Goal: Task Accomplishment & Management: Manage account settings

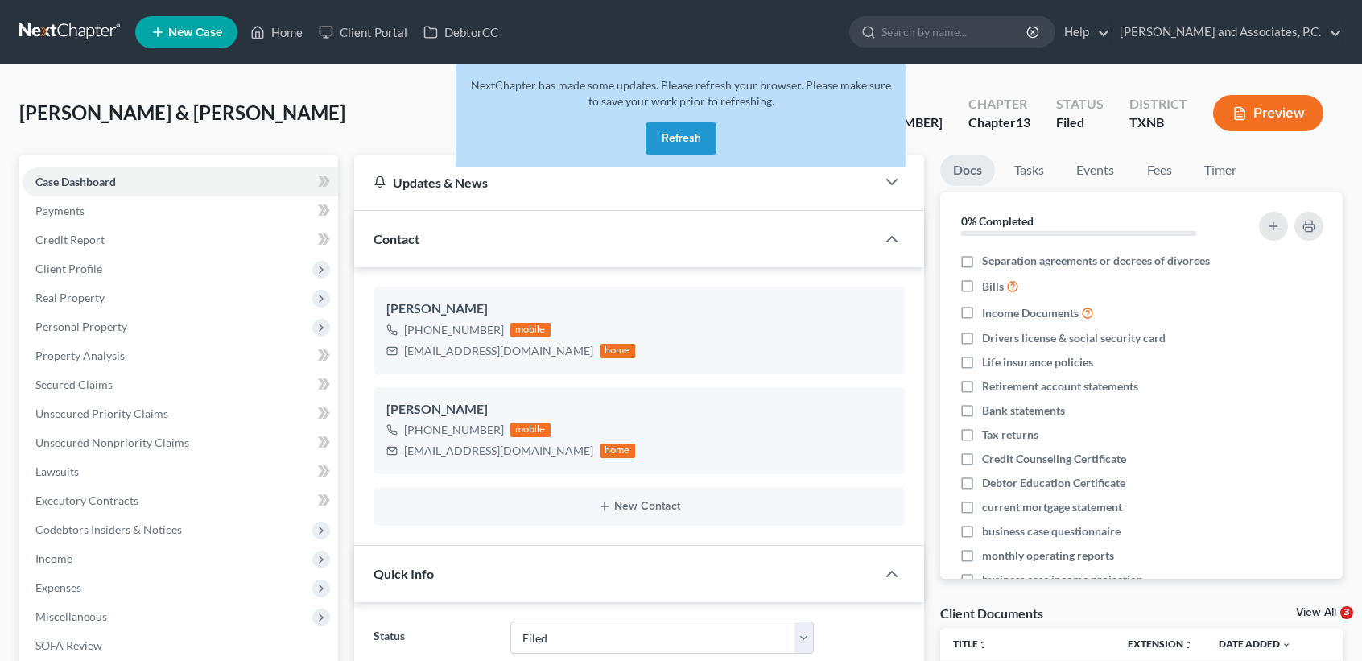
select select "5"
select select "6"
select select "0"
click at [692, 140] on button "Refresh" at bounding box center [681, 138] width 71 height 32
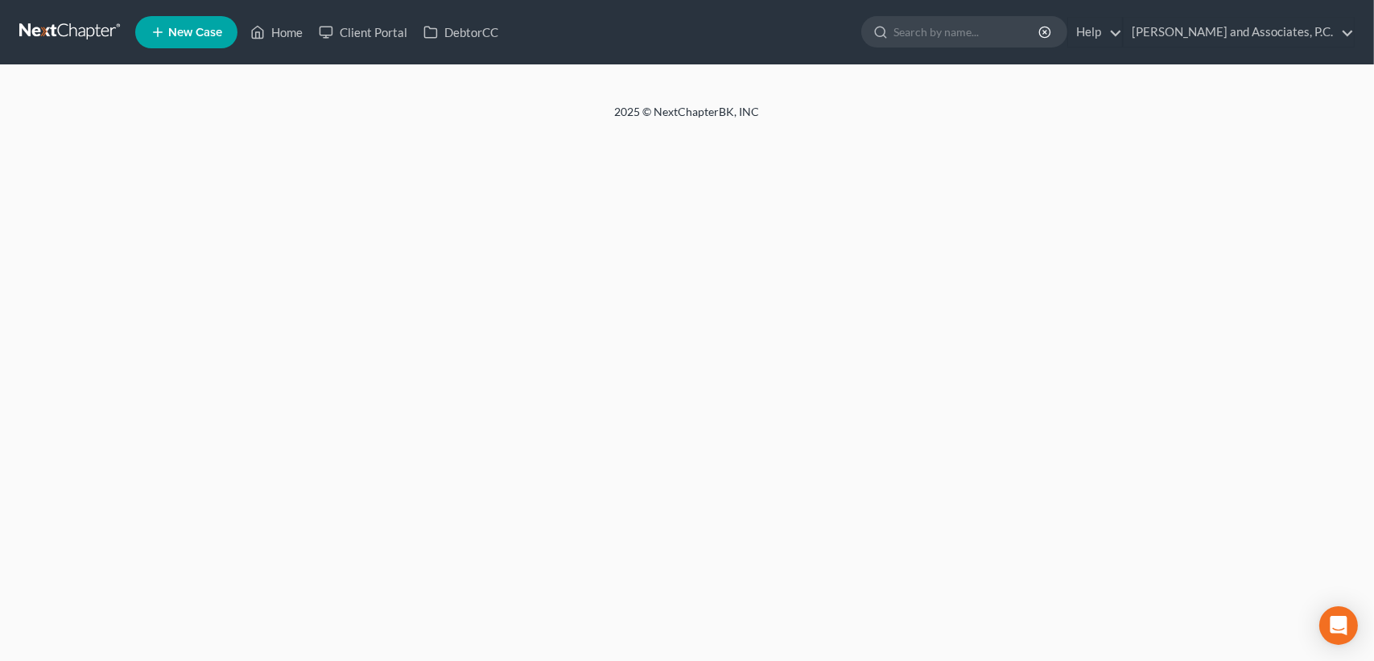
select select "6"
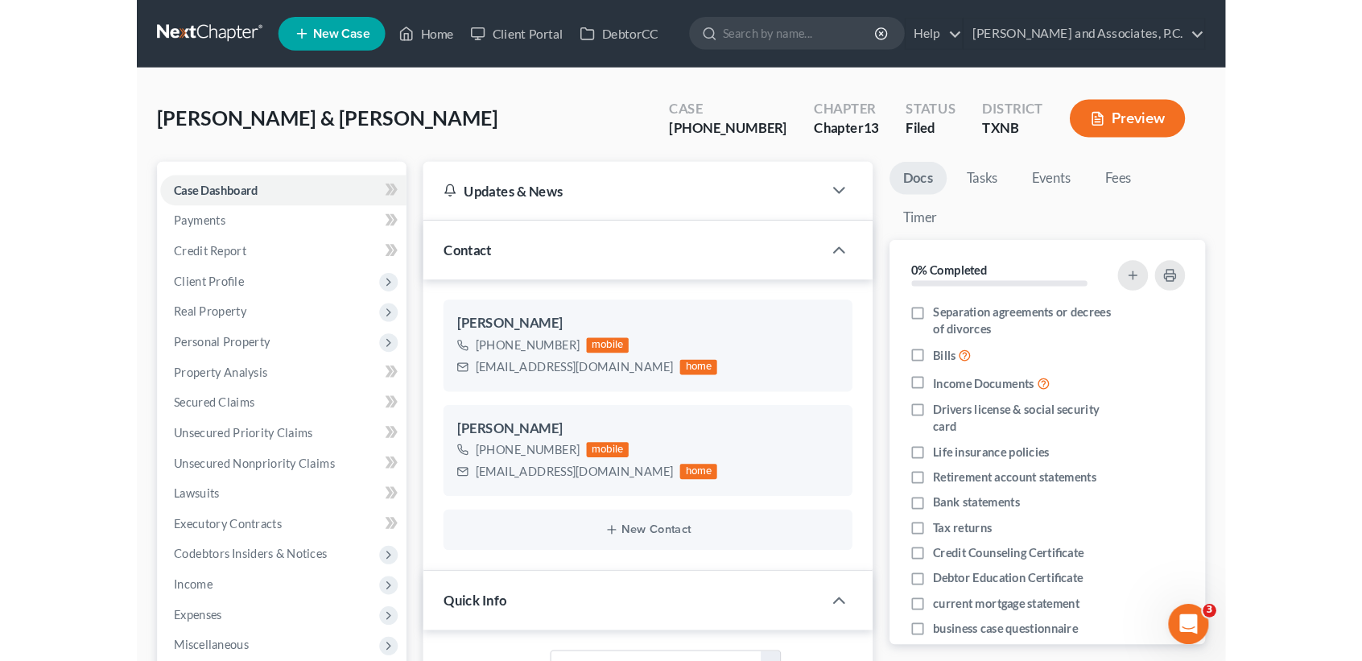
scroll to position [4154, 0]
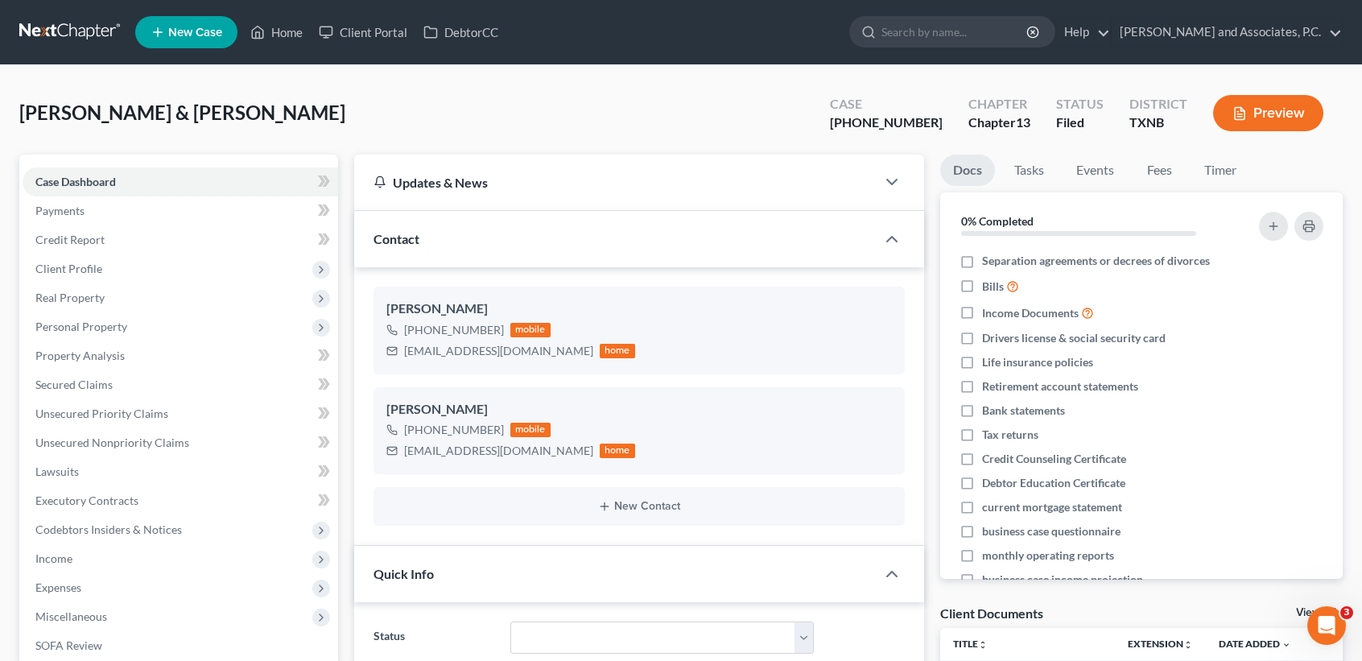
click at [306, 123] on div "Bender, David & Allison Upgraded Case 24-70185-13 Chapter Chapter 13 Status Fil…" at bounding box center [680, 120] width 1323 height 70
click at [291, 39] on link "Home" at bounding box center [276, 32] width 68 height 29
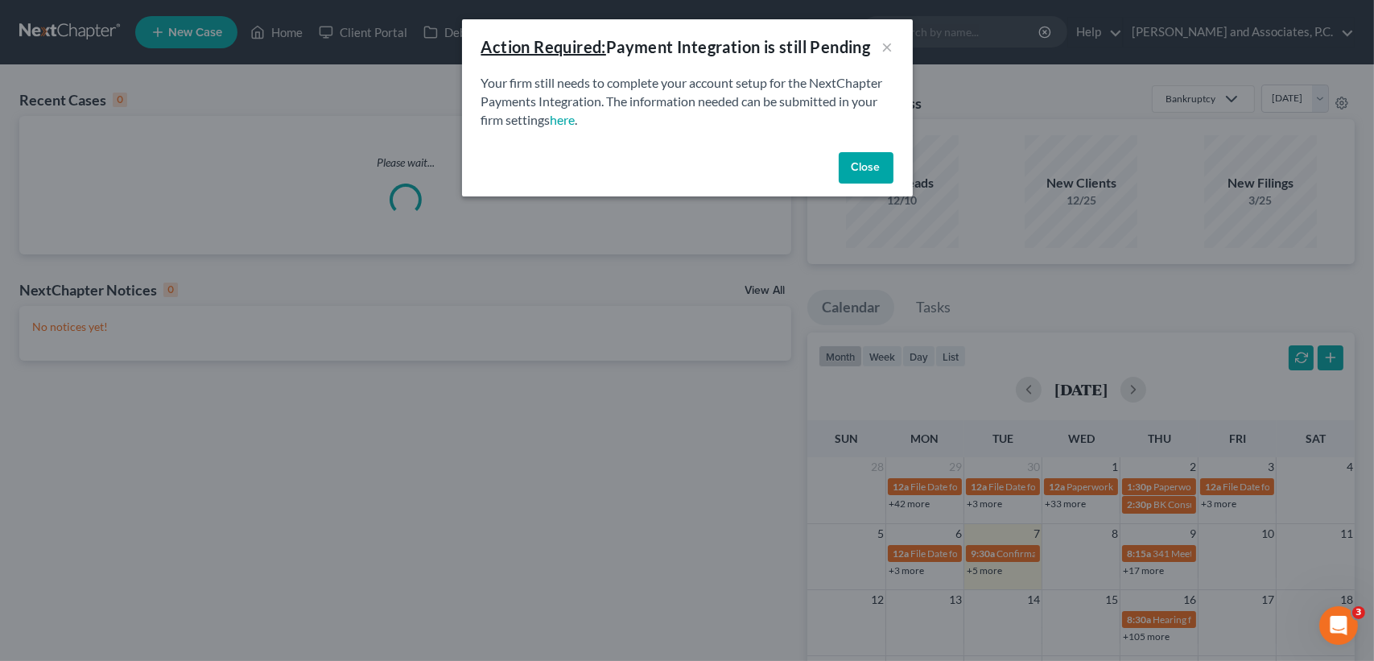
click at [870, 176] on button "Close" at bounding box center [866, 168] width 55 height 32
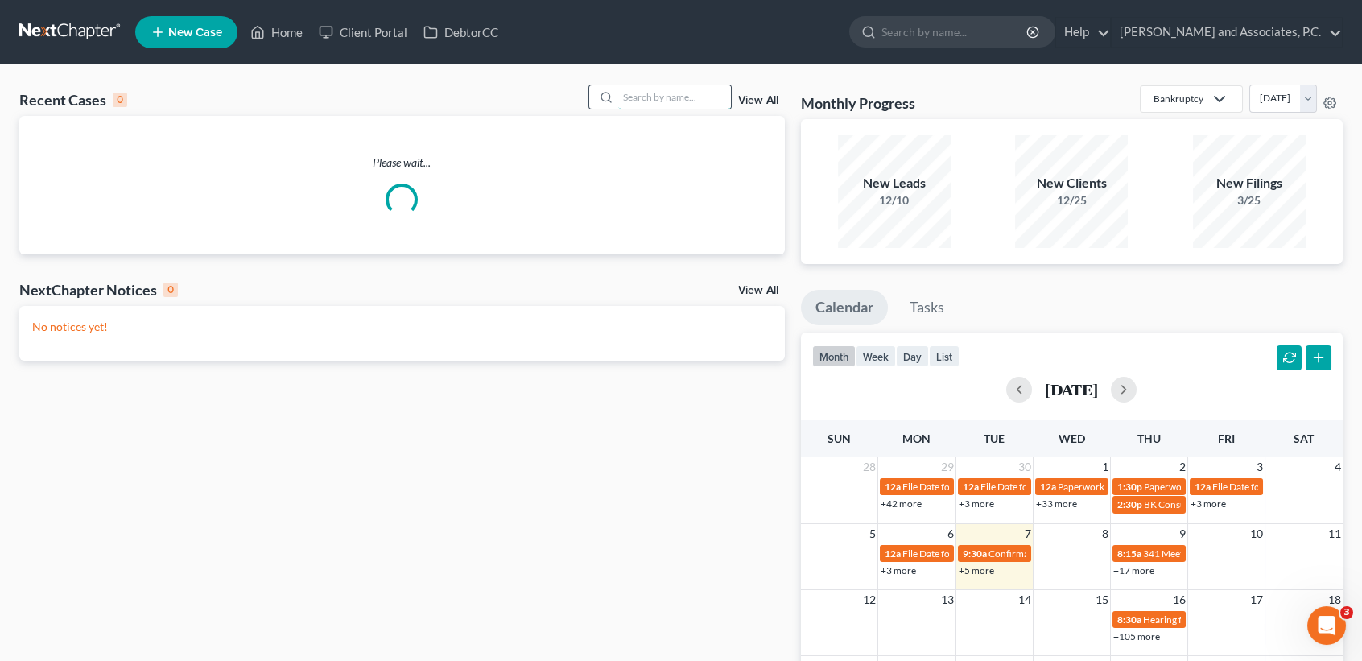
click at [691, 108] on div "Recent Cases 0 View All" at bounding box center [401, 100] width 765 height 31
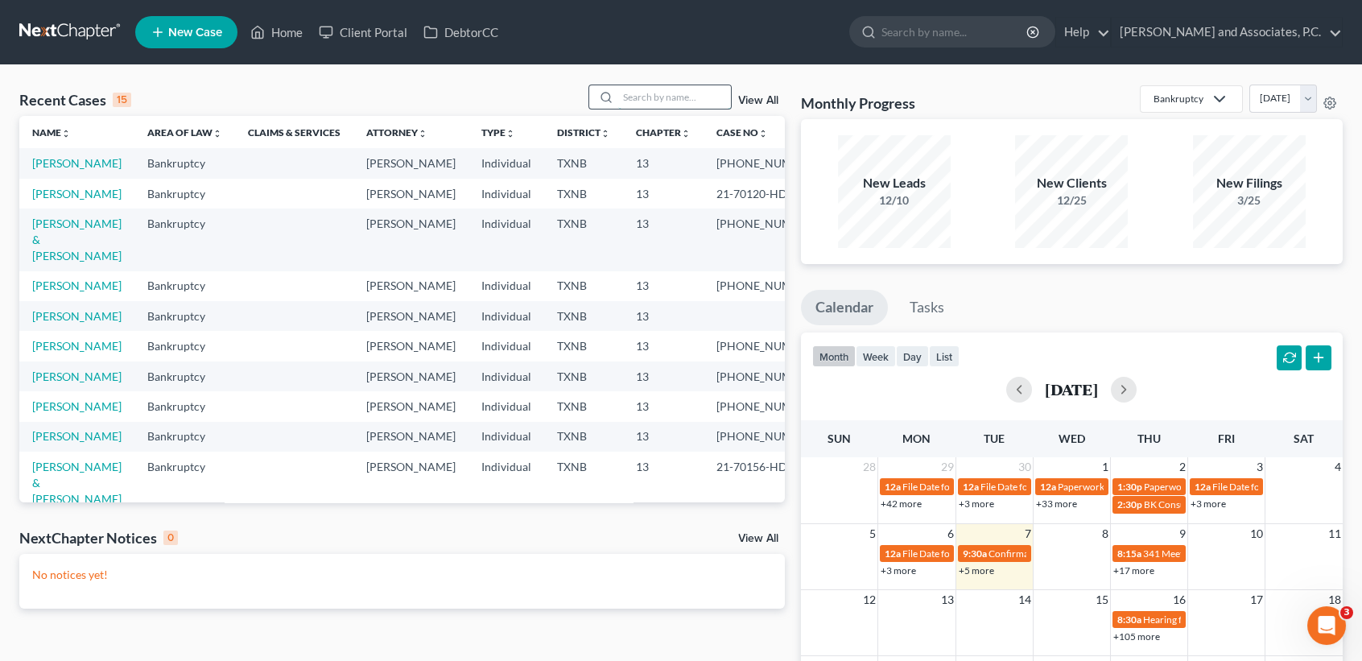
click at [691, 98] on input "search" at bounding box center [674, 96] width 113 height 23
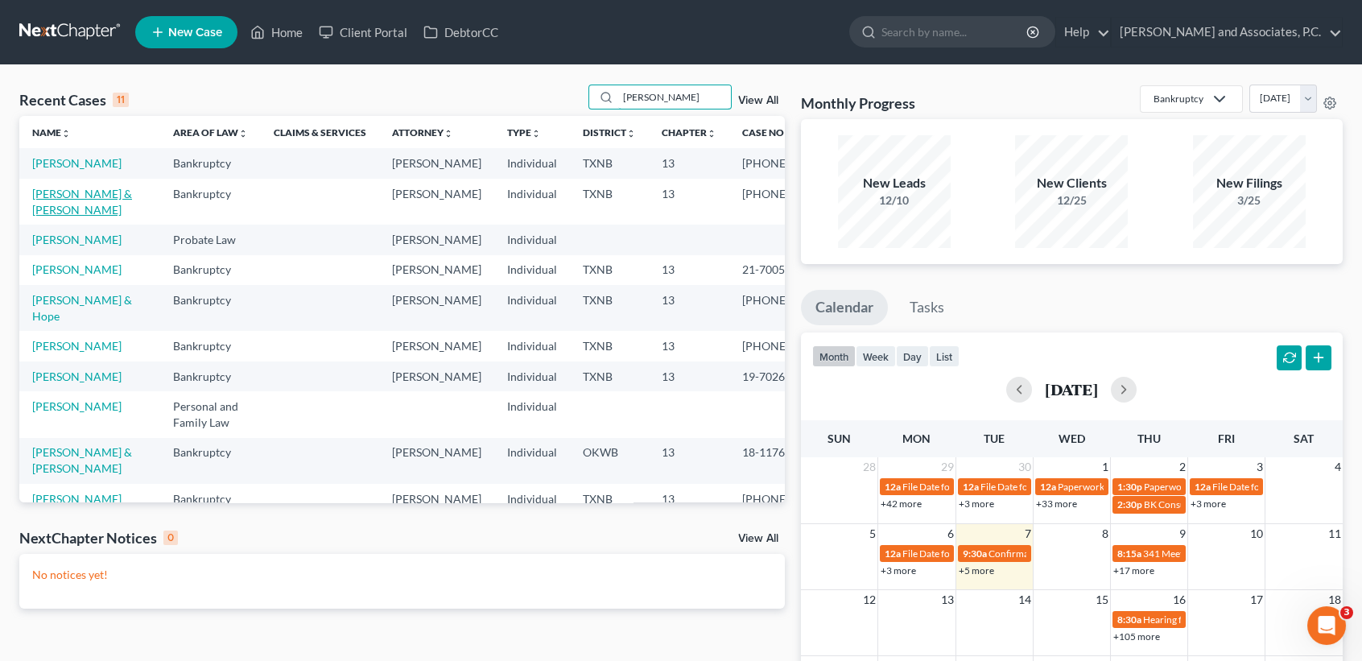
type input "davis"
click at [47, 217] on link "[PERSON_NAME] & [PERSON_NAME]" at bounding box center [82, 202] width 100 height 30
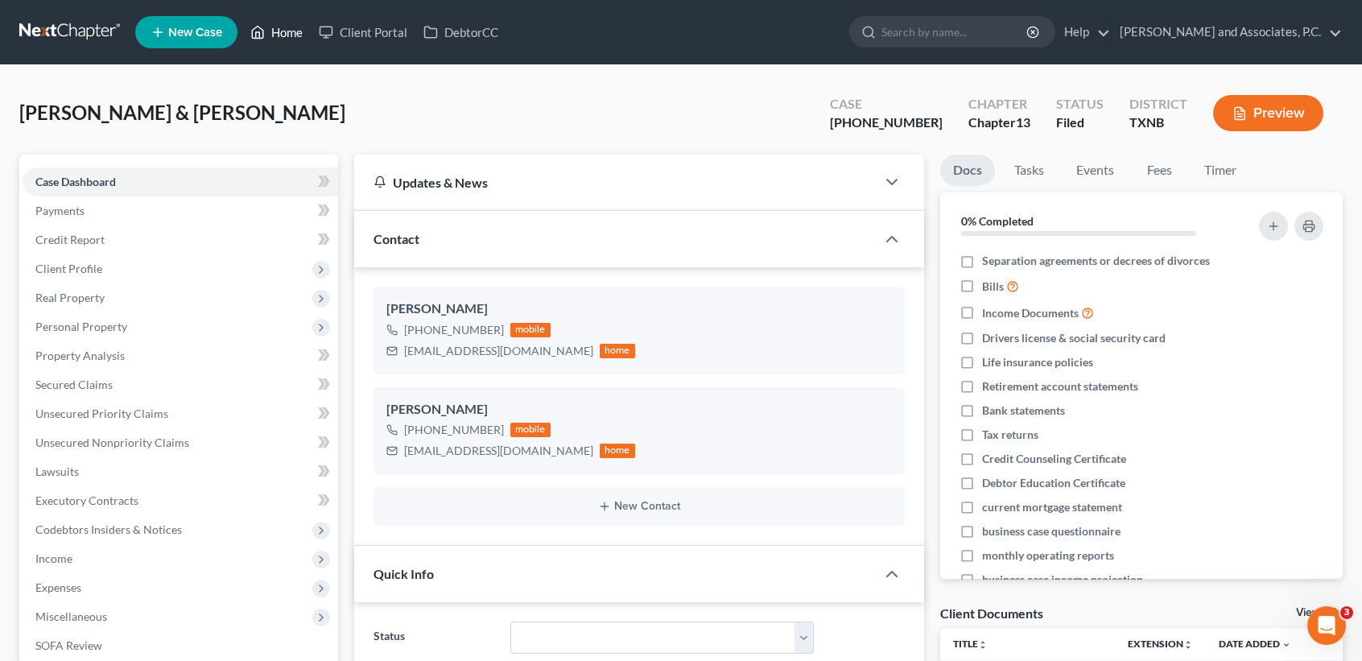
click at [299, 38] on link "Home" at bounding box center [276, 32] width 68 height 29
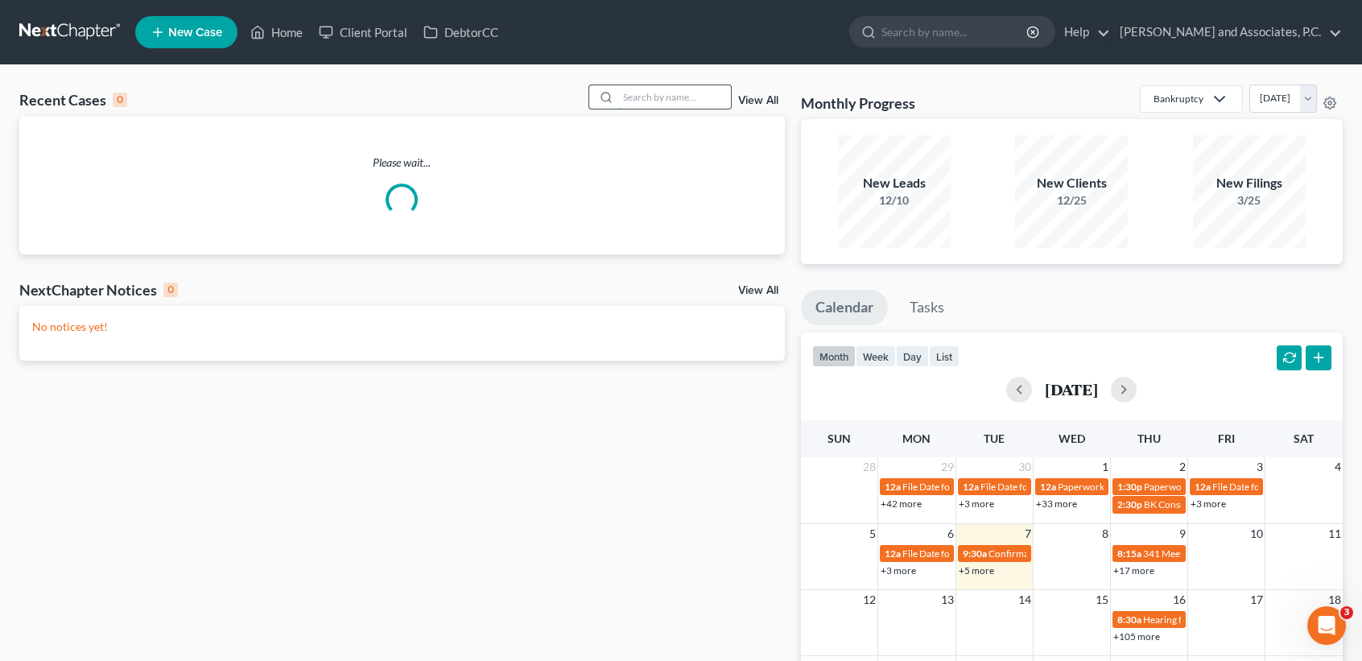
click at [714, 104] on input "search" at bounding box center [674, 96] width 113 height 23
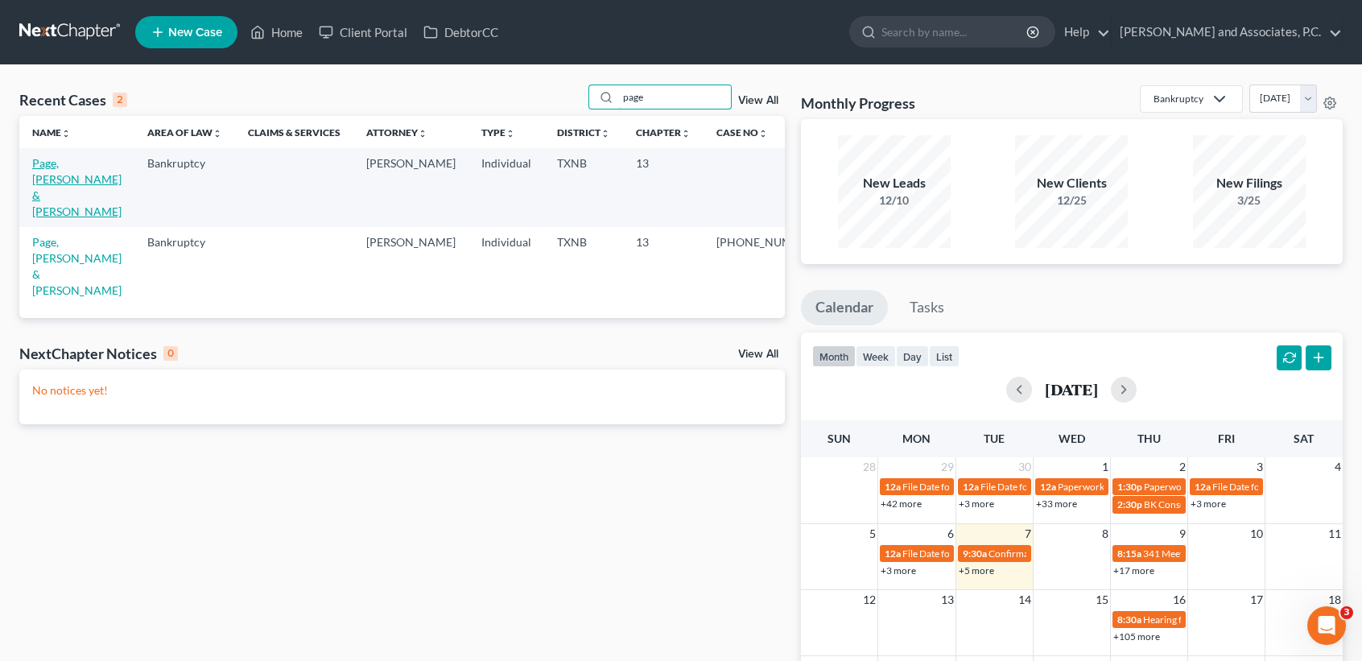
type input "page"
click at [72, 162] on link "Page, [PERSON_NAME] & [PERSON_NAME]" at bounding box center [76, 187] width 89 height 62
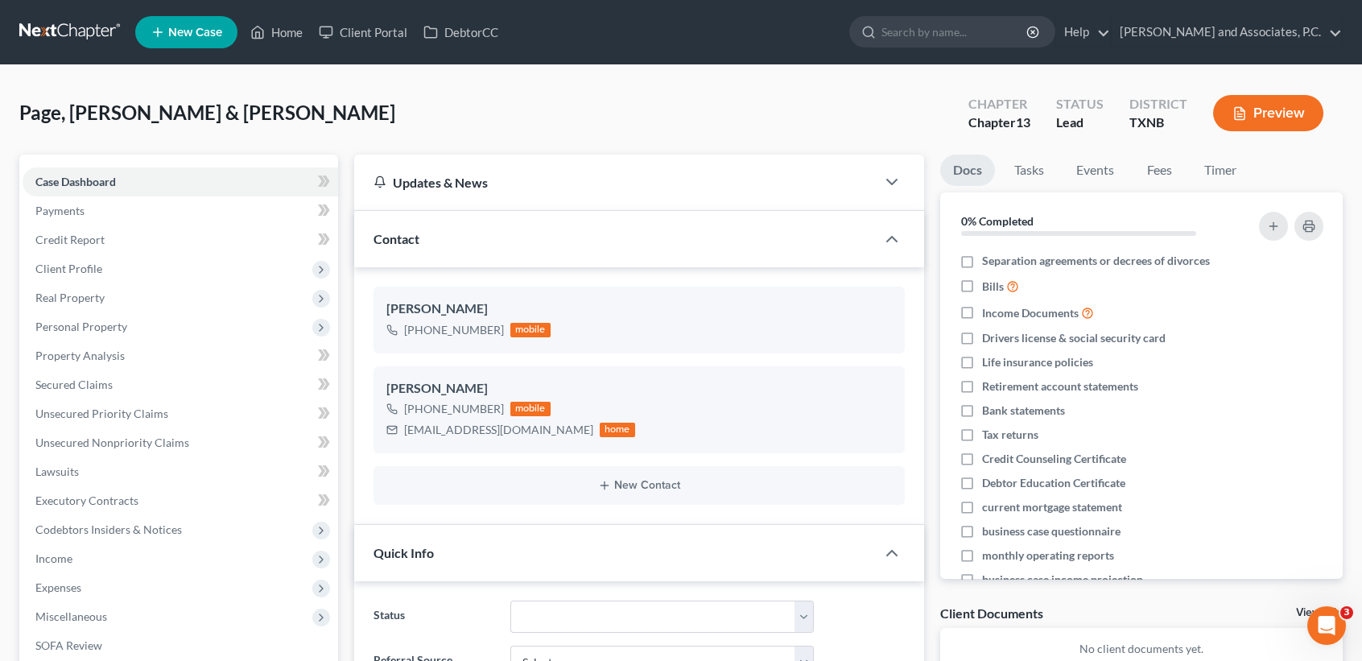
scroll to position [2321, 0]
click at [257, 35] on polyline at bounding box center [258, 35] width 4 height 6
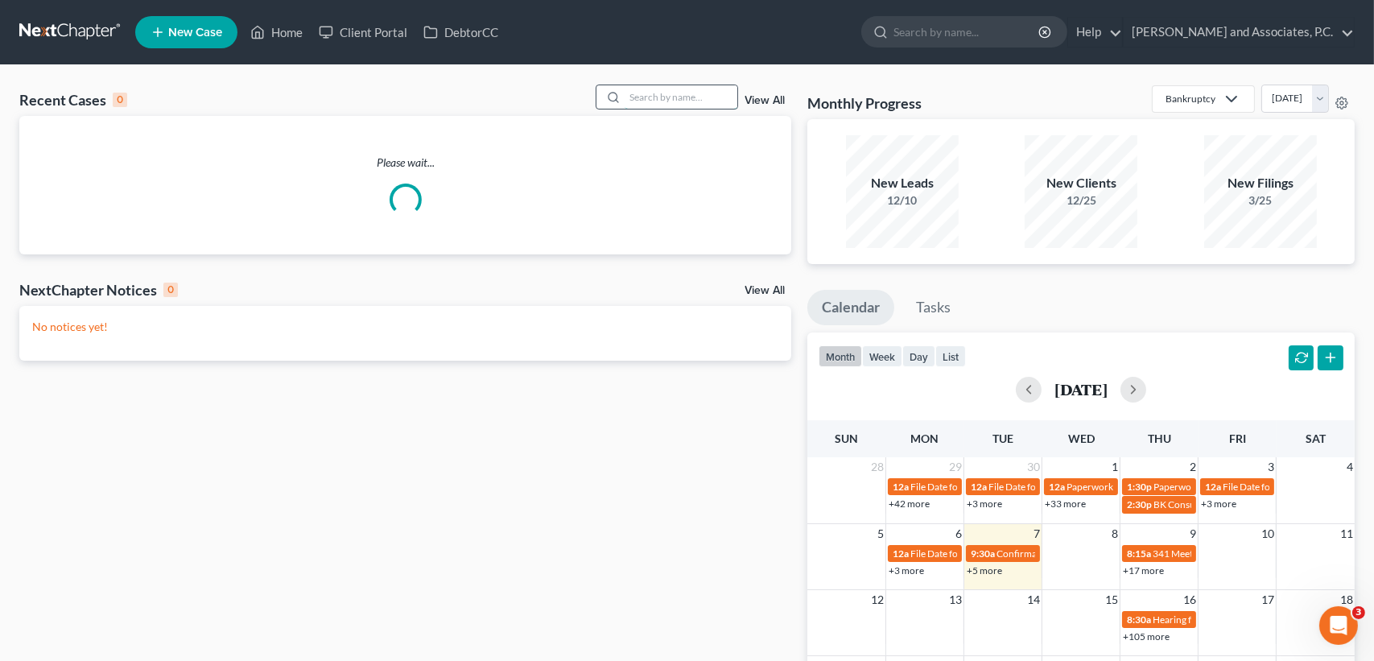
click at [684, 104] on input "search" at bounding box center [681, 96] width 113 height 23
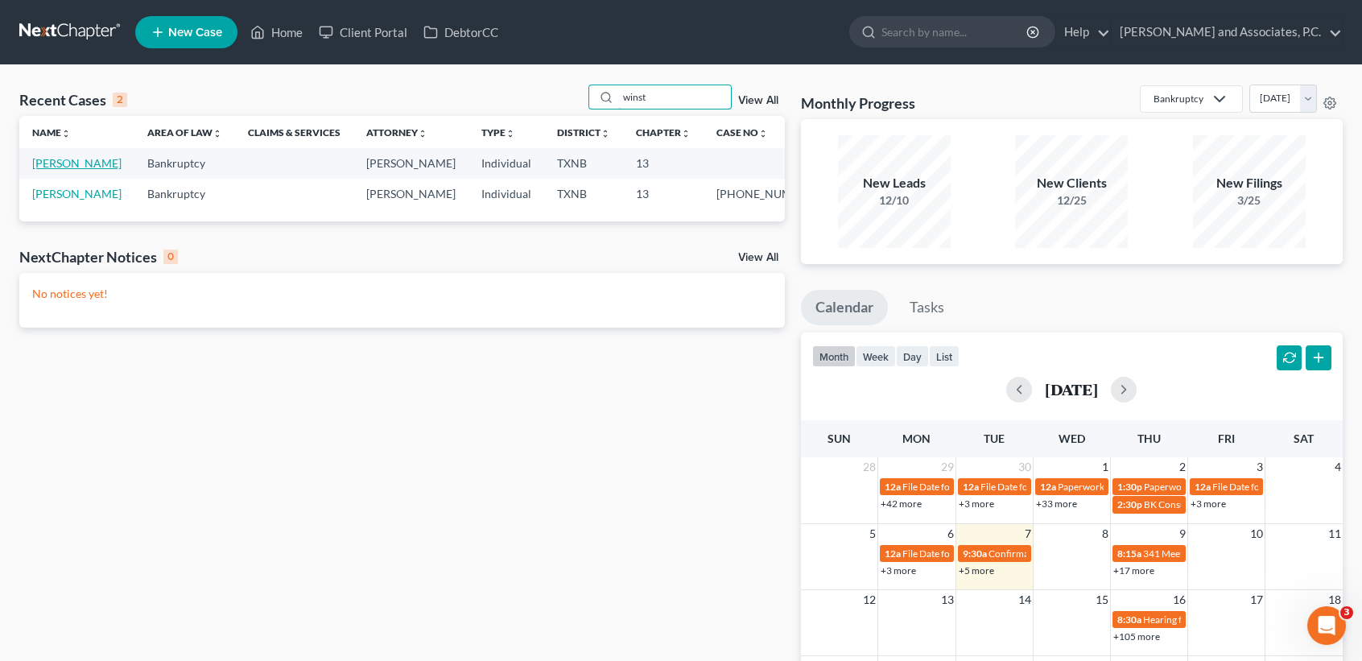
type input "winst"
click at [41, 170] on link "[PERSON_NAME]" at bounding box center [76, 163] width 89 height 14
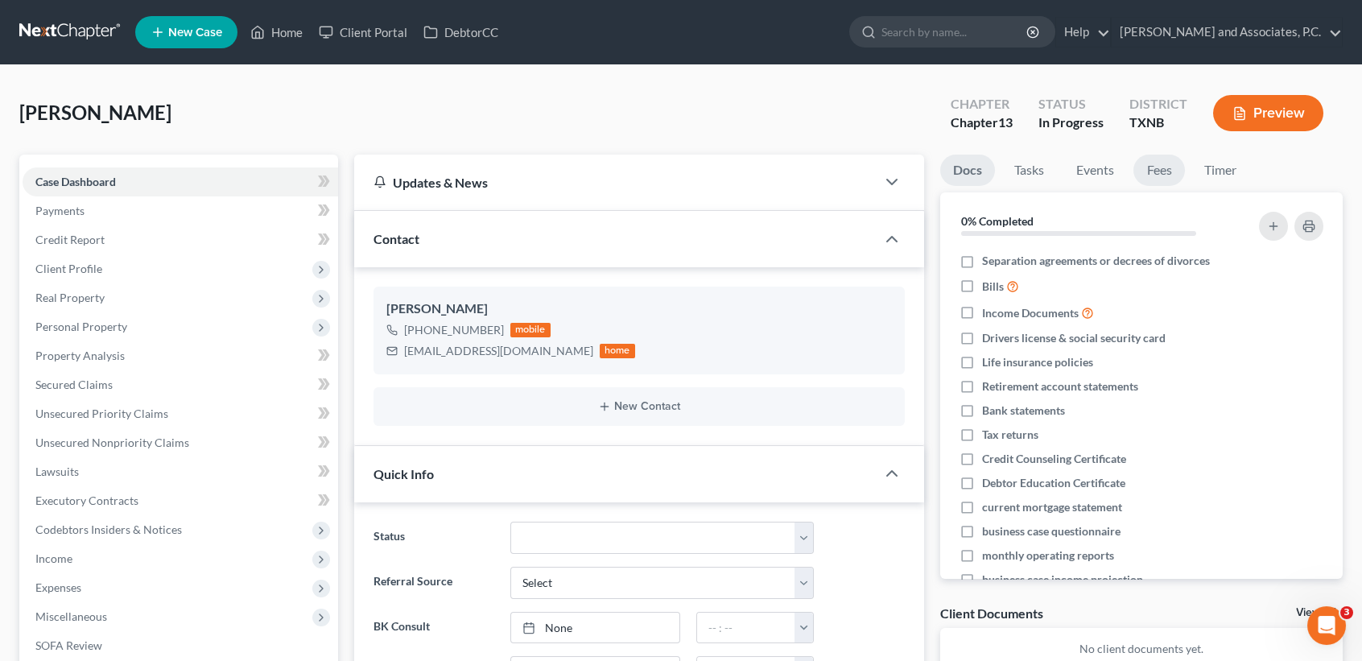
click at [1174, 169] on link "Fees" at bounding box center [1159, 170] width 52 height 31
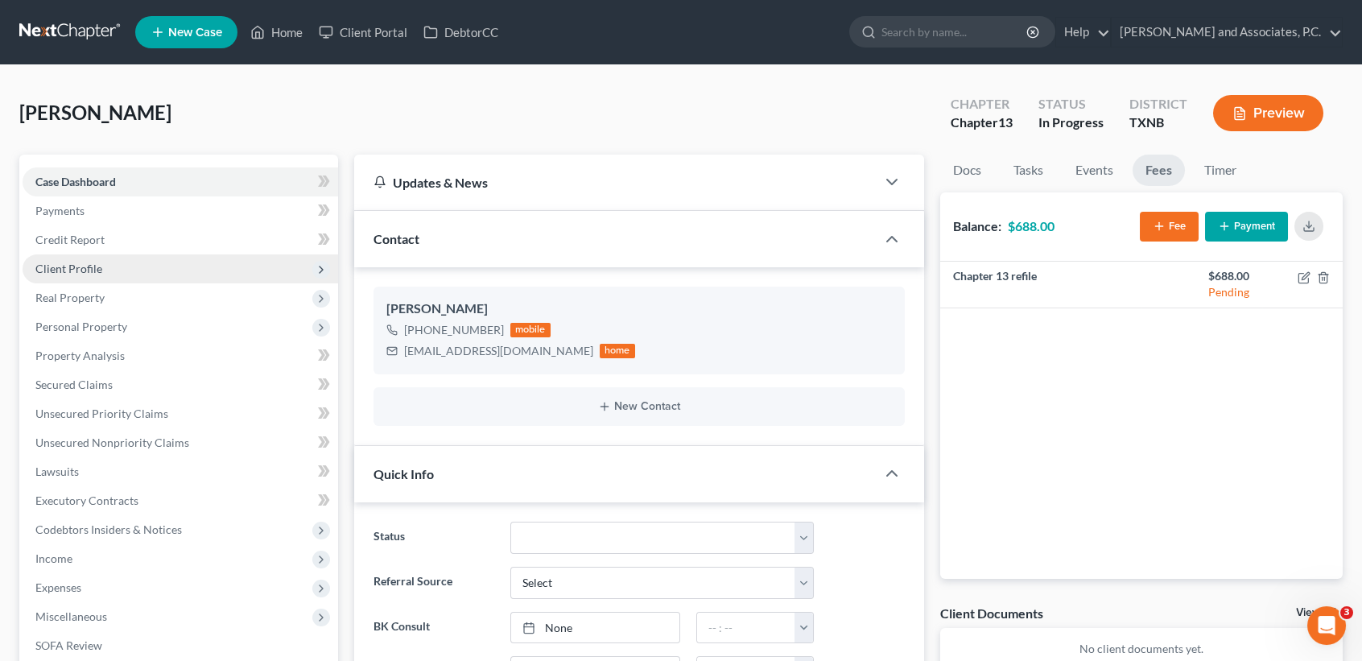
click at [122, 276] on span "Client Profile" at bounding box center [181, 268] width 316 height 29
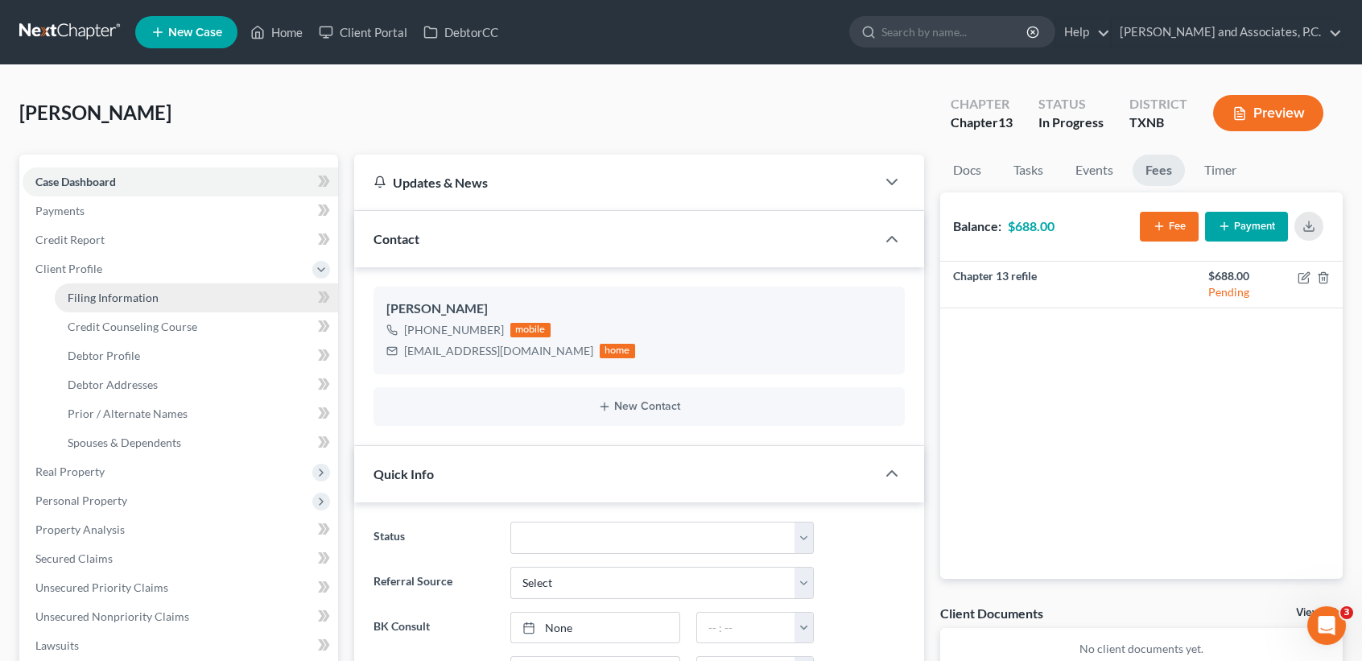
click at [122, 288] on link "Filing Information" at bounding box center [196, 297] width 283 height 29
select select "1"
select select "0"
select select "3"
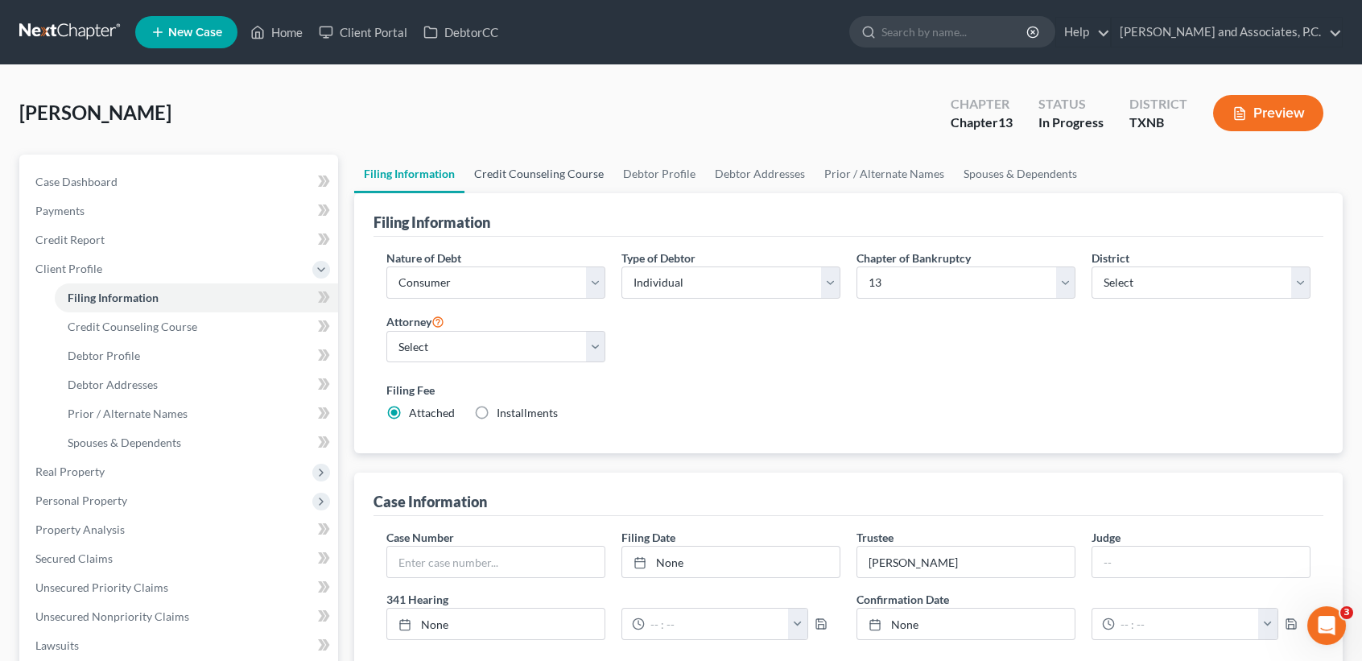
click at [556, 179] on link "Credit Counseling Course" at bounding box center [538, 174] width 149 height 39
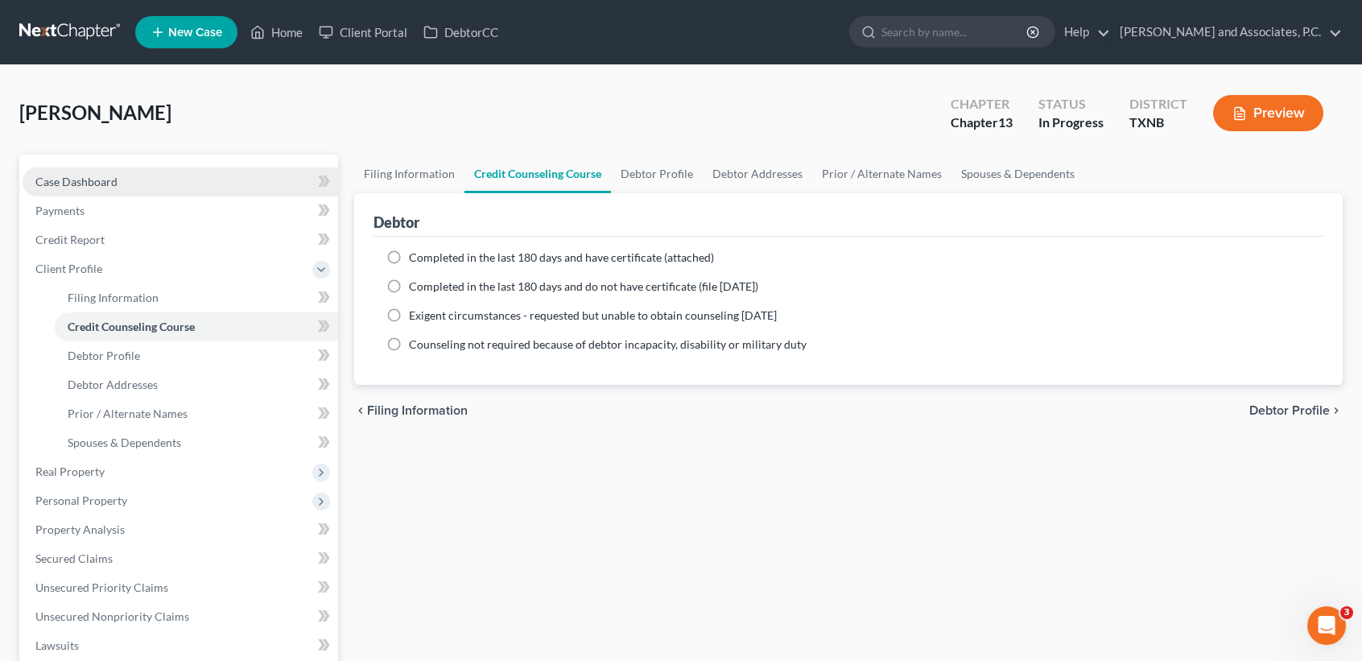
click at [78, 193] on link "Case Dashboard" at bounding box center [181, 181] width 316 height 29
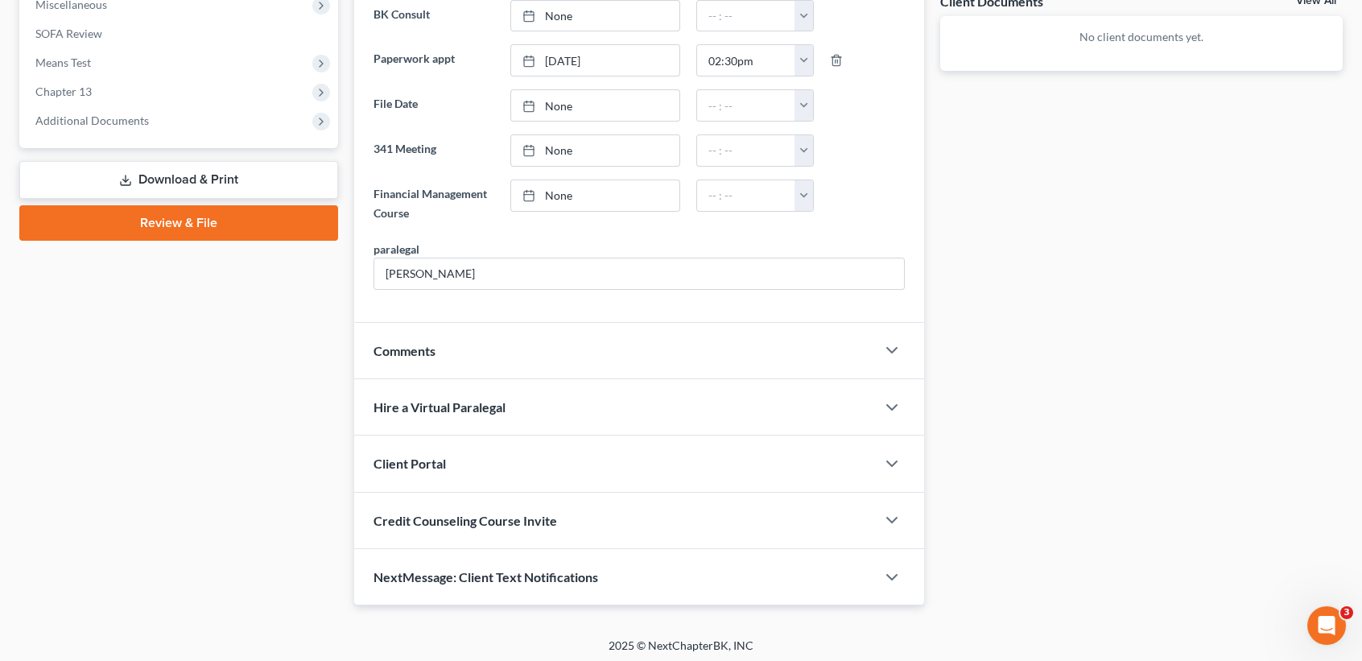
scroll to position [614, 0]
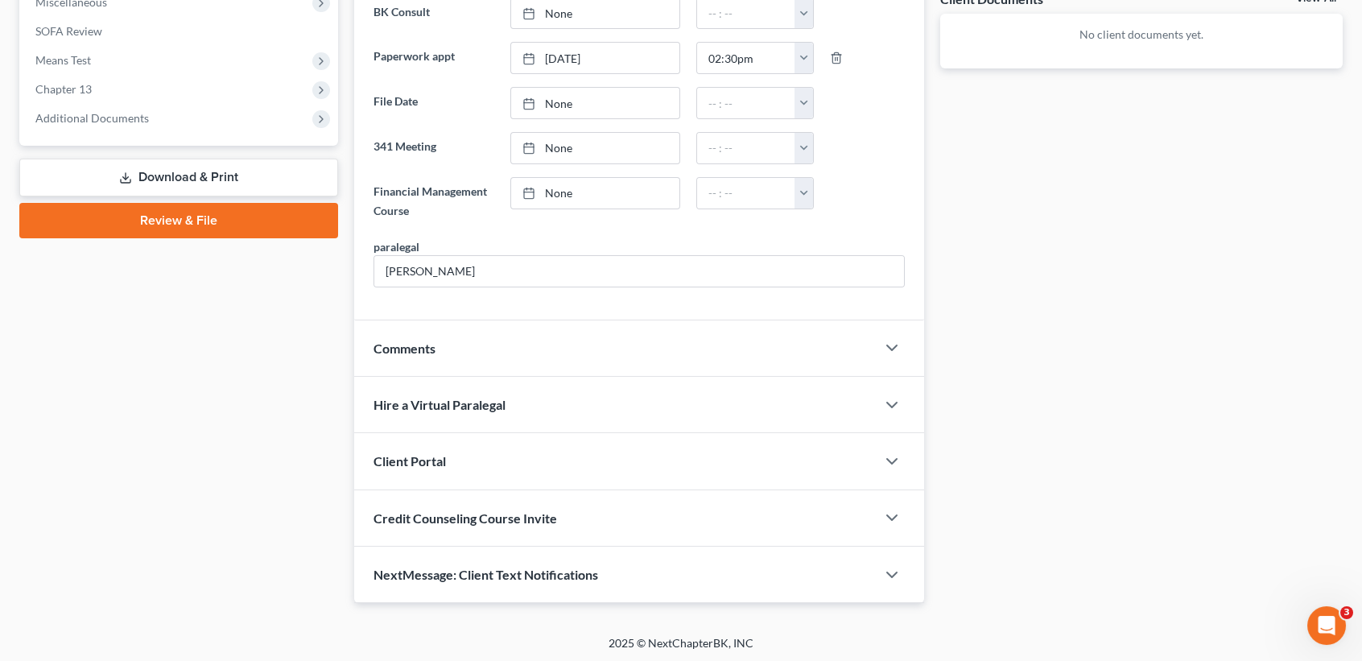
click at [438, 569] on span "NextMessage: Client Text Notifications" at bounding box center [485, 574] width 225 height 15
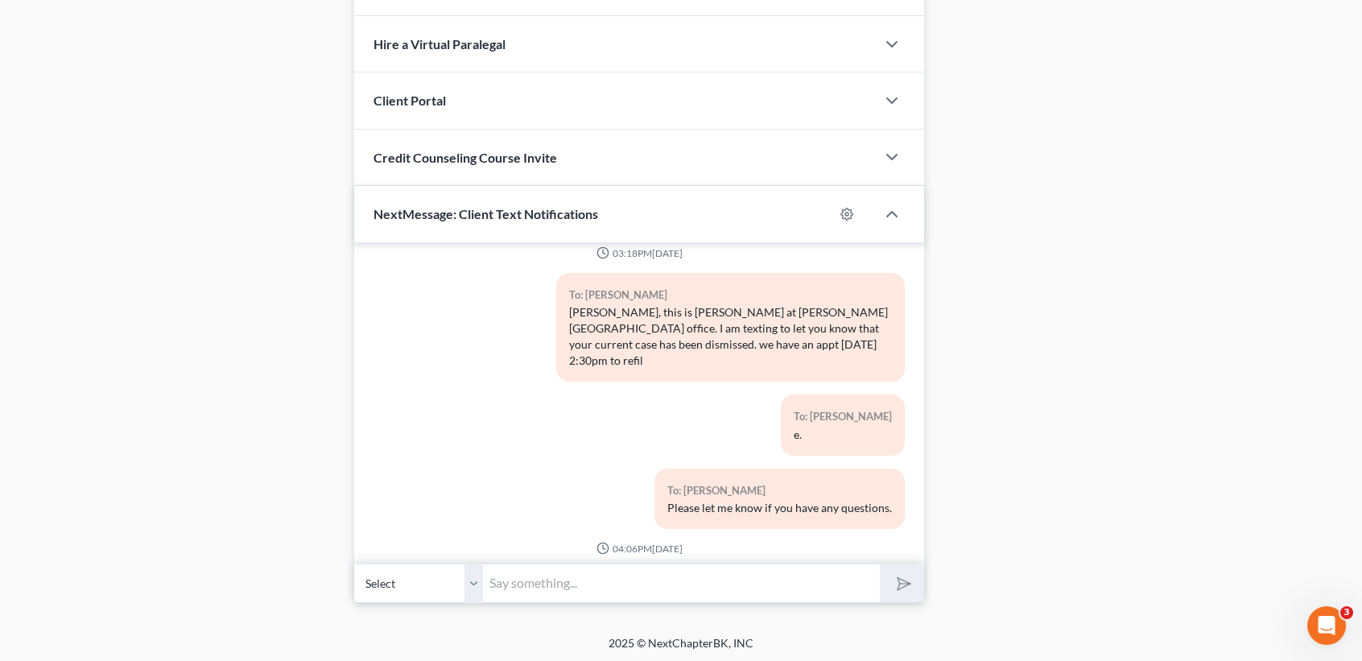
scroll to position [2966, 0]
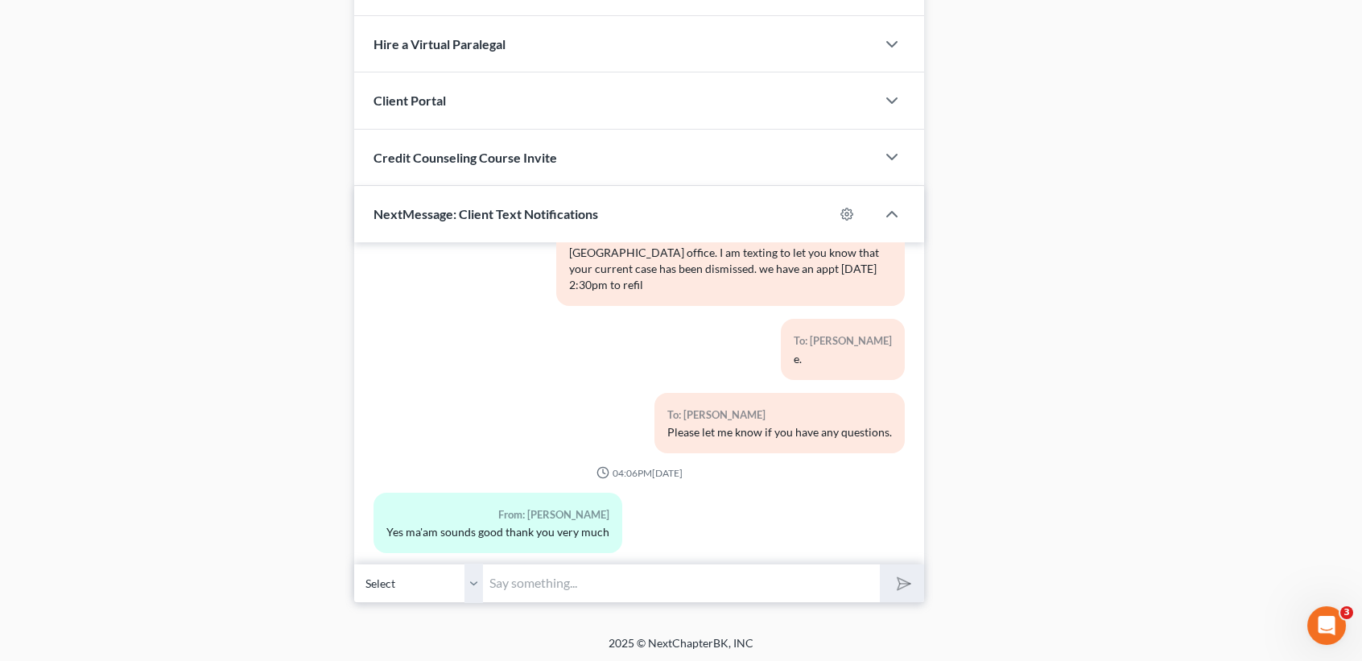
click at [612, 571] on input "text" at bounding box center [681, 582] width 397 height 39
type input "[PERSON_NAME], this is [PERSON_NAME] at MJWs office. I cant refile your case un…"
click at [880, 564] on button "submit" at bounding box center [902, 583] width 44 height 38
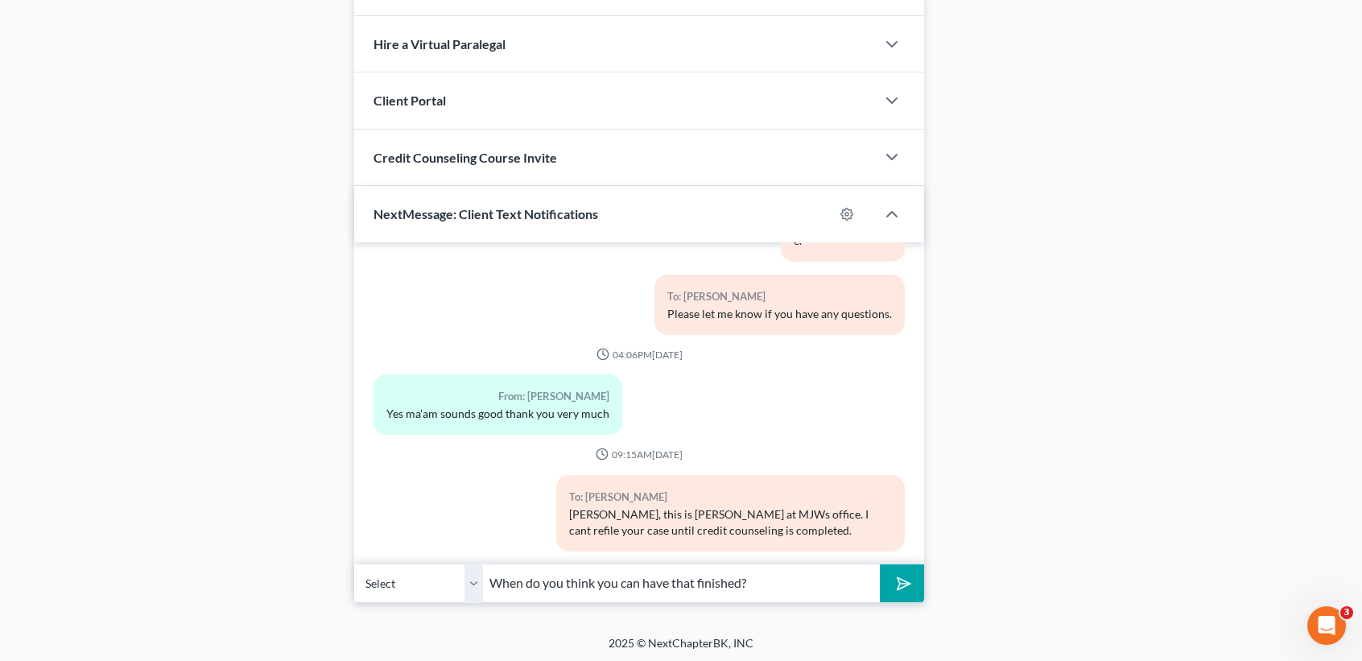
type input "When do you think you can have that finished?"
click at [880, 564] on button "submit" at bounding box center [902, 583] width 44 height 38
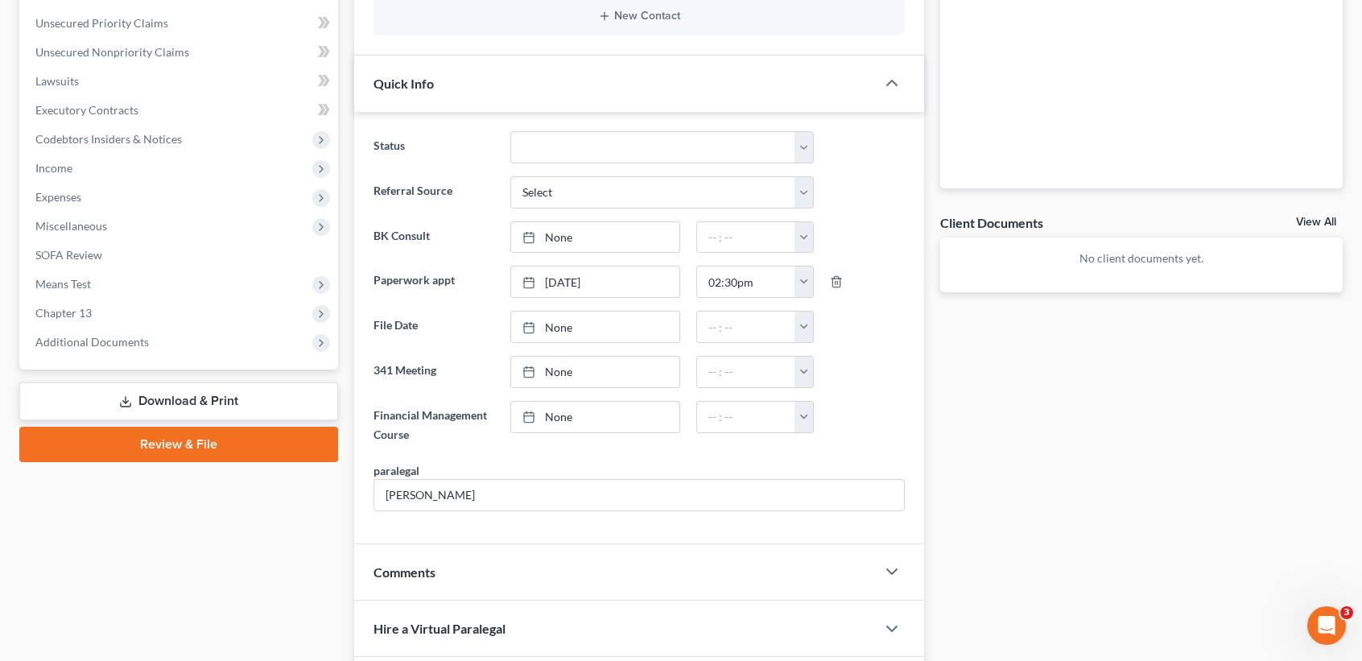
scroll to position [116, 0]
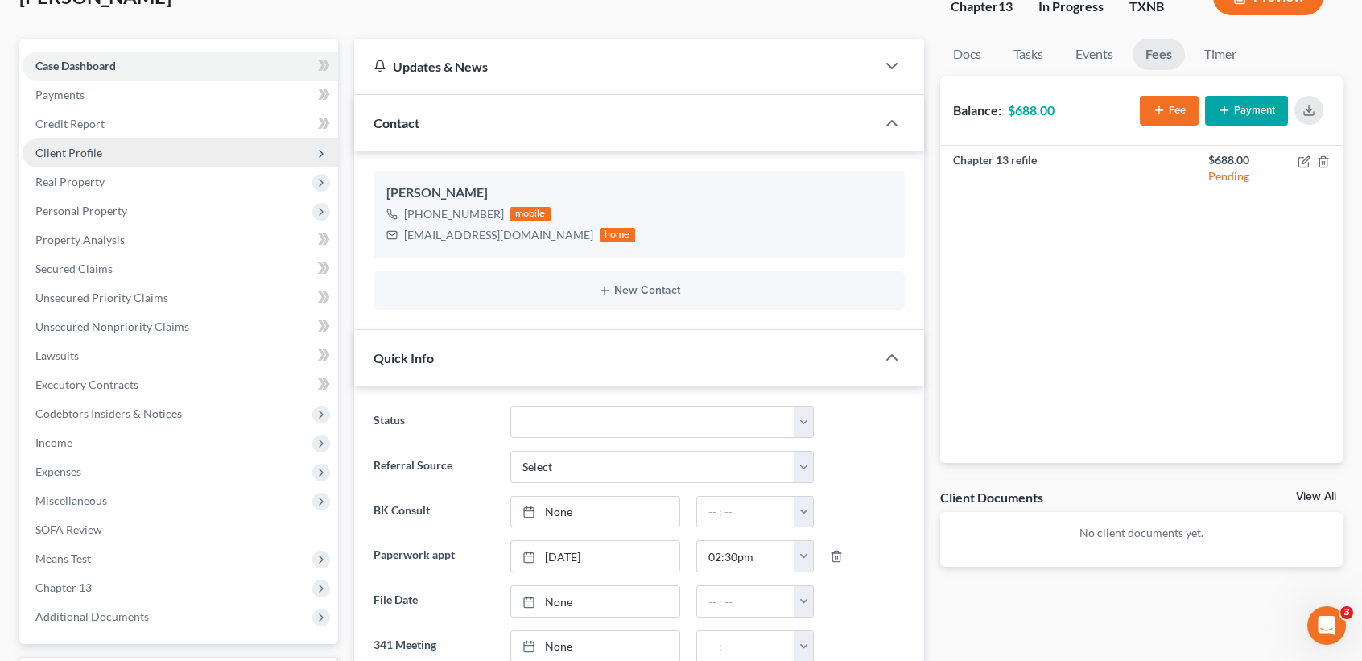
click at [100, 146] on span "Client Profile" at bounding box center [68, 153] width 67 height 14
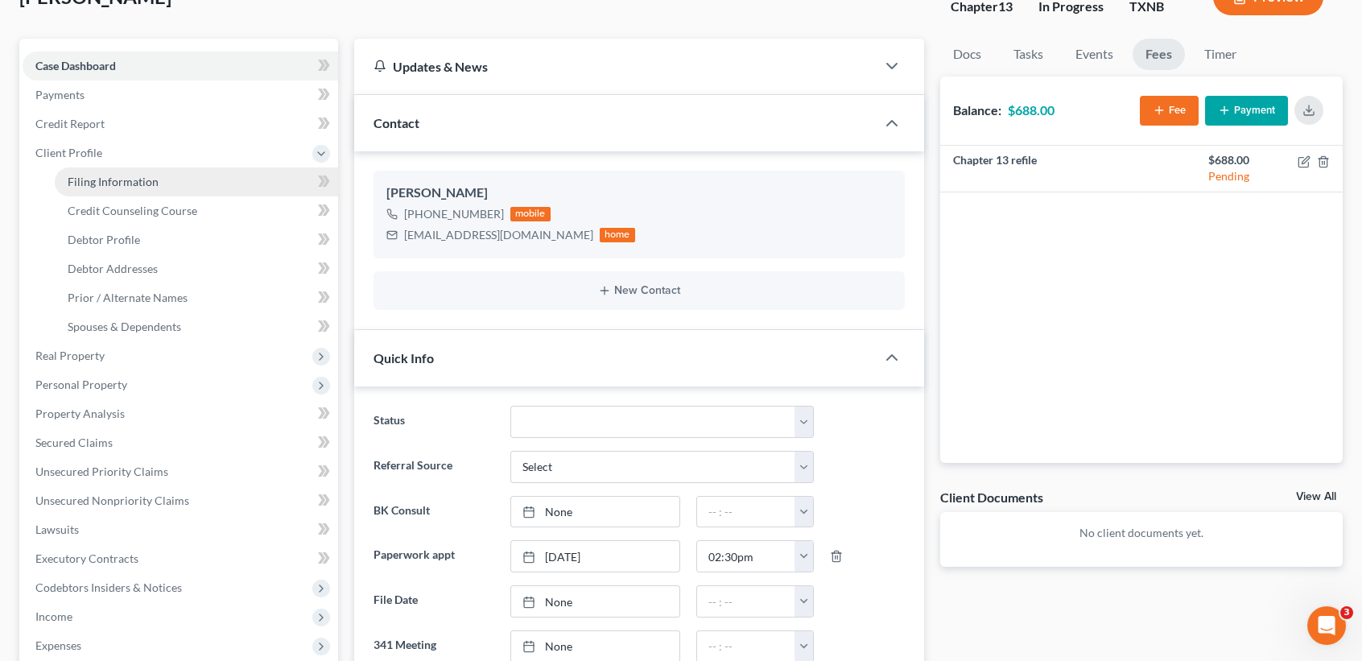
click at [95, 188] on link "Filing Information" at bounding box center [196, 181] width 283 height 29
select select "1"
select select "0"
select select "3"
select select "78"
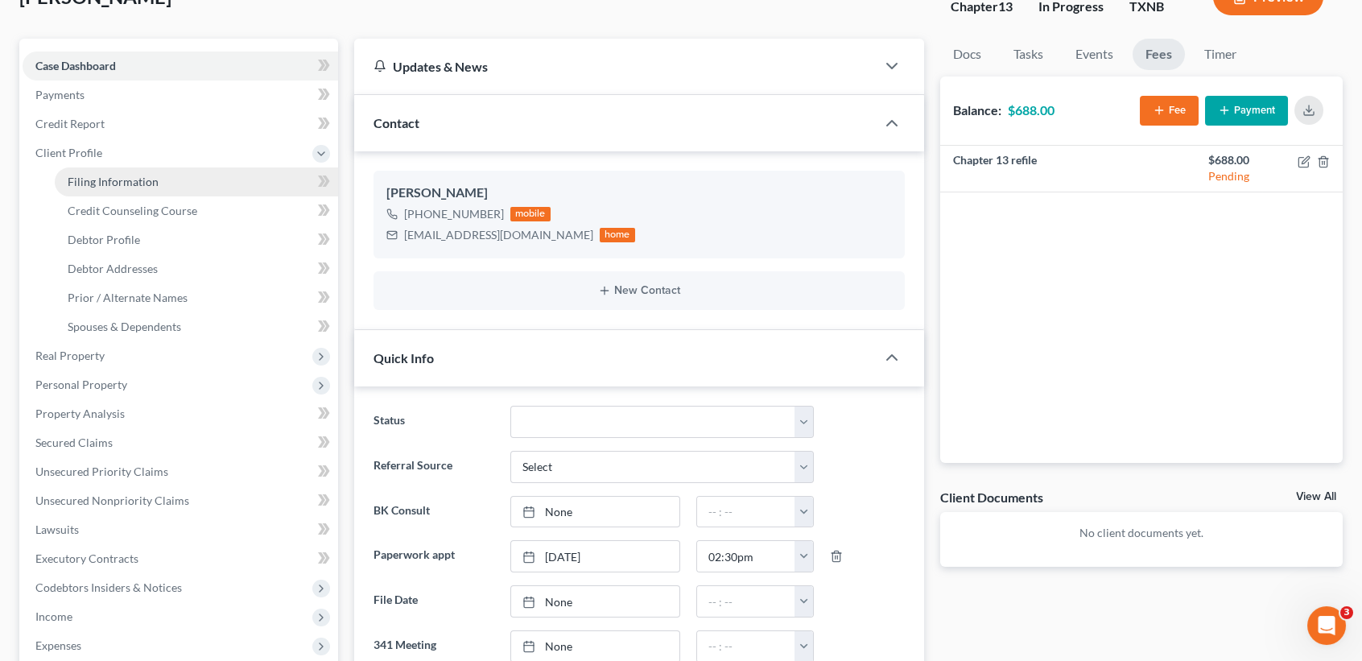
select select "0"
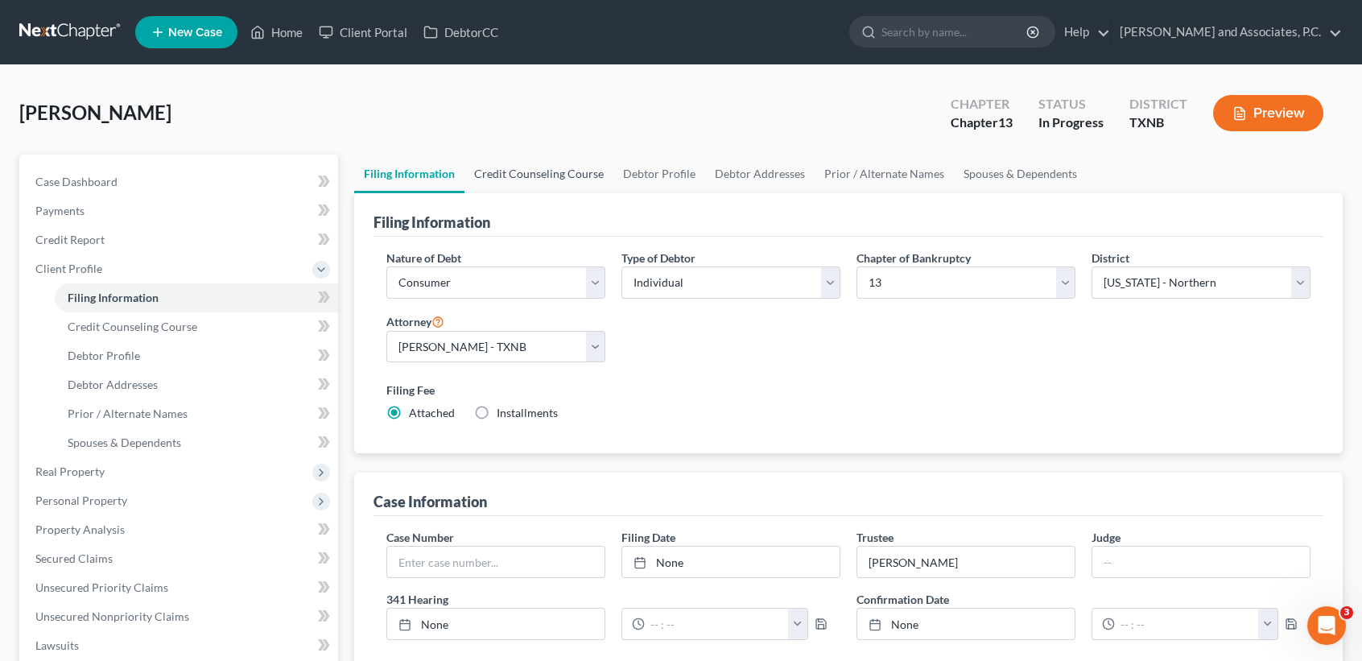
click at [548, 174] on link "Credit Counseling Course" at bounding box center [538, 174] width 149 height 39
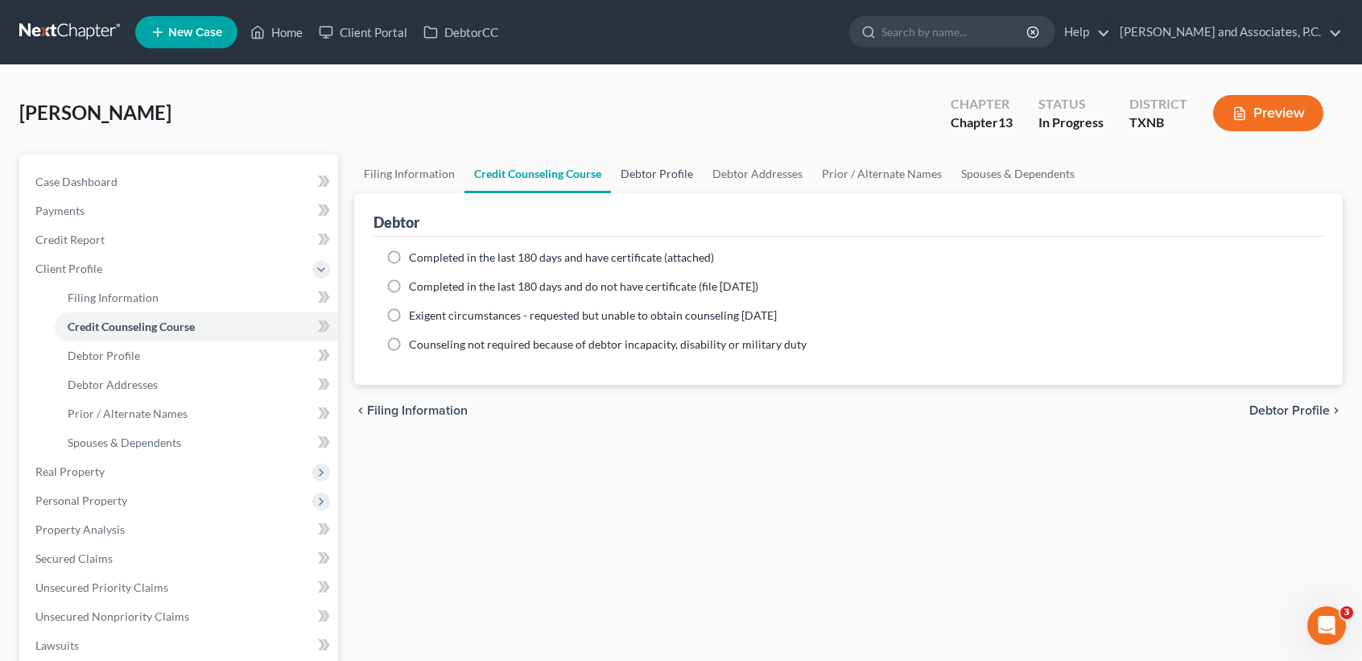
click at [669, 172] on link "Debtor Profile" at bounding box center [657, 174] width 92 height 39
select select "0"
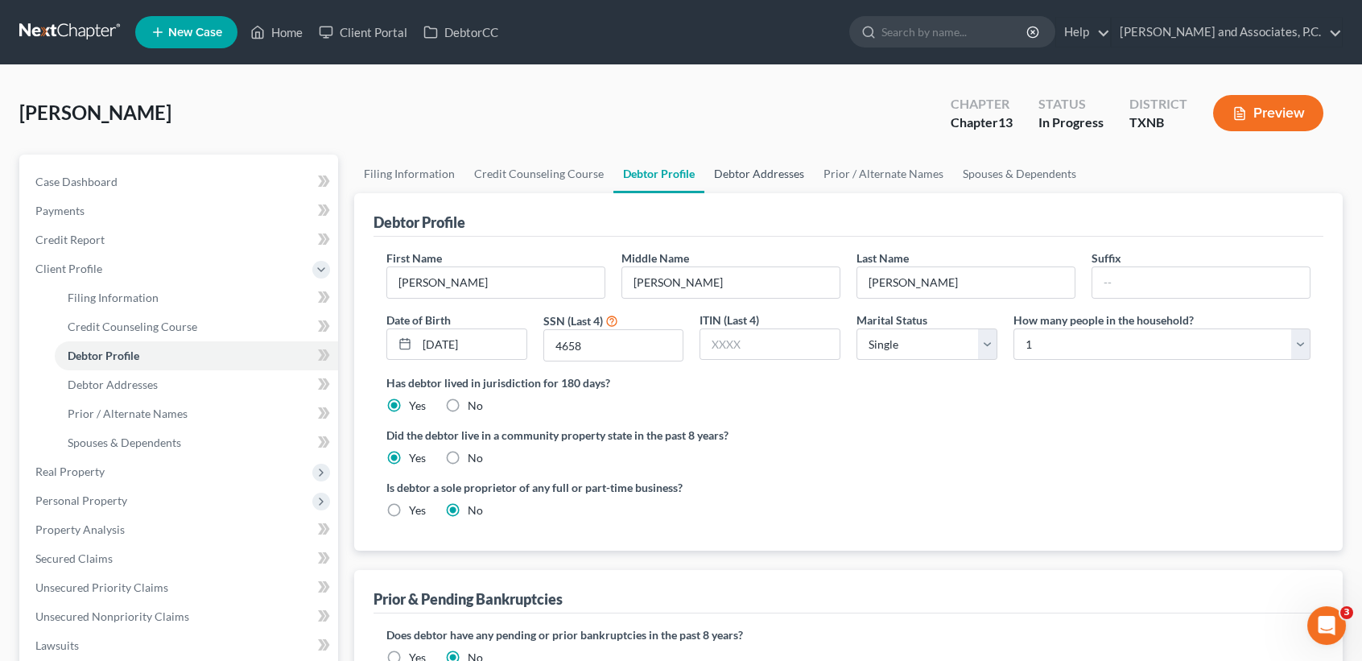
click at [746, 179] on link "Debtor Addresses" at bounding box center [758, 174] width 109 height 39
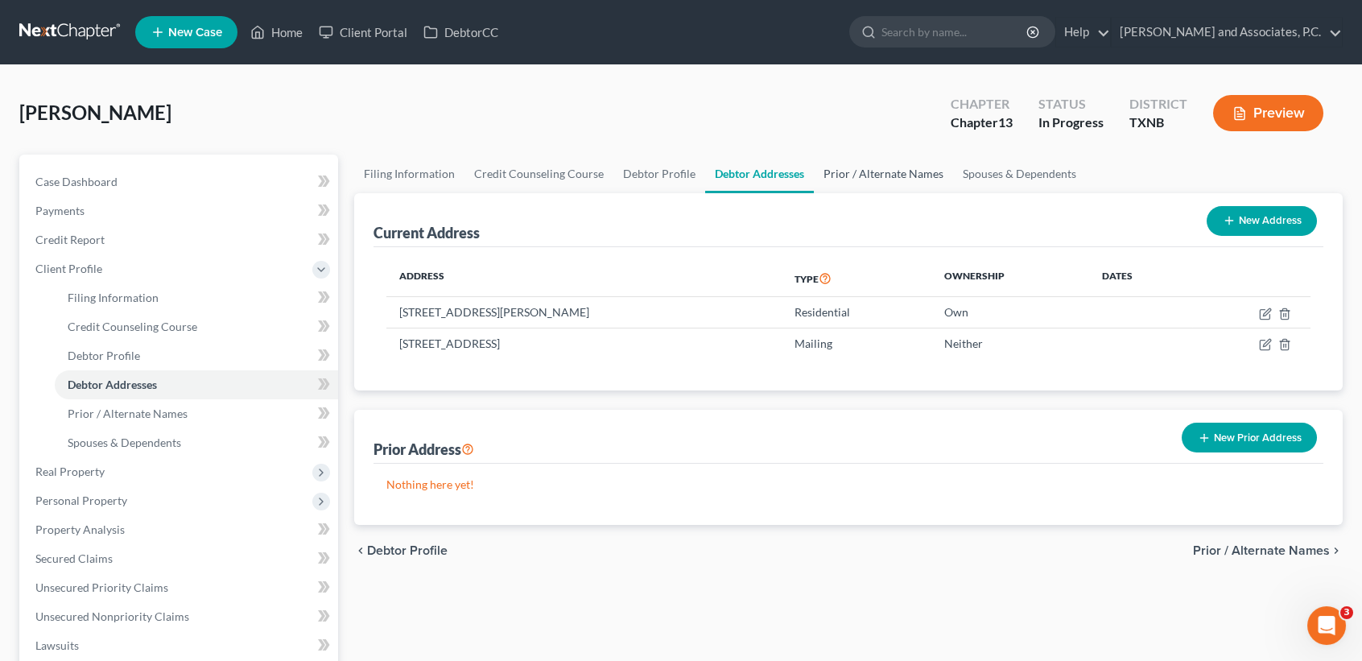
click at [852, 169] on link "Prior / Alternate Names" at bounding box center [883, 174] width 139 height 39
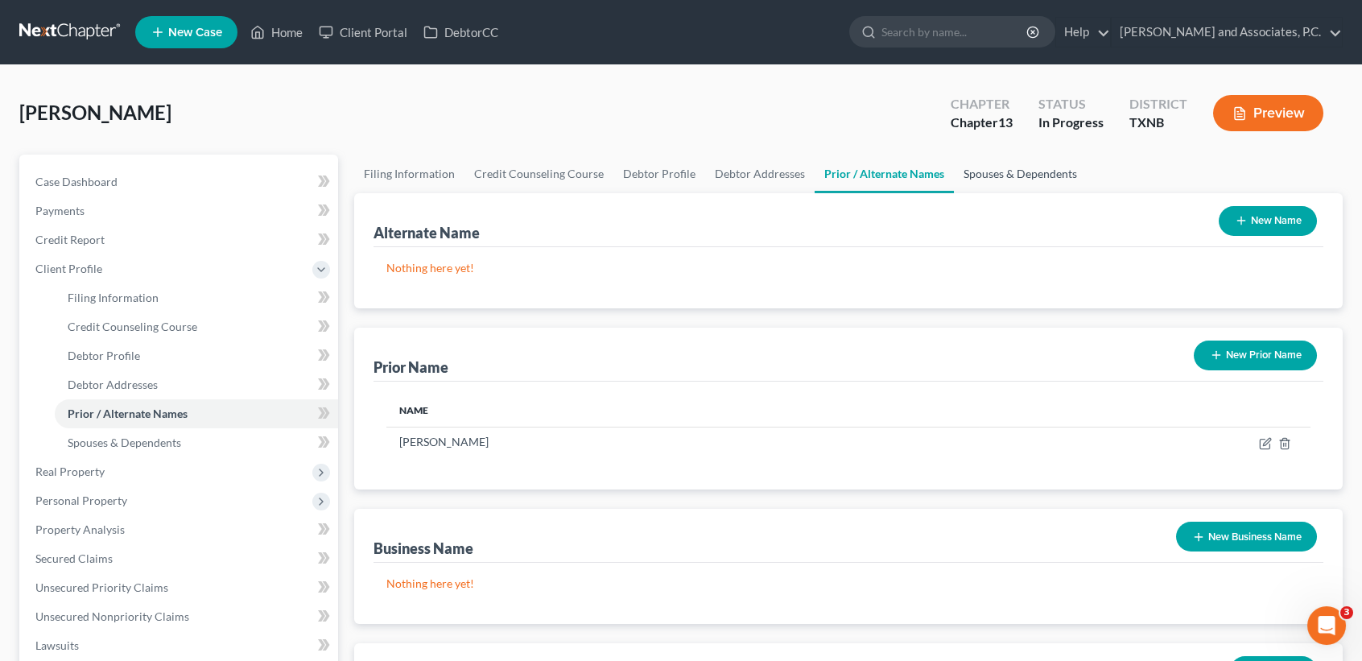
click at [987, 163] on link "Spouses & Dependents" at bounding box center [1020, 174] width 133 height 39
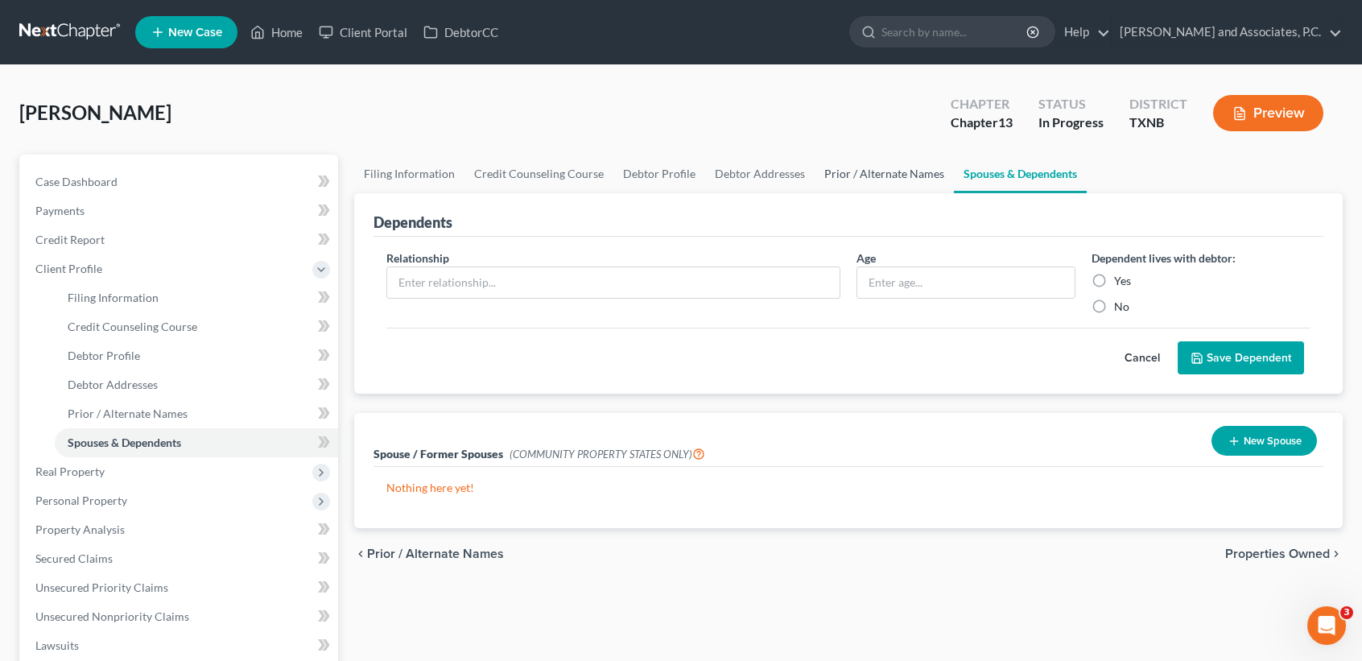
click at [884, 178] on link "Prior / Alternate Names" at bounding box center [884, 174] width 139 height 39
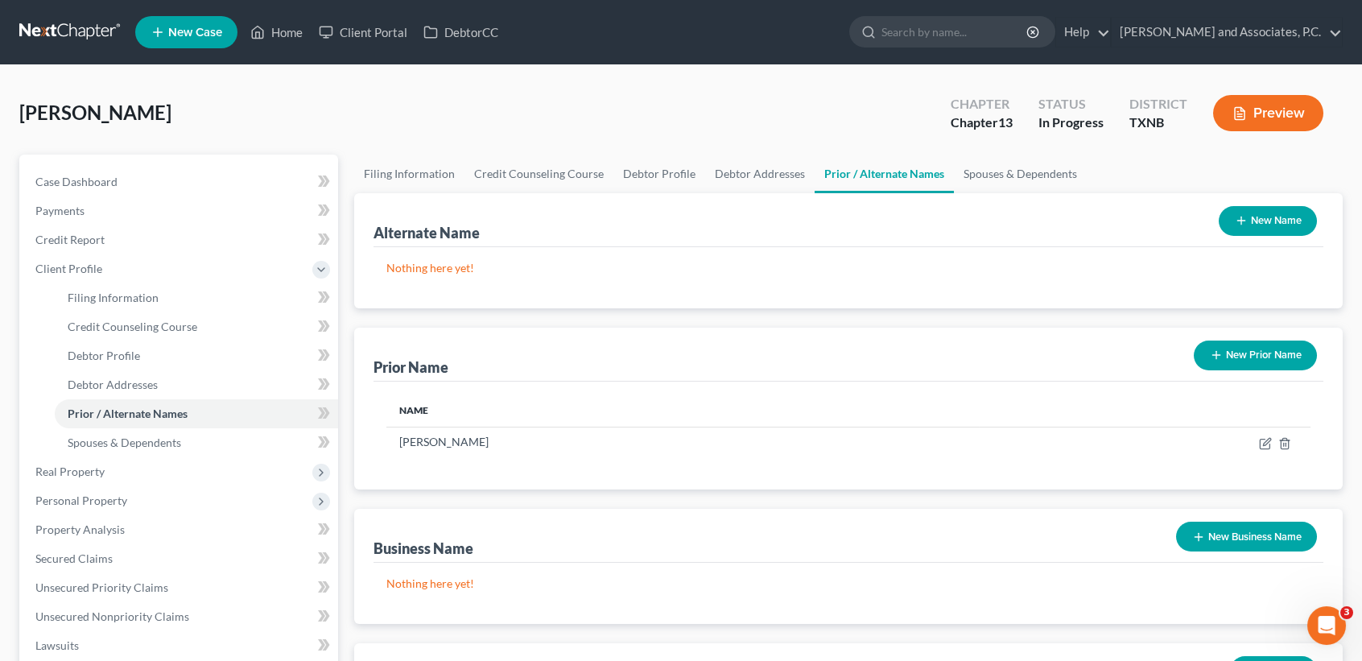
click at [1110, 178] on ul "Filing Information Credit Counseling Course Debtor Profile Debtor Addresses Pri…" at bounding box center [848, 174] width 988 height 39
click at [1071, 170] on link "Spouses & Dependents" at bounding box center [1020, 174] width 133 height 39
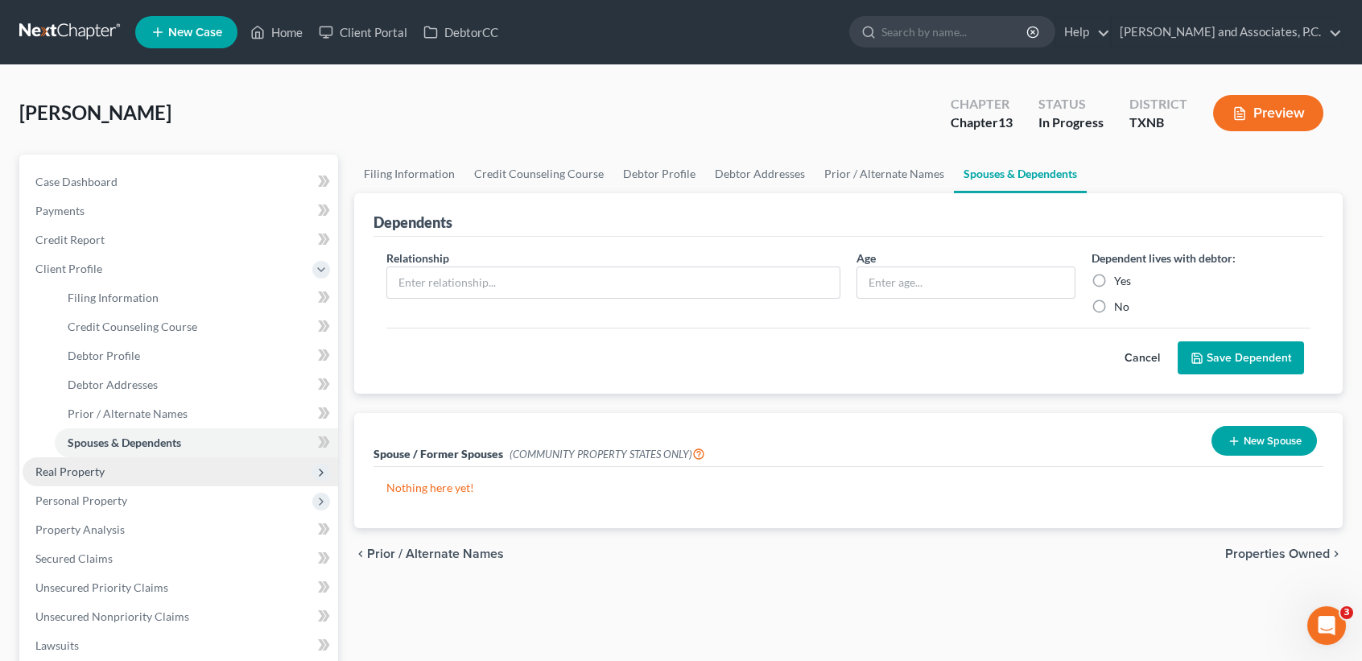
click at [146, 476] on span "Real Property" at bounding box center [181, 471] width 316 height 29
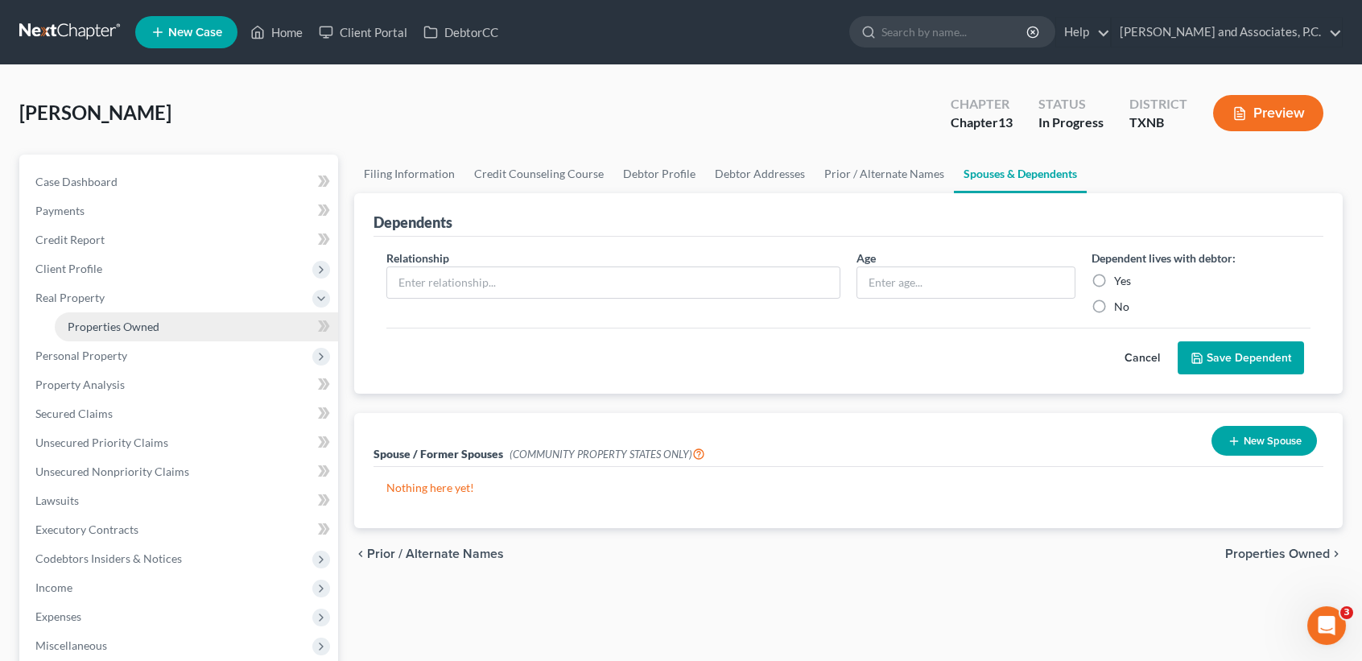
click at [116, 323] on span "Properties Owned" at bounding box center [114, 327] width 92 height 14
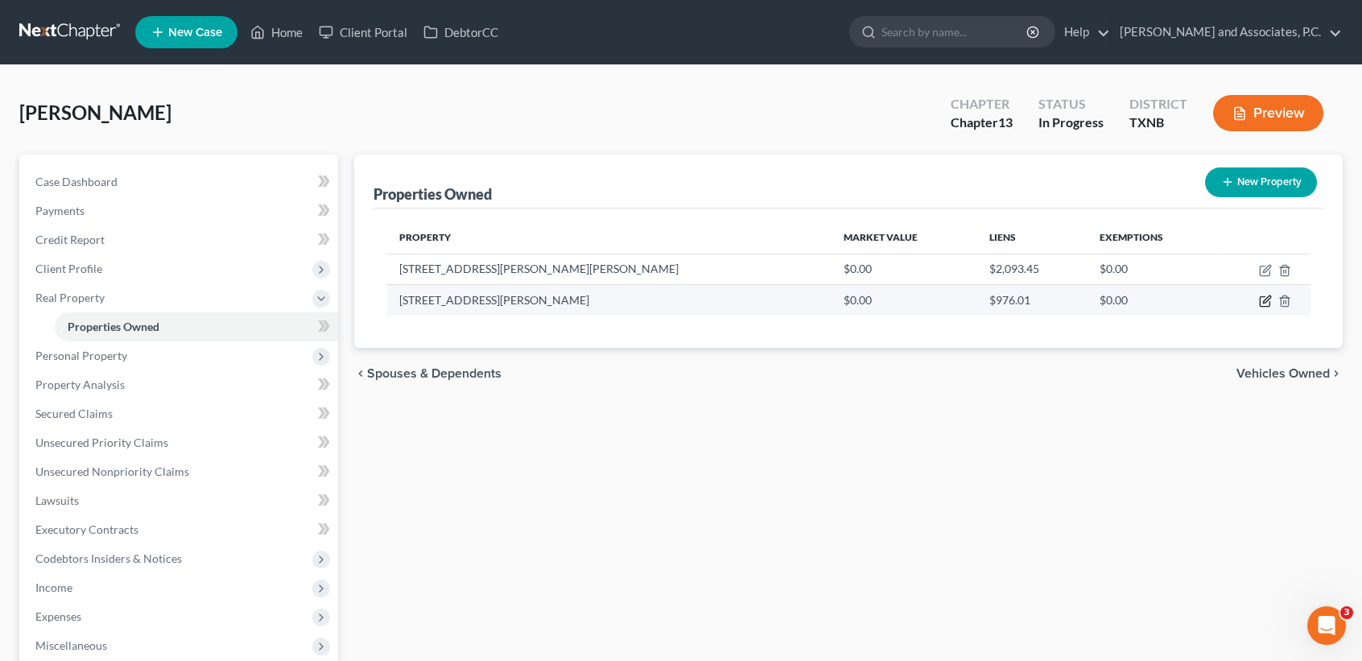
click at [1263, 302] on icon "button" at bounding box center [1266, 299] width 7 height 7
select select "45"
select select "3"
select select "0"
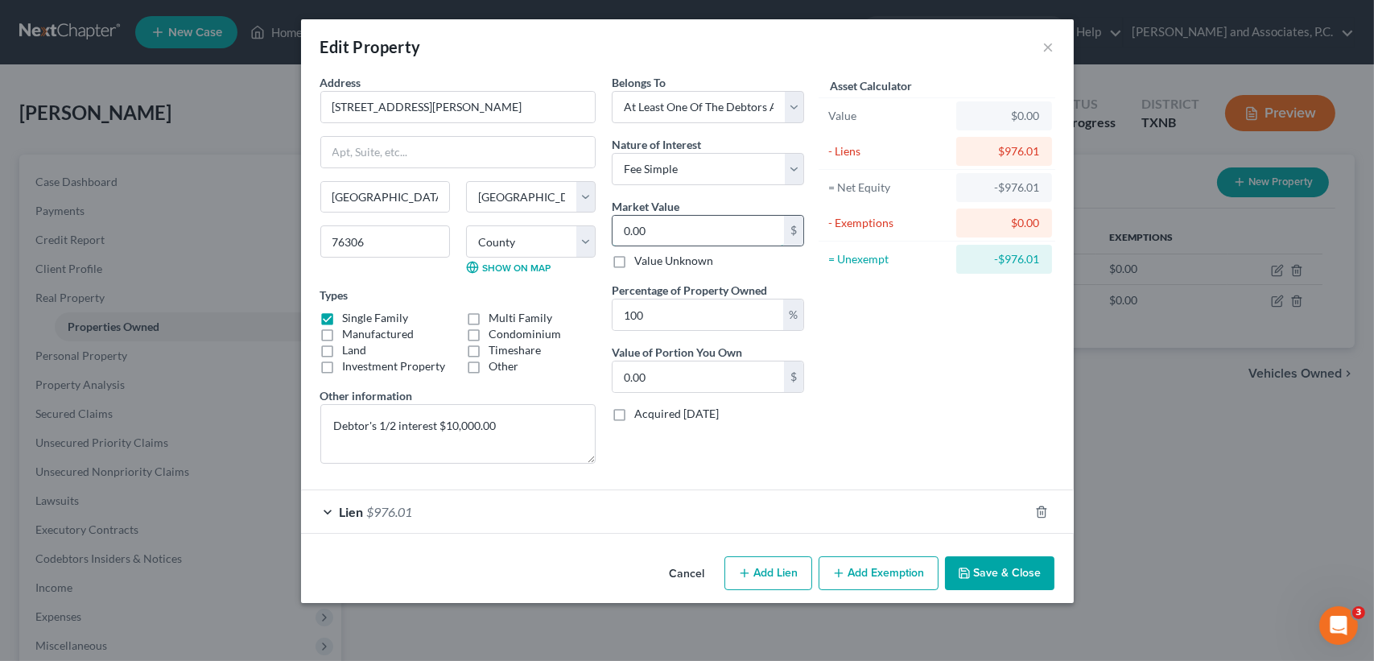
click at [683, 243] on input "0.00" at bounding box center [698, 231] width 171 height 31
type input "1"
type input "1.00"
type input "10"
type input "10.00"
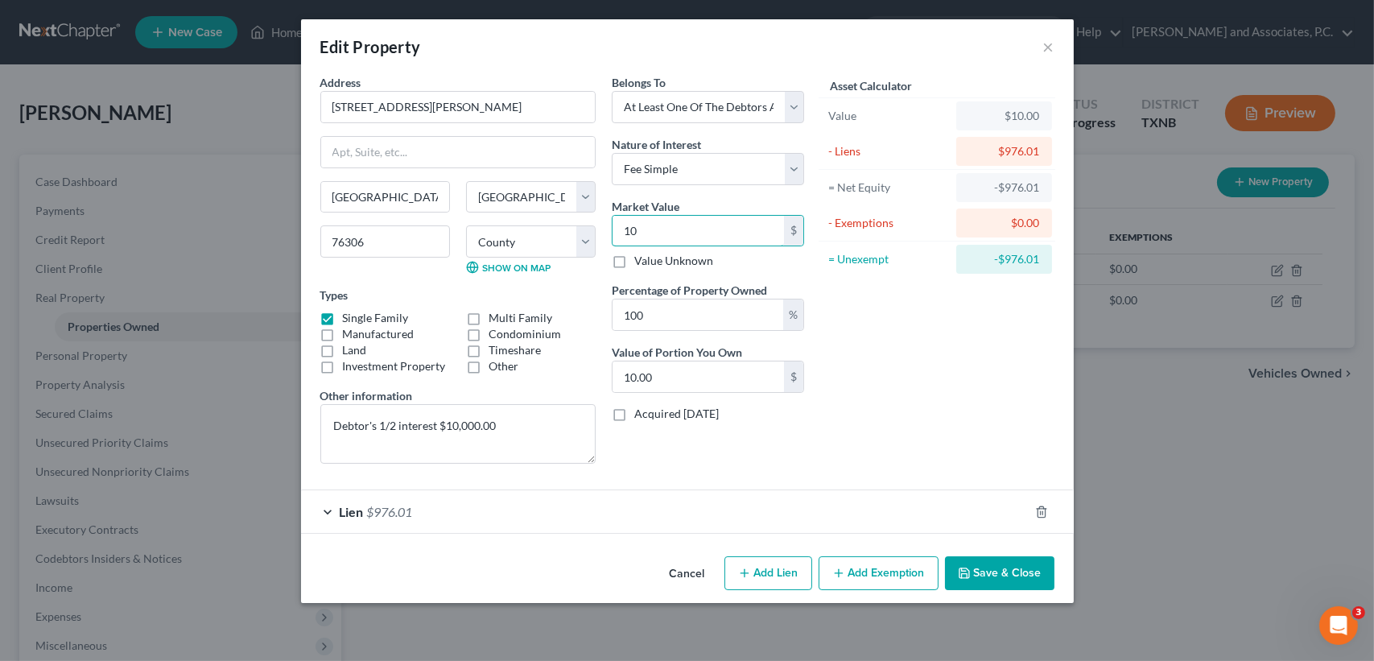
type input "100"
type input "100.00"
type input "1000"
type input "1,000.00"
type input "1,0000"
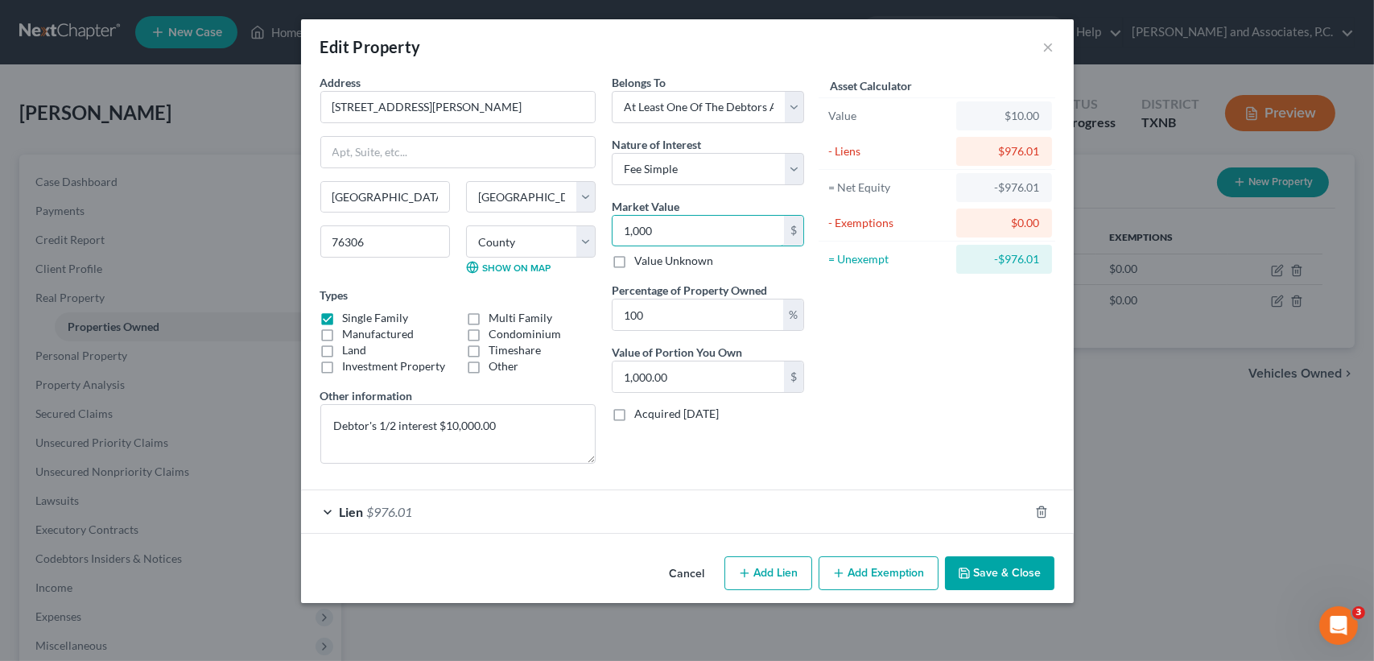
type input "10,000.00"
click at [927, 476] on form "Address * 3147 Lela Ln. Wichita Falls State AL AK AR AZ CA CO CT DE DC FL GA GU…" at bounding box center [687, 304] width 734 height 460
click at [988, 575] on button "Save & Close" at bounding box center [999, 573] width 109 height 34
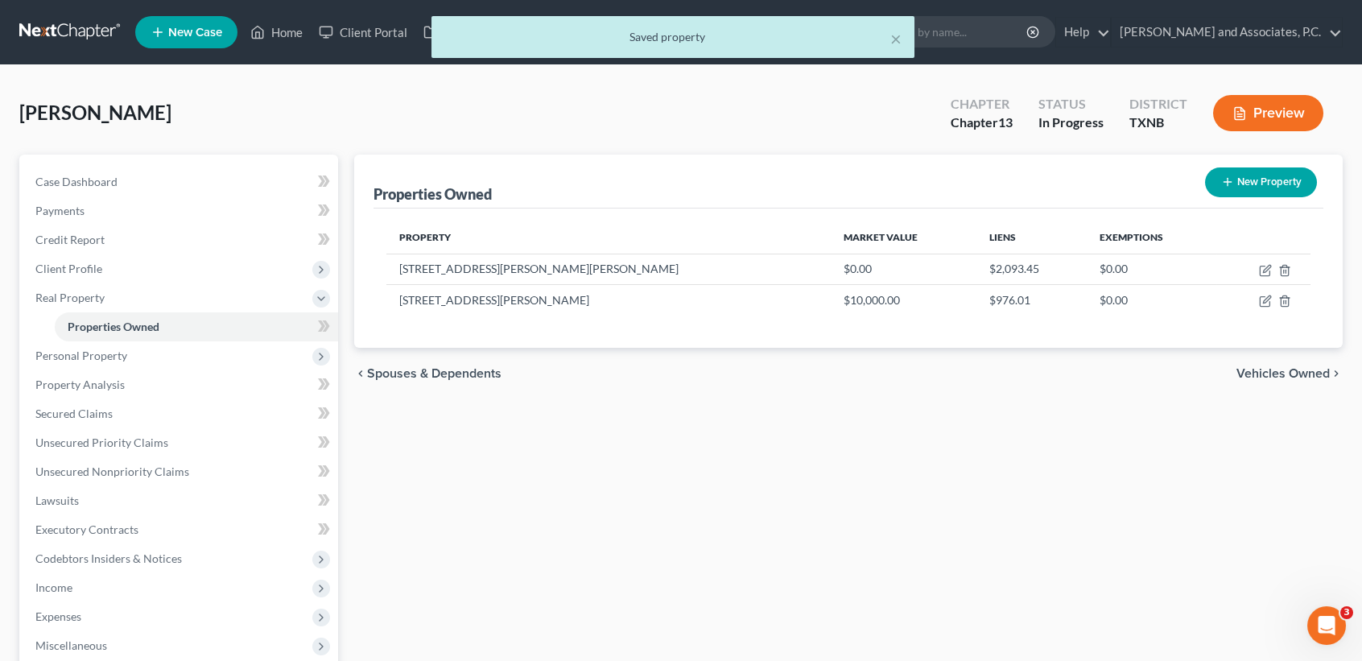
click at [988, 575] on div "Properties Owned New Property Property Market Value Liens Exemptions 3150 Lela …" at bounding box center [848, 518] width 1005 height 727
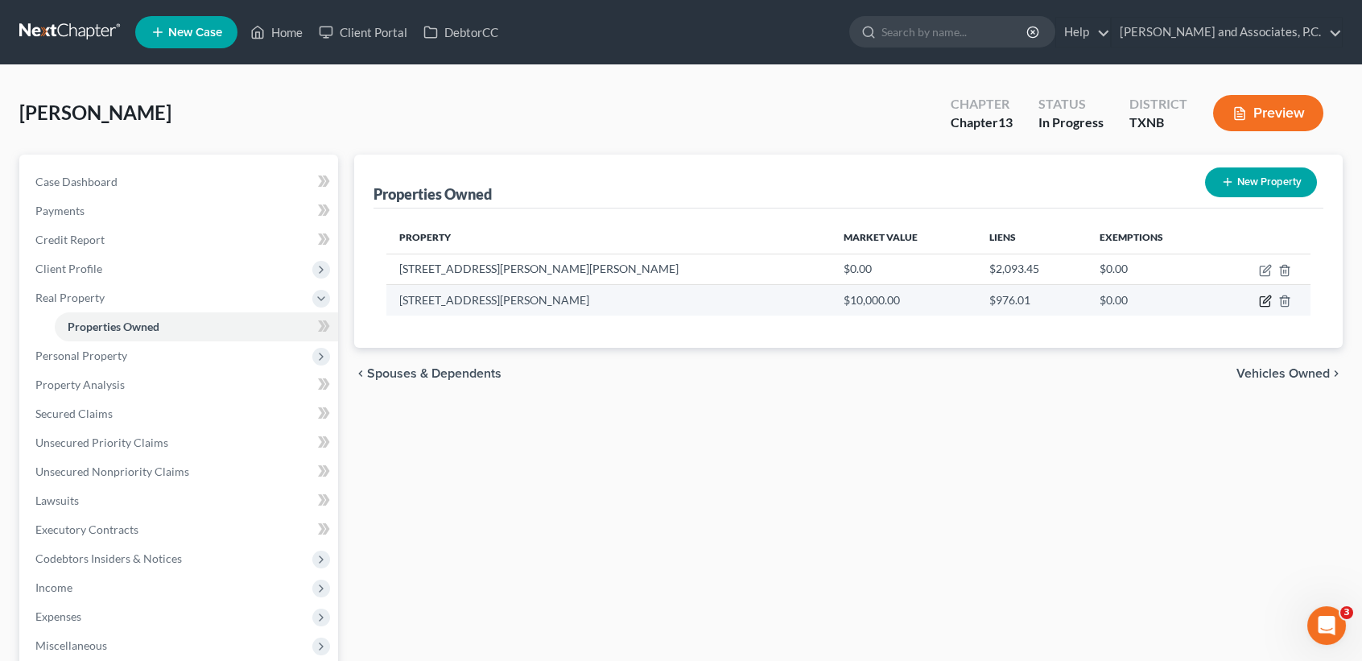
click at [1263, 299] on icon "button" at bounding box center [1265, 301] width 13 height 13
select select "45"
select select "242"
select select "3"
select select "0"
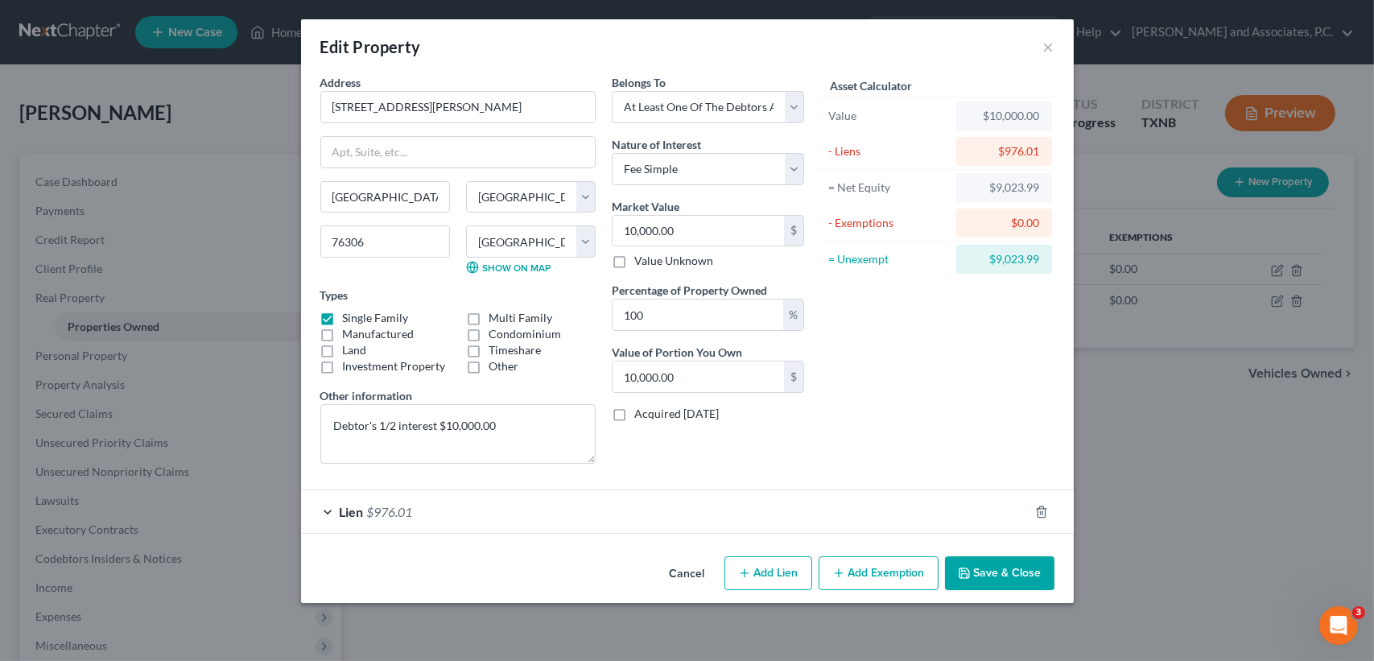
click at [1010, 566] on button "Save & Close" at bounding box center [999, 573] width 109 height 34
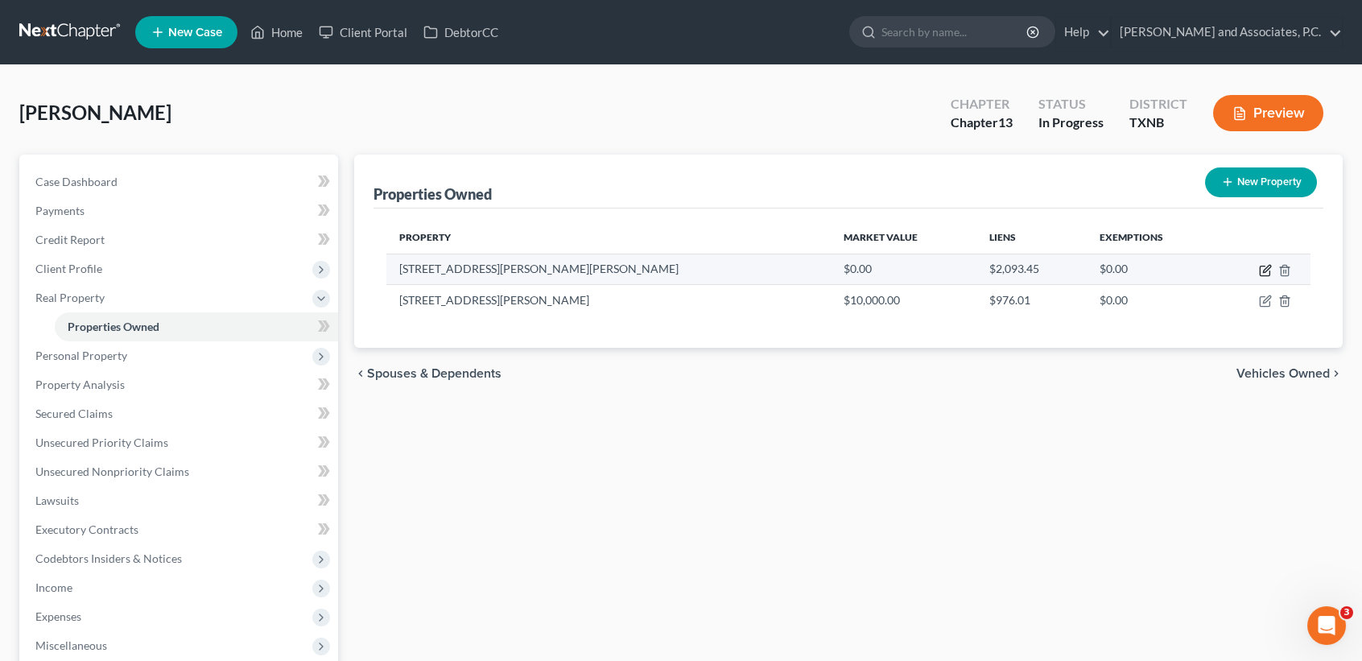
click at [1262, 267] on icon "button" at bounding box center [1265, 270] width 13 height 13
select select "45"
select select "242"
select select "0"
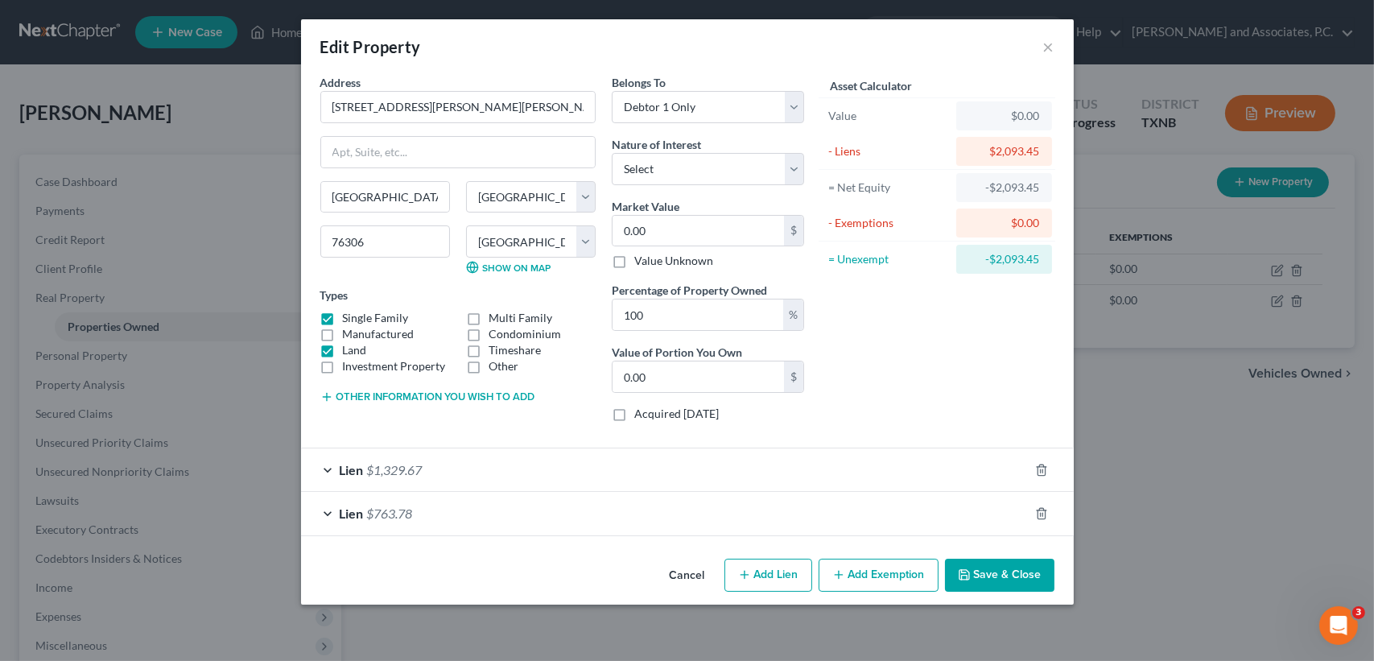
click at [682, 576] on button "Cancel" at bounding box center [687, 576] width 61 height 32
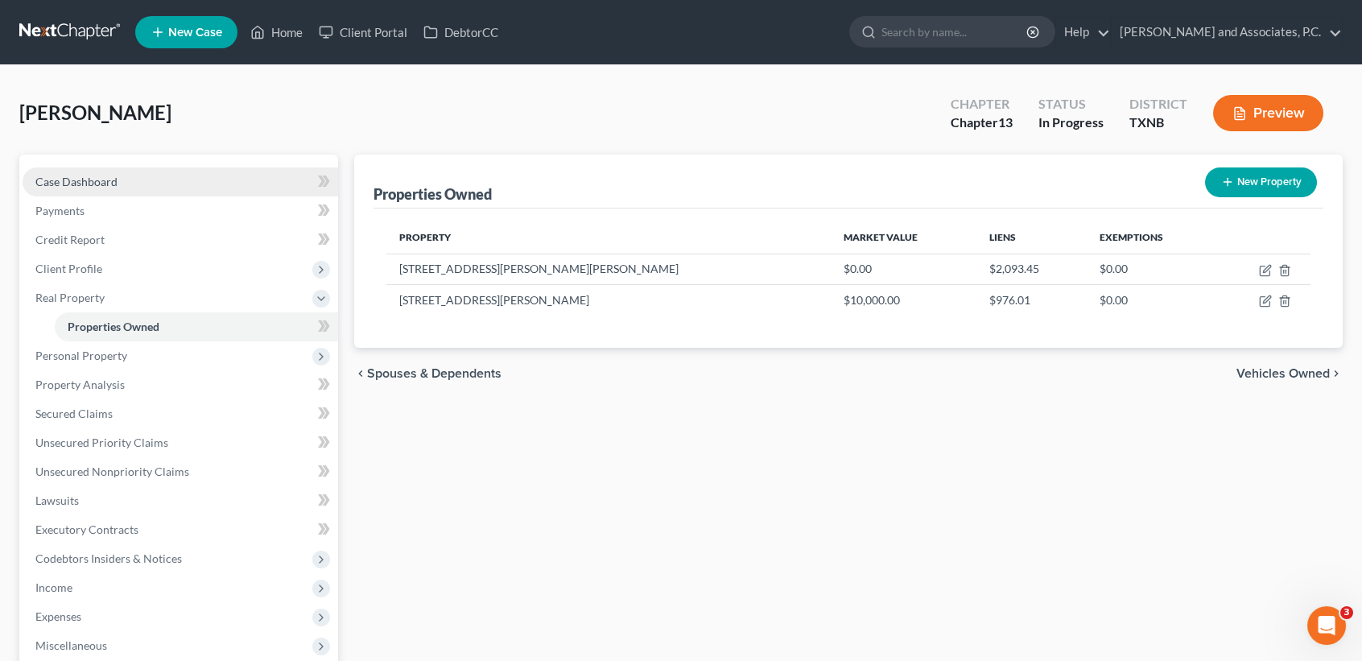
click at [57, 179] on span "Case Dashboard" at bounding box center [76, 182] width 82 height 14
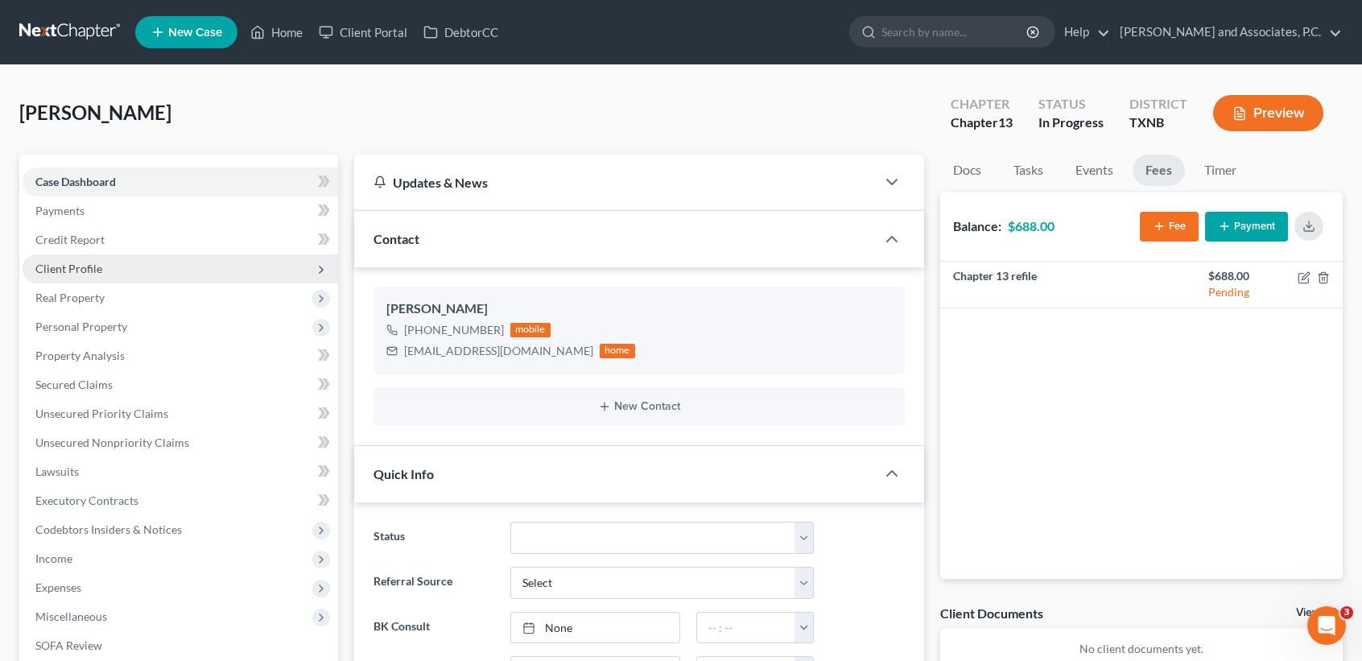
scroll to position [3231, 0]
click at [95, 267] on span "Client Profile" at bounding box center [68, 269] width 67 height 14
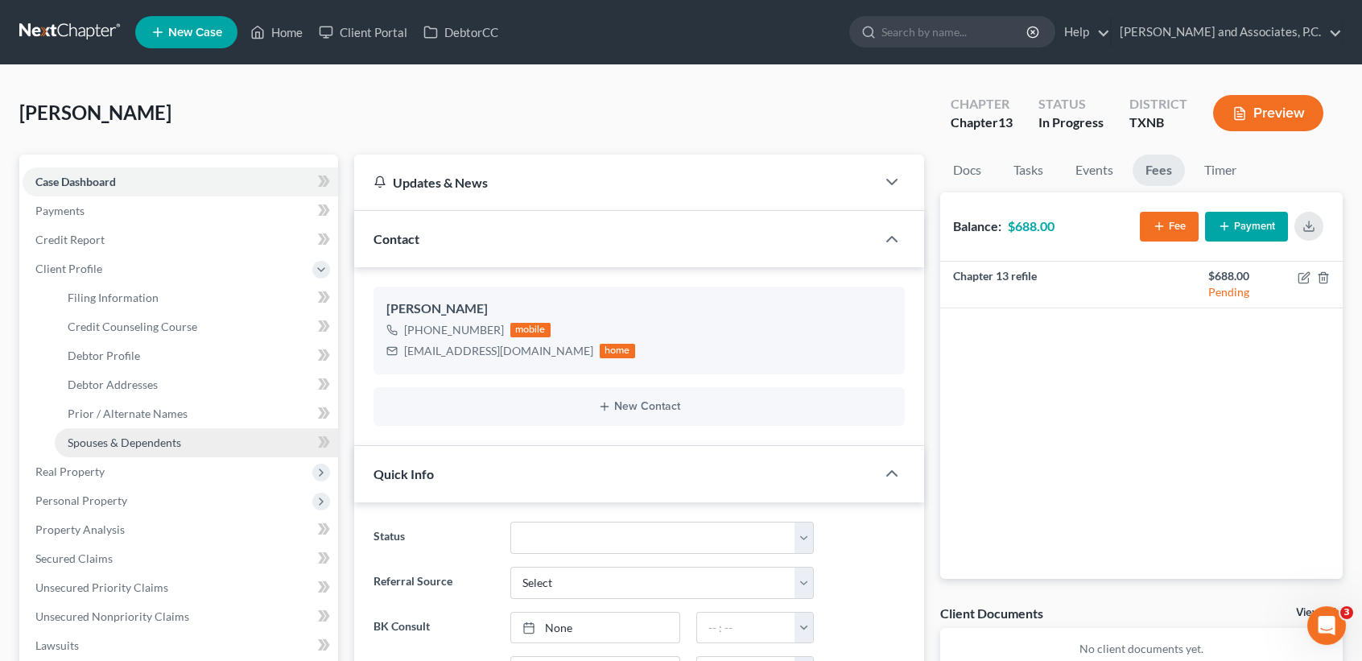
click at [120, 440] on span "Spouses & Dependents" at bounding box center [124, 442] width 113 height 14
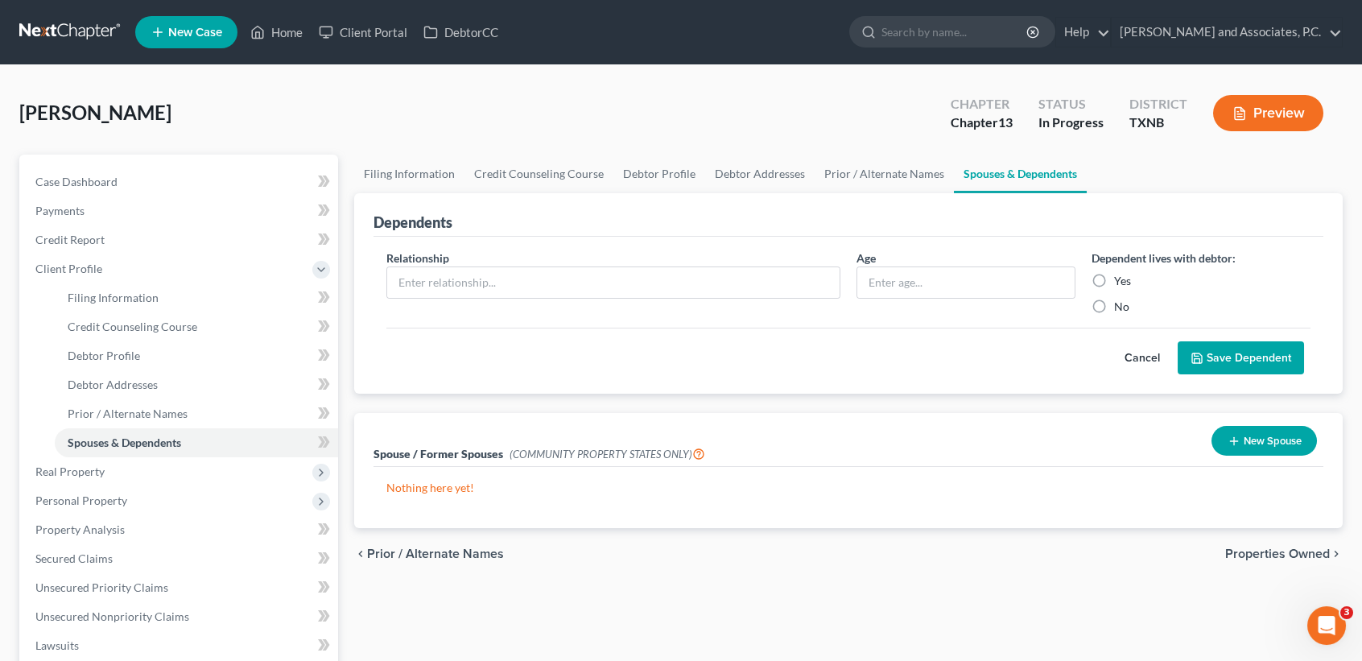
click at [899, 193] on div "Dependents" at bounding box center [848, 214] width 950 height 43
click at [899, 183] on link "Prior / Alternate Names" at bounding box center [884, 174] width 139 height 39
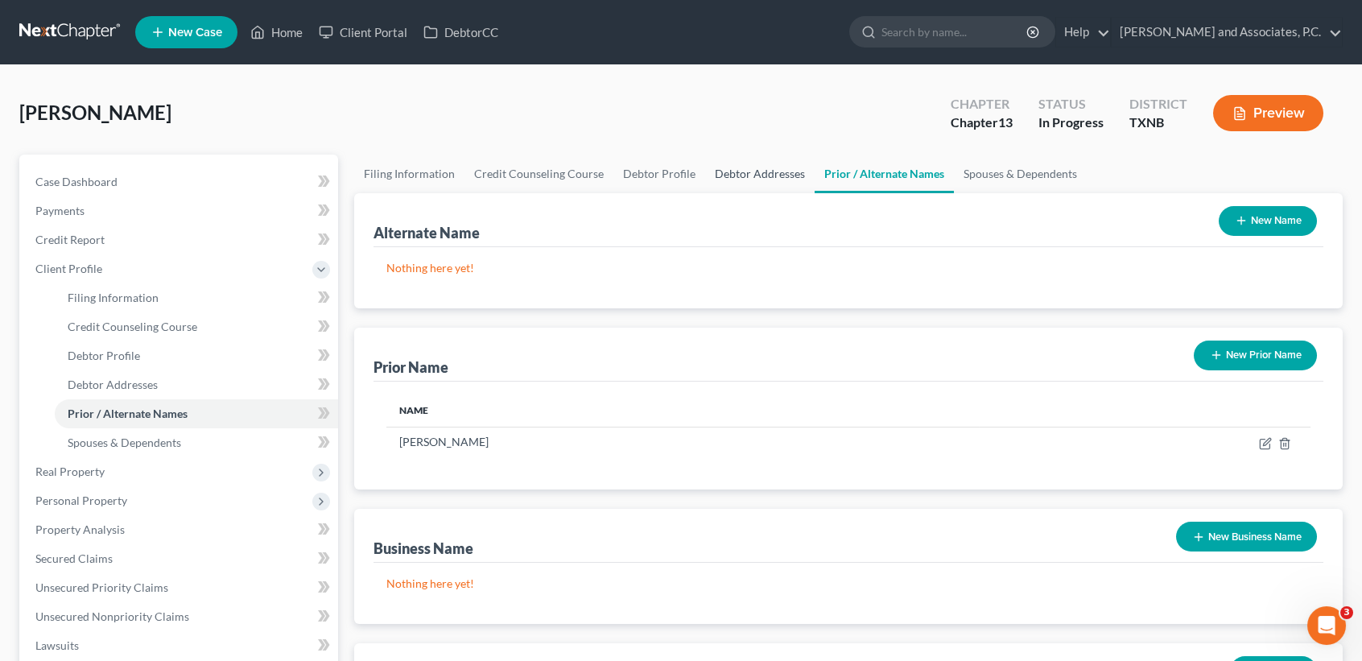
click at [754, 178] on link "Debtor Addresses" at bounding box center [759, 174] width 109 height 39
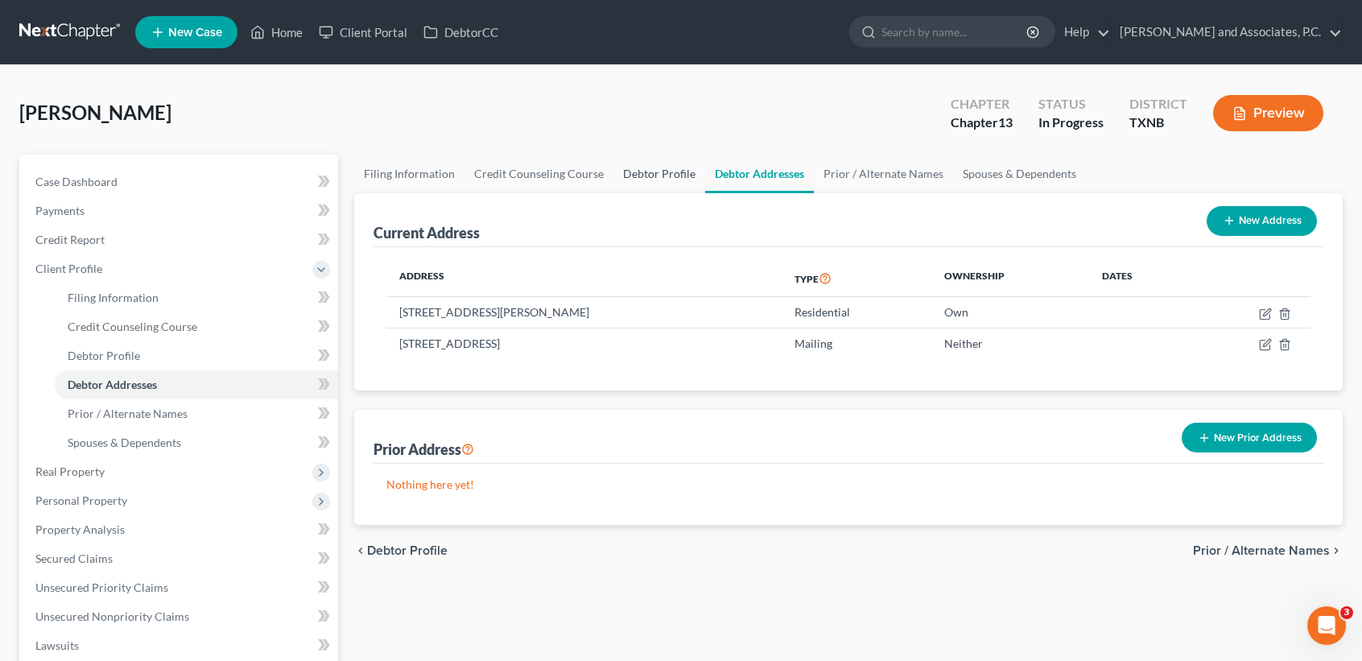
click at [652, 179] on link "Debtor Profile" at bounding box center [659, 174] width 92 height 39
select select "0"
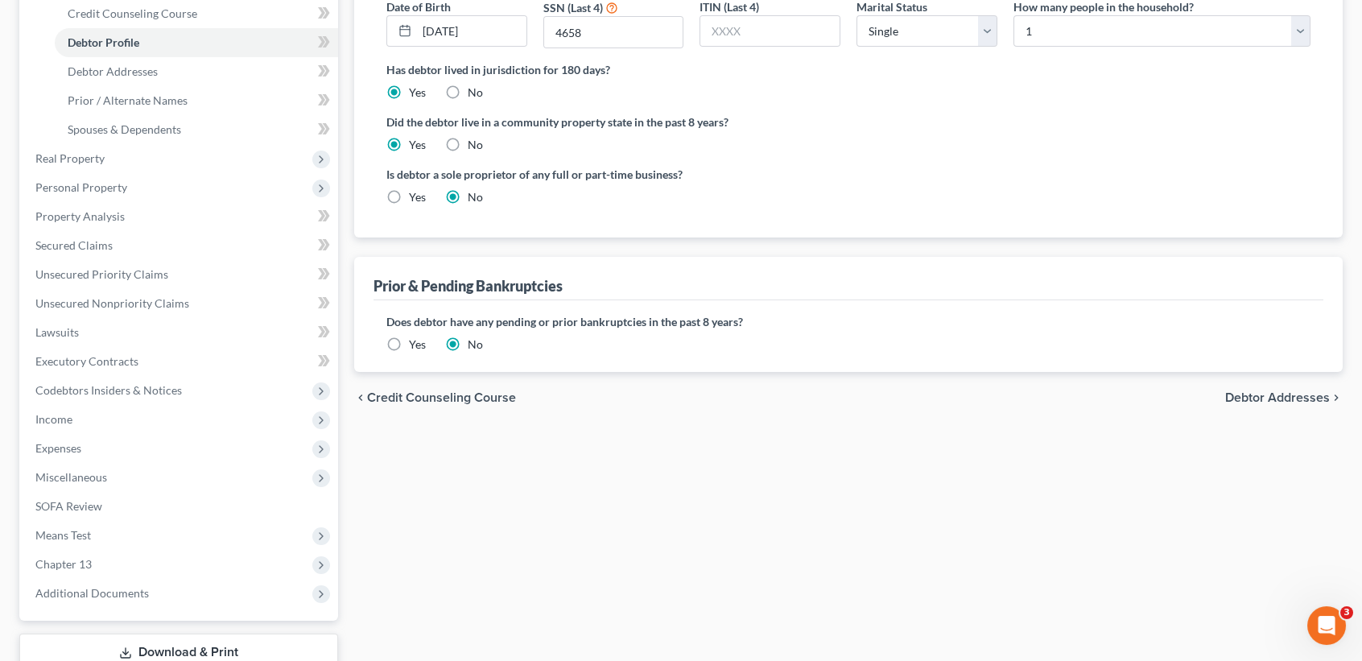
scroll to position [322, 0]
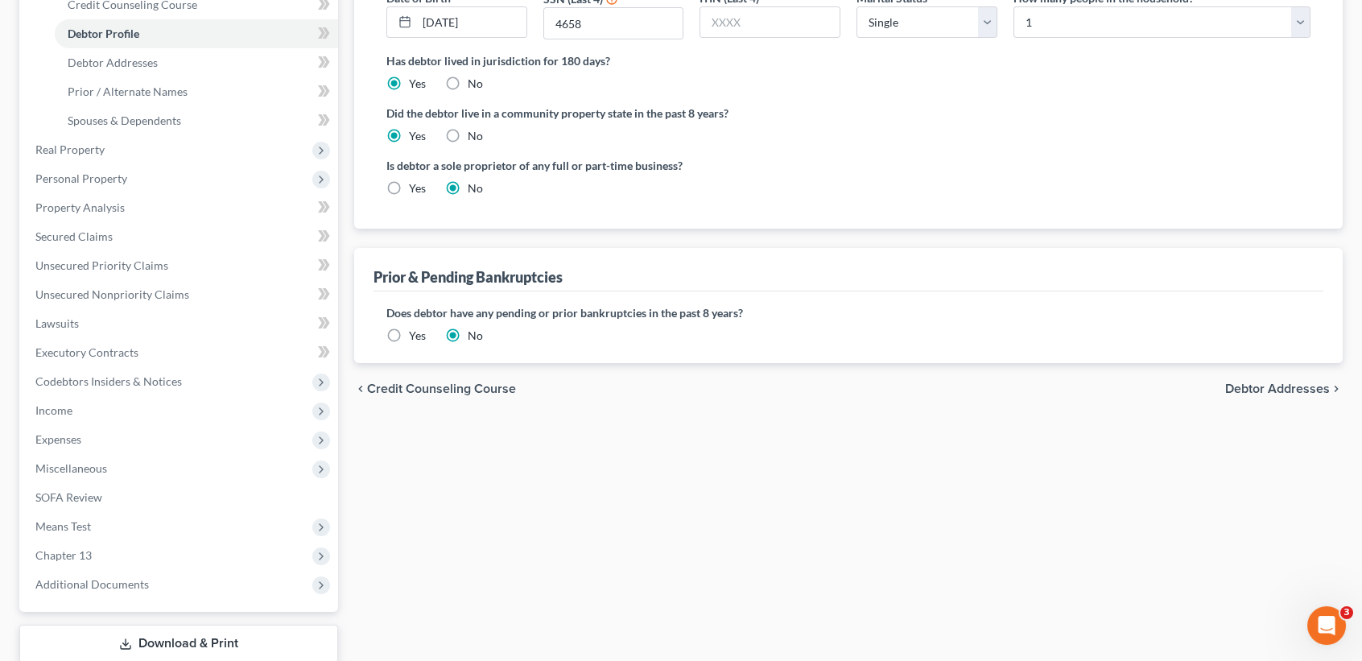
click at [426, 343] on div "Does debtor have any pending or prior bankruptcies in the past 8 years? Are any…" at bounding box center [848, 327] width 950 height 72
click at [424, 331] on label "Yes" at bounding box center [417, 336] width 17 height 16
click at [424, 331] on input "Yes" at bounding box center [420, 333] width 10 height 10
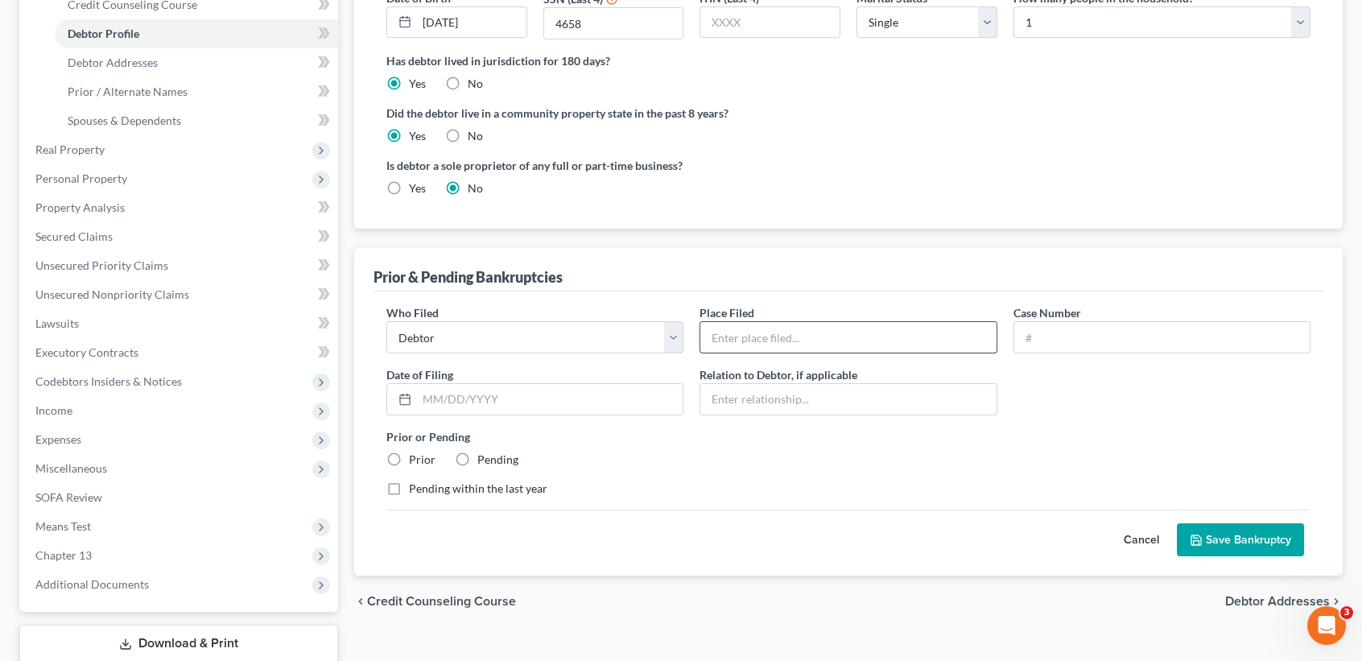
click at [790, 334] on input "text" at bounding box center [847, 337] width 295 height 31
type input "Northern District of Texas Wichita Falls"
click at [1124, 336] on input "text" at bounding box center [1161, 337] width 295 height 31
type input "24-70057"
click at [525, 390] on input "text" at bounding box center [550, 399] width 266 height 31
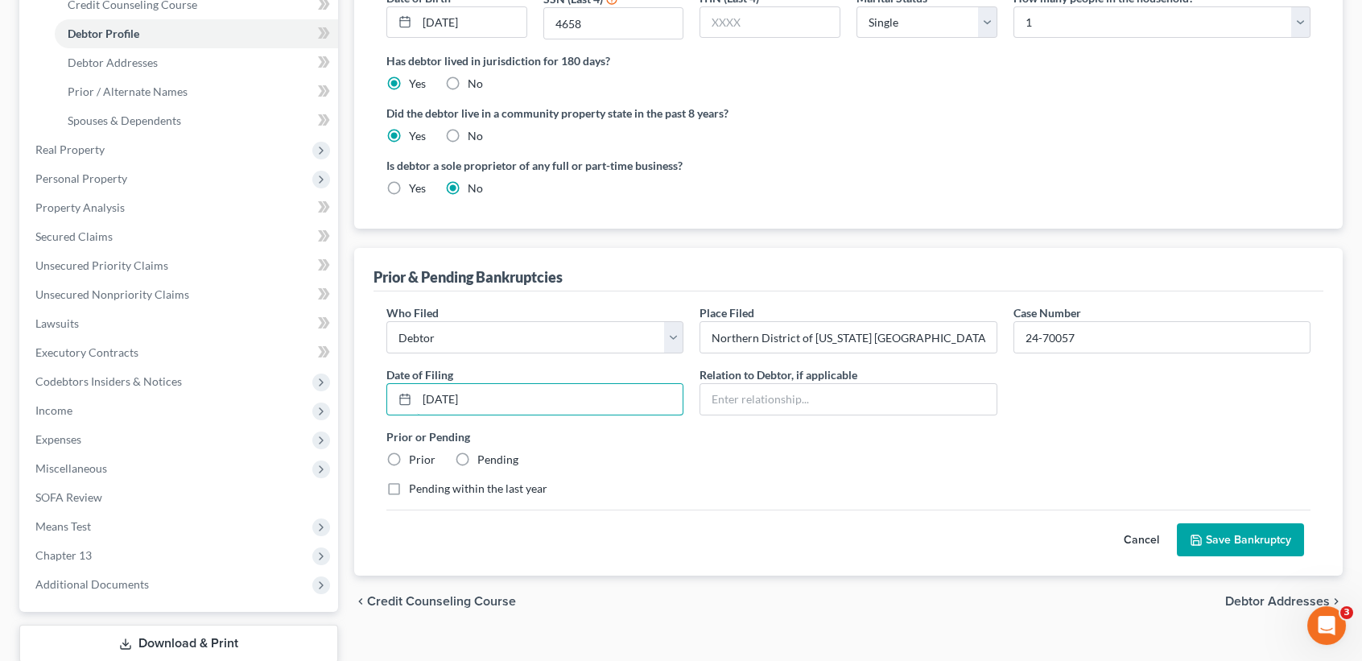
type input "02/29/2024"
click at [426, 452] on label "Prior" at bounding box center [422, 460] width 27 height 16
click at [426, 452] on input "Prior" at bounding box center [420, 457] width 10 height 10
radio input "true"
click at [1257, 537] on button "Save Bankruptcy" at bounding box center [1240, 540] width 127 height 34
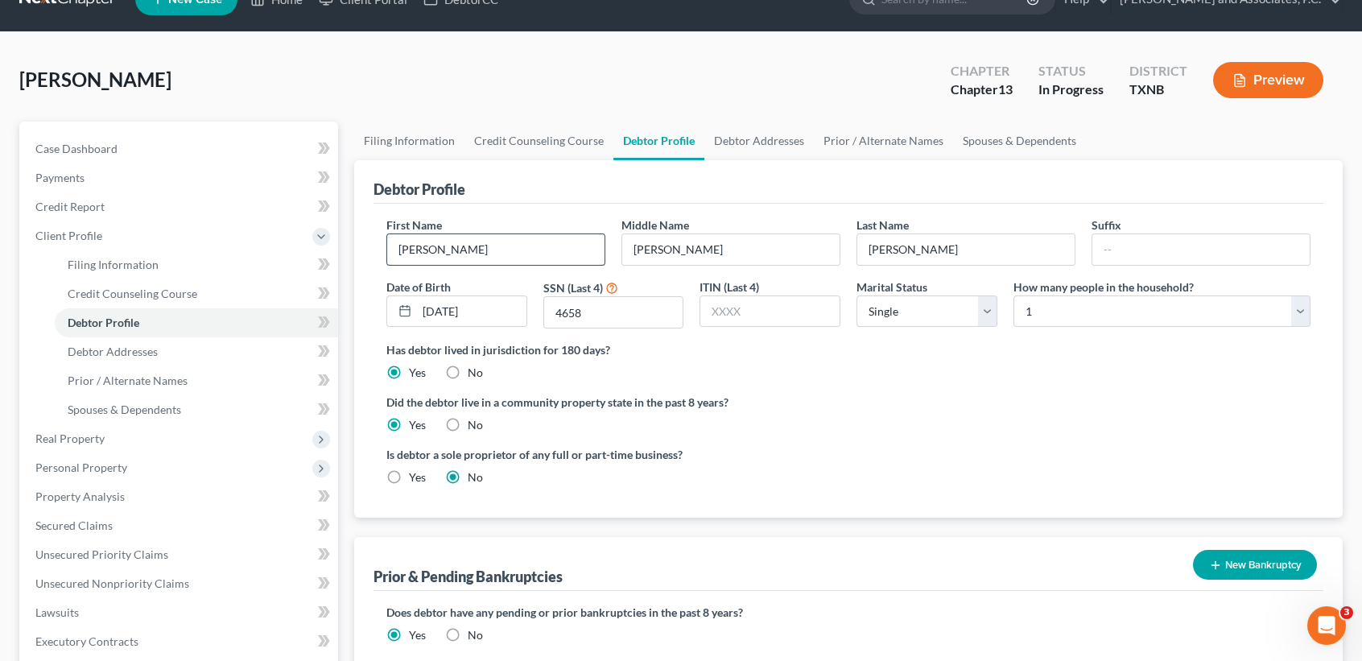
scroll to position [0, 0]
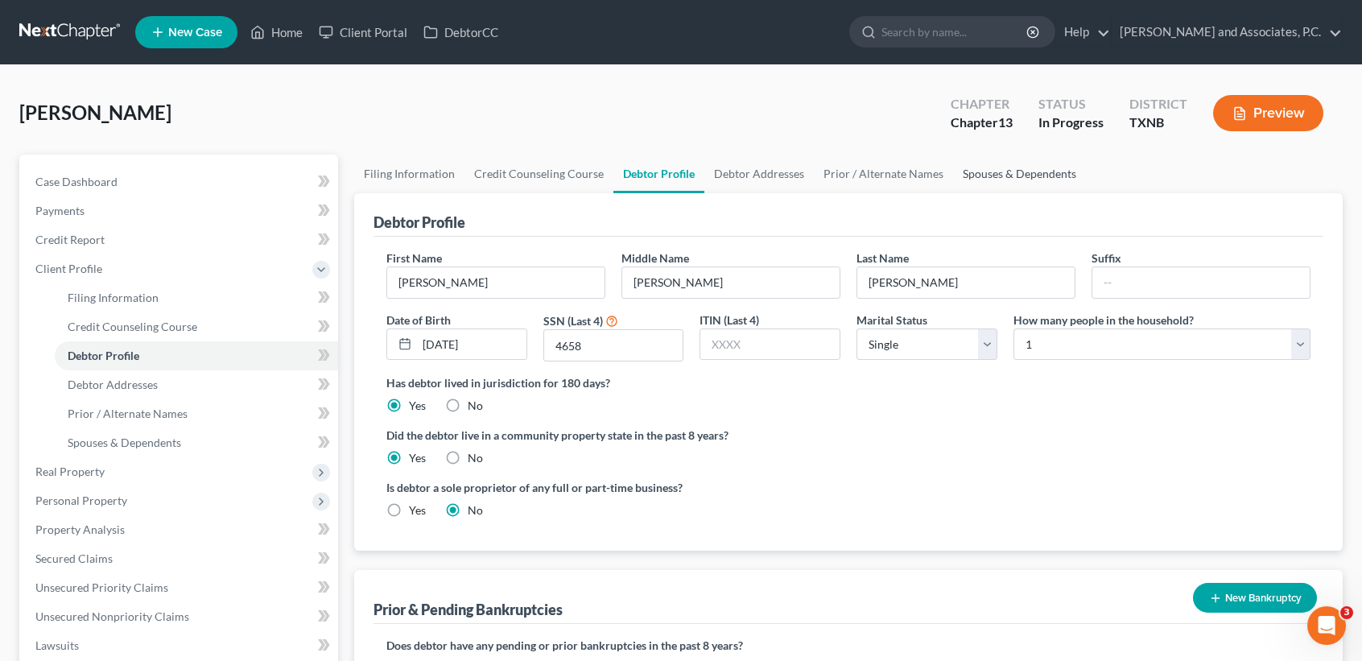
click at [1000, 177] on link "Spouses & Dependents" at bounding box center [1019, 174] width 133 height 39
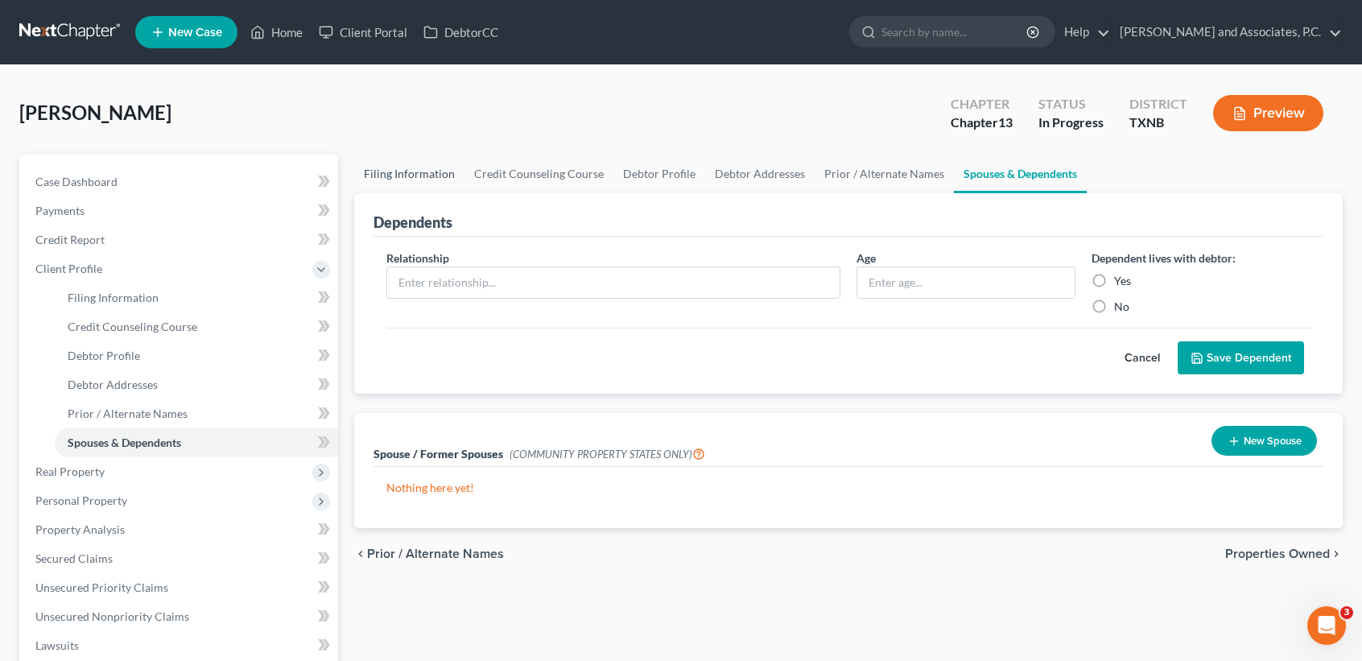
click at [381, 178] on link "Filing Information" at bounding box center [409, 174] width 110 height 39
select select "1"
select select "0"
select select "3"
select select "78"
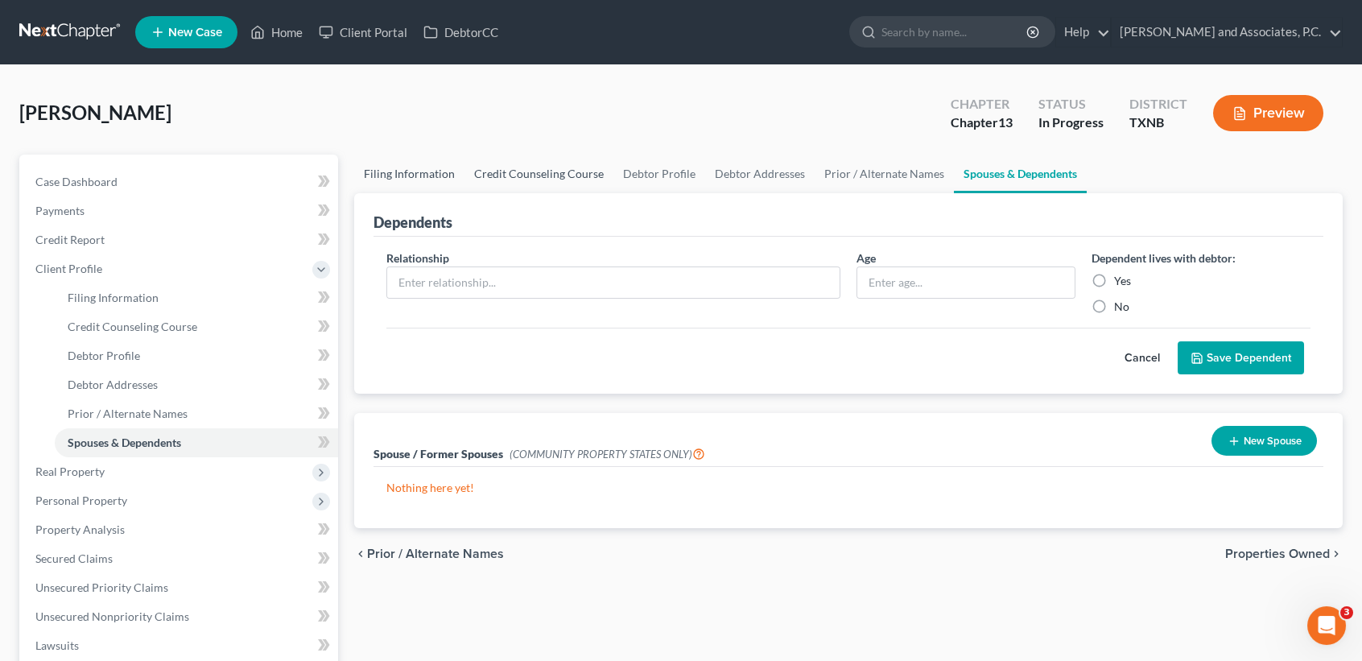
select select "0"
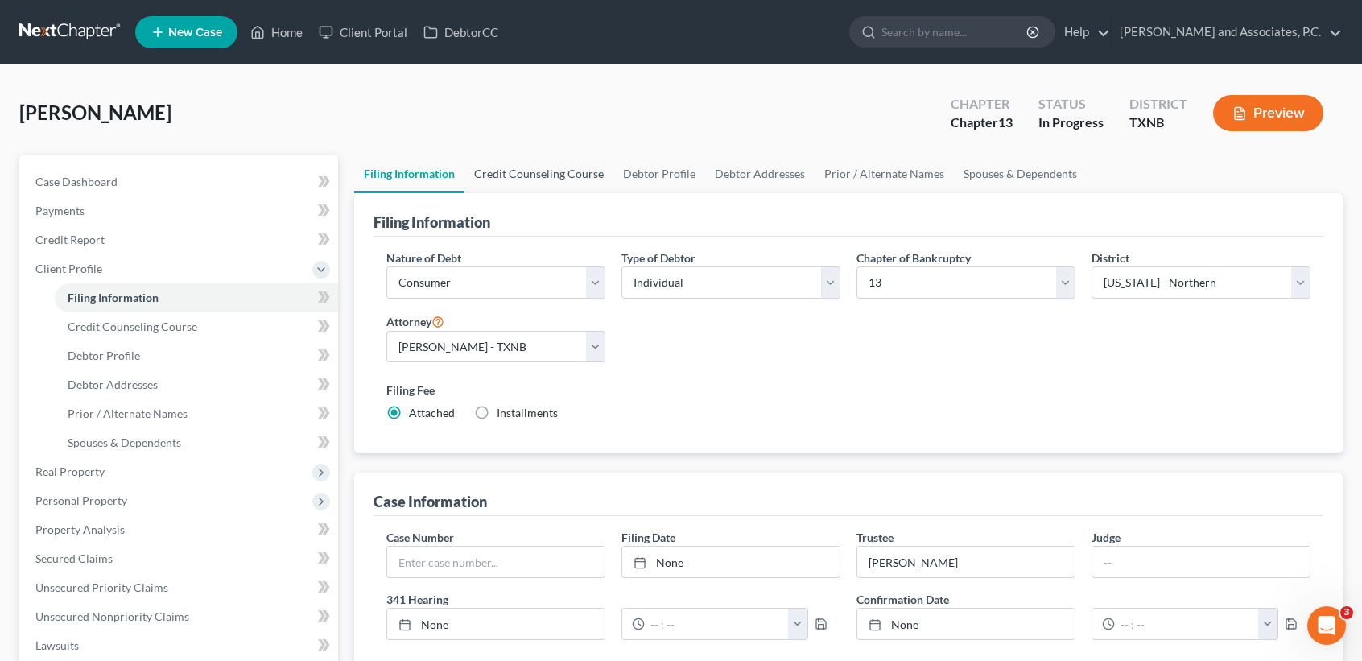
click at [542, 175] on link "Credit Counseling Course" at bounding box center [538, 174] width 149 height 39
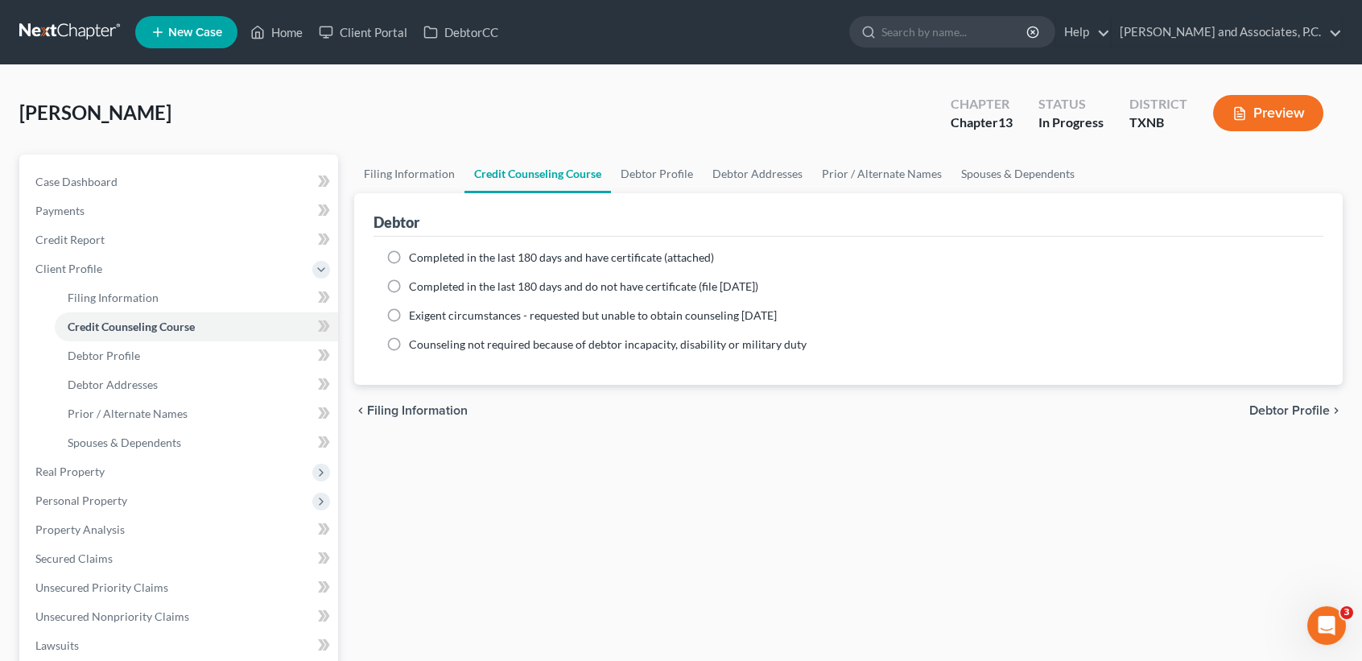
drag, startPoint x: 714, startPoint y: 151, endPoint x: 667, endPoint y: 164, distance: 48.6
click at [714, 151] on div "Winstel, Teresa Upgraded Chapter Chapter 13 Status In Progress District TXNB Pr…" at bounding box center [680, 120] width 1323 height 70
click at [668, 163] on link "Debtor Profile" at bounding box center [657, 174] width 92 height 39
select select "0"
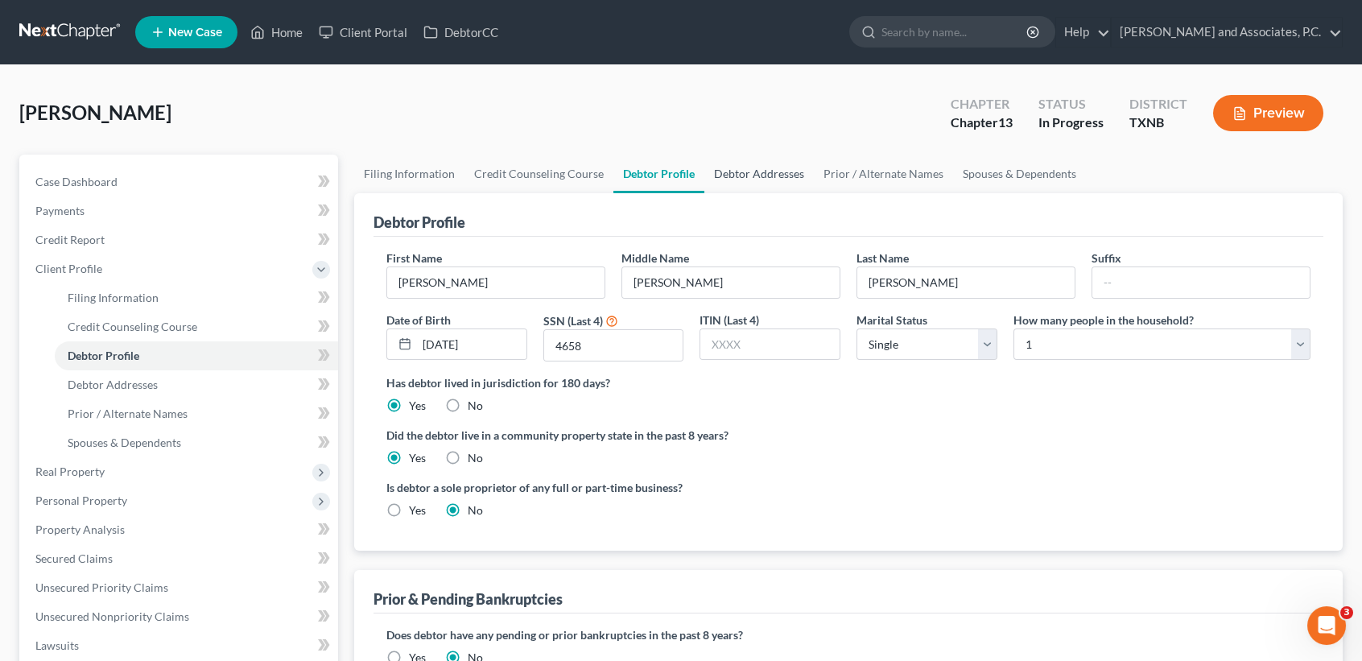
radio input "true"
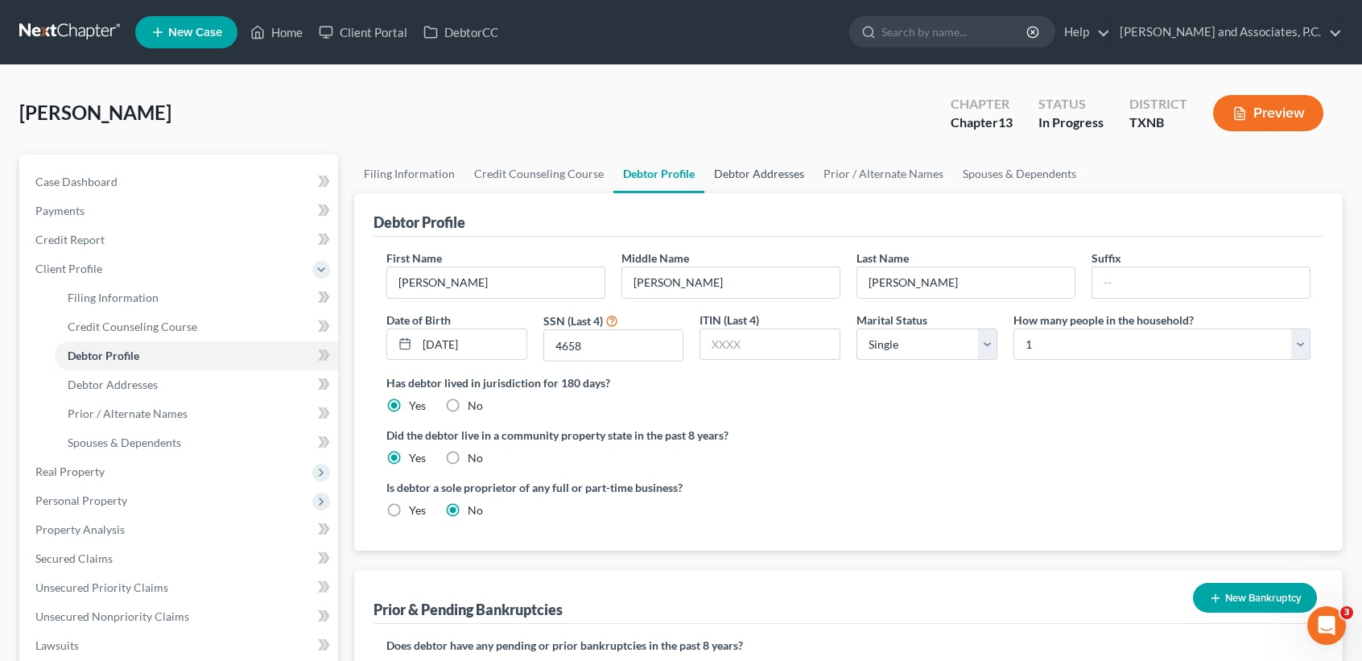
click at [763, 178] on link "Debtor Addresses" at bounding box center [758, 174] width 109 height 39
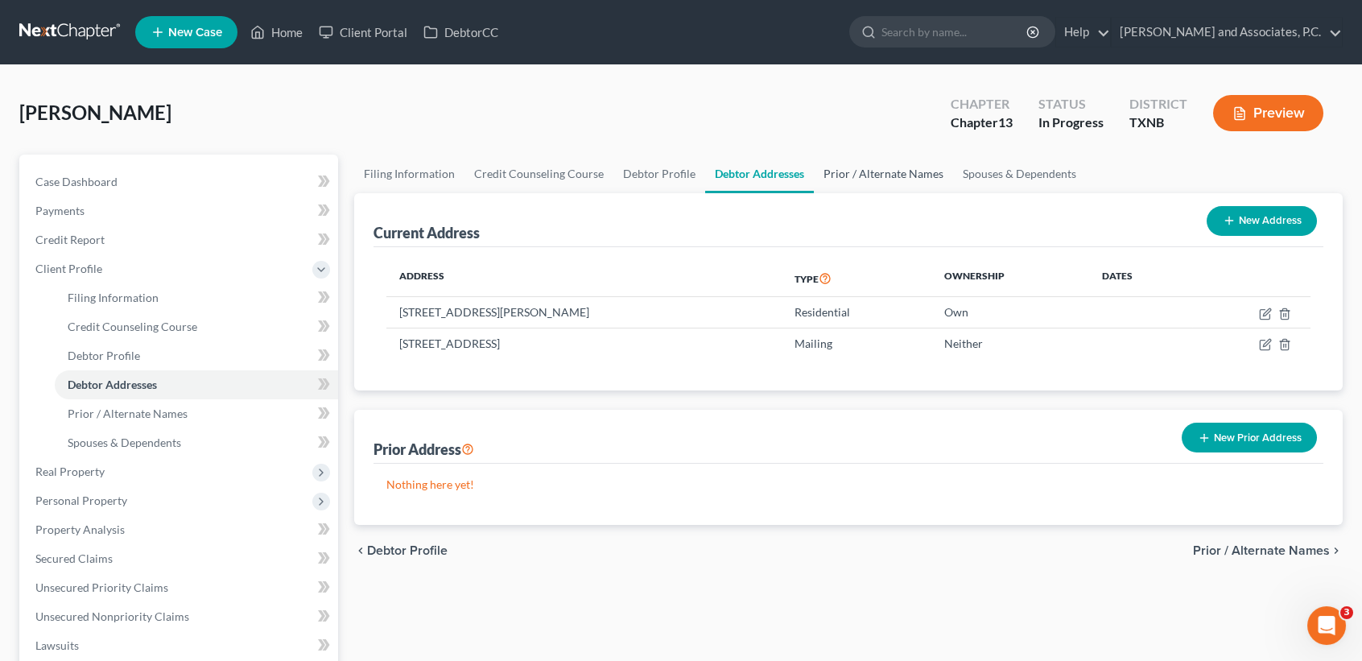
click at [827, 171] on link "Prior / Alternate Names" at bounding box center [883, 174] width 139 height 39
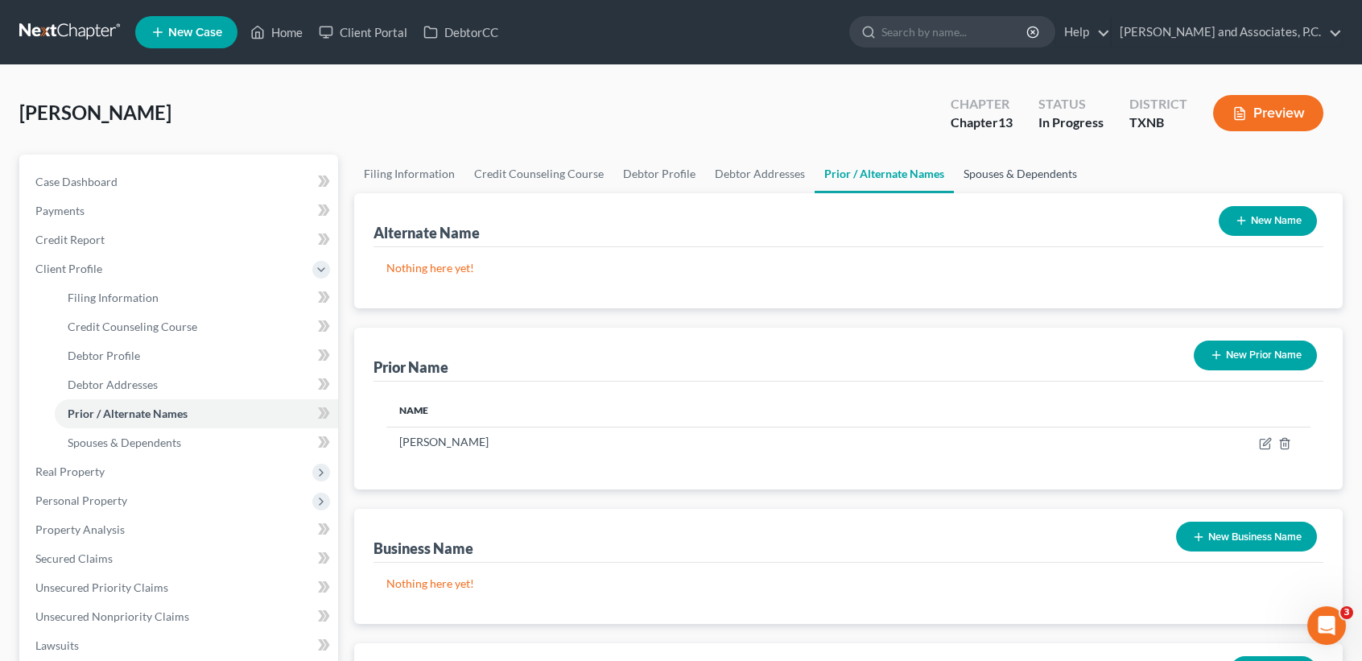
click at [955, 172] on link "Spouses & Dependents" at bounding box center [1020, 174] width 133 height 39
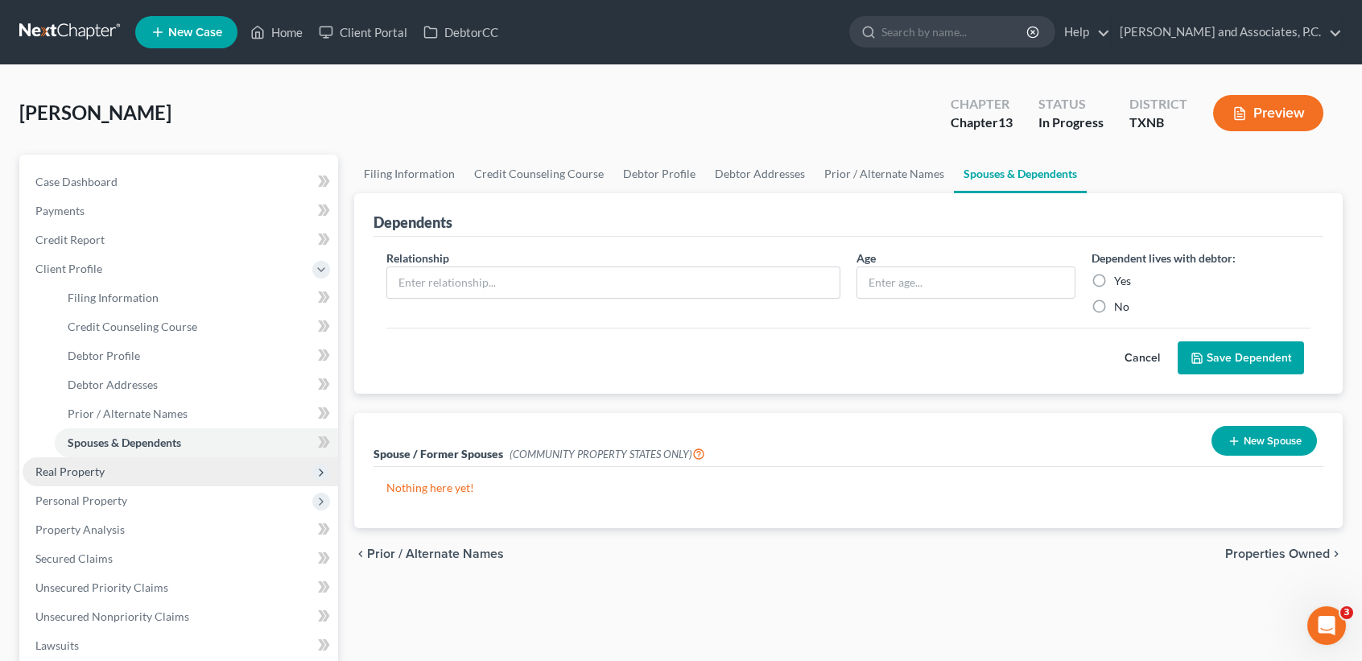
click at [94, 472] on span "Real Property" at bounding box center [69, 471] width 69 height 14
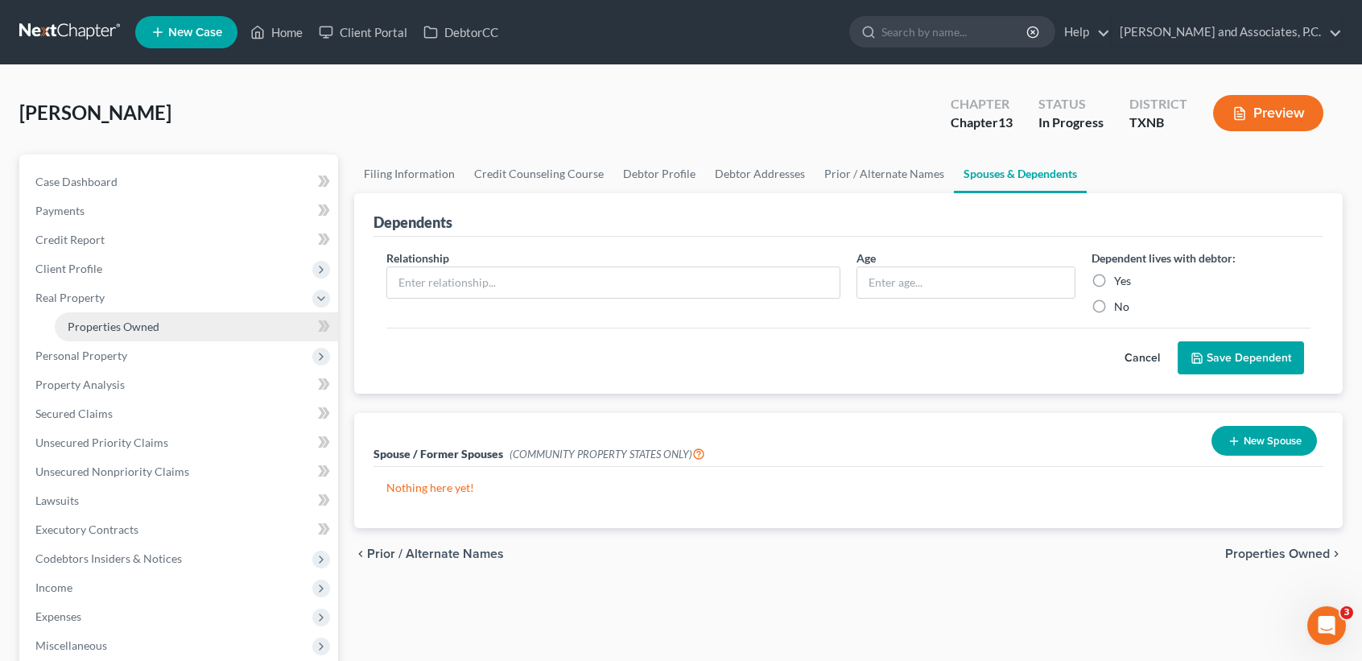
click at [146, 328] on span "Properties Owned" at bounding box center [114, 327] width 92 height 14
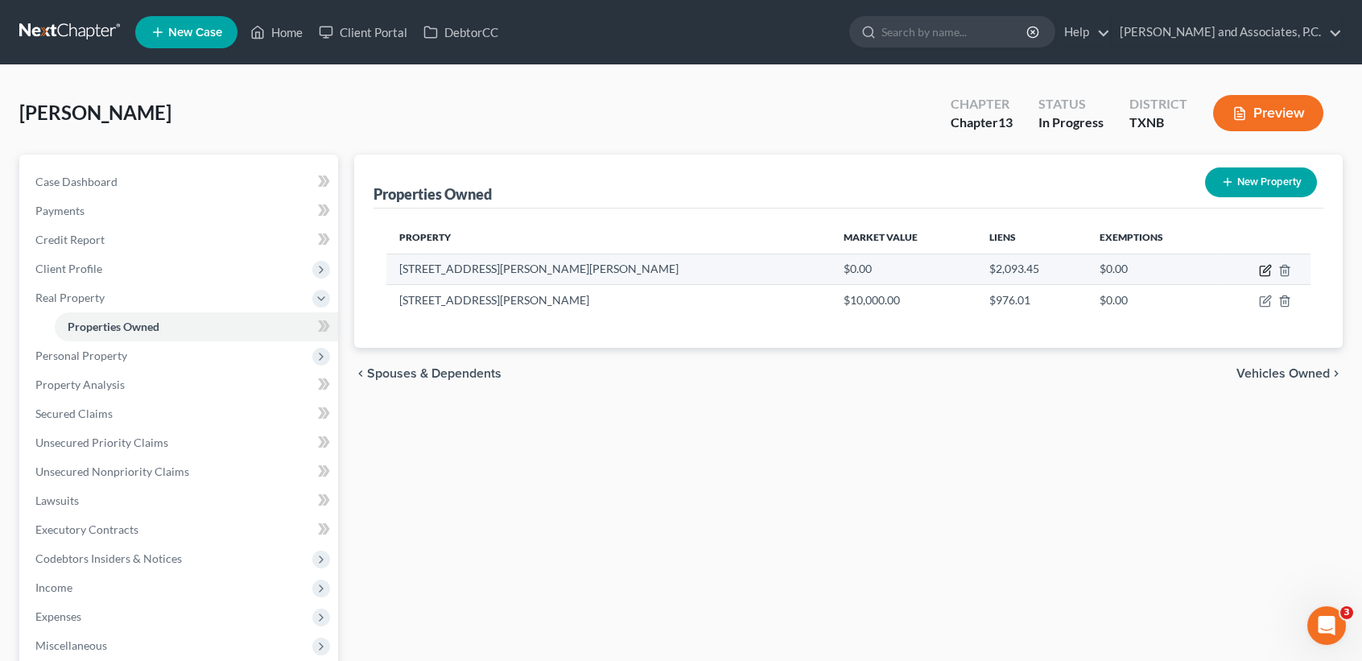
click at [1259, 268] on icon "button" at bounding box center [1265, 270] width 13 height 13
select select "45"
select select "242"
select select "0"
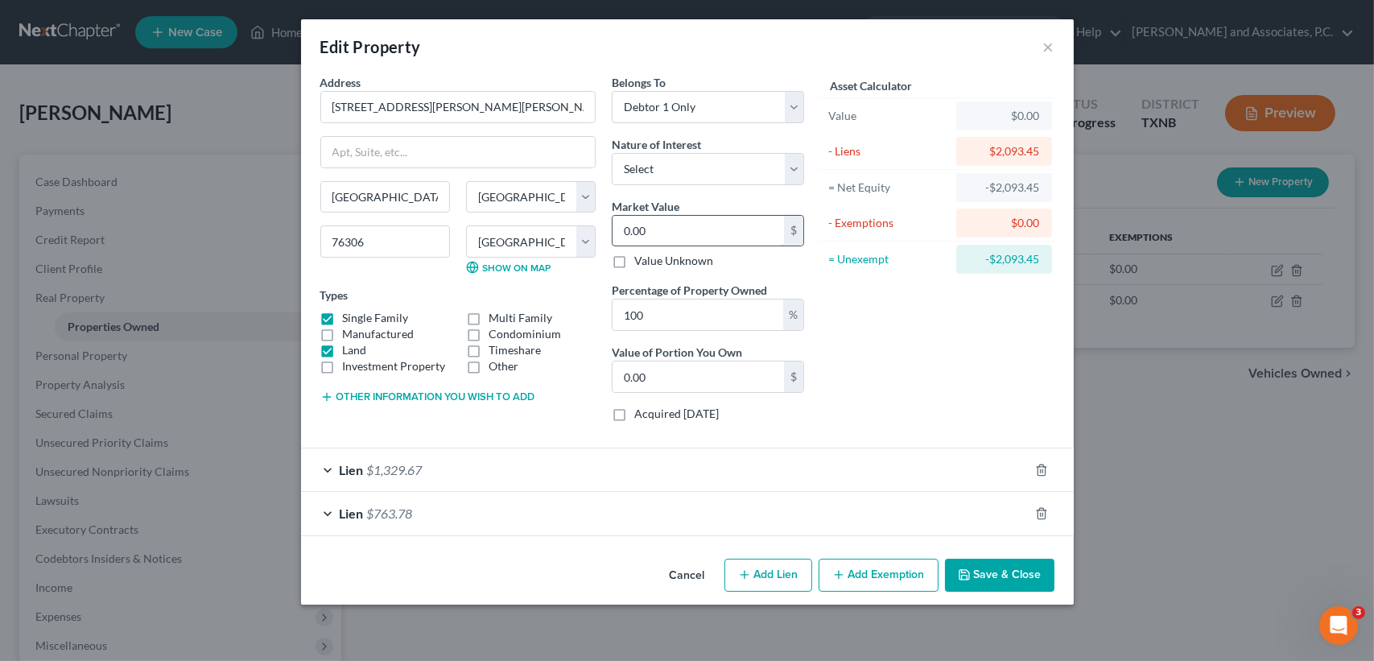
click at [716, 241] on input "0.00" at bounding box center [698, 231] width 171 height 31
type input "1"
type input "1.00"
type input "12"
type input "12.00"
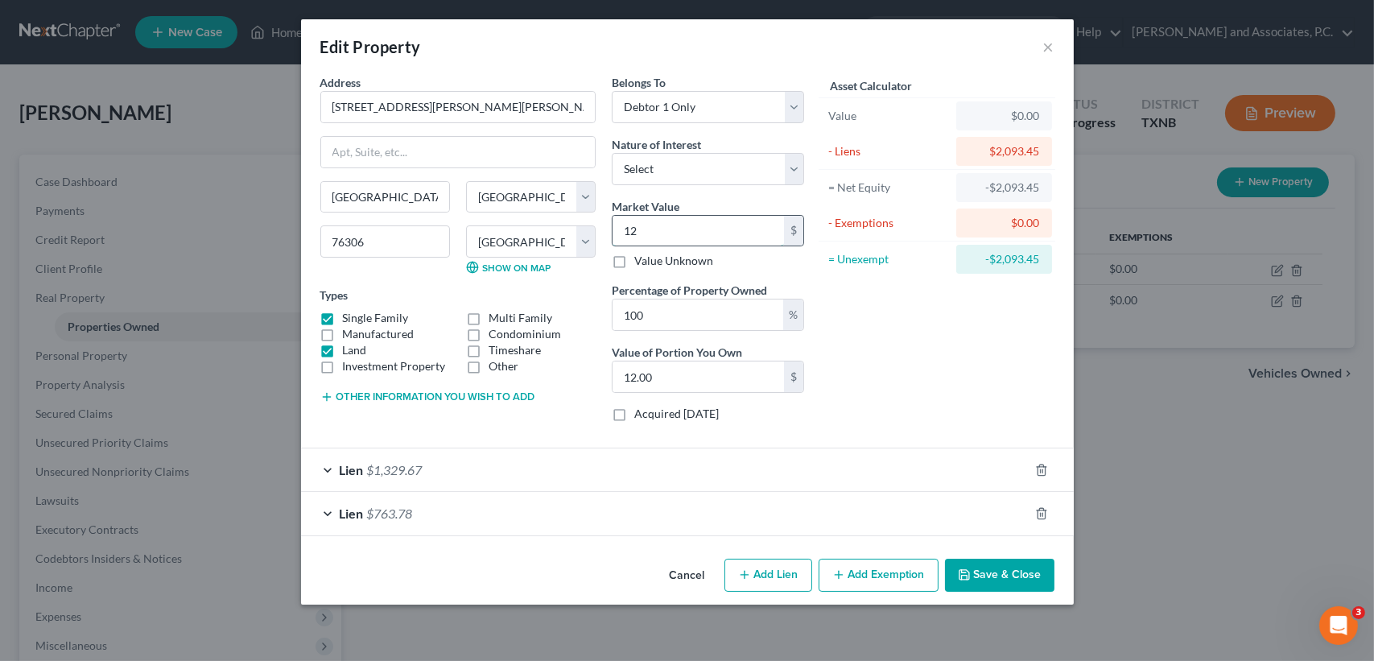
type input "123"
type input "123.00"
type input "1231"
type input "1,231.00"
type input "1,2319"
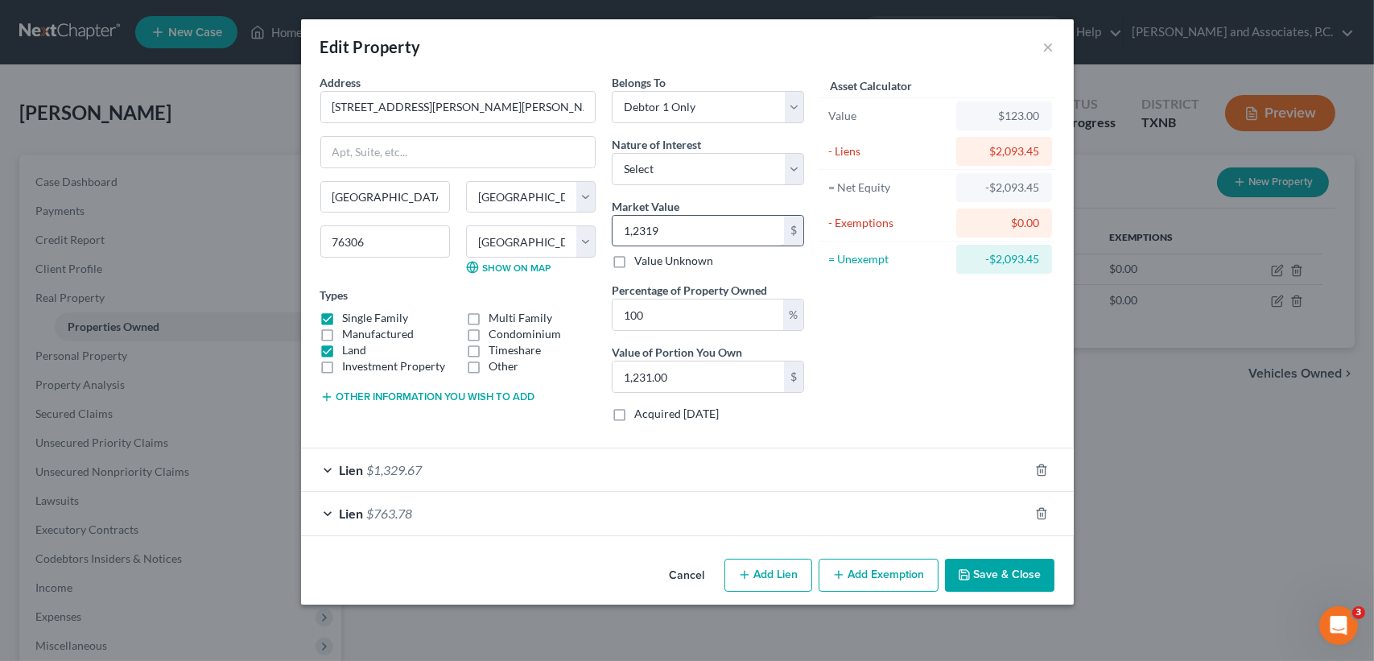
type input "12,319.00"
type input "12,3194"
type input "123,194.00"
click at [915, 364] on div "Asset Calculator Value $123,194.00 - Liens $2,093.45 = Net Equity $121,100.55 -…" at bounding box center [937, 254] width 250 height 361
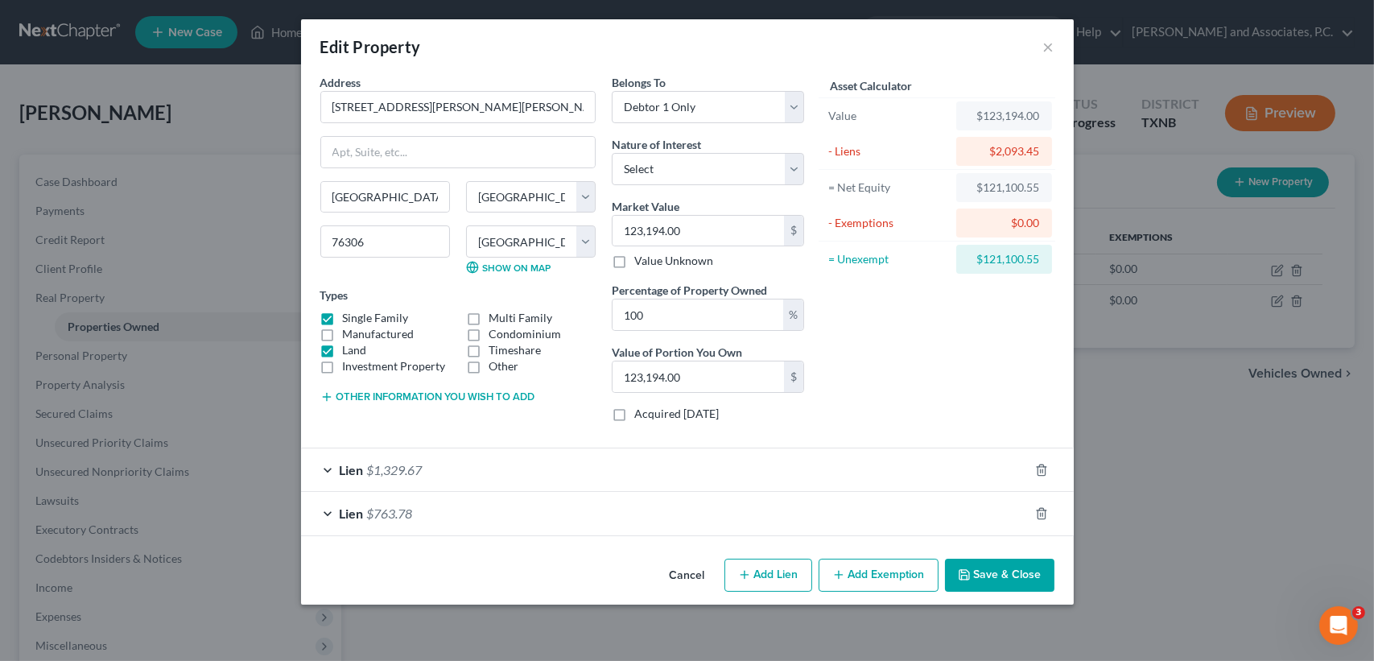
click at [440, 401] on button "Other information you wish to add" at bounding box center [427, 396] width 215 height 13
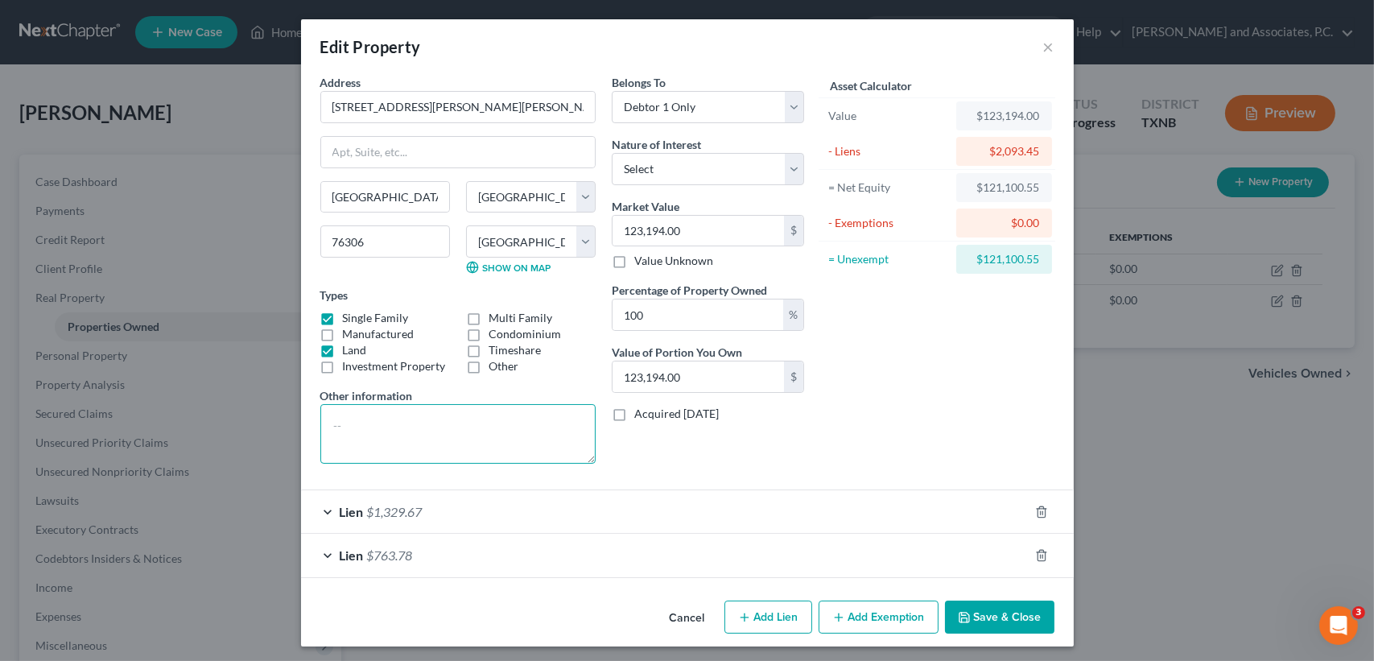
click at [543, 440] on textarea at bounding box center [457, 434] width 275 height 60
type textarea "homestead and empty lot connected to property."
click at [1018, 613] on button "Save & Close" at bounding box center [999, 617] width 109 height 34
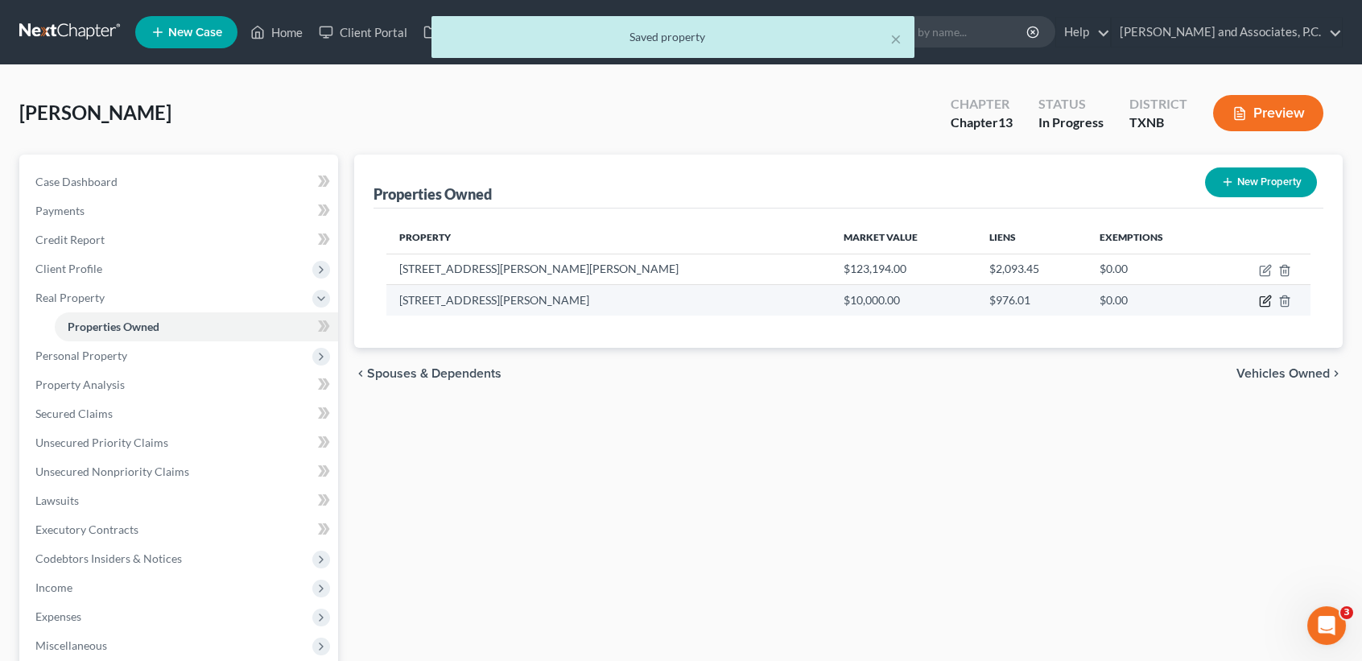
click at [1267, 299] on icon "button" at bounding box center [1266, 299] width 7 height 7
select select "45"
select select "242"
select select "3"
select select "0"
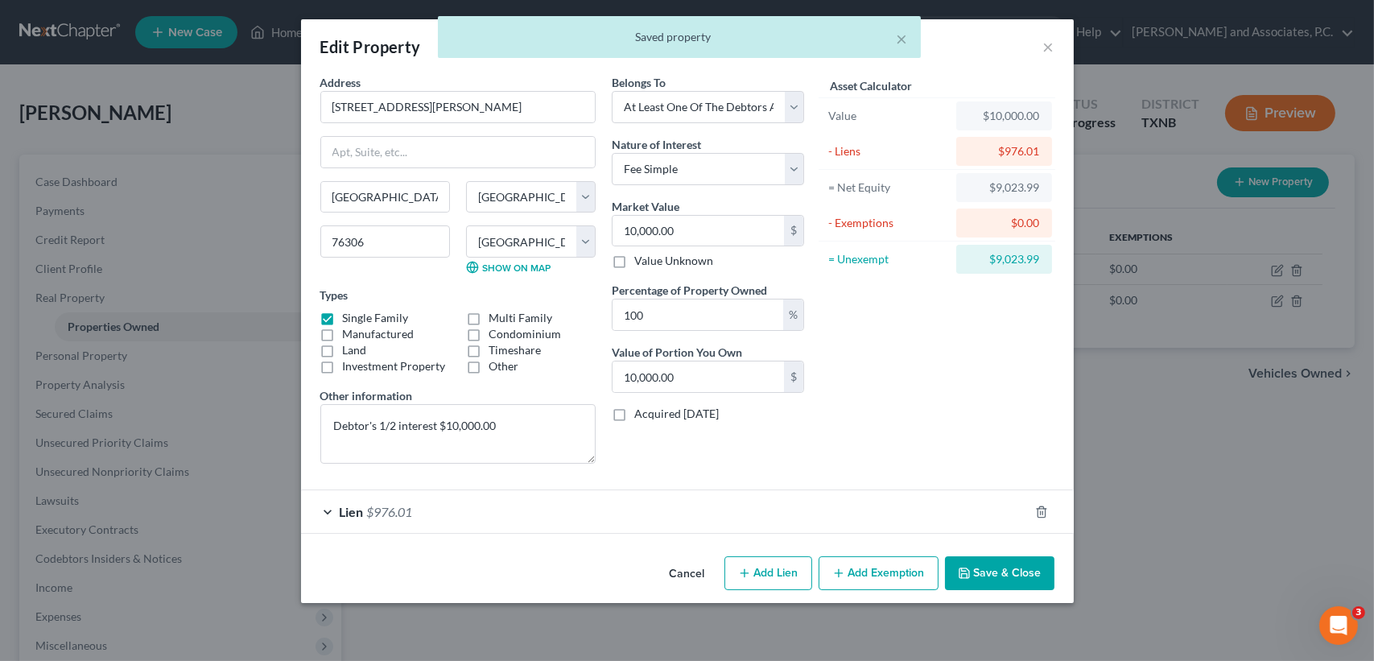
click at [996, 567] on button "Save & Close" at bounding box center [999, 573] width 109 height 34
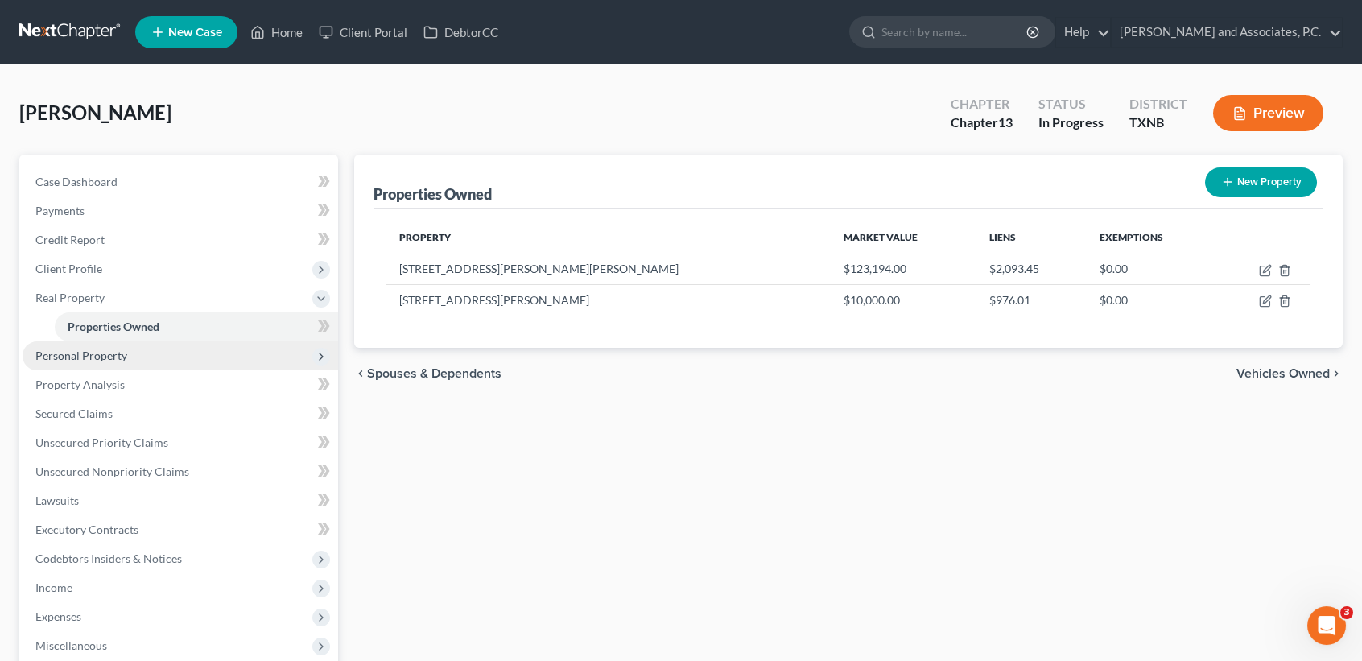
click at [93, 359] on span "Personal Property" at bounding box center [81, 356] width 92 height 14
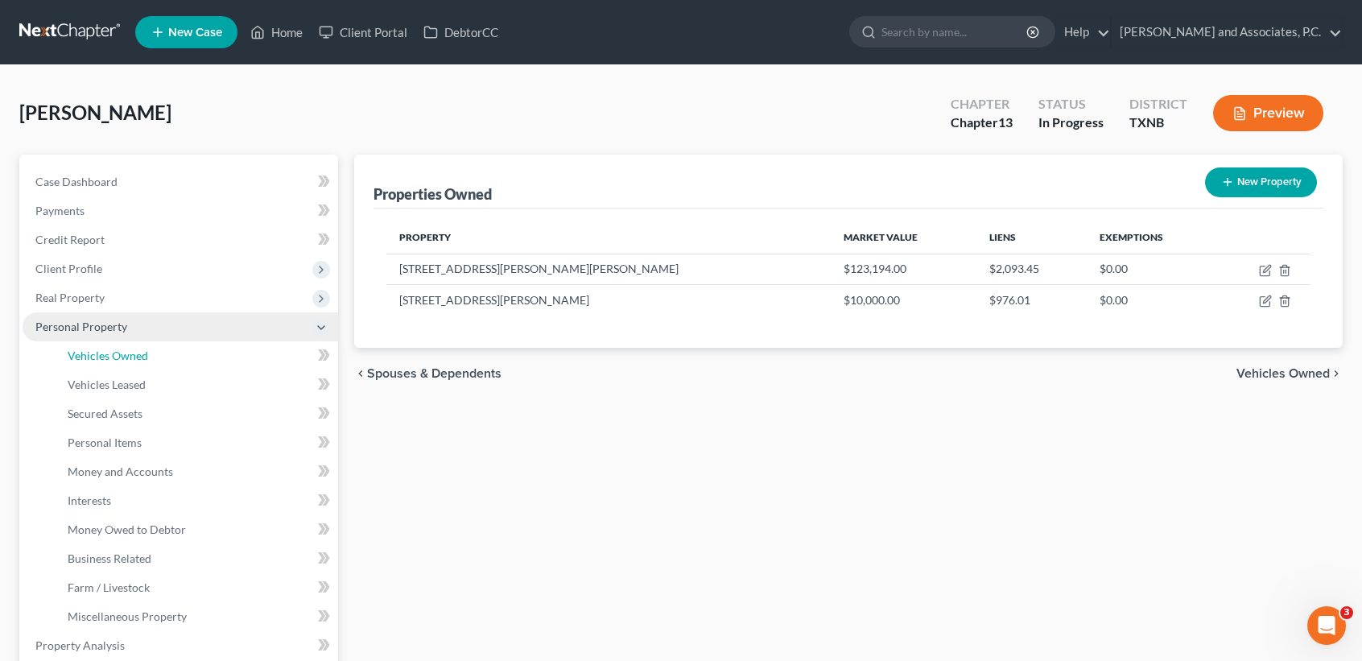
click at [93, 359] on span "Vehicles Owned" at bounding box center [108, 356] width 80 height 14
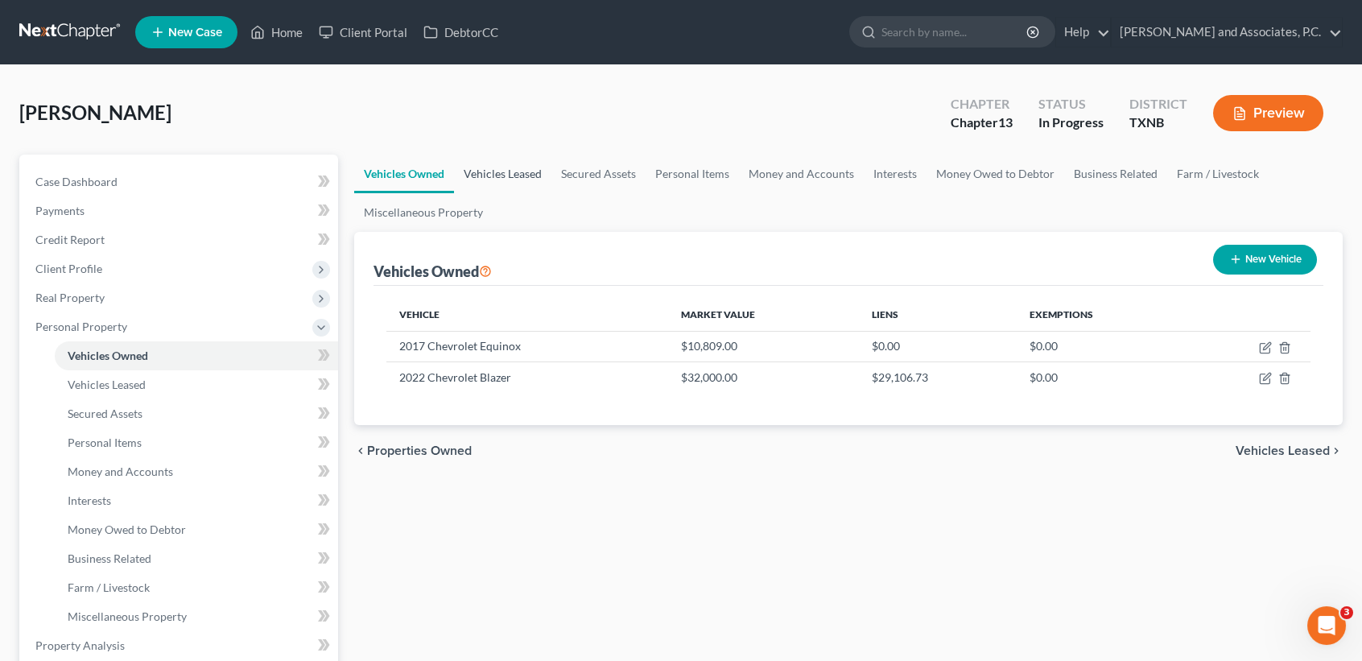
click at [513, 166] on link "Vehicles Leased" at bounding box center [502, 174] width 97 height 39
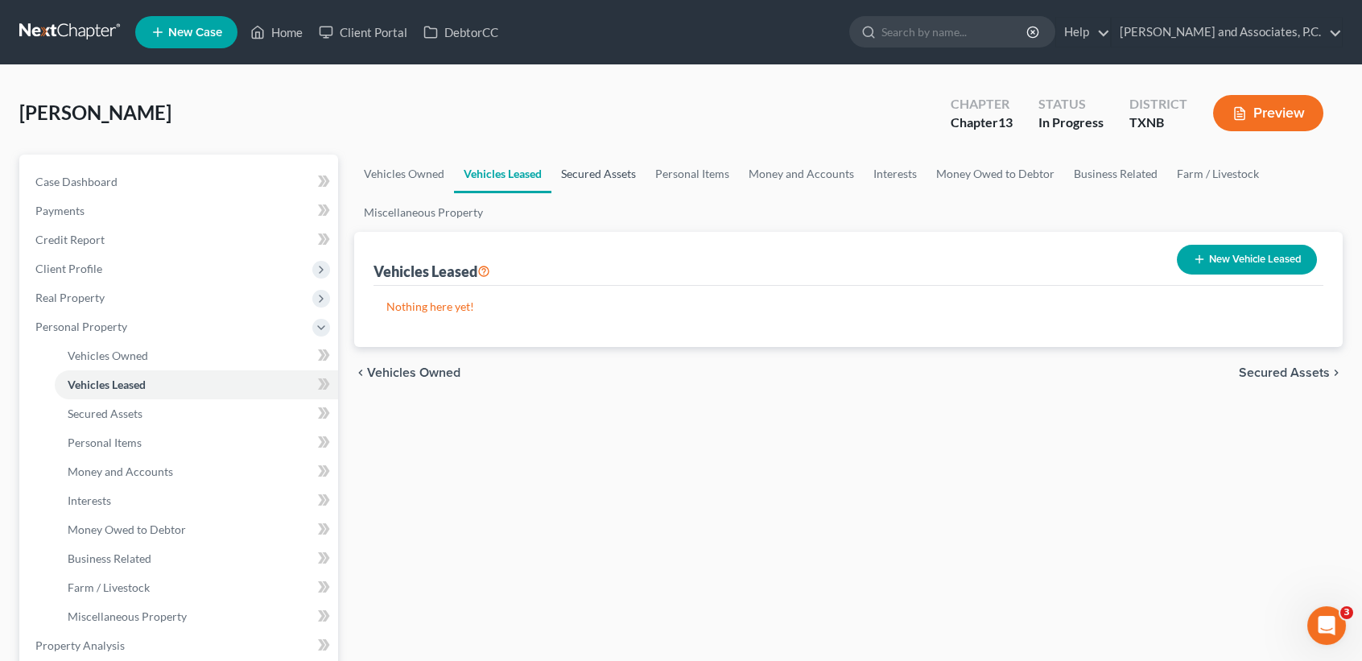
click at [588, 176] on link "Secured Assets" at bounding box center [598, 174] width 94 height 39
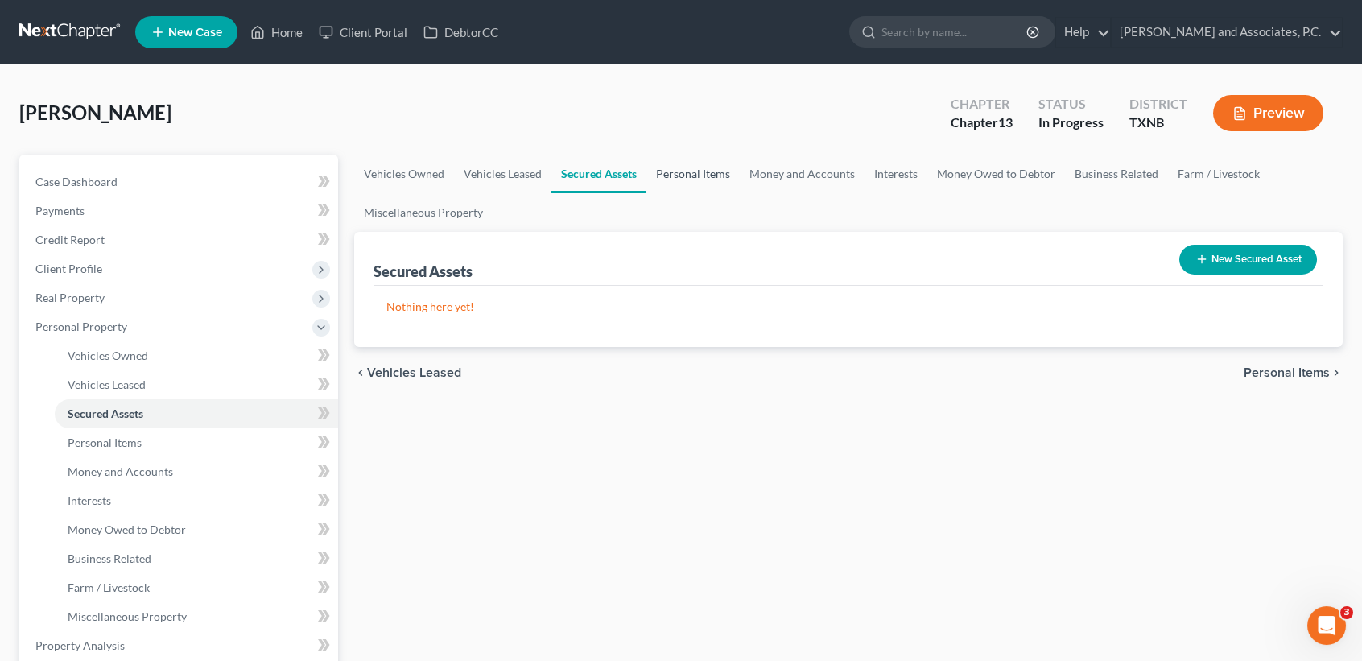
click at [699, 171] on link "Personal Items" at bounding box center [692, 174] width 93 height 39
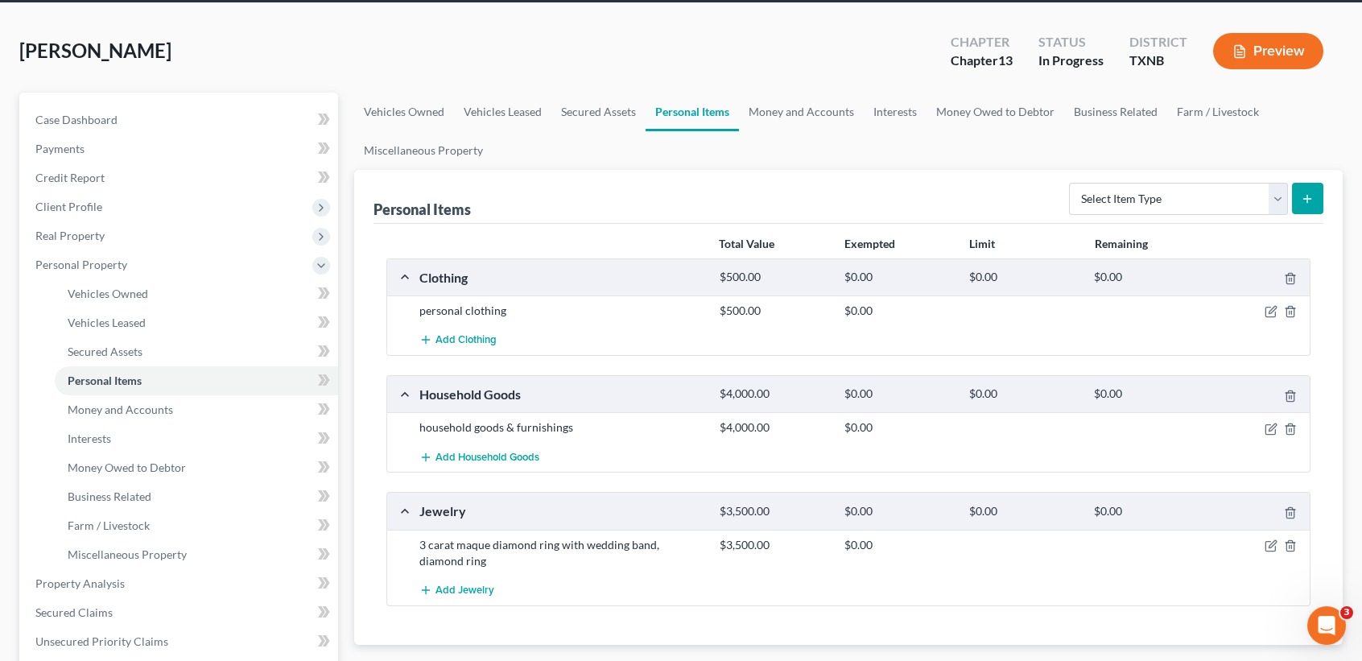
scroll to position [107, 0]
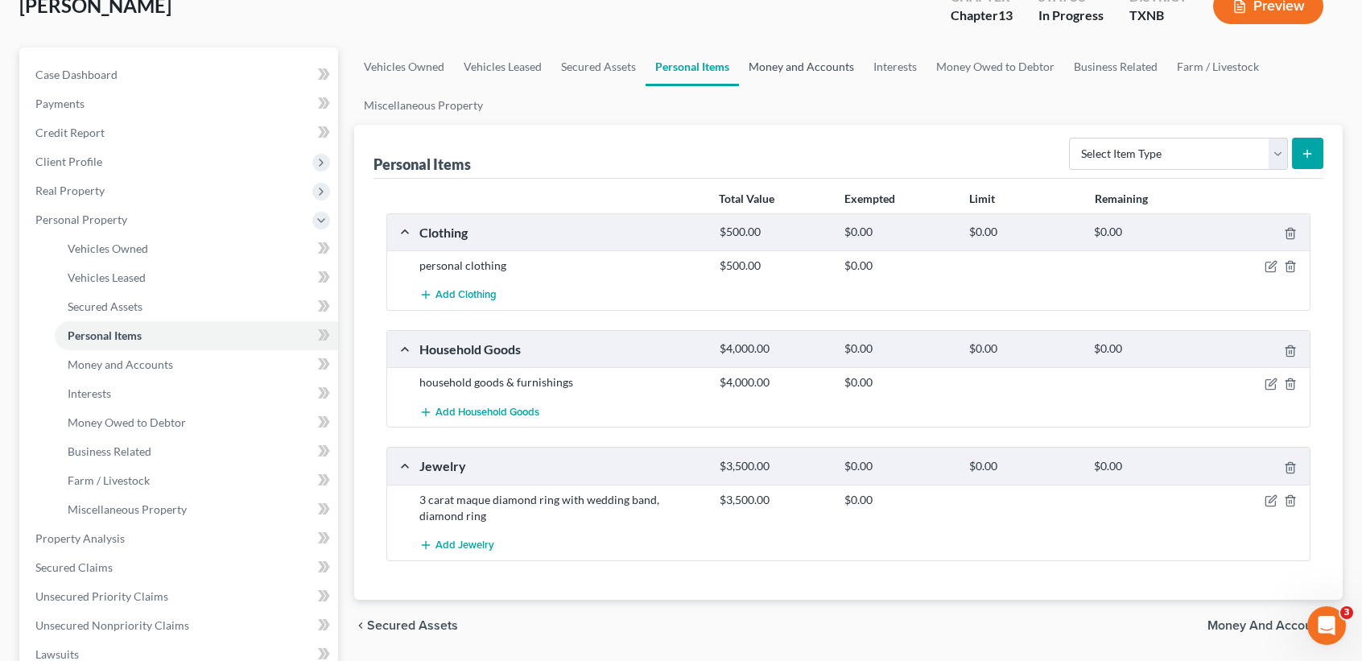
click at [815, 73] on link "Money and Accounts" at bounding box center [801, 66] width 125 height 39
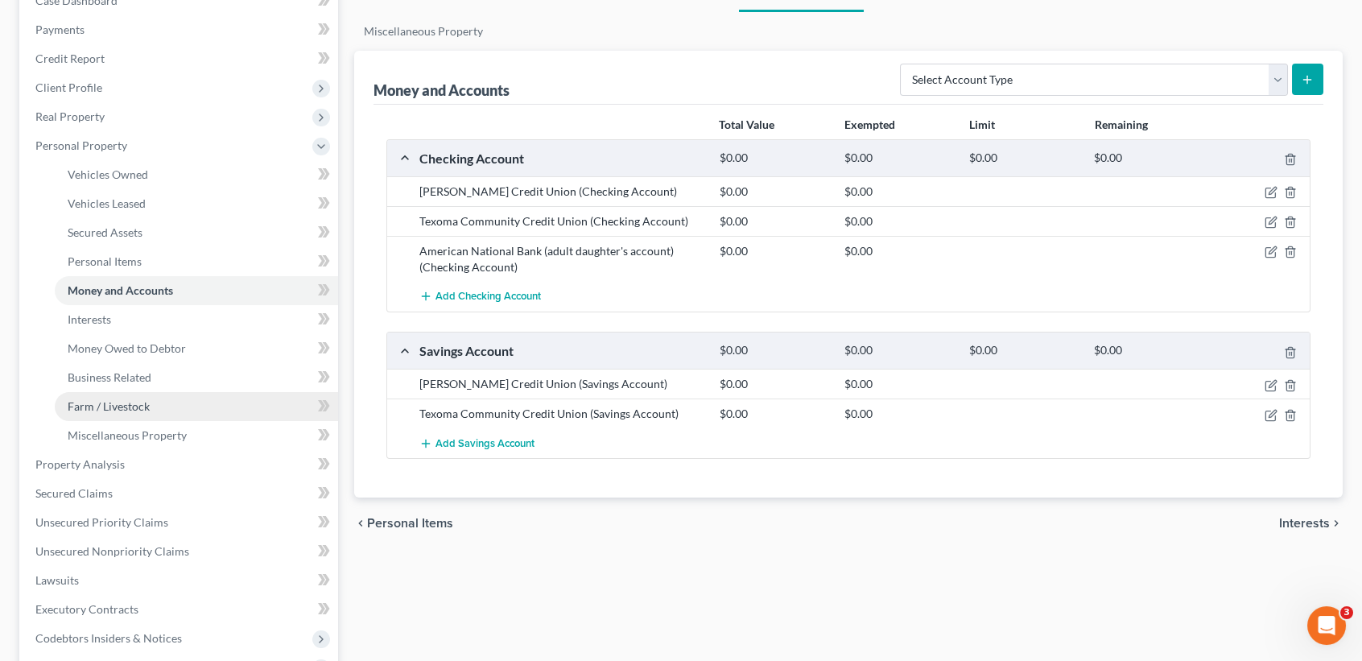
scroll to position [214, 0]
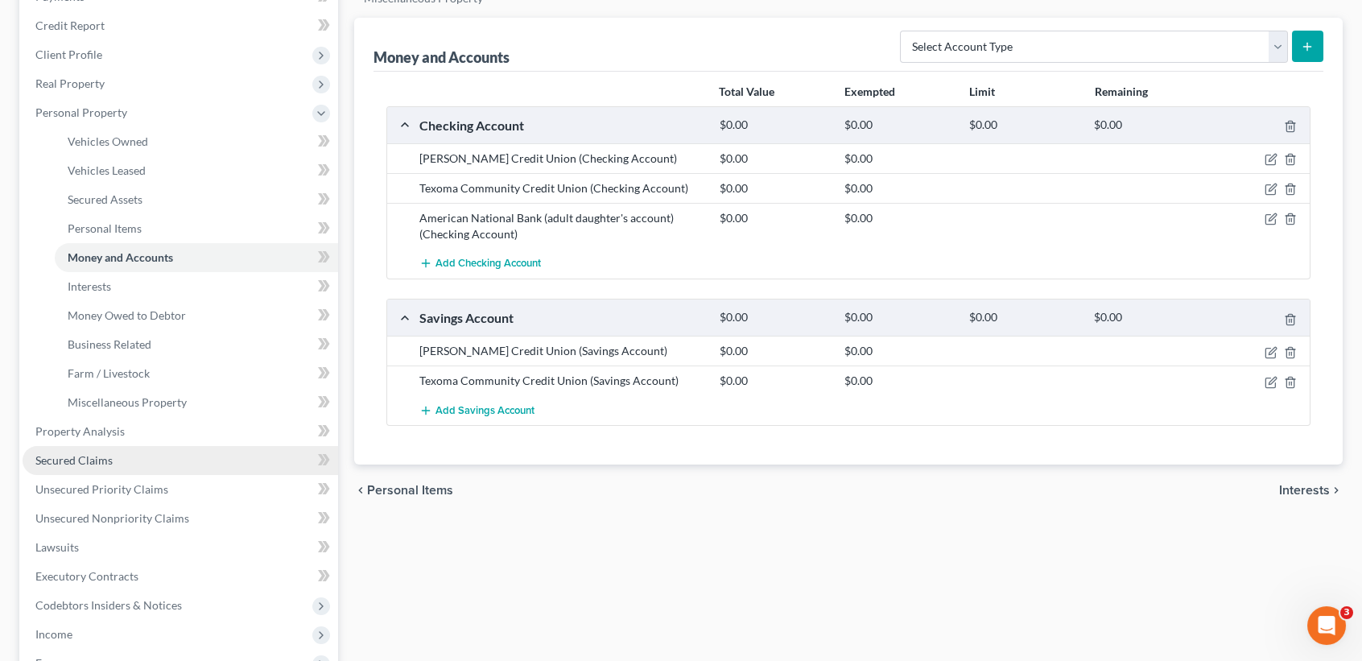
click at [90, 466] on link "Secured Claims" at bounding box center [181, 460] width 316 height 29
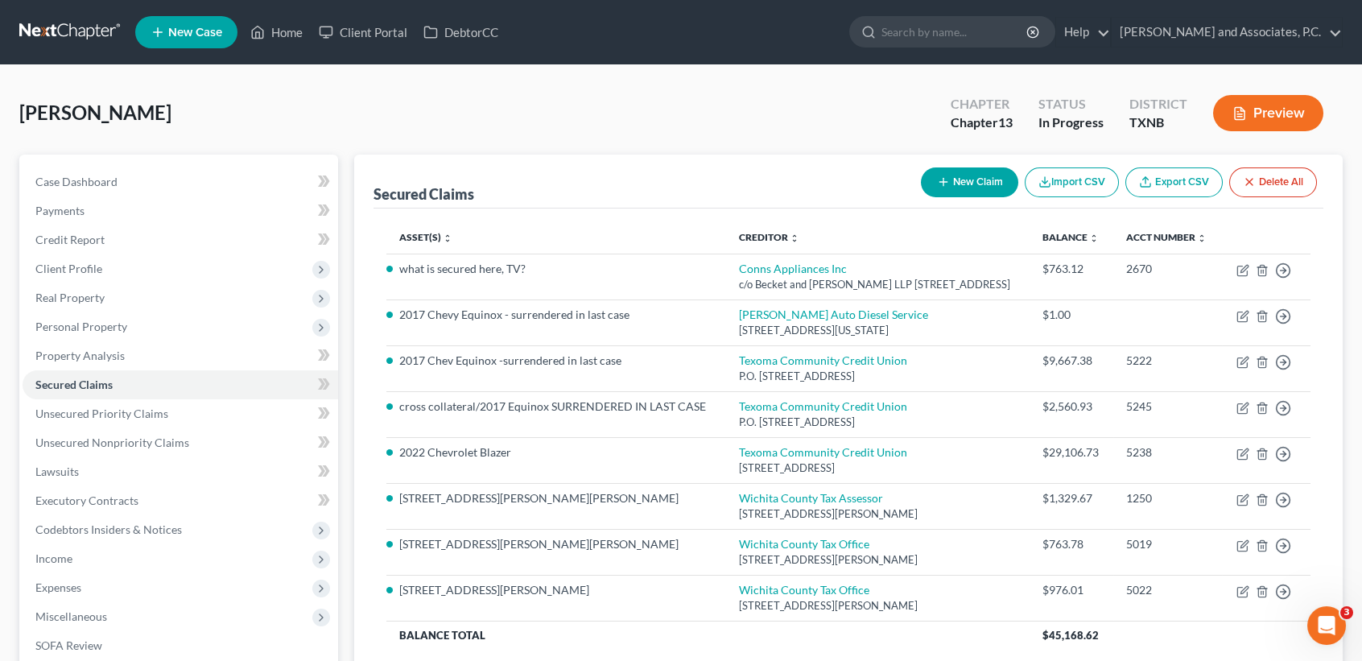
click at [85, 145] on div "Winstel, Teresa Upgraded Chapter Chapter 13 Status In Progress District TXNB Pr…" at bounding box center [680, 120] width 1323 height 70
click at [86, 171] on div "Case Dashboard Payments Invoices Payments Payments Credit Report Client Profile…" at bounding box center [178, 457] width 319 height 605
click at [85, 179] on span "Case Dashboard" at bounding box center [76, 182] width 82 height 14
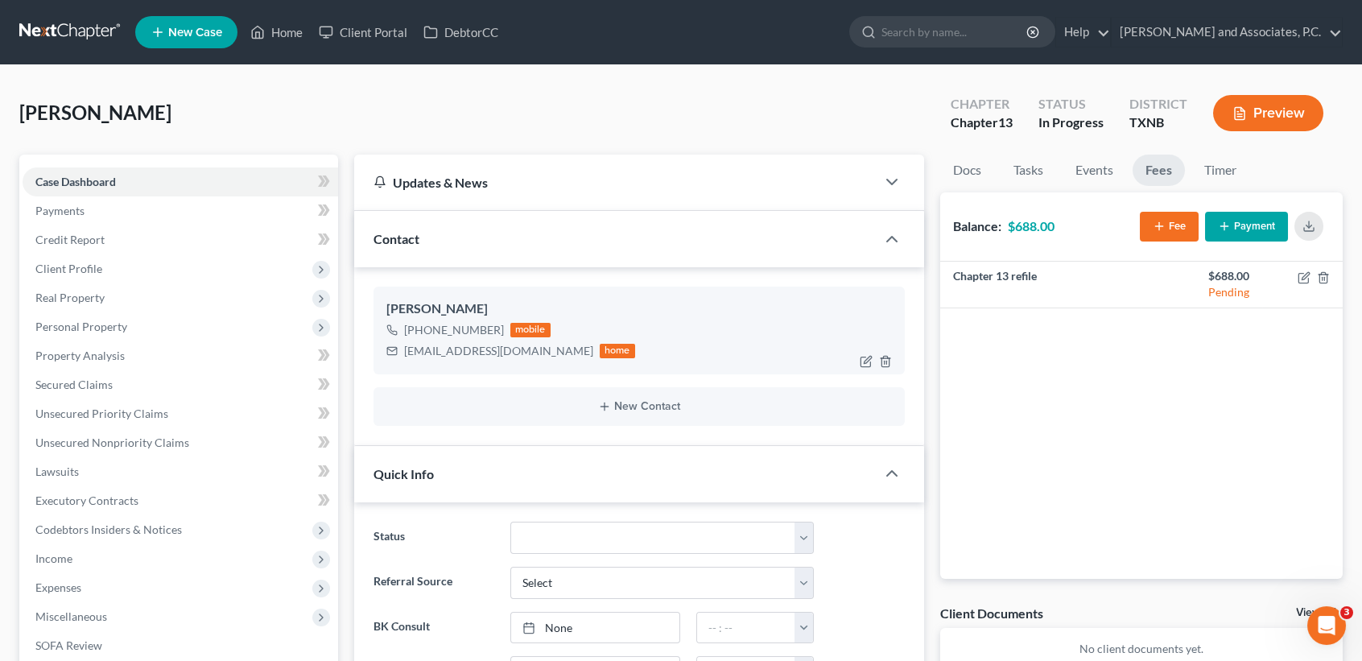
scroll to position [3365, 0]
drag, startPoint x: 401, startPoint y: 343, endPoint x: 518, endPoint y: 352, distance: 117.9
click at [518, 352] on div "twinstel68@yahoo.com home" at bounding box center [510, 350] width 249 height 21
click at [602, 204] on div "Updates & News" at bounding box center [615, 183] width 522 height 56
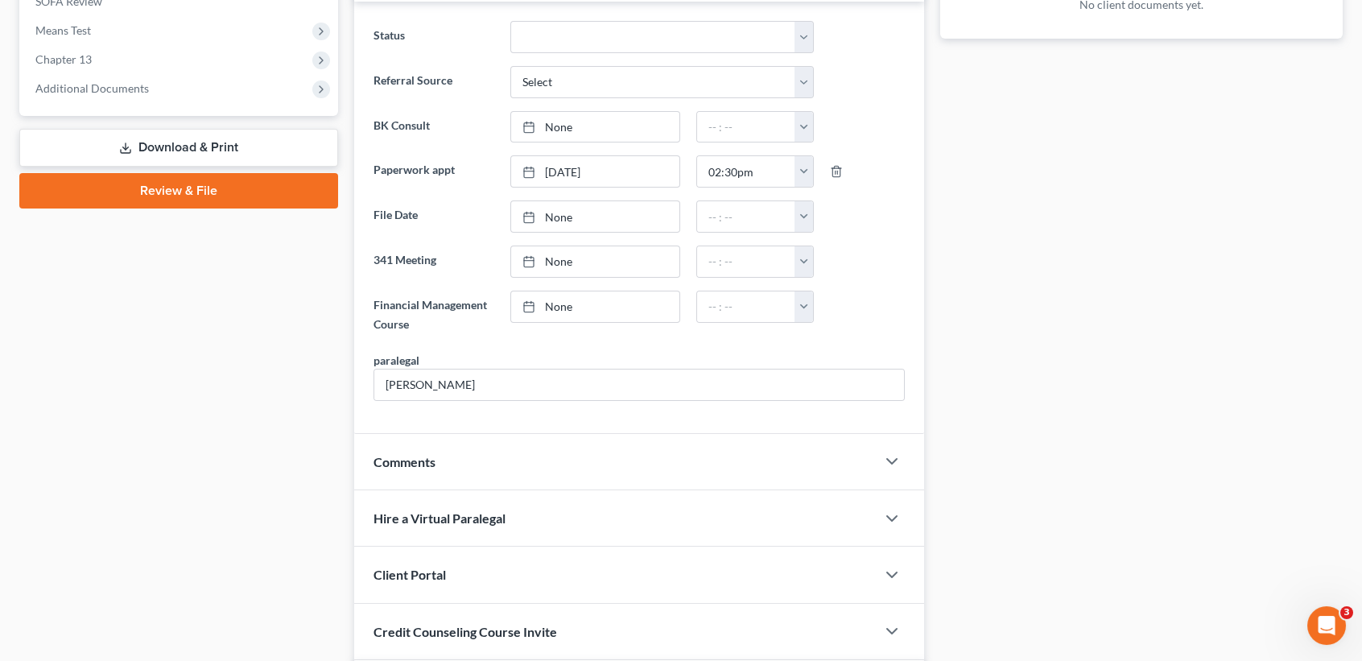
scroll to position [1073, 0]
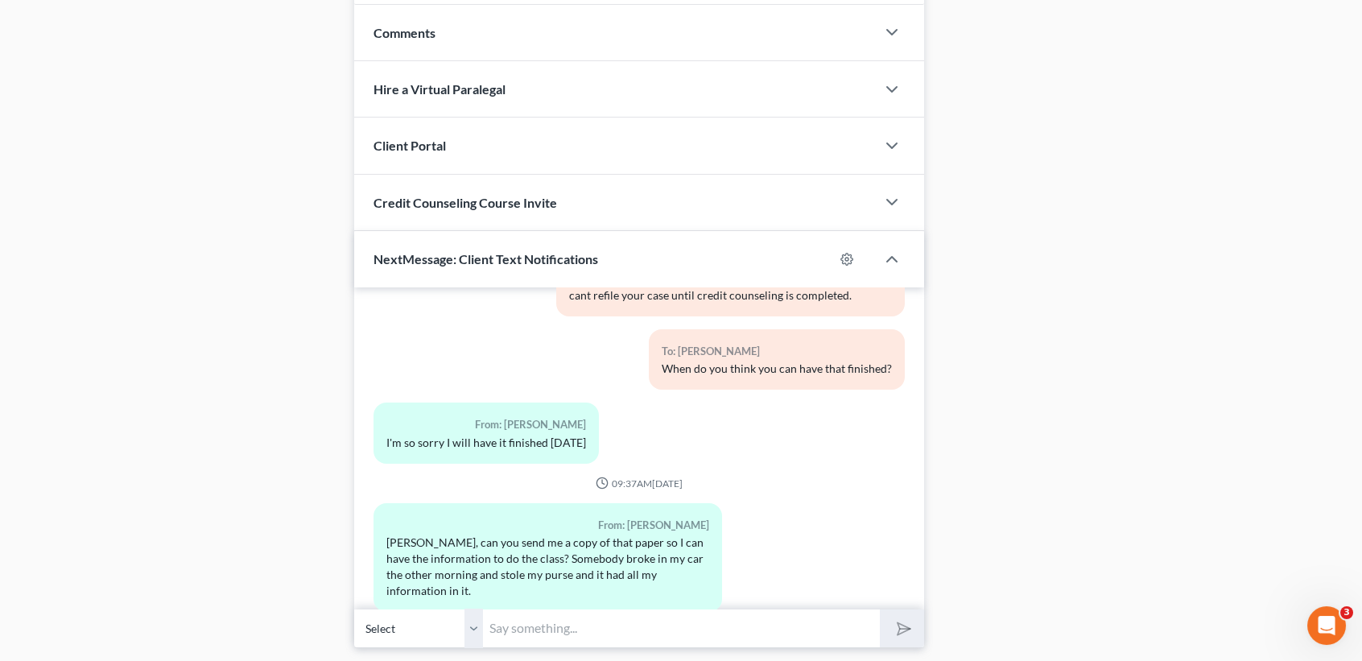
click at [533, 627] on input "text" at bounding box center [681, 628] width 397 height 39
click at [880, 609] on button "submit" at bounding box center [902, 628] width 44 height 38
type input "Access Counseling - (800)210-0522 or www.AccessBK.orgAttorney"
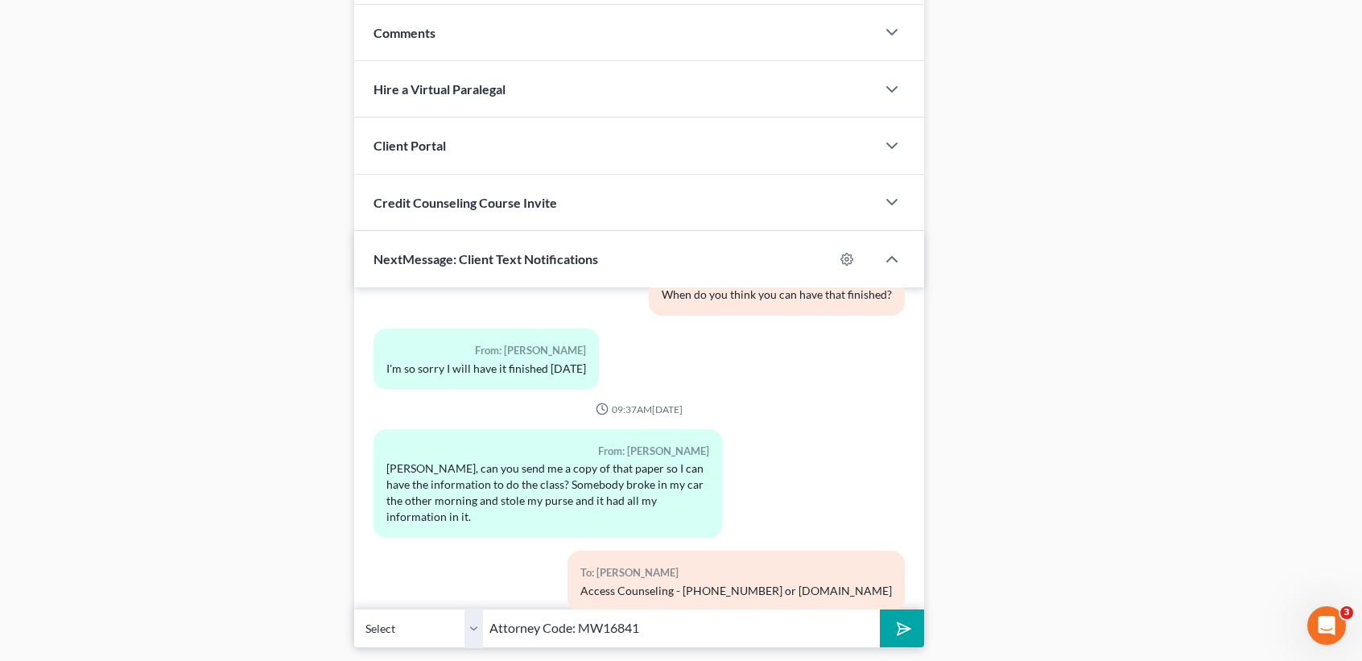
type input "Attorney Code: MW16841"
click at [880, 609] on button "submit" at bounding box center [902, 628] width 44 height 38
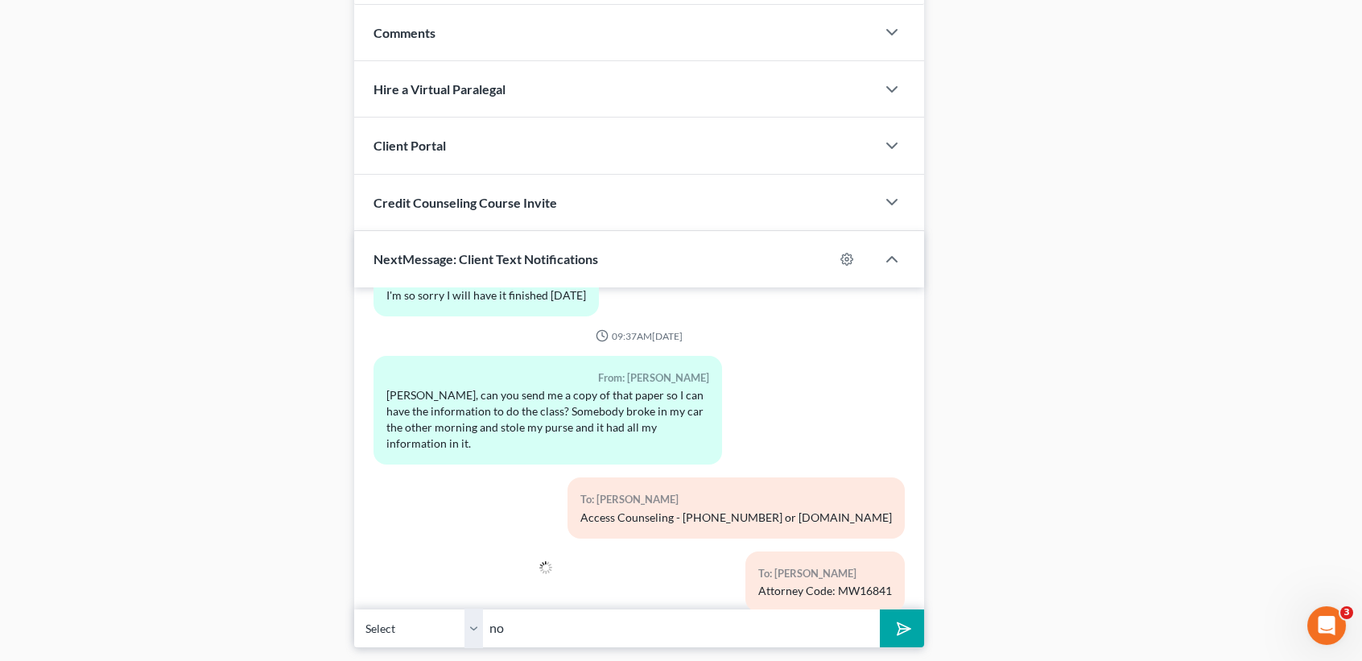
type input "no"
click at [880, 609] on button "submit" at bounding box center [902, 628] width 44 height 38
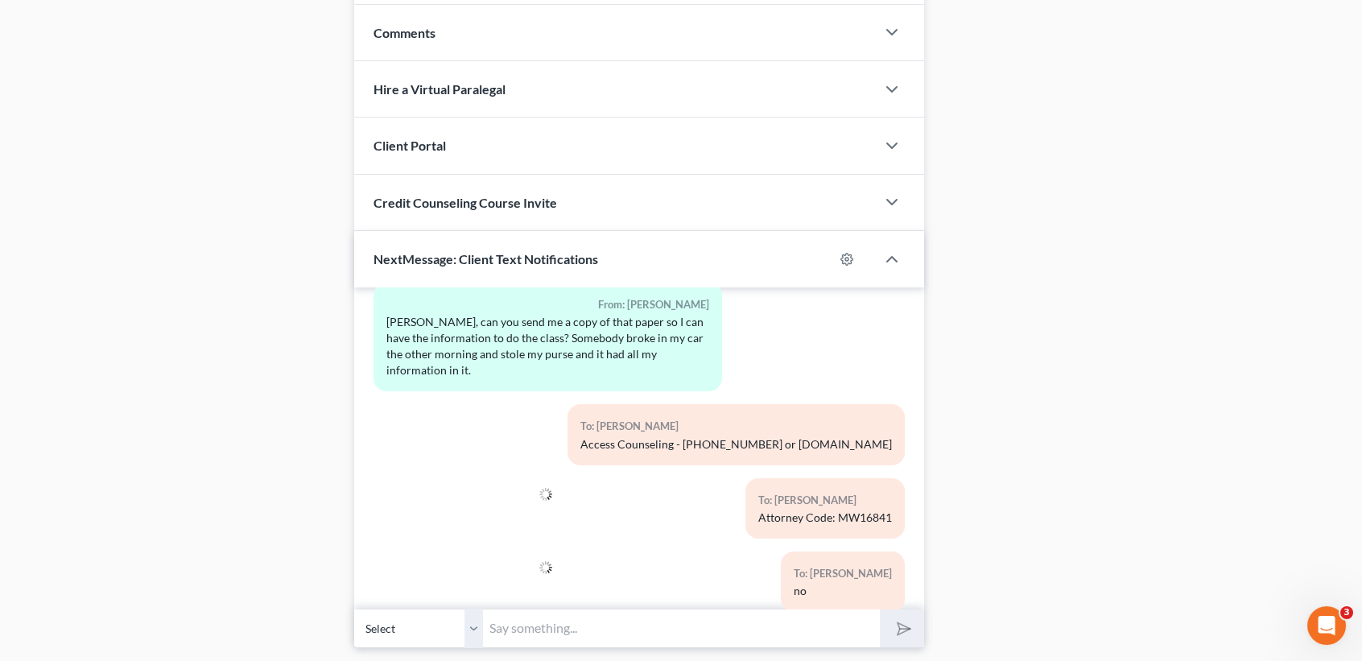
drag, startPoint x: 830, startPoint y: 543, endPoint x: 1339, endPoint y: 553, distance: 508.8
click at [830, 564] on div "To: [PERSON_NAME]" at bounding box center [843, 573] width 98 height 19
drag, startPoint x: 826, startPoint y: 557, endPoint x: 734, endPoint y: 622, distance: 112.6
click at [788, 554] on div "To: Teresa Winstel no" at bounding box center [843, 581] width 124 height 60
drag, startPoint x: 734, startPoint y: 622, endPoint x: 734, endPoint y: 631, distance: 8.9
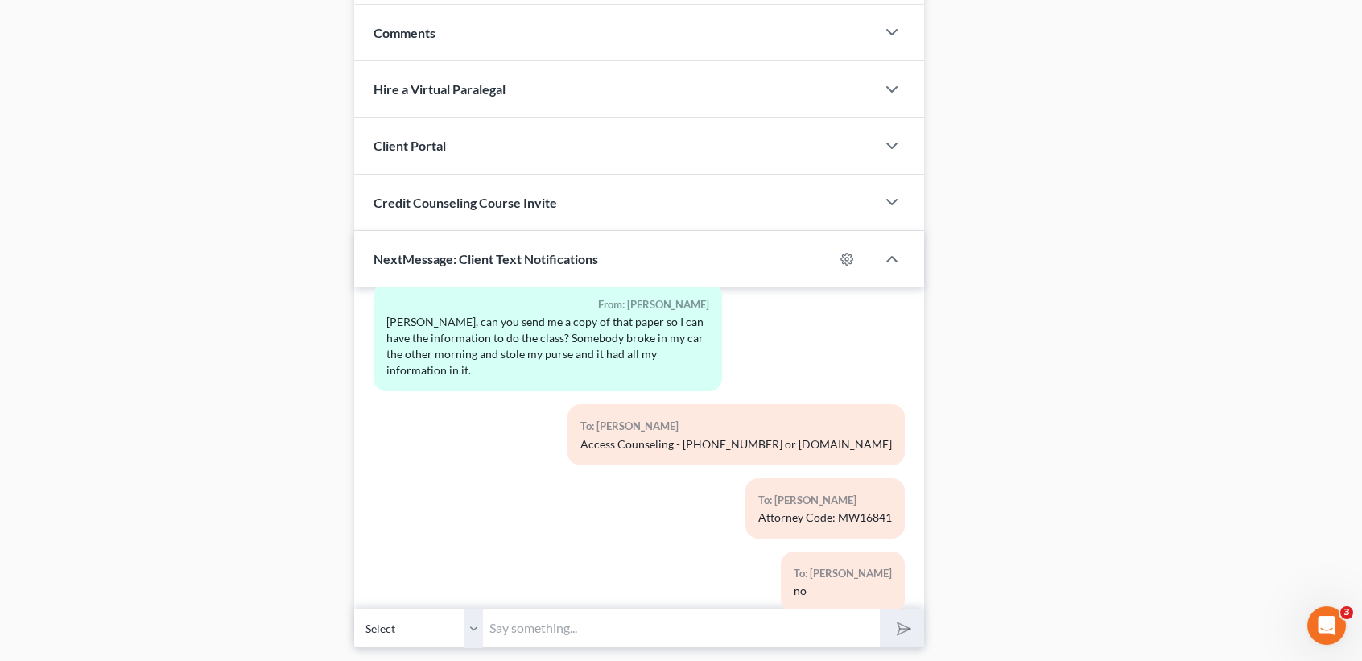
click at [734, 629] on input "text" at bounding box center [681, 628] width 397 height 39
type input "Accident^^ lol"
click at [880, 609] on button "submit" at bounding box center [902, 628] width 44 height 38
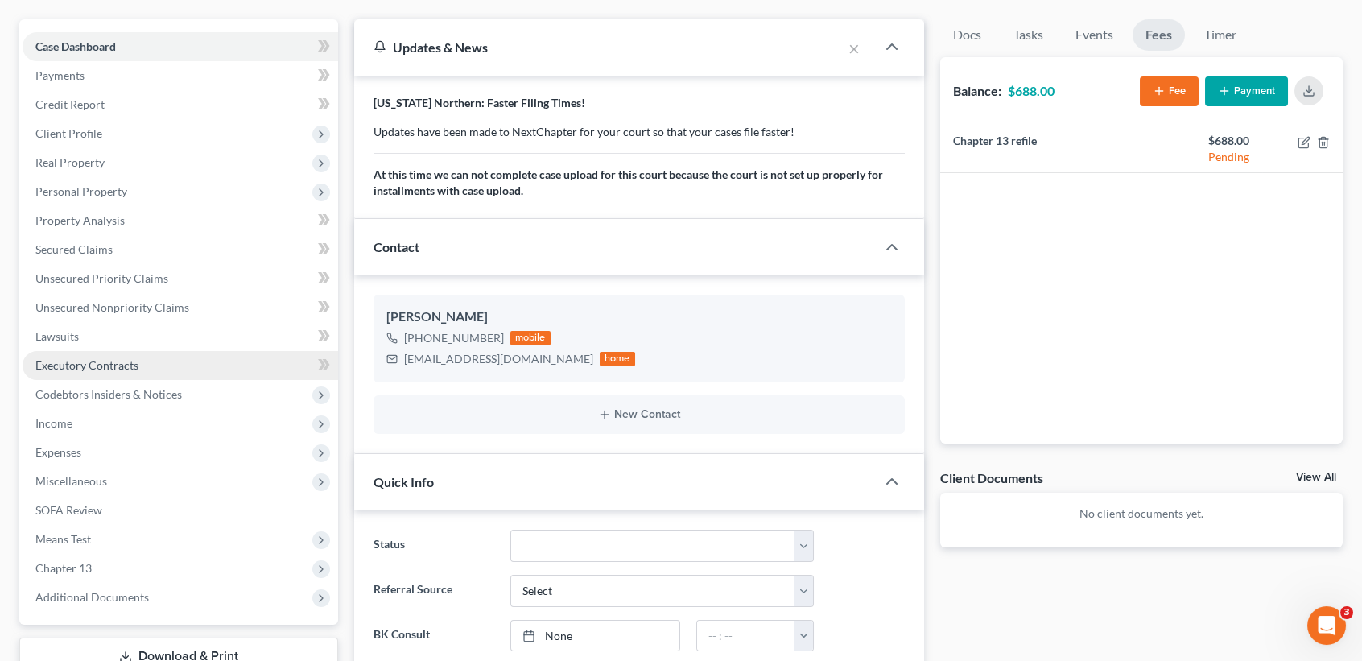
scroll to position [0, 0]
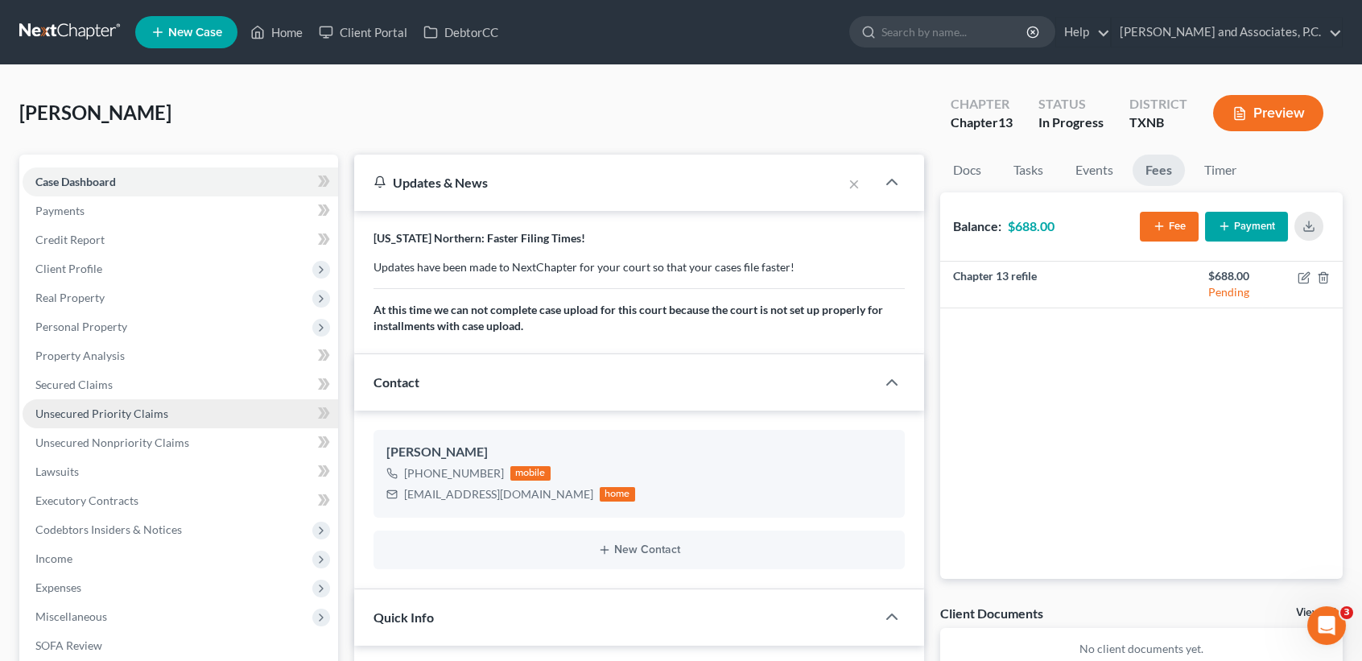
click at [119, 406] on span "Unsecured Priority Claims" at bounding box center [101, 413] width 133 height 14
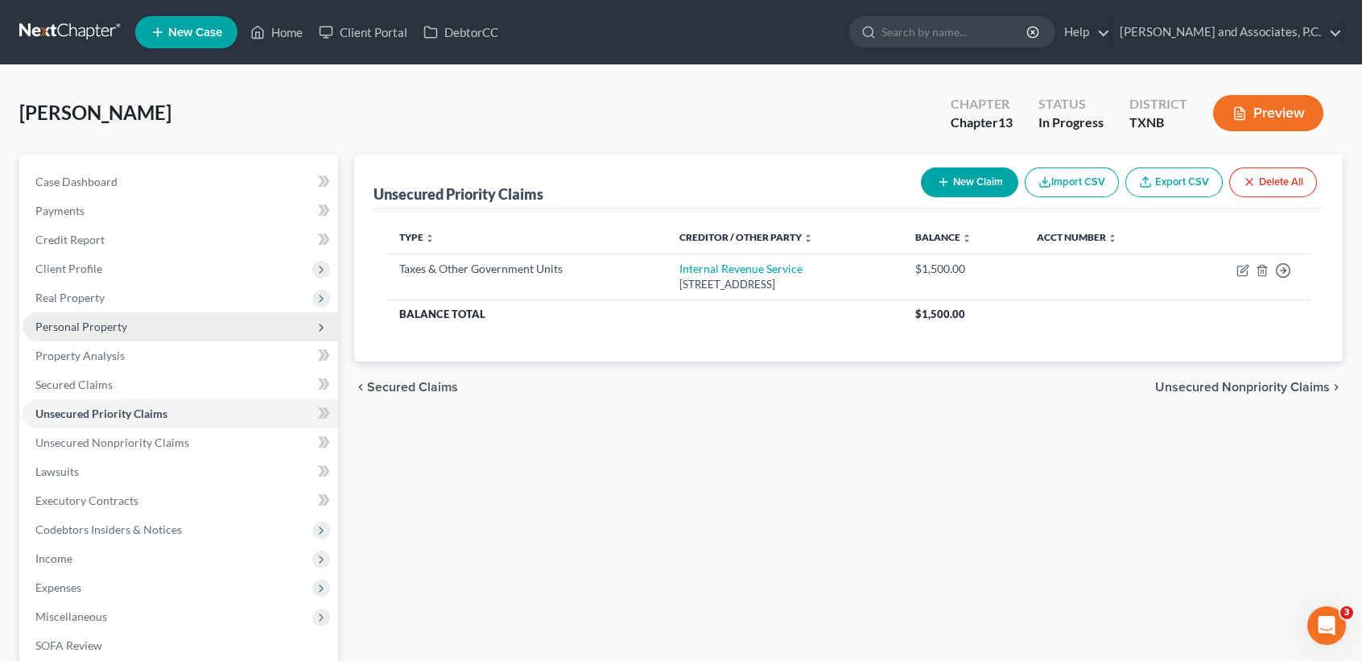
click at [95, 320] on span "Personal Property" at bounding box center [81, 327] width 92 height 14
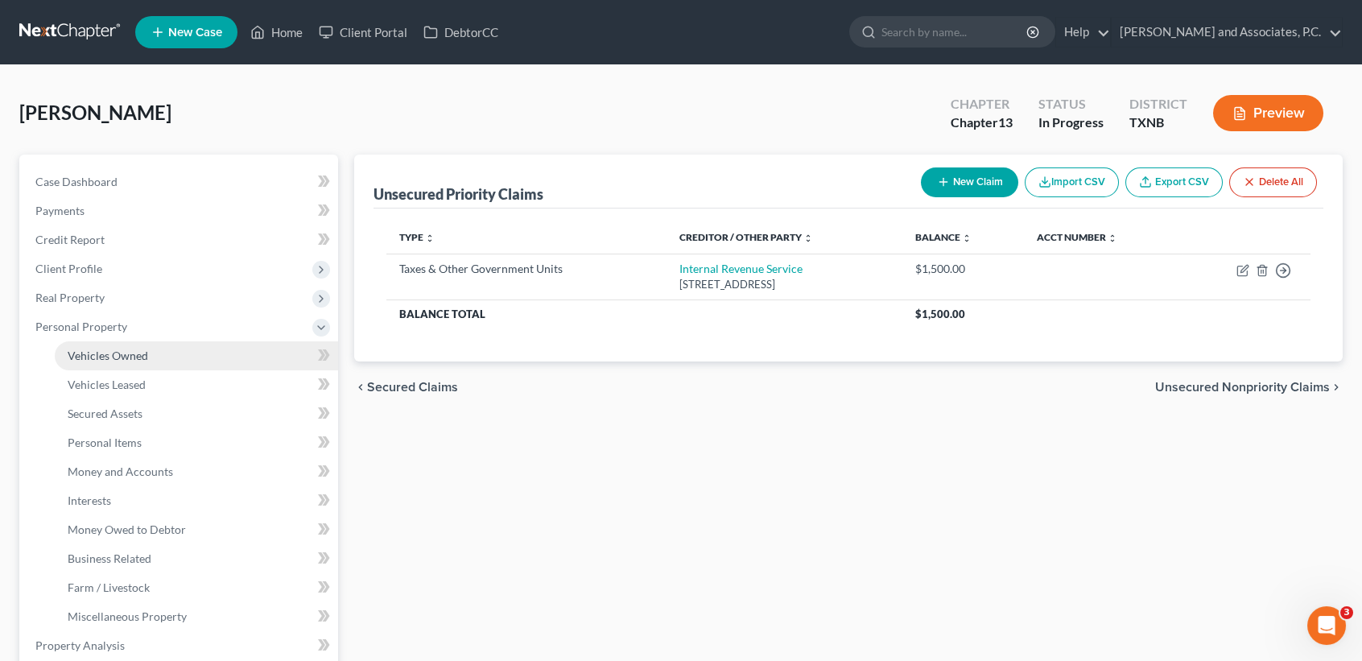
click at [99, 359] on span "Vehicles Owned" at bounding box center [108, 356] width 80 height 14
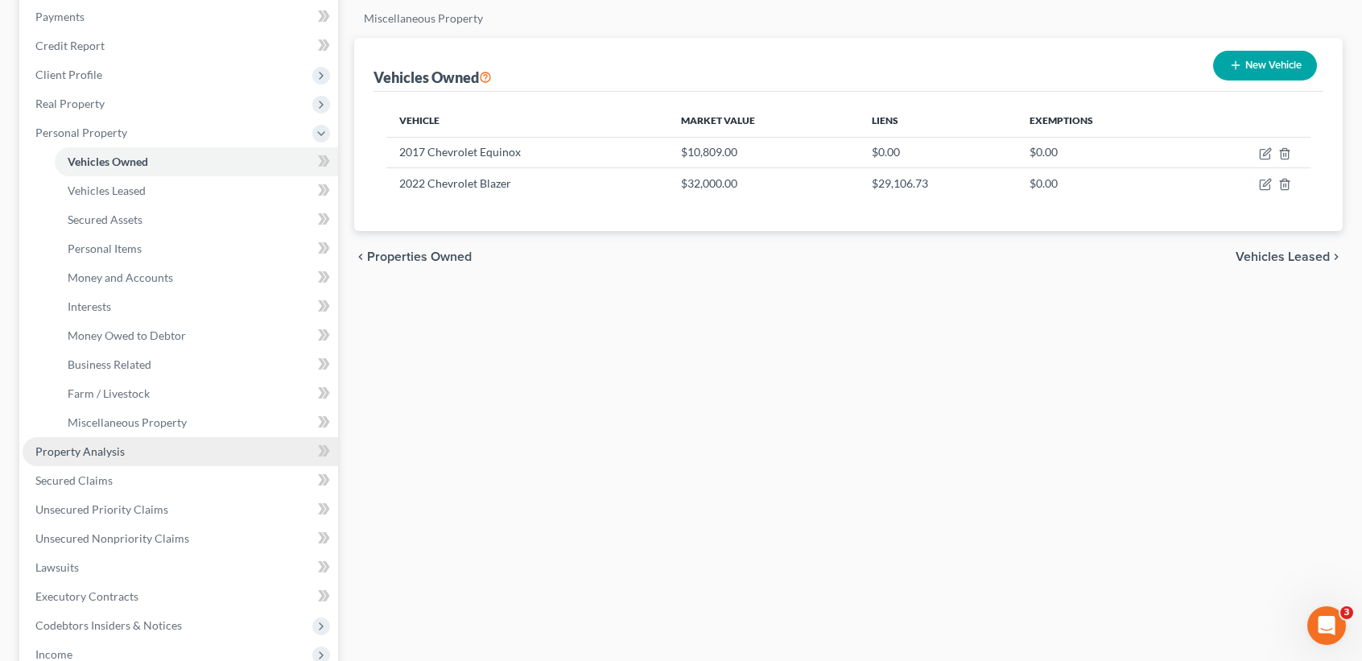
scroll to position [214, 0]
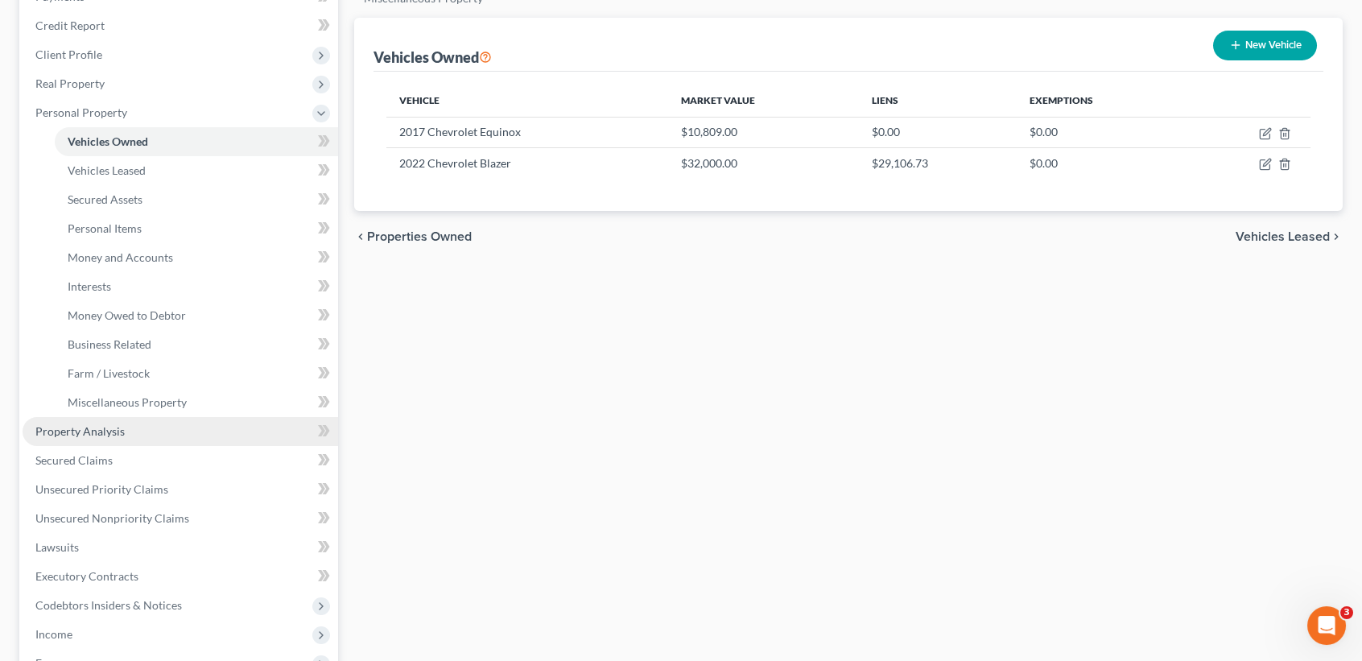
click at [89, 432] on span "Property Analysis" at bounding box center [79, 431] width 89 height 14
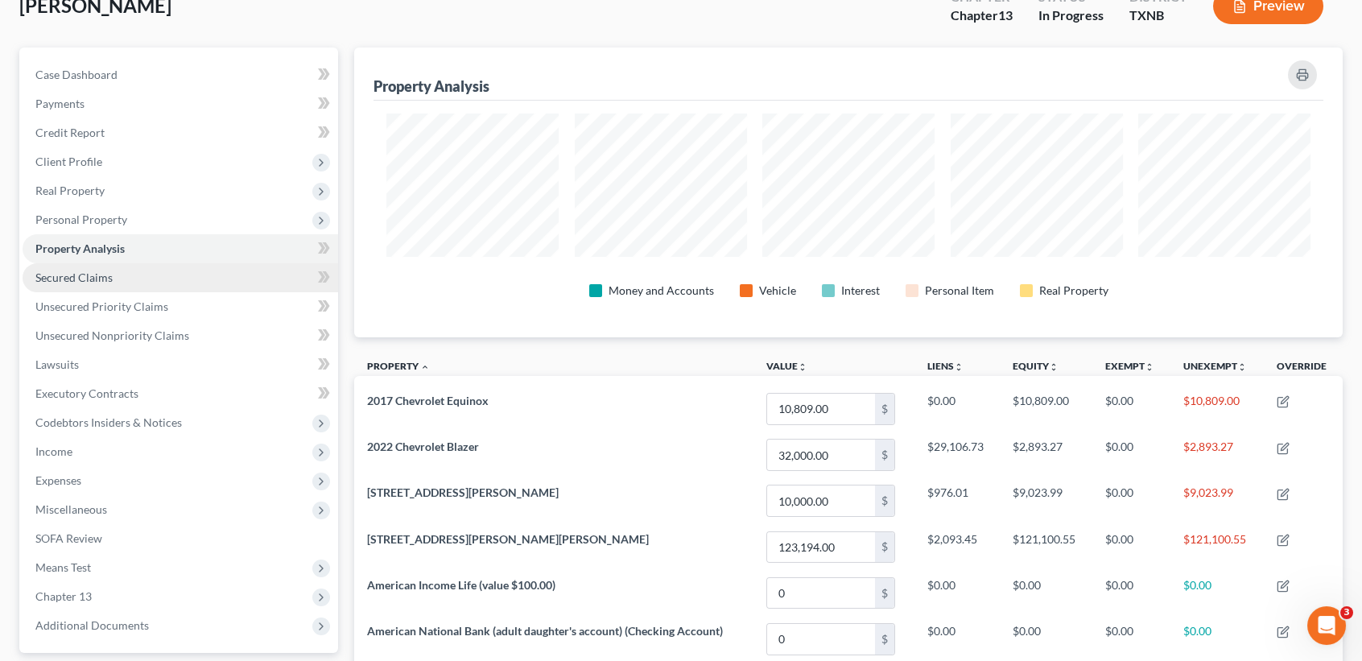
click at [128, 272] on link "Secured Claims" at bounding box center [181, 277] width 316 height 29
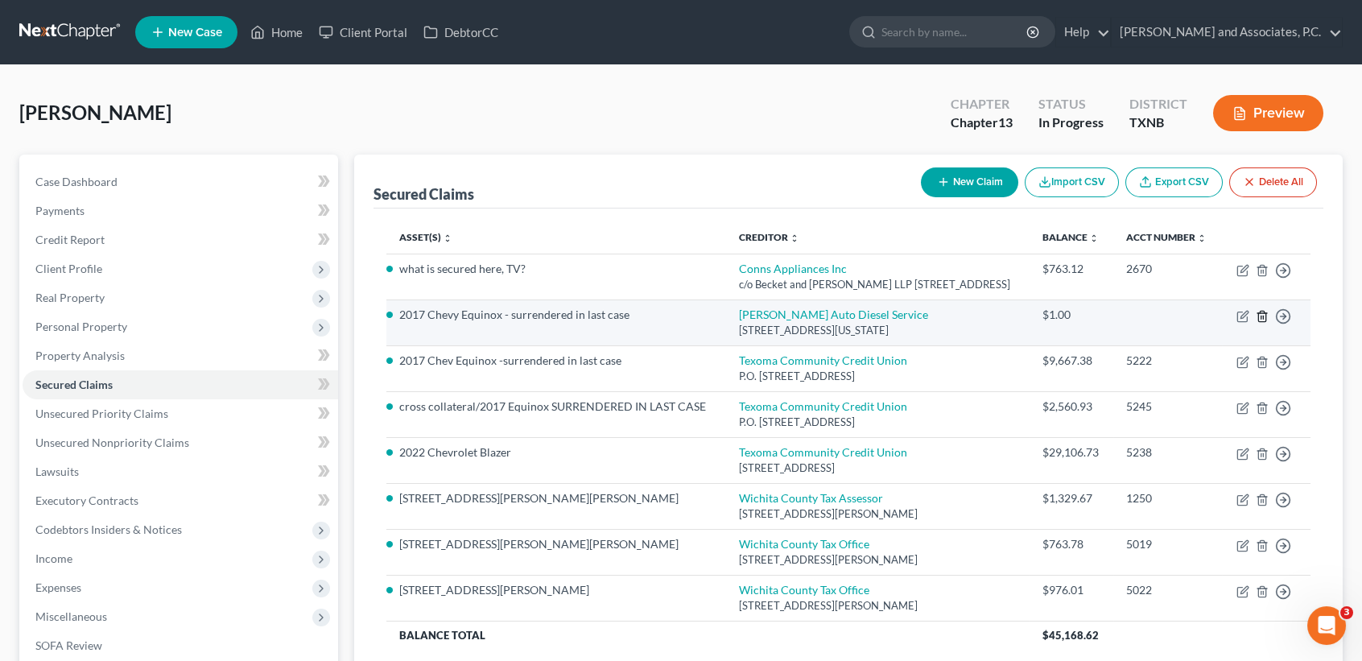
click at [1259, 315] on icon "button" at bounding box center [1262, 316] width 13 height 13
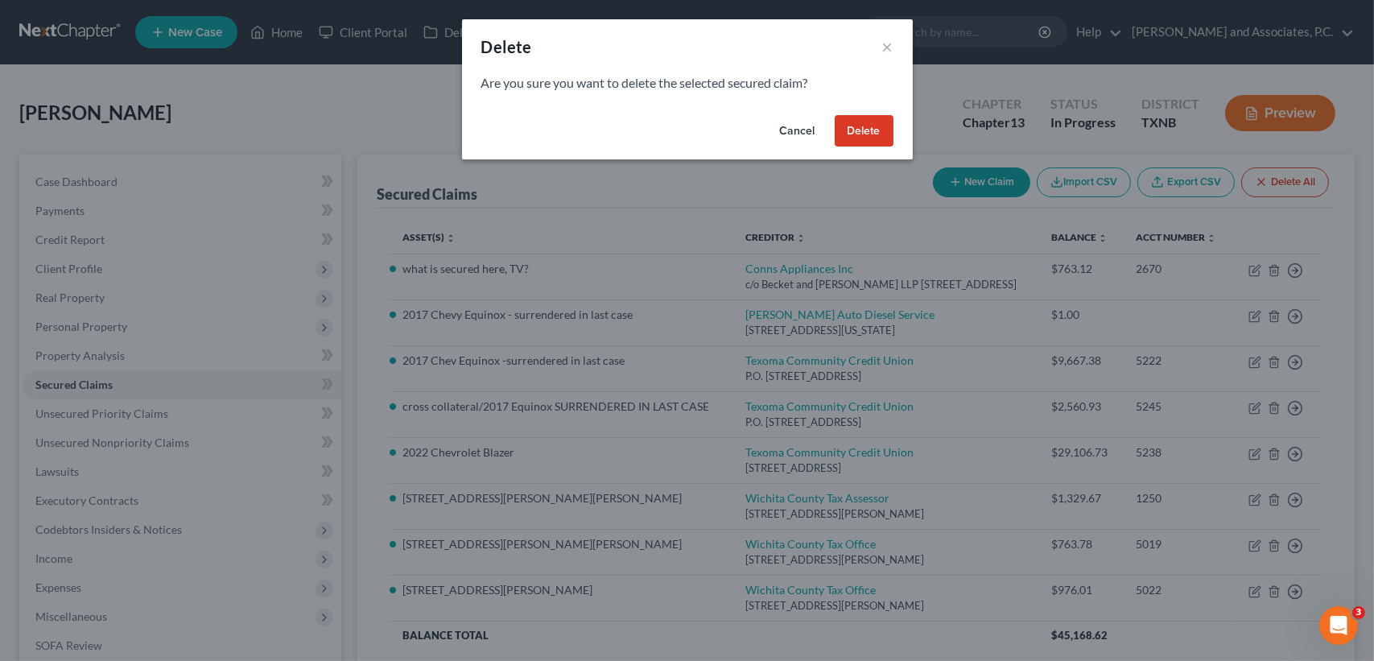
click at [851, 142] on button "Delete" at bounding box center [864, 131] width 59 height 32
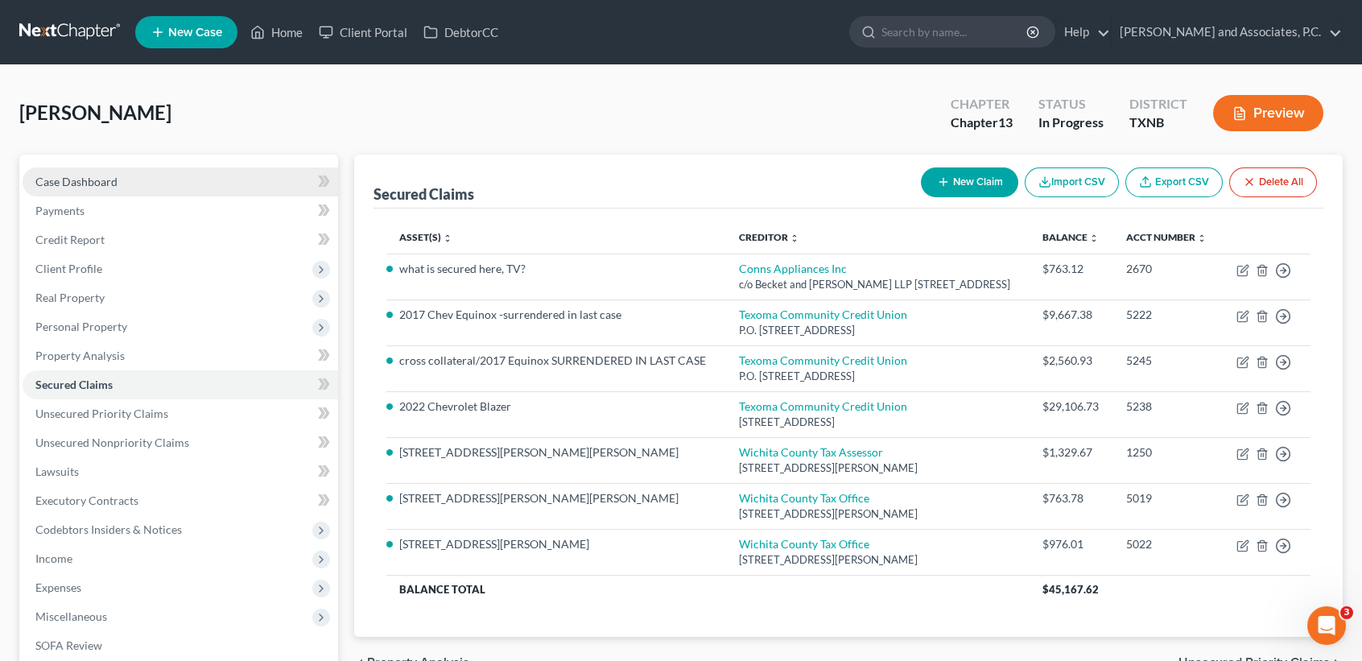
click at [97, 184] on span "Case Dashboard" at bounding box center [76, 182] width 82 height 14
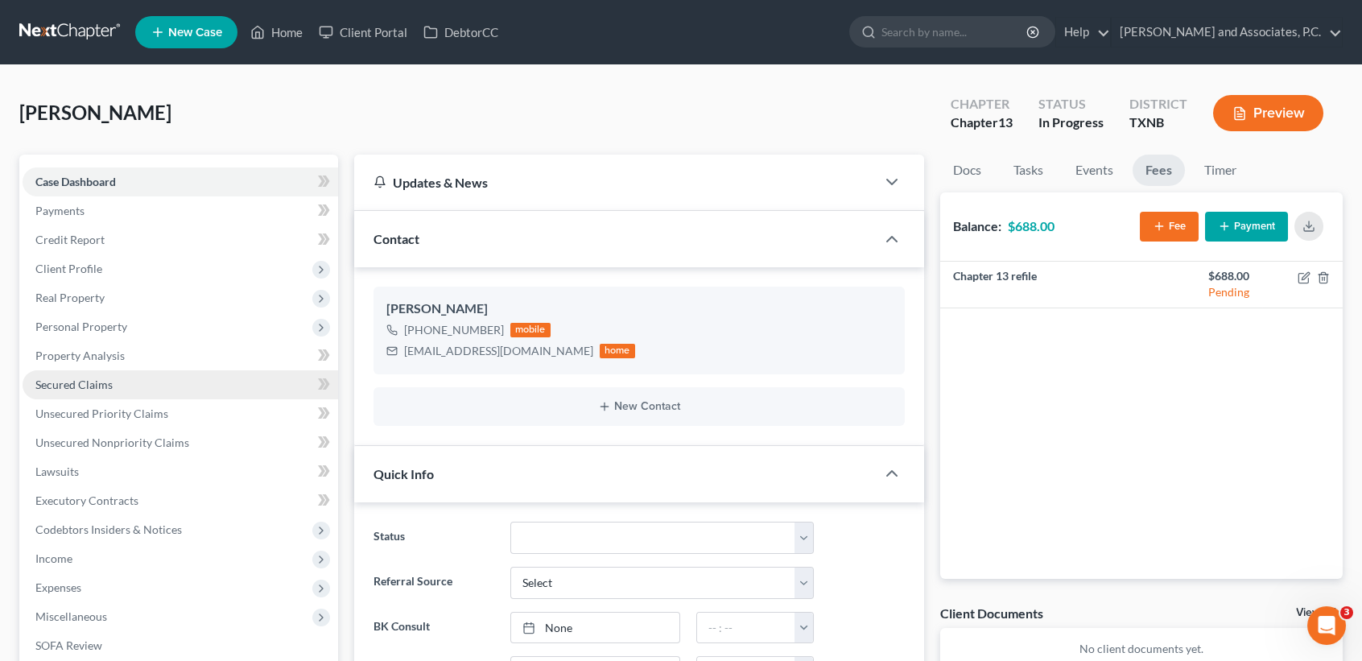
click at [110, 373] on link "Secured Claims" at bounding box center [181, 384] width 316 height 29
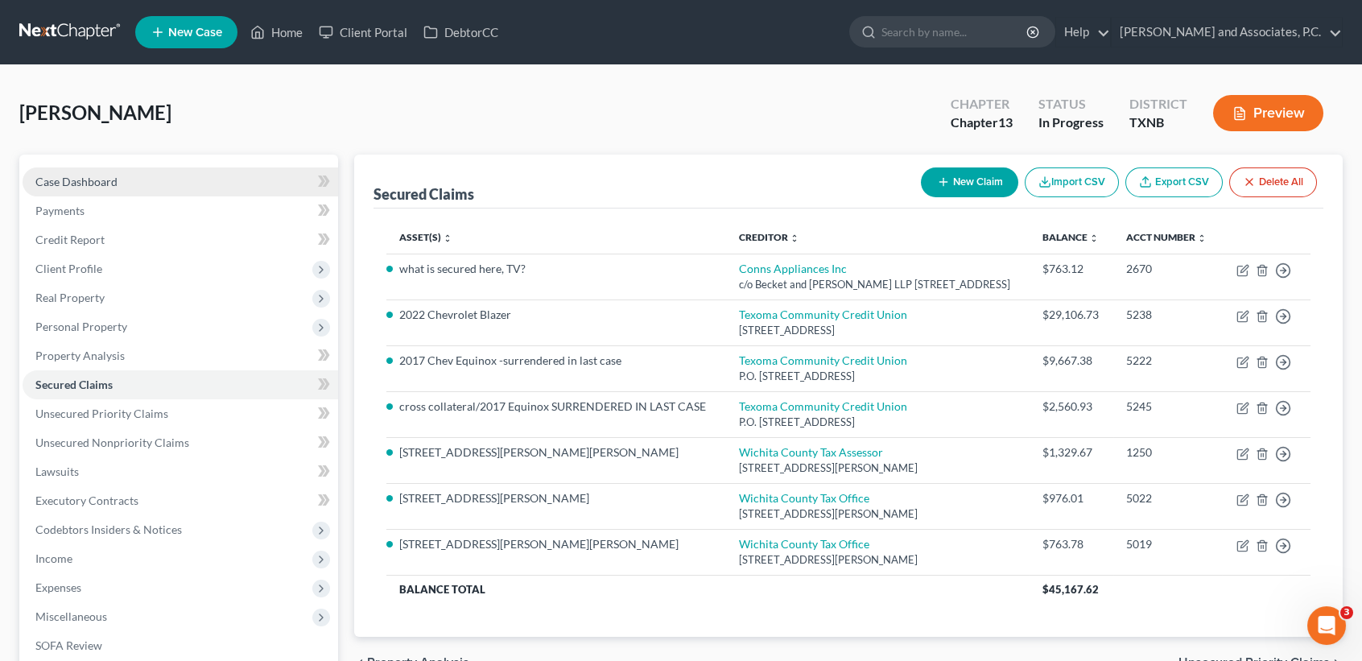
click at [155, 173] on link "Case Dashboard" at bounding box center [181, 181] width 316 height 29
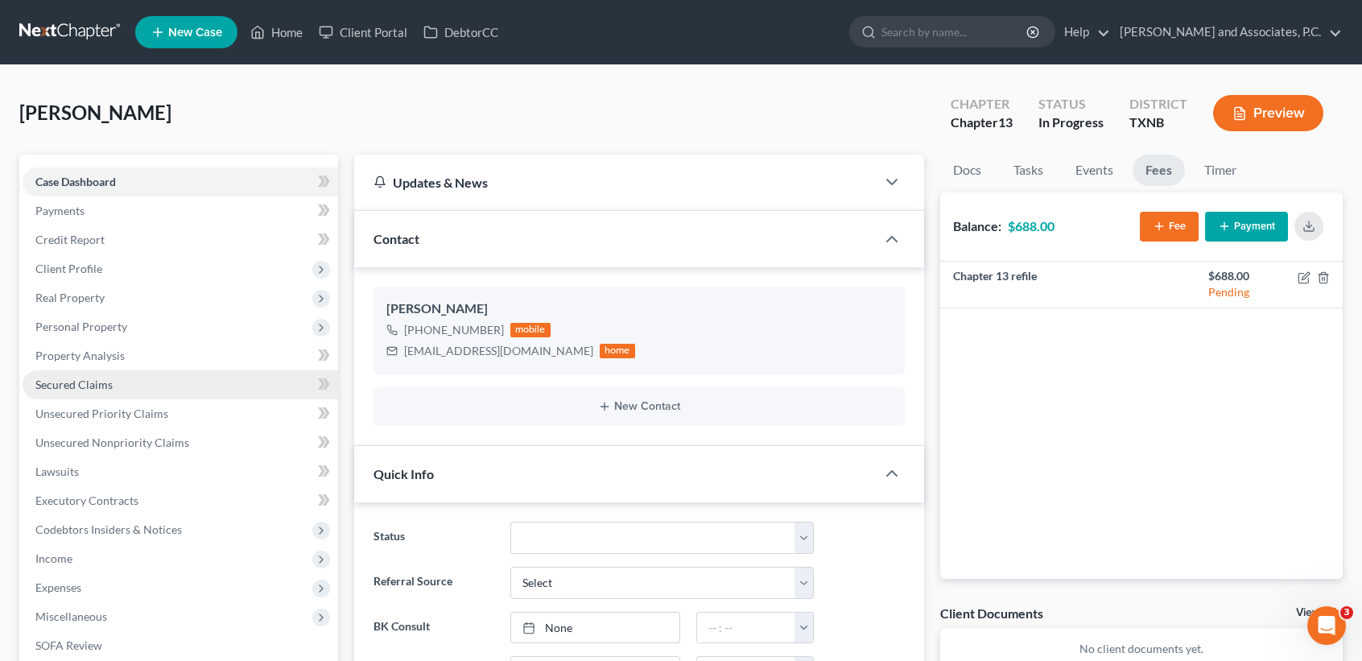
click at [180, 380] on link "Secured Claims" at bounding box center [181, 384] width 316 height 29
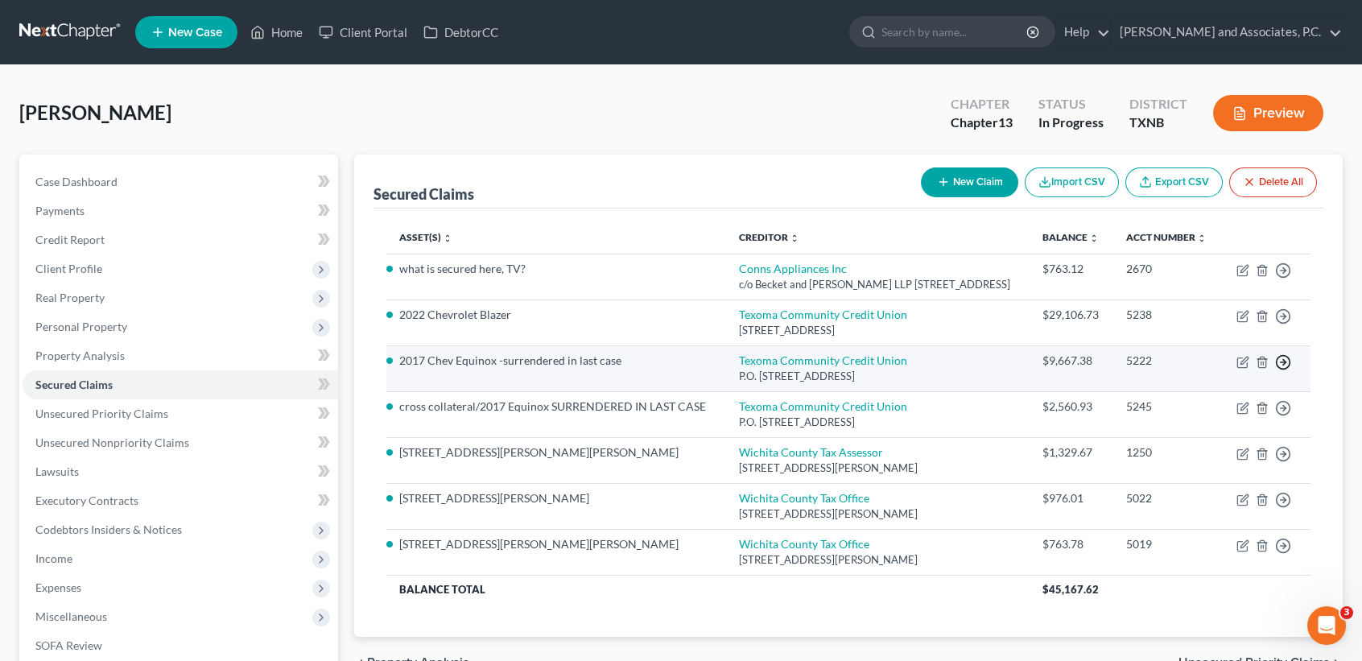
click at [1289, 361] on circle "button" at bounding box center [1284, 363] width 14 height 14
click at [1162, 407] on link "Move to F" at bounding box center [1209, 401] width 134 height 27
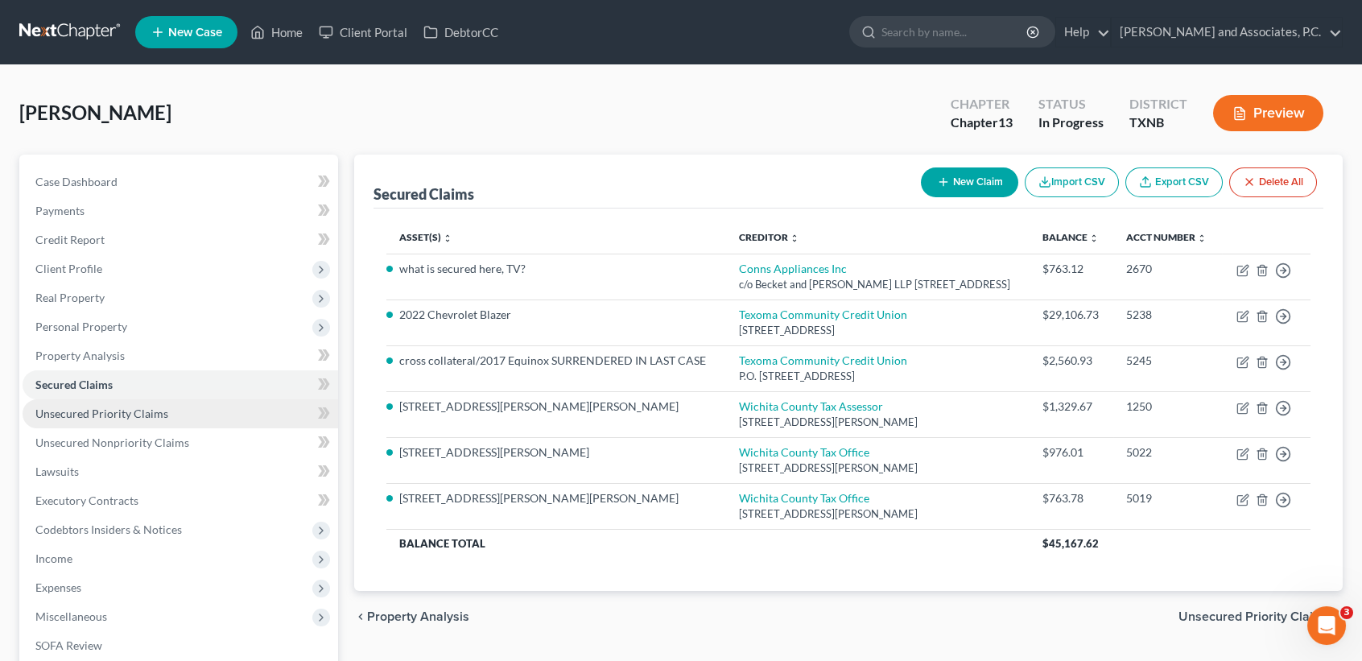
click at [143, 411] on span "Unsecured Priority Claims" at bounding box center [101, 413] width 133 height 14
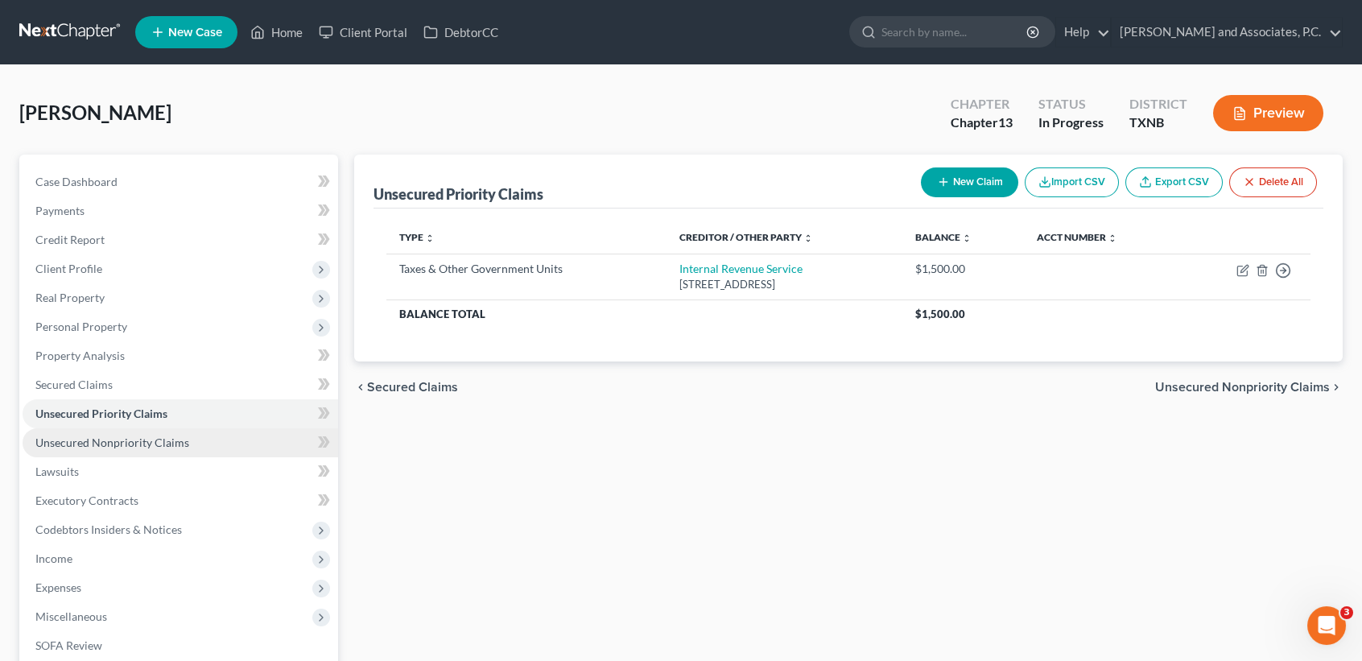
click at [160, 439] on span "Unsecured Nonpriority Claims" at bounding box center [112, 442] width 154 height 14
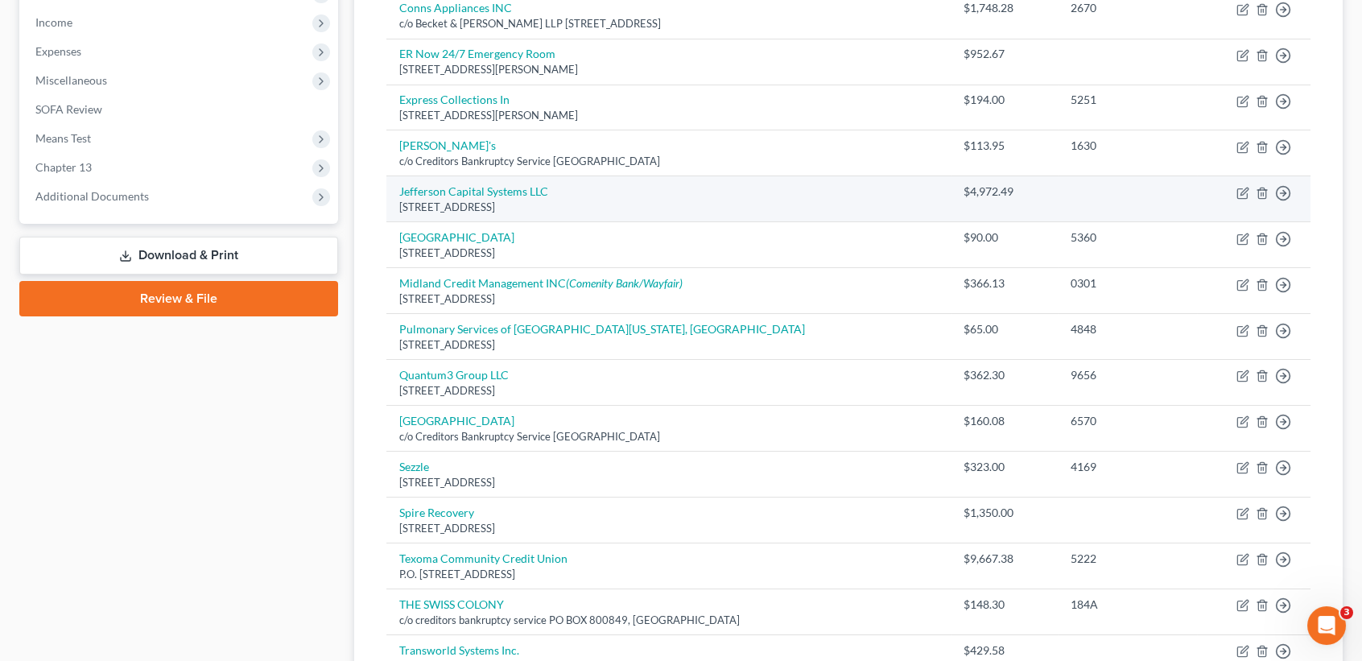
scroll to position [644, 0]
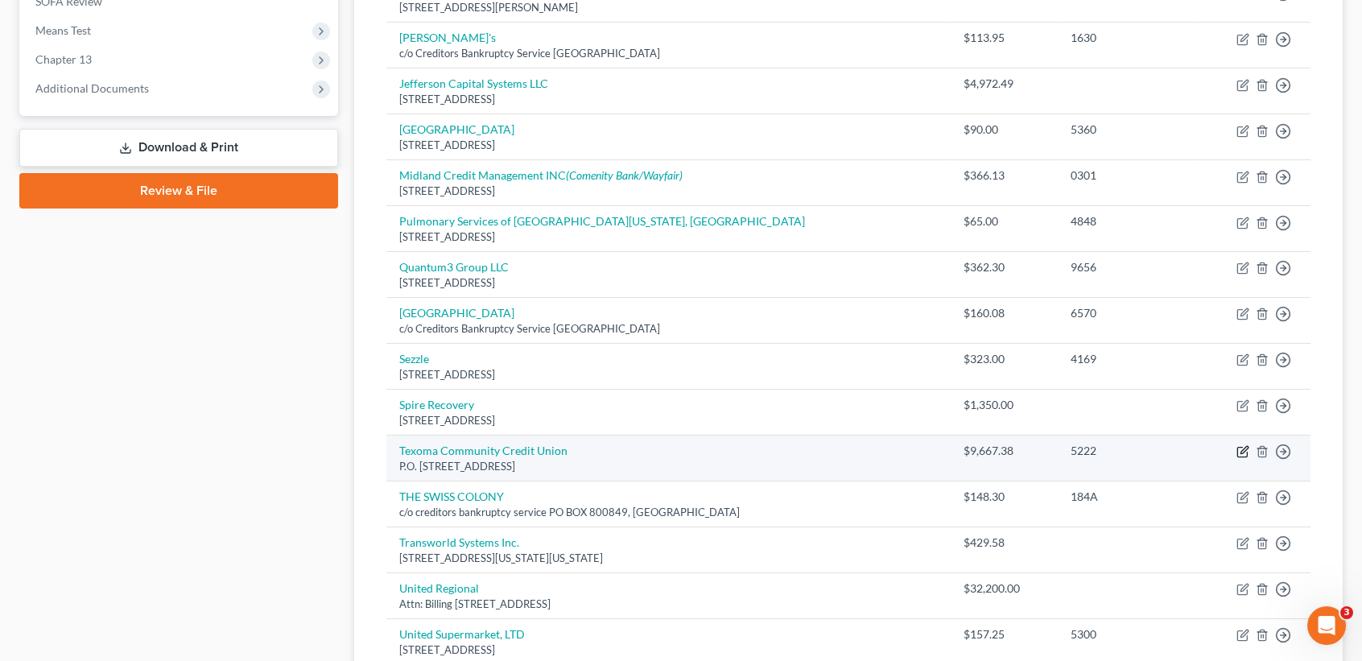
click at [1239, 446] on icon "button" at bounding box center [1242, 451] width 13 height 13
select select "45"
select select "0"
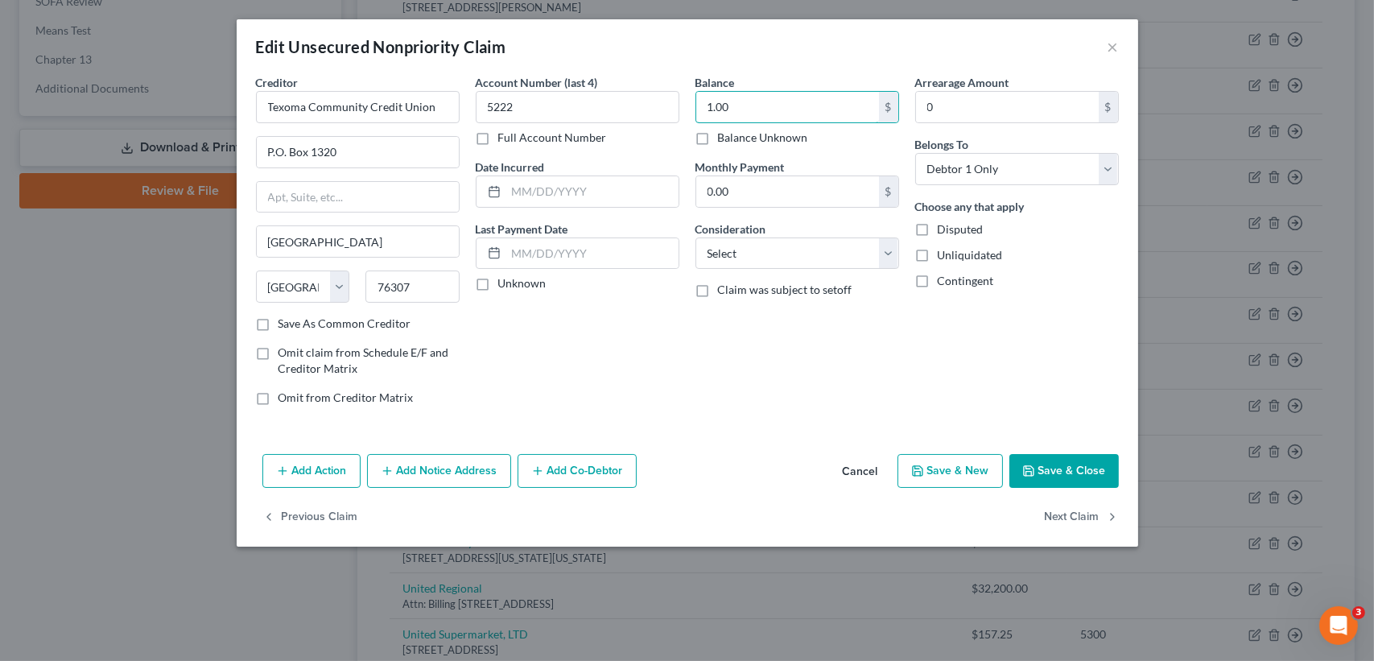
type input "1.00"
click at [1088, 469] on button "Save & Close" at bounding box center [1063, 471] width 109 height 34
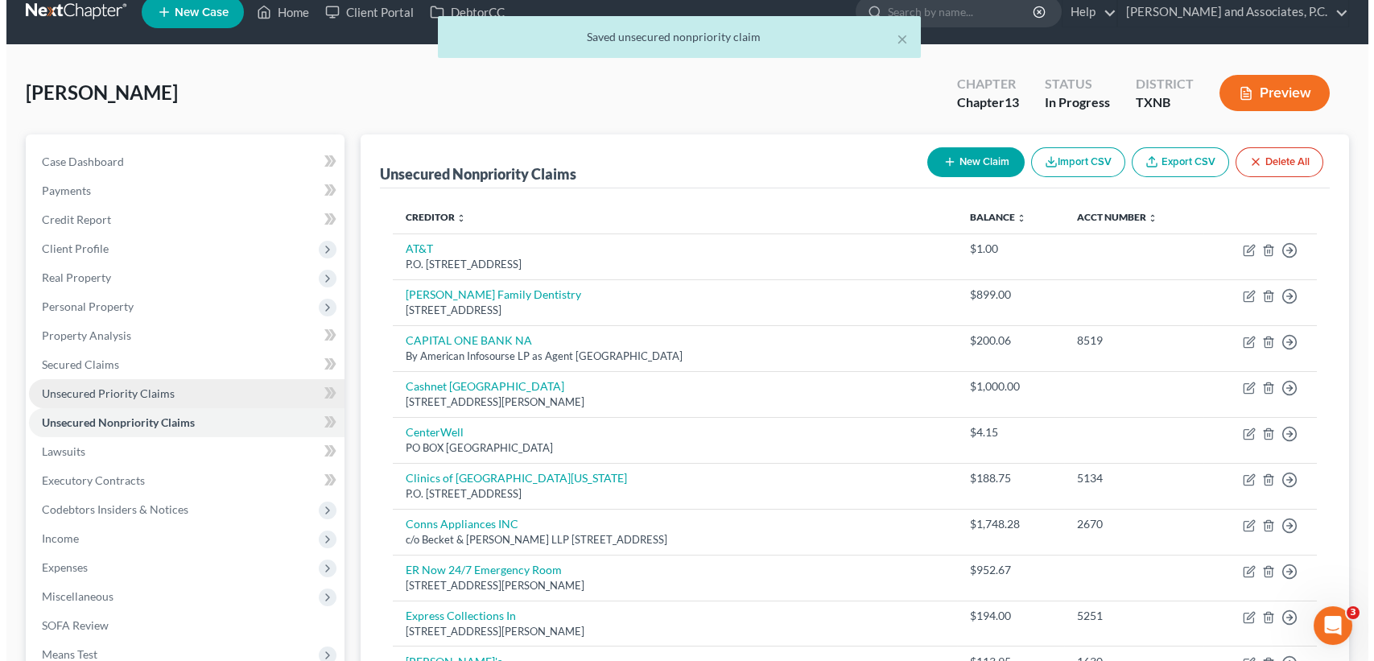
scroll to position [0, 0]
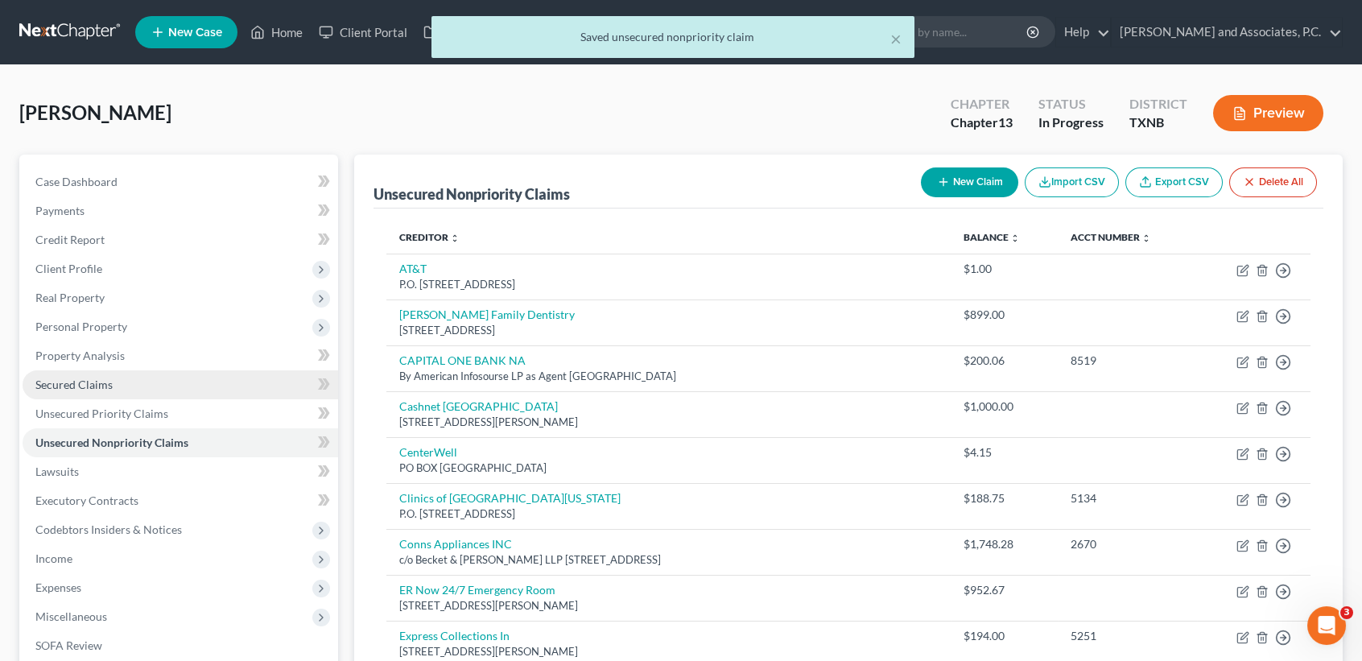
click at [93, 379] on span "Secured Claims" at bounding box center [73, 385] width 77 height 14
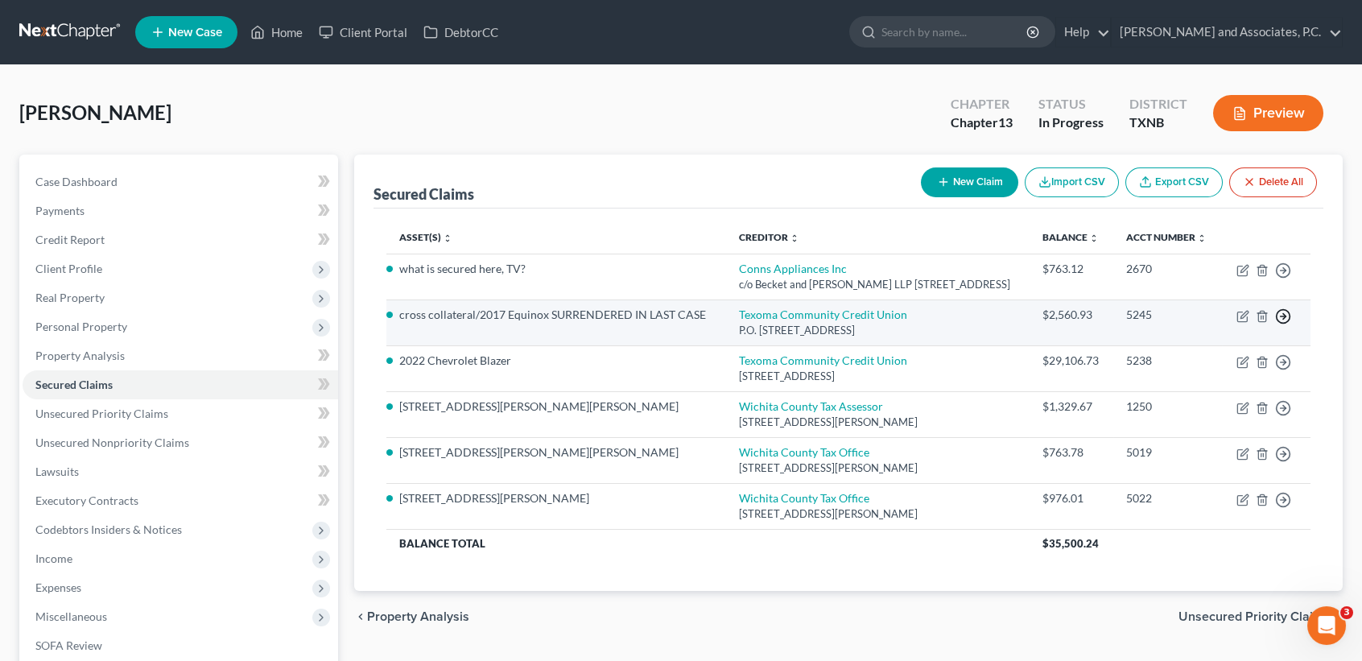
click at [1280, 314] on icon "button" at bounding box center [1283, 316] width 16 height 16
click at [1203, 359] on link "Move to F" at bounding box center [1209, 355] width 134 height 27
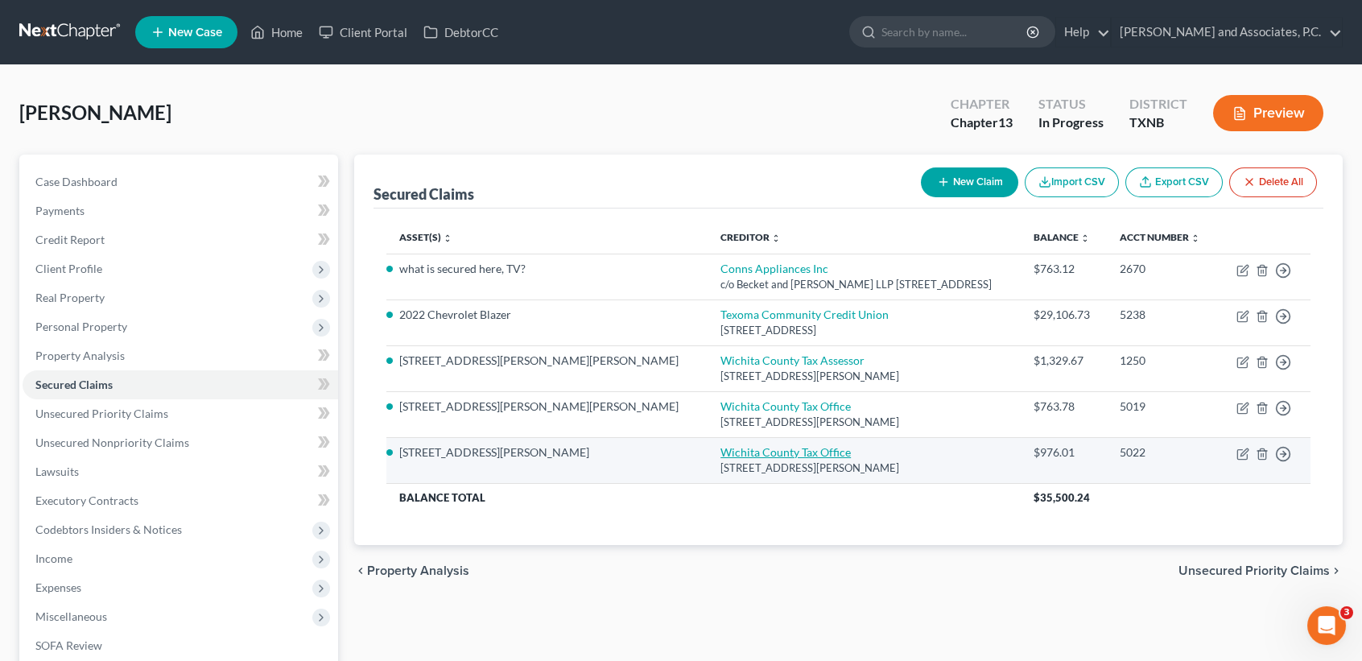
click at [720, 448] on link "Wichita County Tax Office" at bounding box center [785, 452] width 130 height 14
select select "45"
select select "0"
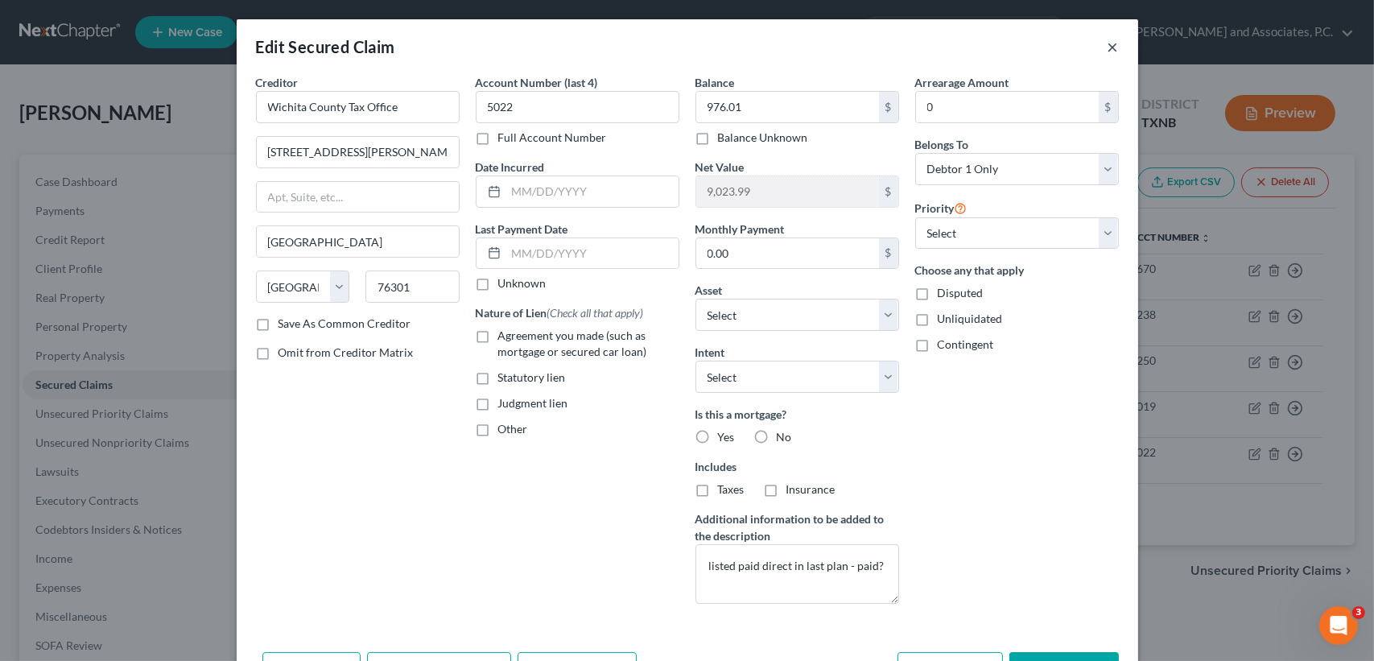
click at [1109, 45] on button "×" at bounding box center [1113, 46] width 11 height 19
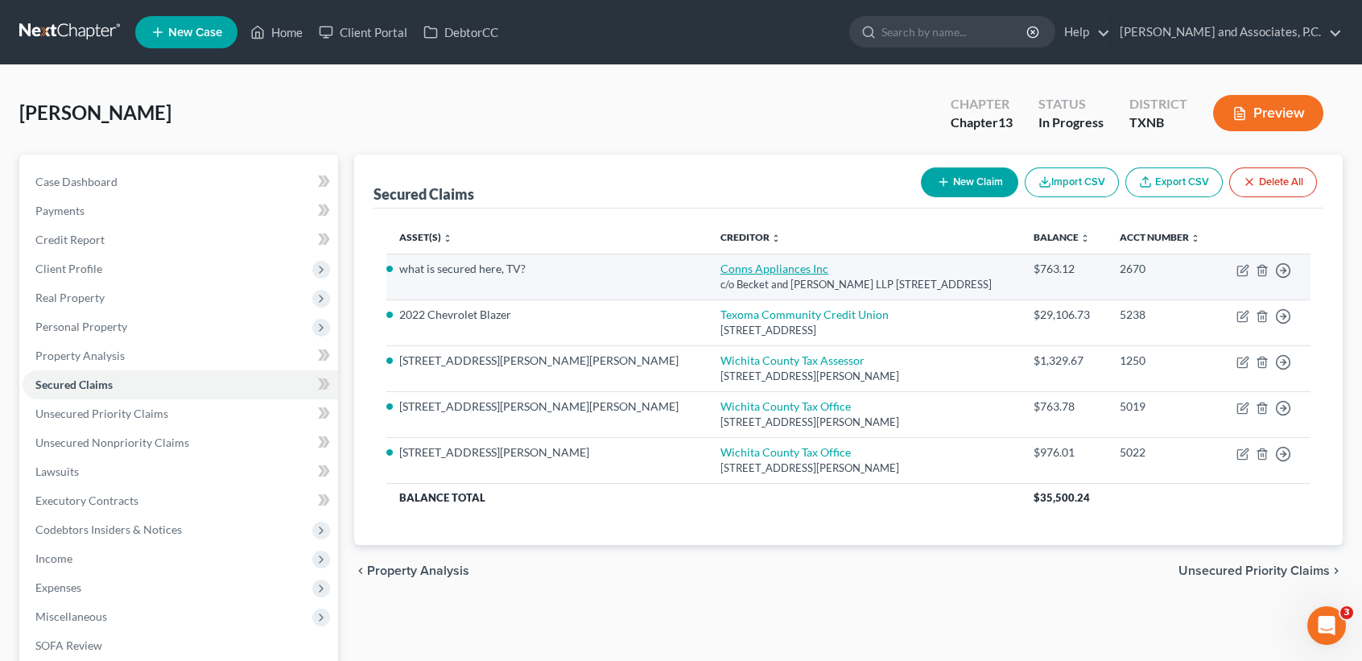
click at [720, 270] on link "Conns Appliances Inc" at bounding box center [774, 269] width 108 height 14
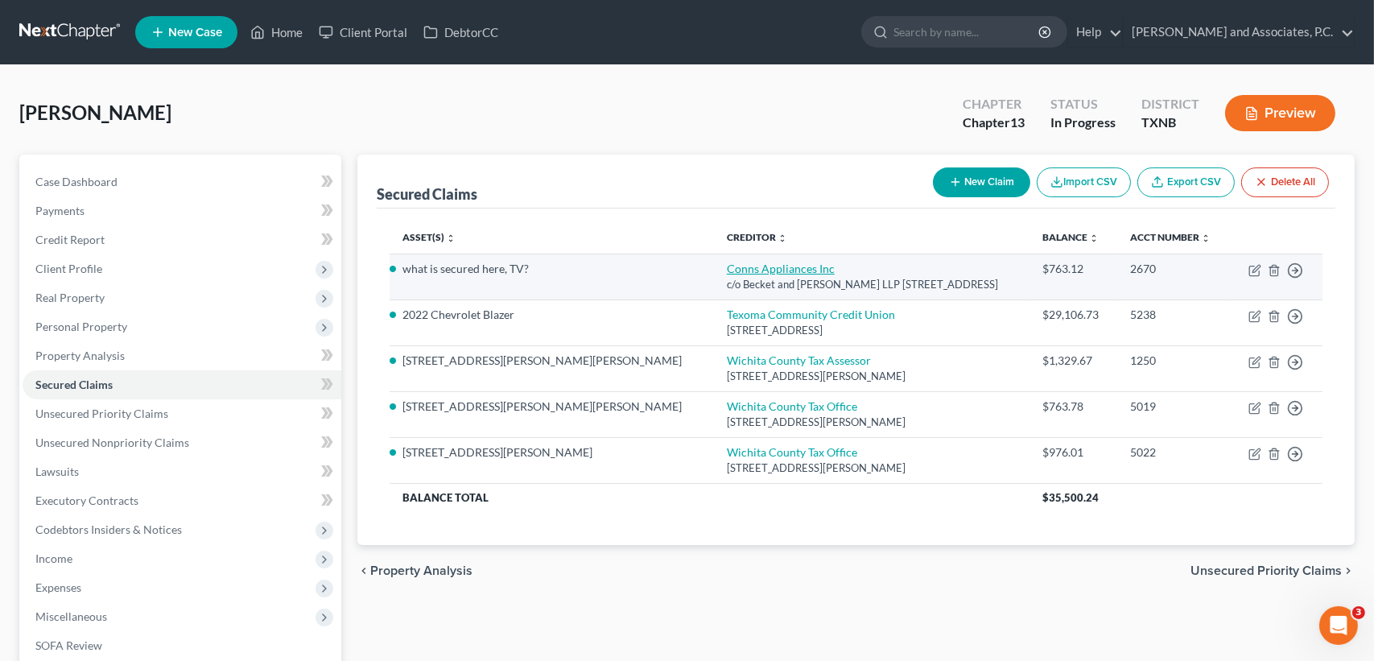
select select "39"
select select "0"
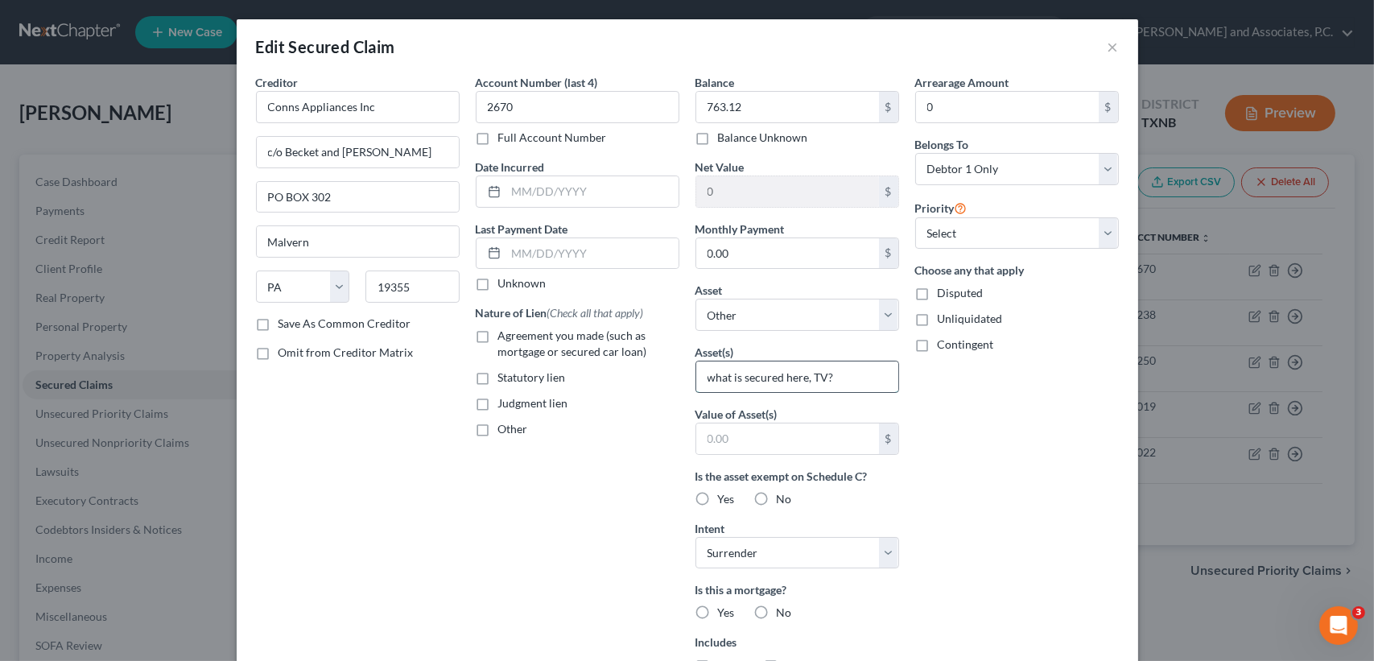
click at [854, 377] on input "what is secured here, TV?" at bounding box center [797, 376] width 202 height 31
click at [1108, 43] on button "×" at bounding box center [1113, 46] width 11 height 19
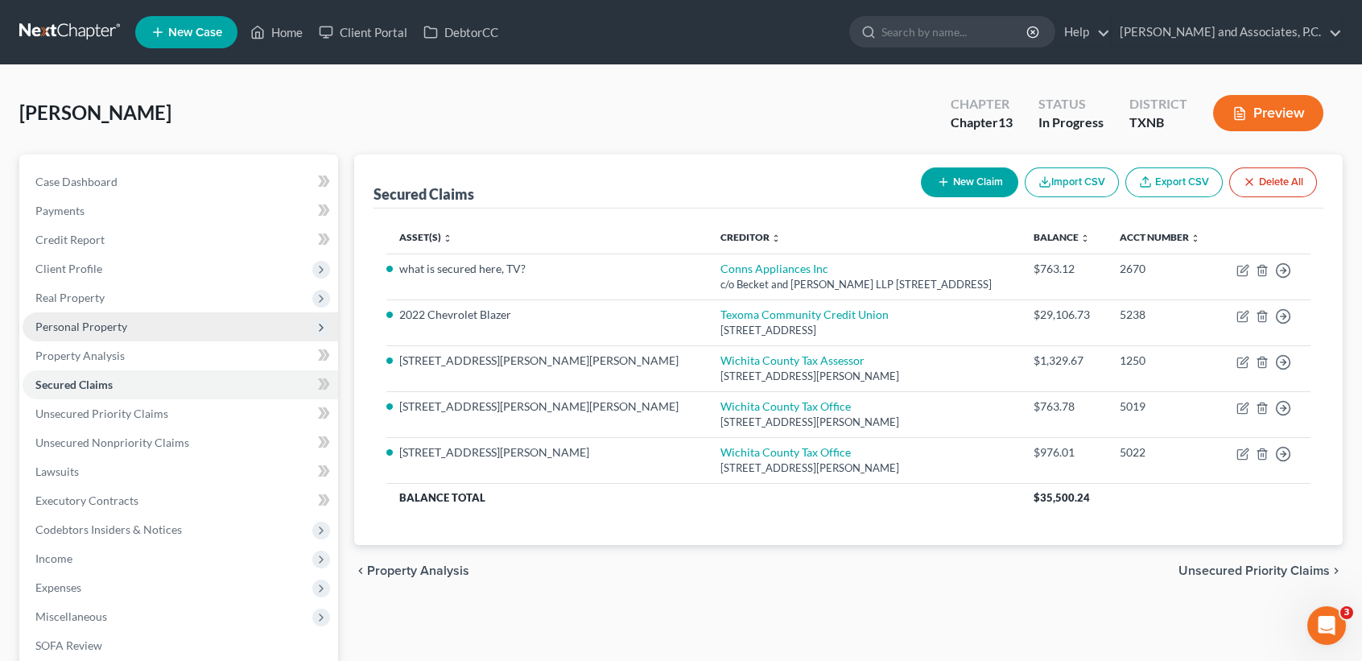
click at [87, 324] on span "Personal Property" at bounding box center [81, 327] width 92 height 14
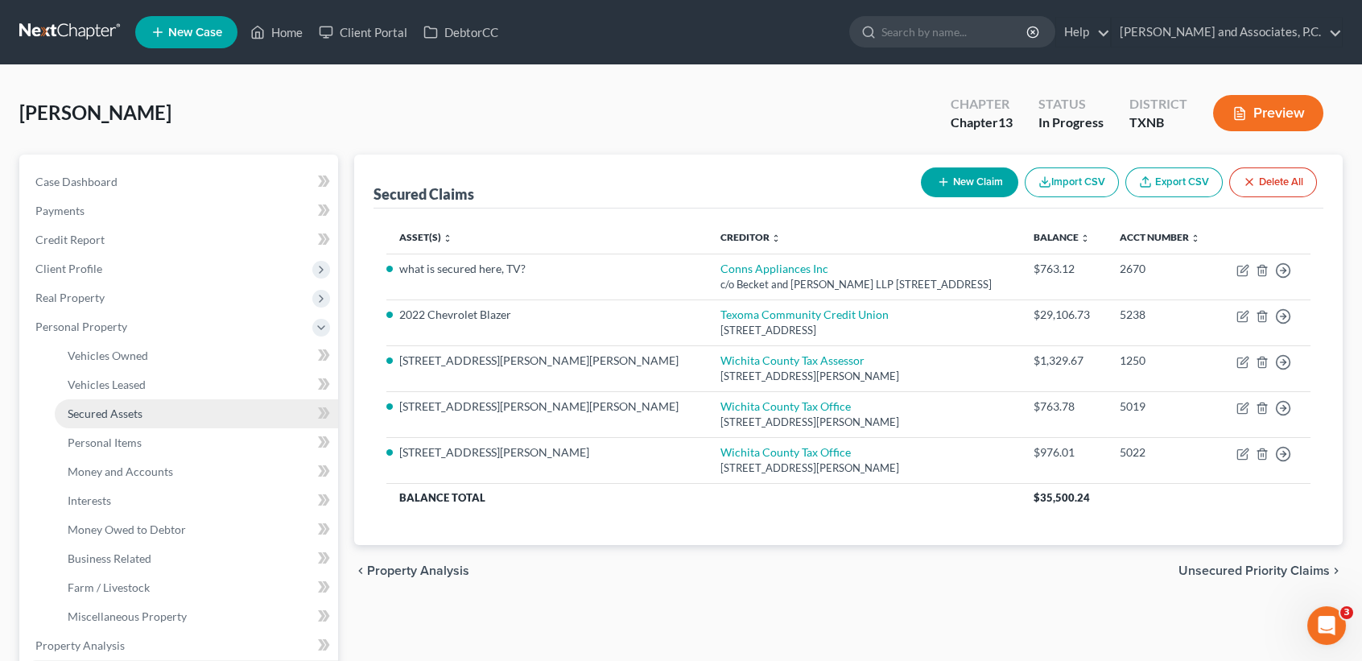
click at [125, 415] on span "Secured Assets" at bounding box center [105, 413] width 75 height 14
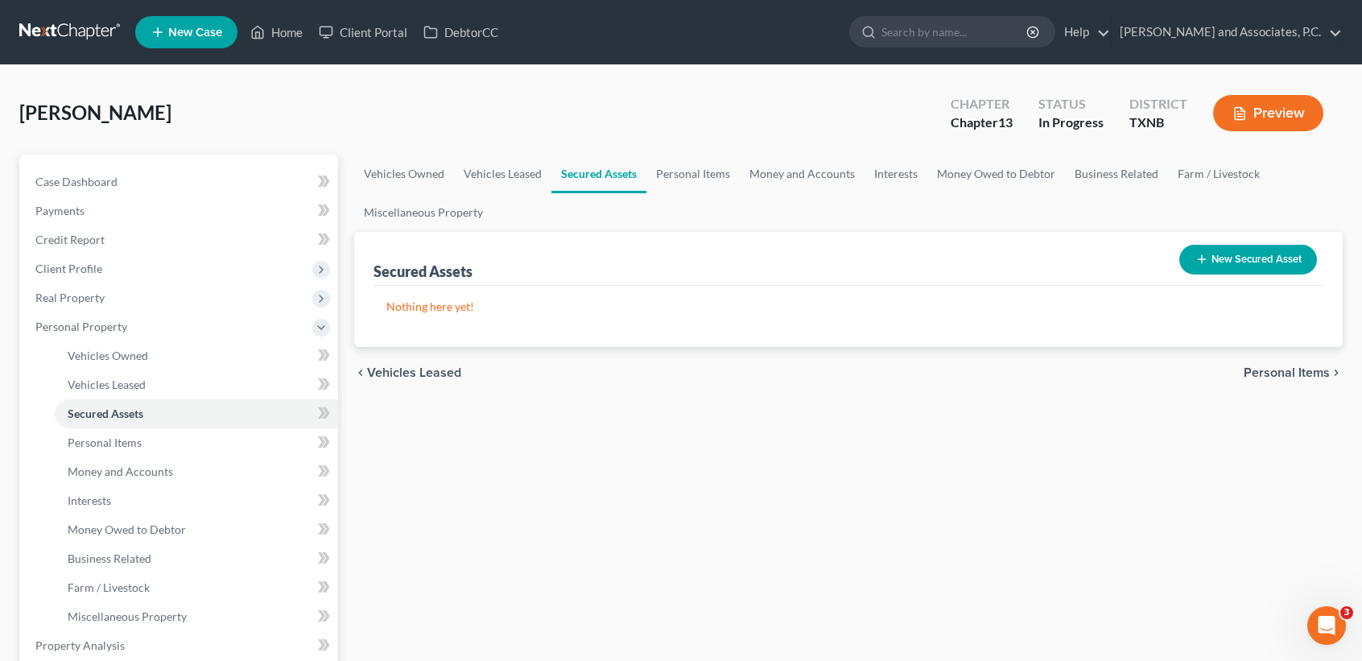
click at [1295, 264] on button "New Secured Asset" at bounding box center [1248, 260] width 138 height 30
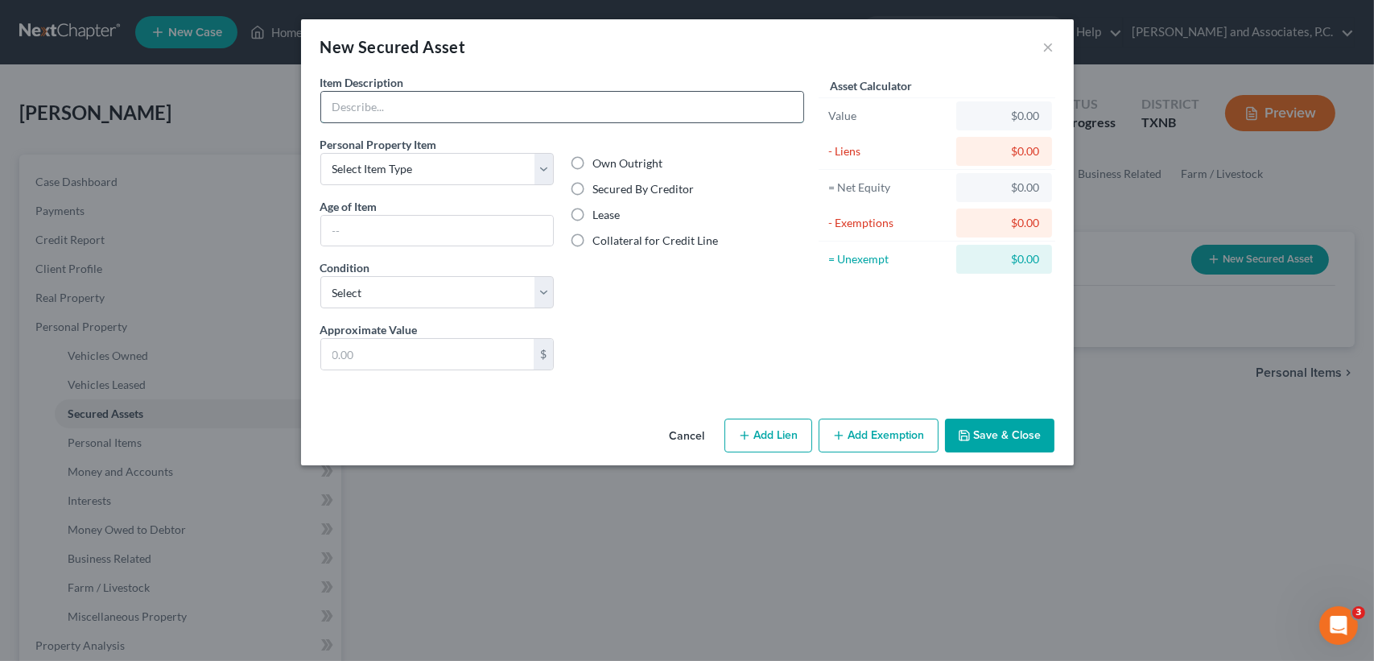
click at [362, 114] on input "text" at bounding box center [562, 107] width 482 height 31
type input "Smart TV"
type input "2 years"
click at [620, 200] on div "Own Outright Secured By Creditor Lease Collateral for Credit Line" at bounding box center [687, 201] width 234 height 93
click at [638, 178] on div "Own Outright Secured By Creditor Lease Collateral for Credit Line" at bounding box center [687, 201] width 234 height 93
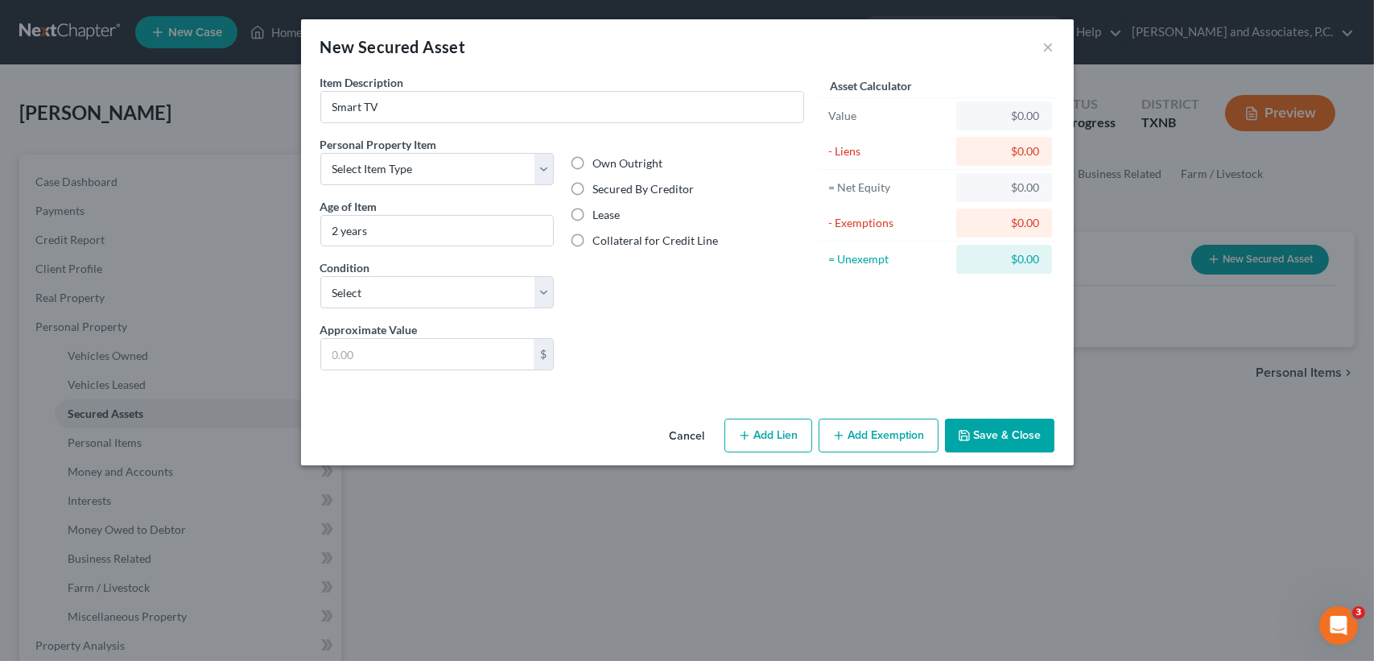
drag, startPoint x: 637, startPoint y: 180, endPoint x: 627, endPoint y: 191, distance: 14.8
click at [637, 181] on label "Secured By Creditor" at bounding box center [642, 189] width 101 height 16
click at [609, 181] on input "Secured By Creditor" at bounding box center [604, 186] width 10 height 10
radio input "true"
drag, startPoint x: 480, startPoint y: 299, endPoint x: 454, endPoint y: 307, distance: 26.8
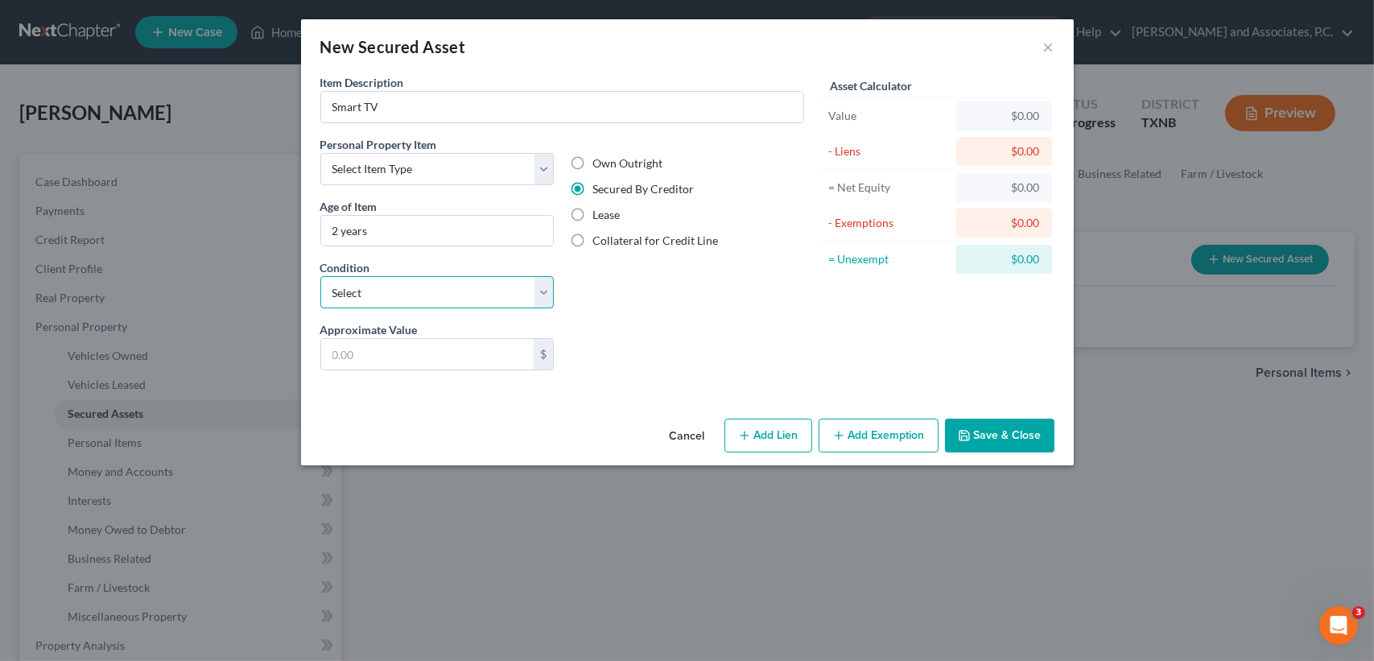
click at [480, 299] on select "Select Excellent Very Good Good Fair Poor" at bounding box center [437, 292] width 234 height 32
select select "2"
click at [320, 276] on select "Select Excellent Very Good Good Fair Poor" at bounding box center [437, 292] width 234 height 32
click at [388, 358] on input "text" at bounding box center [427, 354] width 213 height 31
type input "200.00"
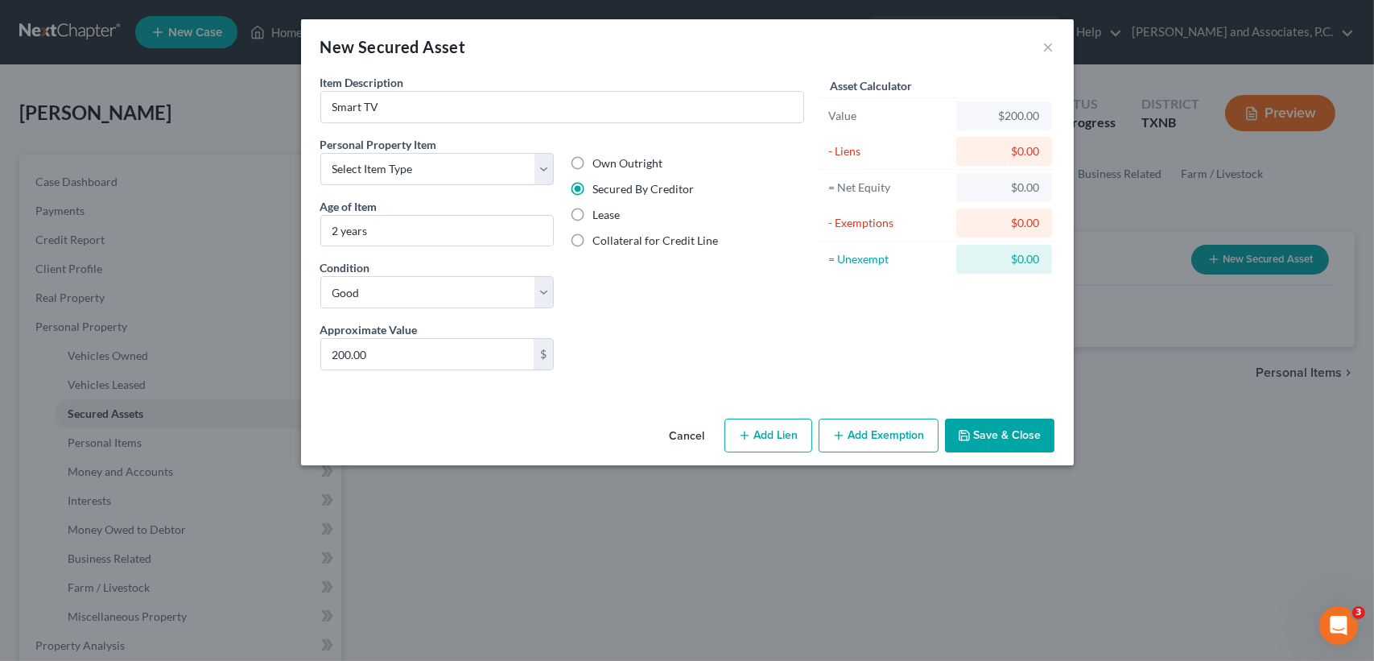
click at [1020, 448] on button "Save & Close" at bounding box center [999, 436] width 109 height 34
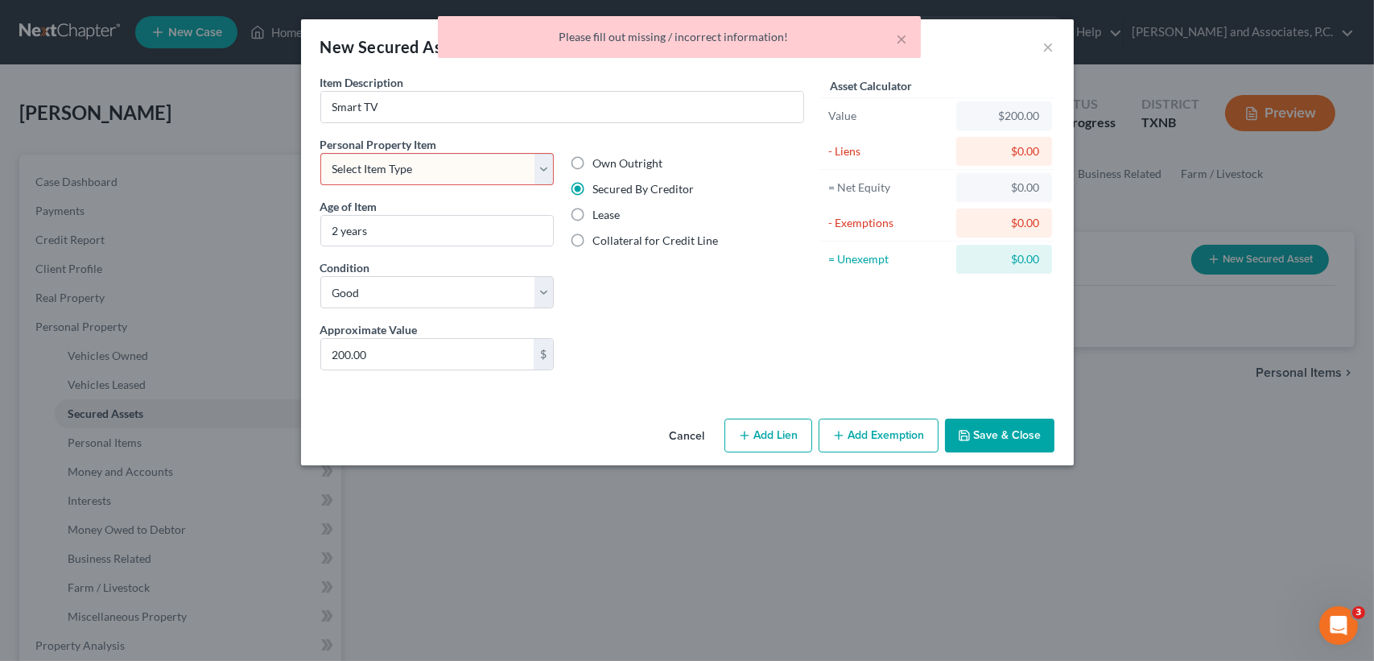
click at [466, 172] on select "Select Item Type Clothing (A/B: 11) Collectibles Of Value (A/B: 8) Electronics …" at bounding box center [437, 169] width 234 height 32
select select "electronics"
click at [320, 153] on select "Select Item Type Clothing (A/B: 11) Collectibles Of Value (A/B: 8) Electronics …" at bounding box center [437, 169] width 234 height 32
drag, startPoint x: 722, startPoint y: 302, endPoint x: 885, endPoint y: 407, distance: 194.5
click at [723, 303] on div "Own Outright Secured By Creditor Lease Collateral for Credit Line" at bounding box center [687, 228] width 250 height 185
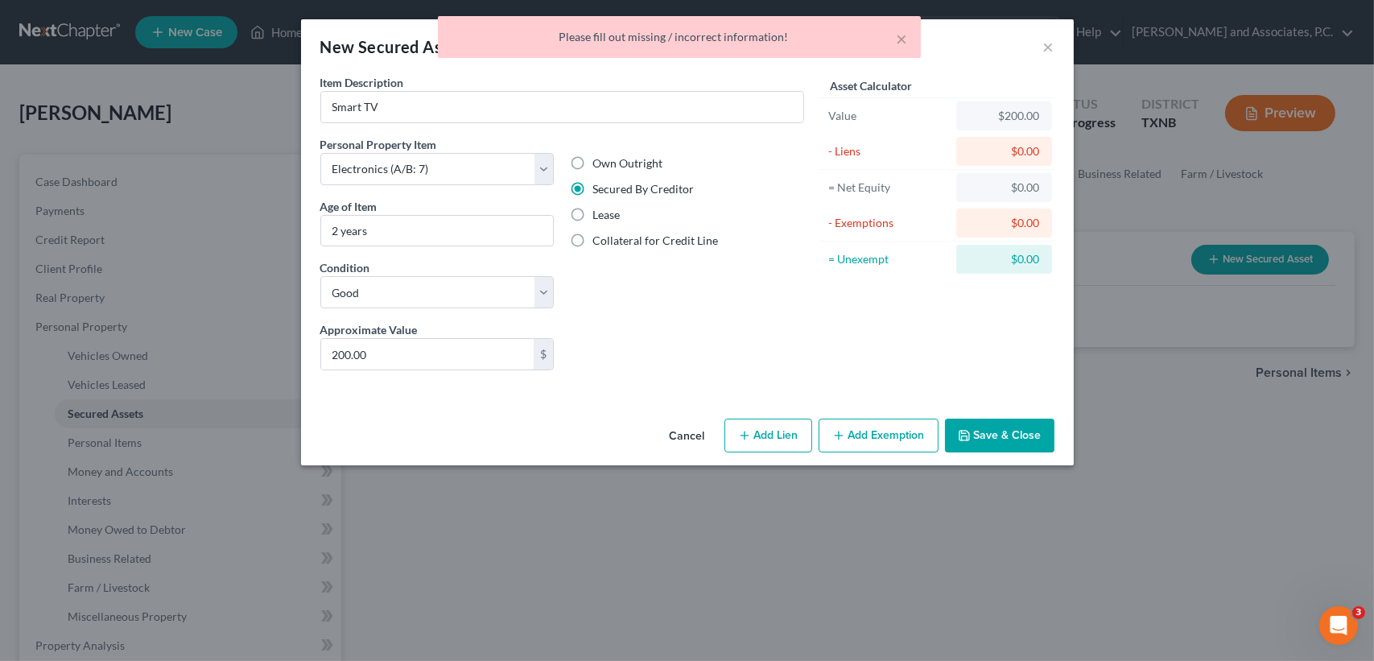
click at [1026, 439] on button "Save & Close" at bounding box center [999, 436] width 109 height 34
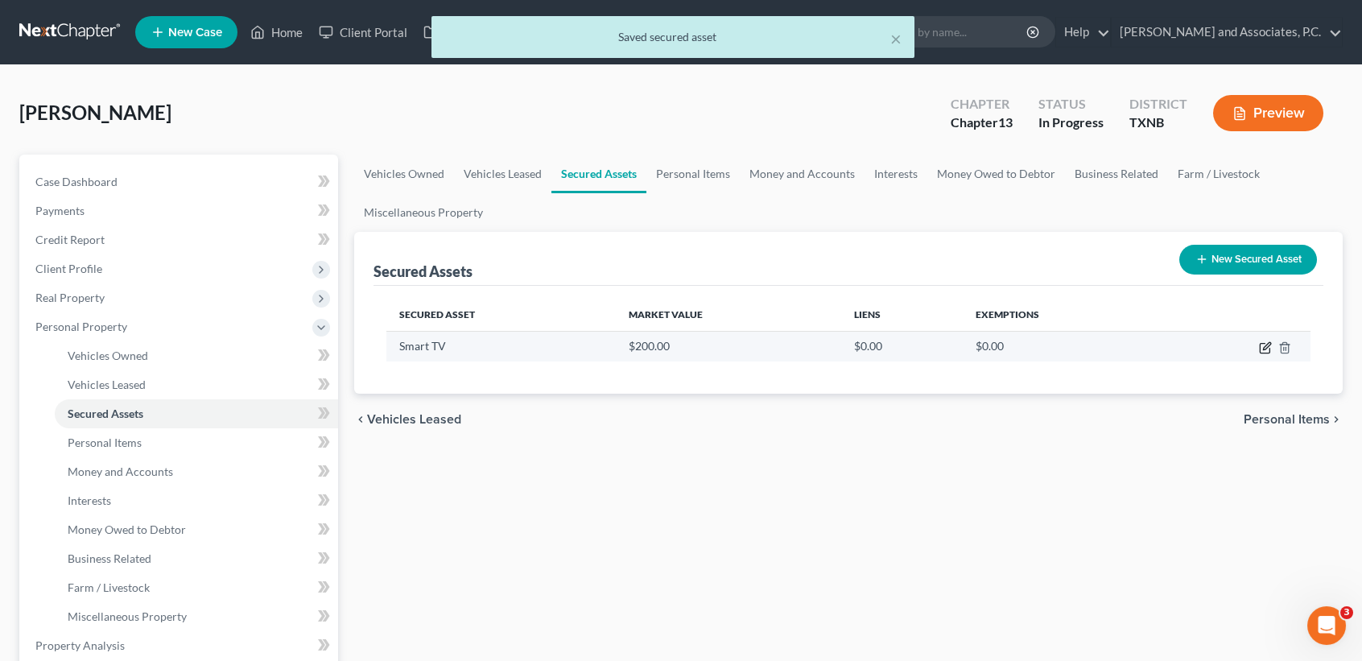
click at [1268, 345] on icon "button" at bounding box center [1265, 347] width 13 height 13
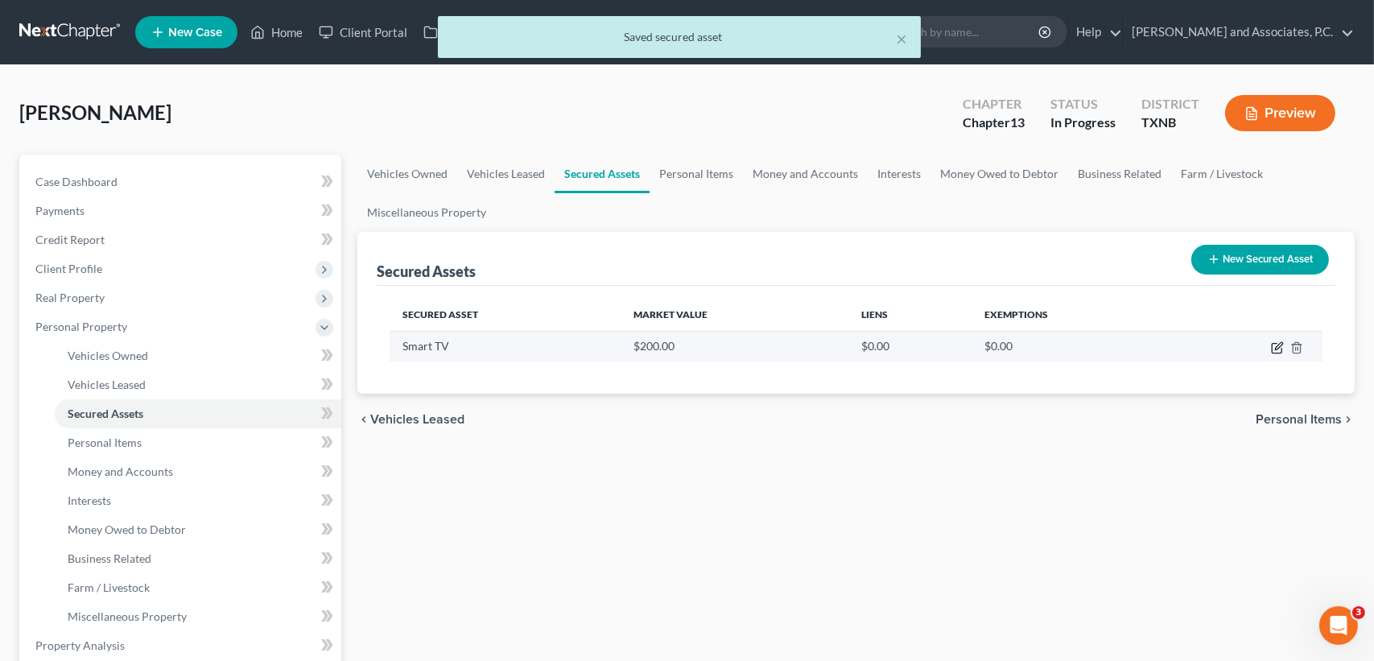
select select "electronics"
select select "2"
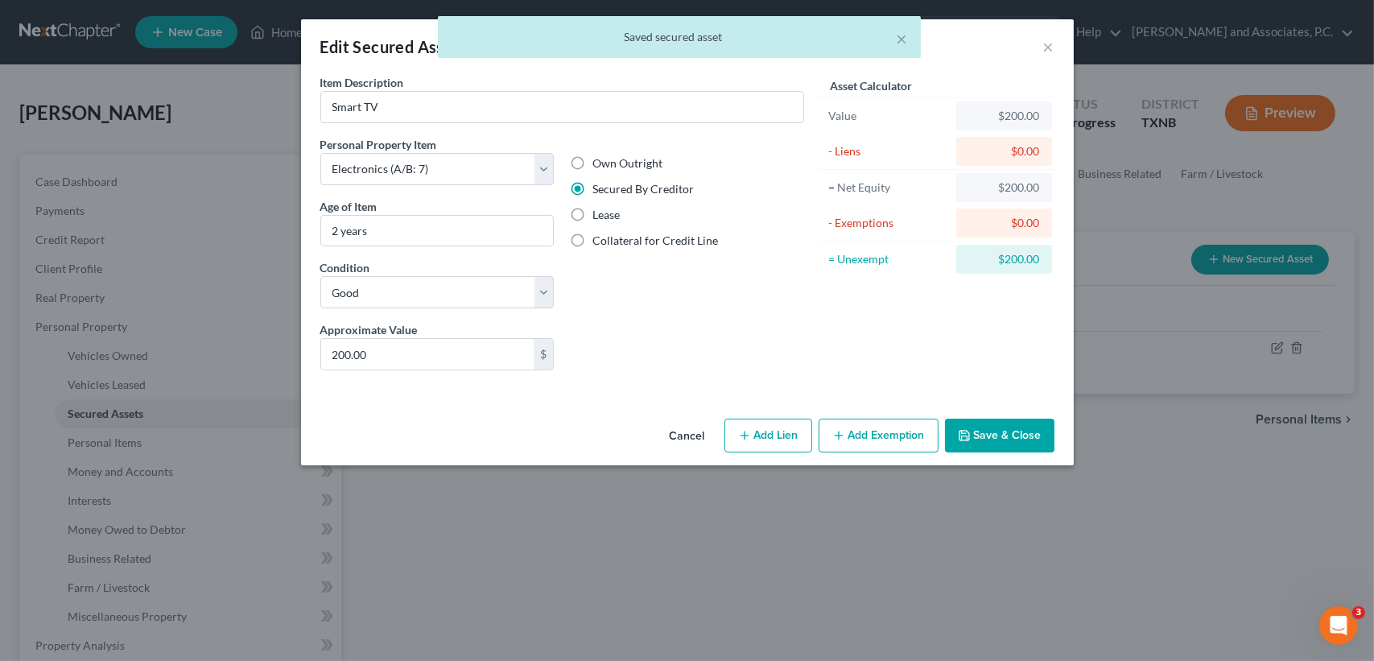
click at [750, 433] on icon "button" at bounding box center [744, 435] width 13 height 13
select select "0"
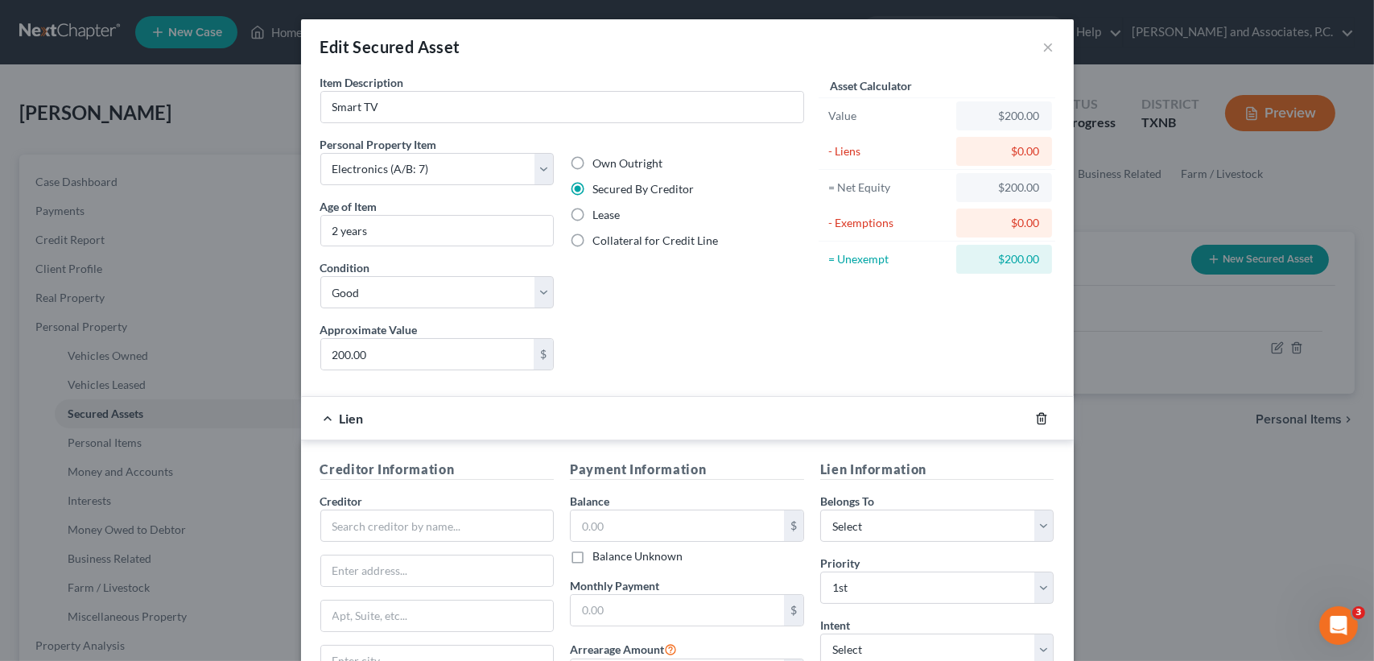
click at [1040, 416] on icon "button" at bounding box center [1041, 418] width 13 height 13
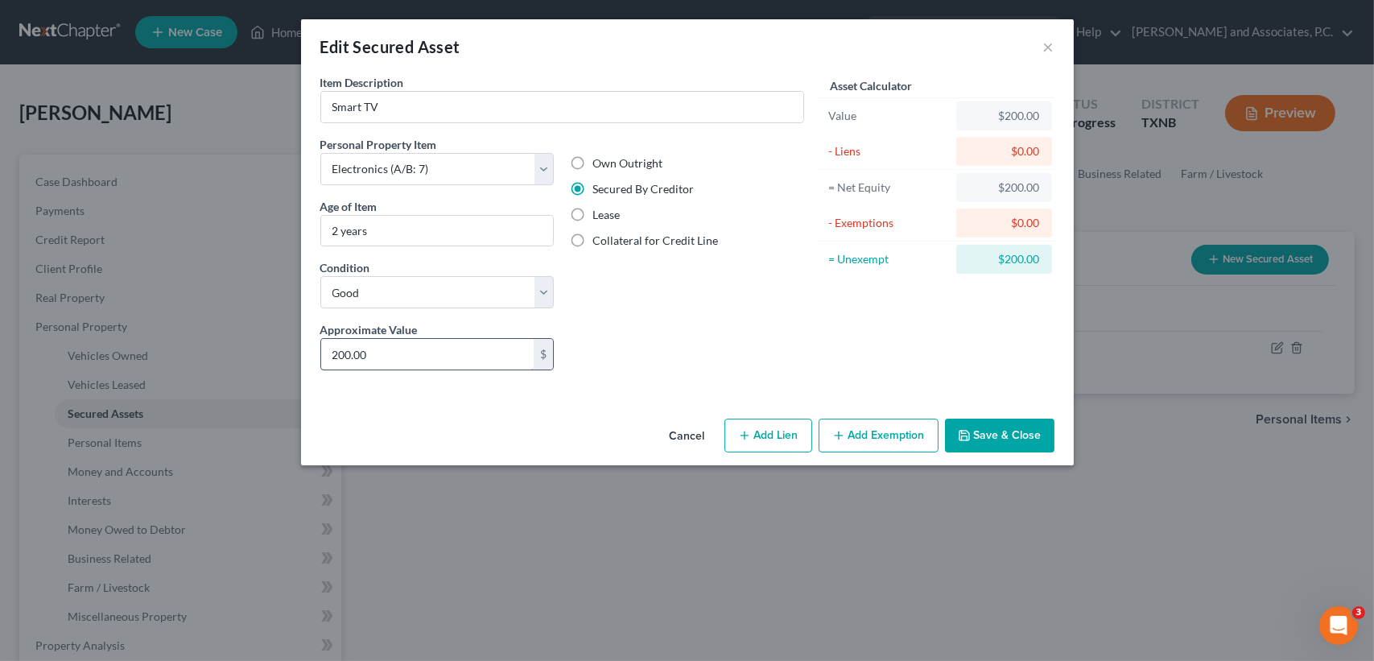
click at [471, 357] on input "200.00" at bounding box center [427, 354] width 213 height 31
click at [1025, 431] on button "Save & Close" at bounding box center [999, 436] width 109 height 34
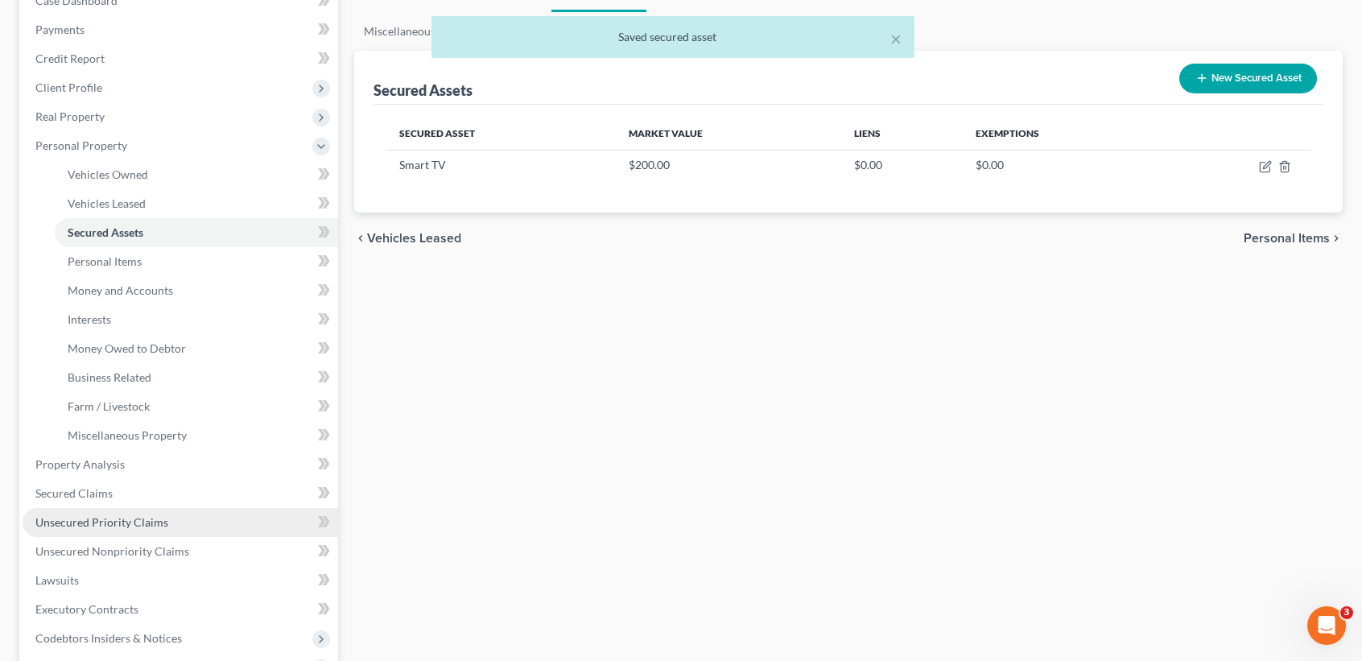
scroll to position [214, 0]
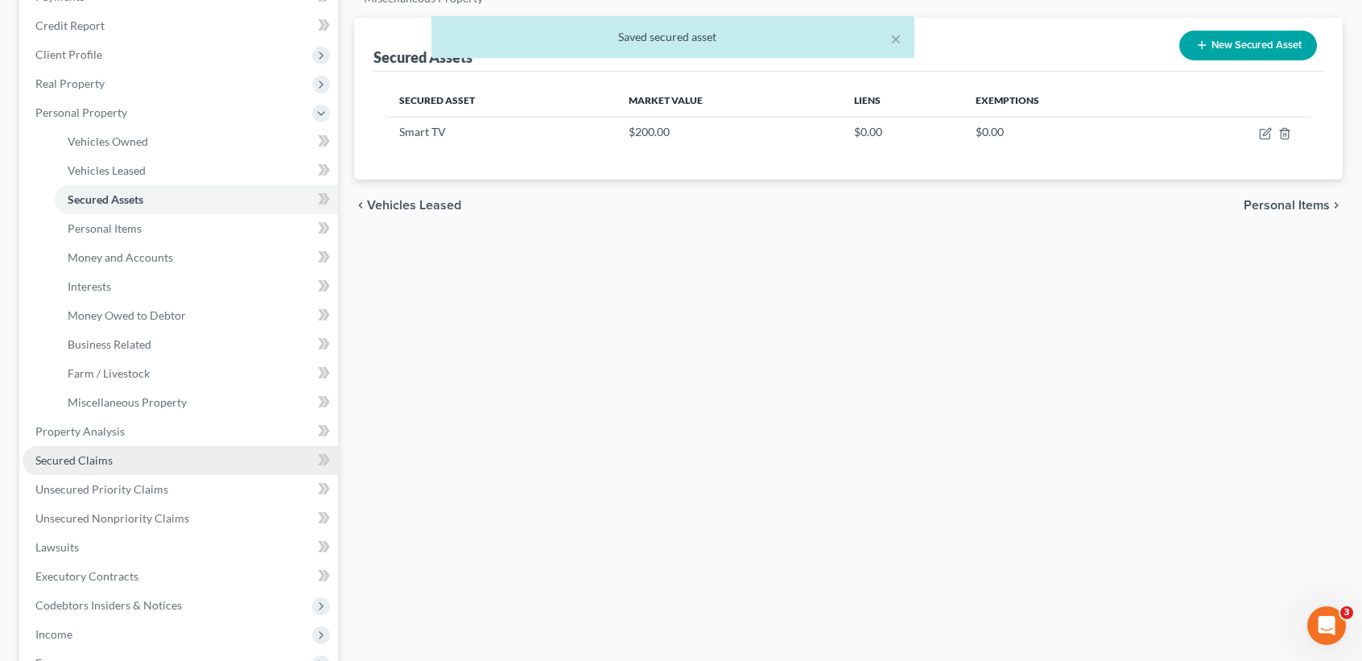
click at [80, 462] on span "Secured Claims" at bounding box center [73, 460] width 77 height 14
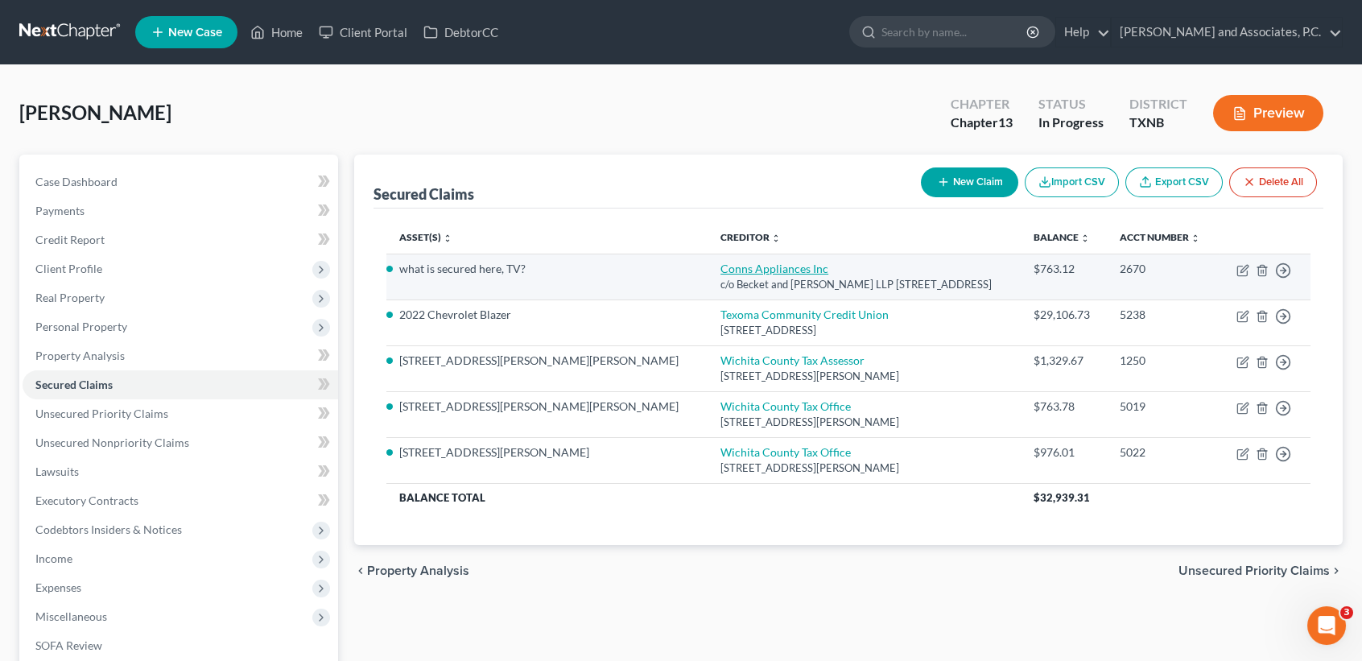
click at [720, 271] on link "Conns Appliances Inc" at bounding box center [774, 269] width 108 height 14
select select "39"
select select "0"
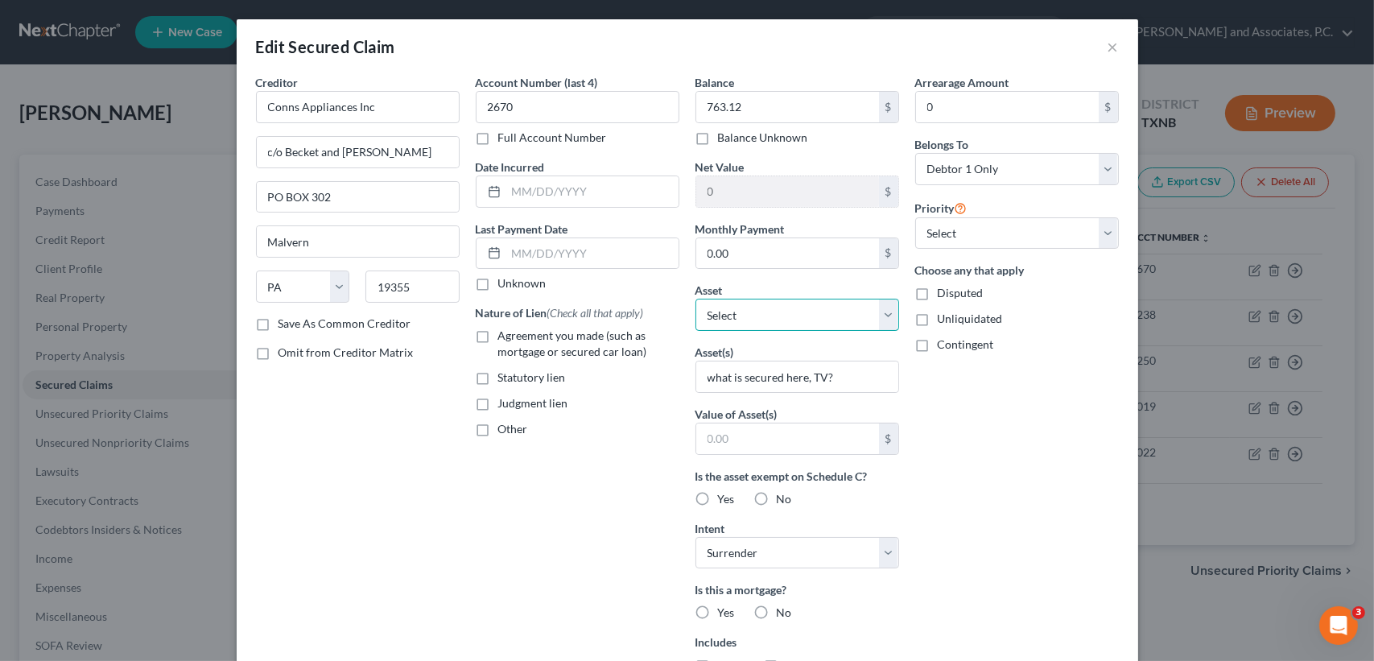
click at [768, 310] on select "Select Other Multiple Assets Postel Credit Union (Savings Account) - $0.0 2017 …" at bounding box center [797, 315] width 204 height 32
select select "16"
click at [695, 299] on select "Select Other Multiple Assets Postel Credit Union (Savings Account) - $0.0 2017 …" at bounding box center [797, 315] width 204 height 32
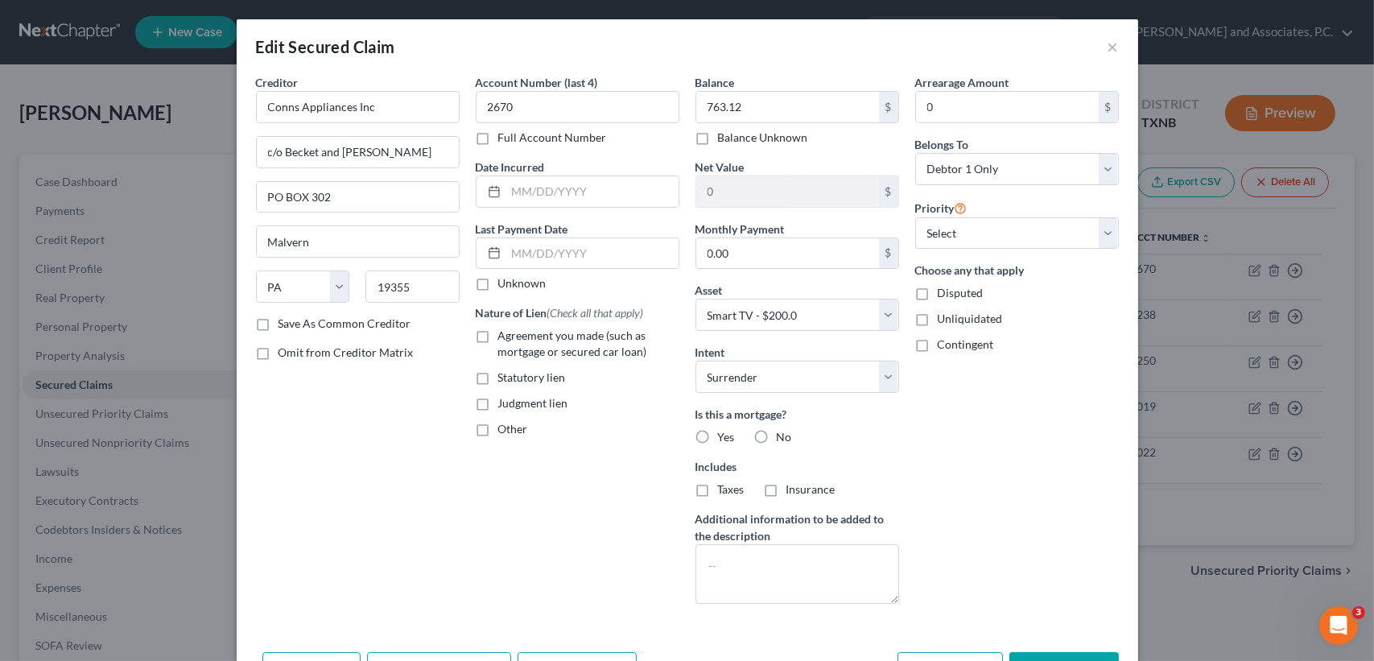
click at [964, 452] on div "Arrearage Amount 0 $ Belongs To * Select Debtor 1 Only Debtor 2 Only Debtor 1 A…" at bounding box center [1017, 345] width 220 height 543
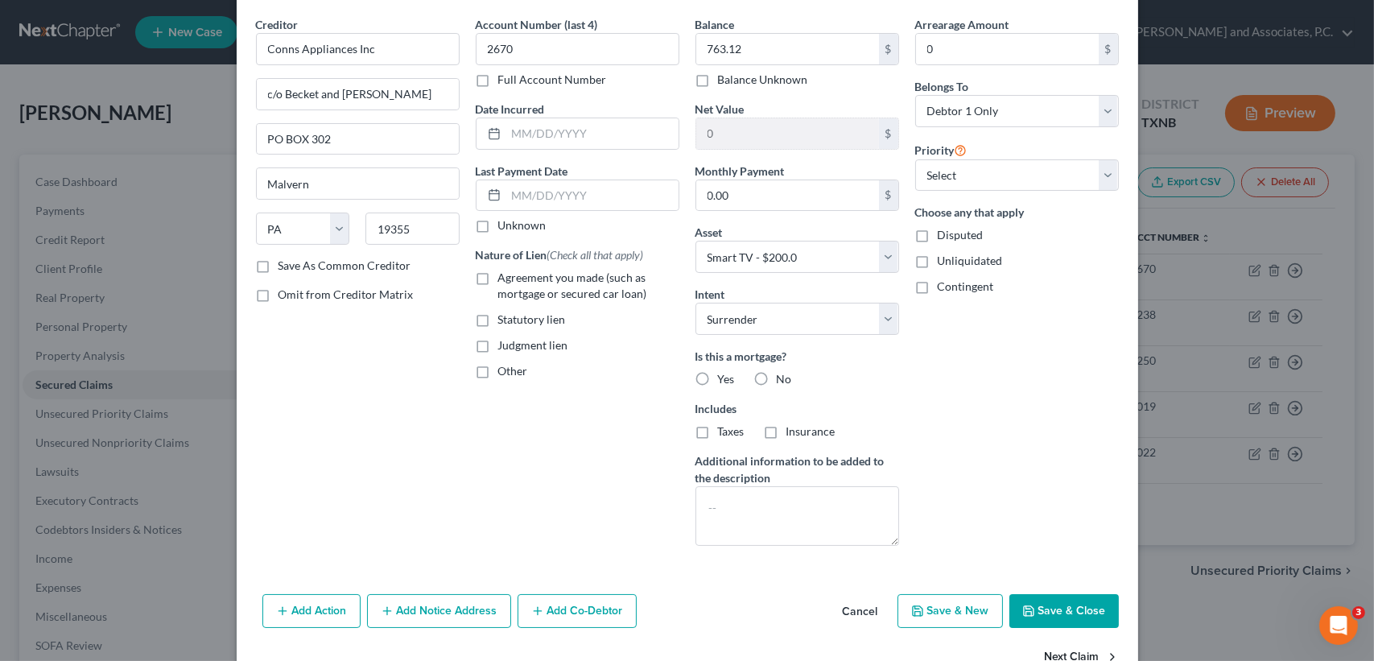
scroll to position [101, 0]
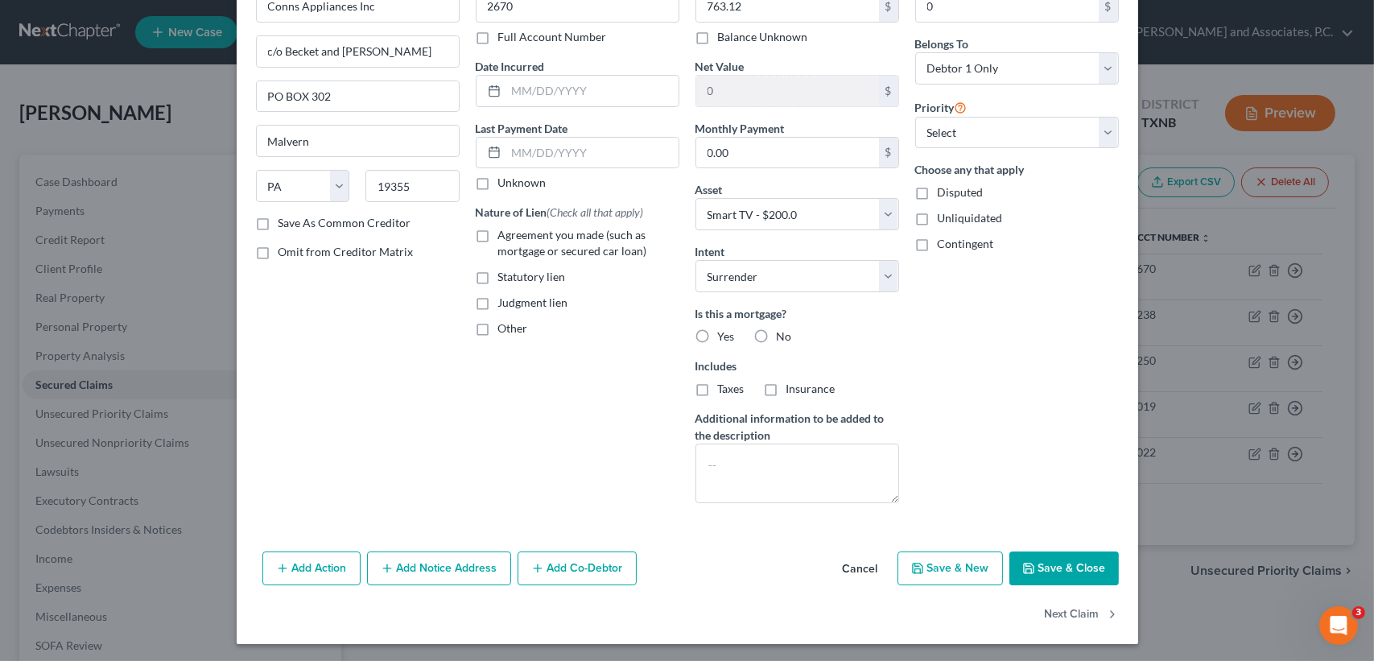
click at [1061, 571] on button "Save & Close" at bounding box center [1063, 568] width 109 height 34
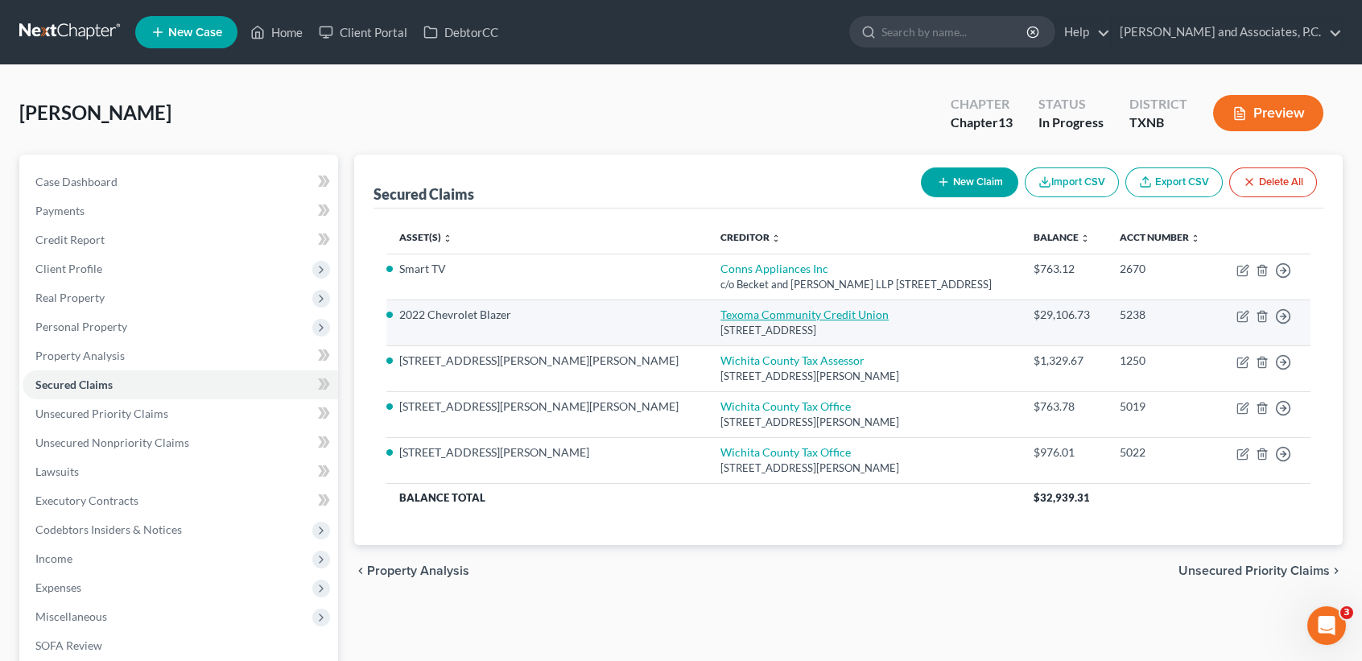
click at [720, 309] on link "Texoma Community Credit Union" at bounding box center [804, 314] width 168 height 14
select select "45"
select select "0"
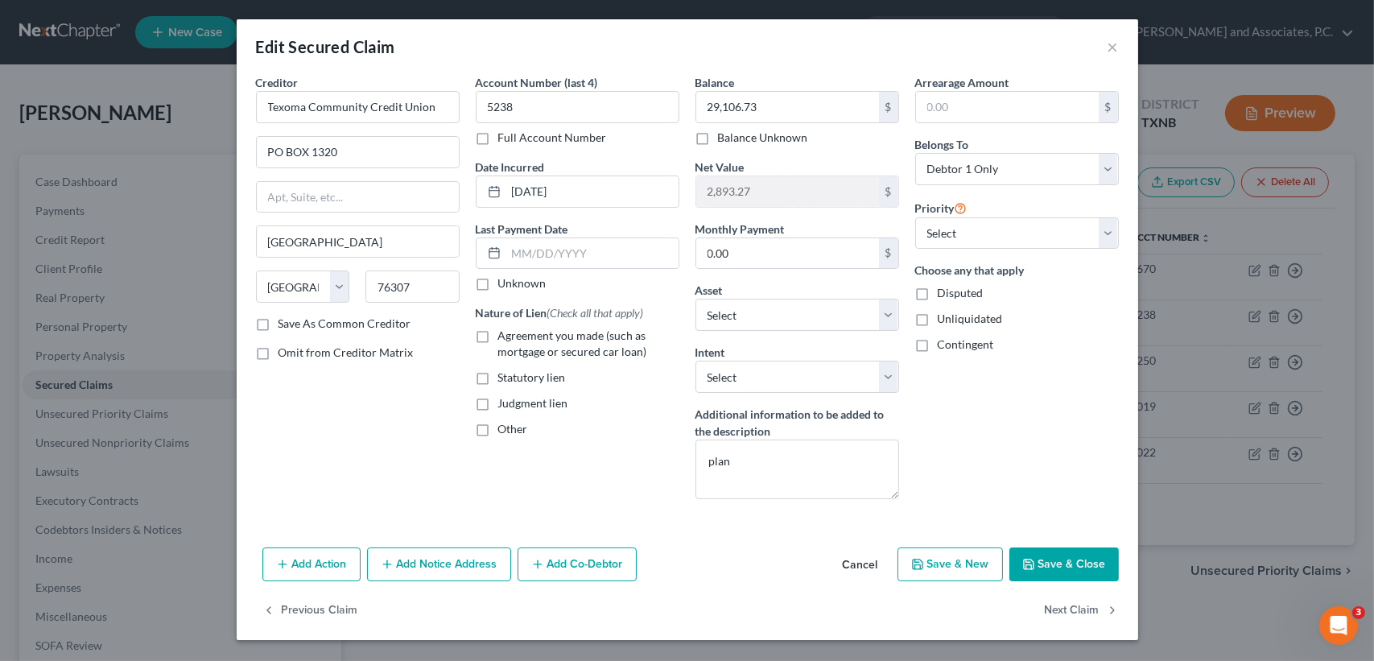
click at [1087, 572] on button "Save & Close" at bounding box center [1063, 564] width 109 height 34
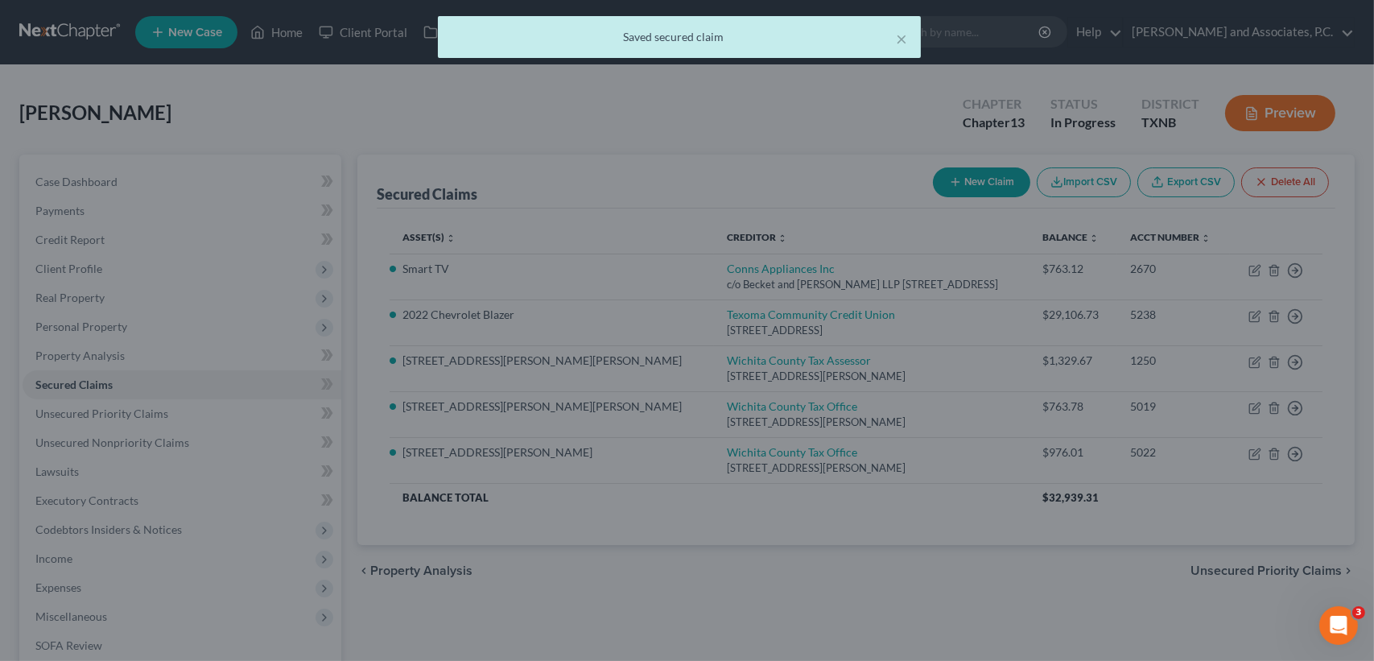
select select "6"
type input "0"
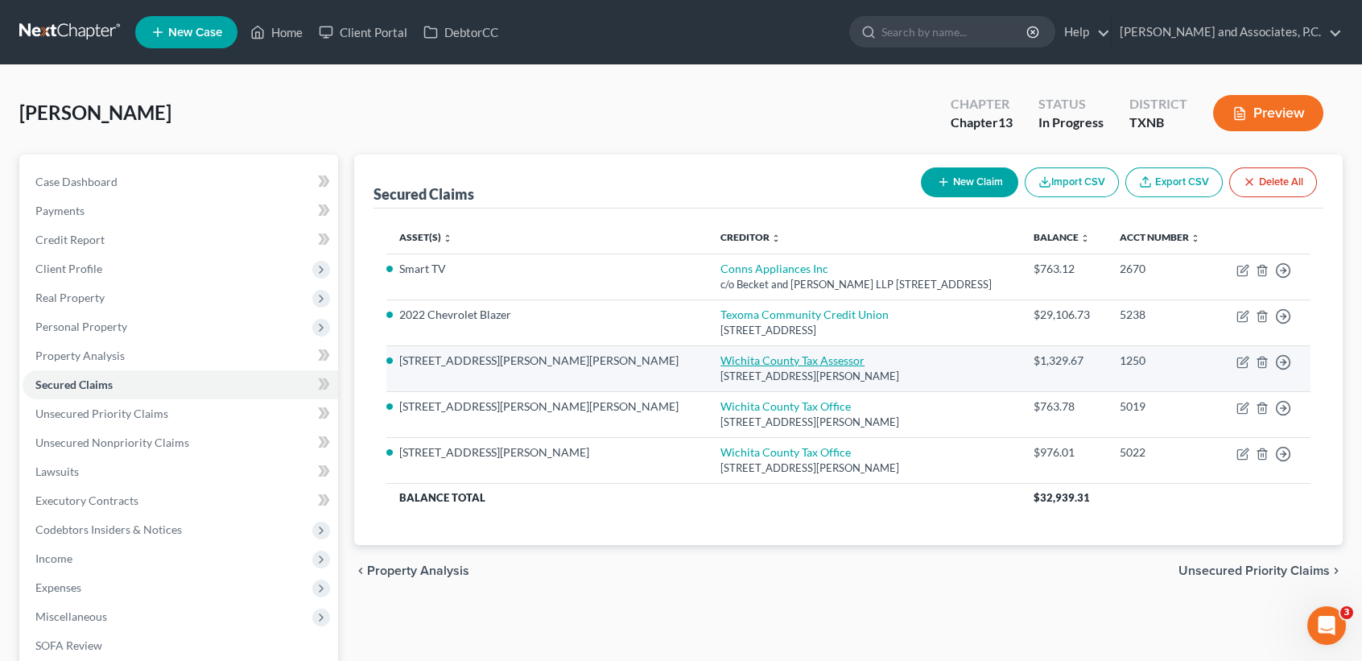
click at [747, 356] on link "Wichita County Tax Assessor" at bounding box center [792, 360] width 144 height 14
select select "45"
select select "0"
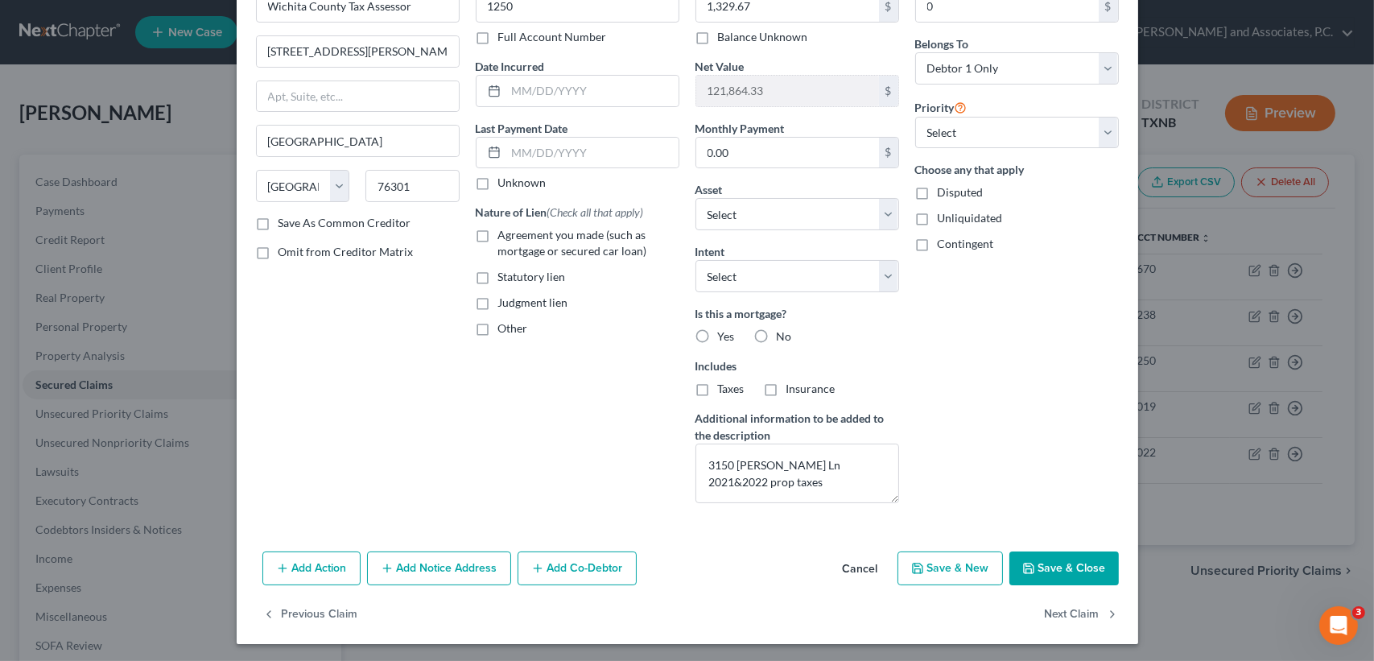
click at [1081, 559] on button "Save & Close" at bounding box center [1063, 568] width 109 height 34
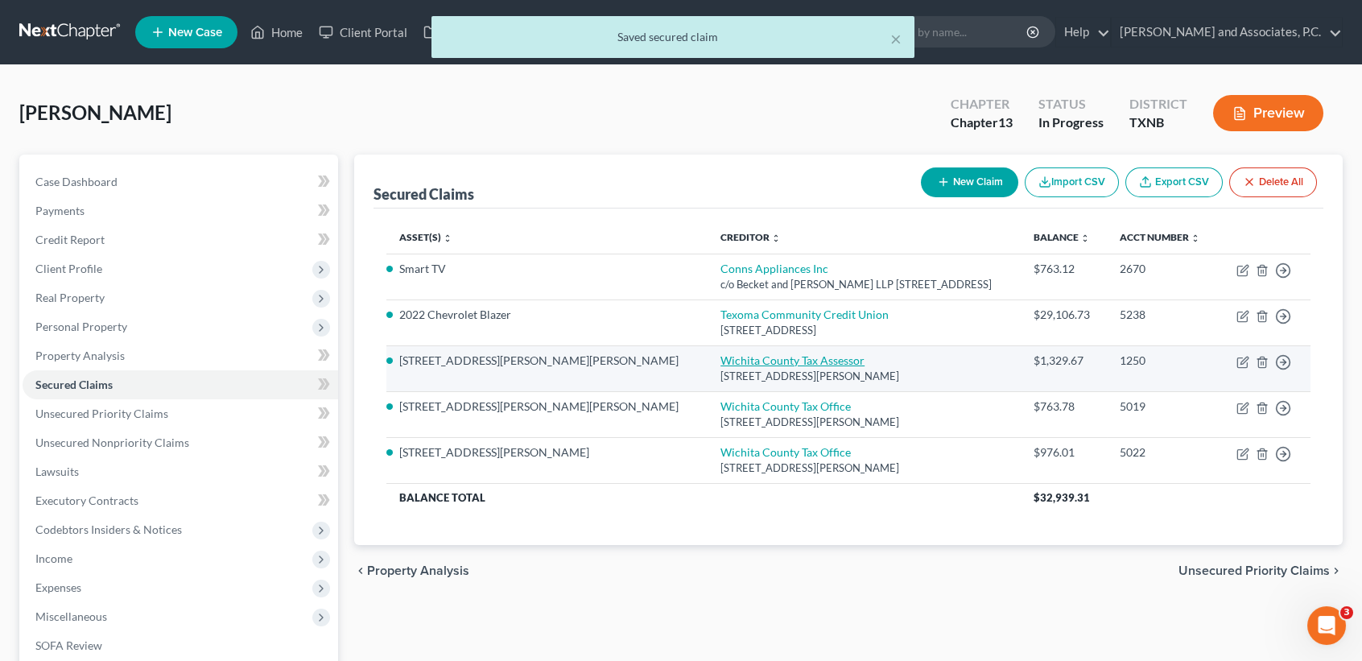
click at [720, 363] on link "Wichita County Tax Assessor" at bounding box center [792, 360] width 144 height 14
select select "45"
select select "0"
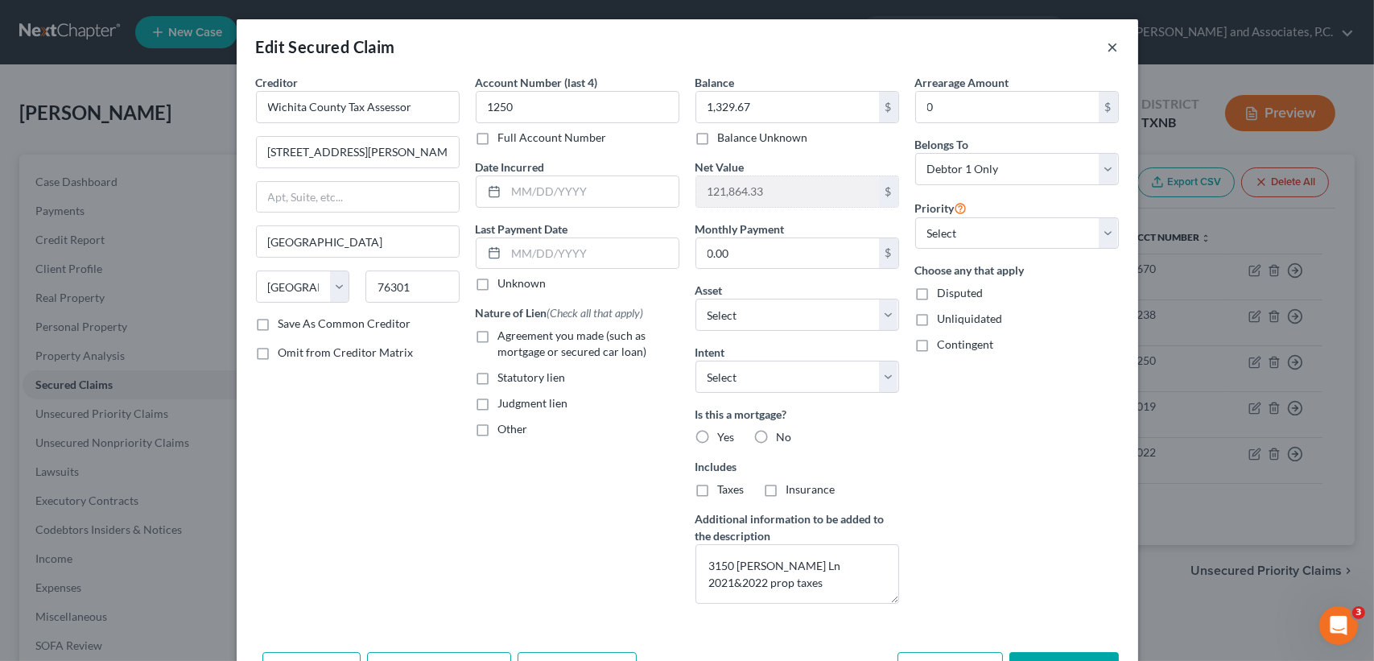
click at [1111, 43] on button "×" at bounding box center [1113, 46] width 11 height 19
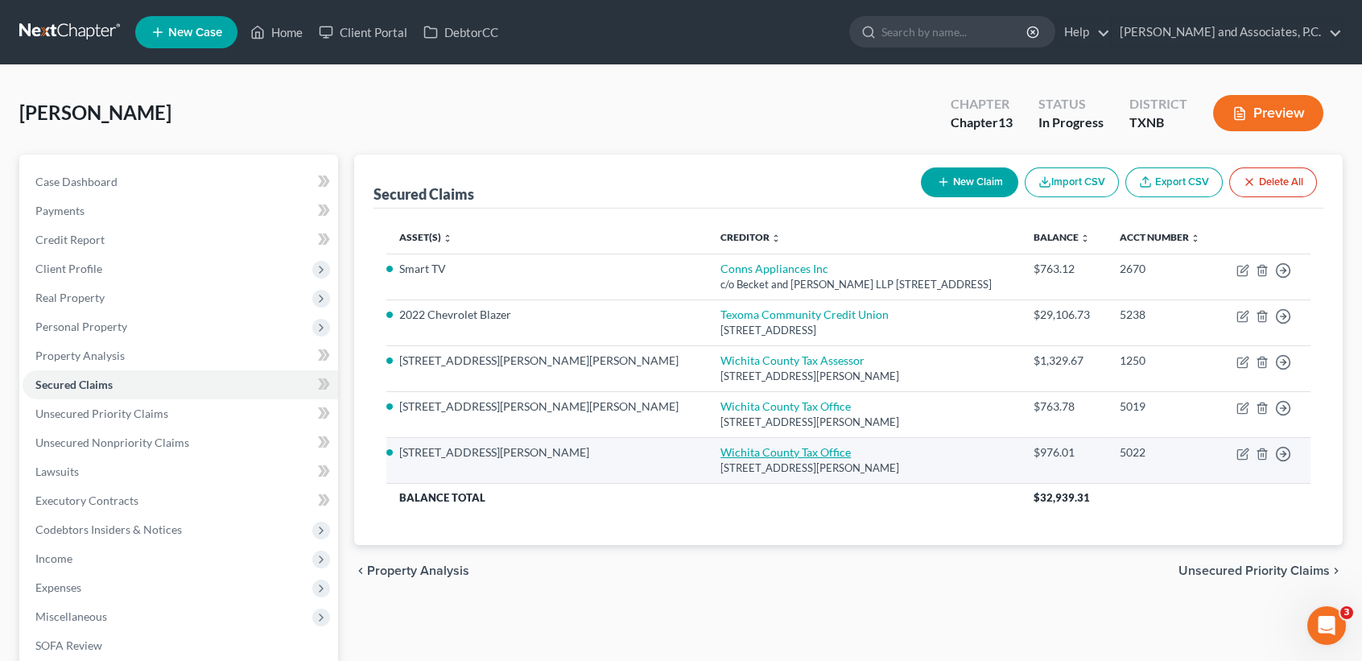
click at [720, 448] on link "Wichita County Tax Office" at bounding box center [785, 452] width 130 height 14
select select "45"
select select "14"
select select "0"
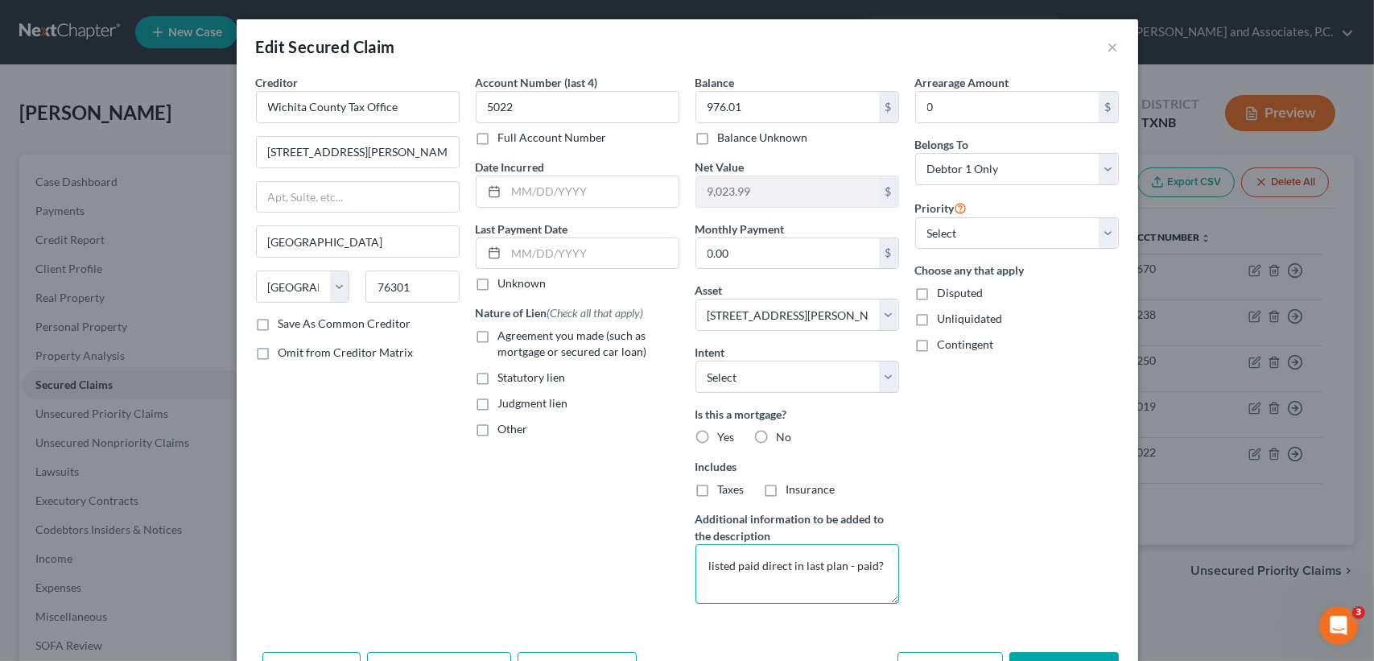
drag, startPoint x: 882, startPoint y: 557, endPoint x: 635, endPoint y: 550, distance: 247.2
click at [635, 550] on div "Creditor * Wichita County Tax Office 600 Scott Ave Ste 105 Wichita Falls State …" at bounding box center [687, 345] width 879 height 543
click at [1050, 406] on div "Arrearage Amount 0 $ Belongs To * Select Debtor 1 Only Debtor 2 Only Debtor 1 A…" at bounding box center [1017, 345] width 220 height 543
click at [839, 580] on textarea at bounding box center [797, 574] width 204 height 60
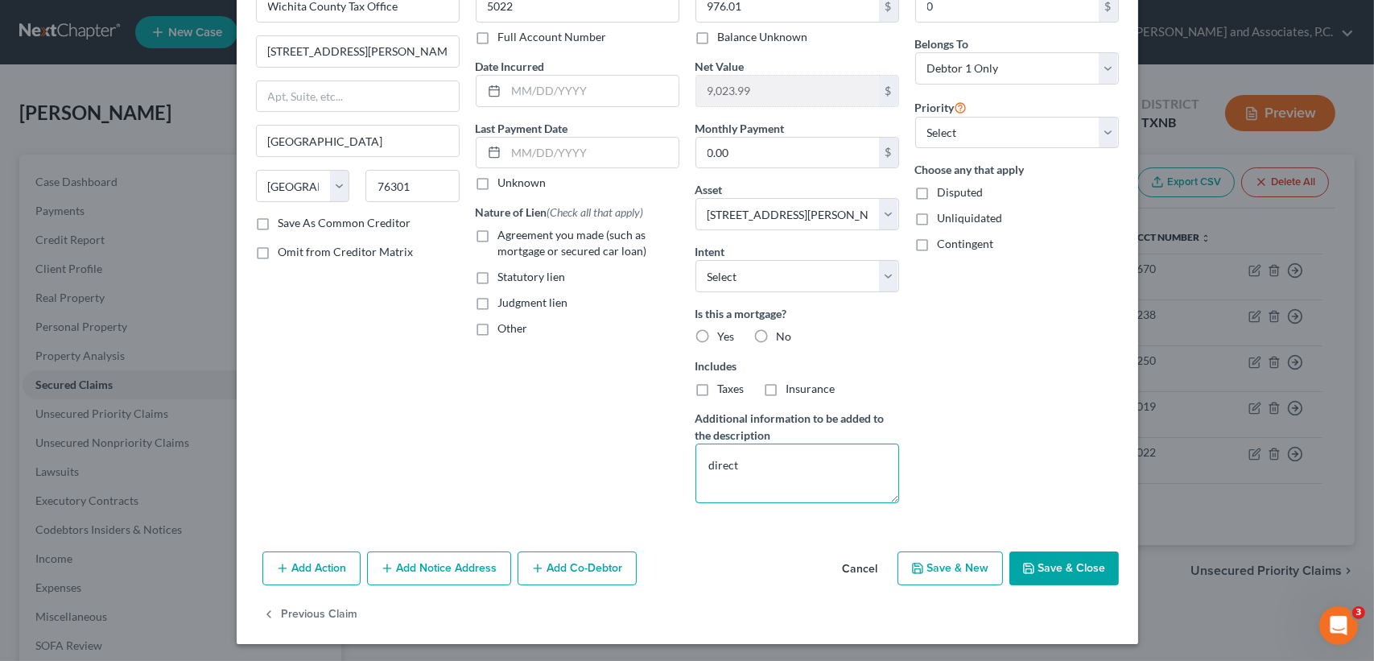
type textarea "direct"
click at [1072, 575] on button "Save & Close" at bounding box center [1063, 568] width 109 height 34
select select
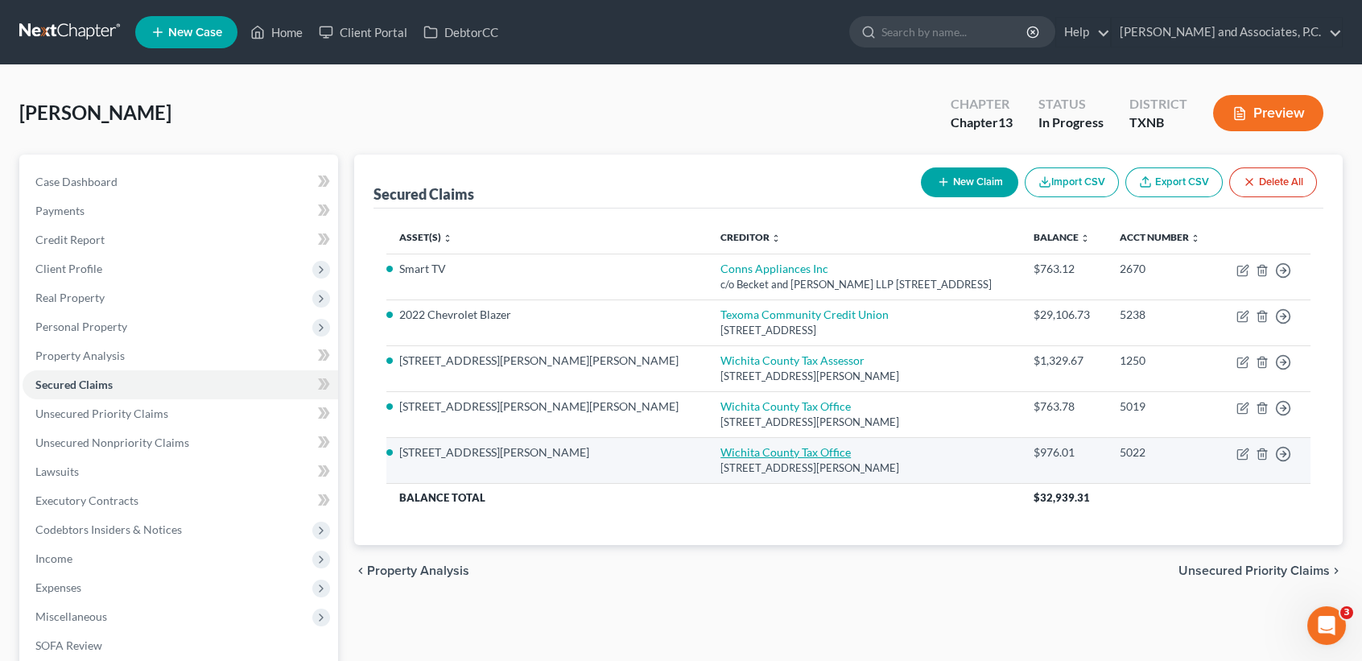
click at [720, 448] on link "Wichita County Tax Office" at bounding box center [785, 452] width 130 height 14
select select "45"
select select "0"
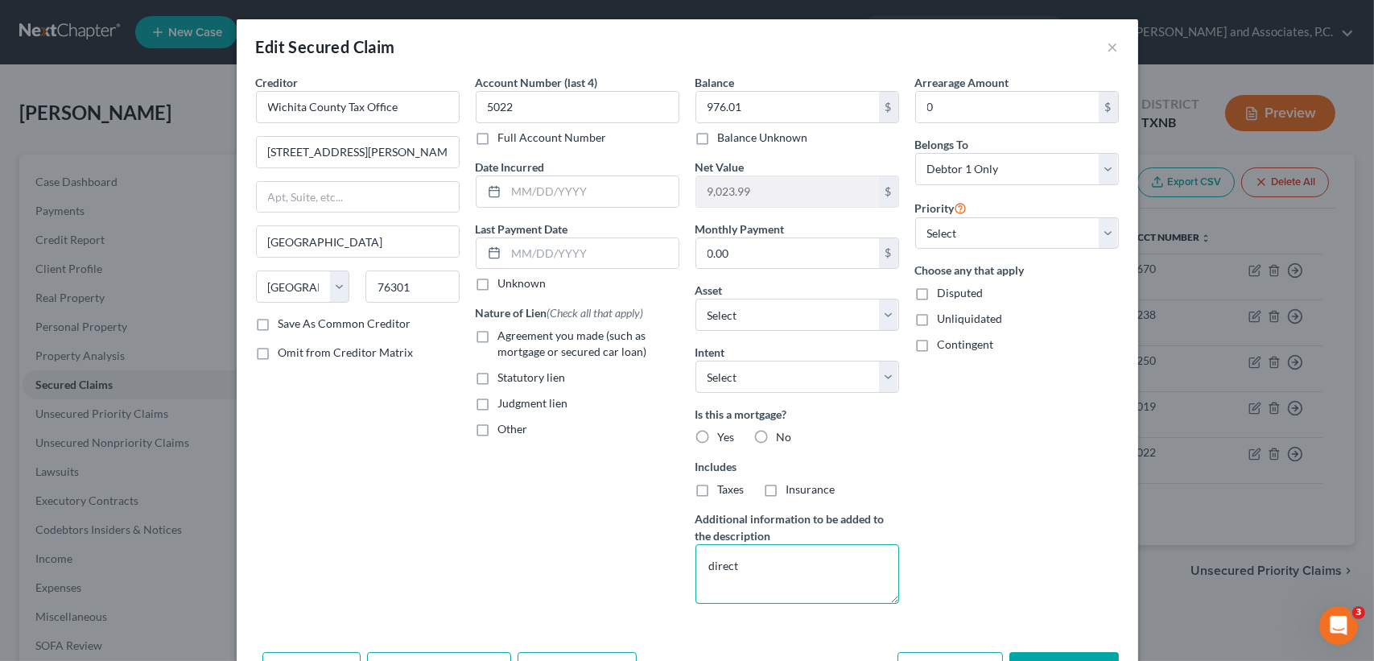
drag, startPoint x: 851, startPoint y: 573, endPoint x: 666, endPoint y: 557, distance: 185.8
click at [668, 564] on div "Creditor * Wichita County Tax Office 600 Scott Ave Ste 105 Wichita Falls State …" at bounding box center [687, 345] width 879 height 543
type textarea "direct"
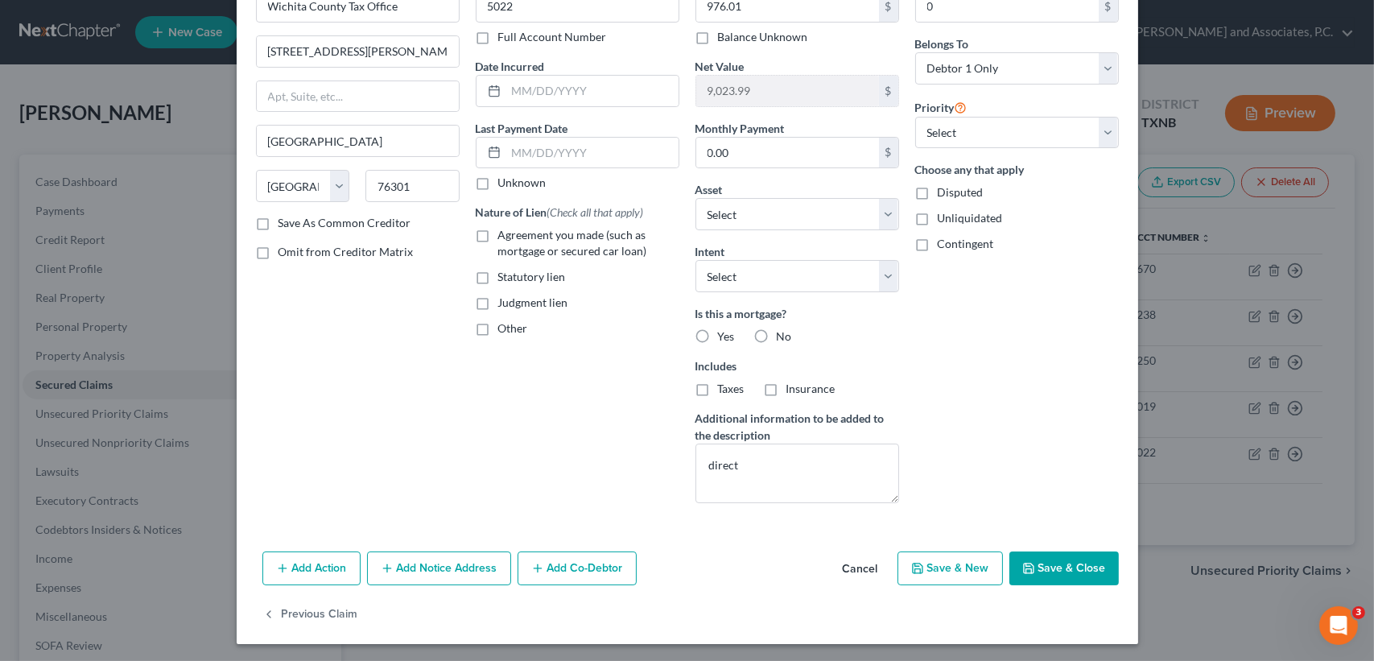
click at [1083, 559] on button "Save & Close" at bounding box center [1063, 568] width 109 height 34
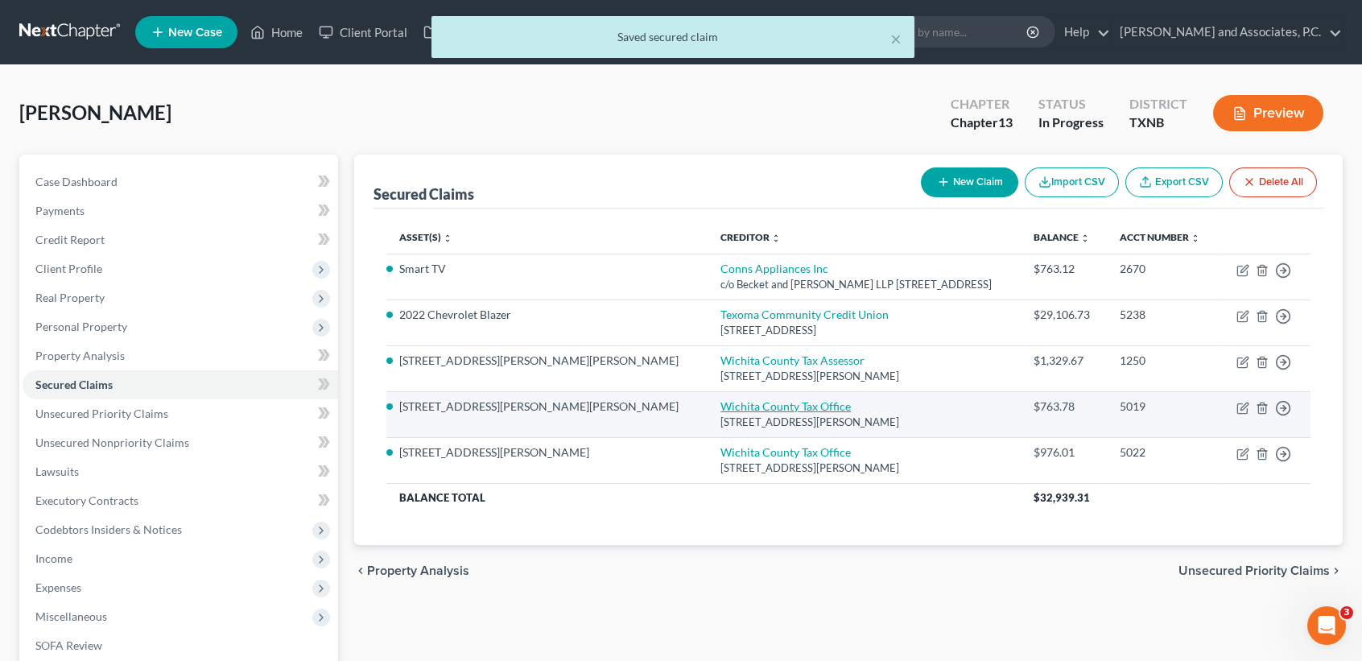
click at [720, 405] on link "Wichita County Tax Office" at bounding box center [785, 406] width 130 height 14
select select "45"
select select "0"
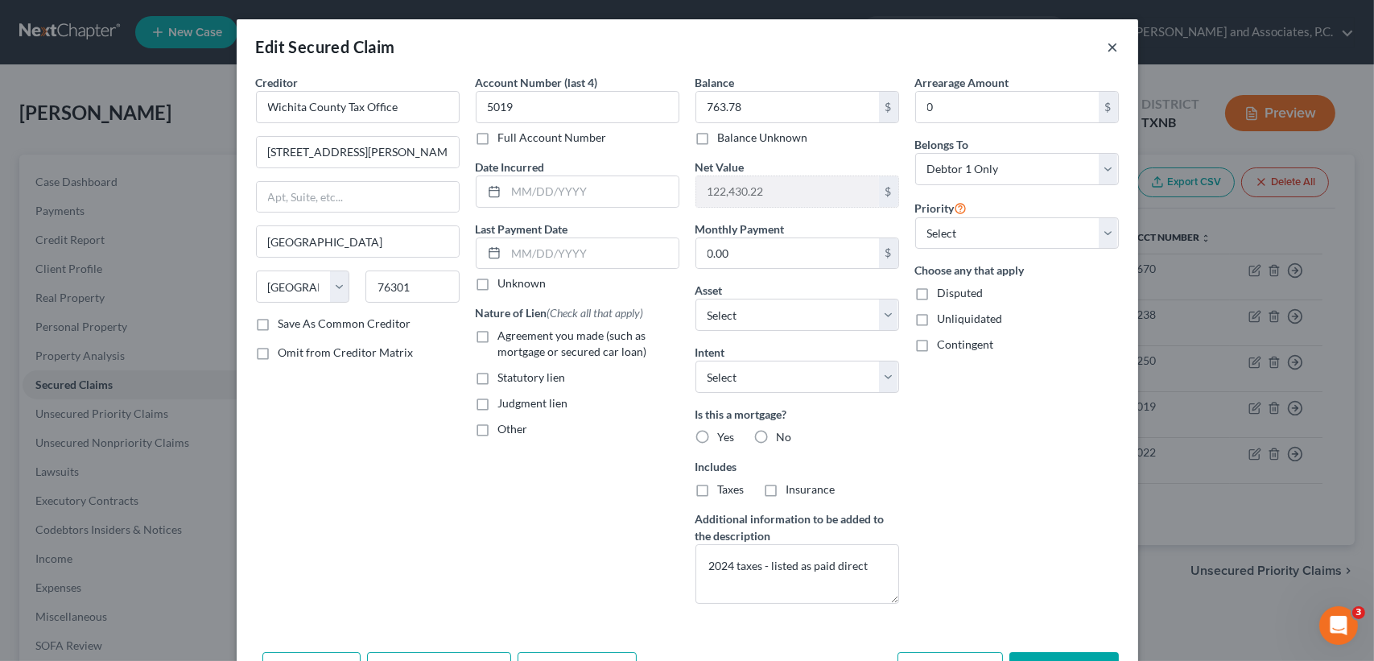
click at [1108, 50] on button "×" at bounding box center [1113, 46] width 11 height 19
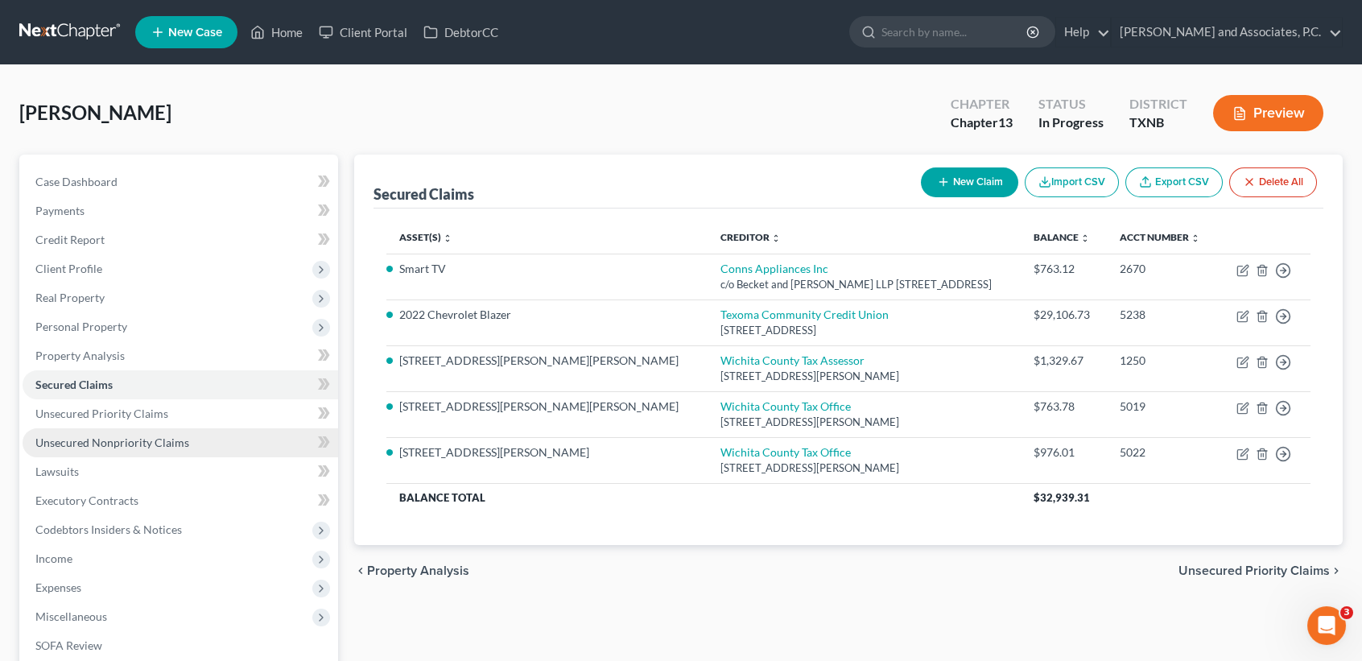
click at [204, 445] on link "Unsecured Nonpriority Claims" at bounding box center [181, 442] width 316 height 29
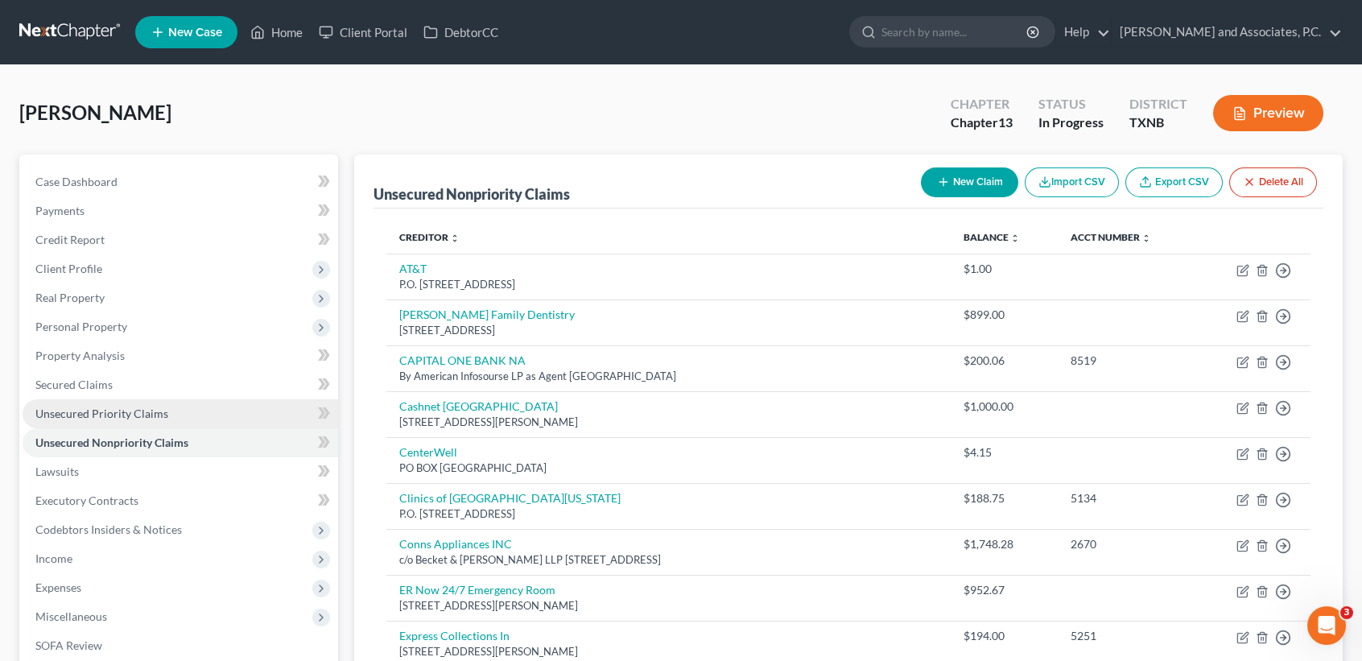
click at [141, 415] on span "Unsecured Priority Claims" at bounding box center [101, 413] width 133 height 14
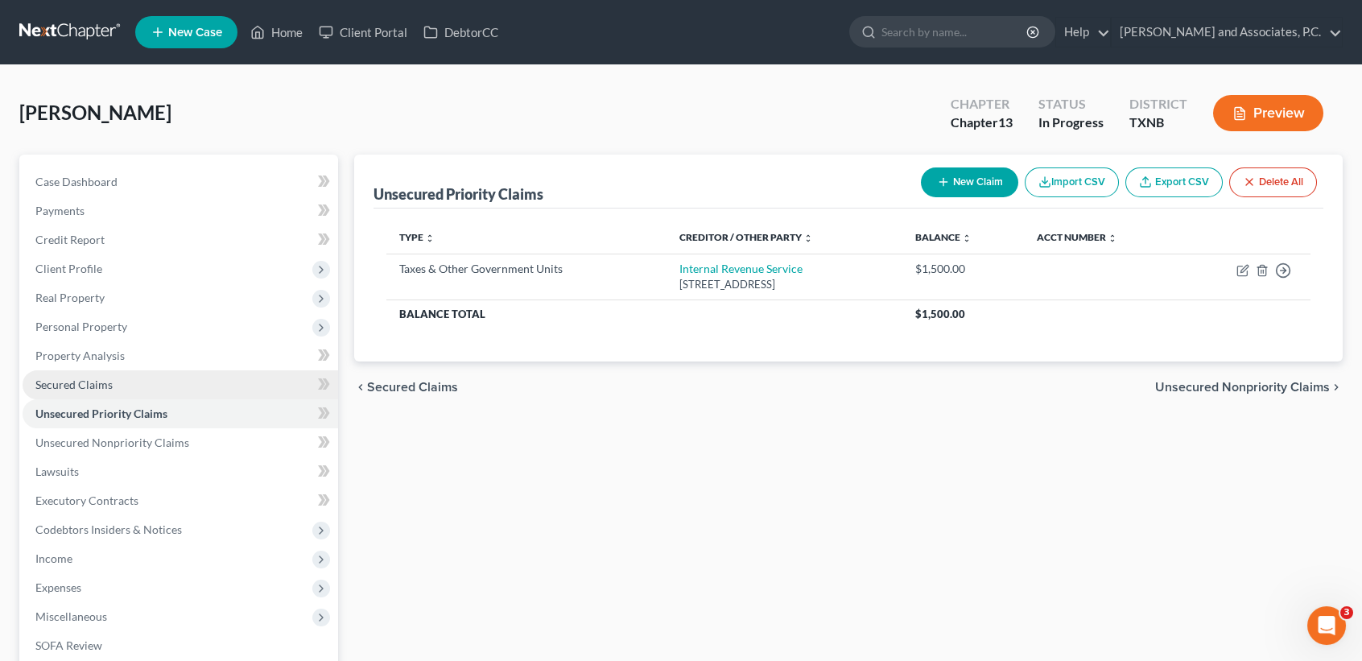
click at [135, 386] on link "Secured Claims" at bounding box center [181, 384] width 316 height 29
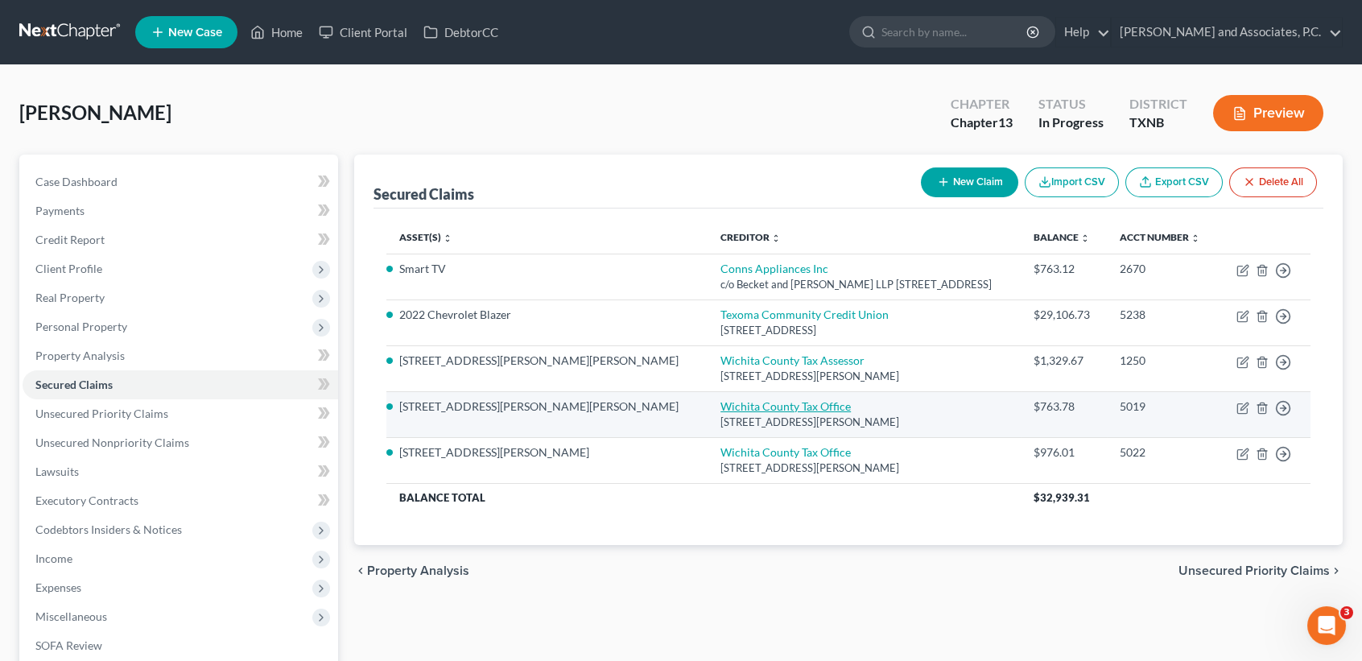
click at [720, 403] on link "Wichita County Tax Office" at bounding box center [785, 406] width 130 height 14
select select "45"
select select "15"
select select "0"
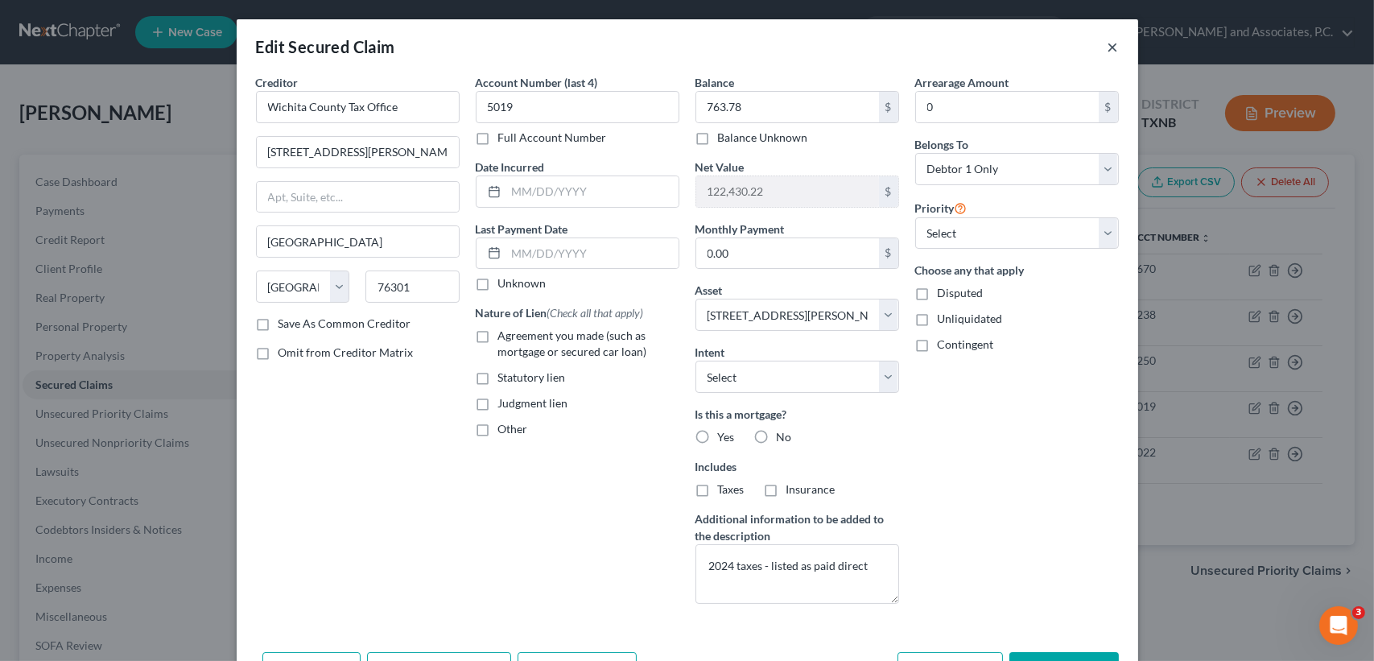
click at [1108, 54] on button "×" at bounding box center [1113, 46] width 11 height 19
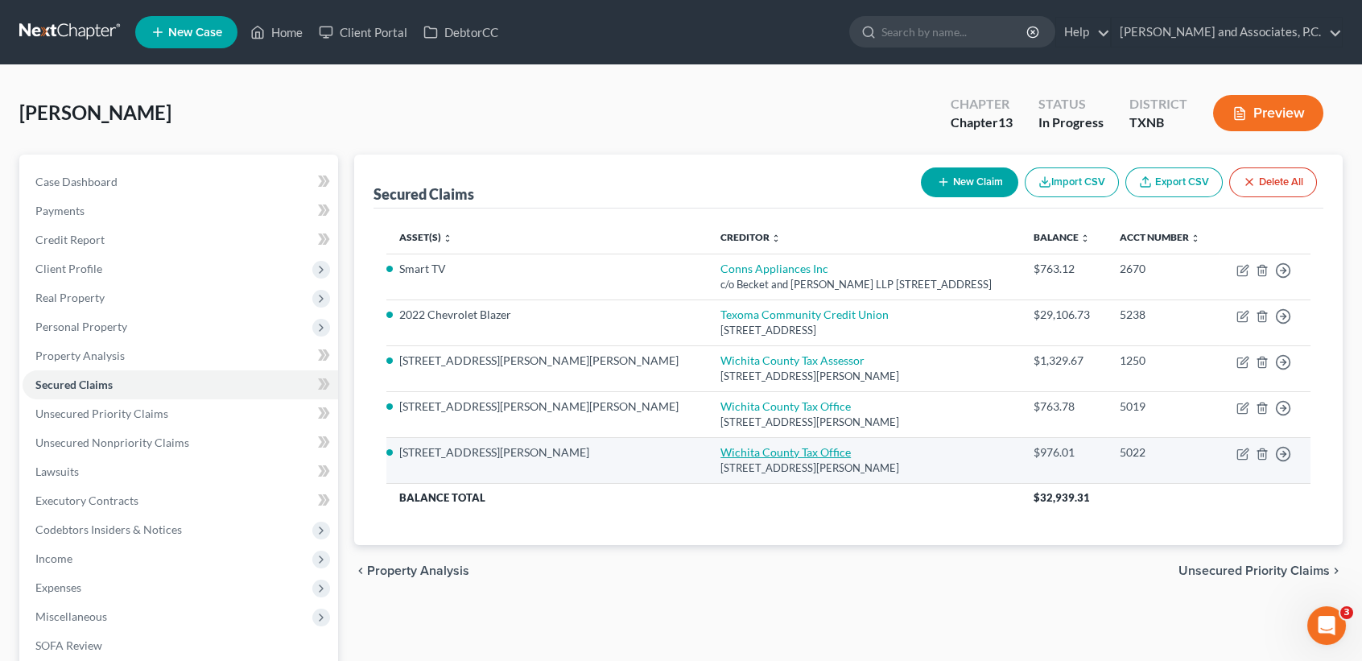
click at [720, 456] on link "Wichita County Tax Office" at bounding box center [785, 452] width 130 height 14
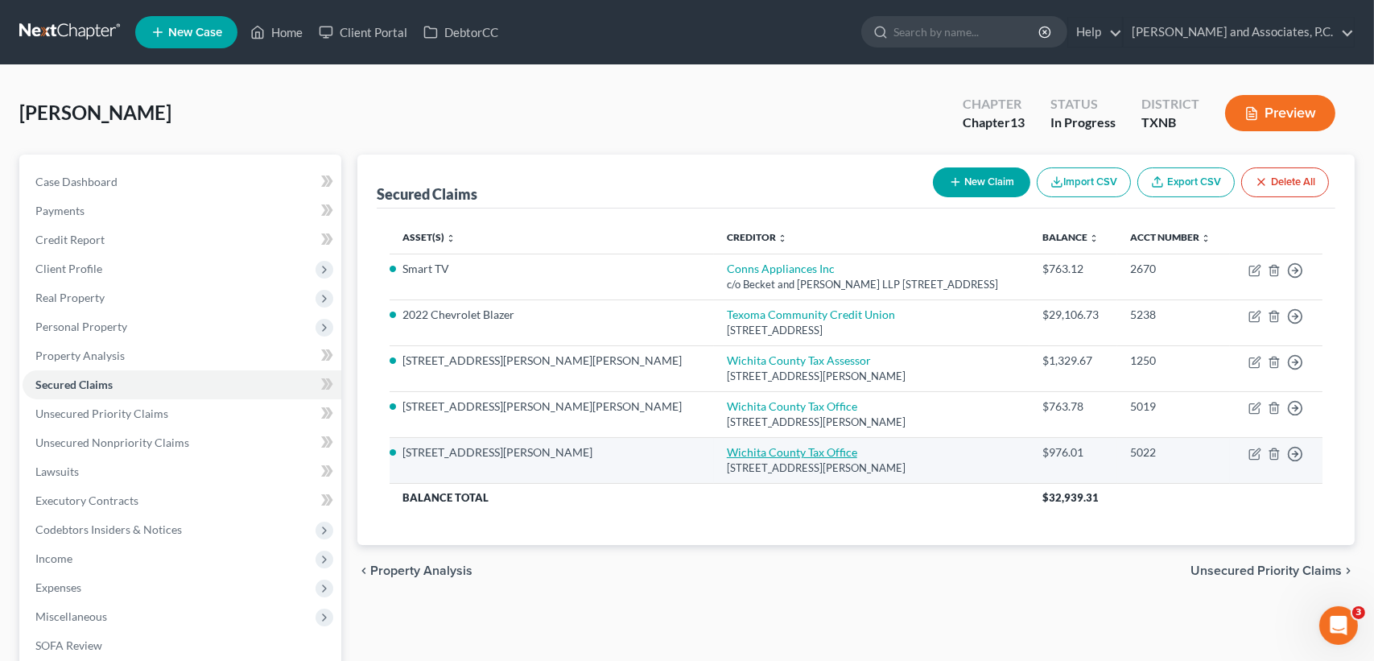
select select "45"
select select "14"
select select "0"
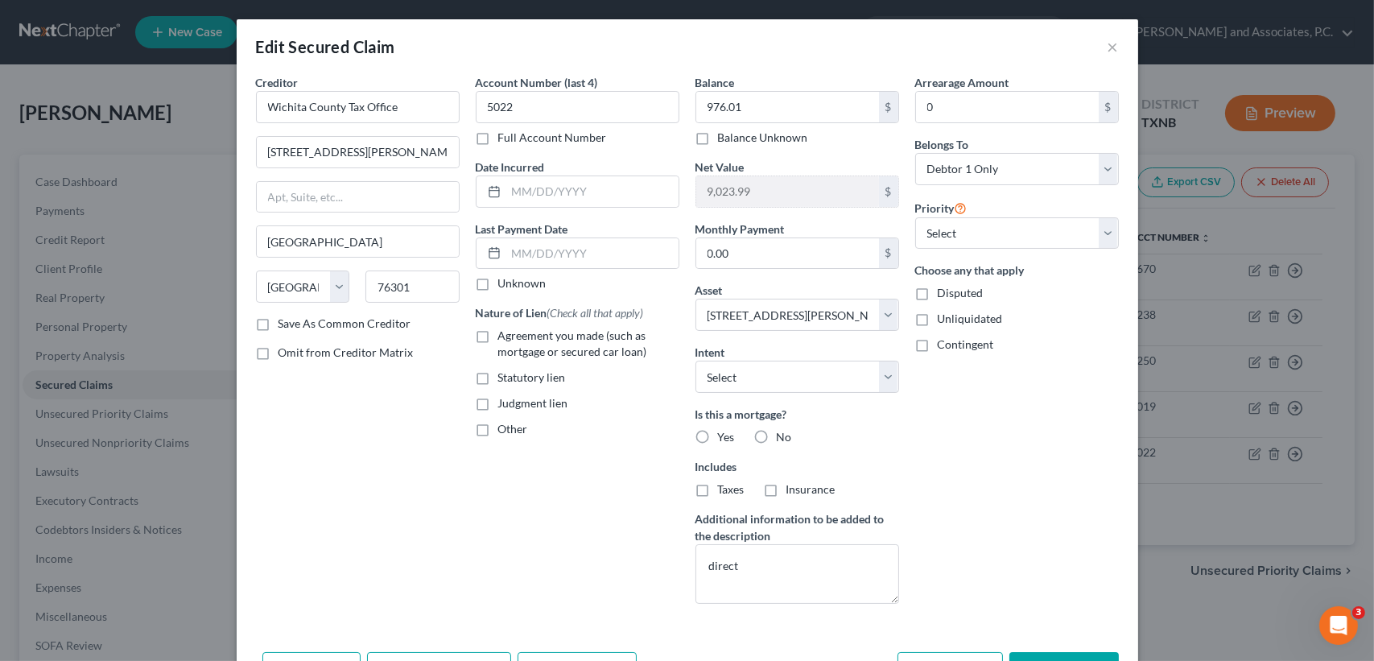
drag, startPoint x: 839, startPoint y: 84, endPoint x: 824, endPoint y: 101, distance: 22.3
click at [839, 84] on div "Balance 976.01 $ Balance Unknown Balance Undetermined 976.01 $ Balance Unknown" at bounding box center [797, 110] width 204 height 72
drag, startPoint x: 824, startPoint y: 101, endPoint x: 873, endPoint y: 131, distance: 57.2
click at [826, 103] on input "976.01" at bounding box center [787, 107] width 183 height 31
type input "941.88"
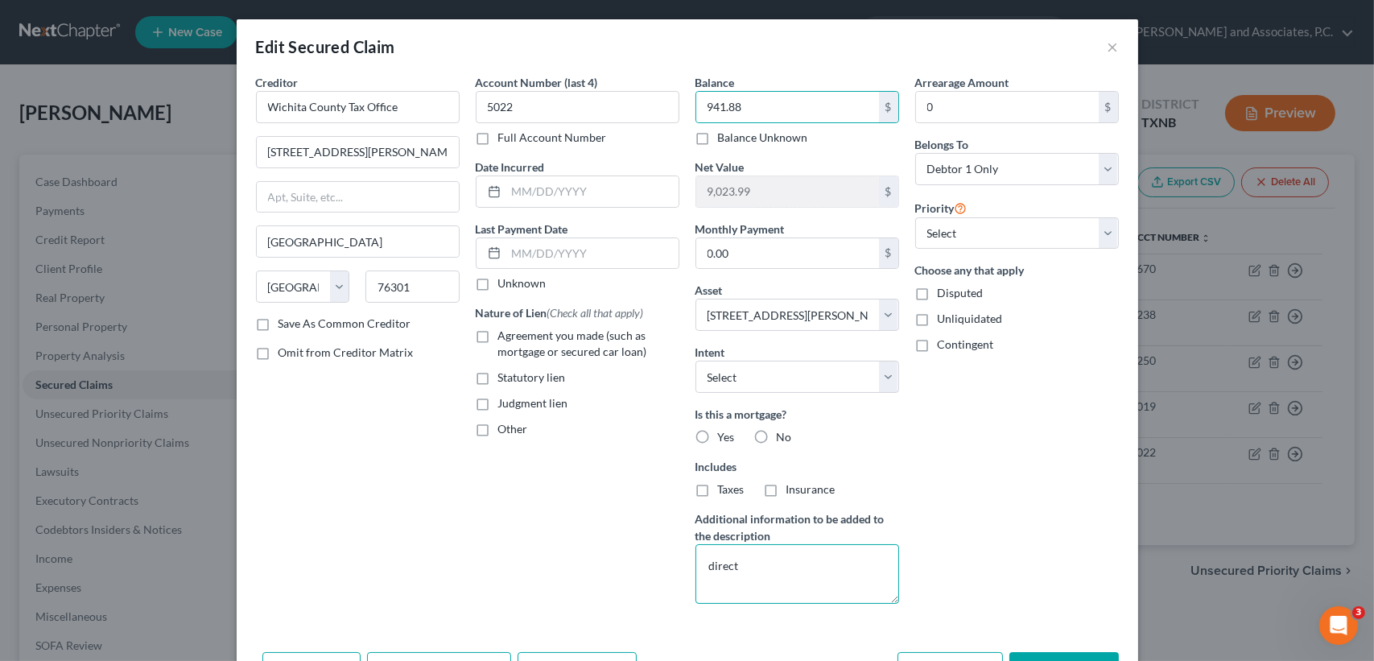
click at [807, 575] on textarea "direct" at bounding box center [797, 574] width 204 height 60
type textarea "d"
type textarea "pay direct by 3rd party"
click at [1021, 184] on div "Arrearage Amount 0 $ Belongs To * Select Debtor 1 Only Debtor 2 Only Debtor 1 A…" at bounding box center [1017, 345] width 220 height 543
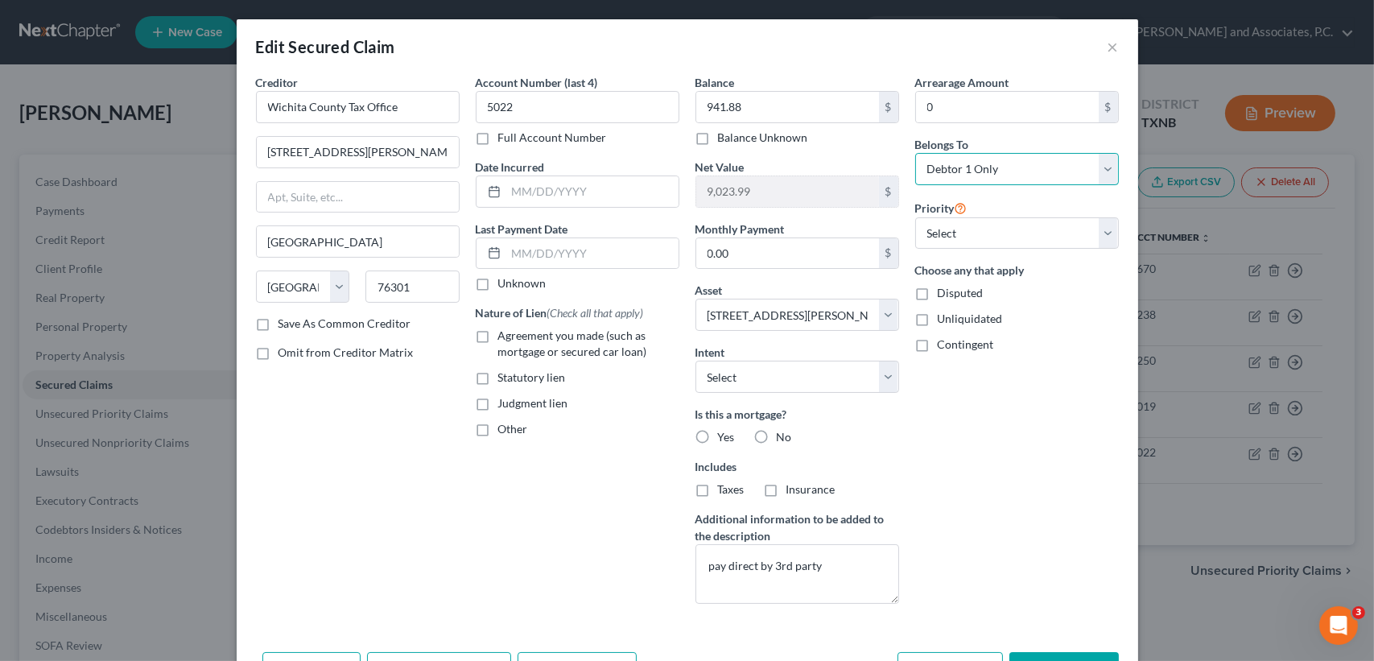
click at [1022, 175] on select "Select Debtor 1 Only Debtor 2 Only Debtor 1 And Debtor 2 Only At Least One Of T…" at bounding box center [1017, 169] width 204 height 32
select select "3"
click at [915, 153] on select "Select Debtor 1 Only Debtor 2 Only Debtor 1 And Debtor 2 Only At Least One Of T…" at bounding box center [1017, 169] width 204 height 32
drag, startPoint x: 1083, startPoint y: 471, endPoint x: 1088, endPoint y: 595, distance: 124.1
click at [1083, 471] on div "Arrearage Amount 0 $ Belongs To * Select Debtor 1 Only Debtor 2 Only Debtor 1 A…" at bounding box center [1017, 345] width 220 height 543
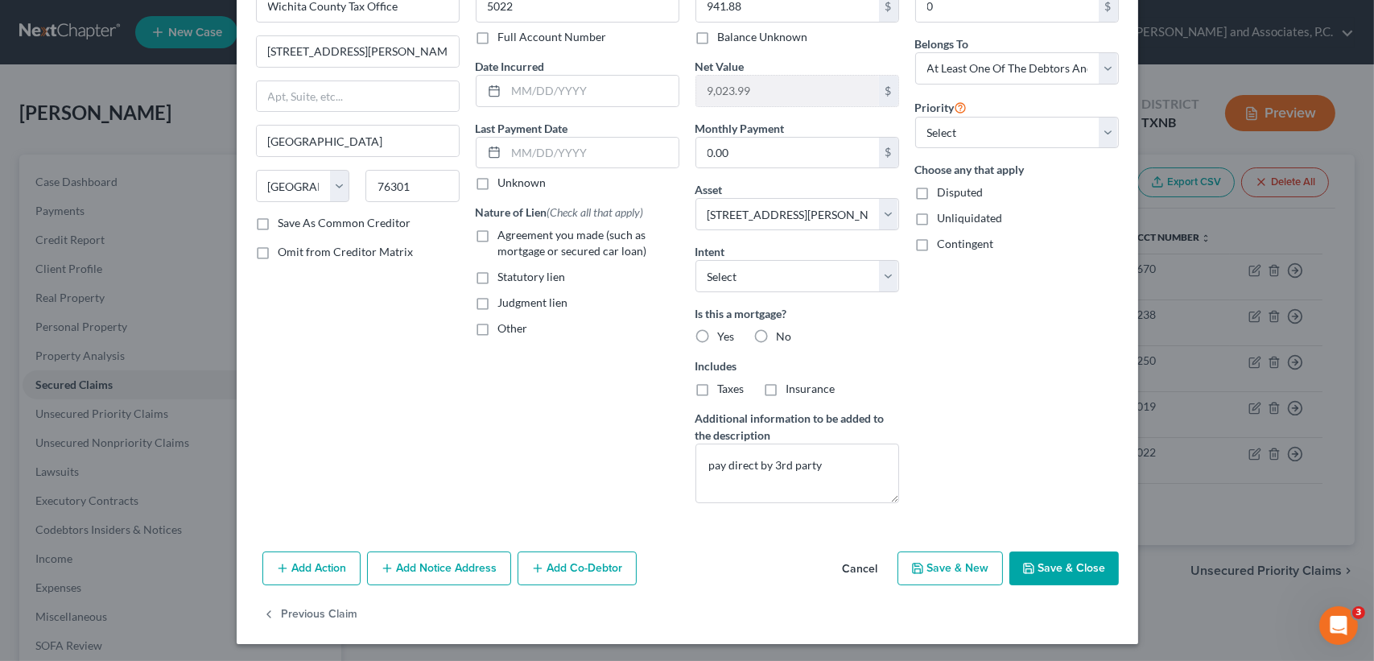
scroll to position [101, 0]
click at [1091, 576] on button "Save & Close" at bounding box center [1063, 568] width 109 height 34
select select
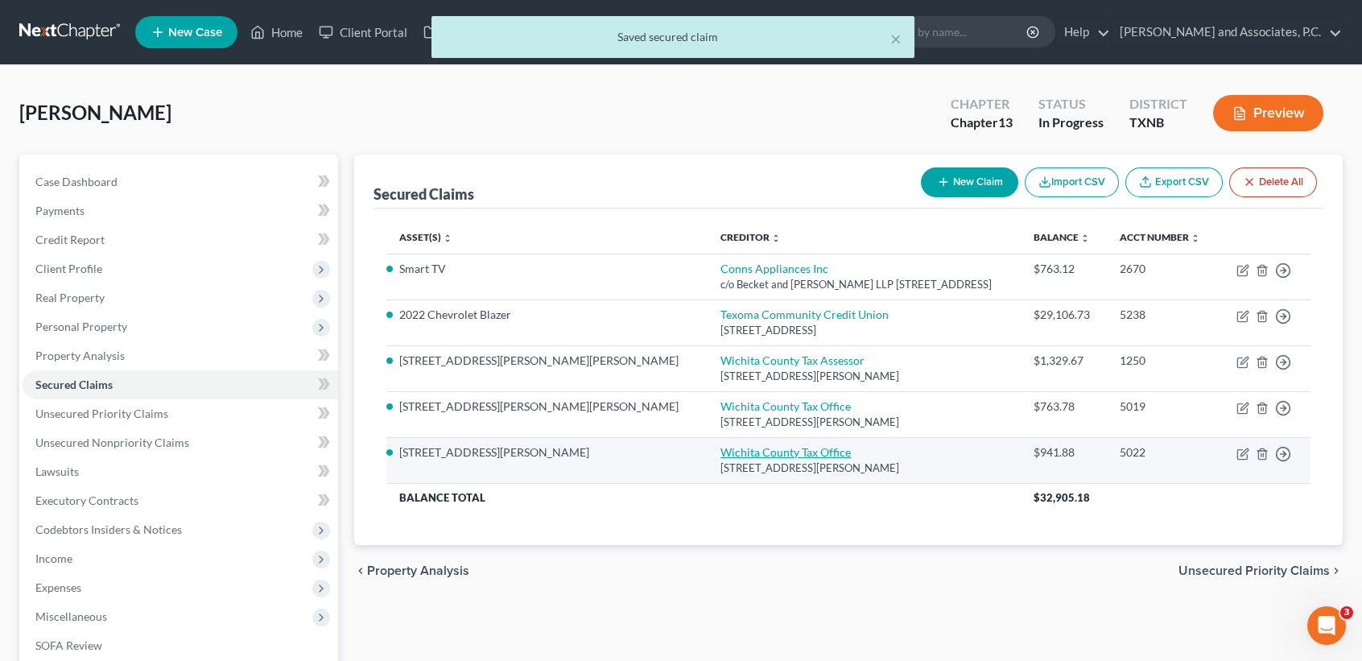
click at [720, 449] on link "Wichita County Tax Office" at bounding box center [785, 452] width 130 height 14
select select "45"
select select "3"
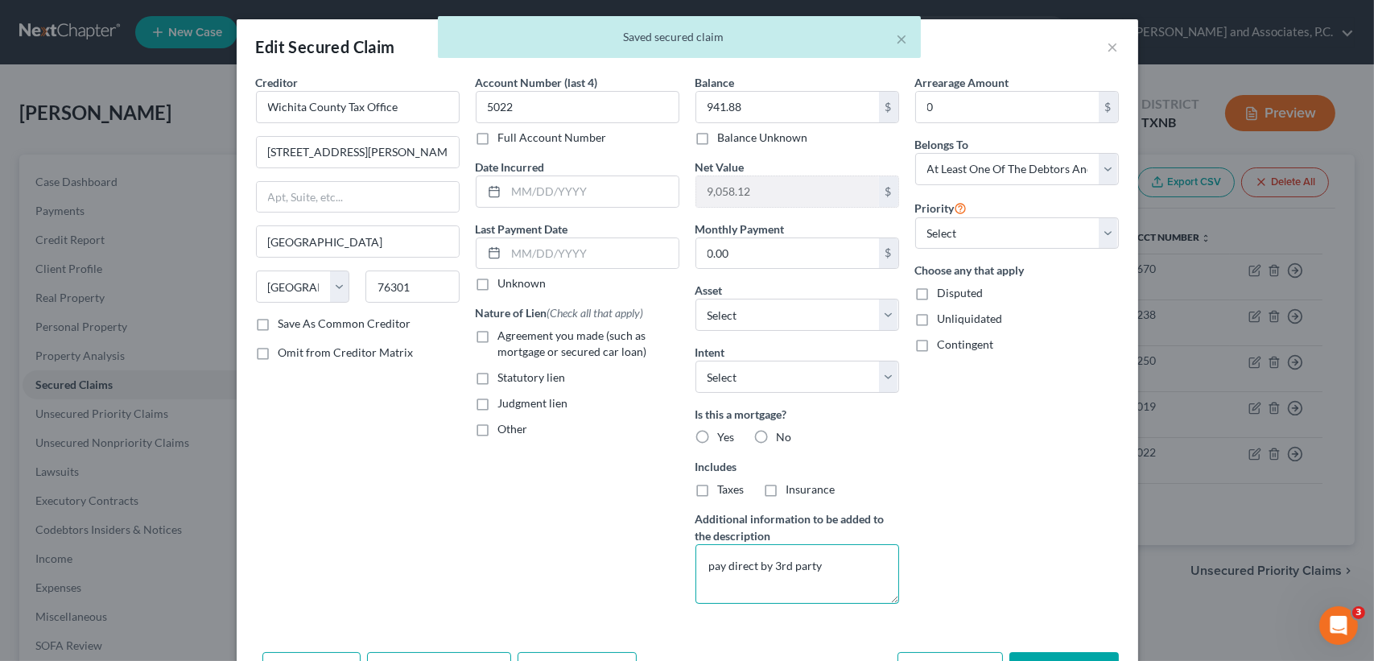
click at [852, 567] on textarea "pay direct by 3rd party" at bounding box center [797, 574] width 204 height 60
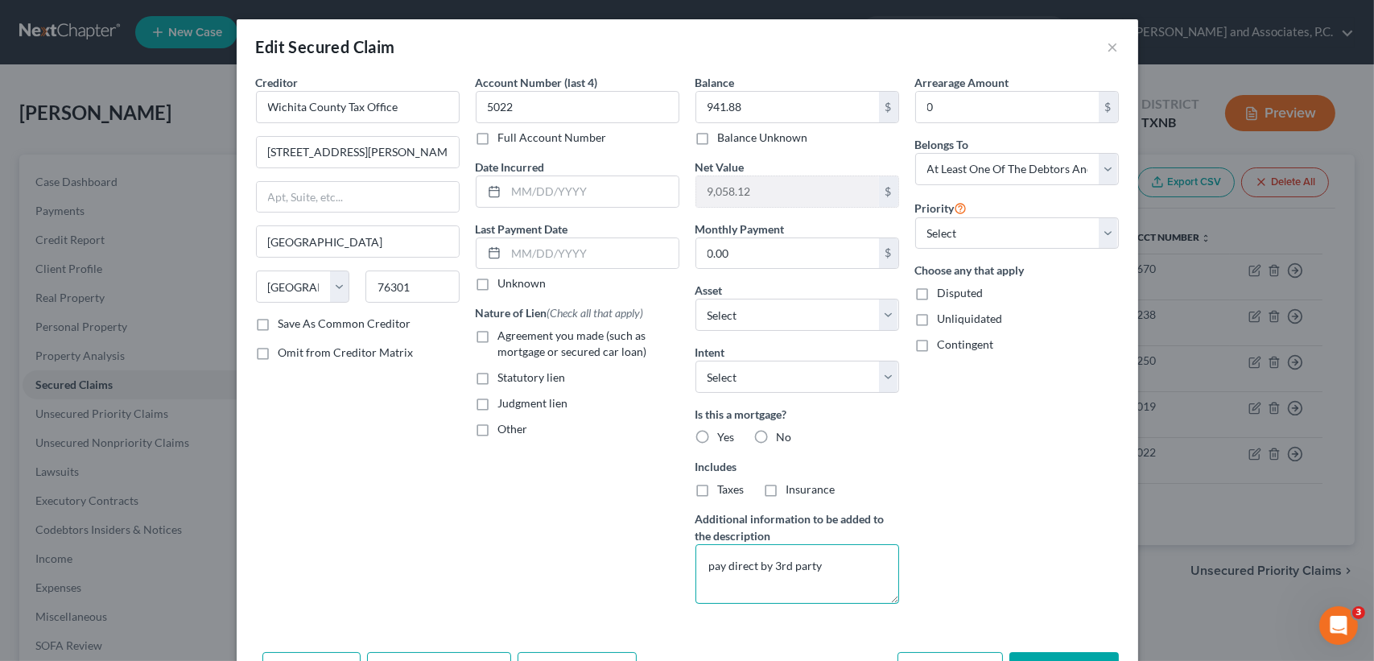
type textarea "pay direct by 3rd party"
click at [1039, 654] on button "Save & Close" at bounding box center [1063, 669] width 109 height 34
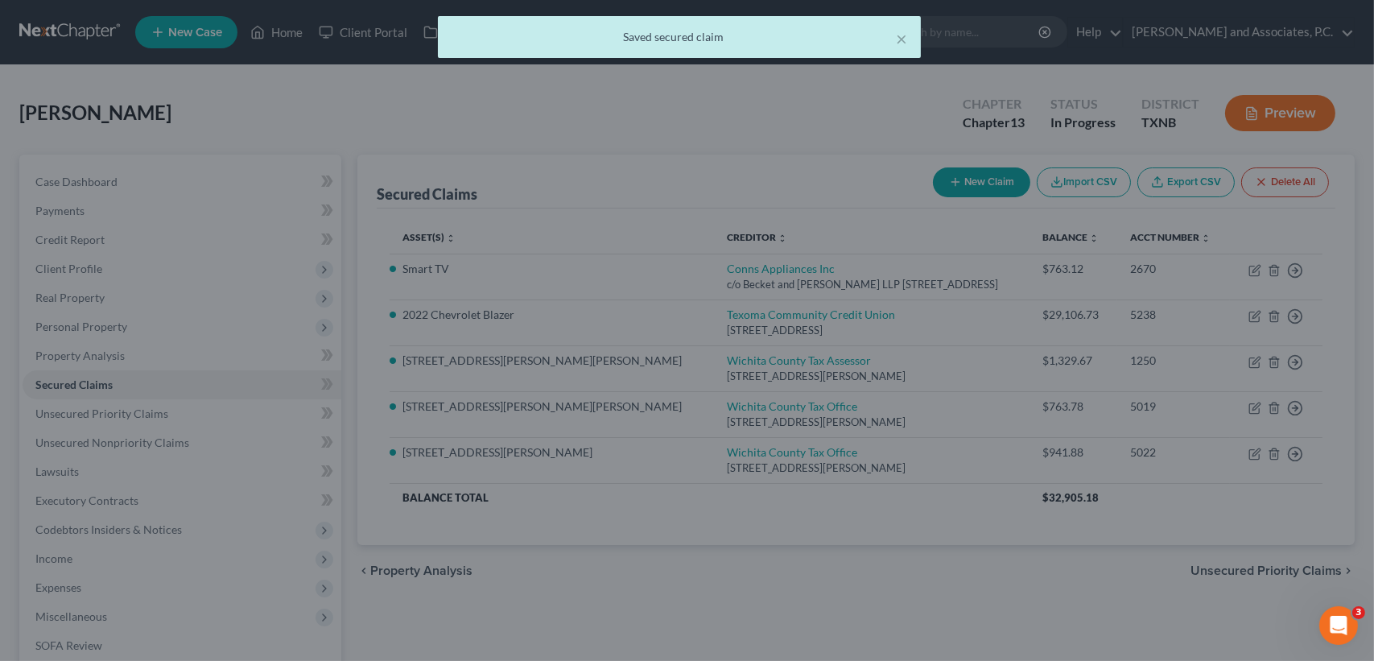
select select "14"
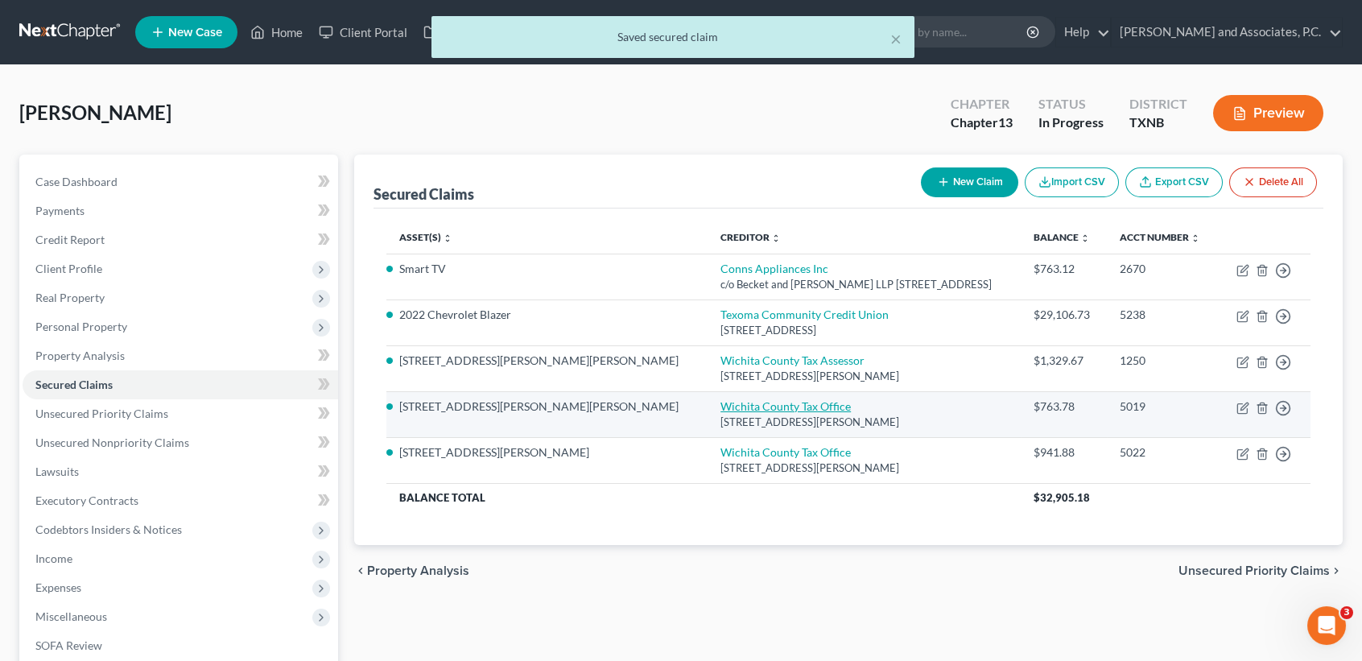
click at [720, 406] on link "Wichita County Tax Office" at bounding box center [785, 406] width 130 height 14
select select "45"
select select "0"
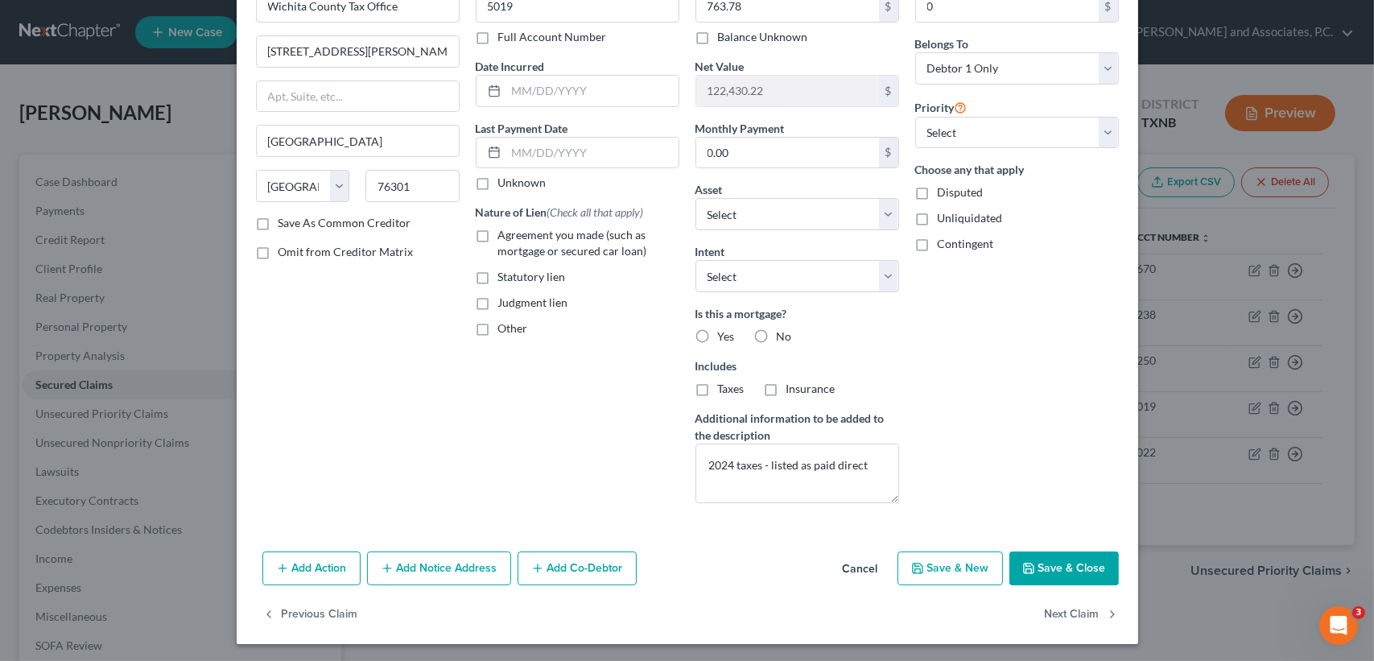
click at [1056, 568] on button "Save & Close" at bounding box center [1063, 568] width 109 height 34
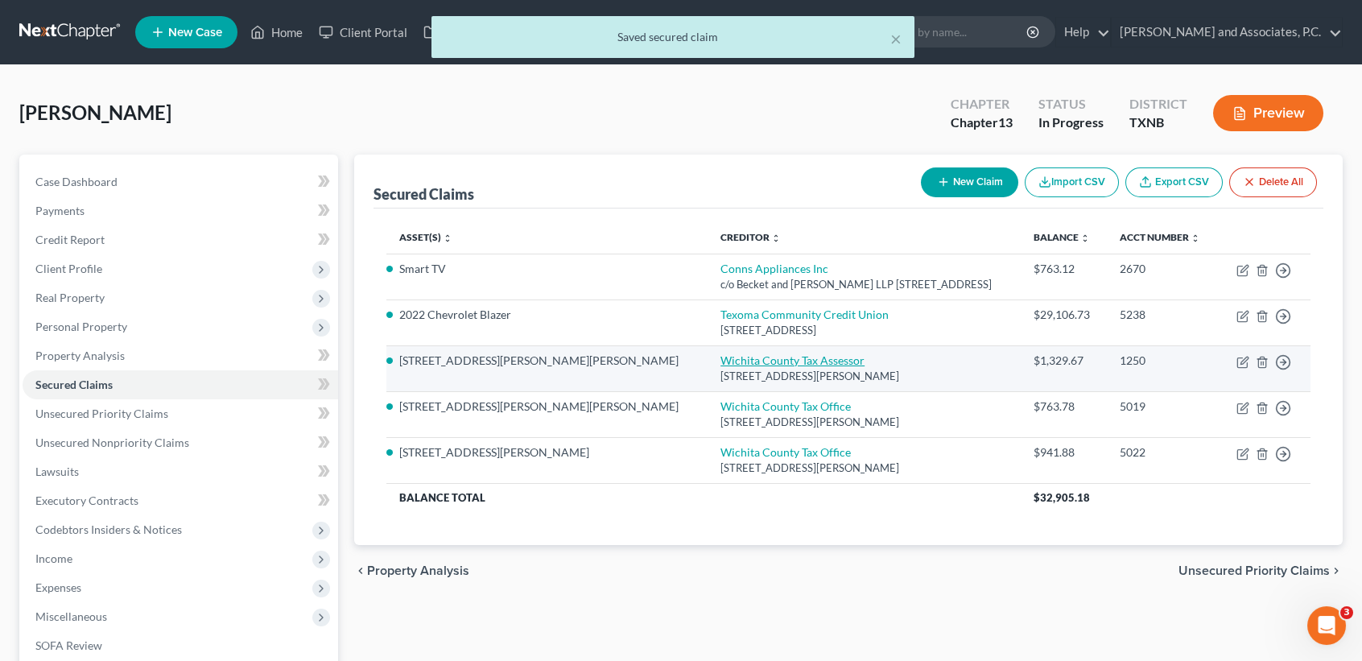
click at [731, 358] on link "Wichita County Tax Assessor" at bounding box center [792, 360] width 144 height 14
select select "45"
select select "0"
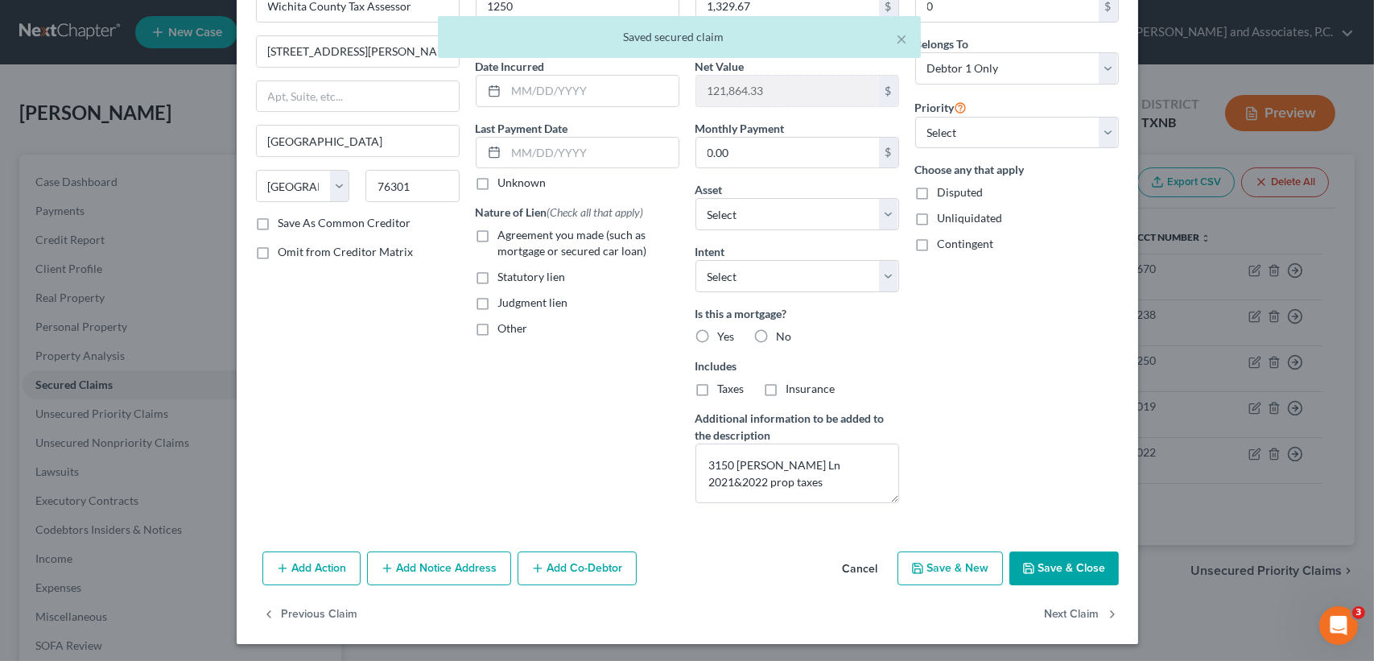
click at [1062, 558] on button "Save & Close" at bounding box center [1063, 568] width 109 height 34
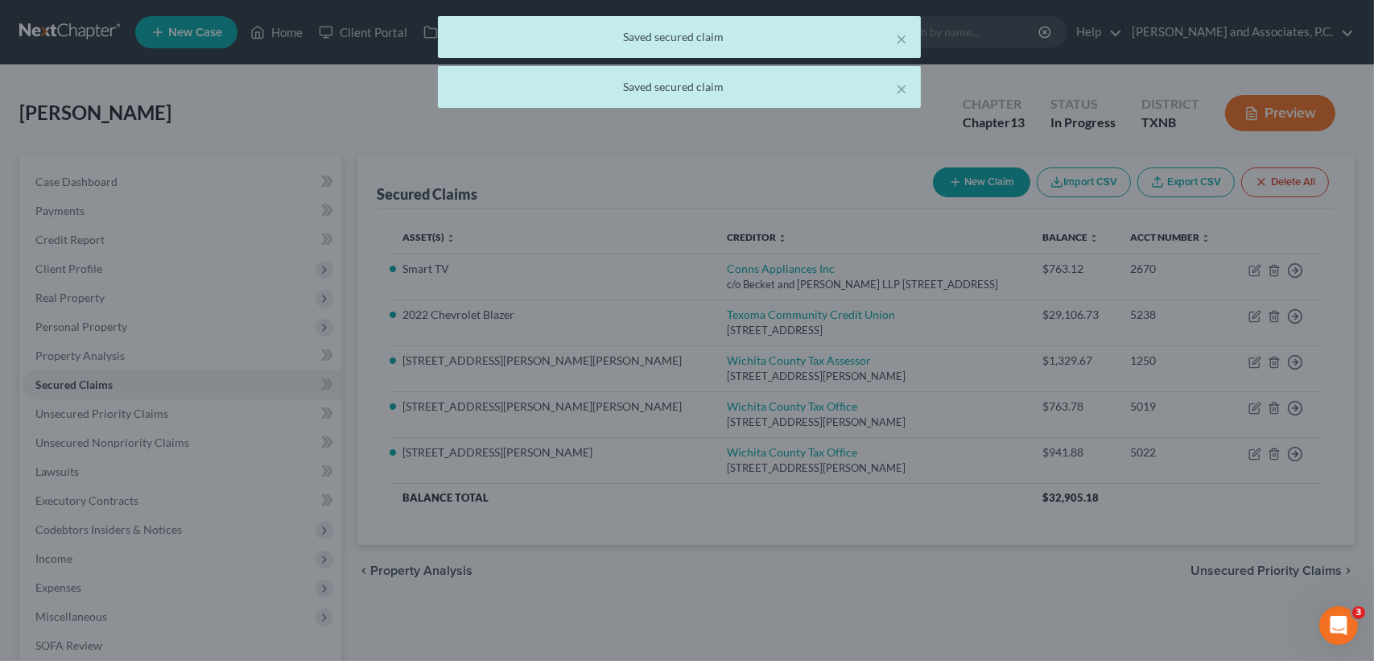
select select "15"
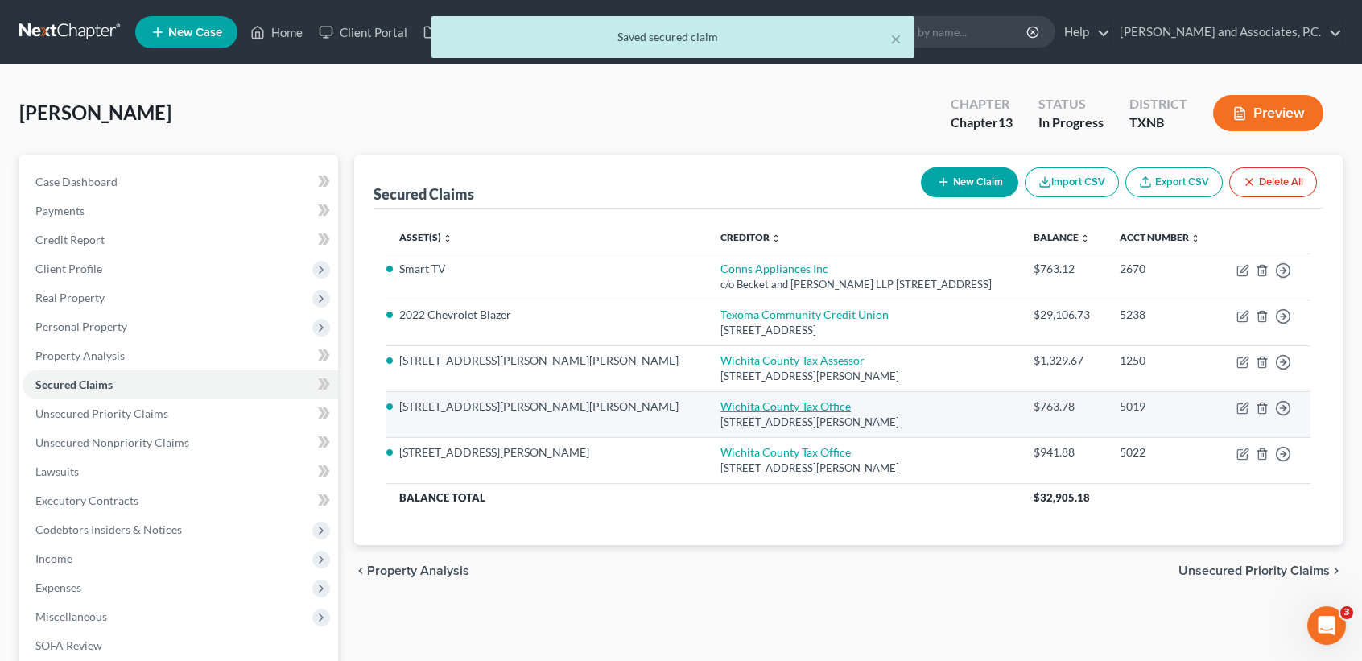
click at [720, 402] on link "Wichita County Tax Office" at bounding box center [785, 406] width 130 height 14
select select "45"
select select "0"
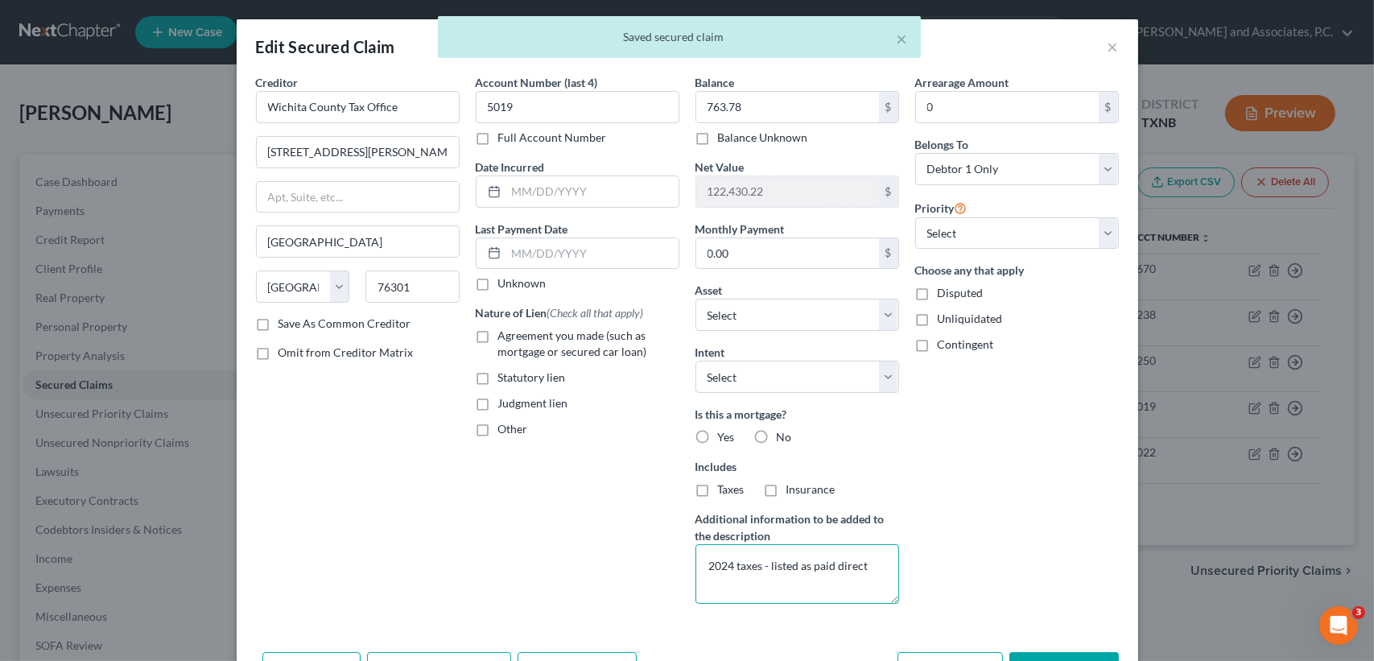
drag, startPoint x: 864, startPoint y: 565, endPoint x: 589, endPoint y: 574, distance: 275.4
click at [593, 576] on div "Creditor * Wichita County Tax Office 600 Scott Ave Ste 105 Wichita Falls State …" at bounding box center [687, 345] width 879 height 543
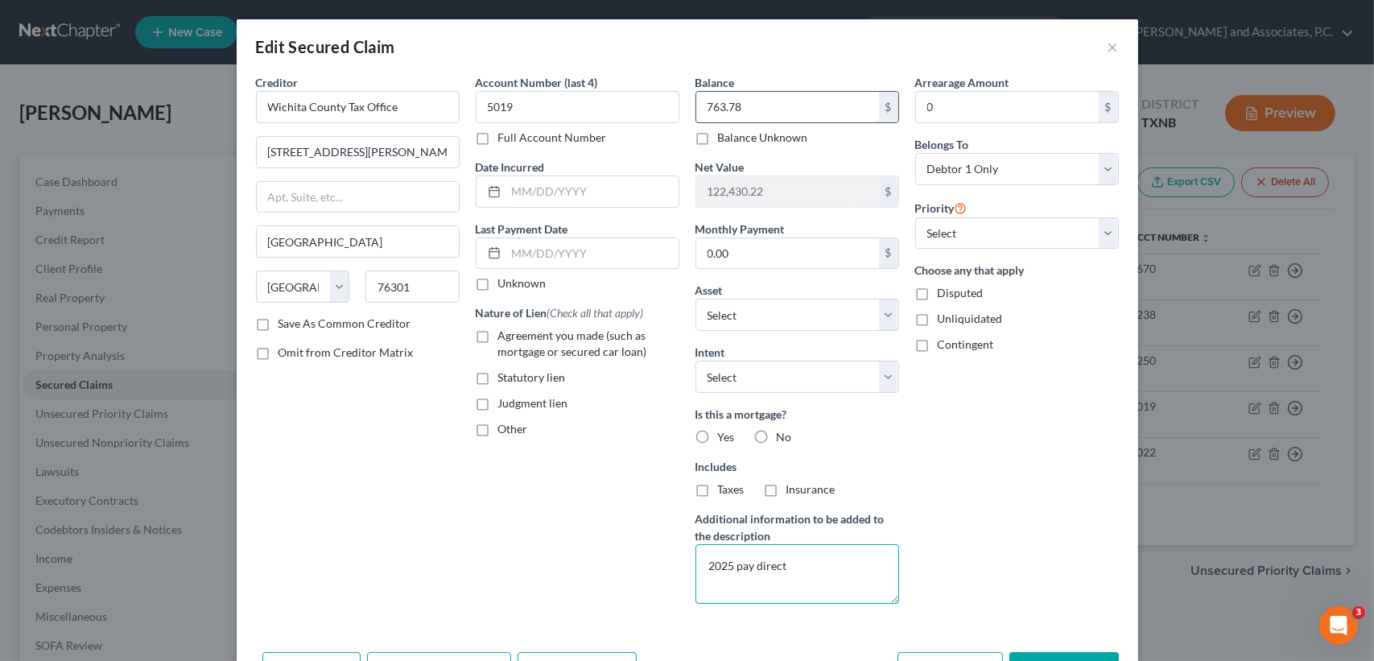
type textarea "2025 pay direct"
click at [753, 104] on input "763.78" at bounding box center [787, 107] width 183 height 31
type input "841.09"
drag, startPoint x: 1012, startPoint y: 512, endPoint x: 948, endPoint y: 292, distance: 228.8
click at [1010, 506] on div "Arrearage Amount 0 $ Belongs To * Select Debtor 1 Only Debtor 2 Only Debtor 1 A…" at bounding box center [1017, 345] width 220 height 543
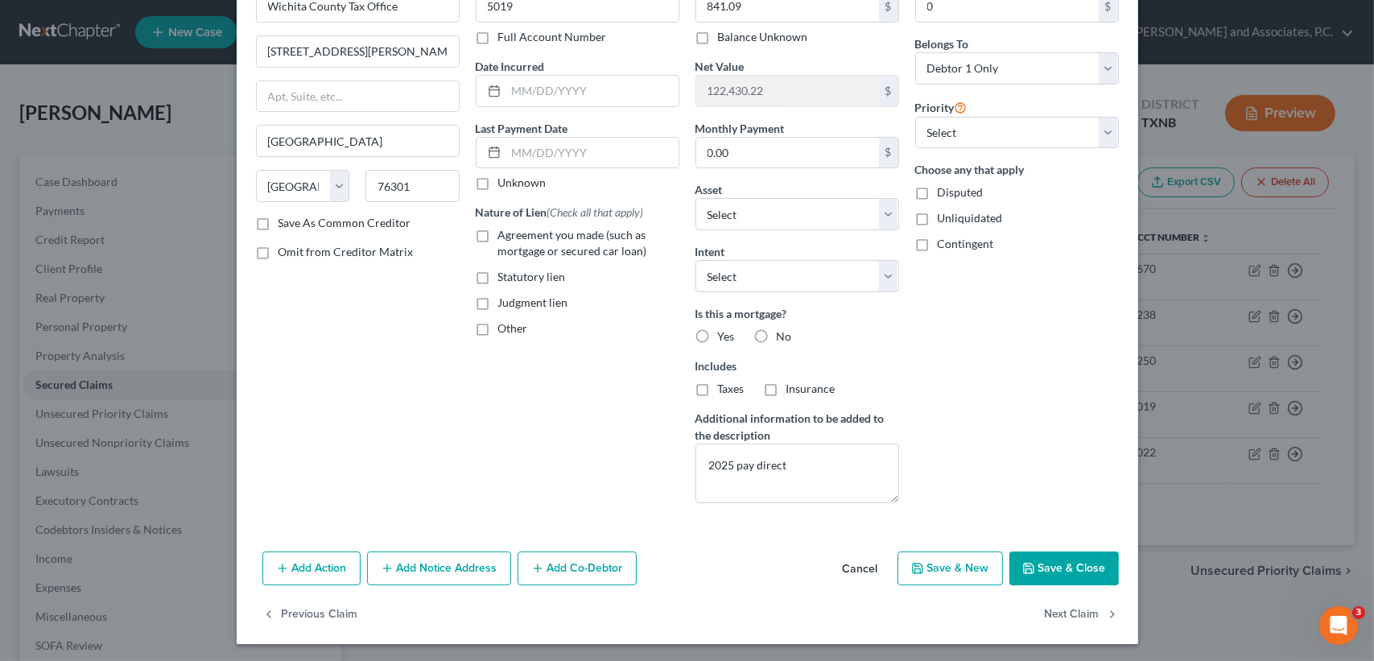
click at [1090, 570] on button "Save & Close" at bounding box center [1063, 568] width 109 height 34
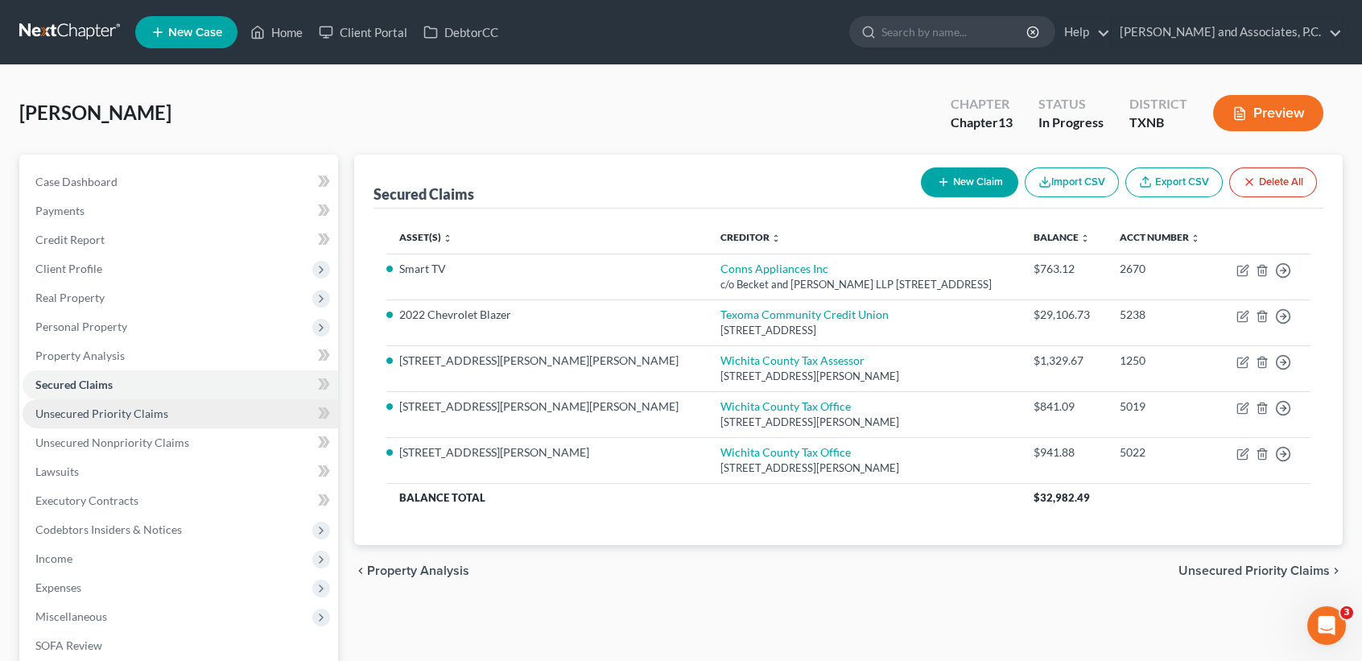
click at [120, 424] on link "Unsecured Priority Claims" at bounding box center [181, 413] width 316 height 29
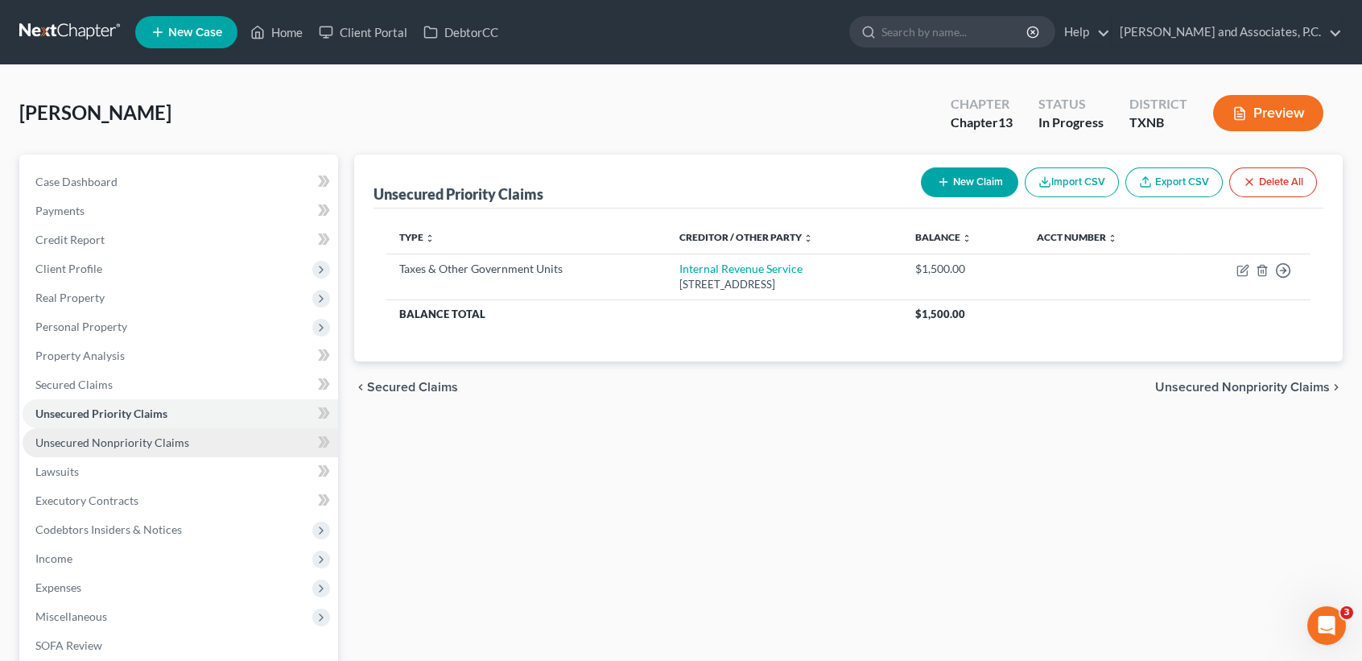
click at [136, 445] on span "Unsecured Nonpriority Claims" at bounding box center [112, 442] width 154 height 14
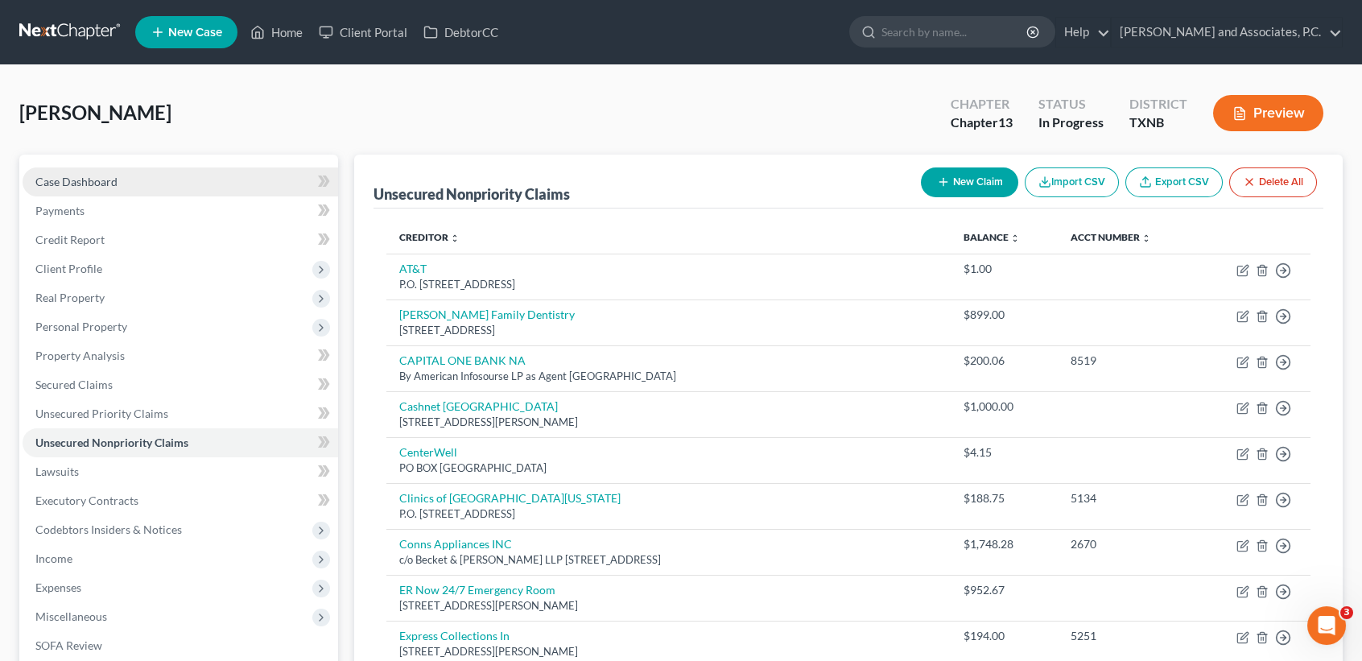
click at [89, 167] on link "Case Dashboard" at bounding box center [181, 181] width 316 height 29
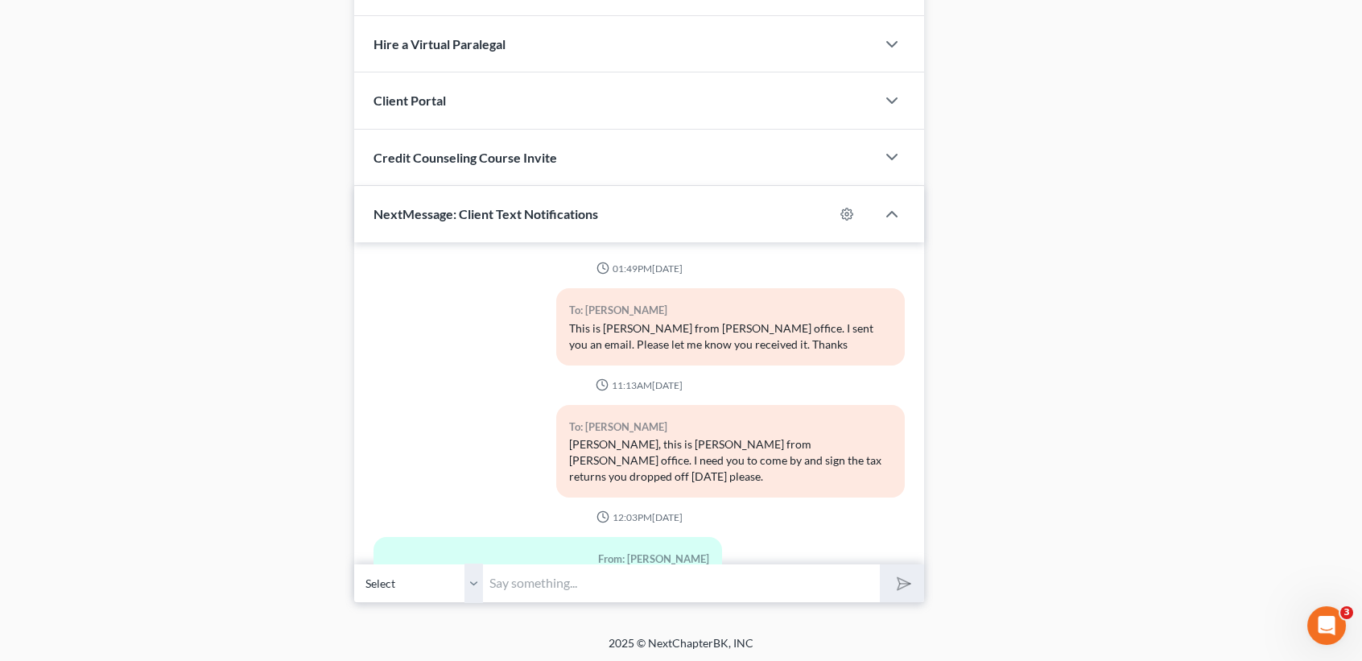
scroll to position [3659, 0]
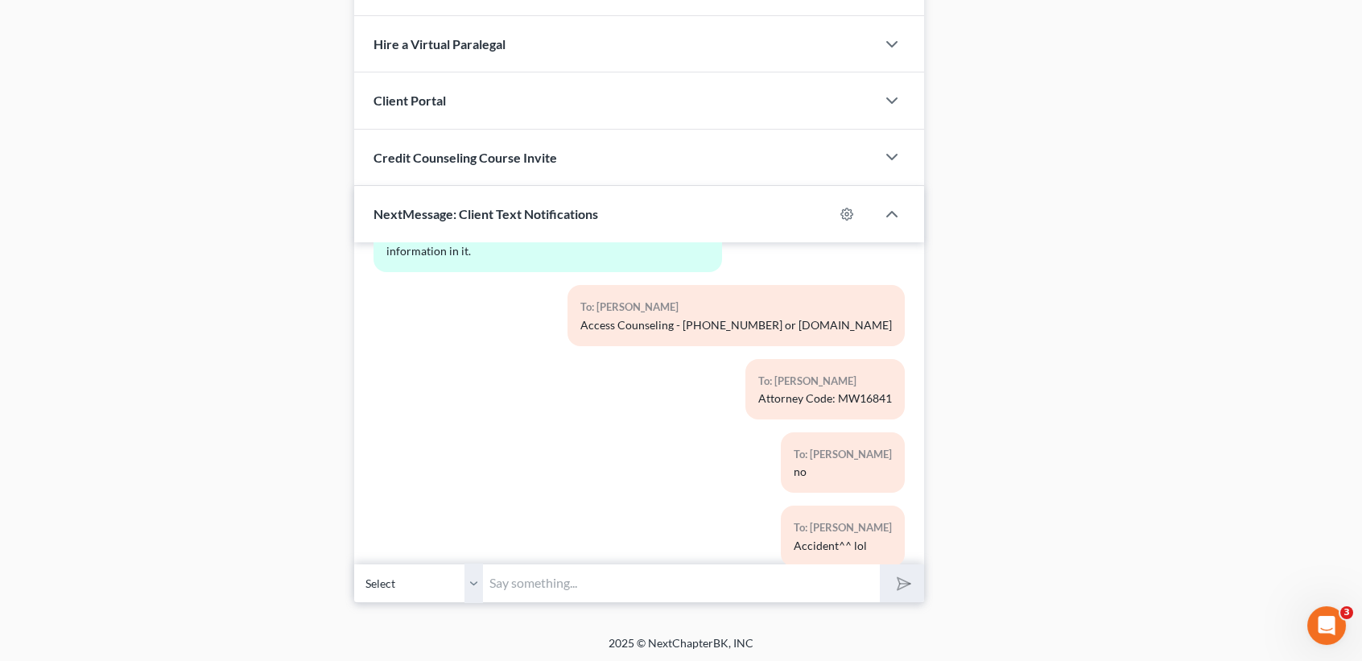
click at [684, 580] on input "text" at bounding box center [681, 582] width 397 height 39
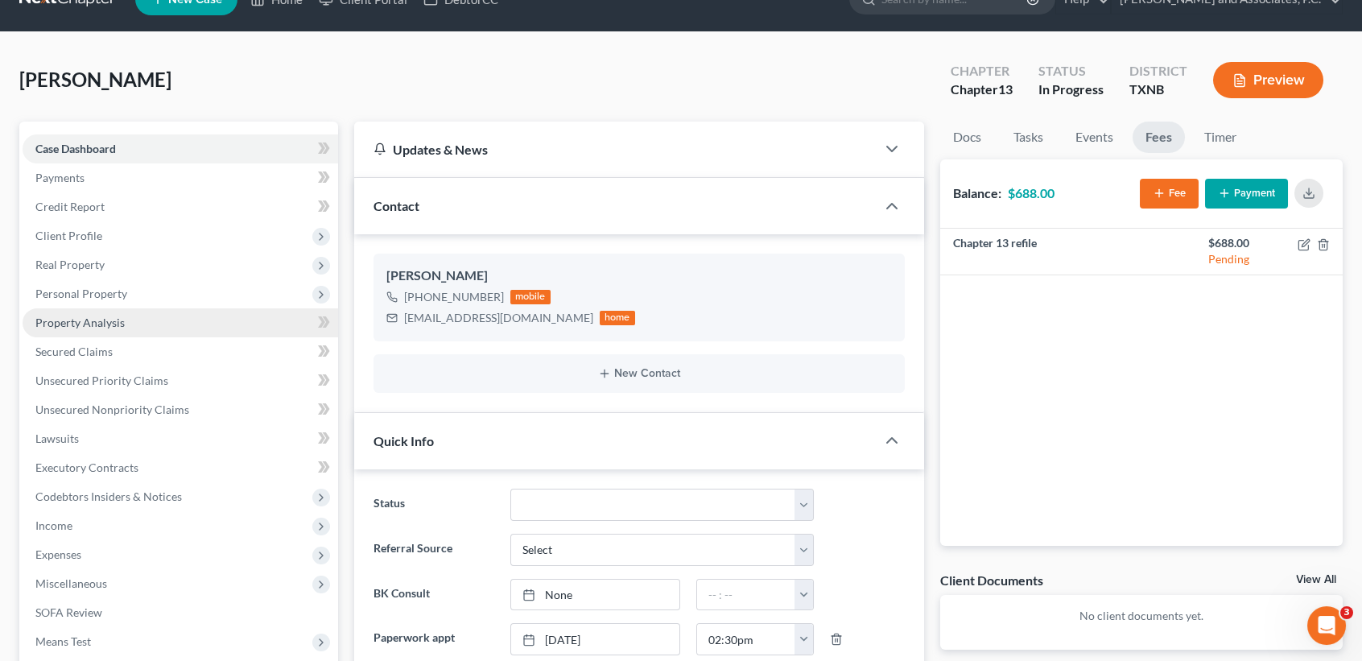
scroll to position [0, 0]
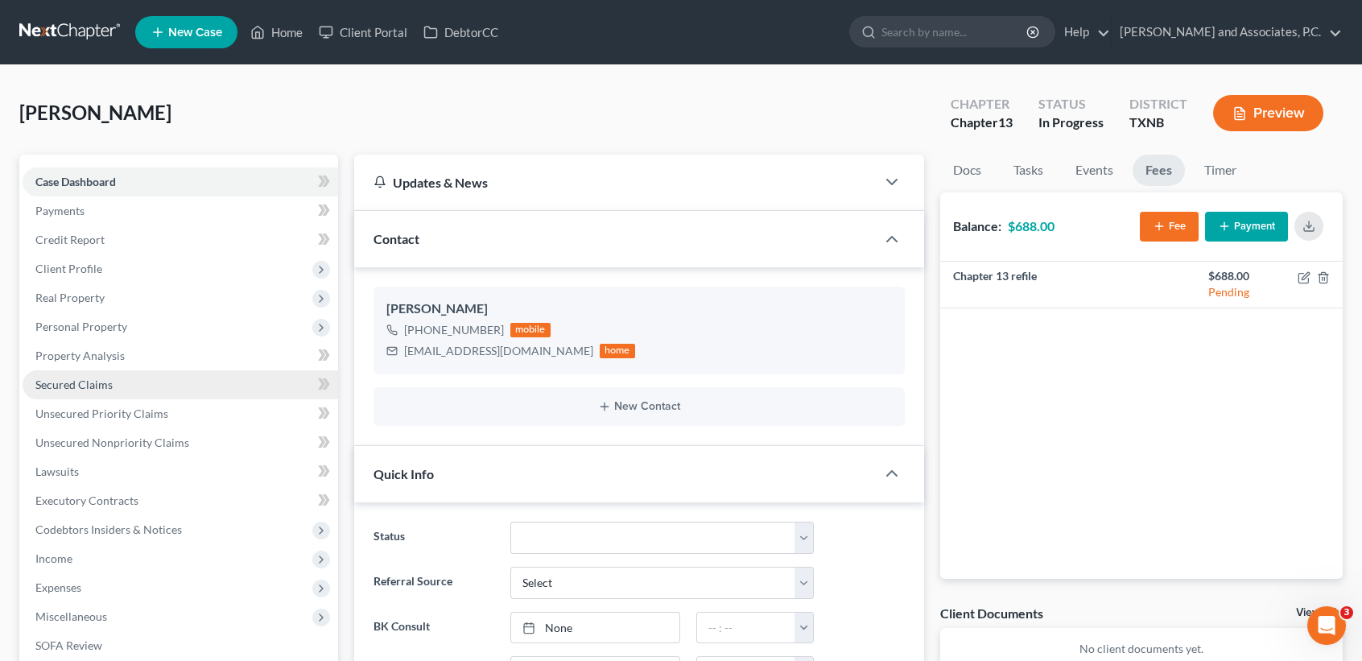
drag, startPoint x: 93, startPoint y: 383, endPoint x: 94, endPoint y: 371, distance: 12.2
click at [93, 383] on span "Secured Claims" at bounding box center [73, 385] width 77 height 14
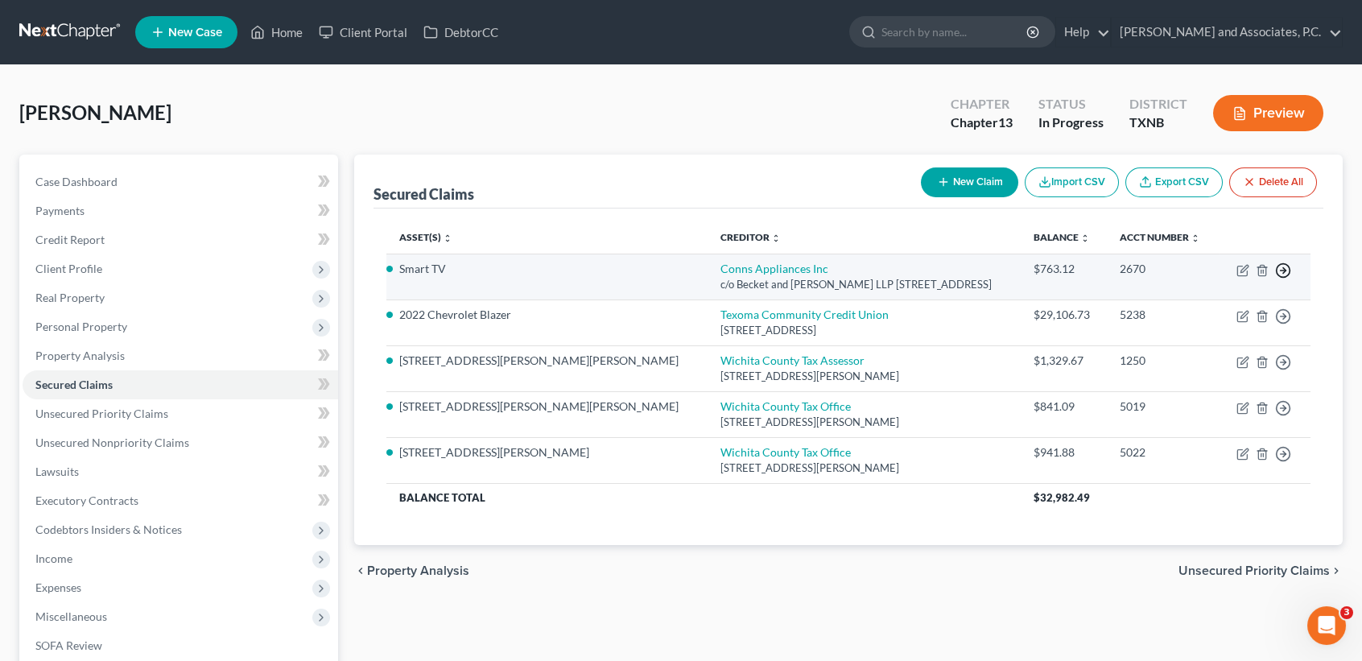
click at [1286, 263] on icon "button" at bounding box center [1283, 270] width 16 height 16
click at [1219, 307] on link "Move to F" at bounding box center [1209, 309] width 134 height 27
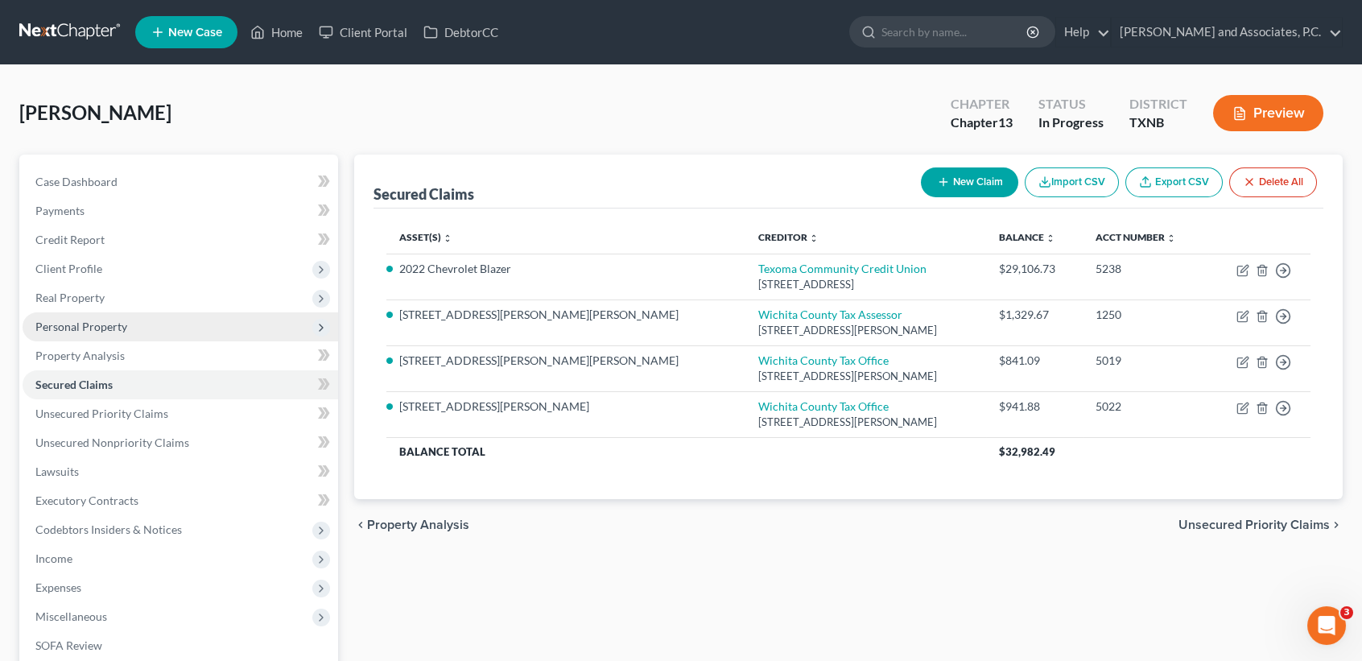
click at [125, 334] on span "Personal Property" at bounding box center [181, 326] width 316 height 29
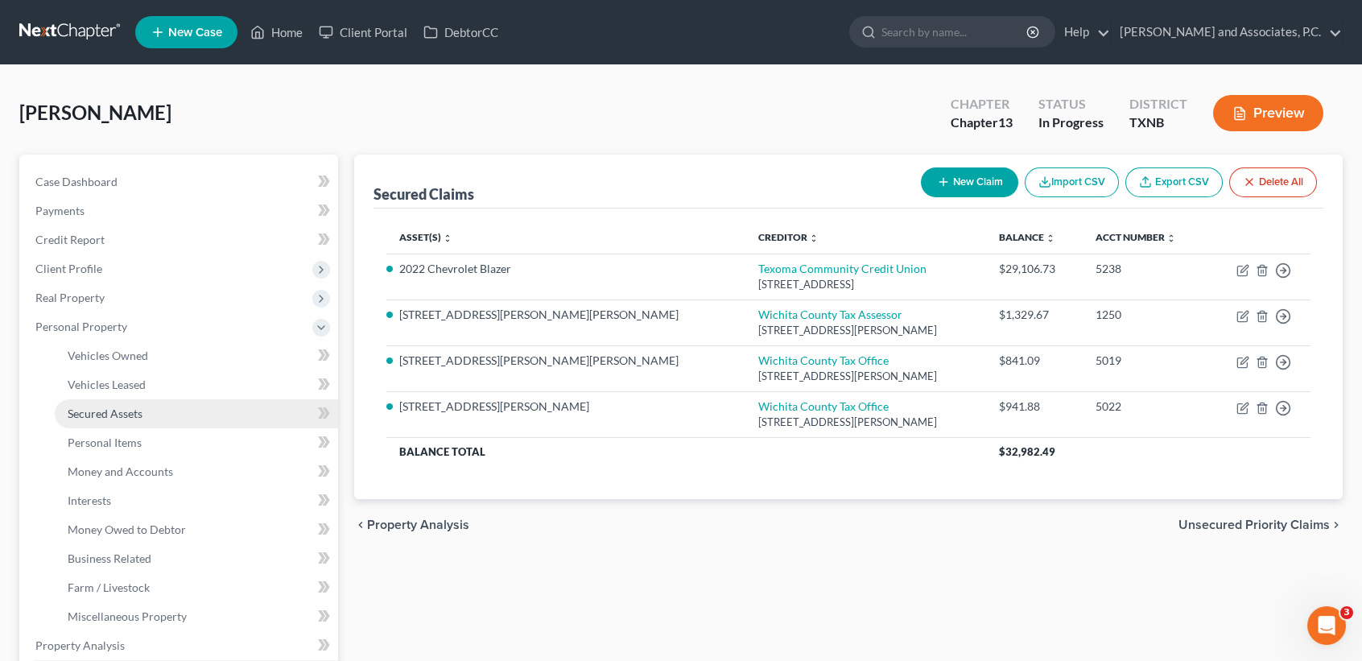
click at [118, 405] on link "Secured Assets" at bounding box center [196, 413] width 283 height 29
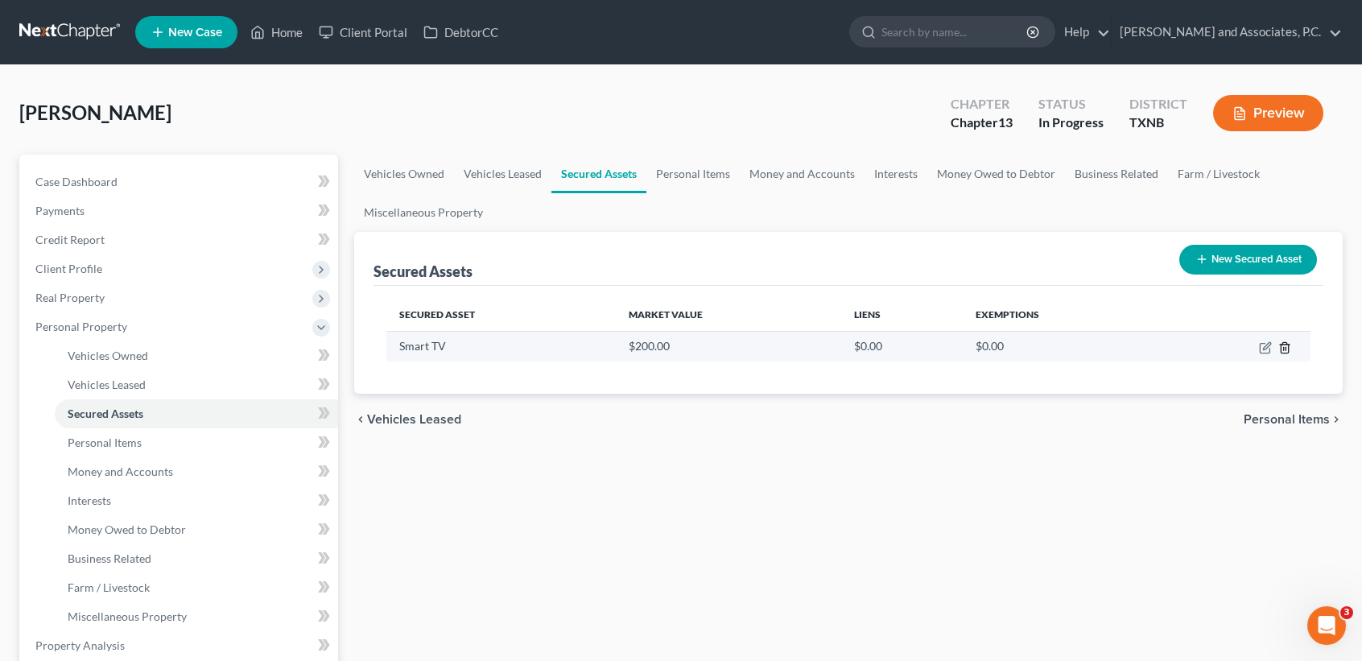
click at [1286, 343] on icon "button" at bounding box center [1284, 347] width 7 height 10
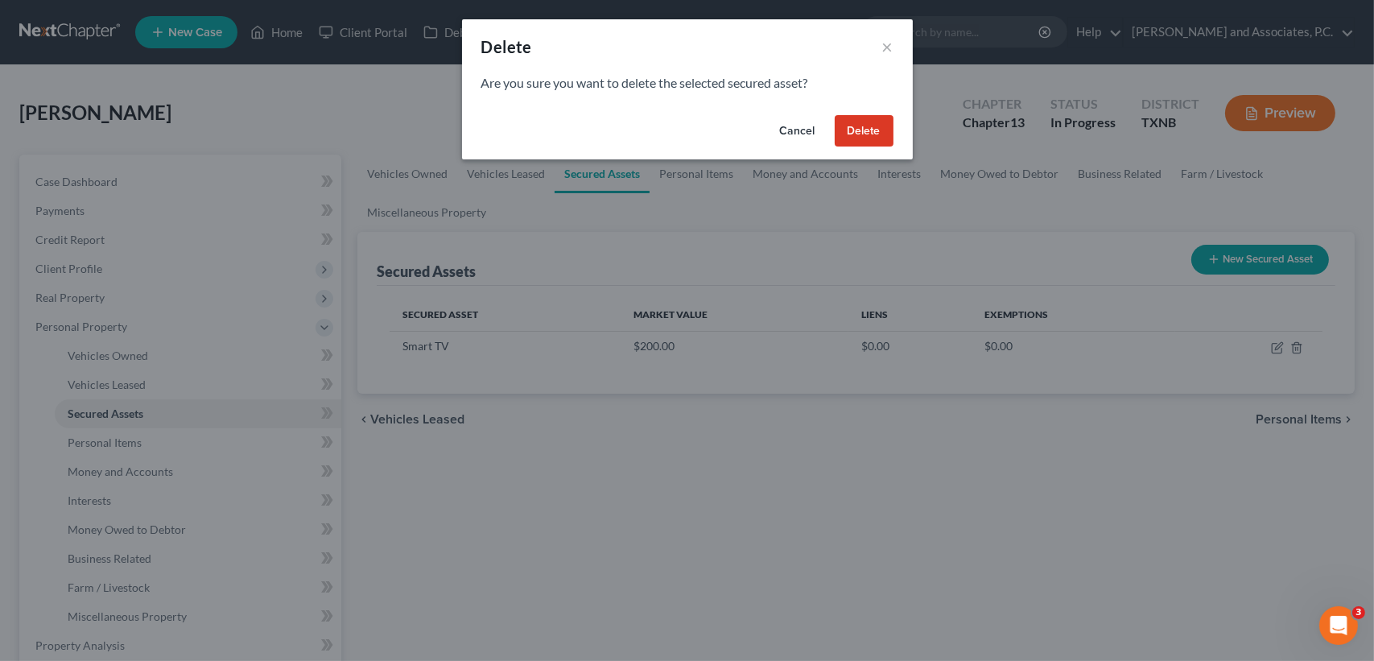
click at [869, 137] on button "Delete" at bounding box center [864, 131] width 59 height 32
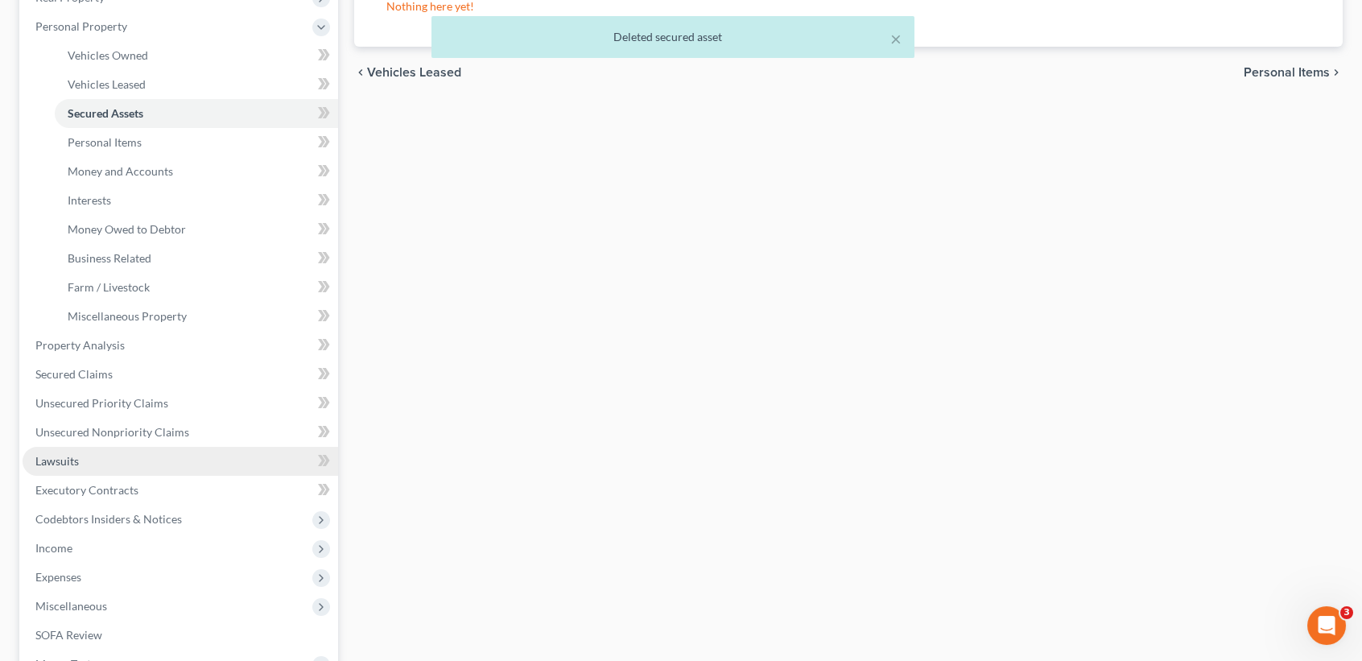
scroll to position [322, 0]
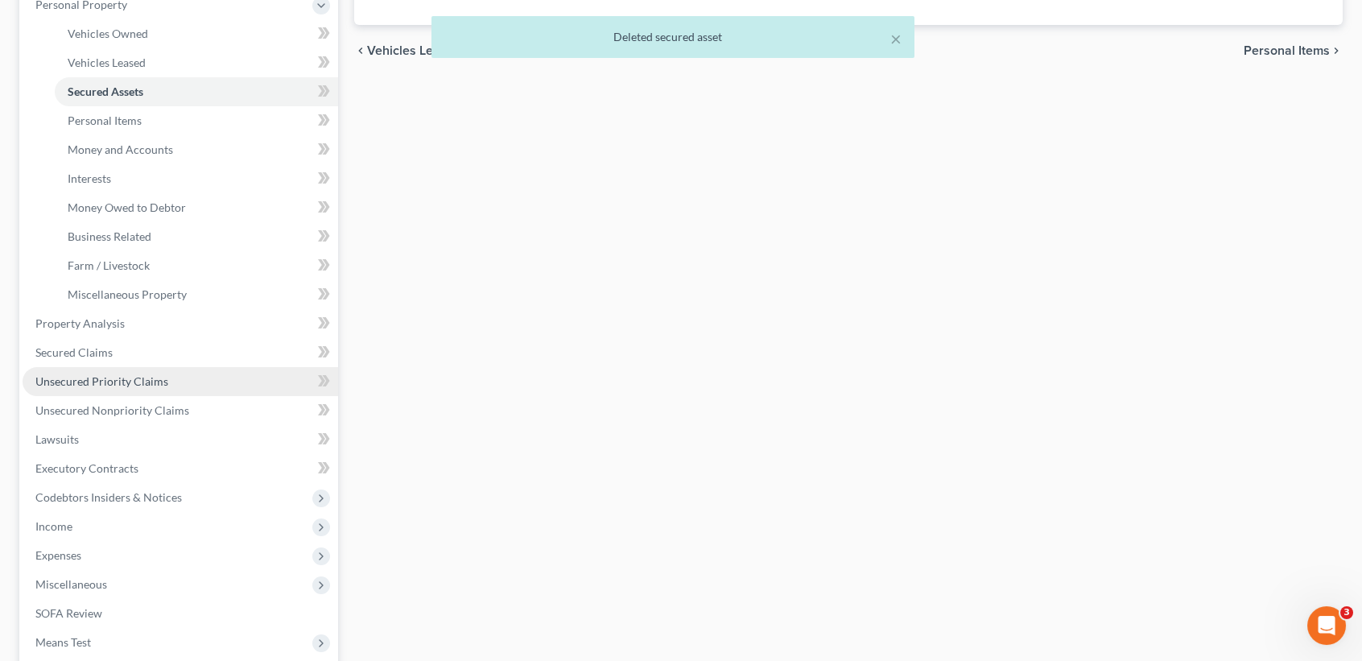
click at [133, 392] on link "Unsecured Priority Claims" at bounding box center [181, 381] width 316 height 29
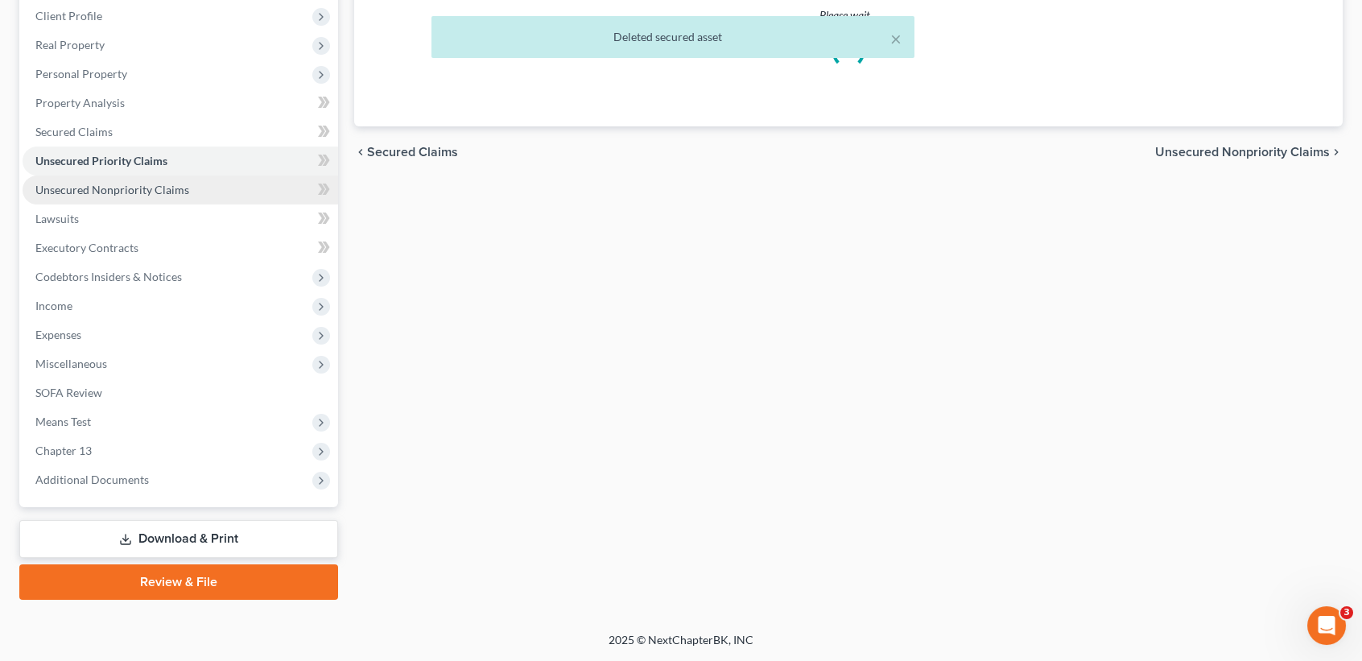
scroll to position [76, 0]
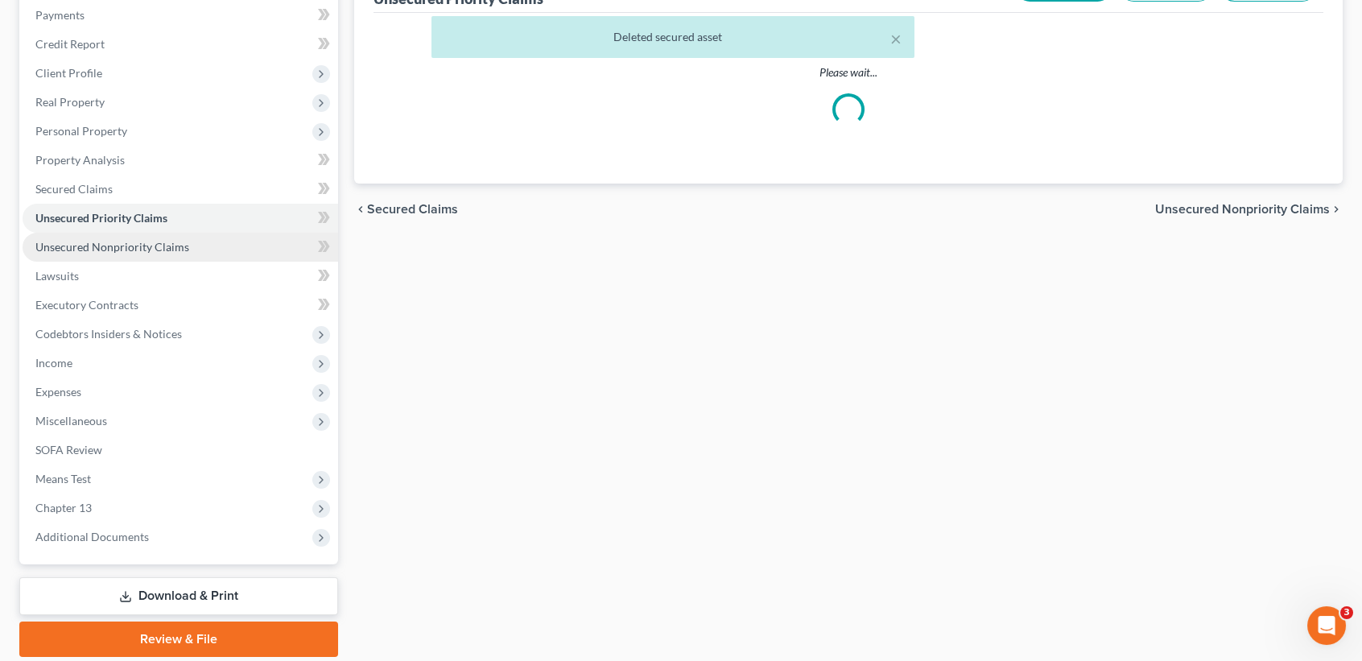
click at [136, 412] on ul "Case Dashboard Payments Invoices Payments Payments Credit Report Client Profile" at bounding box center [181, 262] width 316 height 580
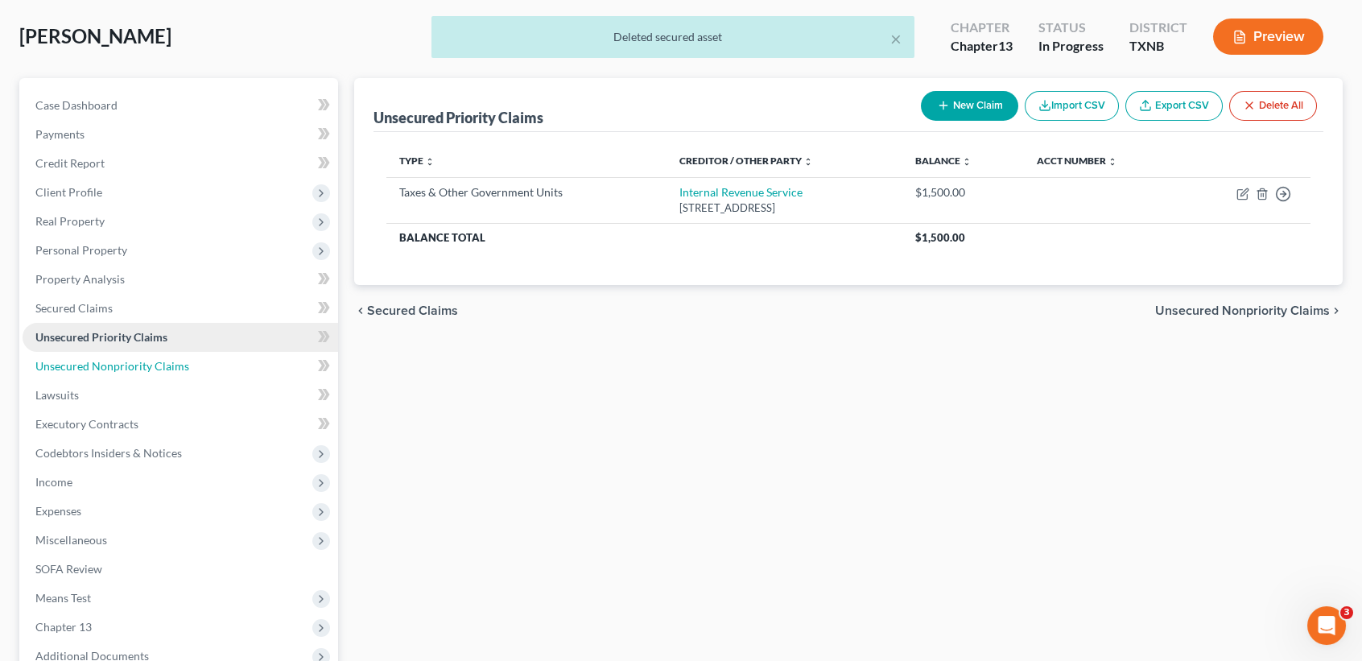
scroll to position [0, 0]
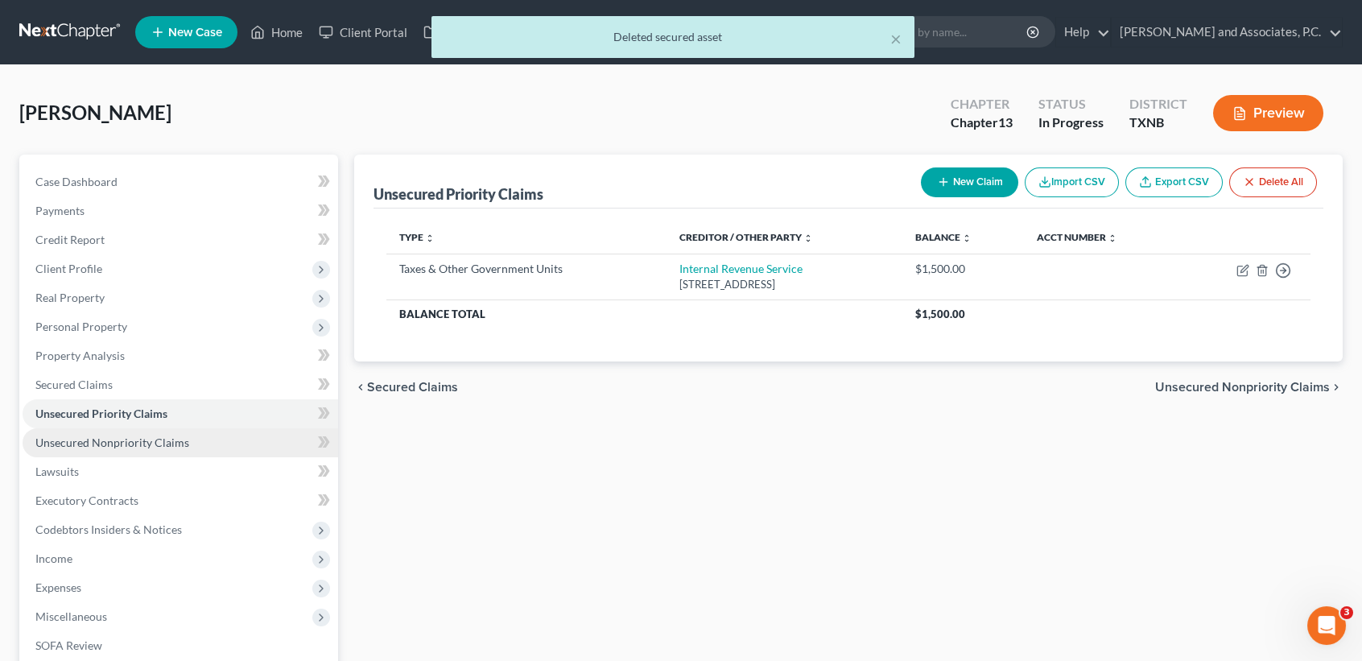
click at [140, 444] on span "Unsecured Nonpriority Claims" at bounding box center [112, 442] width 154 height 14
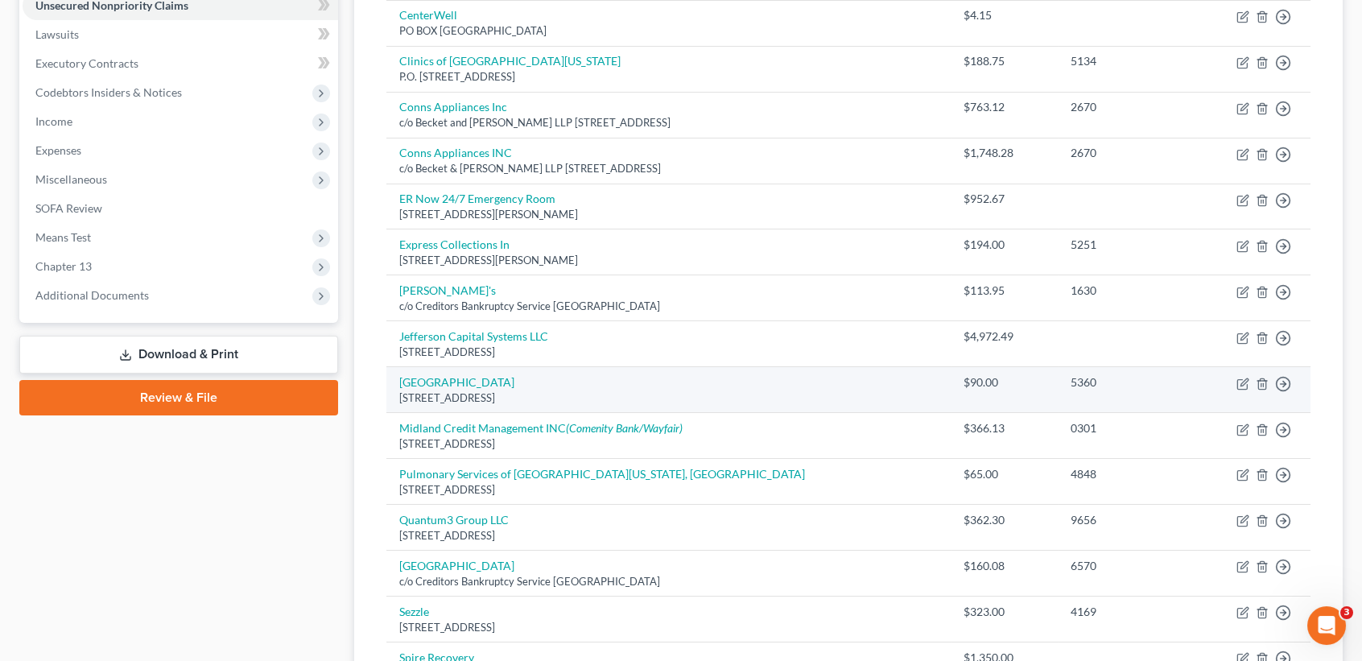
scroll to position [429, 0]
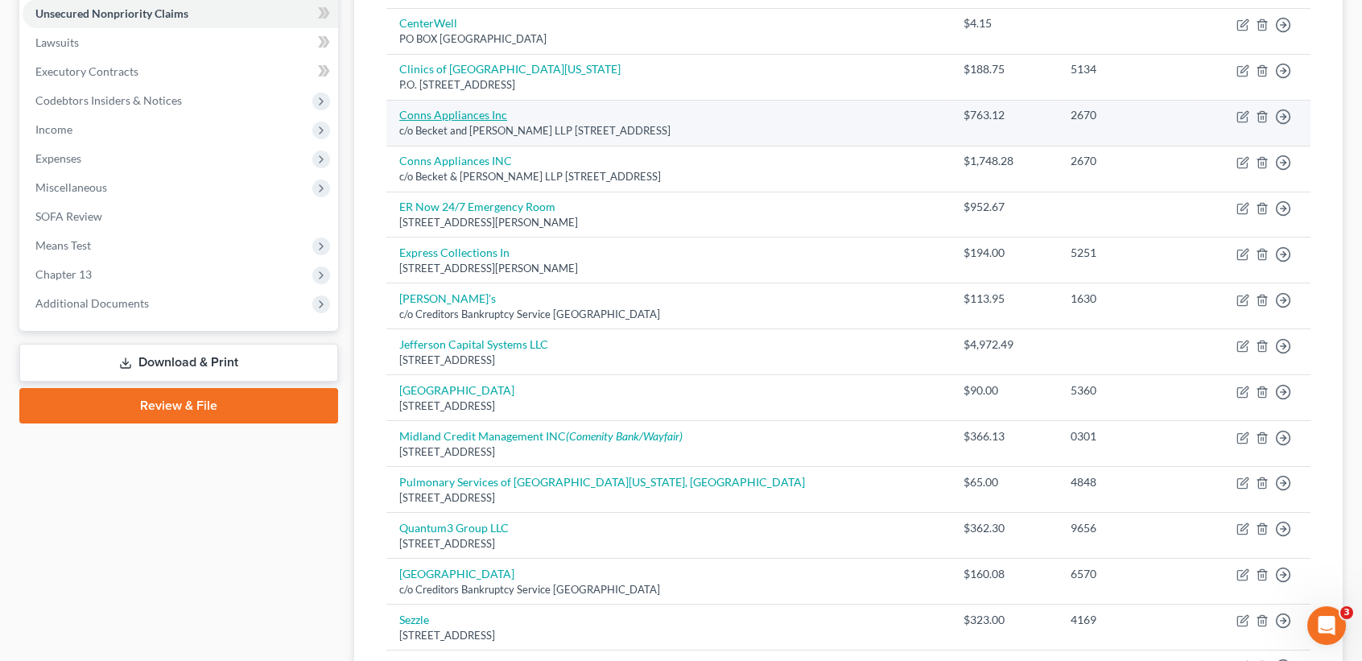
click at [488, 114] on link "Conns Appliances Inc" at bounding box center [453, 115] width 108 height 14
select select "39"
select select "0"
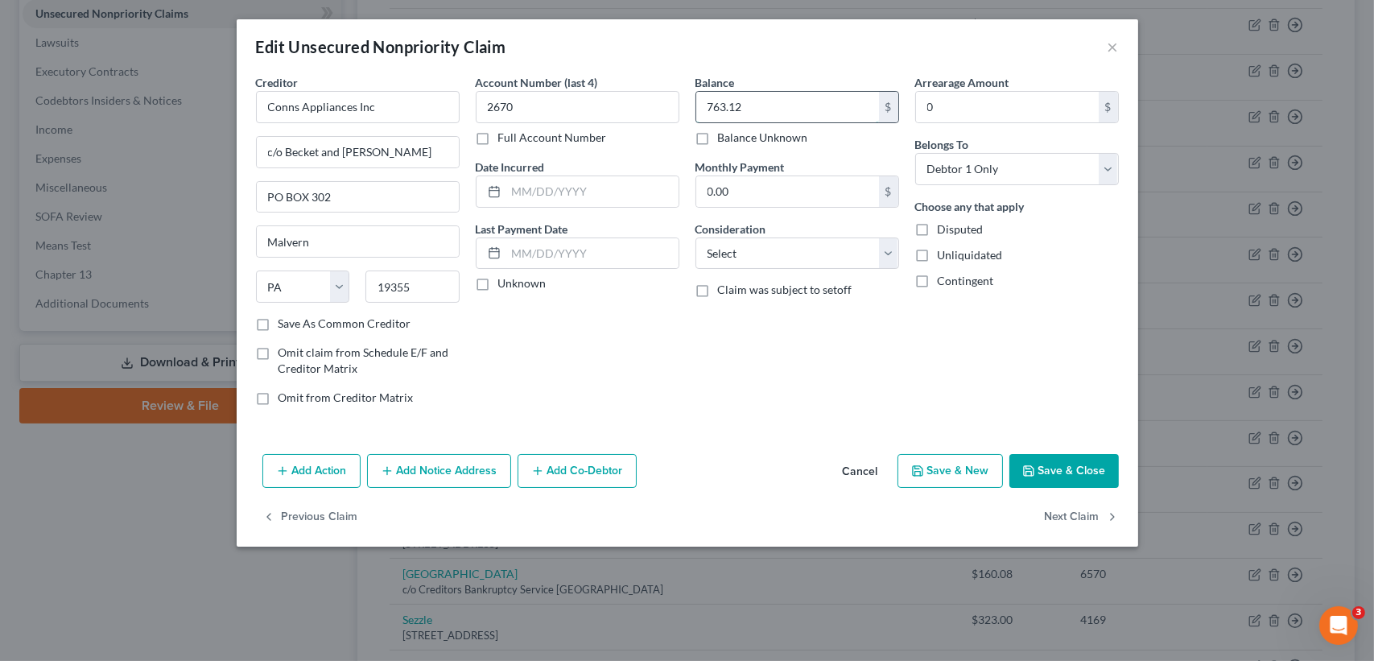
click at [839, 97] on input "763.12" at bounding box center [787, 107] width 183 height 31
type input "1.00"
click at [1053, 456] on button "Save & Close" at bounding box center [1063, 471] width 109 height 34
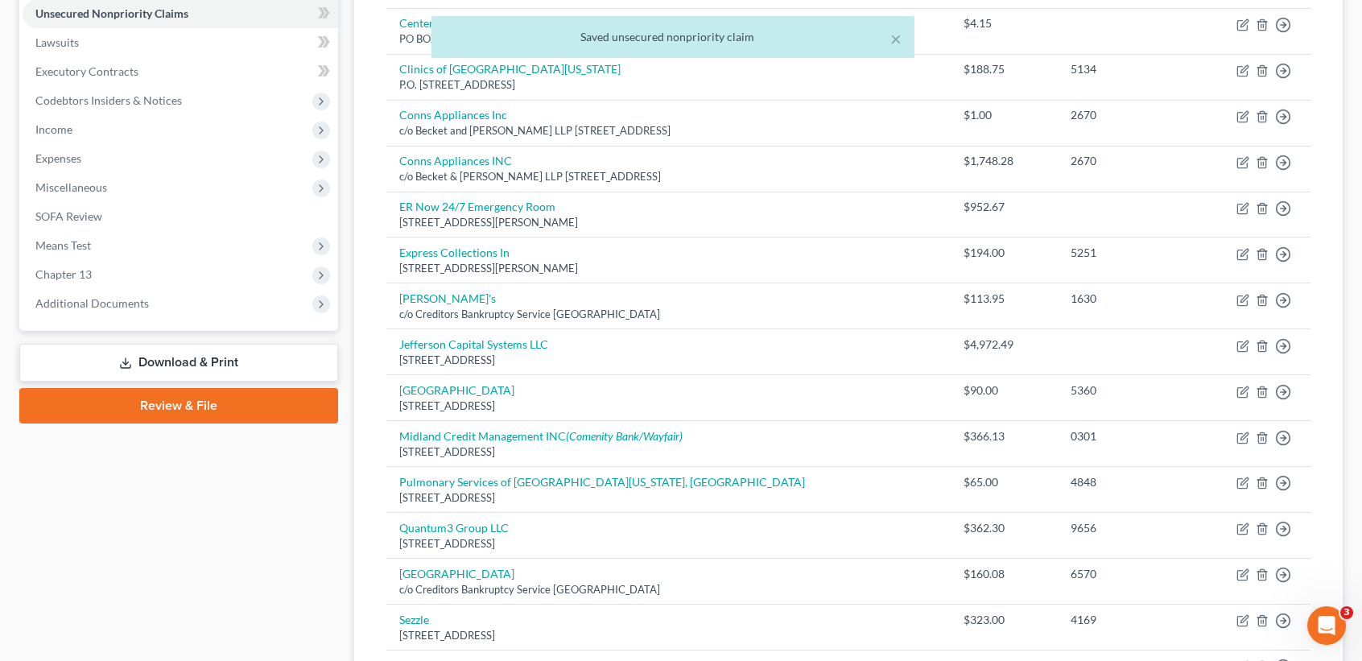
scroll to position [0, 0]
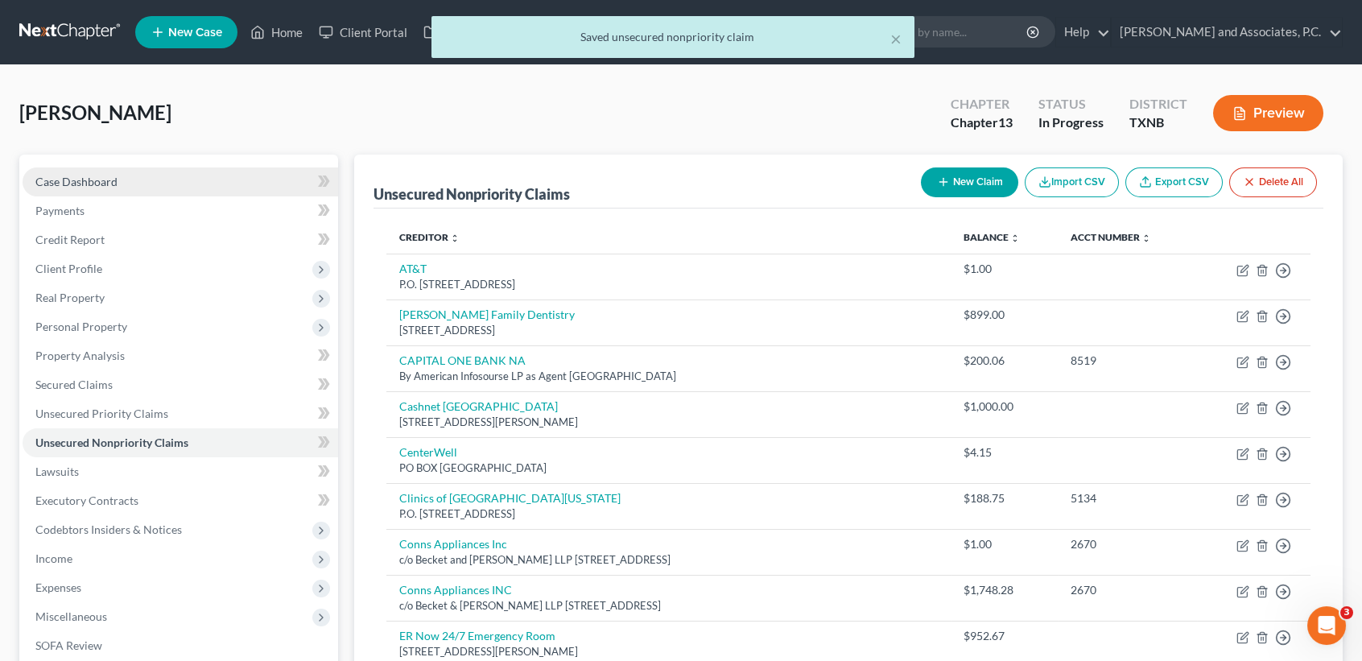
click at [70, 184] on span "Case Dashboard" at bounding box center [76, 182] width 82 height 14
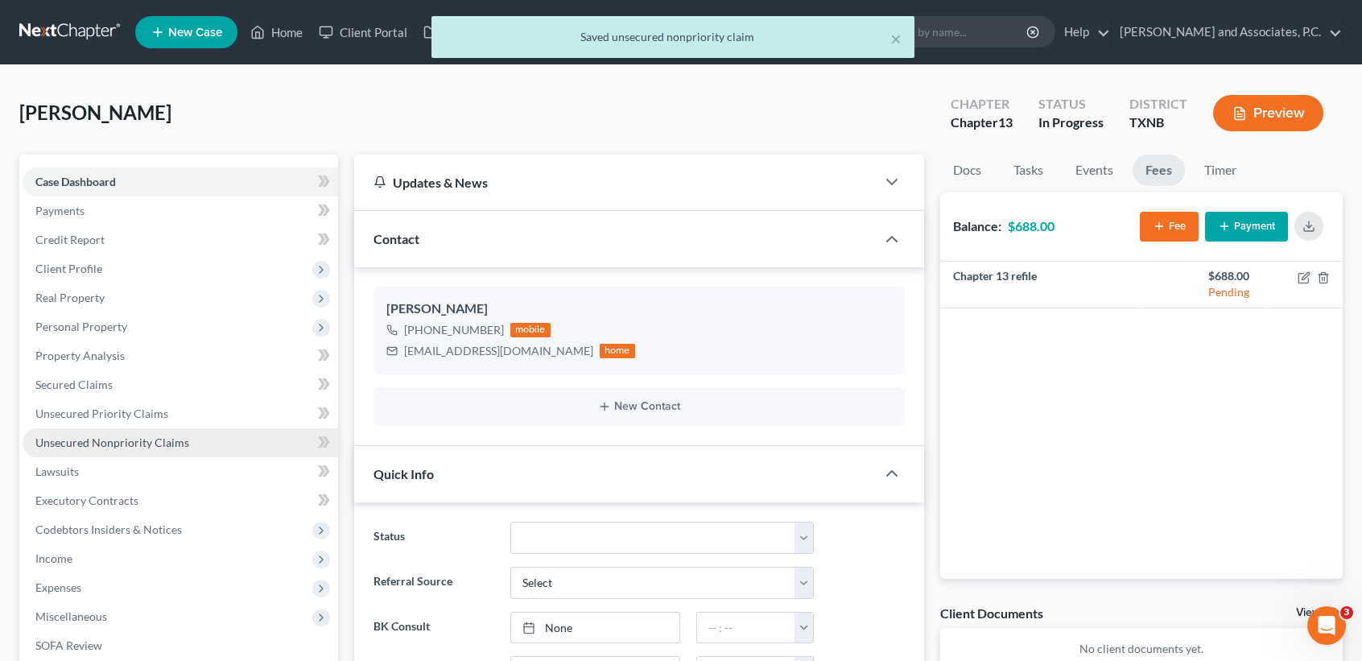
scroll to position [3659, 0]
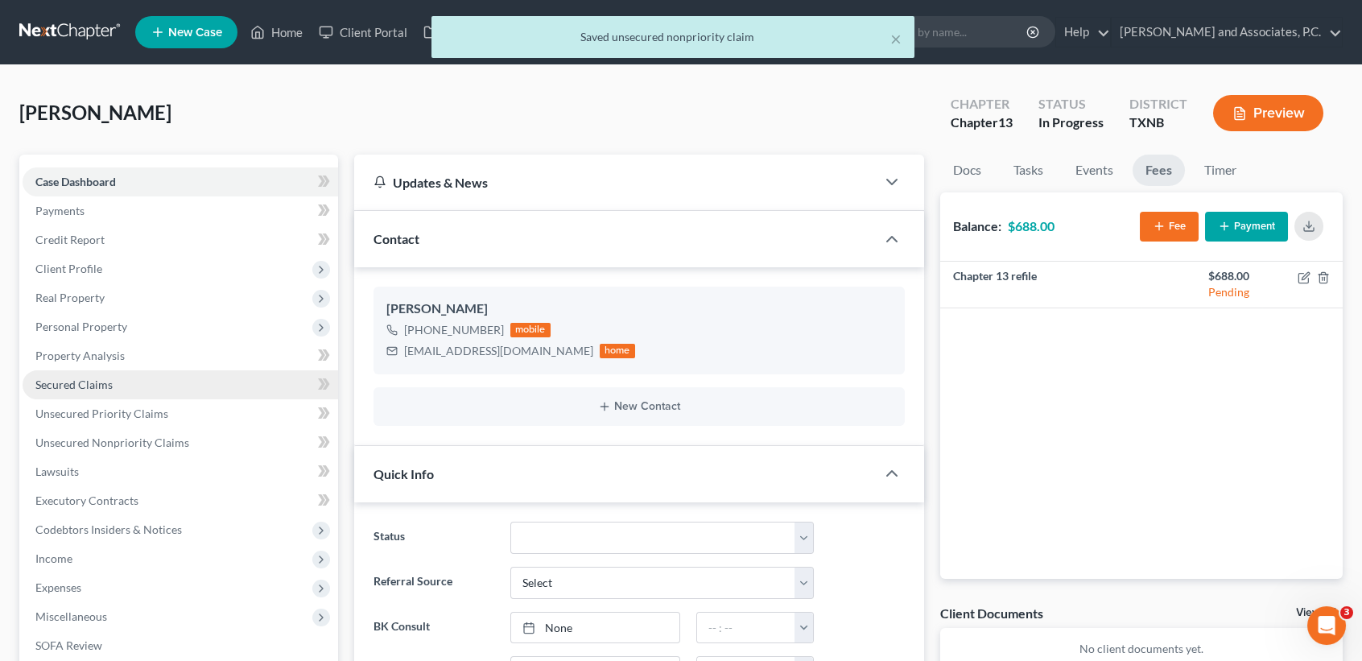
click at [152, 386] on link "Secured Claims" at bounding box center [181, 384] width 316 height 29
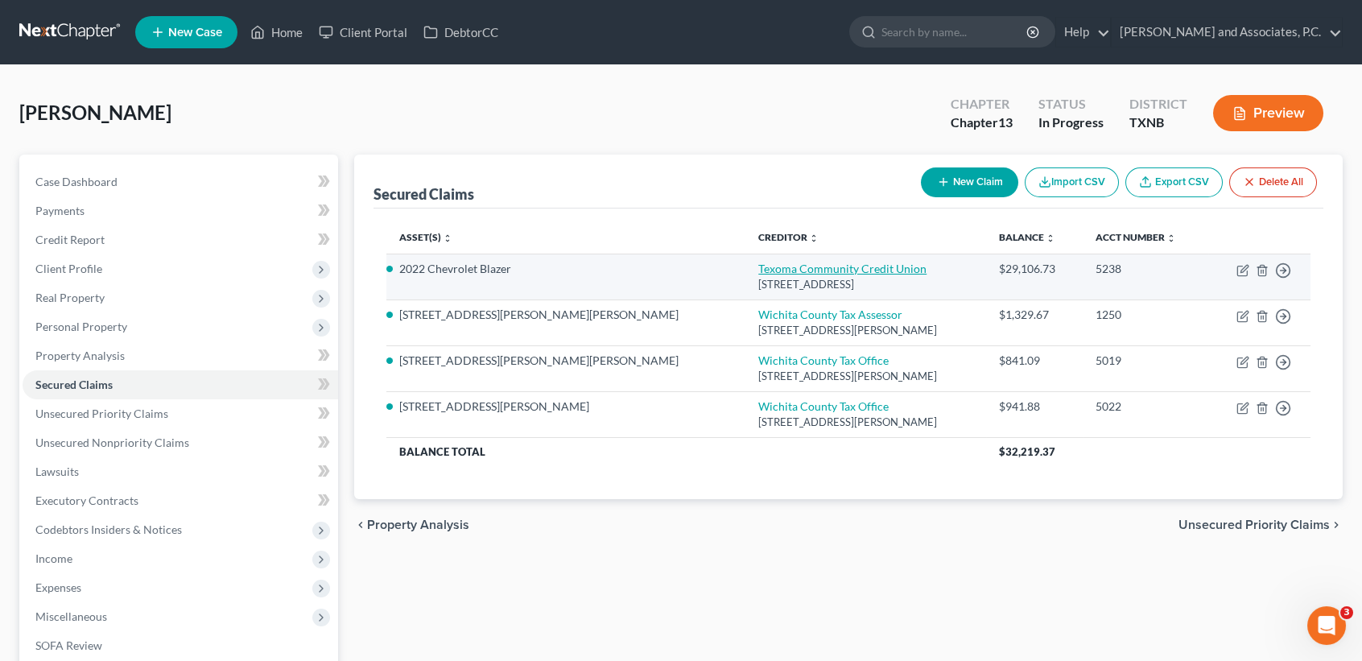
click at [758, 268] on link "Texoma Community Credit Union" at bounding box center [842, 269] width 168 height 14
select select "45"
select select "0"
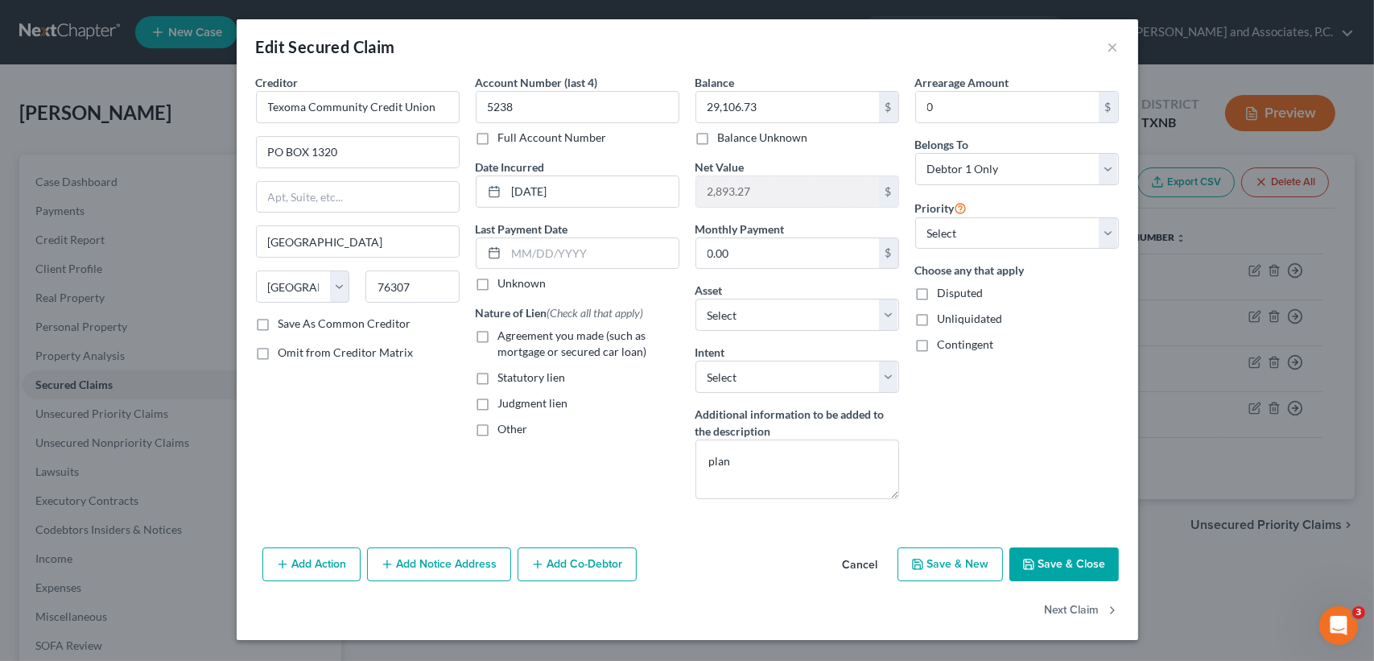
click at [1069, 577] on button "Save & Close" at bounding box center [1063, 564] width 109 height 34
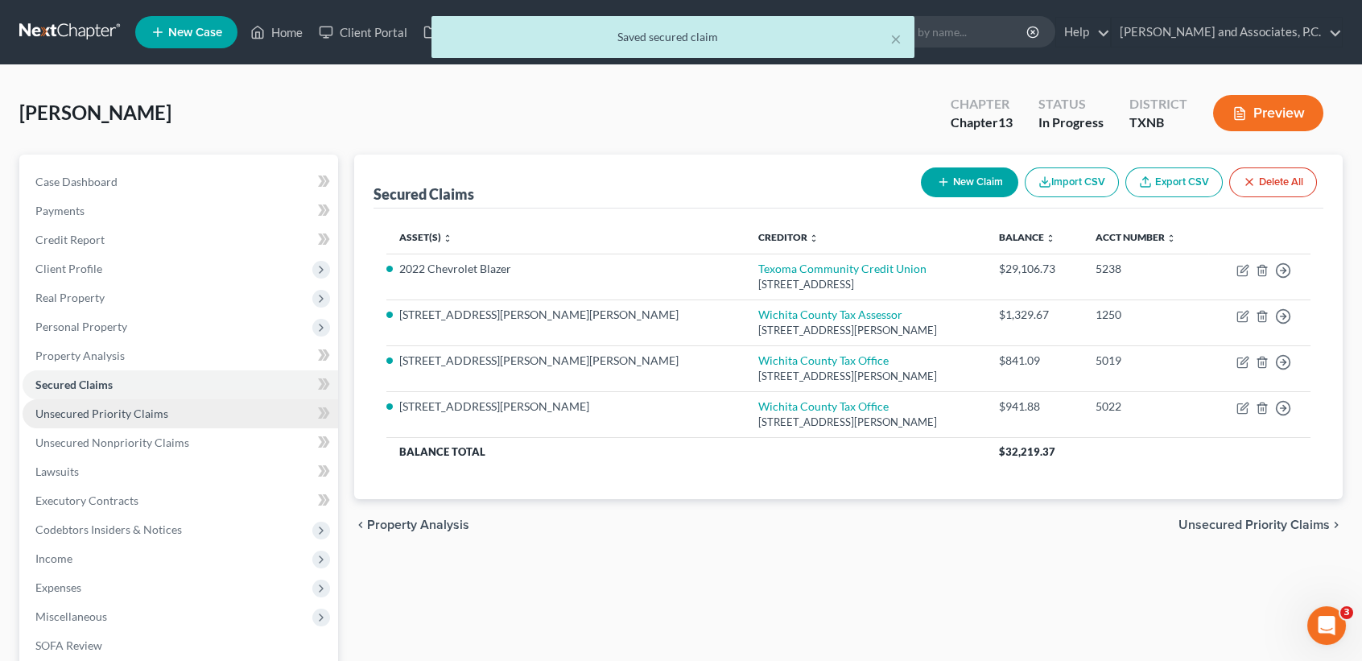
click at [101, 412] on span "Unsecured Priority Claims" at bounding box center [101, 413] width 133 height 14
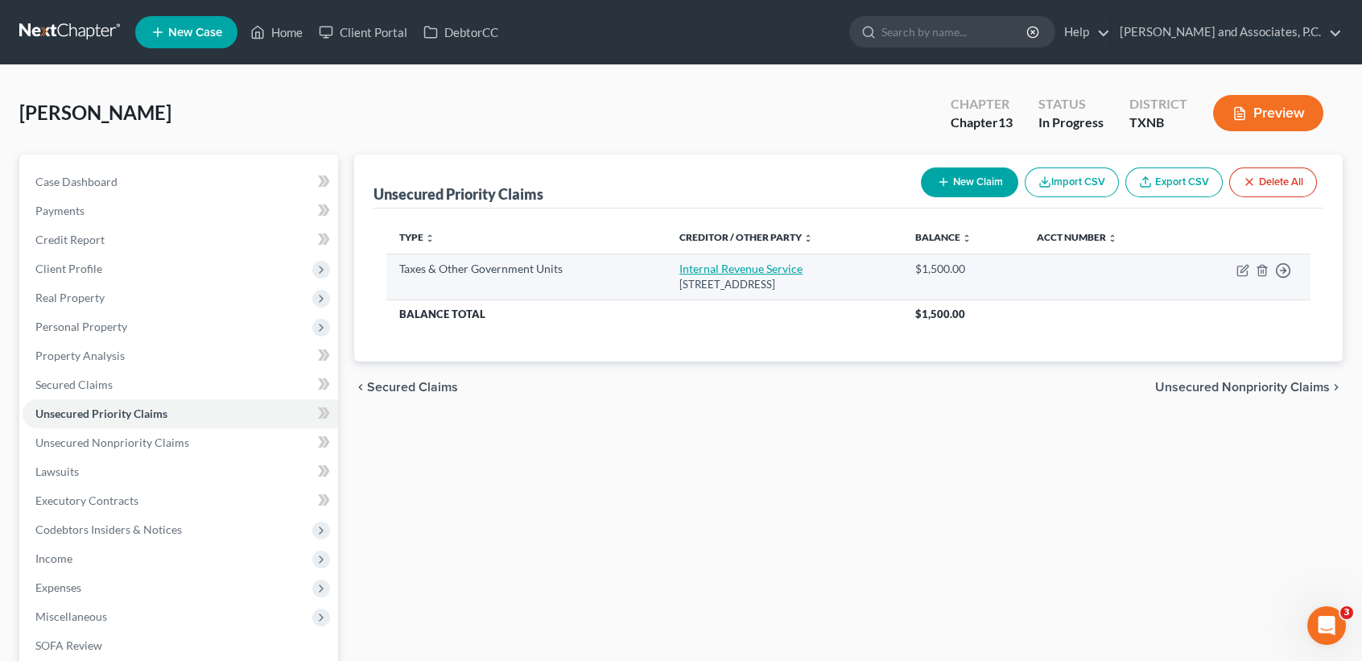
click at [741, 273] on link "Internal Revenue Service" at bounding box center [740, 269] width 123 height 14
select select "0"
select select "39"
select select "0"
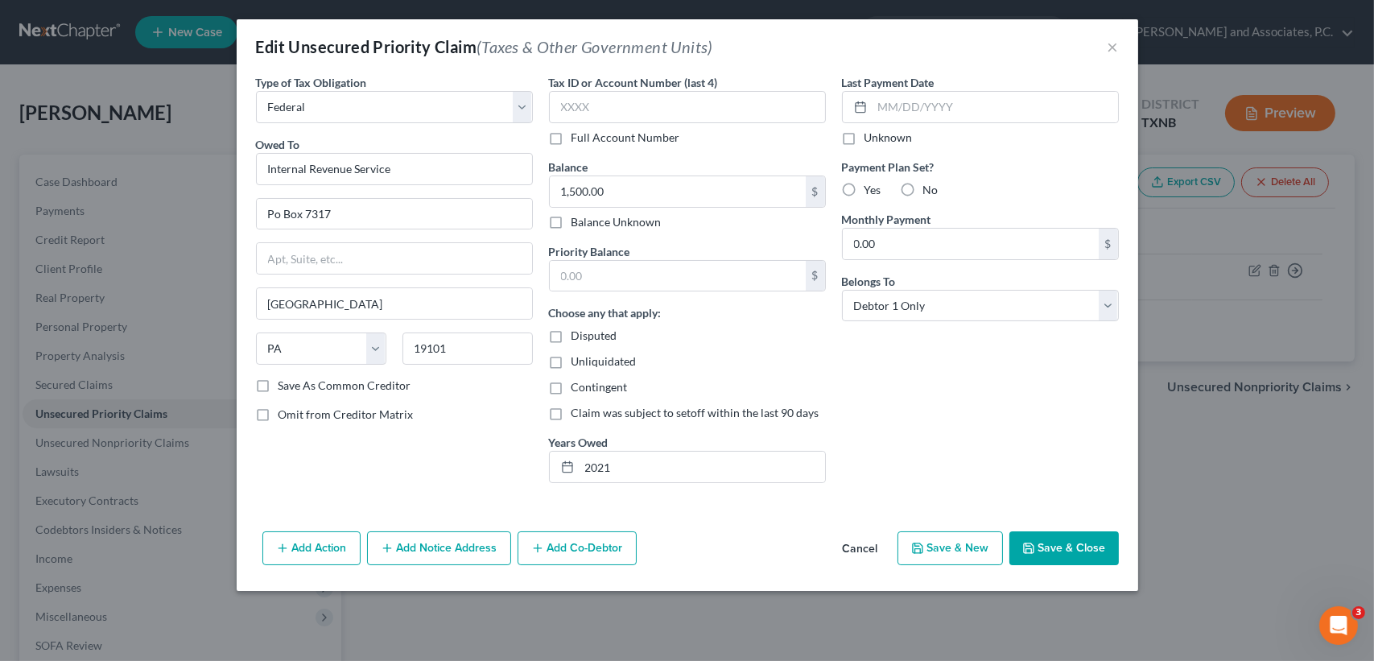
click at [1070, 542] on button "Save & Close" at bounding box center [1063, 548] width 109 height 34
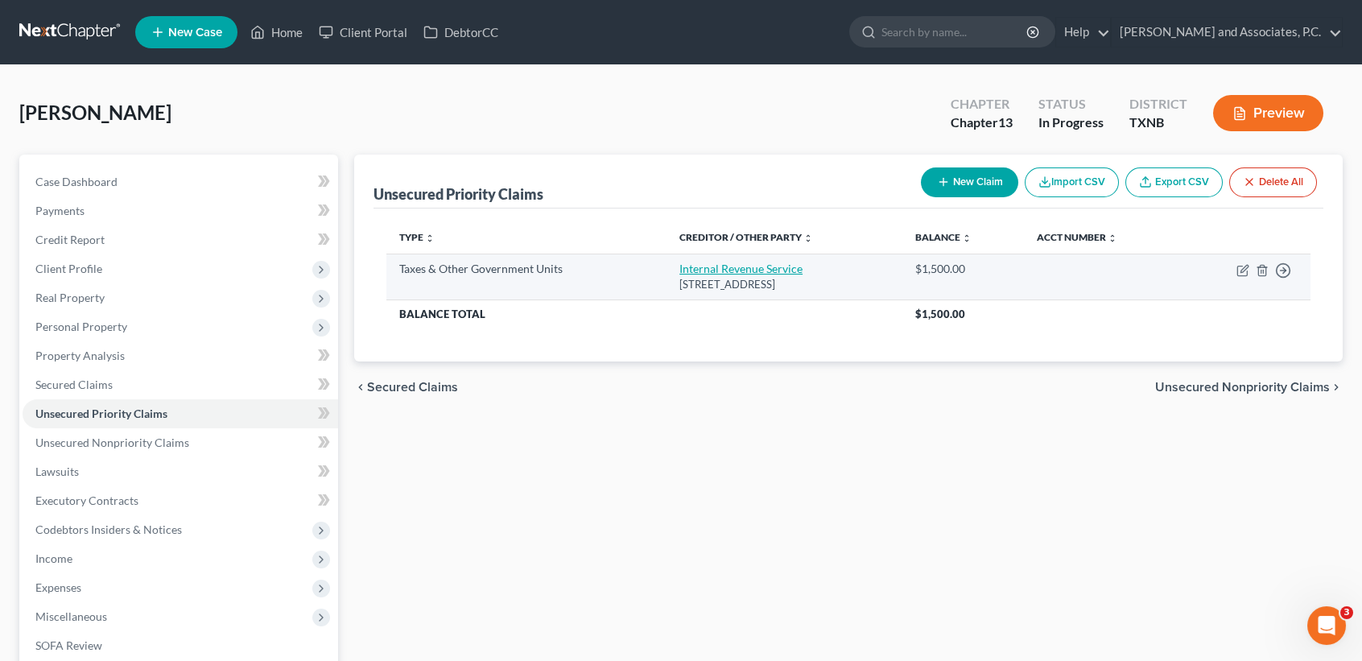
click at [774, 270] on link "Internal Revenue Service" at bounding box center [740, 269] width 123 height 14
select select "0"
select select "39"
select select "0"
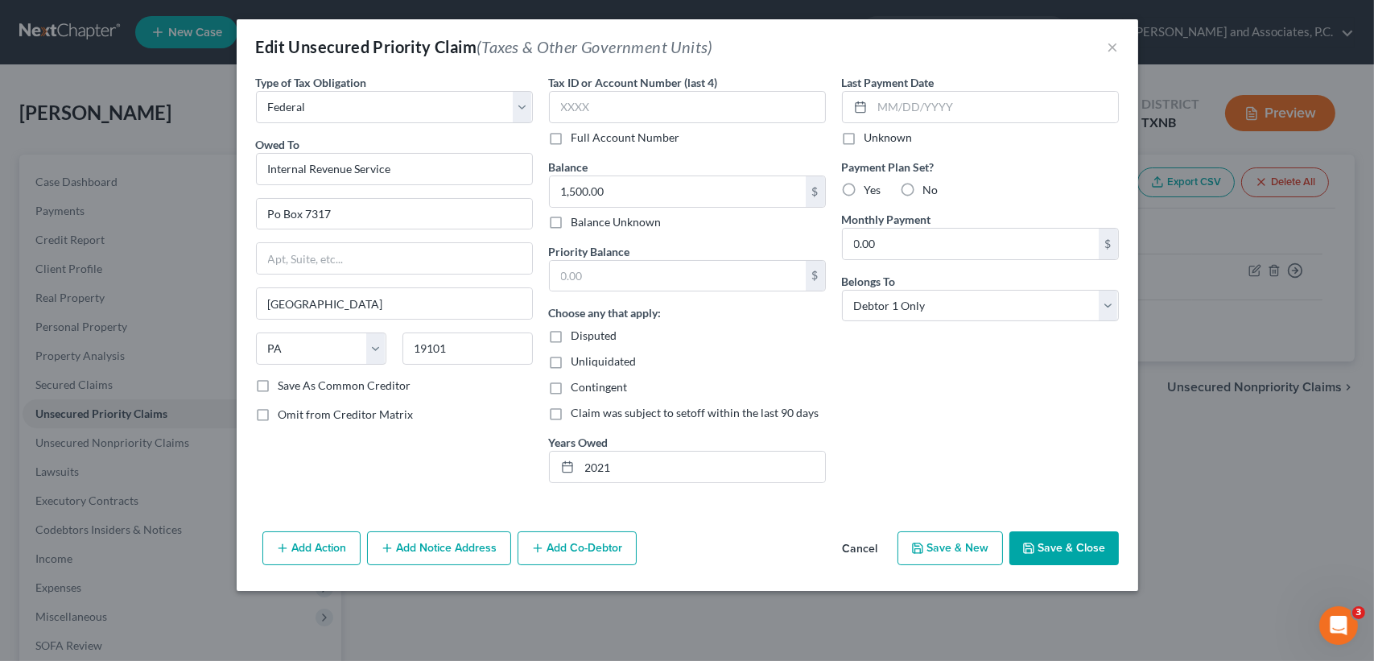
click at [1033, 528] on div "Add Action Add Notice Address Add Co-Debtor Cancel Save & New Save & Close" at bounding box center [688, 551] width 902 height 53
click at [1042, 551] on button "Save & Close" at bounding box center [1063, 548] width 109 height 34
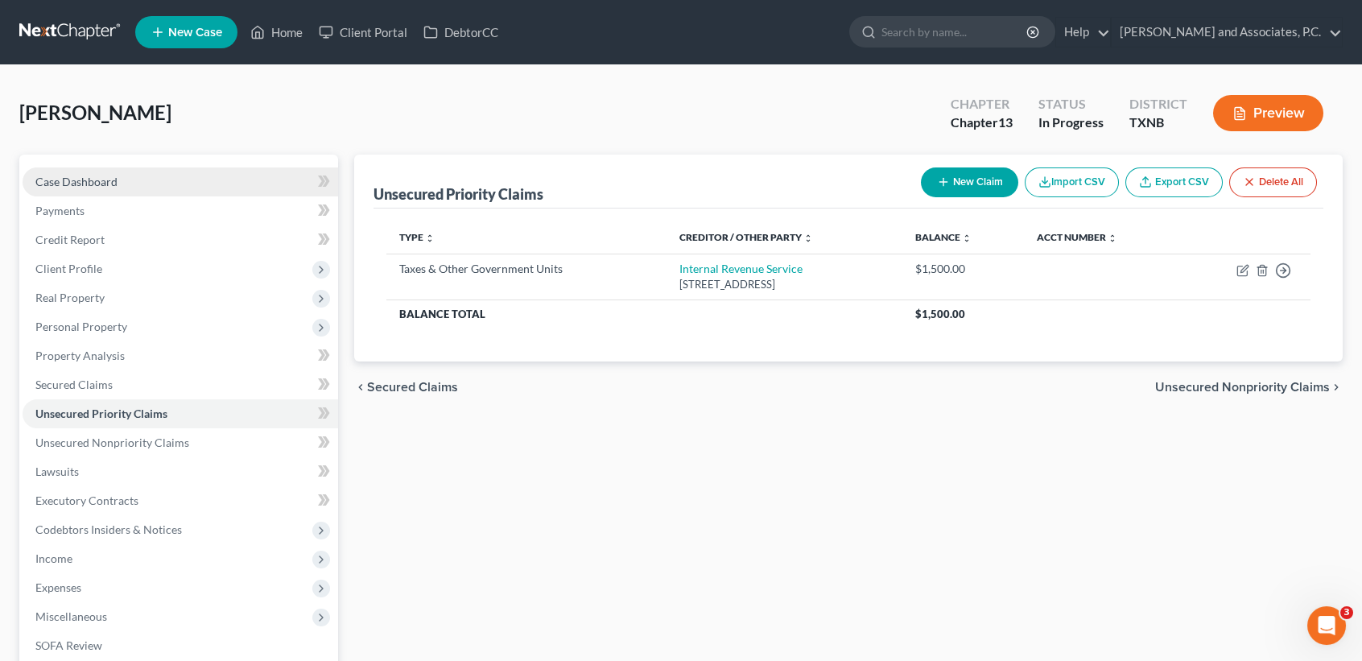
click at [109, 184] on span "Case Dashboard" at bounding box center [76, 182] width 82 height 14
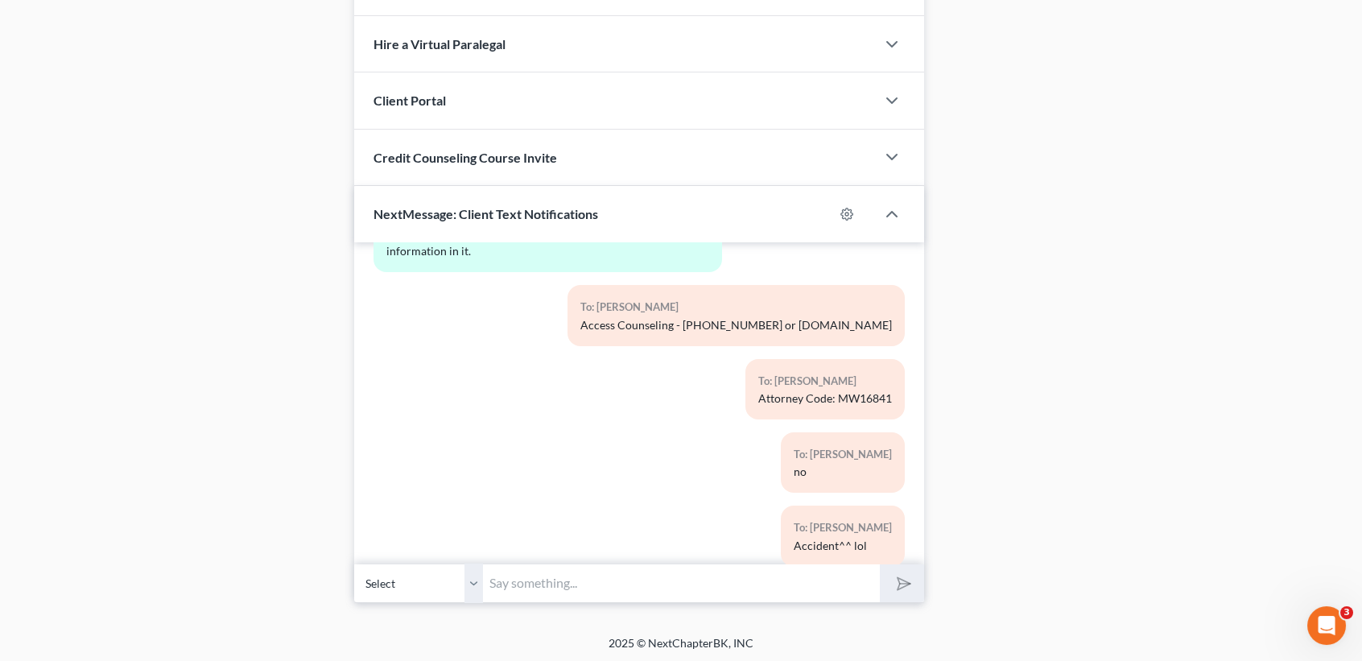
scroll to position [3658, 0]
click at [580, 584] on input "text" at bounding box center [681, 582] width 397 height 39
type input "A"
type input "you owe the IRS about $1500 for 2021?"
click at [880, 564] on button "submit" at bounding box center [902, 583] width 44 height 38
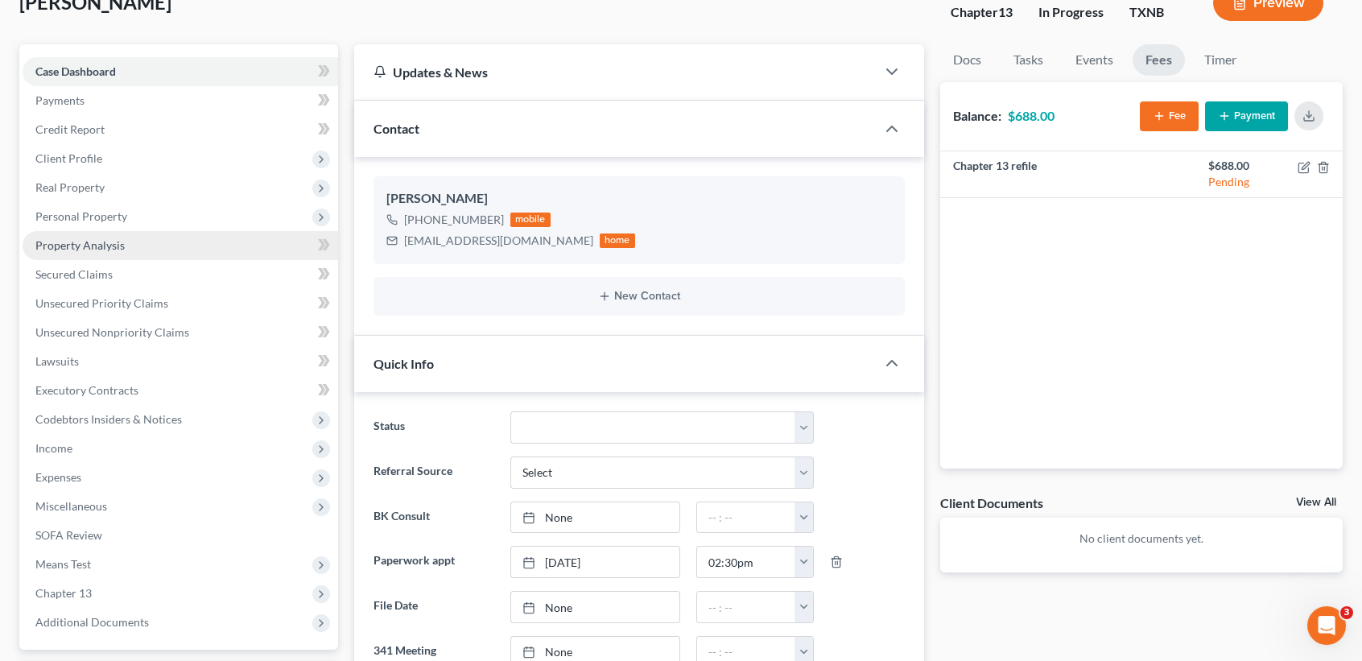
scroll to position [9, 0]
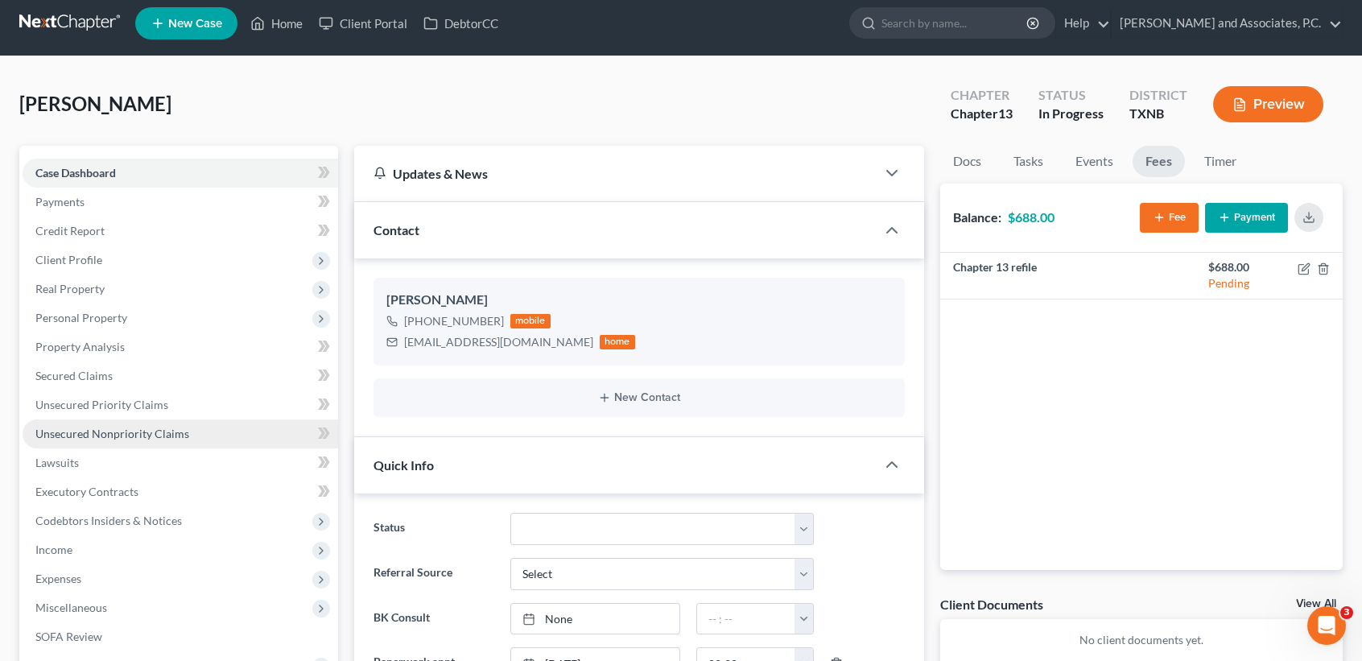
click at [195, 444] on link "Unsecured Nonpriority Claims" at bounding box center [181, 433] width 316 height 29
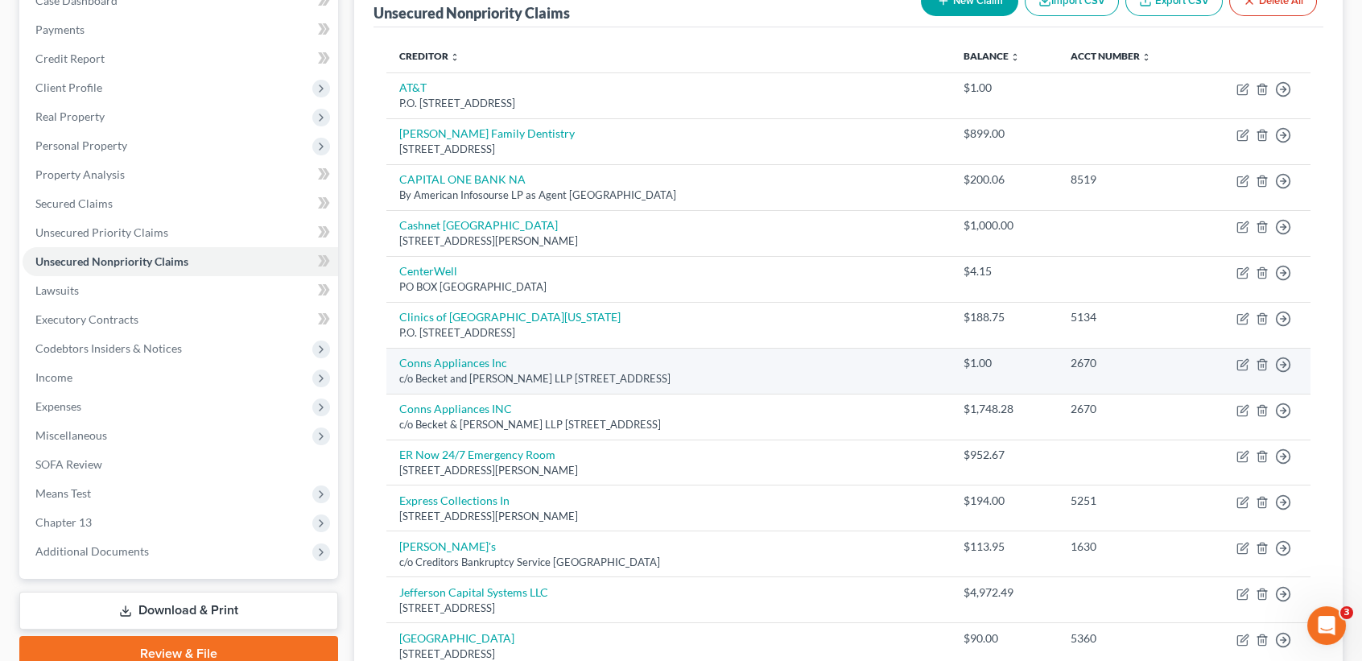
scroll to position [107, 0]
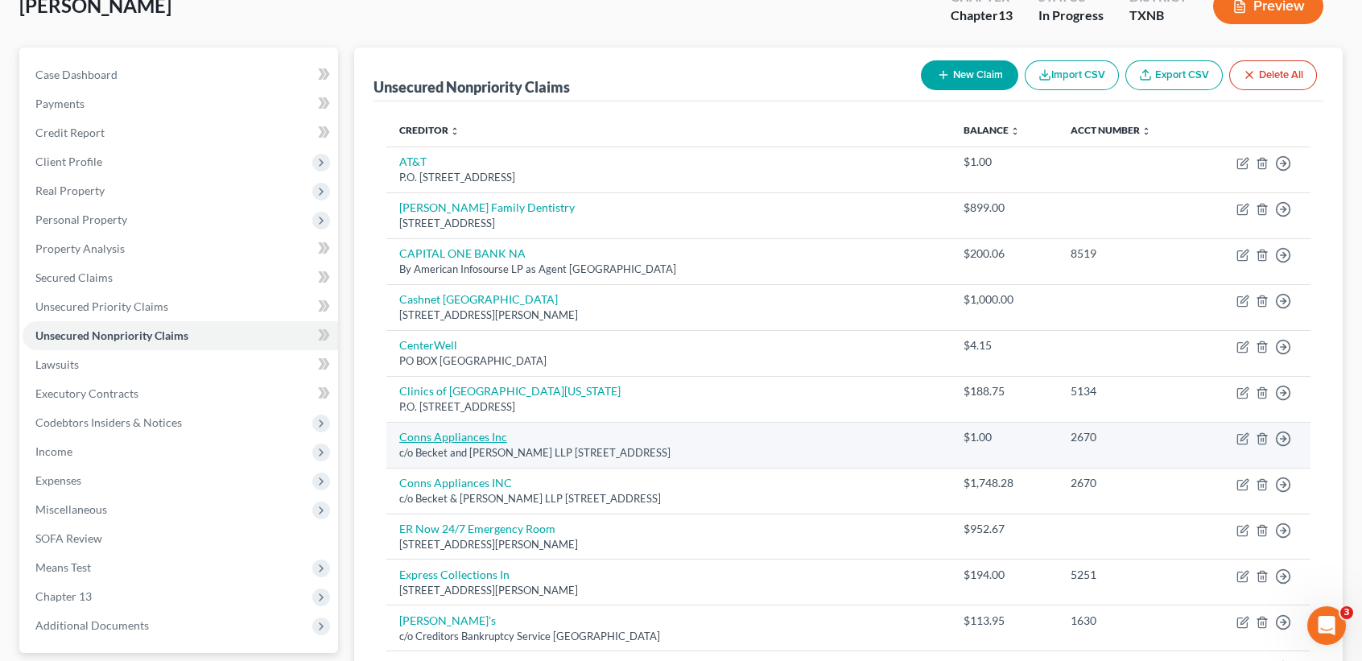
click at [461, 434] on link "Conns Appliances Inc" at bounding box center [453, 437] width 108 height 14
select select "39"
select select "0"
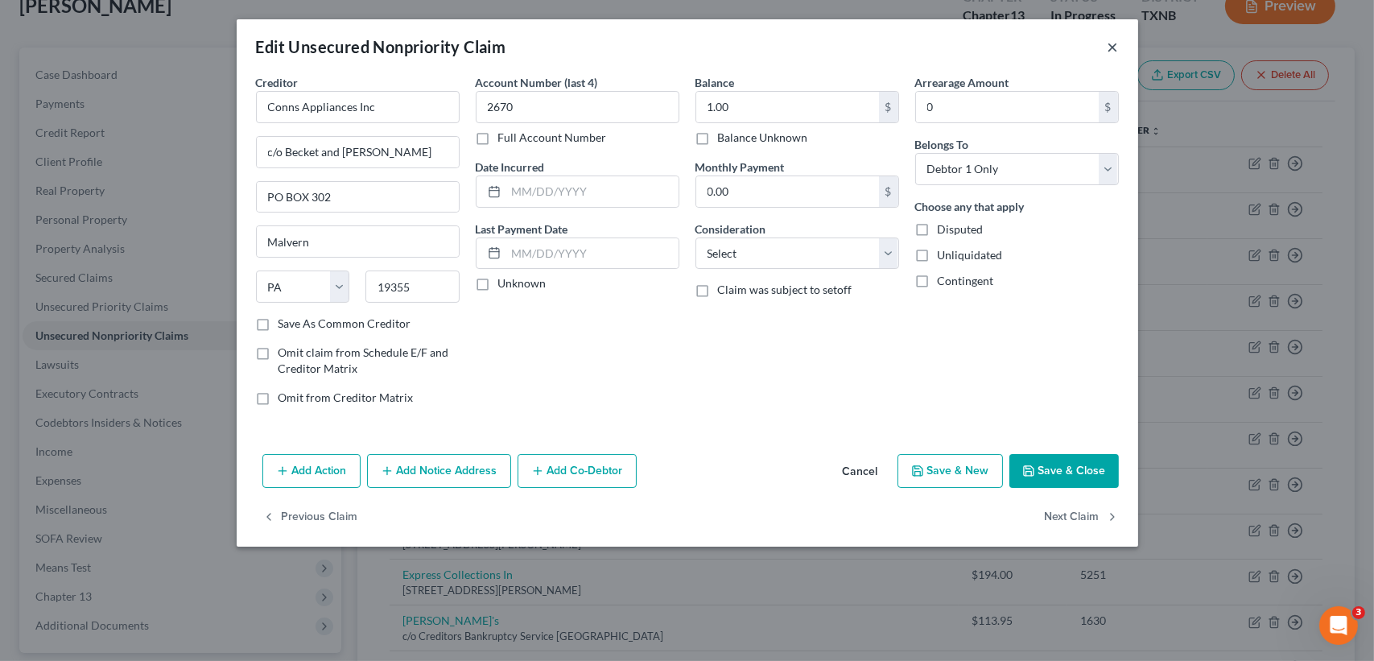
click at [1115, 42] on button "×" at bounding box center [1113, 46] width 11 height 19
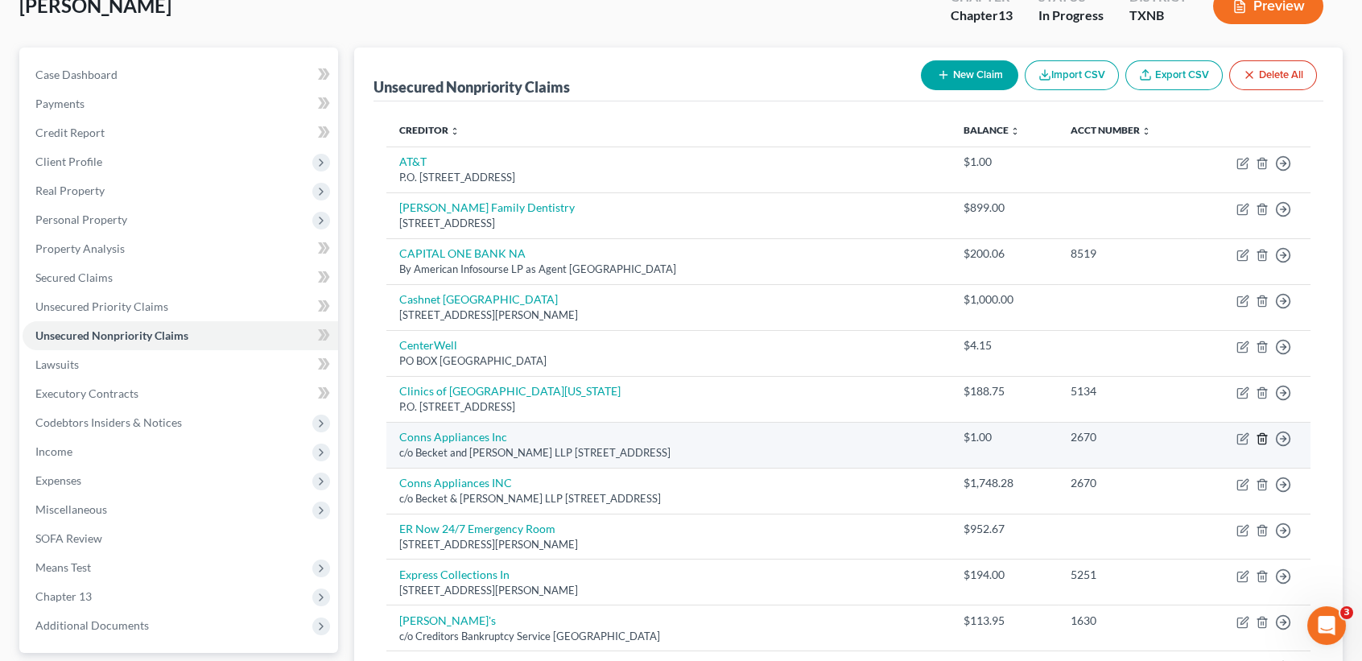
click at [1258, 437] on icon "button" at bounding box center [1261, 438] width 7 height 10
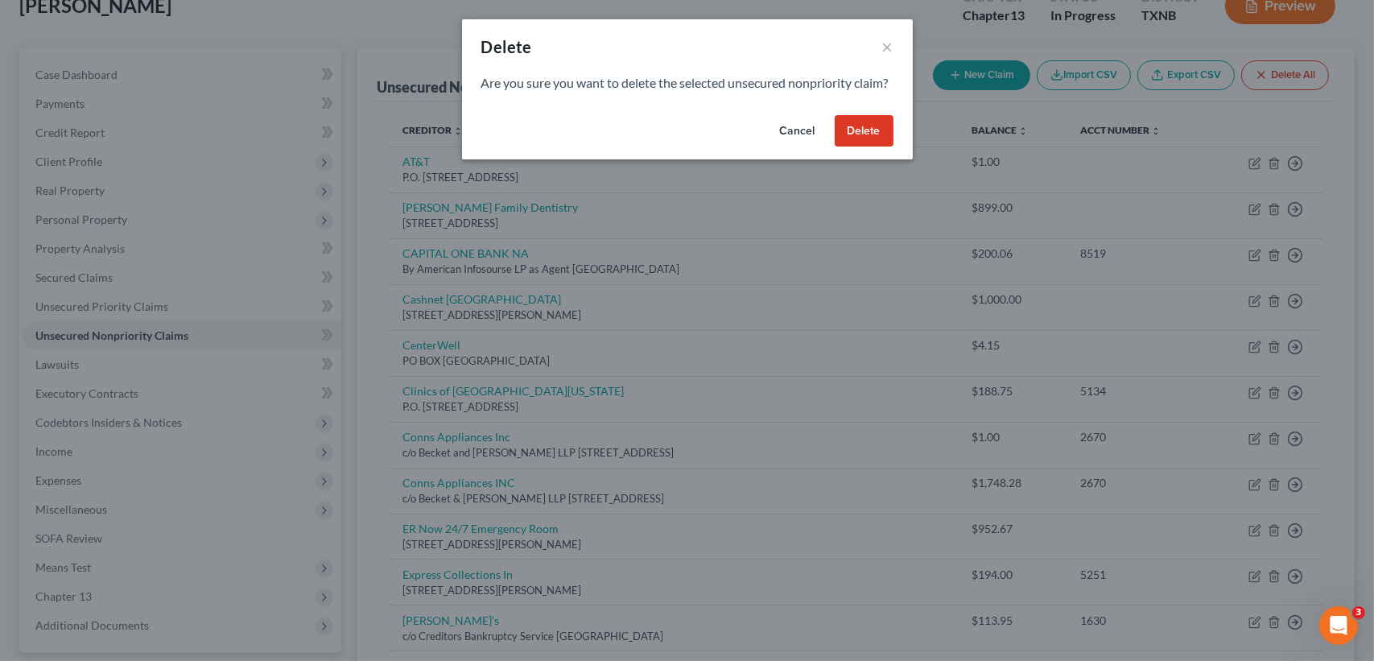
click at [856, 147] on button "Delete" at bounding box center [864, 131] width 59 height 32
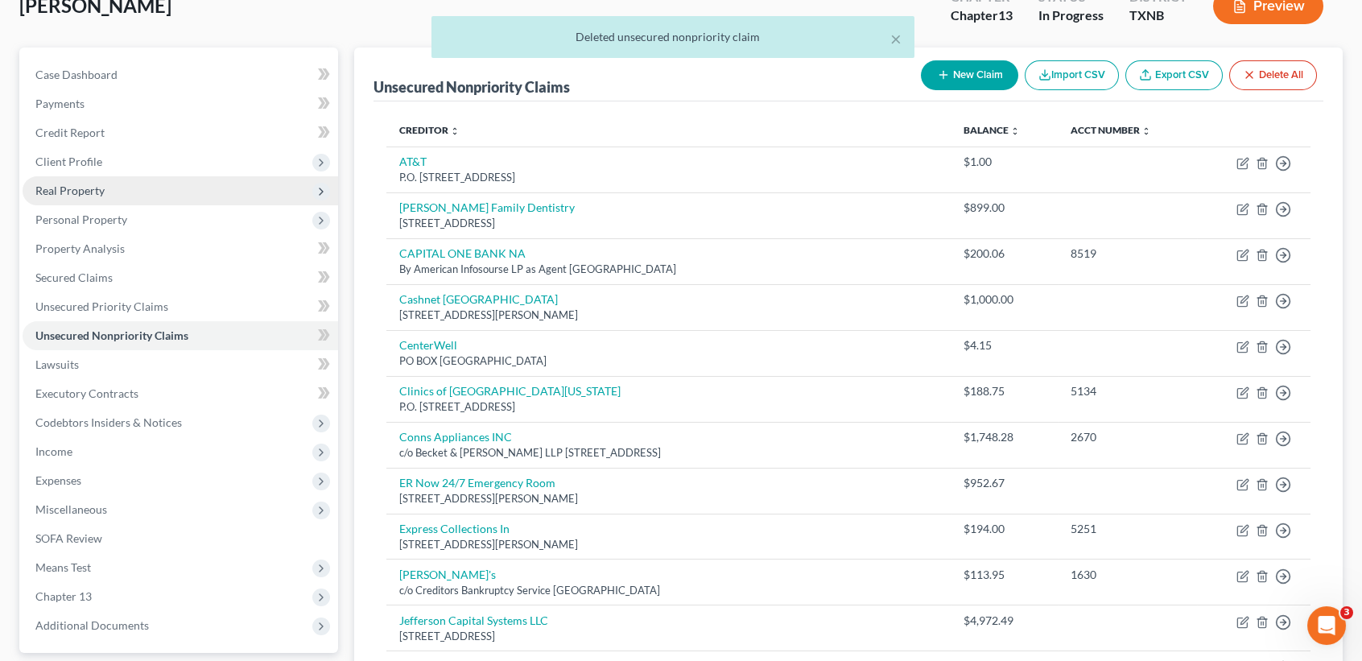
scroll to position [0, 0]
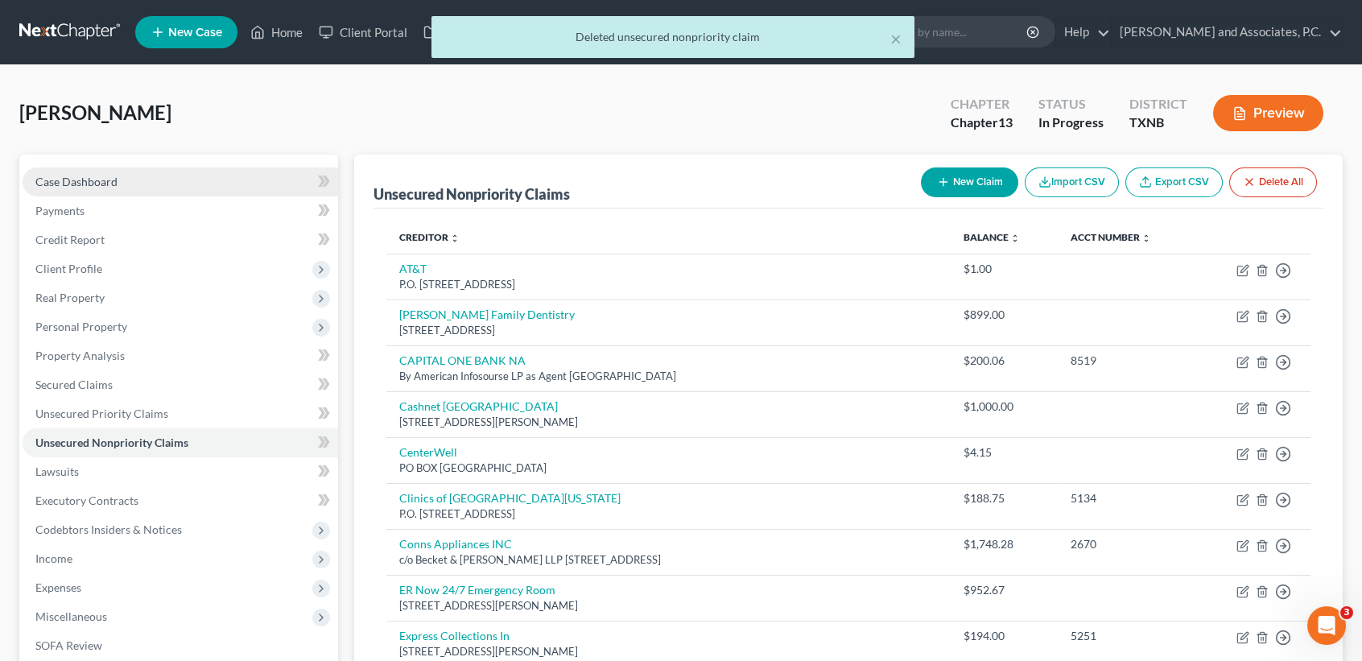
click at [60, 188] on link "Case Dashboard" at bounding box center [181, 181] width 316 height 29
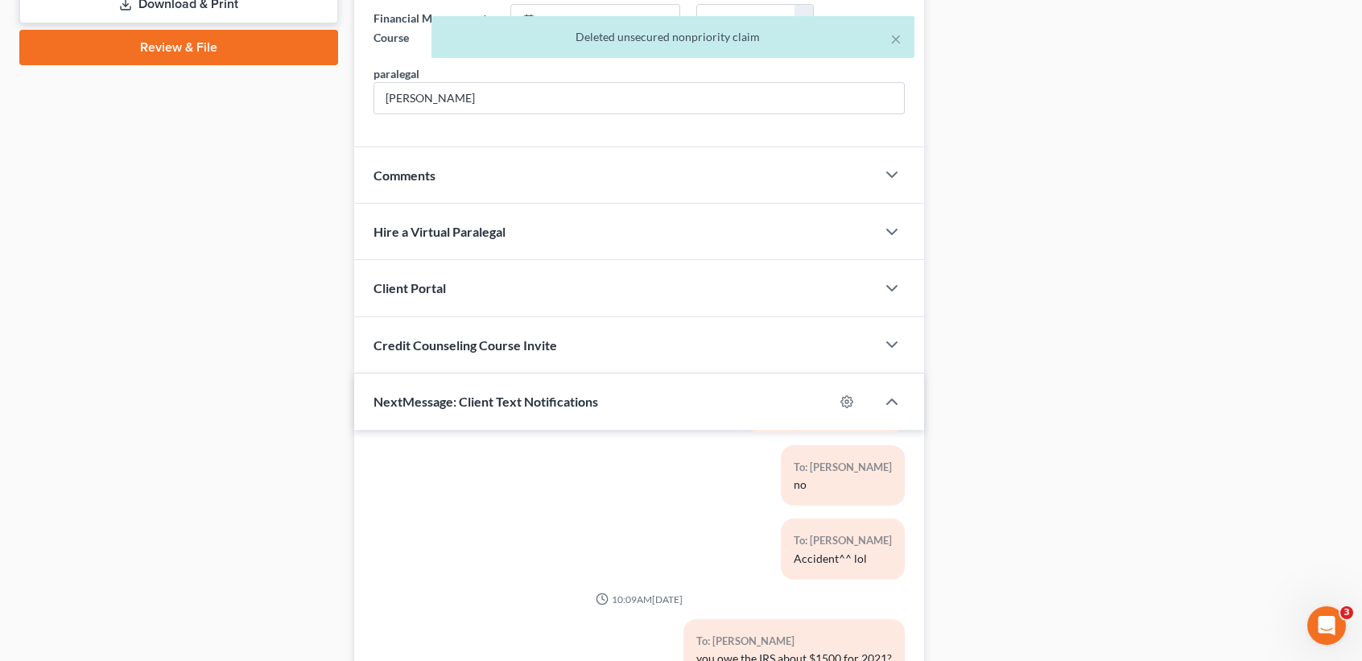
scroll to position [975, 0]
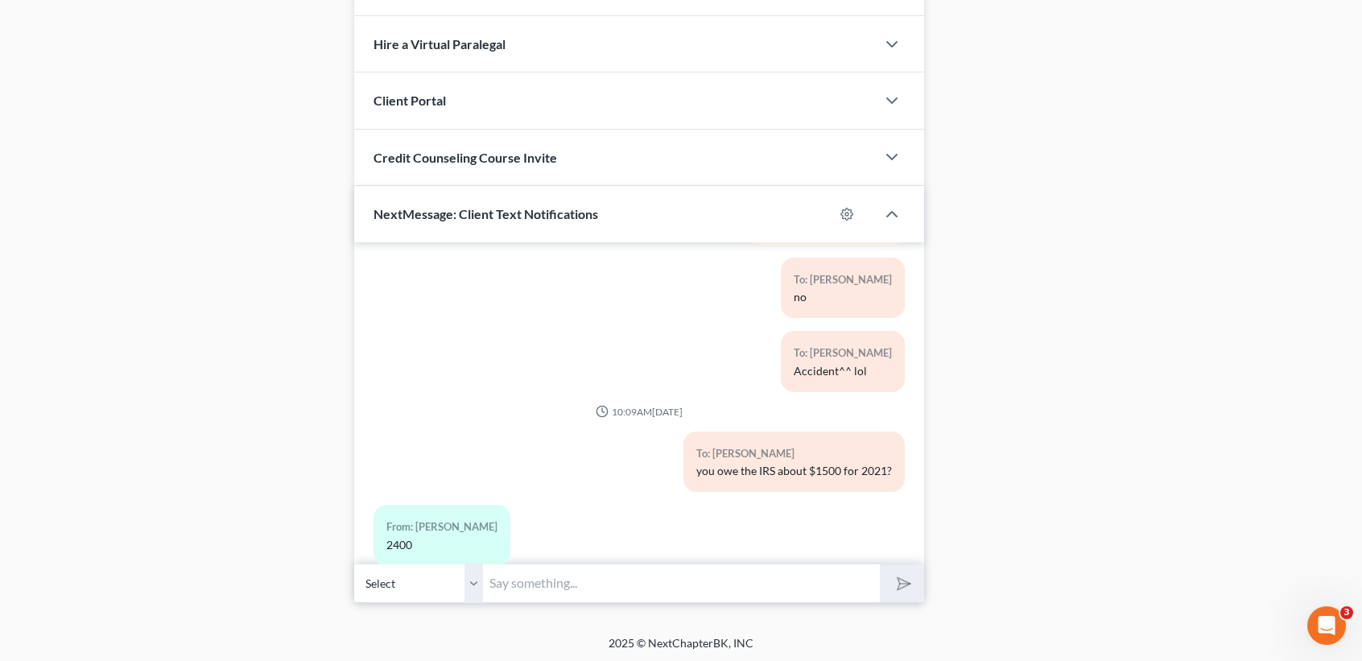
click at [584, 589] on input "text" at bounding box center [681, 582] width 397 height 39
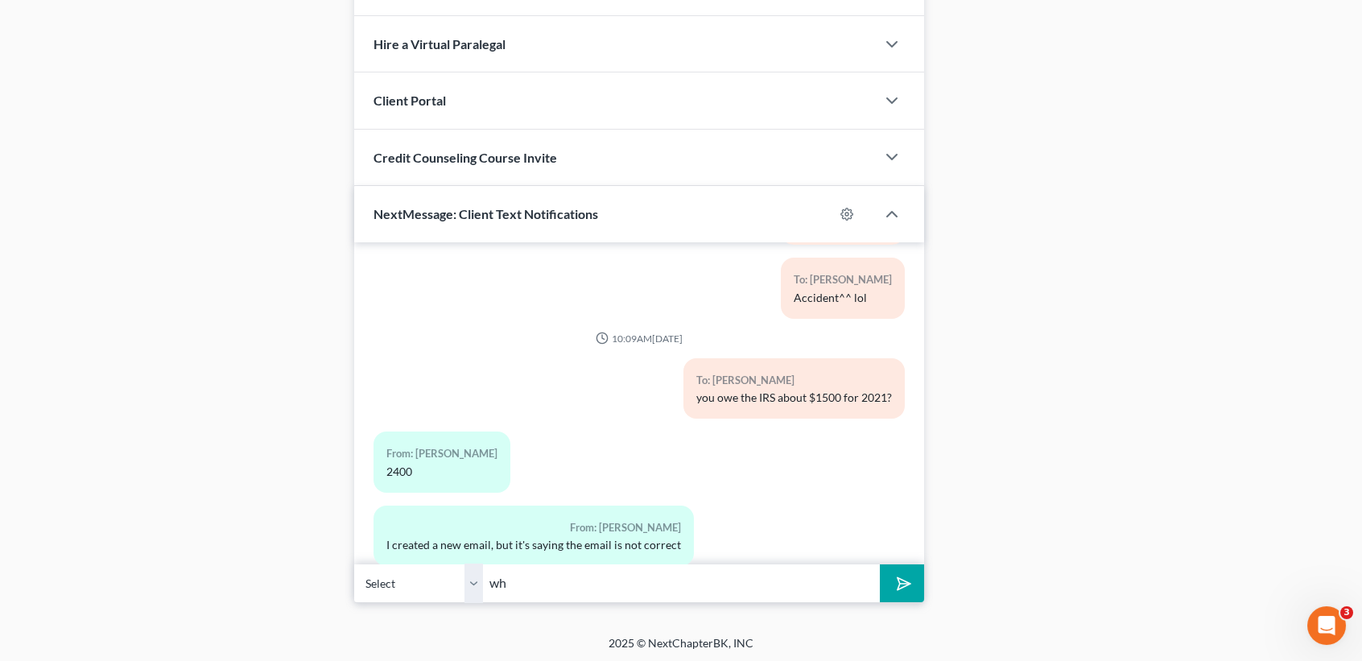
type input "w"
type input "W"
type input "Was the 2021 taxes listed in your last case?"
click at [880, 564] on button "submit" at bounding box center [902, 583] width 44 height 38
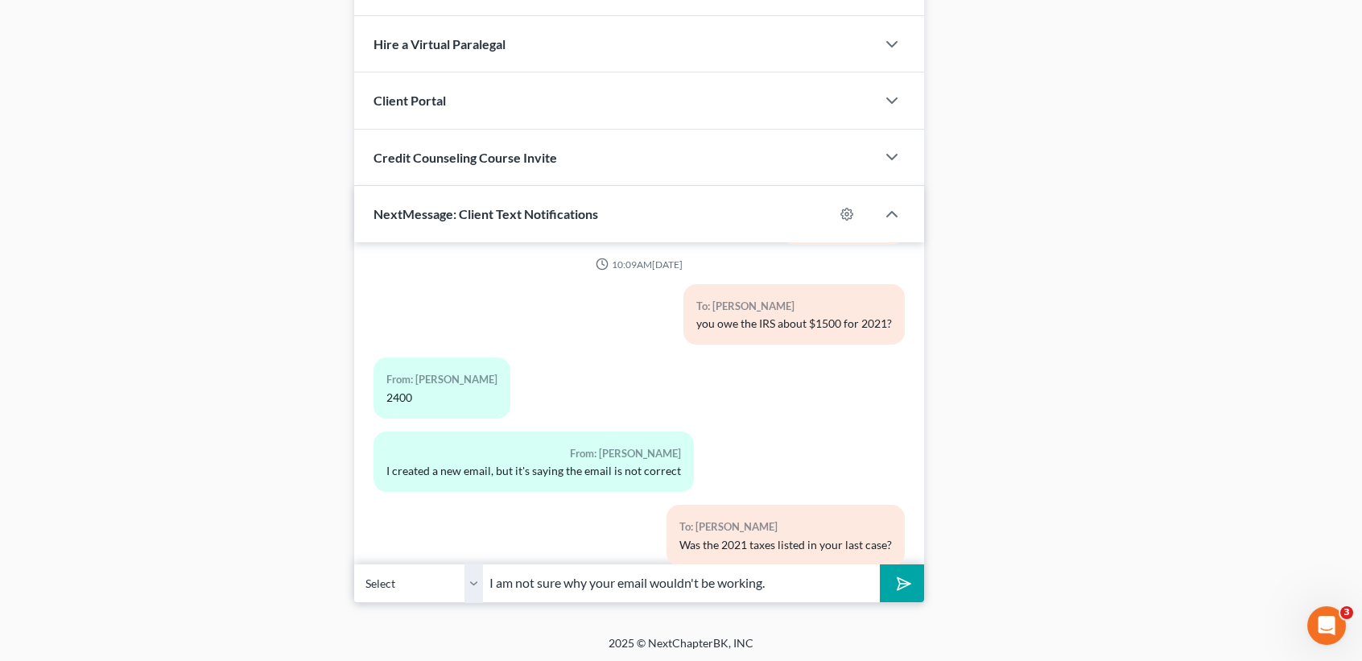
type input "I am not sure why your email wouldn't be working."
click at [880, 564] on button "submit" at bounding box center [902, 583] width 44 height 38
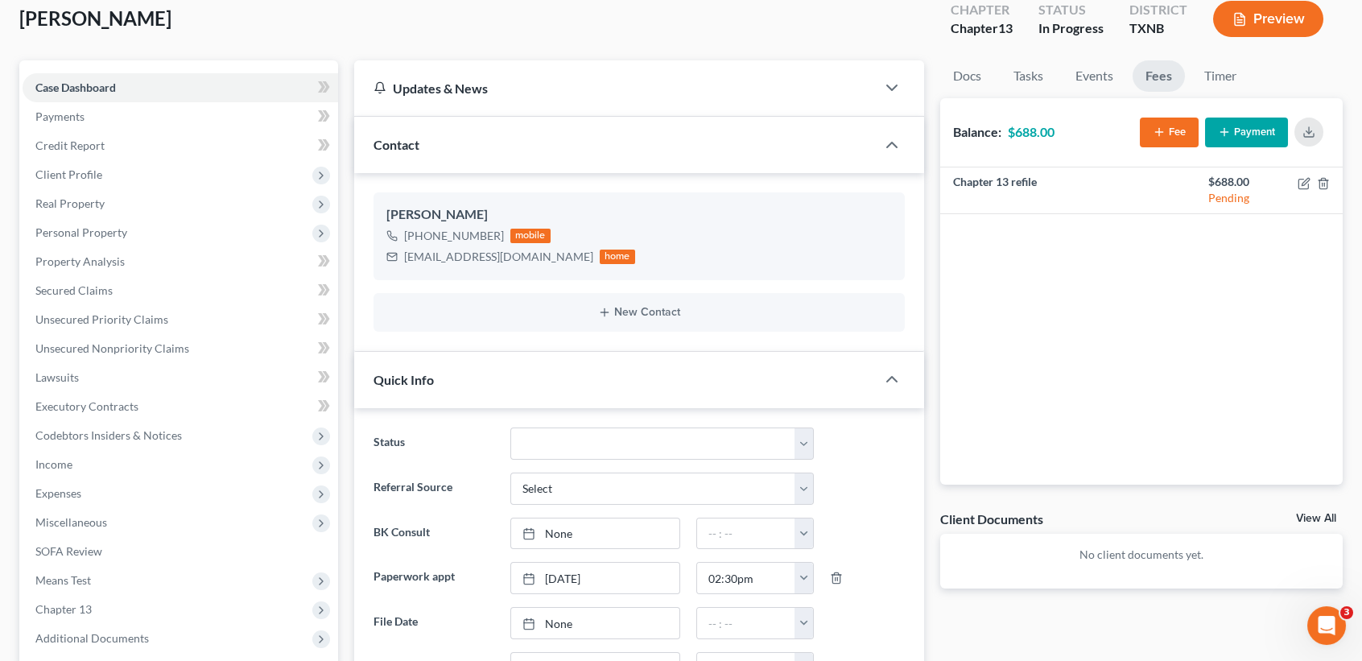
scroll to position [0, 0]
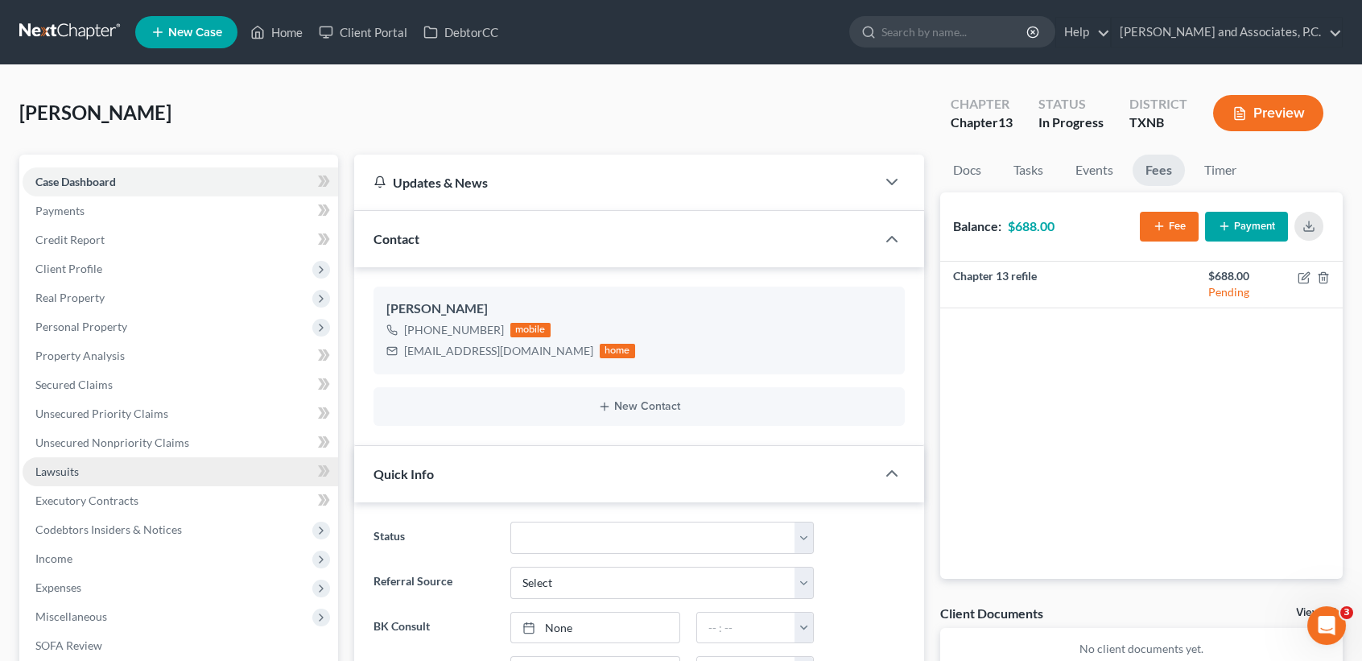
click at [122, 472] on link "Lawsuits" at bounding box center [181, 471] width 316 height 29
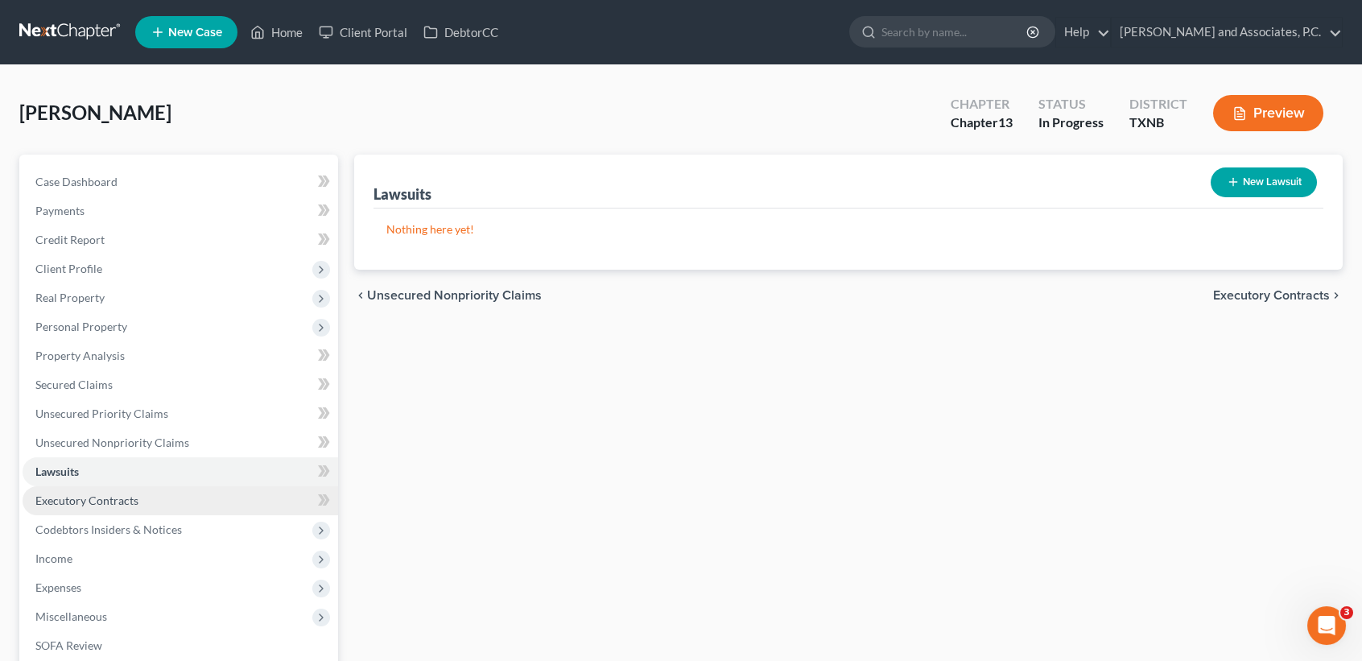
click at [96, 506] on link "Executory Contracts" at bounding box center [181, 500] width 316 height 29
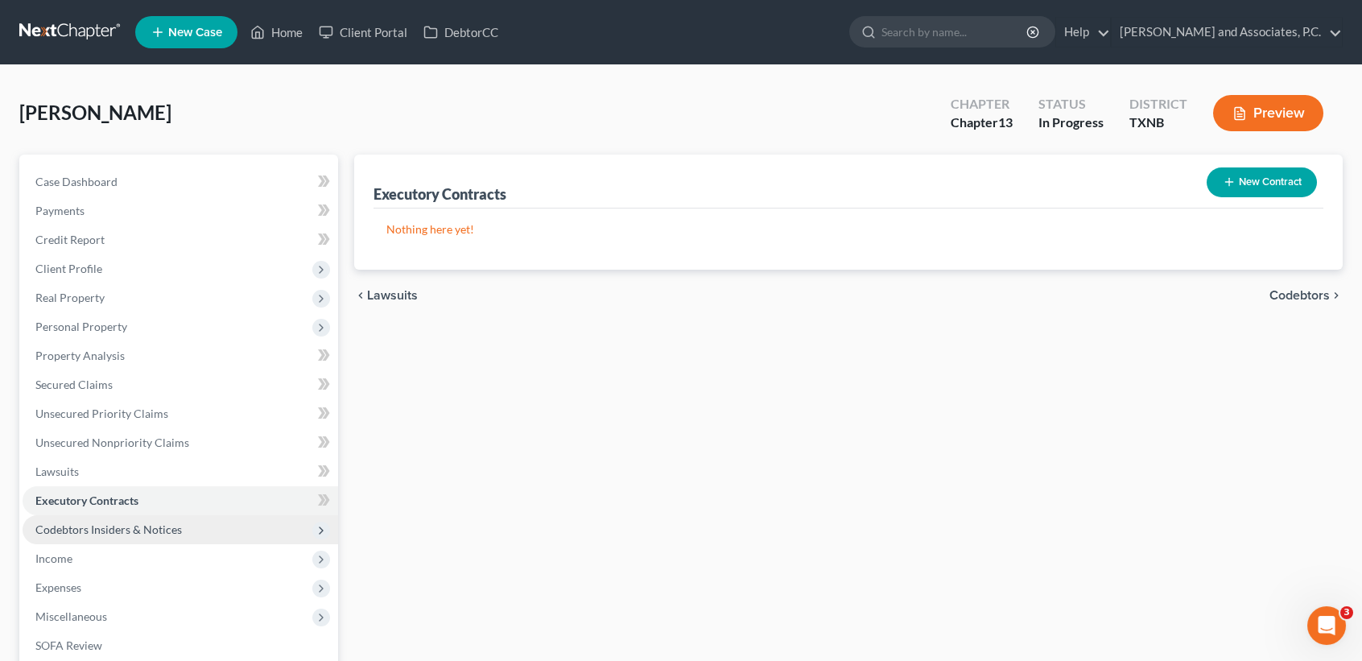
click at [80, 526] on span "Codebtors Insiders & Notices" at bounding box center [108, 529] width 146 height 14
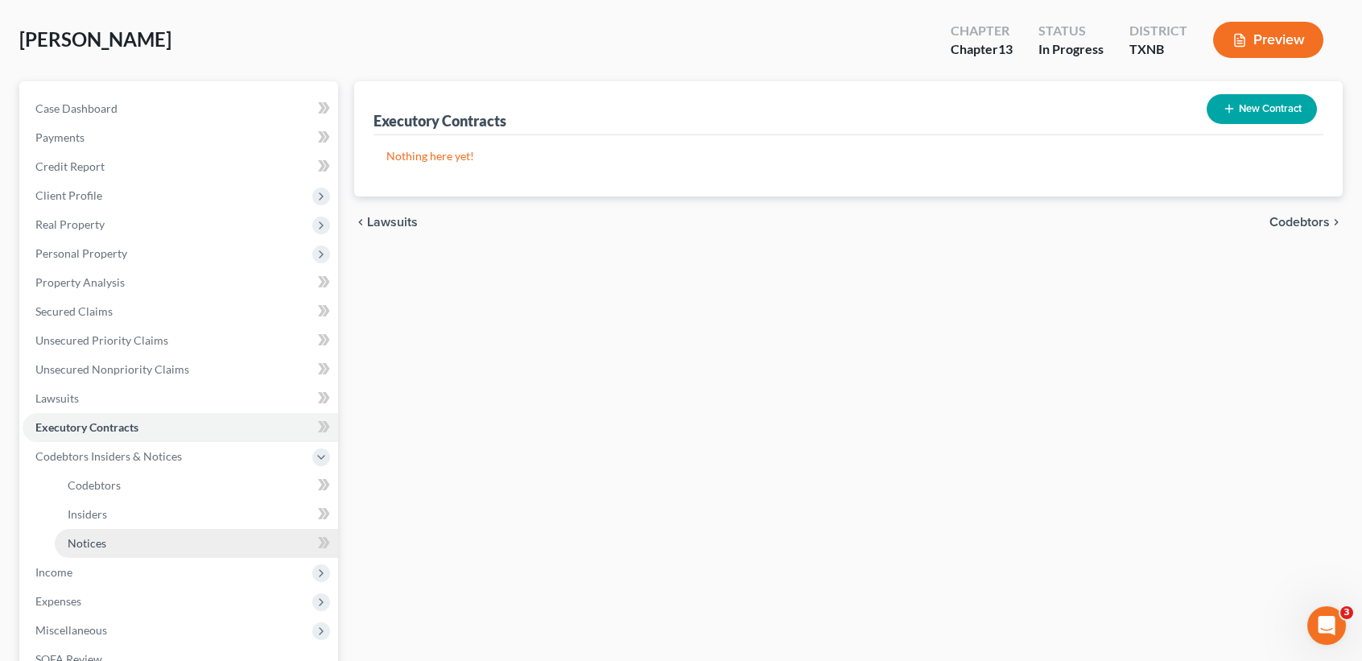
scroll to position [107, 0]
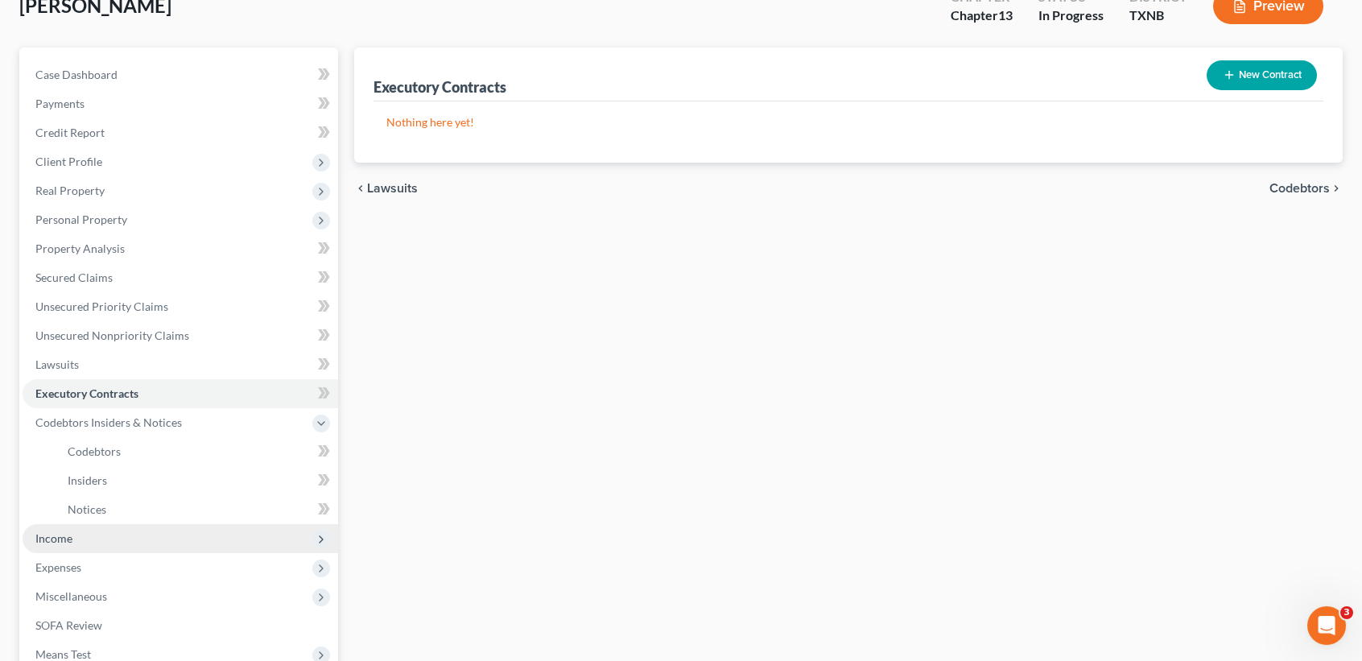
click at [55, 543] on span "Income" at bounding box center [53, 538] width 37 height 14
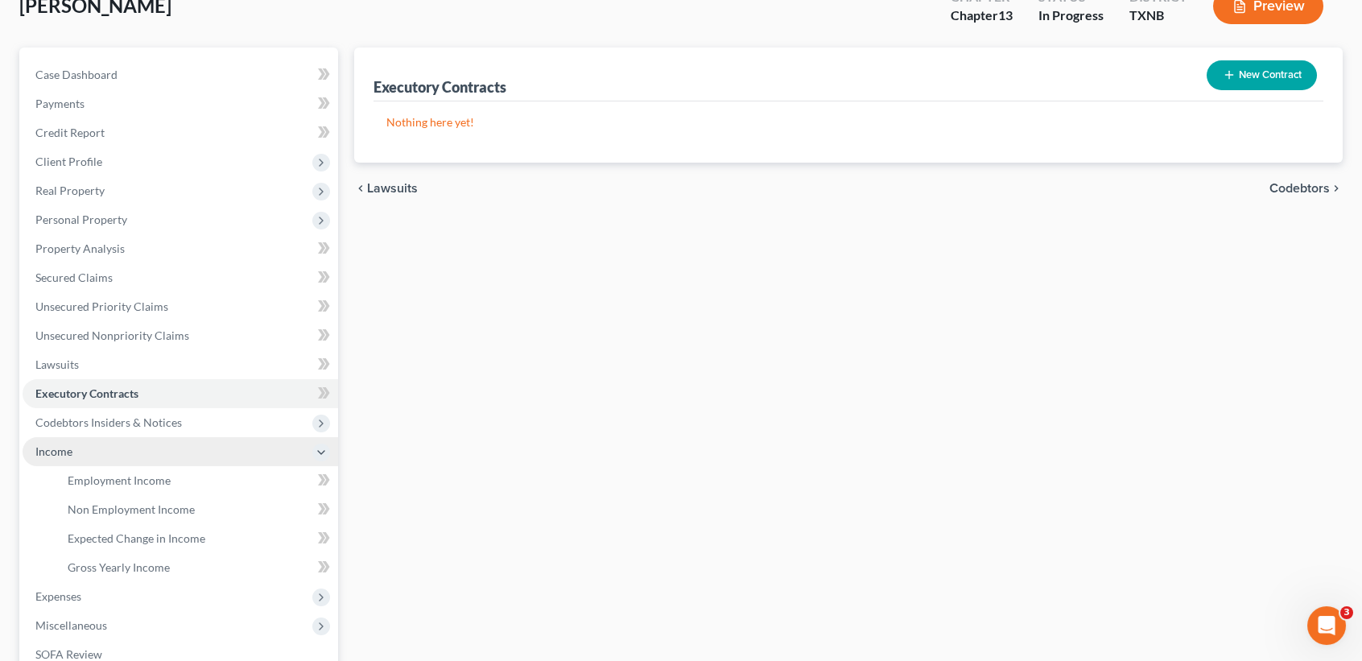
click at [123, 460] on span "Income" at bounding box center [181, 451] width 316 height 29
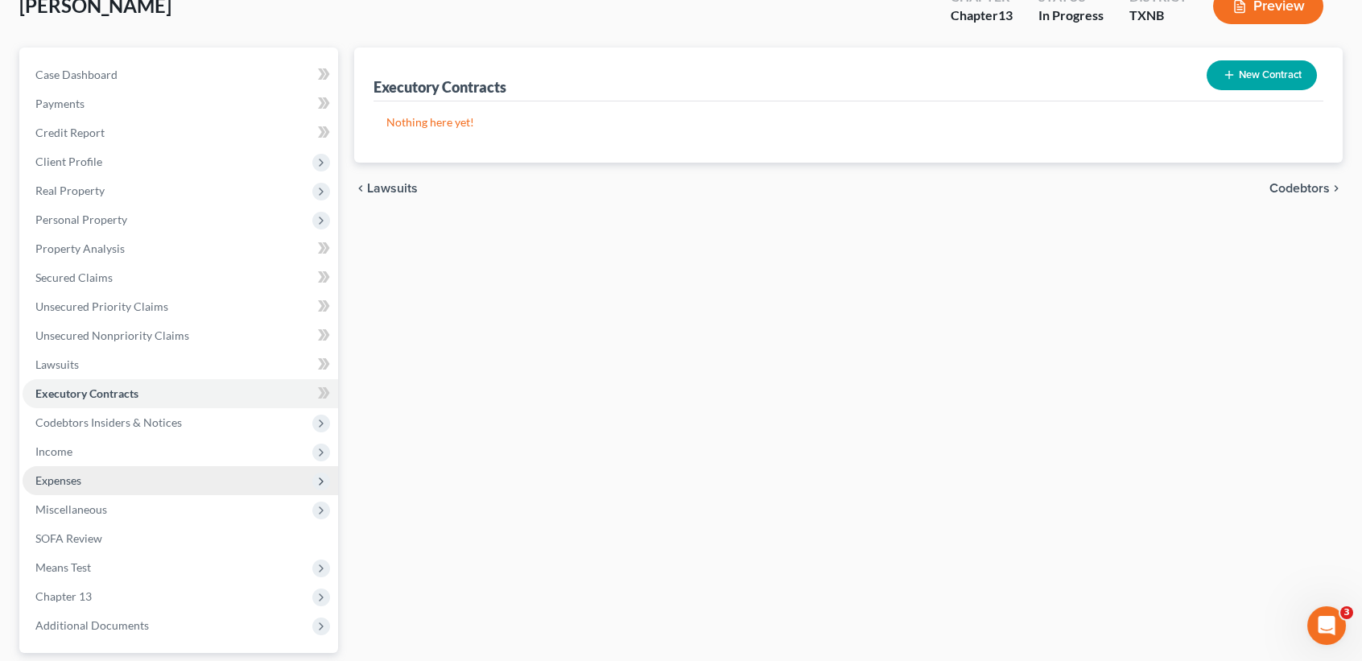
click at [120, 486] on span "Expenses" at bounding box center [181, 480] width 316 height 29
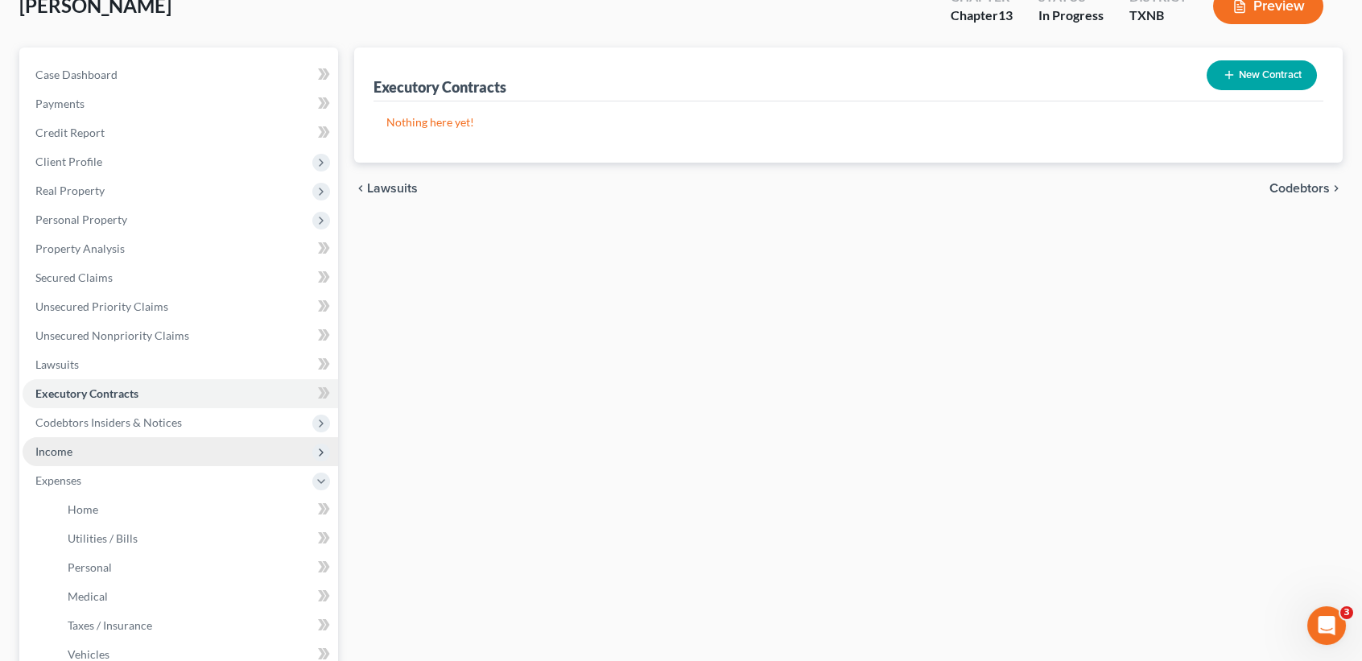
click at [123, 454] on span "Income" at bounding box center [181, 451] width 316 height 29
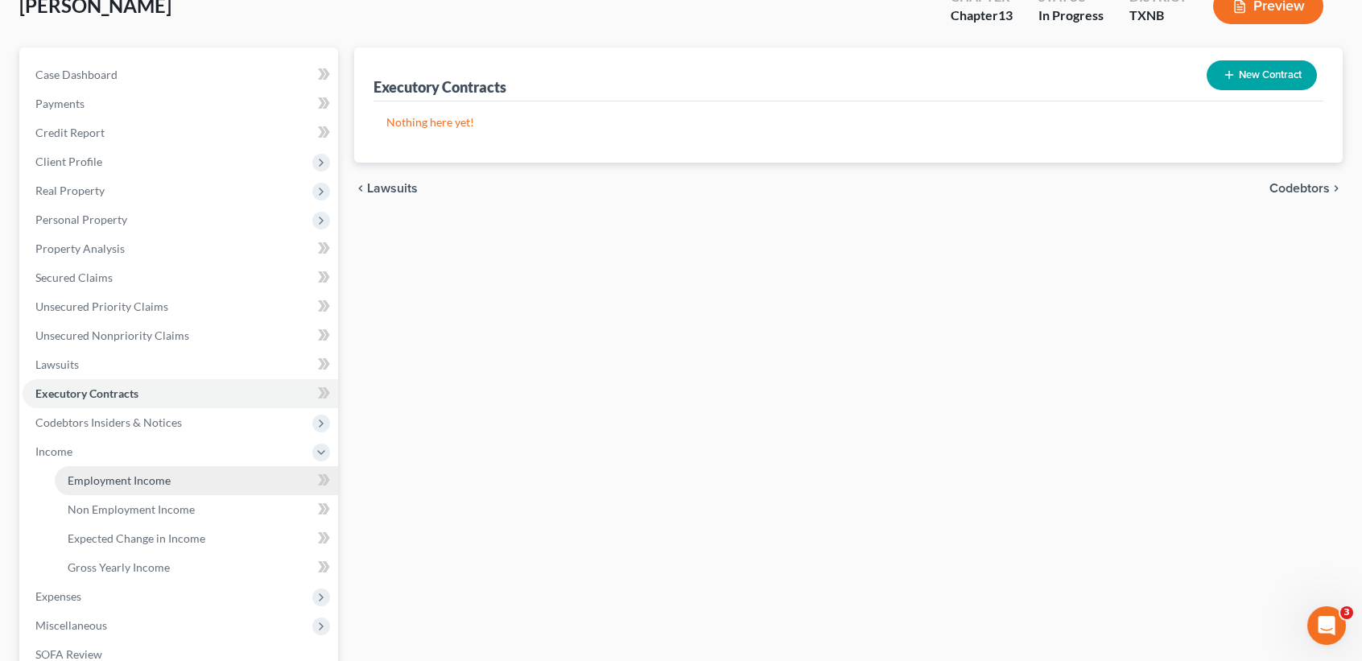
click at [123, 485] on span "Employment Income" at bounding box center [119, 480] width 103 height 14
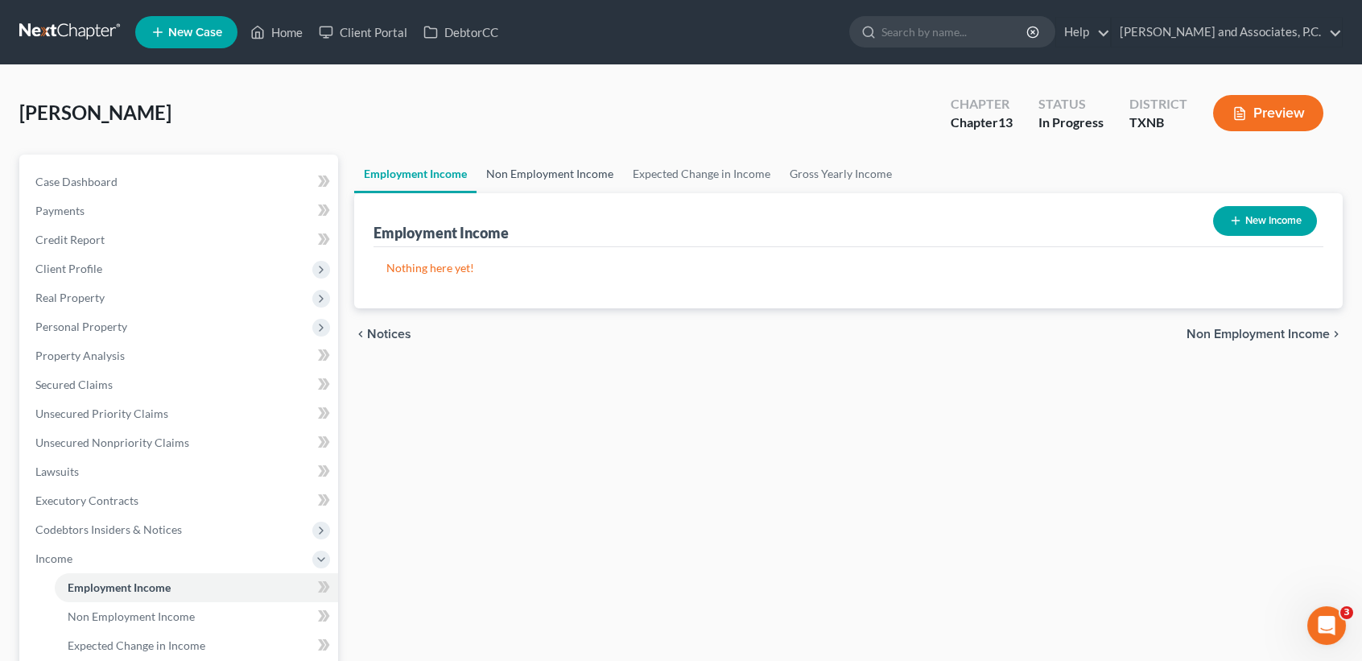
click at [576, 168] on link "Non Employment Income" at bounding box center [550, 174] width 146 height 39
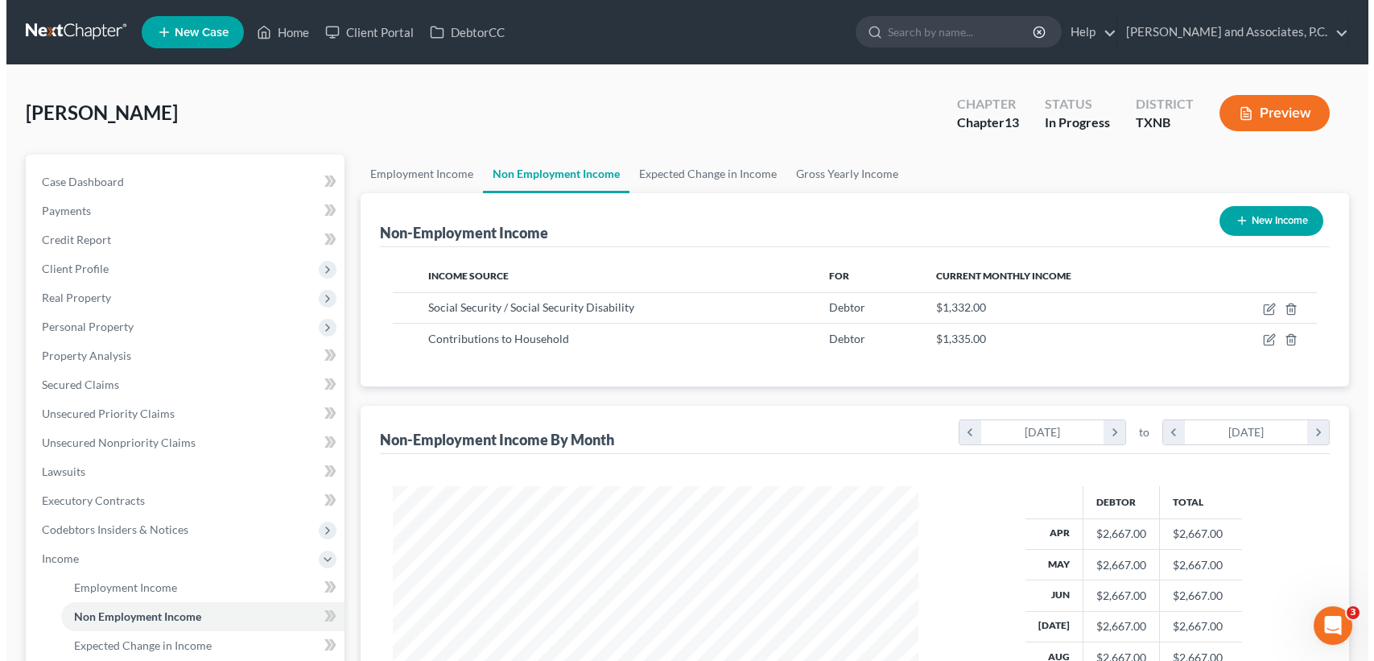
scroll to position [288, 557]
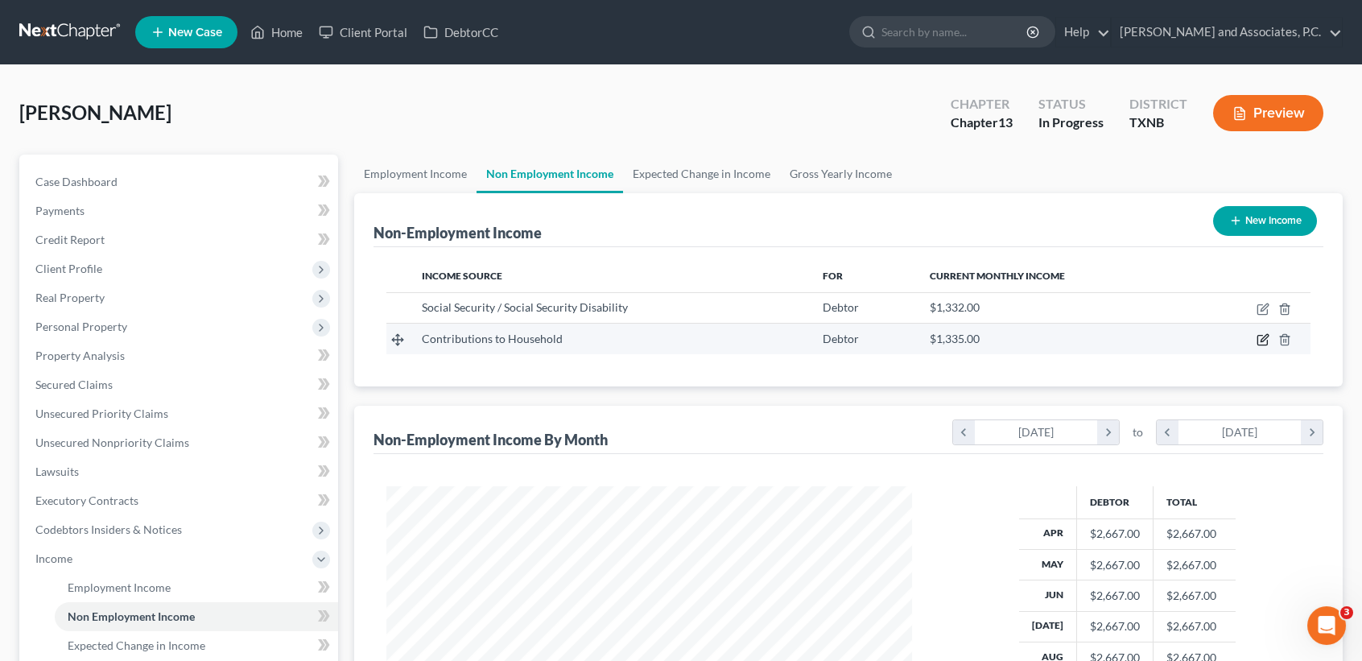
click at [1264, 340] on icon "button" at bounding box center [1262, 339] width 13 height 13
select select "8"
select select "0"
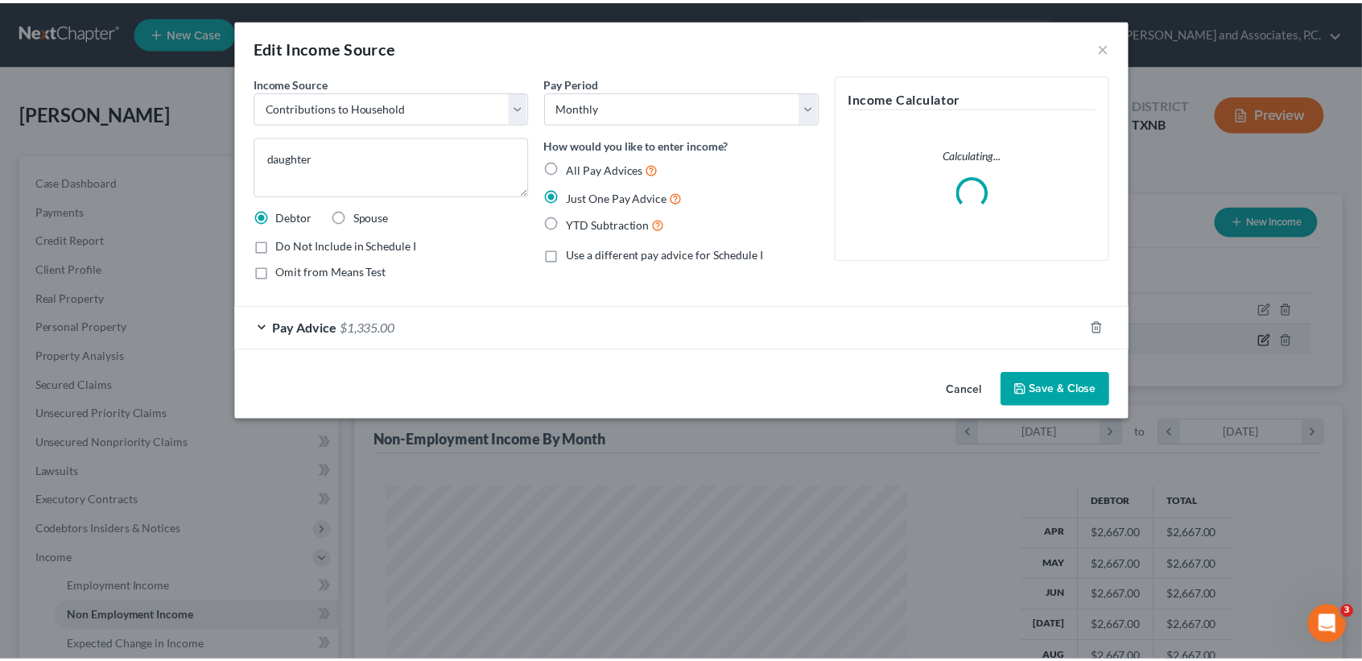
scroll to position [288, 563]
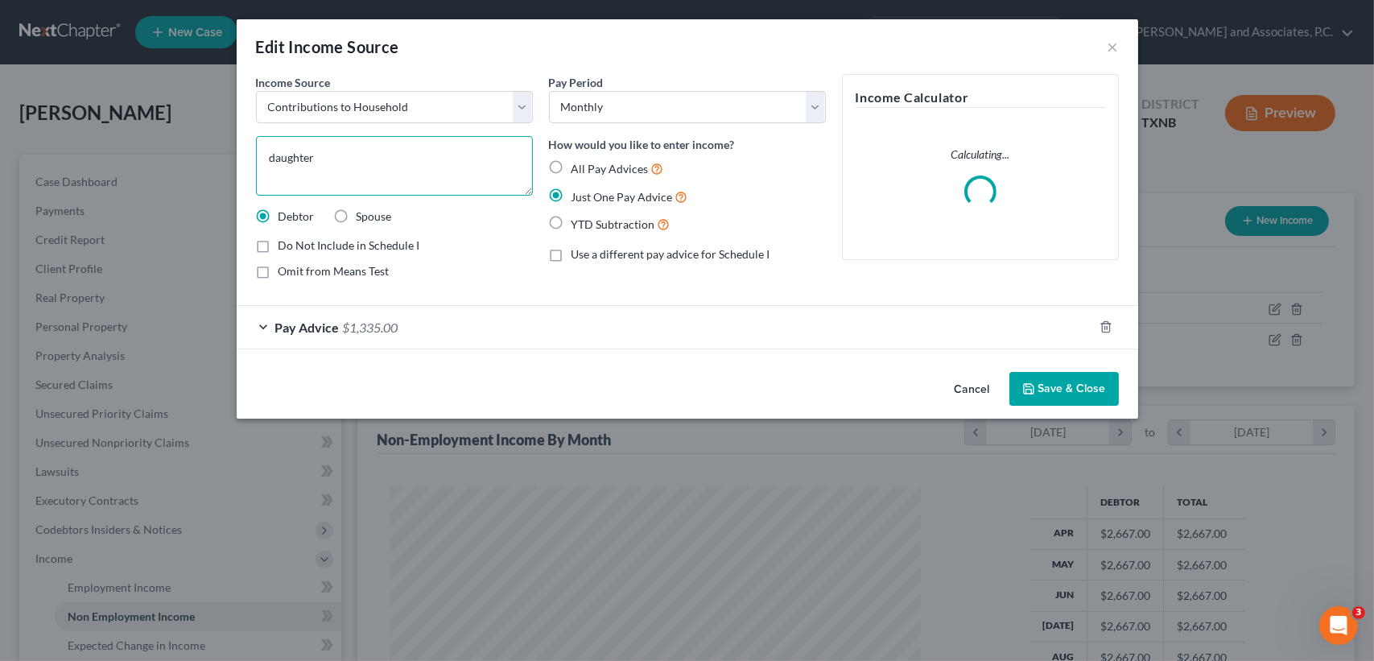
click at [379, 164] on textarea "daughter" at bounding box center [394, 166] width 277 height 60
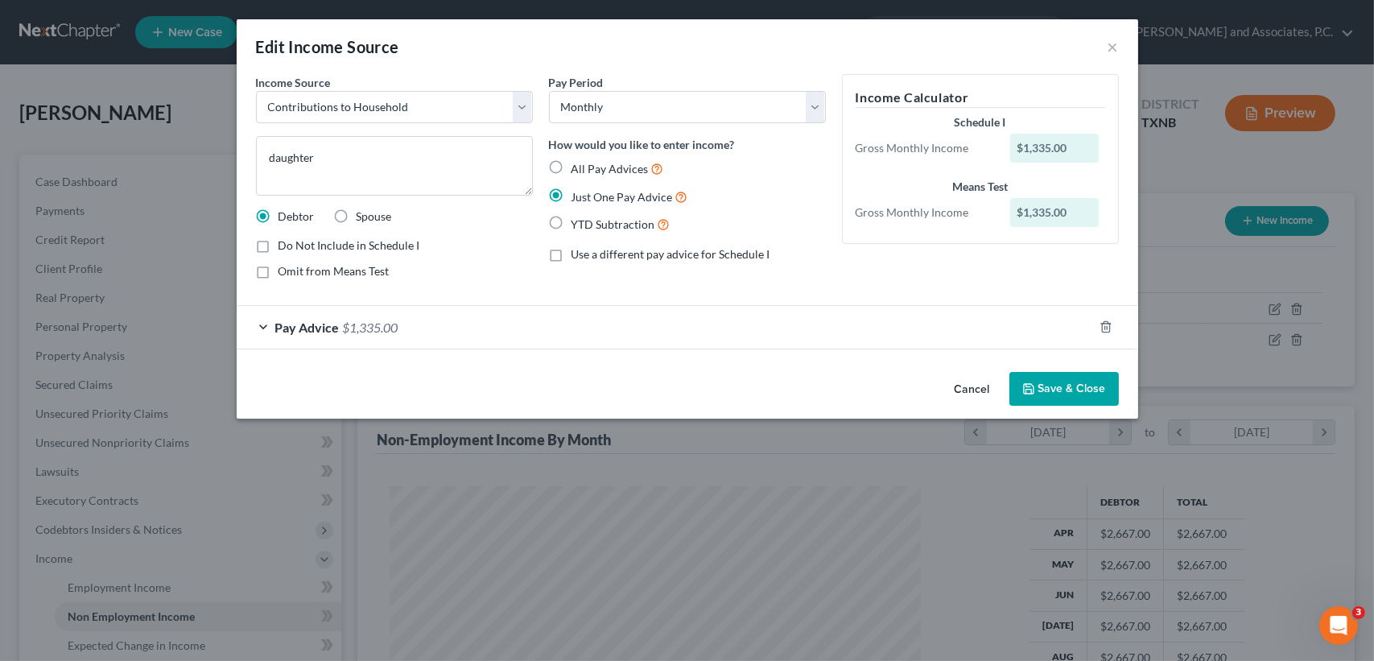
click at [439, 328] on div "Pay Advice $1,335.00" at bounding box center [665, 327] width 856 height 43
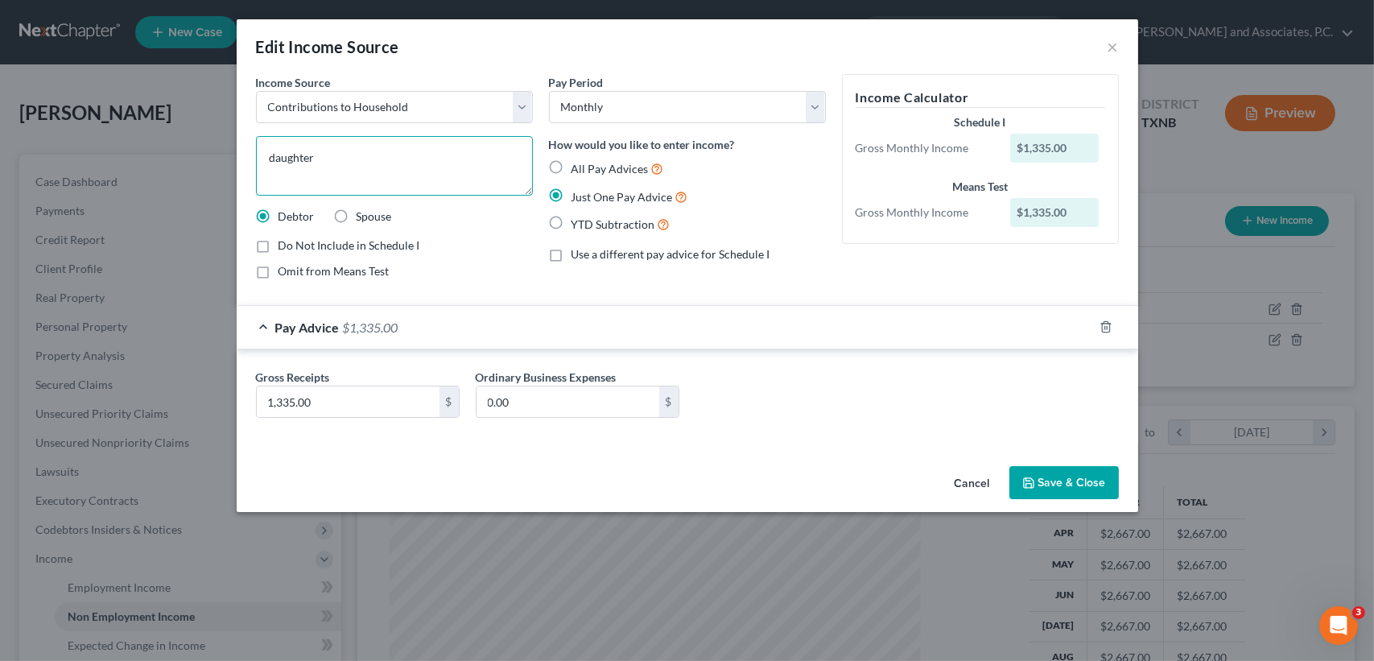
click at [422, 177] on textarea "daughter" at bounding box center [394, 166] width 277 height 60
click at [1023, 486] on icon "button" at bounding box center [1028, 483] width 13 height 13
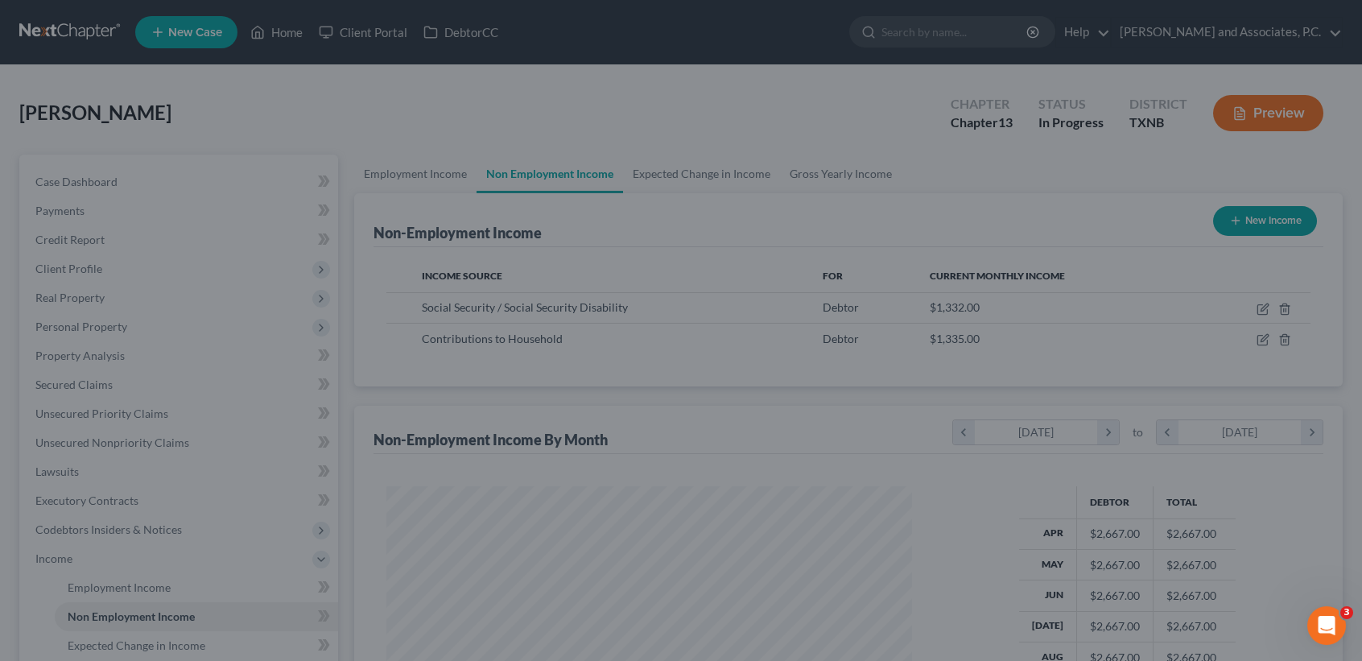
scroll to position [804630, 804361]
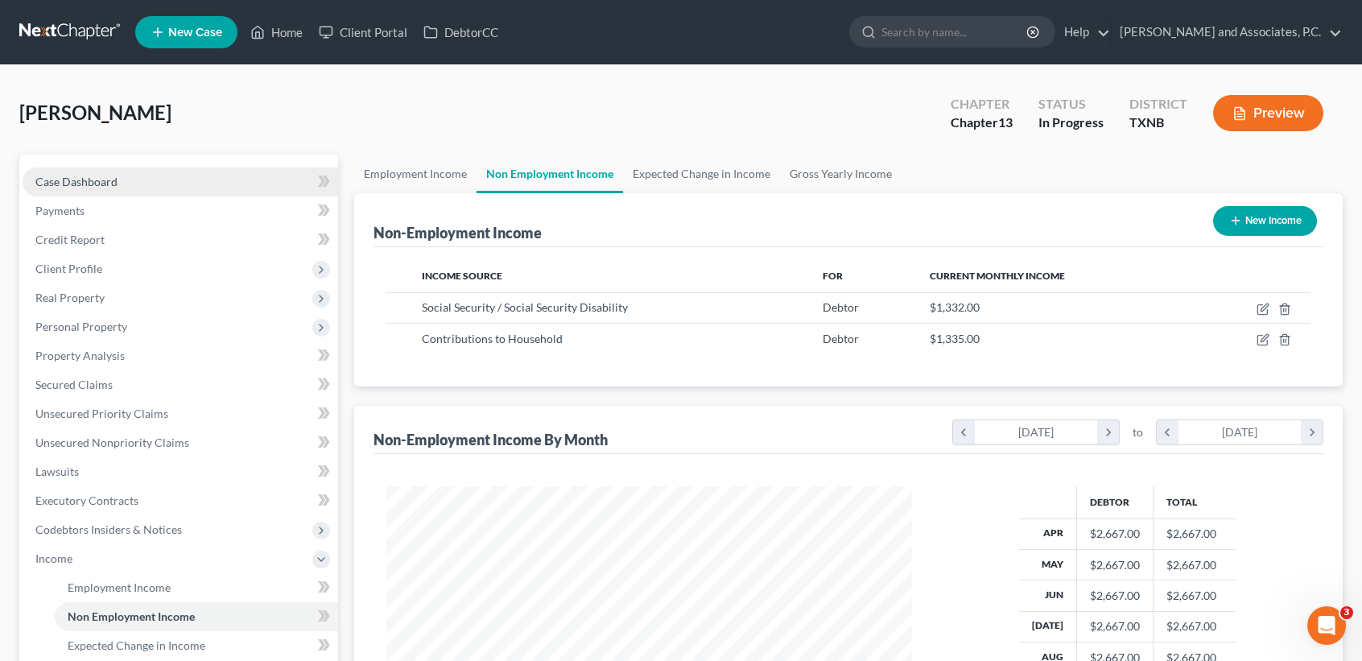
click at [76, 179] on span "Case Dashboard" at bounding box center [76, 182] width 82 height 14
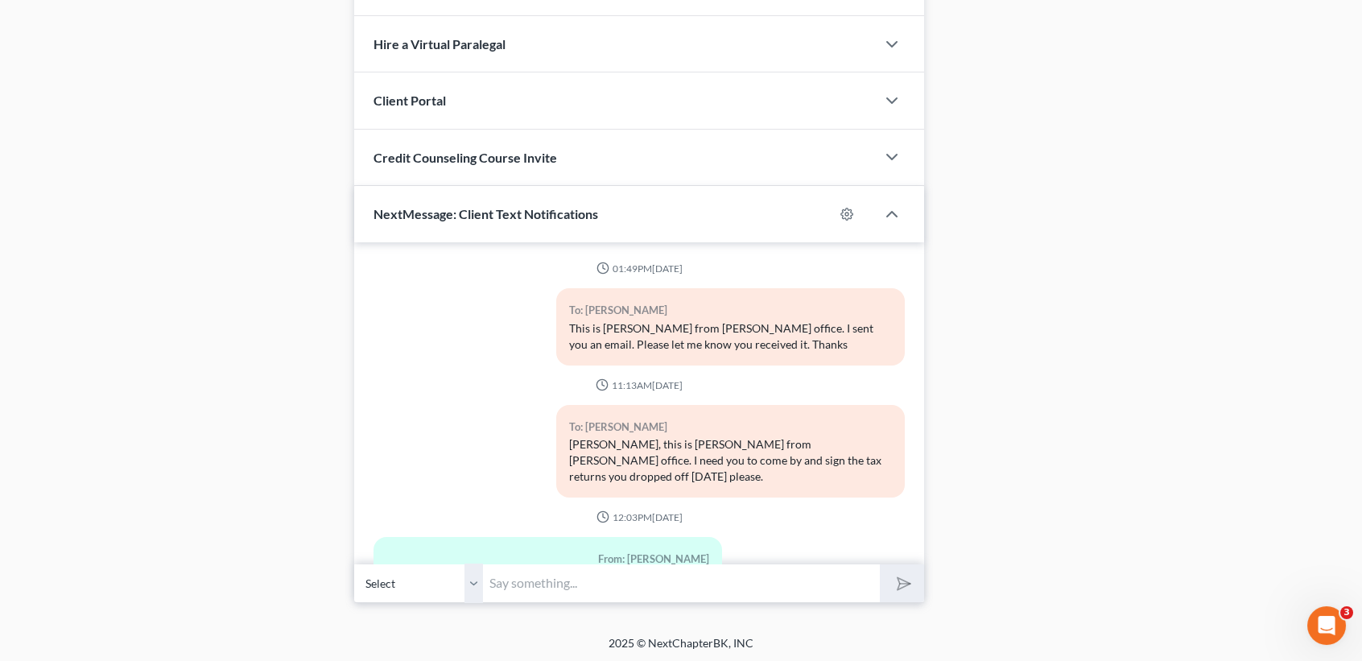
scroll to position [4145, 0]
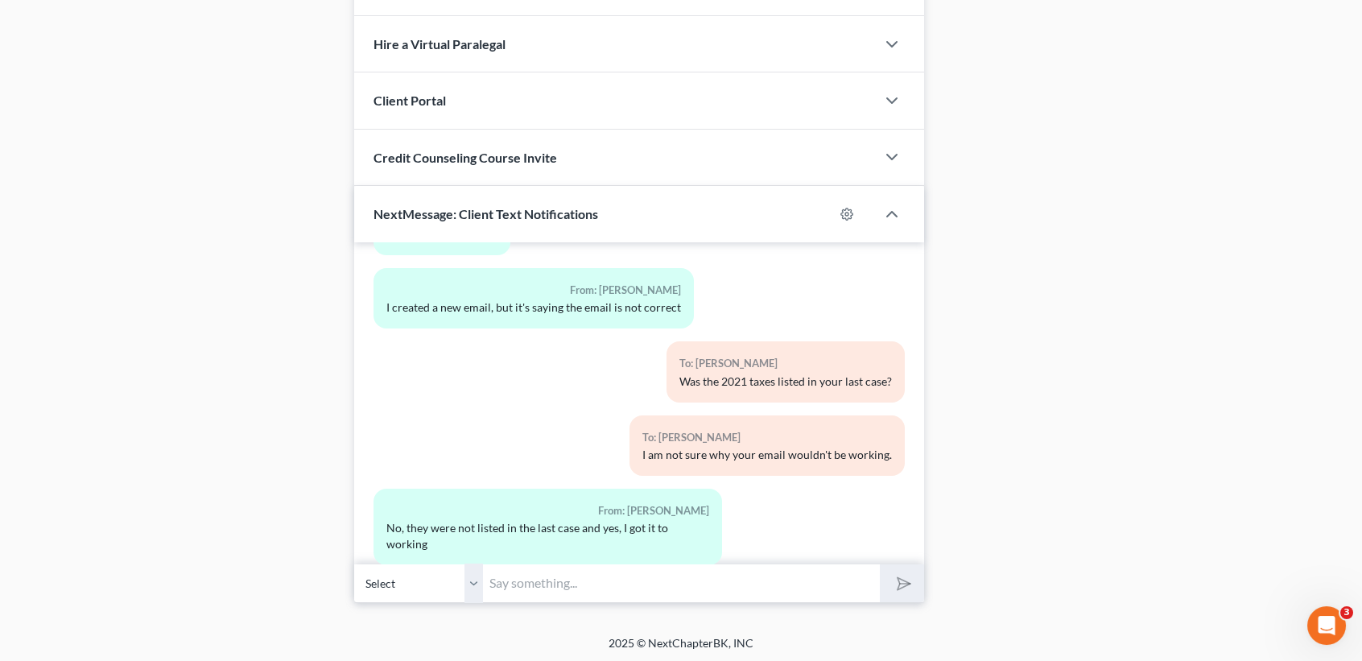
click at [607, 595] on input "text" at bounding box center [681, 582] width 397 height 39
type input "Okay. got it."
click at [880, 564] on button "submit" at bounding box center [902, 583] width 44 height 38
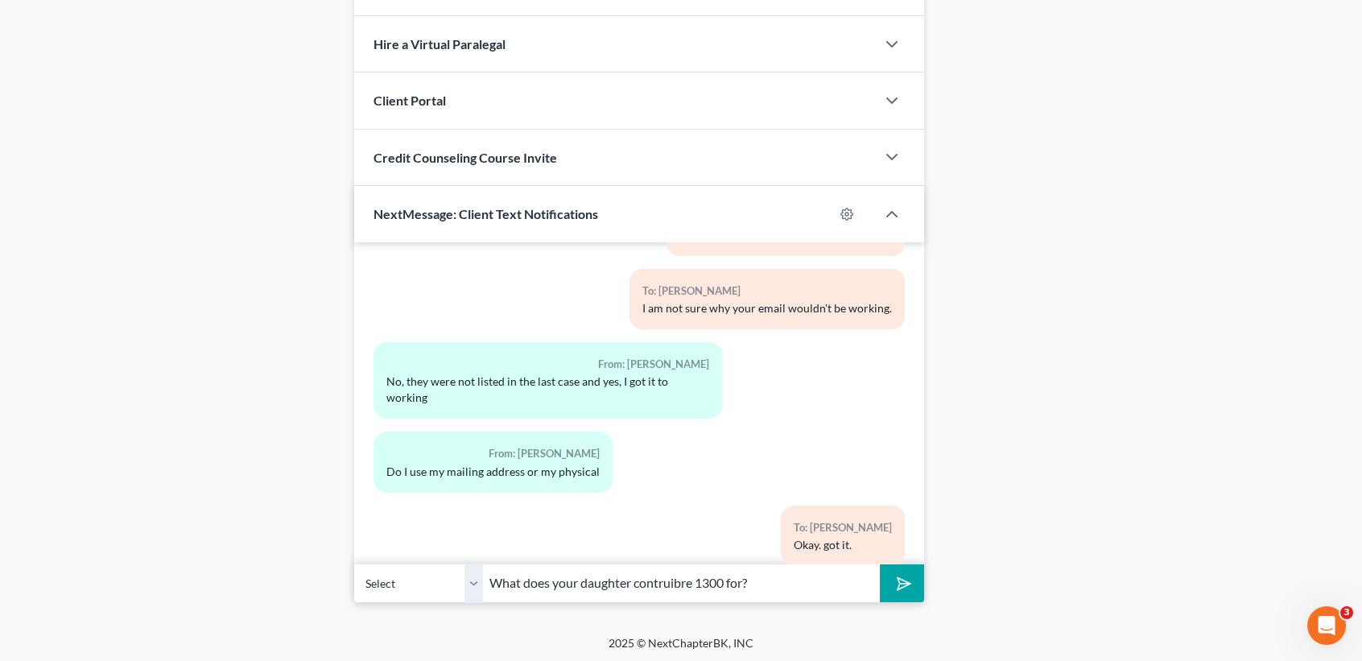
drag, startPoint x: 645, startPoint y: 585, endPoint x: 699, endPoint y: 573, distance: 56.1
click at [674, 579] on input "What does your daughter contruibte 1300 for?" at bounding box center [681, 582] width 397 height 39
click at [701, 580] on input "What does your daughter contribute 1300 for?" at bounding box center [681, 582] width 397 height 39
type input "What does your daughter contribute 1300 for?"
click at [880, 564] on button "submit" at bounding box center [902, 583] width 44 height 38
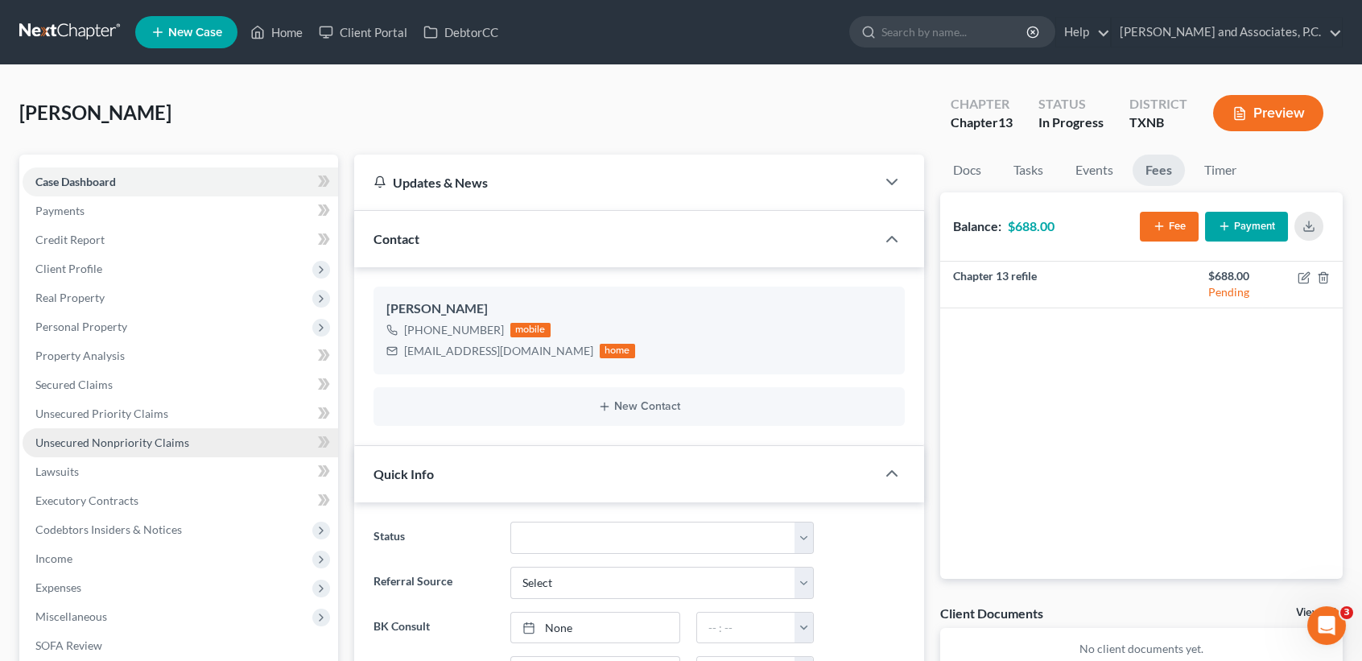
scroll to position [107, 0]
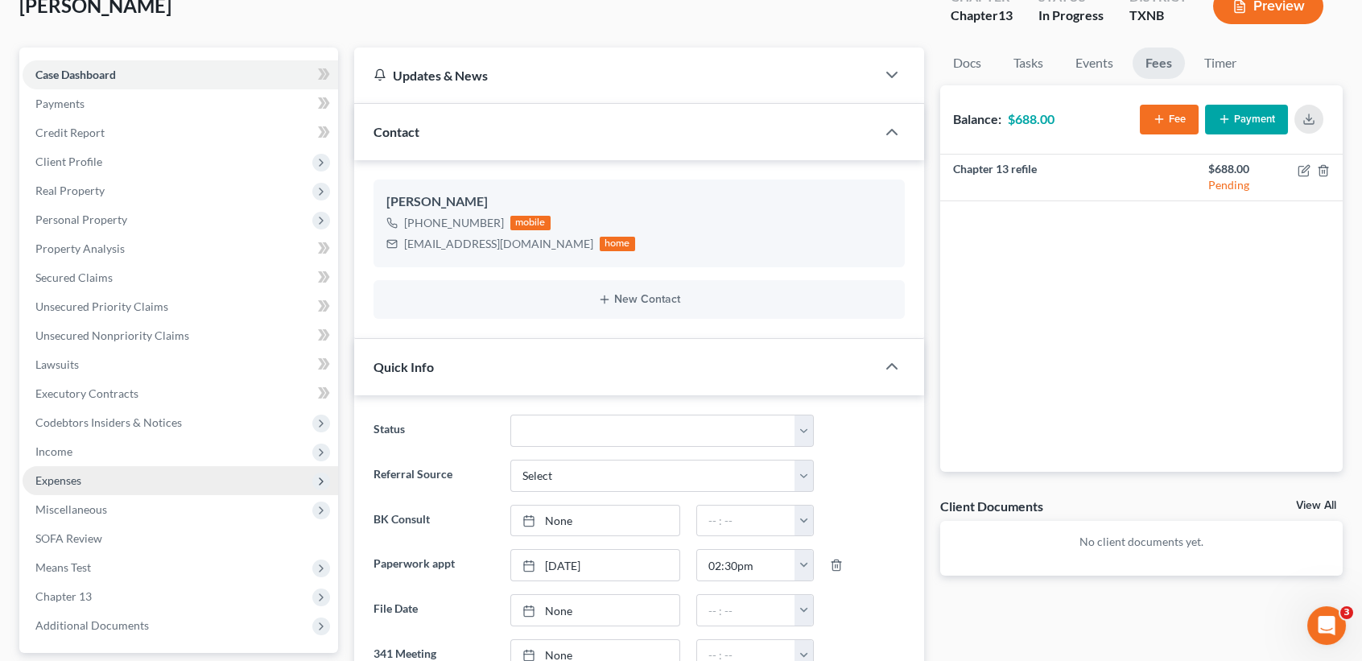
drag, startPoint x: 55, startPoint y: 441, endPoint x: 59, endPoint y: 475, distance: 34.0
click at [55, 441] on span "Income" at bounding box center [181, 451] width 316 height 29
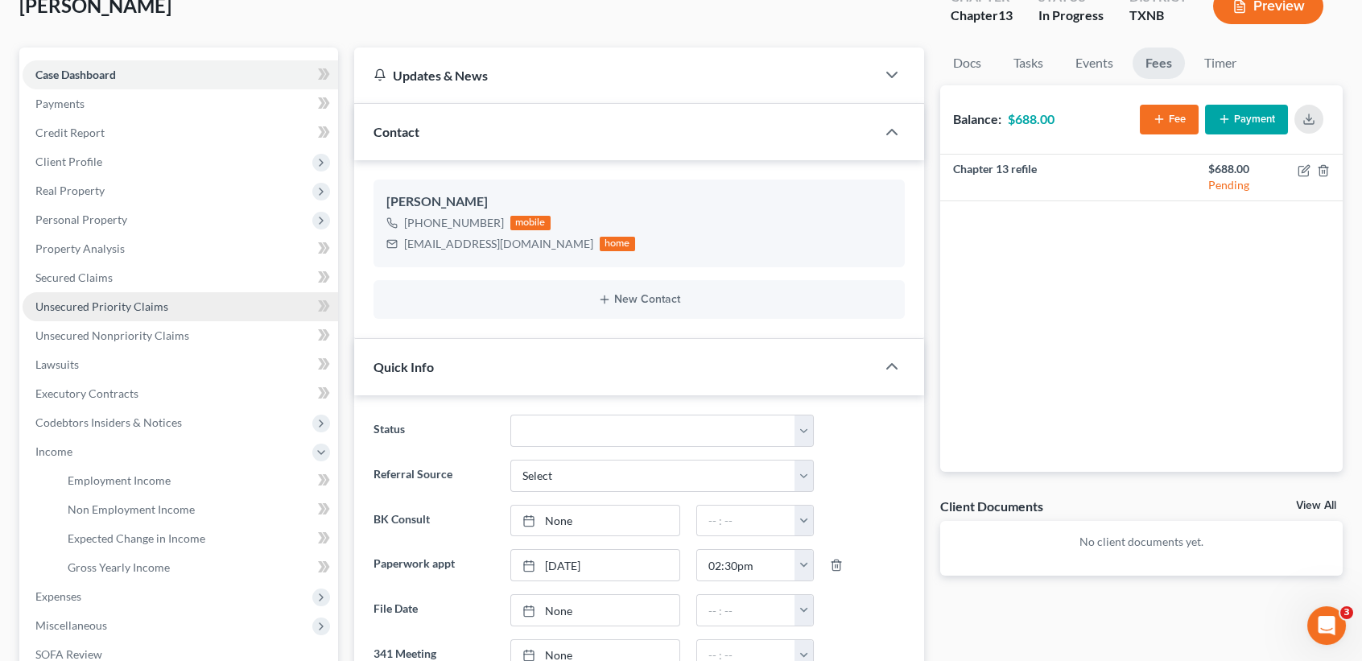
click at [130, 305] on span "Unsecured Priority Claims" at bounding box center [101, 306] width 133 height 14
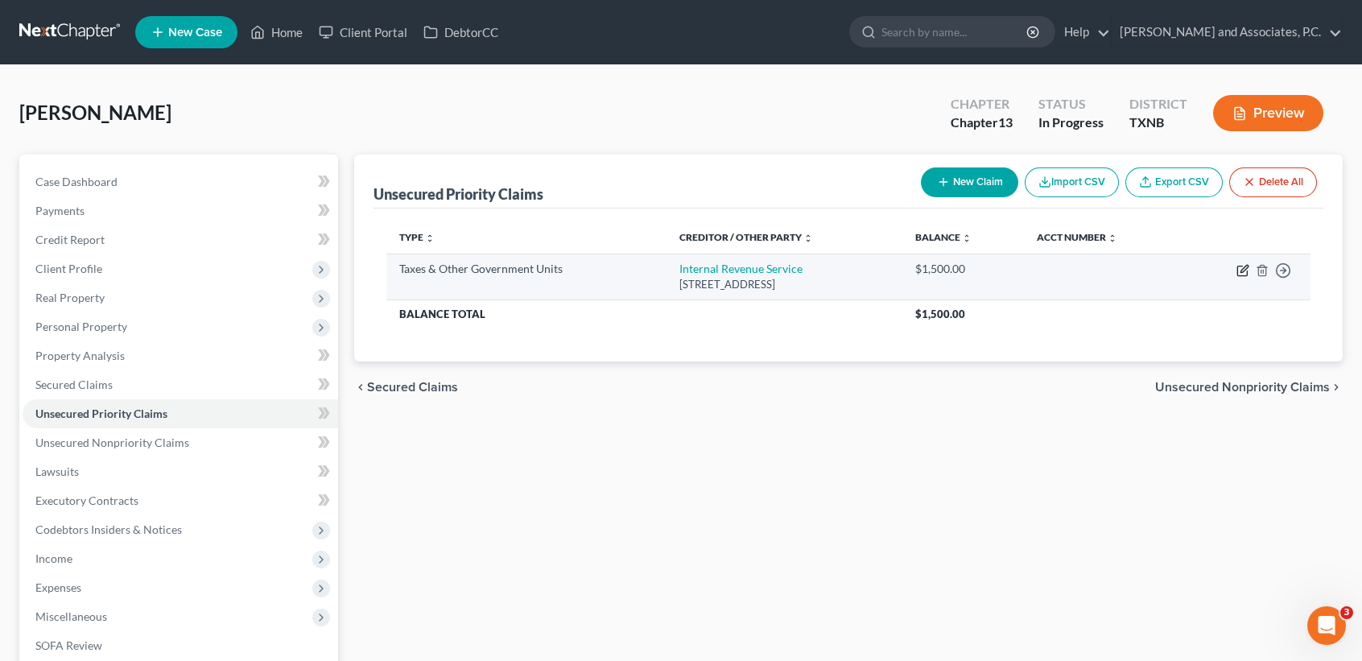
click at [1244, 274] on icon "button" at bounding box center [1242, 270] width 13 height 13
select select "0"
select select "39"
select select "0"
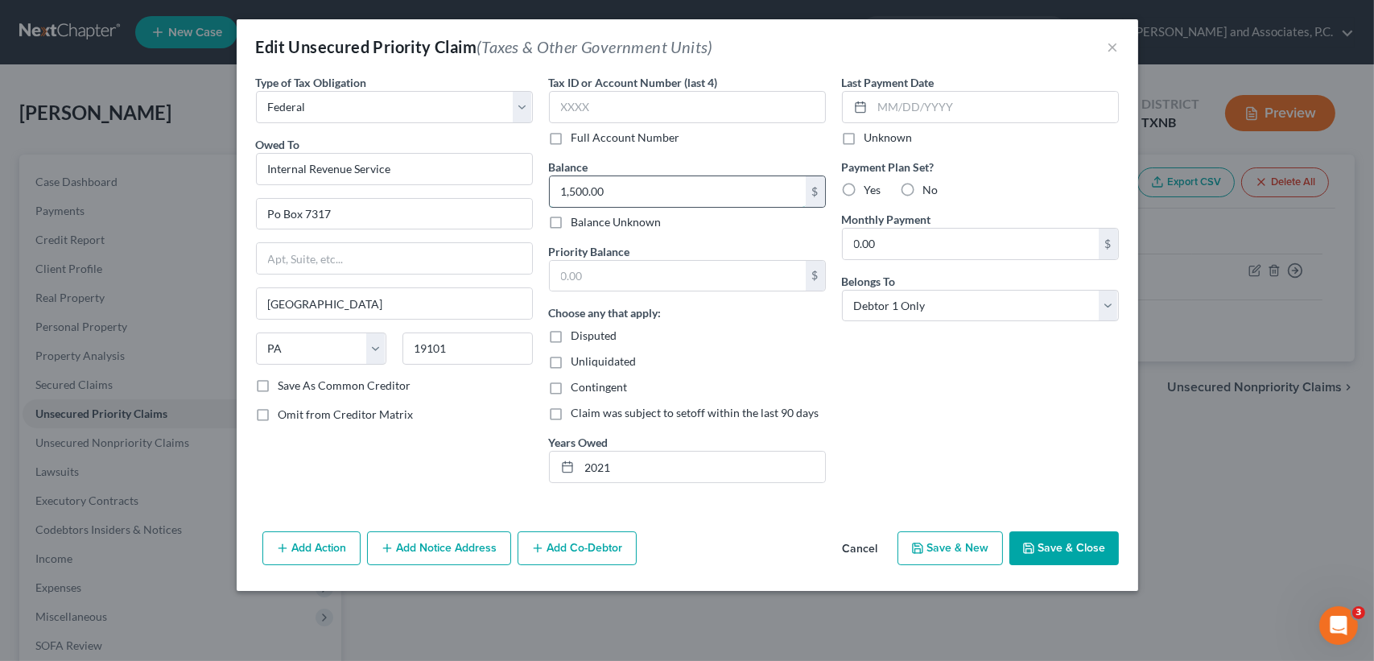
click at [662, 189] on input "1,500.00" at bounding box center [678, 191] width 256 height 31
type input "2,400.00"
click at [1044, 559] on button "Save & Close" at bounding box center [1063, 548] width 109 height 34
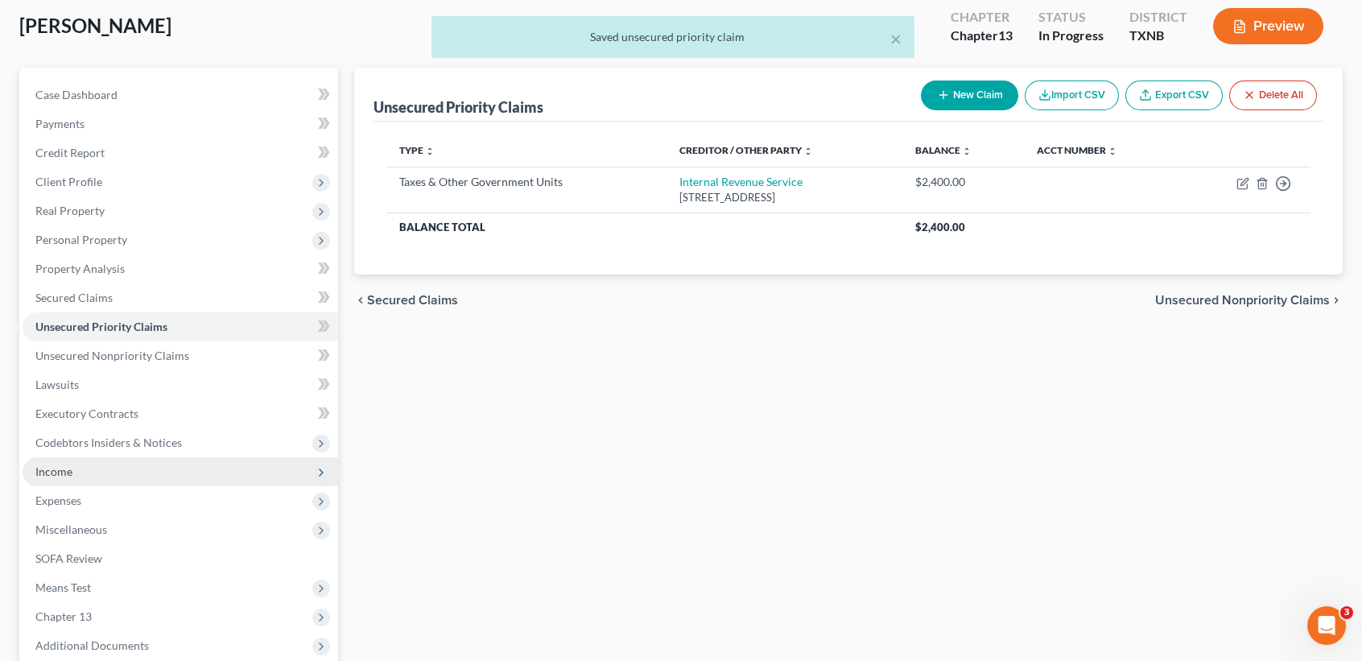
scroll to position [107, 0]
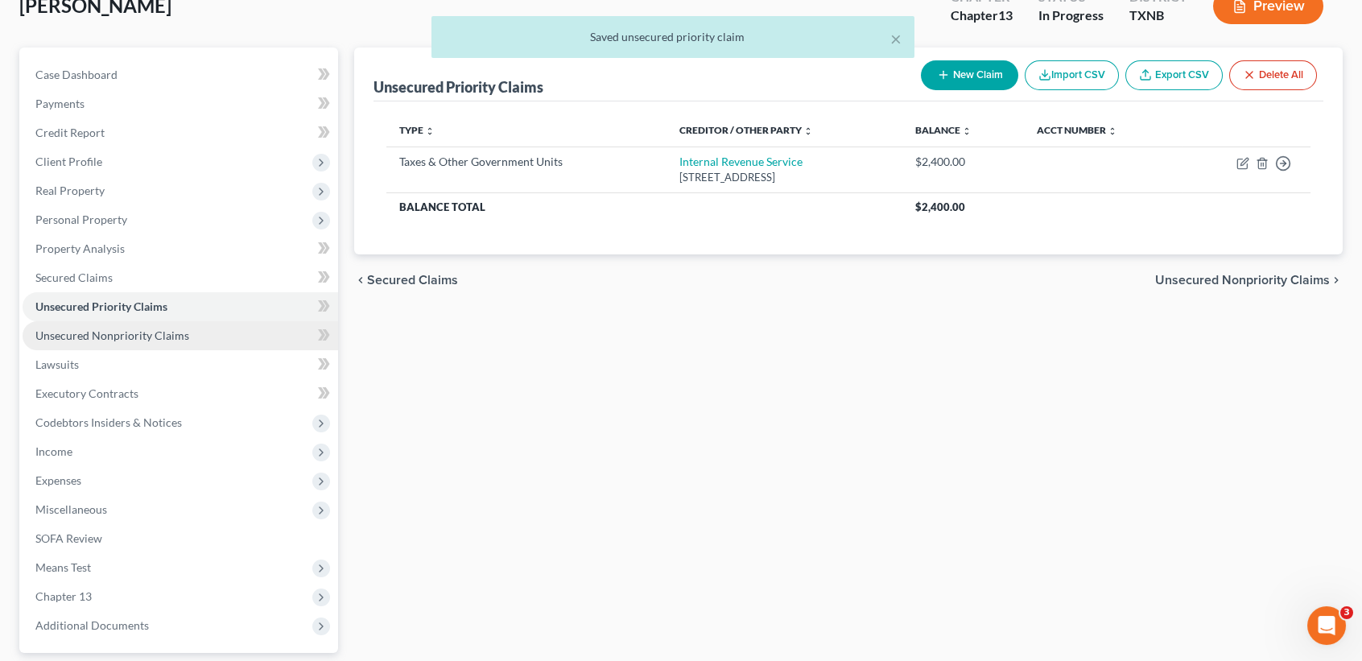
click at [102, 339] on span "Unsecured Nonpriority Claims" at bounding box center [112, 335] width 154 height 14
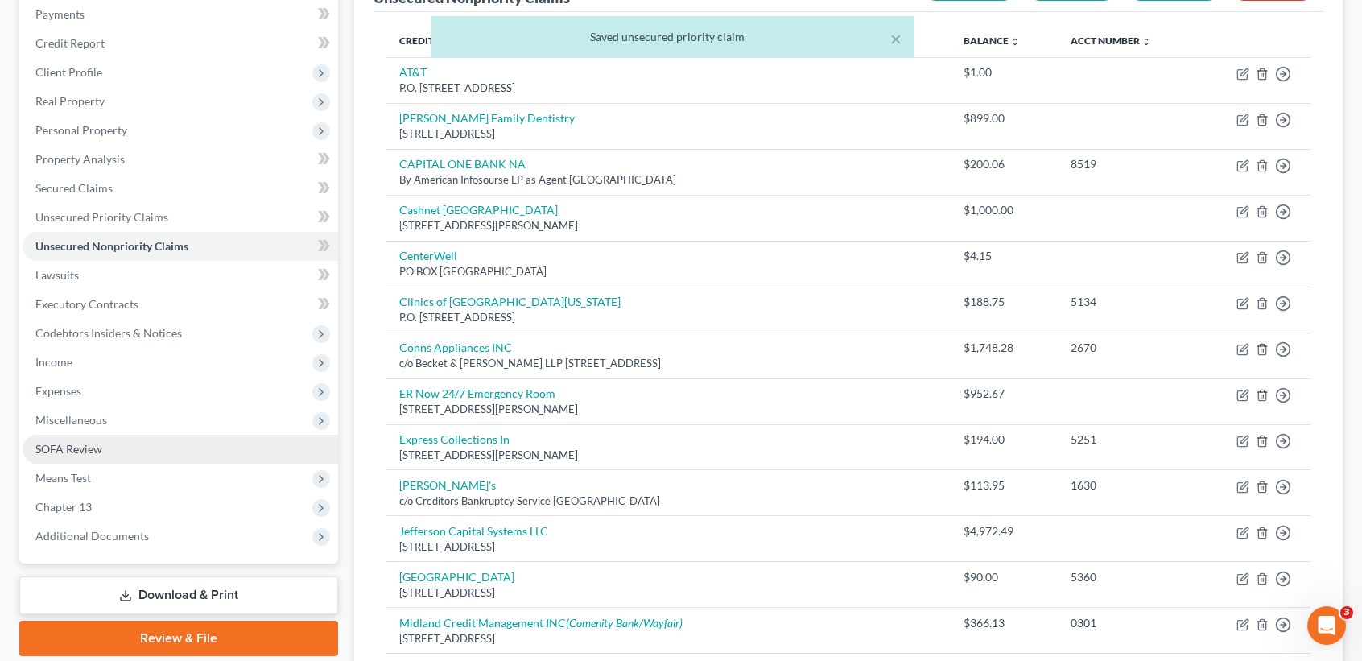
scroll to position [214, 0]
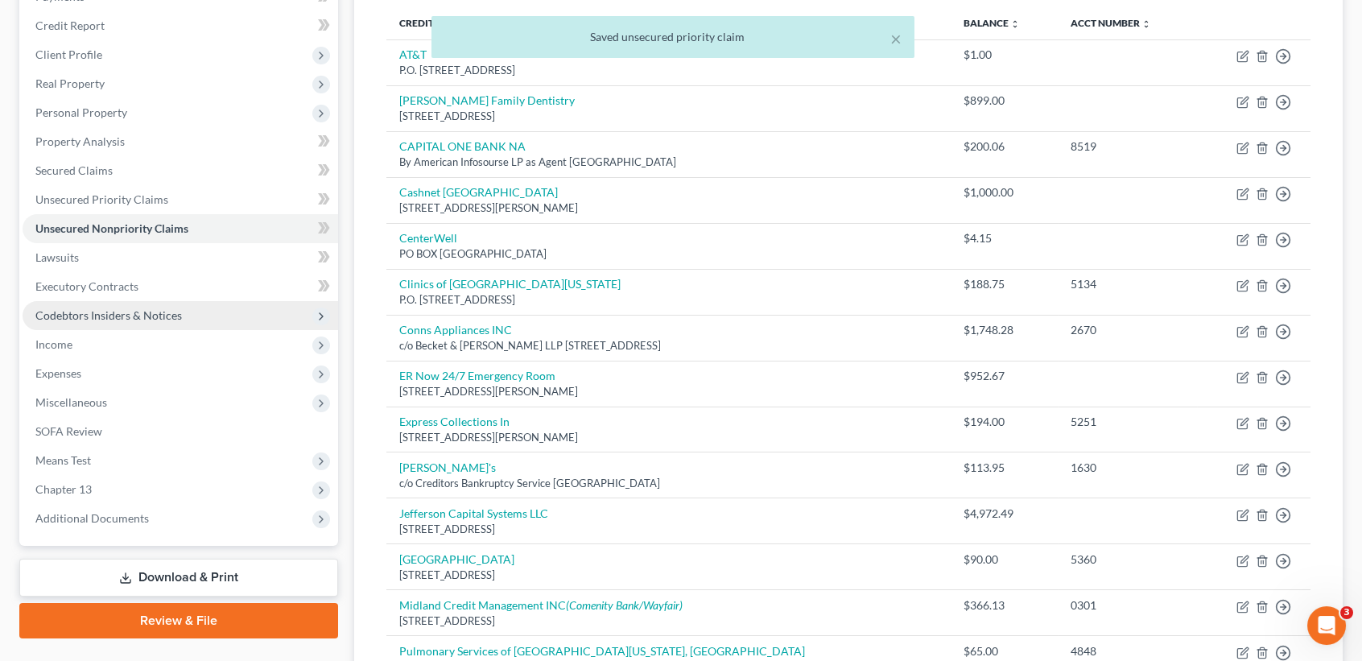
click at [79, 312] on span "Codebtors Insiders & Notices" at bounding box center [108, 315] width 146 height 14
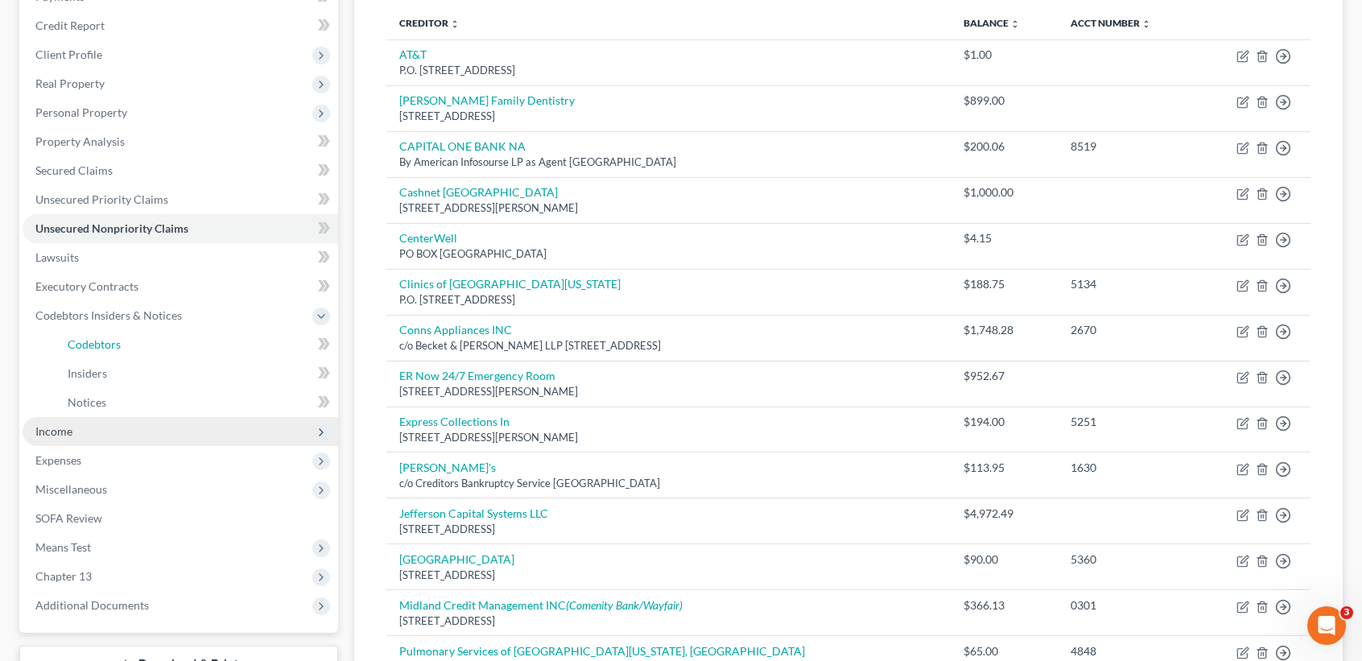
click at [70, 345] on span "Codebtors" at bounding box center [94, 344] width 53 height 14
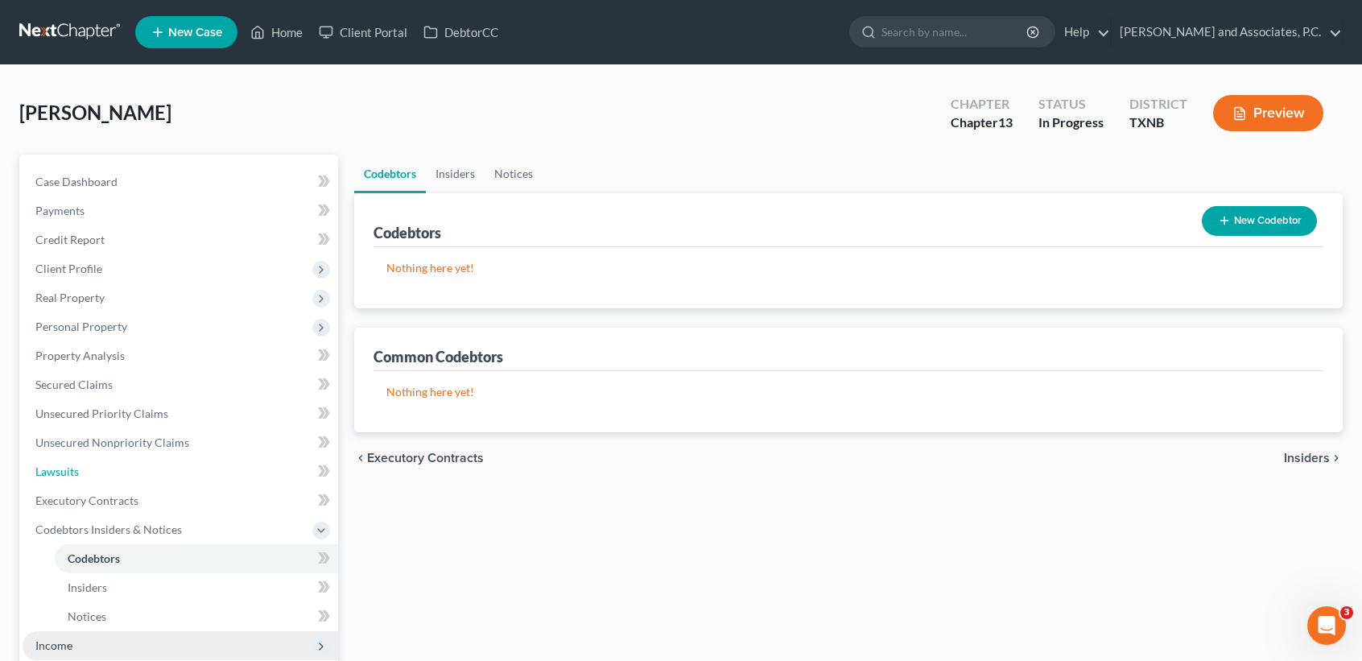
click at [91, 457] on link "Lawsuits" at bounding box center [181, 471] width 316 height 29
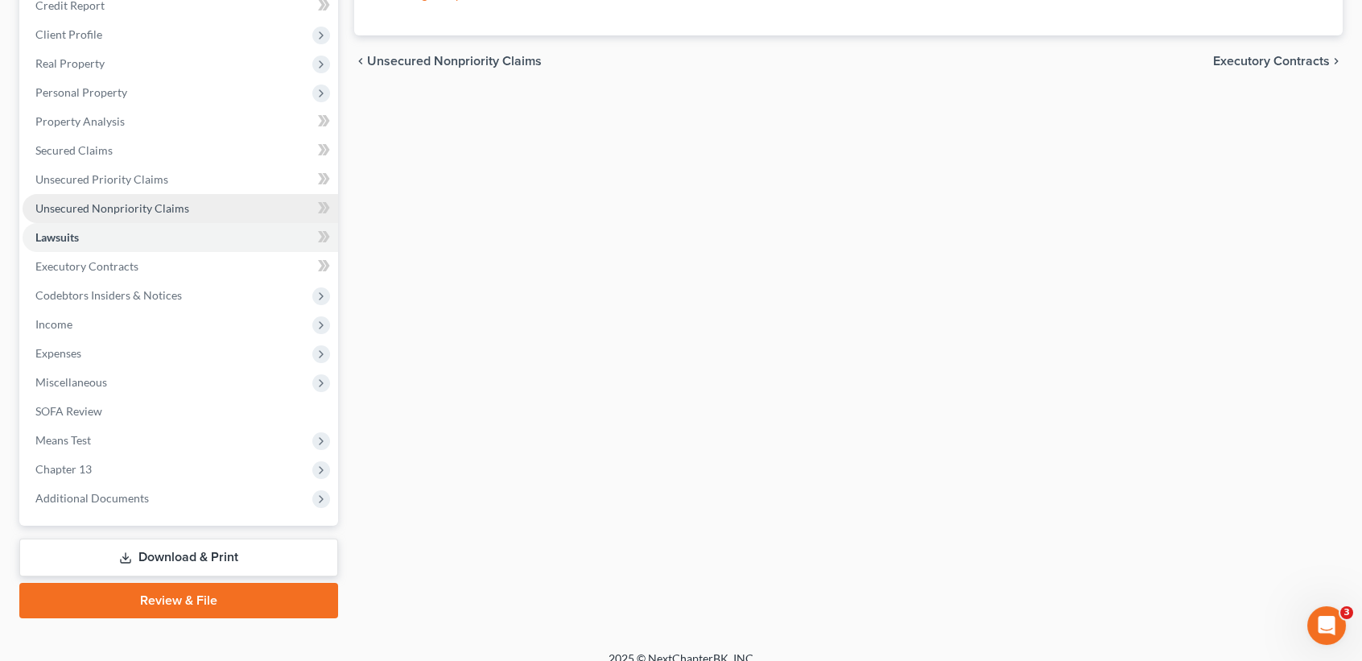
scroll to position [250, 0]
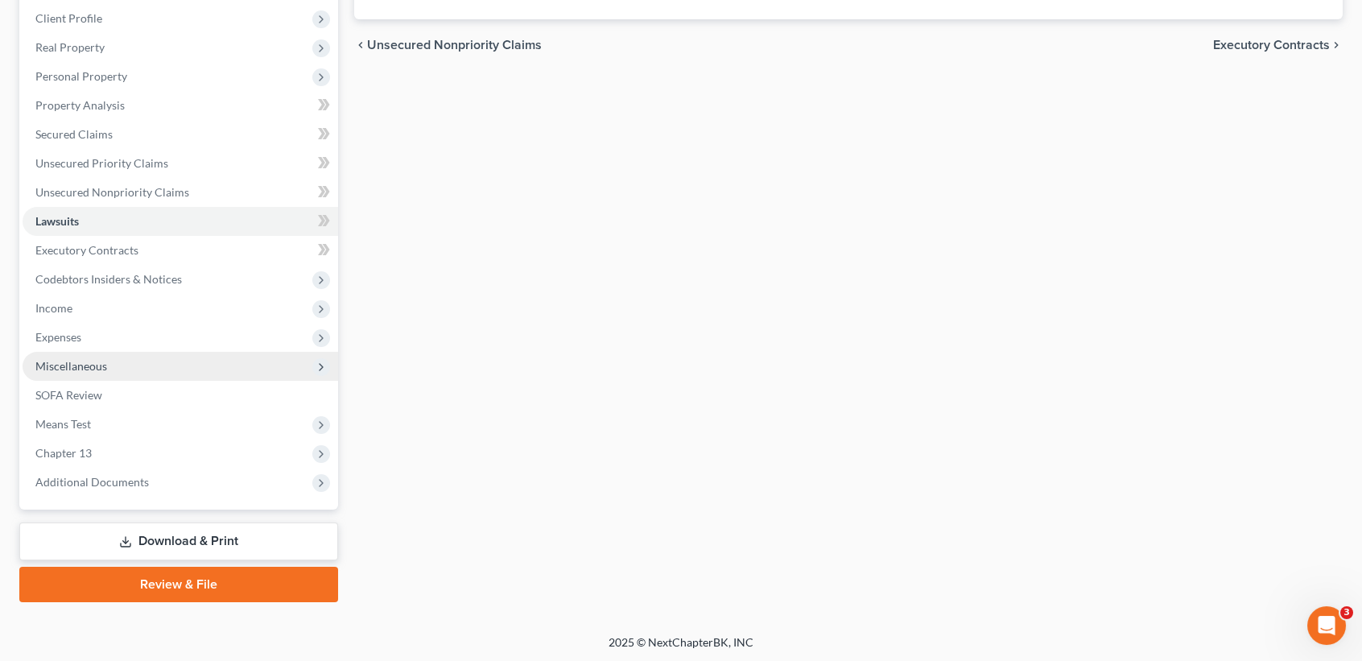
click at [57, 377] on span "Miscellaneous" at bounding box center [181, 366] width 316 height 29
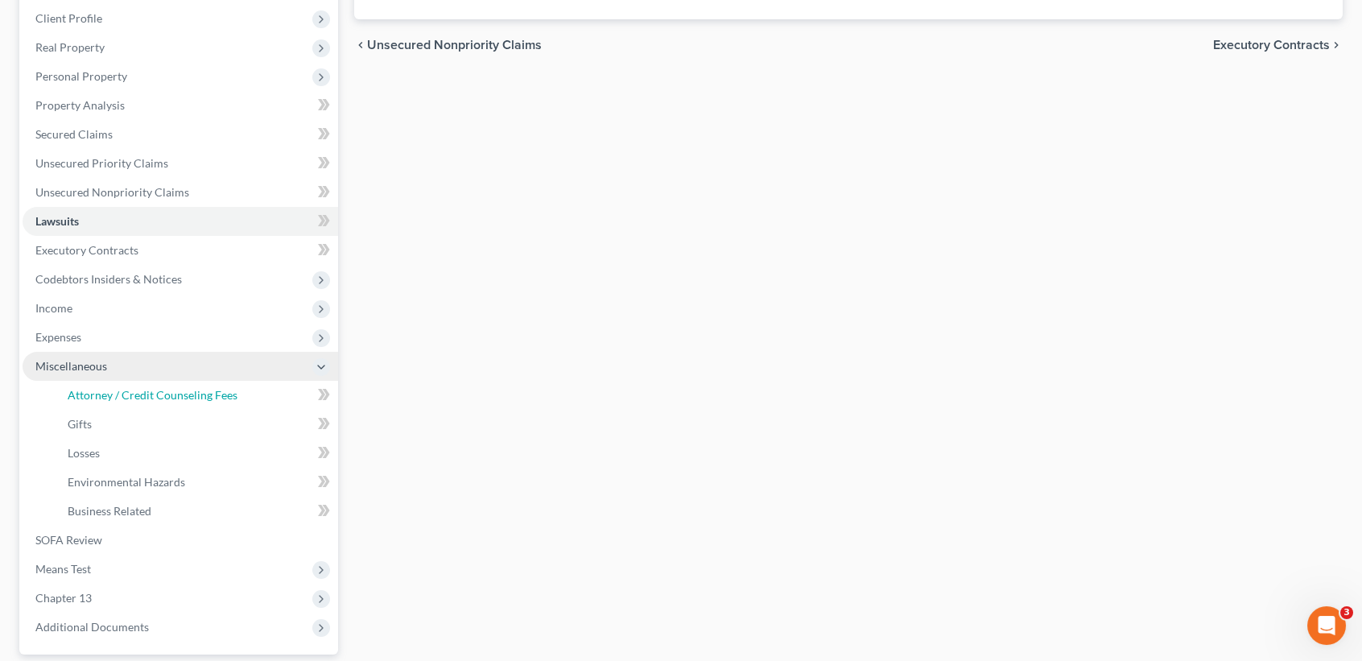
click at [105, 395] on span "Attorney / Credit Counseling Fees" at bounding box center [153, 395] width 170 height 14
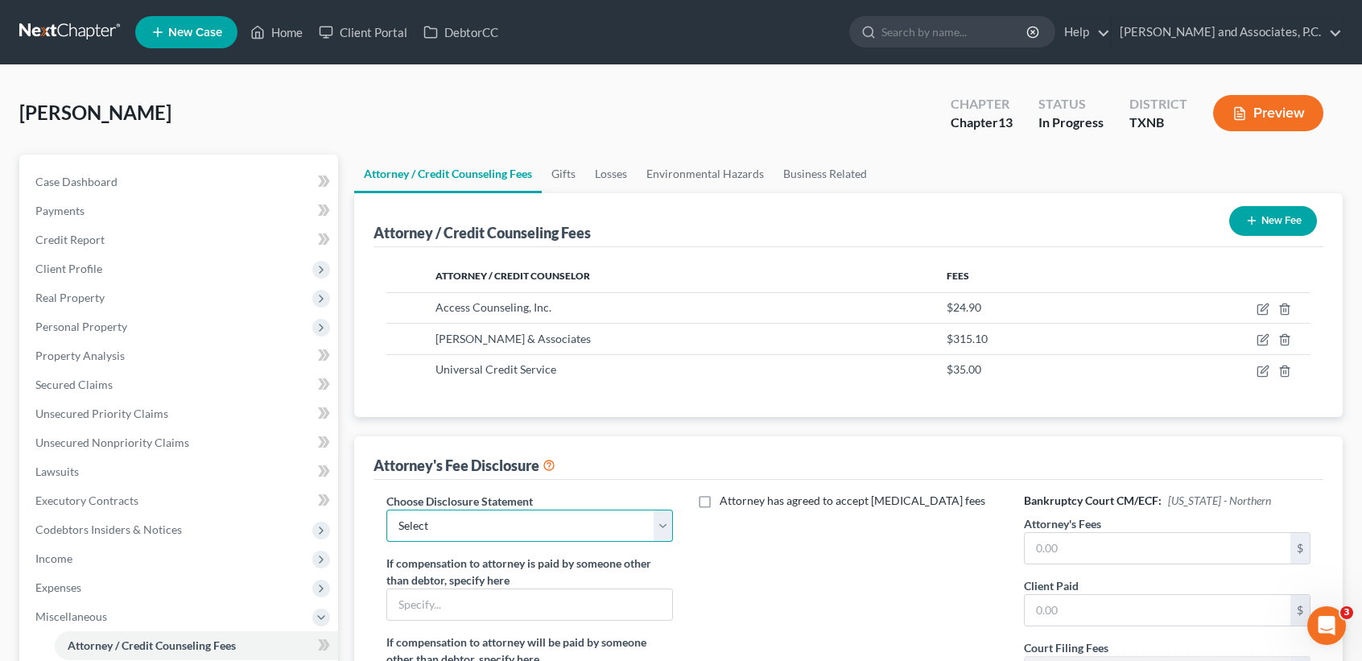
drag, startPoint x: 581, startPoint y: 509, endPoint x: 484, endPoint y: 543, distance: 103.1
click at [581, 508] on div "Choose Disclosure Statement Select attorney disclosure-Oklahoma attorney disclo…" at bounding box center [529, 517] width 287 height 49
select select "1"
click at [386, 510] on select "Select attorney disclosure-Oklahoma attorney disclosure-Texas" at bounding box center [529, 526] width 287 height 32
click at [1100, 540] on input "text" at bounding box center [1158, 548] width 266 height 31
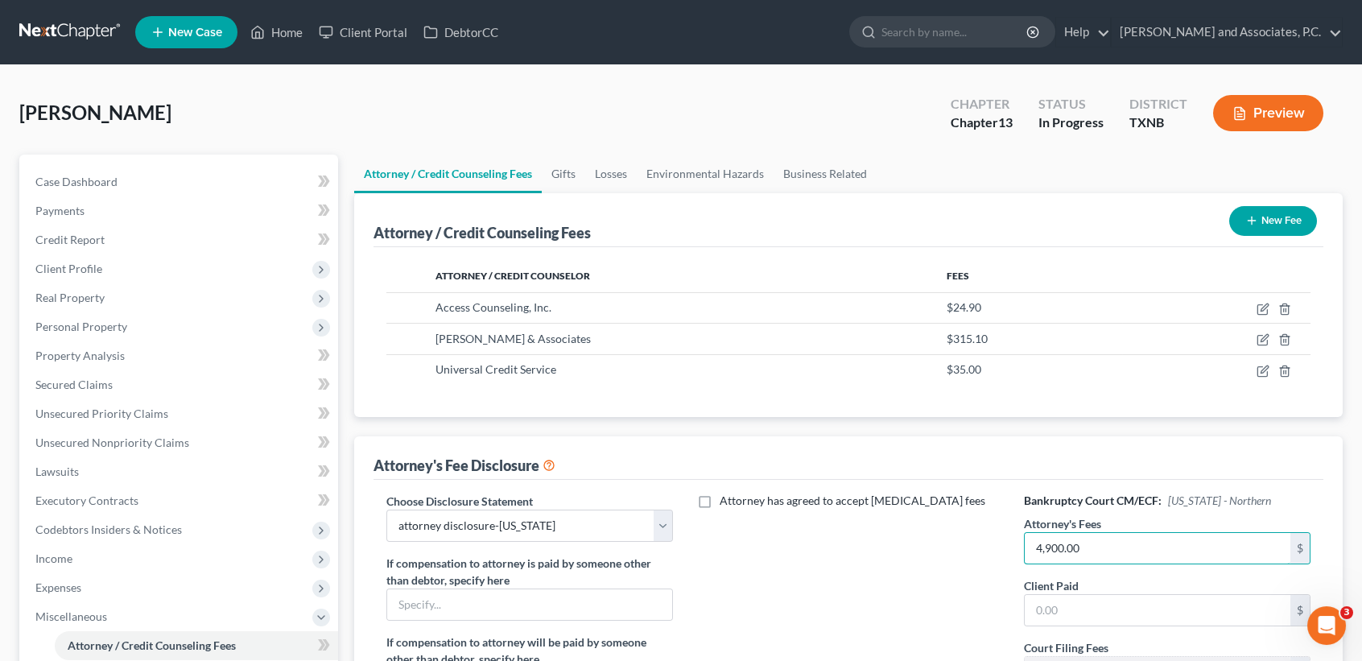
type input "4,900.00"
click at [1121, 604] on input "text" at bounding box center [1158, 610] width 266 height 31
click at [1099, 609] on input "688.00" at bounding box center [1158, 610] width 266 height 31
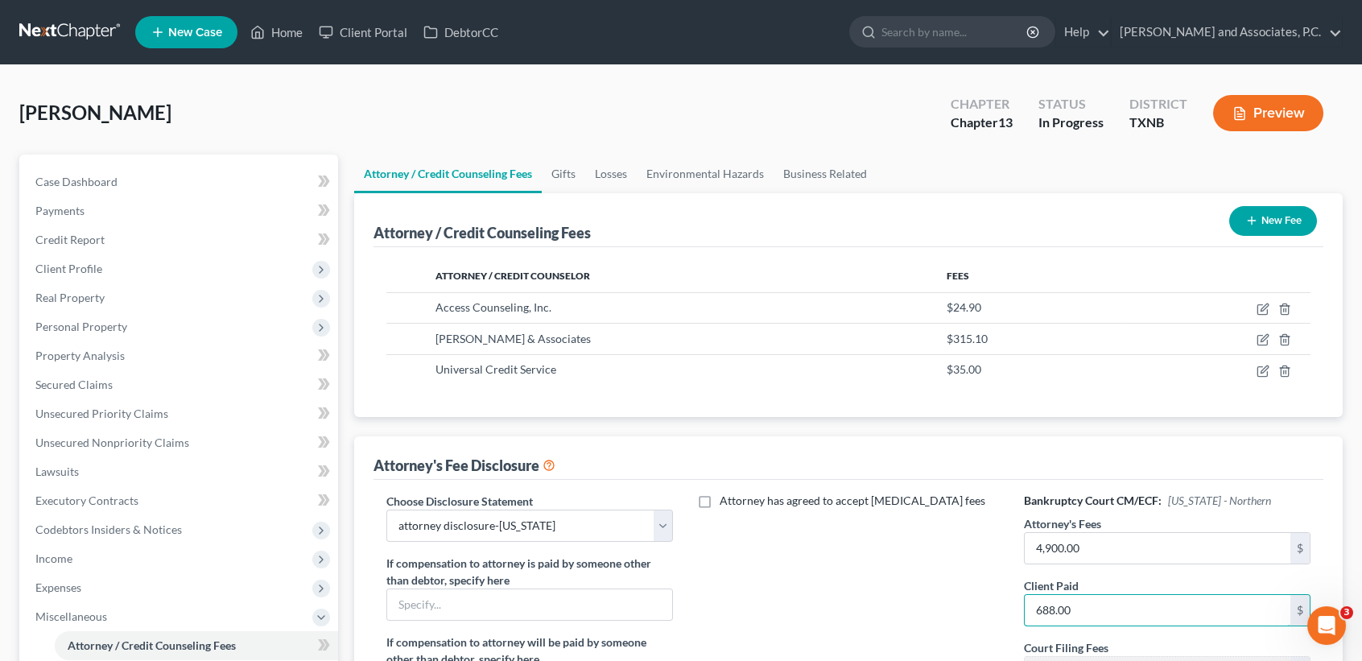
drag, startPoint x: 1098, startPoint y: 609, endPoint x: 943, endPoint y: 603, distance: 154.6
click at [968, 617] on div "Choose Disclosure Statement Select attorney disclosure-Oklahoma attorney disclo…" at bounding box center [848, 634] width 956 height 283
type input "688.00"
click at [943, 600] on div "Attorney has agreed to accept retainer fees" at bounding box center [848, 634] width 319 height 283
click at [1120, 607] on input "688.00" at bounding box center [1158, 610] width 266 height 31
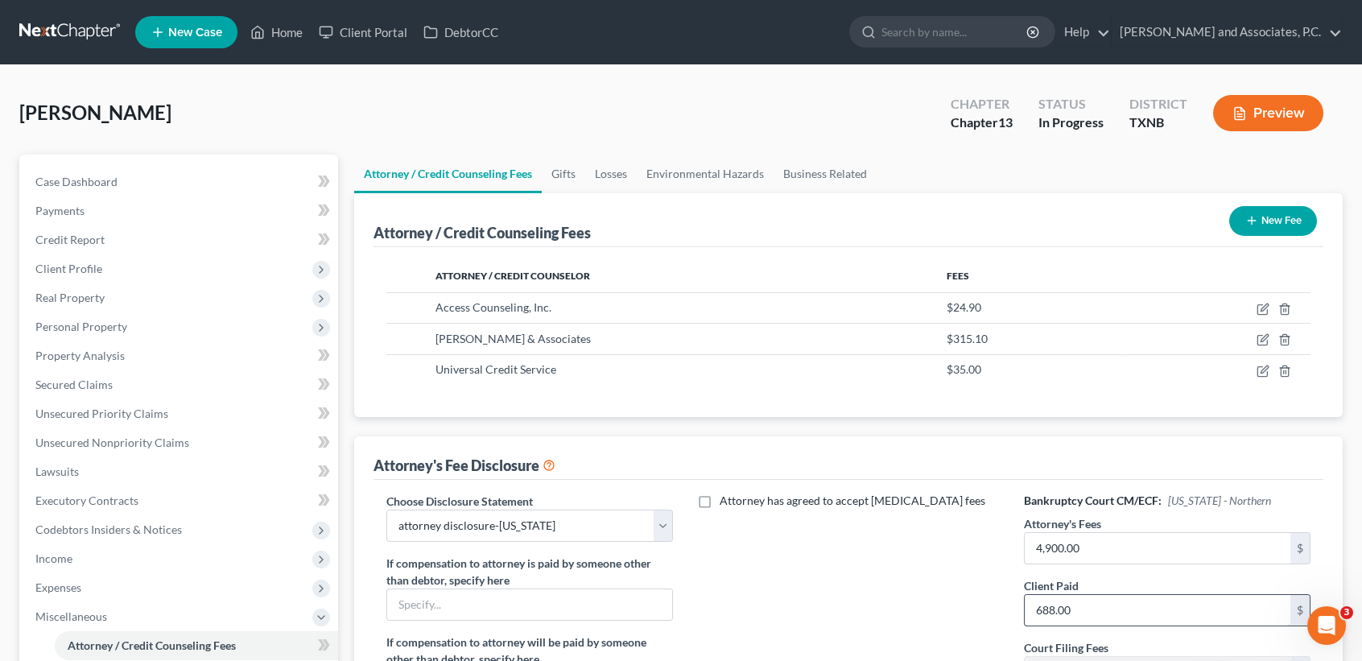
click at [1120, 607] on input "688.00" at bounding box center [1158, 610] width 266 height 31
click at [963, 595] on div "Attorney has agreed to accept retainer fees" at bounding box center [848, 634] width 319 height 283
click at [1104, 617] on input "688.00" at bounding box center [1158, 610] width 266 height 31
click at [811, 607] on div "Attorney has agreed to accept retainer fees" at bounding box center [848, 634] width 319 height 283
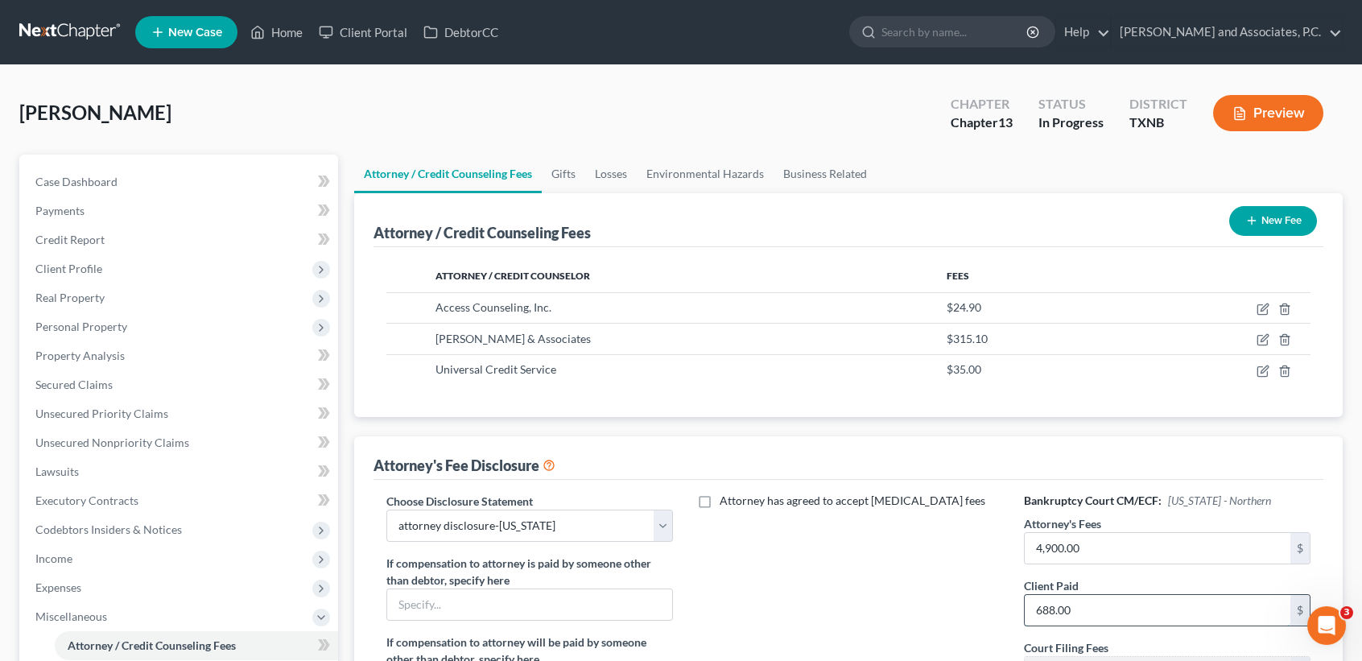
click at [1148, 621] on input "688.00" at bounding box center [1158, 610] width 266 height 31
click at [762, 639] on div "Attorney has agreed to accept retainer fees" at bounding box center [848, 634] width 319 height 283
click at [104, 415] on span "Unsecured Priority Claims" at bounding box center [101, 413] width 133 height 14
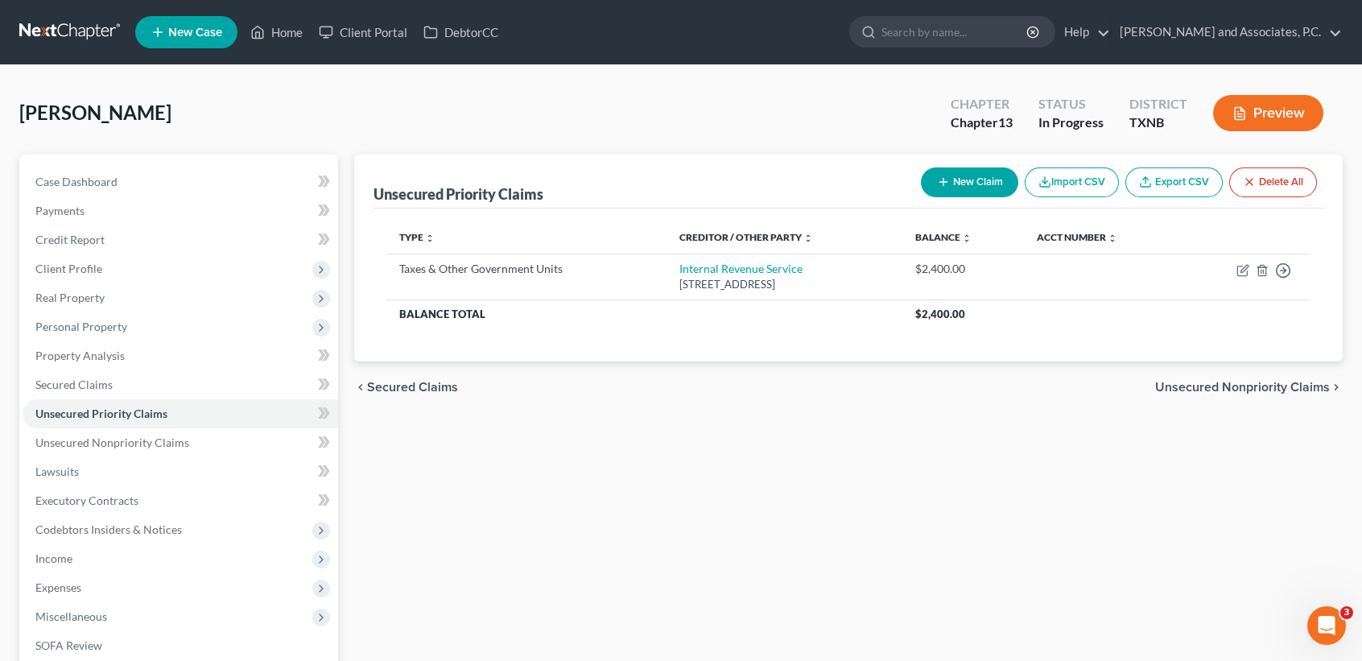
click at [976, 181] on button "New Claim" at bounding box center [969, 182] width 97 height 30
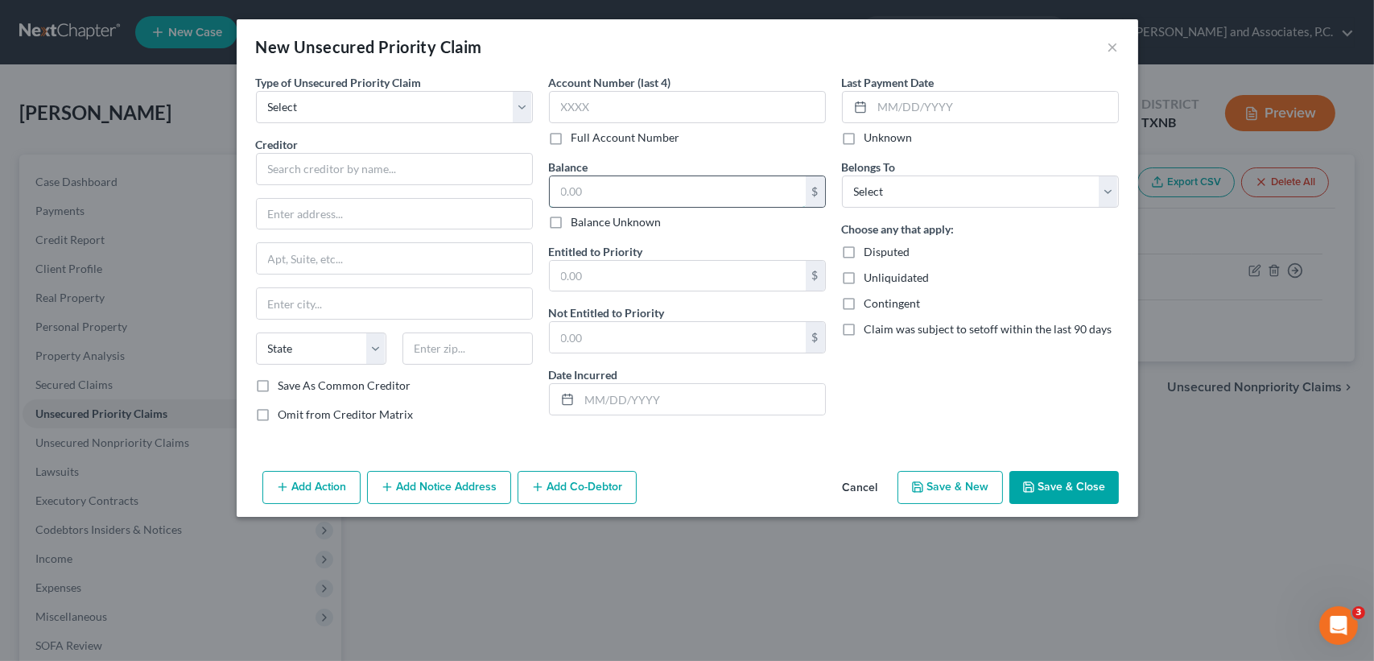
click at [597, 185] on input "text" at bounding box center [678, 191] width 256 height 31
type input "4,212.00"
drag, startPoint x: 501, startPoint y: 106, endPoint x: 468, endPoint y: 123, distance: 37.8
click at [501, 106] on select "Select Taxes & Other Government Units Domestic Support Obligations Extensions o…" at bounding box center [394, 107] width 277 height 32
select select "9"
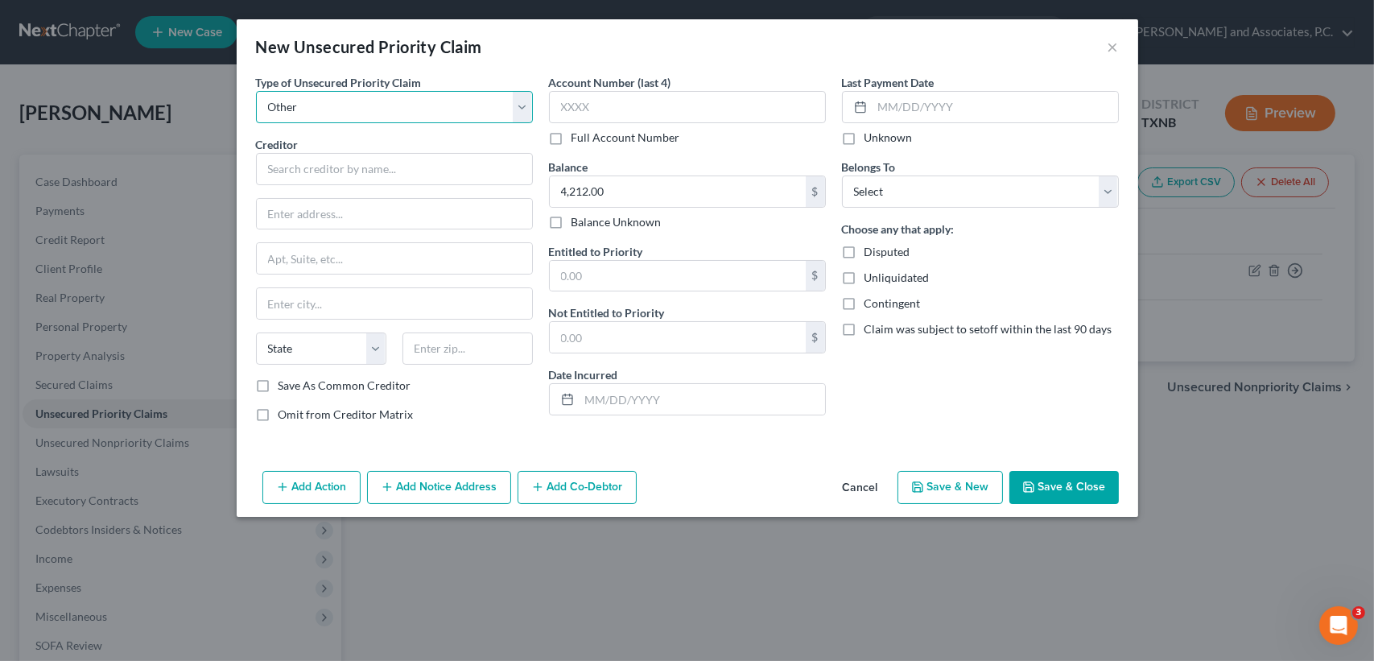
click at [256, 91] on select "Select Taxes & Other Government Units Domestic Support Obligations Extensions o…" at bounding box center [394, 107] width 277 height 32
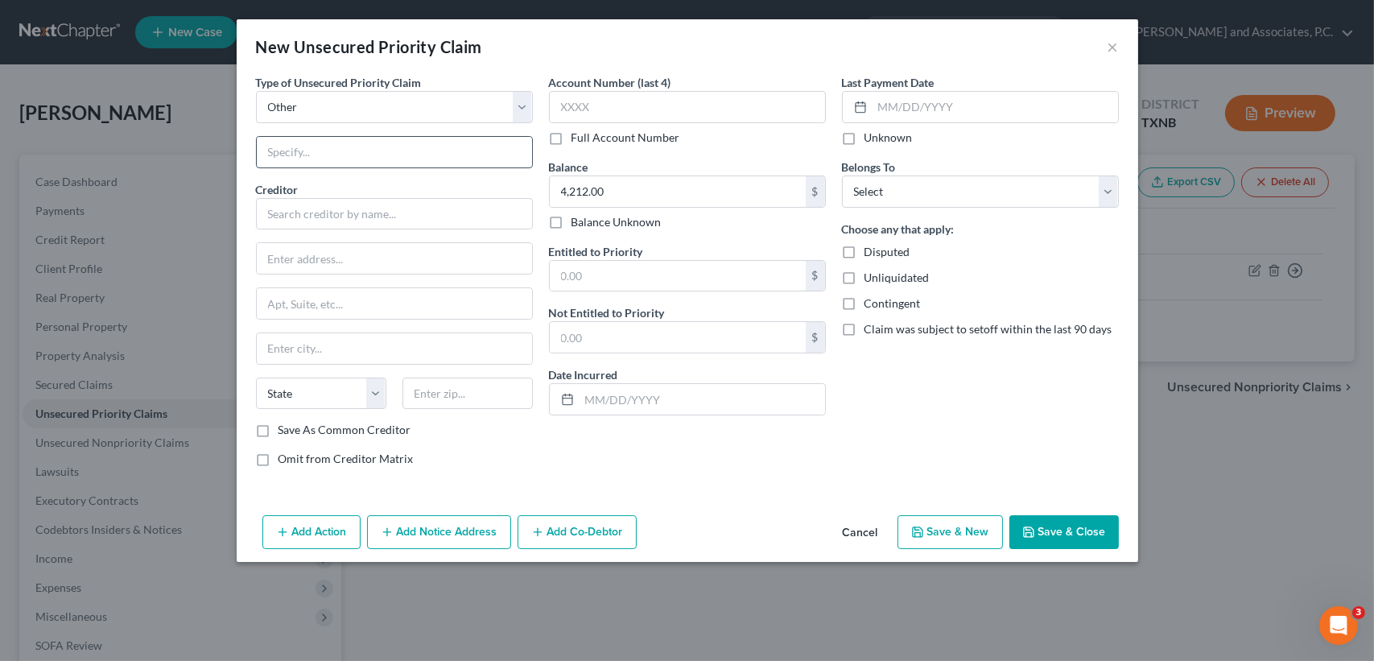
click at [349, 164] on input "text" at bounding box center [394, 152] width 275 height 31
type input "Attorney Fees"
click at [355, 208] on input "text" at bounding box center [394, 214] width 277 height 32
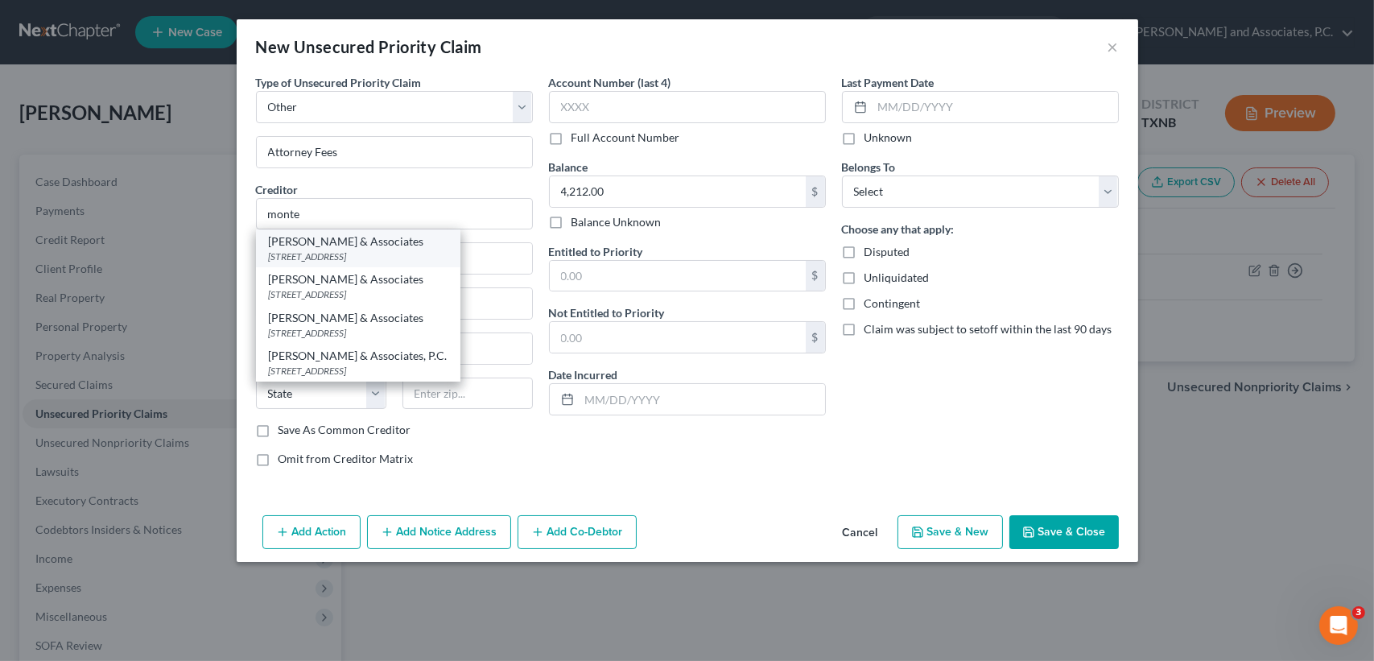
click at [291, 253] on div "1106 Brook Ave, Wichita Falls, TX 76301" at bounding box center [358, 257] width 179 height 14
type input "[PERSON_NAME] & Associates"
type input "[STREET_ADDRESS]"
type input "Wichita Falls"
select select "45"
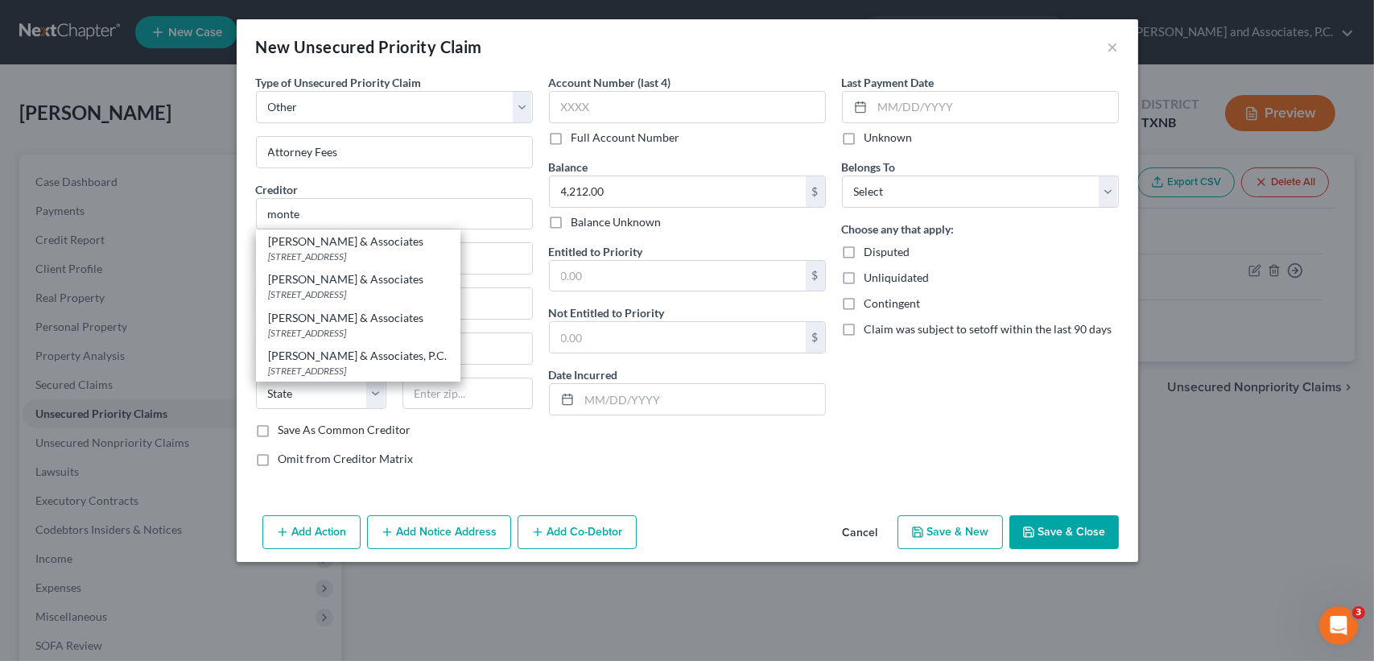
type input "76301"
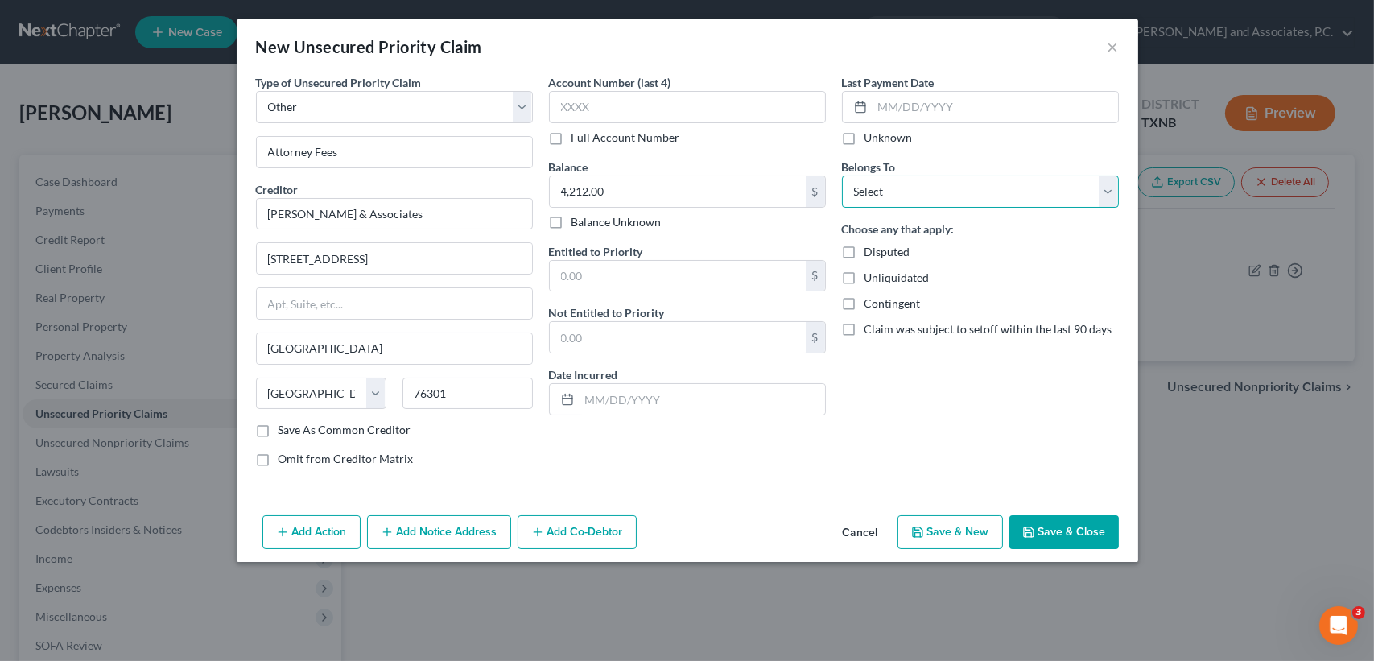
drag, startPoint x: 915, startPoint y: 197, endPoint x: 914, endPoint y: 206, distance: 9.0
click at [915, 197] on select "Select Debtor 1 Only Debtor 2 Only Debtor 1 And Debtor 2 Only At Least One Of T…" at bounding box center [980, 191] width 277 height 32
select select "0"
click at [842, 175] on select "Select Debtor 1 Only Debtor 2 Only Debtor 1 And Debtor 2 Only At Least One Of T…" at bounding box center [980, 191] width 277 height 32
drag, startPoint x: 1020, startPoint y: 431, endPoint x: 1074, endPoint y: 530, distance: 112.7
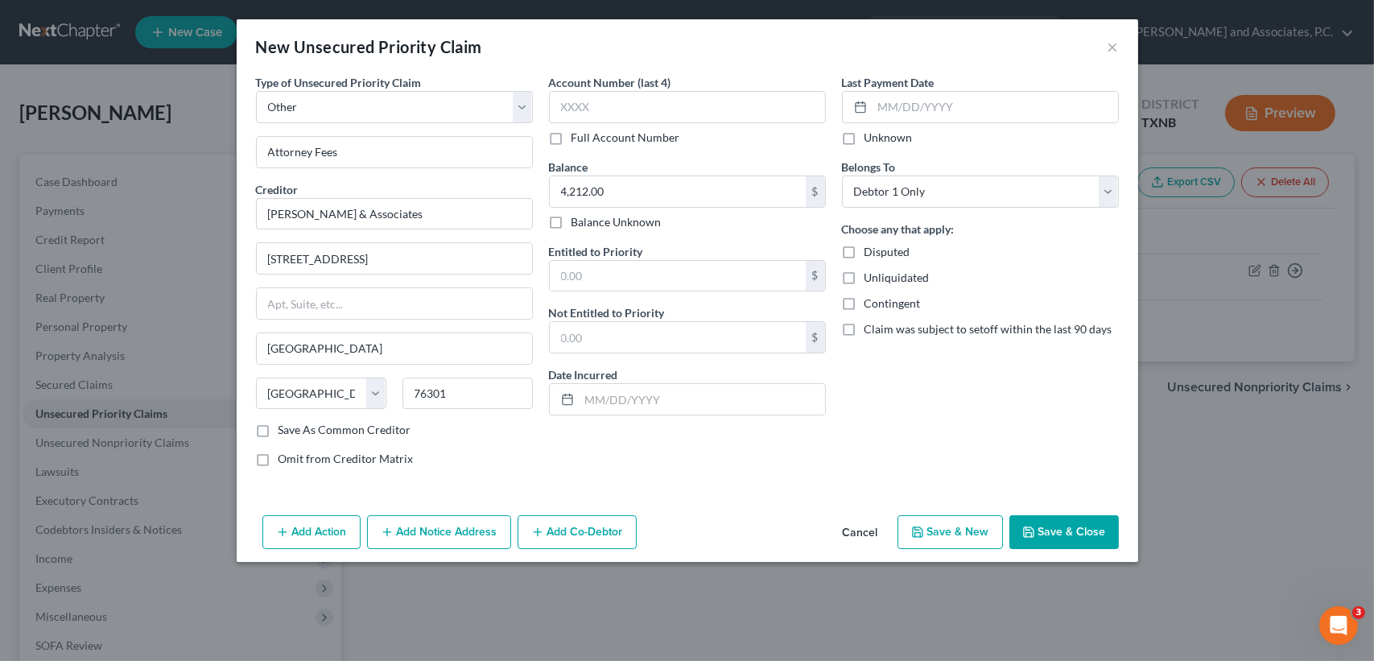
click at [1023, 438] on div "Last Payment Date Unknown Belongs To * Select Debtor 1 Only Debtor 2 Only Debto…" at bounding box center [980, 277] width 293 height 406
click at [1075, 530] on button "Save & Close" at bounding box center [1063, 532] width 109 height 34
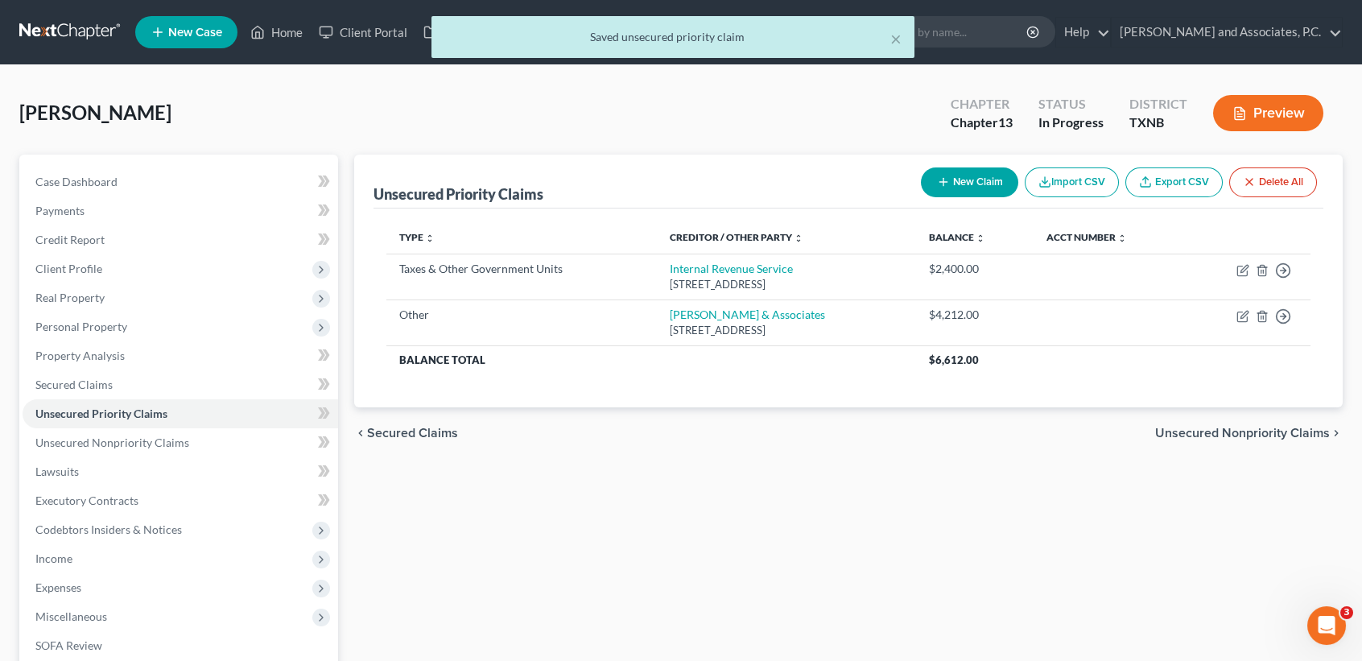
click at [955, 563] on div "Unsecured Priority Claims New Claim Import CSV Export CSV Delete All Type expan…" at bounding box center [848, 504] width 1005 height 698
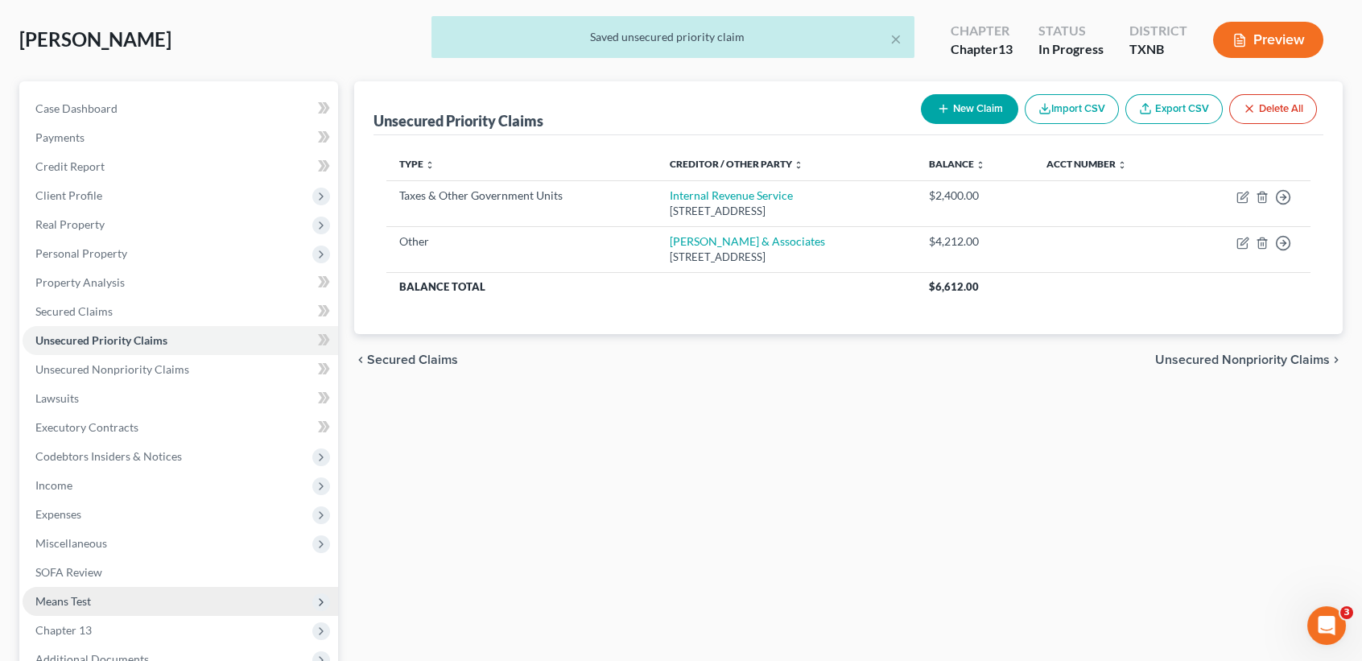
scroll to position [107, 0]
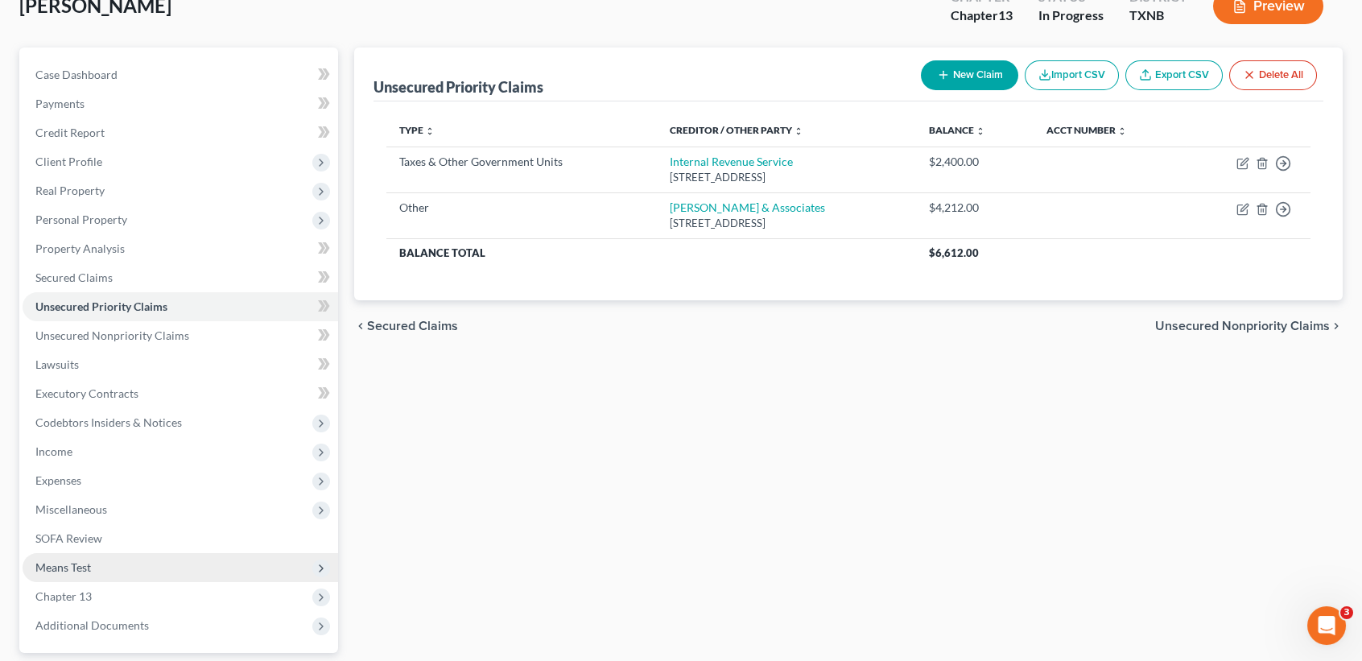
click at [82, 571] on span "Means Test" at bounding box center [63, 567] width 56 height 14
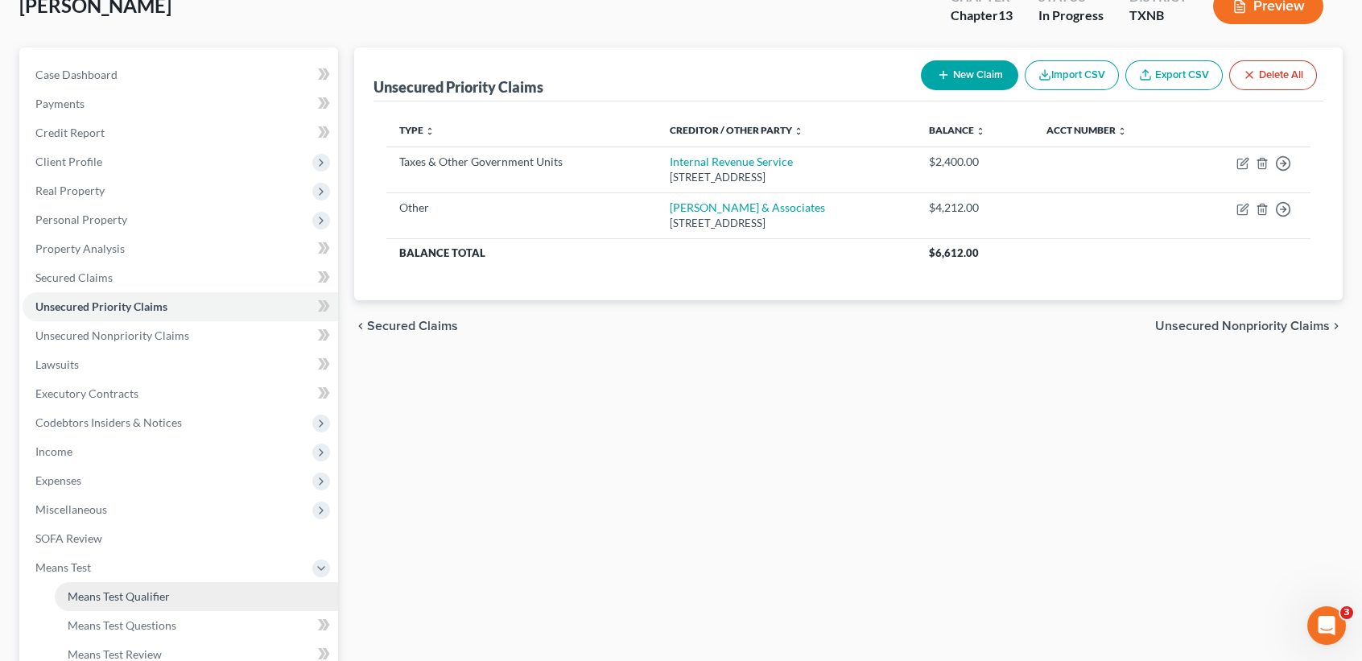
click at [85, 592] on span "Means Test Qualifier" at bounding box center [119, 596] width 102 height 14
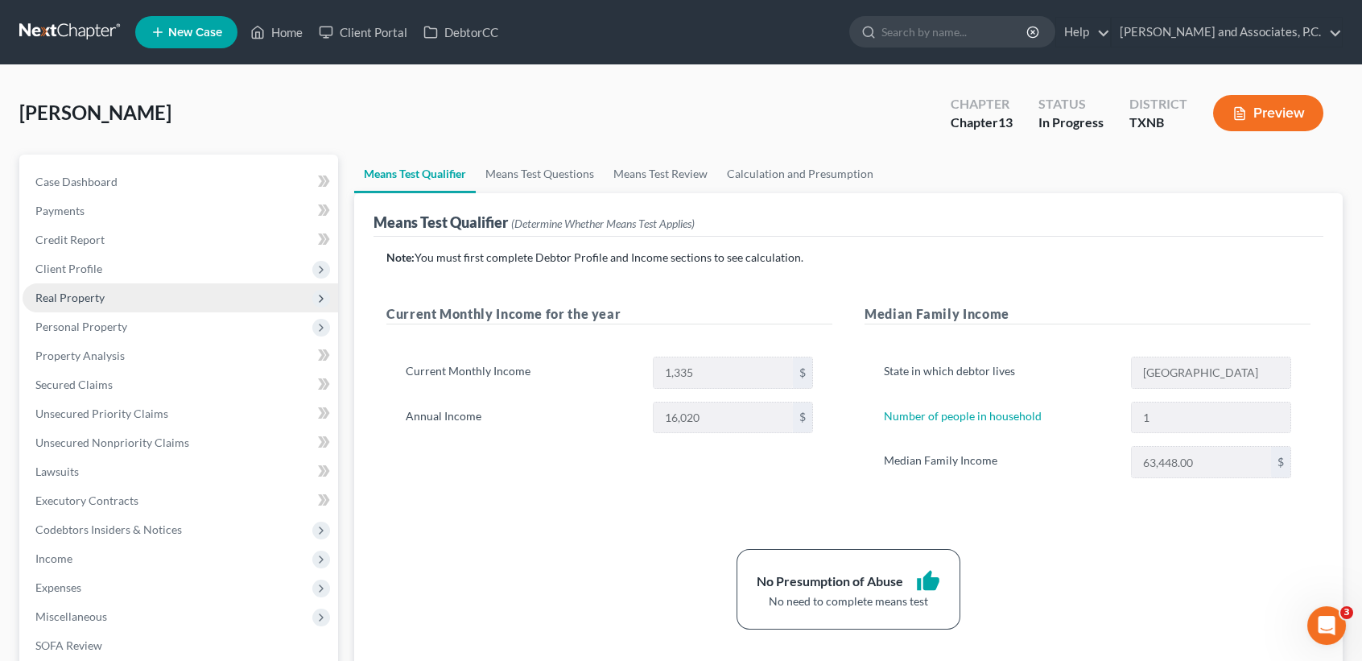
click at [117, 316] on span "Personal Property" at bounding box center [181, 326] width 316 height 29
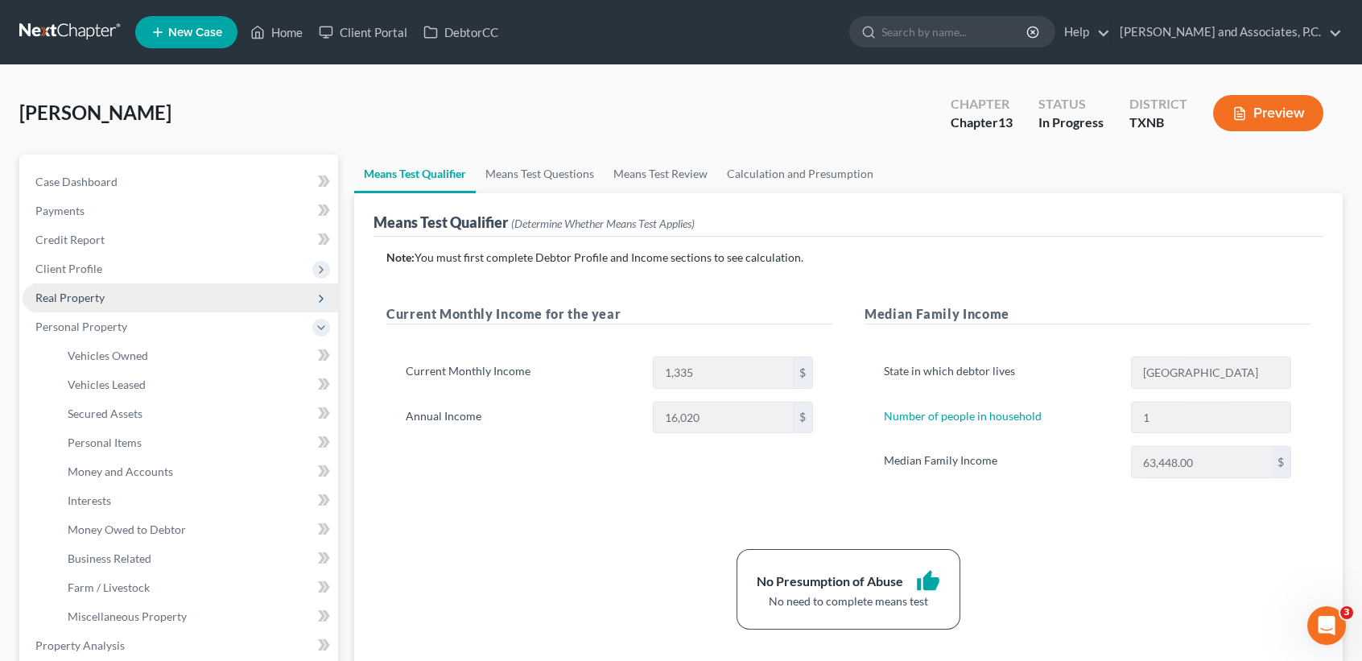
click at [117, 295] on span "Real Property" at bounding box center [181, 297] width 316 height 29
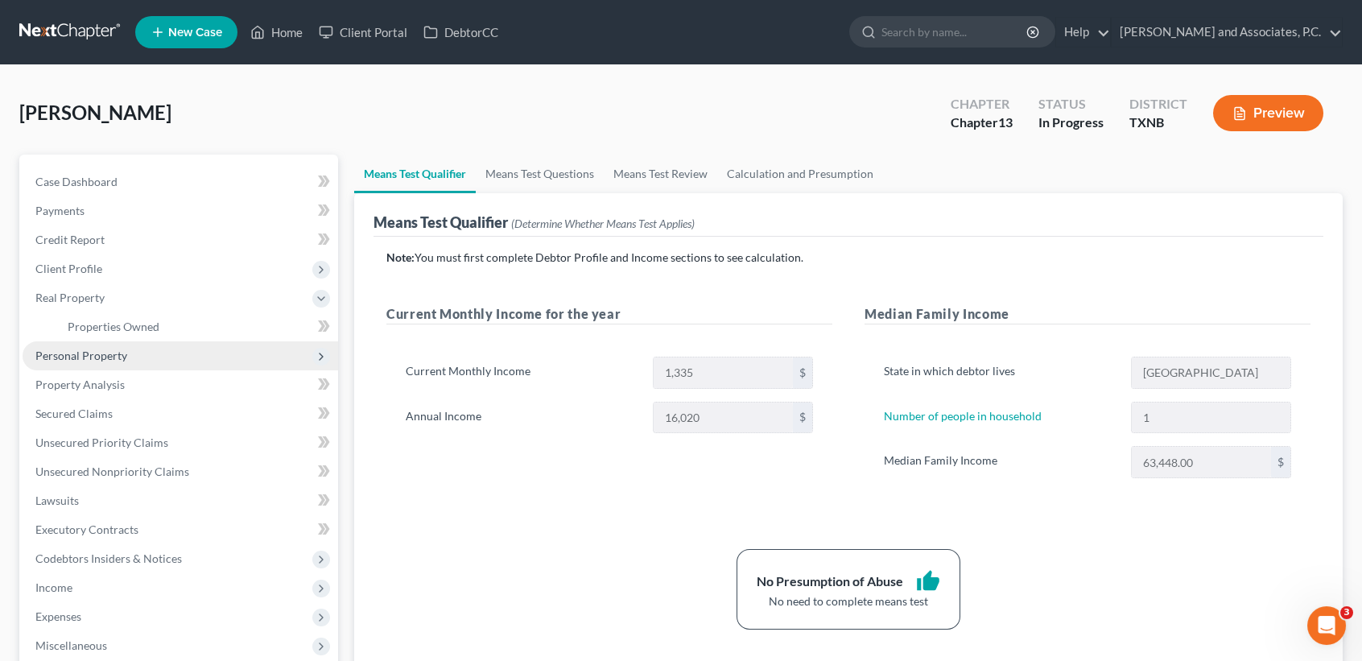
click at [136, 341] on span "Personal Property" at bounding box center [181, 355] width 316 height 29
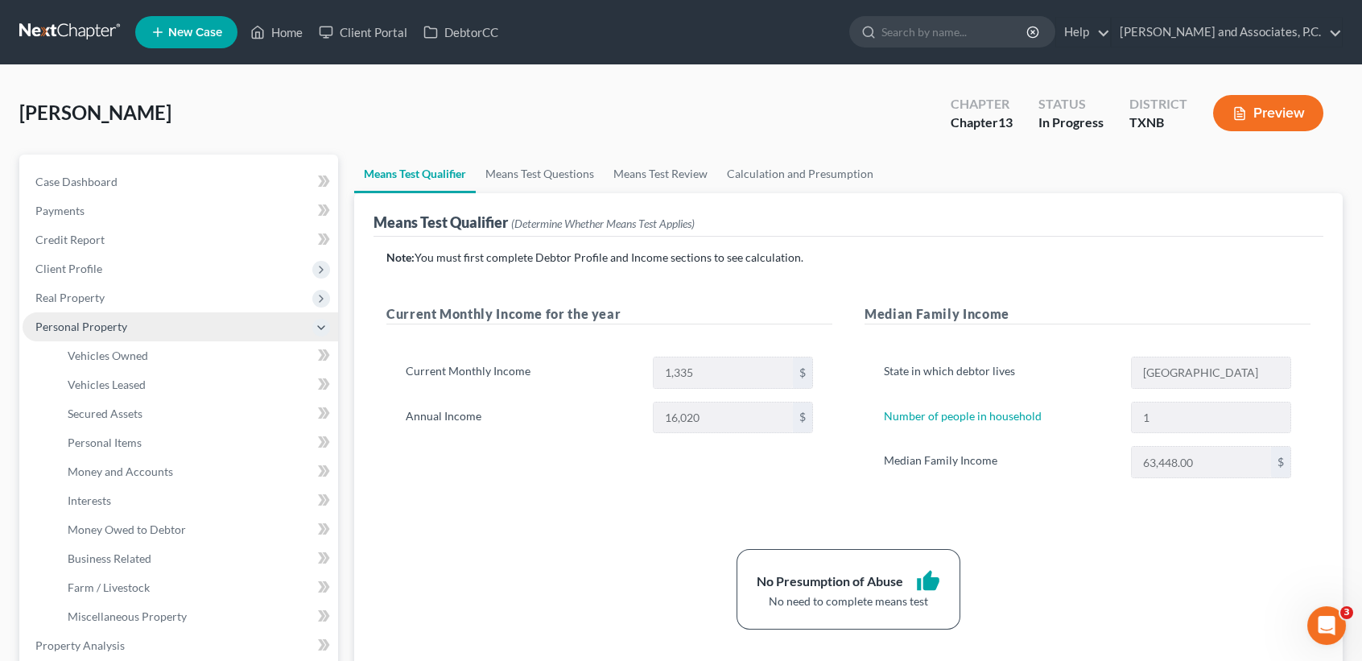
click at [138, 332] on span "Personal Property" at bounding box center [181, 326] width 316 height 29
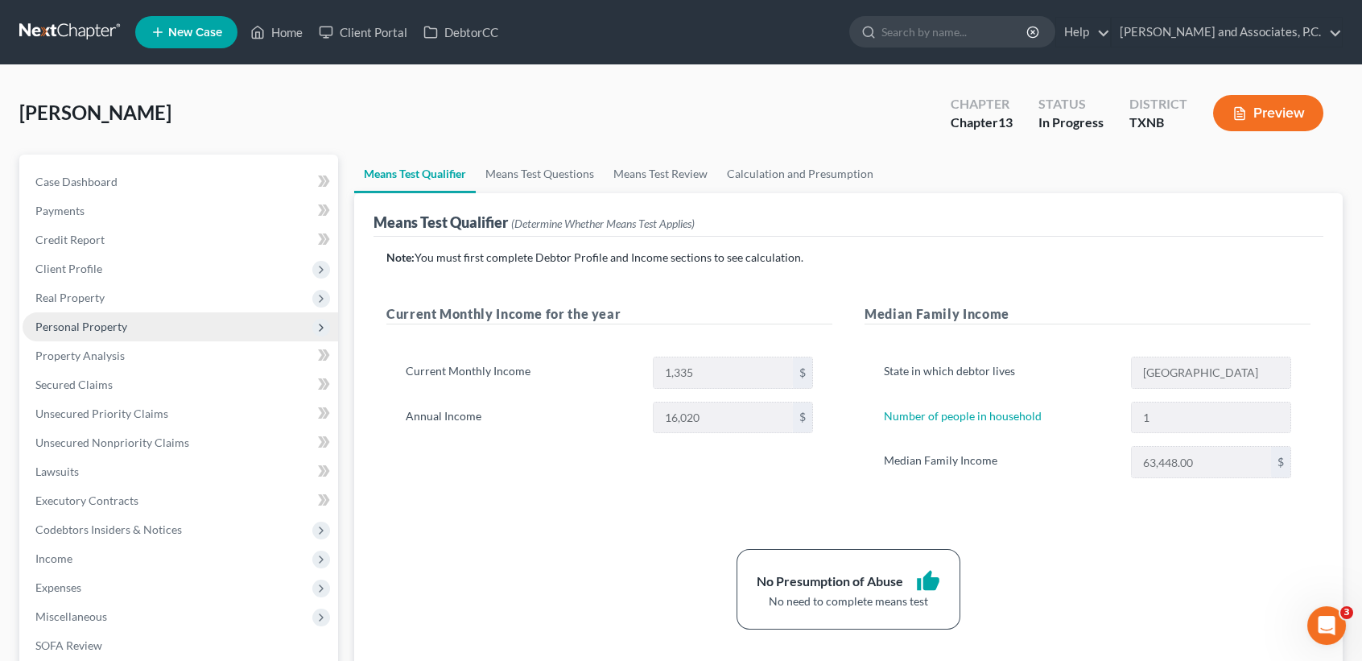
click at [103, 334] on span "Personal Property" at bounding box center [181, 326] width 316 height 29
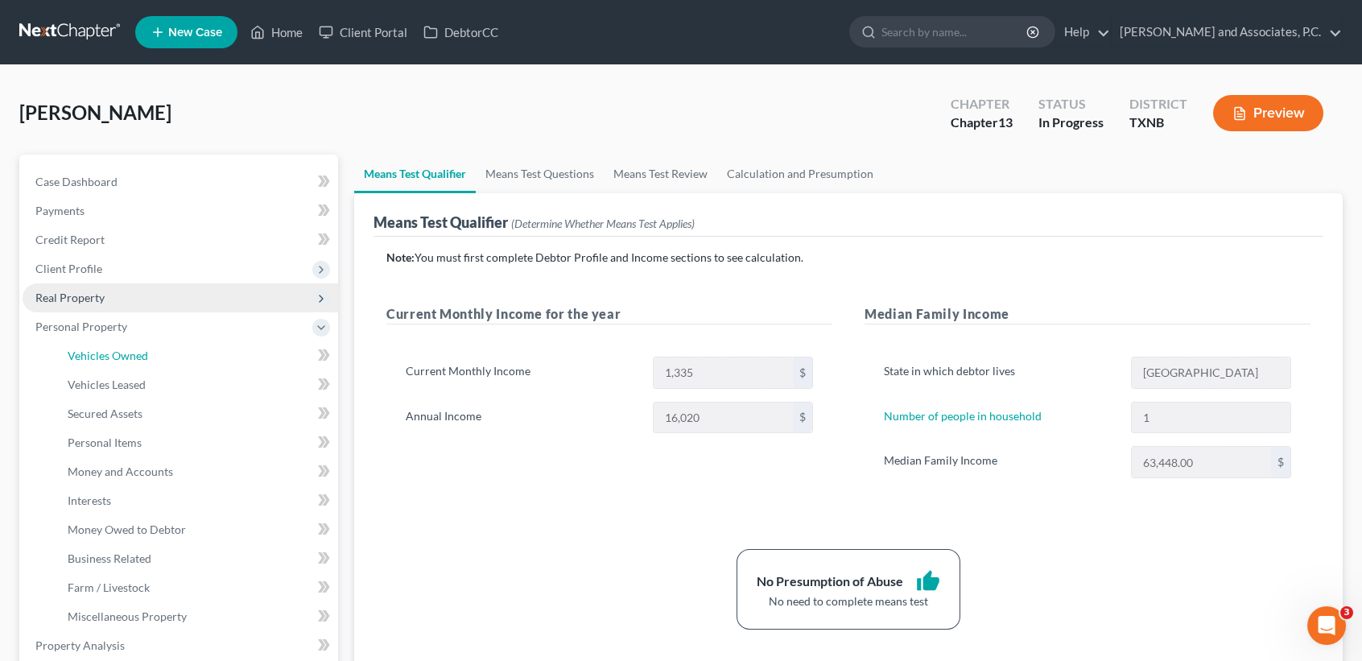
click at [103, 354] on span "Vehicles Owned" at bounding box center [108, 356] width 80 height 14
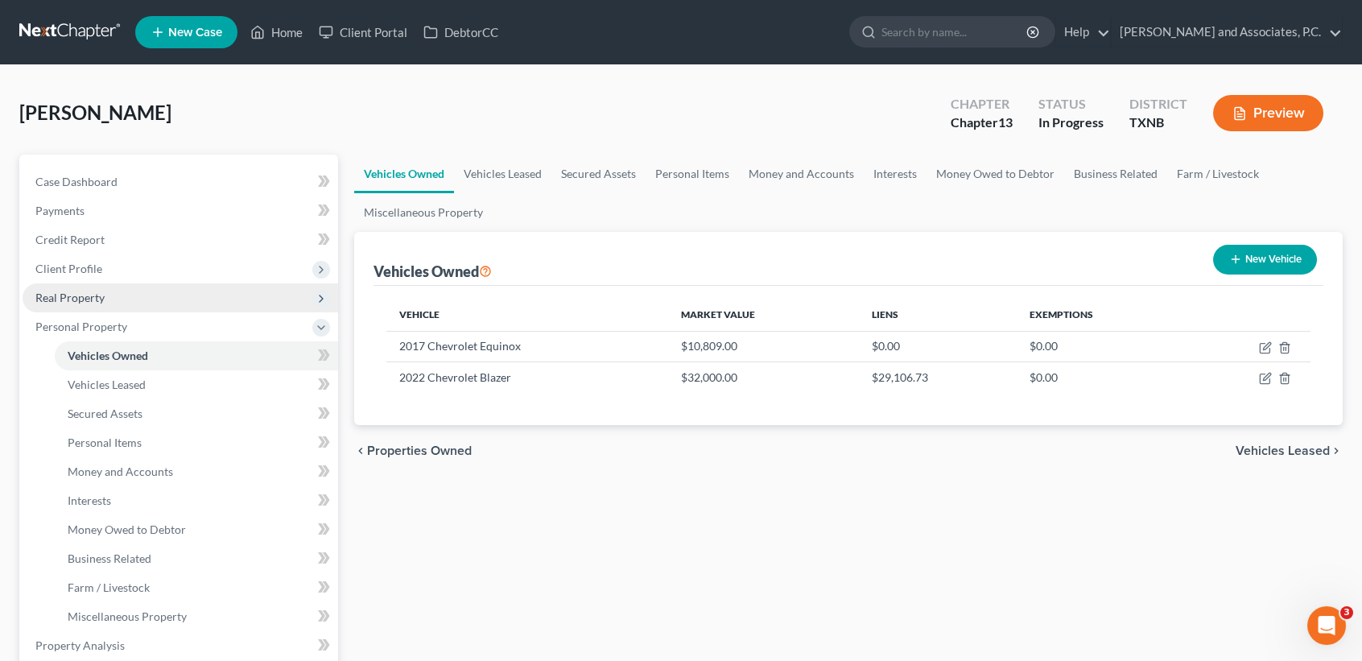
click at [97, 293] on span "Real Property" at bounding box center [69, 298] width 69 height 14
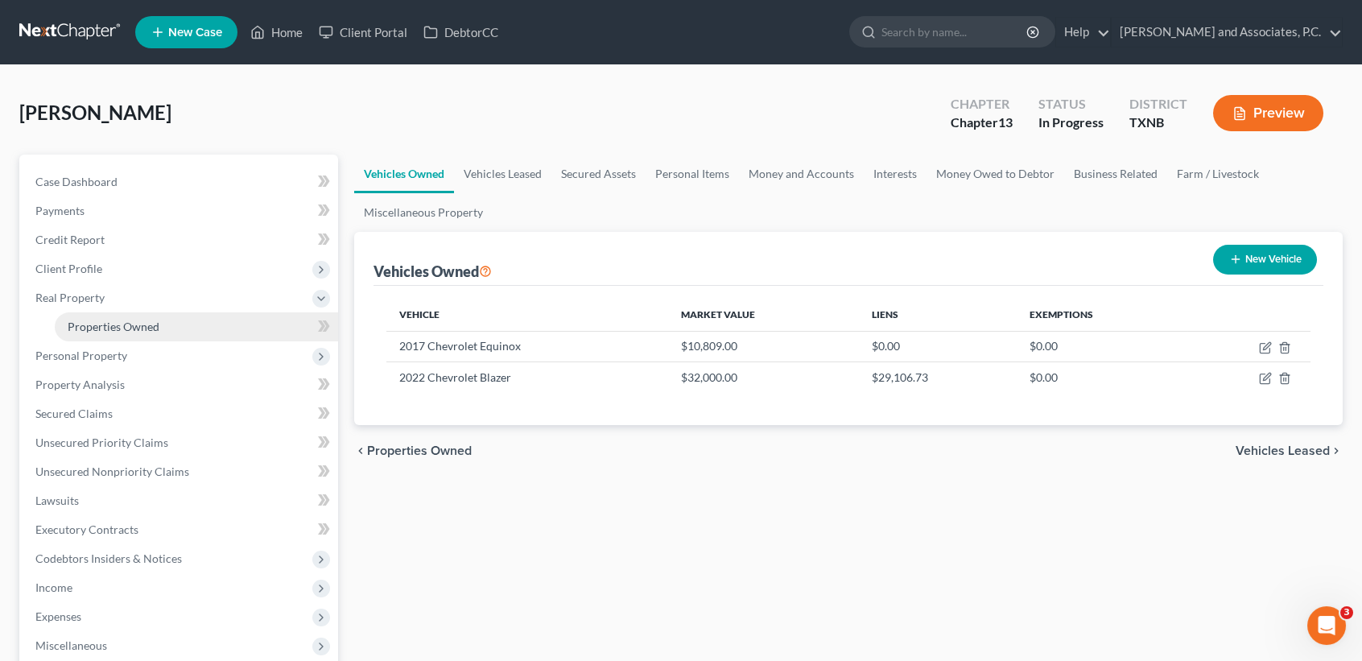
click at [96, 335] on link "Properties Owned" at bounding box center [196, 326] width 283 height 29
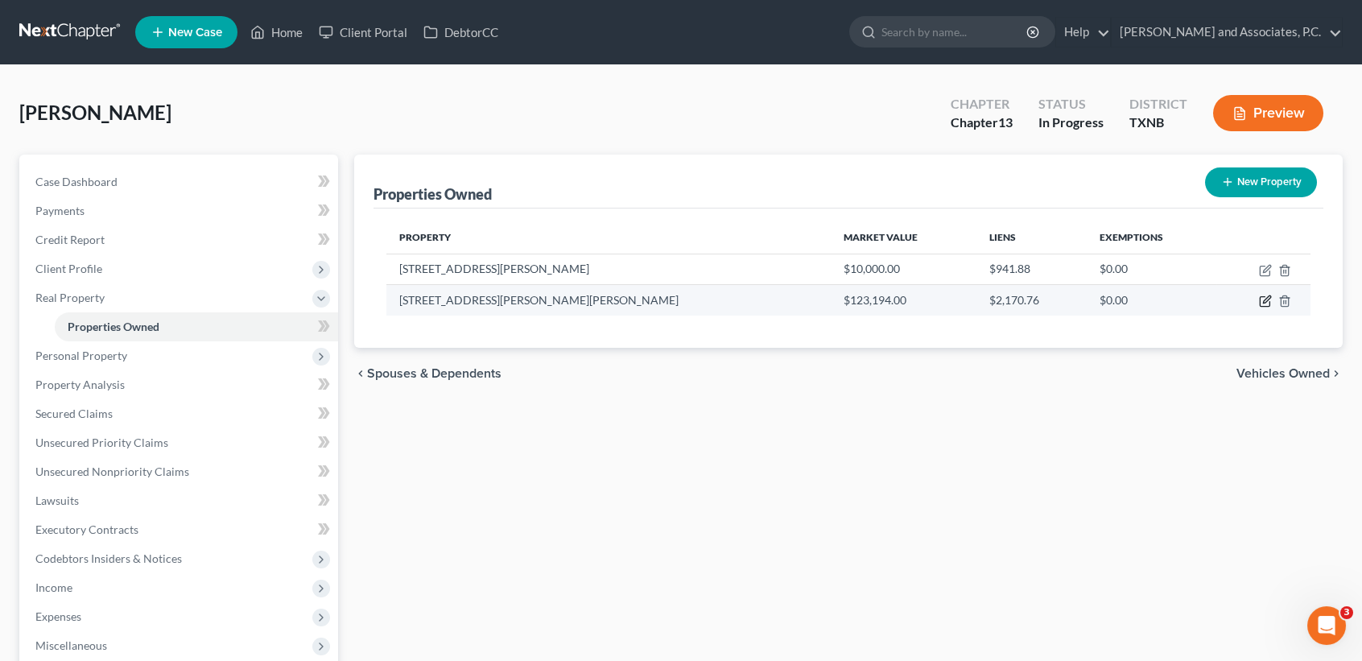
click at [1263, 299] on icon "button" at bounding box center [1265, 301] width 13 height 13
select select "45"
select select "242"
select select "0"
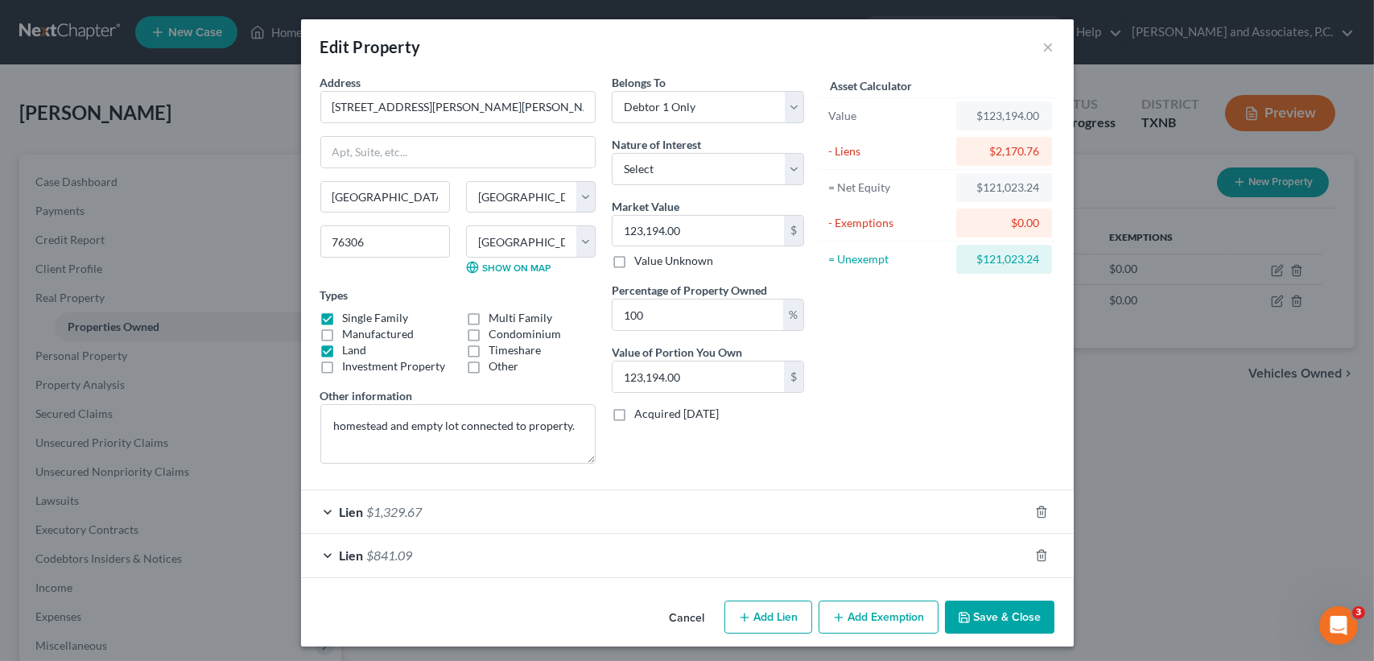
click at [1023, 621] on button "Save & Close" at bounding box center [999, 617] width 109 height 34
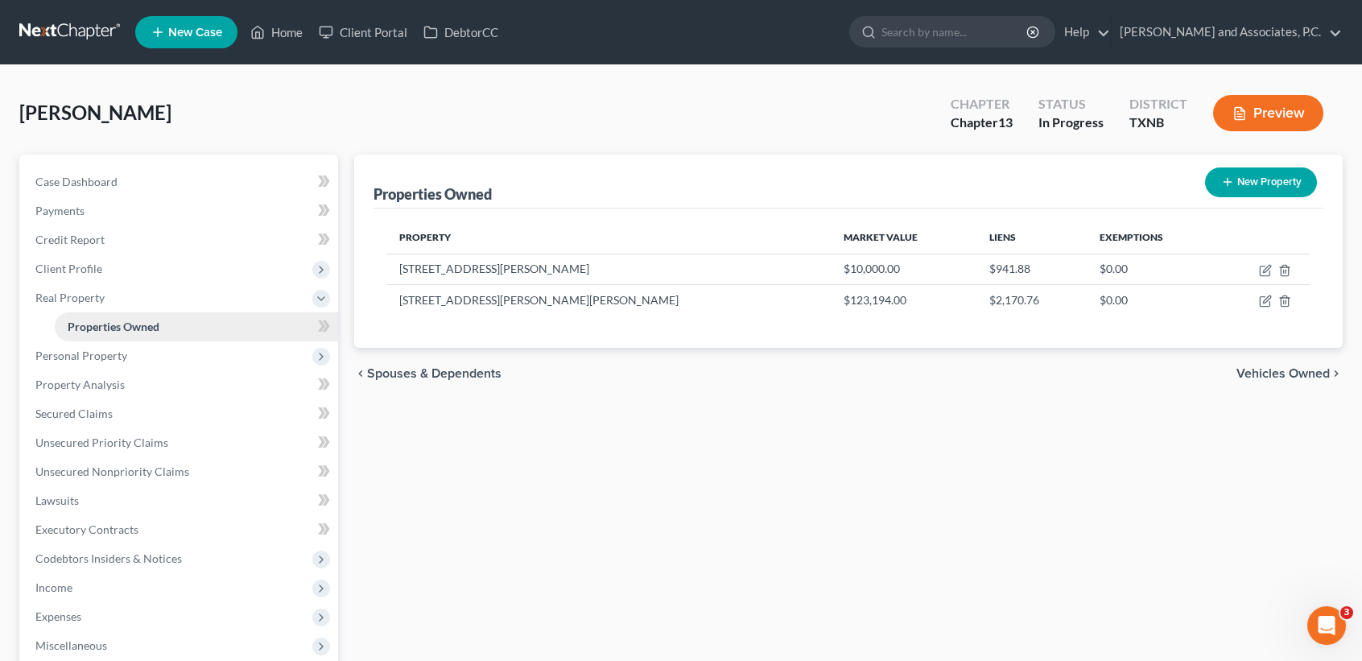
drag, startPoint x: 85, startPoint y: 275, endPoint x: 211, endPoint y: 314, distance: 132.1
click at [85, 275] on span "Client Profile" at bounding box center [181, 268] width 316 height 29
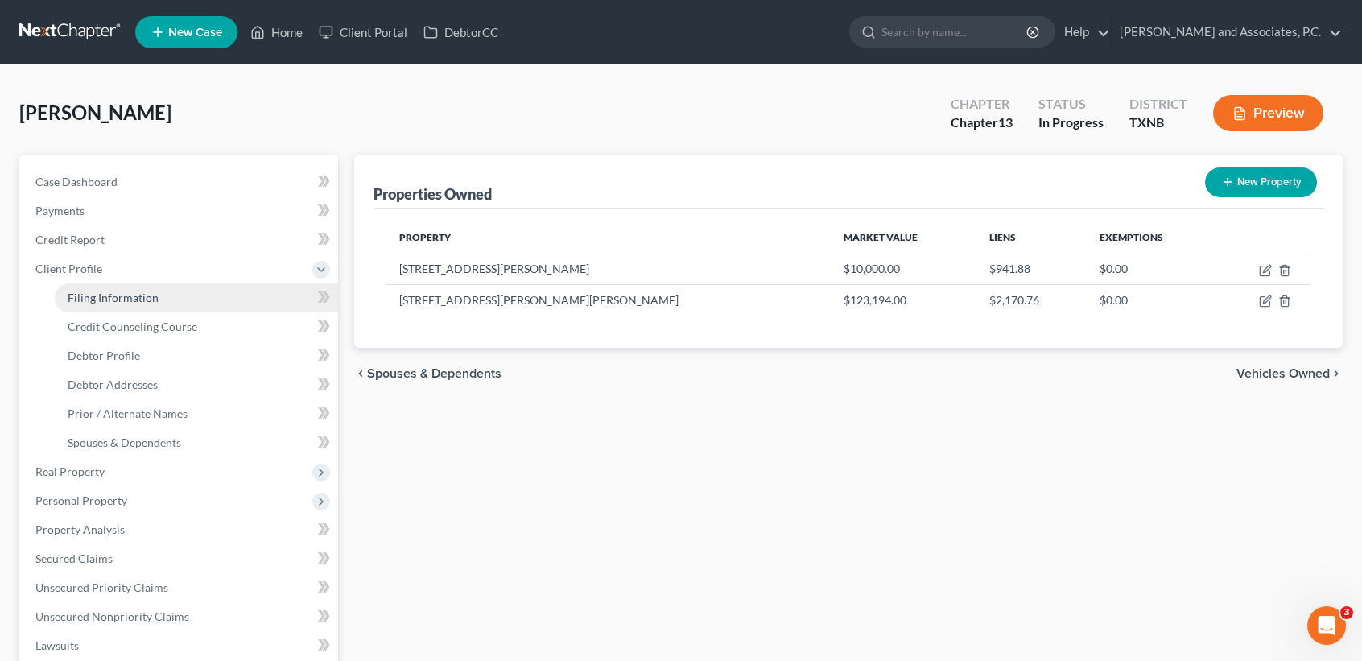
click at [135, 283] on link "Filing Information" at bounding box center [196, 297] width 283 height 29
select select "1"
select select "0"
select select "3"
select select "78"
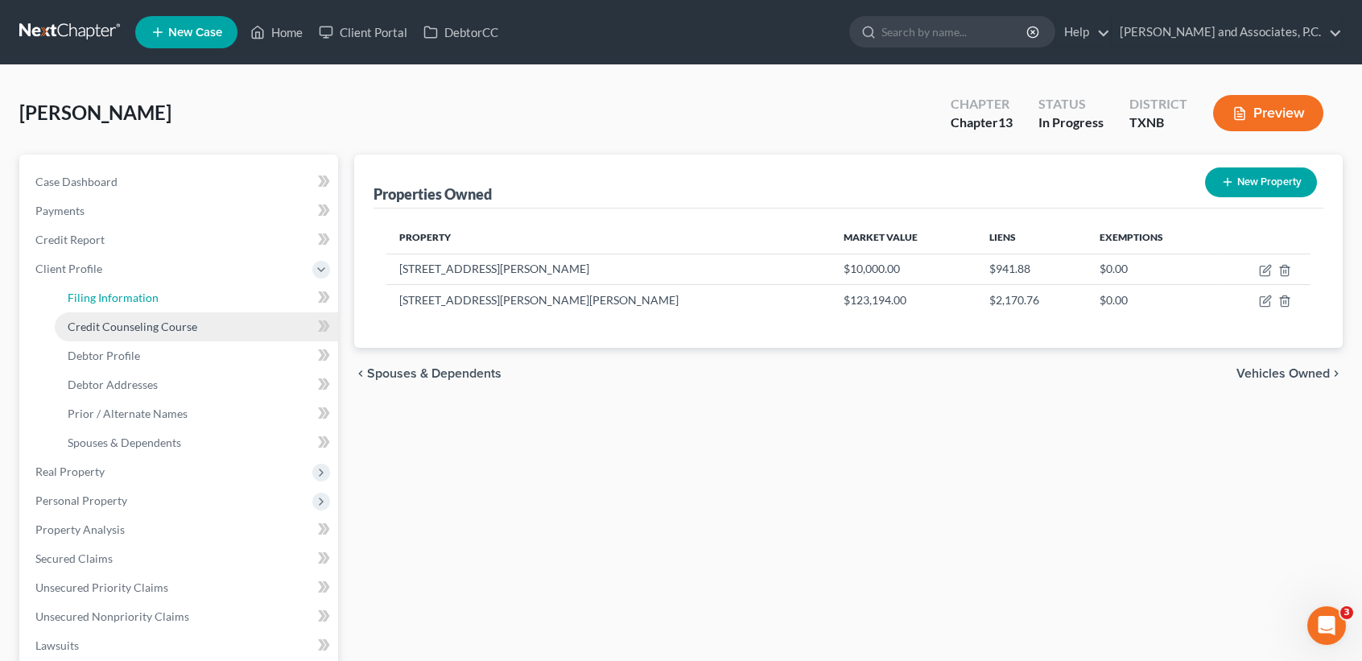
select select "0"
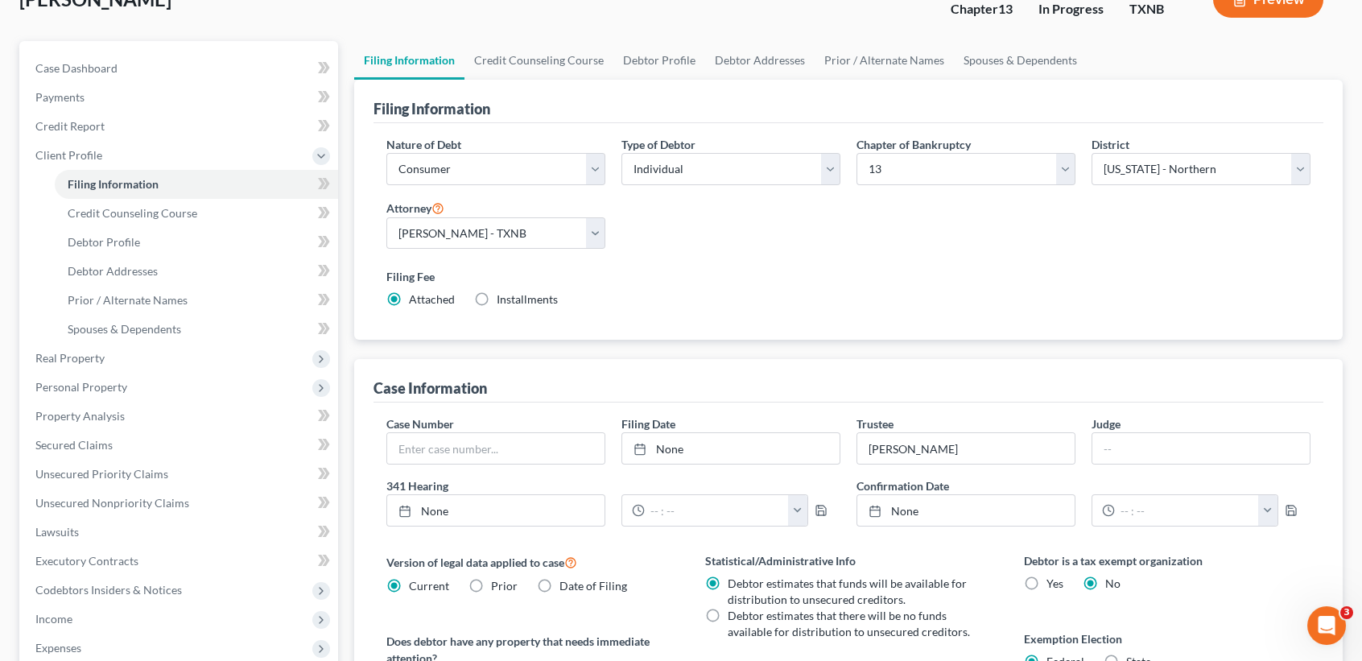
scroll to position [322, 0]
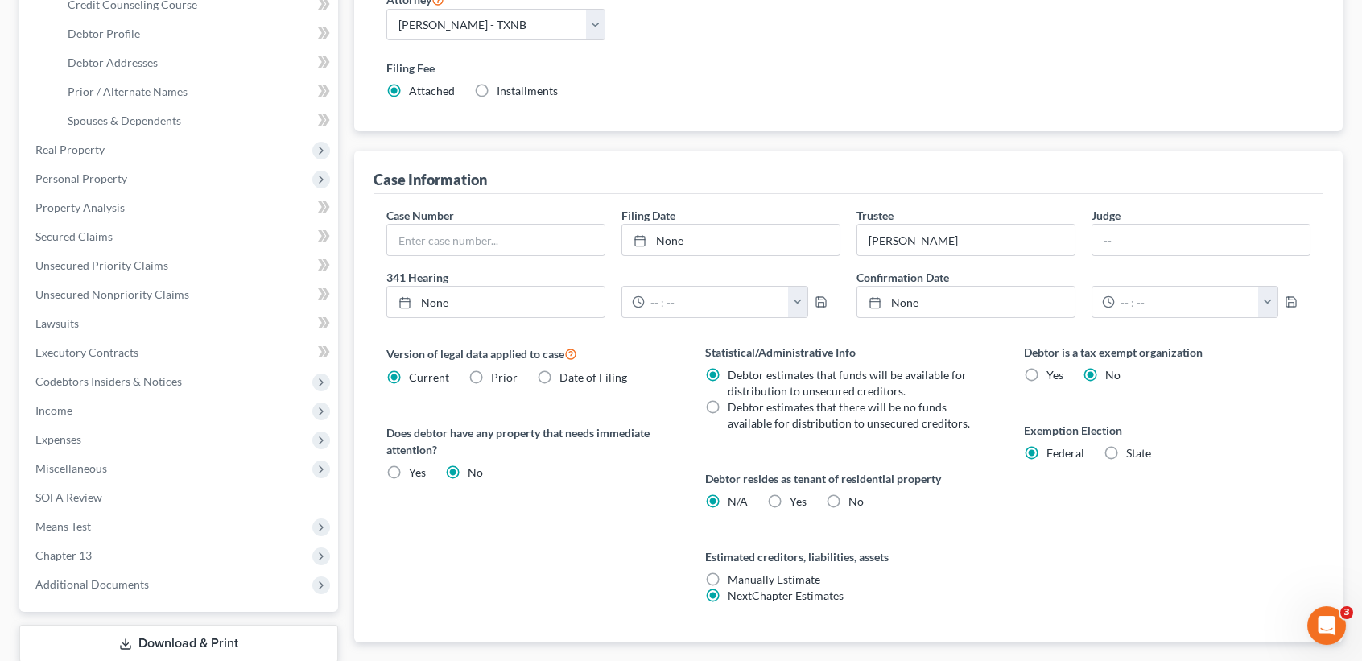
click at [1126, 452] on label "State" at bounding box center [1138, 453] width 25 height 16
click at [1133, 452] on input "State" at bounding box center [1138, 450] width 10 height 10
radio input "true"
radio input "false"
select select "45"
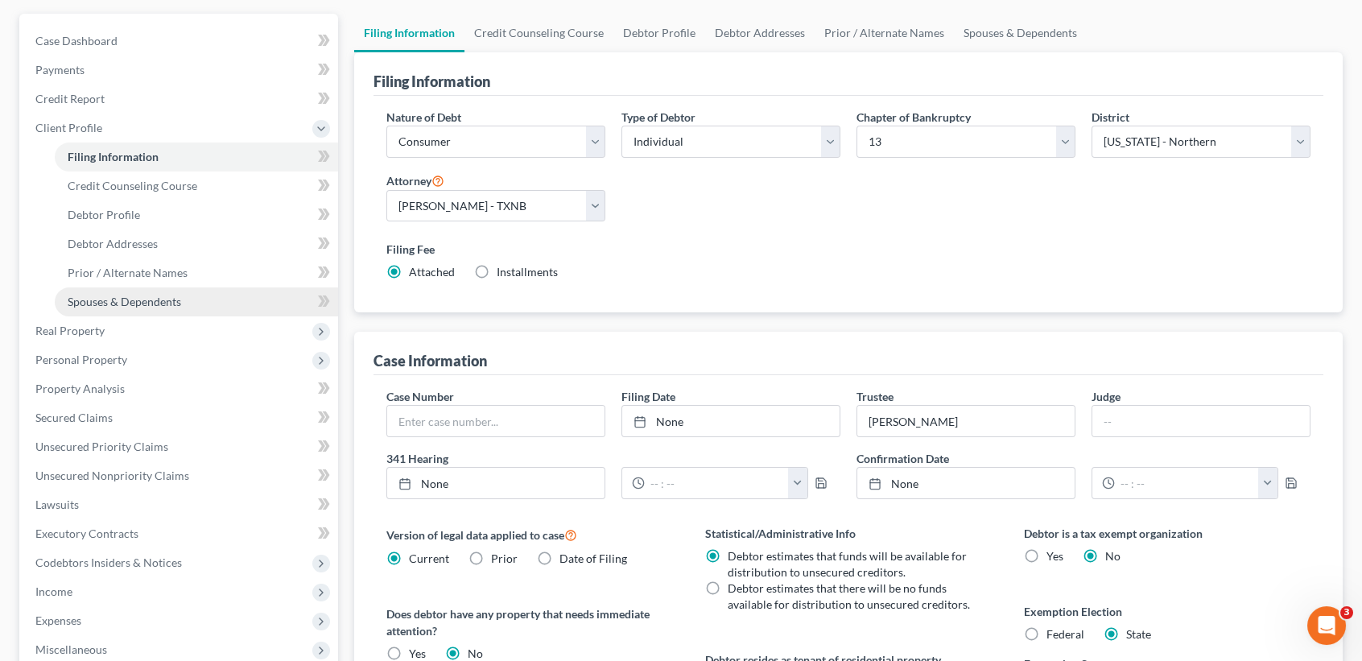
scroll to position [107, 0]
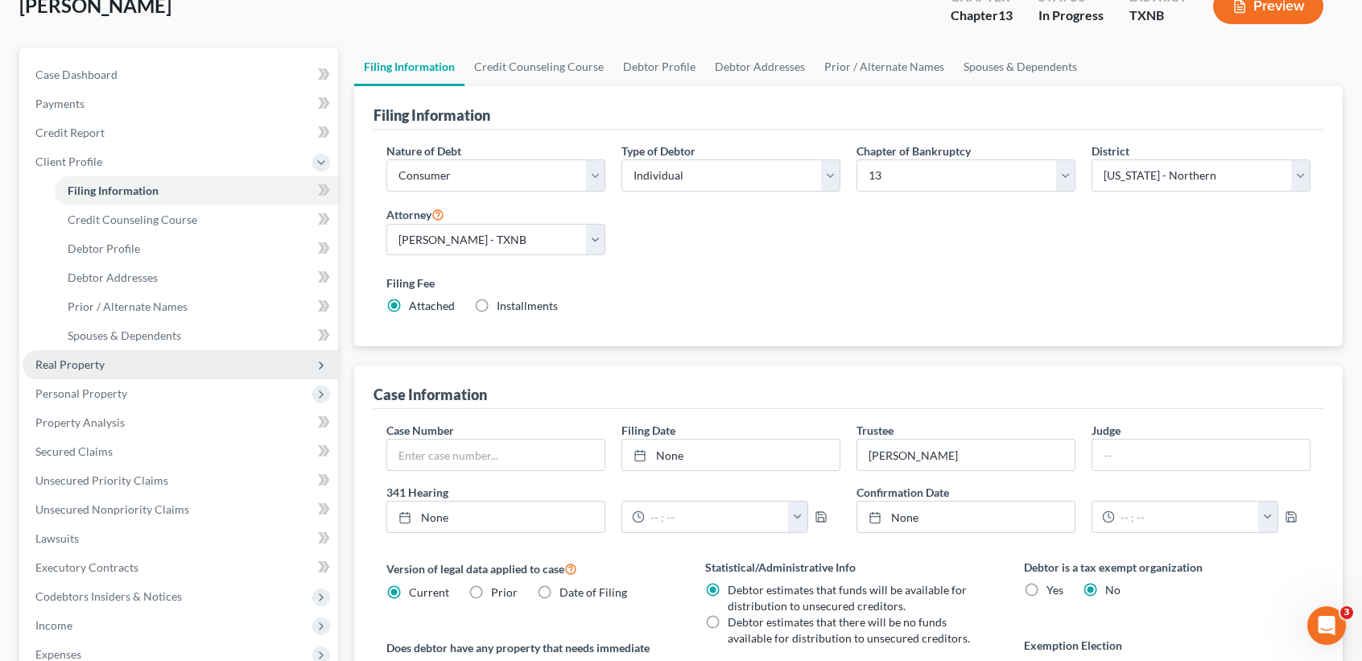
click at [61, 372] on span "Real Property" at bounding box center [181, 364] width 316 height 29
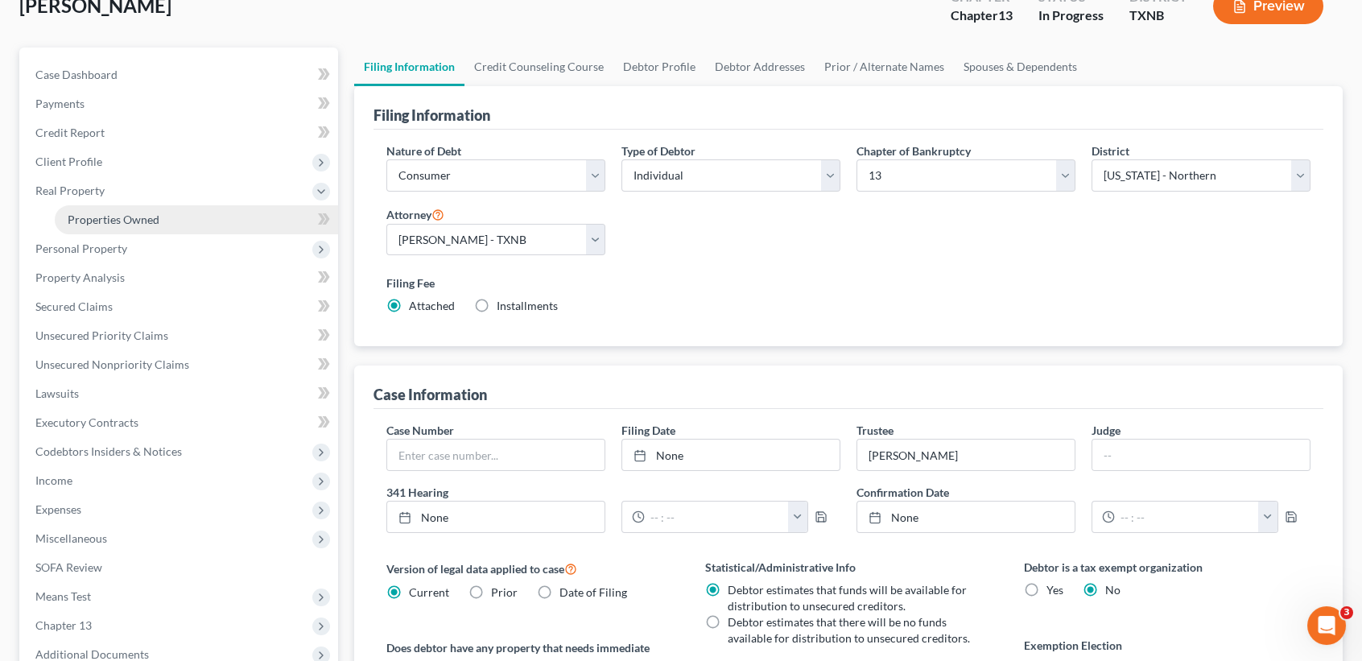
click at [109, 224] on span "Properties Owned" at bounding box center [114, 219] width 92 height 14
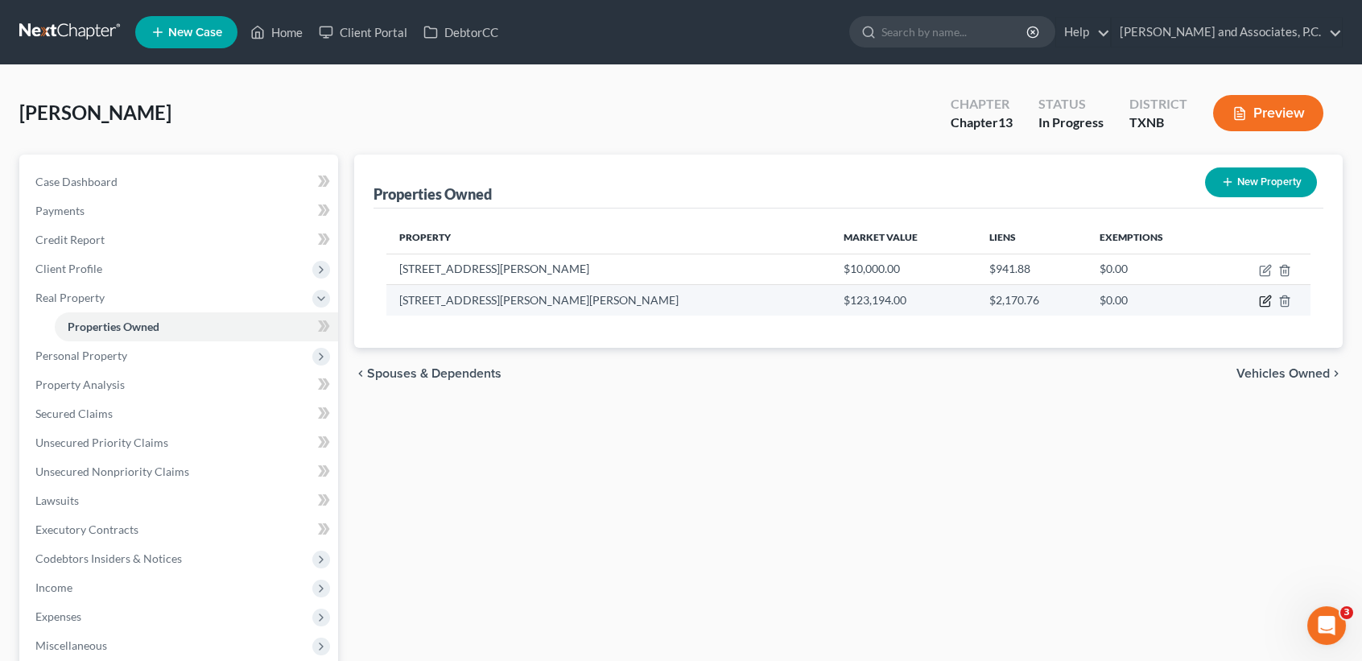
click at [1263, 295] on icon "button" at bounding box center [1265, 301] width 13 height 13
select select "45"
select select "242"
select select "0"
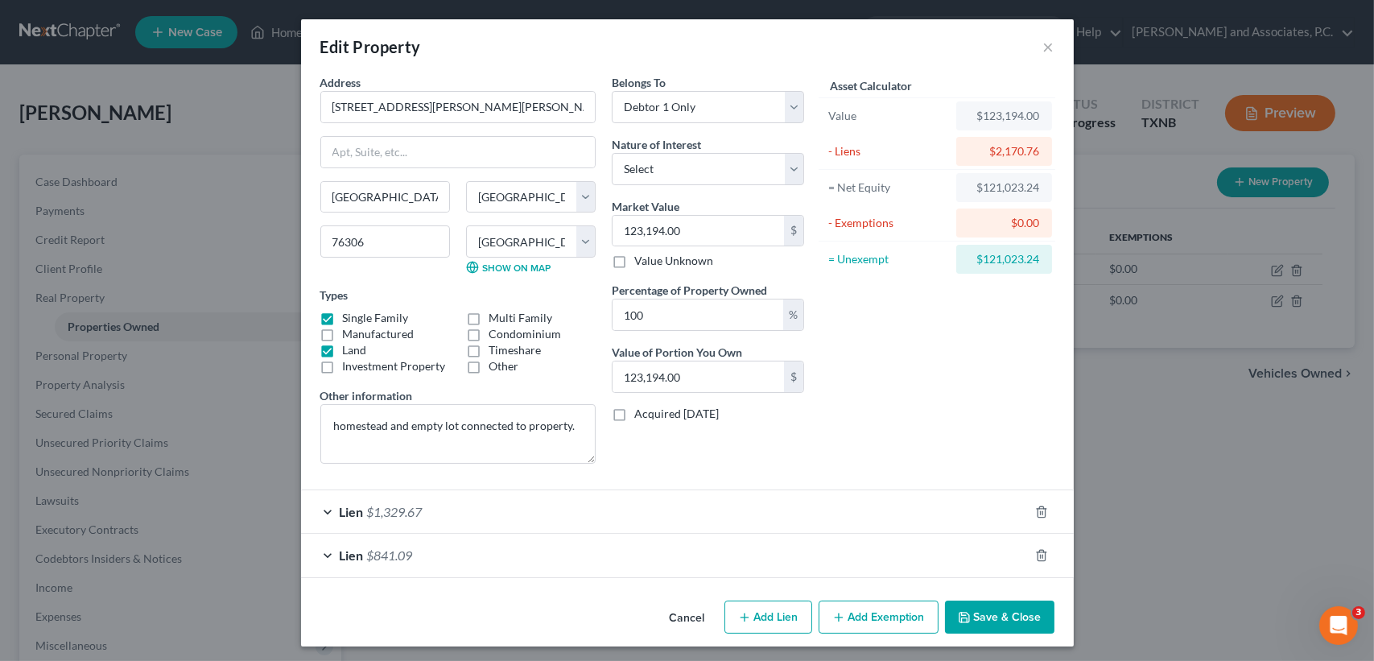
click at [889, 615] on button "Add Exemption" at bounding box center [879, 617] width 120 height 34
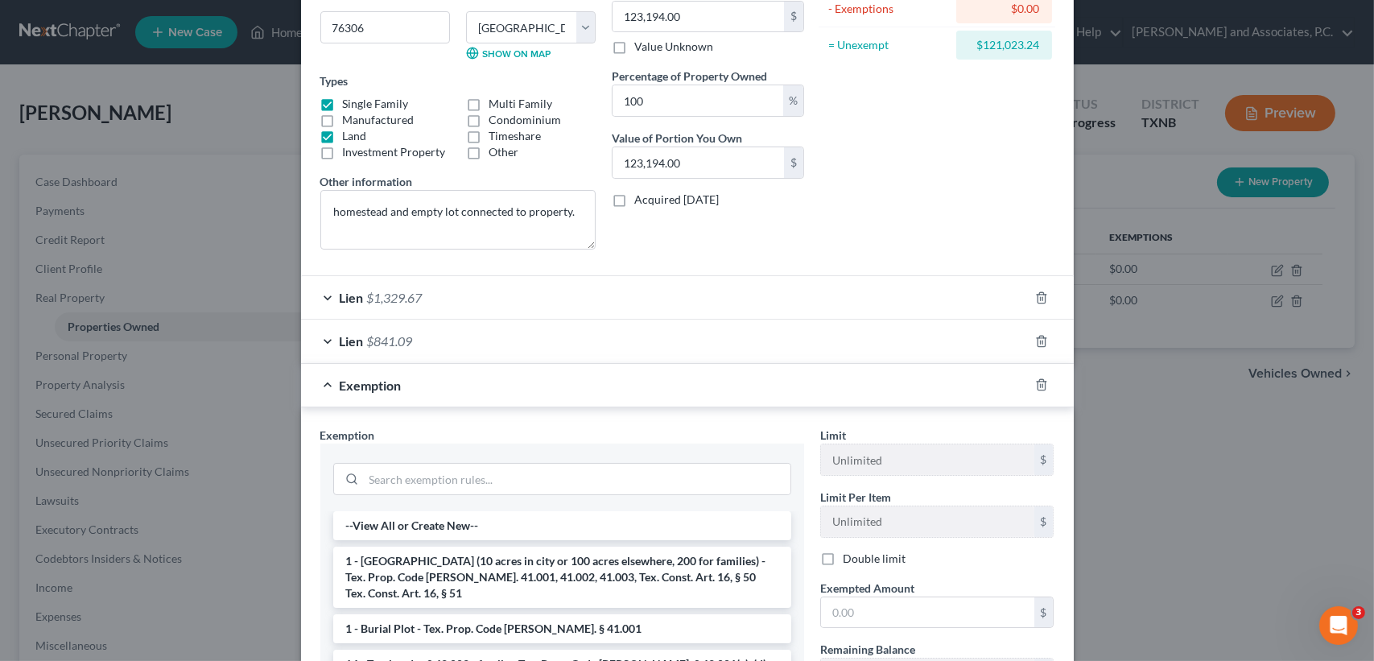
scroll to position [214, 0]
drag, startPoint x: 427, startPoint y: 596, endPoint x: 432, endPoint y: 566, distance: 31.0
click at [427, 614] on li "1 - Burial Plot - Tex. Prop. Code Ann. § 41.001" at bounding box center [562, 628] width 458 height 29
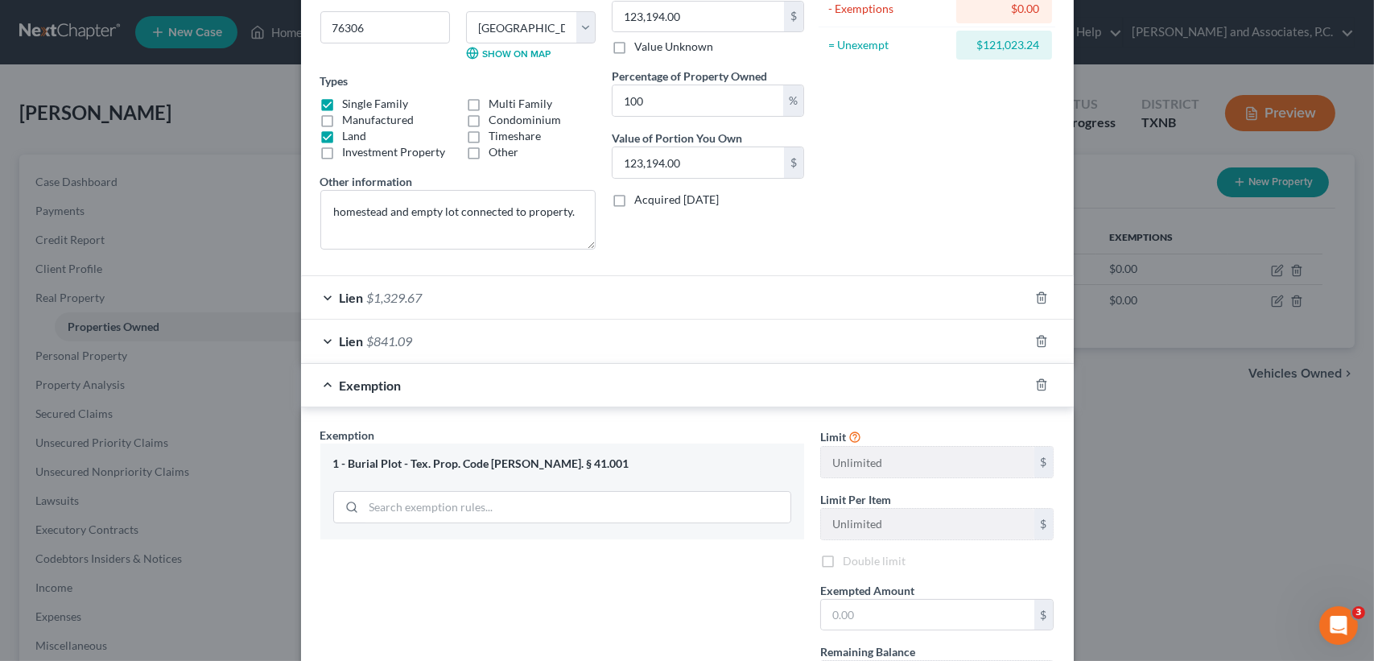
click at [432, 566] on div "Exemption Set must be selected for CA. Exemption * 1 - Burial Plot - Tex. Prop.…" at bounding box center [562, 566] width 500 height 279
click at [1035, 382] on icon "button" at bounding box center [1041, 384] width 13 height 13
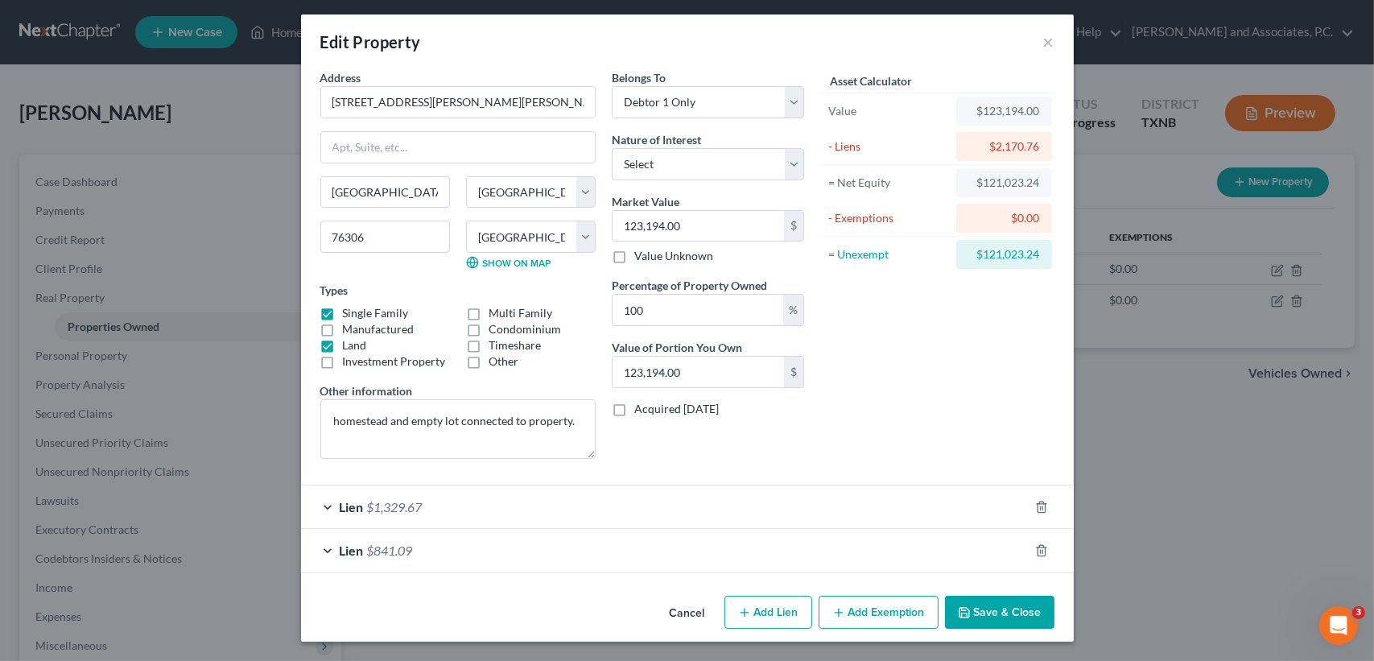
scroll to position [3, 0]
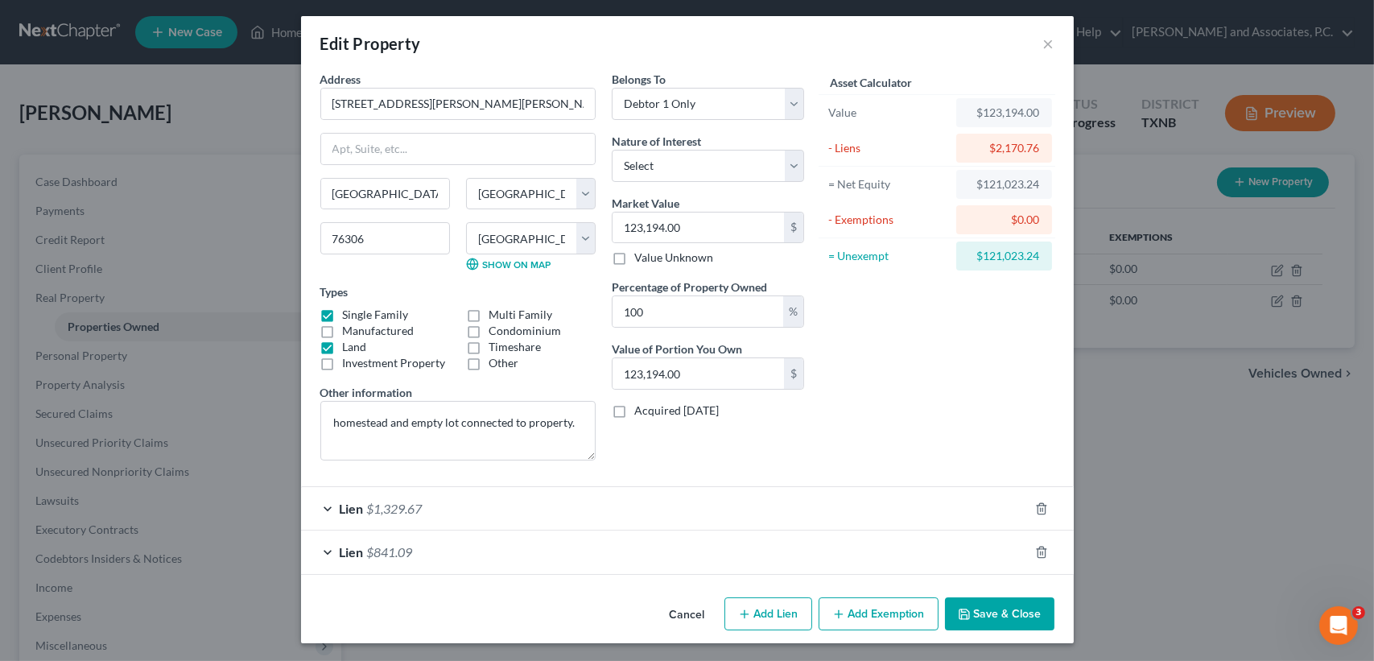
drag, startPoint x: 907, startPoint y: 613, endPoint x: 610, endPoint y: 542, distance: 305.5
click at [907, 610] on button "Add Exemption" at bounding box center [879, 614] width 120 height 34
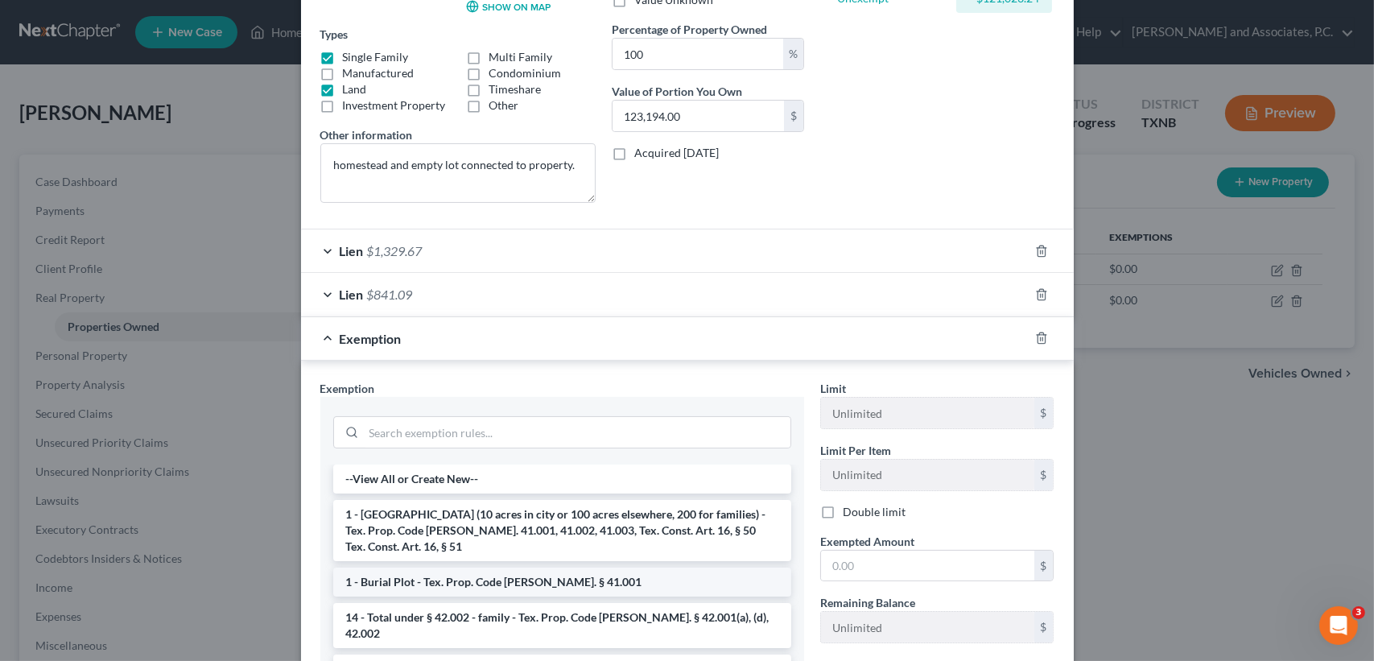
scroll to position [262, 0]
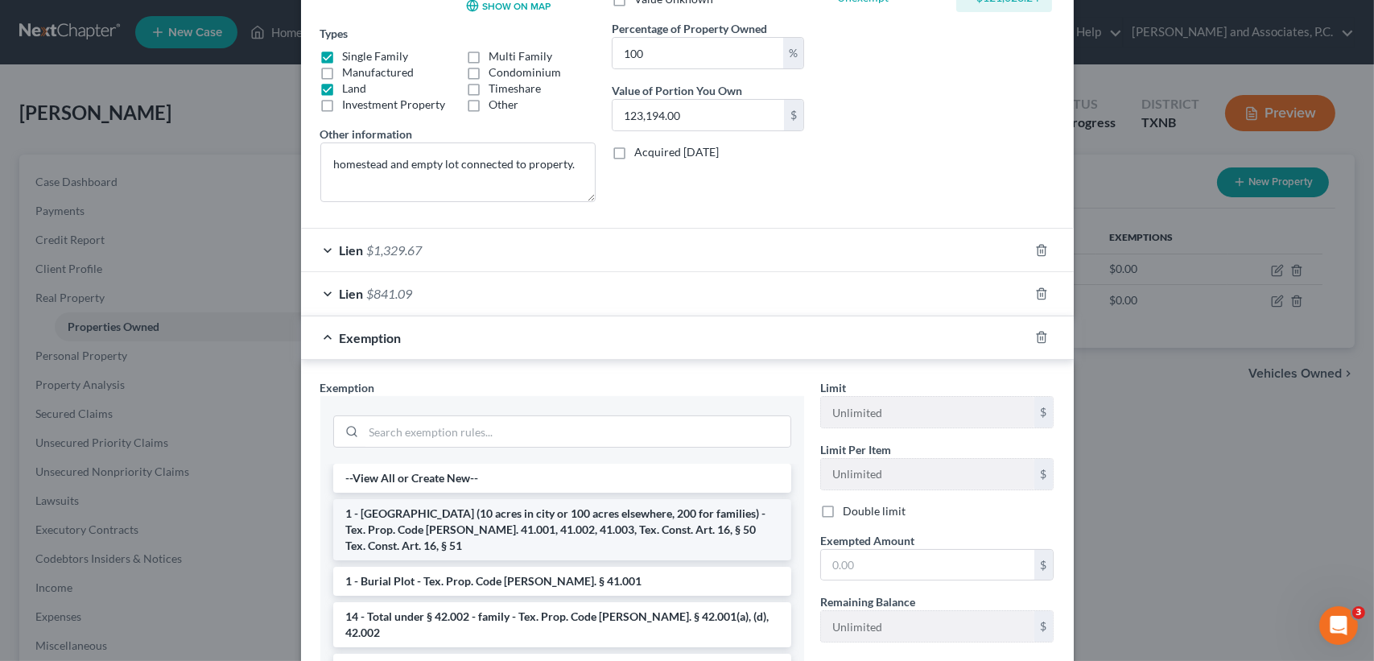
click at [424, 530] on li "1 - Homestead (10 acres in city or 100 acres elsewhere, 200 for families) - Tex…" at bounding box center [562, 529] width 458 height 61
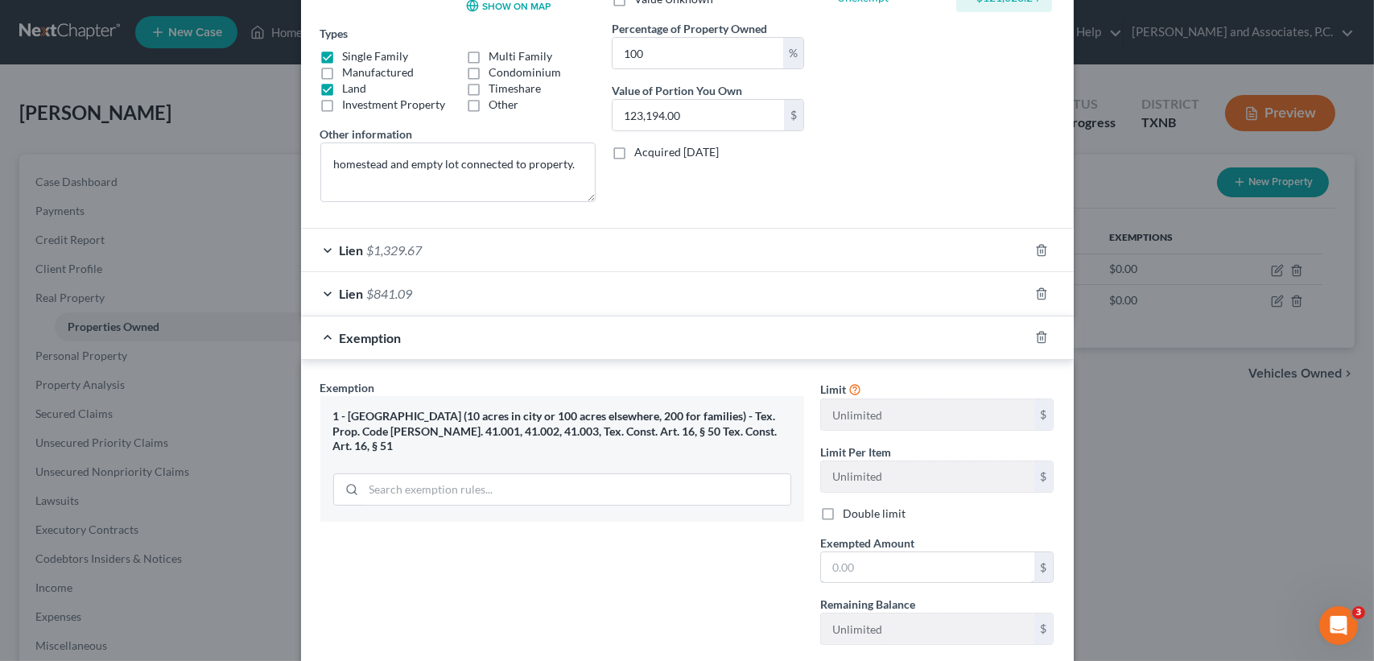
drag, startPoint x: 894, startPoint y: 571, endPoint x: 333, endPoint y: 442, distance: 575.6
click at [894, 571] on input "text" at bounding box center [927, 567] width 213 height 31
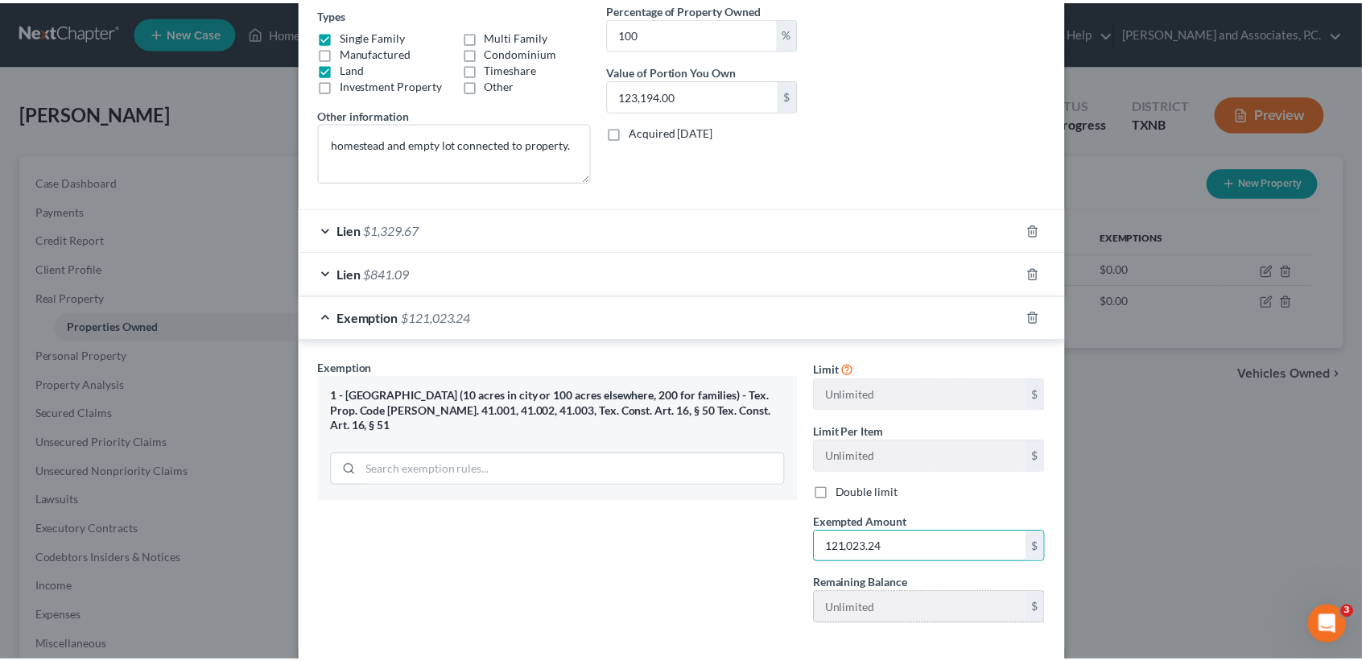
scroll to position [357, 0]
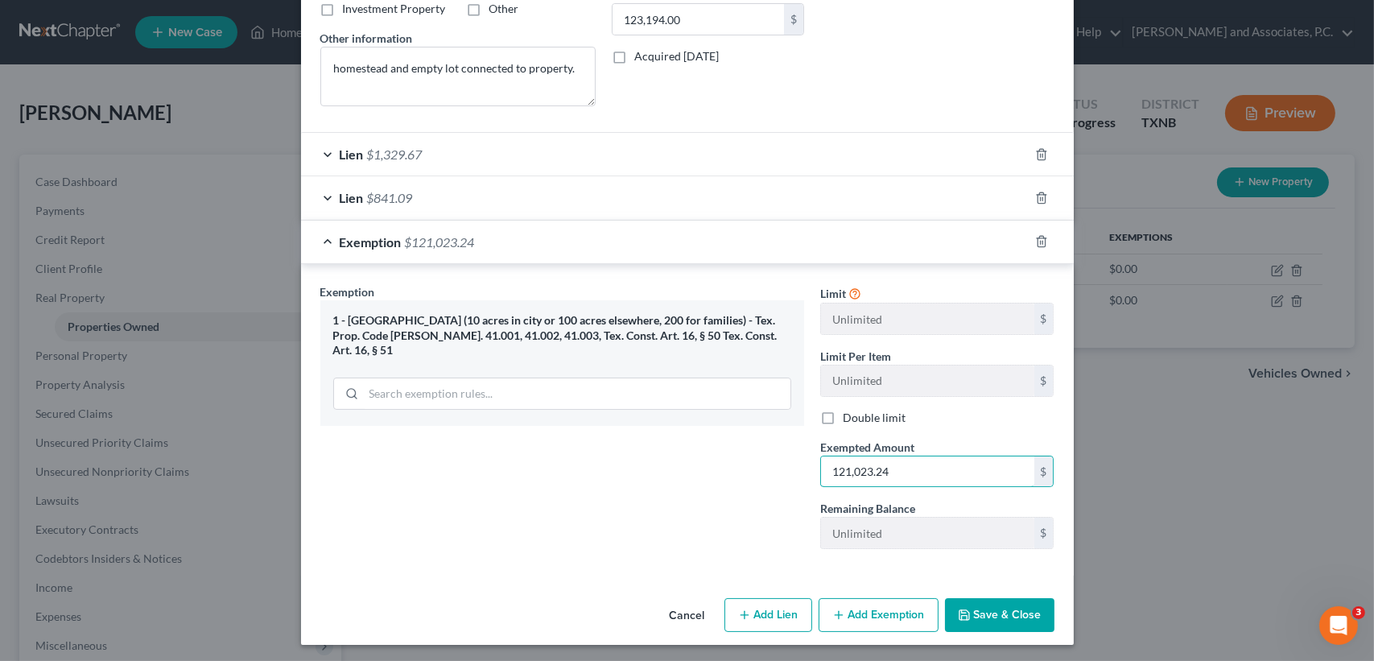
type input "121,023.24"
click at [1007, 604] on button "Save & Close" at bounding box center [999, 615] width 109 height 34
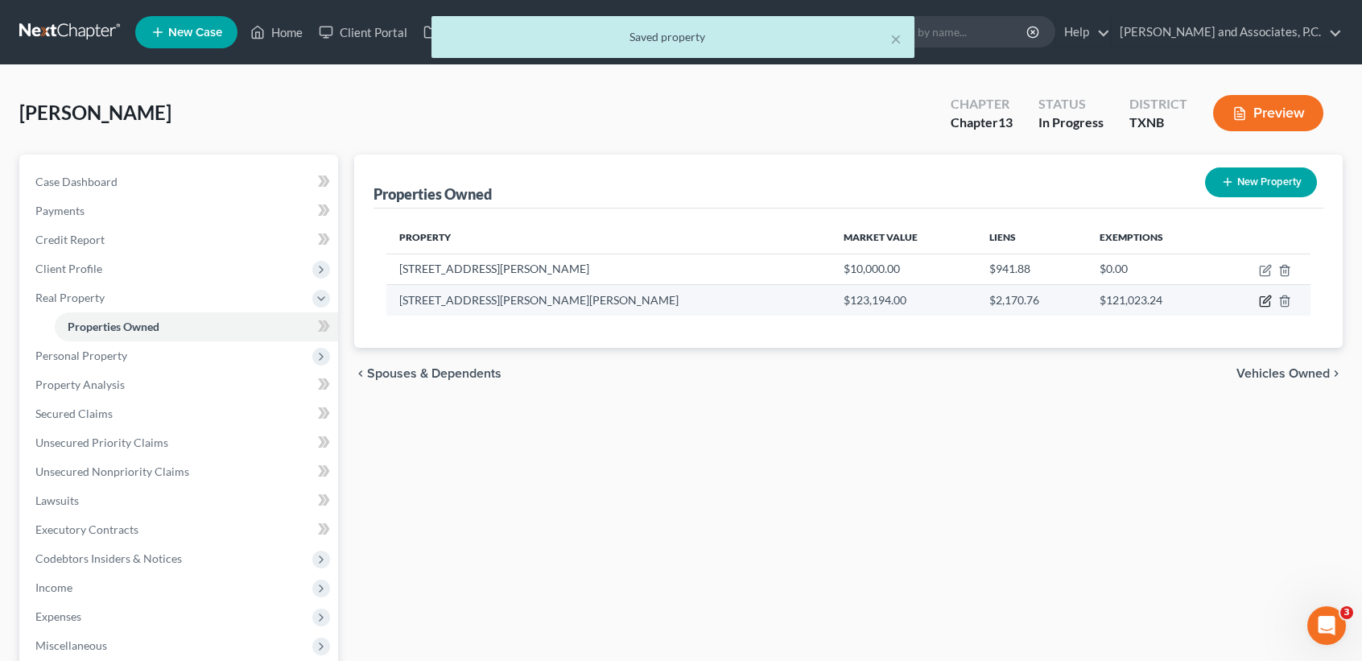
click at [1265, 297] on icon "button" at bounding box center [1265, 302] width 10 height 10
select select "45"
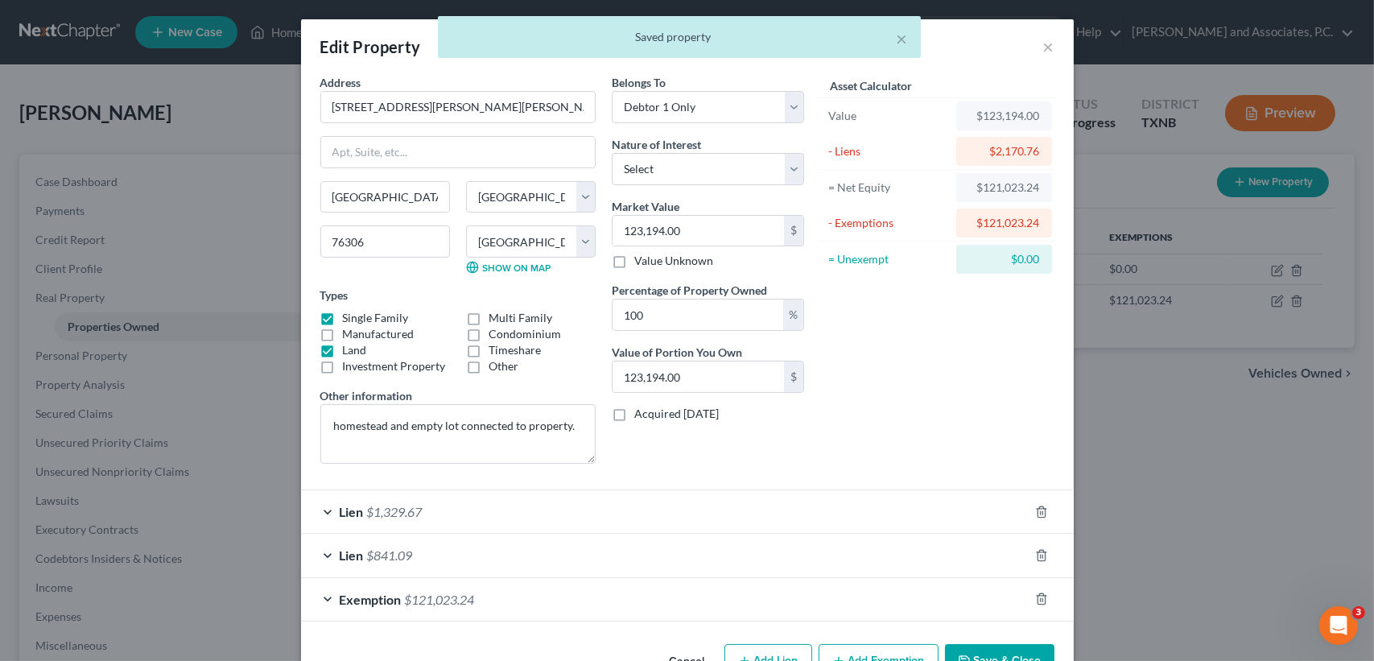
click at [976, 657] on button "Save & Close" at bounding box center [999, 661] width 109 height 34
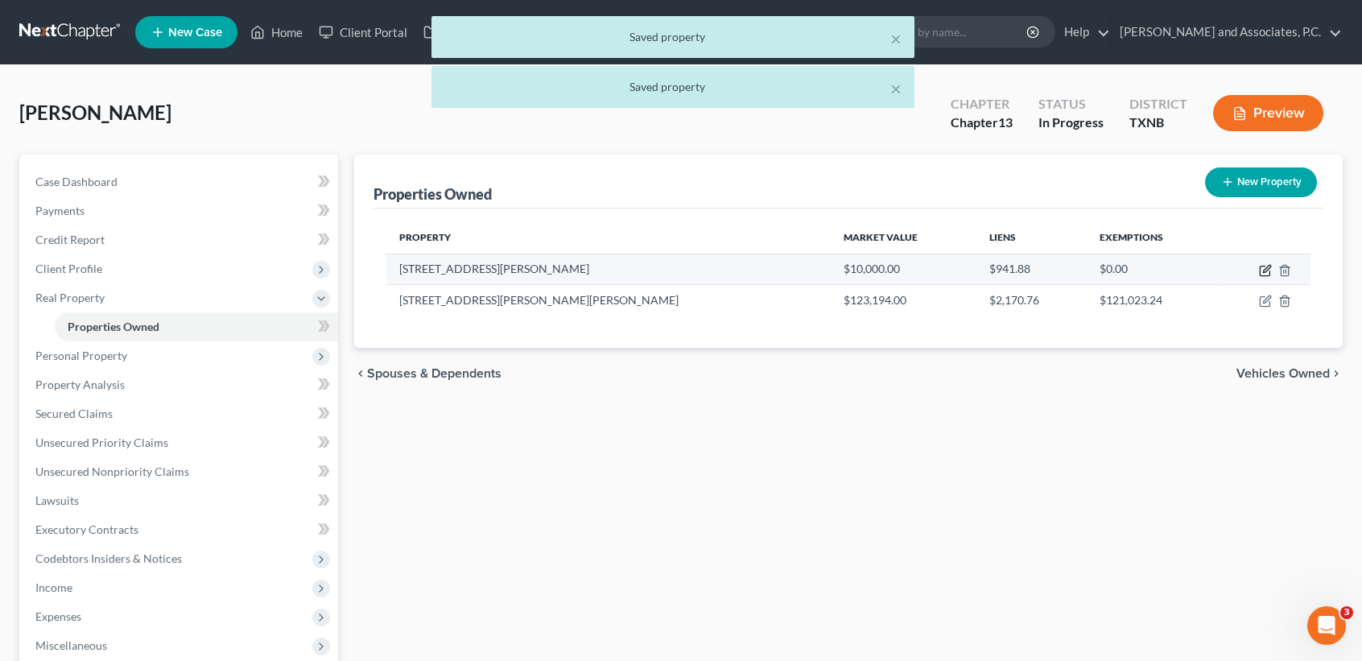
click at [1261, 268] on icon "button" at bounding box center [1265, 270] width 13 height 13
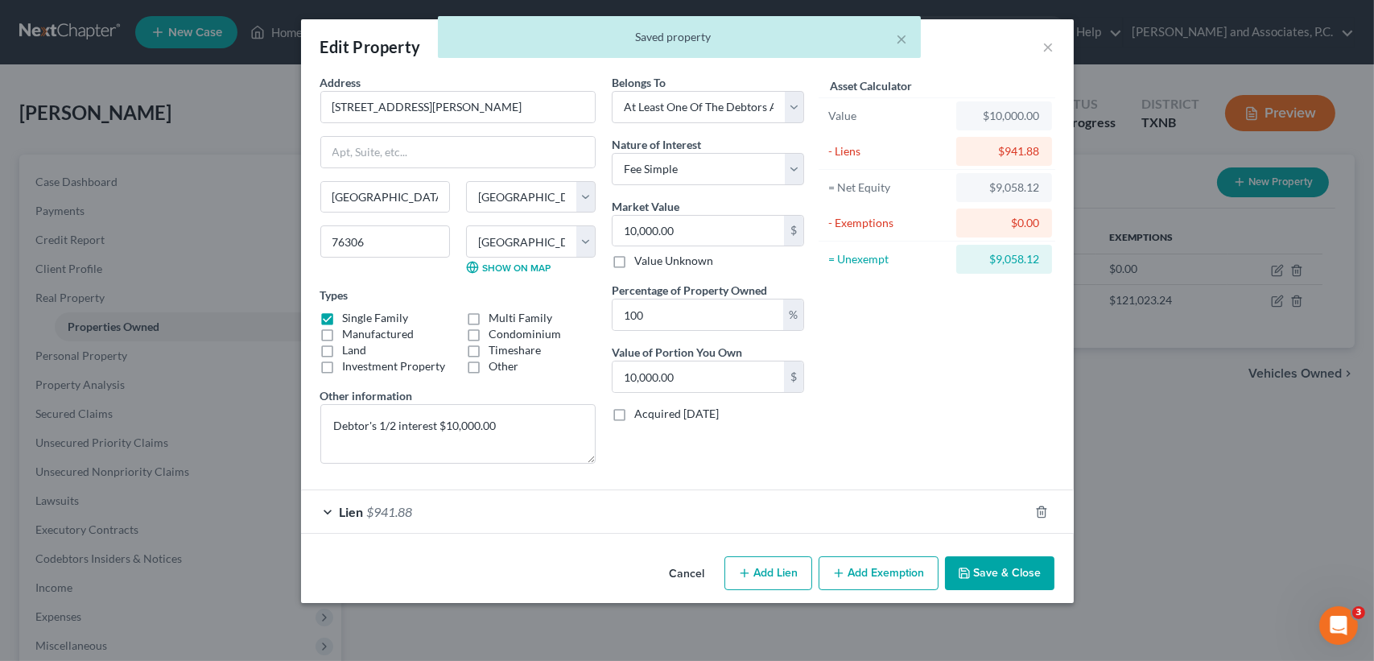
click at [1020, 573] on button "Save & Close" at bounding box center [999, 573] width 109 height 34
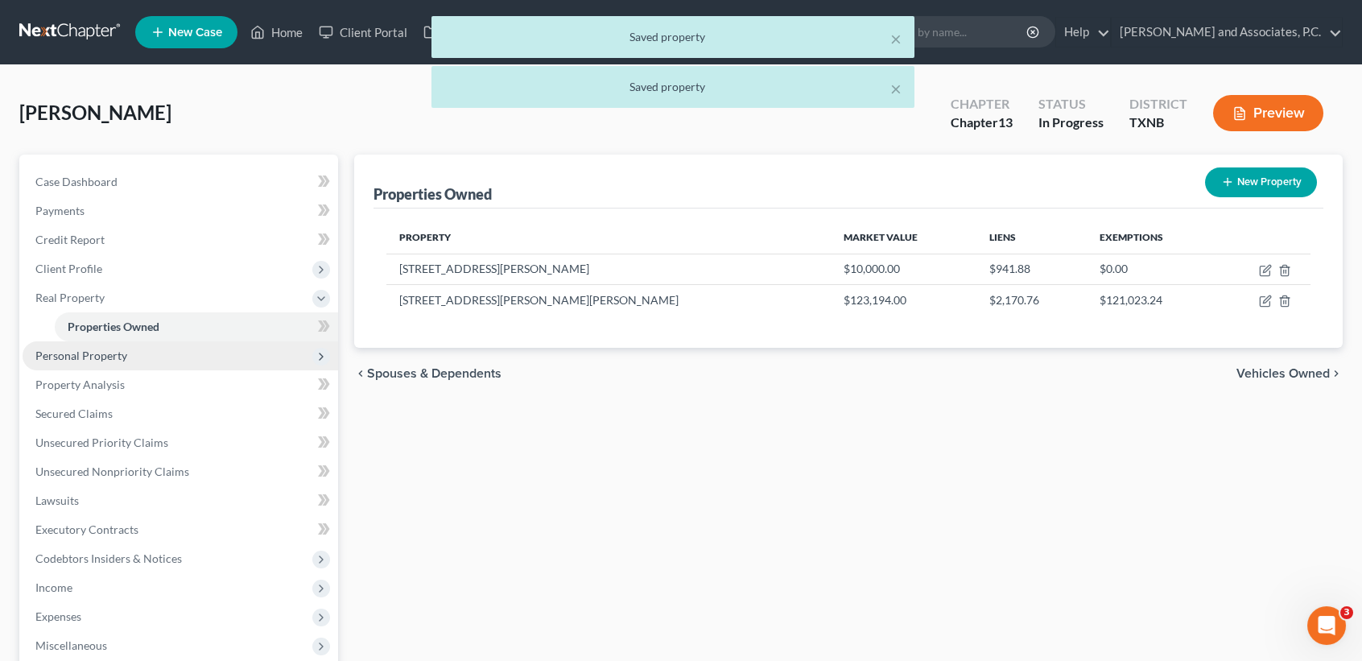
click at [151, 360] on span "Personal Property" at bounding box center [181, 355] width 316 height 29
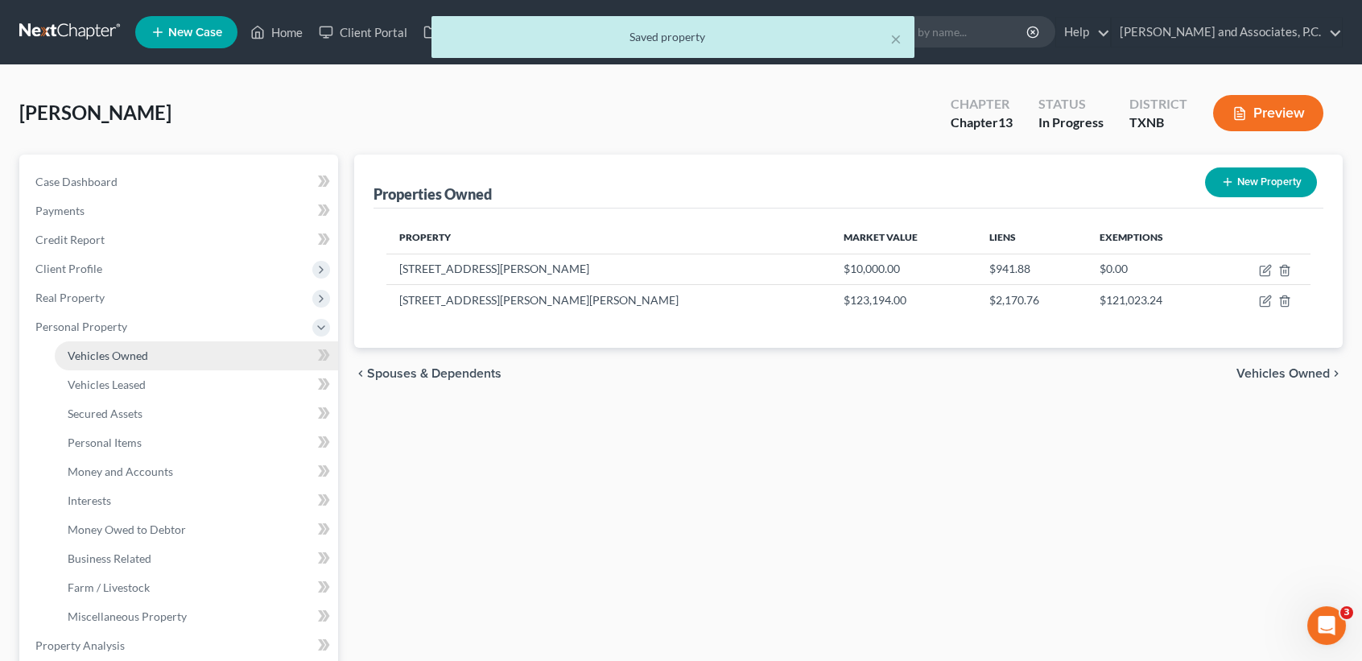
click at [110, 360] on span "Vehicles Owned" at bounding box center [108, 356] width 80 height 14
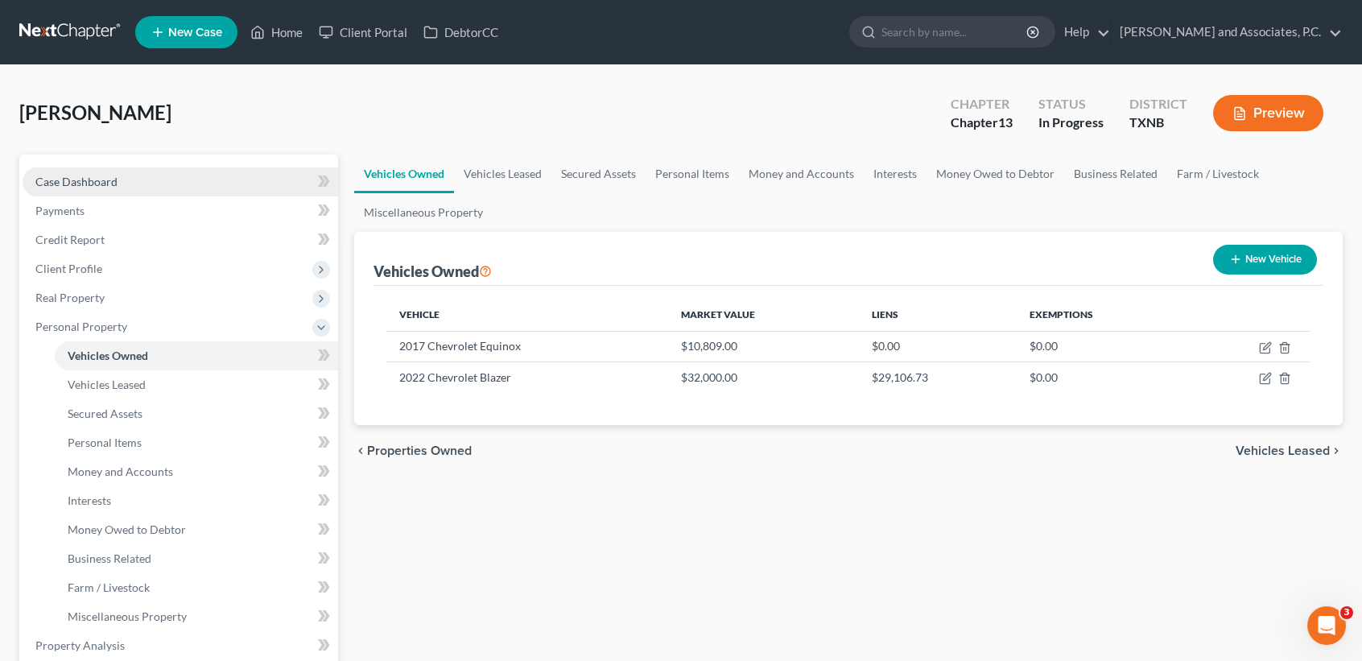
click at [73, 181] on span "Case Dashboard" at bounding box center [76, 182] width 82 height 14
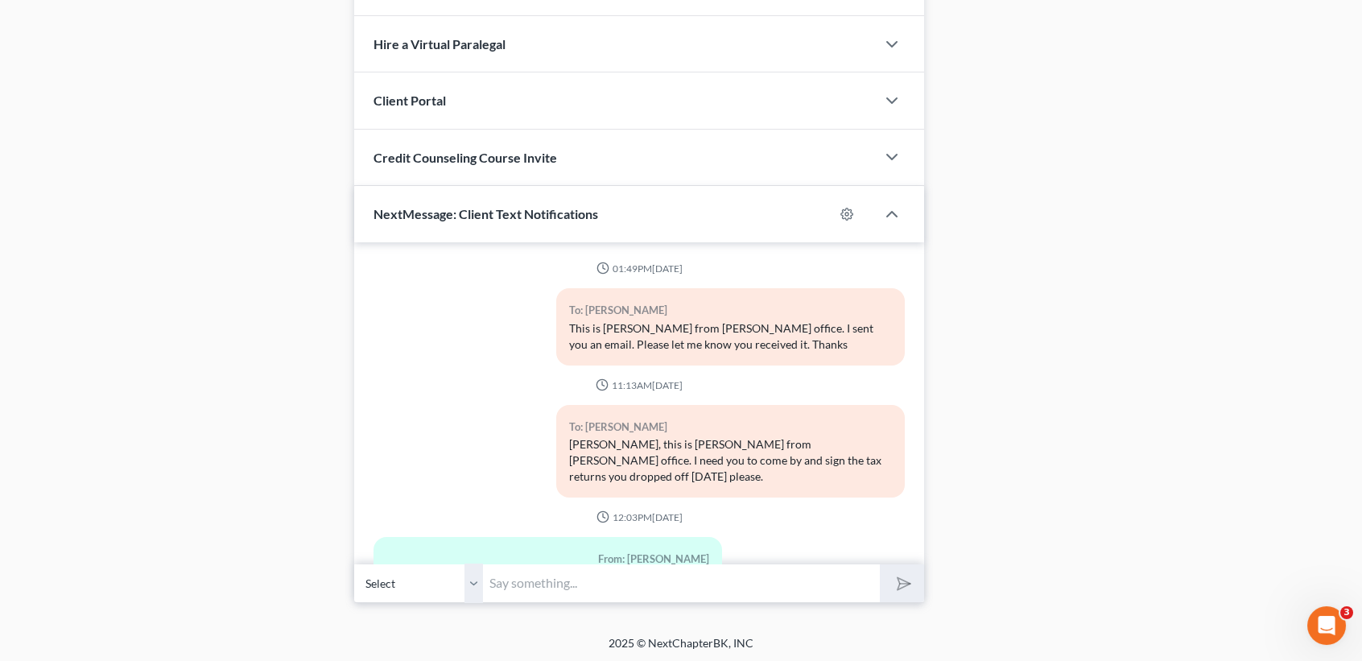
scroll to position [4512, 0]
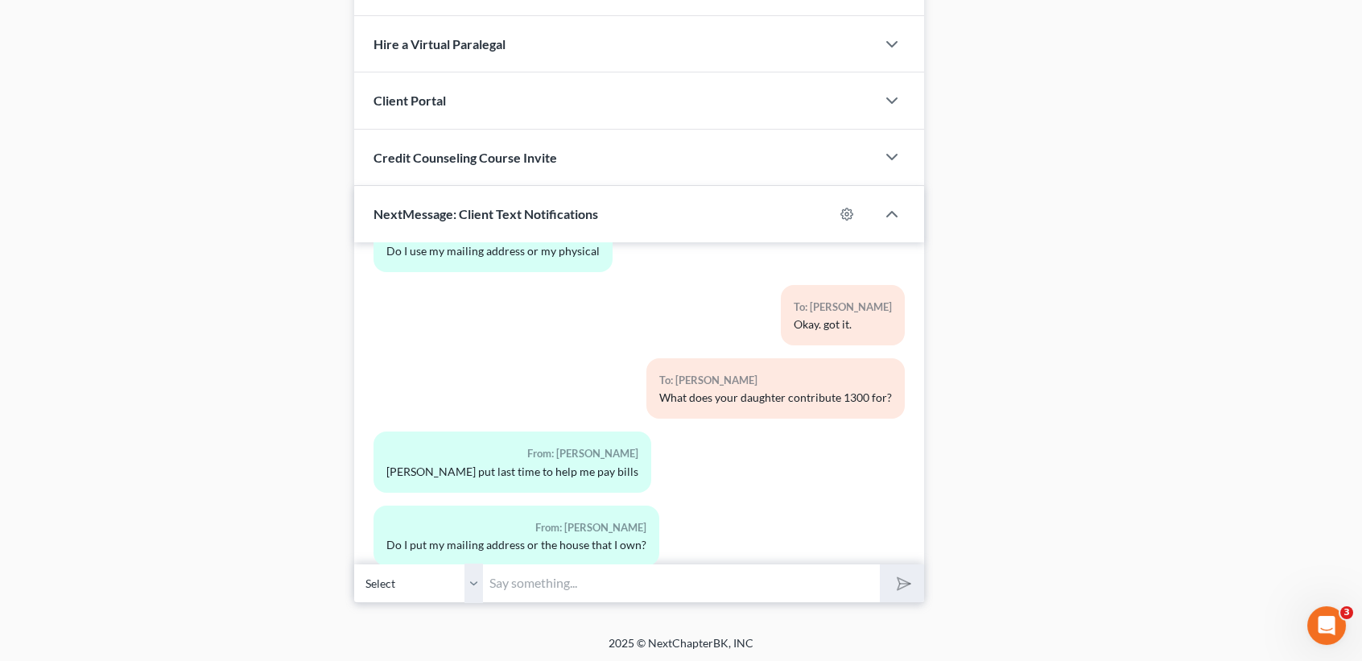
click at [613, 580] on input "text" at bounding box center [681, 582] width 397 height 39
click at [880, 564] on button "submit" at bounding box center [902, 583] width 44 height 38
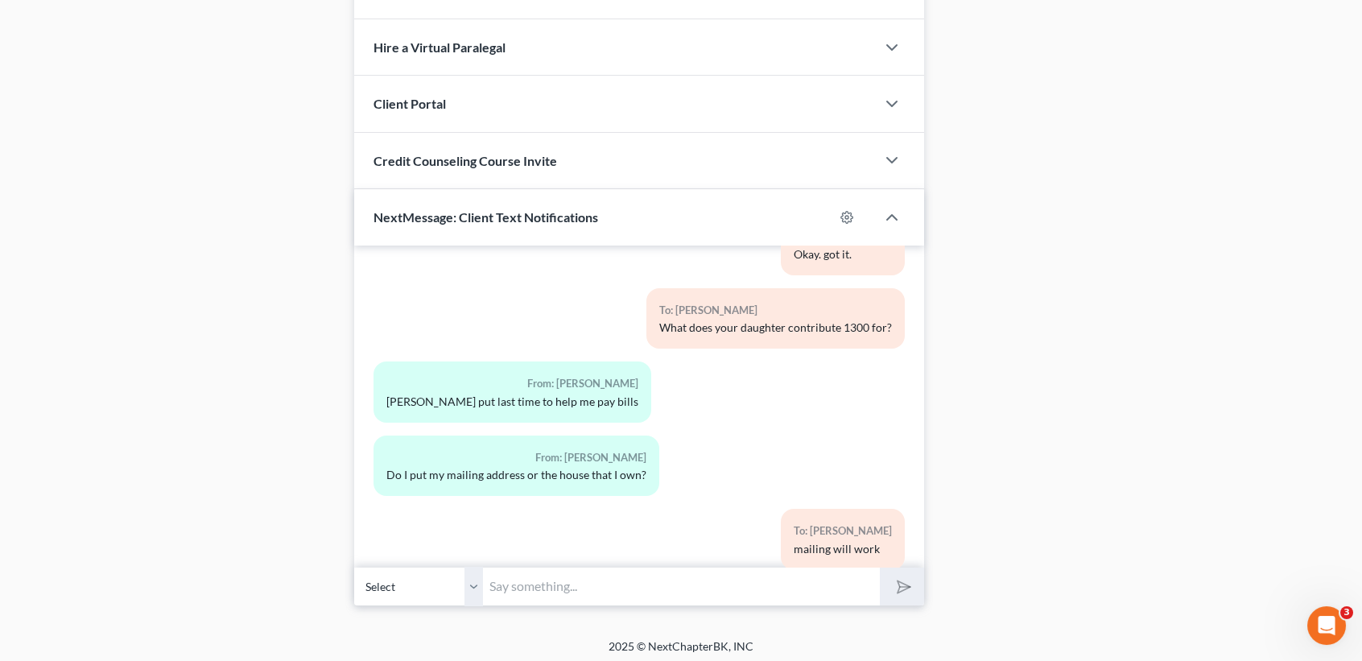
scroll to position [975, 0]
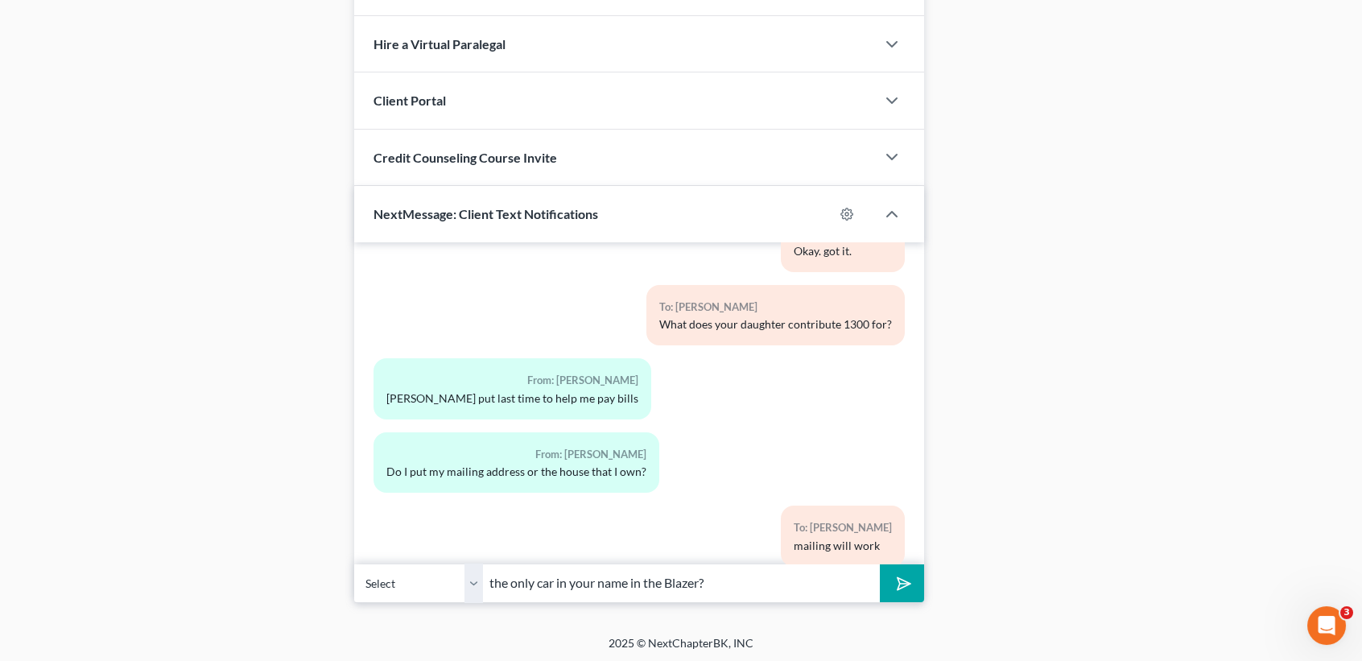
click at [880, 564] on button "submit" at bounding box center [902, 583] width 44 height 38
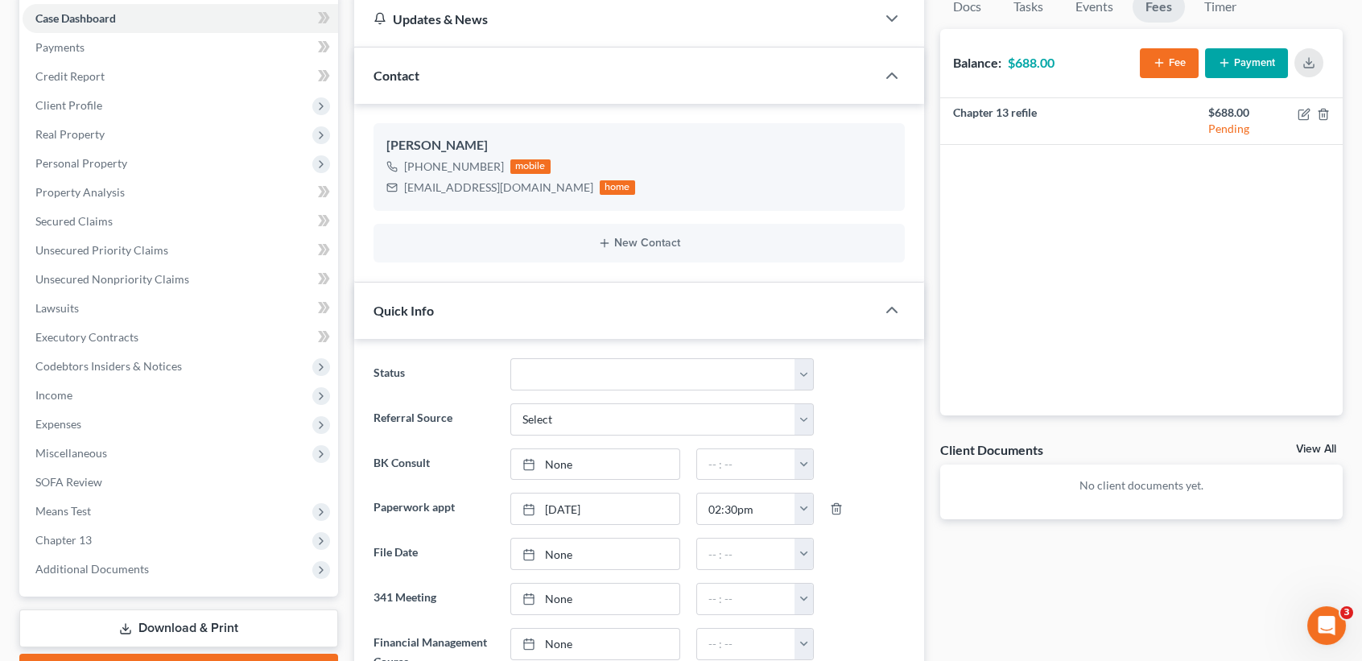
scroll to position [0, 0]
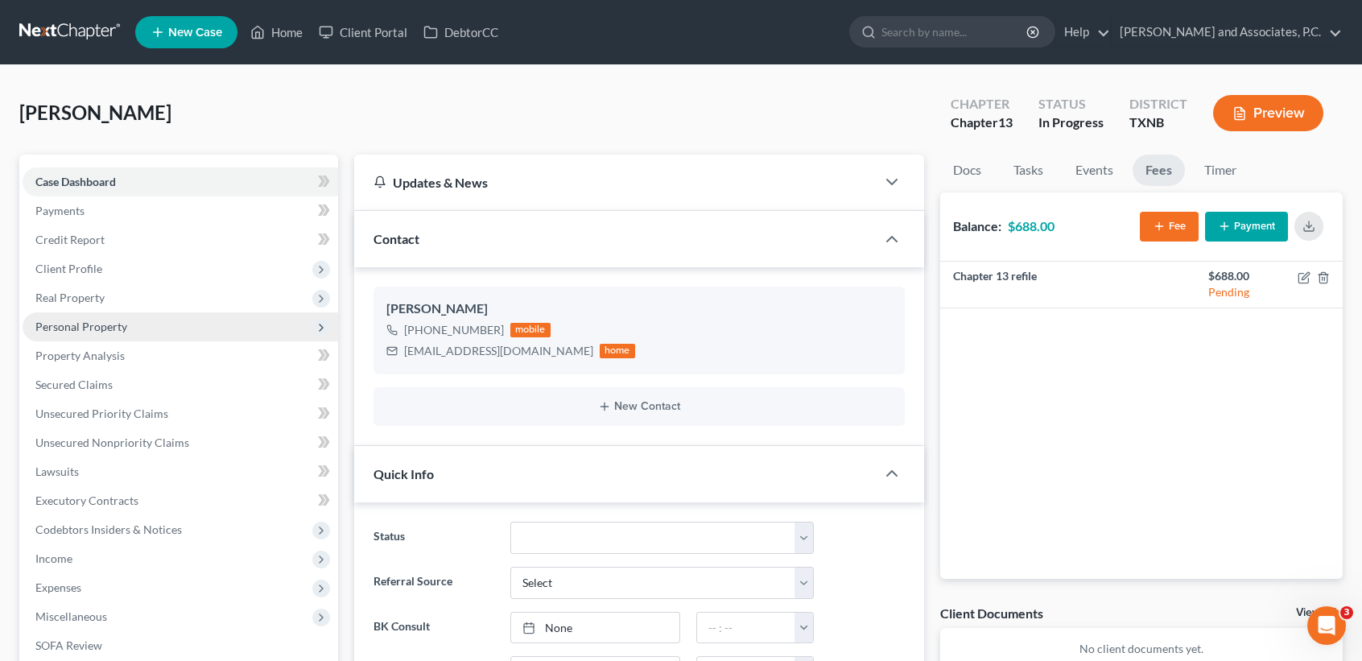
click at [130, 319] on span "Personal Property" at bounding box center [181, 326] width 316 height 29
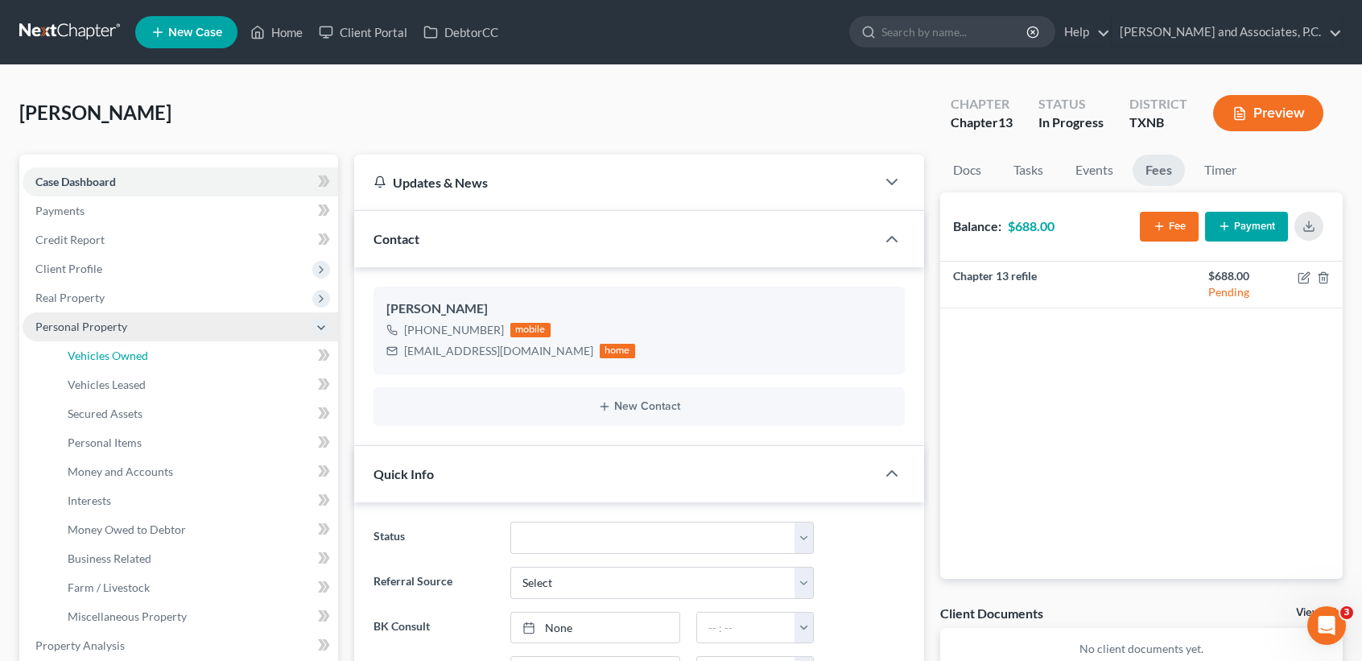
click at [120, 339] on li "Personal Property Vehicles Owned Vehicles Leased Machinery and Vehicles Office …" at bounding box center [181, 471] width 316 height 319
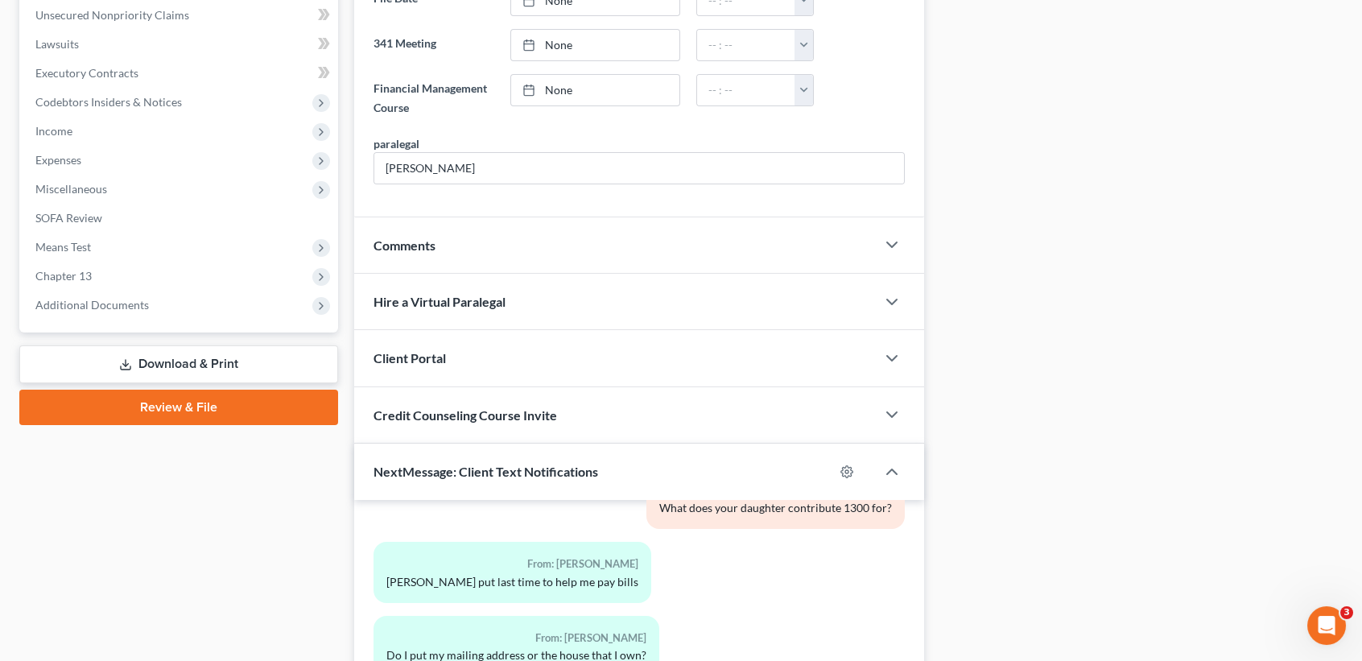
scroll to position [975, 0]
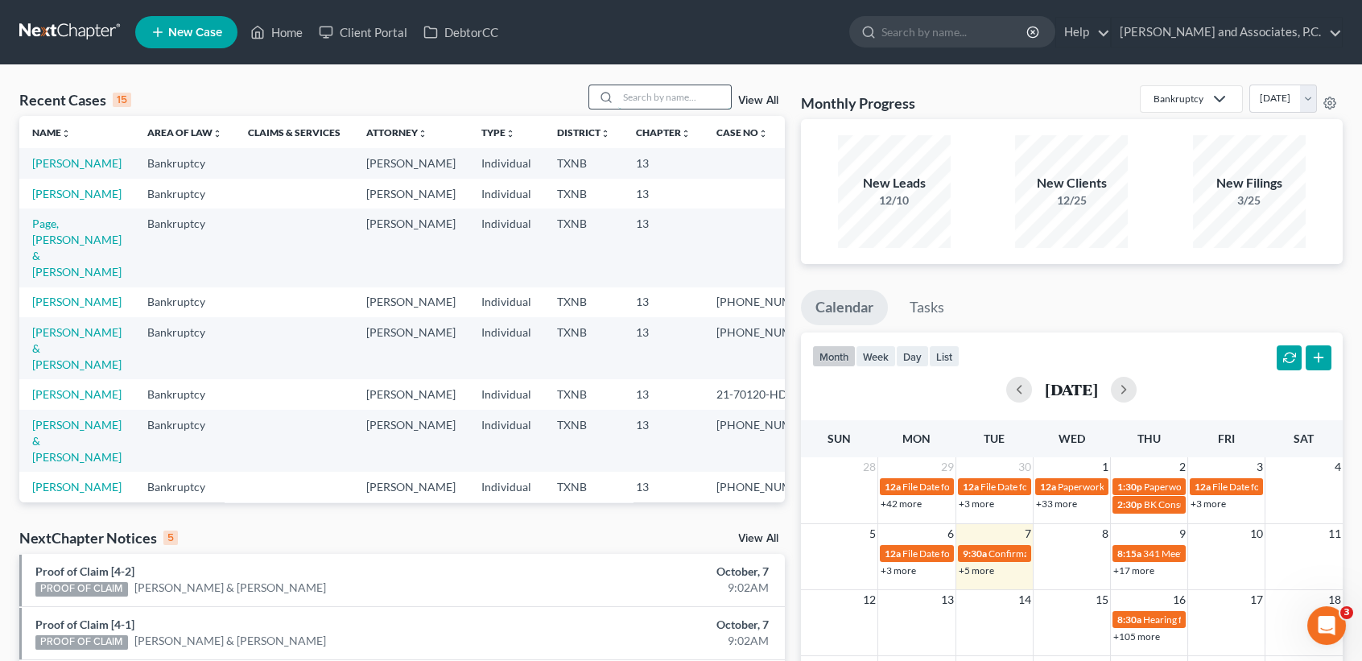
click at [694, 92] on input "search" at bounding box center [674, 96] width 113 height 23
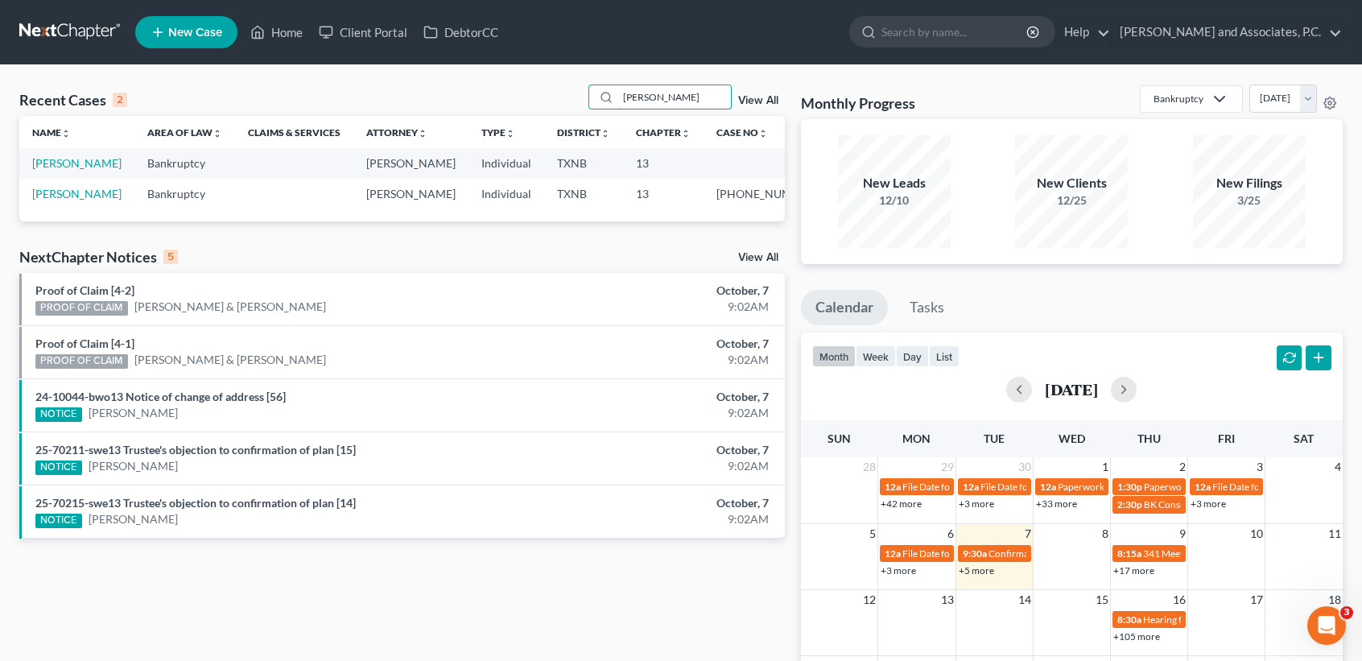
type input "winstel"
click at [68, 208] on td "[PERSON_NAME]" at bounding box center [76, 194] width 115 height 30
click at [51, 200] on link "[PERSON_NAME]" at bounding box center [76, 194] width 89 height 14
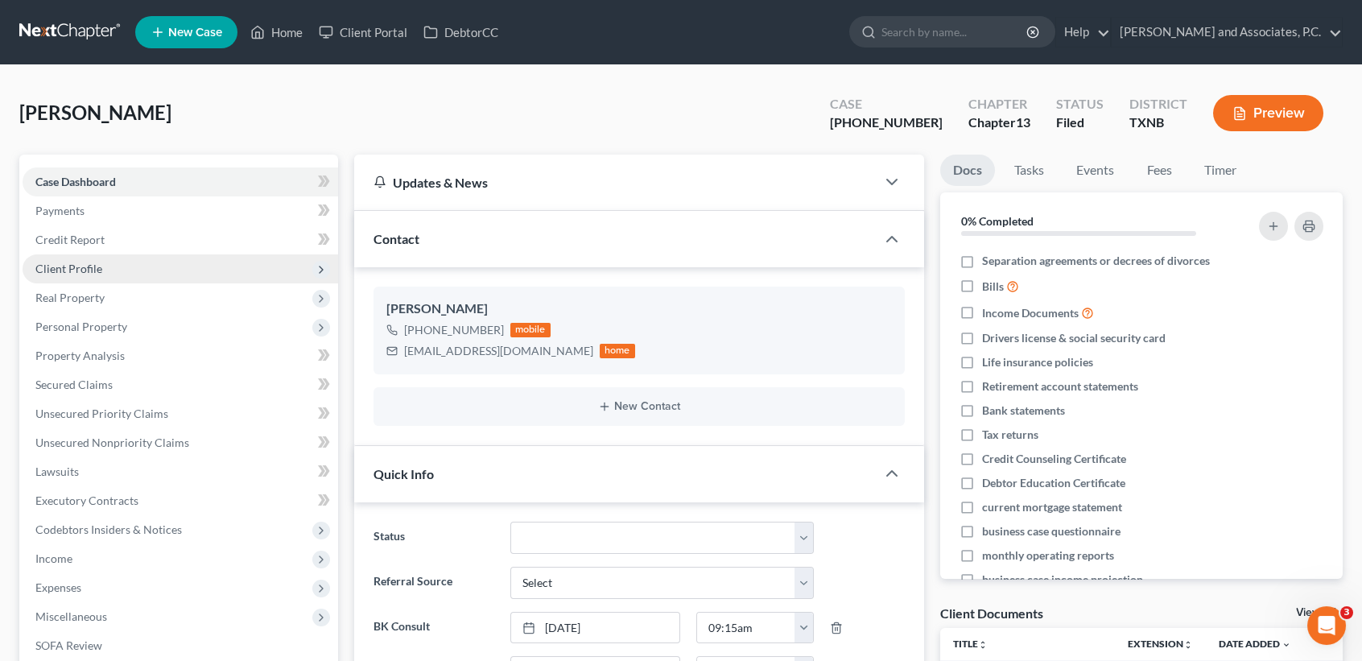
scroll to position [292, 0]
click at [90, 262] on span "Client Profile" at bounding box center [68, 269] width 67 height 14
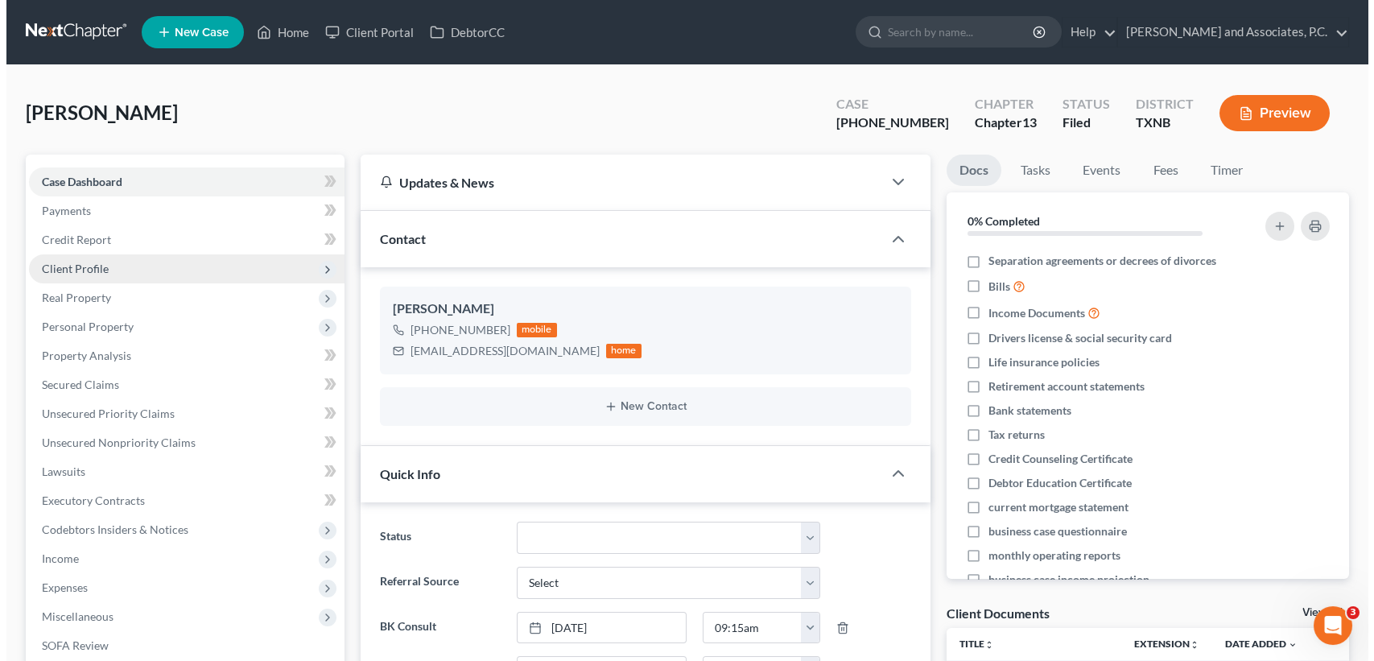
scroll to position [3231, 0]
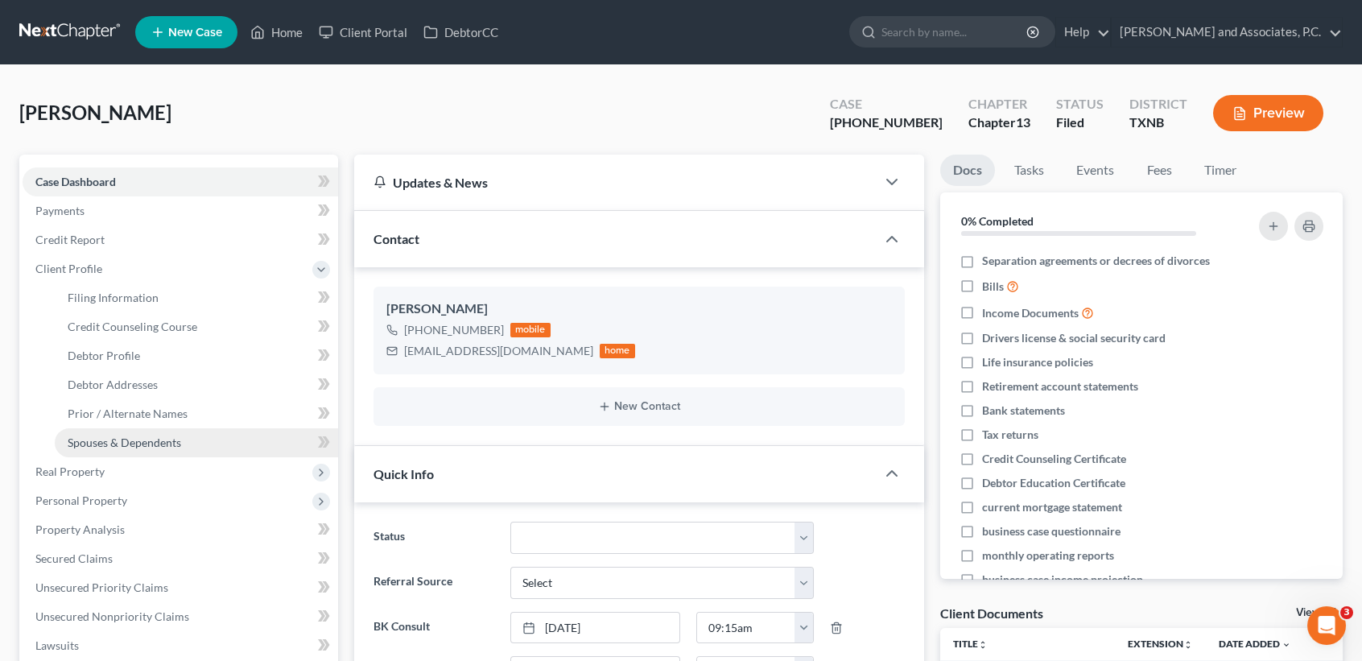
click at [104, 437] on span "Spouses & Dependents" at bounding box center [124, 442] width 113 height 14
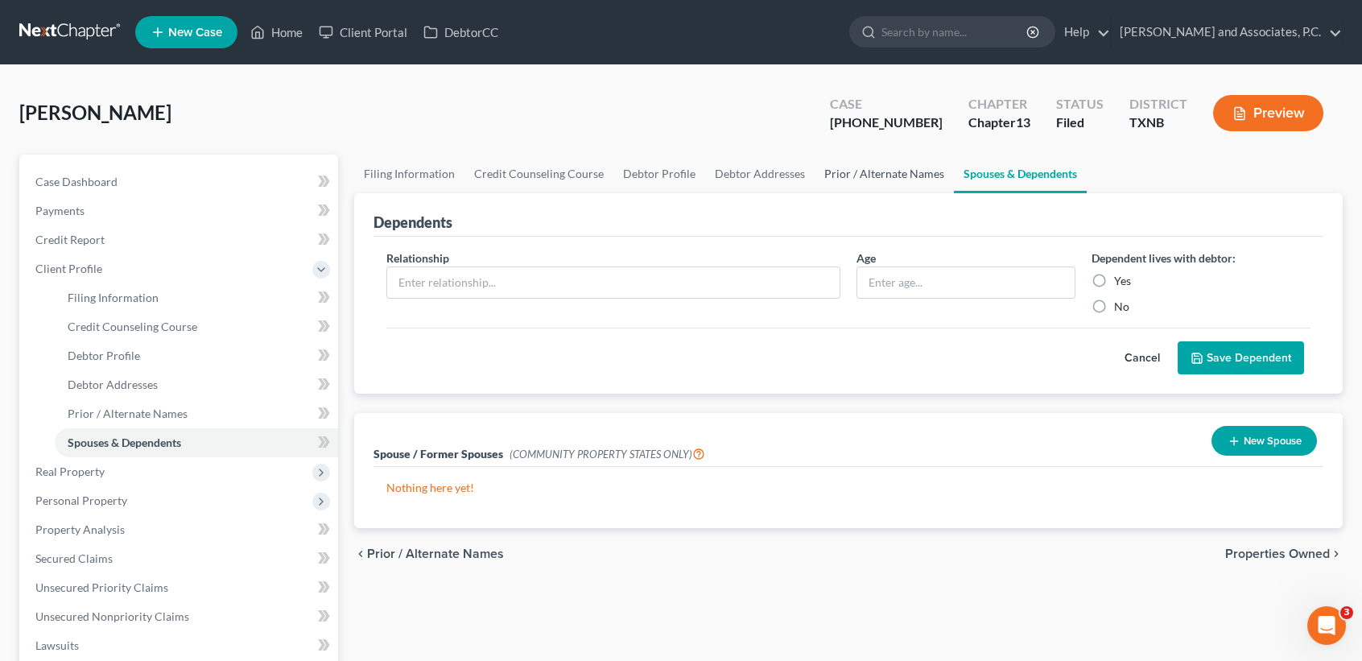
click at [831, 171] on link "Prior / Alternate Names" at bounding box center [884, 174] width 139 height 39
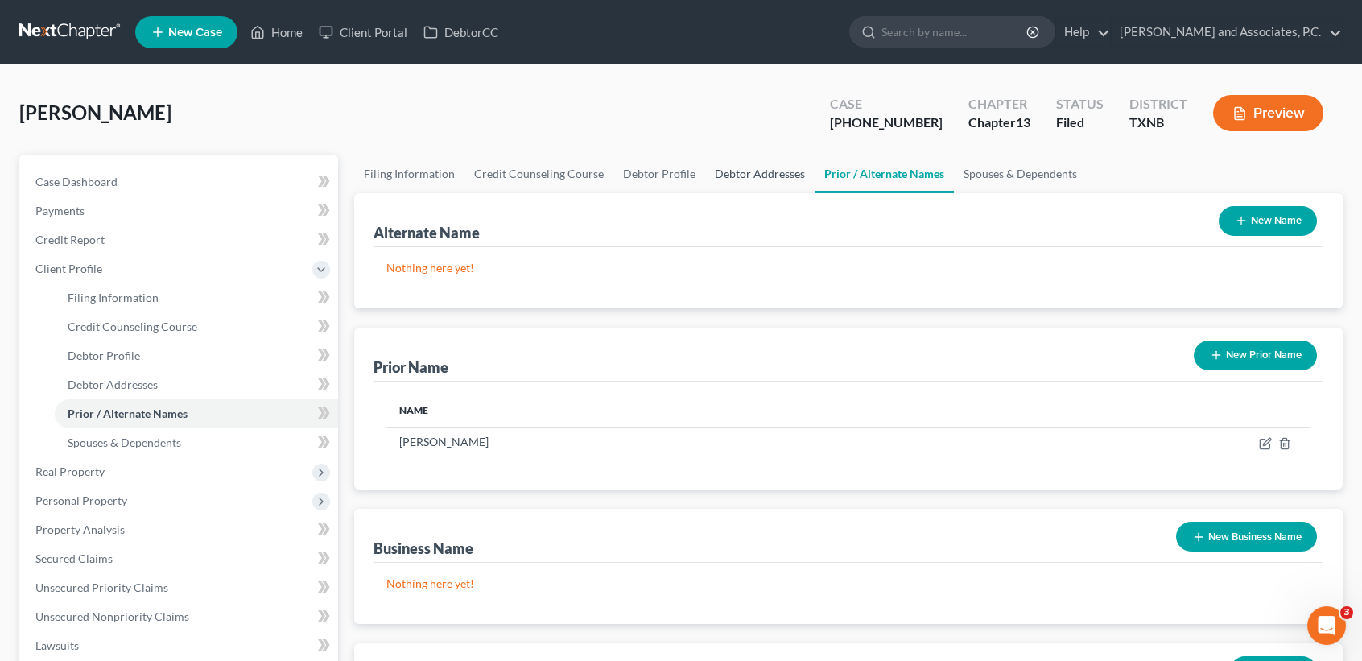
click at [770, 173] on link "Debtor Addresses" at bounding box center [759, 174] width 109 height 39
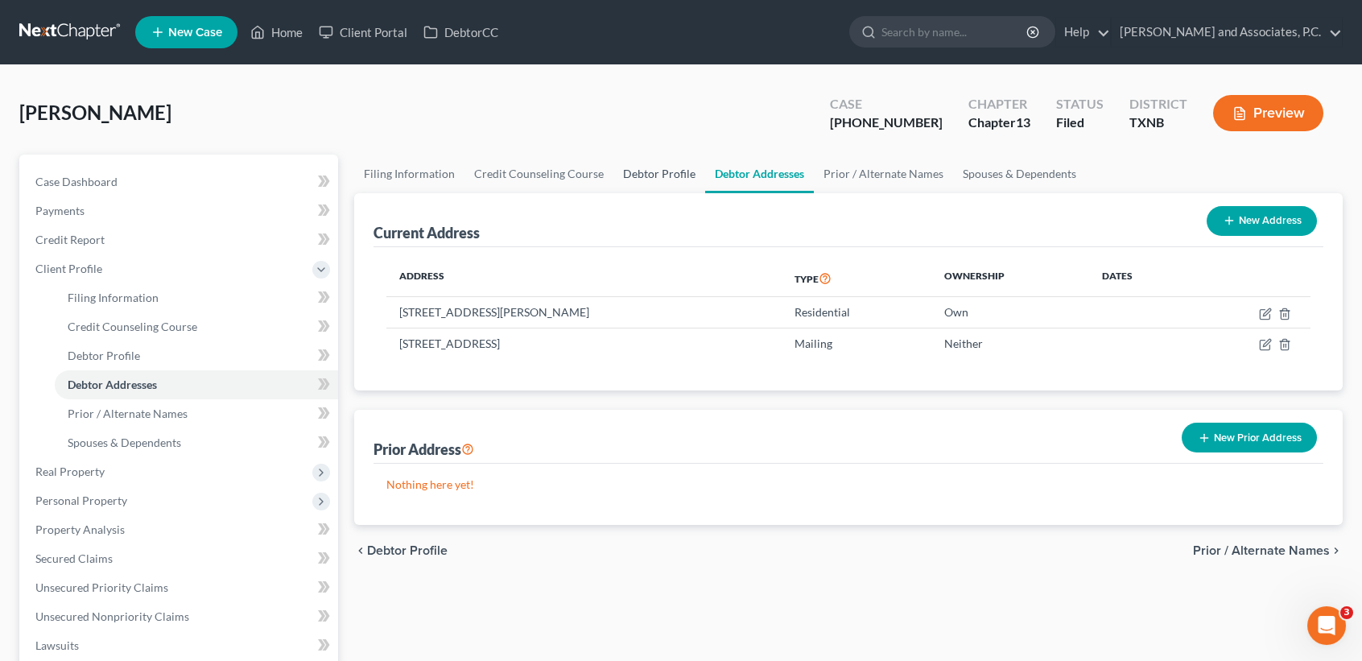
click at [634, 178] on link "Debtor Profile" at bounding box center [659, 174] width 92 height 39
select select "0"
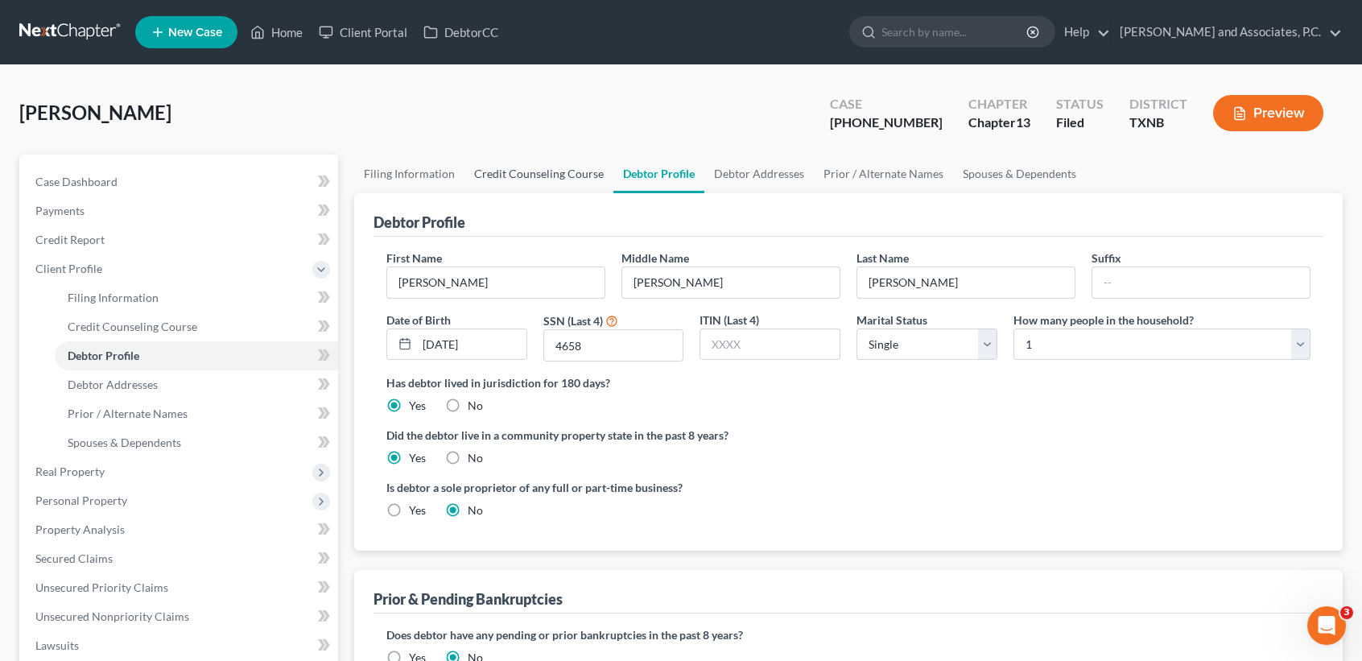
click at [551, 178] on link "Credit Counseling Course" at bounding box center [538, 174] width 149 height 39
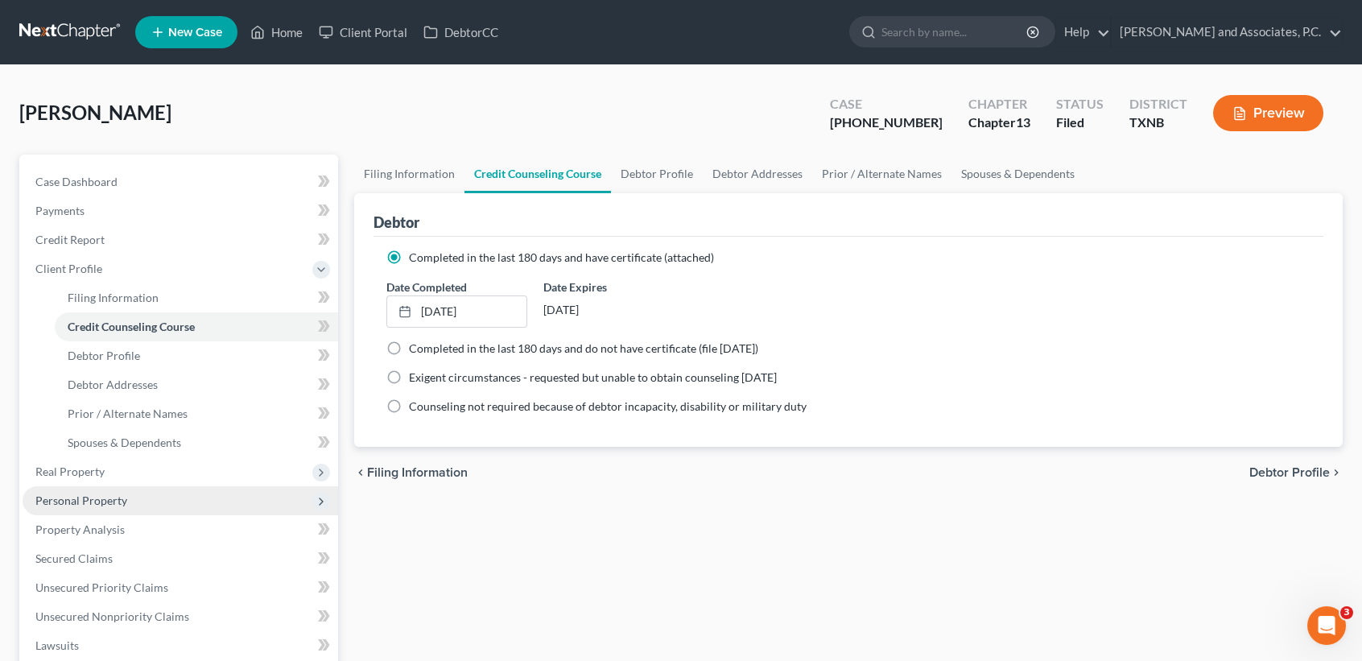
click at [87, 488] on span "Personal Property" at bounding box center [181, 500] width 316 height 29
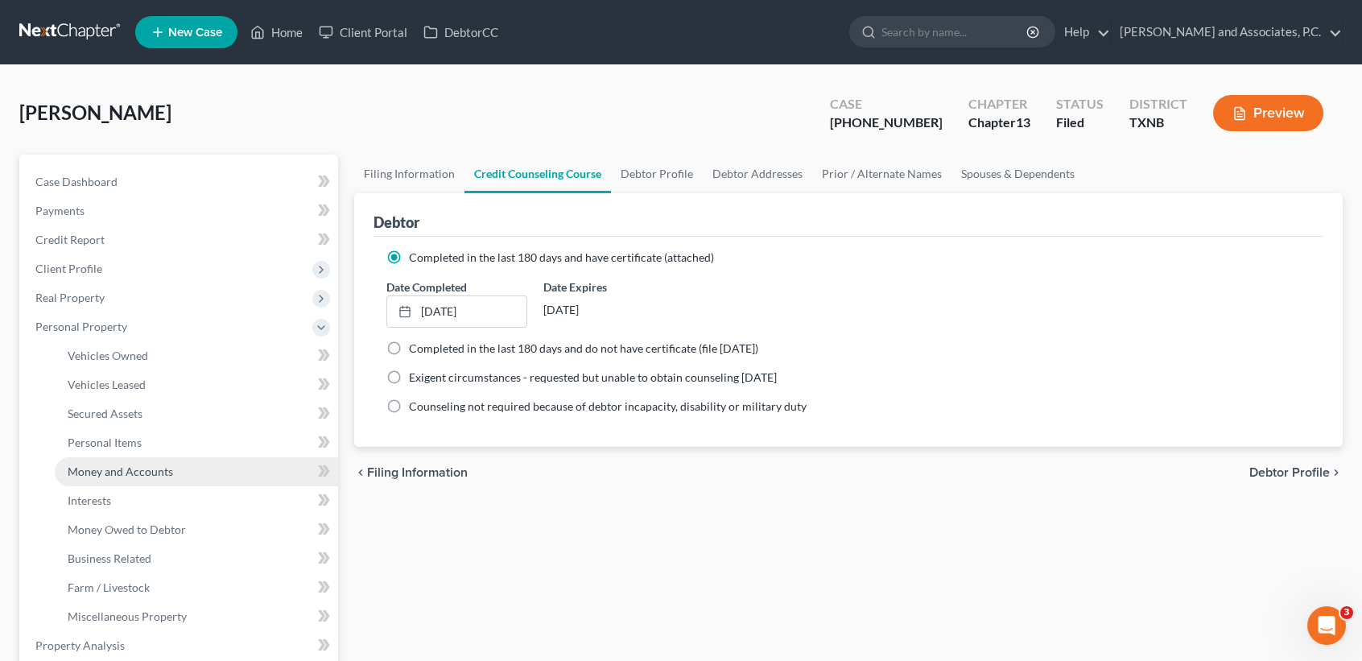
click at [82, 467] on span "Money and Accounts" at bounding box center [120, 471] width 105 height 14
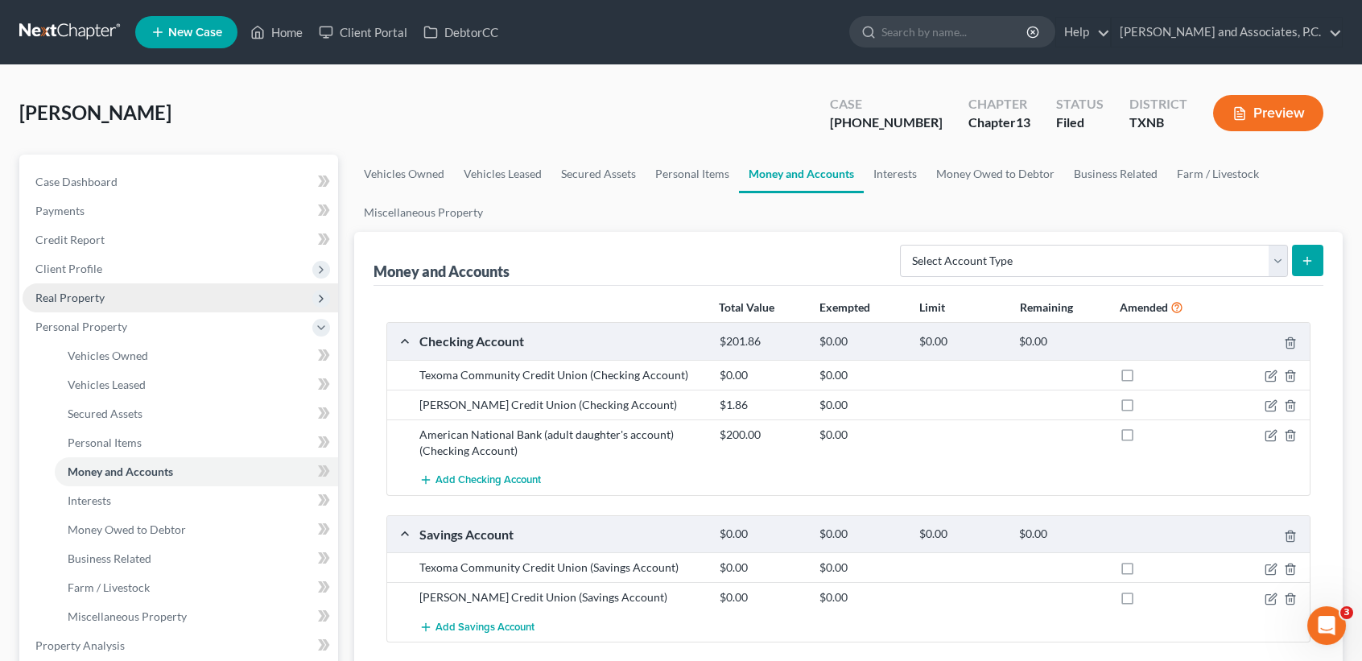
click at [118, 303] on span "Real Property" at bounding box center [181, 297] width 316 height 29
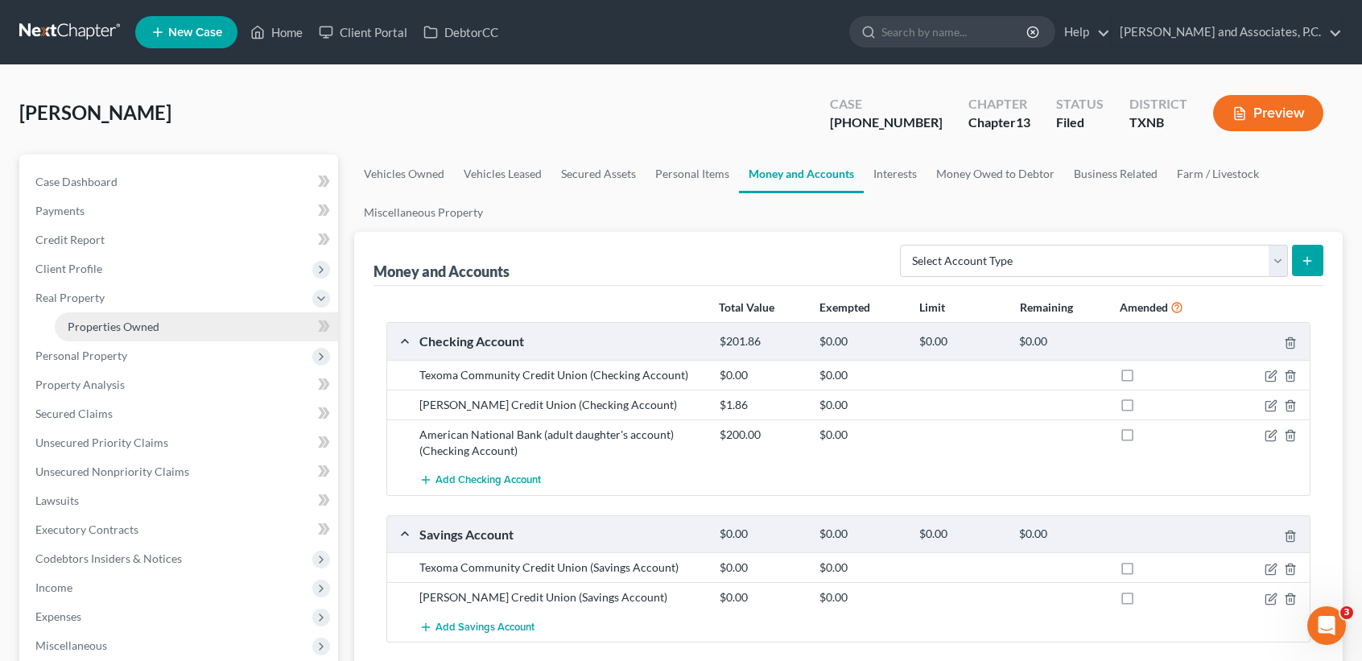
click at [124, 313] on link "Properties Owned" at bounding box center [196, 326] width 283 height 29
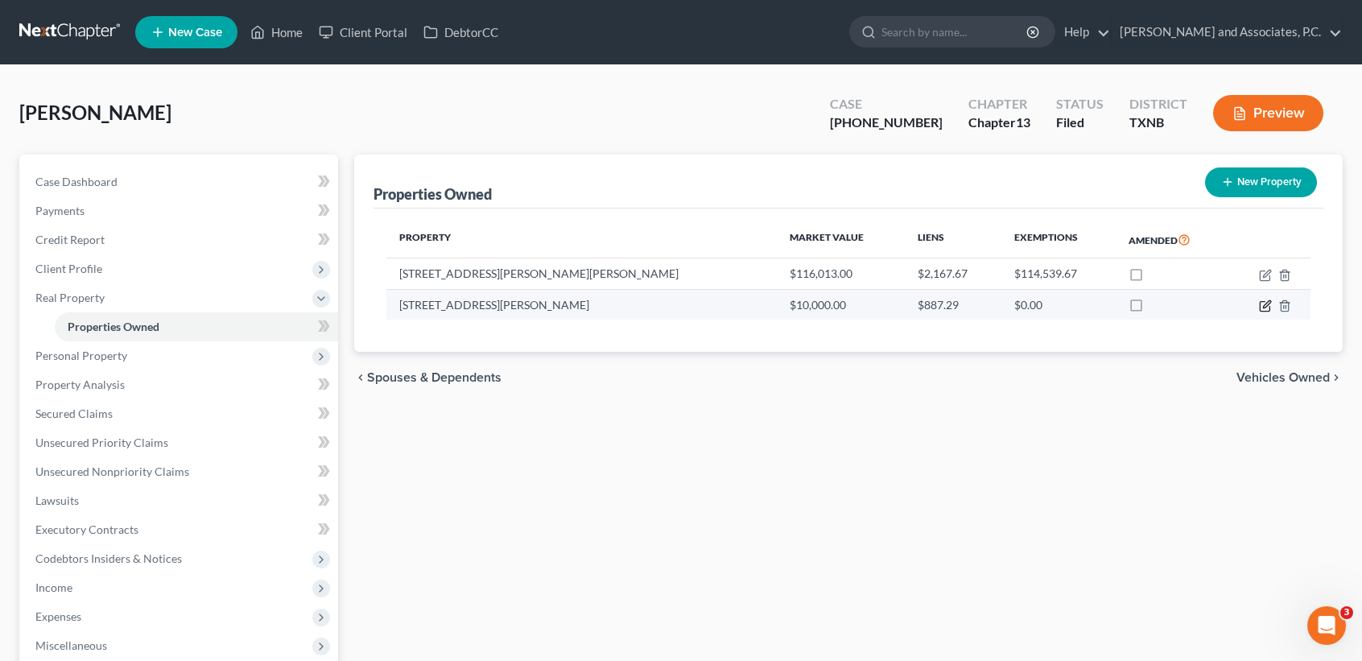
click at [1269, 307] on icon "button" at bounding box center [1265, 305] width 13 height 13
select select "45"
select select "3"
select select "0"
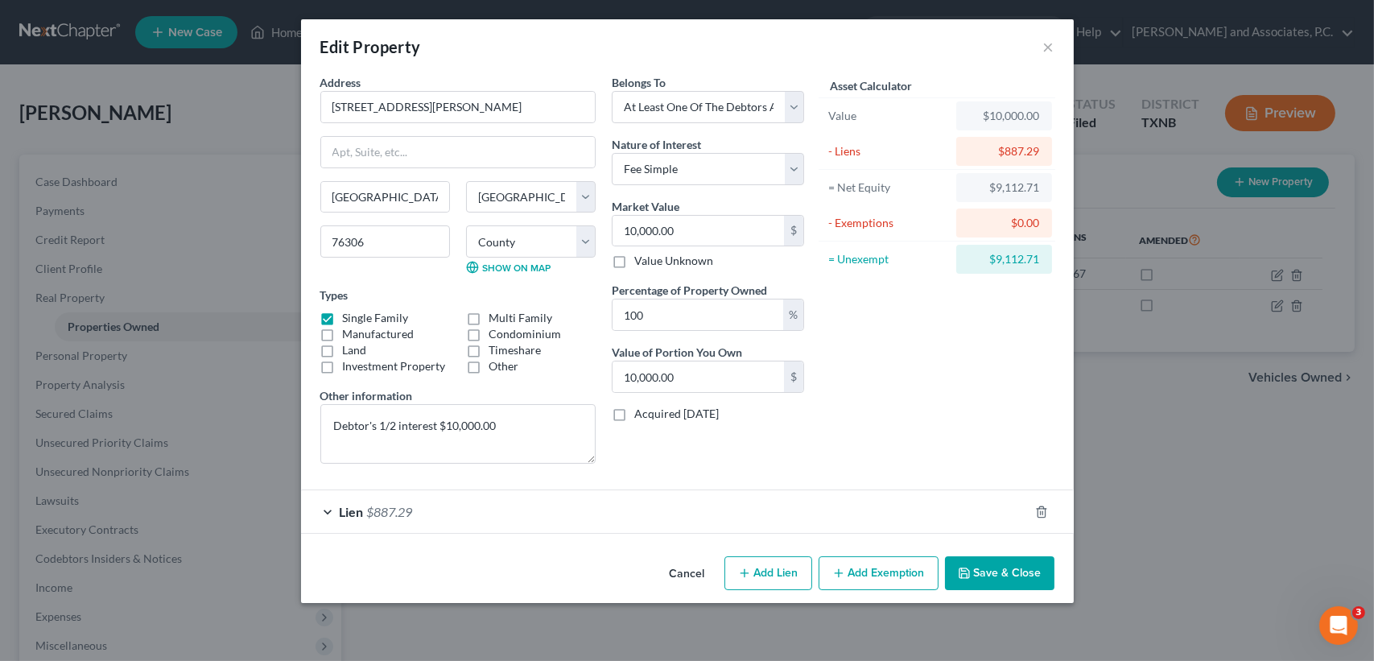
click at [1001, 565] on button "Save & Close" at bounding box center [999, 573] width 109 height 34
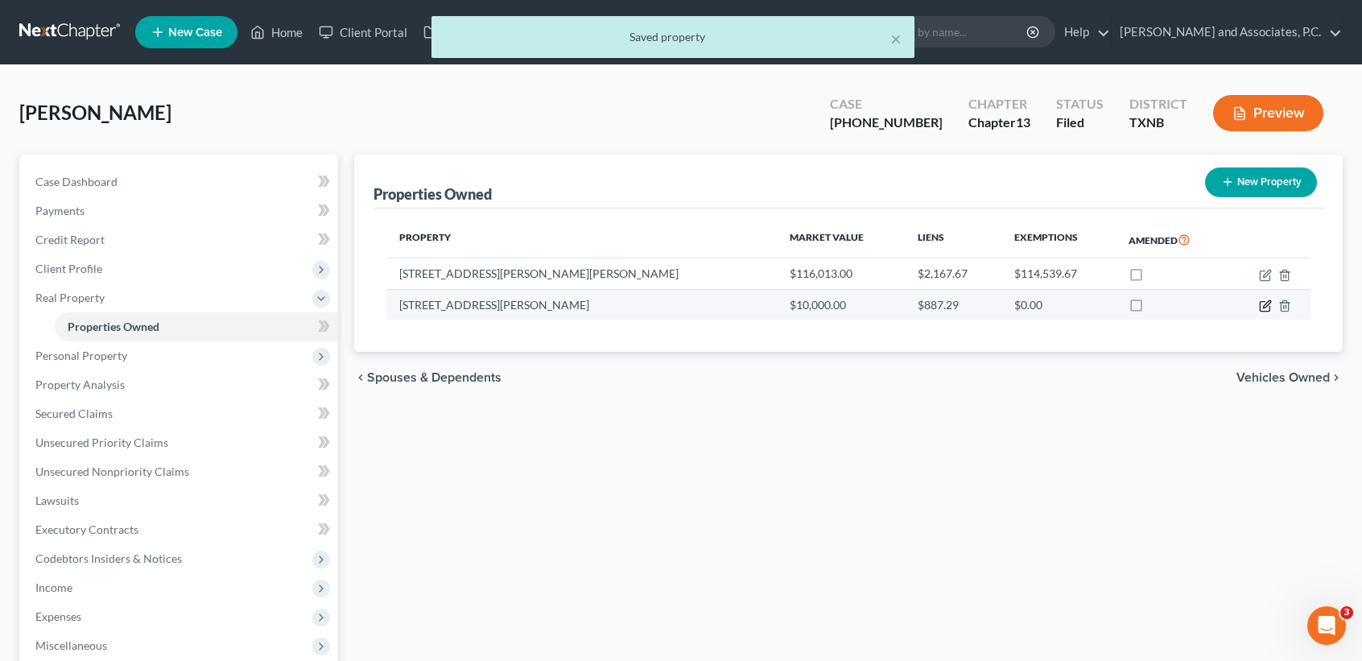
click at [1269, 305] on icon "button" at bounding box center [1265, 307] width 10 height 10
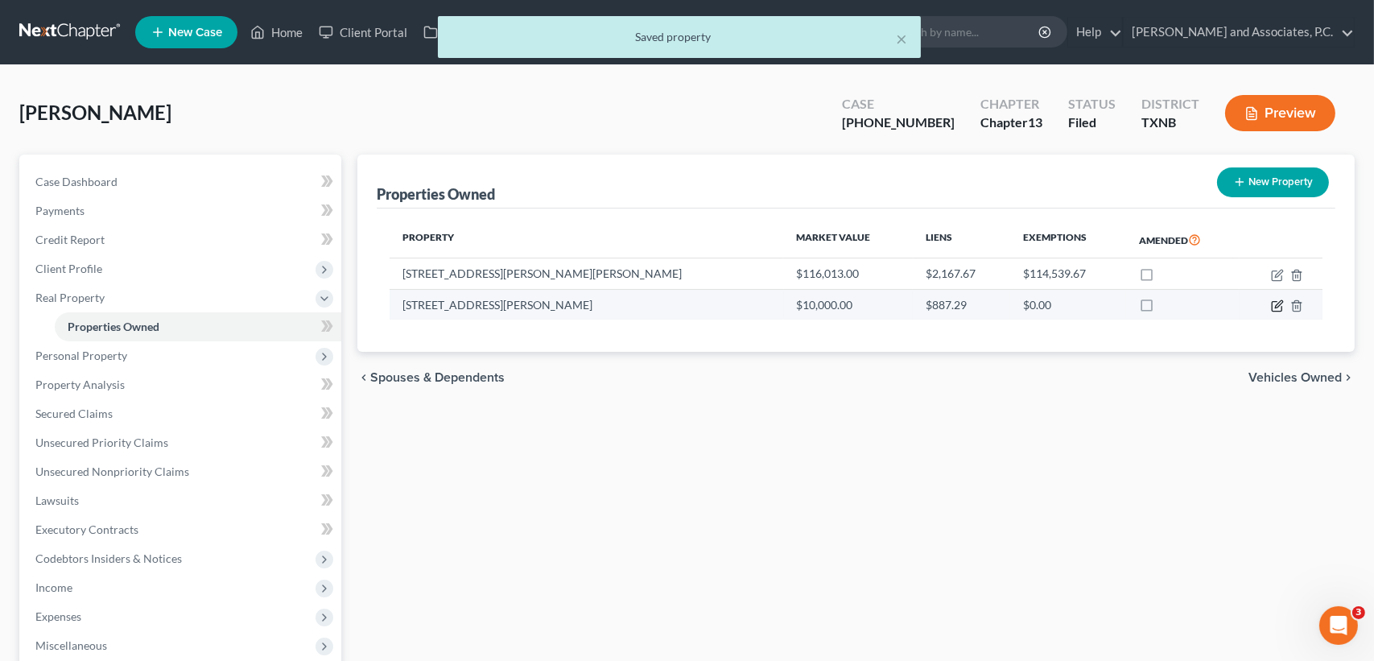
select select "45"
select select "242"
select select "3"
select select "0"
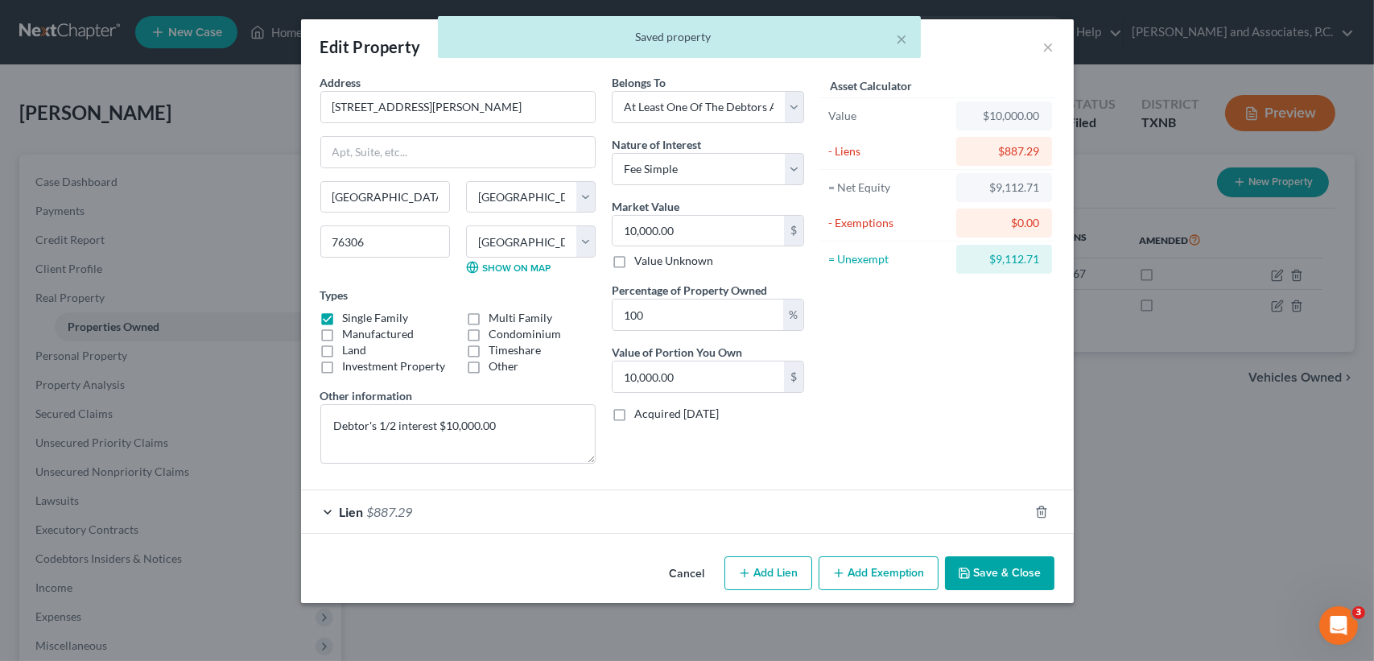
click at [974, 561] on button "Save & Close" at bounding box center [999, 573] width 109 height 34
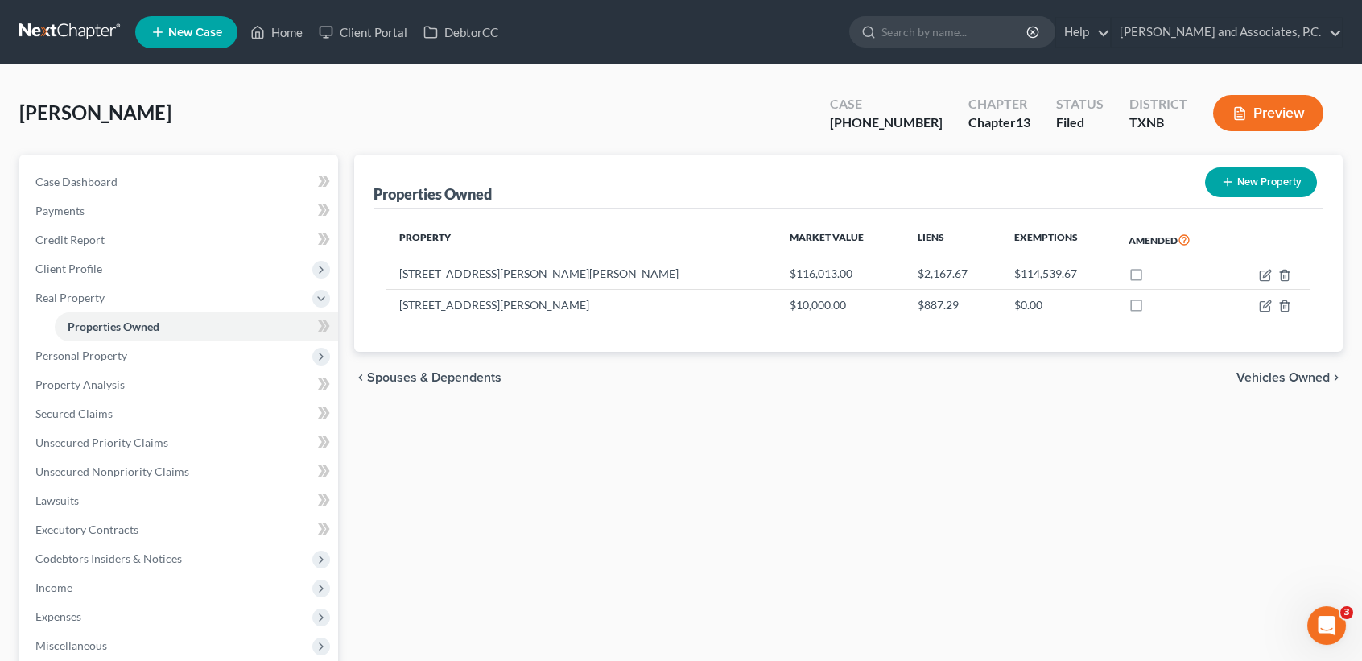
click at [812, 521] on div "Properties Owned New Property Property Market Value Liens Exemptions Amended 31…" at bounding box center [848, 518] width 1005 height 727
click at [1269, 271] on icon "button" at bounding box center [1266, 273] width 7 height 7
select select "45"
select select "242"
select select "0"
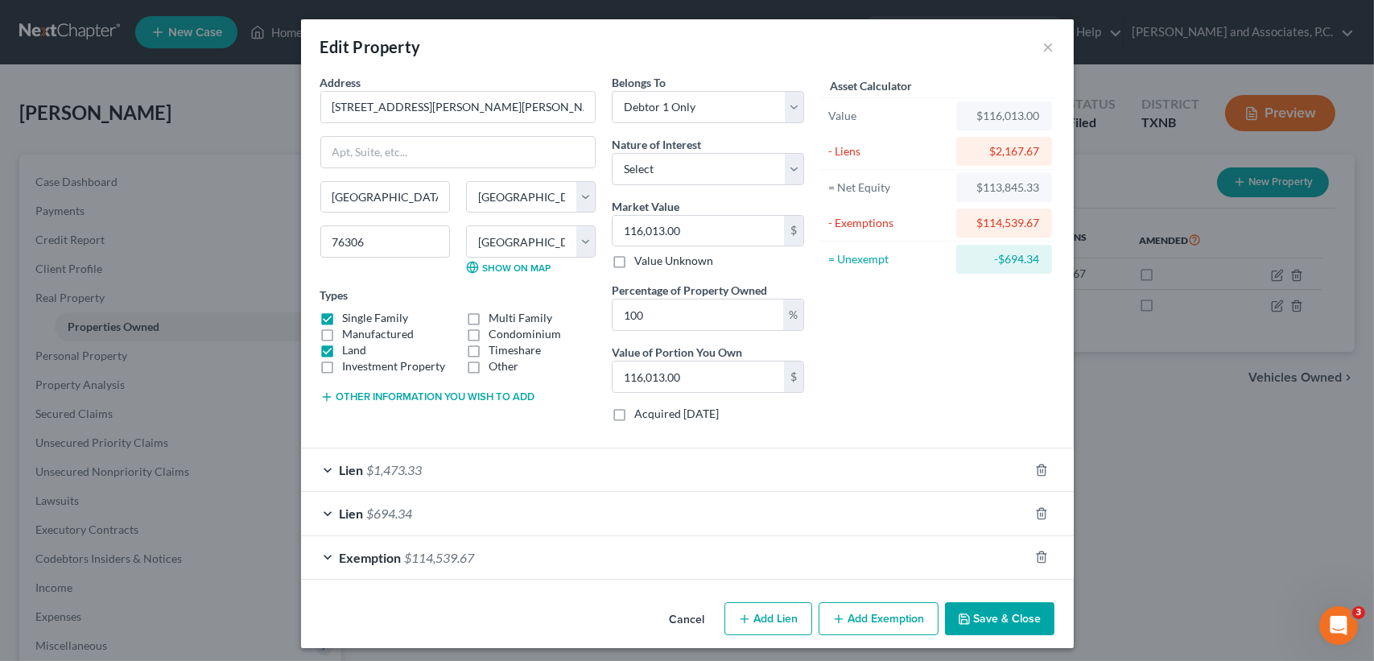
click at [973, 616] on button "Save & Close" at bounding box center [999, 619] width 109 height 34
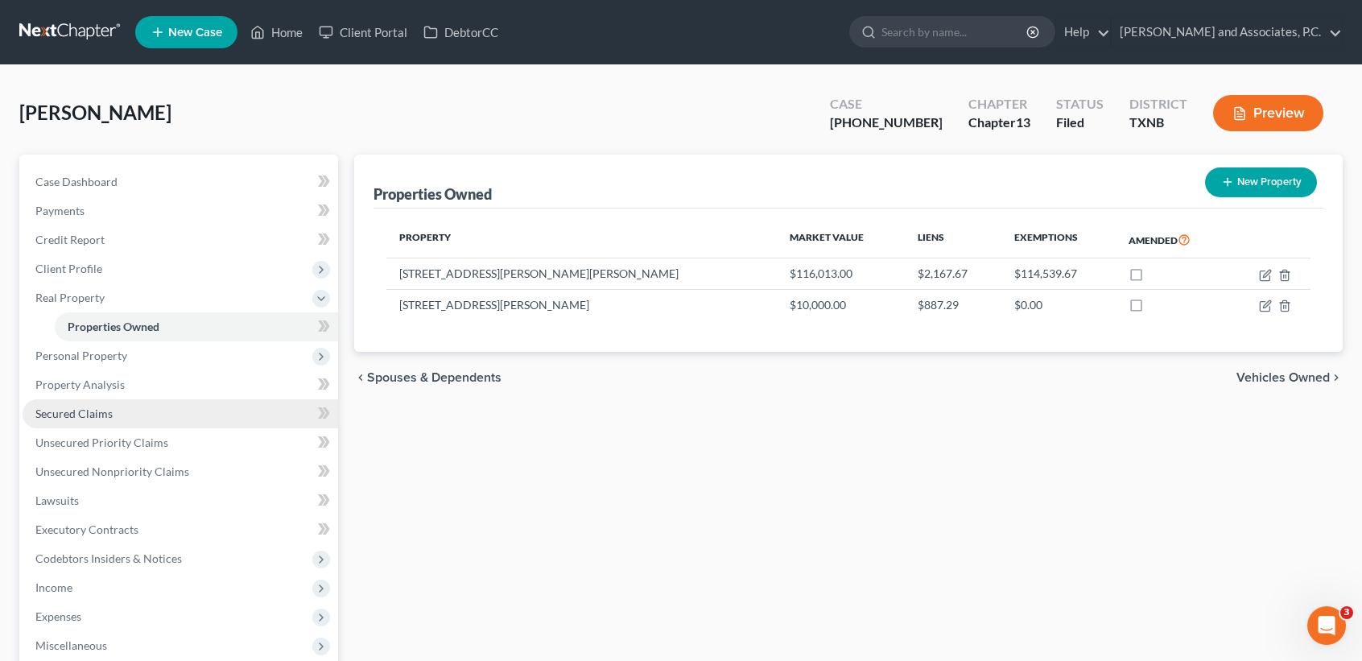
click at [93, 420] on link "Secured Claims" at bounding box center [181, 413] width 316 height 29
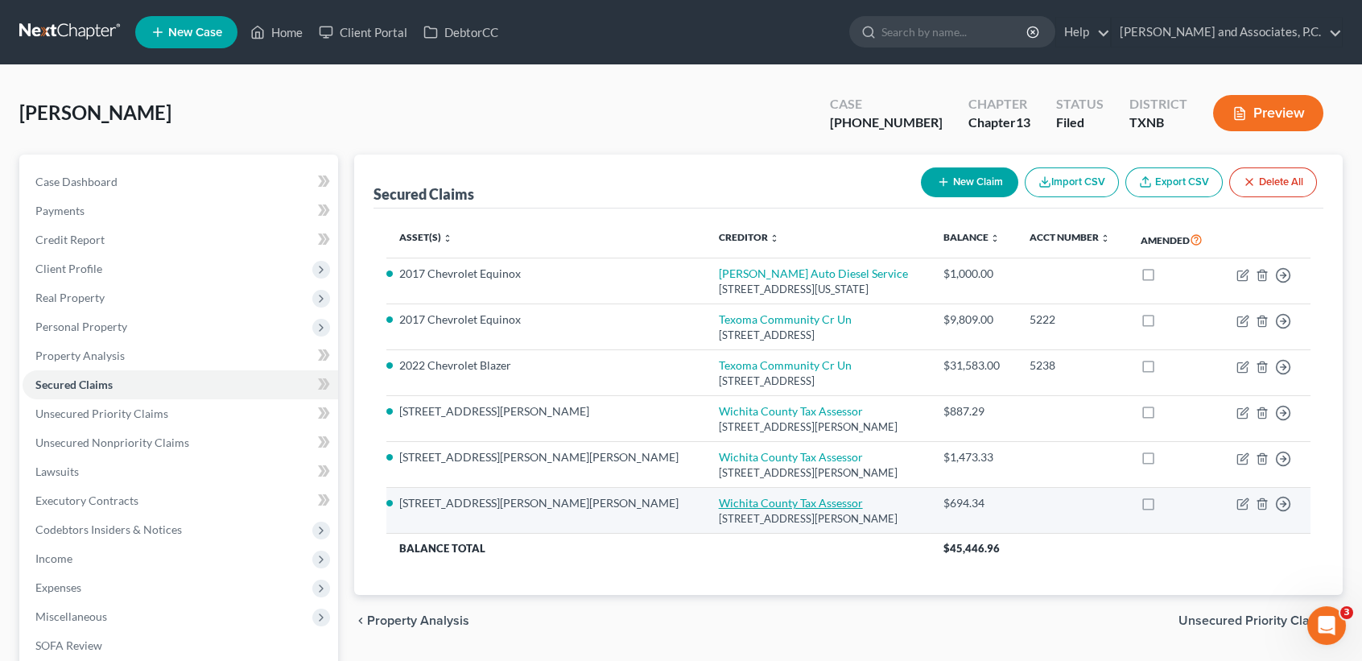
click at [719, 501] on link "Wichita County Tax Assessor" at bounding box center [791, 503] width 144 height 14
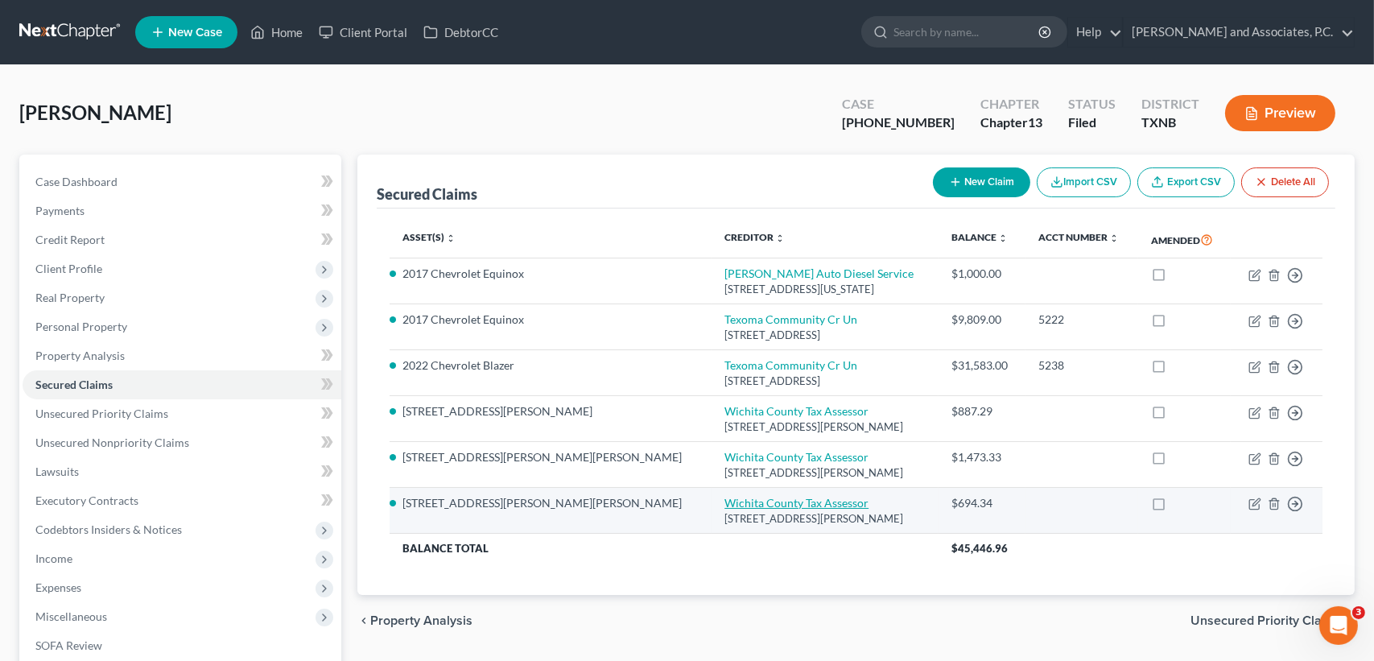
select select "45"
select select "0"
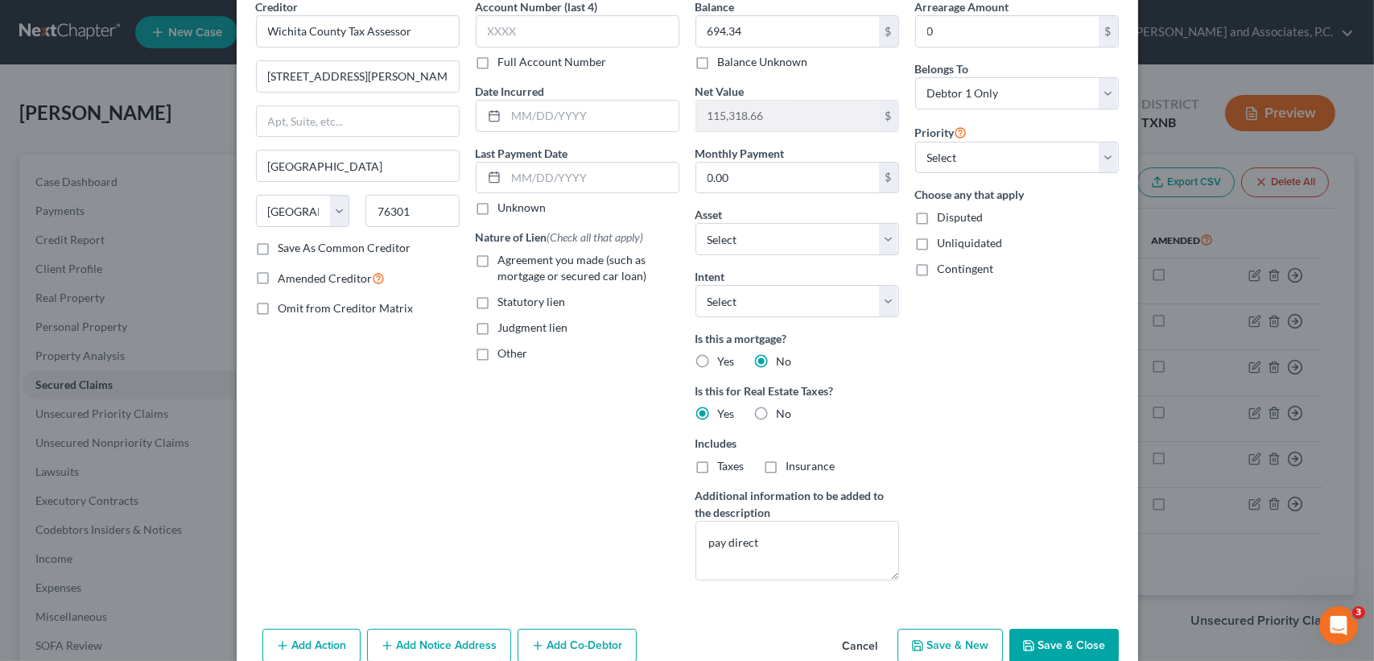
scroll to position [154, 0]
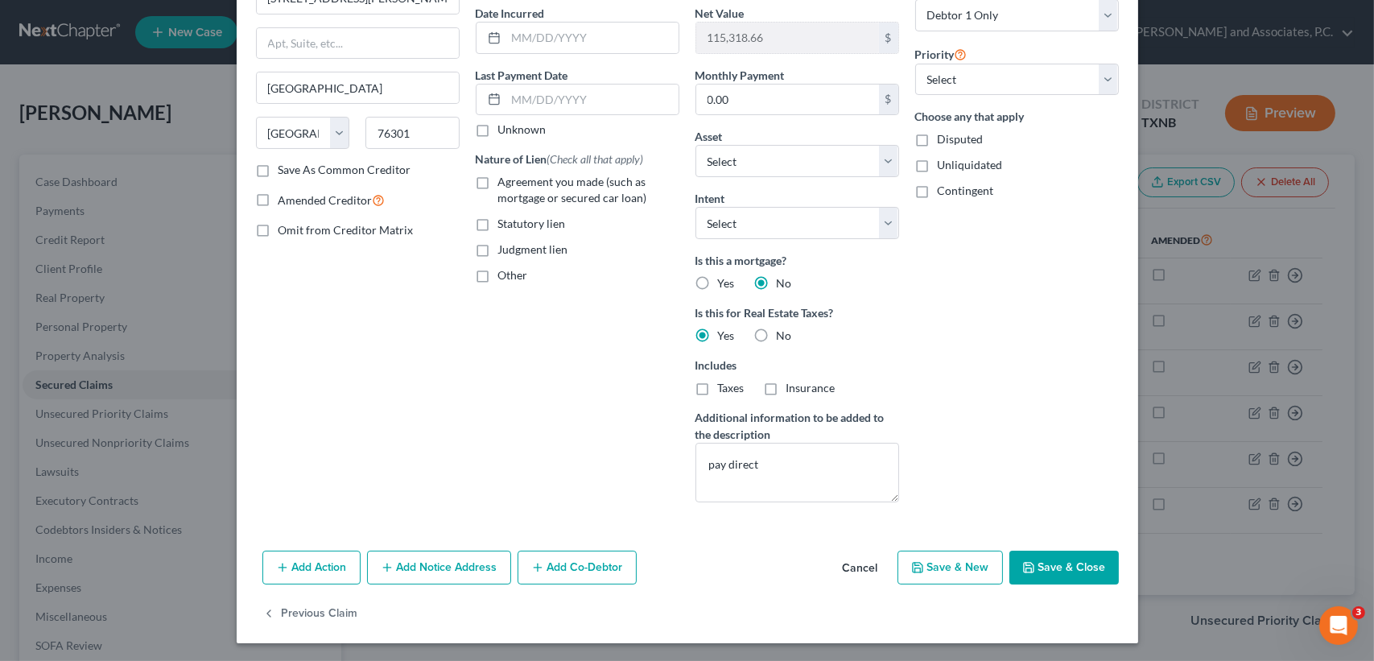
click at [1040, 568] on button "Save & Close" at bounding box center [1063, 568] width 109 height 34
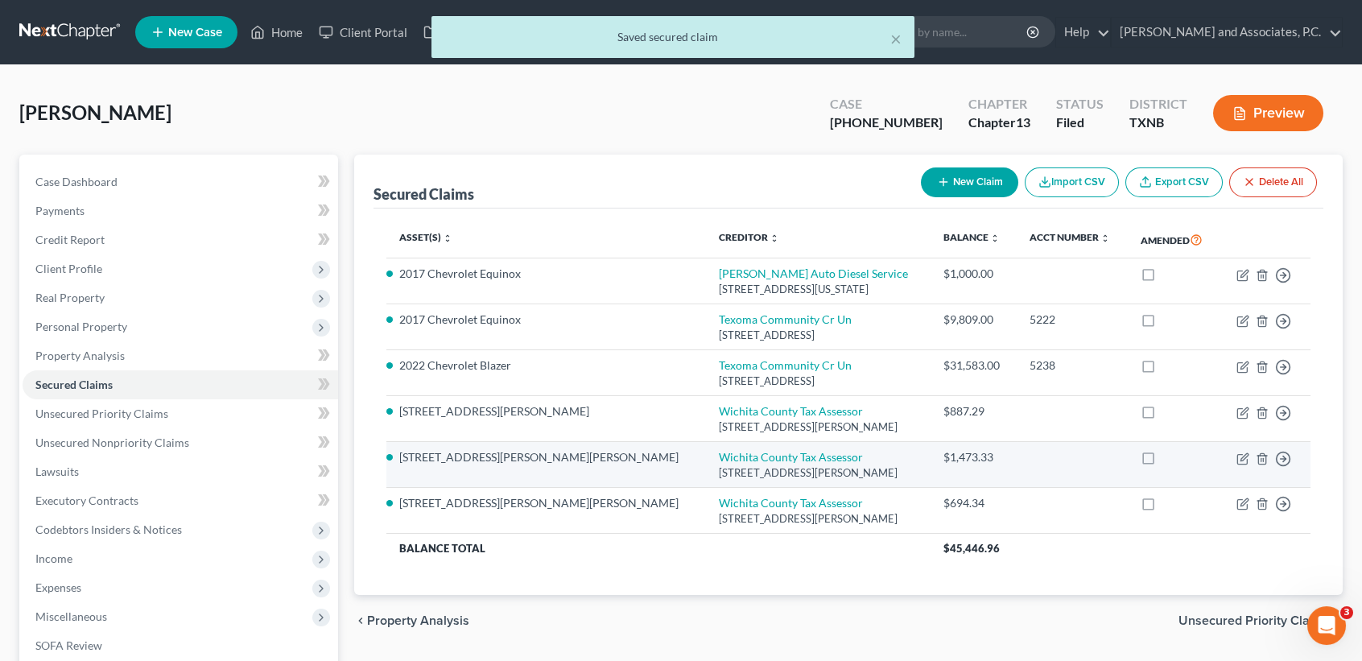
click at [708, 462] on td "Wichita County Tax Assessor [STREET_ADDRESS][PERSON_NAME]" at bounding box center [818, 465] width 225 height 46
click at [719, 457] on link "Wichita County Tax Assessor" at bounding box center [791, 457] width 144 height 14
select select "45"
select select "0"
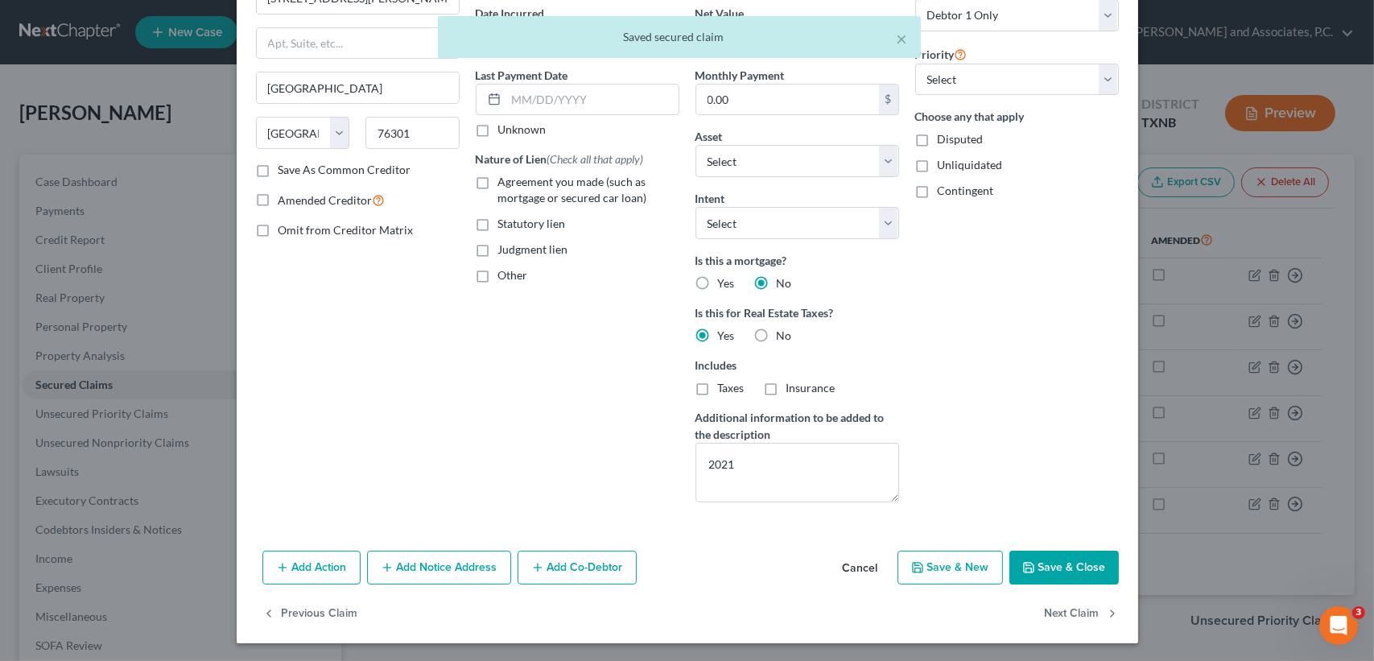
click at [1082, 563] on button "Save & Close" at bounding box center [1063, 568] width 109 height 34
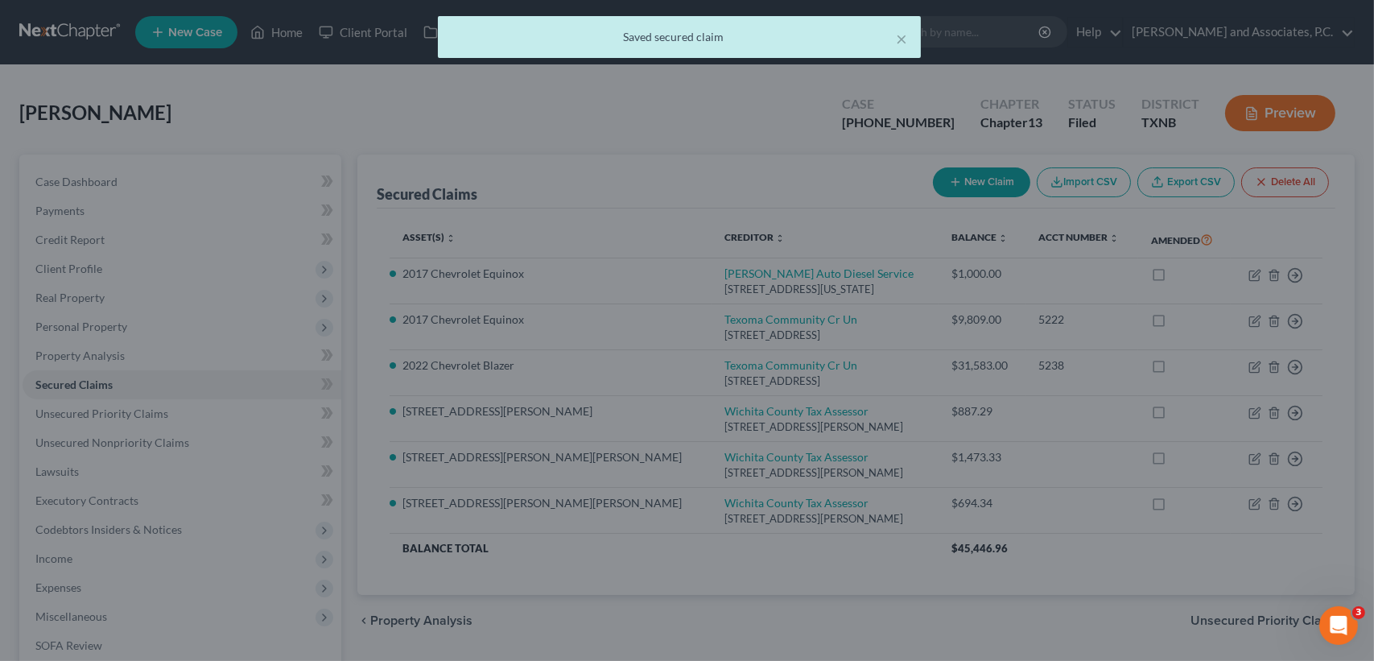
select select "5"
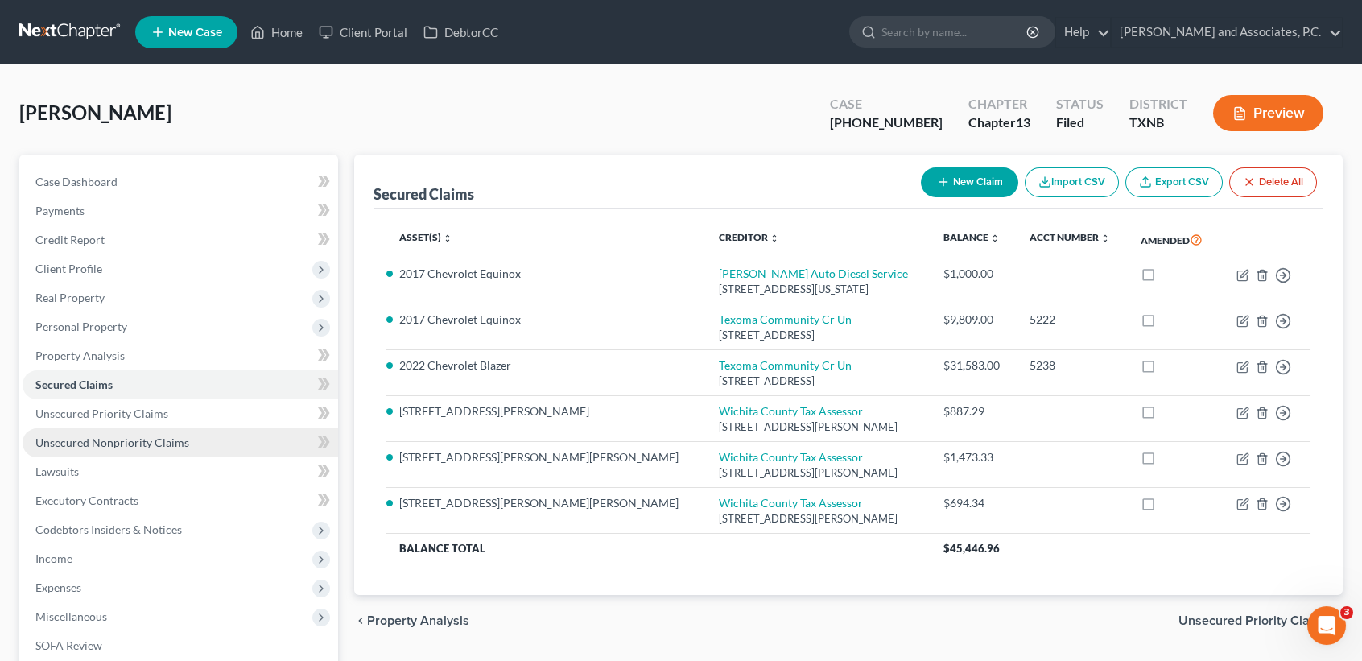
click at [146, 445] on span "Unsecured Nonpriority Claims" at bounding box center [112, 442] width 154 height 14
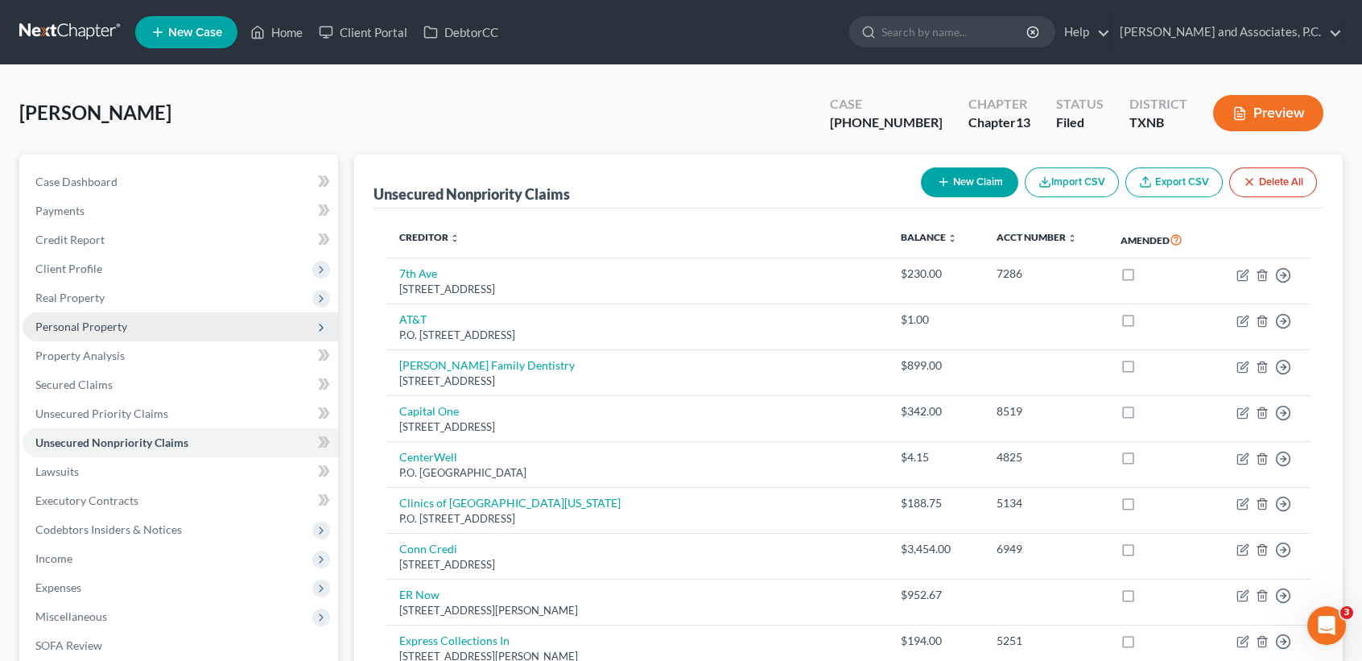
click at [101, 322] on span "Personal Property" at bounding box center [81, 327] width 92 height 14
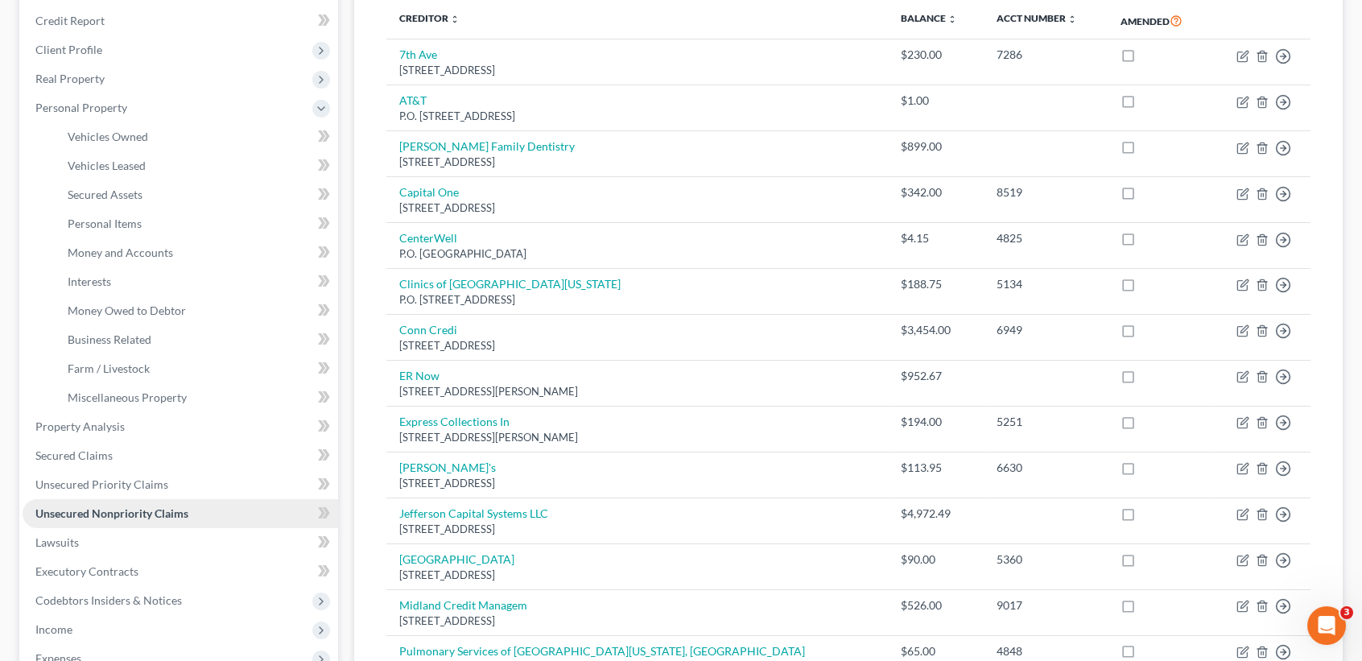
scroll to position [225, 0]
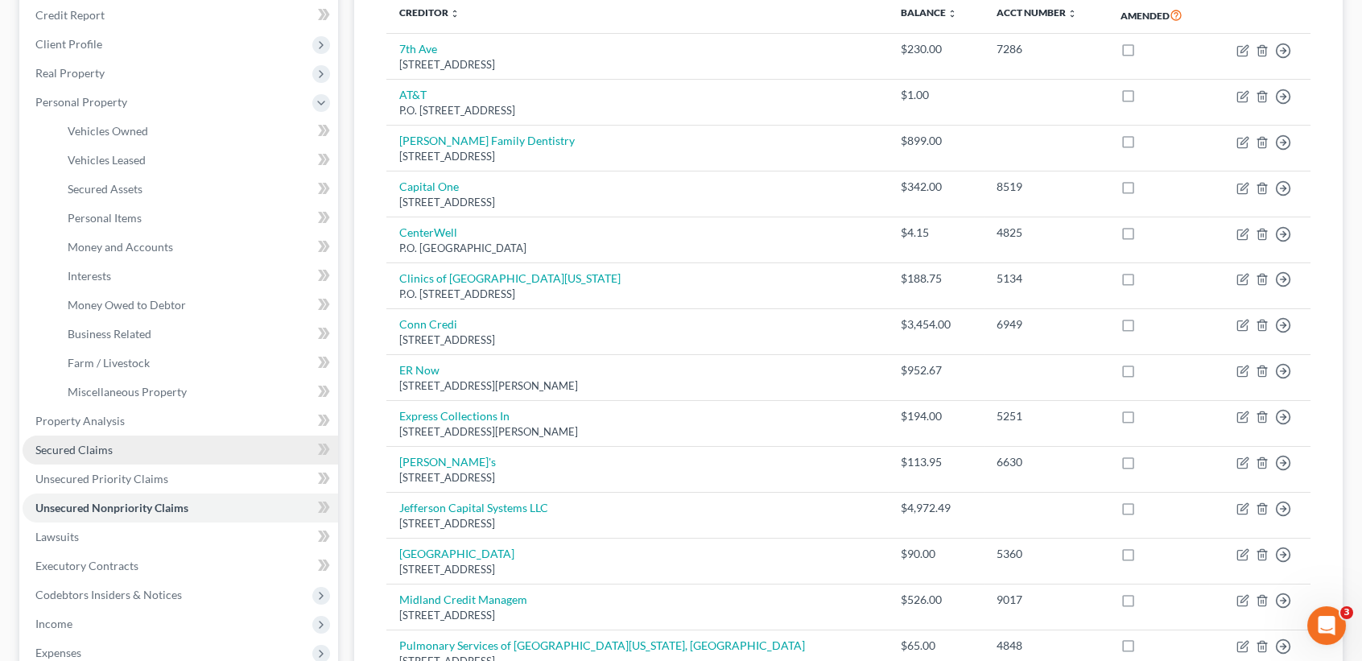
click at [101, 453] on span "Secured Claims" at bounding box center [73, 450] width 77 height 14
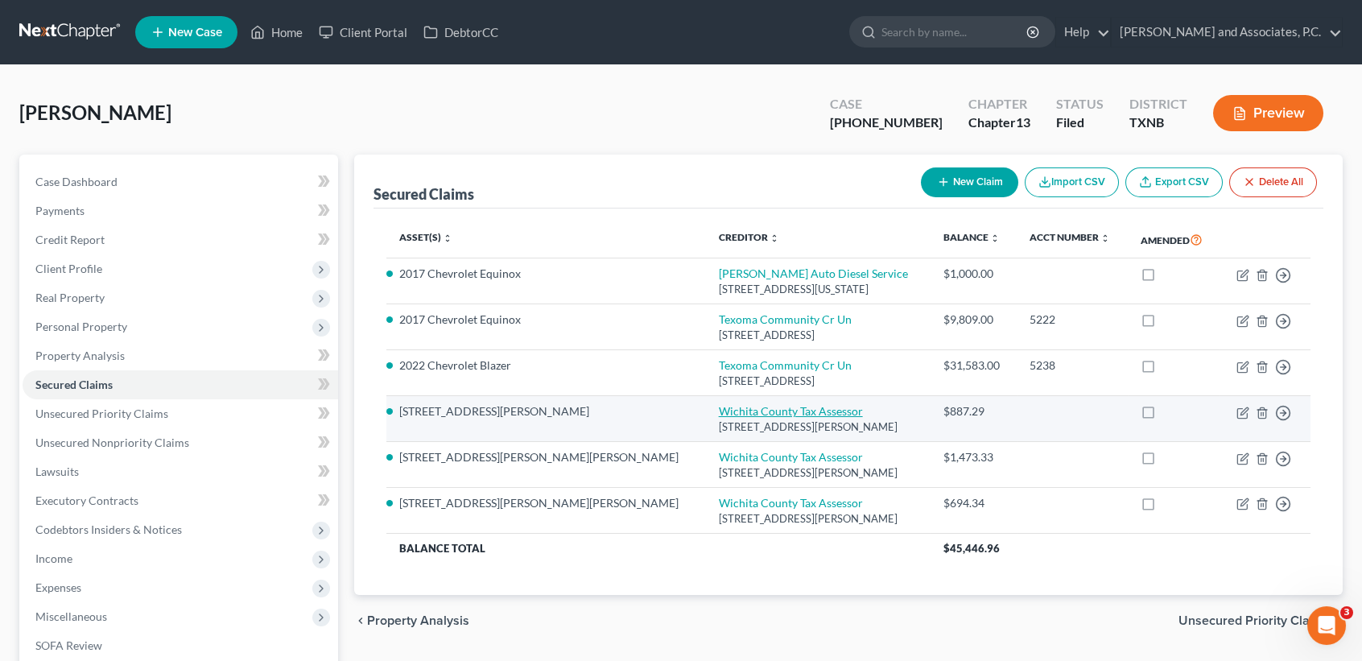
click at [719, 406] on link "Wichita County Tax Assessor" at bounding box center [791, 411] width 144 height 14
select select "45"
select select "3"
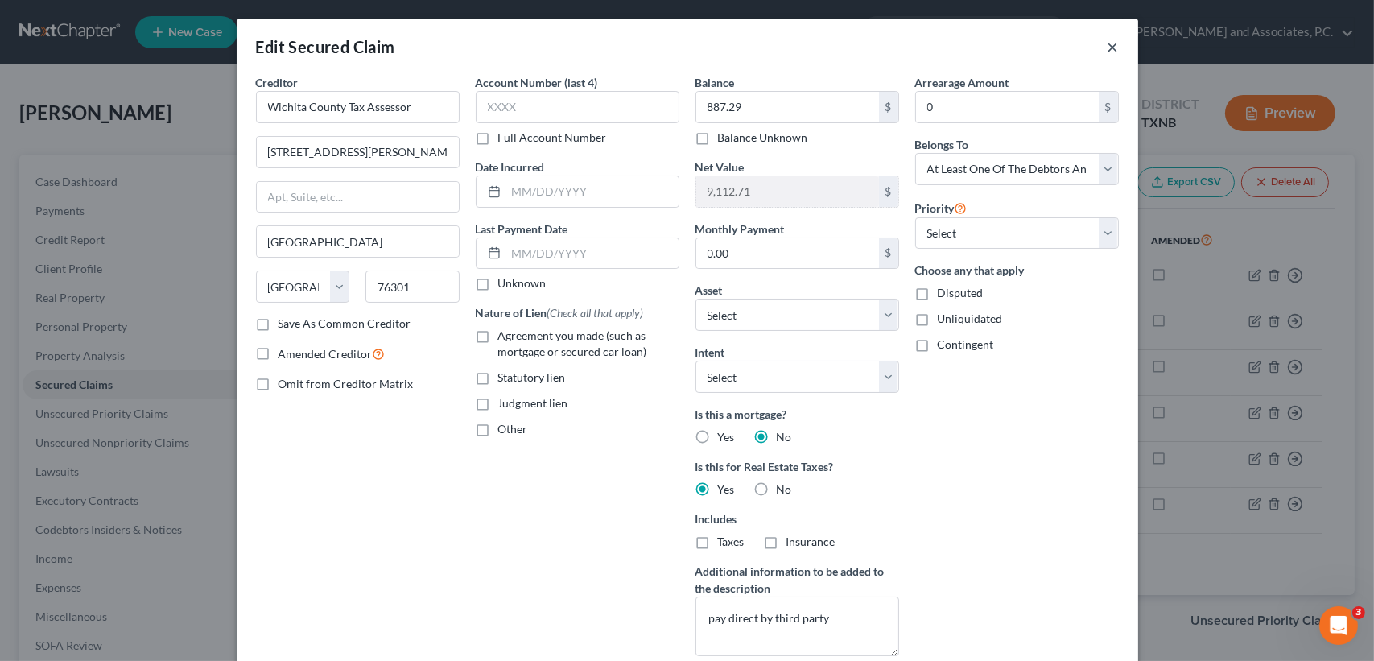
click at [1108, 39] on button "×" at bounding box center [1113, 46] width 11 height 19
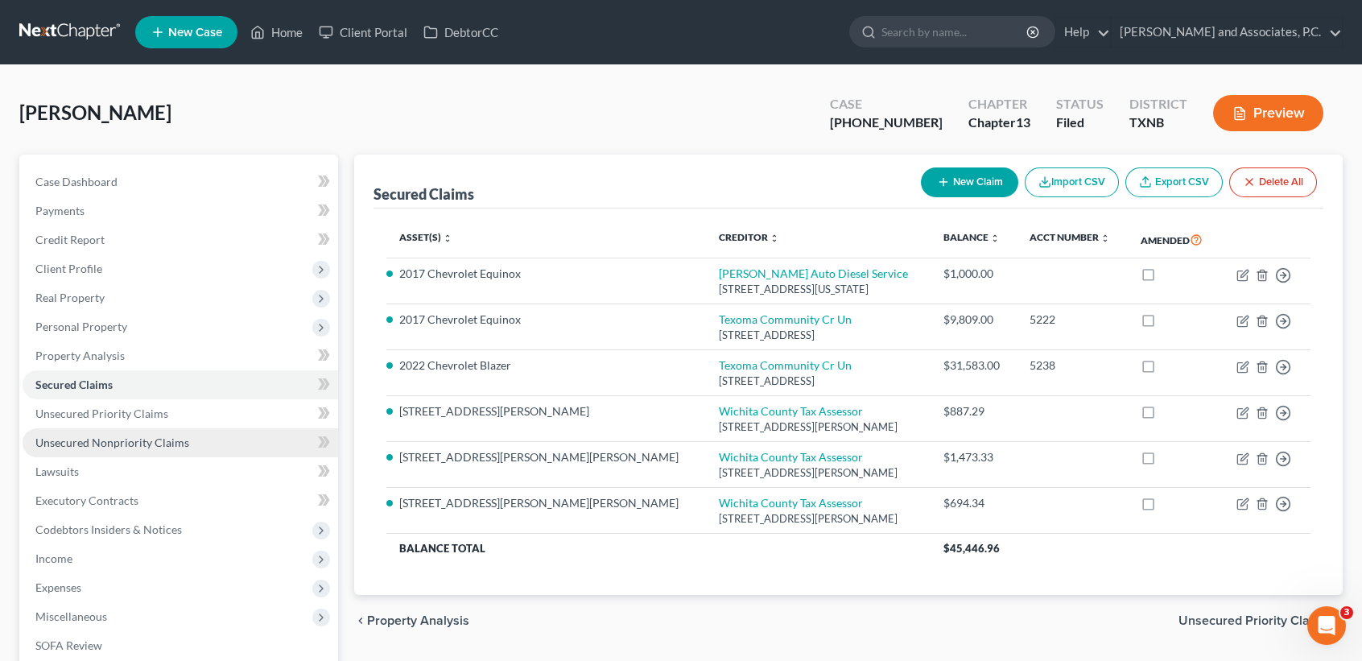
click at [192, 448] on link "Unsecured Nonpriority Claims" at bounding box center [181, 442] width 316 height 29
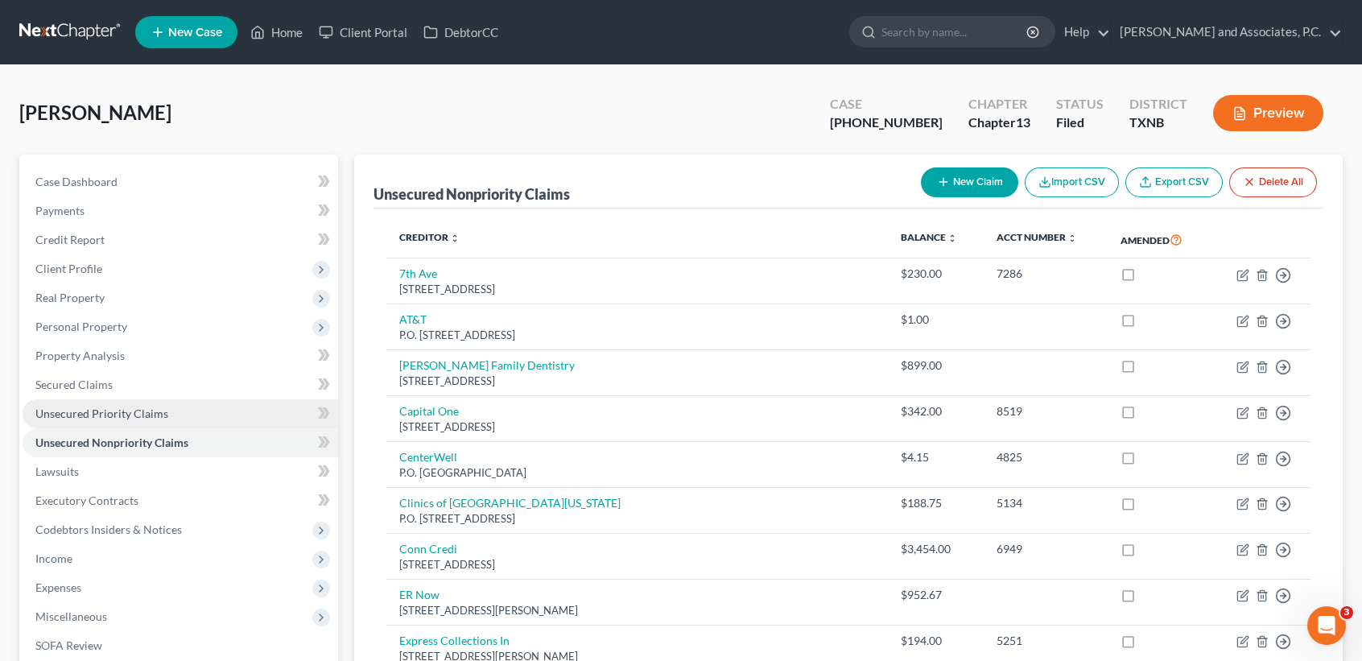
drag, startPoint x: 108, startPoint y: 409, endPoint x: 93, endPoint y: 412, distance: 15.6
click at [108, 409] on span "Unsecured Priority Claims" at bounding box center [101, 413] width 133 height 14
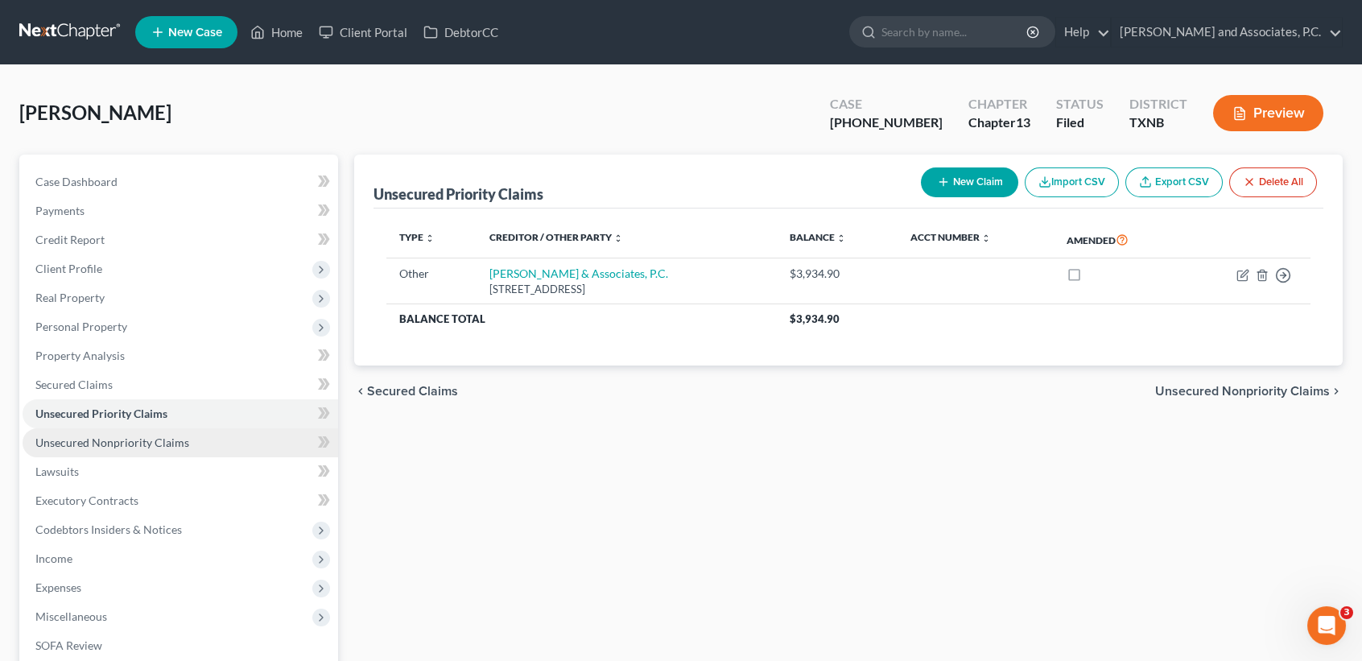
click at [139, 449] on link "Unsecured Nonpriority Claims" at bounding box center [181, 442] width 316 height 29
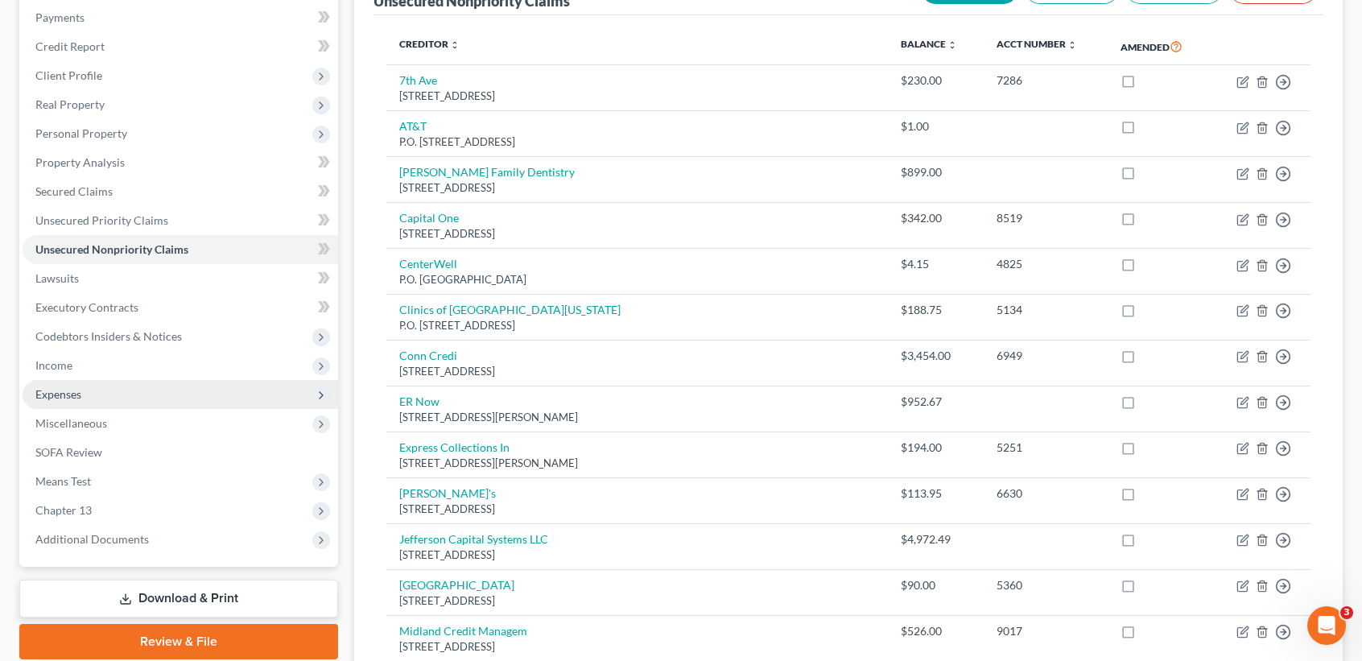
scroll to position [322, 0]
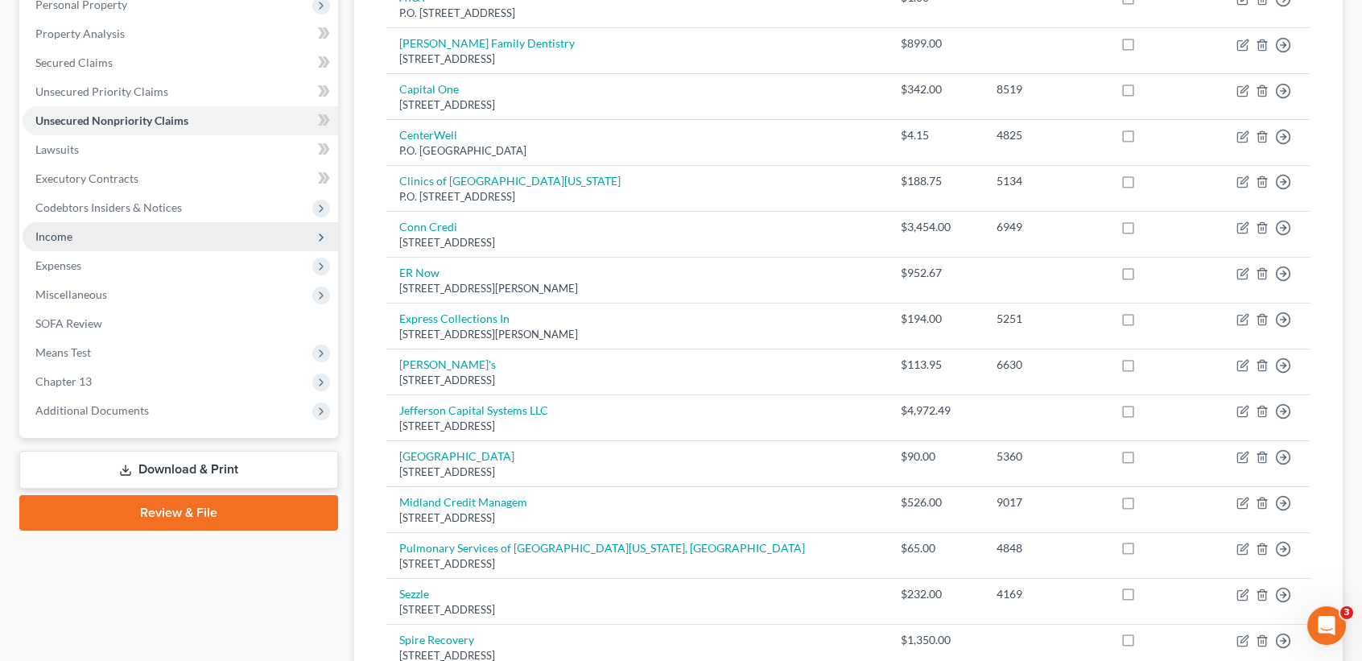
click at [85, 233] on span "Income" at bounding box center [181, 236] width 316 height 29
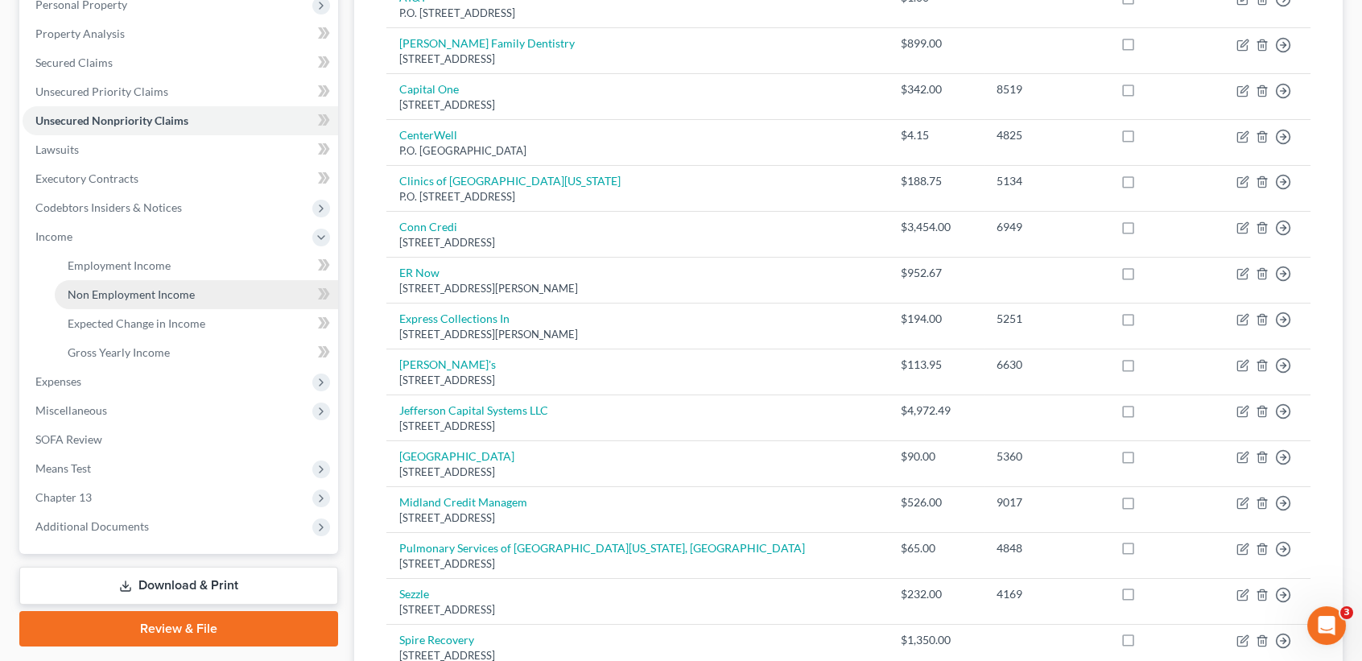
click at [80, 294] on span "Non Employment Income" at bounding box center [131, 294] width 127 height 14
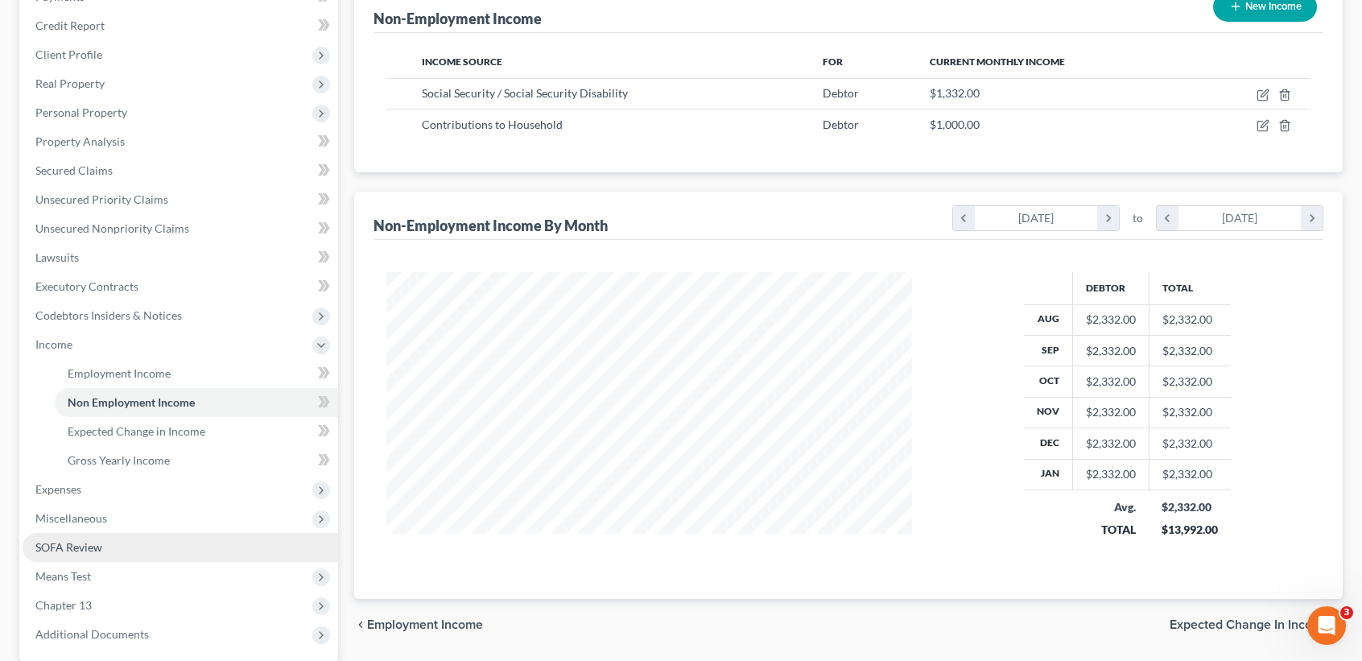
scroll to position [322, 0]
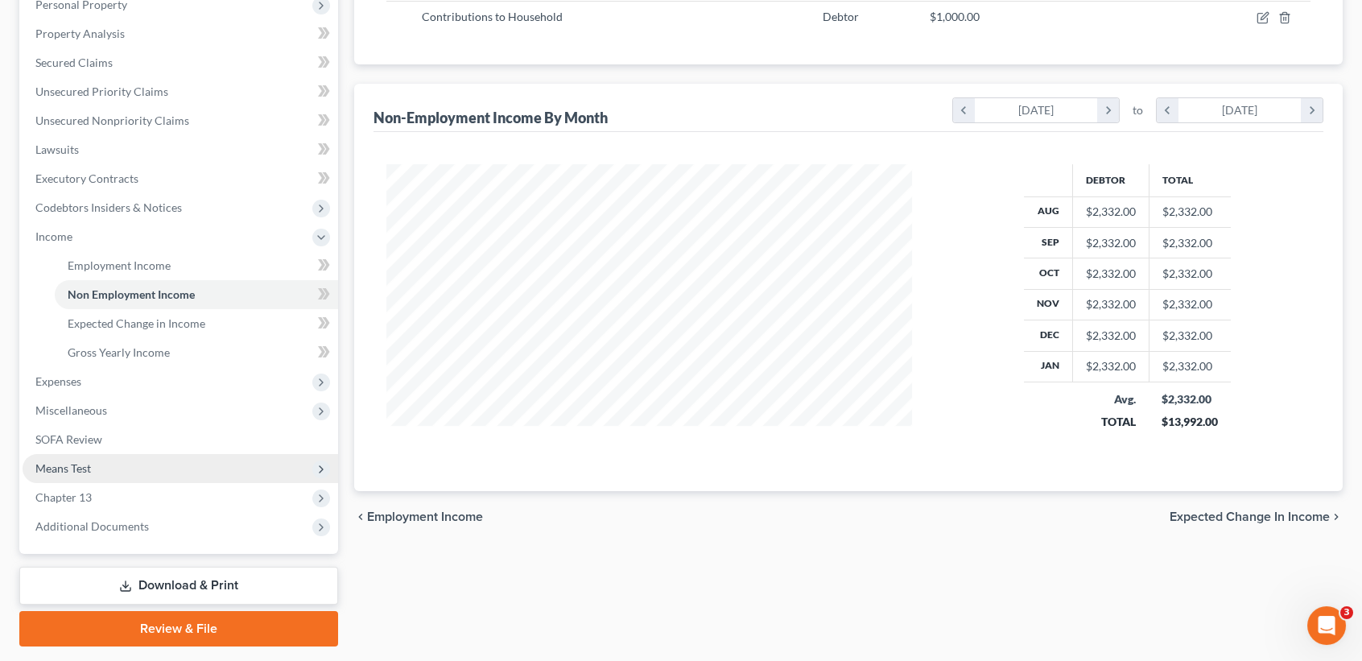
click at [77, 466] on span "Means Test" at bounding box center [63, 468] width 56 height 14
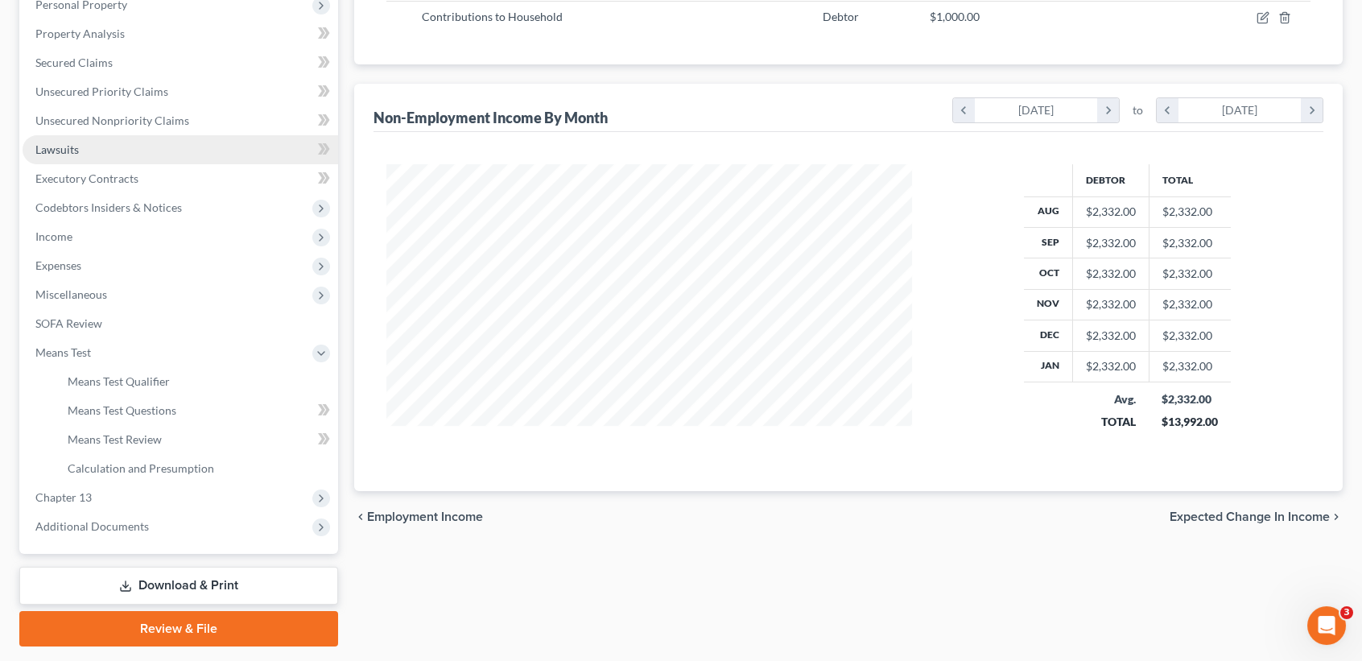
scroll to position [214, 0]
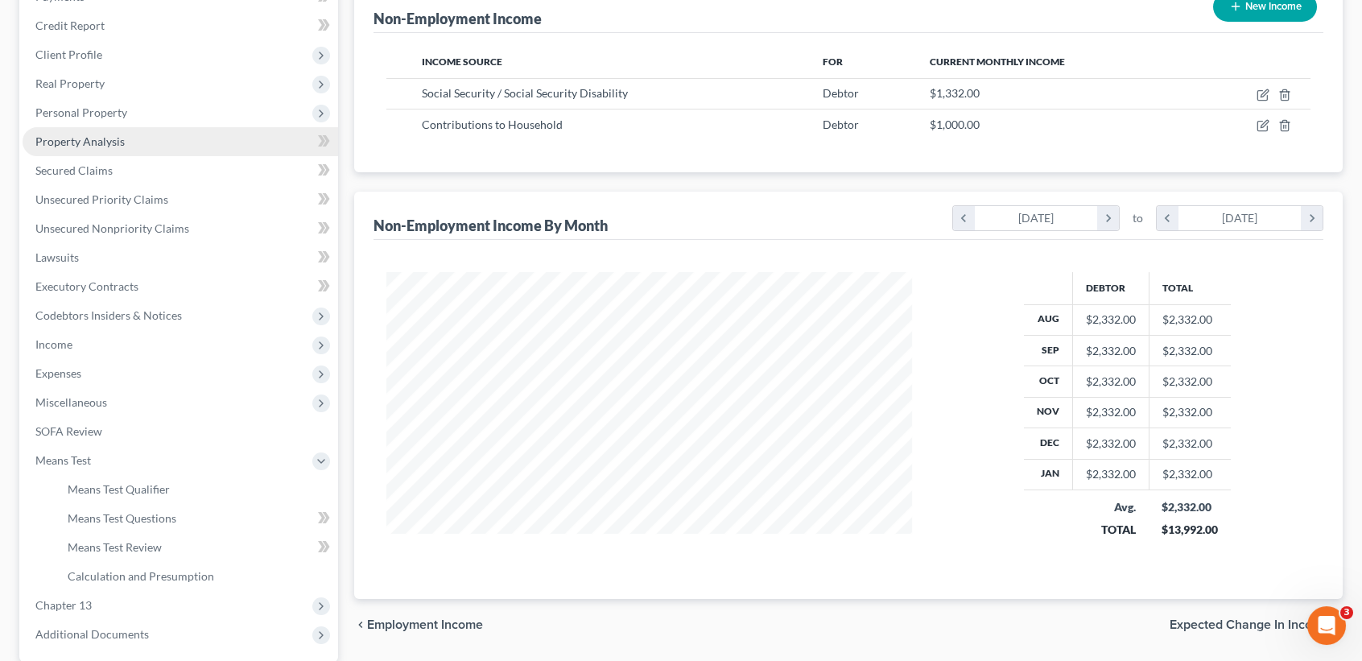
click at [89, 145] on span "Property Analysis" at bounding box center [79, 141] width 89 height 14
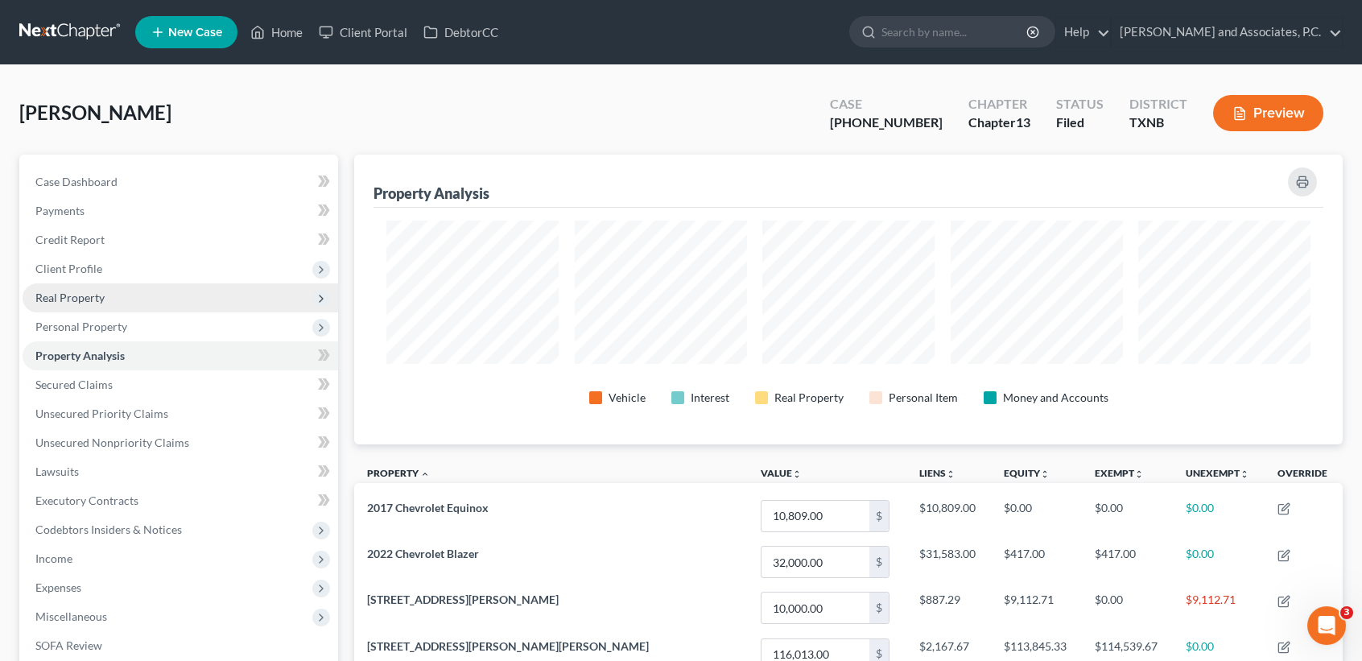
click at [139, 299] on span "Real Property" at bounding box center [181, 297] width 316 height 29
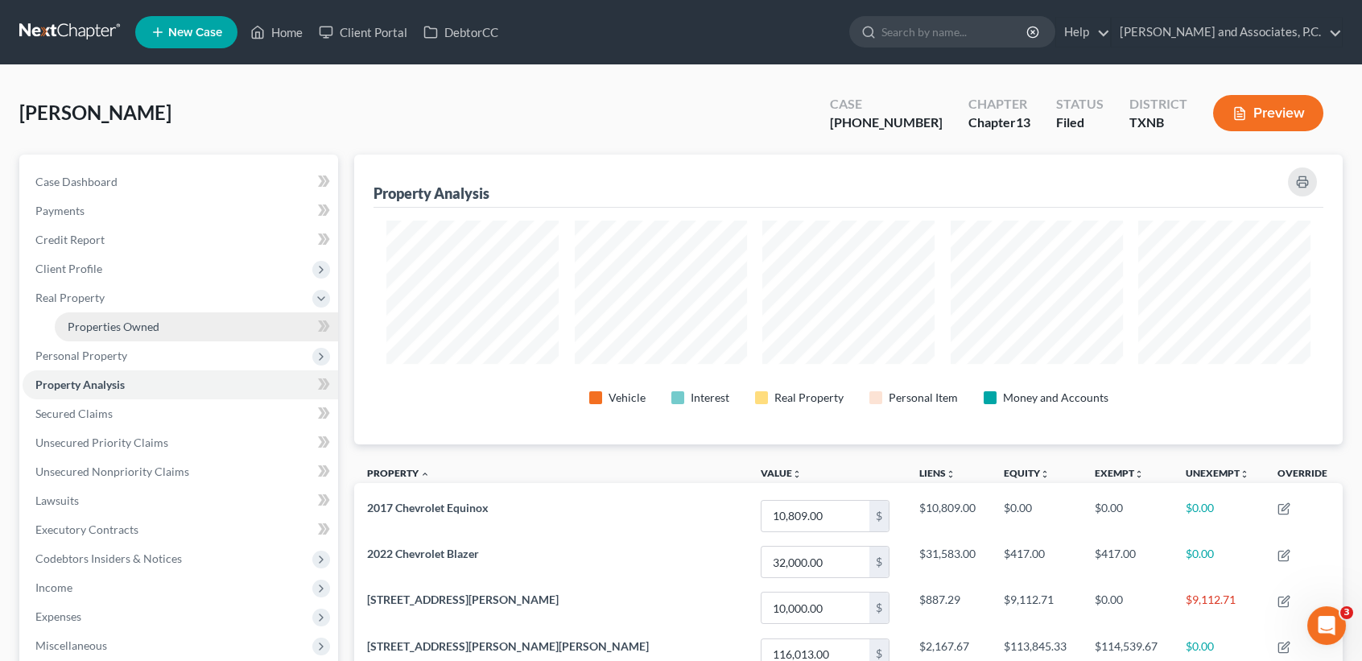
click at [130, 312] on link "Properties Owned" at bounding box center [196, 326] width 283 height 29
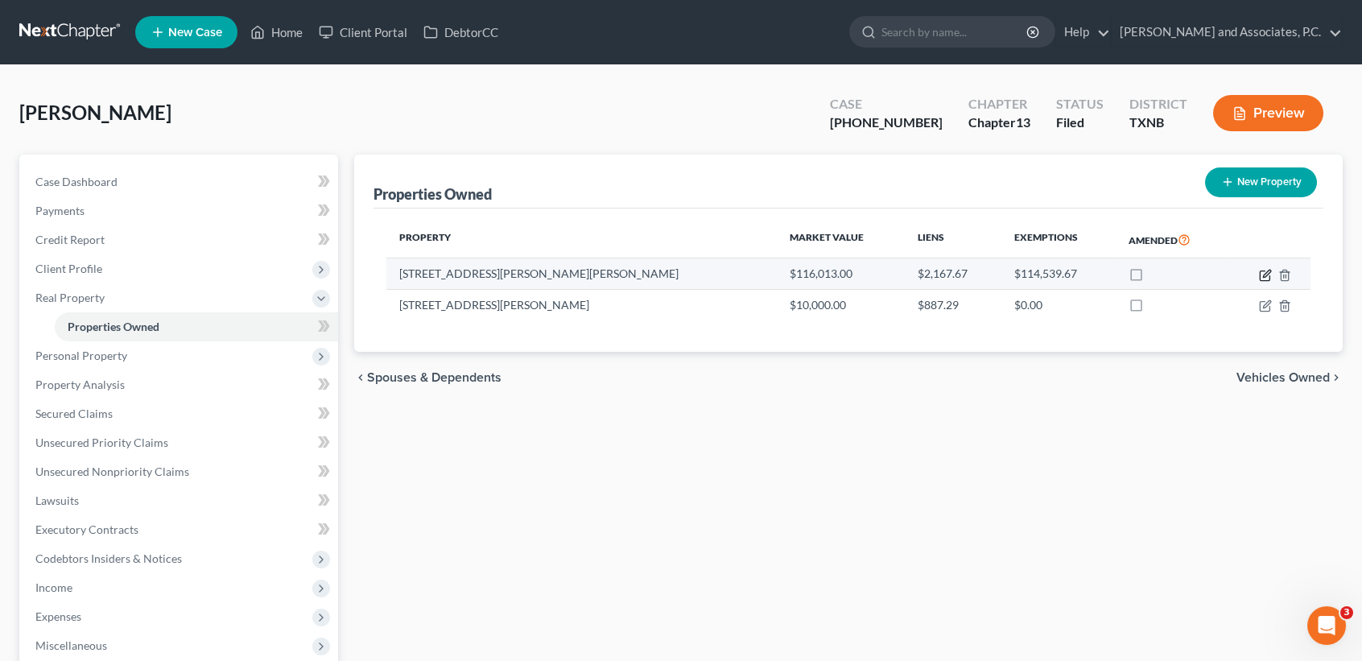
click at [1267, 270] on icon "button" at bounding box center [1266, 273] width 7 height 7
select select "45"
select select "242"
select select "0"
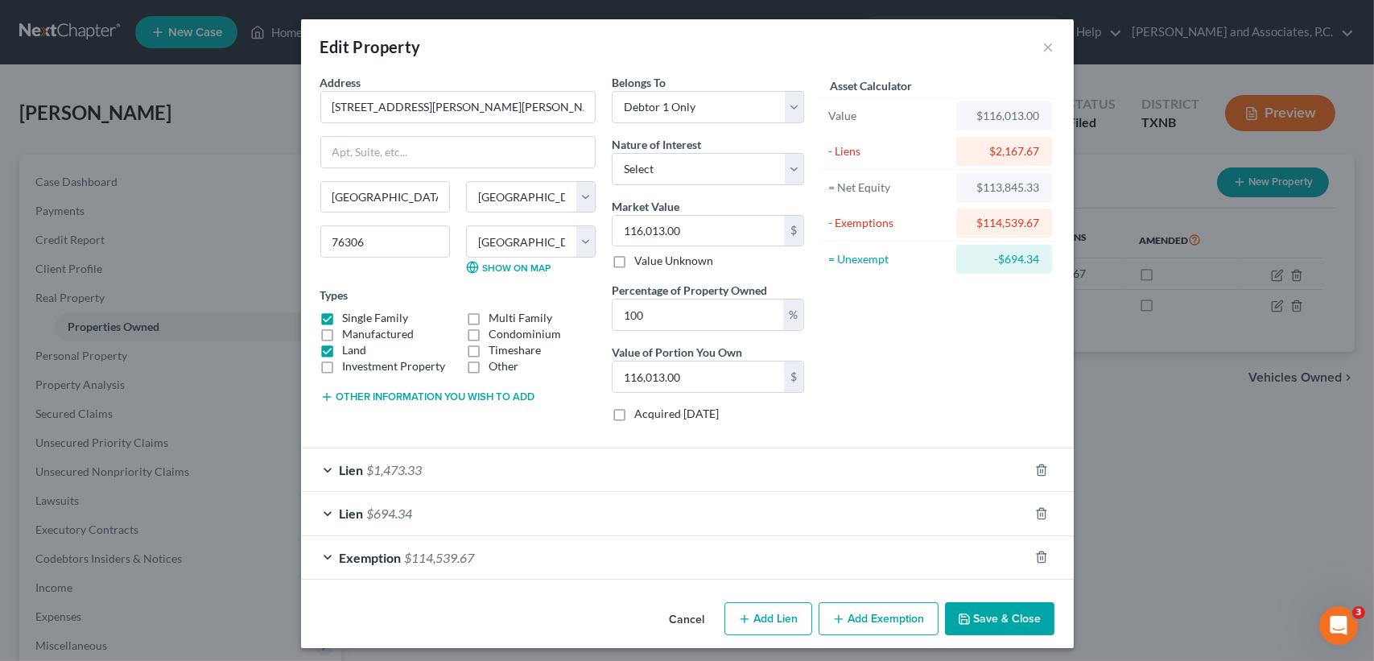
click at [984, 629] on button "Save & Close" at bounding box center [999, 619] width 109 height 34
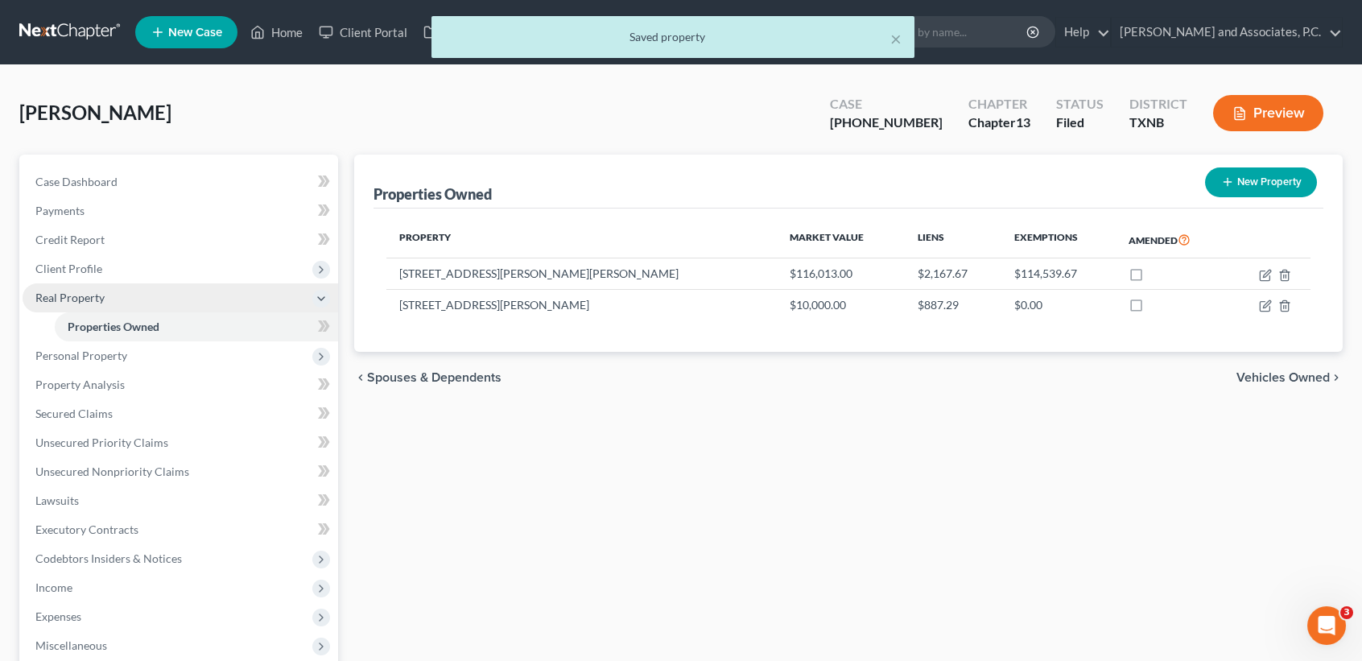
click at [69, 297] on span "Real Property" at bounding box center [69, 298] width 69 height 14
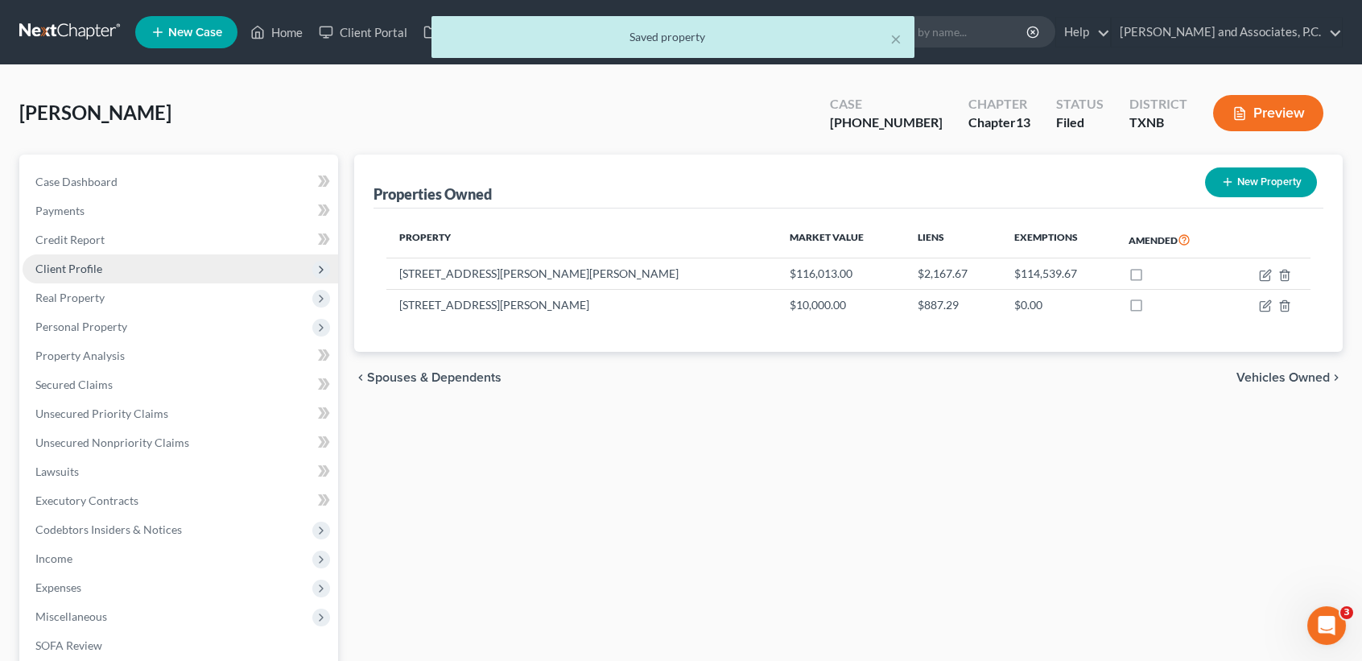
click at [75, 276] on span "Client Profile" at bounding box center [181, 268] width 316 height 29
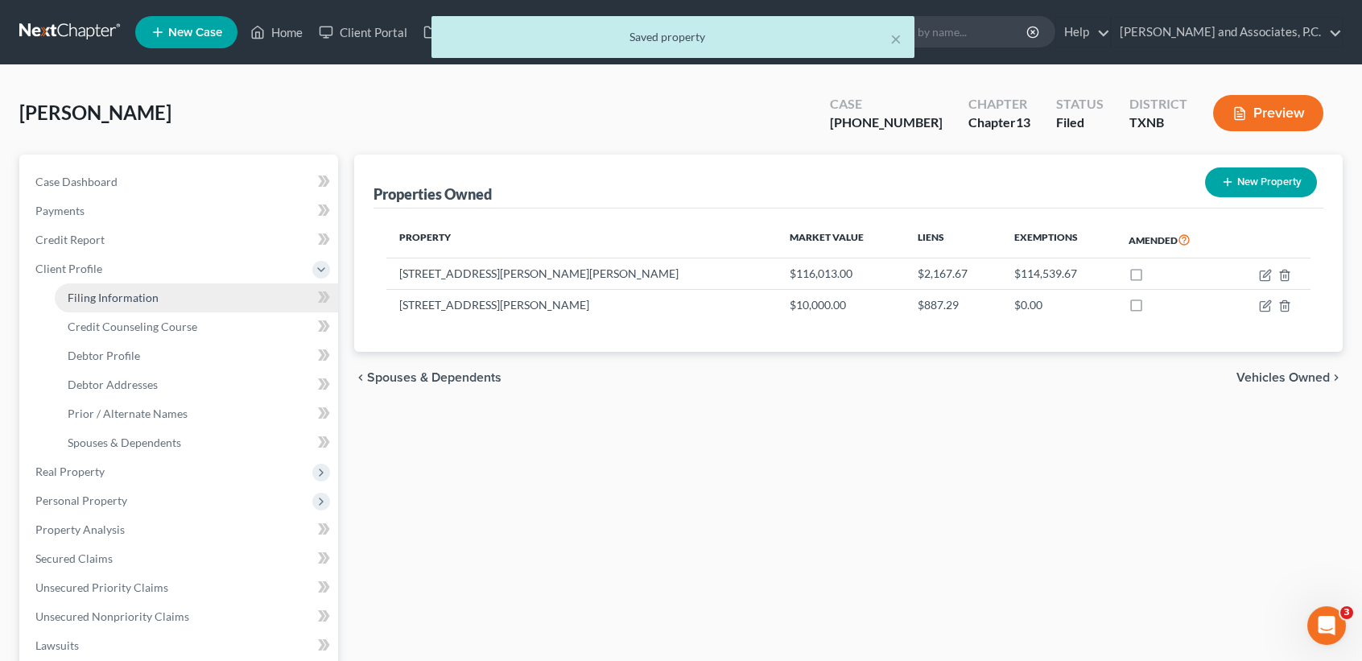
click at [100, 304] on link "Filing Information" at bounding box center [196, 297] width 283 height 29
select select "1"
select select "0"
select select "3"
select select "45"
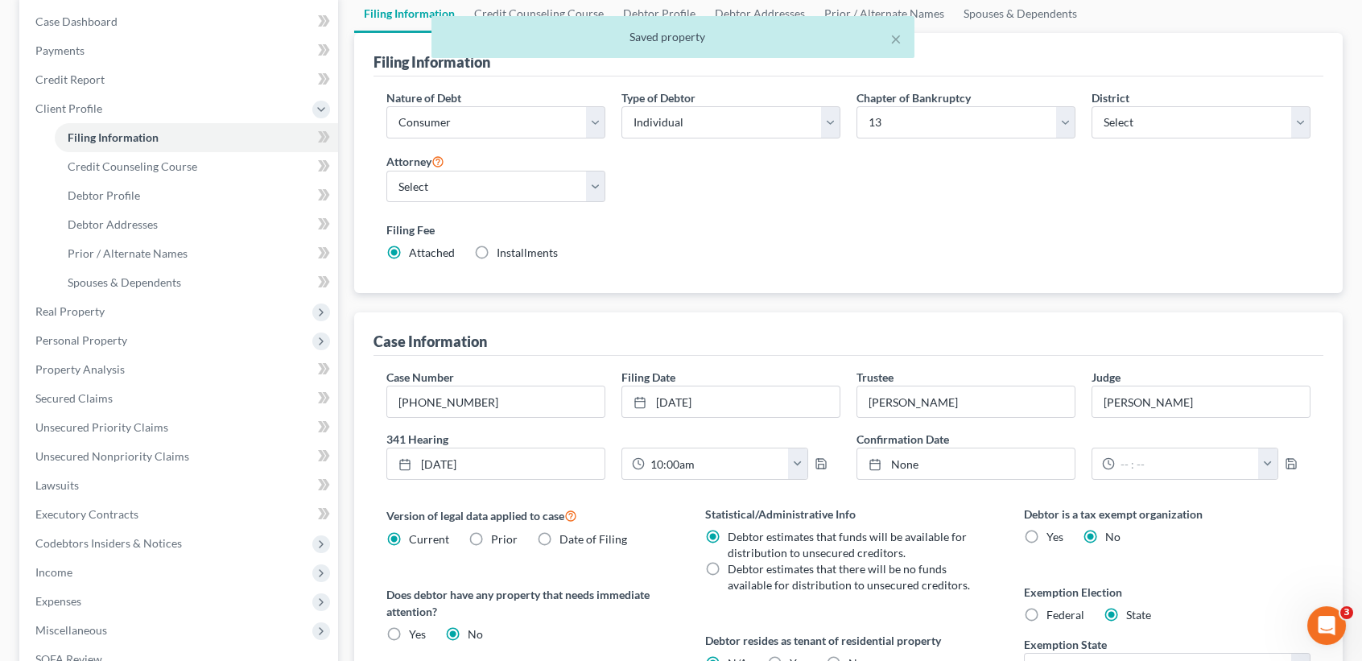
scroll to position [214, 0]
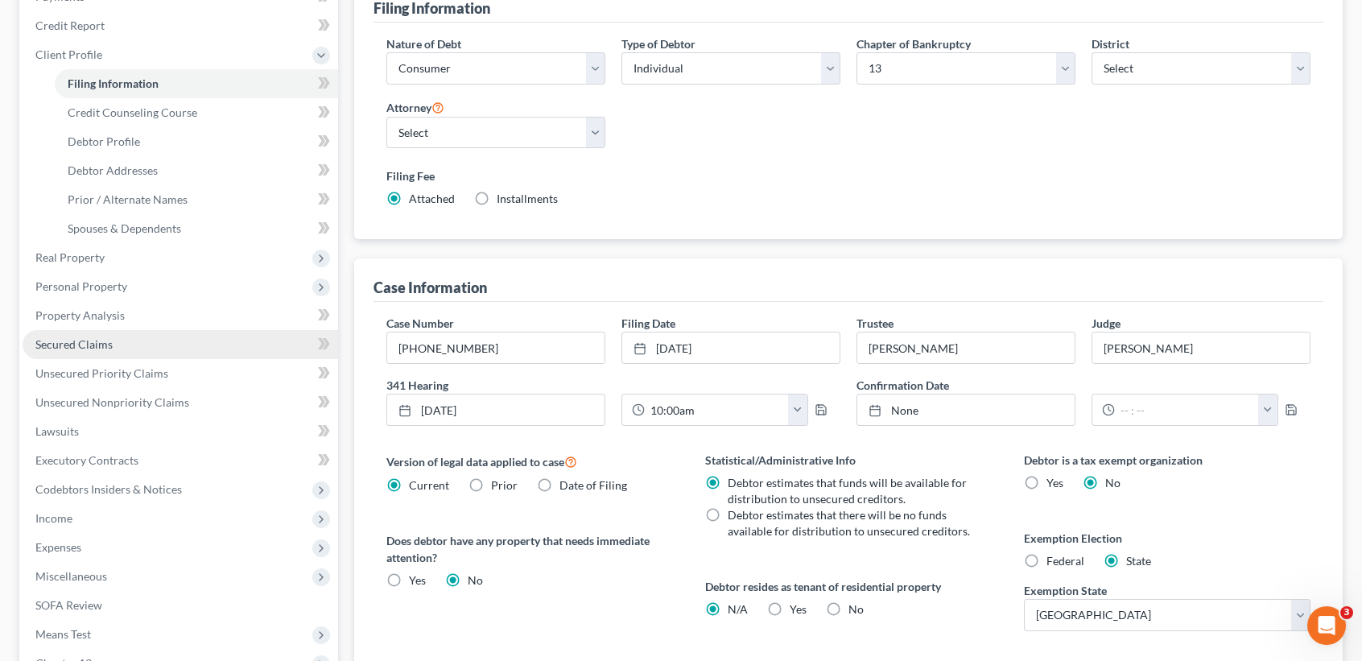
click at [72, 352] on link "Secured Claims" at bounding box center [181, 344] width 316 height 29
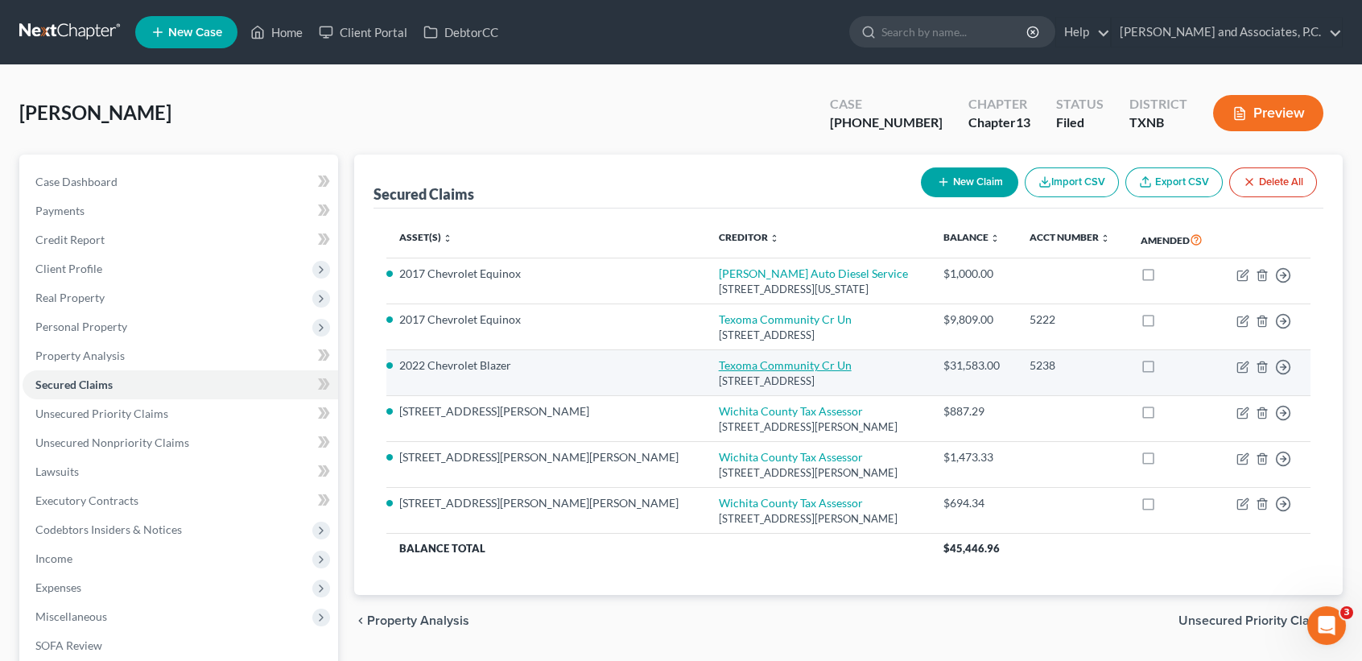
click at [719, 365] on link "Texoma Community Cr Un" at bounding box center [785, 365] width 133 height 14
select select "45"
select select "0"
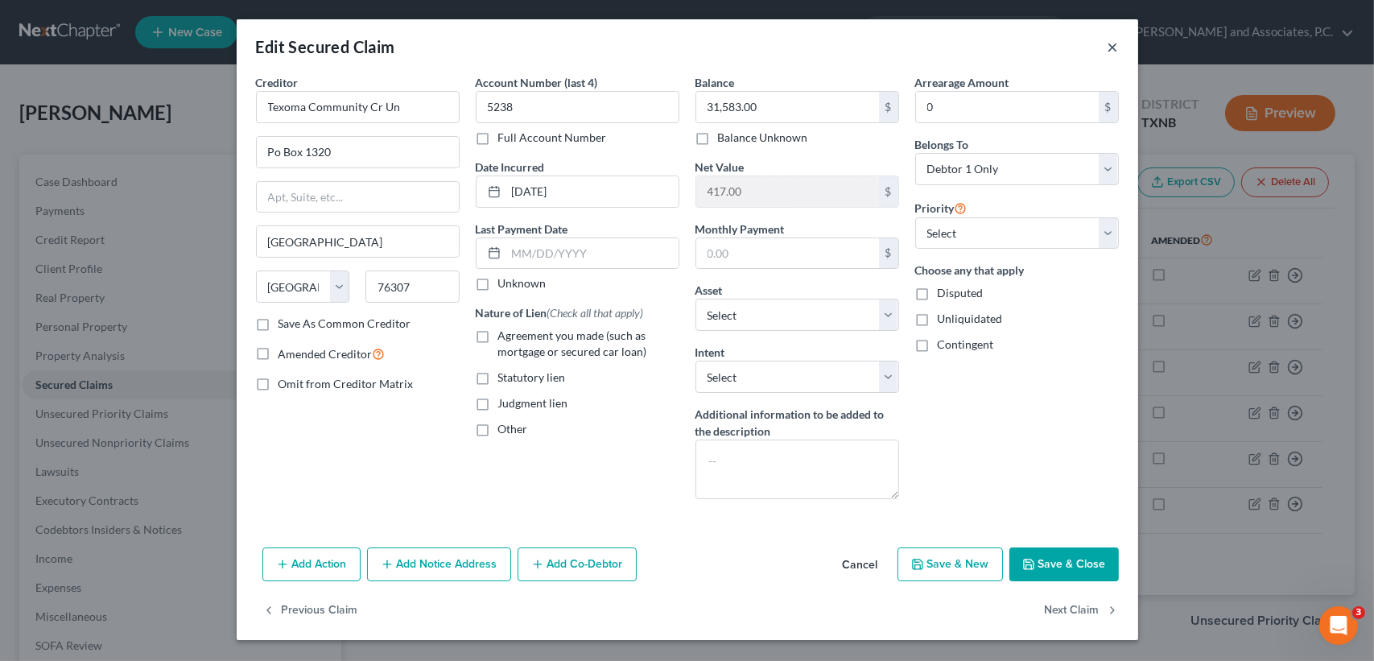
click at [1115, 45] on button "×" at bounding box center [1113, 46] width 11 height 19
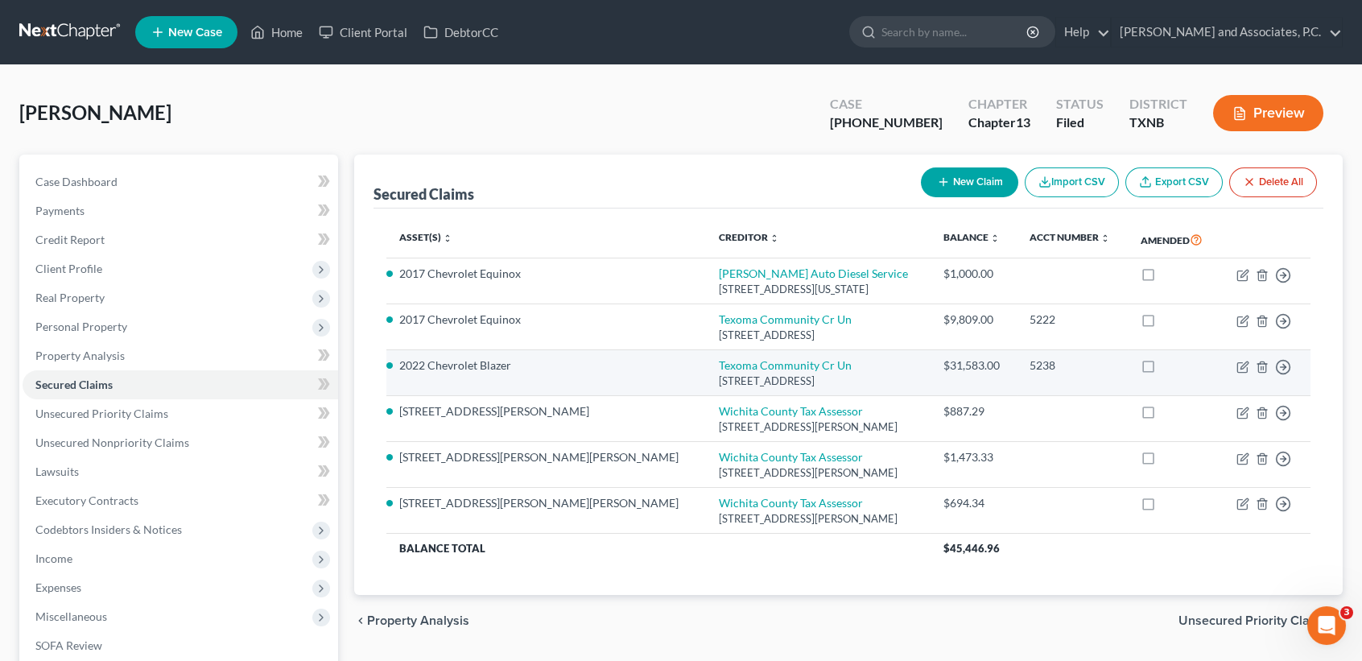
click at [719, 373] on div "Po Box 1320, Wichita Falls, TX 76307" at bounding box center [818, 380] width 199 height 15
click at [719, 365] on link "Texoma Community Cr Un" at bounding box center [785, 365] width 133 height 14
select select "45"
select select "3"
select select "0"
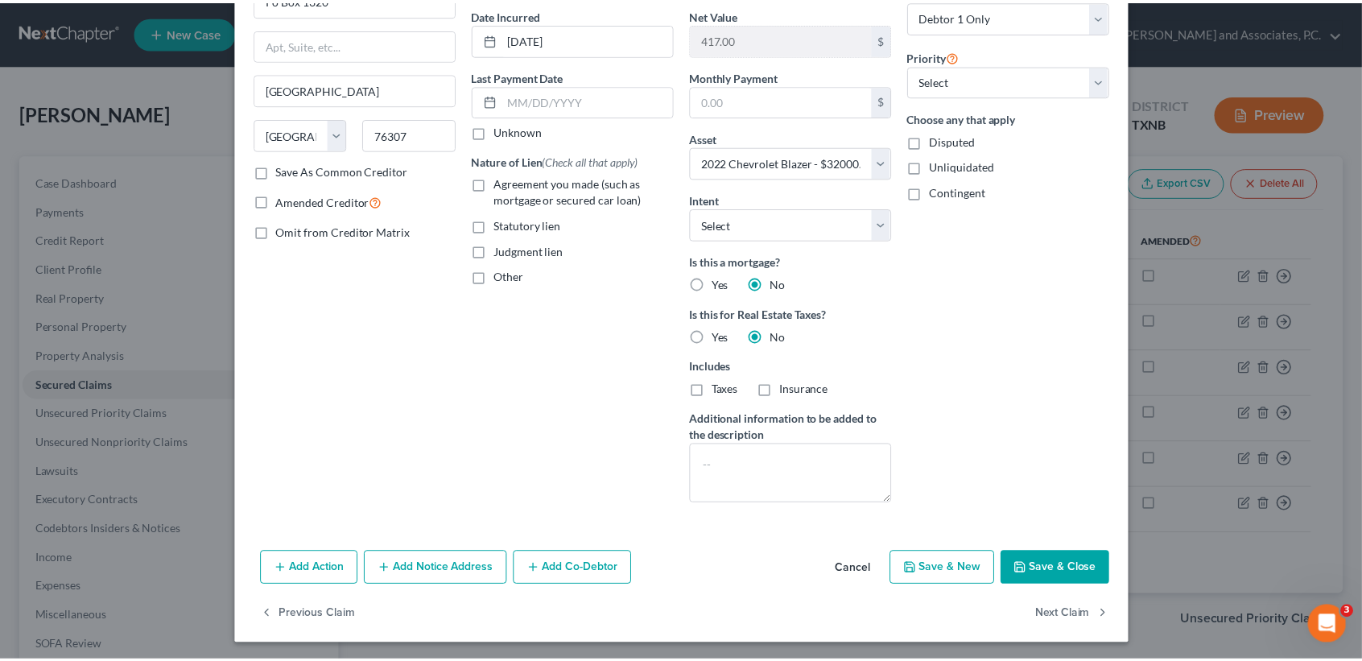
scroll to position [154, 0]
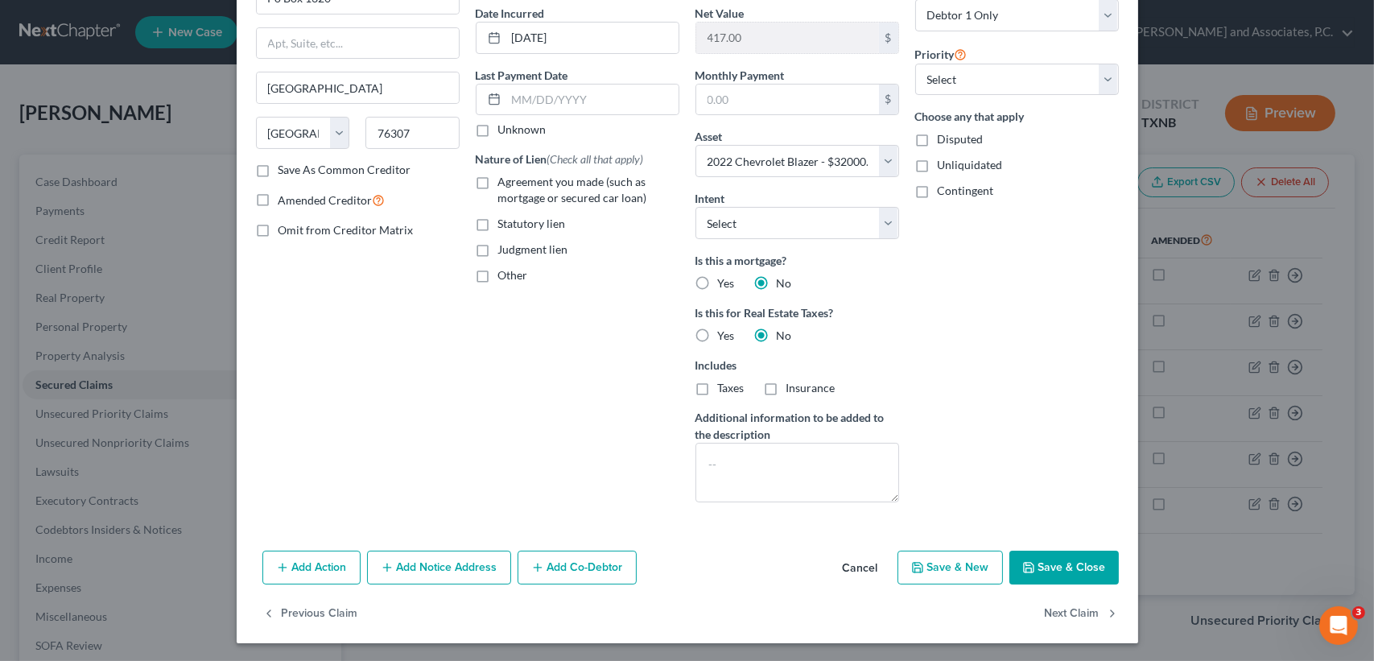
click at [1050, 553] on button "Save & Close" at bounding box center [1063, 568] width 109 height 34
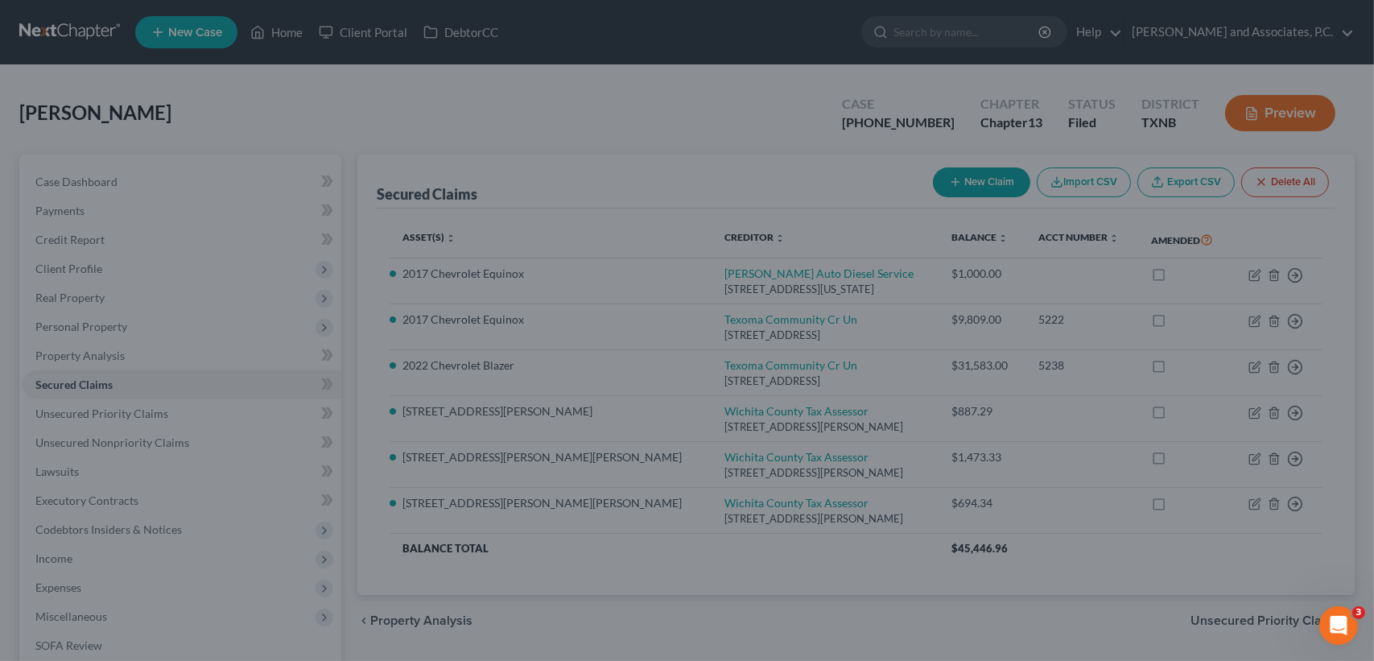
select select "3"
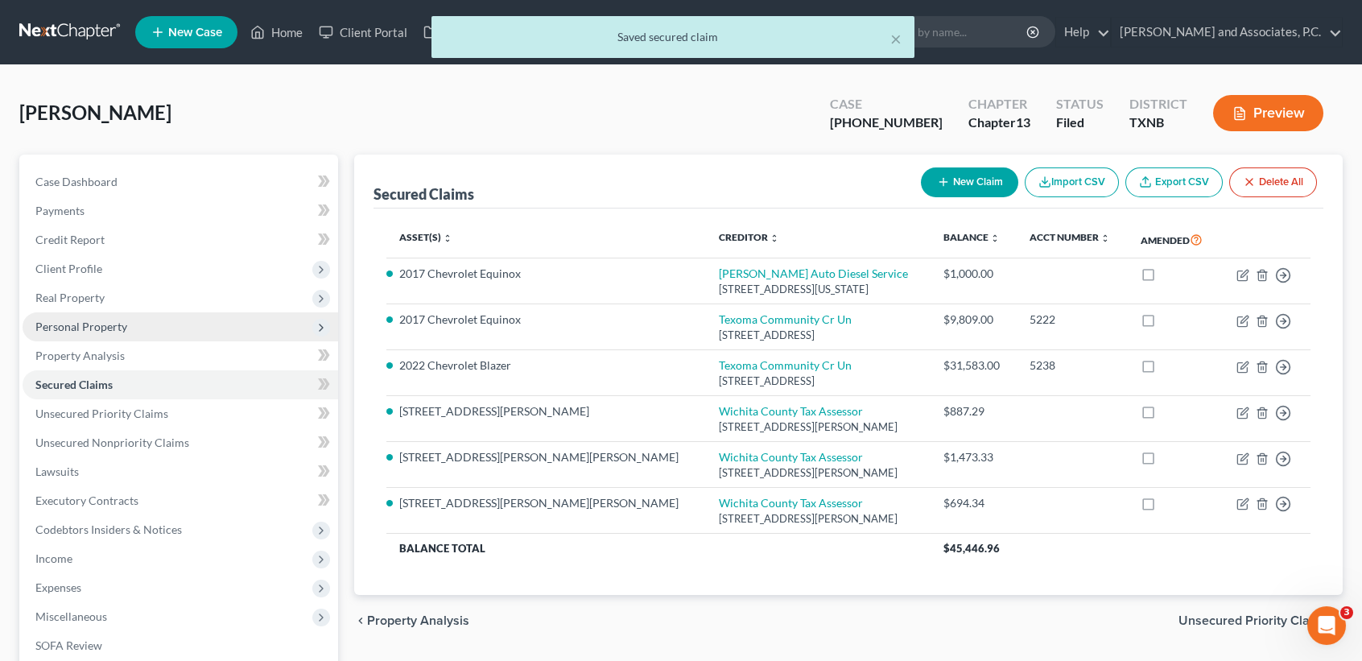
click at [80, 332] on span "Personal Property" at bounding box center [81, 327] width 92 height 14
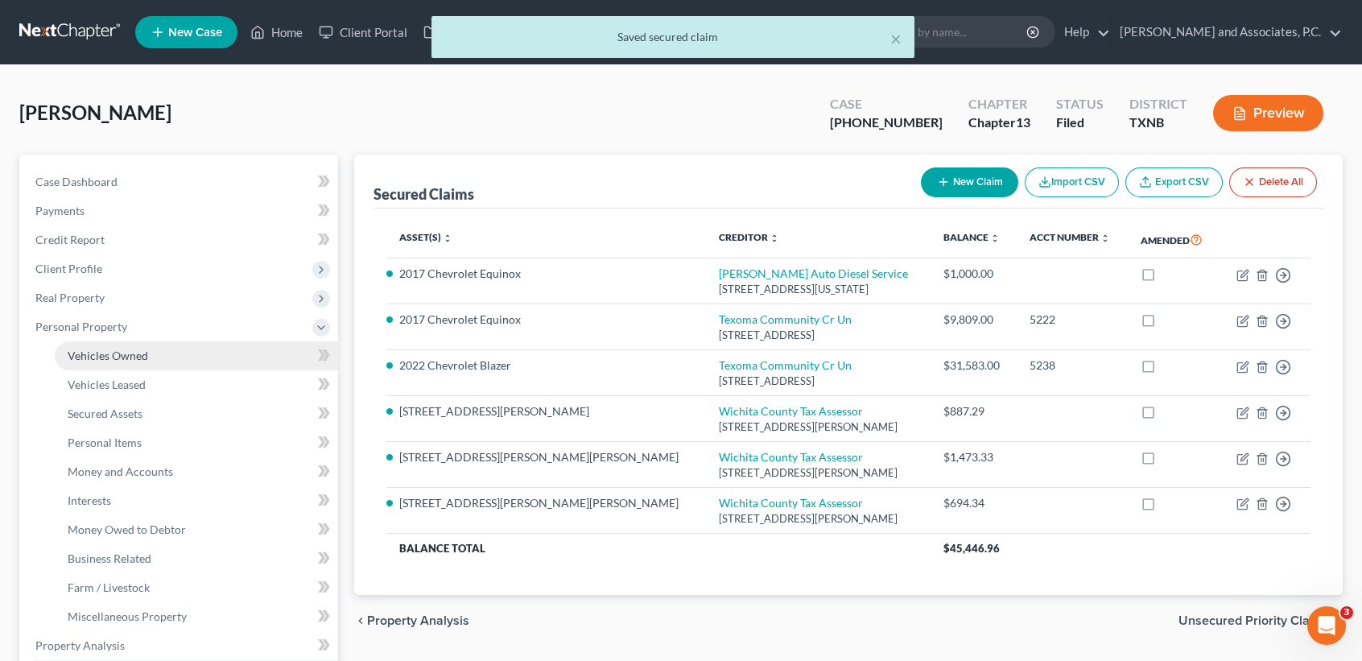
click at [87, 352] on span "Vehicles Owned" at bounding box center [108, 356] width 80 height 14
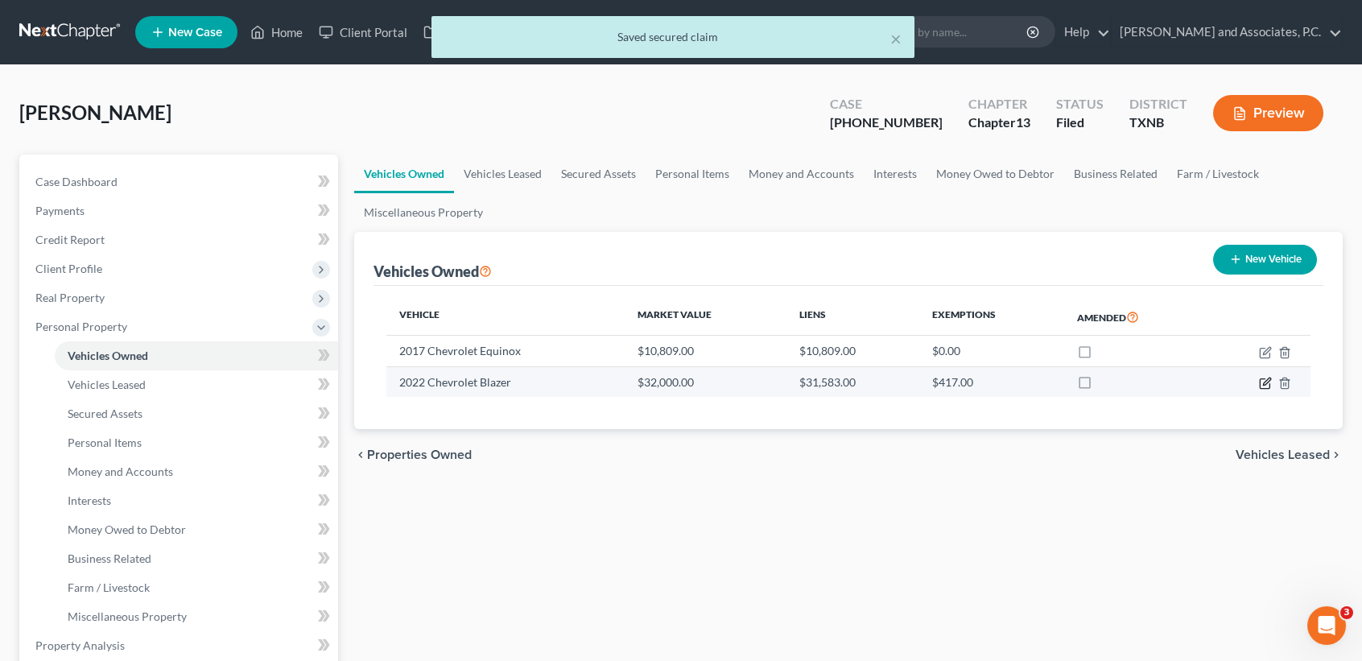
click at [1262, 381] on icon "button" at bounding box center [1265, 383] width 13 height 13
select select "0"
select select "4"
select select "0"
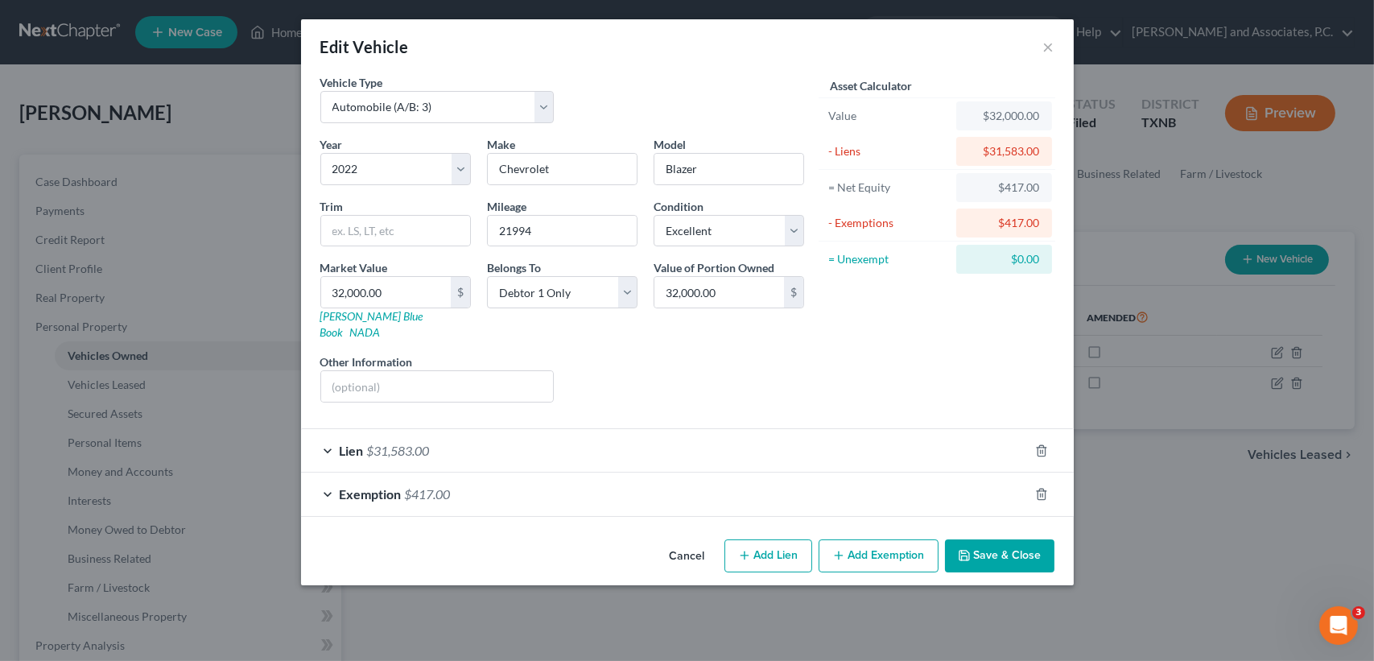
click at [1030, 539] on button "Save & Close" at bounding box center [999, 556] width 109 height 34
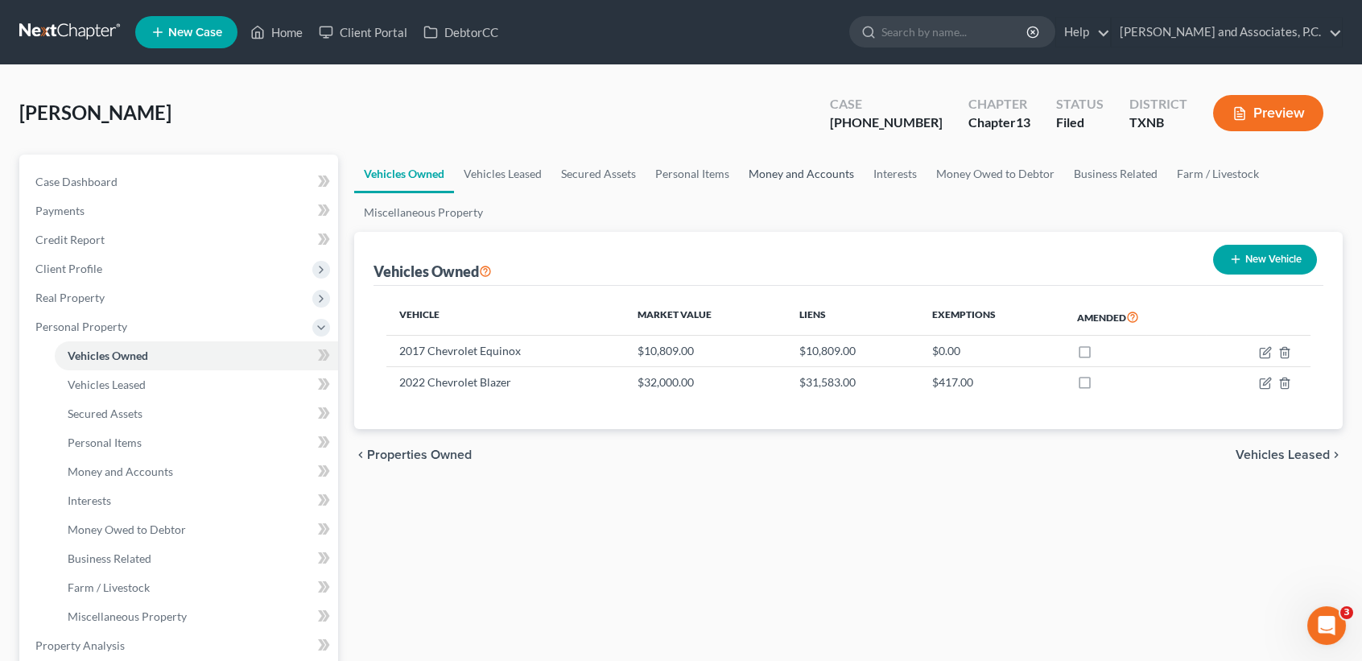
click at [786, 165] on link "Money and Accounts" at bounding box center [801, 174] width 125 height 39
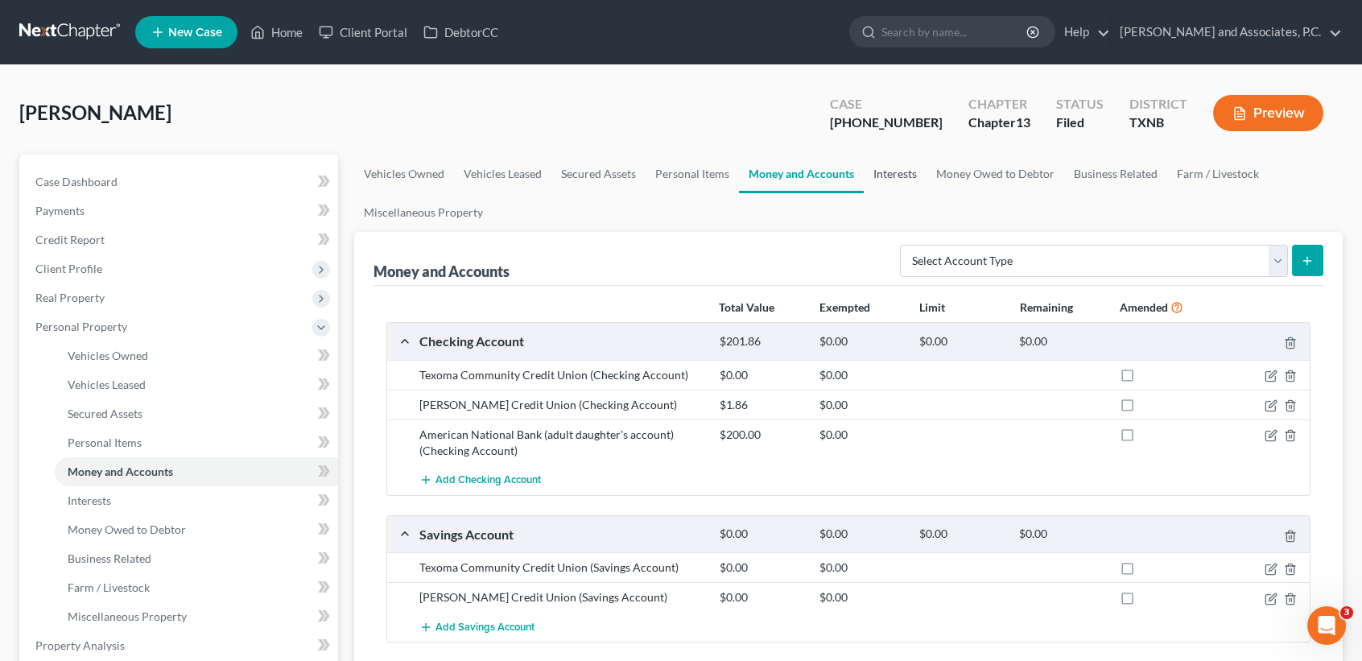
click at [912, 184] on link "Interests" at bounding box center [895, 174] width 63 height 39
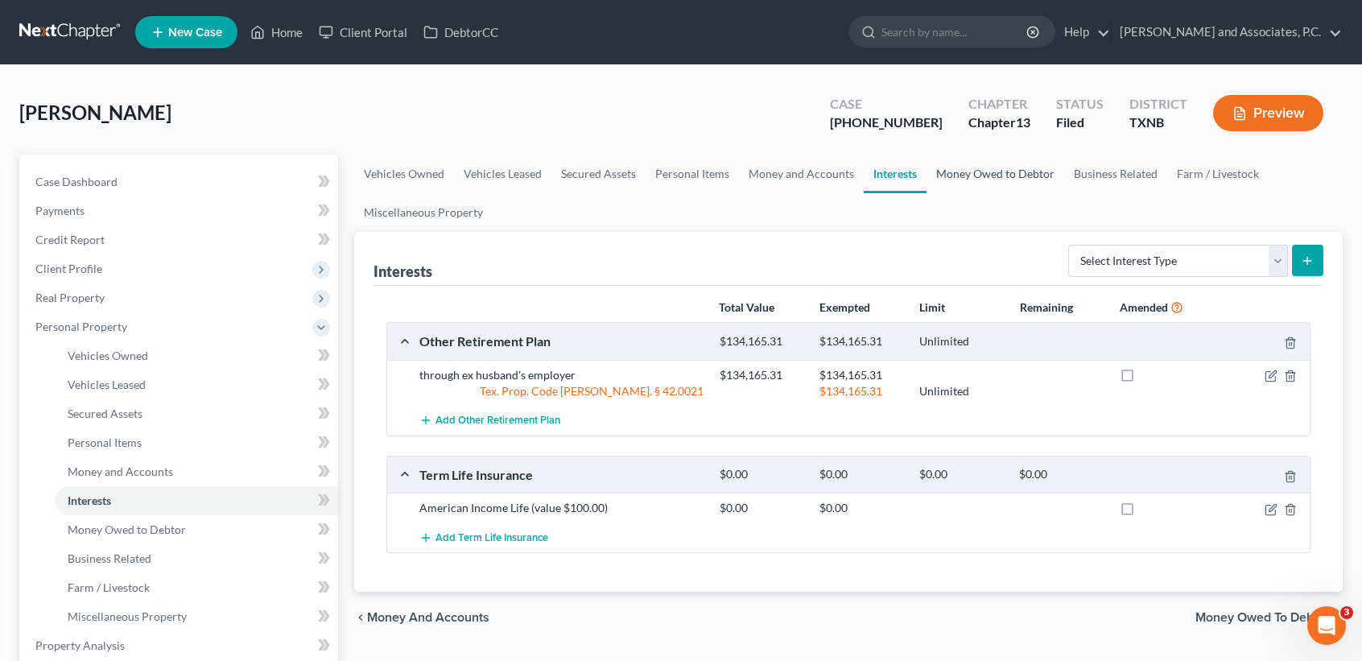
click at [952, 175] on link "Money Owed to Debtor" at bounding box center [995, 174] width 138 height 39
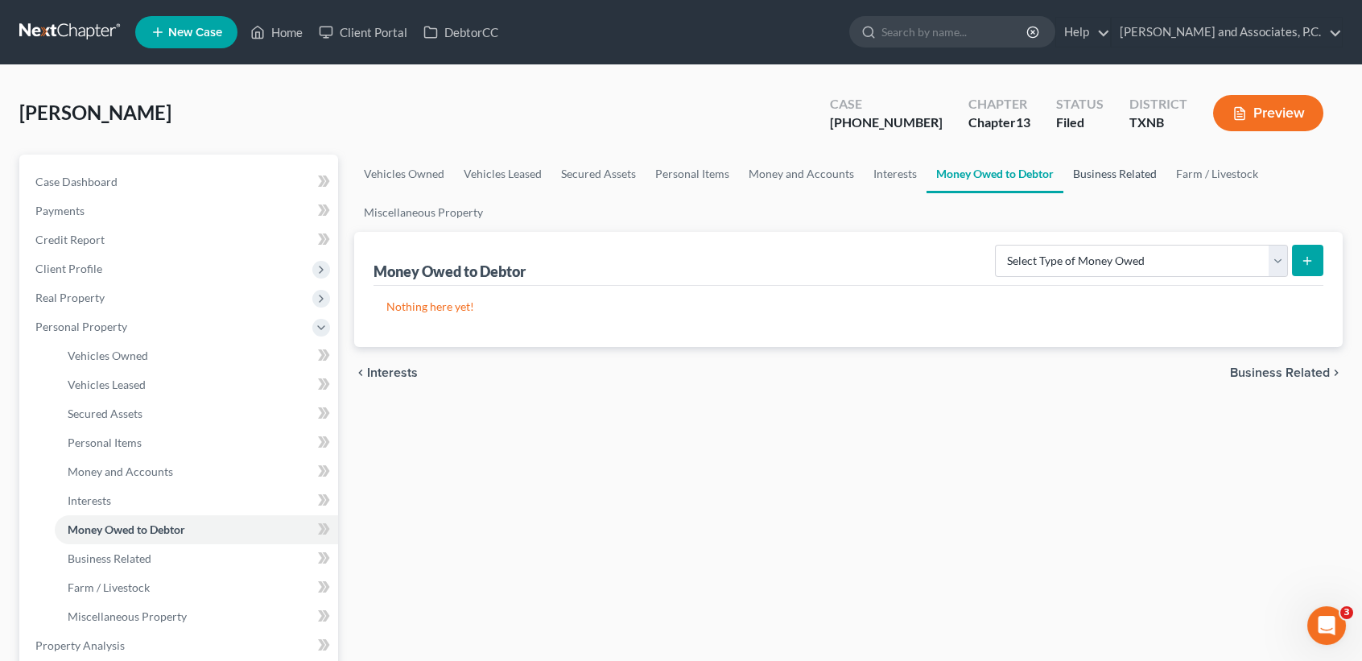
click at [1142, 171] on link "Business Related" at bounding box center [1114, 174] width 103 height 39
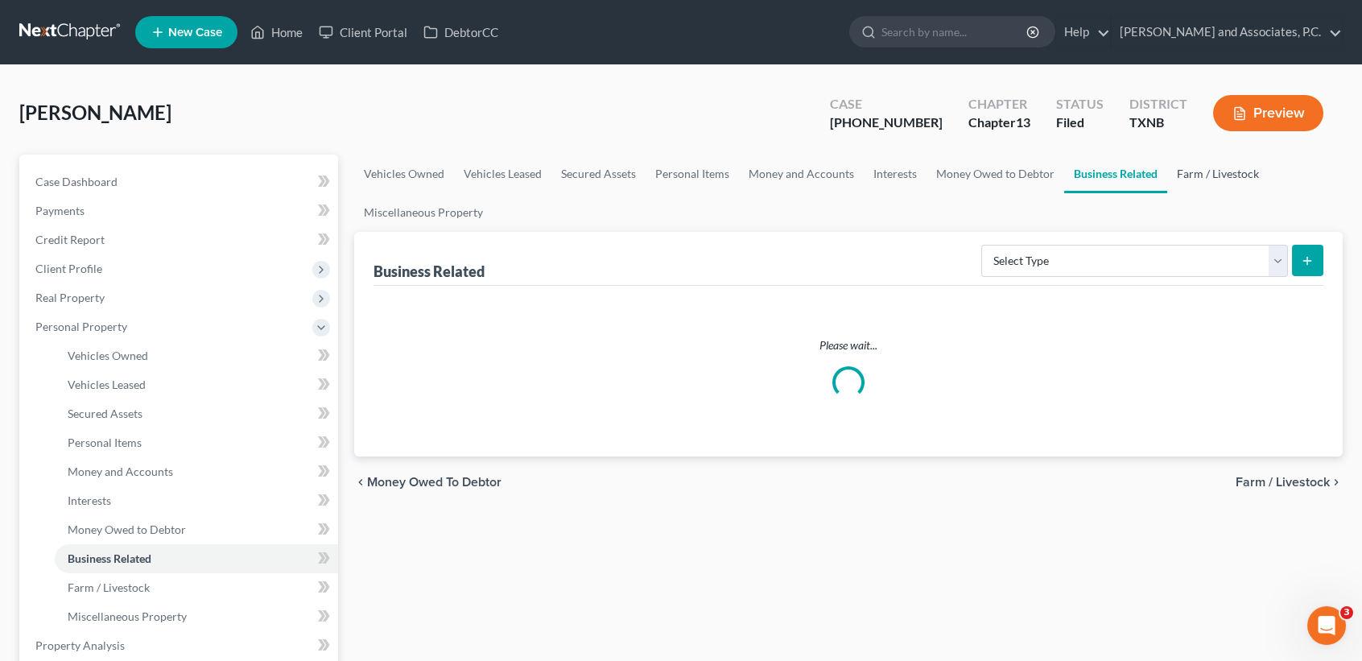
click at [1211, 179] on link "Farm / Livestock" at bounding box center [1217, 174] width 101 height 39
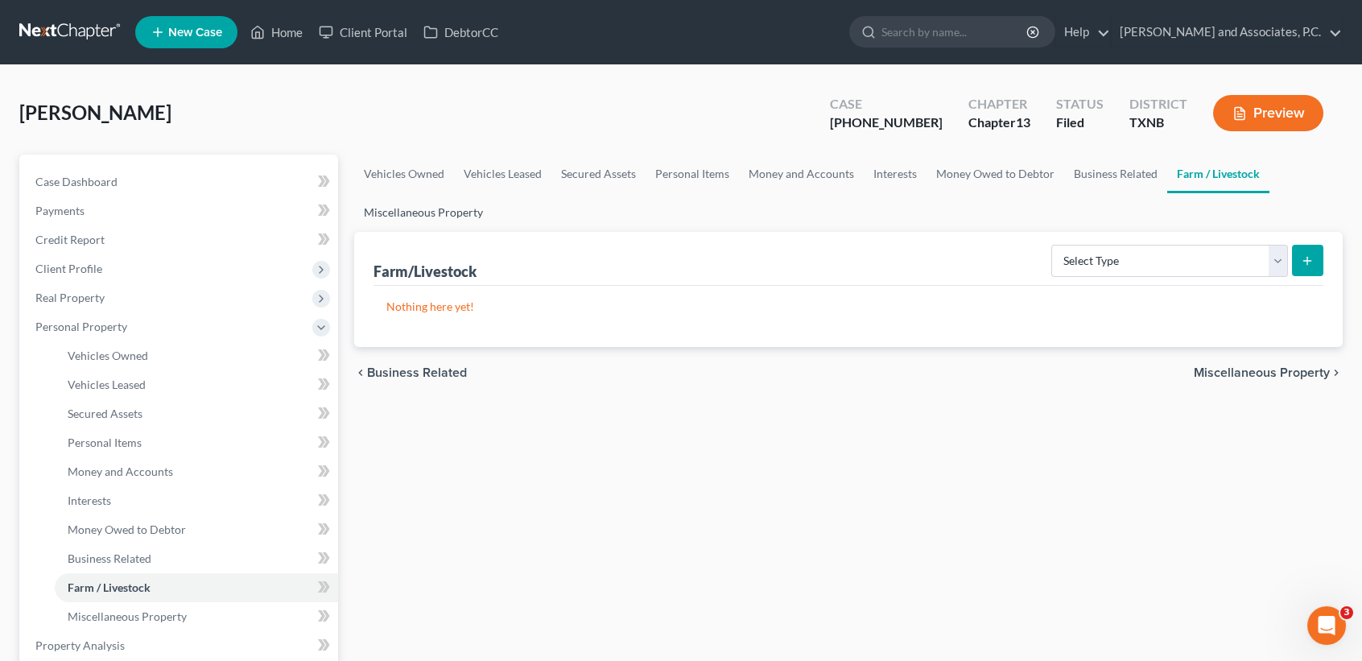
click at [452, 222] on link "Miscellaneous Property" at bounding box center [423, 212] width 138 height 39
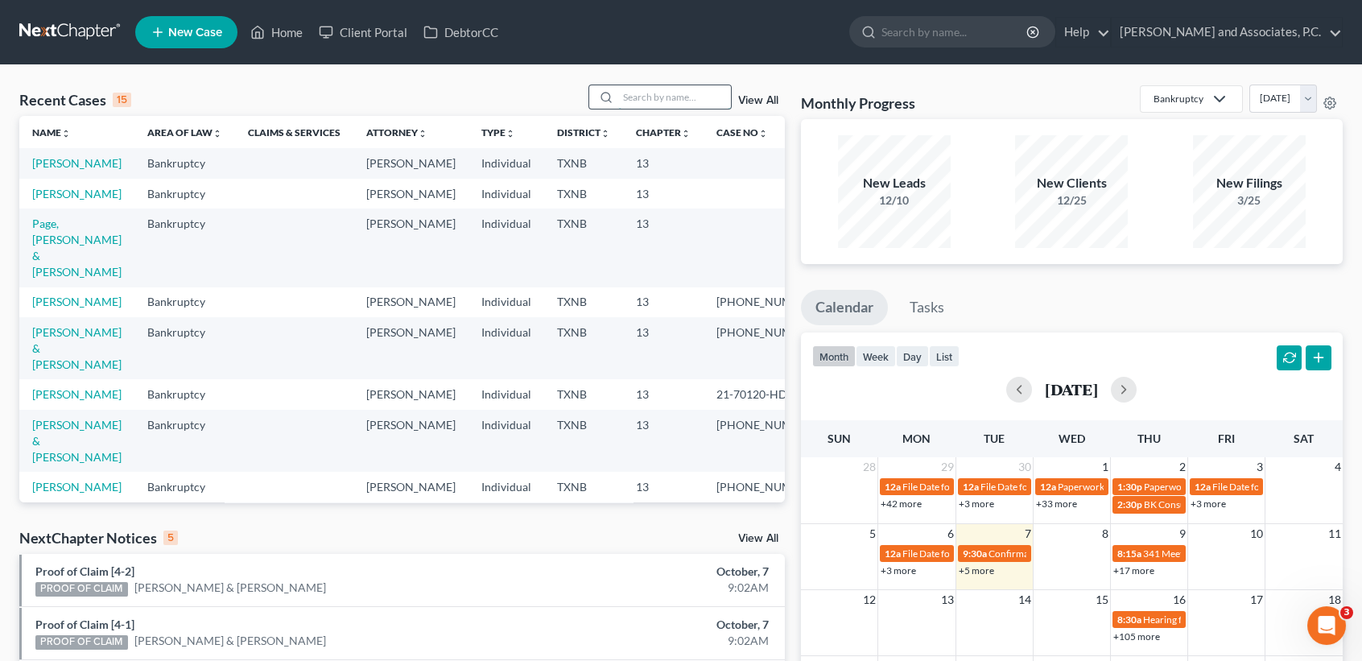
click at [704, 87] on input "search" at bounding box center [674, 96] width 113 height 23
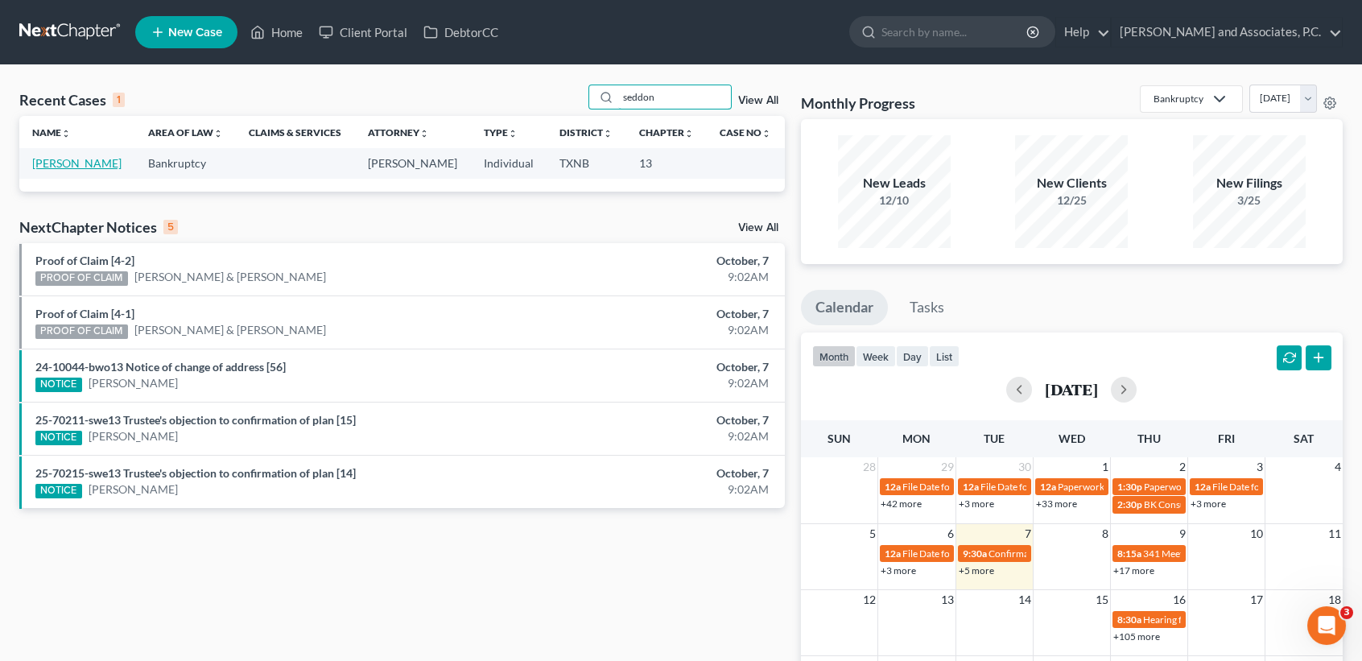
type input "seddon"
click at [53, 159] on link "[PERSON_NAME]" at bounding box center [76, 163] width 89 height 14
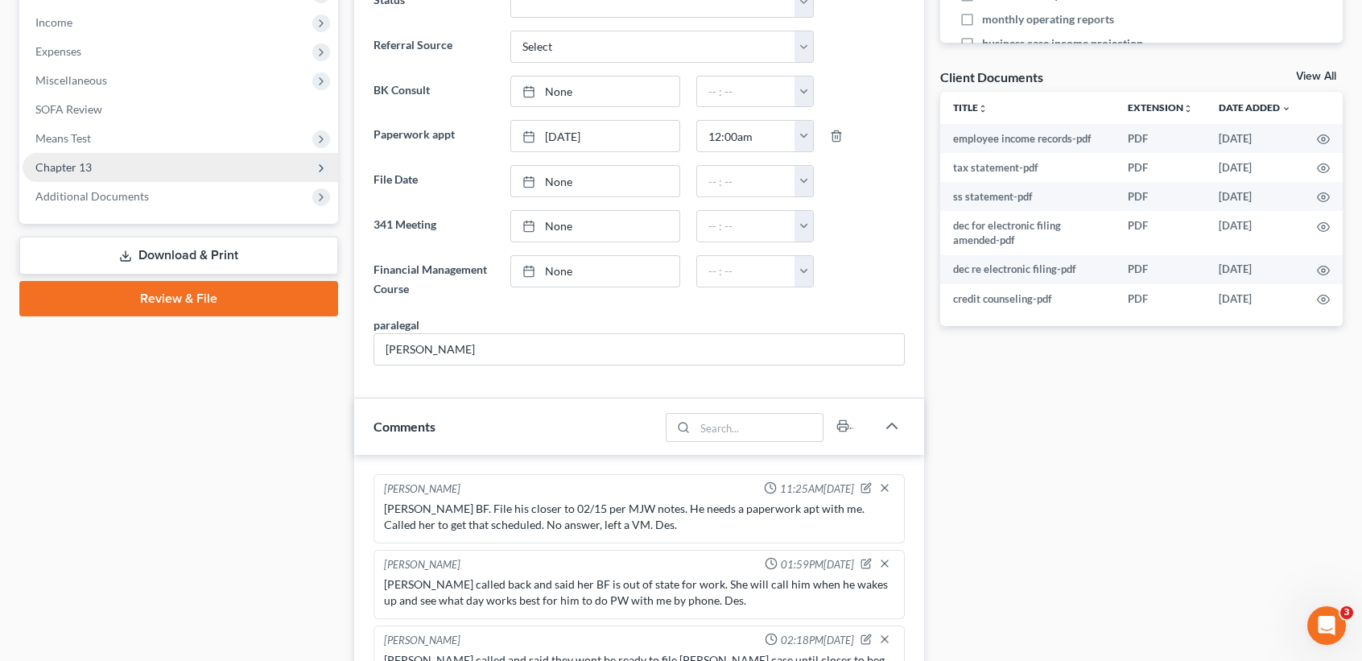
scroll to position [5106, 0]
click at [91, 173] on span "Chapter 13" at bounding box center [181, 167] width 316 height 29
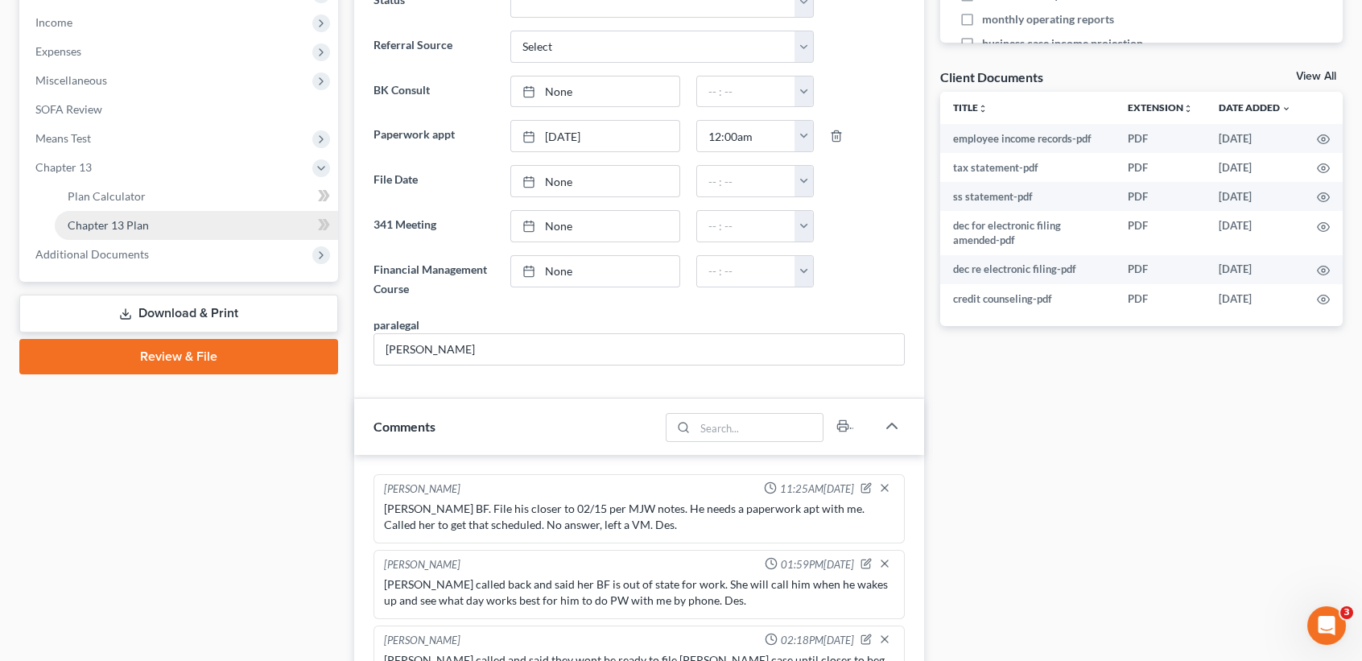
click at [98, 229] on span "Chapter 13 Plan" at bounding box center [108, 225] width 81 height 14
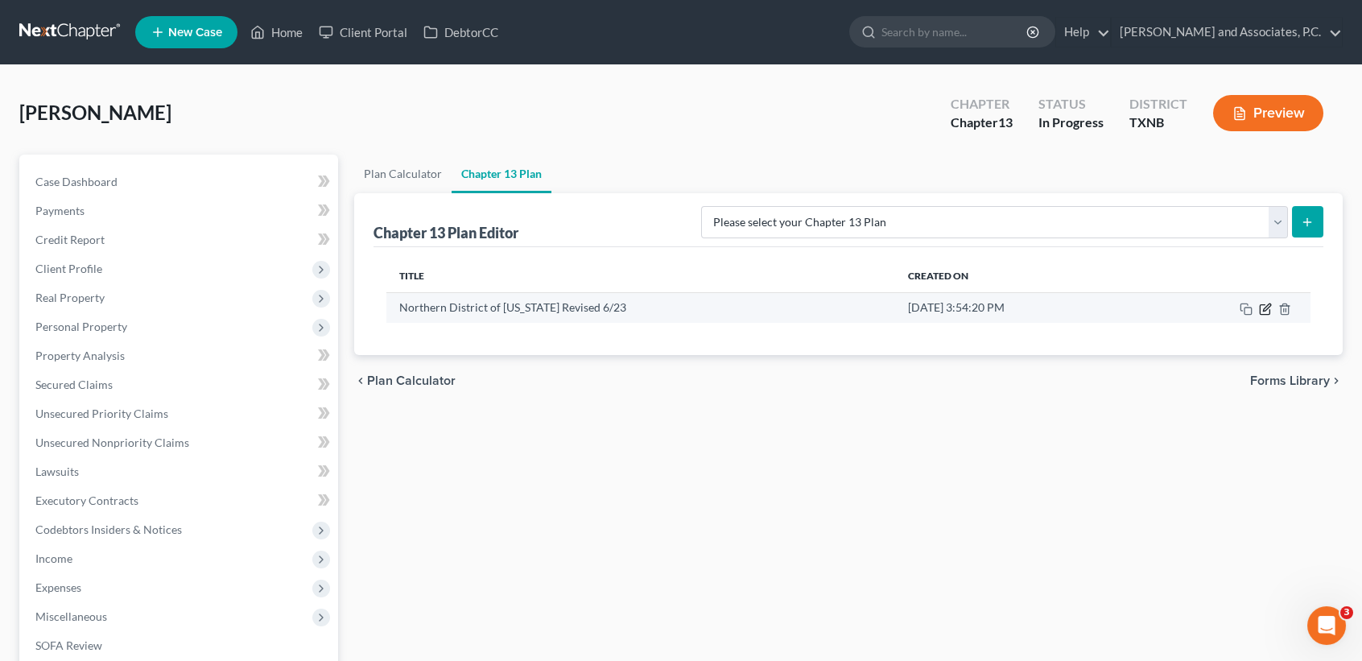
click at [1271, 307] on icon "button" at bounding box center [1265, 309] width 13 height 13
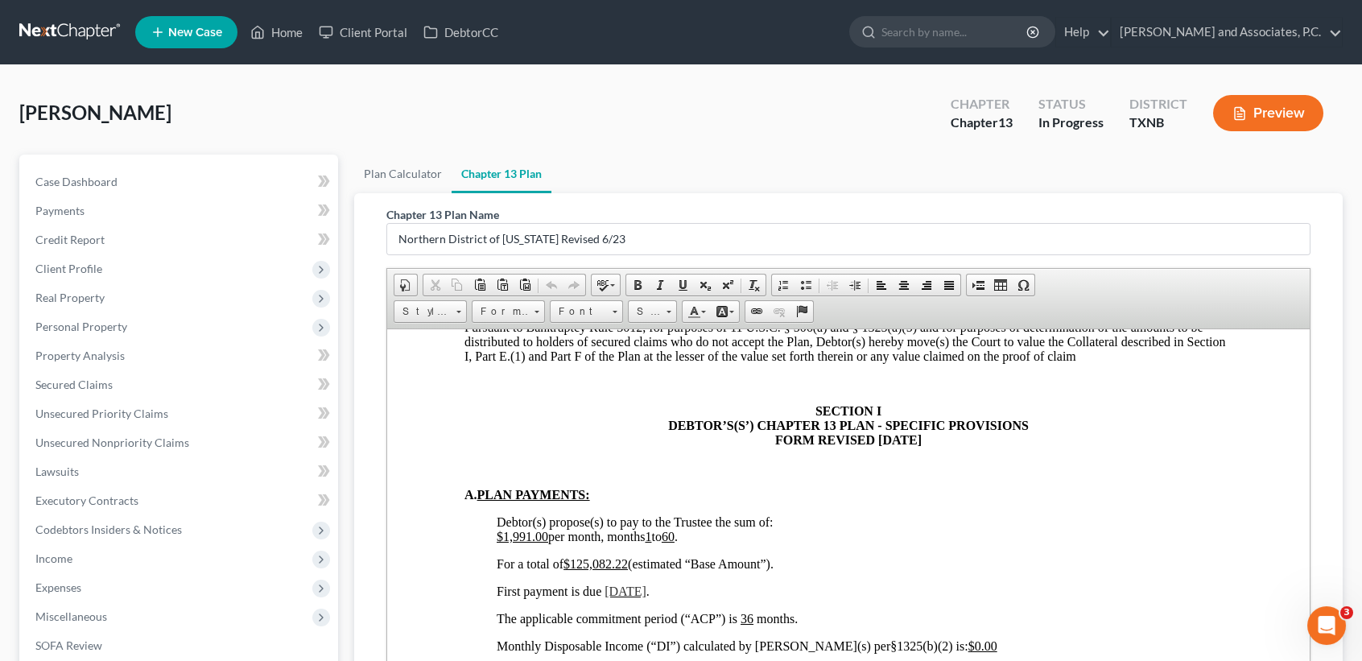
scroll to position [858, 0]
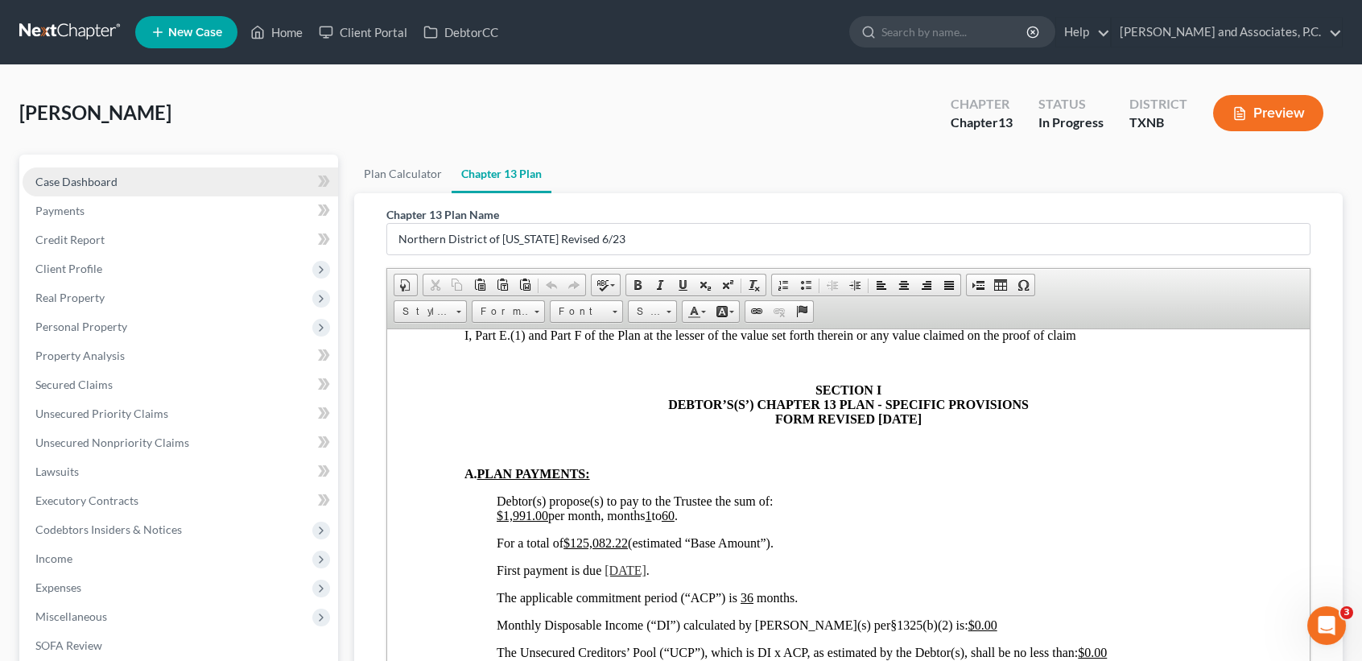
click at [96, 175] on span "Case Dashboard" at bounding box center [76, 182] width 82 height 14
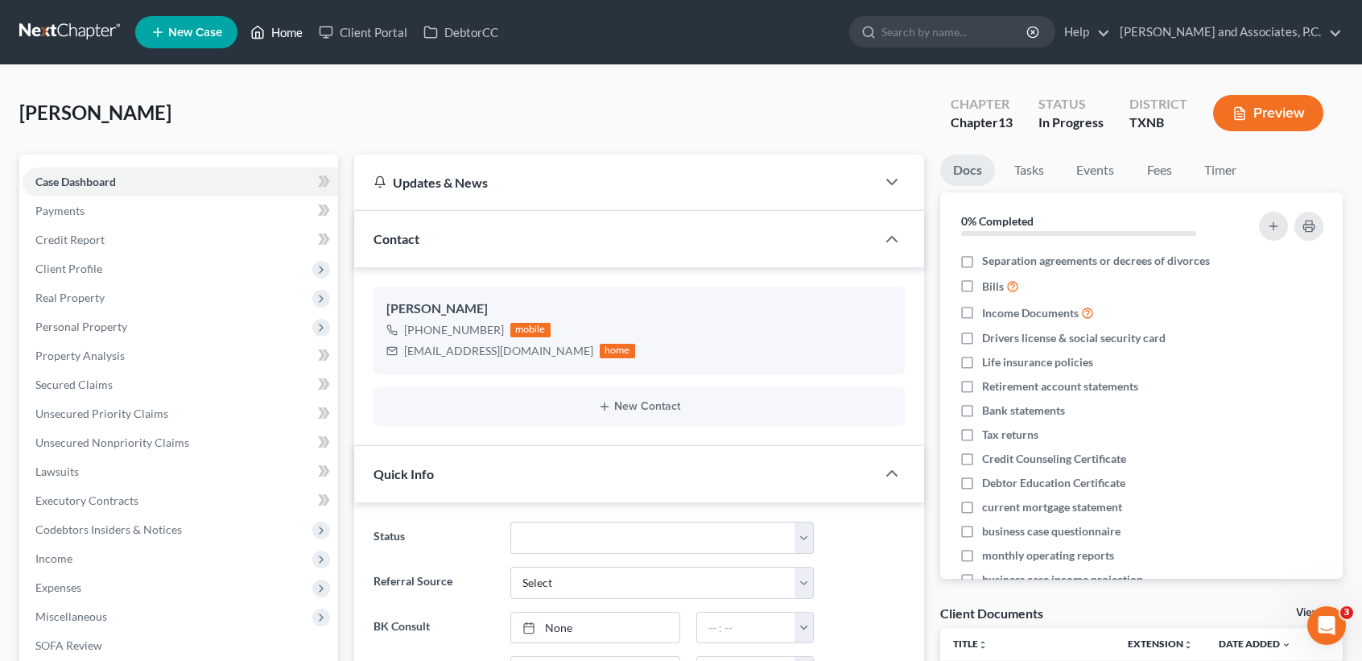
click at [279, 36] on link "Home" at bounding box center [276, 32] width 68 height 29
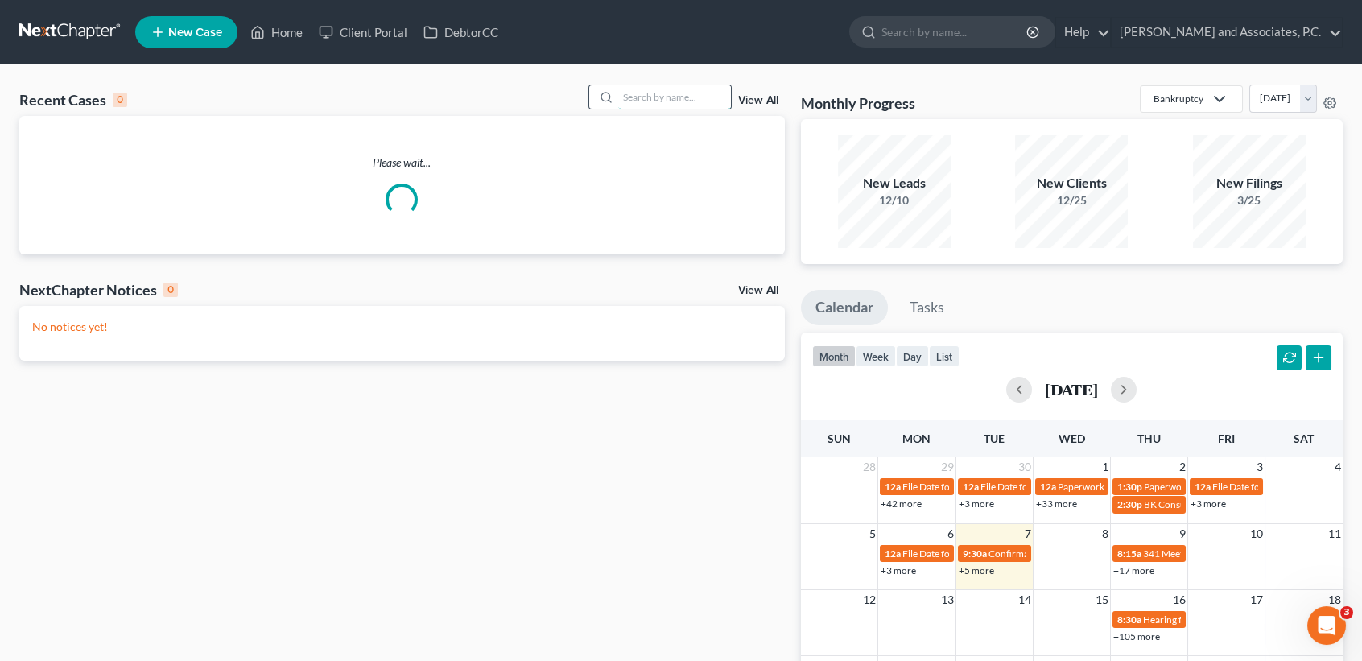
click at [678, 95] on input "search" at bounding box center [674, 96] width 113 height 23
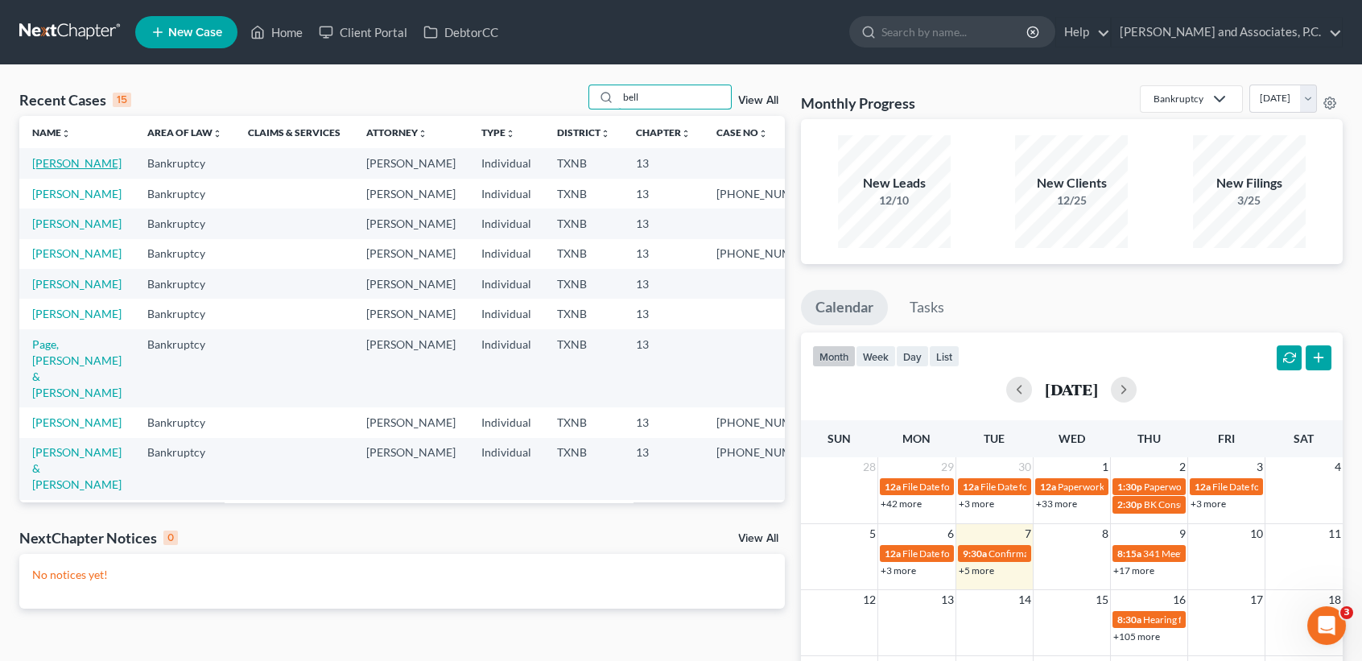
type input "bell"
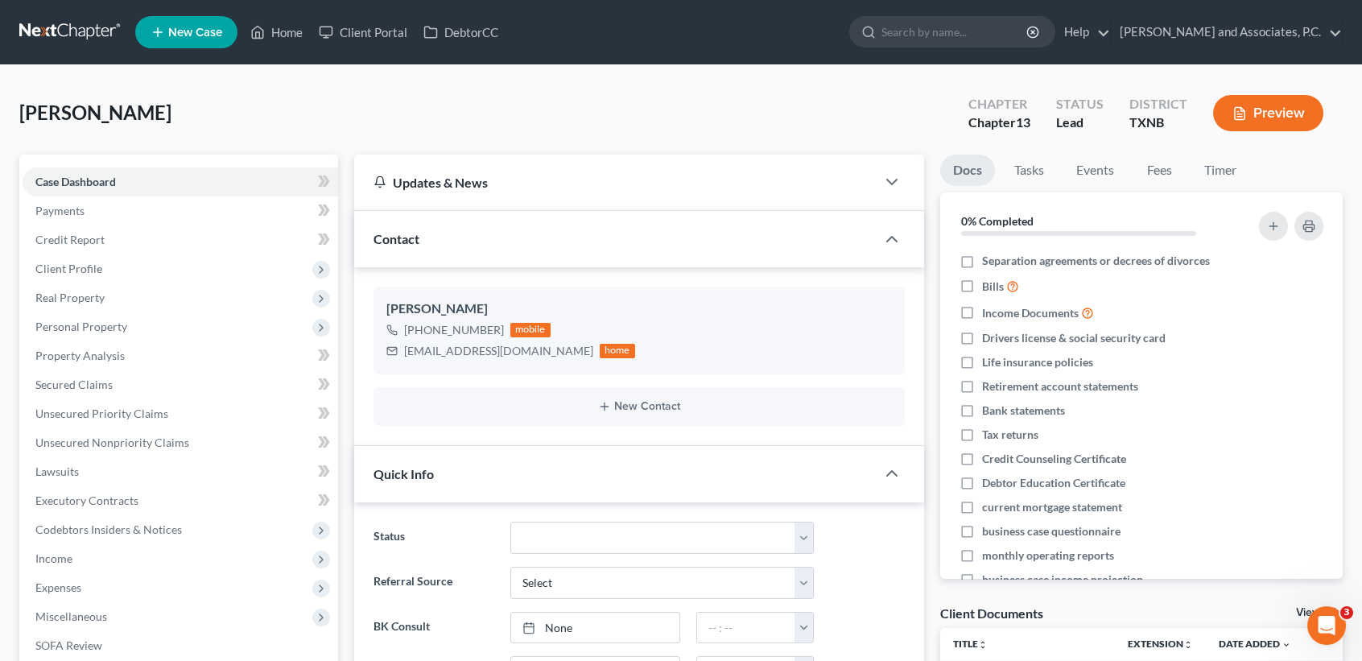
scroll to position [3542, 0]
click at [66, 554] on span "Income" at bounding box center [53, 558] width 37 height 14
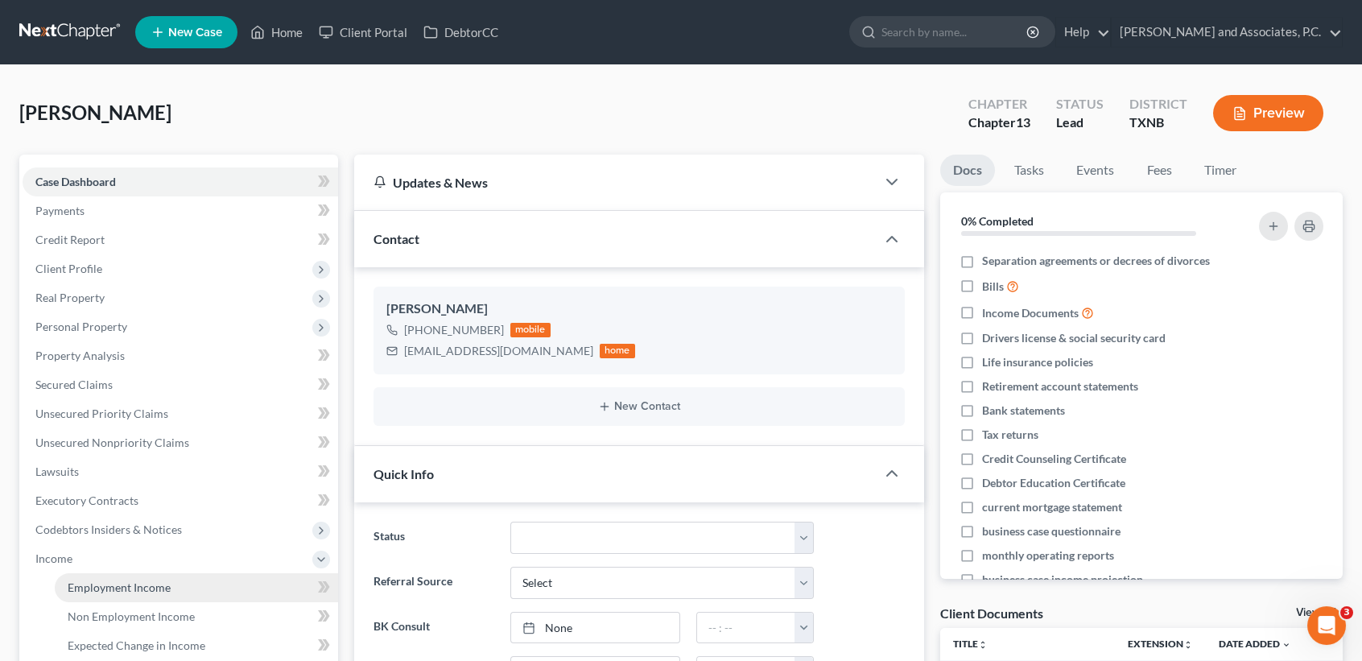
click at [72, 593] on link "Employment Income" at bounding box center [196, 587] width 283 height 29
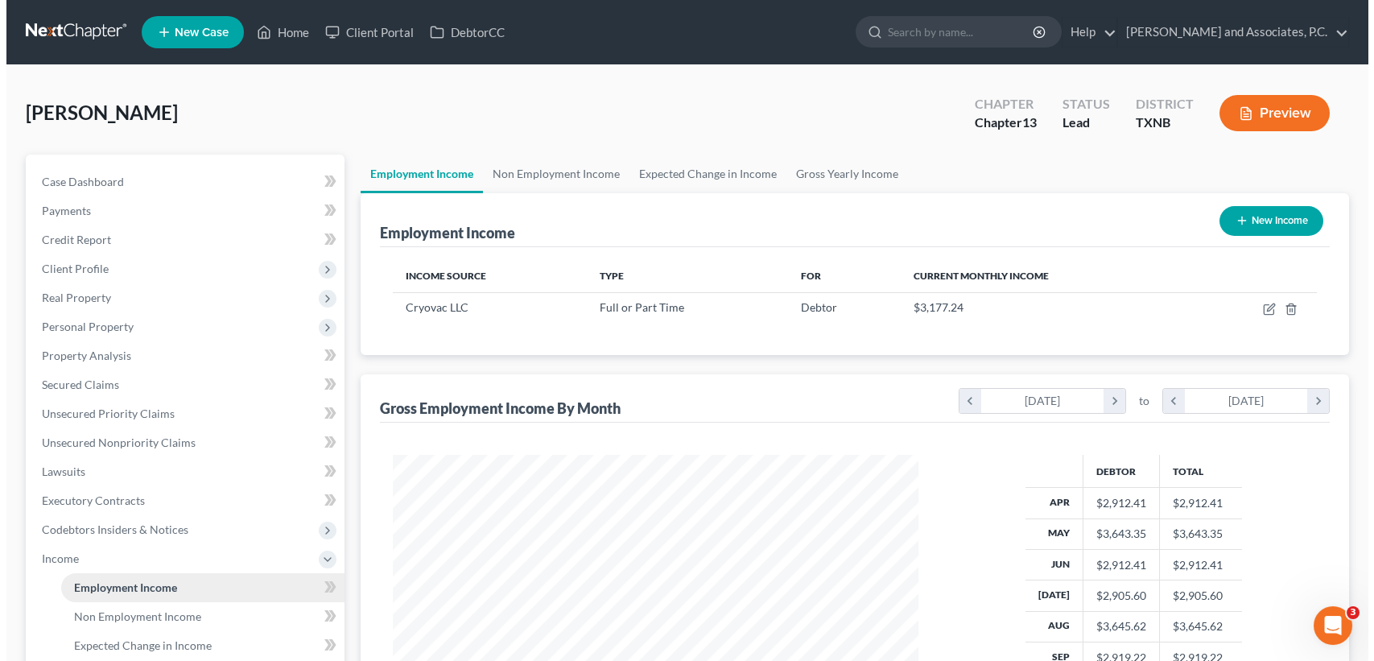
scroll to position [288, 557]
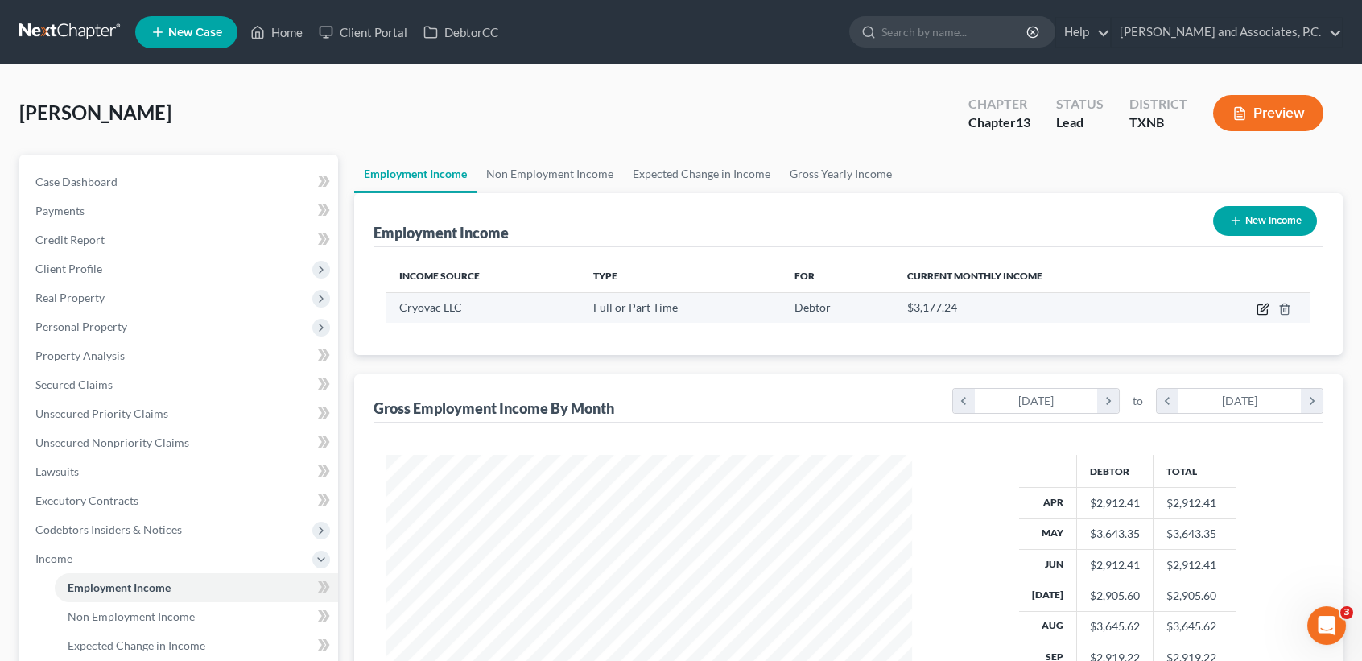
click at [1263, 306] on icon "button" at bounding box center [1262, 309] width 13 height 13
select select "0"
select select "28"
select select "3"
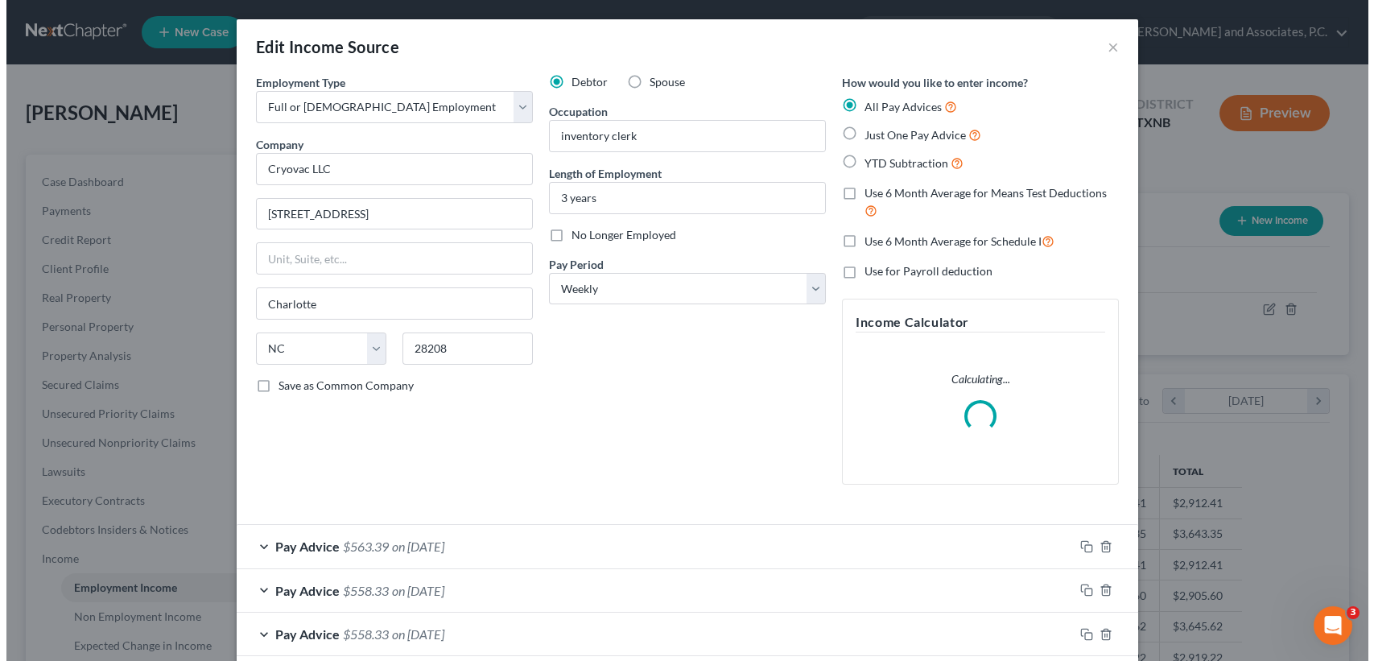
scroll to position [288, 563]
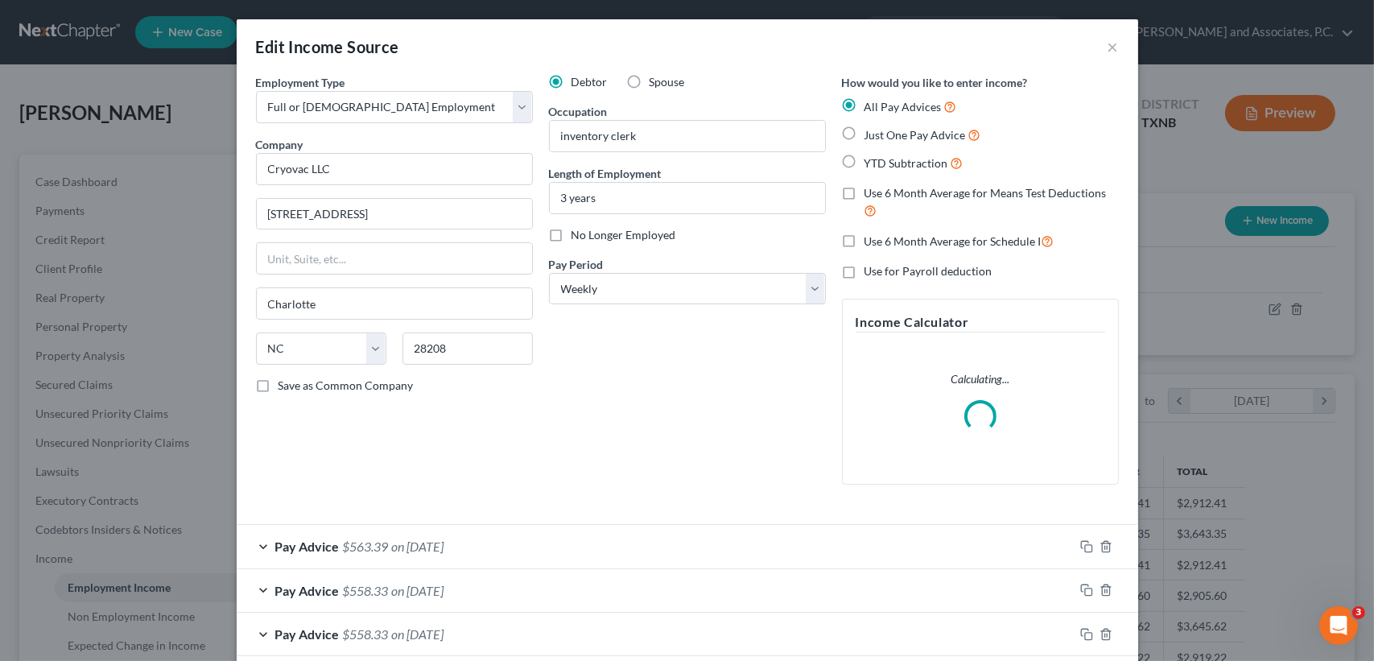
click at [864, 241] on label "Use 6 Month Average for Schedule I" at bounding box center [959, 241] width 190 height 19
click at [871, 241] on input "Use 6 Month Average for Schedule I" at bounding box center [876, 237] width 10 height 10
checkbox input "true"
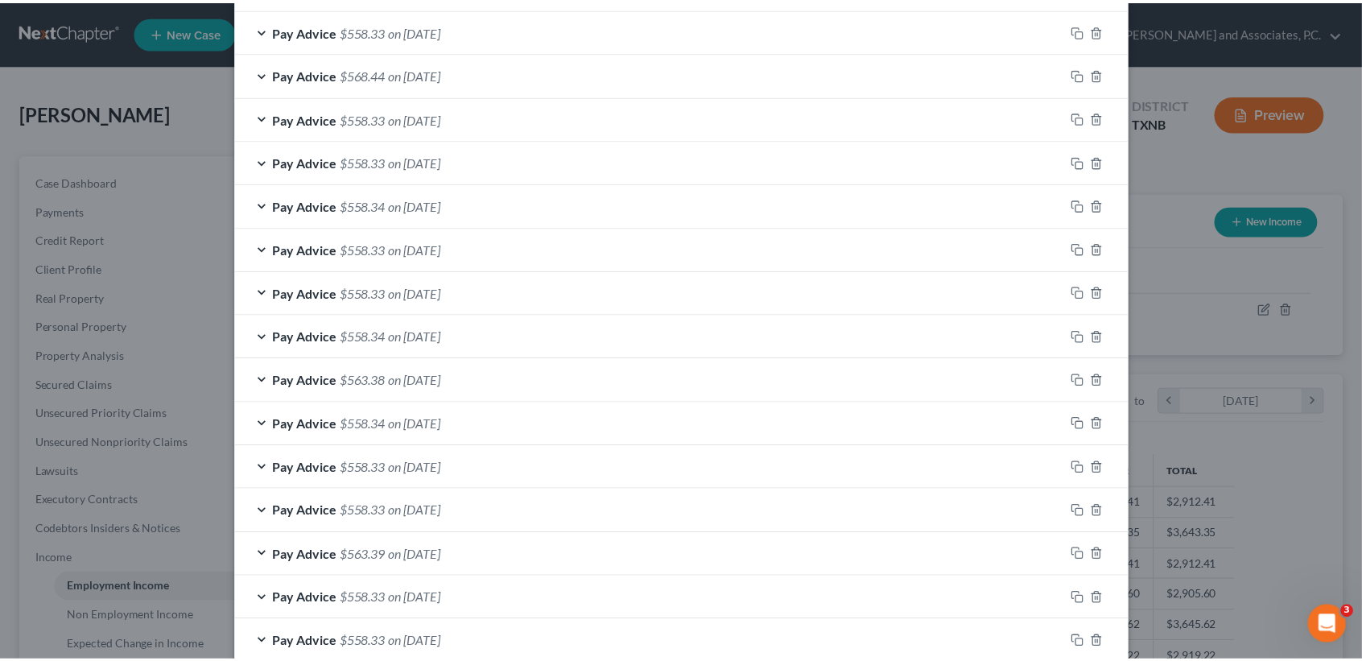
scroll to position [1086, 0]
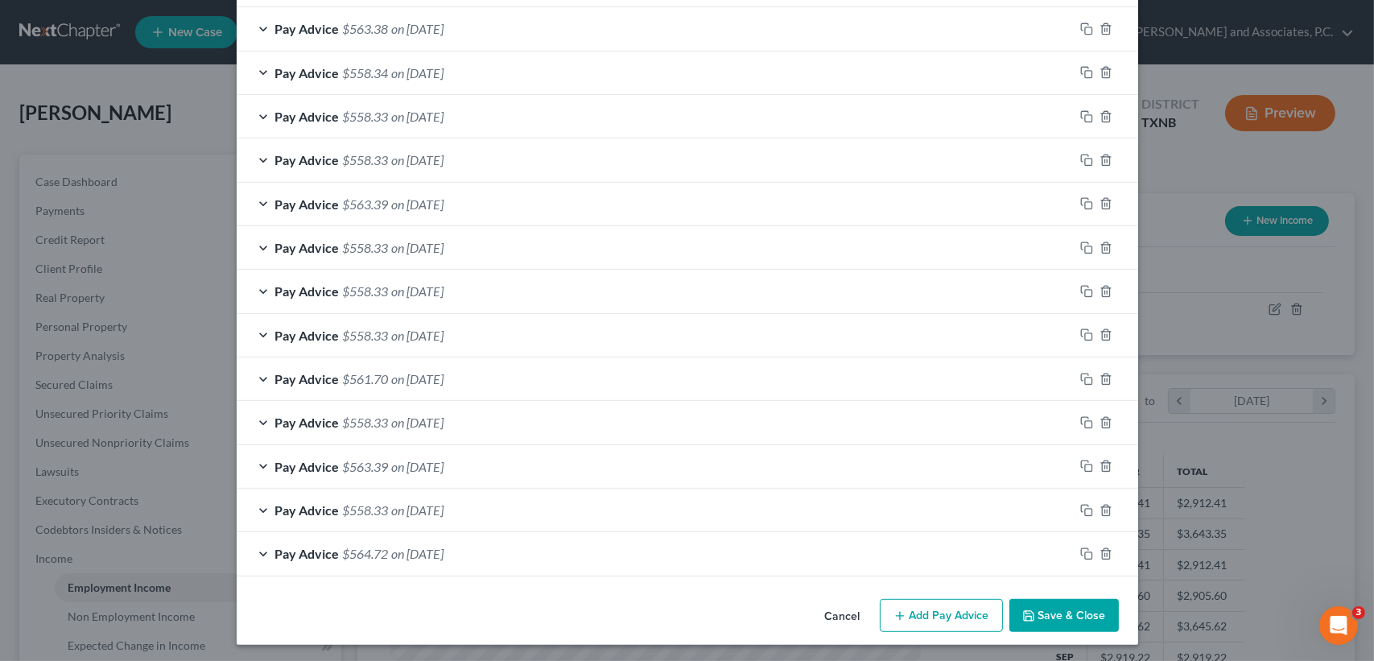
click at [1075, 607] on button "Save & Close" at bounding box center [1063, 616] width 109 height 34
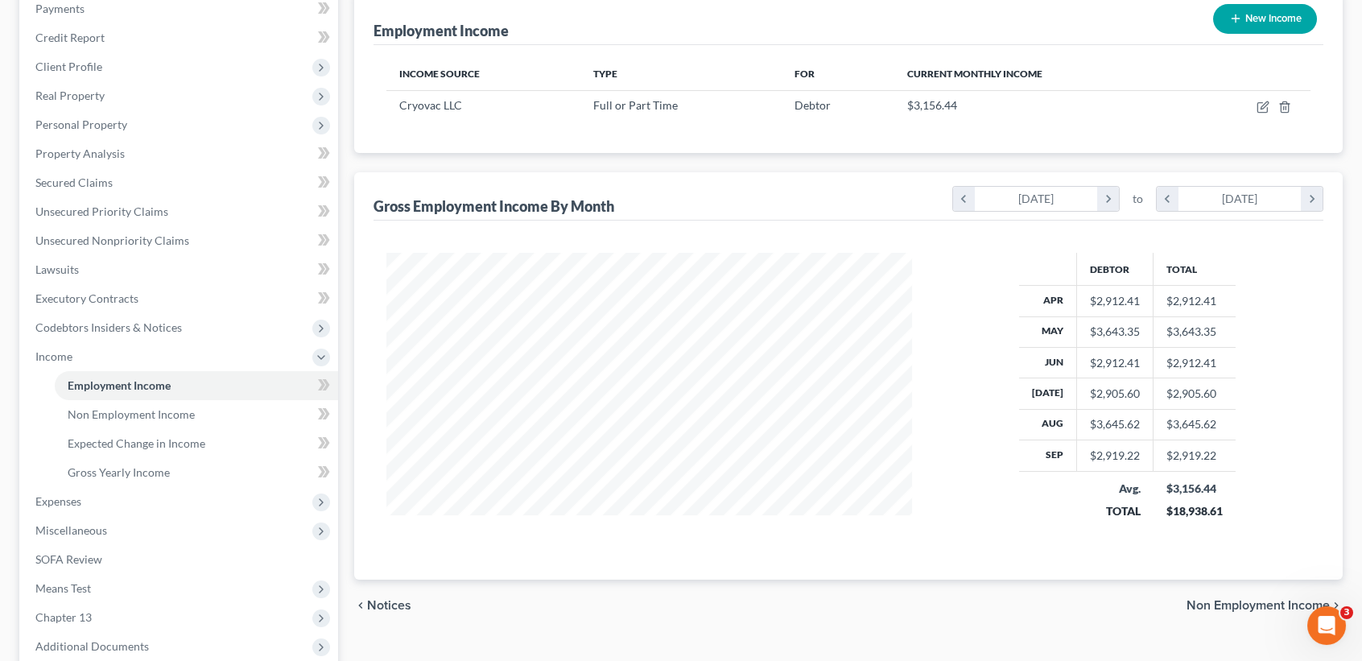
scroll to position [214, 0]
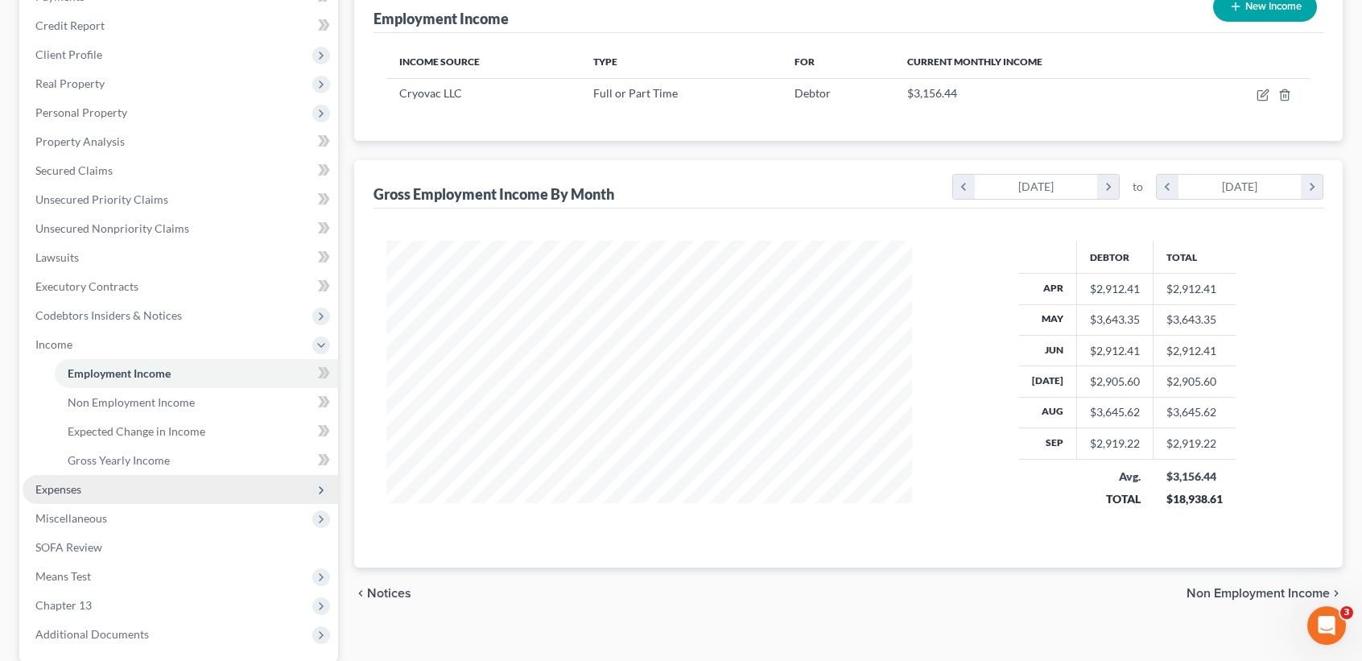
click at [99, 493] on span "Expenses" at bounding box center [181, 489] width 316 height 29
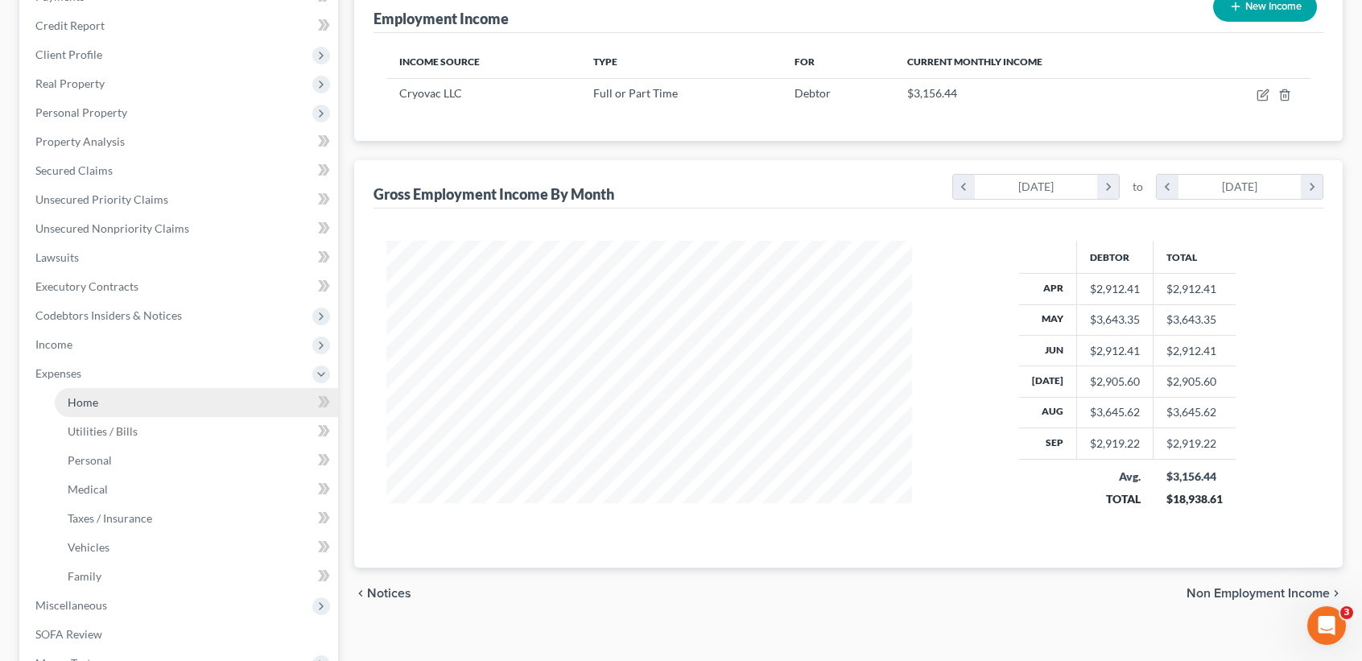
click at [87, 412] on link "Home" at bounding box center [196, 402] width 283 height 29
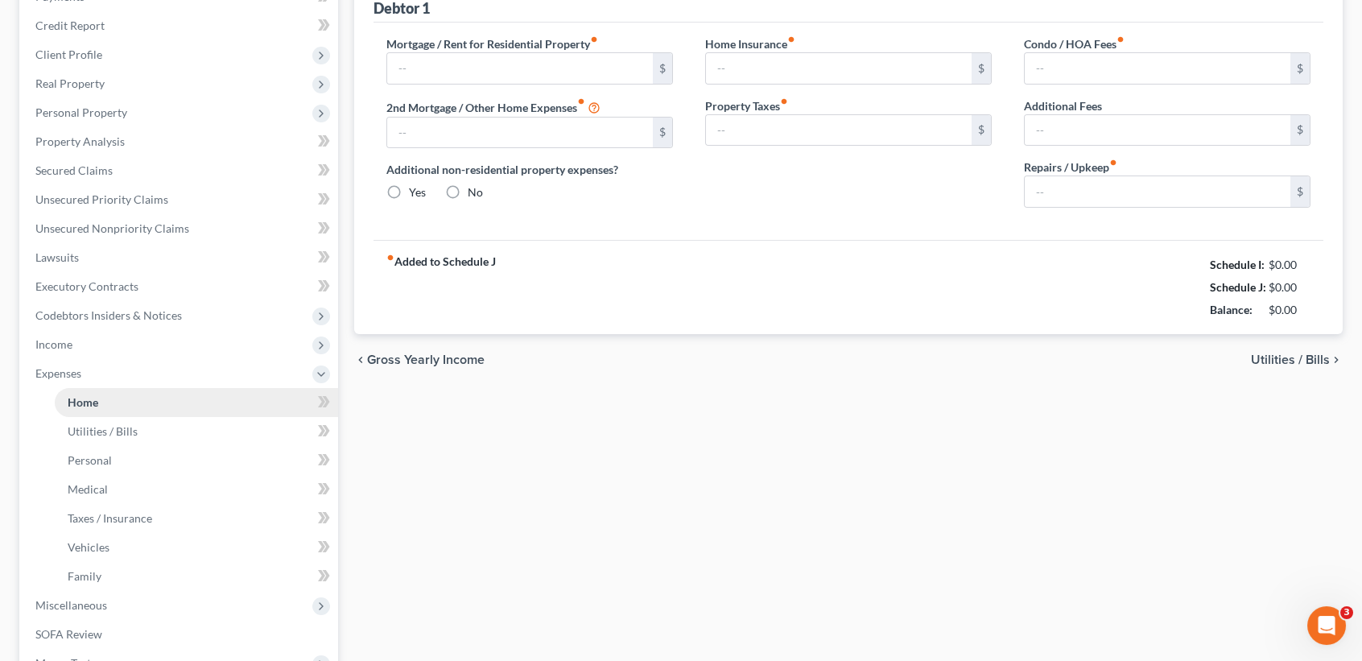
scroll to position [141, 0]
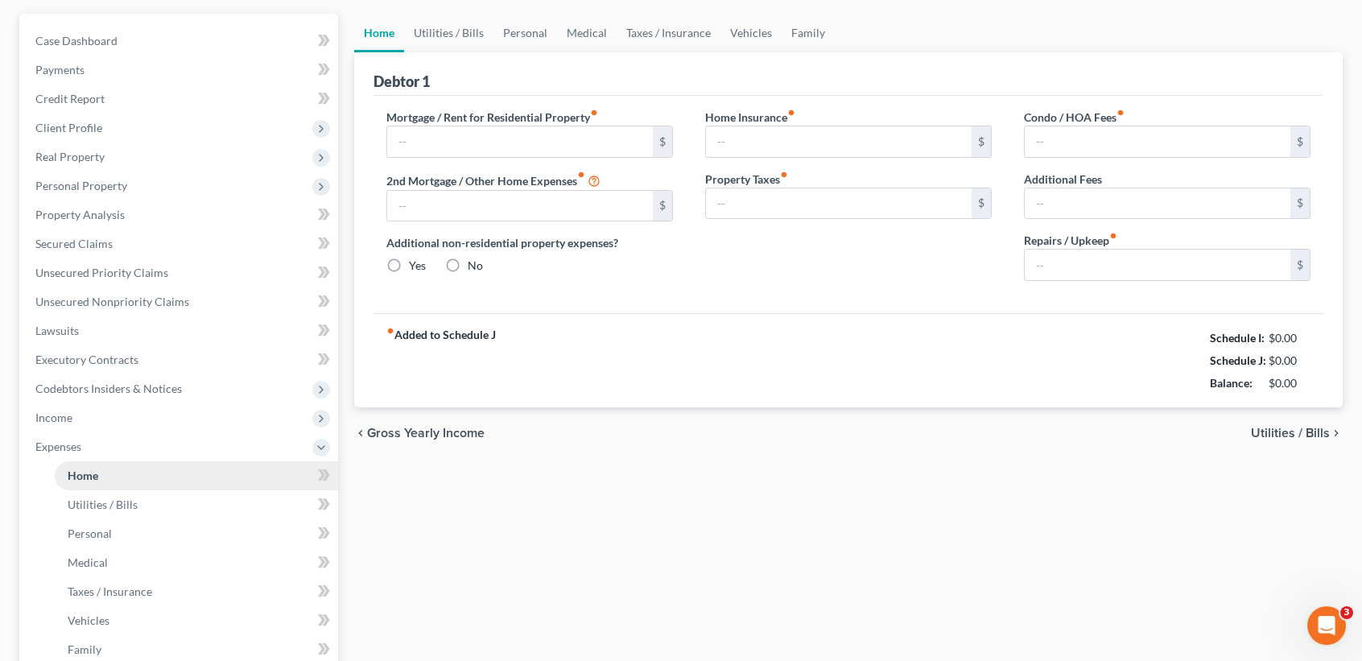
type input "575.00"
type input "0.00"
radio input "true"
type input "0.00"
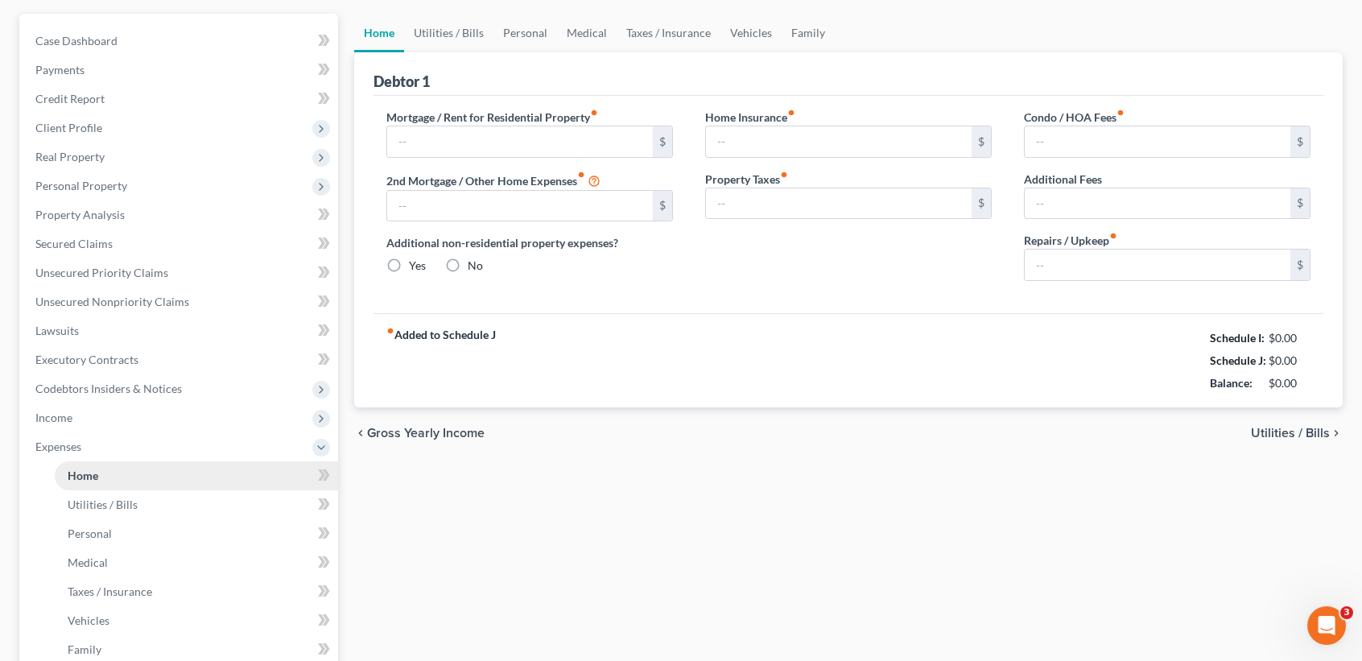
type input "0.00"
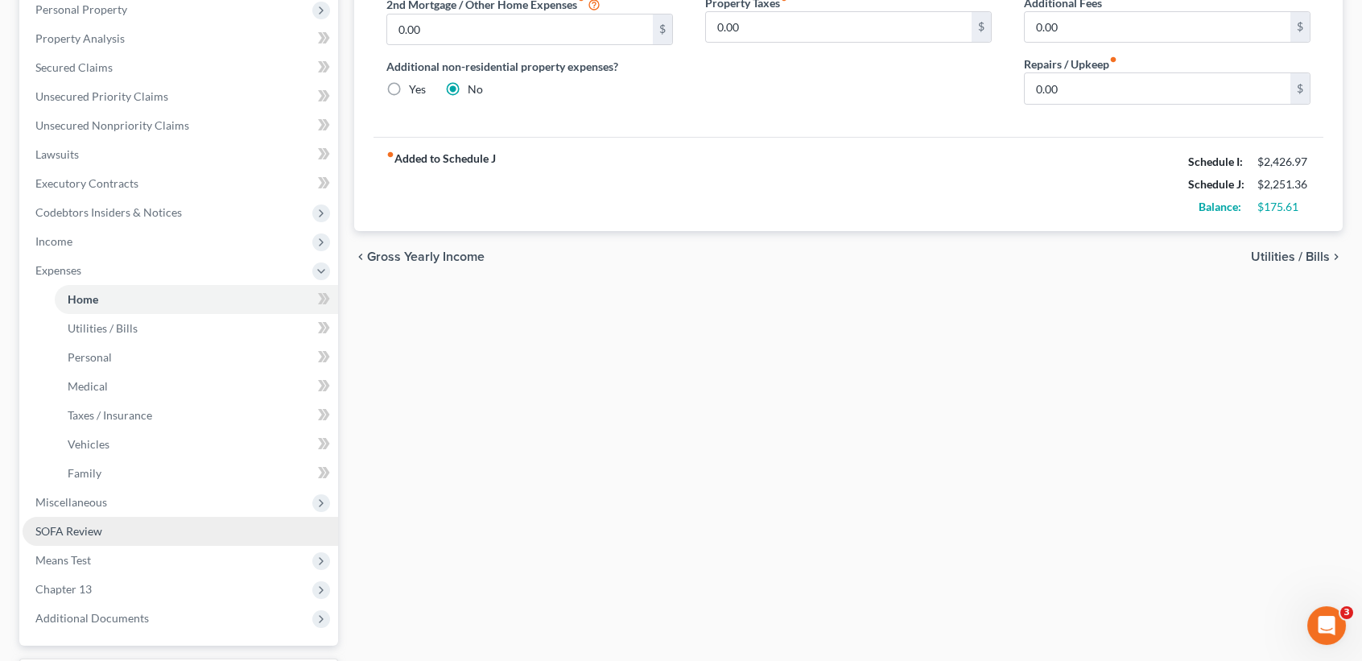
scroll to position [453, 0]
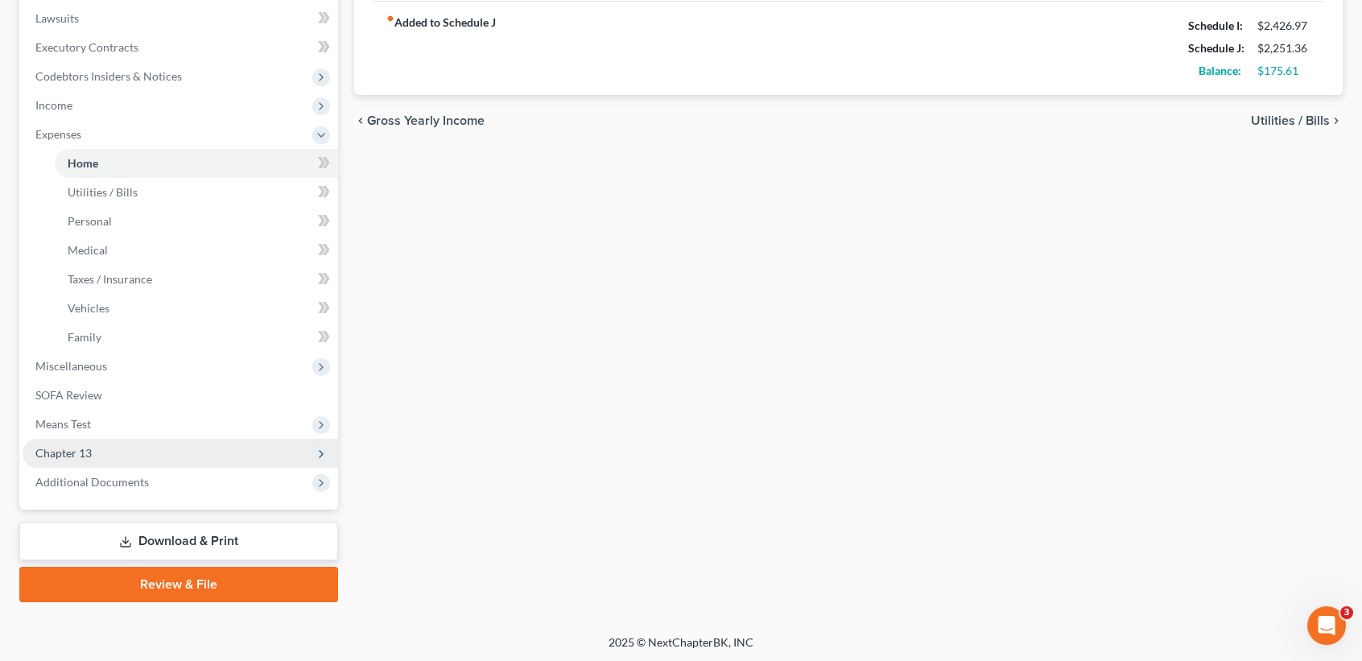
click at [77, 446] on span "Chapter 13" at bounding box center [63, 453] width 56 height 14
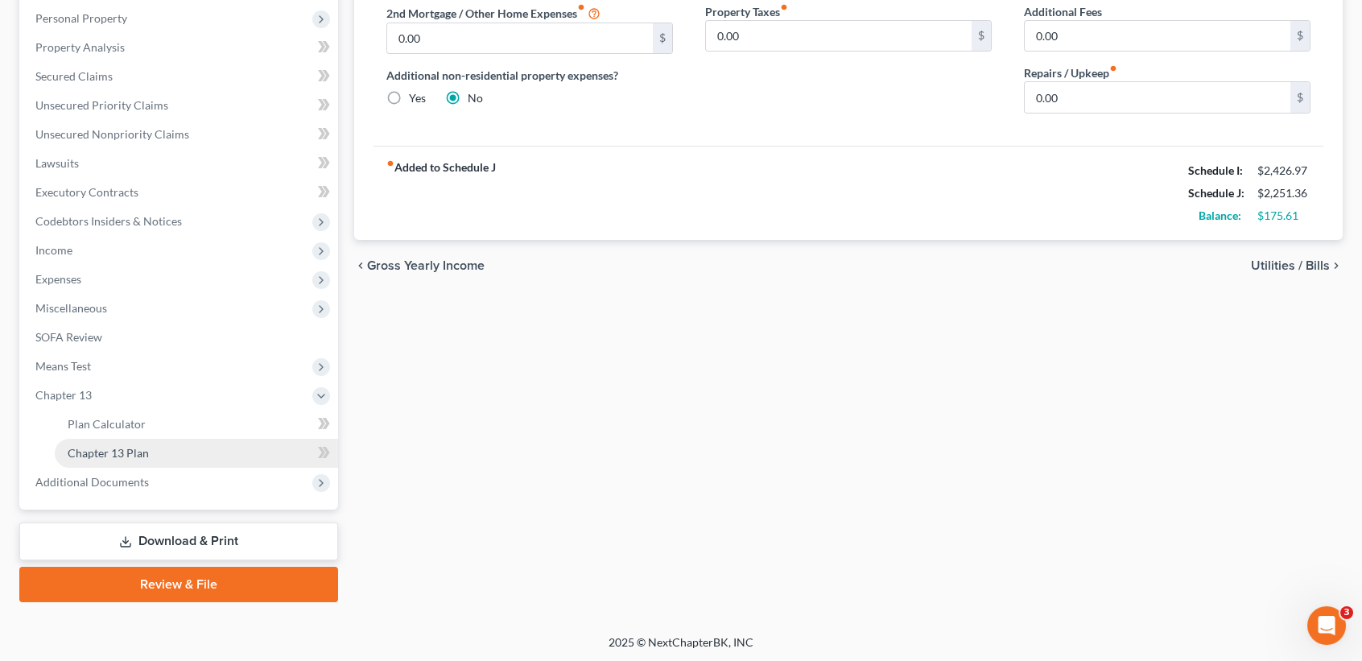
click at [97, 454] on span "Chapter 13 Plan" at bounding box center [108, 453] width 81 height 14
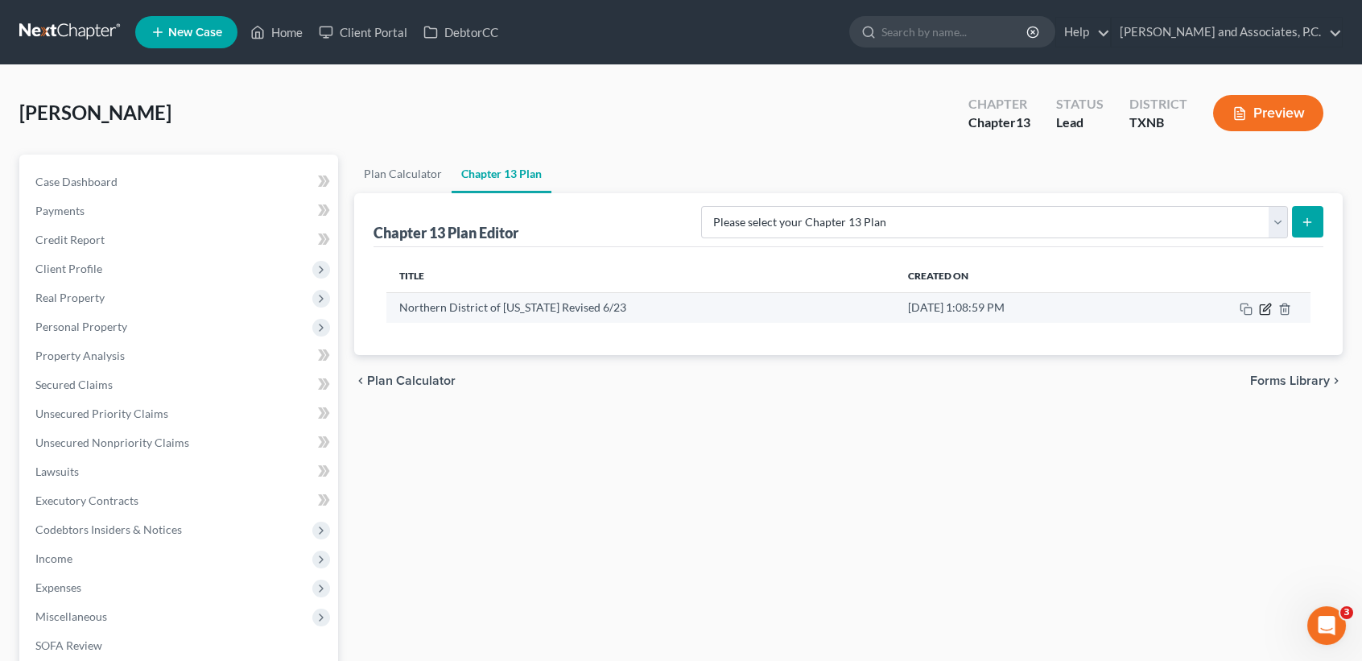
click at [1265, 303] on icon "button" at bounding box center [1265, 309] width 13 height 13
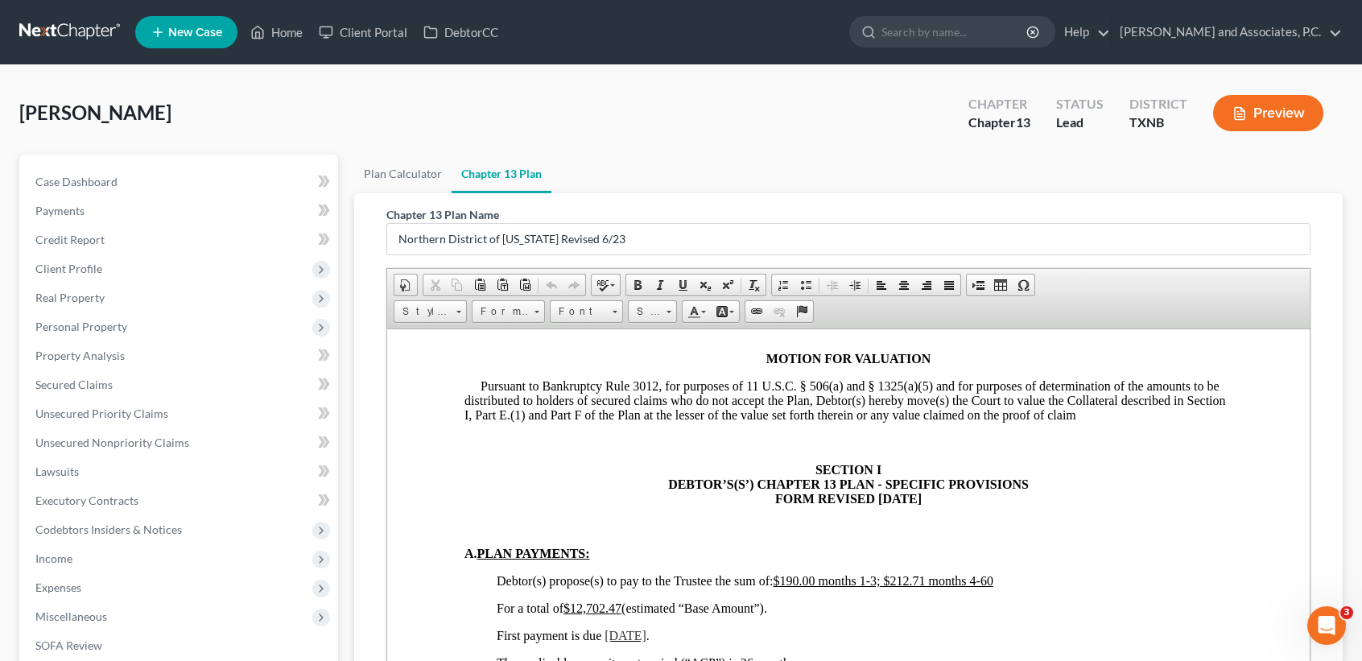
scroll to position [308, 0]
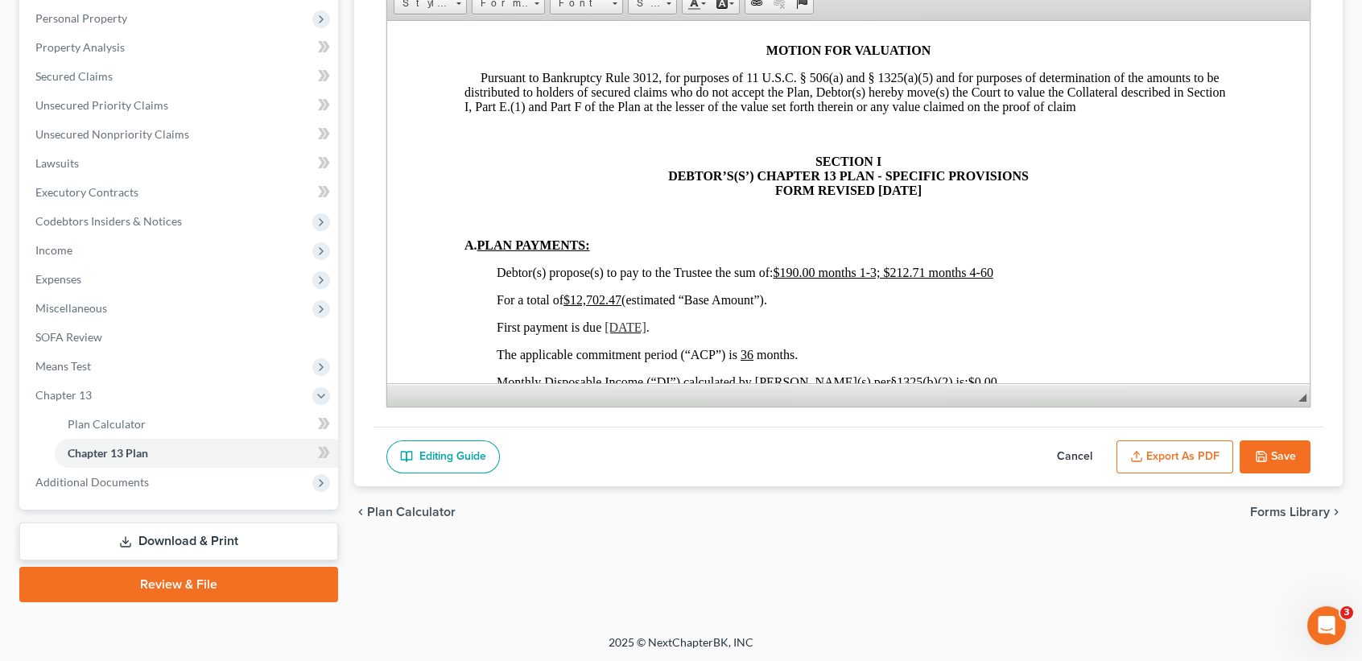
click at [1277, 443] on button "Save" at bounding box center [1275, 457] width 71 height 34
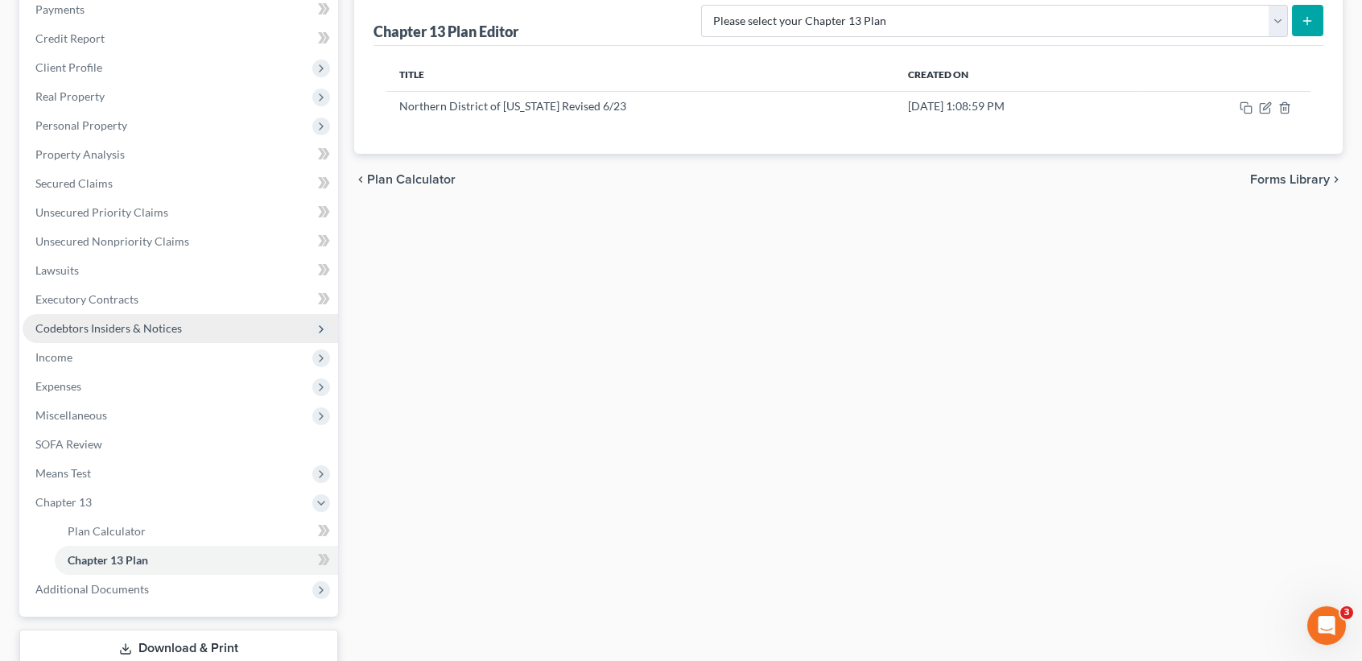
scroll to position [0, 0]
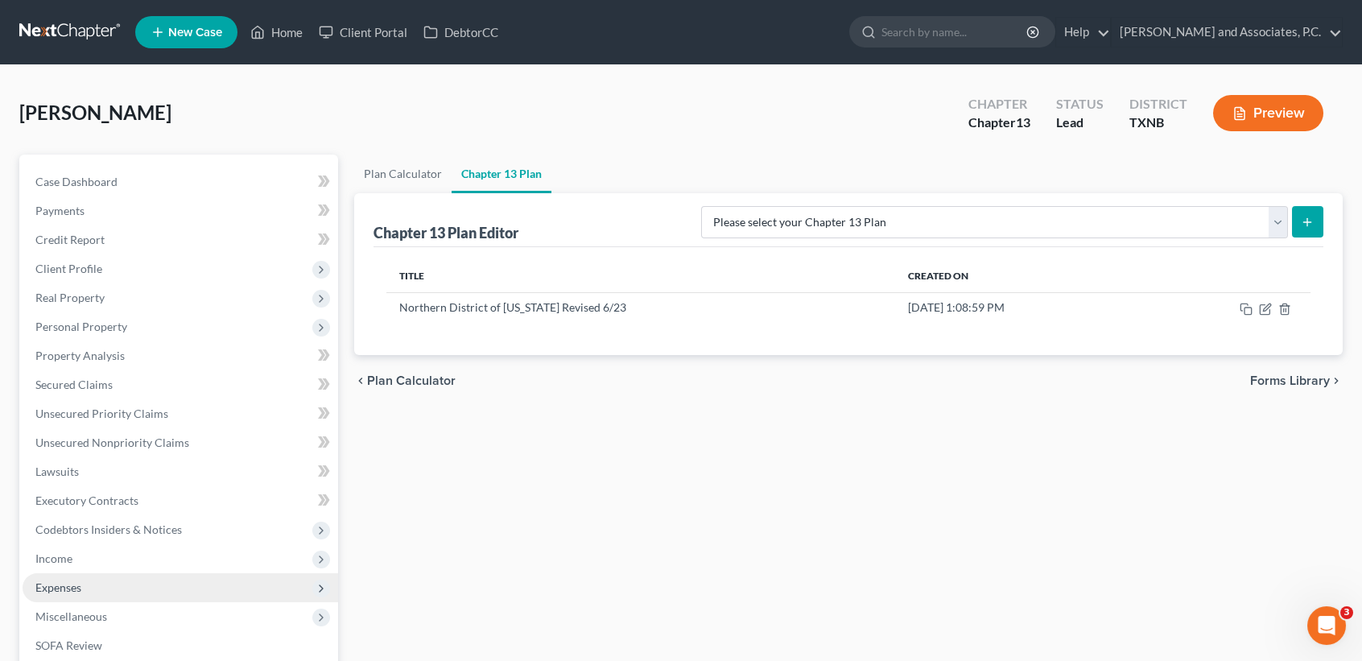
click at [90, 580] on span "Expenses" at bounding box center [181, 587] width 316 height 29
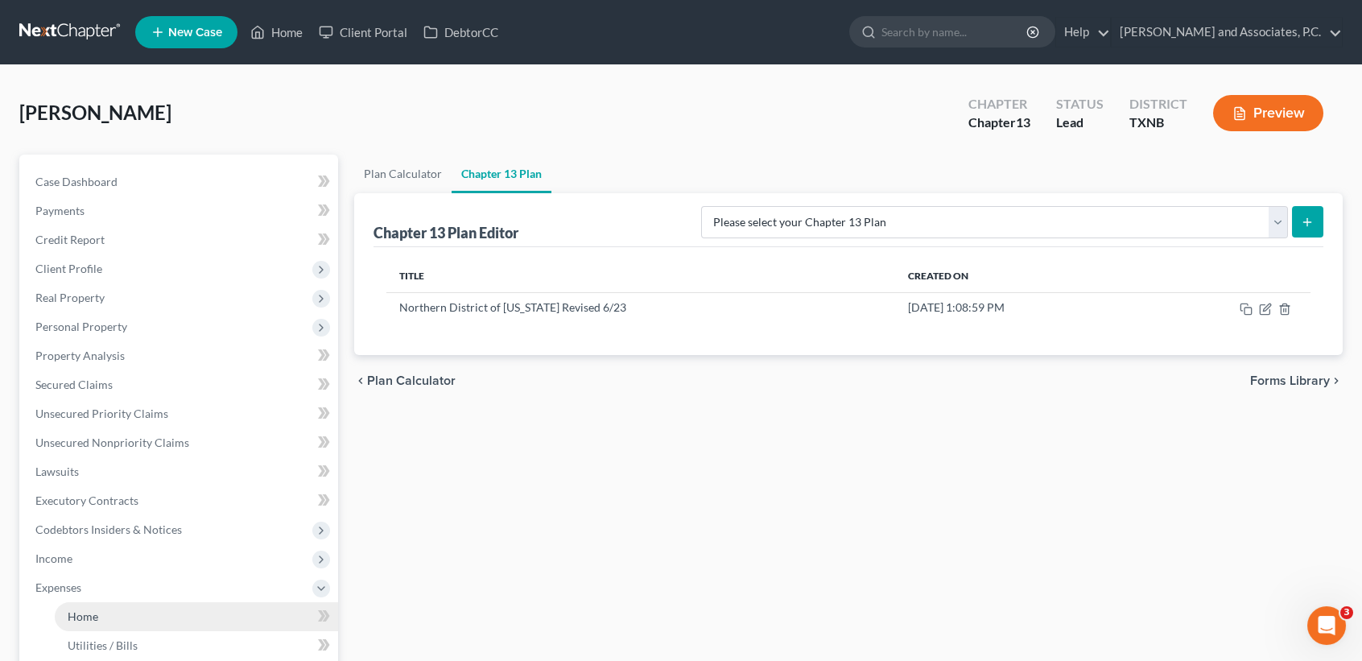
click at [90, 604] on link "Home" at bounding box center [196, 616] width 283 height 29
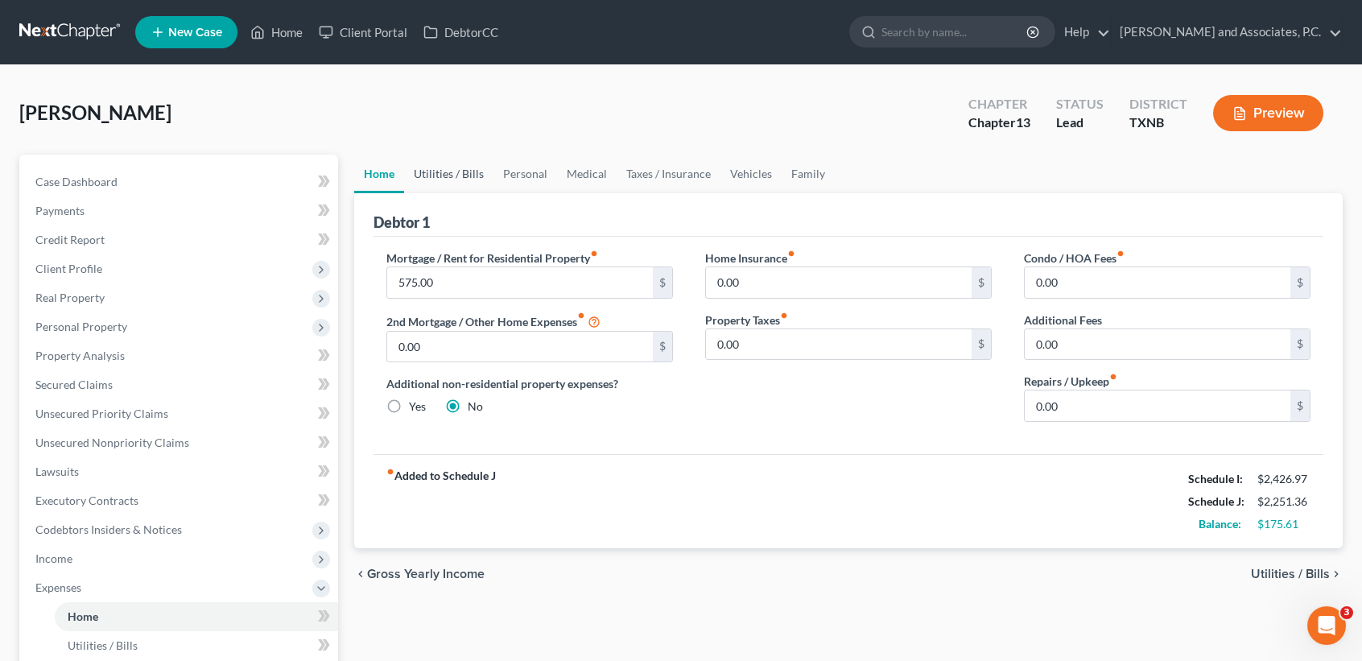
click at [426, 172] on link "Utilities / Bills" at bounding box center [448, 174] width 89 height 39
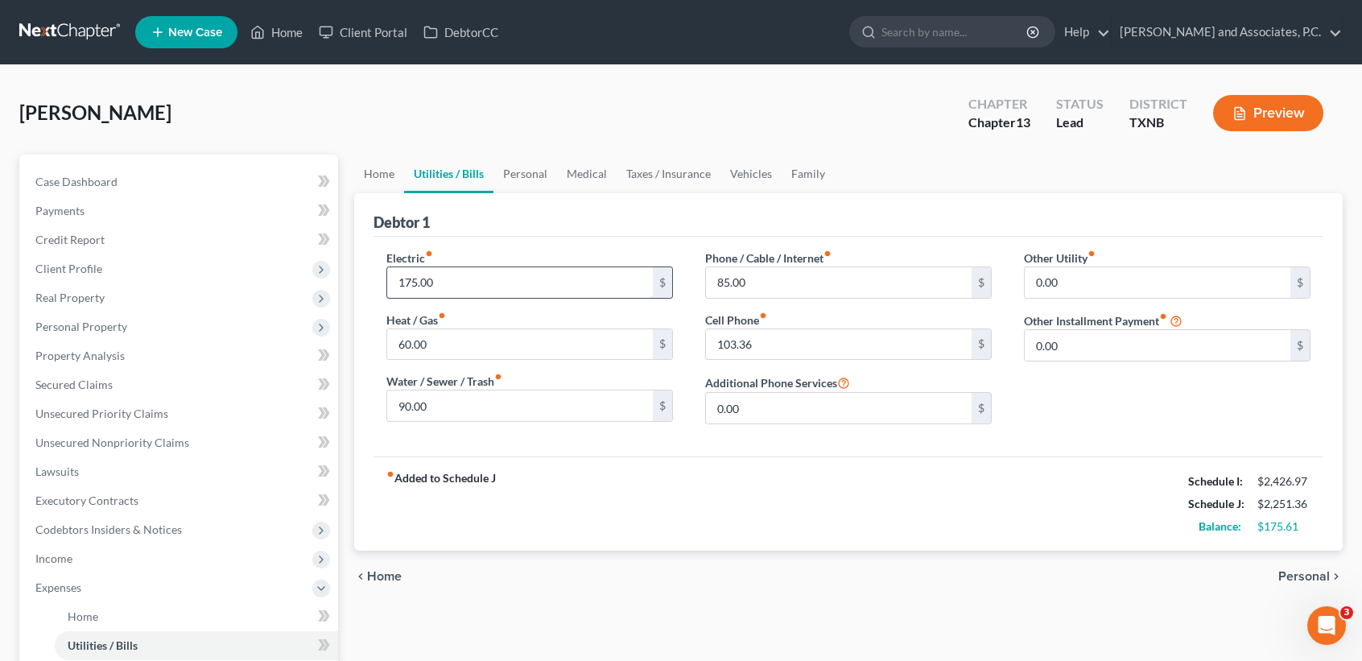
click at [493, 293] on input "175.00" at bounding box center [520, 282] width 266 height 31
type input "160.00"
click at [520, 406] on input "90.00" at bounding box center [520, 405] width 266 height 31
click at [520, 406] on input "80.00" at bounding box center [520, 405] width 266 height 31
type input "85.00"
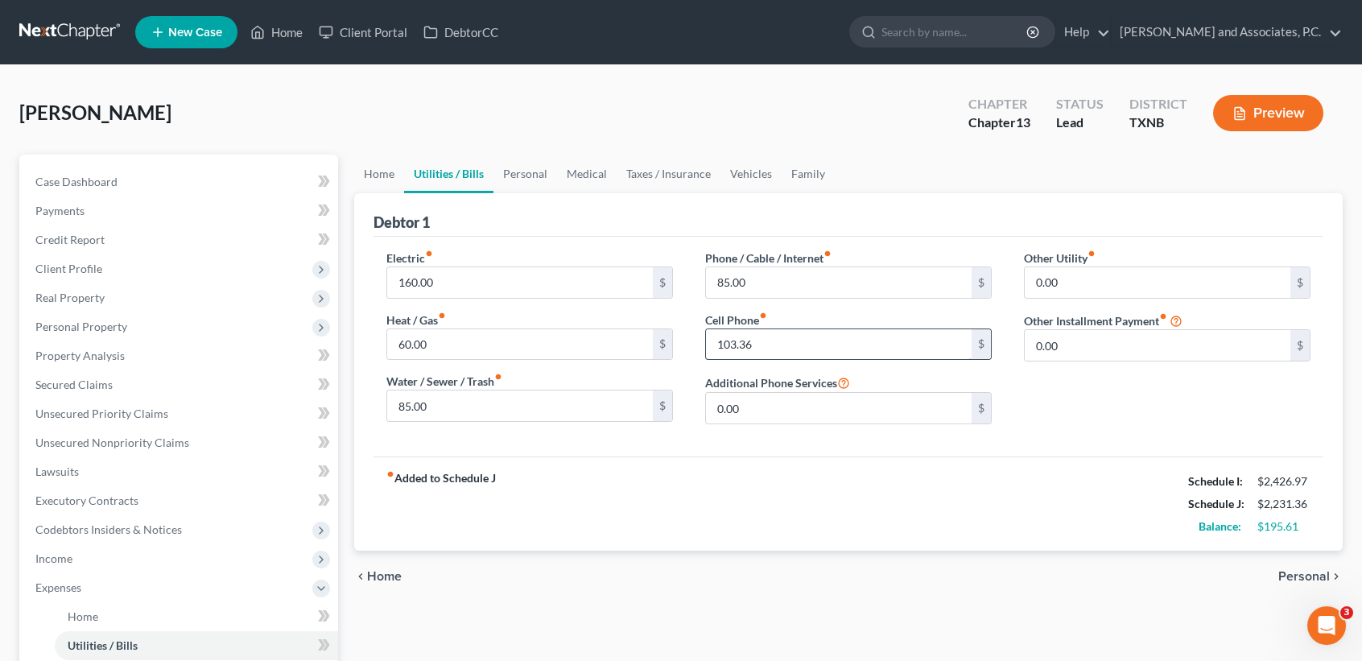
click at [847, 338] on input "103.36" at bounding box center [839, 344] width 266 height 31
type input "108.97"
click at [884, 561] on div "chevron_left Home Personal chevron_right" at bounding box center [848, 577] width 988 height 52
click at [124, 186] on link "Case Dashboard" at bounding box center [181, 181] width 316 height 29
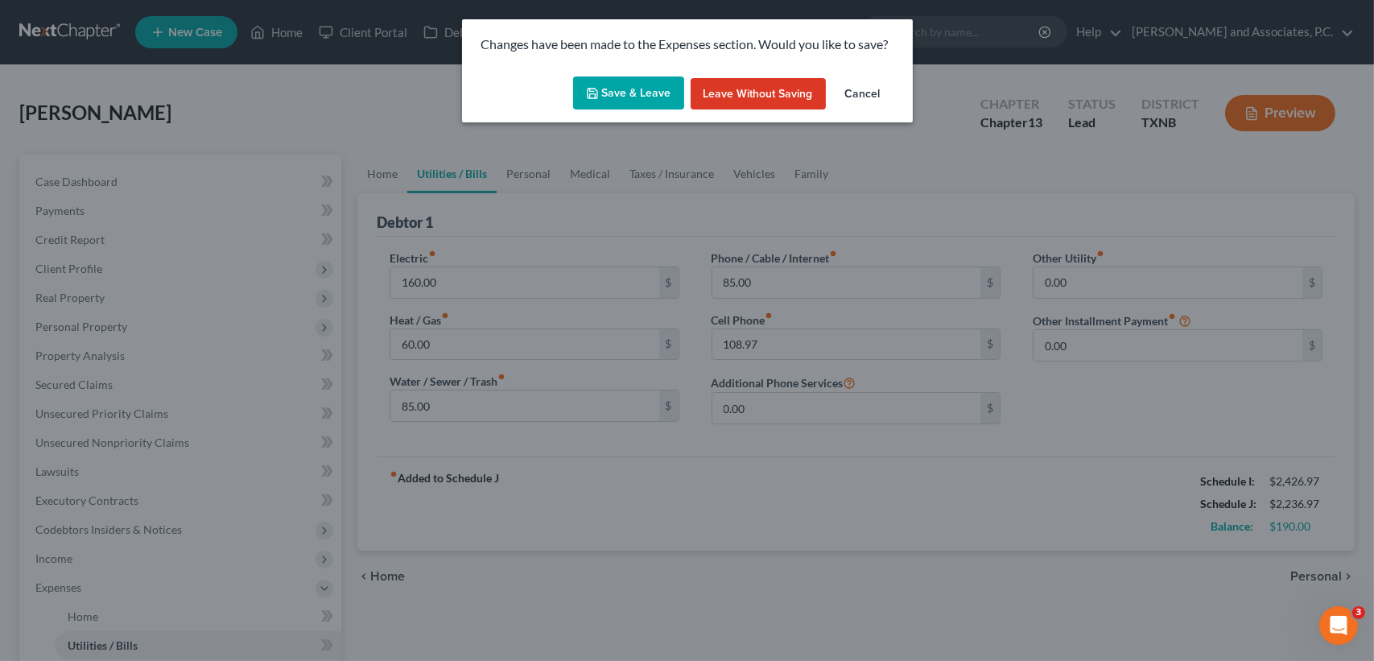
click at [601, 97] on button "Save & Leave" at bounding box center [628, 93] width 111 height 34
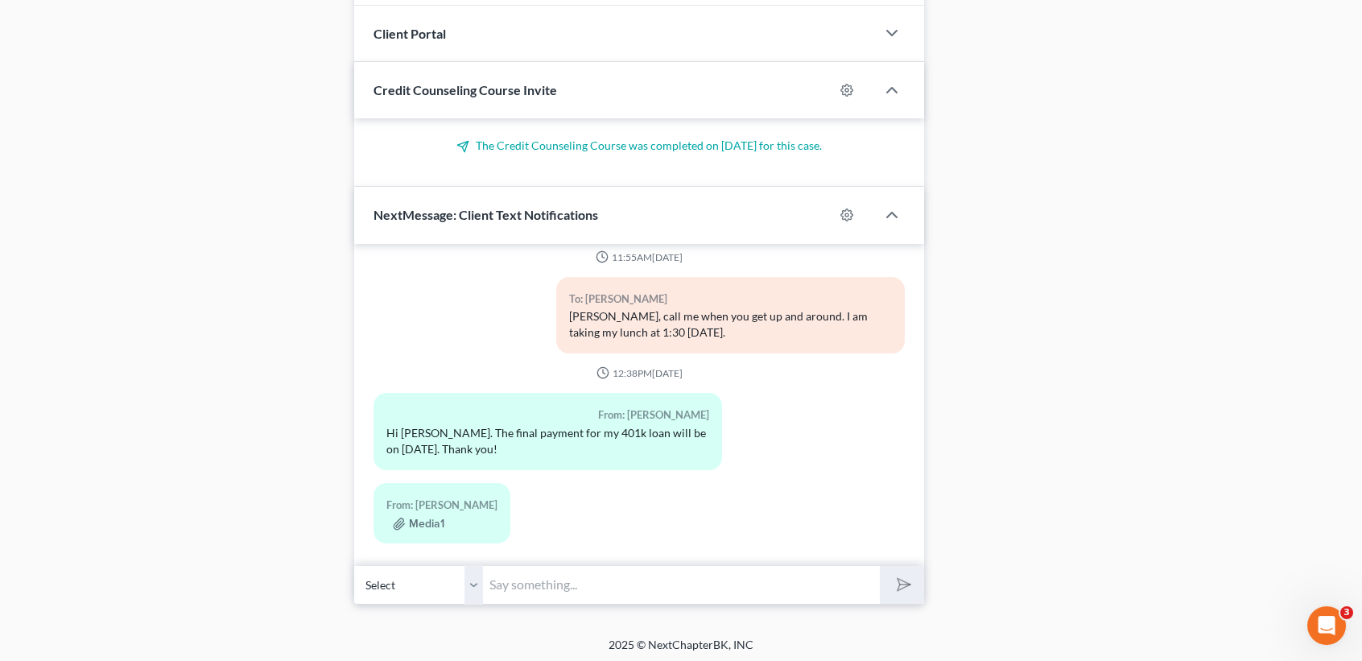
scroll to position [1459, 0]
click at [593, 573] on input "text" at bounding box center [681, 583] width 397 height 39
click at [610, 580] on input "text" at bounding box center [681, 583] width 397 height 39
click at [744, 551] on div "09:26AM, 07/29/2025 To: Letisha Bell Hello Letisha, this is Desiree at Monte Wh…" at bounding box center [639, 404] width 570 height 322
click at [721, 572] on input "Letisha this is Desiree at" at bounding box center [681, 583] width 397 height 39
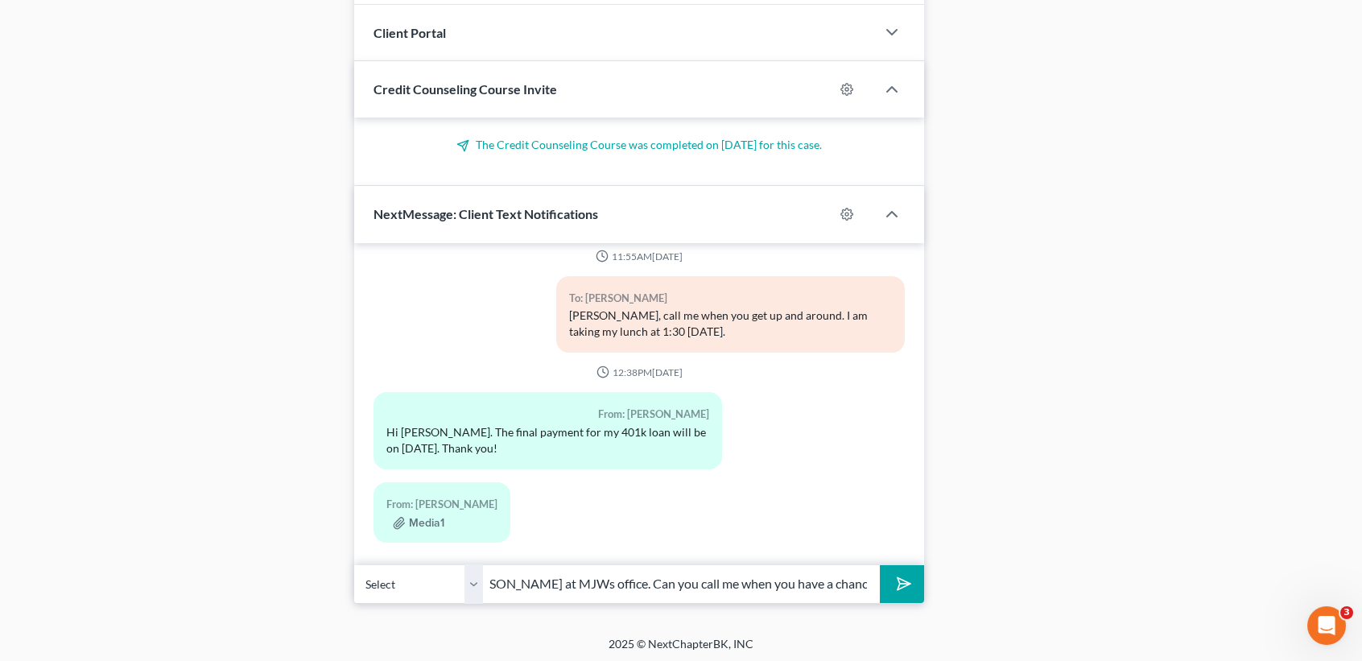
scroll to position [0, 167]
type input "Letisha this is Desiree at MJWs office. Can you call me when you have a chance …"
click at [880, 565] on button "submit" at bounding box center [902, 584] width 44 height 38
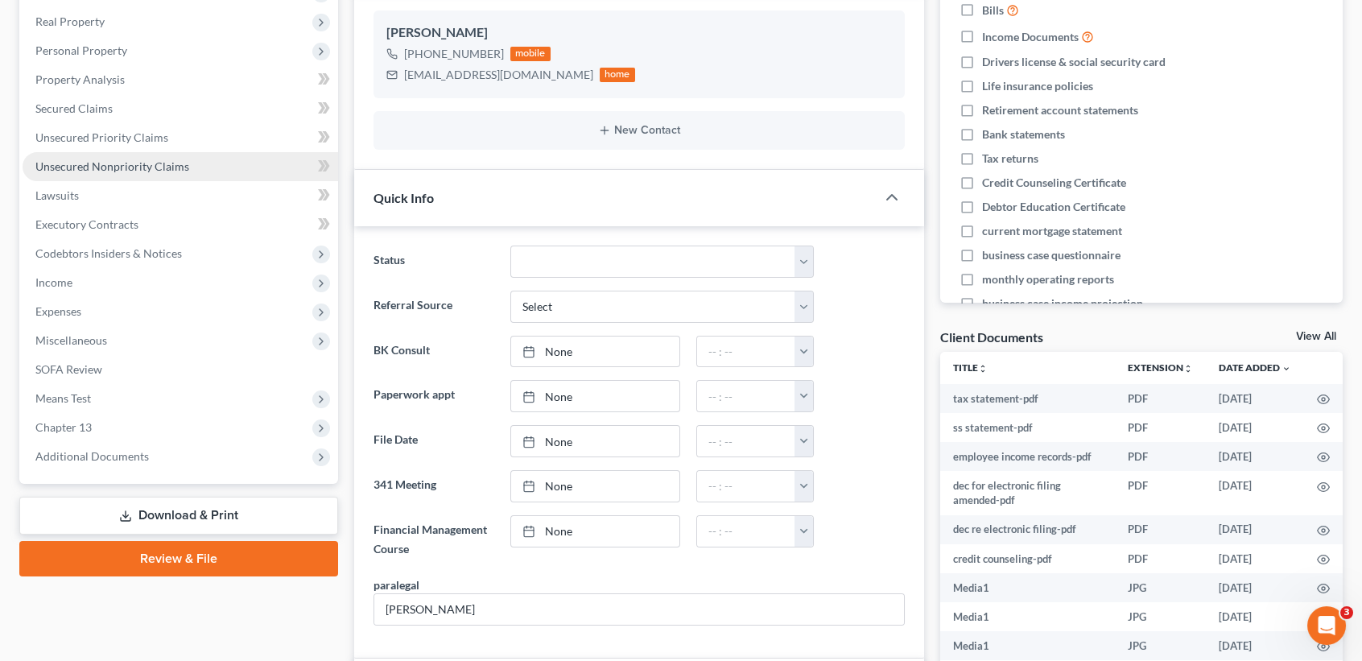
scroll to position [0, 0]
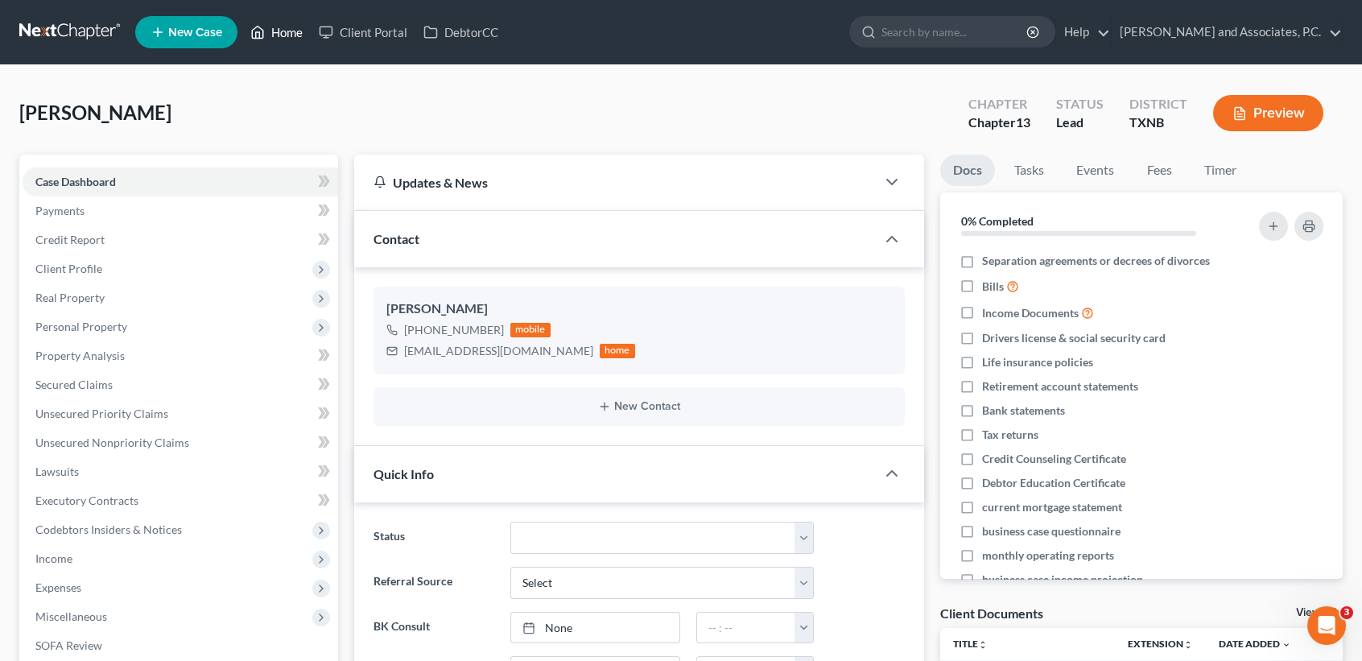
click at [270, 28] on link "Home" at bounding box center [276, 32] width 68 height 29
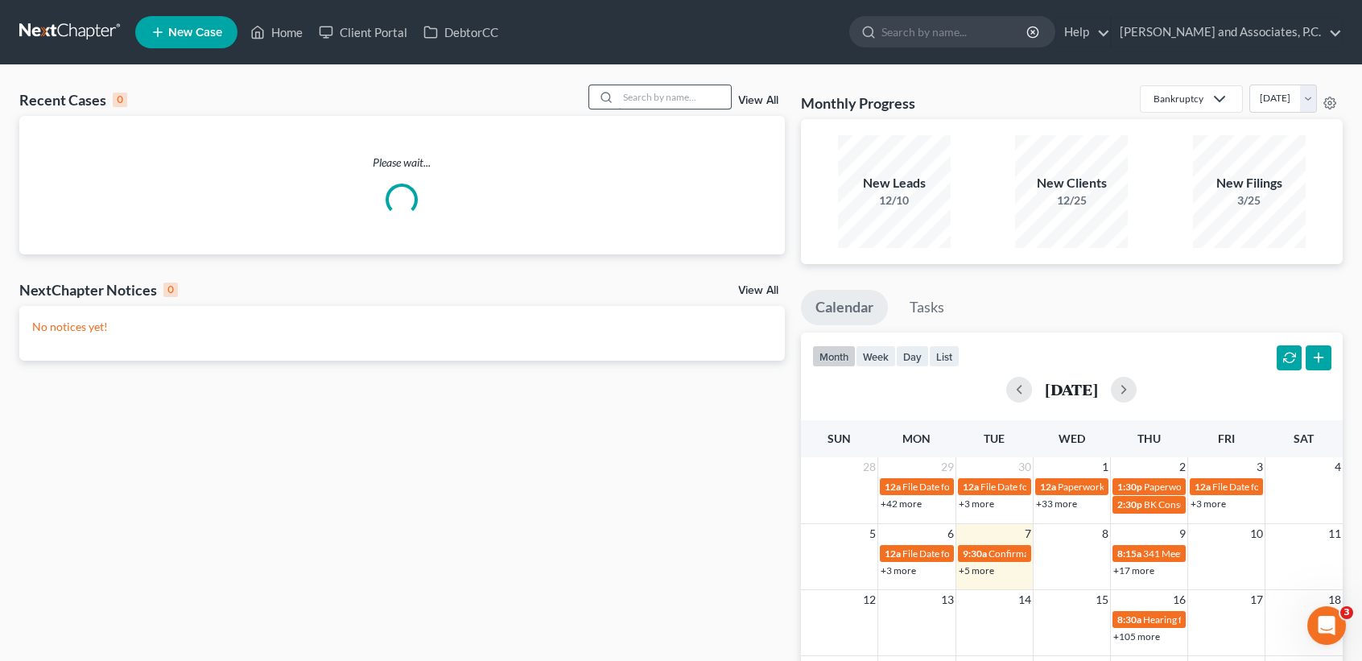
click at [650, 92] on input "search" at bounding box center [674, 96] width 113 height 23
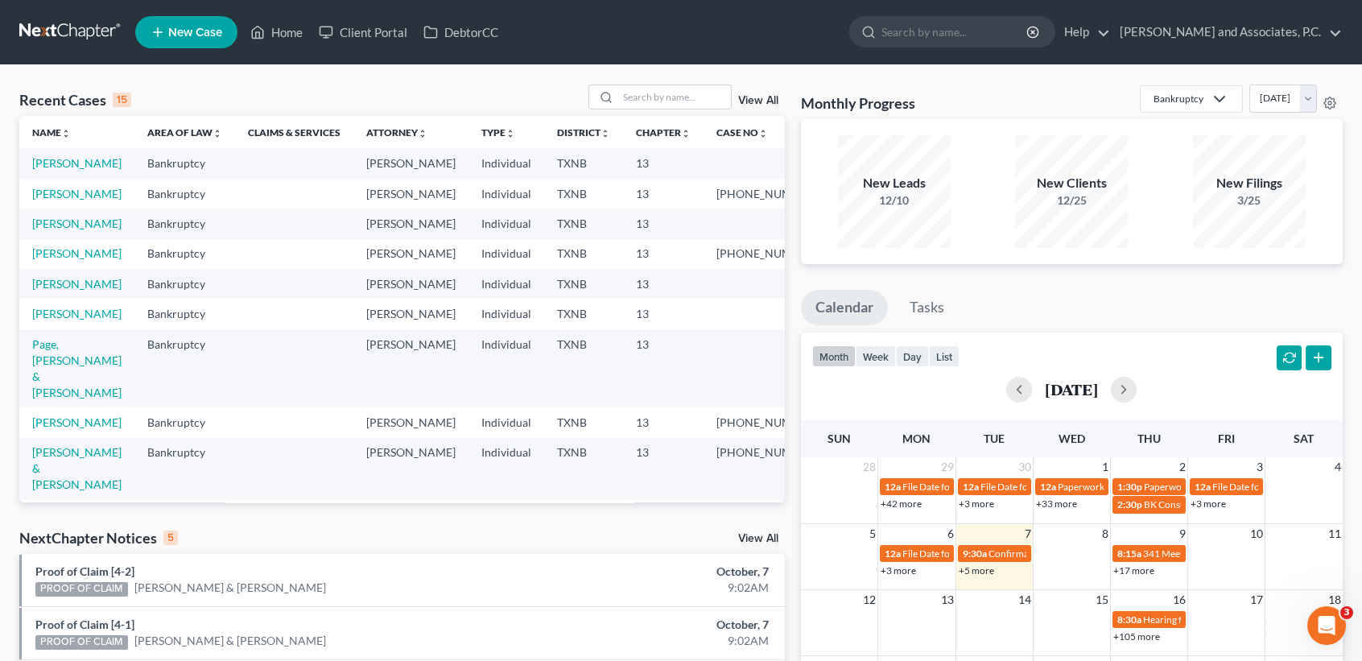
click at [28, 169] on td "[PERSON_NAME]" at bounding box center [76, 163] width 115 height 30
click at [43, 160] on link "[PERSON_NAME]" at bounding box center [76, 163] width 89 height 14
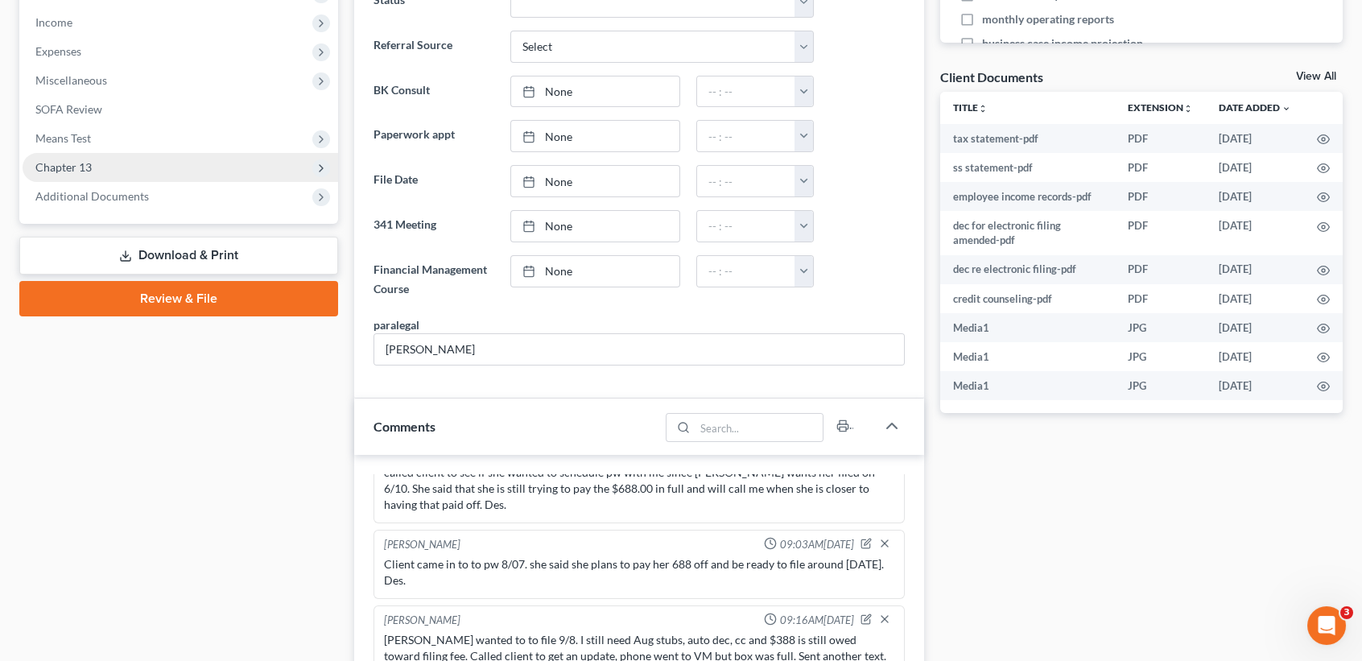
scroll to position [3658, 0]
click at [85, 155] on span "Chapter 13" at bounding box center [181, 167] width 316 height 29
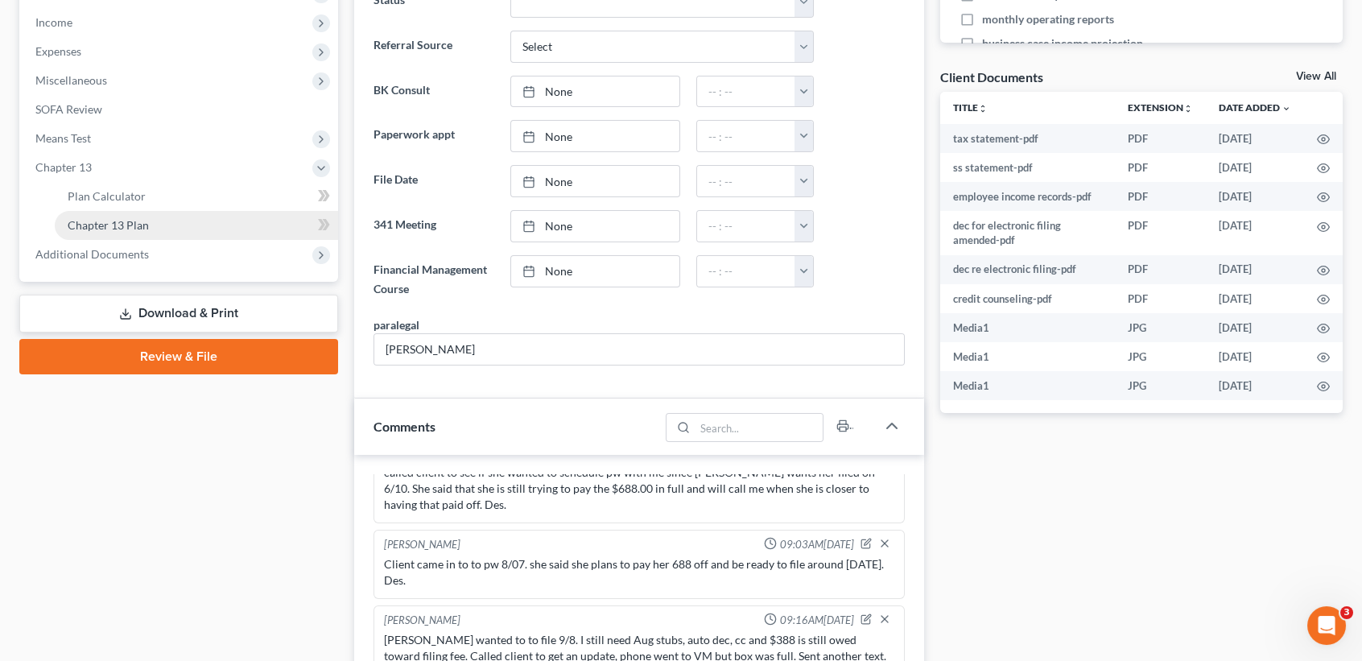
click at [118, 225] on span "Chapter 13 Plan" at bounding box center [108, 225] width 81 height 14
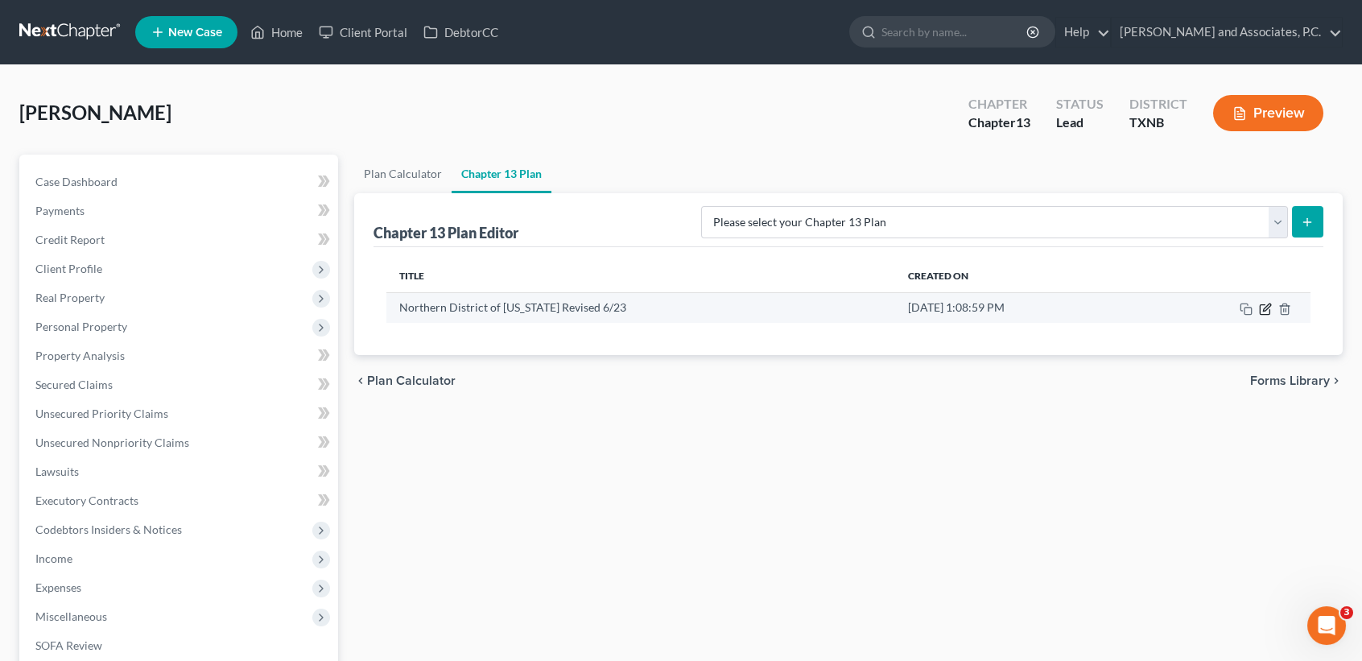
click at [1265, 307] on icon "button" at bounding box center [1265, 309] width 13 height 13
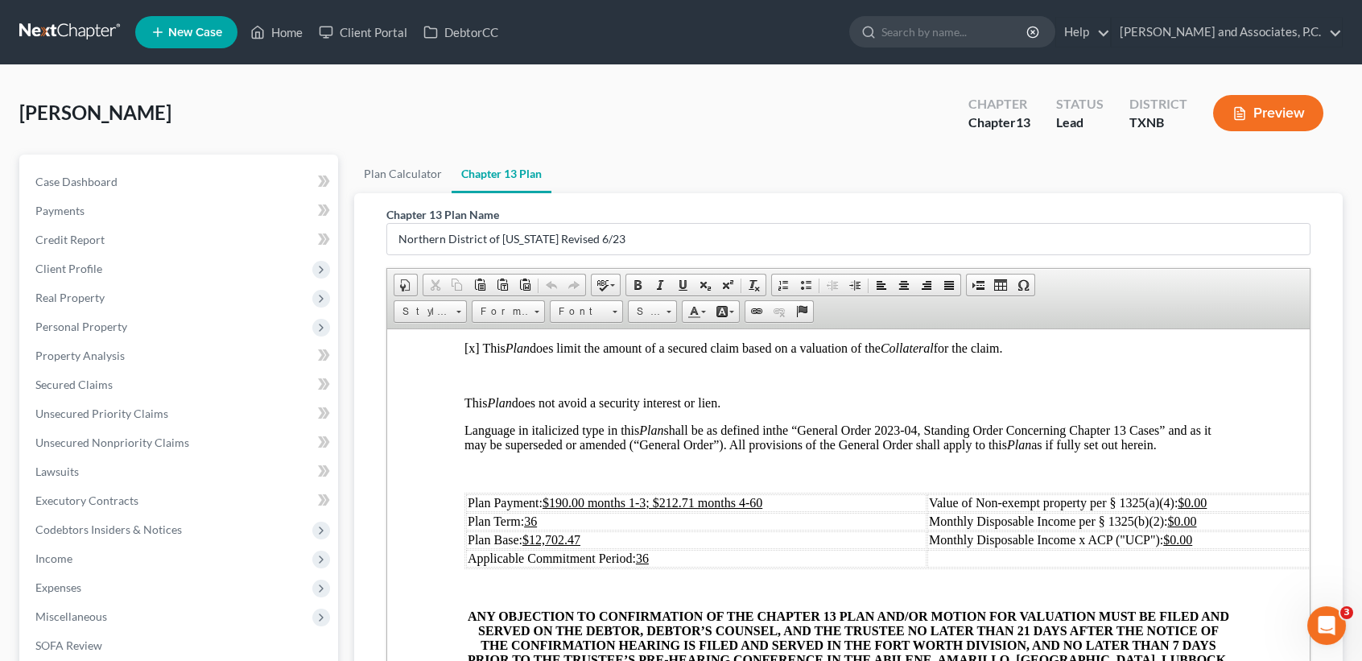
scroll to position [429, 0]
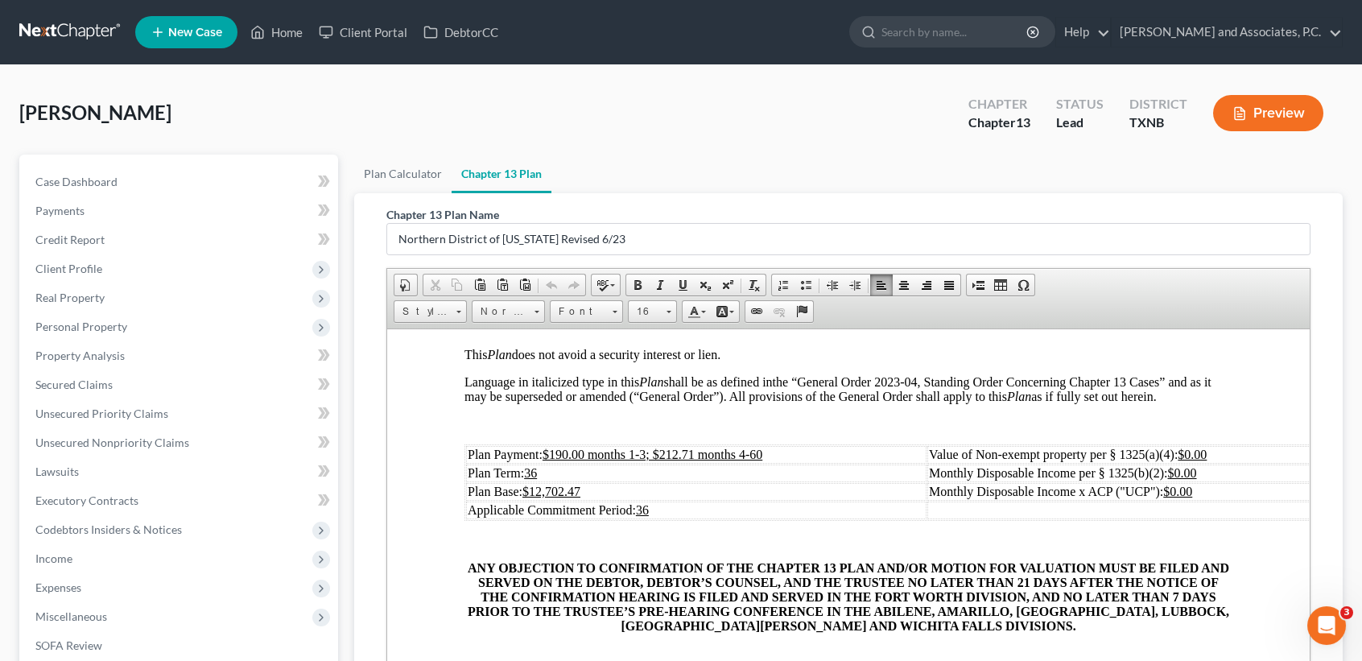
click at [866, 463] on td "Plan Payment: $190.00 months 1-3; $212.71 months 4-60" at bounding box center [696, 454] width 460 height 18
click at [755, 500] on td "Plan Base: $12,702.47" at bounding box center [696, 491] width 460 height 18
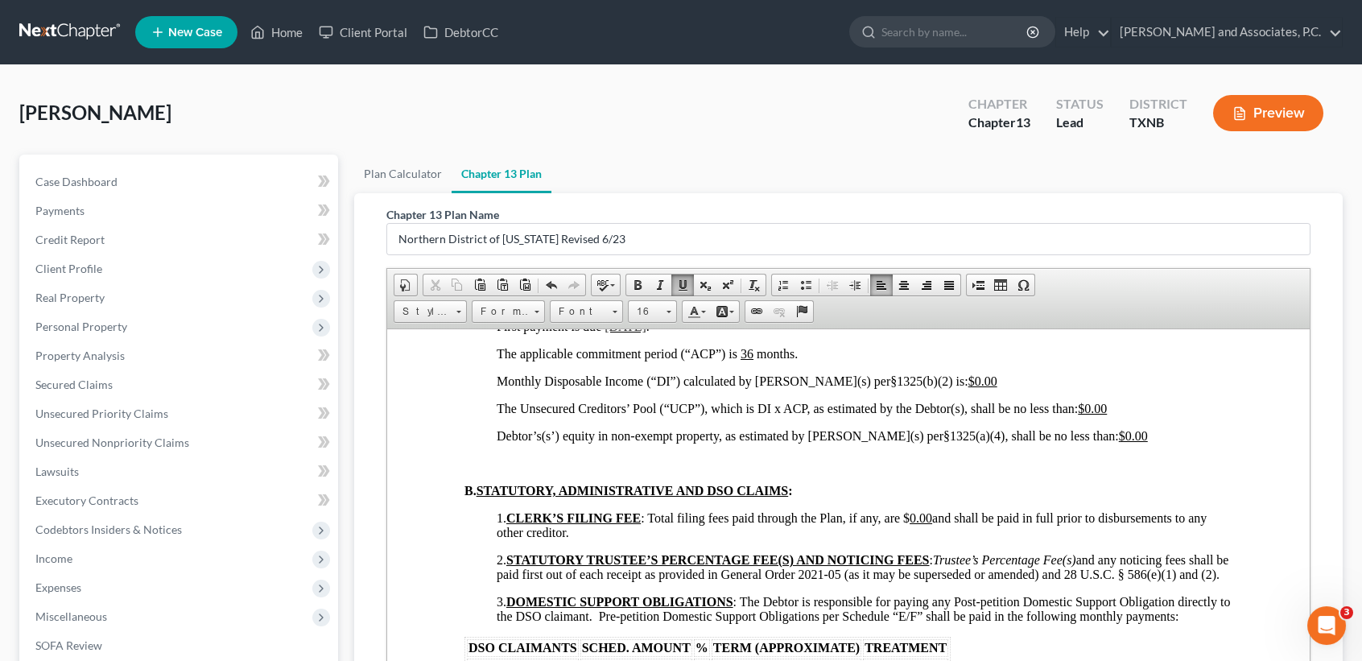
scroll to position [966, 0]
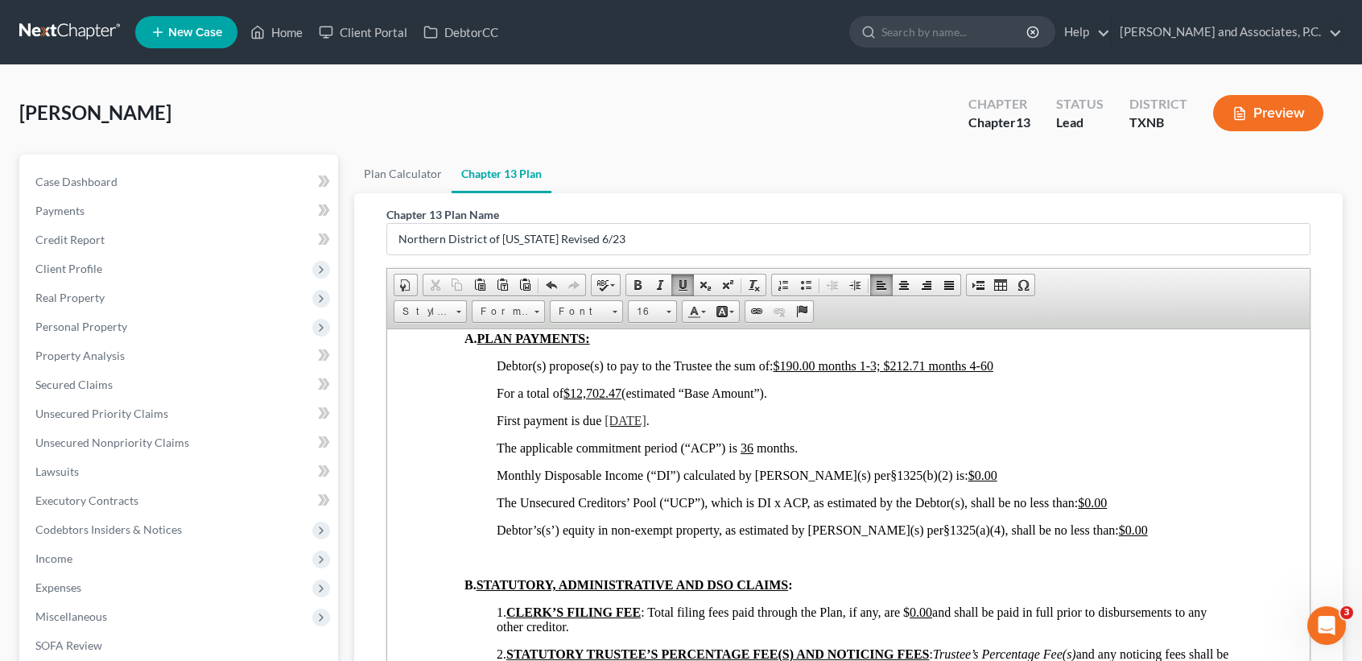
click at [1048, 373] on p "Debtor(s) propose(s) to pay to the Trustee the sum of: $190.00 months 1-3; $212…" at bounding box center [865, 365] width 736 height 14
click at [625, 399] on span "For a total of $12,702.47 (estimated “Base Amount”)." at bounding box center [632, 393] width 270 height 14
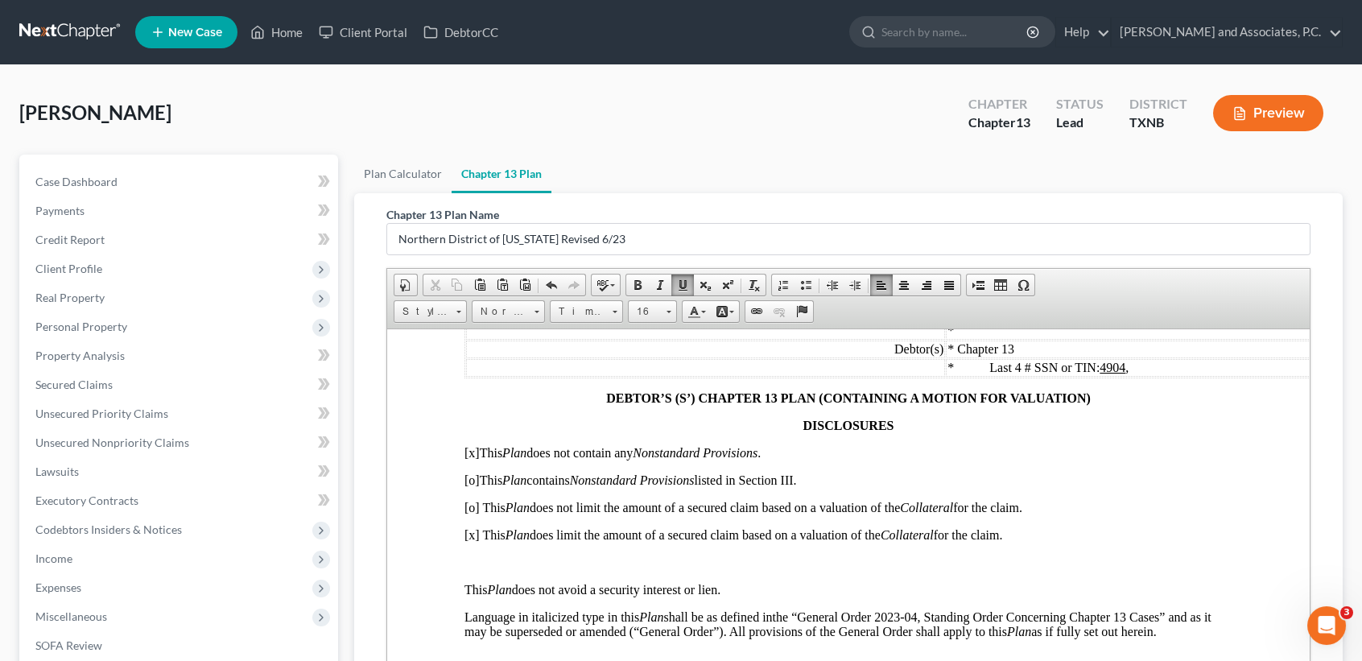
scroll to position [0, 0]
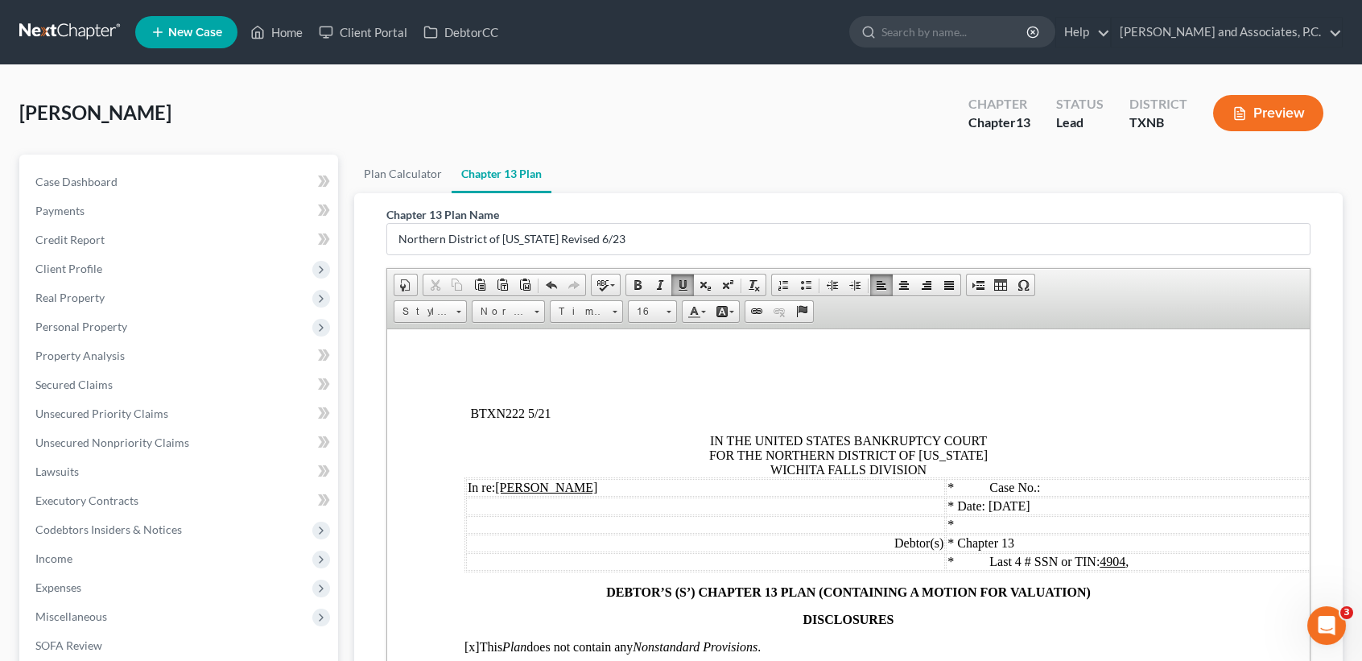
click at [1067, 468] on div "IN THE UNITED STATES BANKRUPTCY COURT FOR THE NORTHERN DISTRICT OF TEXAS WICHIT…" at bounding box center [848, 454] width 768 height 43
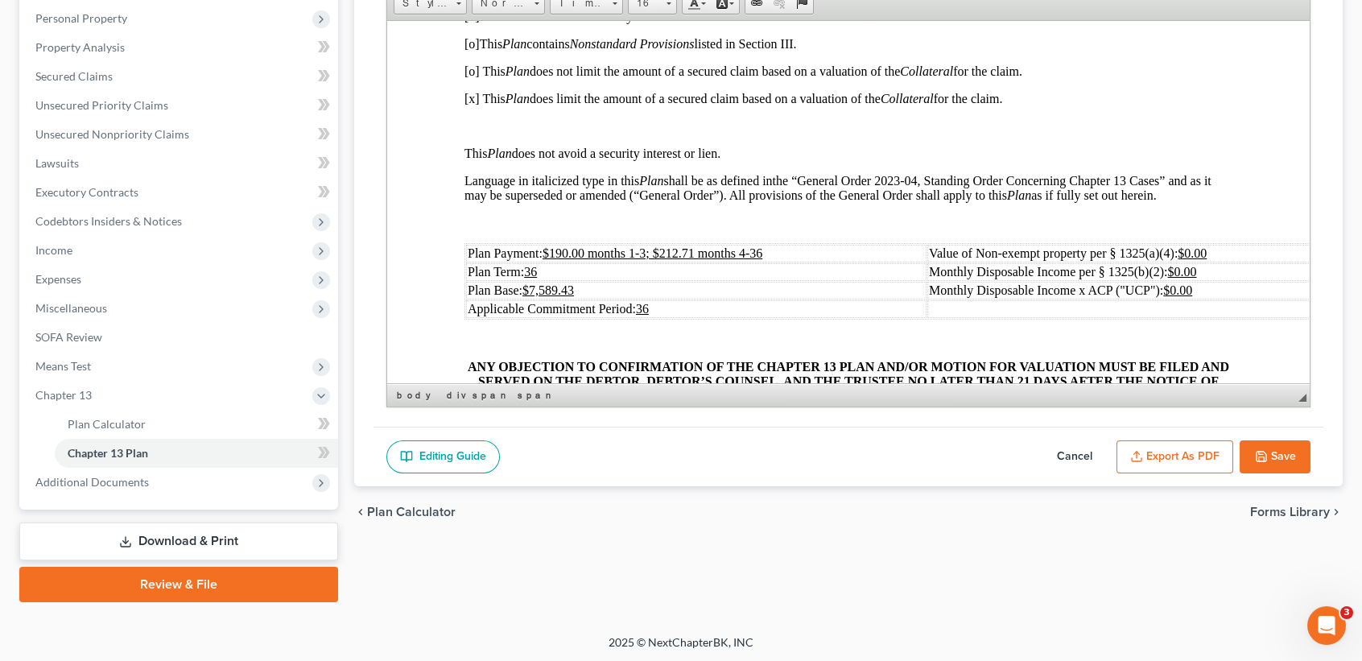
scroll to position [308, 0]
click at [1283, 460] on button "Save" at bounding box center [1275, 457] width 71 height 34
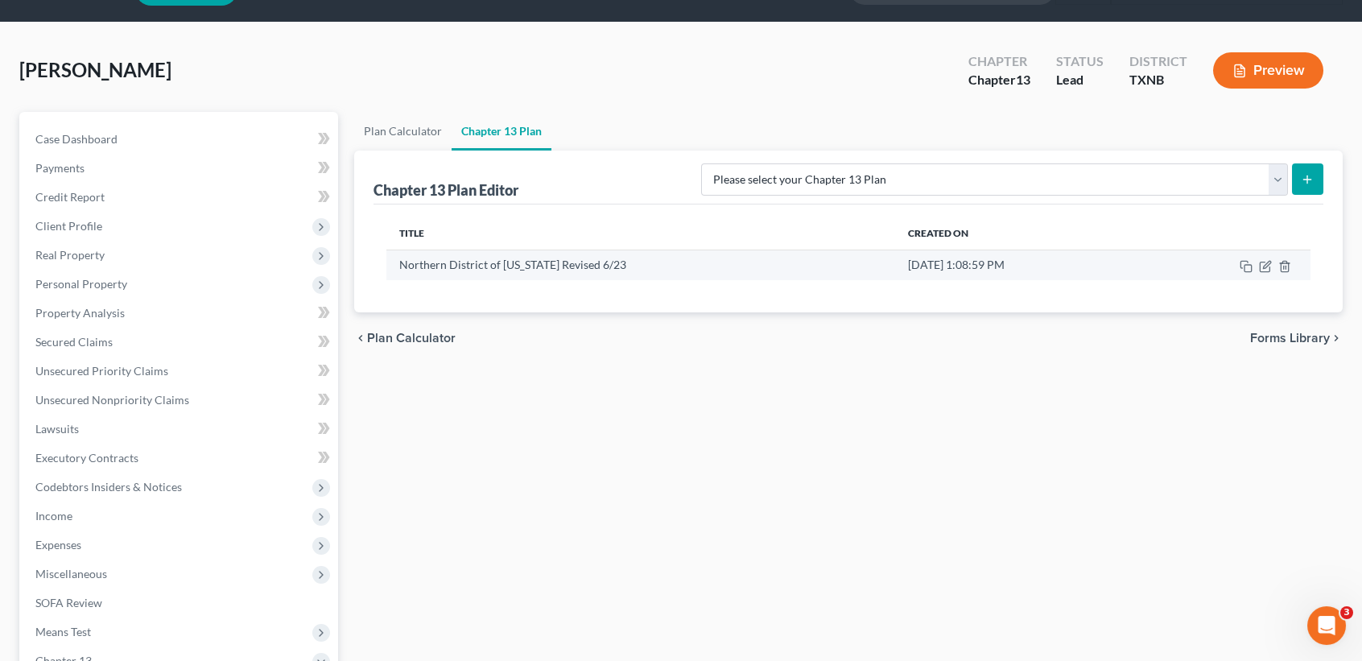
scroll to position [0, 0]
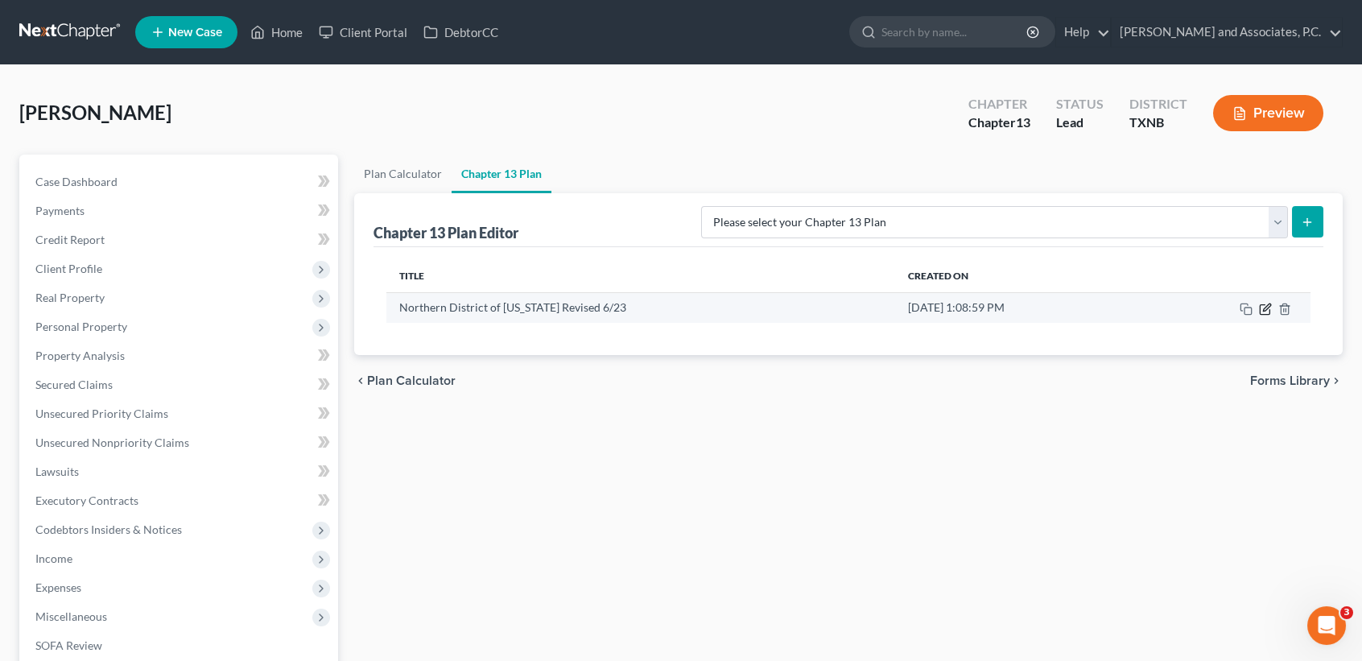
click at [1266, 305] on icon "button" at bounding box center [1266, 306] width 7 height 7
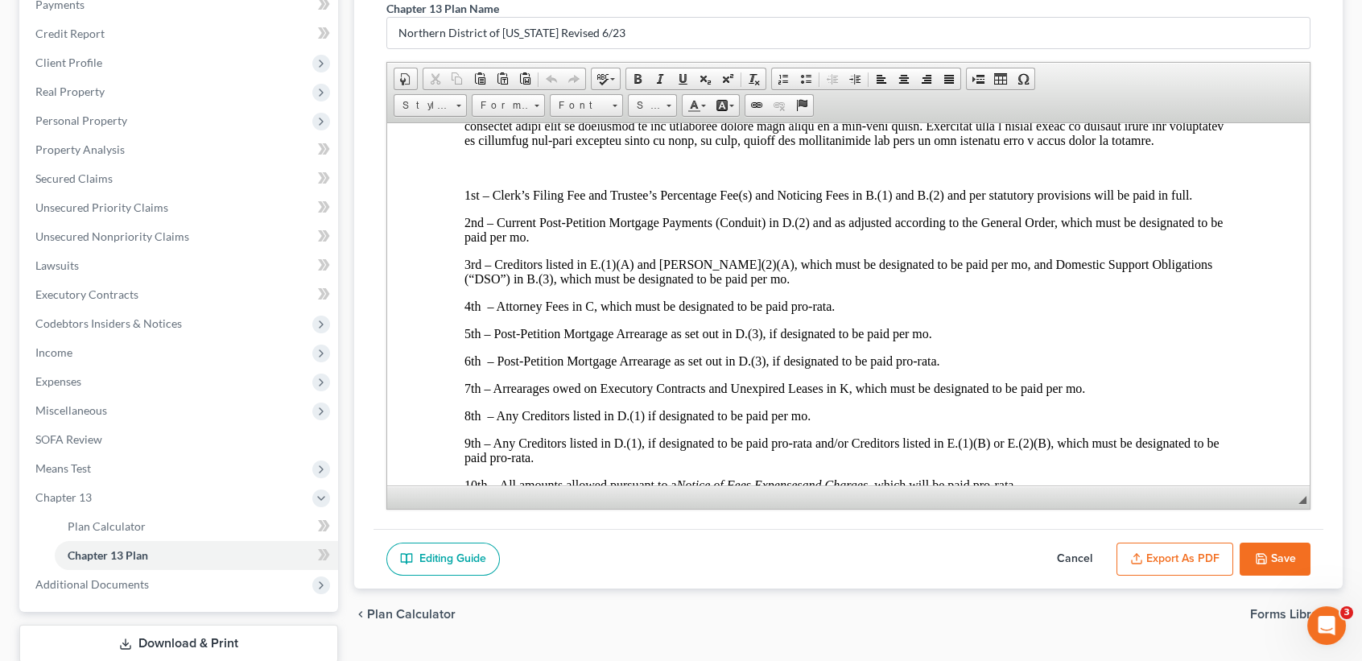
scroll to position [308, 0]
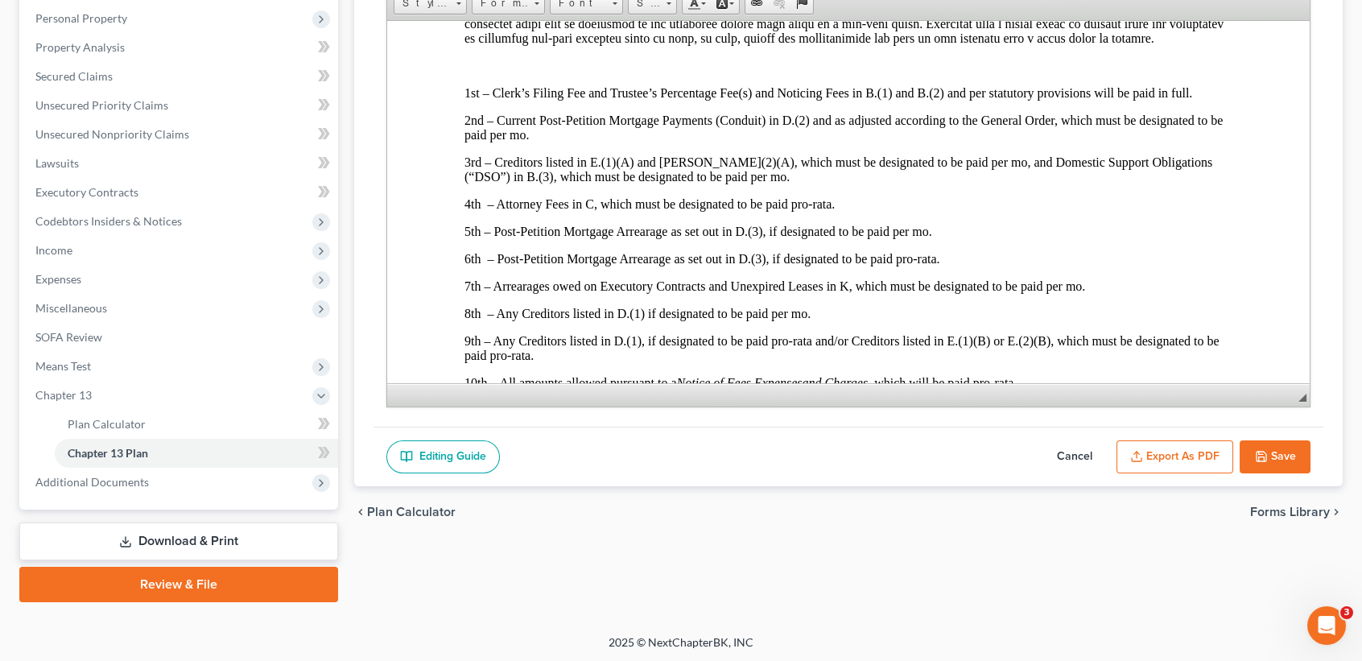
click at [1298, 464] on button "Save" at bounding box center [1275, 457] width 71 height 34
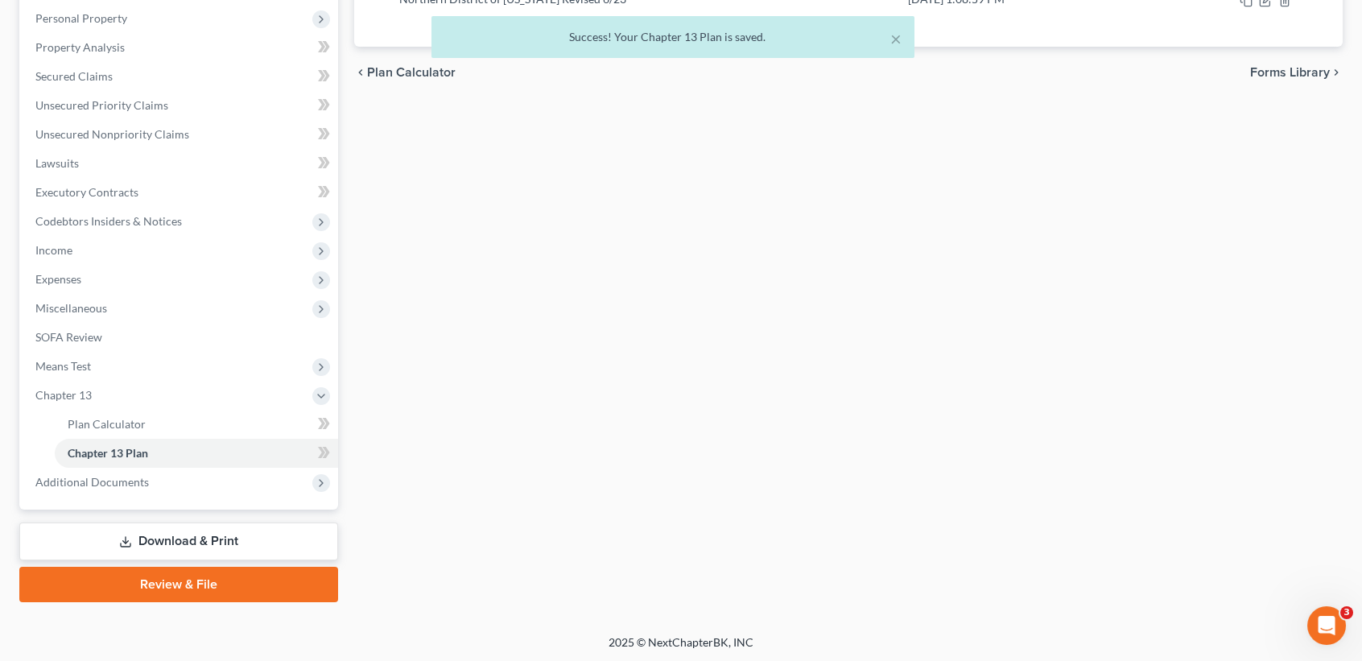
scroll to position [0, 0]
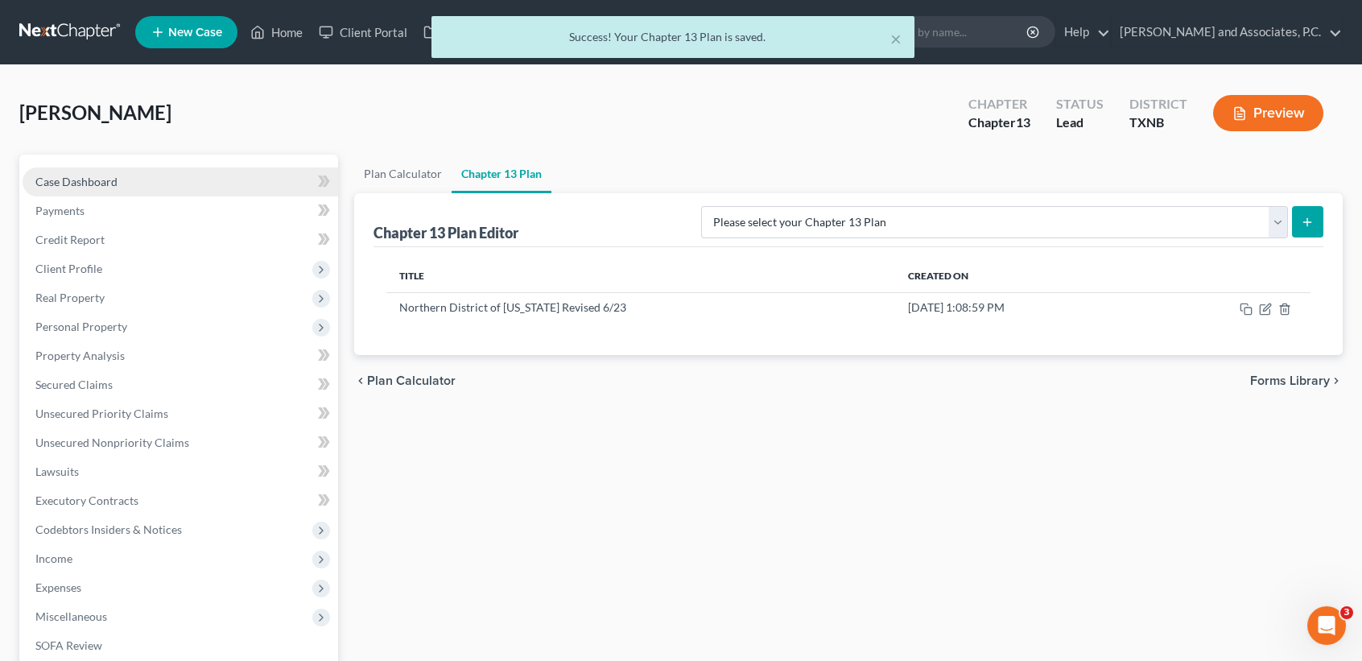
click at [77, 167] on link "Case Dashboard" at bounding box center [181, 181] width 316 height 29
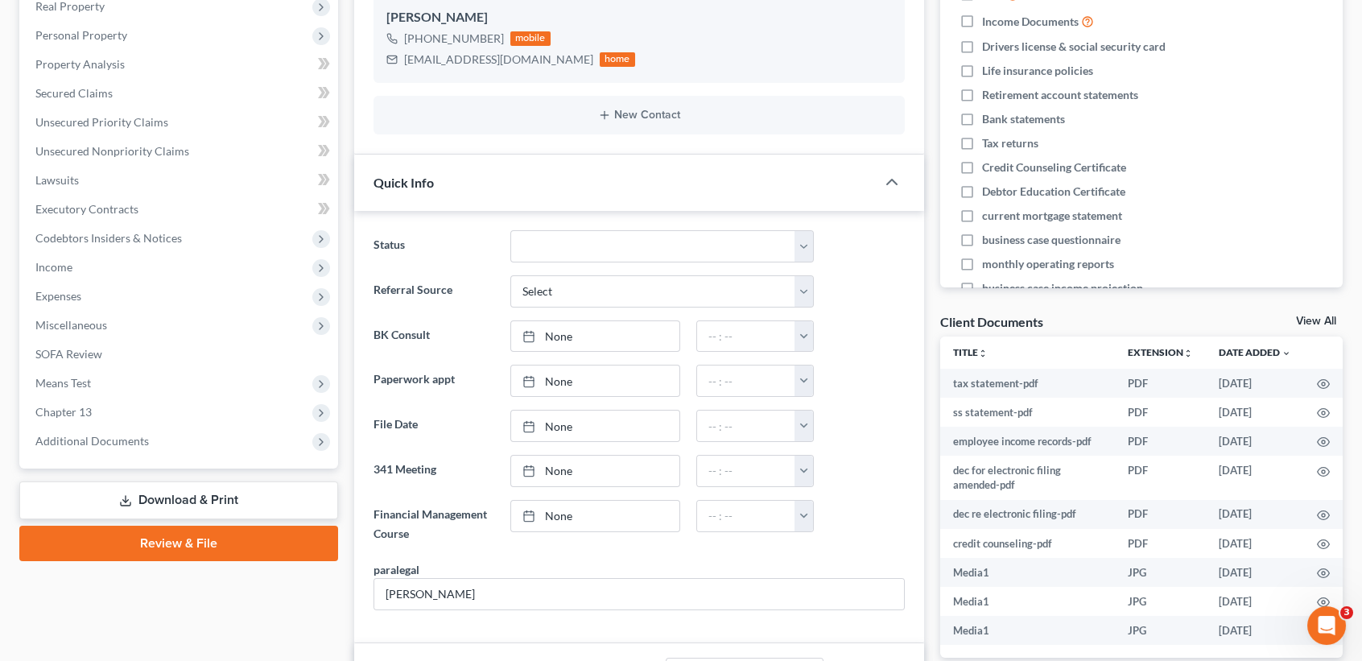
scroll to position [644, 0]
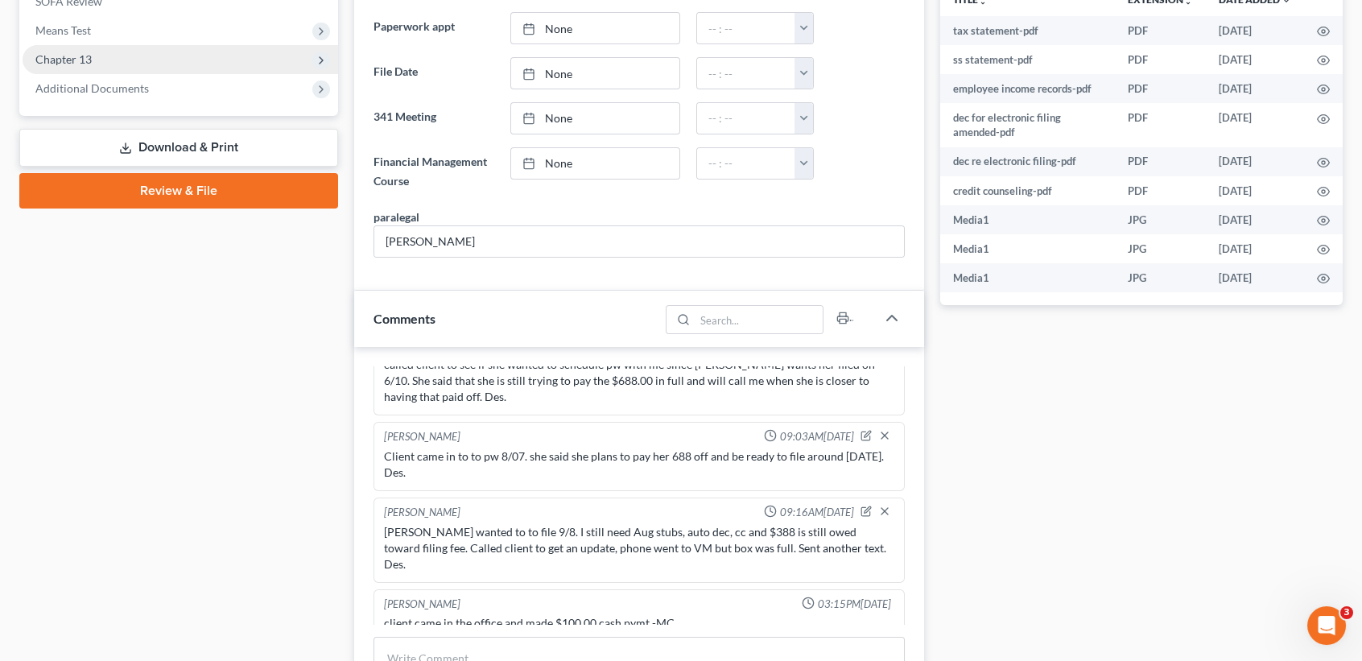
click at [142, 57] on span "Chapter 13" at bounding box center [181, 59] width 316 height 29
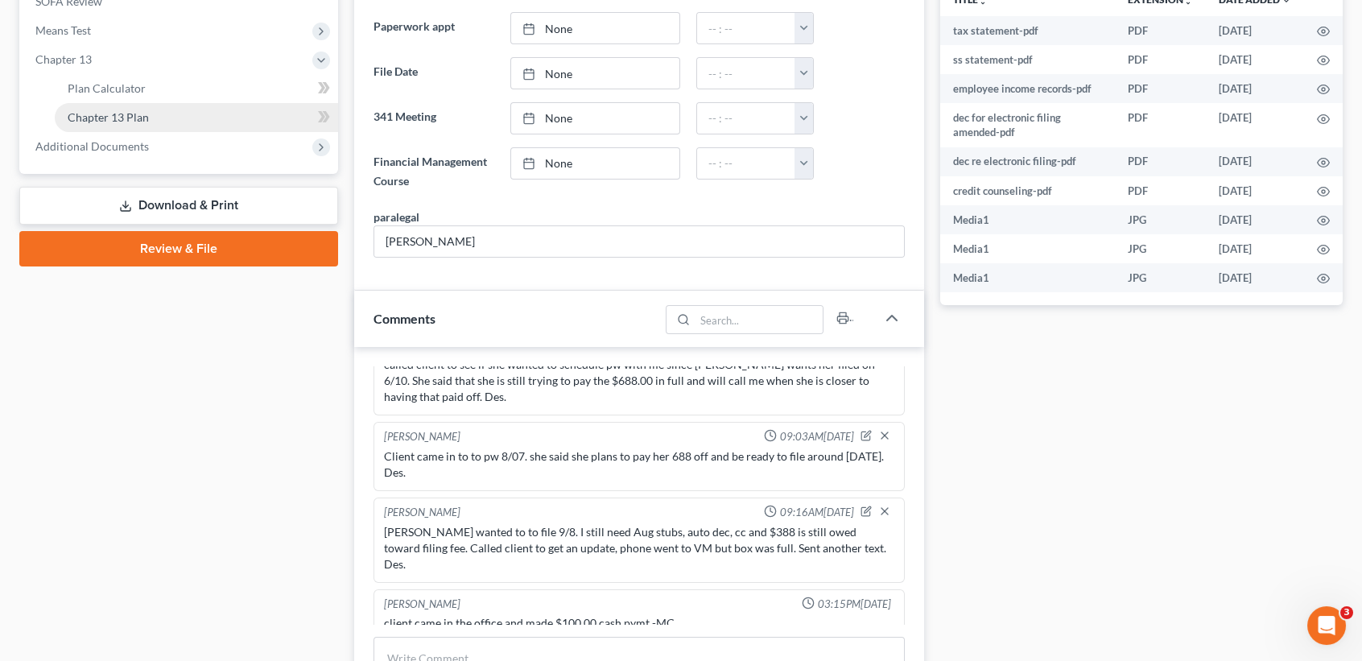
click at [137, 111] on span "Chapter 13 Plan" at bounding box center [108, 117] width 81 height 14
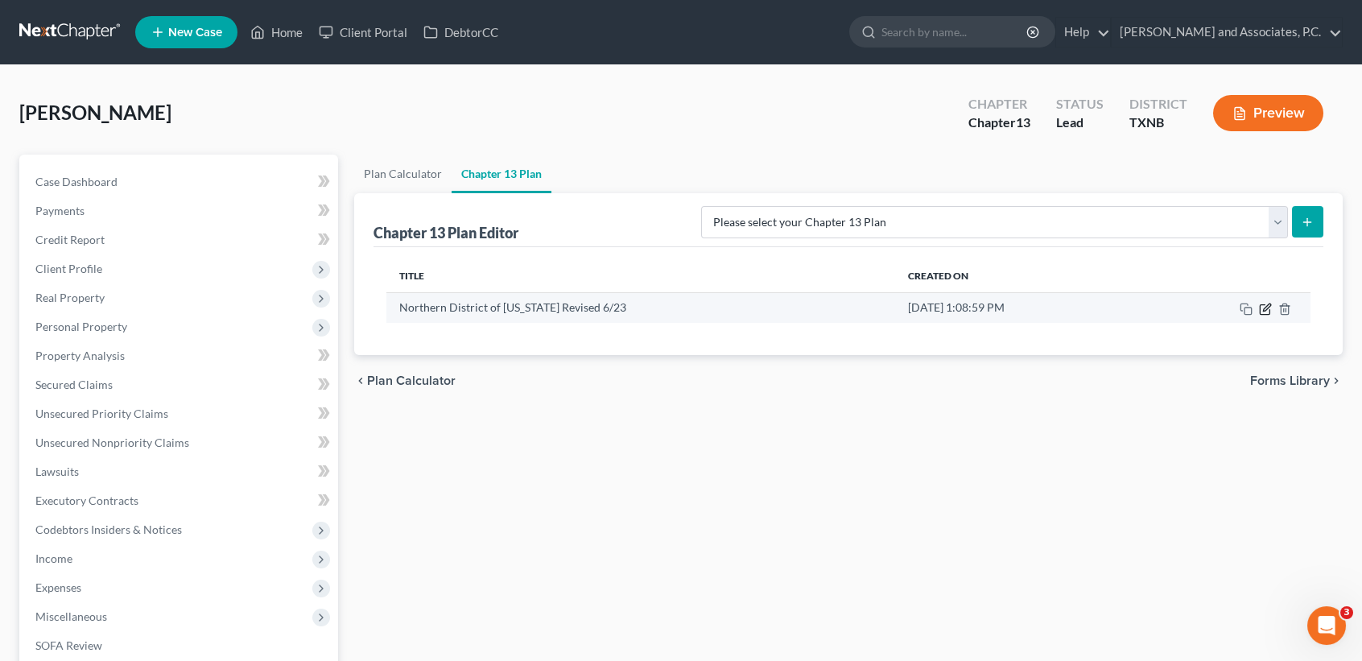
click at [1268, 305] on icon "button" at bounding box center [1265, 309] width 13 height 13
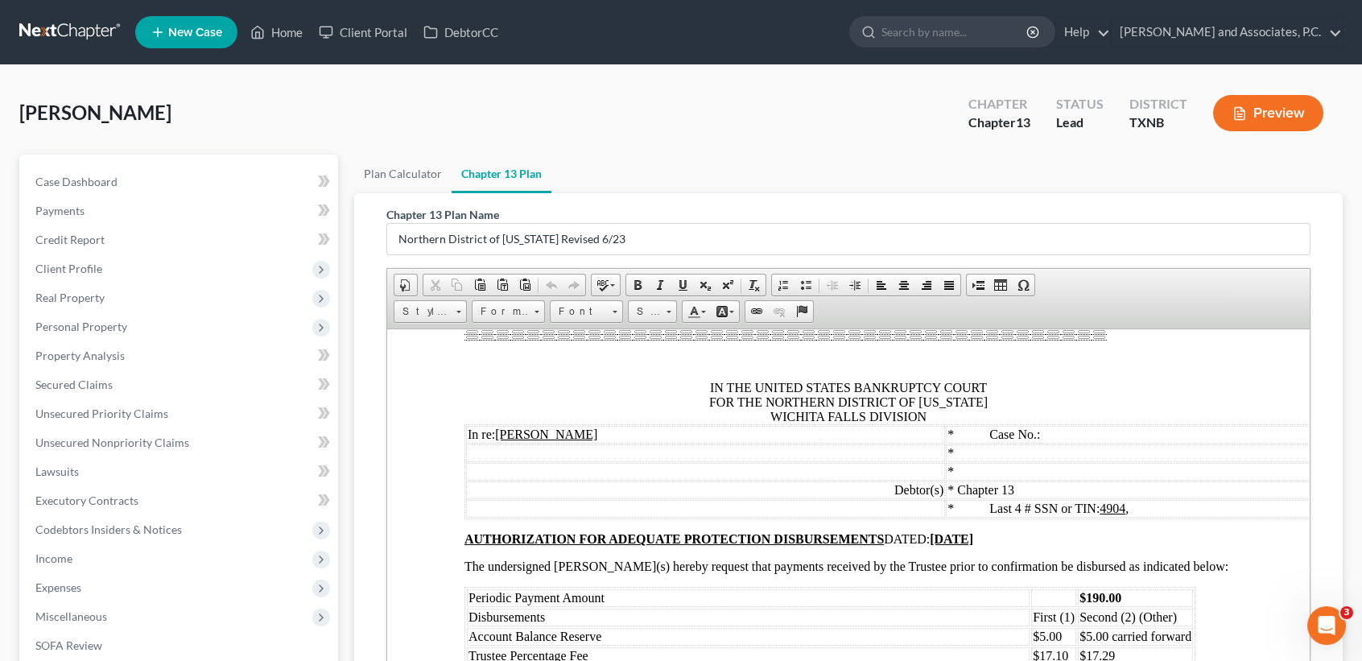
scroll to position [9659, 0]
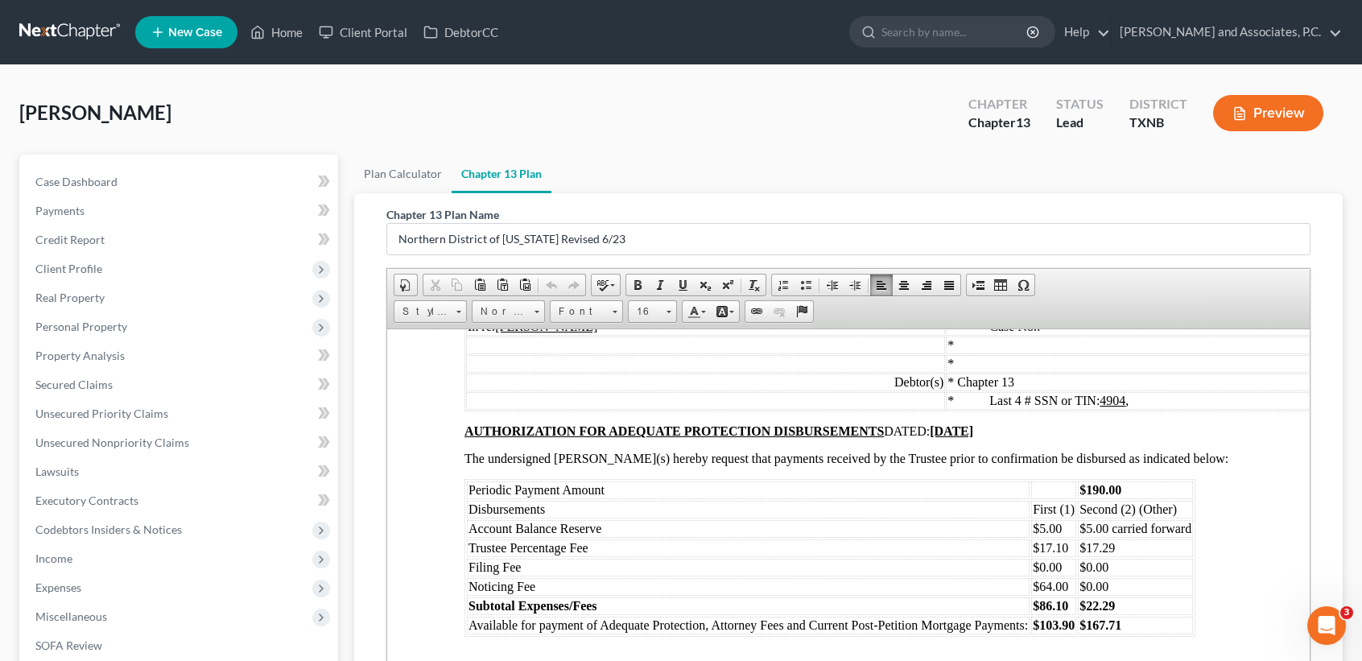
drag, startPoint x: 592, startPoint y: 627, endPoint x: 464, endPoint y: 589, distance: 132.7
click at [753, 123] on div "Bell, Letisha Upgraded Chapter Chapter 13 Status Lead District TXNB Preview" at bounding box center [680, 120] width 1323 height 70
click at [862, 163] on ul "Plan Calculator Chapter 13 Plan" at bounding box center [848, 174] width 988 height 39
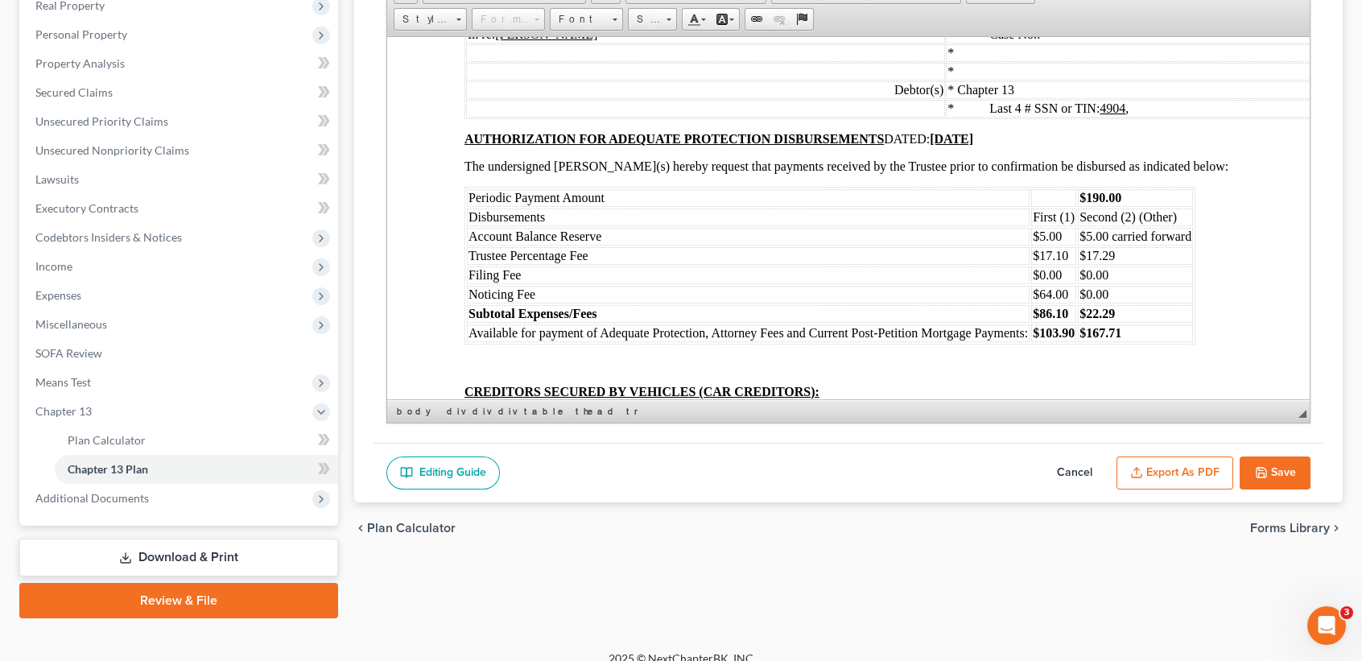
scroll to position [308, 0]
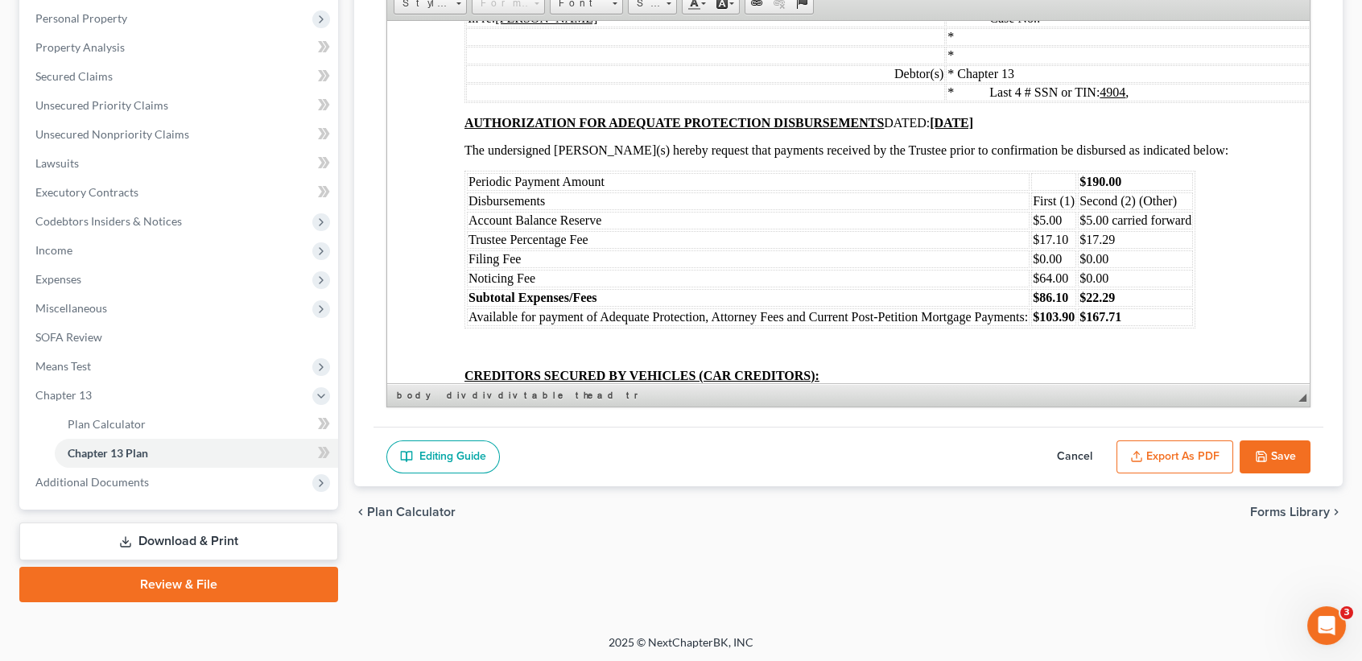
click at [578, 561] on div "Plan Calculator Chapter 13 Plan Chapter 13 Plan Name Northern District of Texas…" at bounding box center [848, 224] width 1005 height 756
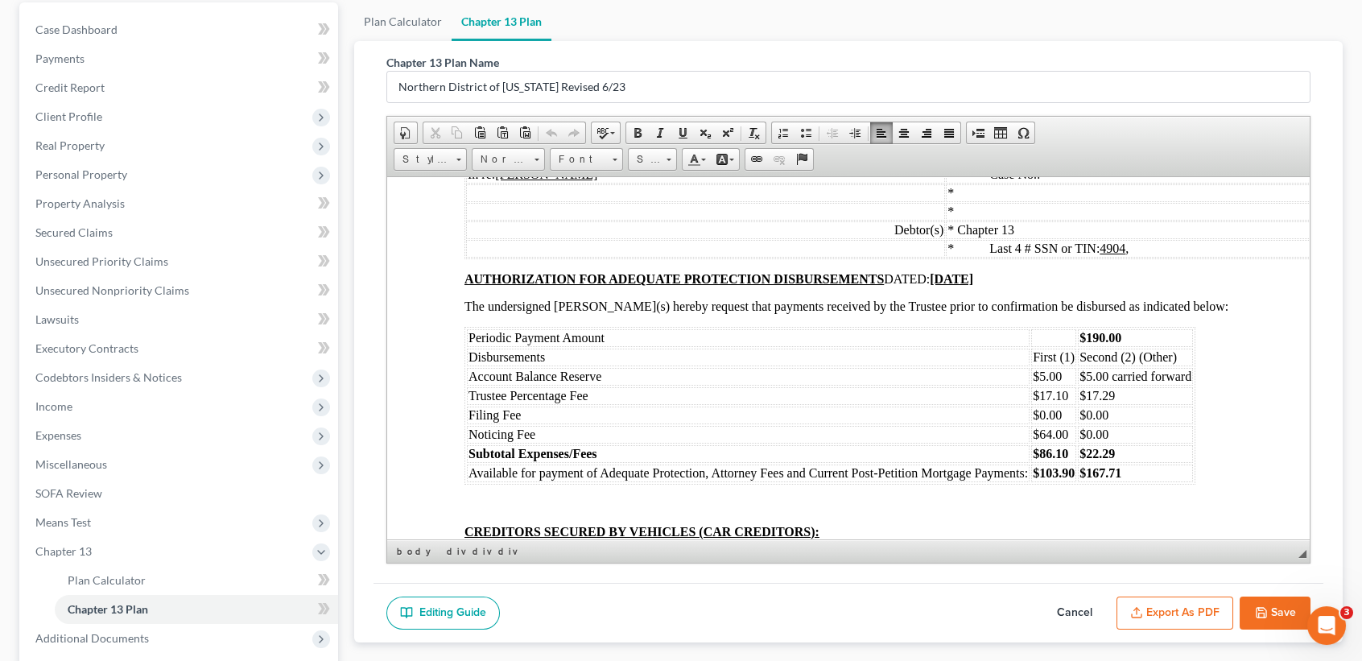
scroll to position [0, 0]
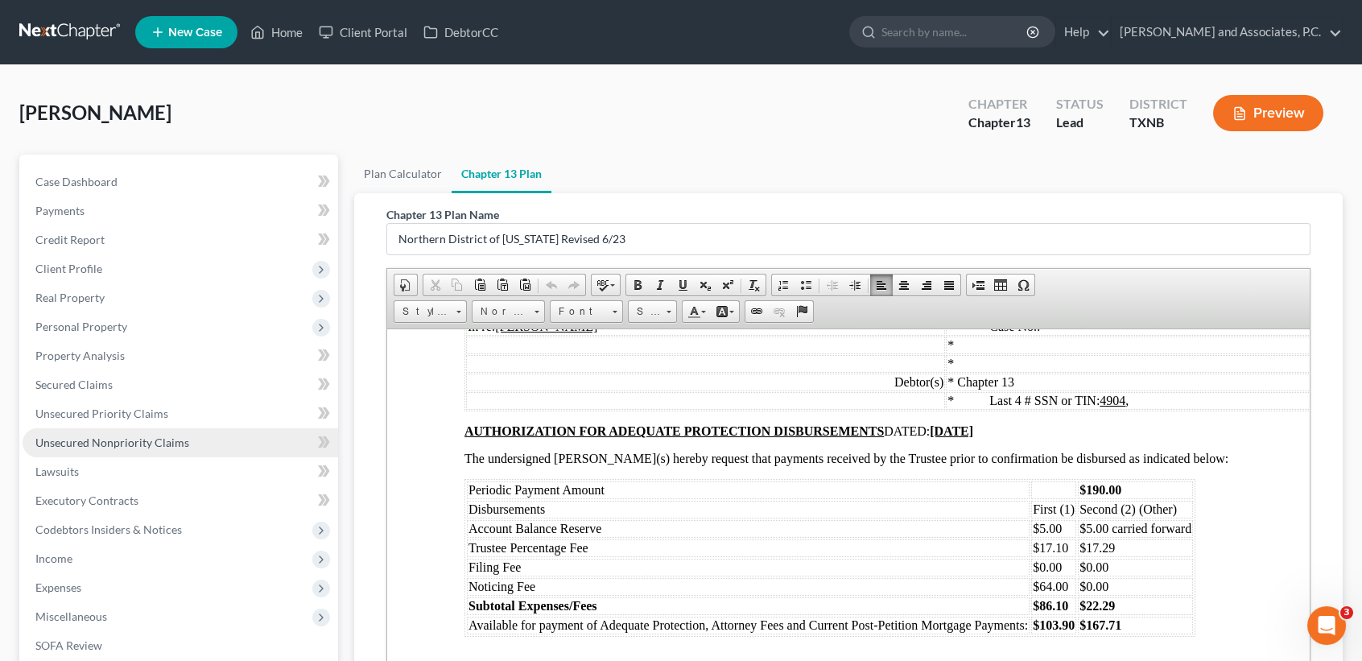
click at [104, 438] on span "Unsecured Nonpriority Claims" at bounding box center [112, 442] width 154 height 14
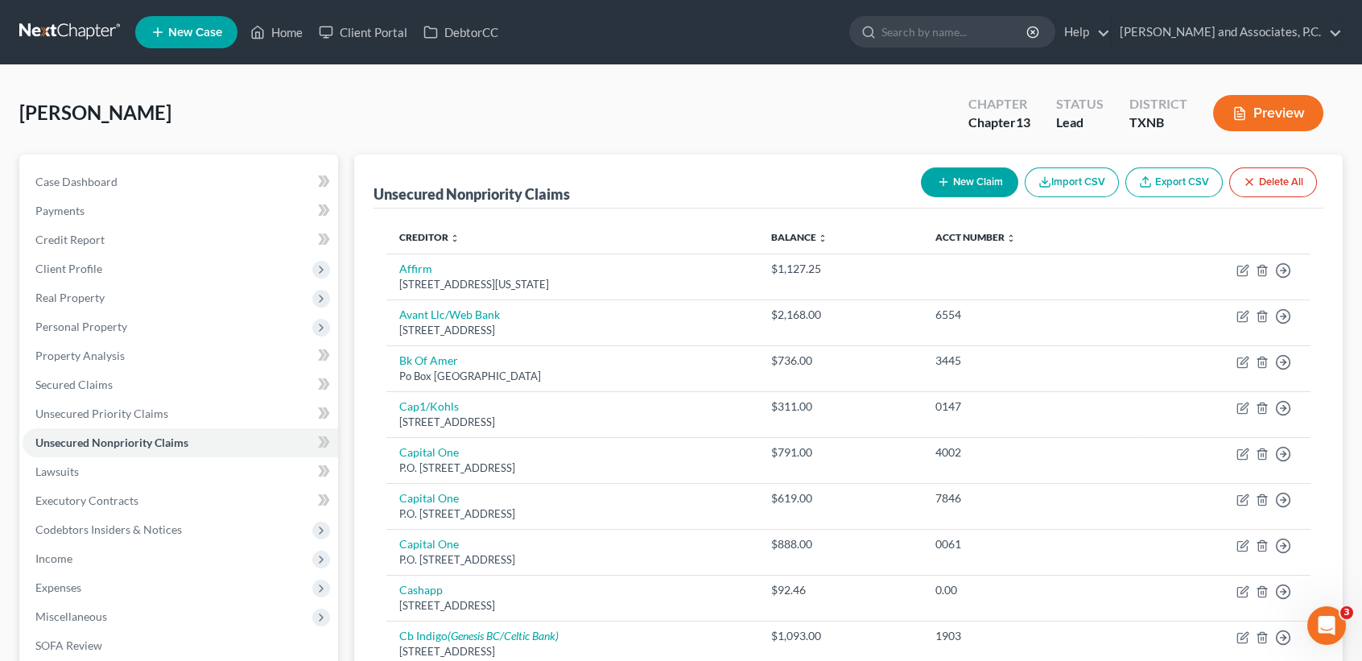
click at [996, 187] on button "New Claim" at bounding box center [969, 182] width 97 height 30
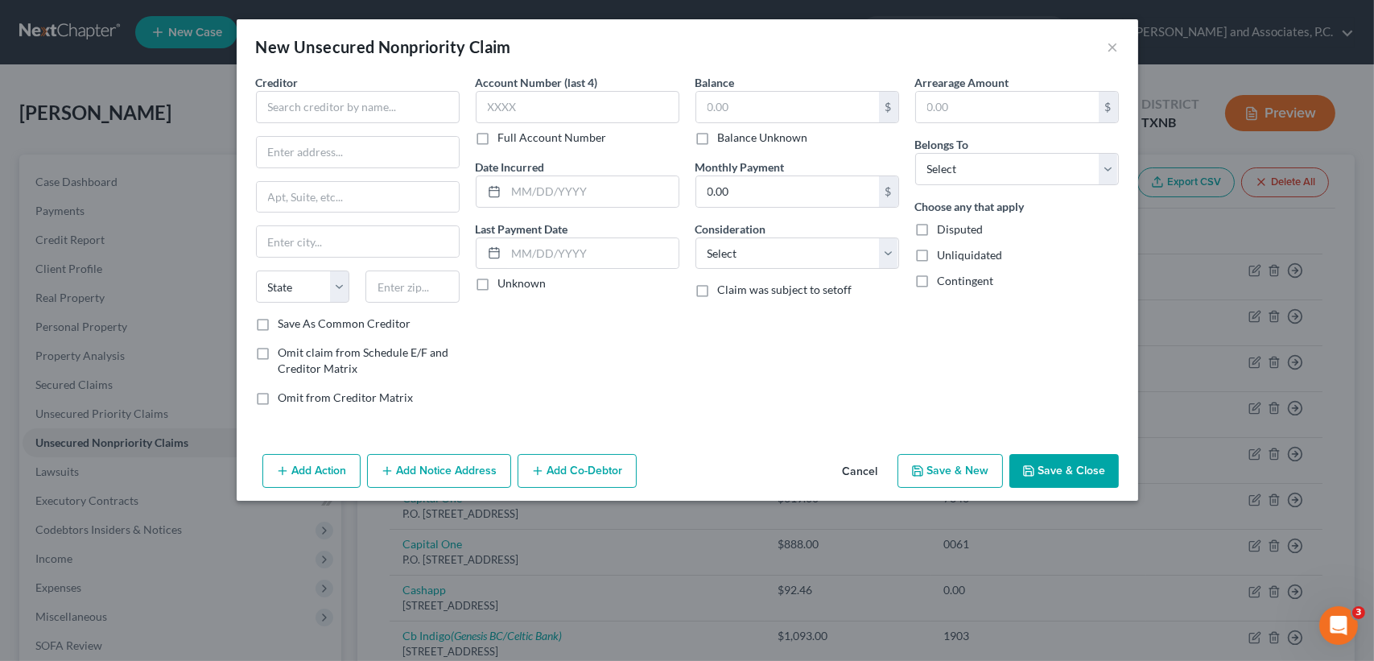
drag, startPoint x: 358, startPoint y: 86, endPoint x: 360, endPoint y: 96, distance: 9.8
click at [358, 87] on div "Creditor *" at bounding box center [358, 98] width 204 height 49
click at [360, 103] on input "text" at bounding box center [358, 107] width 204 height 32
type input "Xact Loans"
type input "[STREET_ADDRESS][PERSON_NAME]"
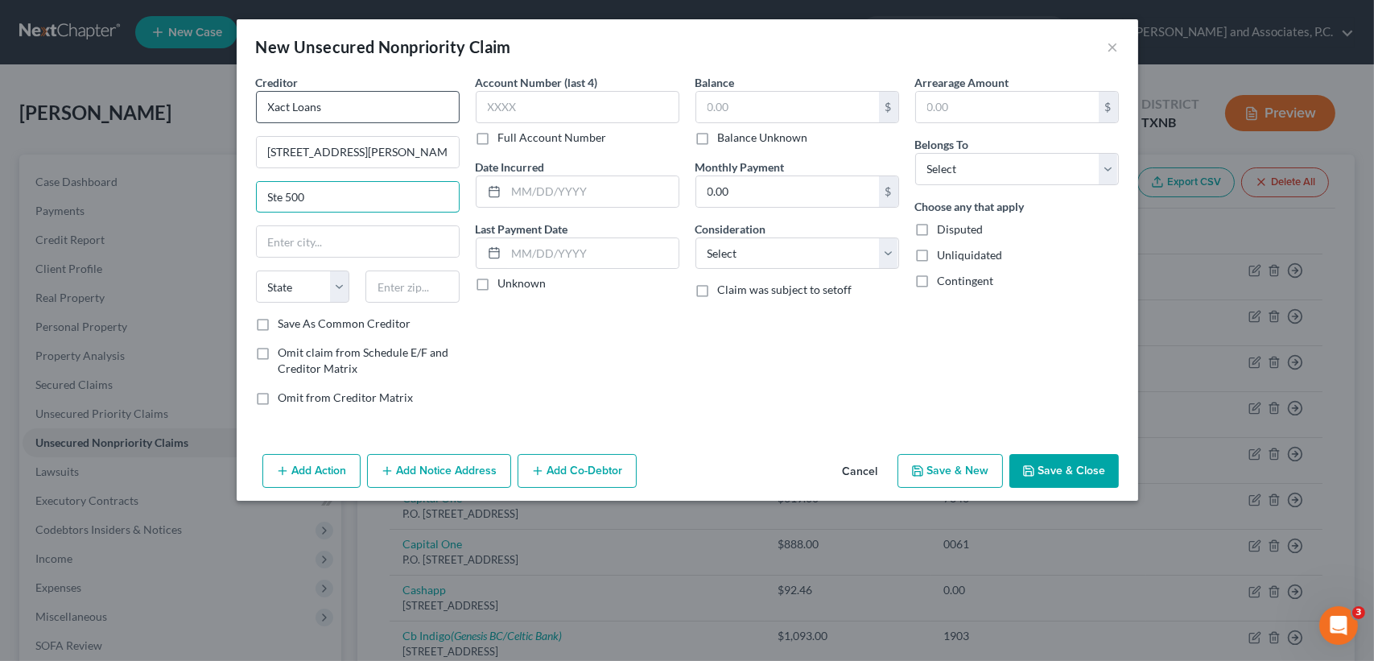
type input "Ste 500"
type input "45236"
type input "[GEOGRAPHIC_DATA]"
select select "36"
click at [357, 323] on label "Save As Common Creditor" at bounding box center [345, 324] width 133 height 16
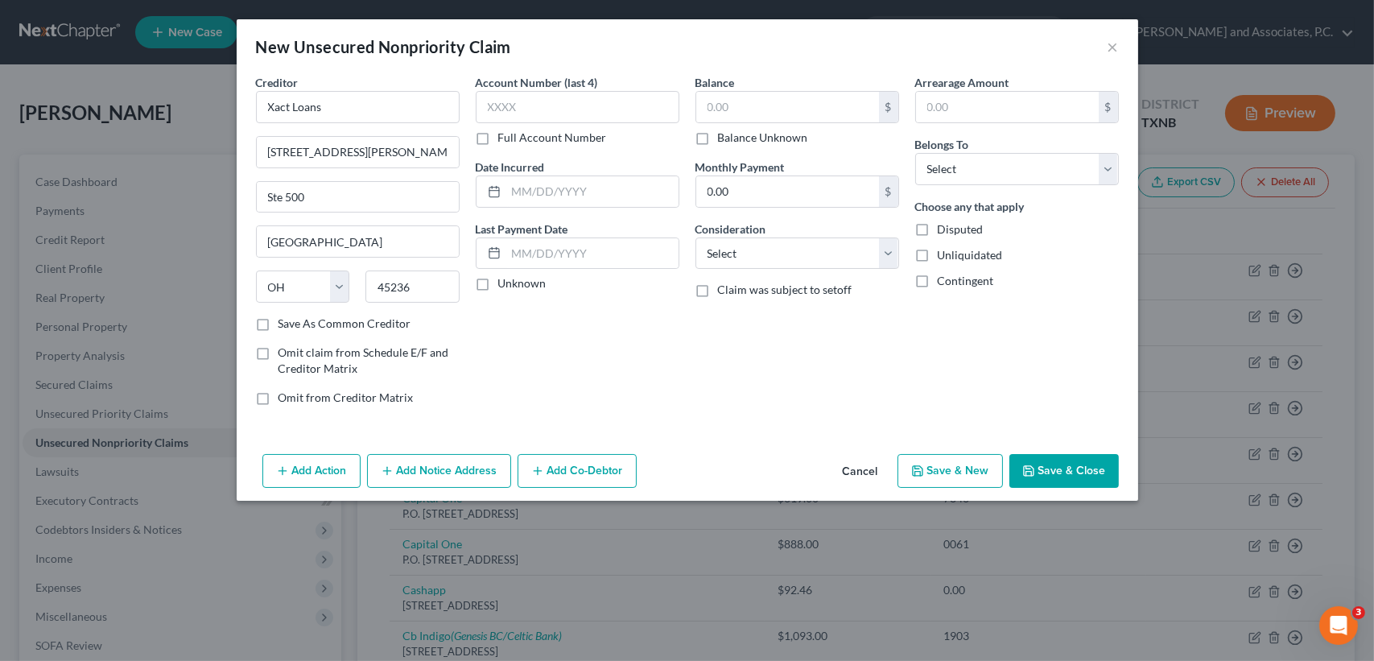
click at [295, 323] on input "Save As Common Creditor" at bounding box center [290, 321] width 10 height 10
checkbox input "true"
click at [739, 100] on input "text" at bounding box center [787, 107] width 183 height 31
type input "1.00"
drag, startPoint x: 999, startPoint y: 164, endPoint x: 996, endPoint y: 186, distance: 22.0
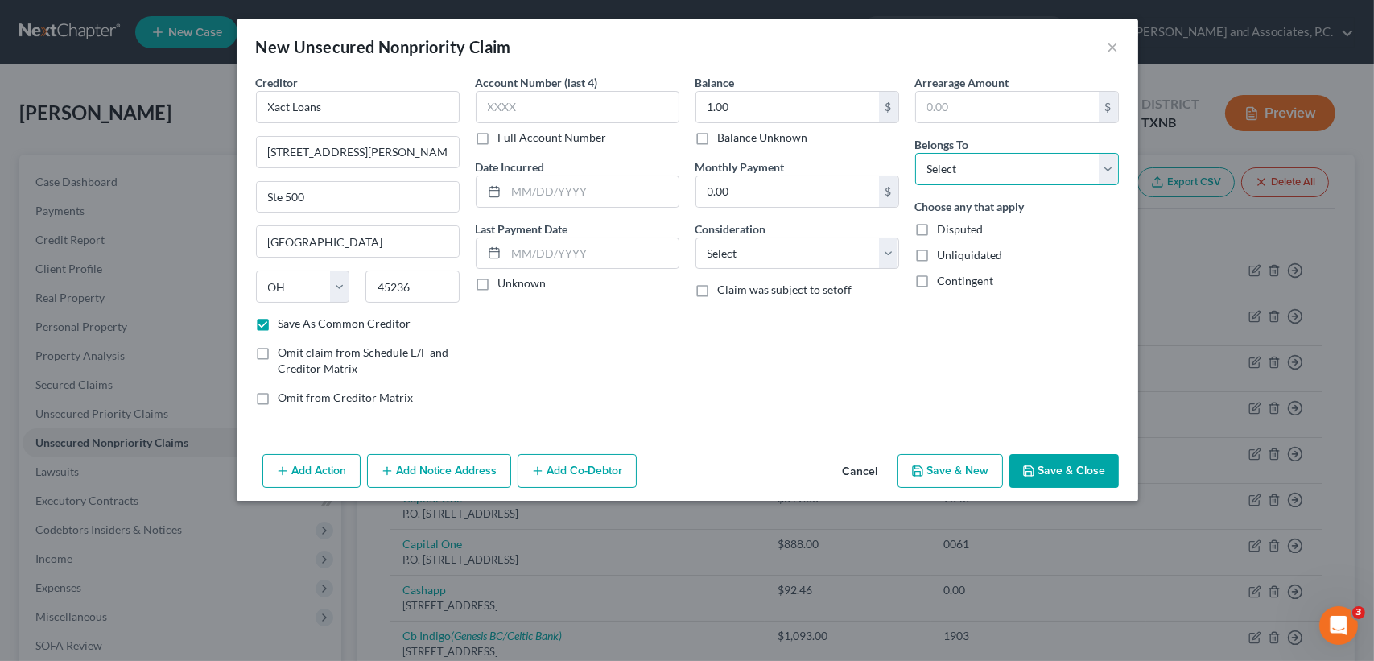
click at [999, 165] on select "Select Debtor 1 Only Debtor 2 Only Debtor 1 And Debtor 2 Only At Least One Of T…" at bounding box center [1017, 169] width 204 height 32
select select "0"
click at [915, 153] on select "Select Debtor 1 Only Debtor 2 Only Debtor 1 And Debtor 2 Only At Least One Of T…" at bounding box center [1017, 169] width 204 height 32
click at [1054, 454] on button "Save & Close" at bounding box center [1063, 471] width 109 height 34
checkbox input "false"
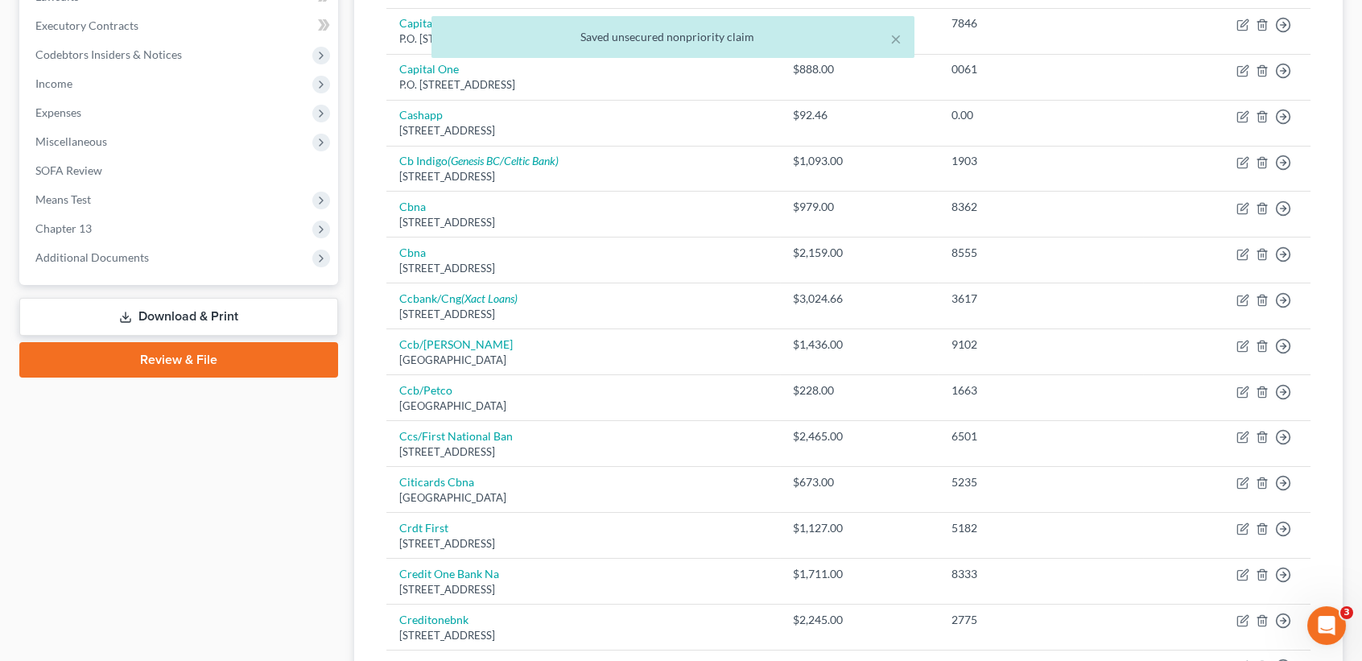
scroll to position [322, 0]
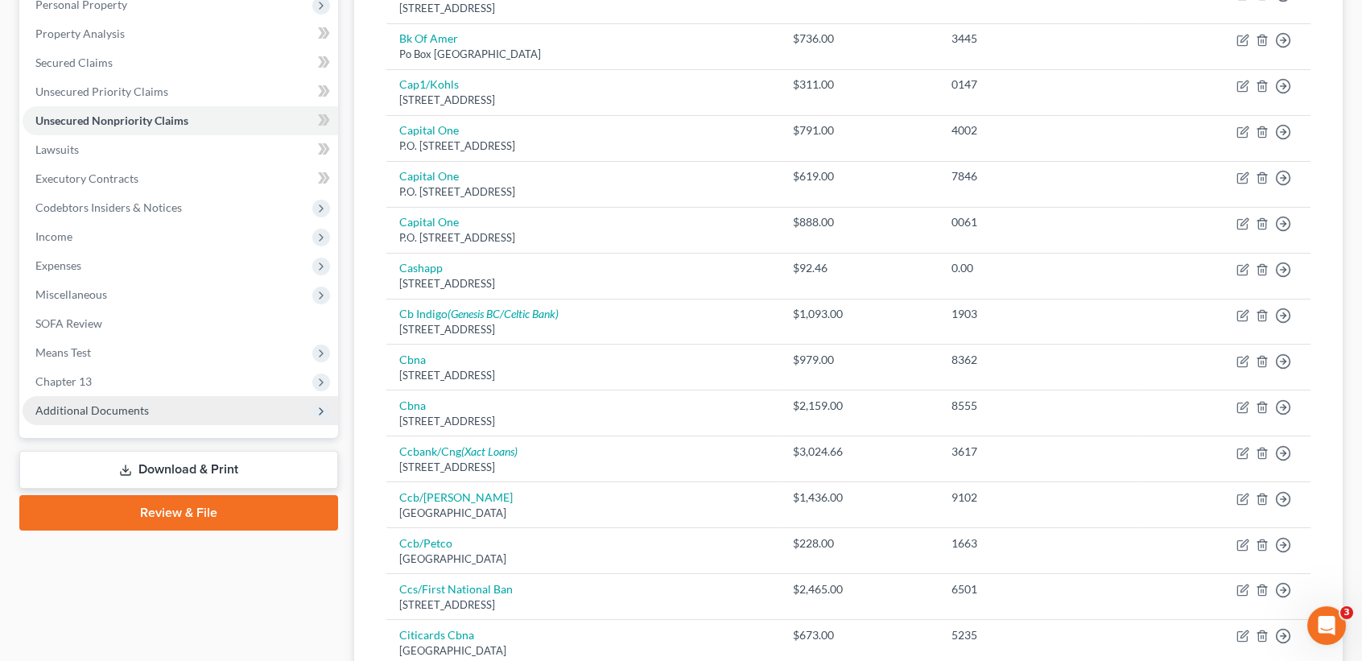
drag, startPoint x: 120, startPoint y: 382, endPoint x: 115, endPoint y: 398, distance: 17.6
click at [118, 382] on span "Chapter 13" at bounding box center [181, 381] width 316 height 29
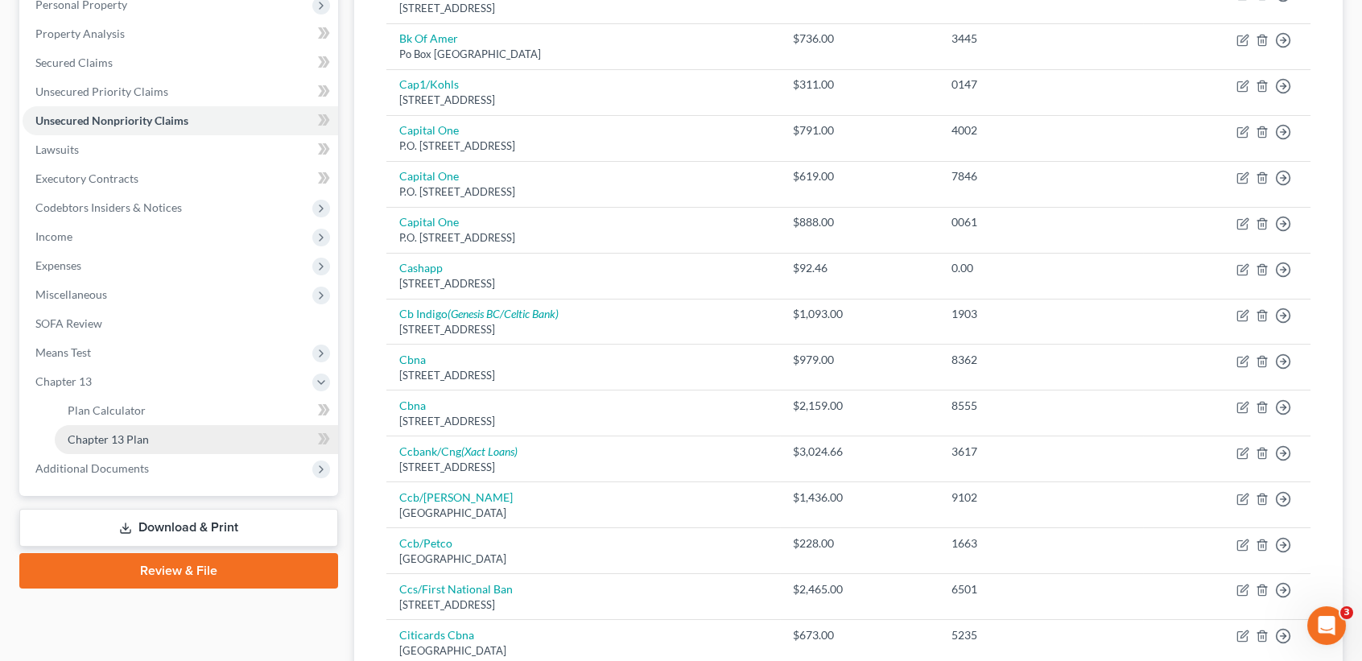
click at [126, 435] on span "Chapter 13 Plan" at bounding box center [108, 439] width 81 height 14
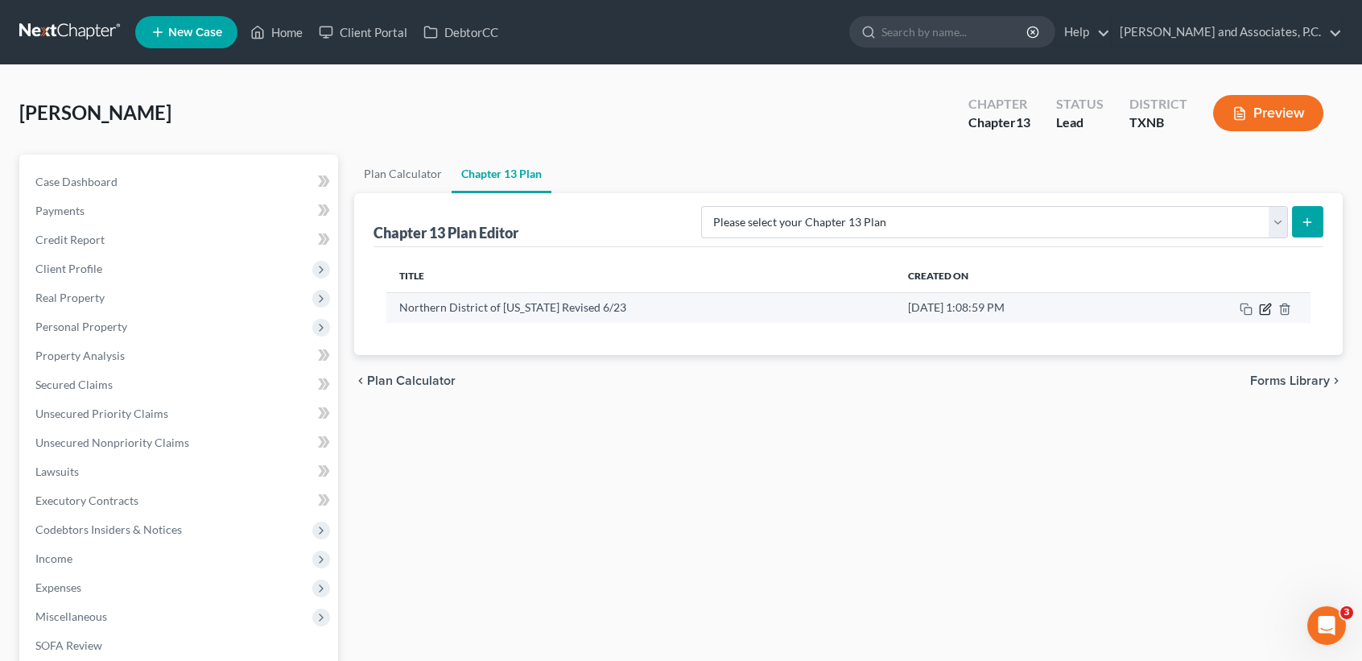
click at [1265, 312] on icon "button" at bounding box center [1265, 309] width 13 height 13
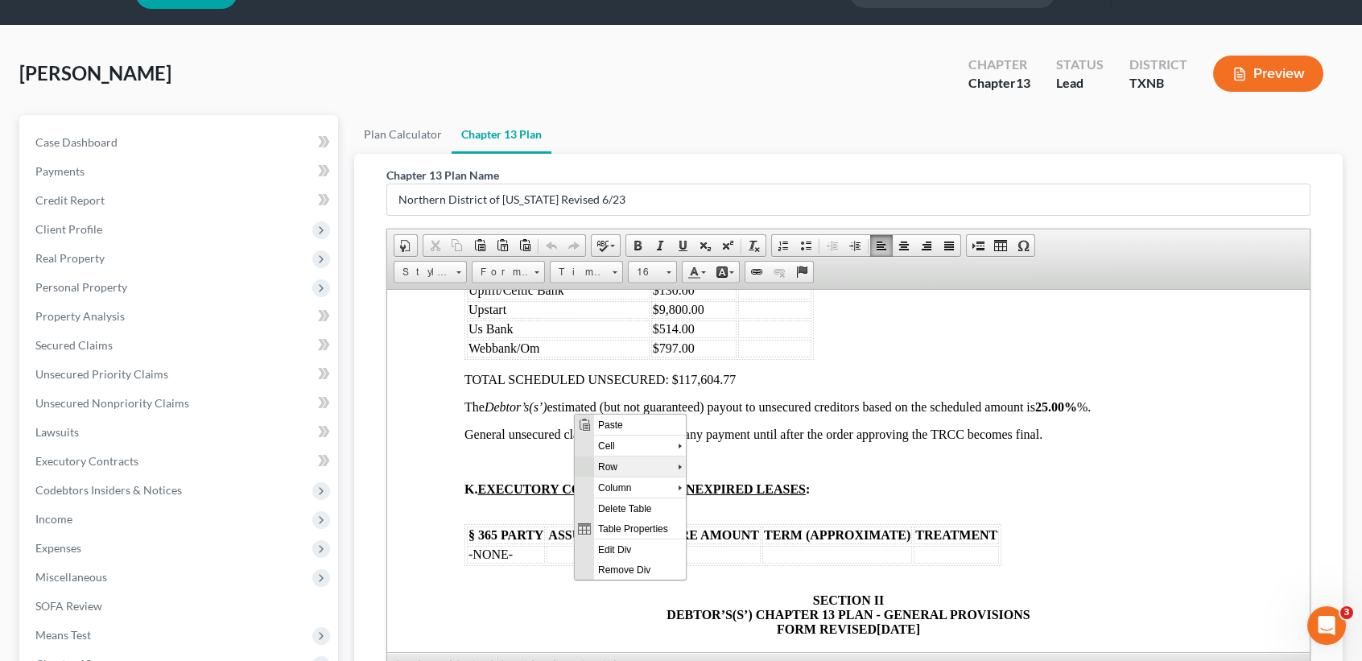
click at [617, 465] on span "Row" at bounding box center [635, 466] width 84 height 20
click at [724, 489] on span "Insert Row After" at bounding box center [754, 487] width 100 height 20
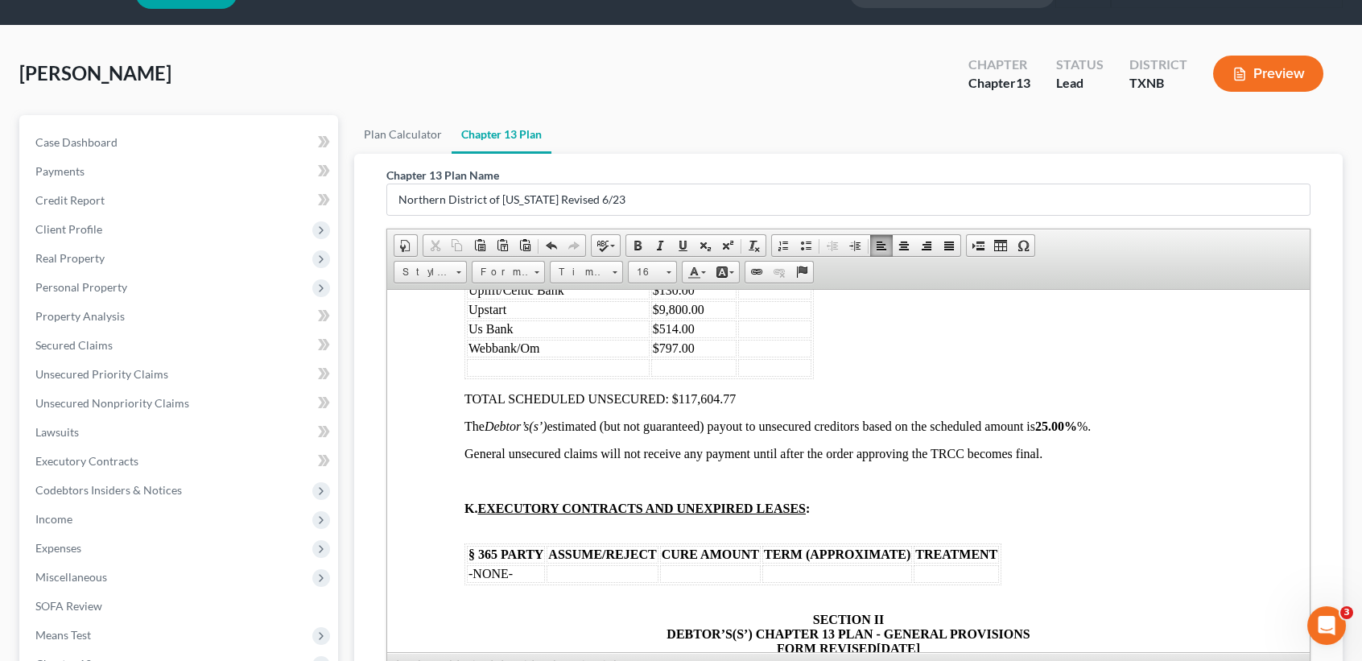
click at [591, 376] on td at bounding box center [558, 367] width 183 height 18
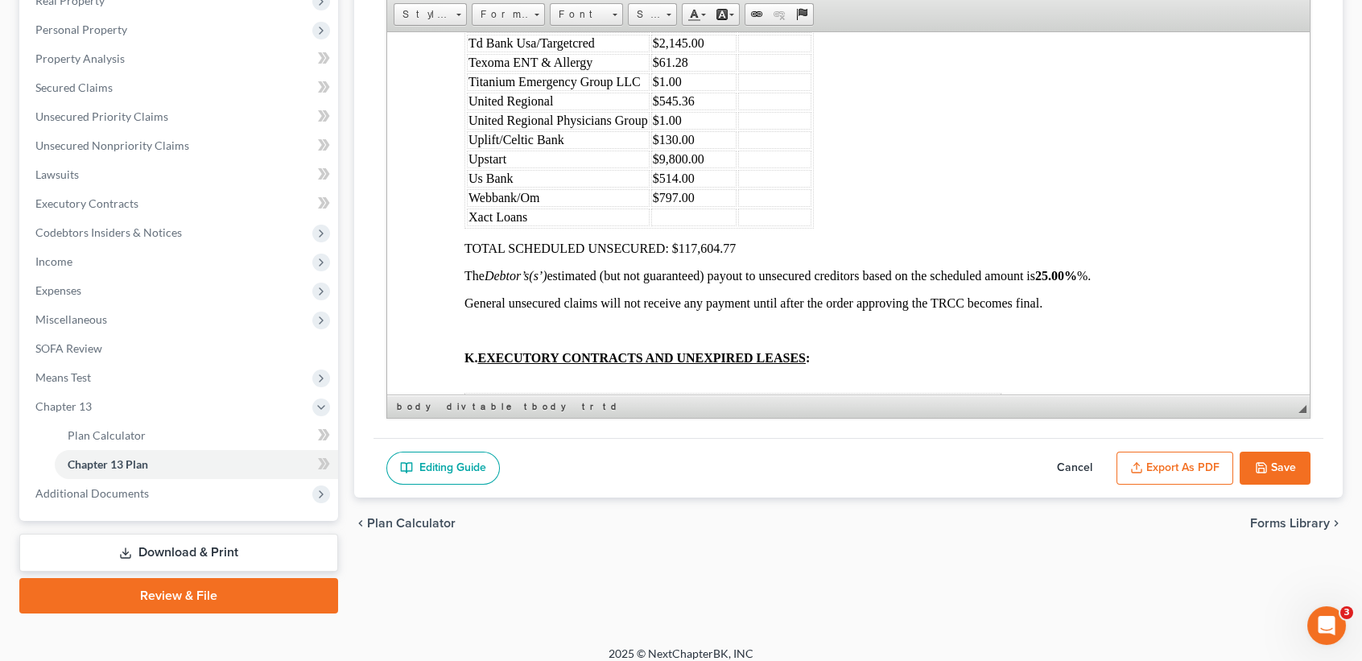
scroll to position [308, 0]
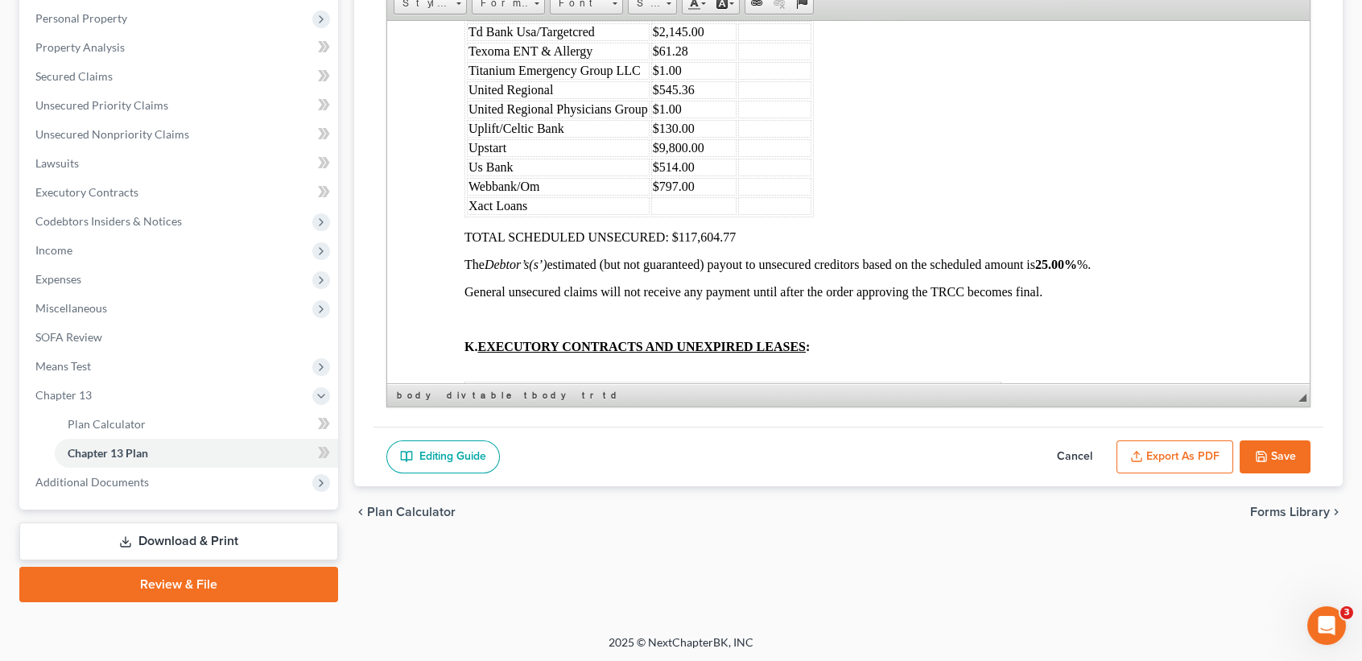
click at [1295, 464] on button "Save" at bounding box center [1275, 457] width 71 height 34
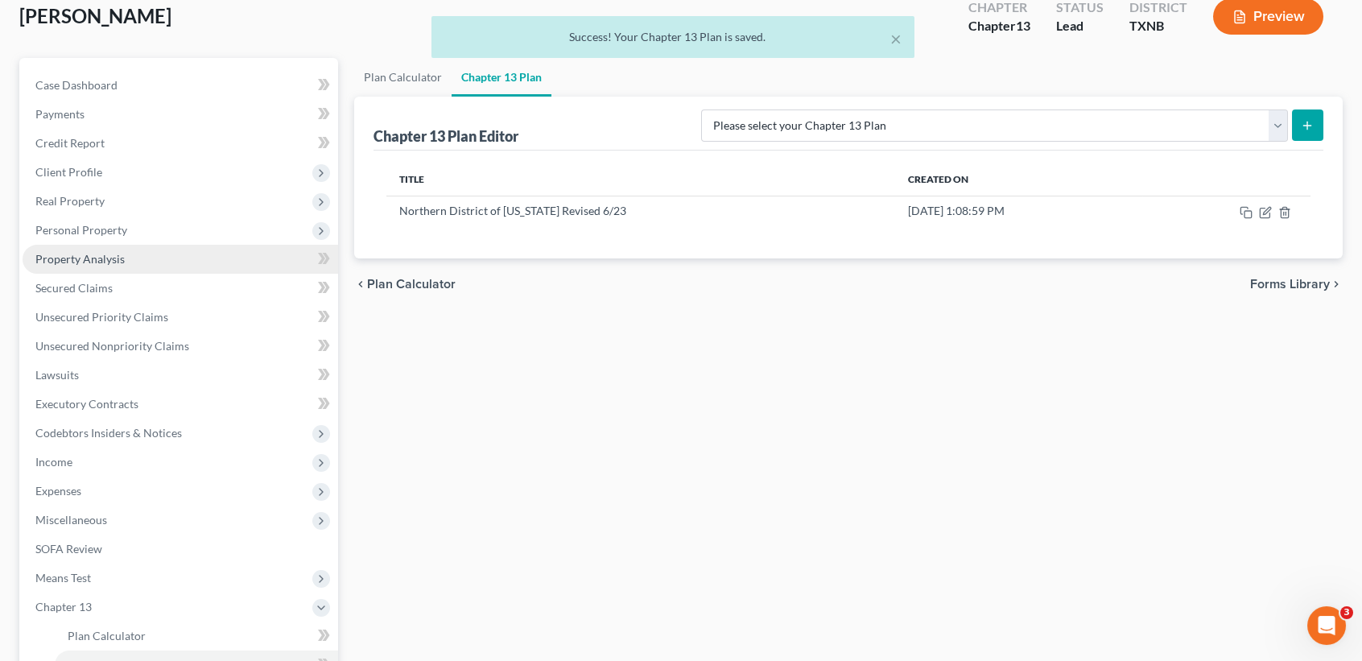
scroll to position [0, 0]
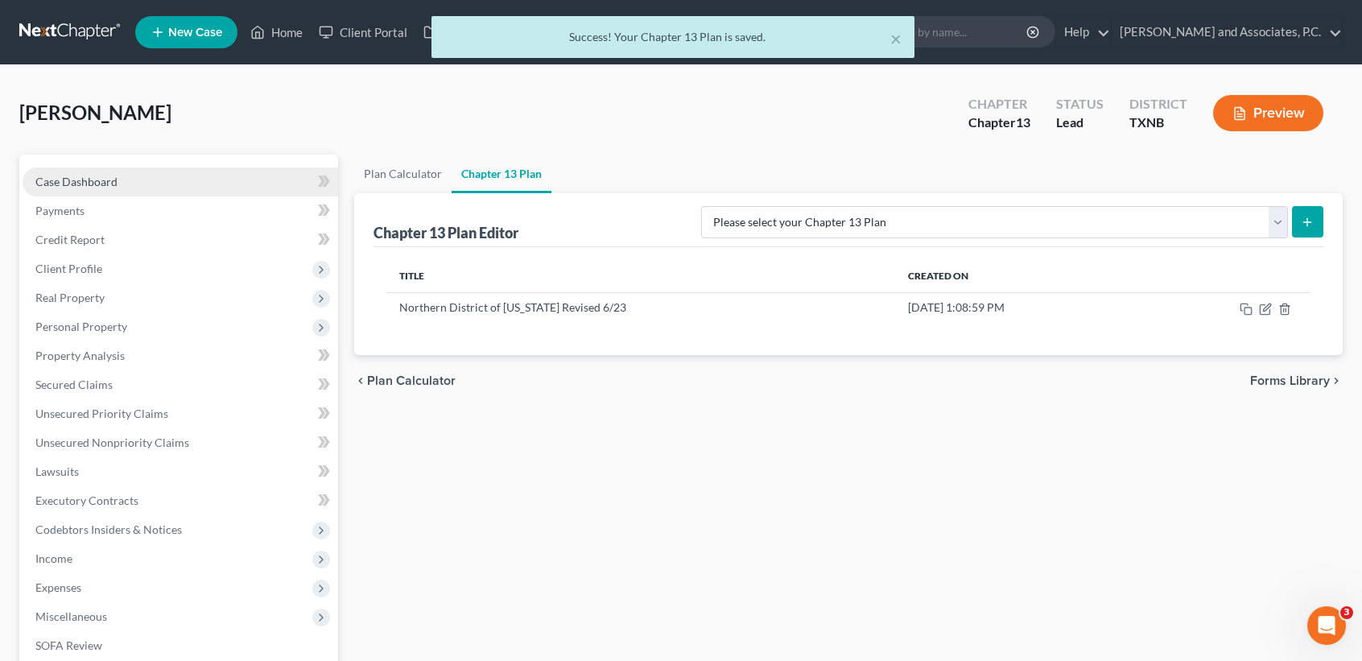
click at [80, 190] on link "Case Dashboard" at bounding box center [181, 181] width 316 height 29
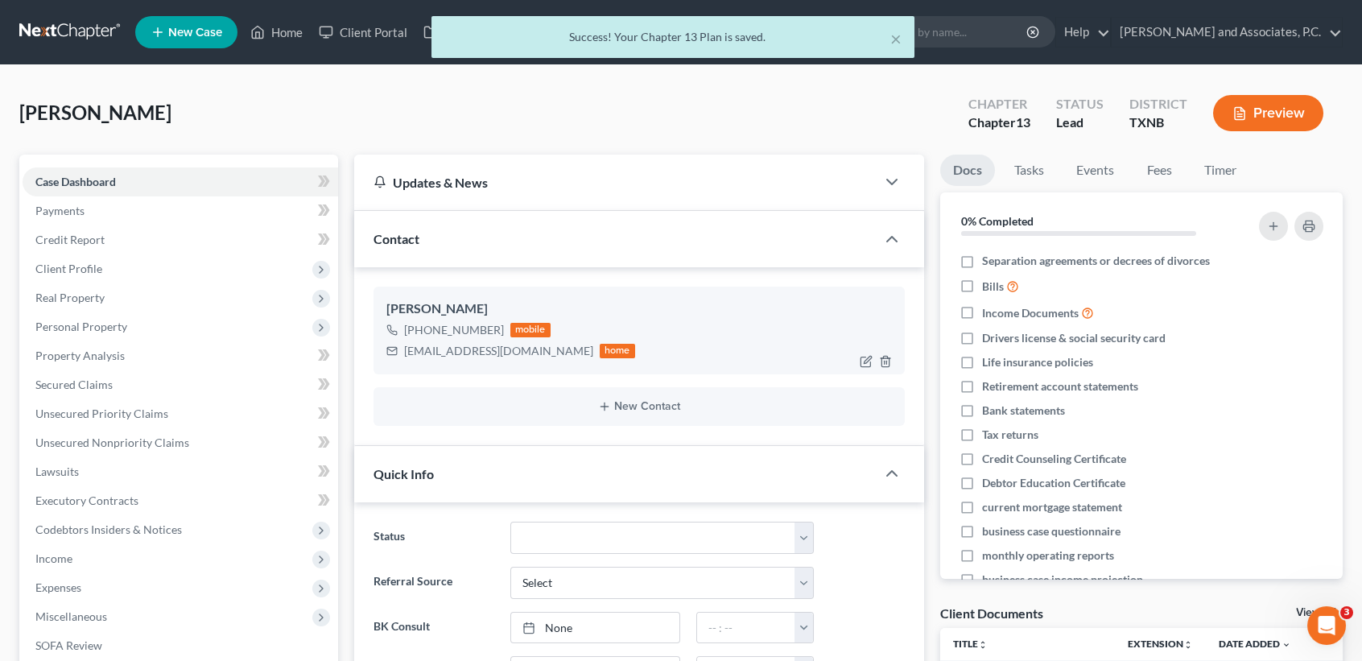
scroll to position [3658, 0]
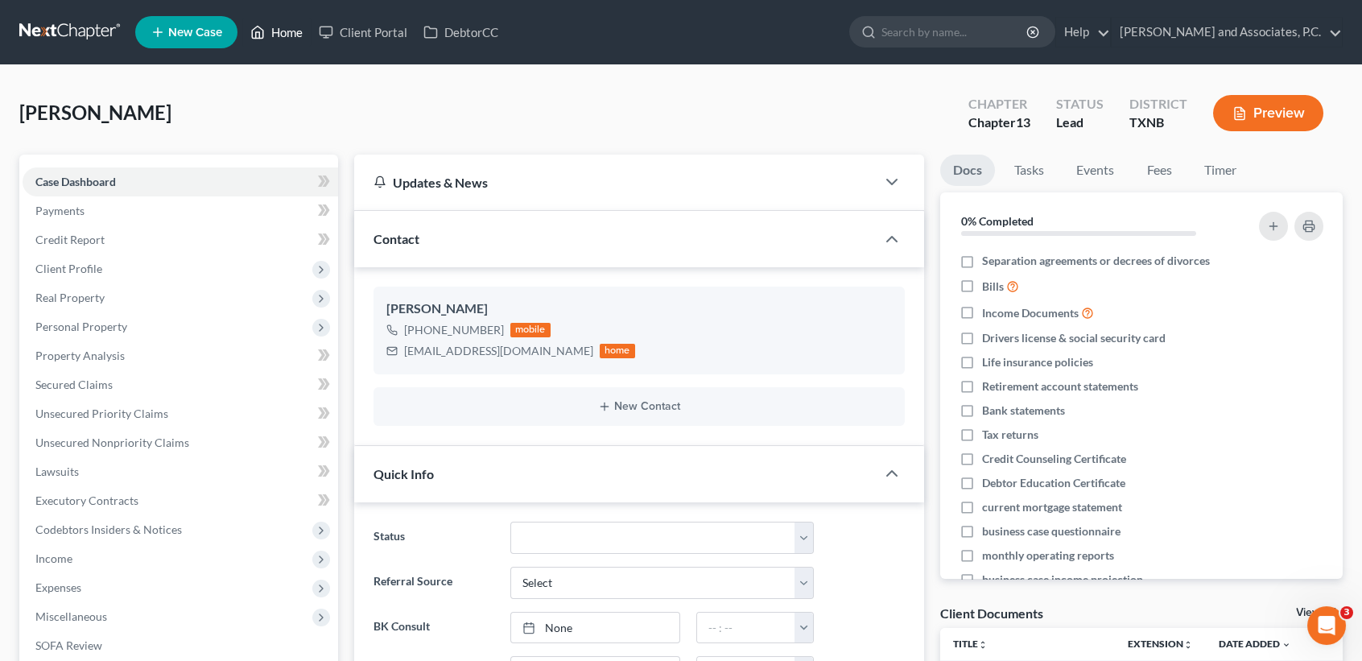
click at [262, 39] on icon at bounding box center [257, 32] width 14 height 19
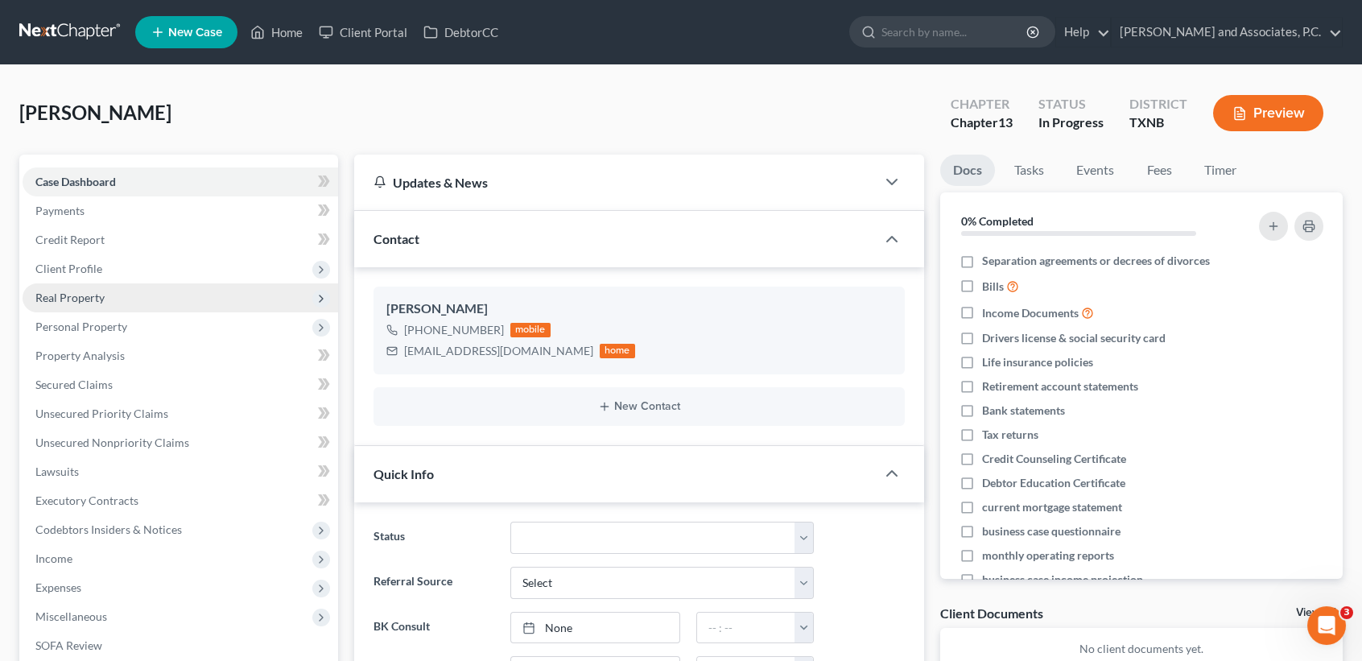
click at [99, 309] on span "Real Property" at bounding box center [181, 297] width 316 height 29
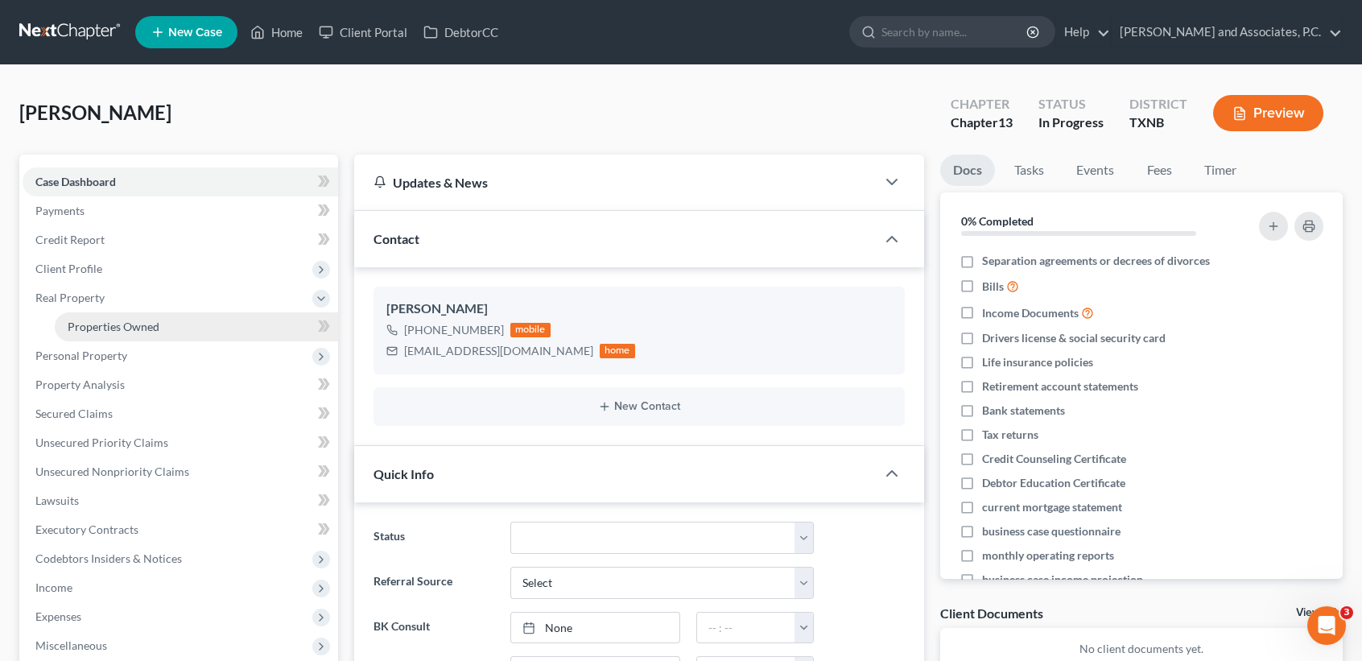
click at [113, 325] on span "Properties Owned" at bounding box center [114, 327] width 92 height 14
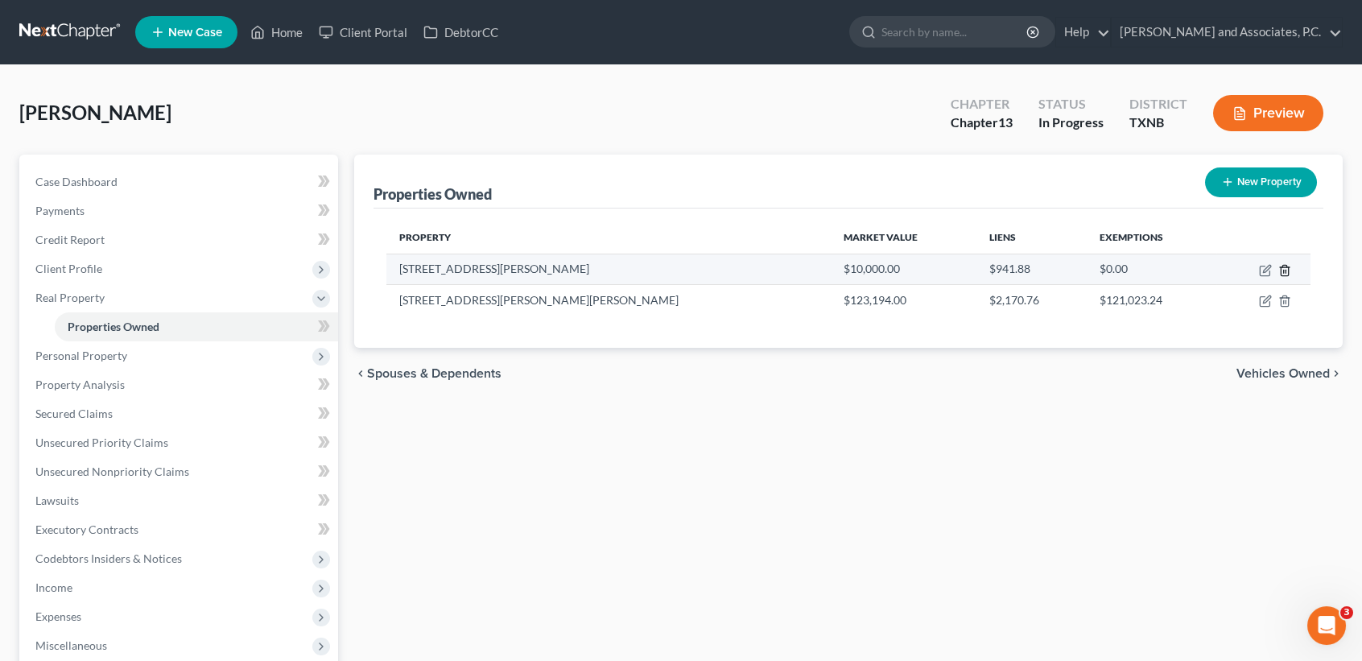
click at [1279, 266] on icon "button" at bounding box center [1284, 270] width 13 height 13
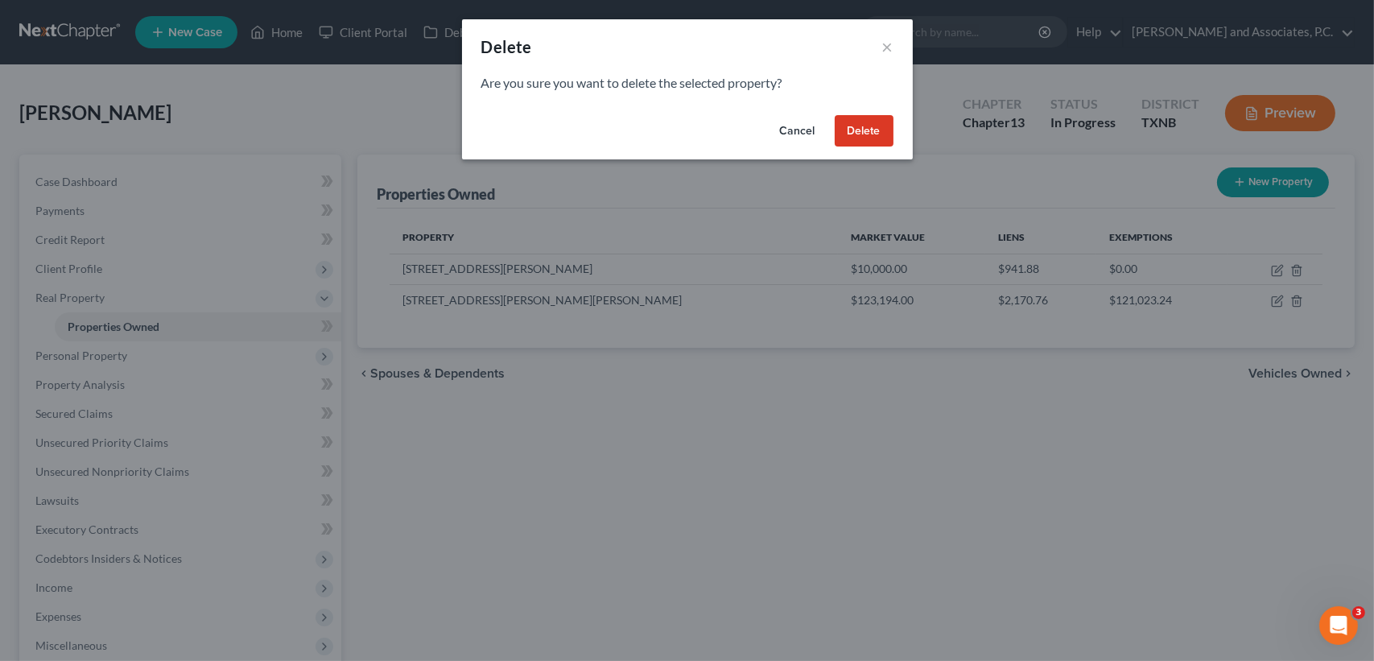
click at [797, 135] on button "Cancel" at bounding box center [797, 131] width 61 height 32
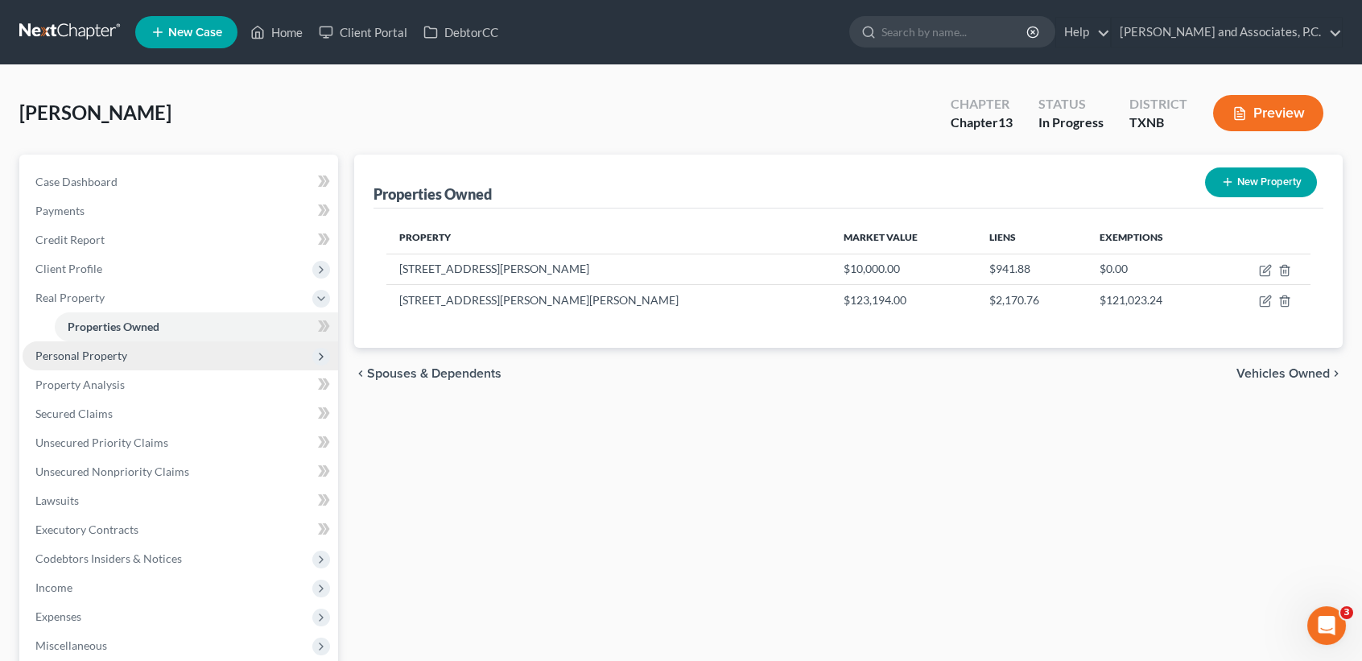
click at [132, 348] on span "Personal Property" at bounding box center [181, 355] width 316 height 29
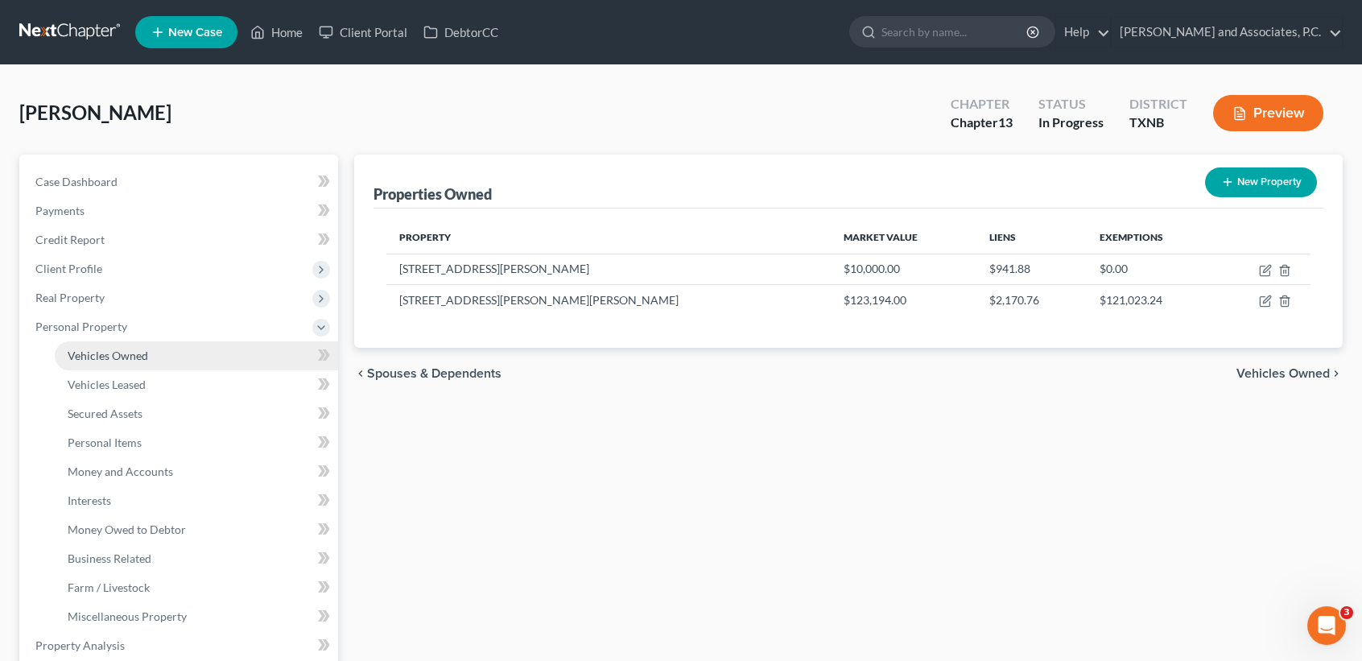
click at [94, 360] on span "Vehicles Owned" at bounding box center [108, 356] width 80 height 14
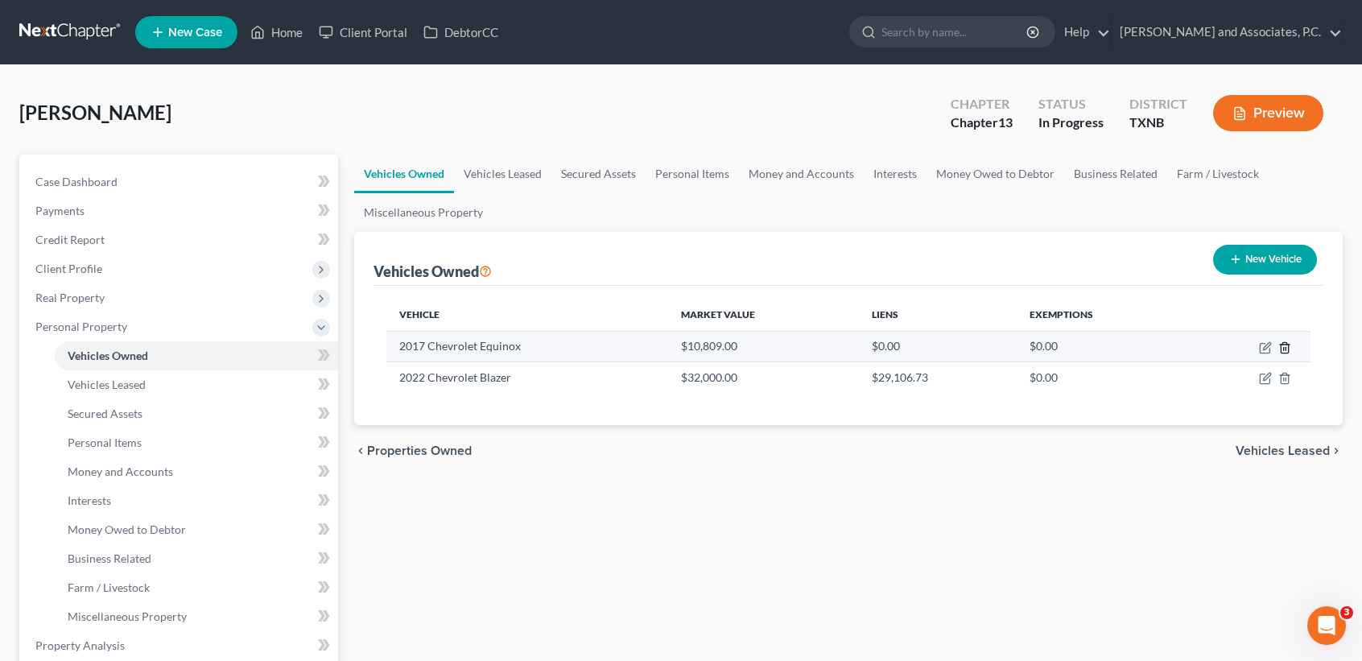
click at [1289, 343] on icon "button" at bounding box center [1284, 347] width 13 height 13
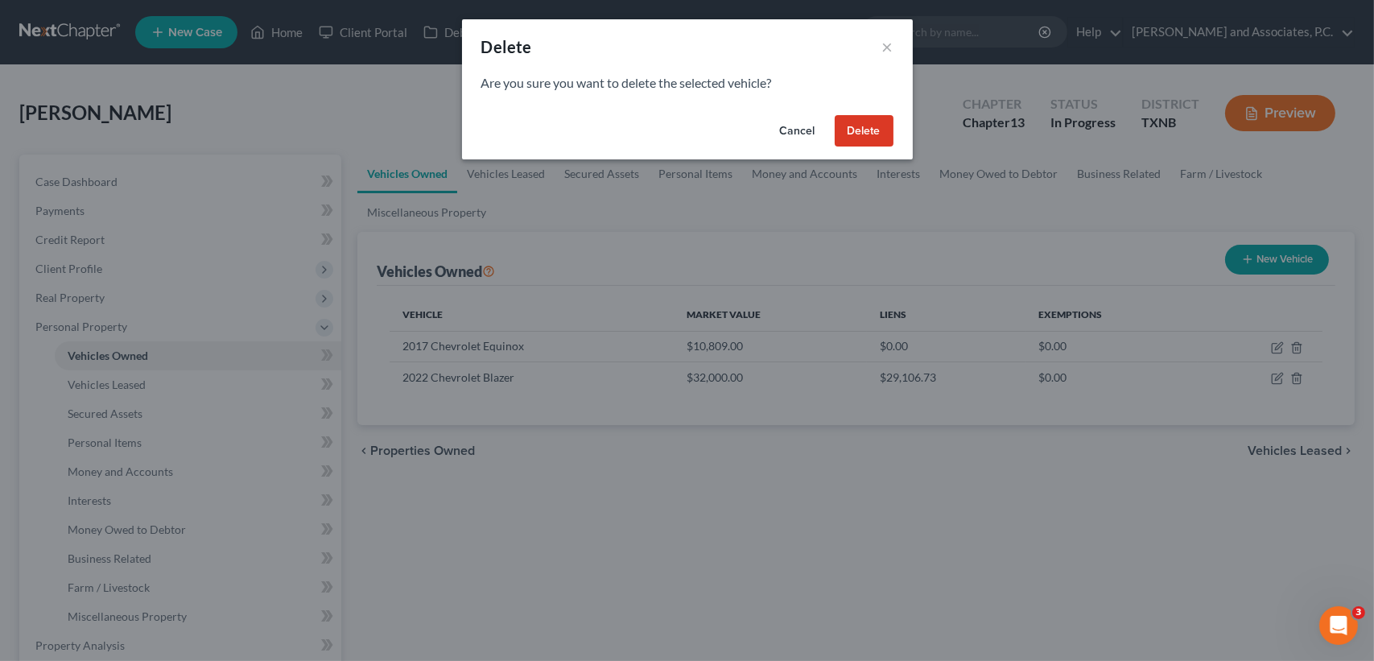
click at [880, 125] on button "Delete" at bounding box center [864, 131] width 59 height 32
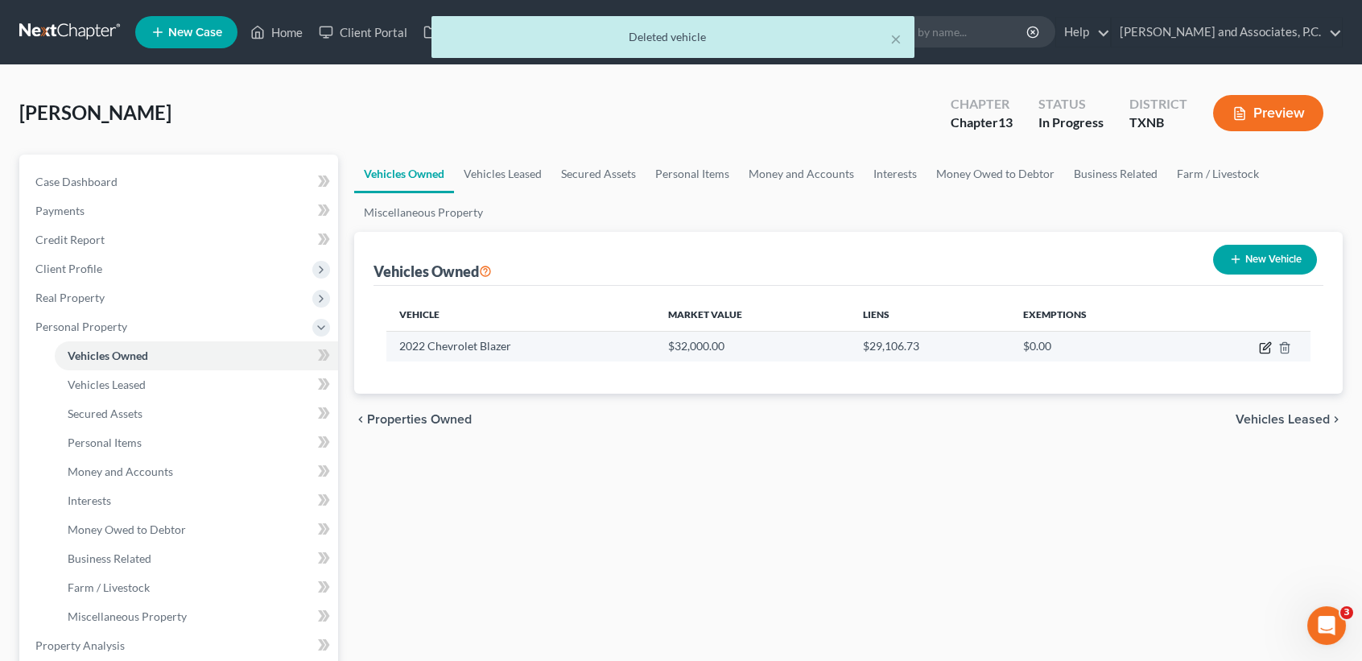
click at [1270, 348] on icon "button" at bounding box center [1265, 347] width 13 height 13
select select "0"
select select "4"
select select "0"
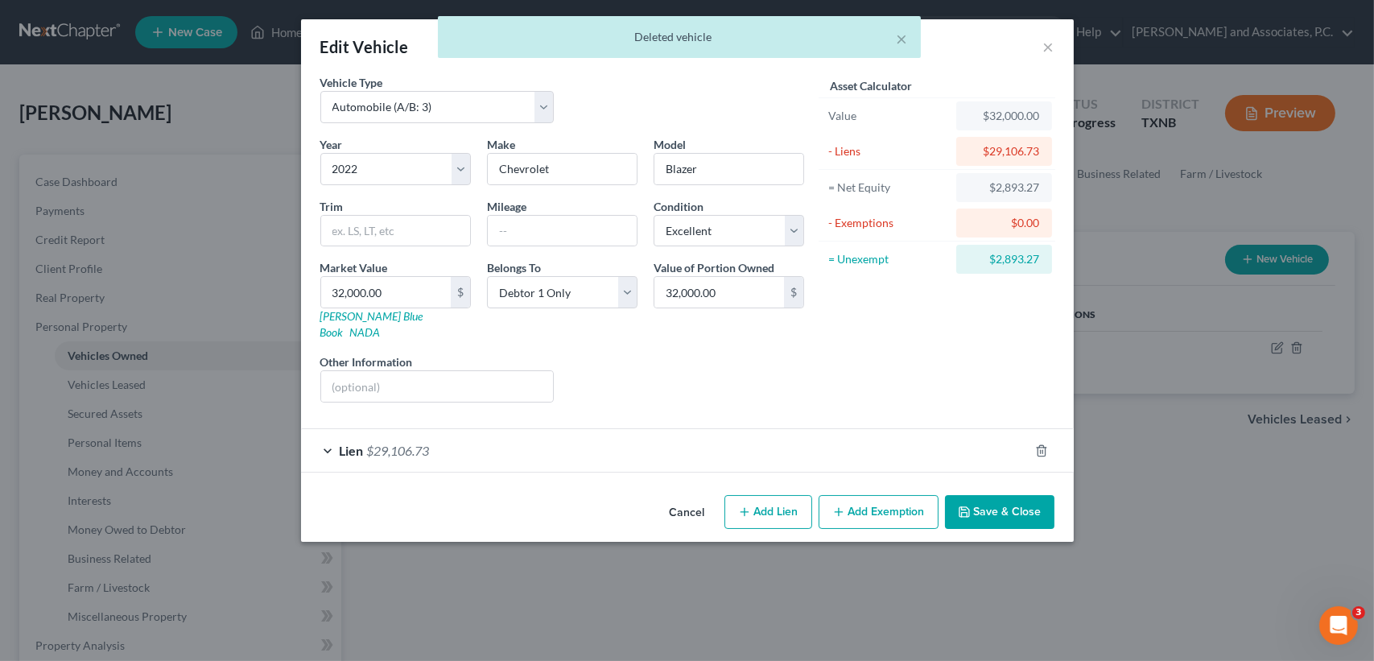
click at [167, 184] on div "Edit Vehicle × Vehicle Type Select Automobile (A/B: 3) Truck (A/B: 3) Trailer (…" at bounding box center [687, 330] width 1374 height 661
click at [677, 497] on button "Cancel" at bounding box center [687, 513] width 61 height 32
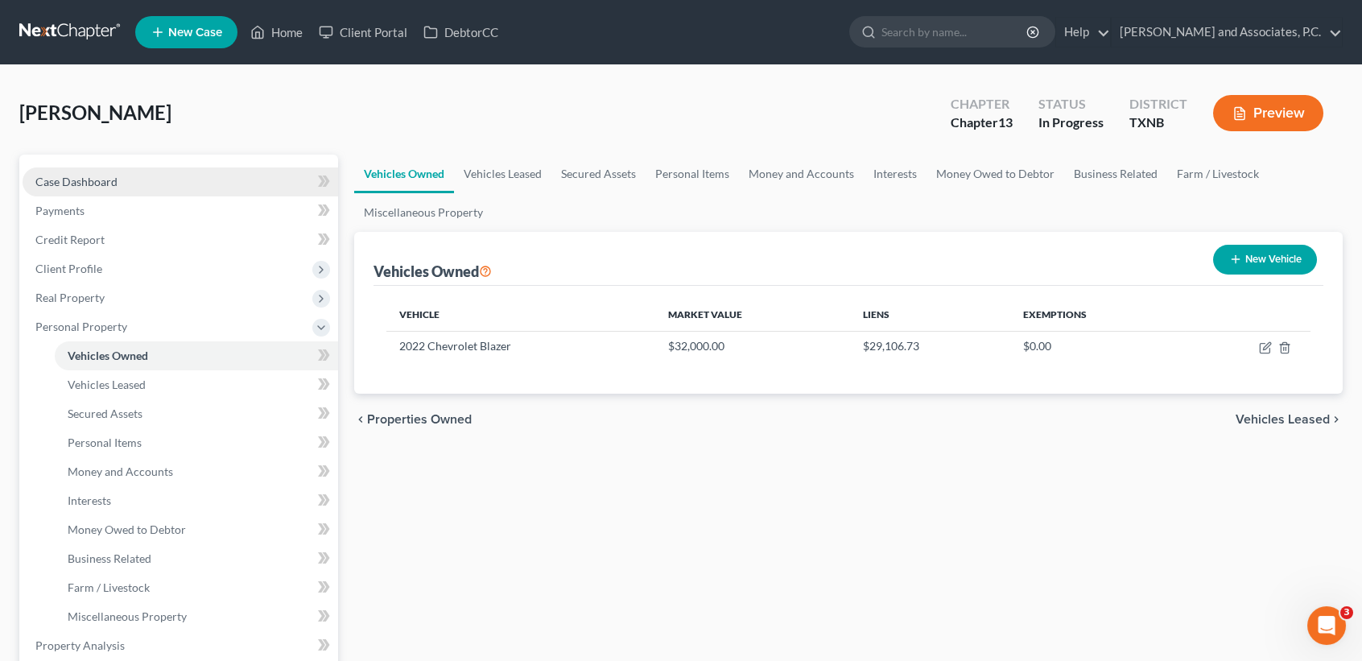
click at [117, 189] on link "Case Dashboard" at bounding box center [181, 181] width 316 height 29
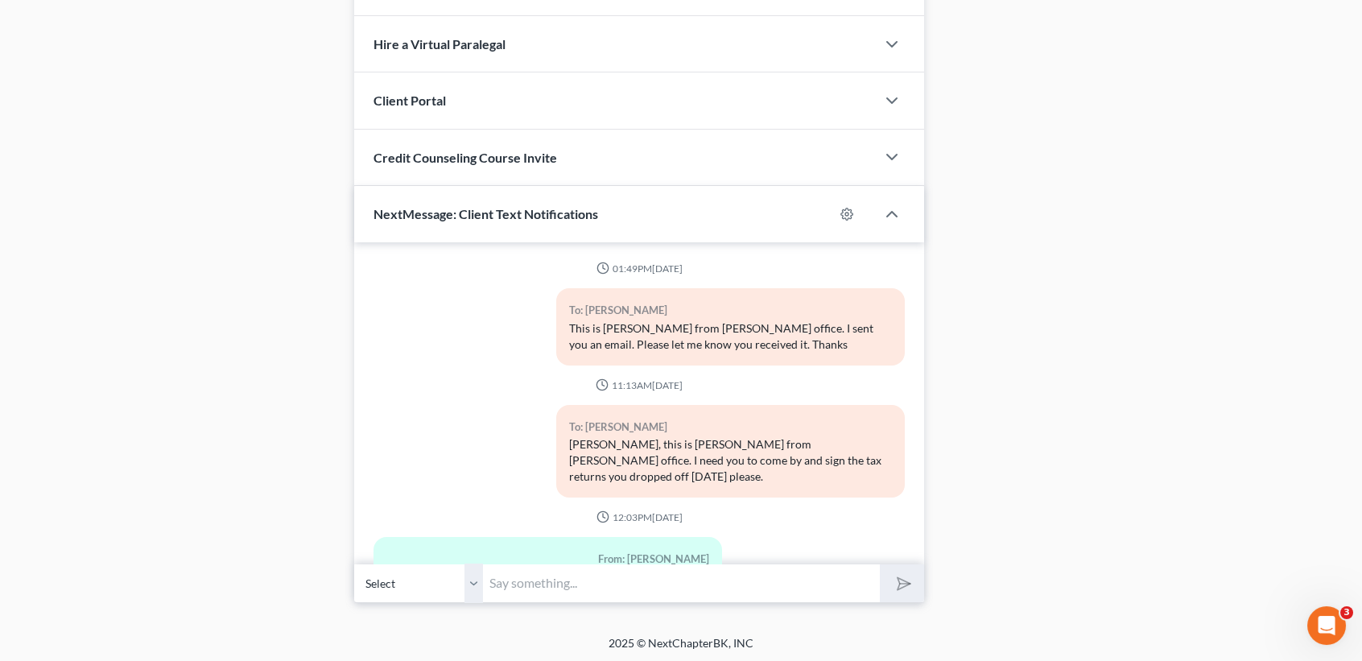
scroll to position [4732, 0]
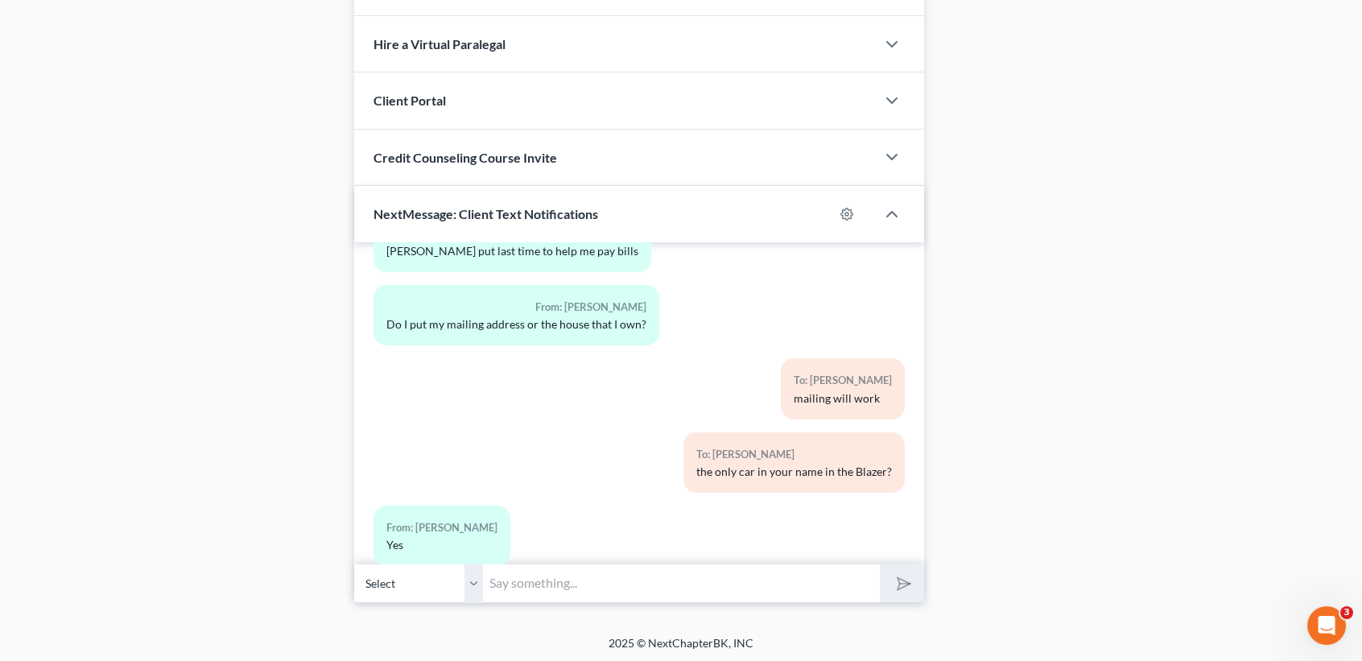
click at [689, 580] on input "text" at bounding box center [681, 582] width 397 height 39
type input "whats the mileage?"
click at [880, 564] on button "submit" at bounding box center [902, 583] width 44 height 38
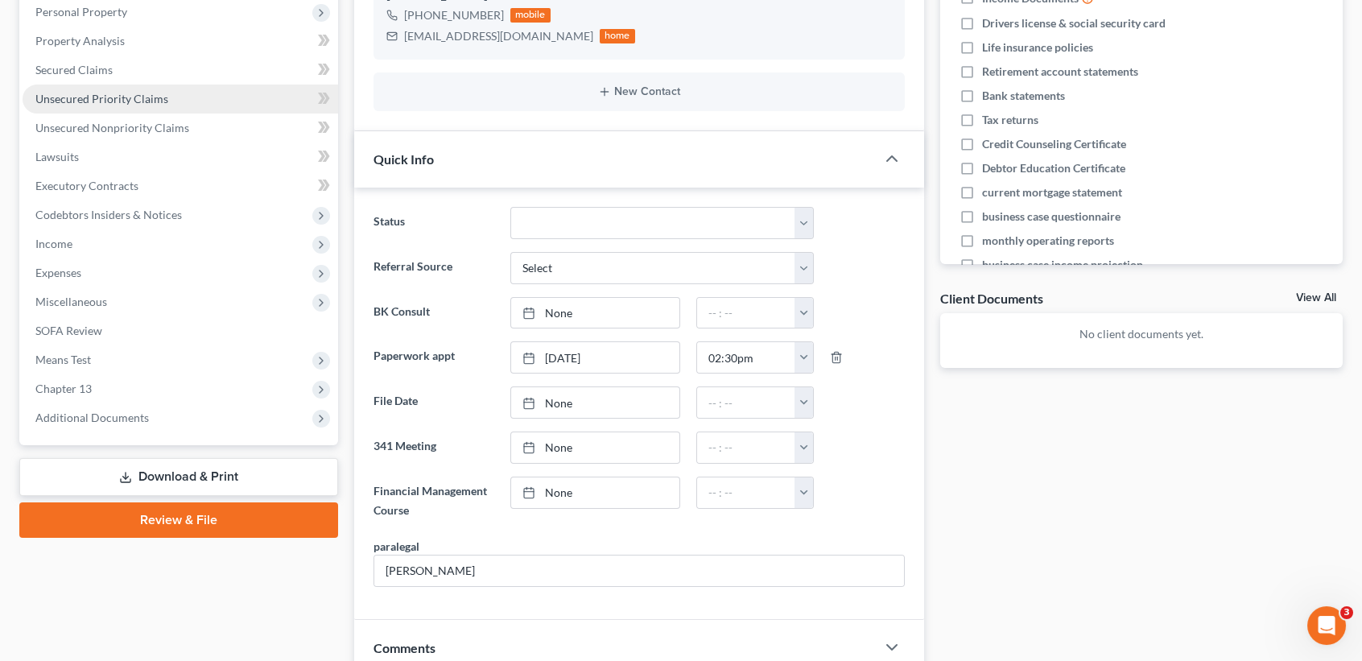
scroll to position [0, 0]
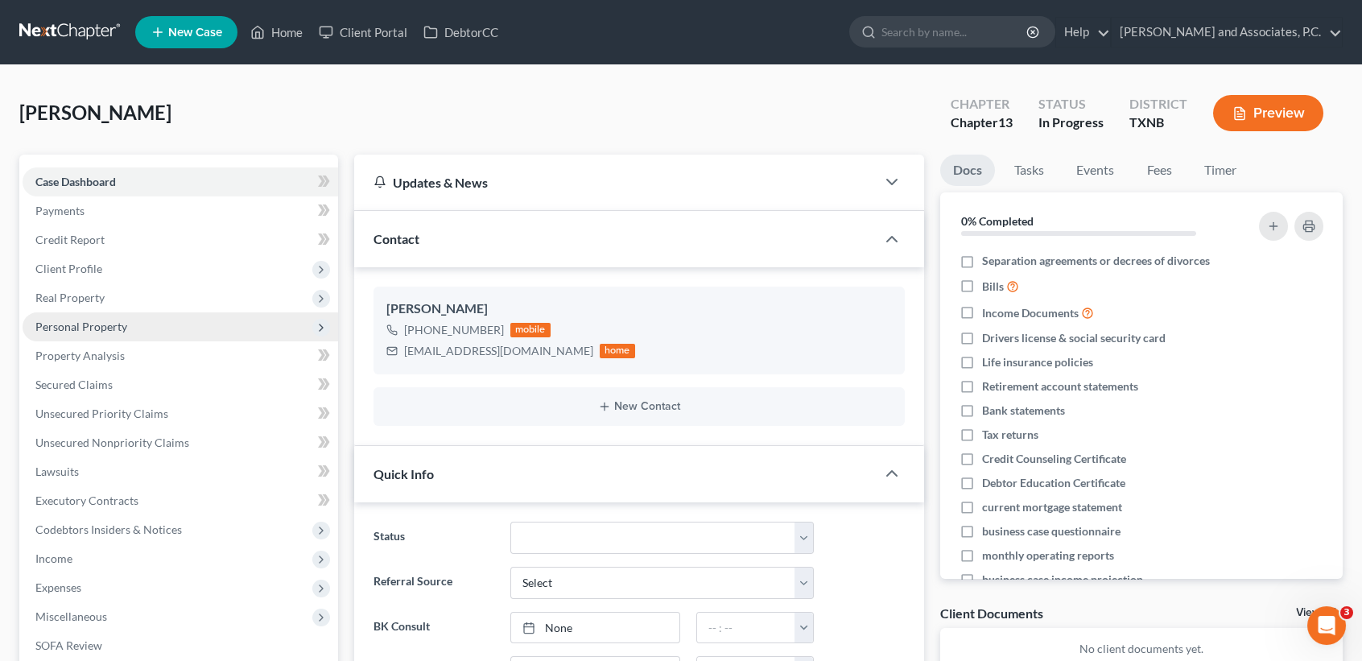
click at [88, 328] on span "Personal Property" at bounding box center [81, 327] width 92 height 14
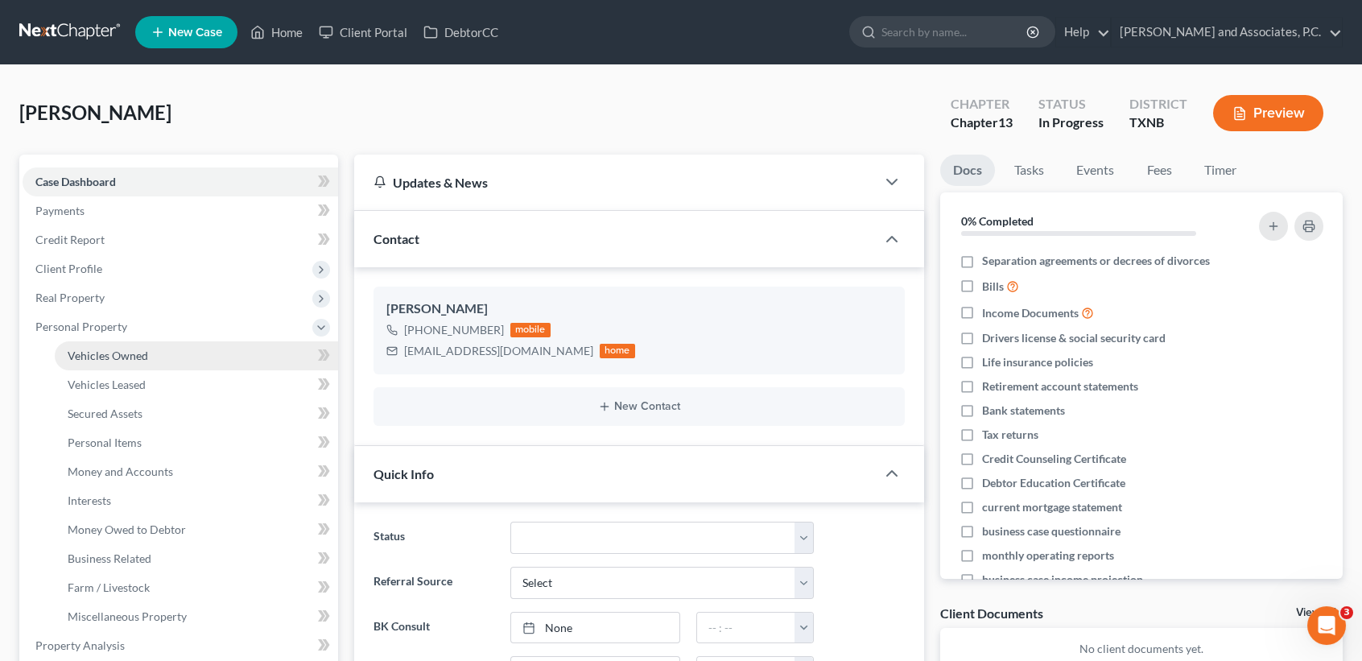
click at [89, 349] on span "Vehicles Owned" at bounding box center [108, 356] width 80 height 14
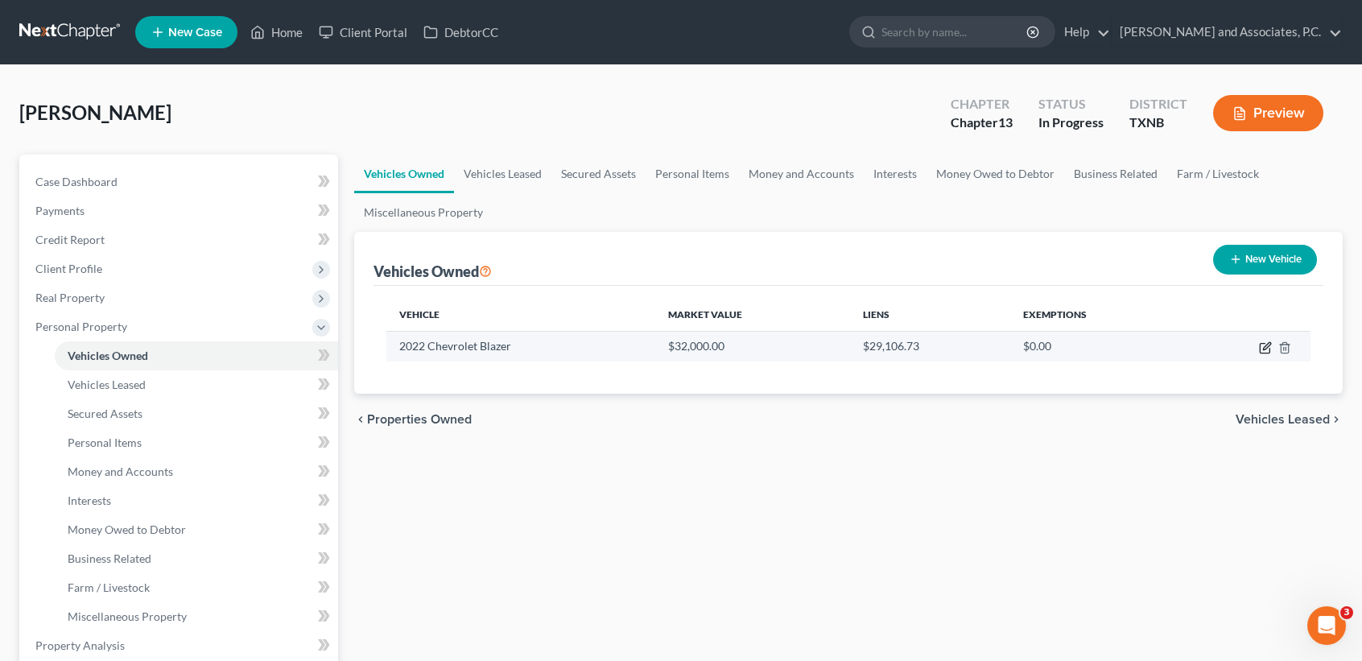
click at [1263, 345] on icon "button" at bounding box center [1265, 347] width 13 height 13
select select "0"
select select "4"
select select "0"
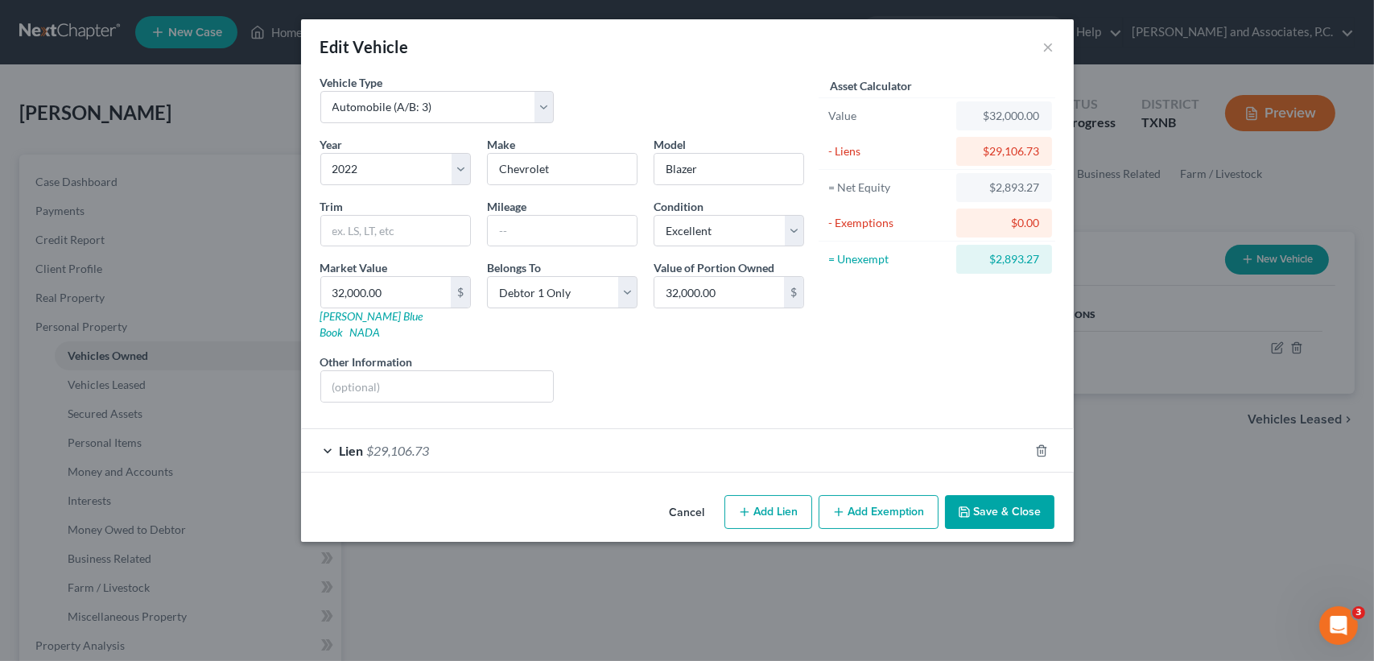
click at [1018, 500] on button "Save & Close" at bounding box center [999, 512] width 109 height 34
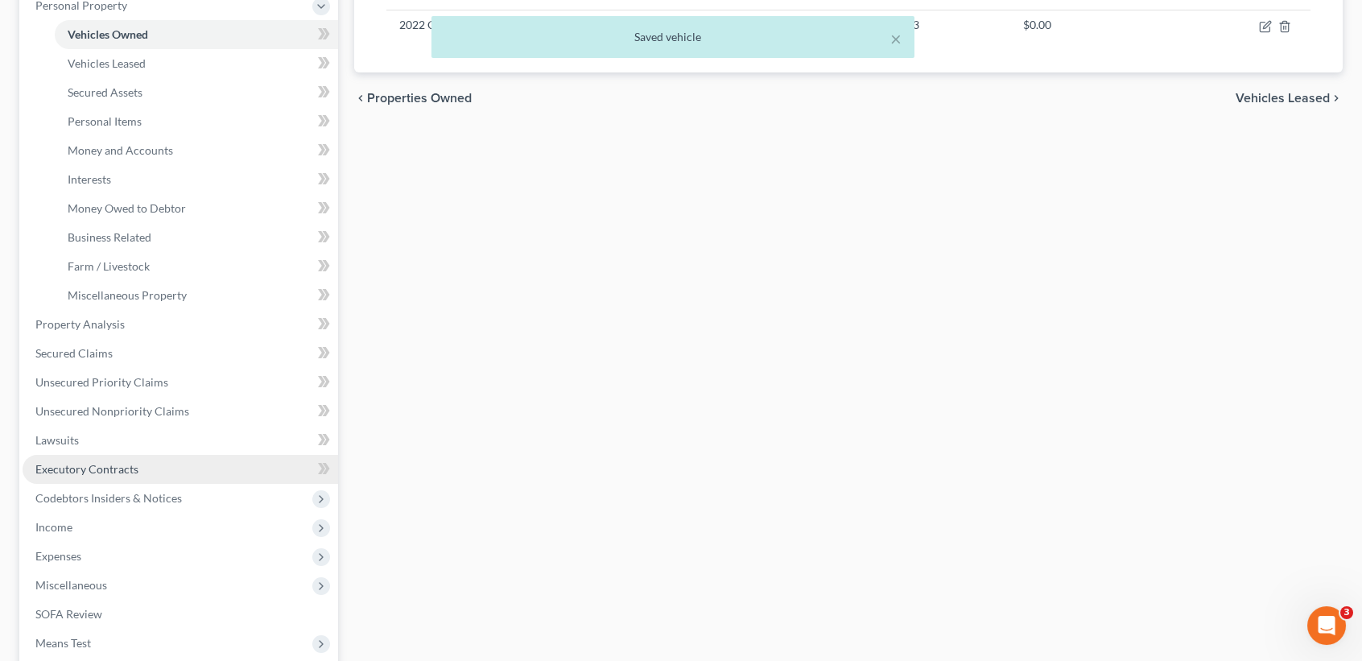
scroll to position [322, 0]
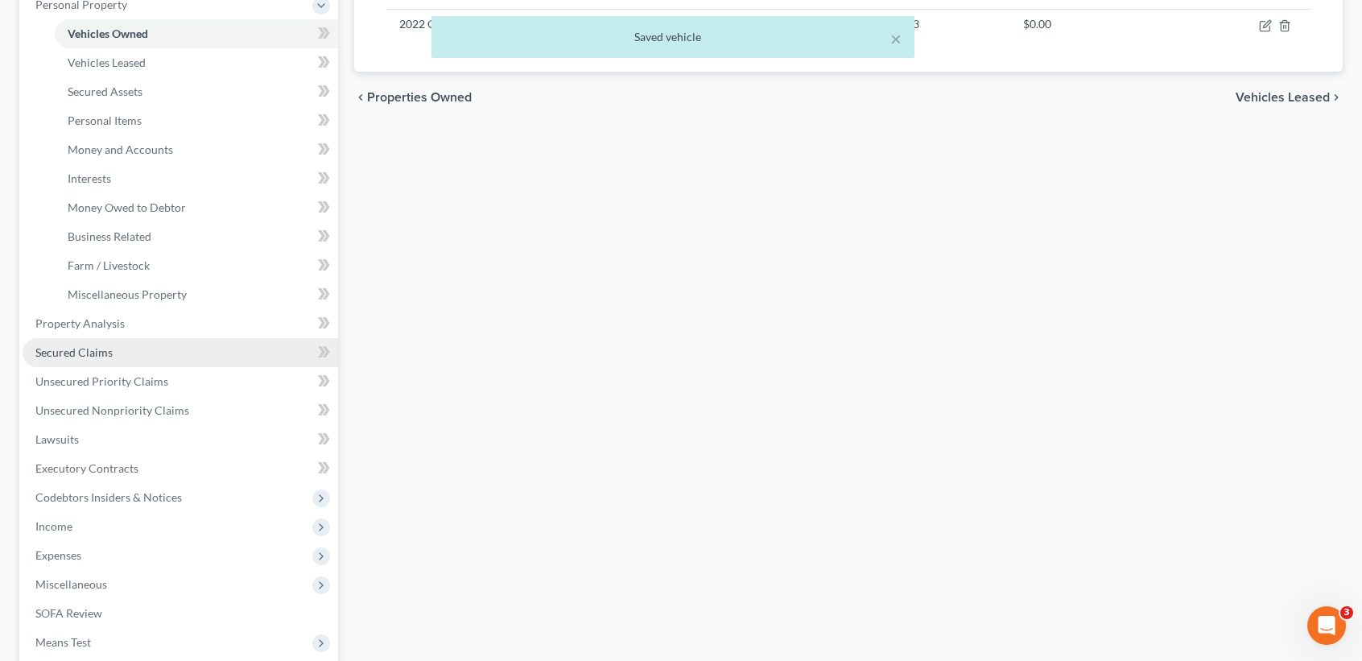
click at [113, 359] on link "Secured Claims" at bounding box center [181, 352] width 316 height 29
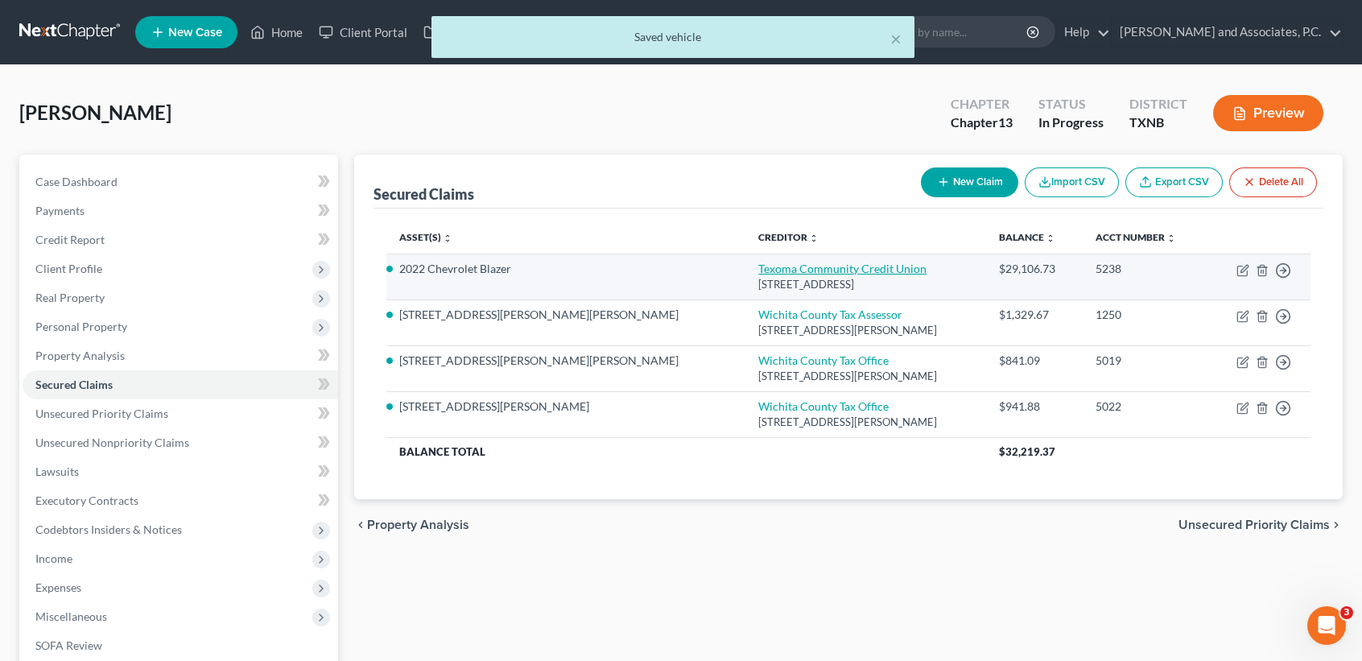
click at [758, 265] on link "Texoma Community Credit Union" at bounding box center [842, 269] width 168 height 14
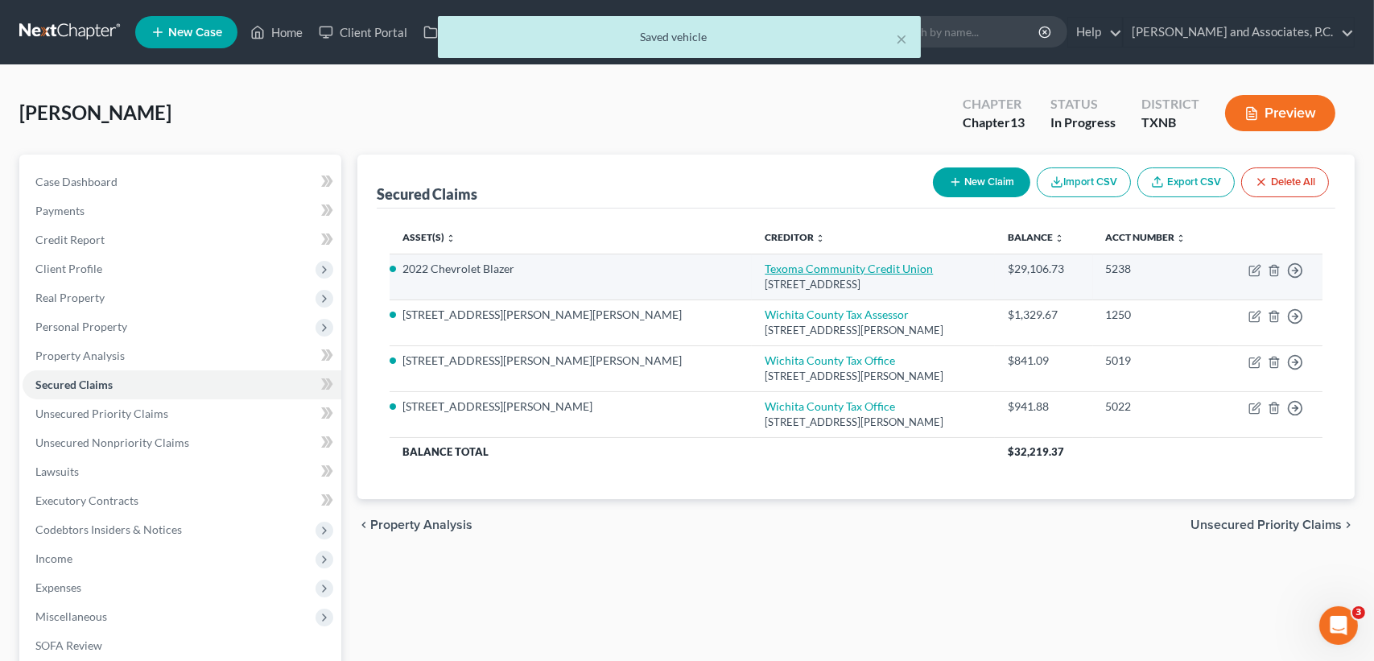
select select "45"
select select "0"
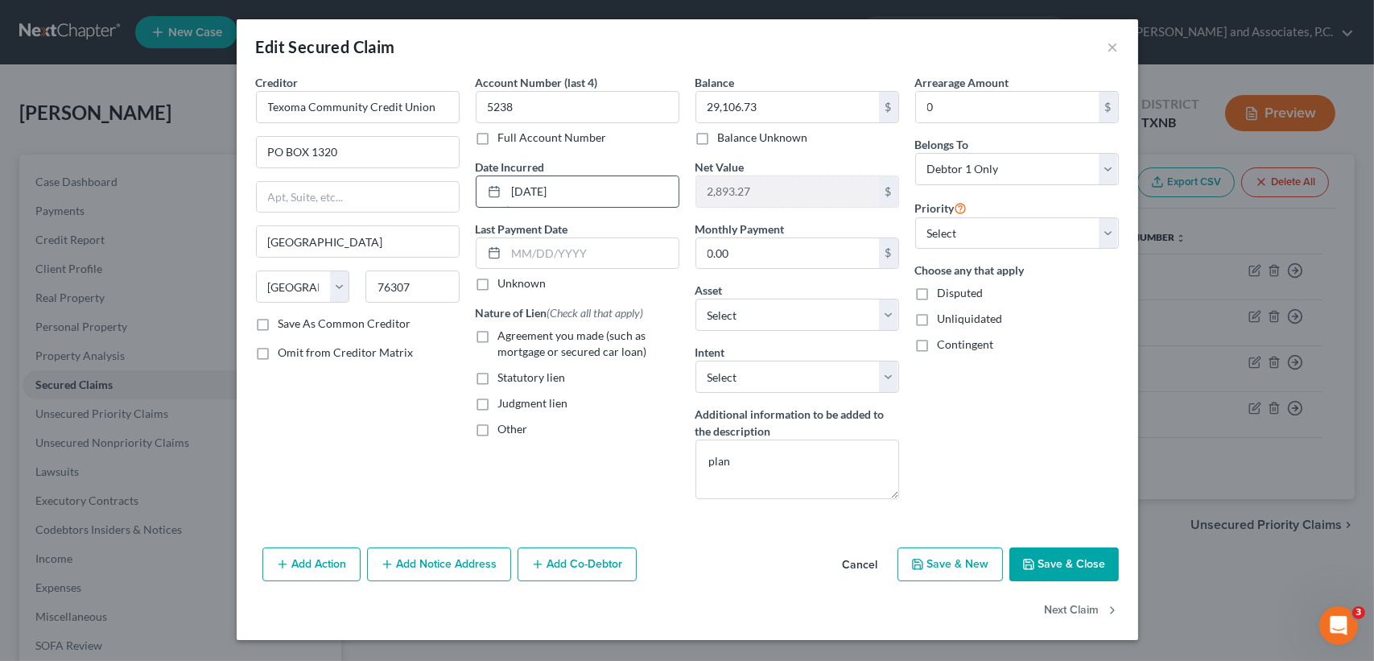
click at [611, 195] on input "[DATE]" at bounding box center [592, 191] width 172 height 31
drag, startPoint x: 1025, startPoint y: 554, endPoint x: 1026, endPoint y: 579, distance: 25.0
click at [1025, 570] on button "Save & Close" at bounding box center [1063, 564] width 109 height 34
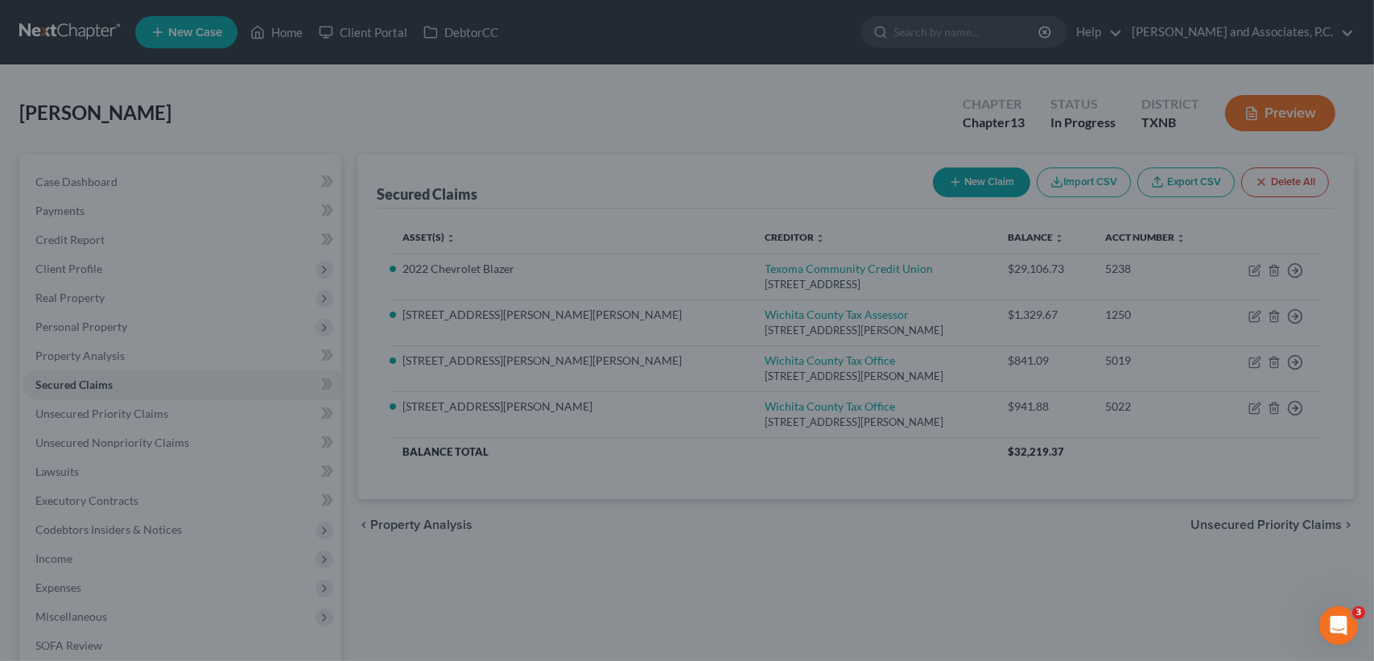
select select "14"
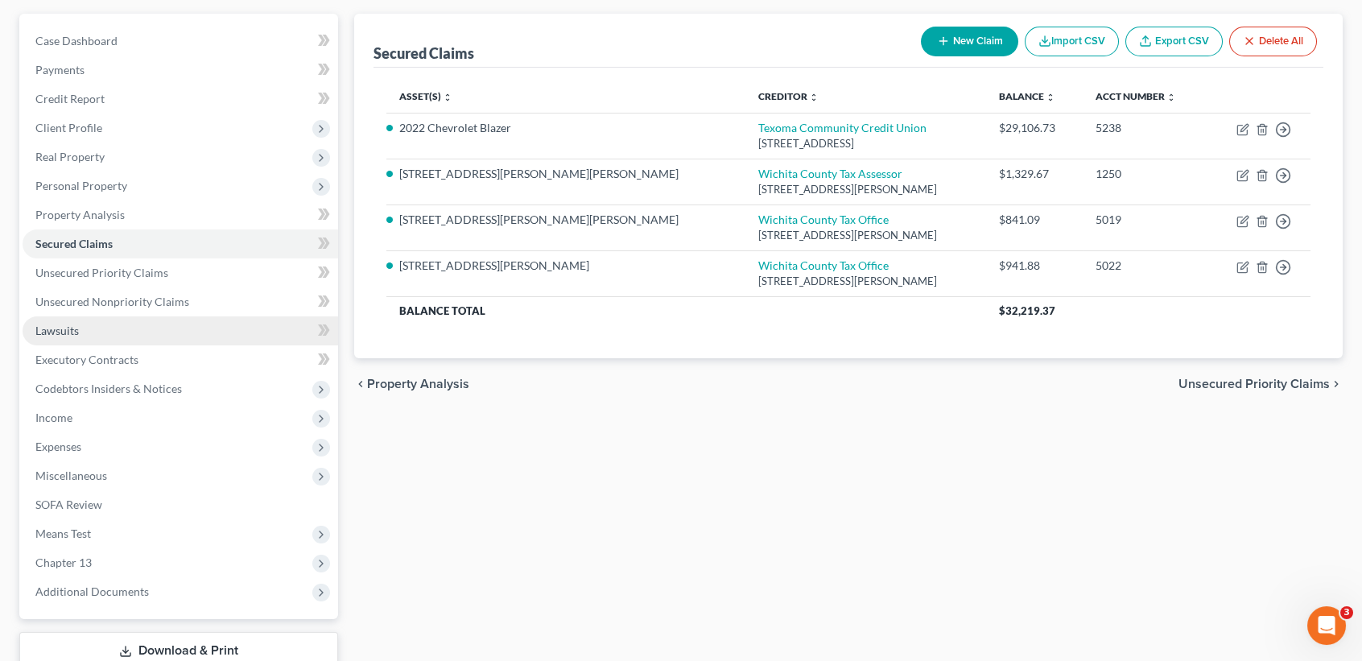
scroll to position [107, 0]
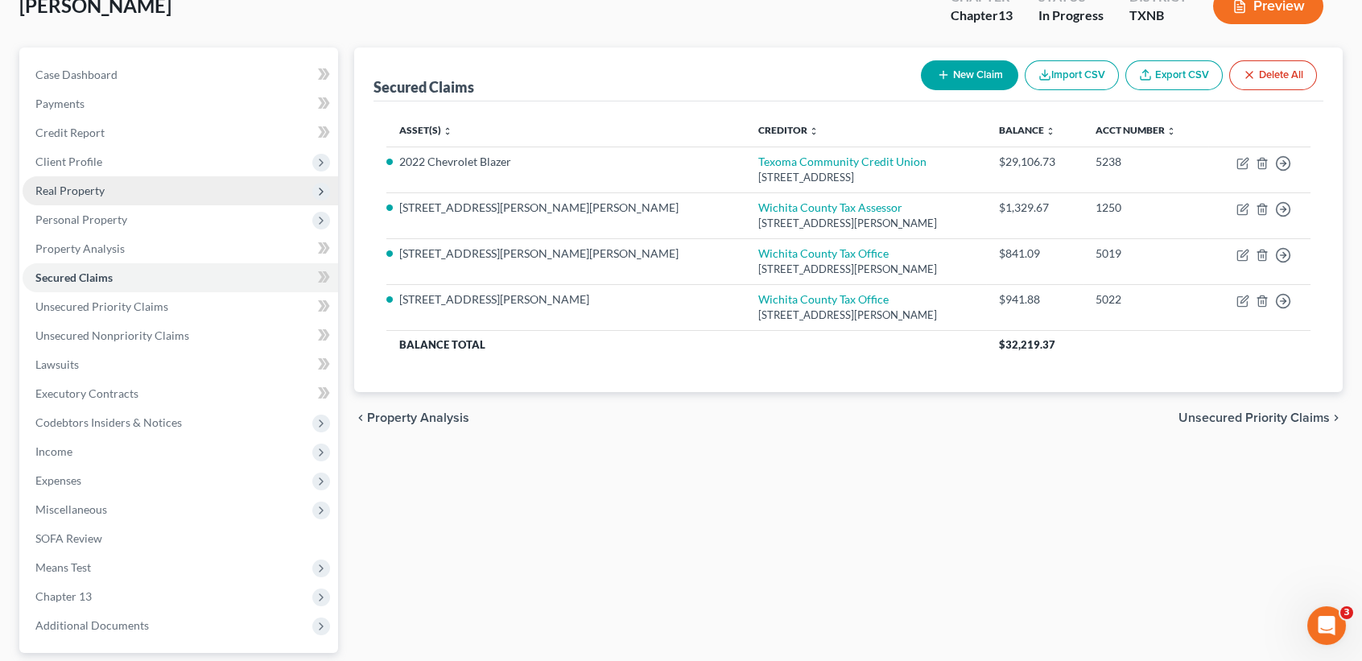
click at [54, 193] on span "Real Property" at bounding box center [69, 191] width 69 height 14
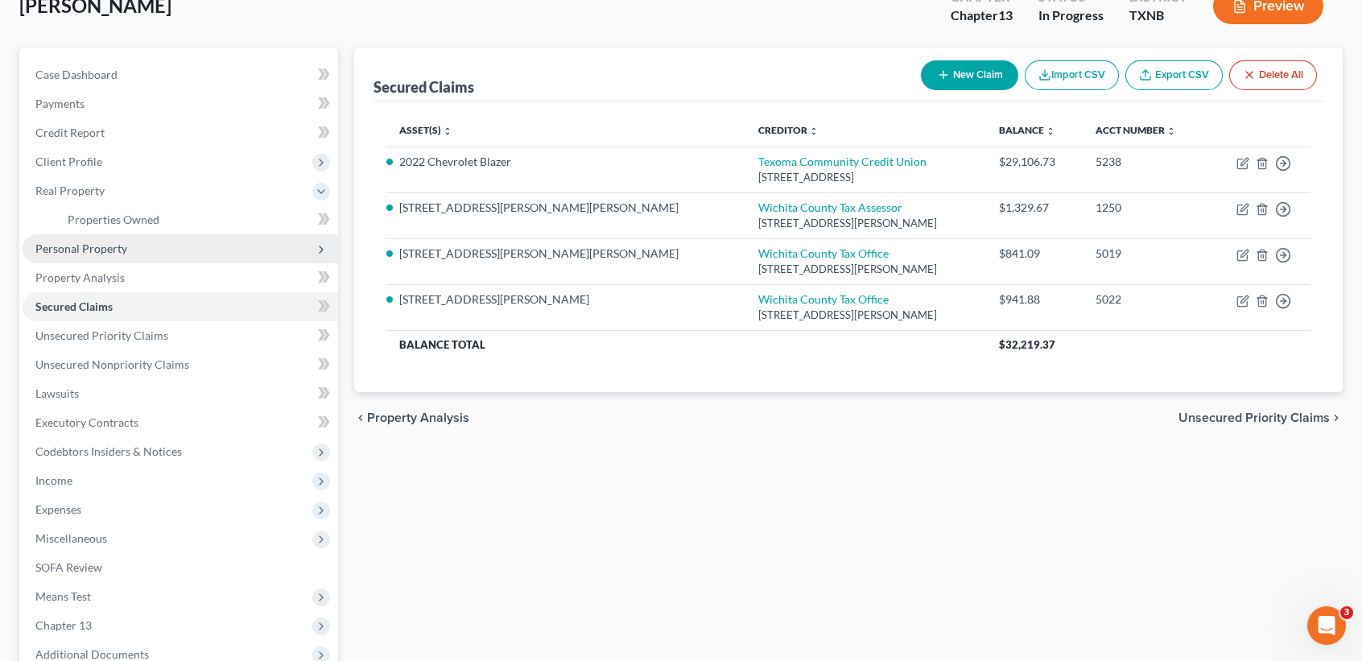
click at [105, 253] on span "Personal Property" at bounding box center [81, 248] width 92 height 14
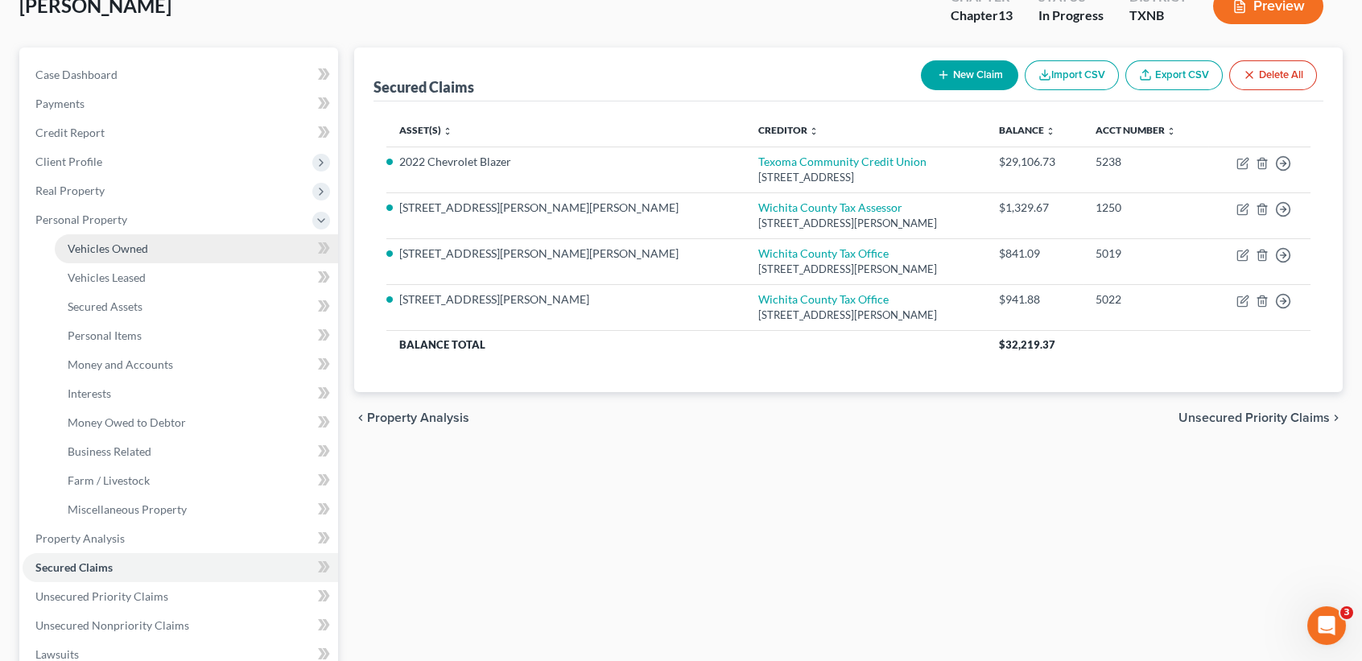
click at [102, 261] on link "Vehicles Owned" at bounding box center [196, 248] width 283 height 29
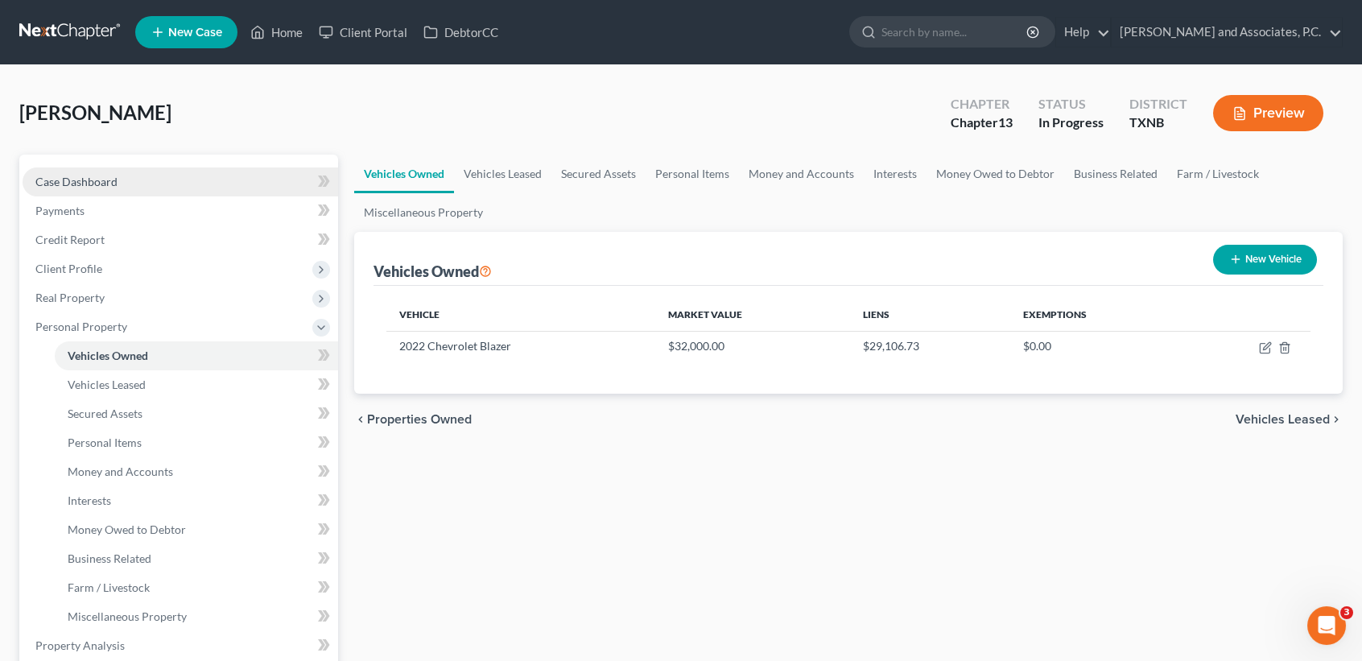
click at [42, 184] on span "Case Dashboard" at bounding box center [76, 182] width 82 height 14
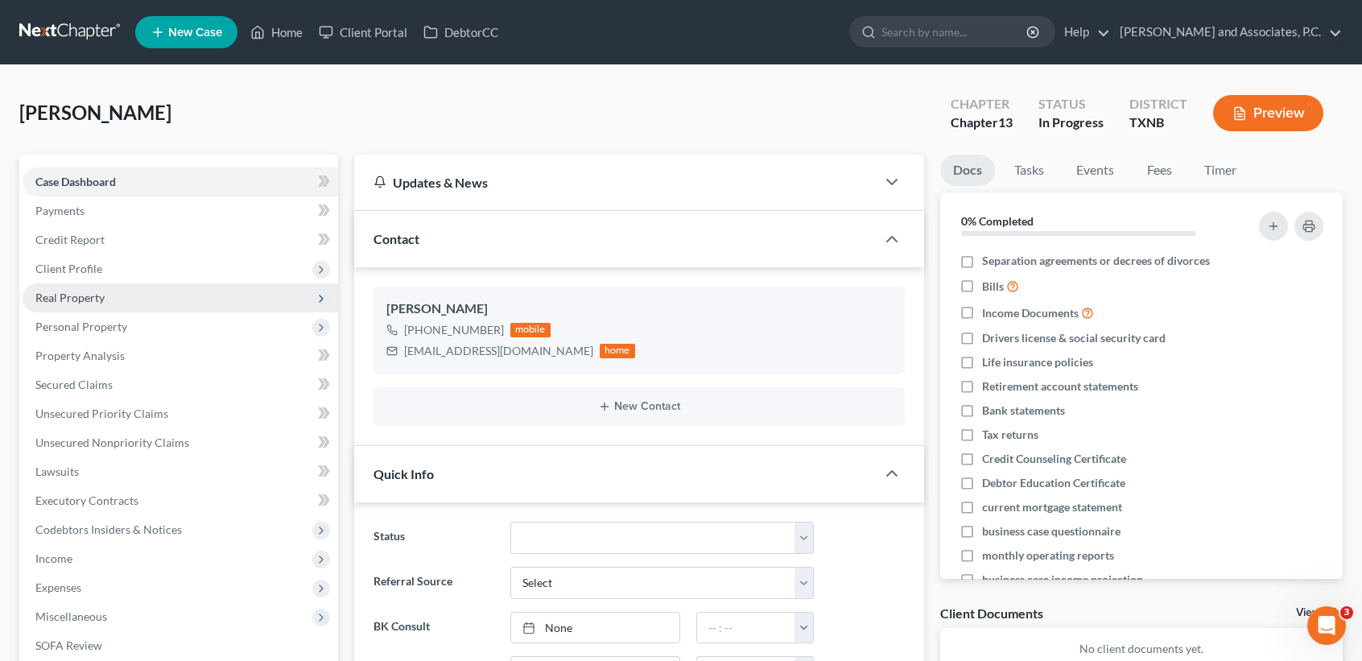
click at [93, 304] on span "Real Property" at bounding box center [181, 297] width 316 height 29
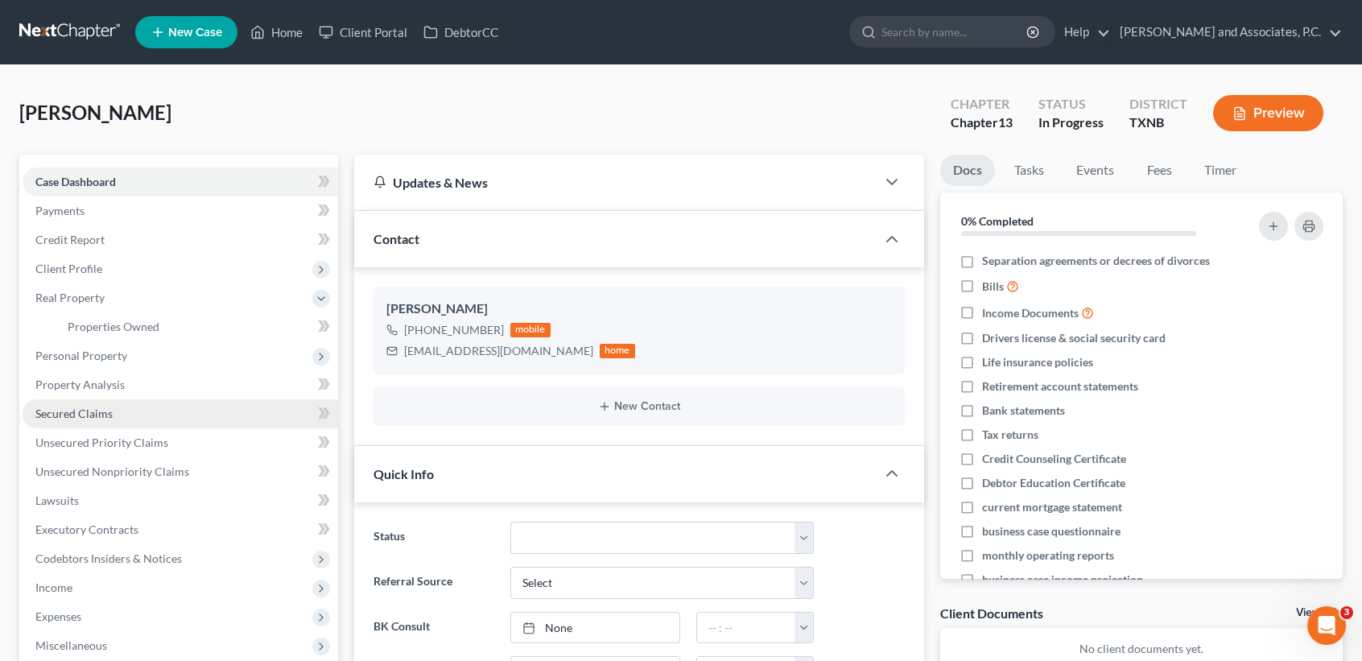
click at [101, 417] on span "Secured Claims" at bounding box center [73, 413] width 77 height 14
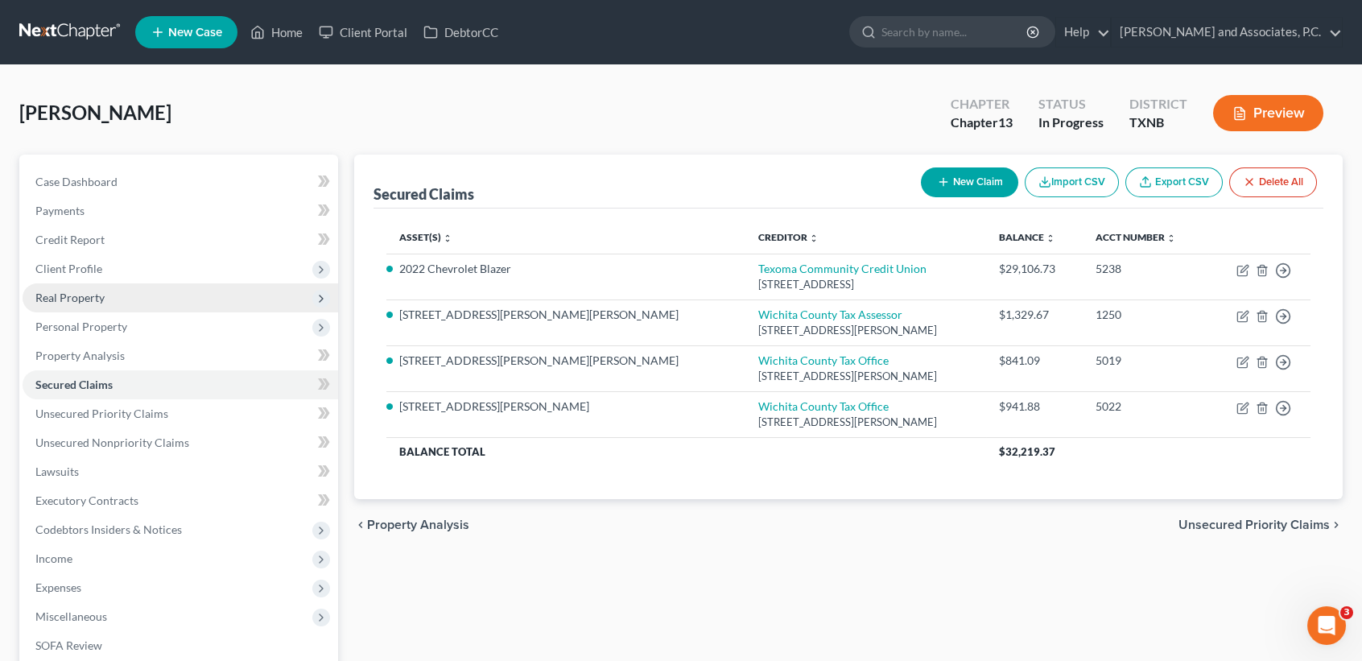
click at [129, 301] on span "Real Property" at bounding box center [181, 297] width 316 height 29
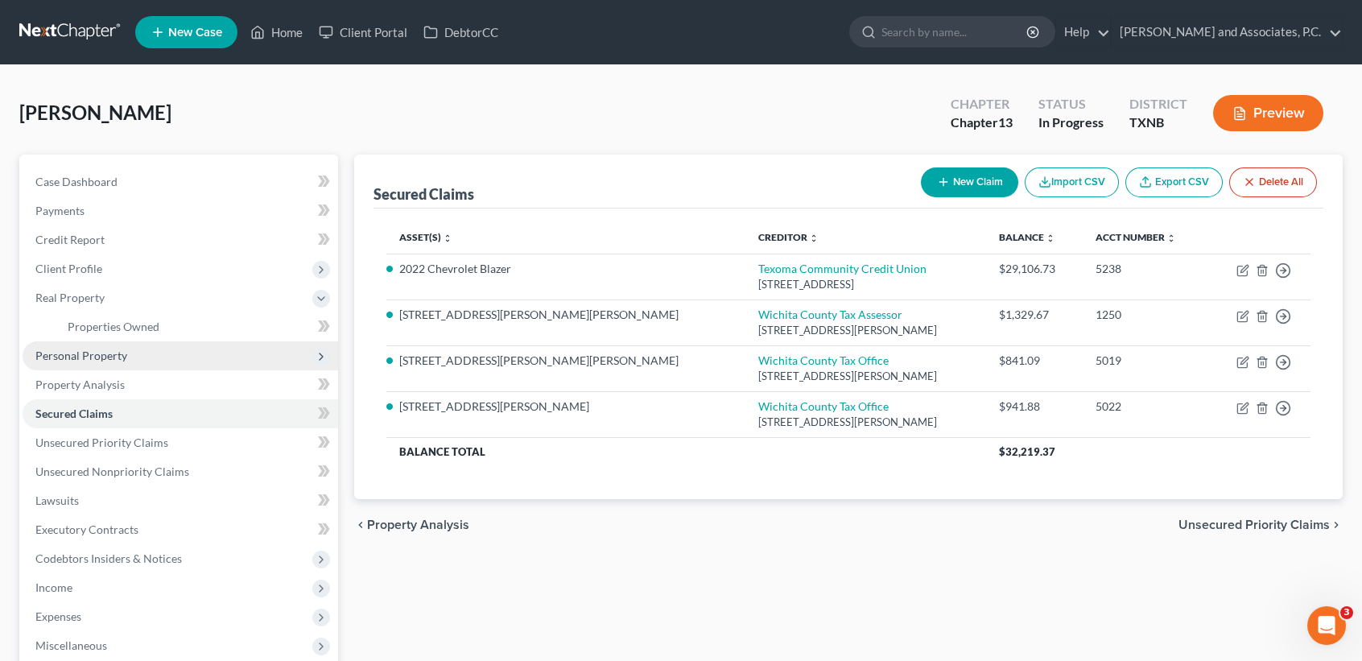
click at [118, 361] on span "Personal Property" at bounding box center [181, 355] width 316 height 29
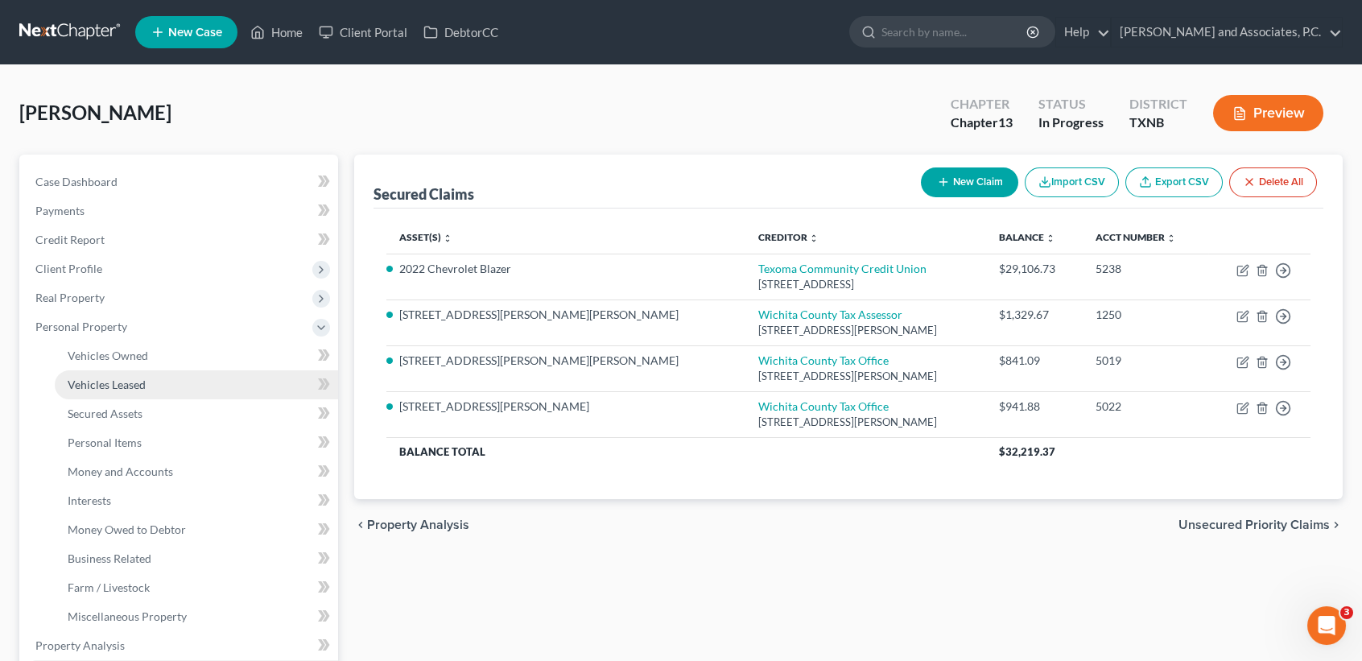
click at [118, 373] on link "Vehicles Leased" at bounding box center [196, 384] width 283 height 29
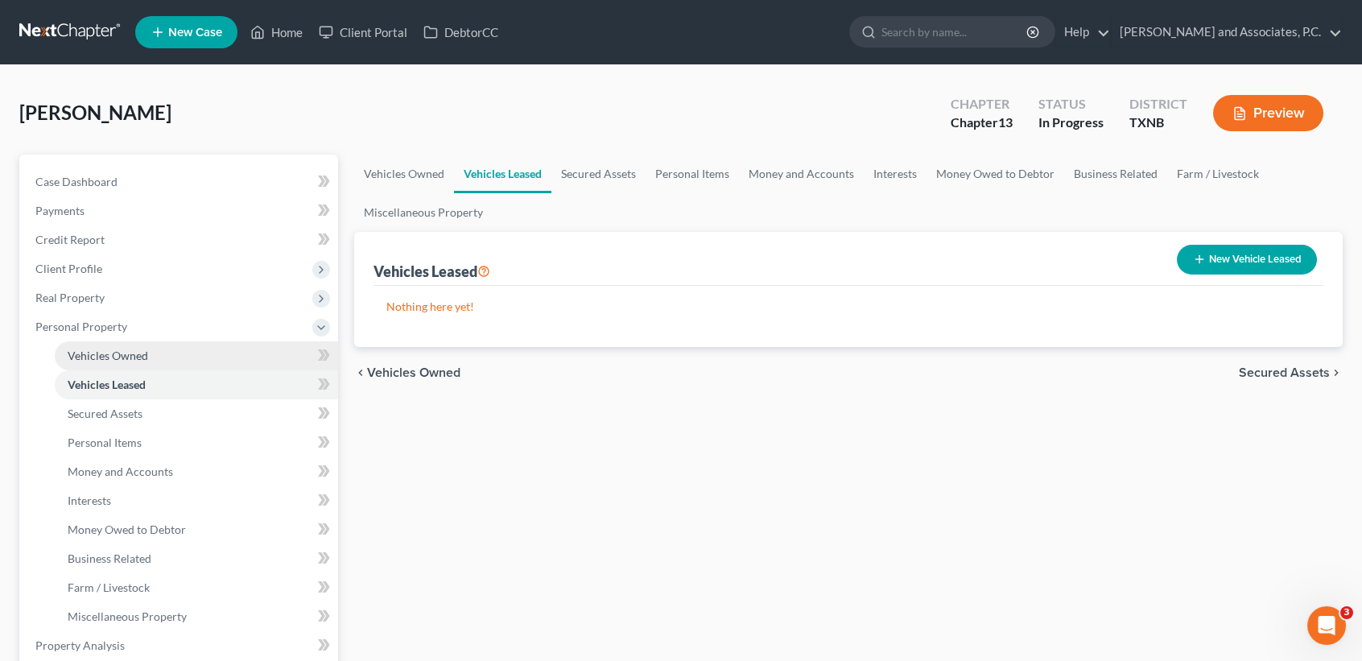
click at [113, 355] on span "Vehicles Owned" at bounding box center [108, 356] width 80 height 14
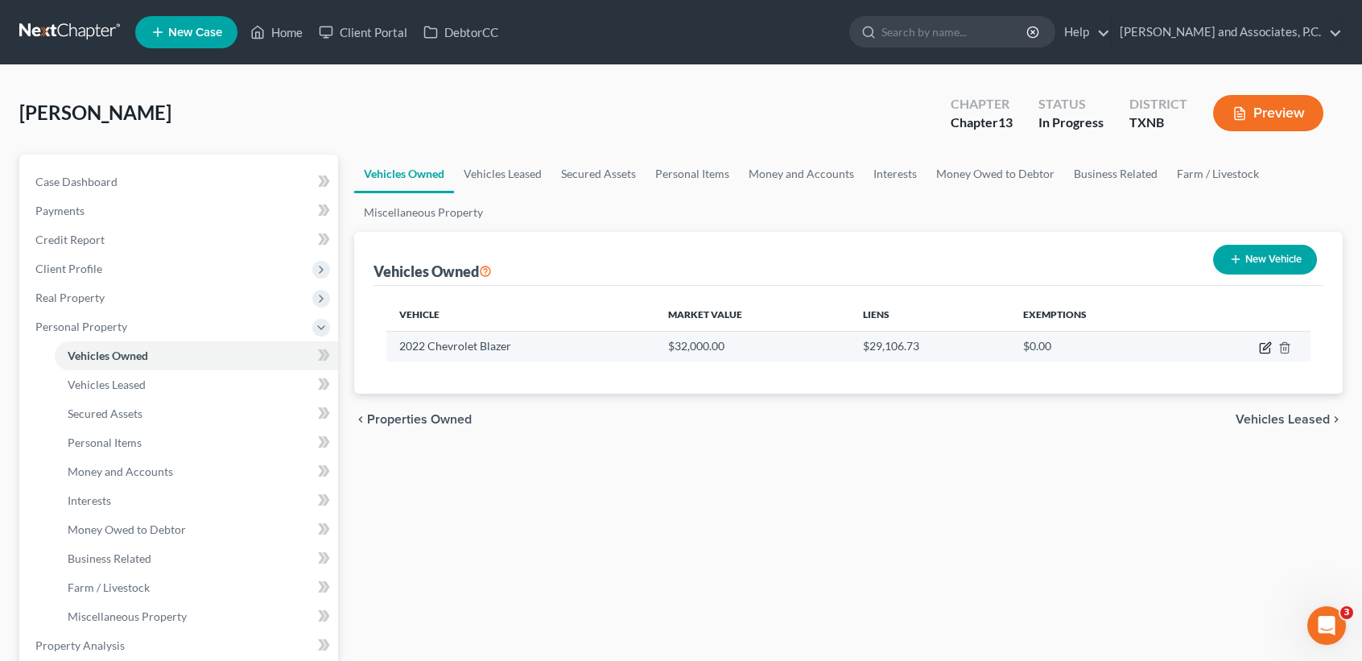
click at [1266, 346] on icon "button" at bounding box center [1265, 347] width 13 height 13
select select "0"
select select "4"
select select "0"
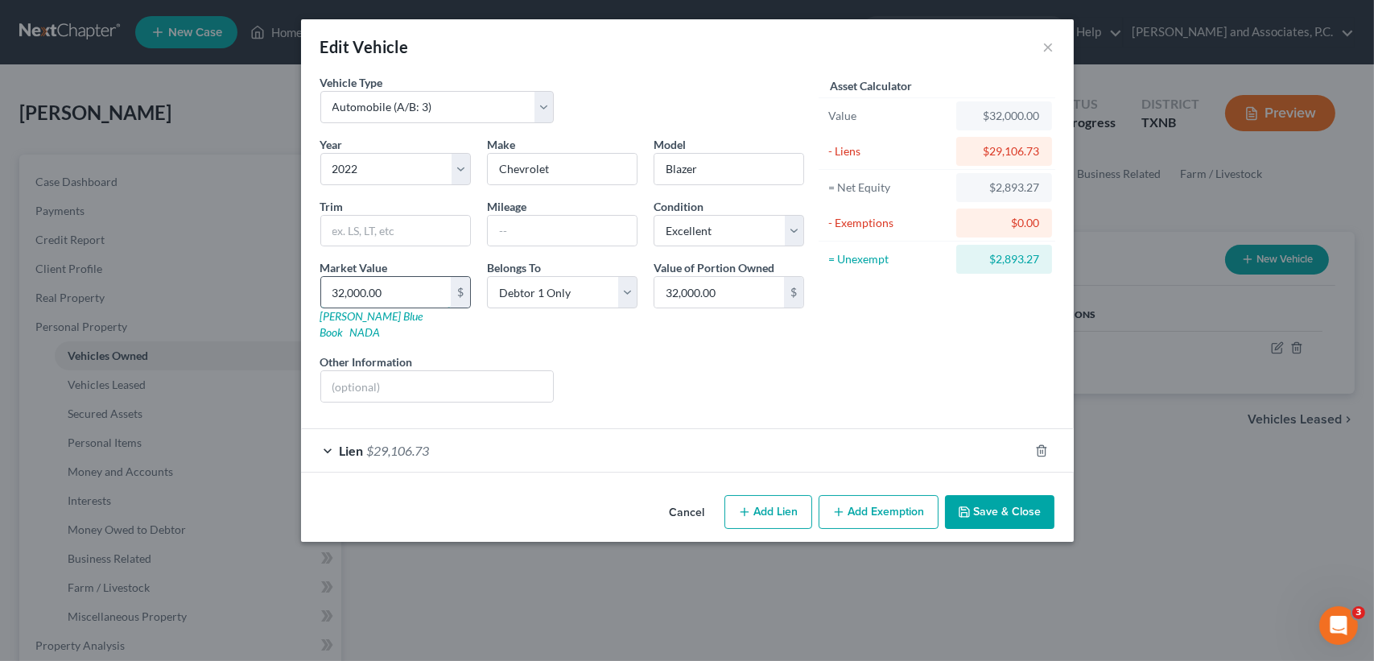
click at [393, 293] on input "32,000.00" at bounding box center [386, 292] width 130 height 31
type input "3"
type input "3.00"
type input "31"
type input "31.00"
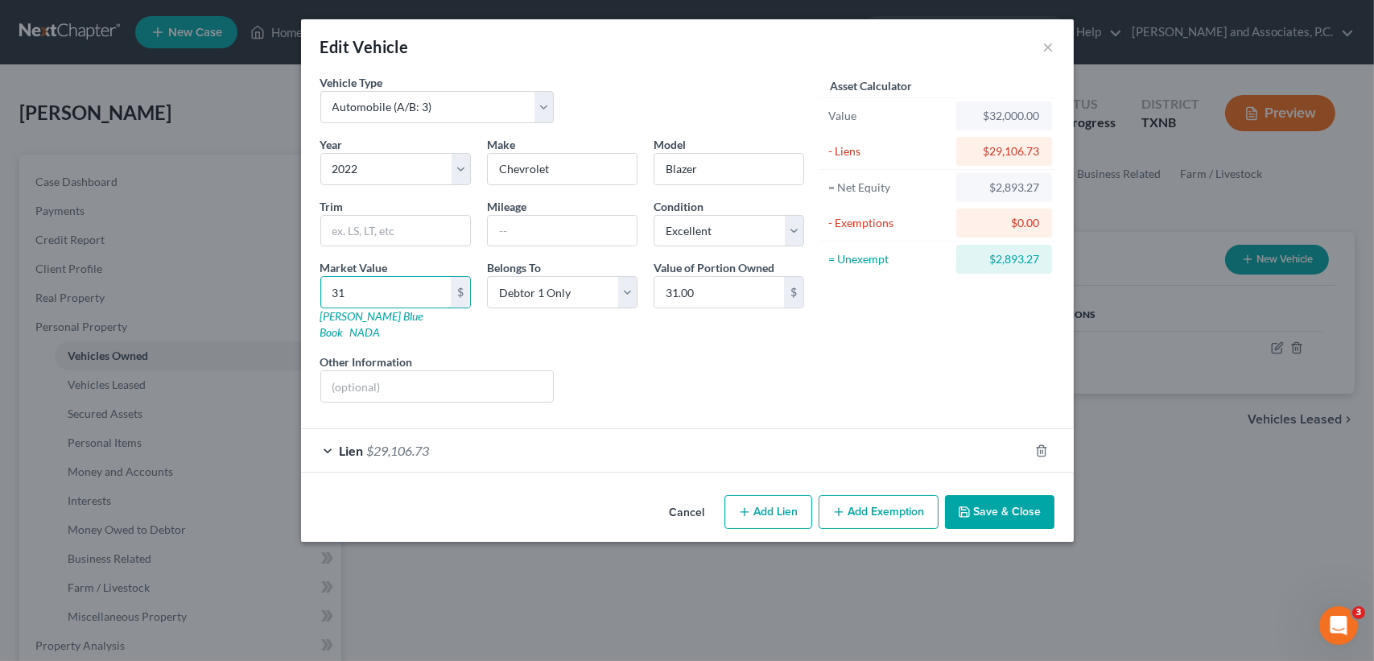
type input "310"
type input "310.00"
type input "3100"
type input "3,100.00"
type input "3,1000"
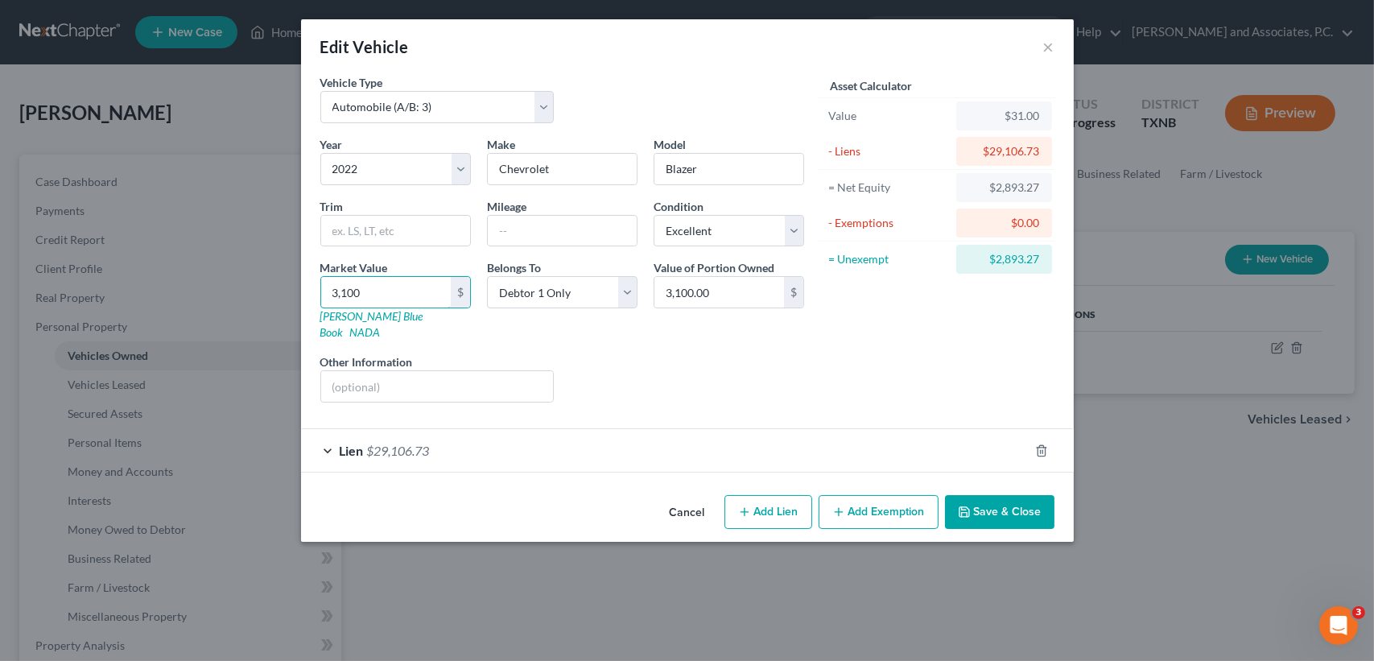
type input "31,000.00"
click at [908, 495] on button "Add Exemption" at bounding box center [879, 512] width 120 height 34
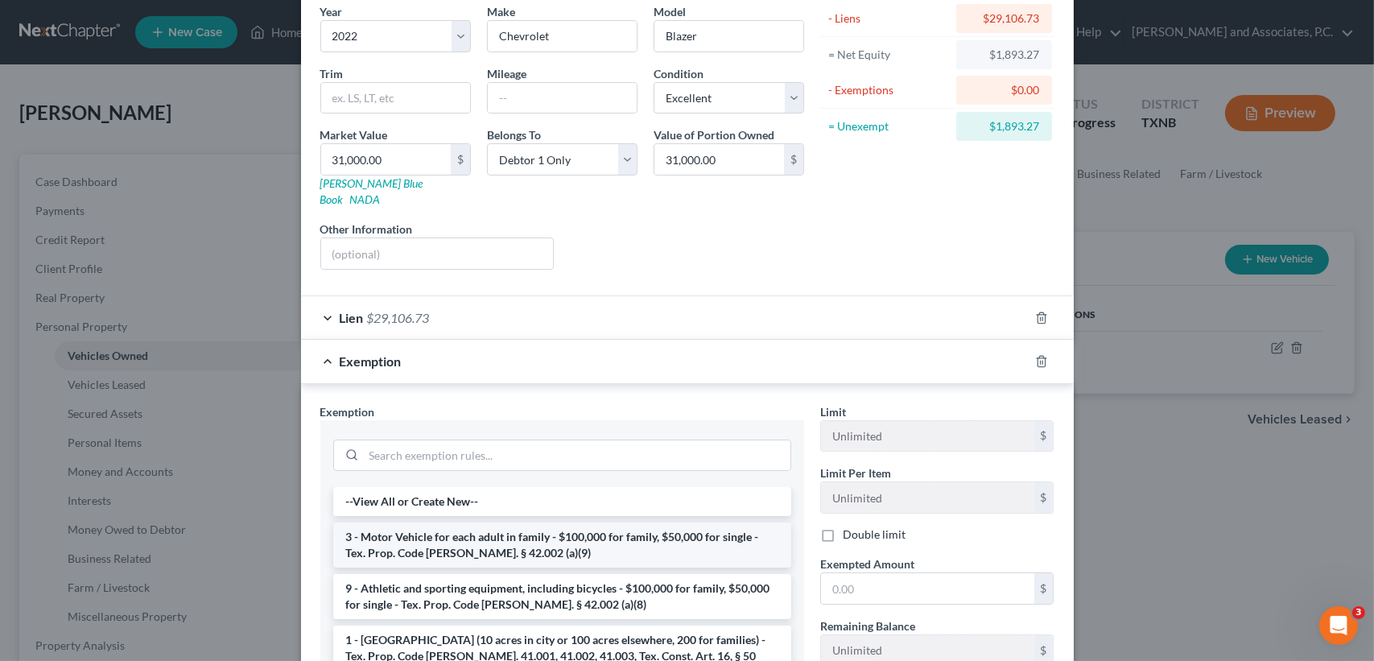
scroll to position [214, 0]
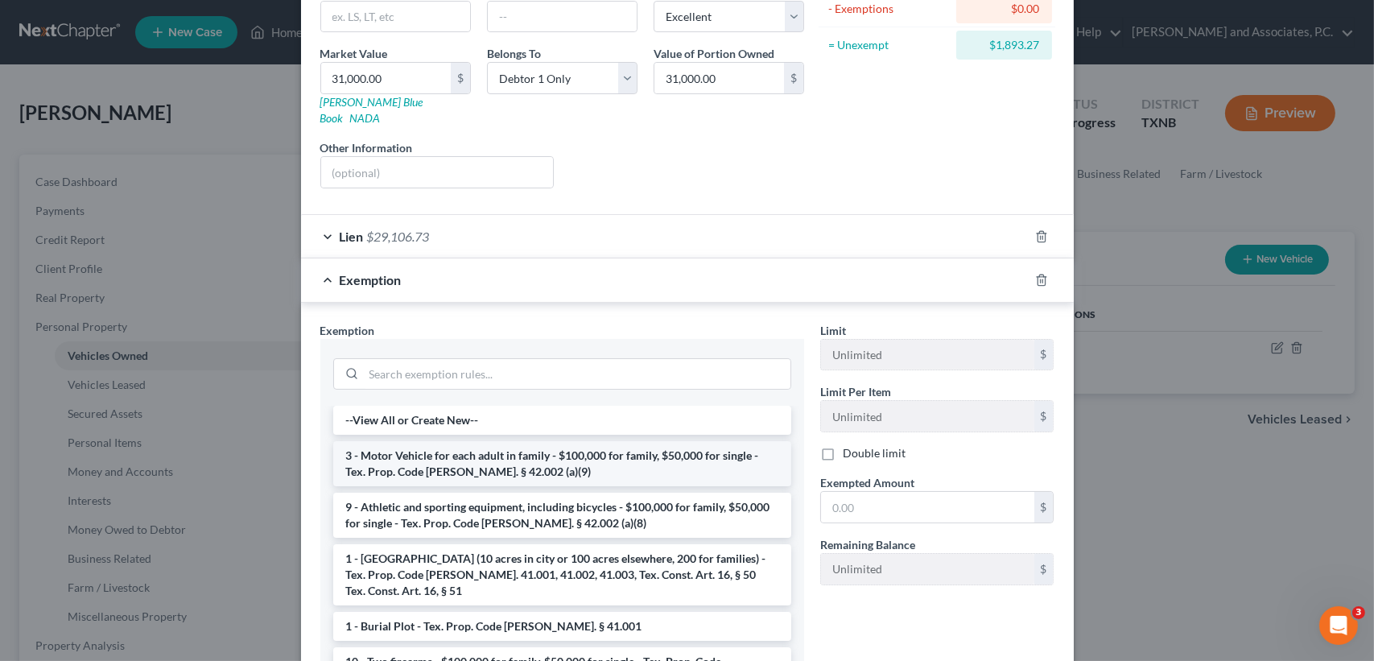
click at [389, 444] on li "3 - Motor Vehicle for each adult in family - $100,000 for family, $50,000 for s…" at bounding box center [562, 463] width 458 height 45
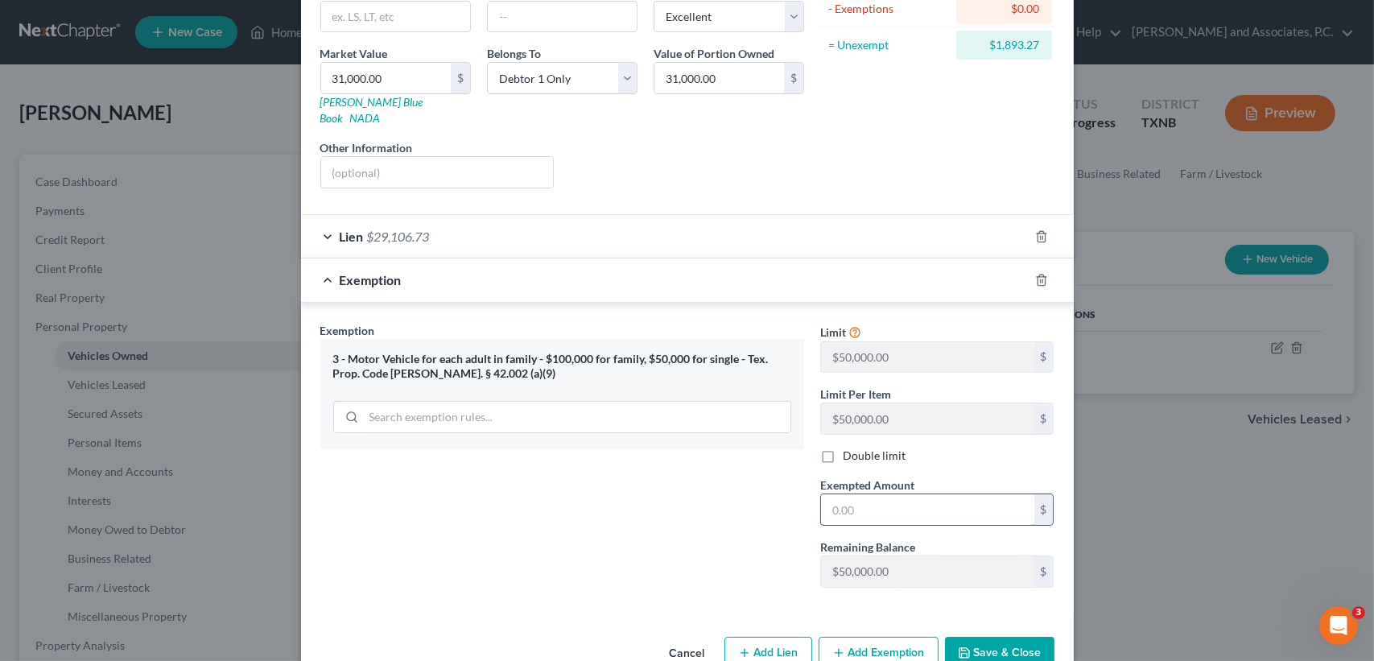
click at [955, 494] on input "text" at bounding box center [927, 509] width 213 height 31
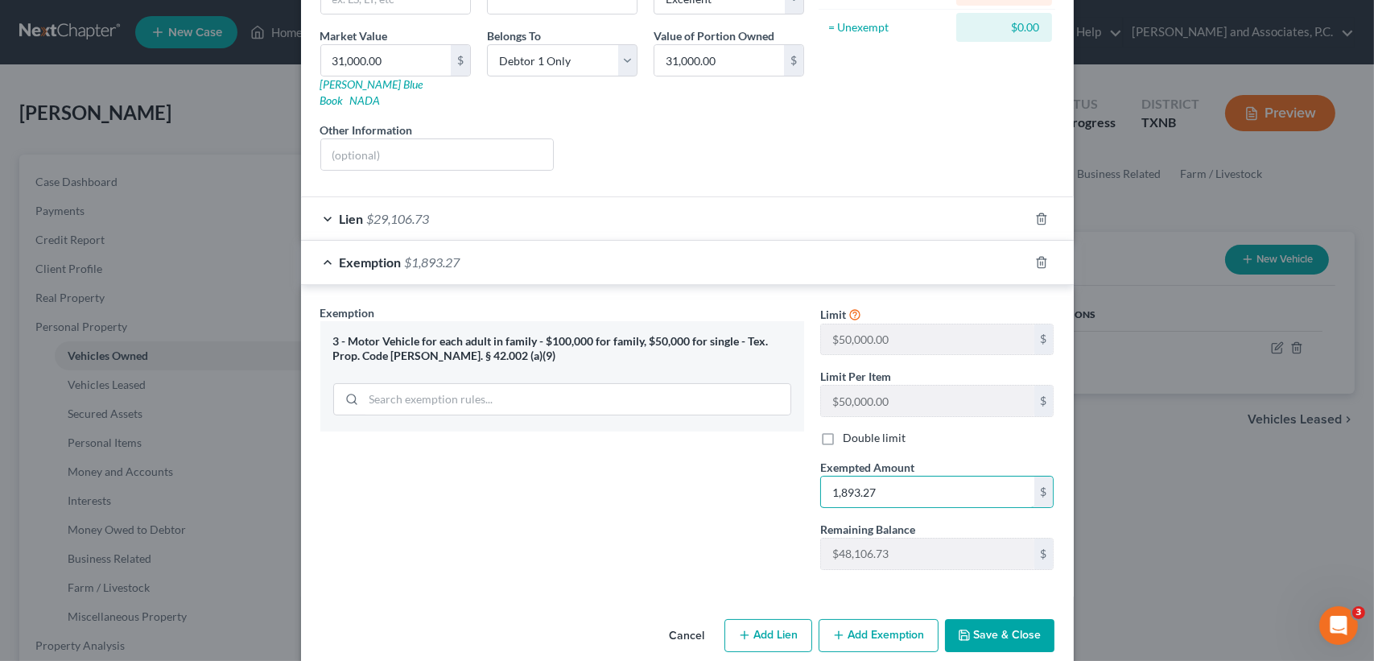
scroll to position [237, 0]
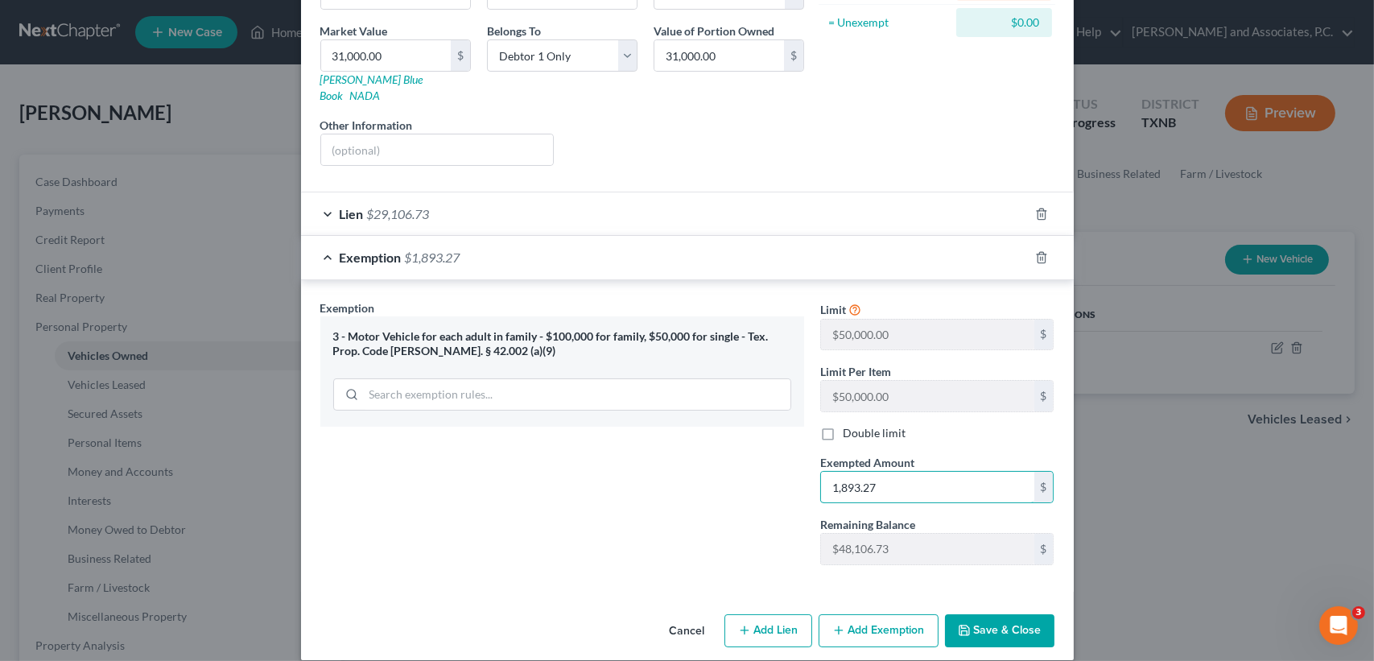
type input "1,893.27"
click at [972, 614] on button "Save & Close" at bounding box center [999, 631] width 109 height 34
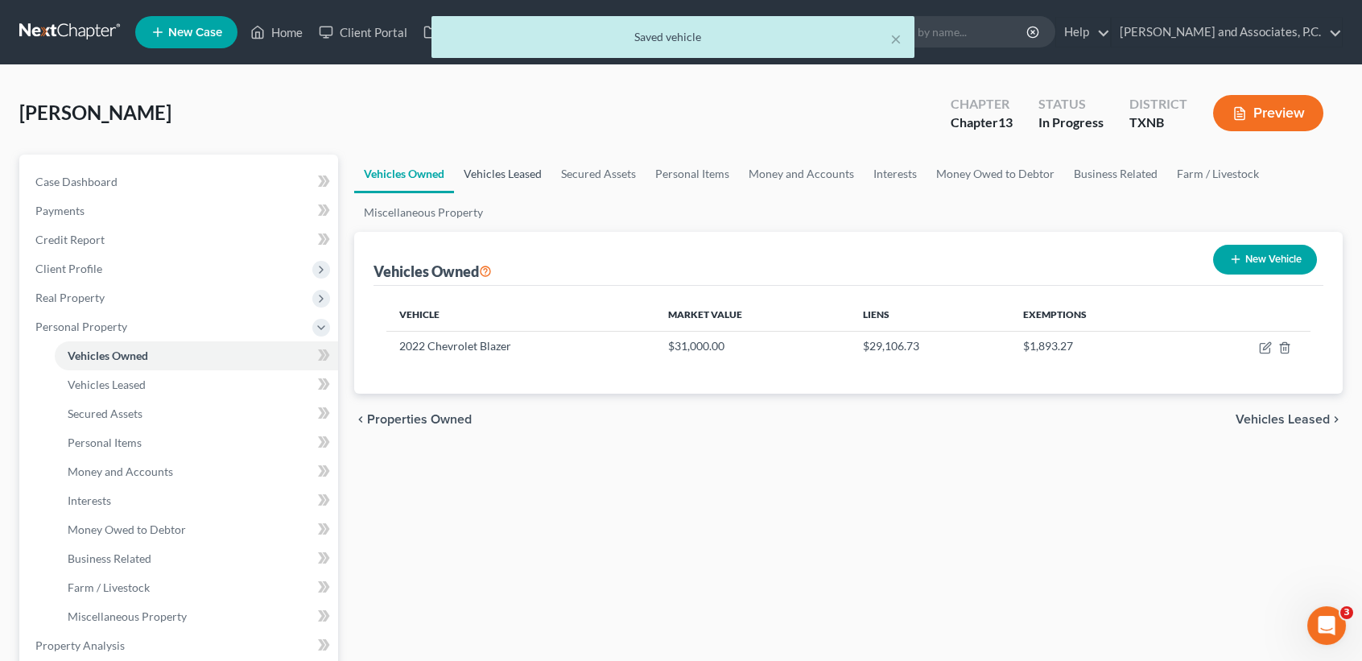
click at [493, 177] on link "Vehicles Leased" at bounding box center [502, 174] width 97 height 39
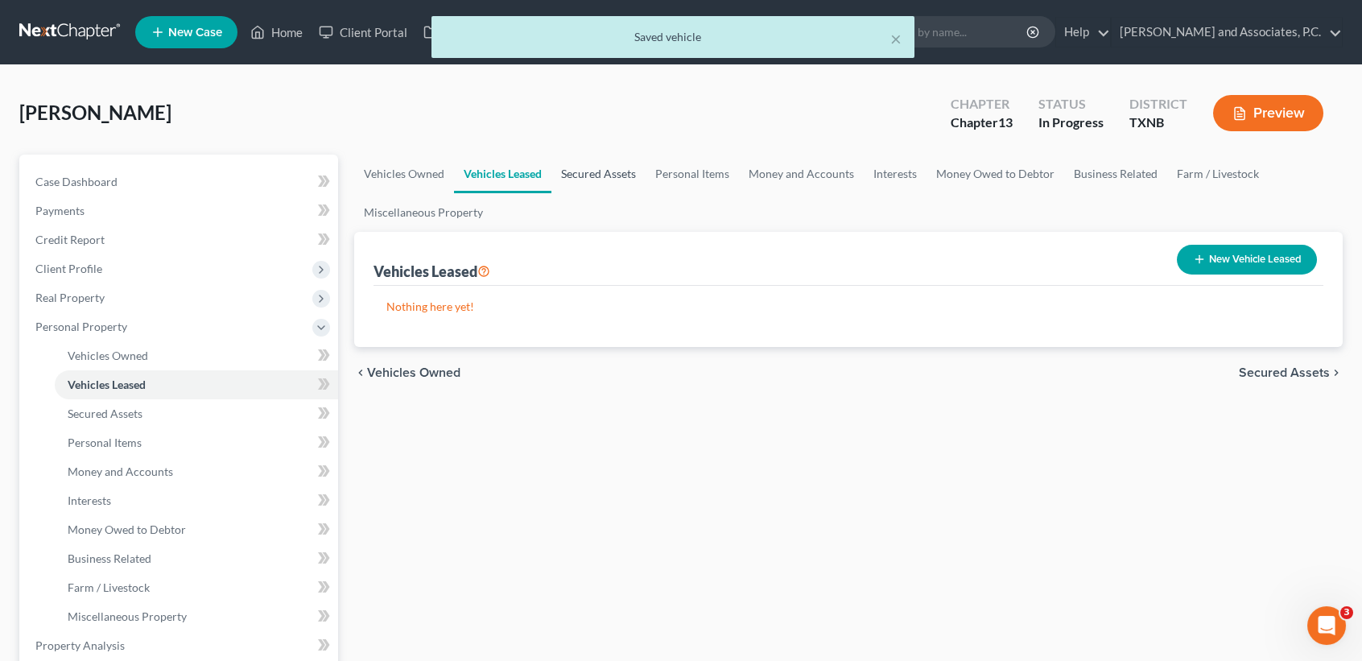
click at [620, 179] on link "Secured Assets" at bounding box center [598, 174] width 94 height 39
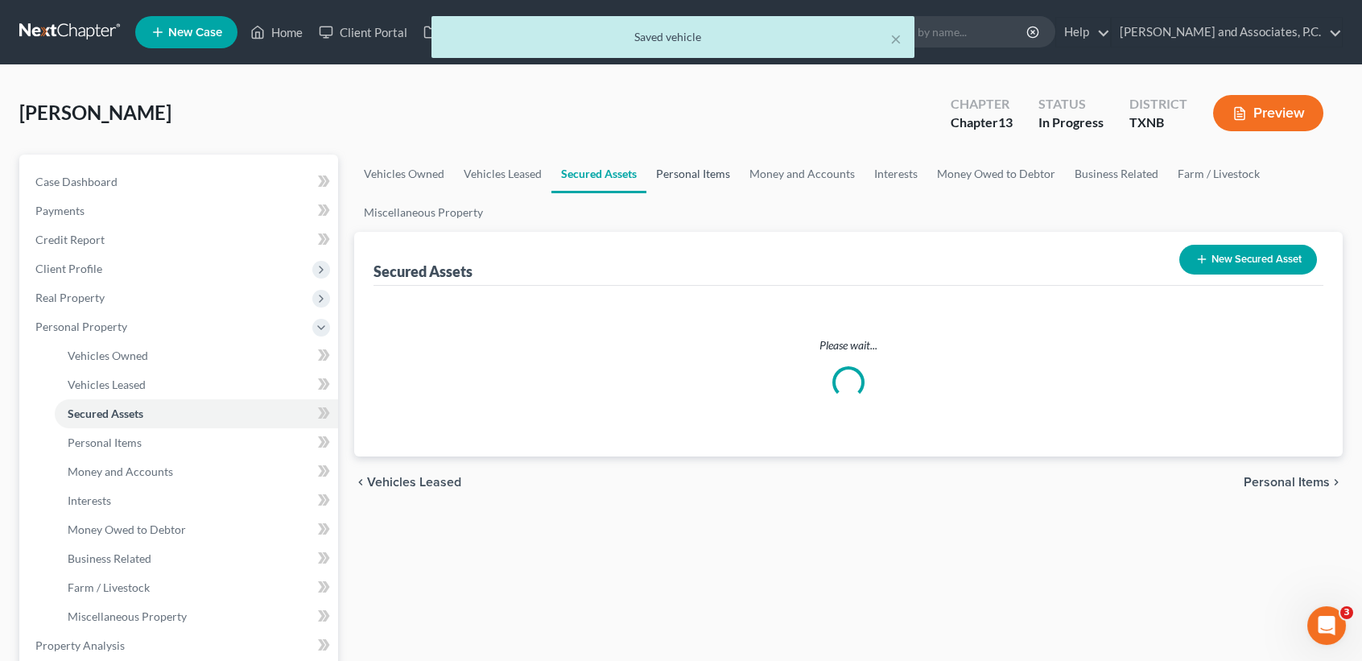
click at [679, 176] on link "Personal Items" at bounding box center [692, 174] width 93 height 39
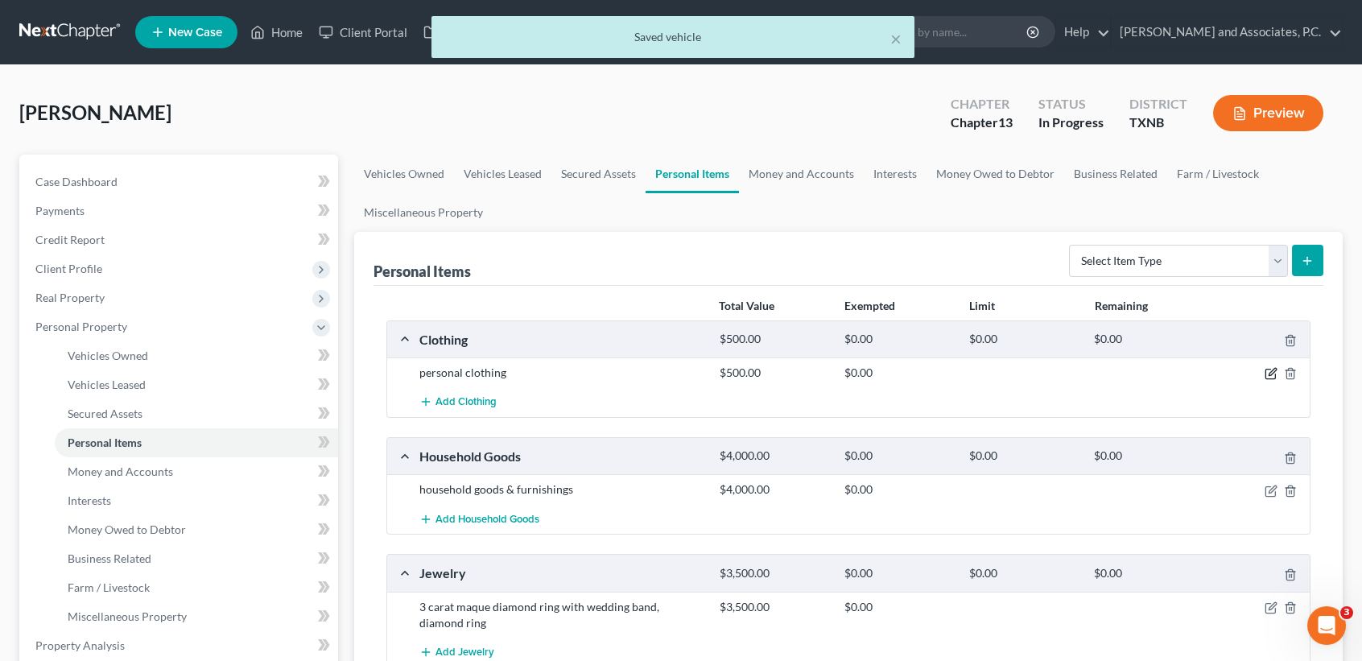
click at [1271, 373] on icon "button" at bounding box center [1272, 372] width 7 height 7
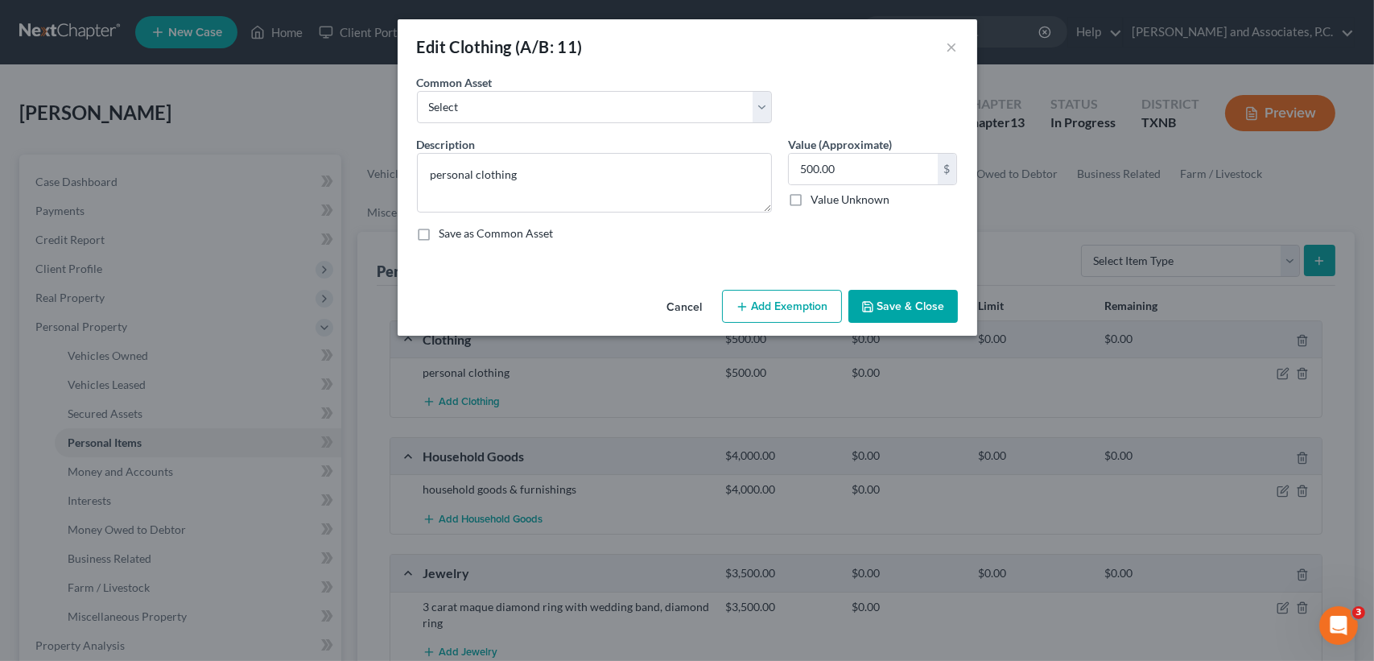
click at [789, 303] on button "Add Exemption" at bounding box center [782, 307] width 120 height 34
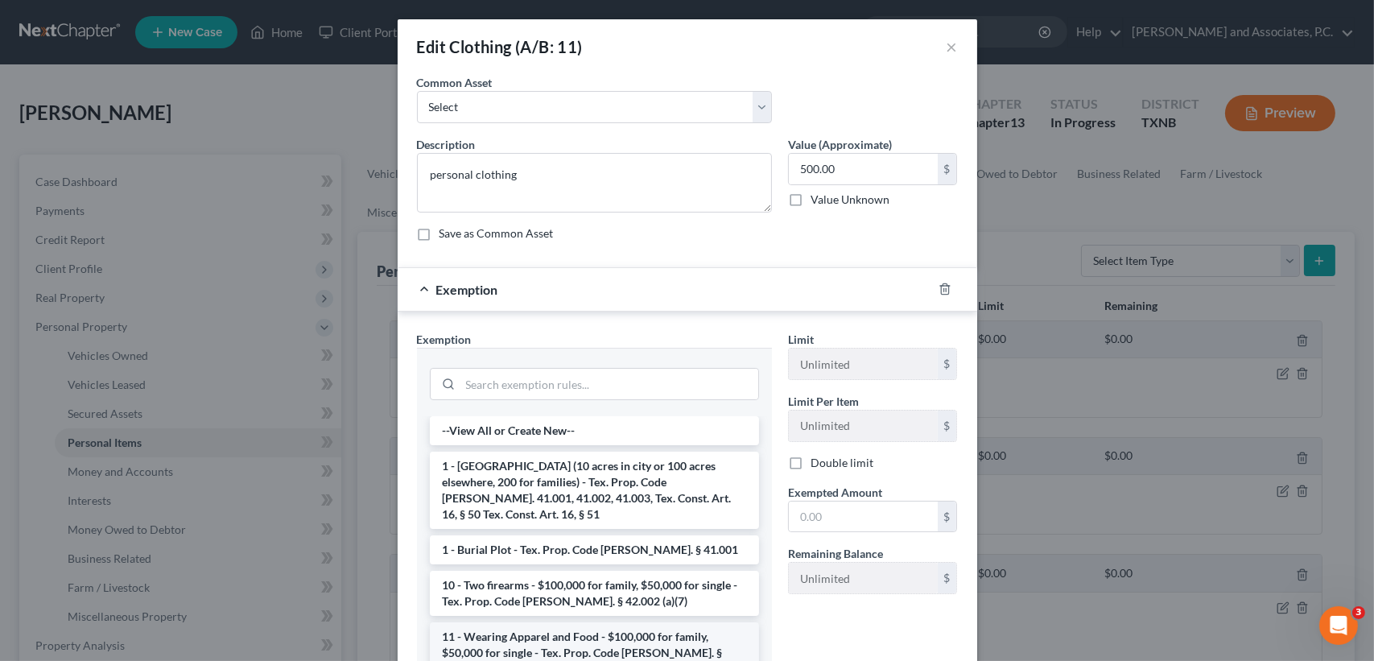
click at [526, 633] on li "11 - Wearing Apparel and Food - $100,000 for family, $50,000 for single - Tex. …" at bounding box center [594, 652] width 329 height 61
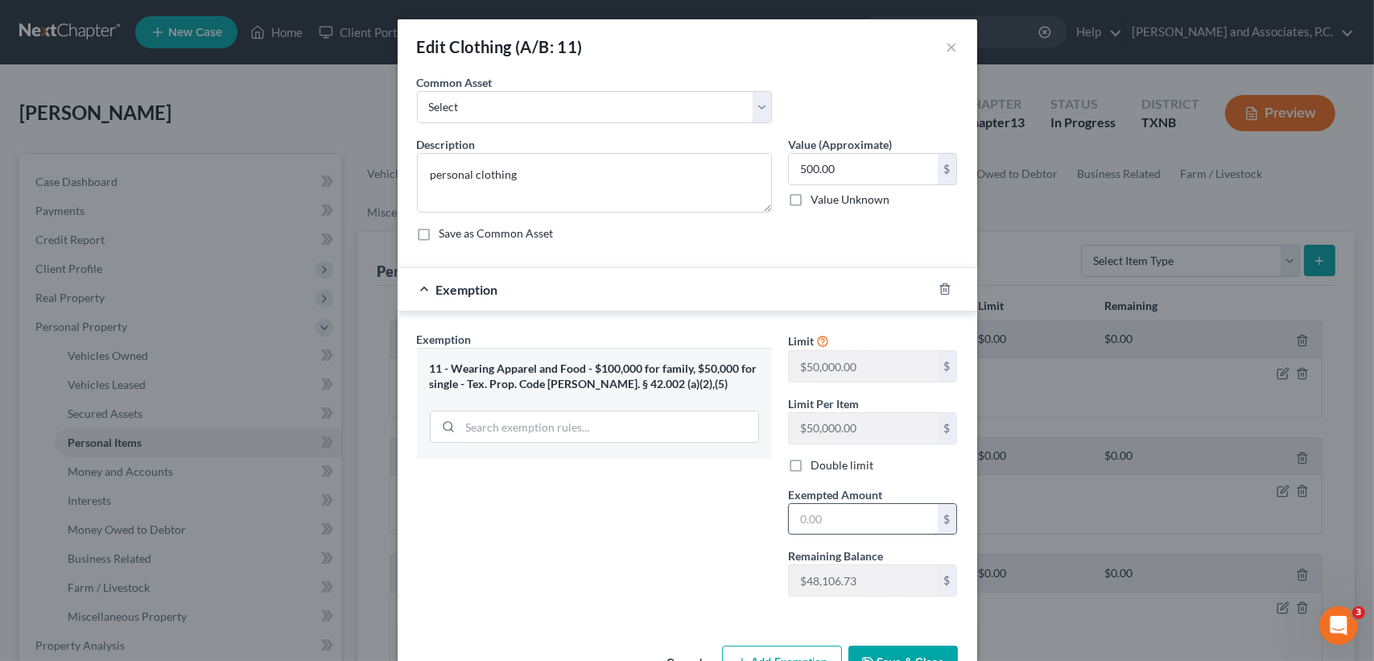
click at [843, 513] on input "text" at bounding box center [863, 519] width 149 height 31
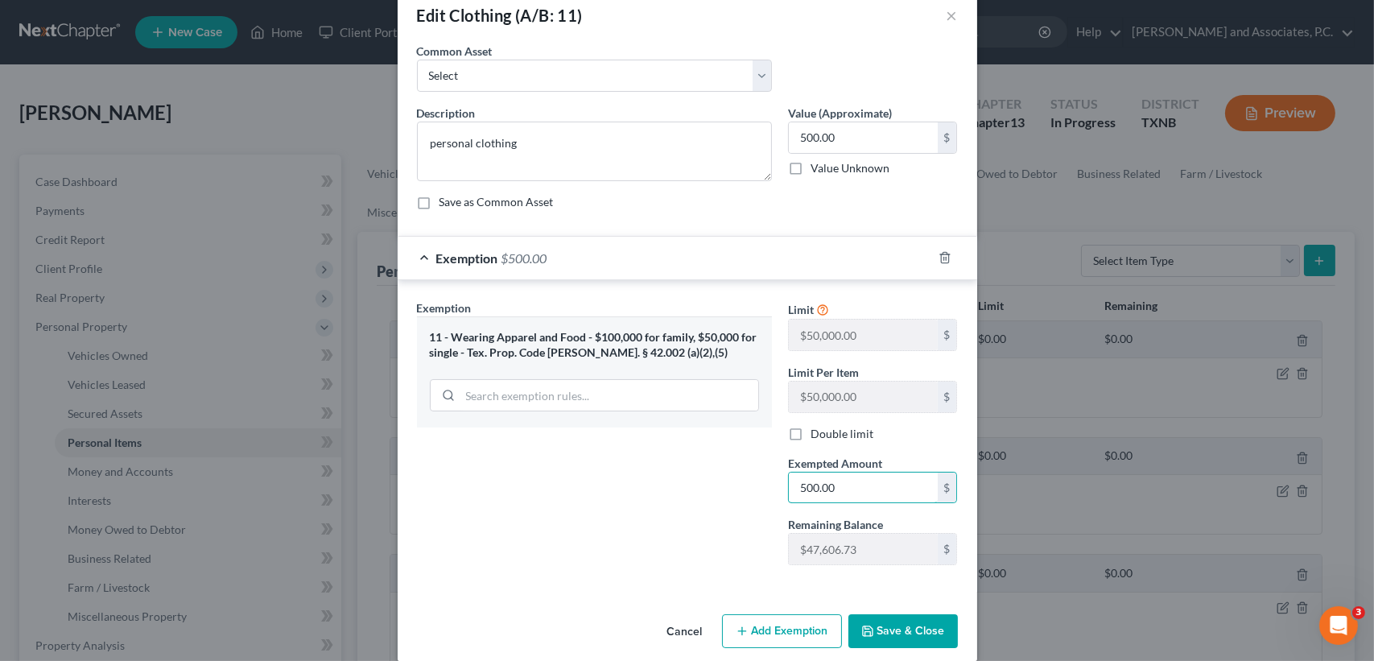
scroll to position [48, 0]
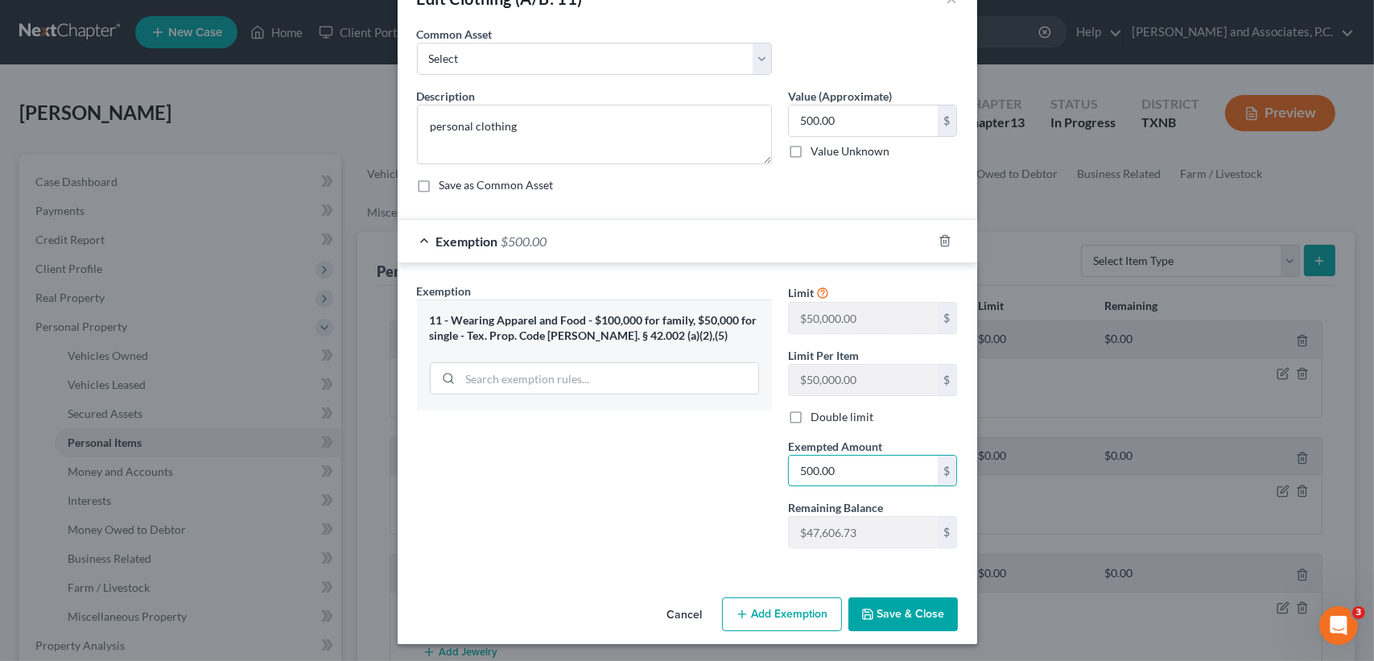
type input "500.00"
click at [900, 619] on button "Save & Close" at bounding box center [902, 614] width 109 height 34
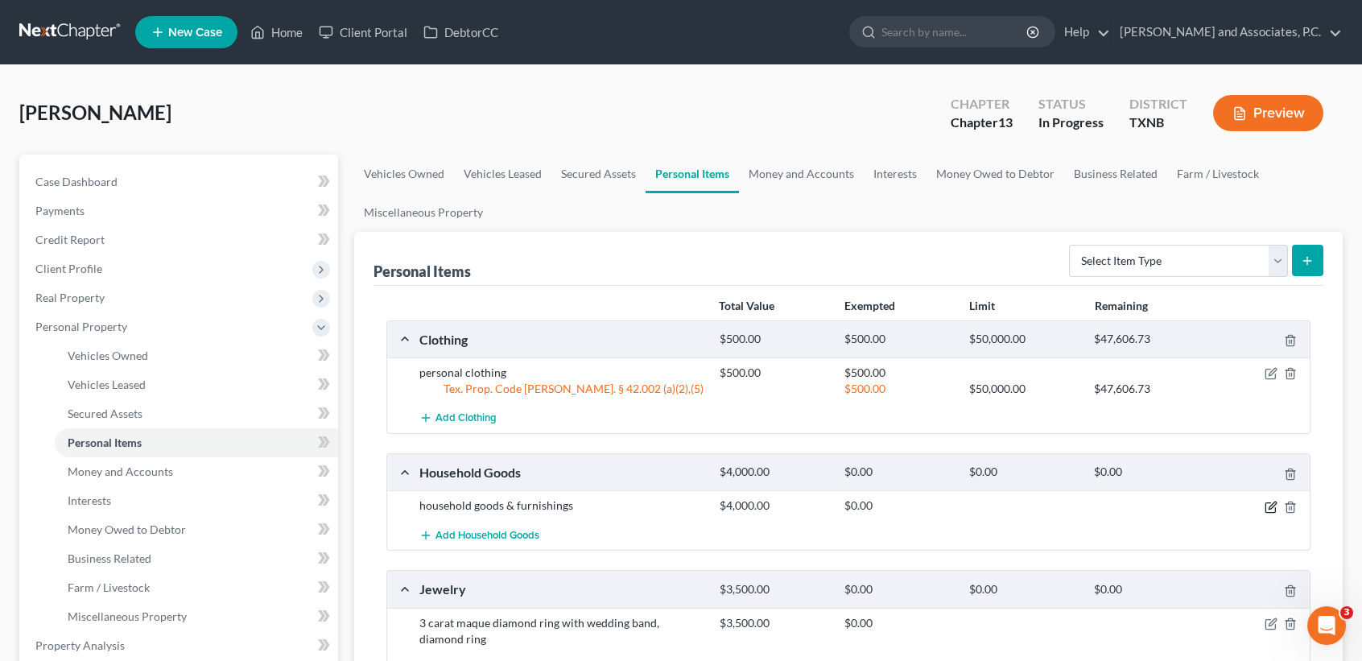
click at [1271, 501] on icon "button" at bounding box center [1271, 507] width 13 height 13
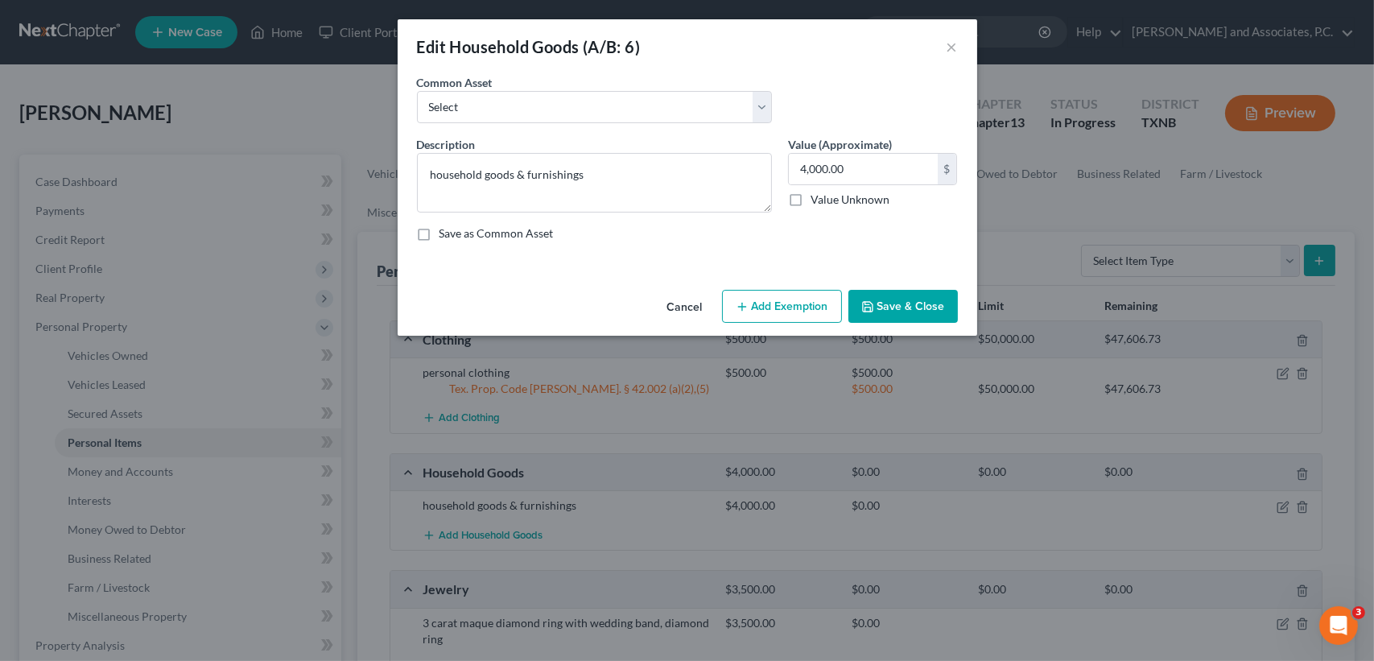
click at [774, 311] on button "Add Exemption" at bounding box center [782, 307] width 120 height 34
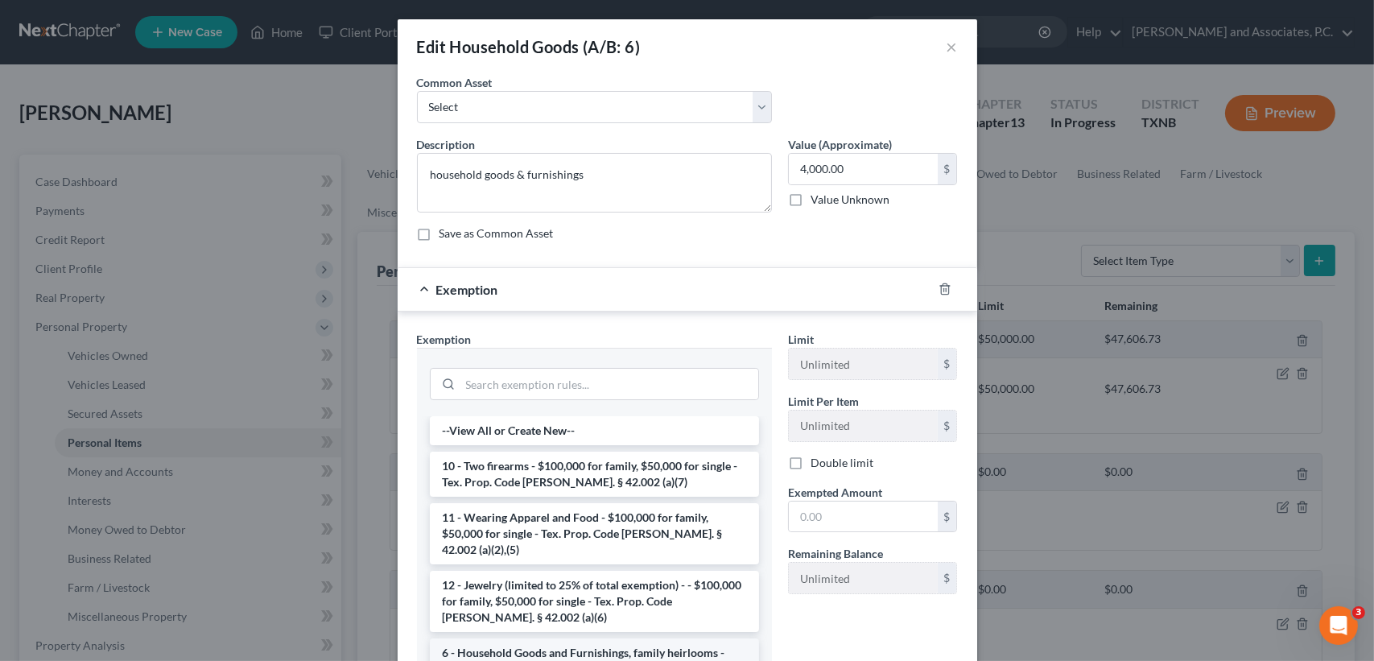
click at [516, 638] on li "6 - Household Goods and Furnishings, family heirlooms - $100,000 for family, $5…" at bounding box center [594, 668] width 329 height 61
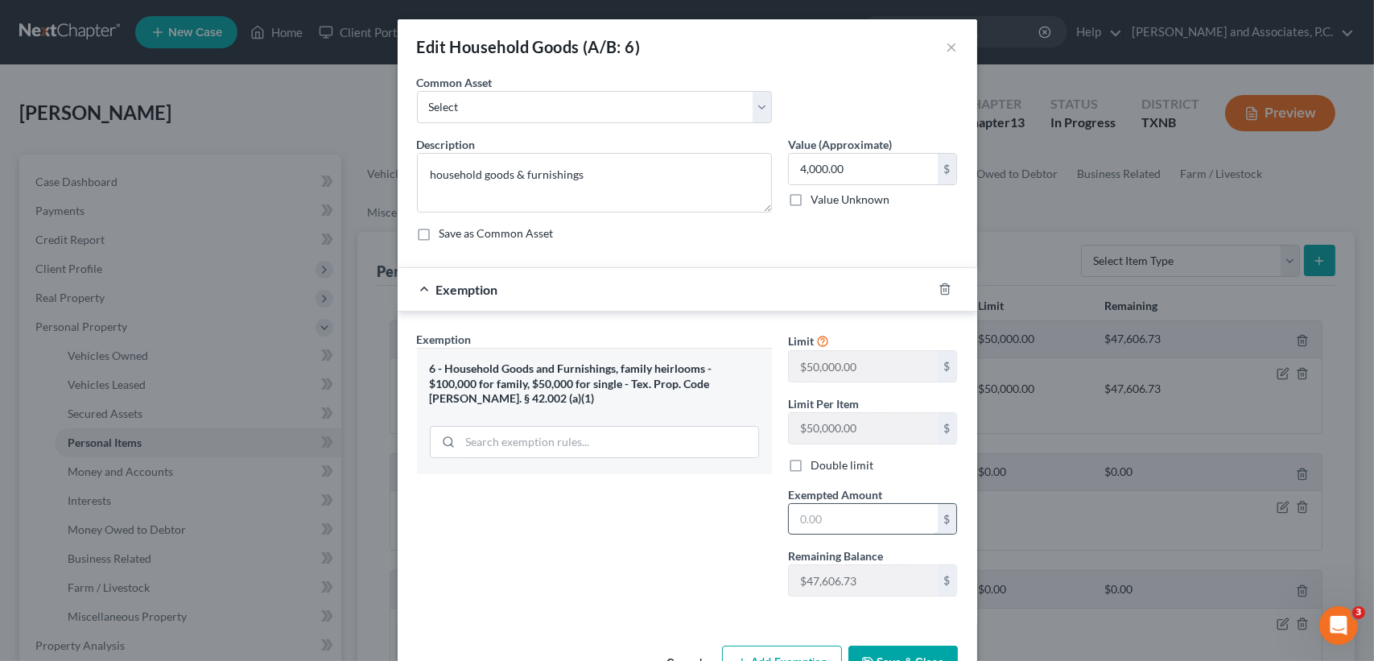
click at [871, 512] on input "text" at bounding box center [863, 519] width 149 height 31
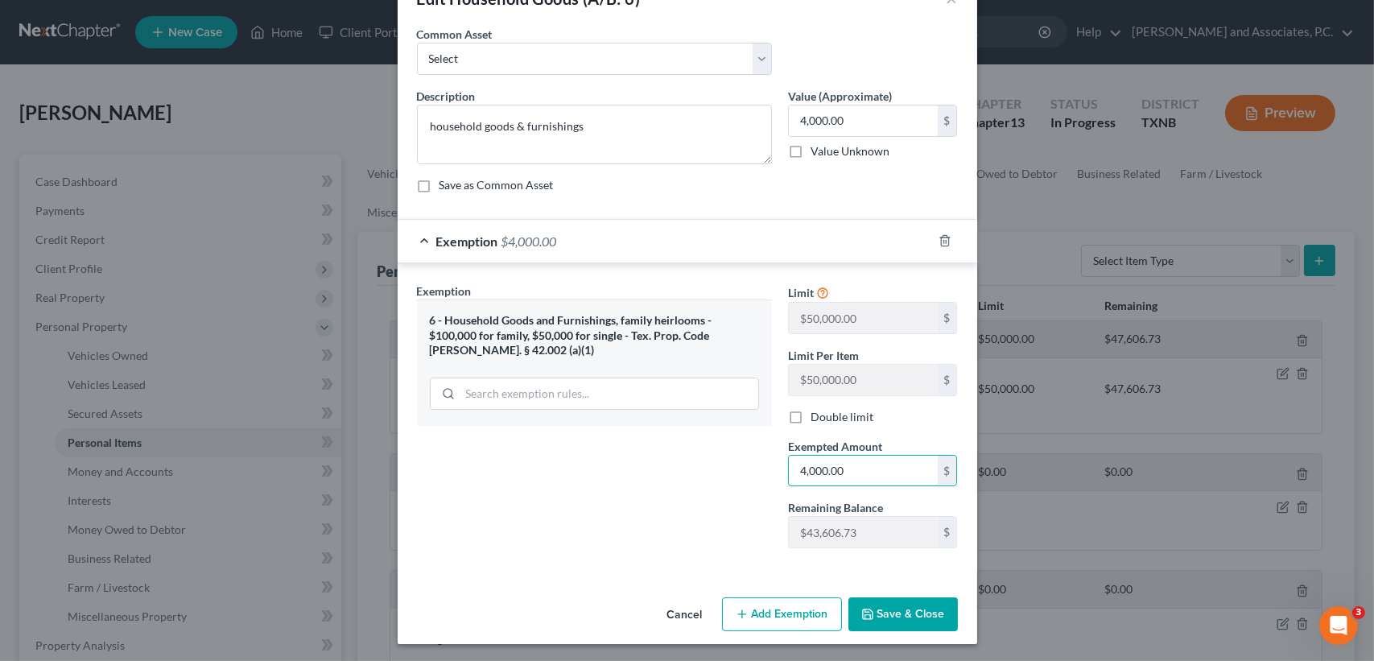
type input "4,000.00"
click at [902, 628] on button "Save & Close" at bounding box center [902, 614] width 109 height 34
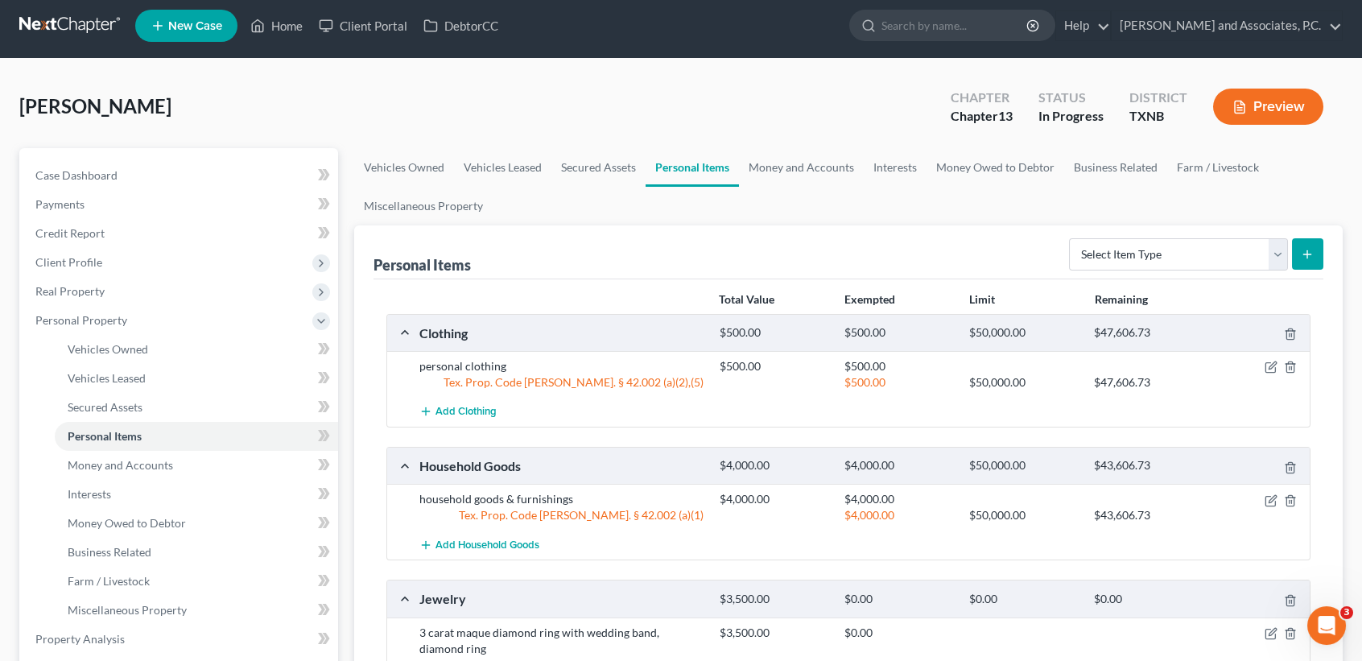
scroll to position [214, 0]
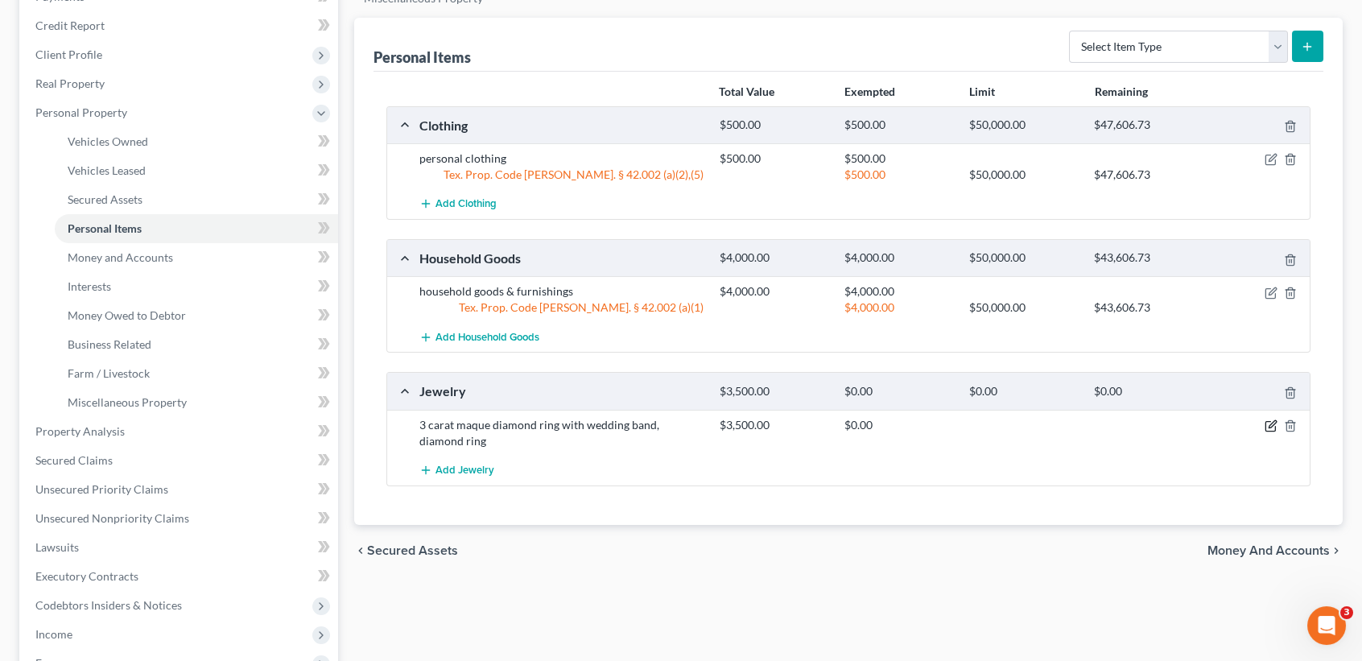
click at [1266, 422] on icon "button" at bounding box center [1270, 427] width 10 height 10
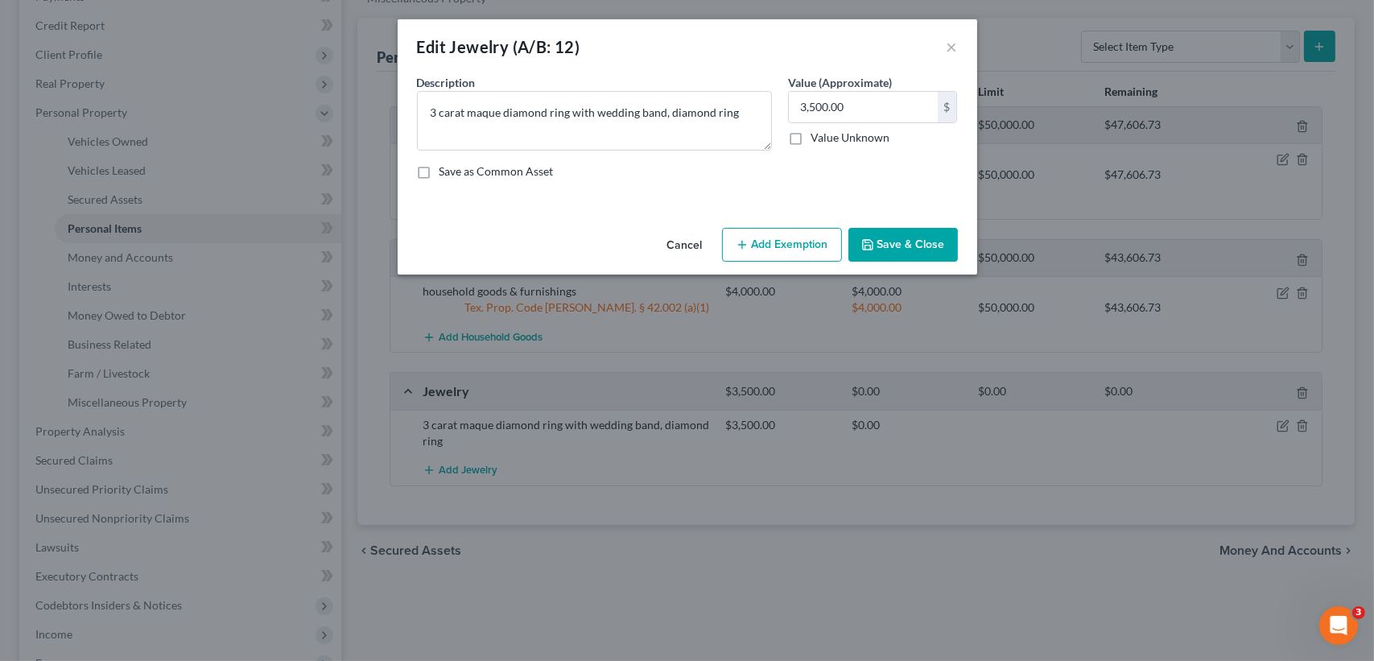
click at [761, 248] on button "Add Exemption" at bounding box center [782, 245] width 120 height 34
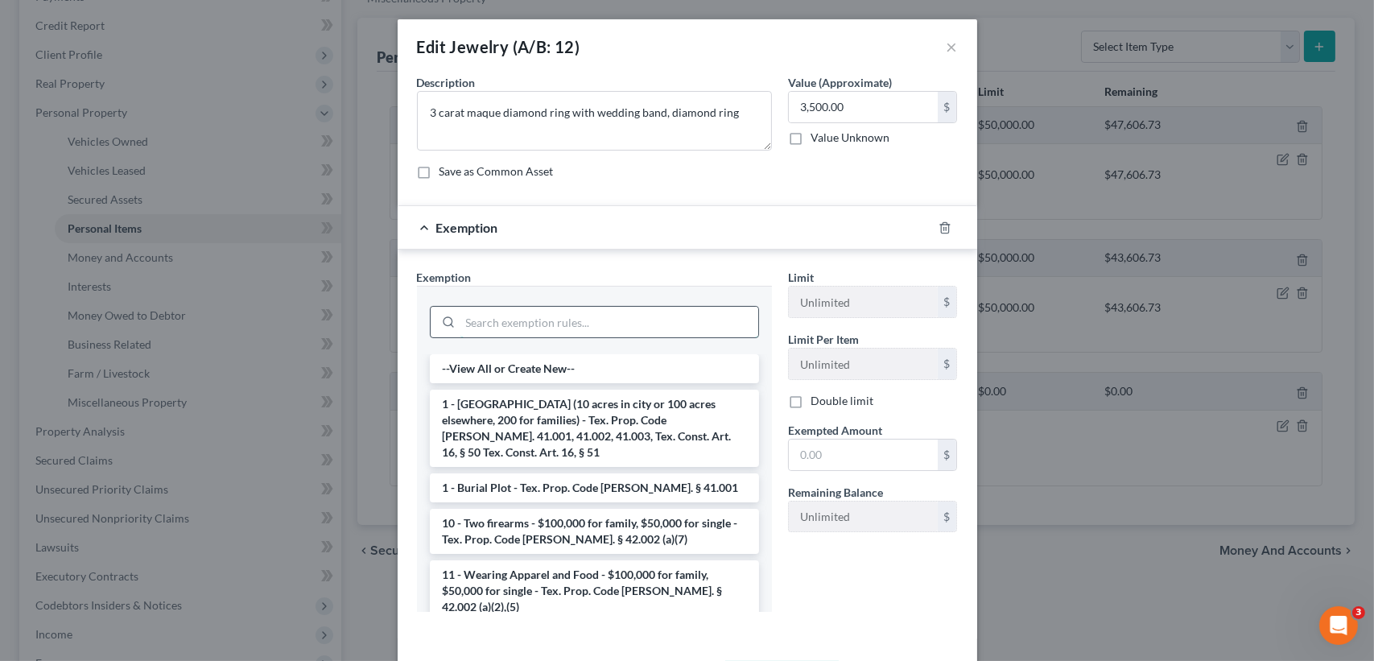
click at [626, 312] on input "search" at bounding box center [609, 322] width 298 height 31
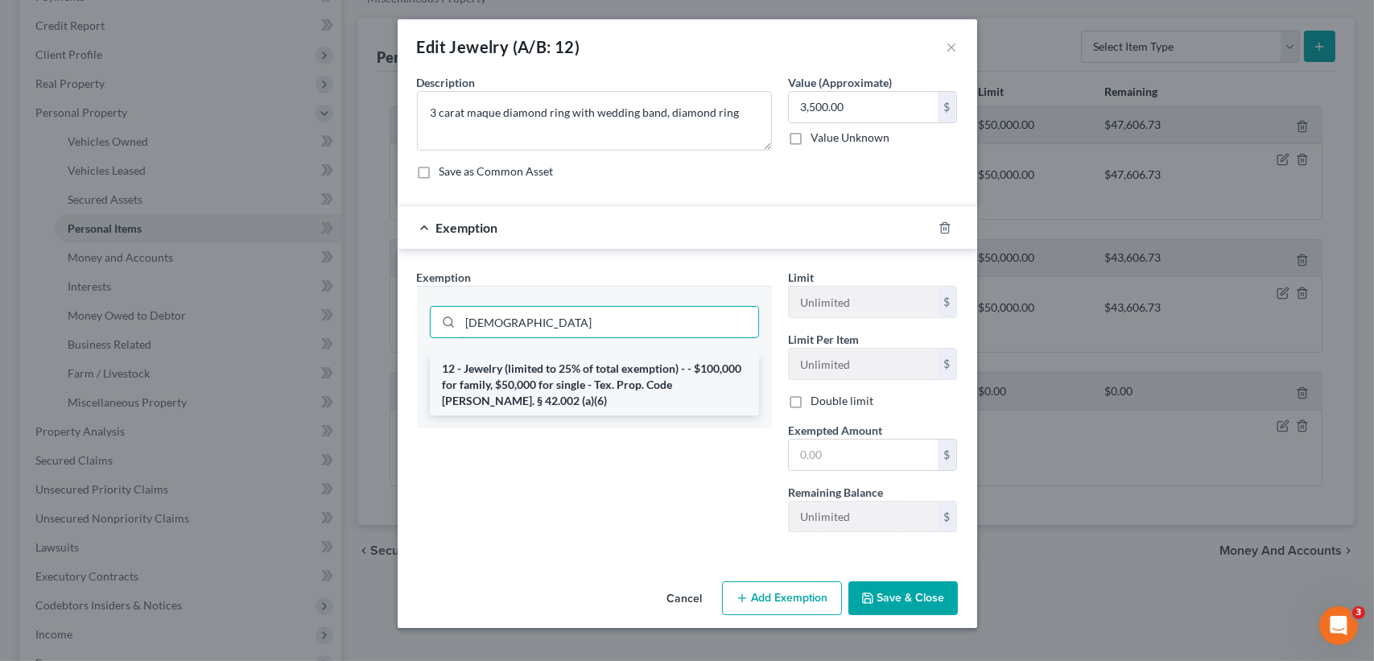
type input "[DEMOGRAPHIC_DATA]"
click at [526, 373] on li "12 - Jewelry (limited to 25% of total exemption) - - $100,000 for family, $50,0…" at bounding box center [594, 384] width 329 height 61
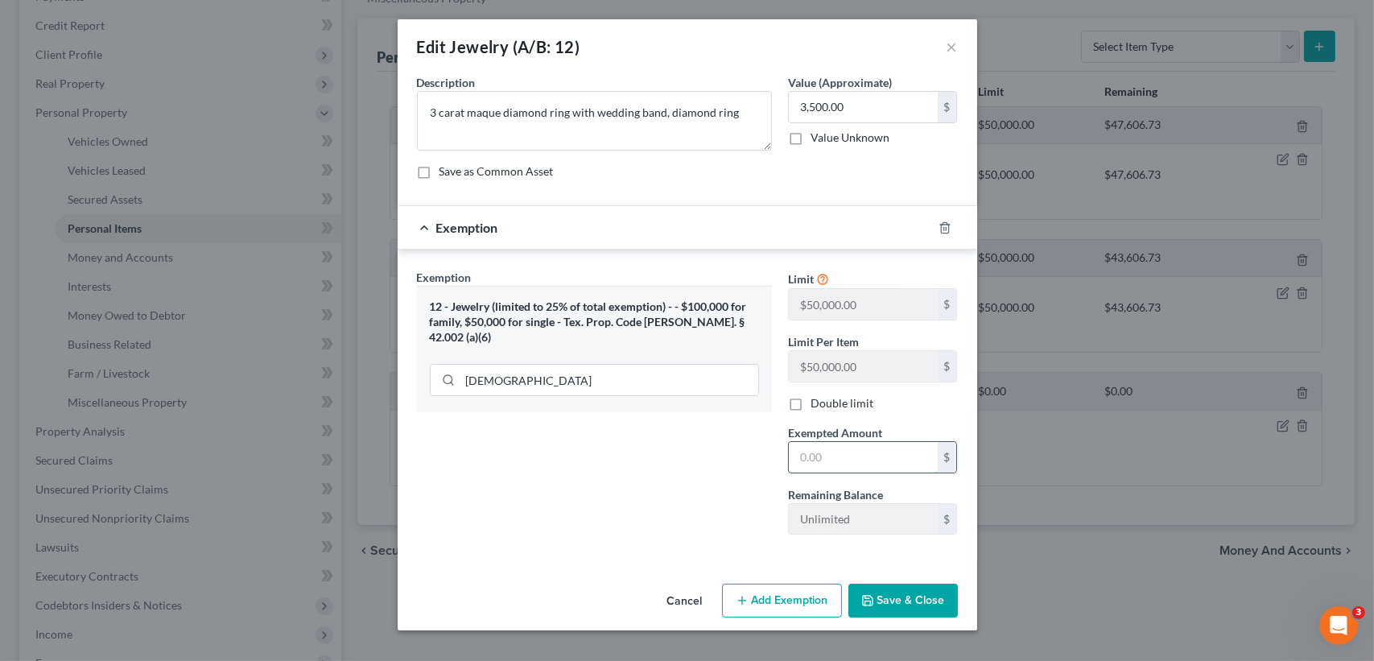
click at [845, 456] on input "text" at bounding box center [863, 457] width 149 height 31
type input "3,500.00"
click at [925, 599] on button "Save & Close" at bounding box center [902, 601] width 109 height 34
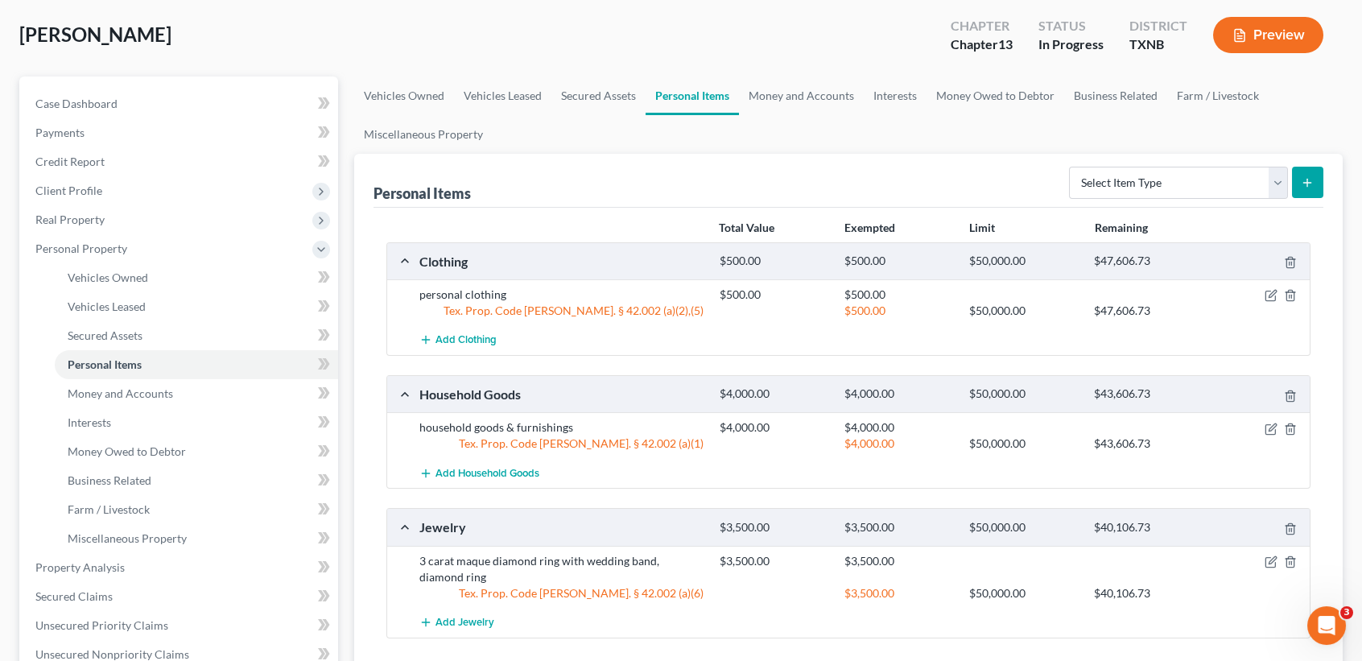
scroll to position [0, 0]
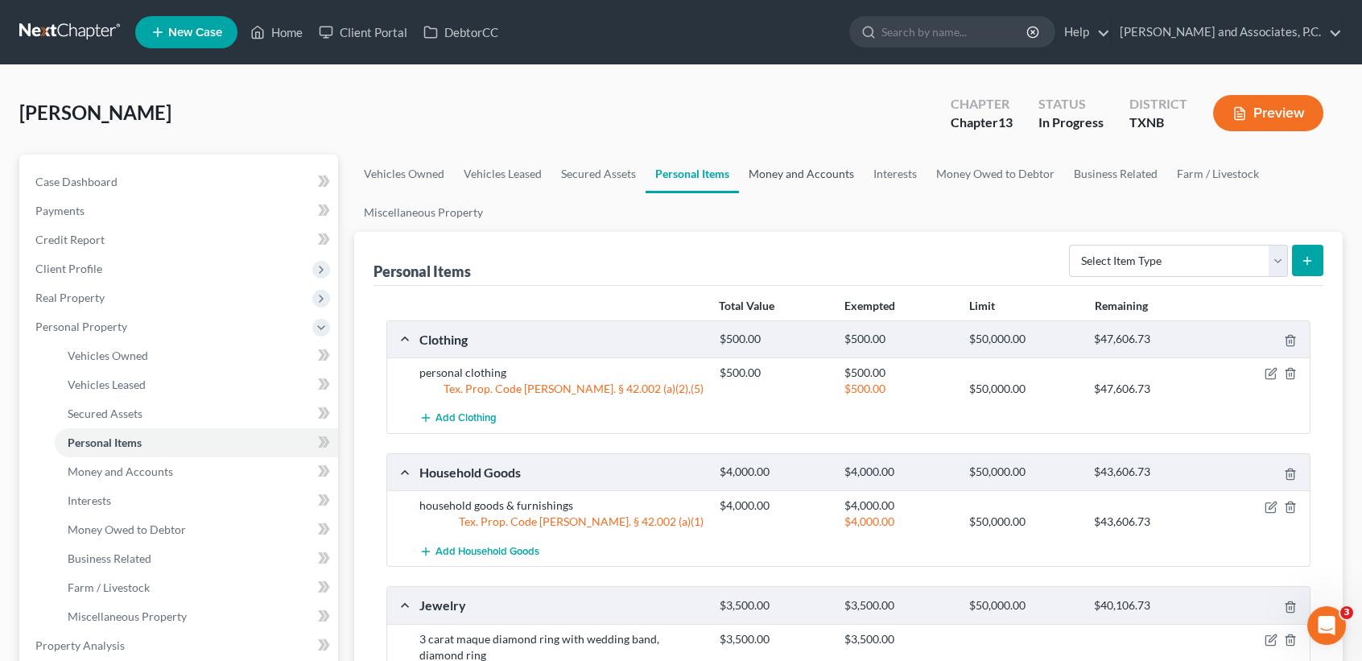
click at [782, 179] on link "Money and Accounts" at bounding box center [801, 174] width 125 height 39
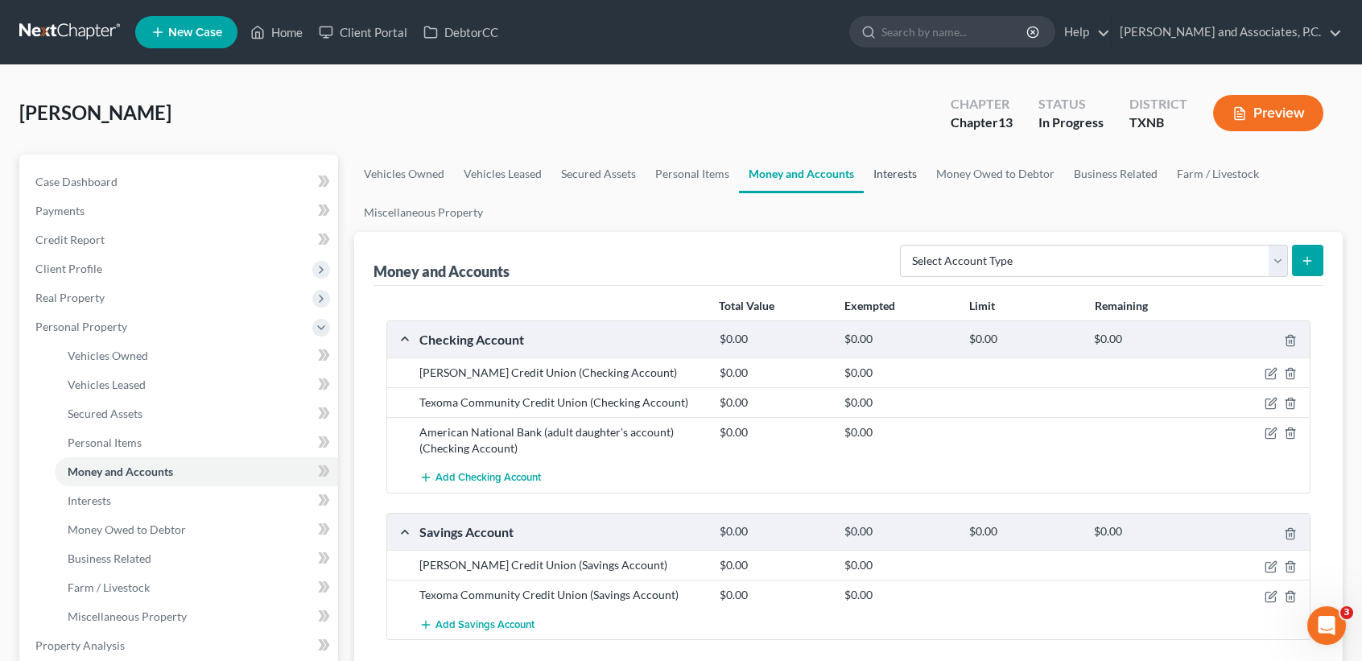
click at [903, 172] on link "Interests" at bounding box center [895, 174] width 63 height 39
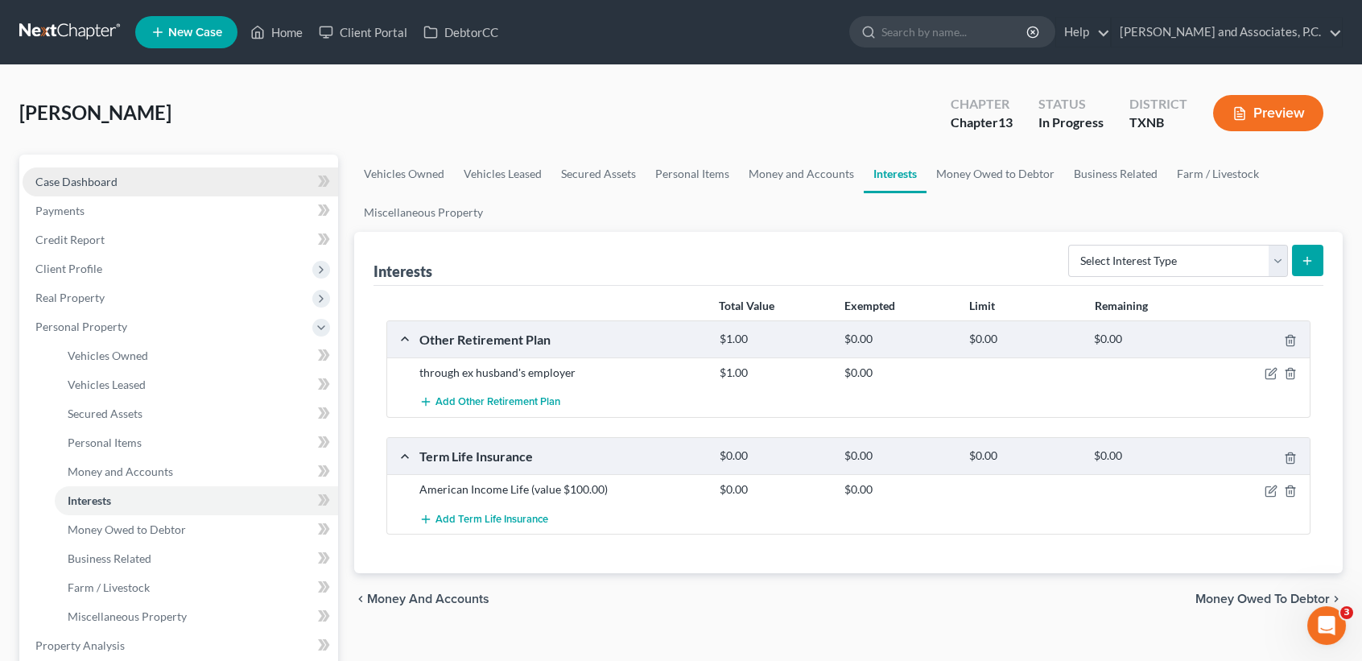
click at [72, 172] on link "Case Dashboard" at bounding box center [181, 181] width 316 height 29
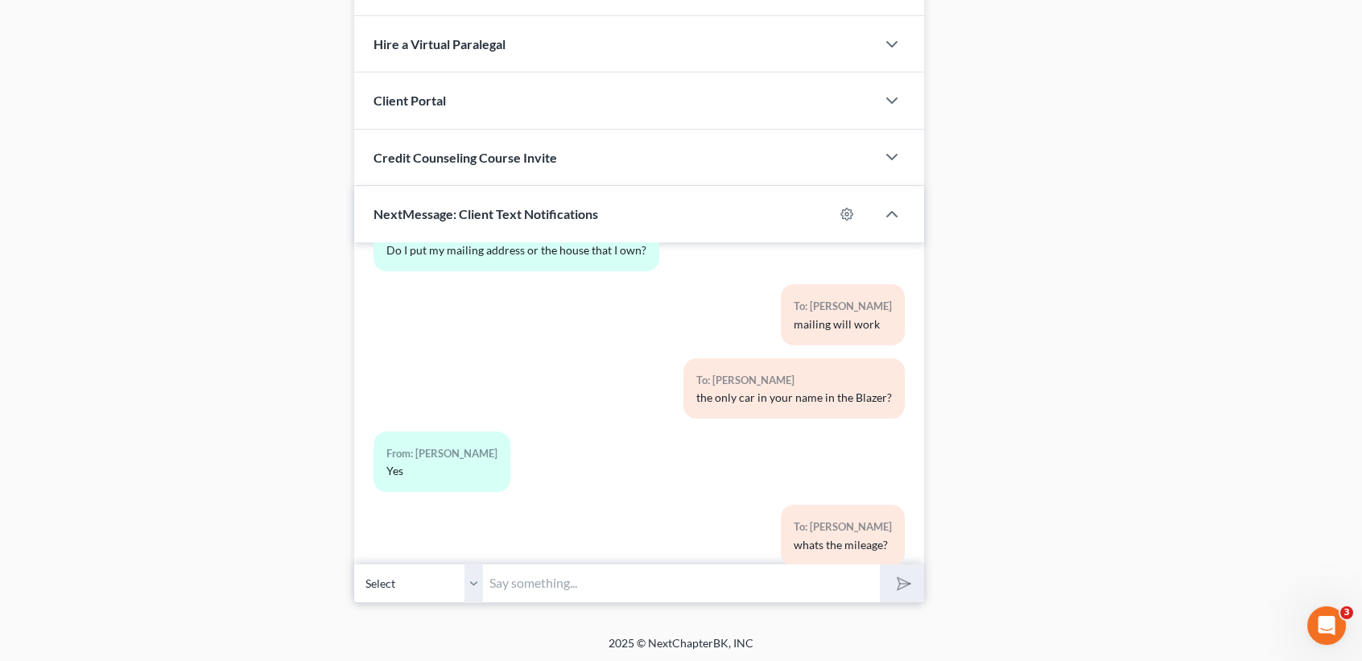
scroll to position [4805, 0]
click at [674, 570] on input "text" at bounding box center [681, 582] width 397 height 39
type input "Do you still have the retirement through ex husband?"
click at [880, 564] on button "submit" at bounding box center [902, 583] width 44 height 38
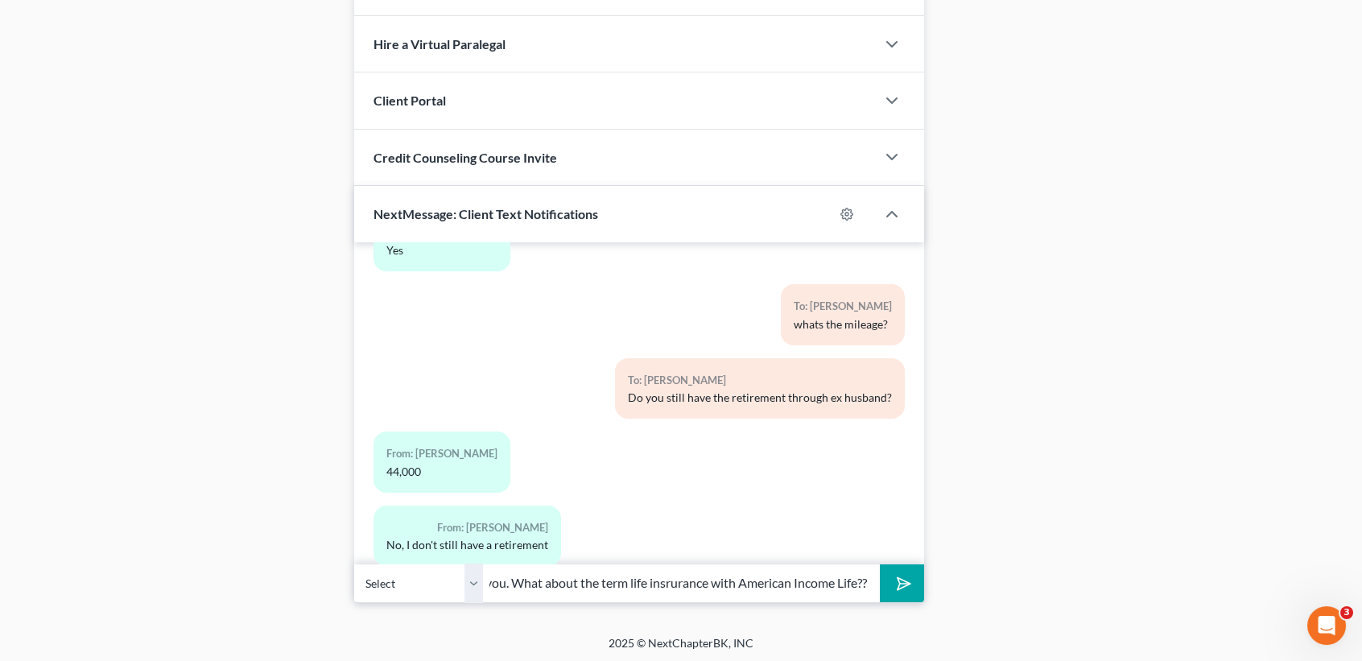
scroll to position [0, 80]
type input "Okay, thank you. What about the term life insrurance with American Income Life??"
click at [880, 564] on button "submit" at bounding box center [902, 583] width 44 height 38
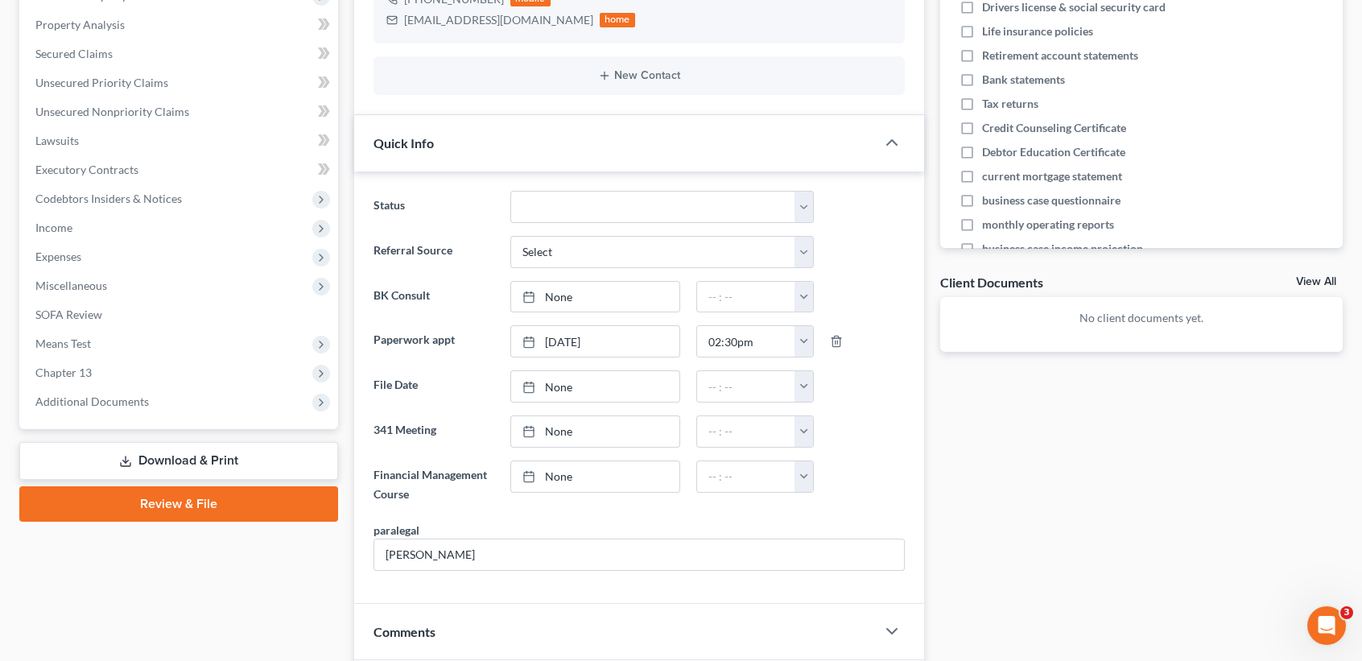
scroll to position [0, 0]
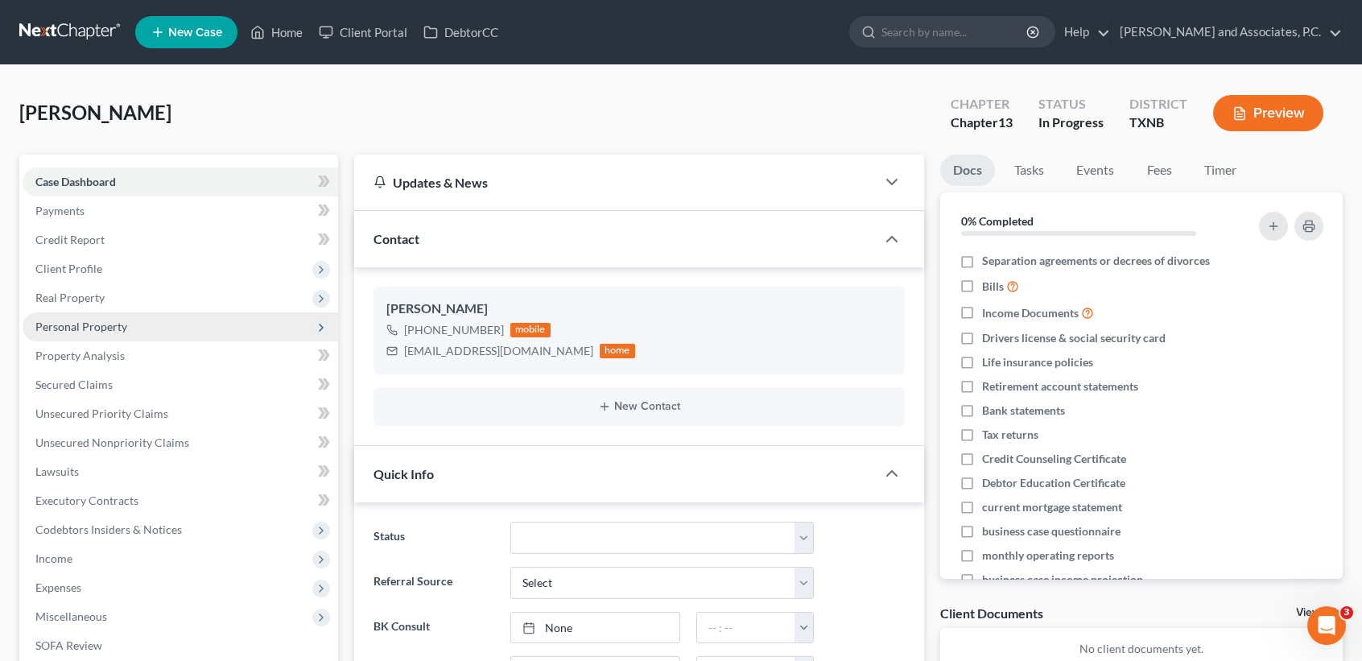
click at [127, 324] on span "Personal Property" at bounding box center [181, 326] width 316 height 29
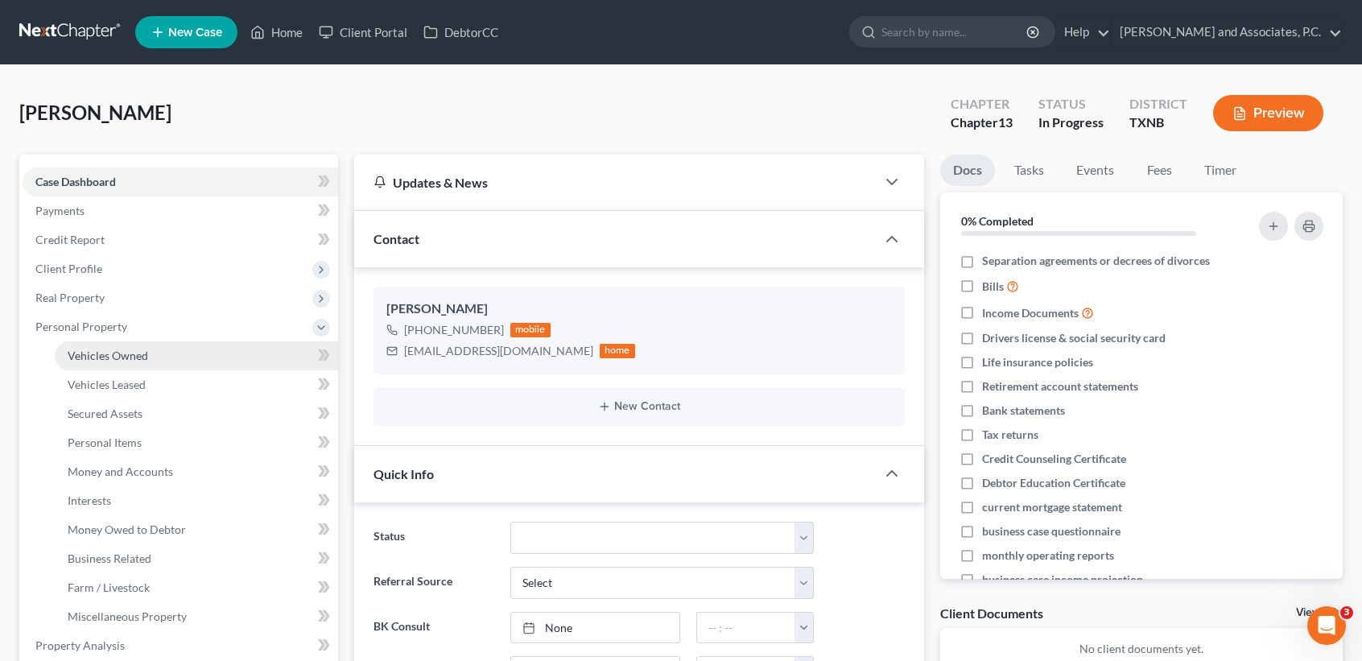
click at [118, 353] on span "Vehicles Owned" at bounding box center [108, 356] width 80 height 14
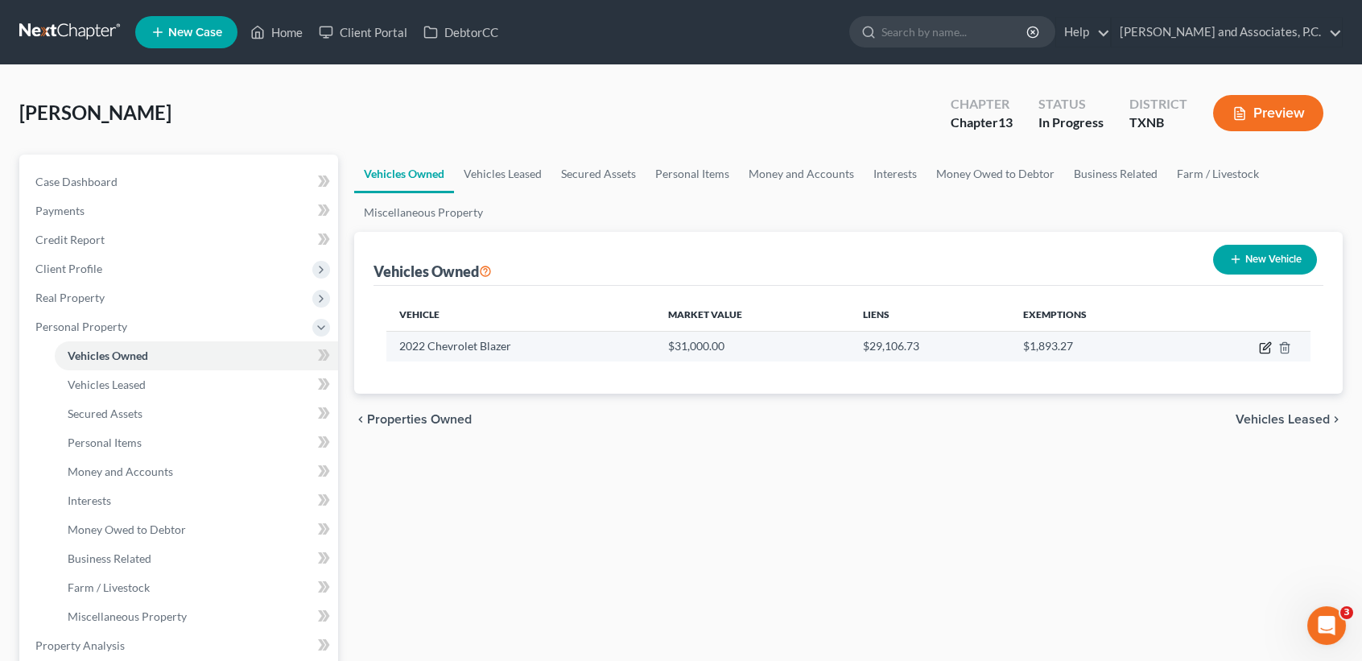
click at [1263, 349] on icon "button" at bounding box center [1266, 345] width 7 height 7
select select "0"
select select "4"
select select "0"
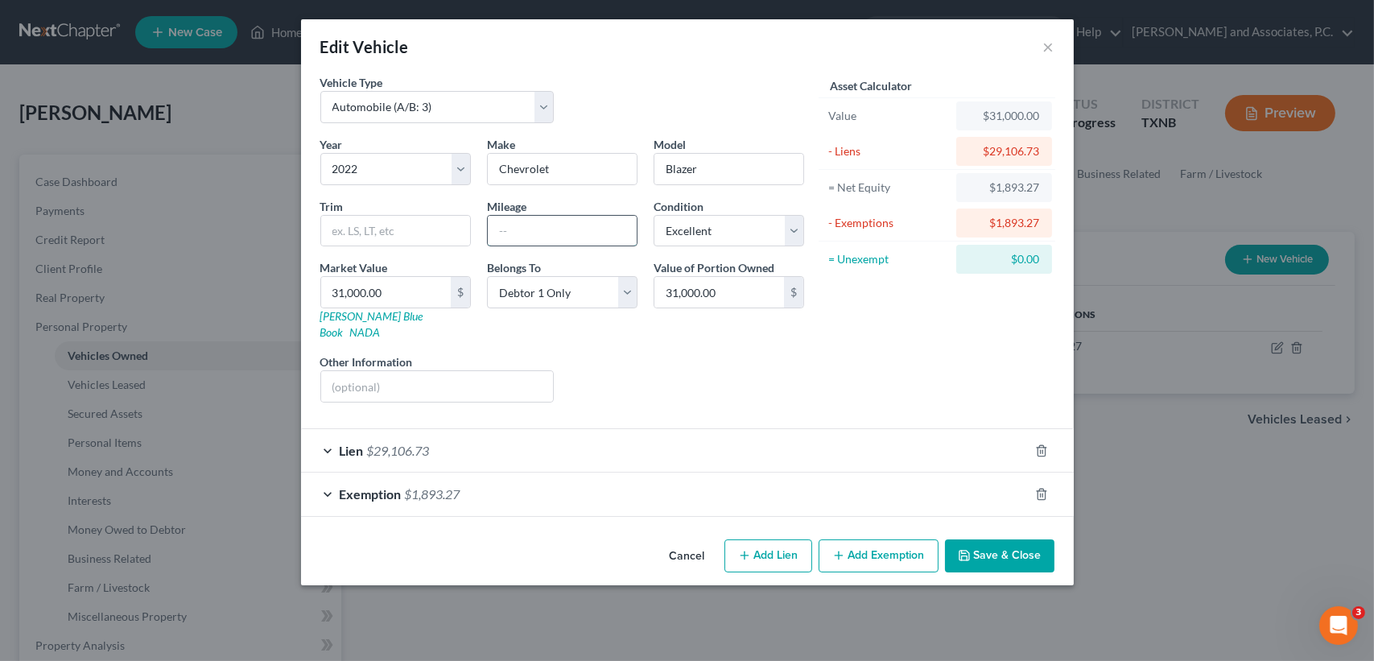
drag, startPoint x: 594, startPoint y: 237, endPoint x: 505, endPoint y: 224, distance: 89.6
click at [594, 236] on input "text" at bounding box center [562, 231] width 149 height 31
type input "44000"
drag, startPoint x: 1007, startPoint y: 539, endPoint x: 1003, endPoint y: 532, distance: 8.3
click at [1005, 539] on button "Save & Close" at bounding box center [999, 556] width 109 height 34
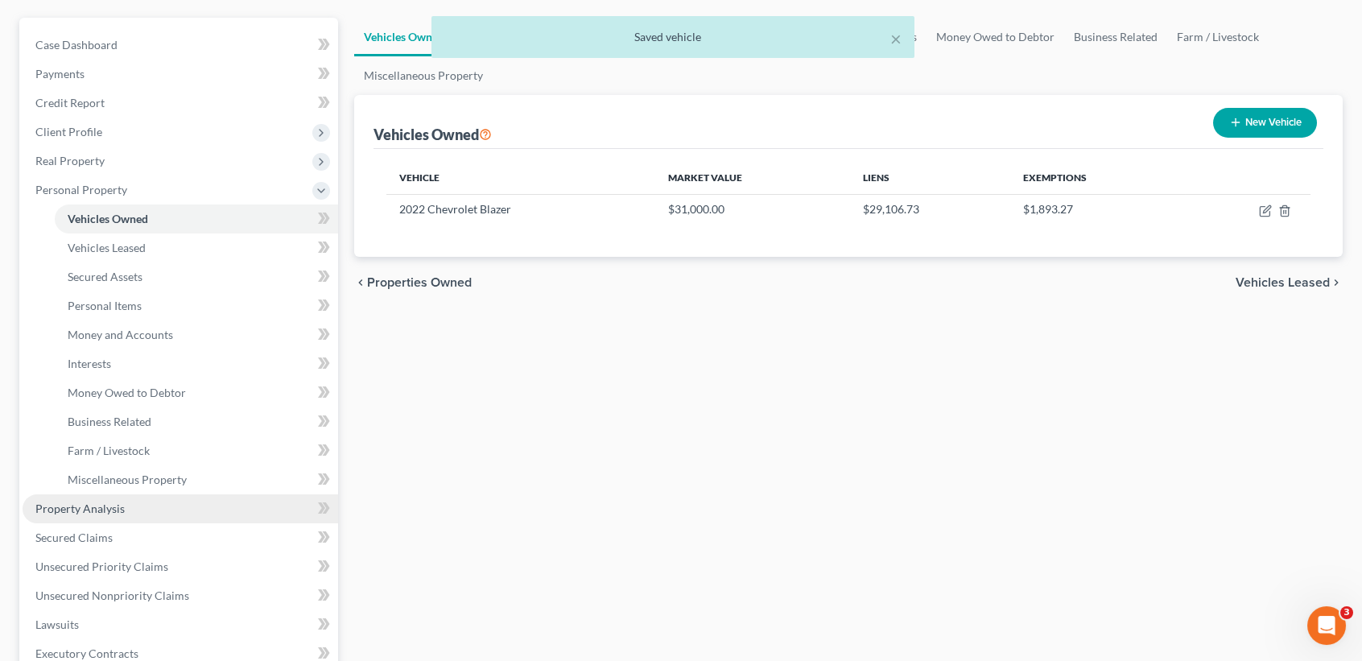
scroll to position [214, 0]
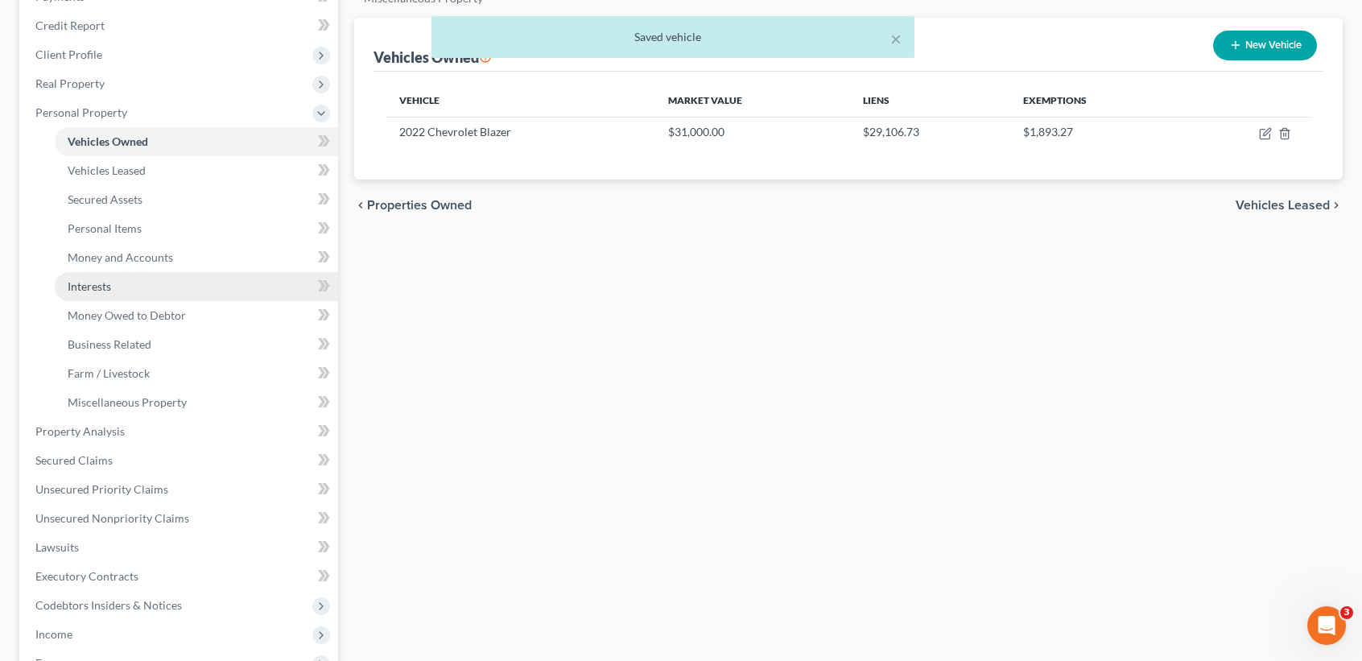
click at [121, 285] on link "Interests" at bounding box center [196, 286] width 283 height 29
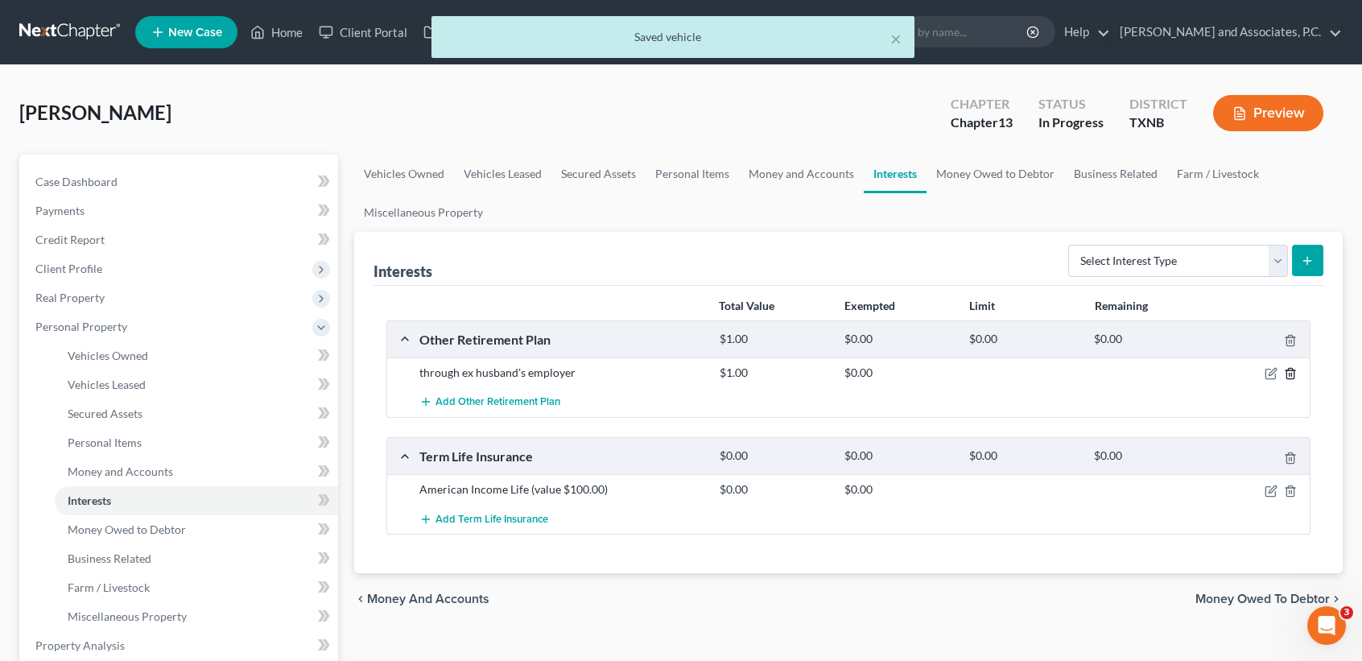
click at [1294, 371] on icon "button" at bounding box center [1290, 373] width 13 height 13
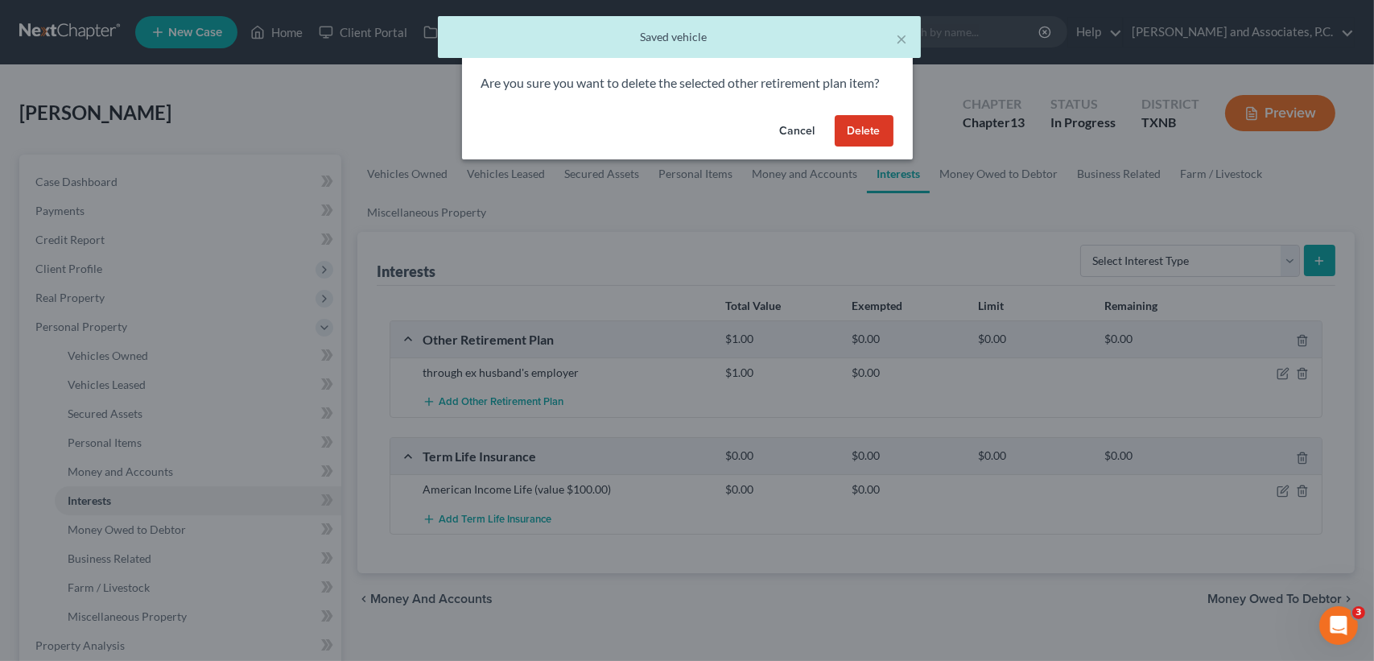
click at [889, 134] on button "Delete" at bounding box center [864, 131] width 59 height 32
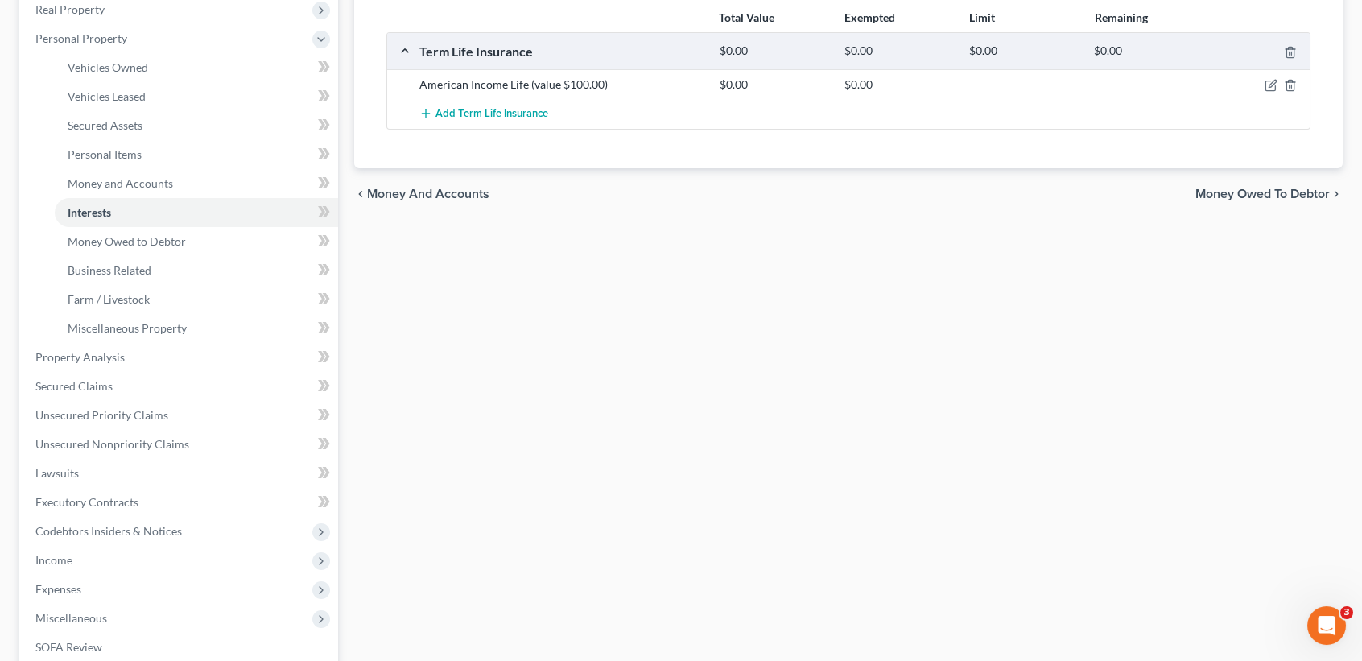
scroll to position [322, 0]
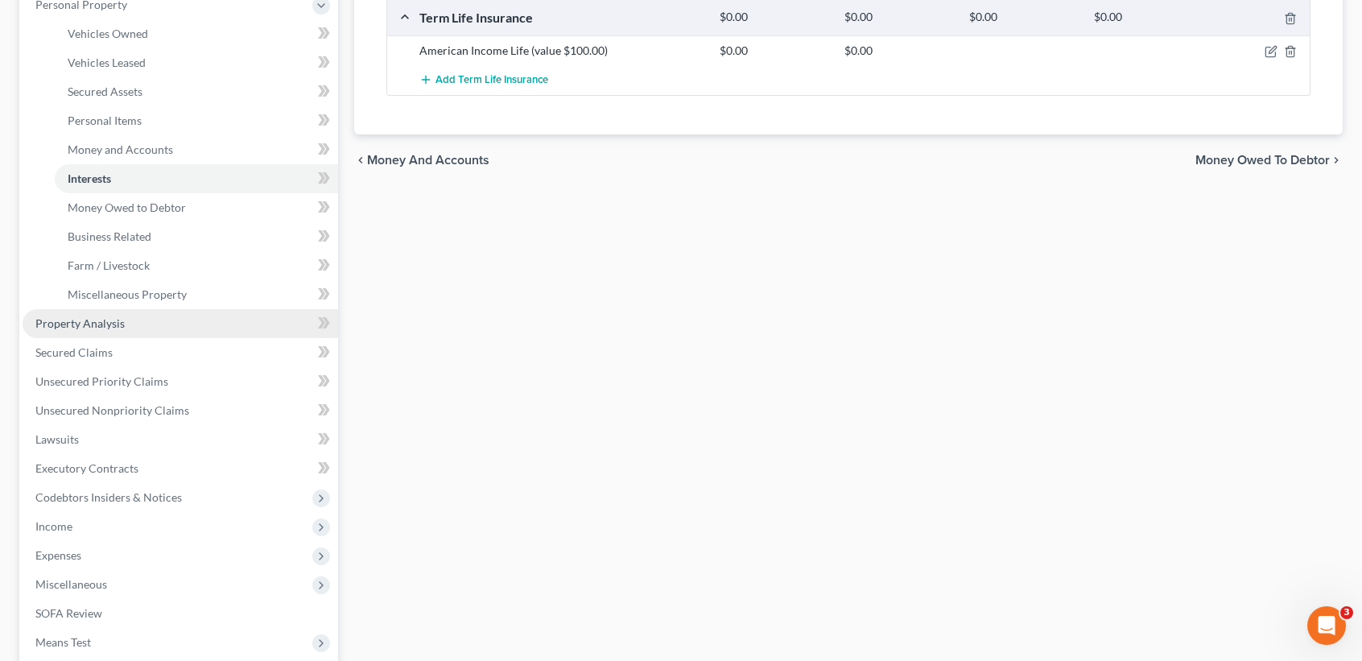
click at [96, 319] on span "Property Analysis" at bounding box center [79, 323] width 89 height 14
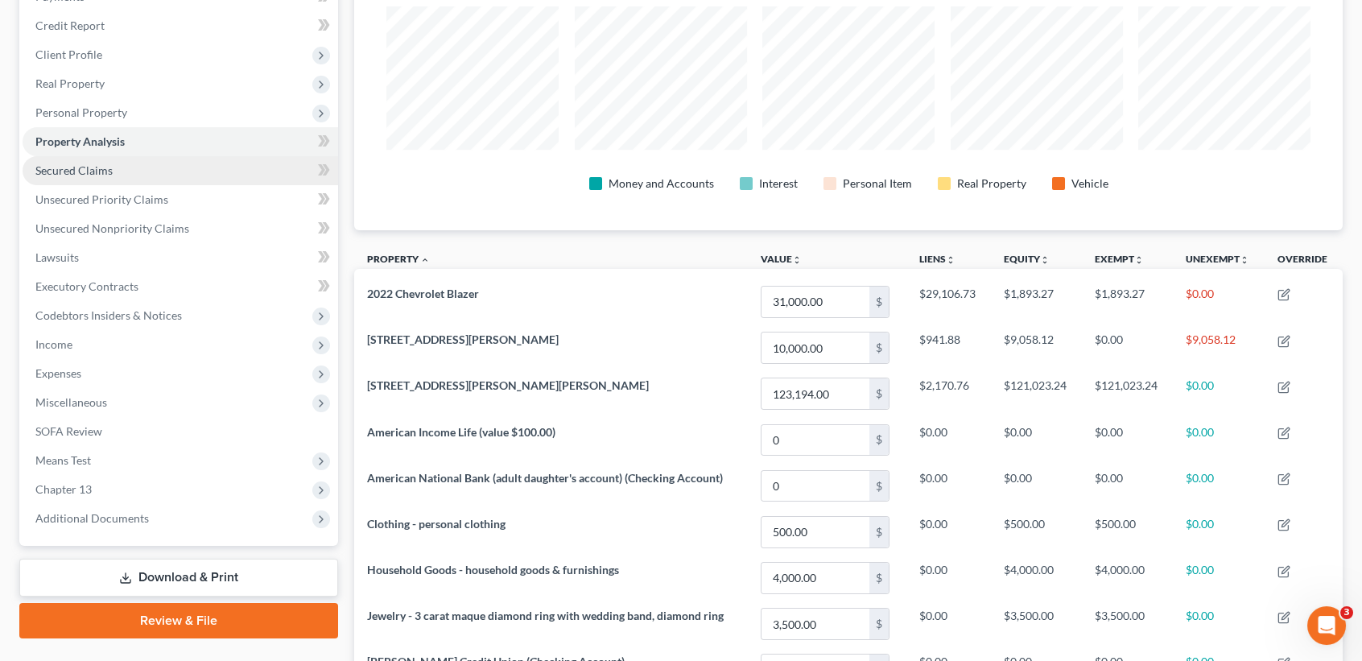
click at [120, 164] on link "Secured Claims" at bounding box center [181, 170] width 316 height 29
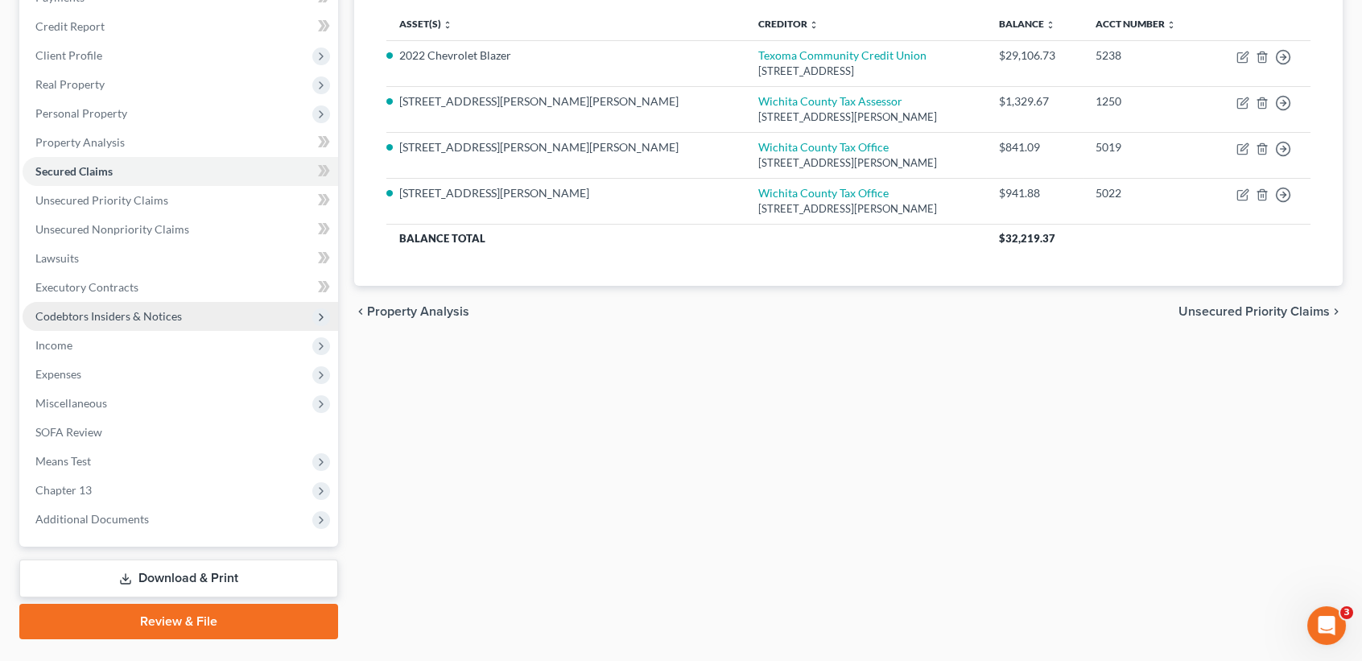
scroll to position [214, 0]
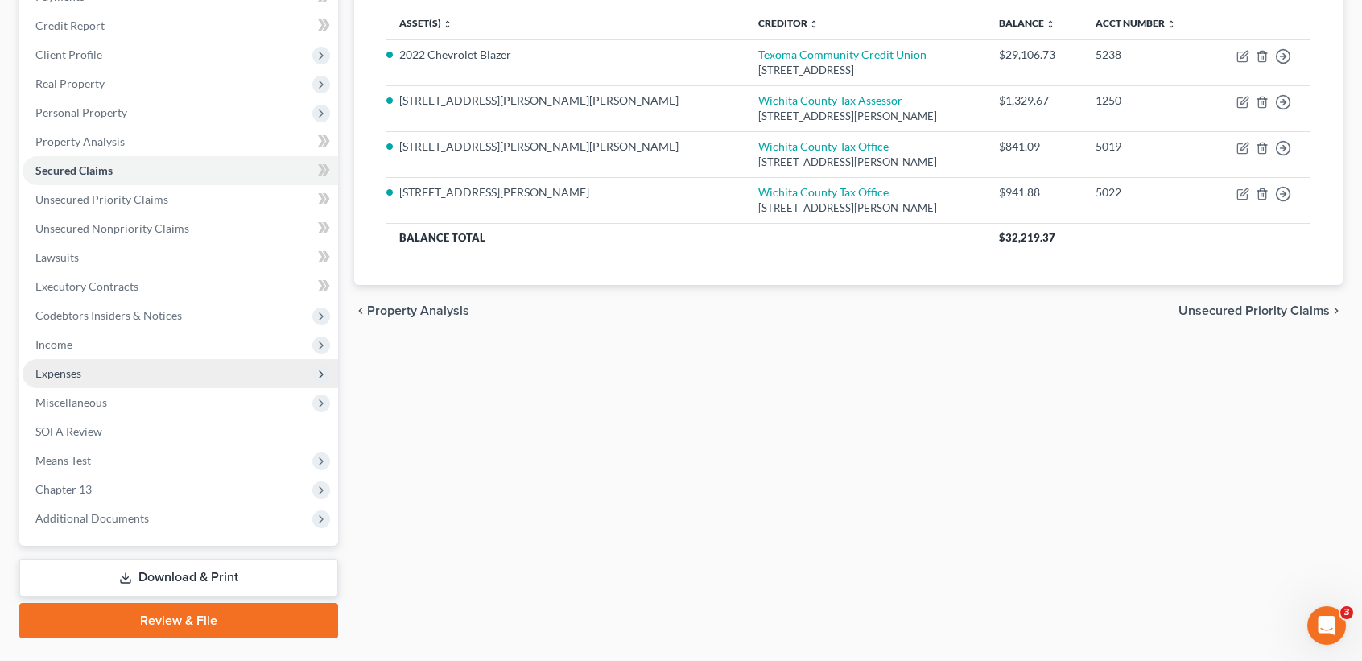
click at [85, 378] on span "Expenses" at bounding box center [181, 373] width 316 height 29
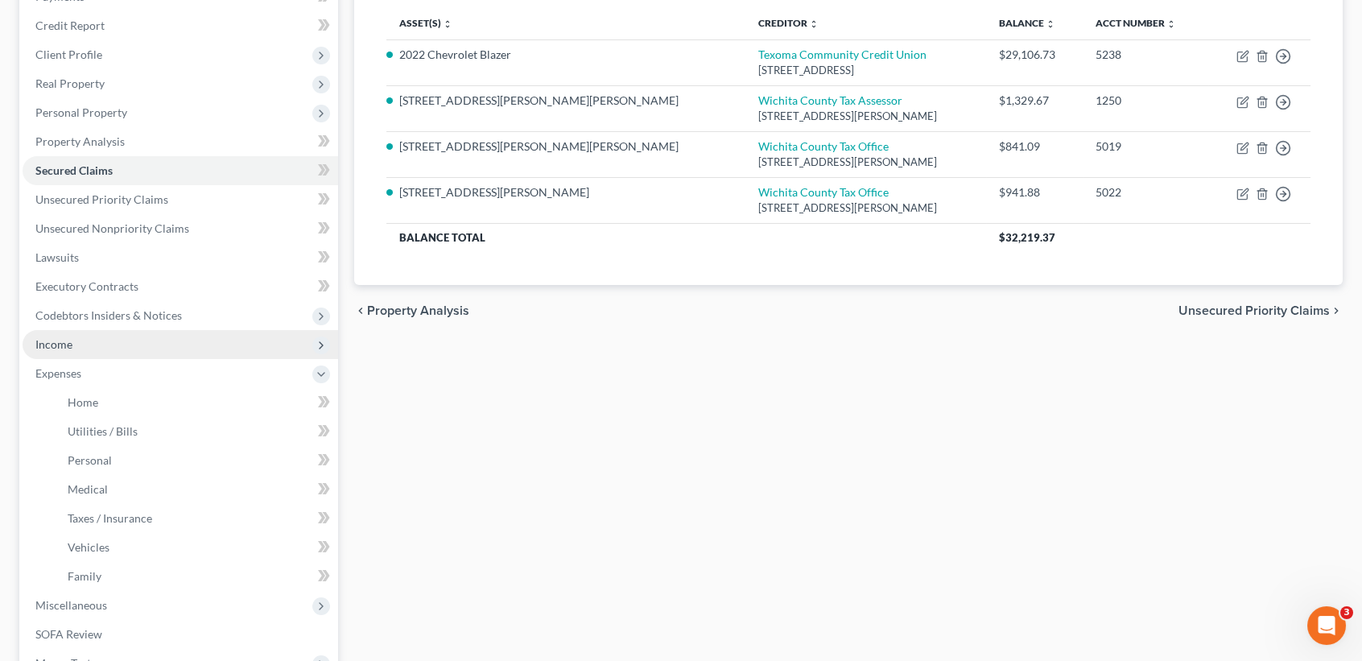
click at [92, 349] on span "Income" at bounding box center [181, 344] width 316 height 29
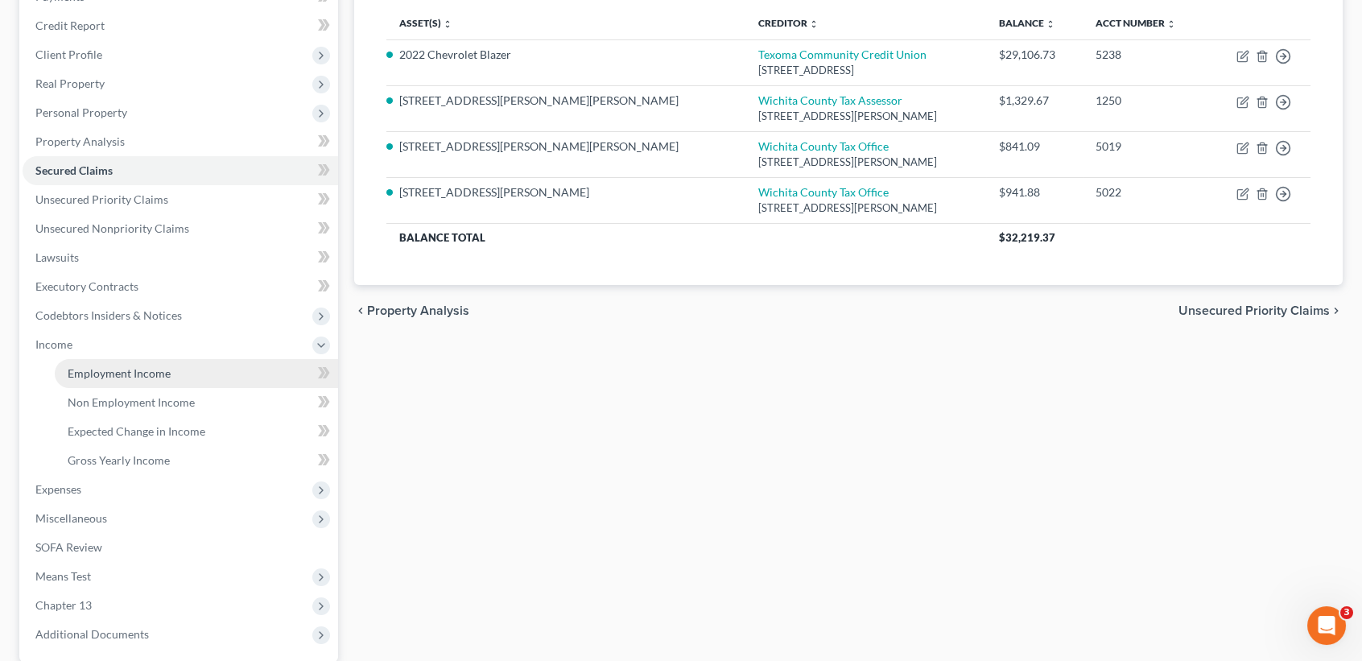
click at [91, 373] on span "Employment Income" at bounding box center [119, 373] width 103 height 14
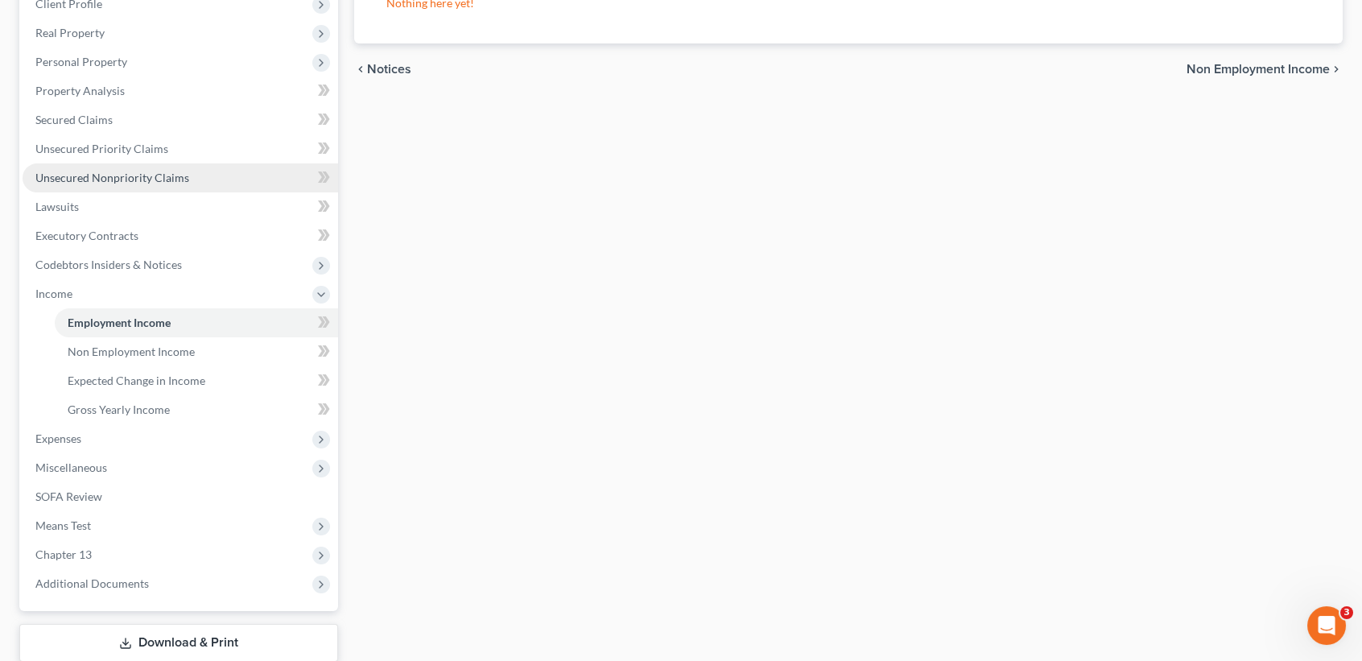
scroll to position [322, 0]
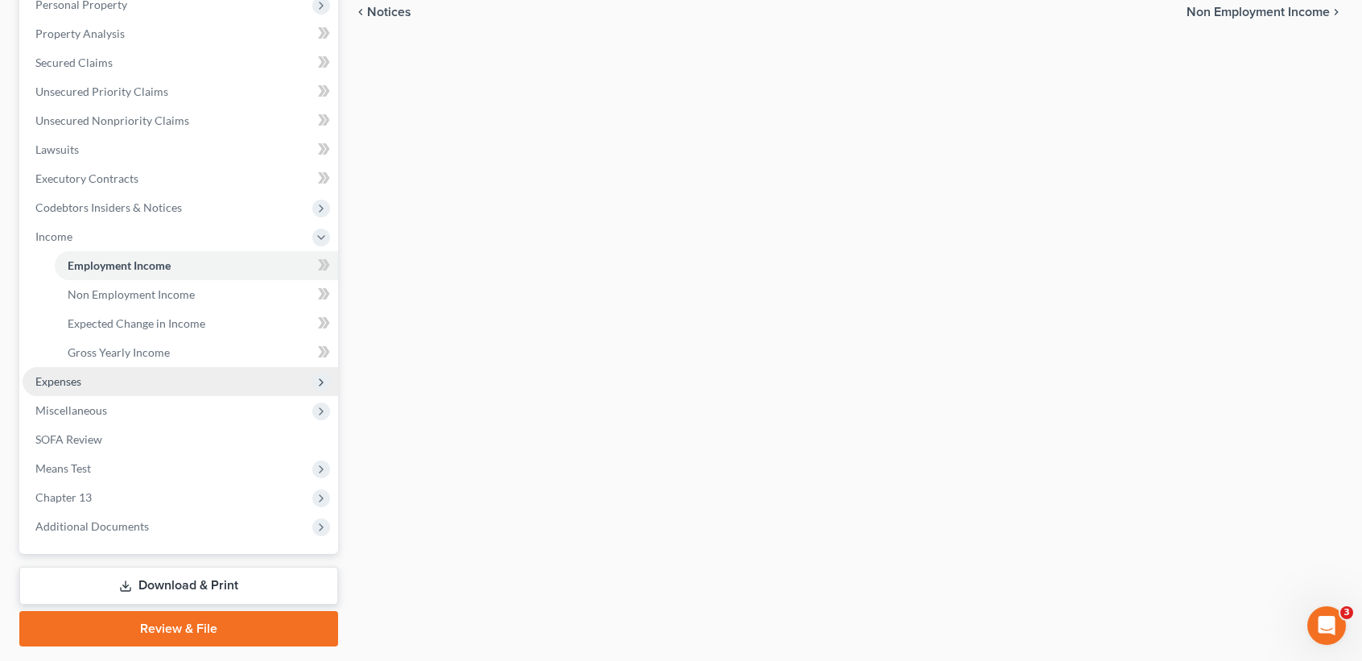
click at [73, 381] on span "Expenses" at bounding box center [58, 381] width 46 height 14
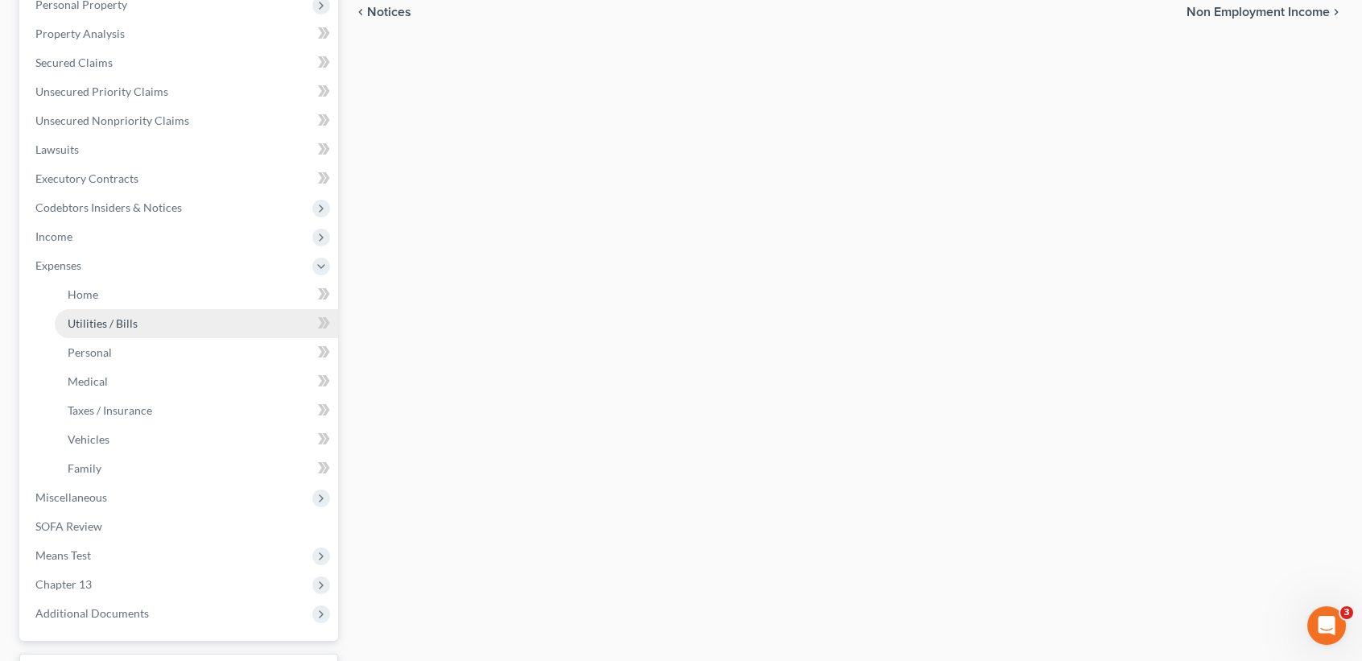
click at [85, 313] on link "Utilities / Bills" at bounding box center [196, 323] width 283 height 29
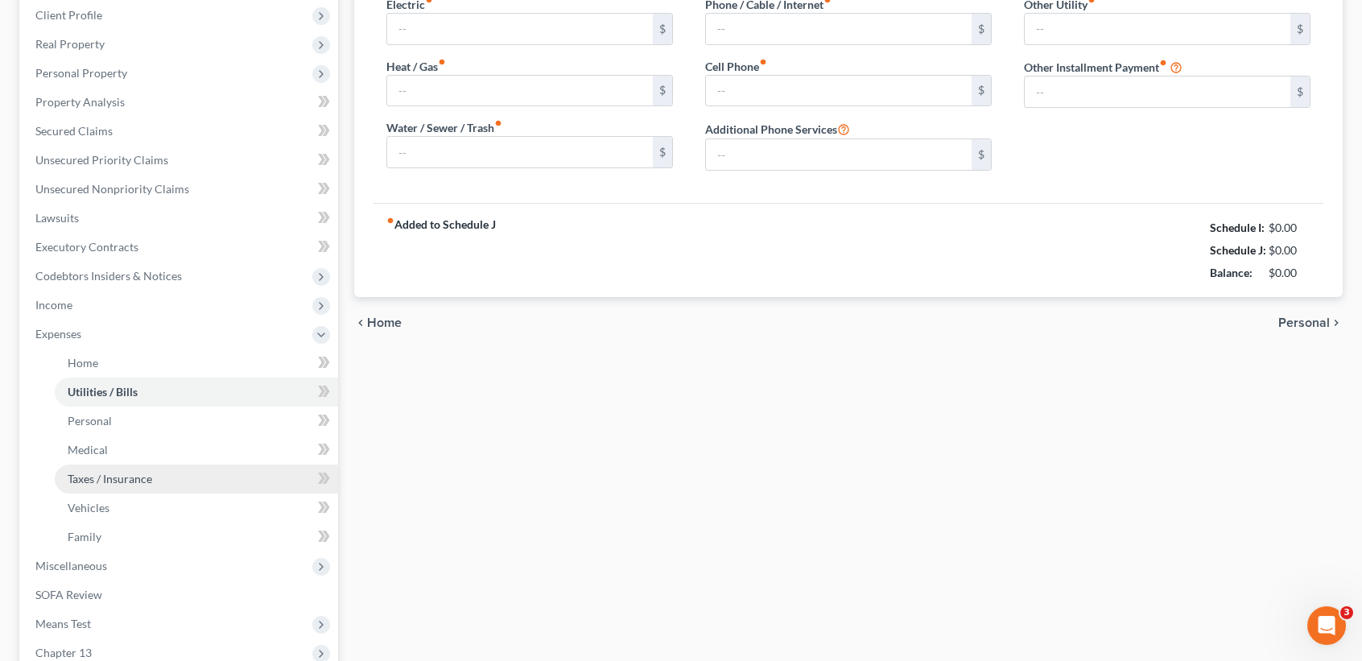
type input "300.00"
type input "0.00"
type input "100.00"
type input "20.00"
type input "130.00"
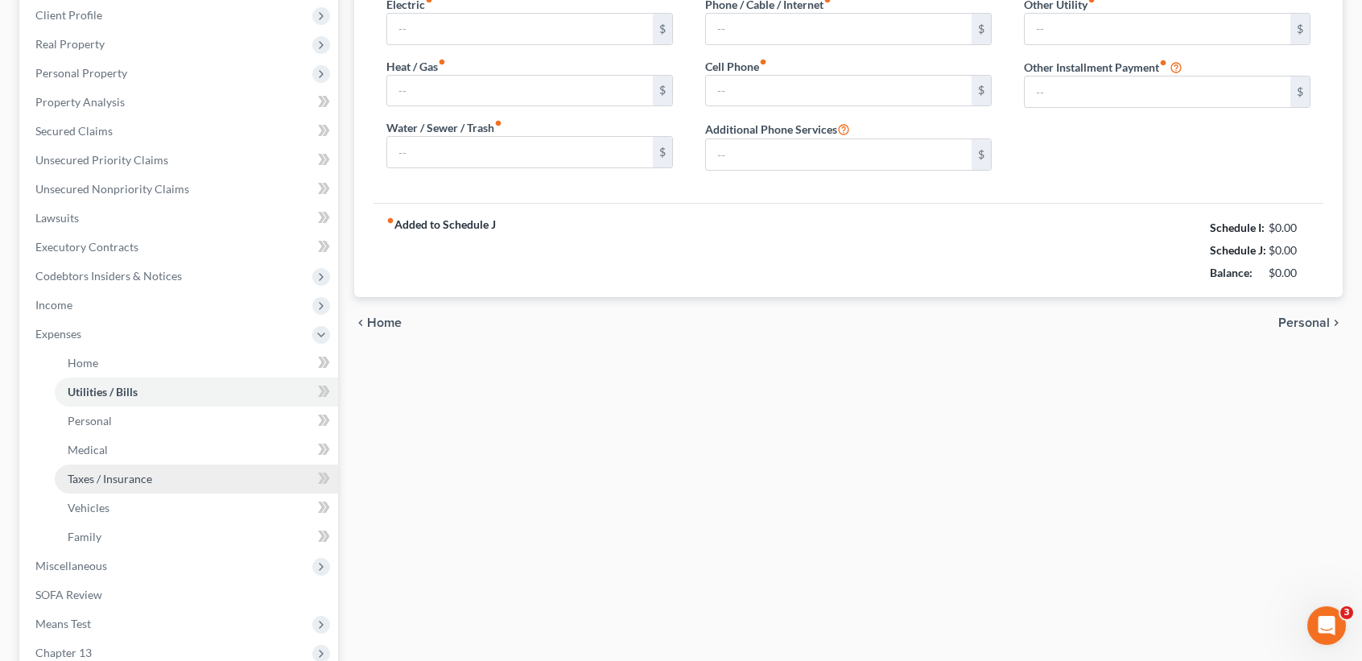
type input "0.00"
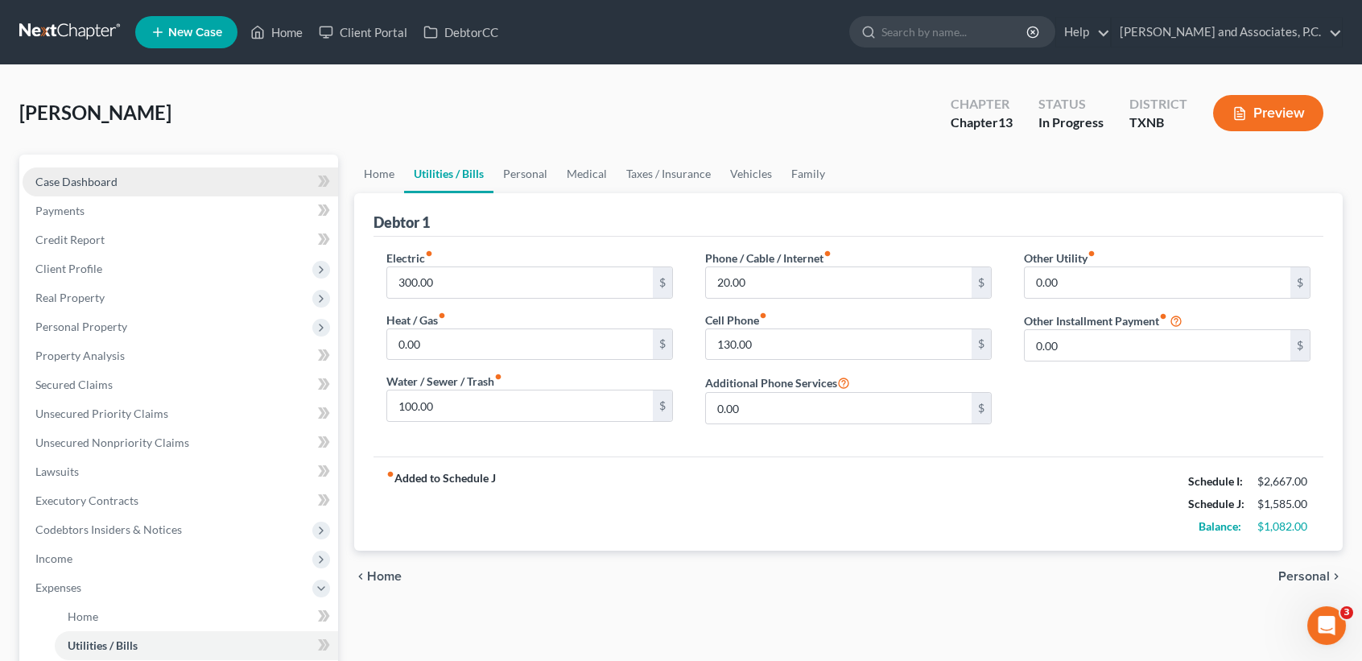
click at [70, 178] on span "Case Dashboard" at bounding box center [76, 182] width 82 height 14
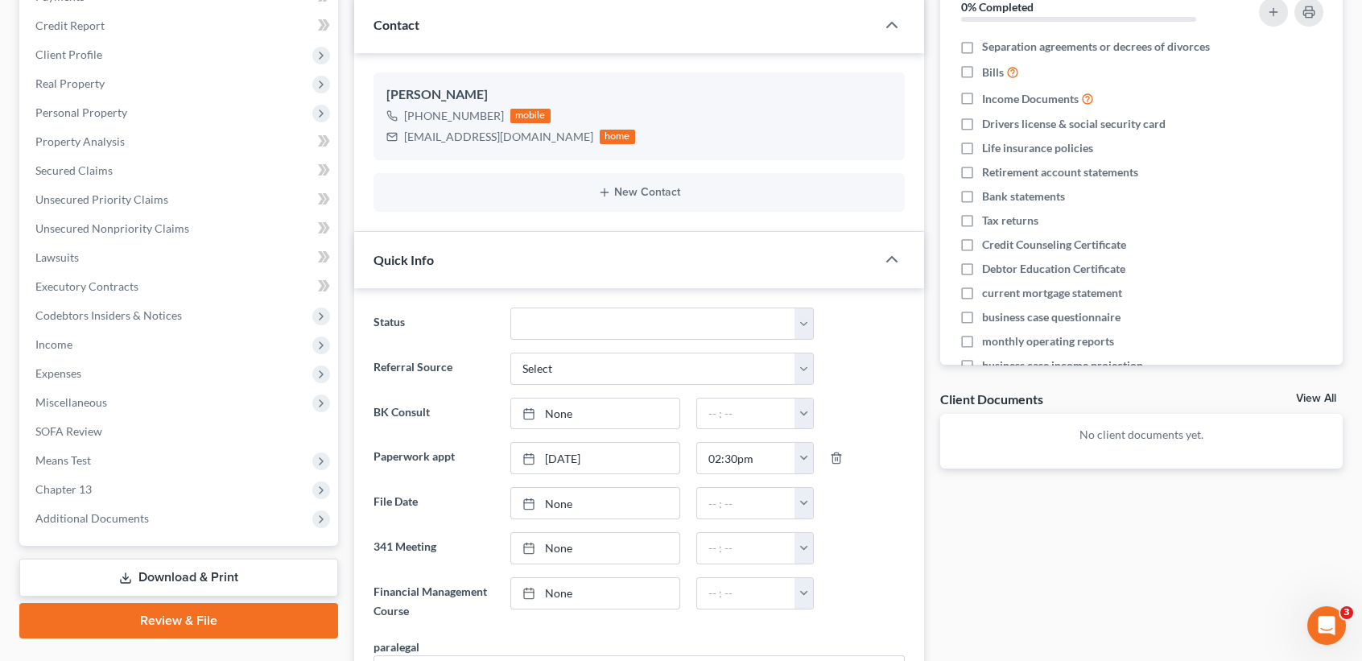
scroll to position [9, 0]
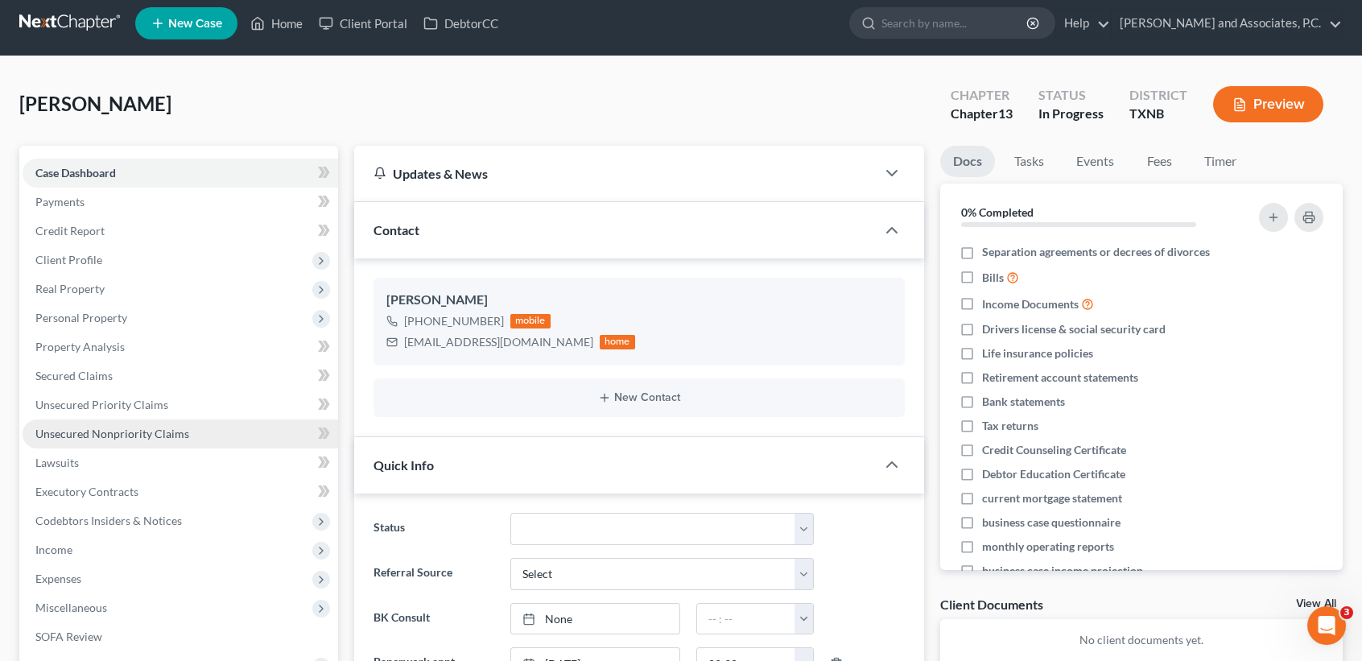
click at [122, 427] on span "Unsecured Nonpriority Claims" at bounding box center [112, 434] width 154 height 14
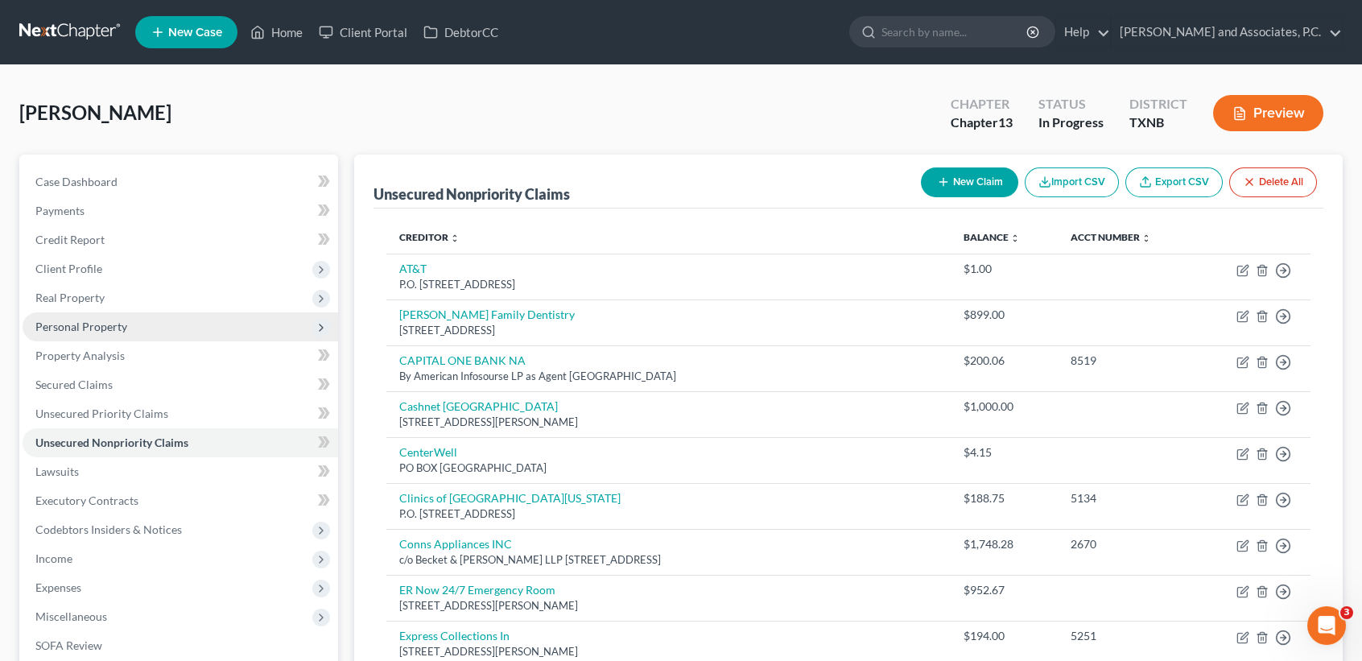
click at [135, 303] on span "Real Property" at bounding box center [181, 297] width 316 height 29
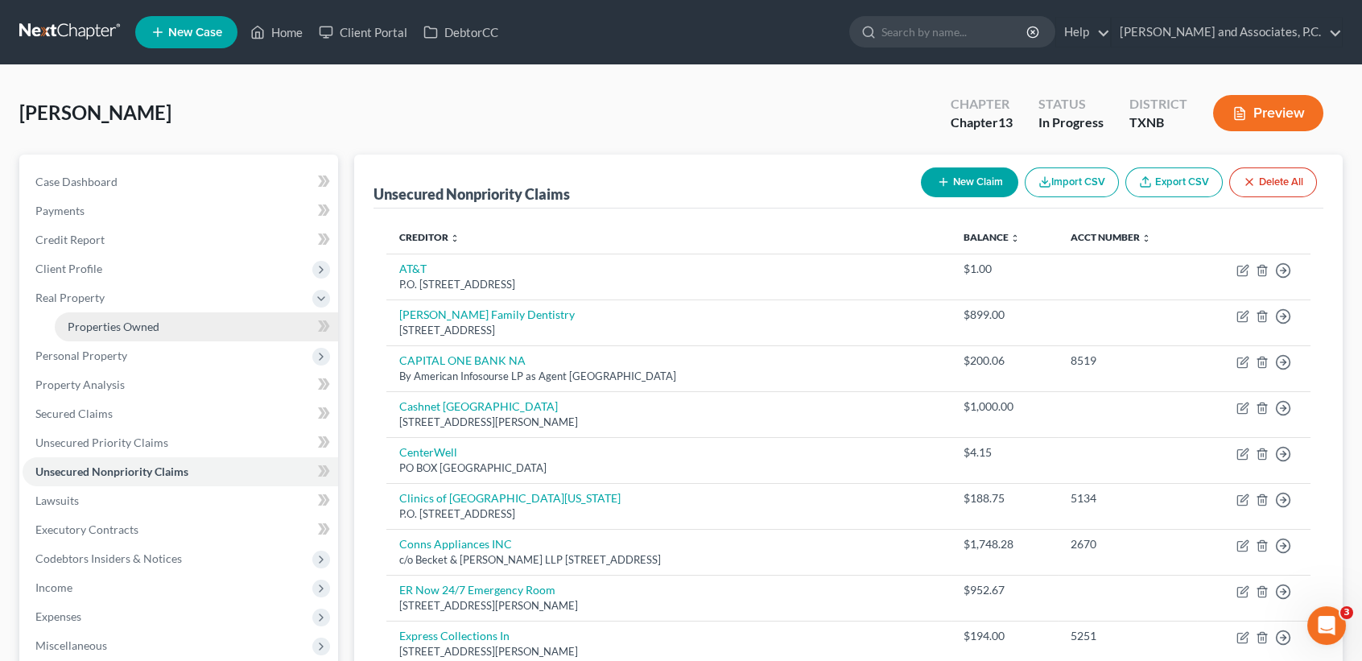
click at [137, 317] on link "Properties Owned" at bounding box center [196, 326] width 283 height 29
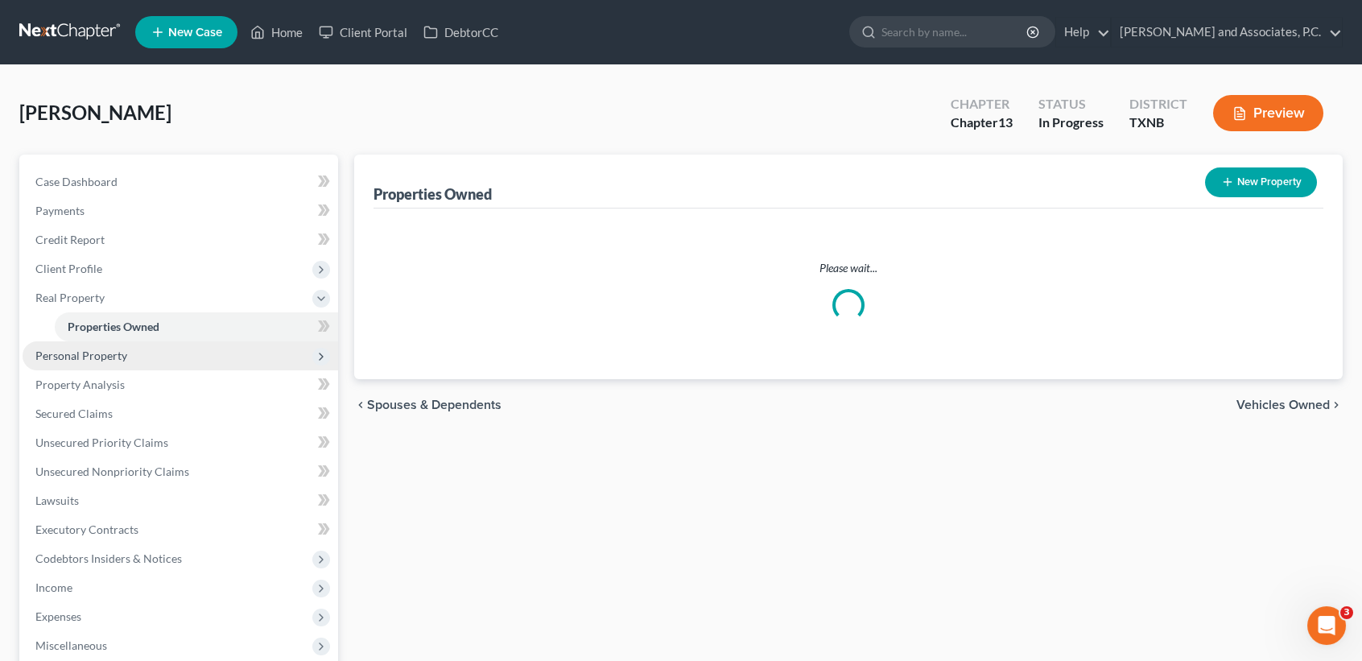
click at [138, 352] on span "Personal Property" at bounding box center [181, 355] width 316 height 29
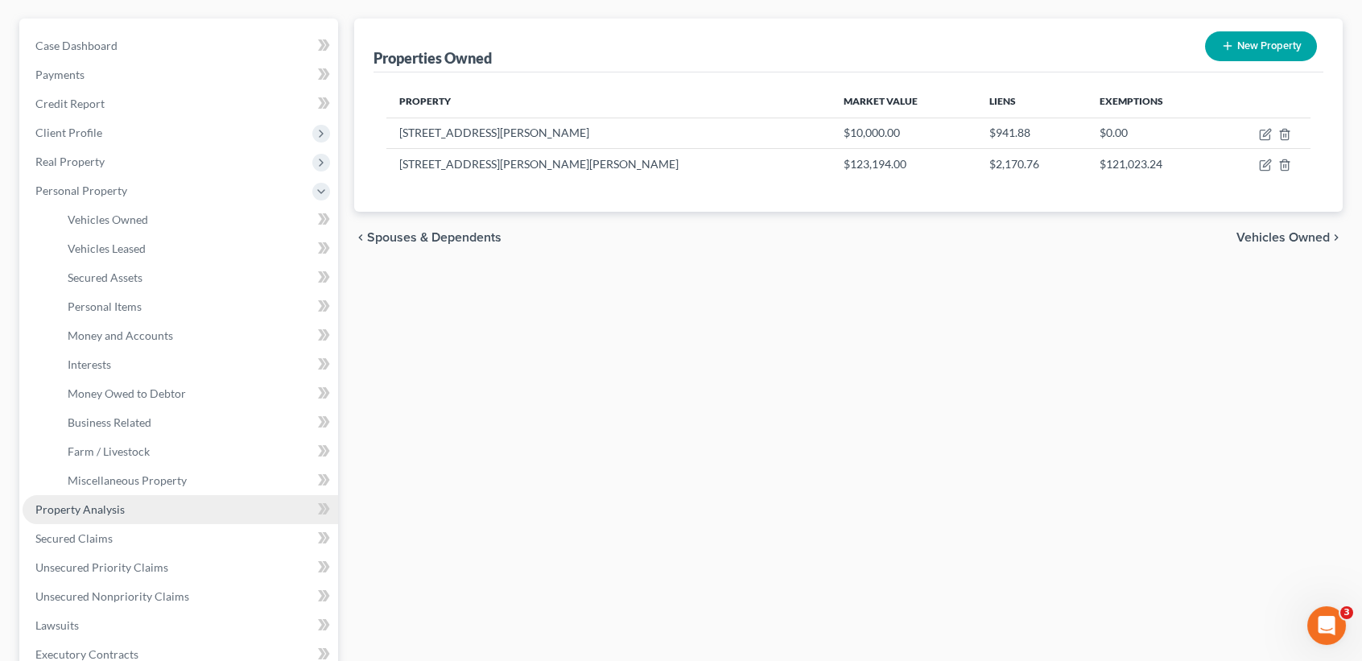
scroll to position [214, 0]
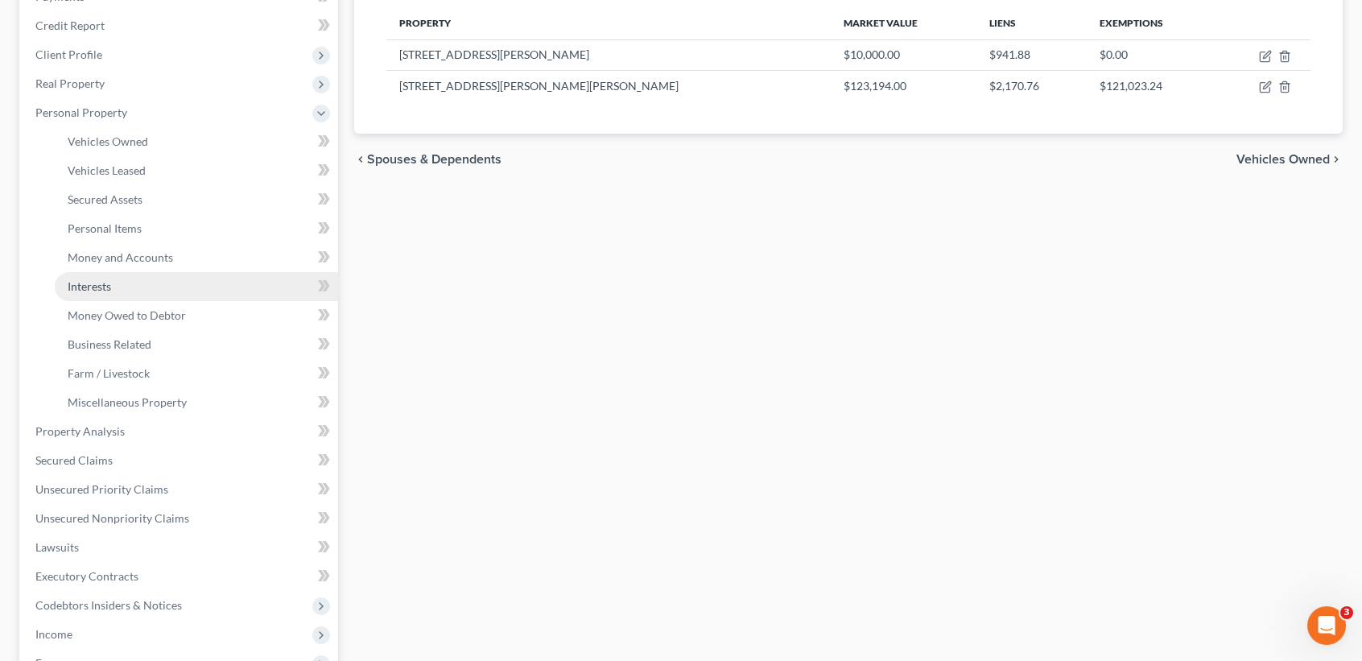
click at [153, 291] on link "Interests" at bounding box center [196, 286] width 283 height 29
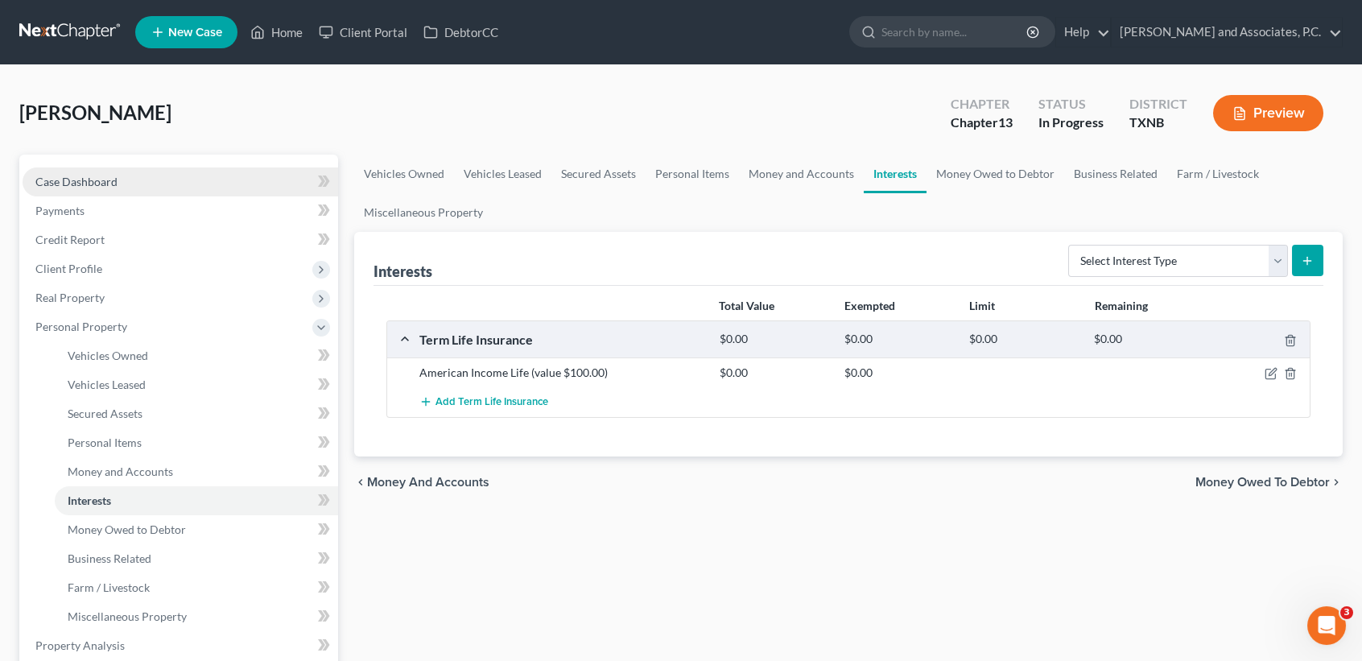
click at [146, 183] on link "Case Dashboard" at bounding box center [181, 181] width 316 height 29
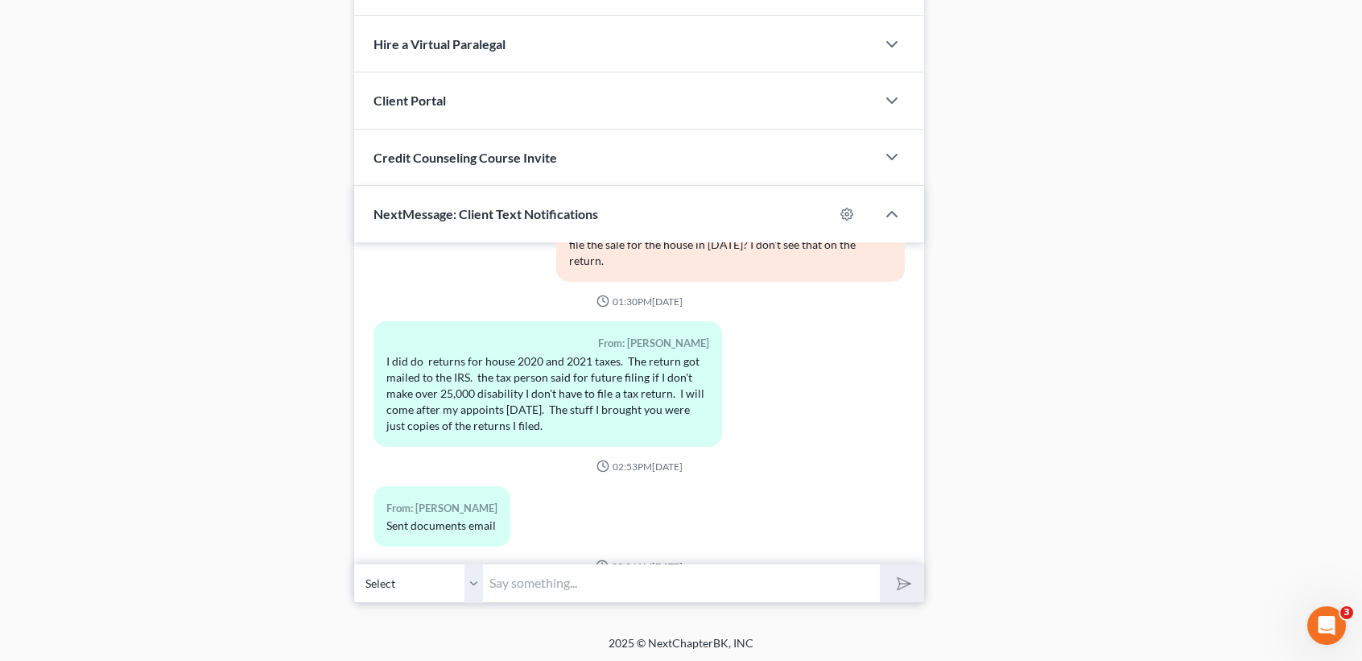
scroll to position [5190, 0]
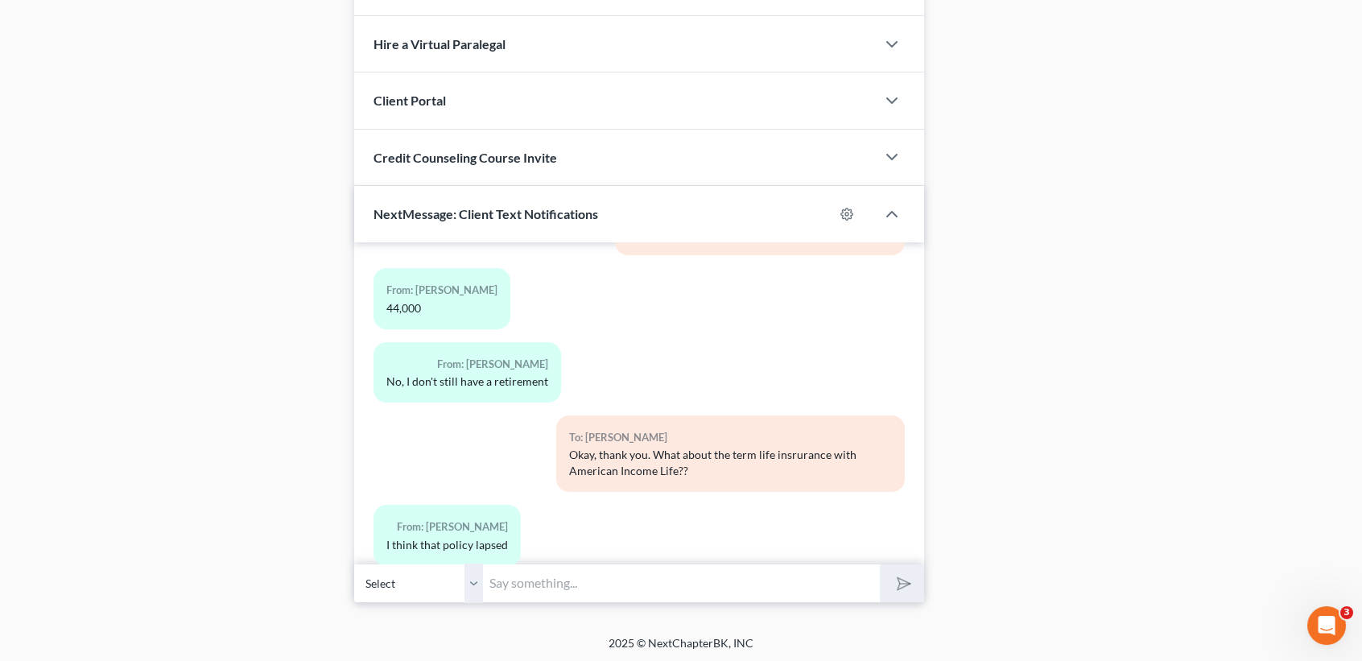
click at [791, 565] on input "text" at bounding box center [681, 582] width 397 height 39
type input "O"
type input "Do you want to check if you still have it before I just take it off?"
click at [880, 564] on button "submit" at bounding box center [902, 583] width 44 height 38
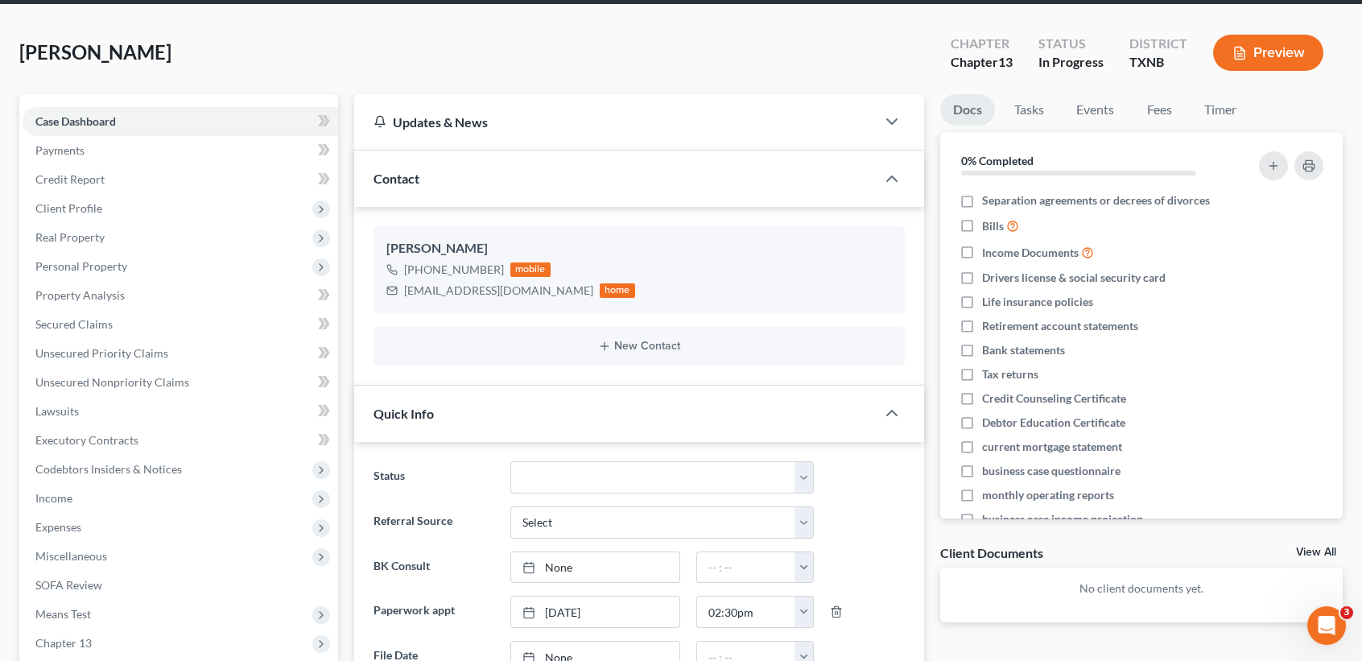
scroll to position [0, 0]
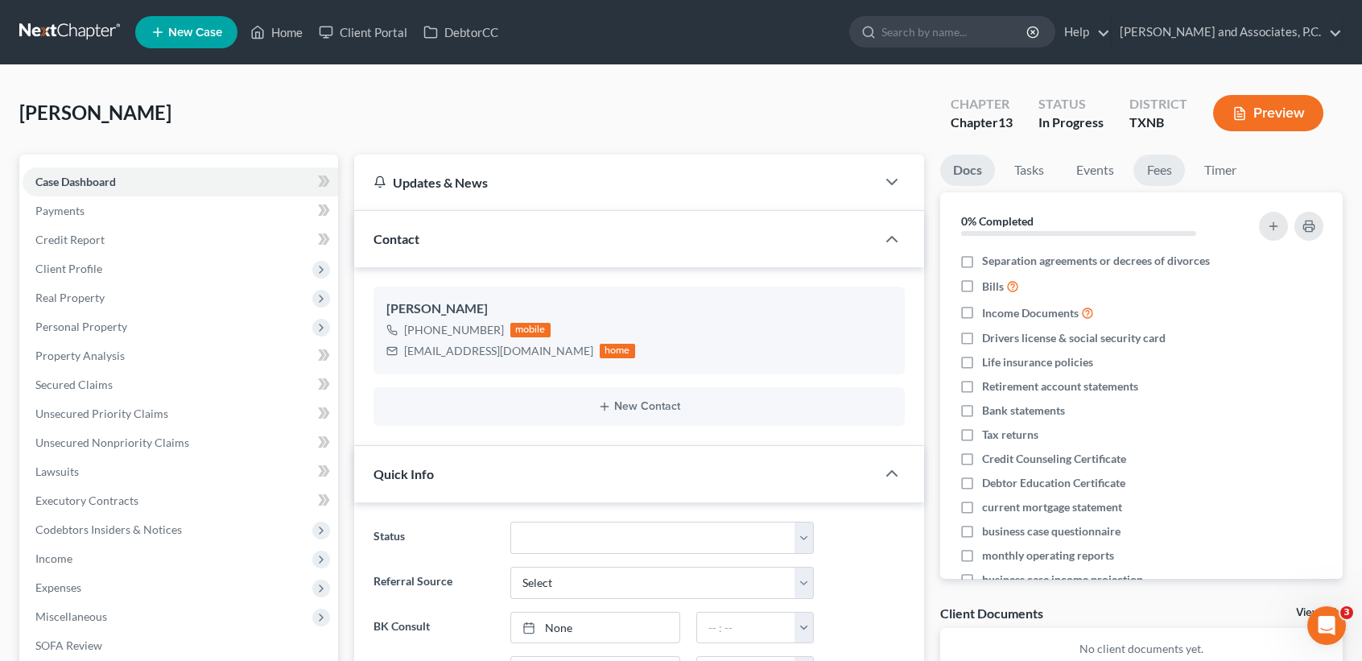
click at [1159, 167] on link "Fees" at bounding box center [1159, 170] width 52 height 31
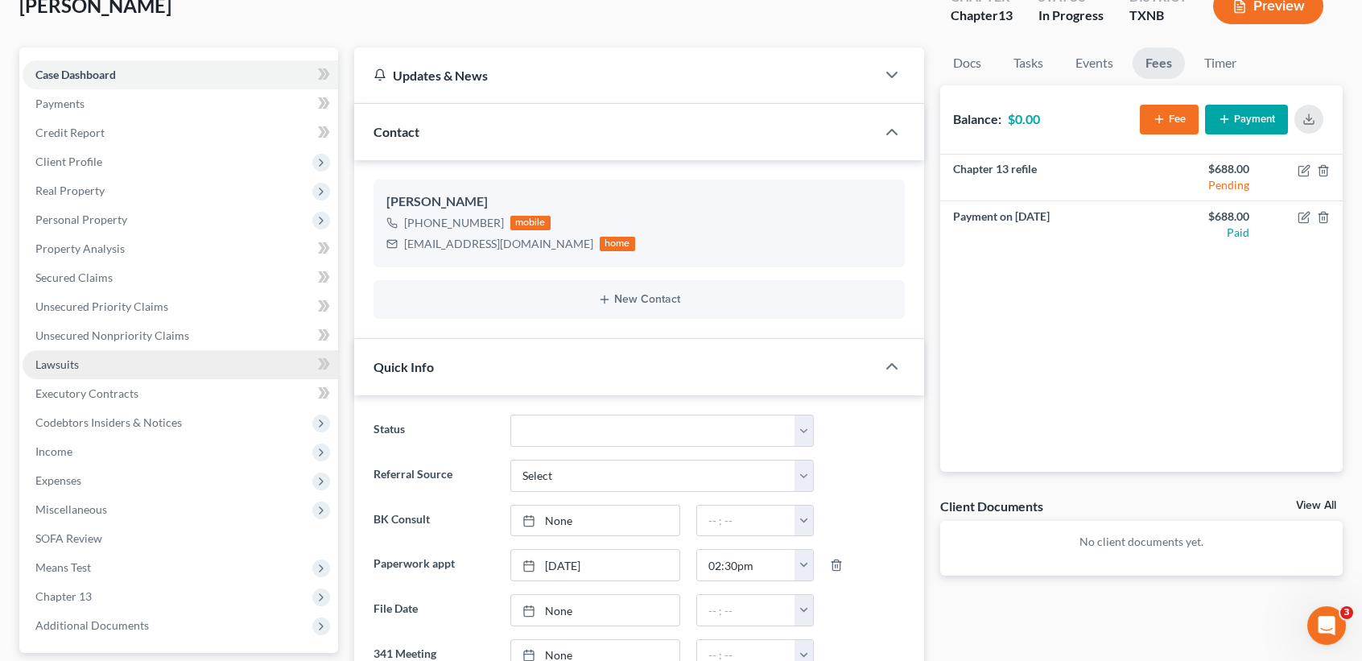
scroll to position [214, 0]
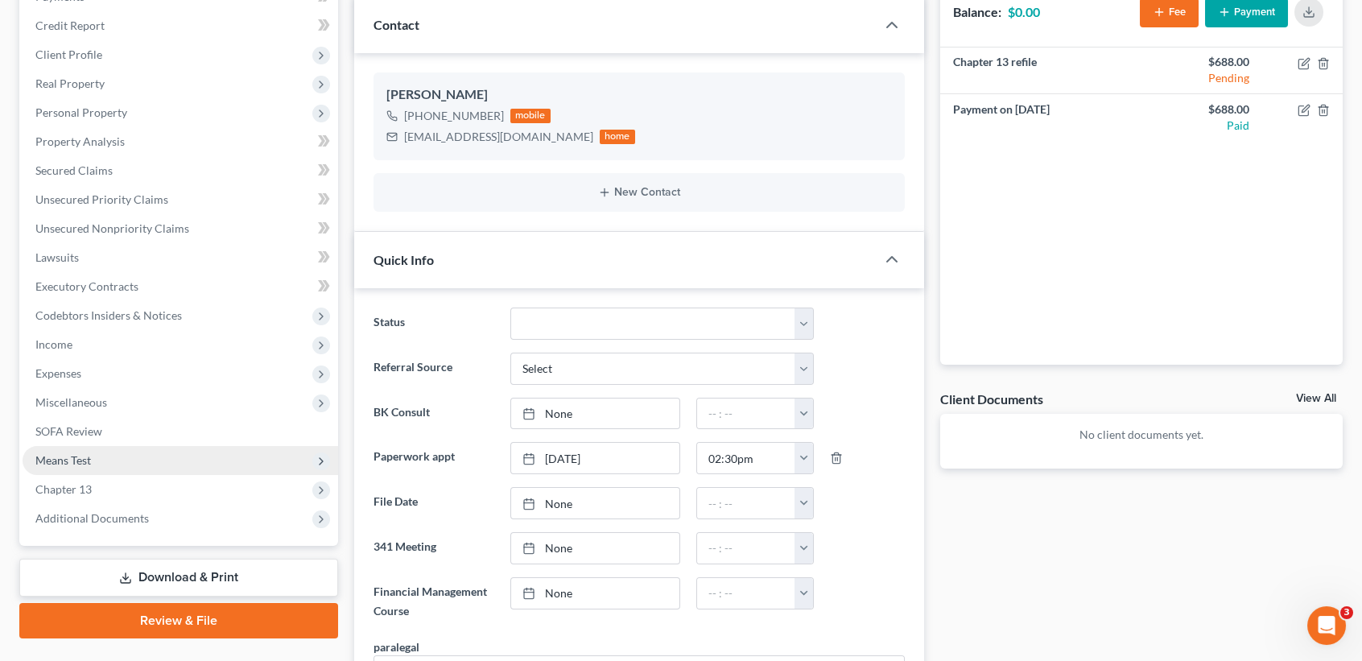
click at [95, 468] on span "Means Test" at bounding box center [181, 460] width 316 height 29
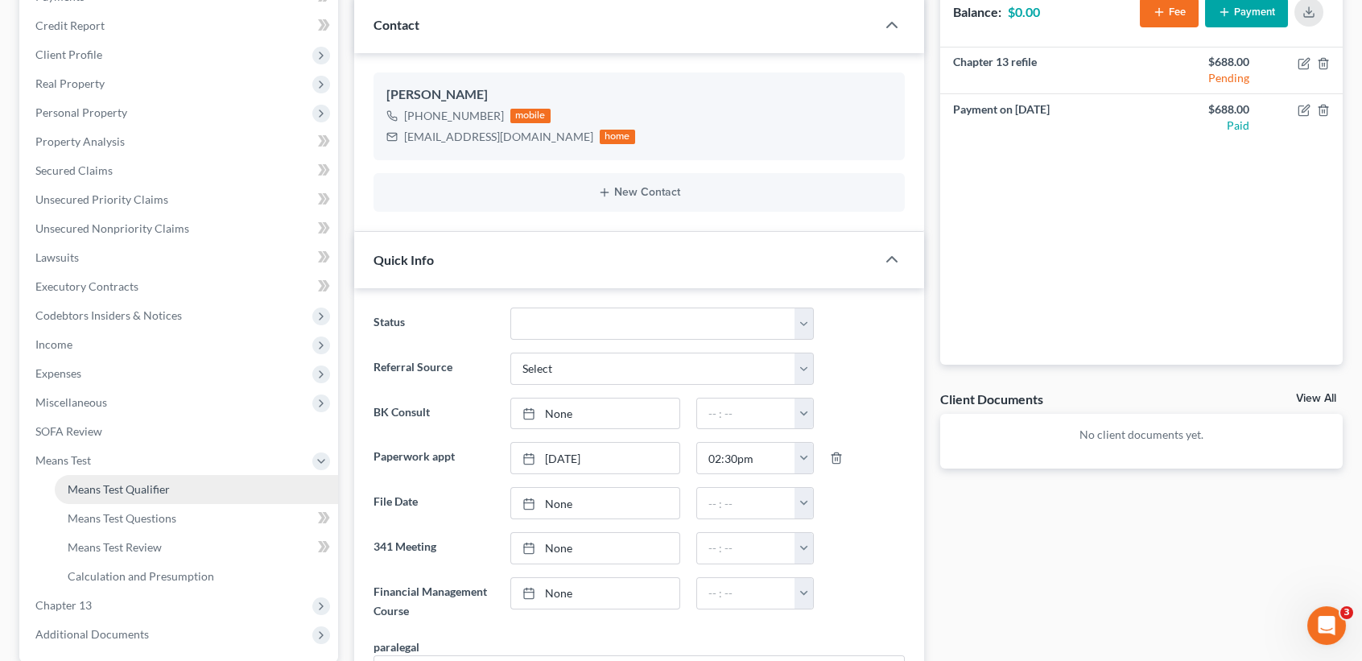
click at [98, 489] on span "Means Test Qualifier" at bounding box center [119, 489] width 102 height 14
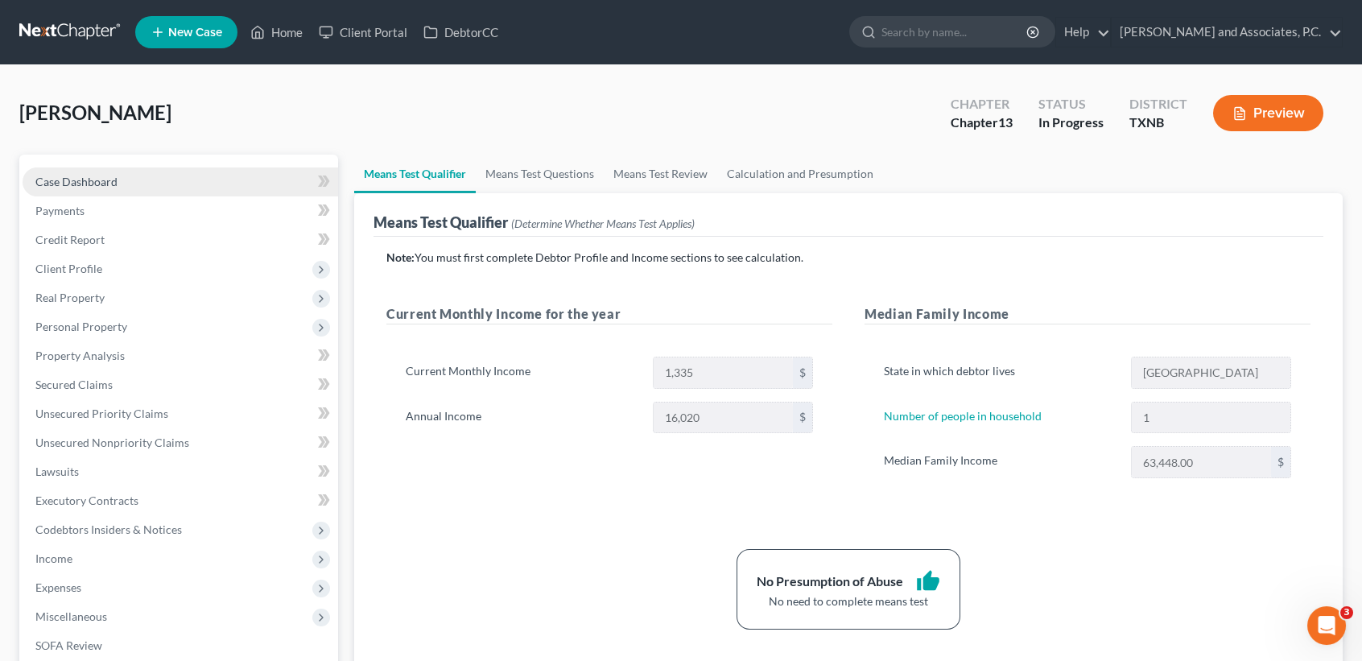
click at [82, 188] on link "Case Dashboard" at bounding box center [181, 181] width 316 height 29
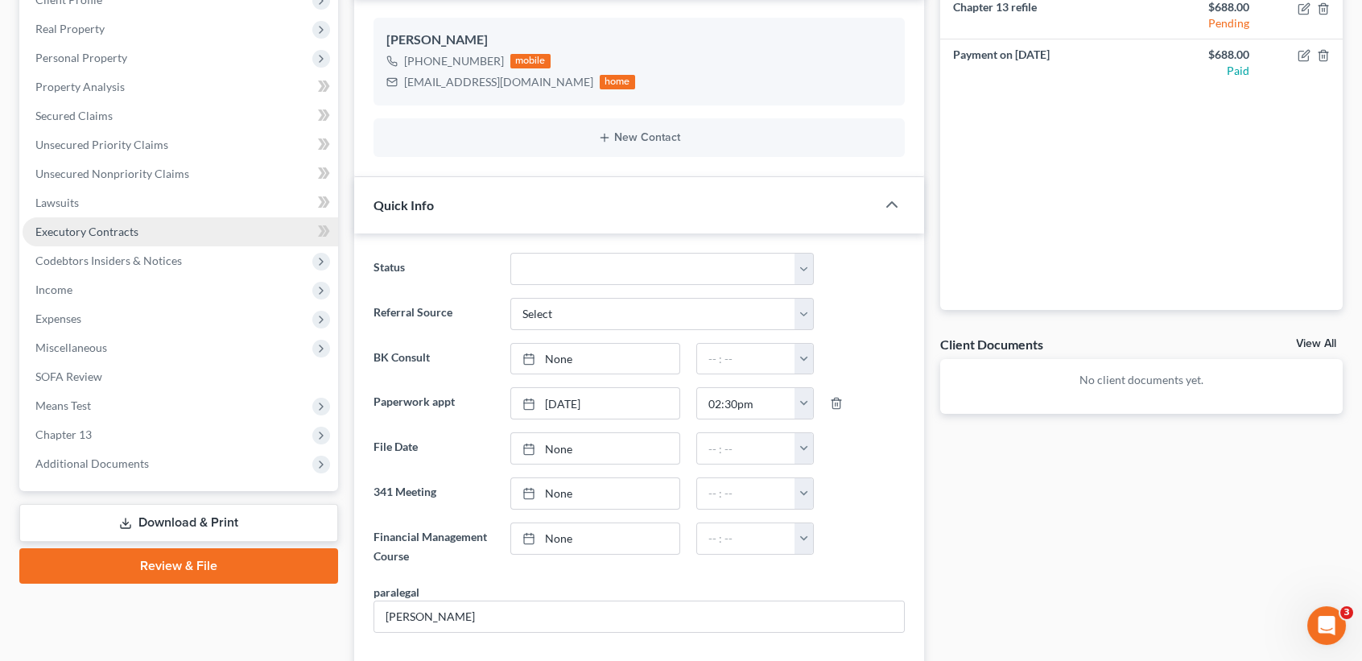
scroll to position [116, 0]
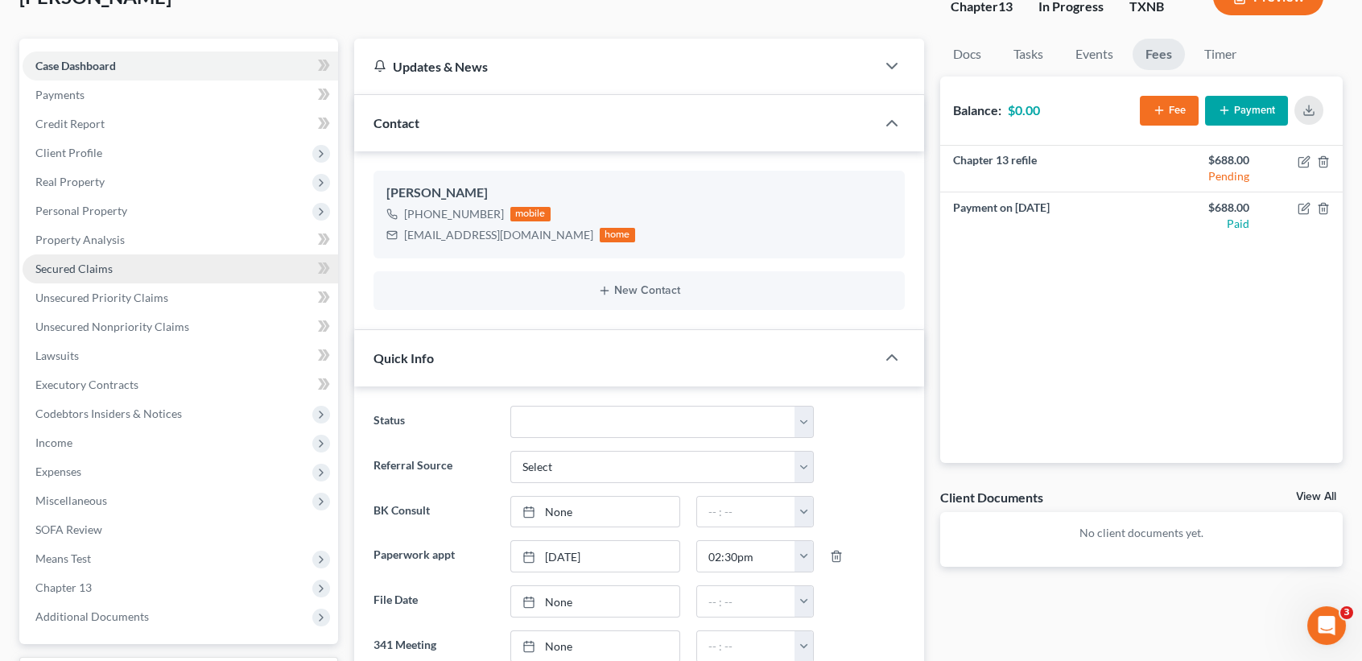
click at [74, 264] on span "Secured Claims" at bounding box center [73, 269] width 77 height 14
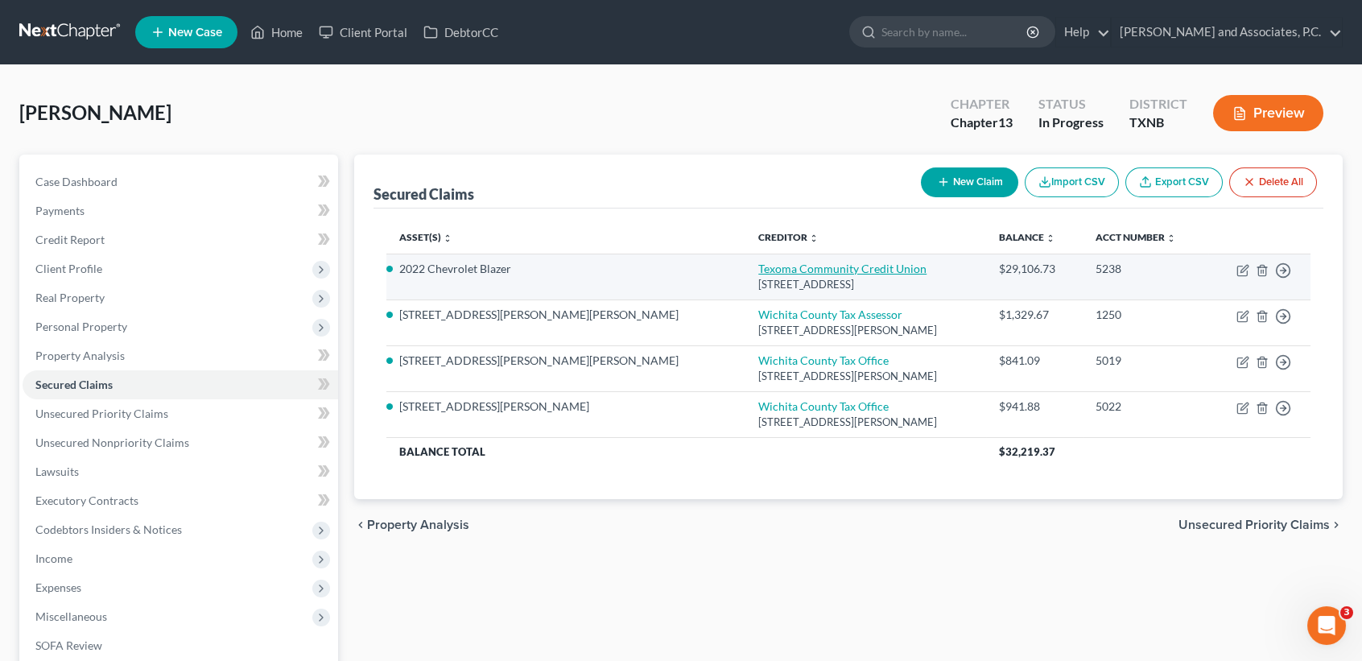
click at [758, 274] on link "Texoma Community Credit Union" at bounding box center [842, 269] width 168 height 14
select select "45"
select select "0"
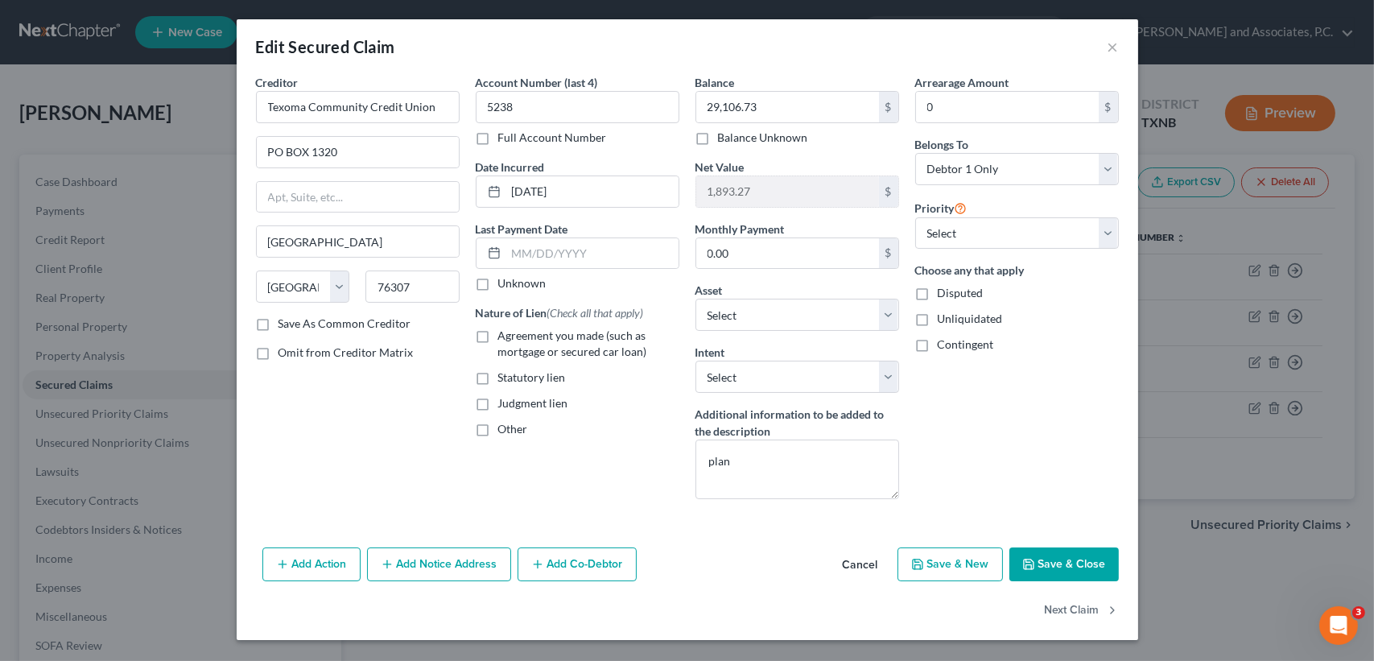
click at [881, 564] on button "Cancel" at bounding box center [860, 565] width 61 height 32
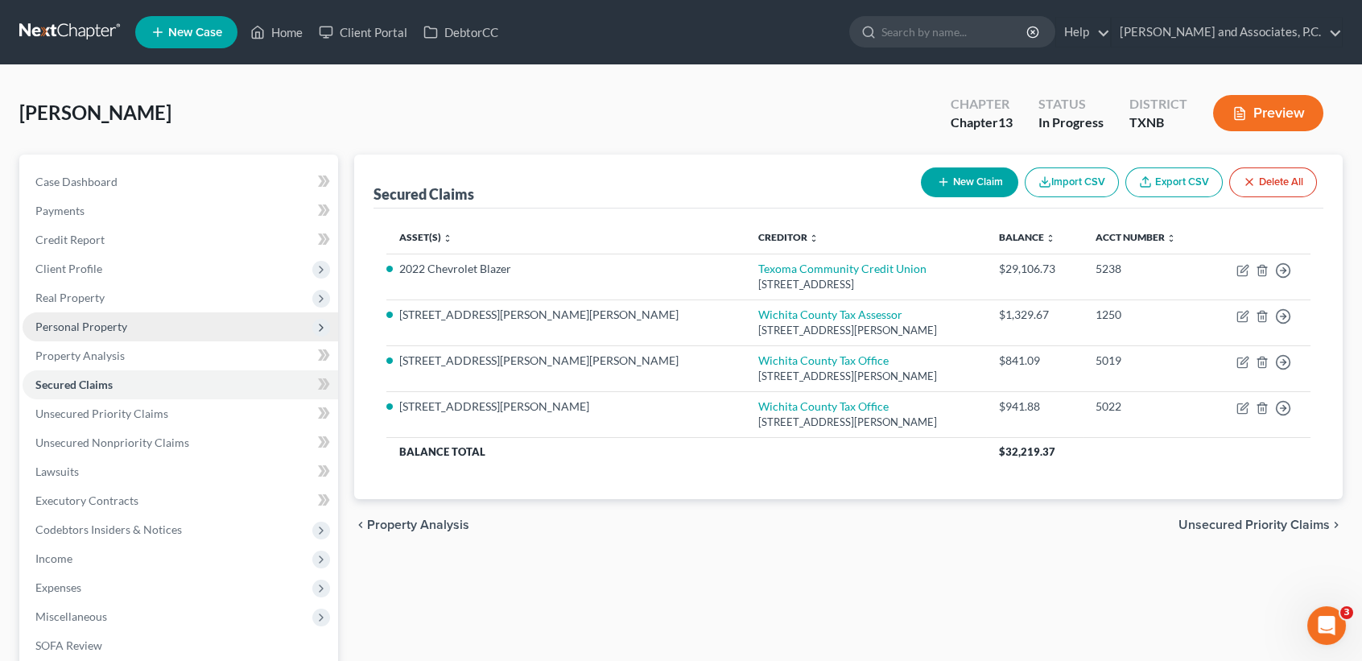
click at [46, 321] on span "Personal Property" at bounding box center [81, 327] width 92 height 14
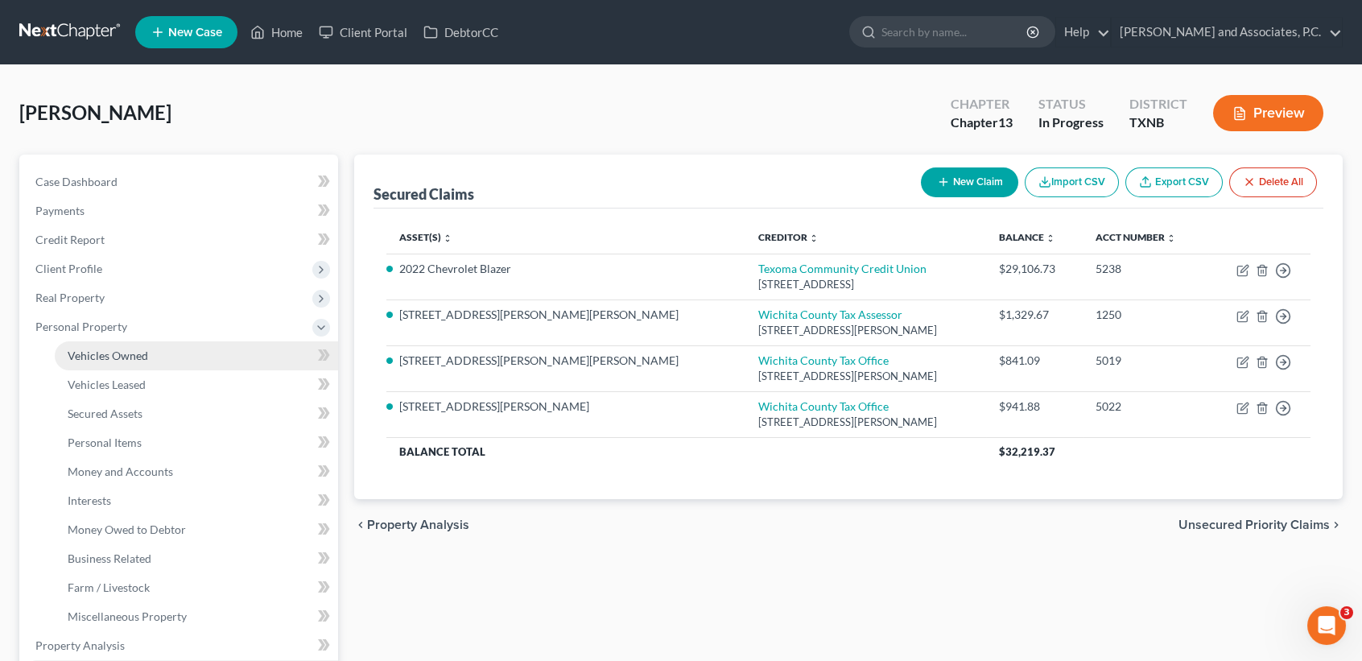
click at [87, 353] on span "Vehicles Owned" at bounding box center [108, 356] width 80 height 14
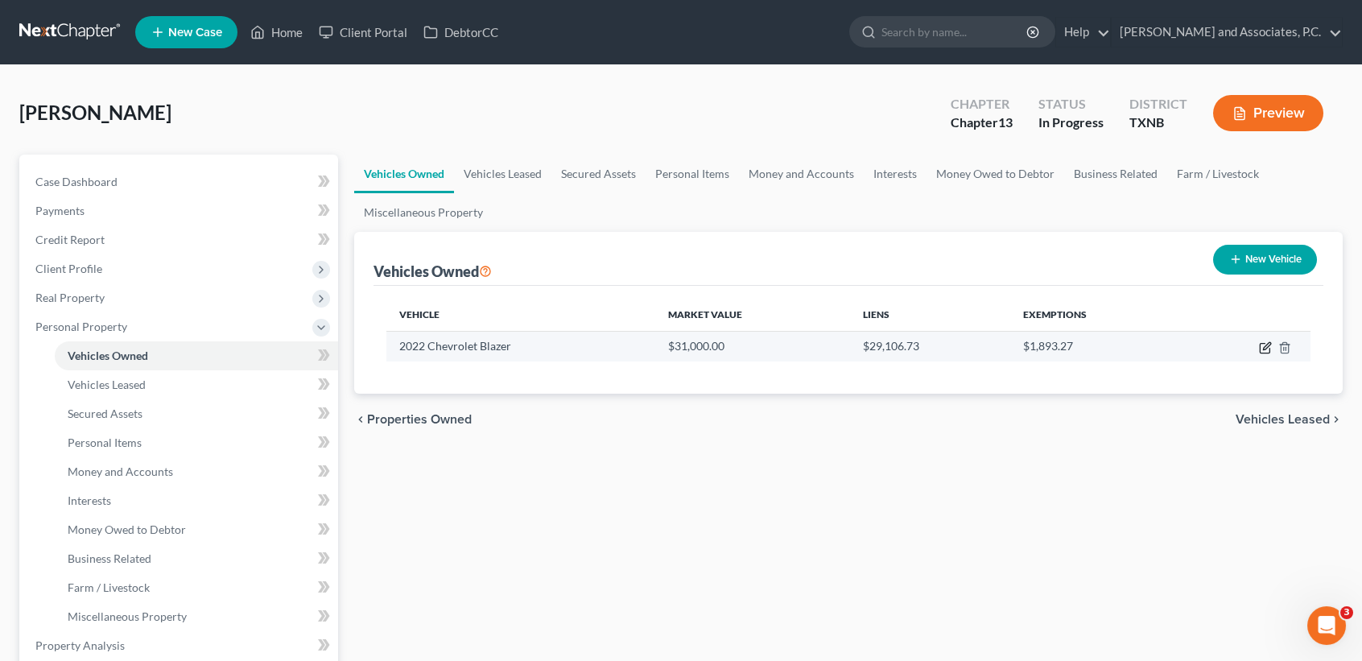
click at [1268, 347] on icon "button" at bounding box center [1266, 345] width 7 height 7
select select "0"
select select "4"
select select "0"
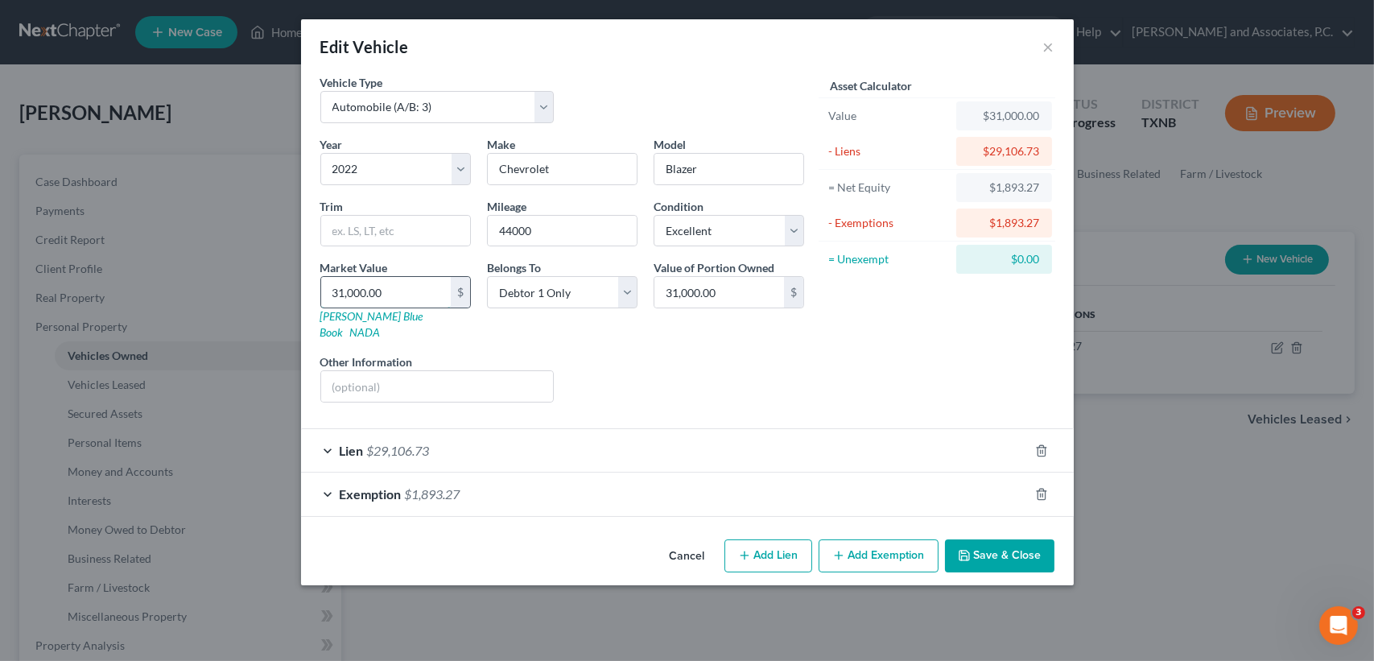
click at [446, 291] on input "31,000.00" at bounding box center [386, 292] width 130 height 31
type input "2"
type input "2.00"
type input "24"
type input "24.00"
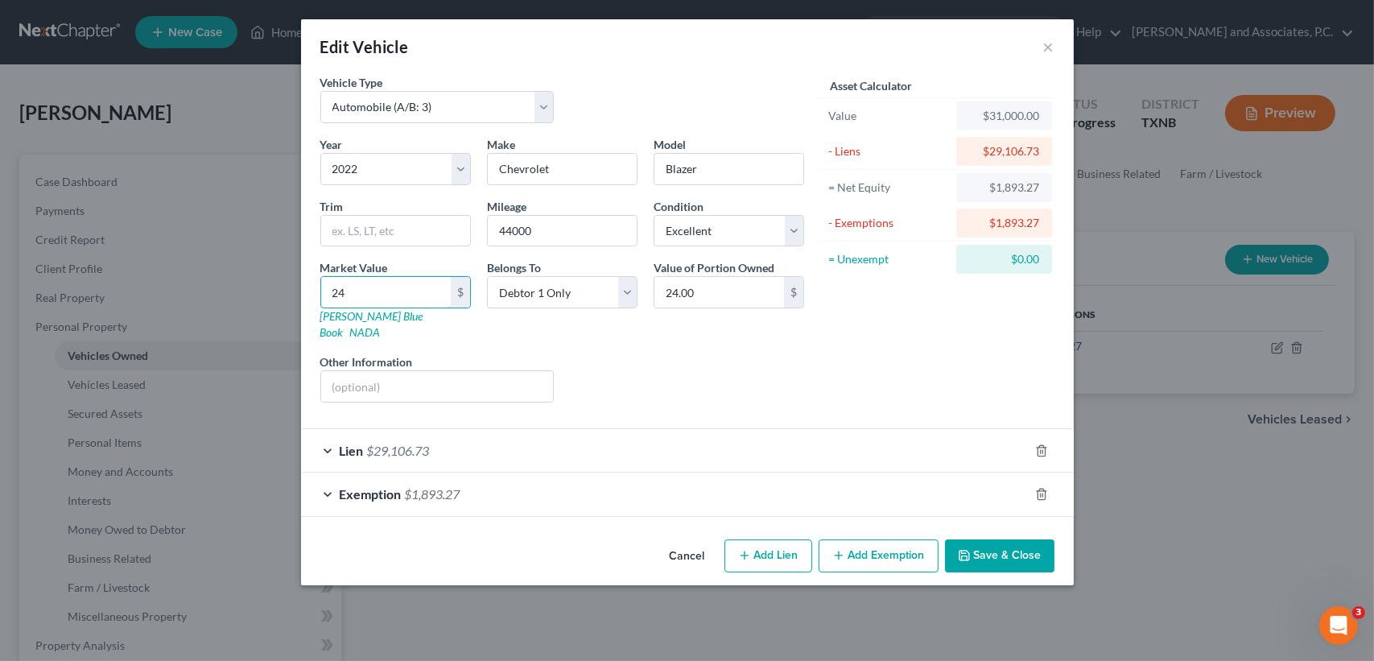
type input "240"
type input "240.00"
type input "2400"
type input "2,400.00"
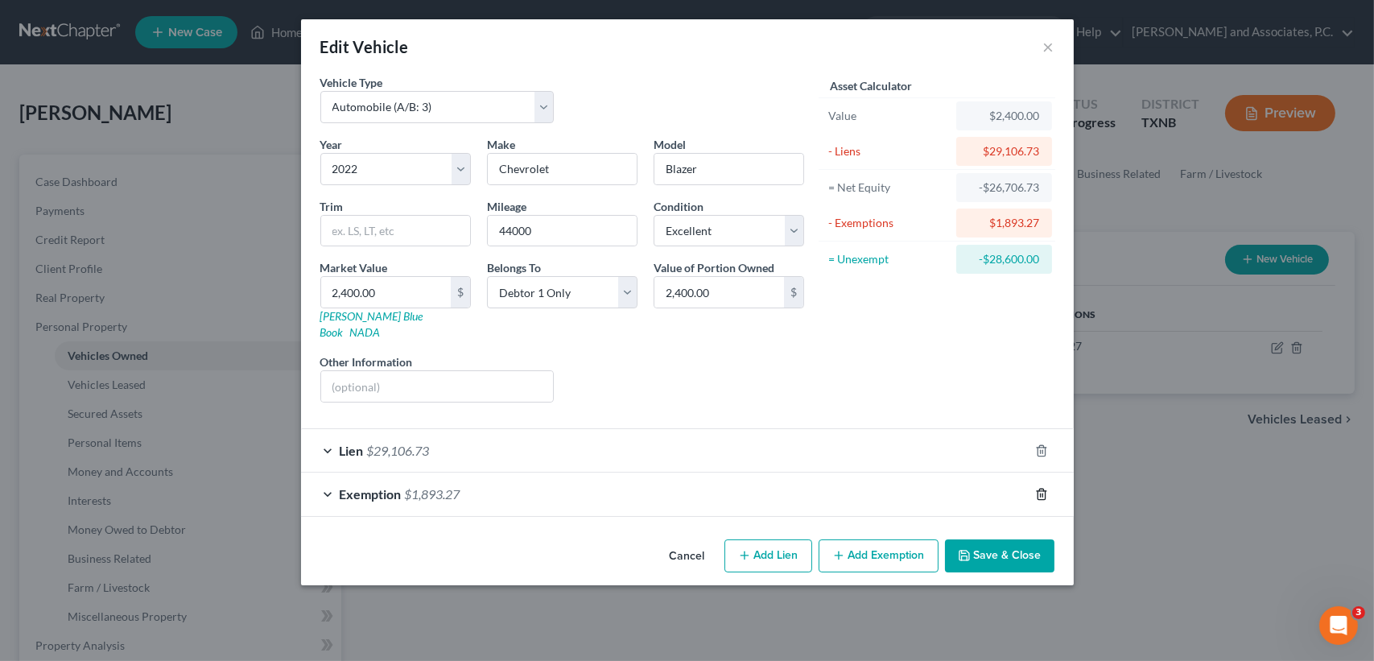
drag, startPoint x: 1045, startPoint y: 478, endPoint x: 1040, endPoint y: 461, distance: 17.6
click at [1045, 489] on icon "button" at bounding box center [1041, 494] width 7 height 10
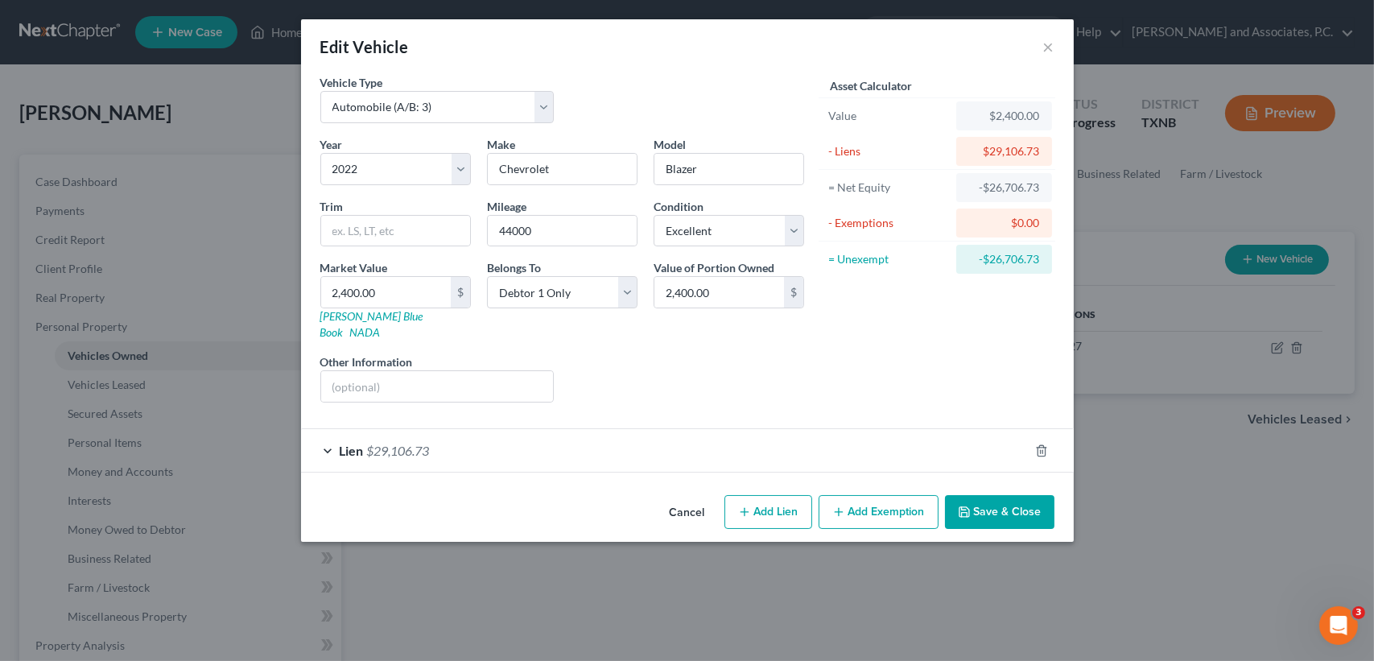
click at [1028, 498] on button "Save & Close" at bounding box center [999, 512] width 109 height 34
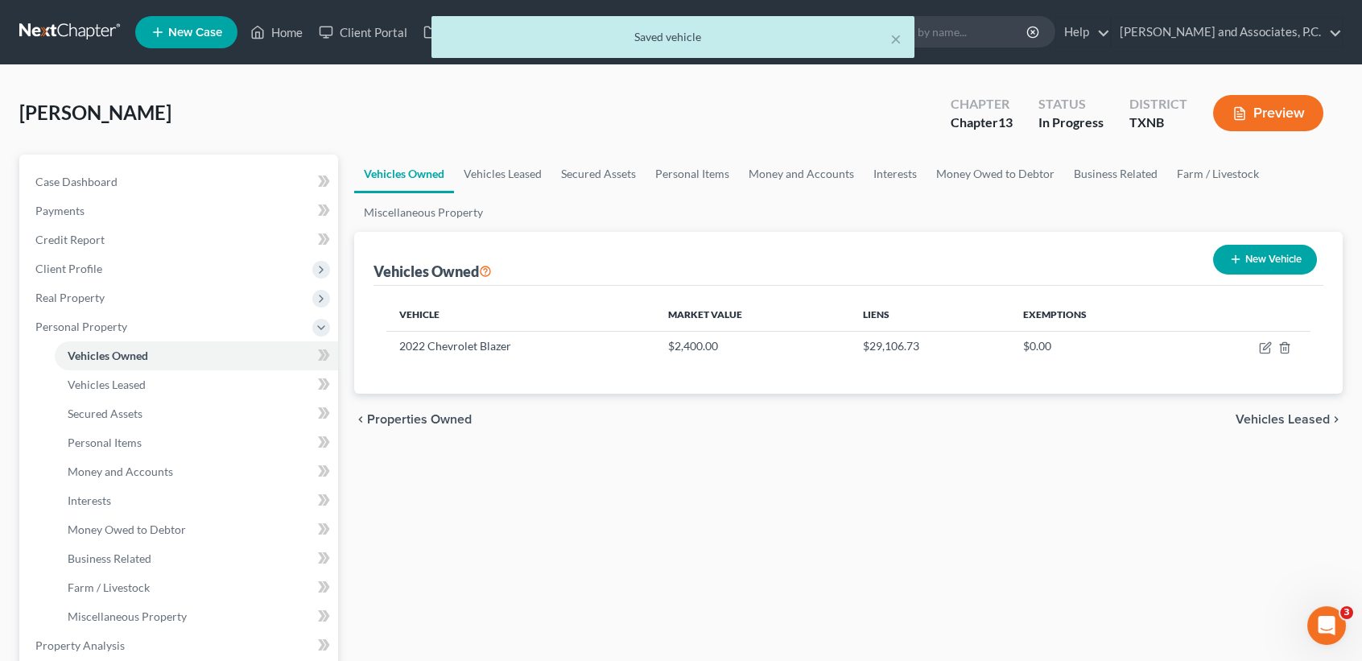
click at [1106, 596] on div "Vehicles Owned Vehicles Leased Secured Assets Personal Items Money and Accounts…" at bounding box center [848, 649] width 1005 height 988
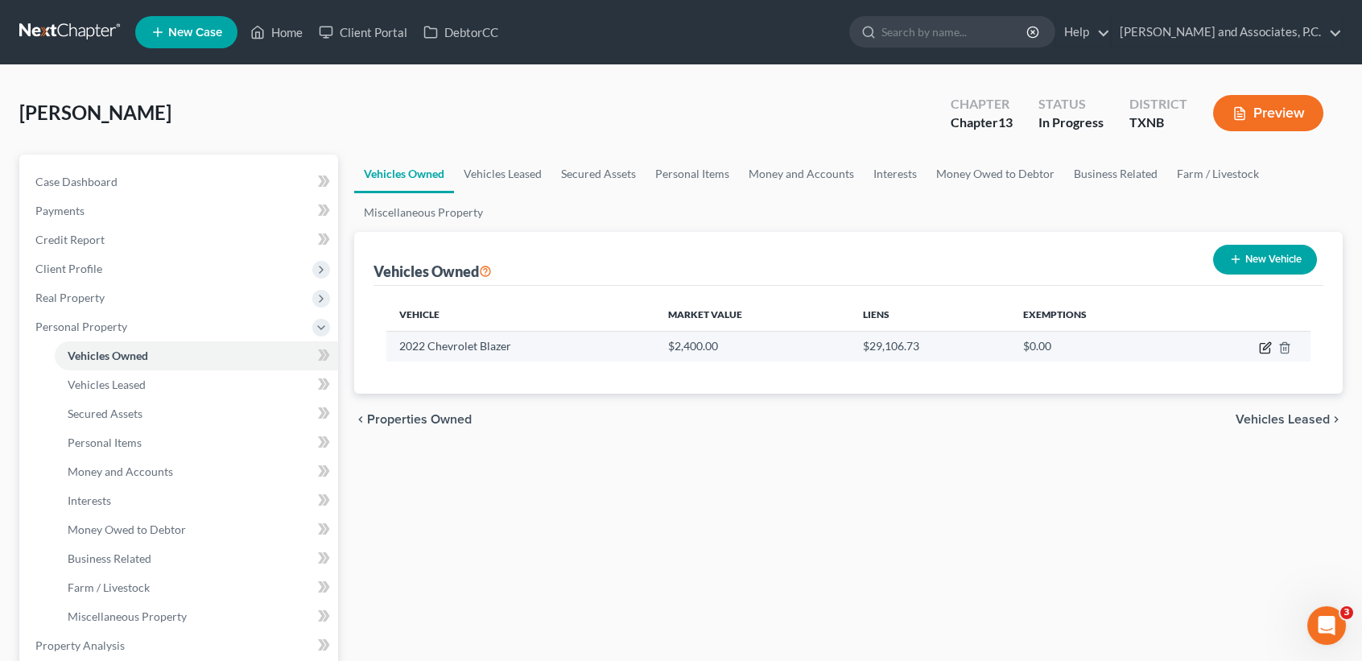
click at [1262, 344] on icon "button" at bounding box center [1265, 349] width 10 height 10
select select "0"
select select "4"
select select "0"
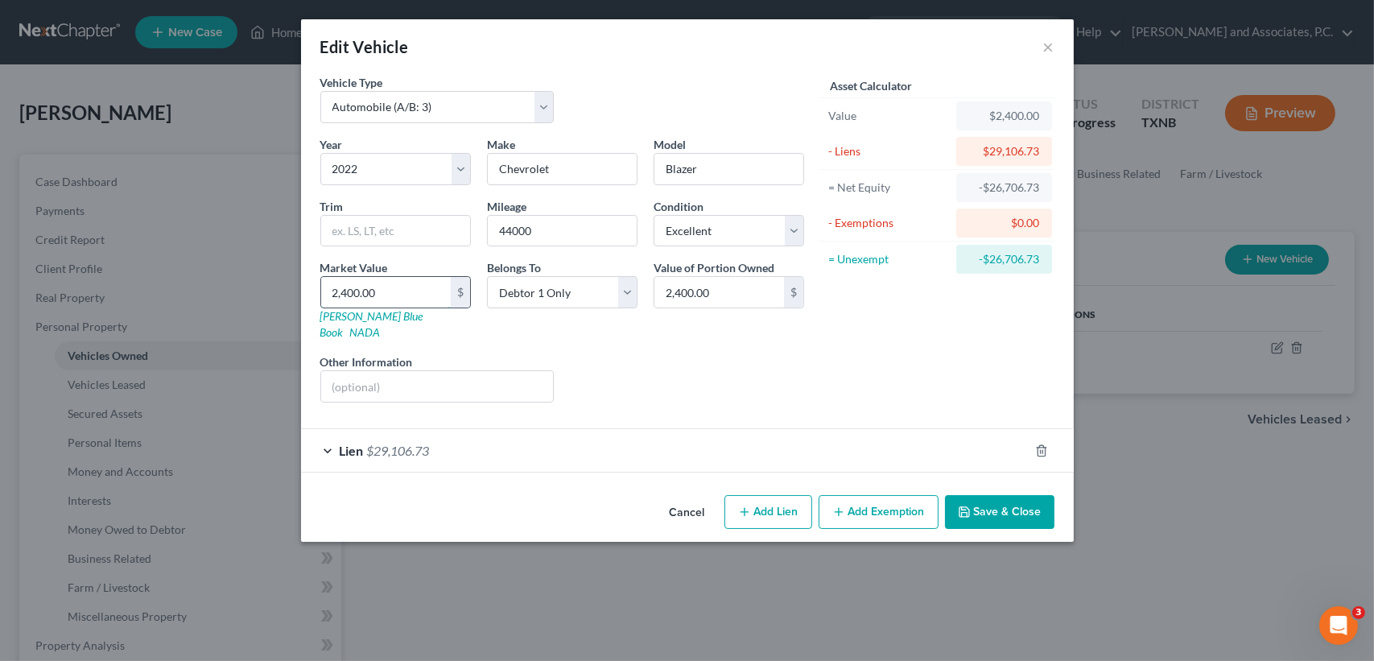
click at [425, 299] on input "2,400.00" at bounding box center [386, 292] width 130 height 31
type input "2"
type input "2.00"
type input "24"
type input "24.00"
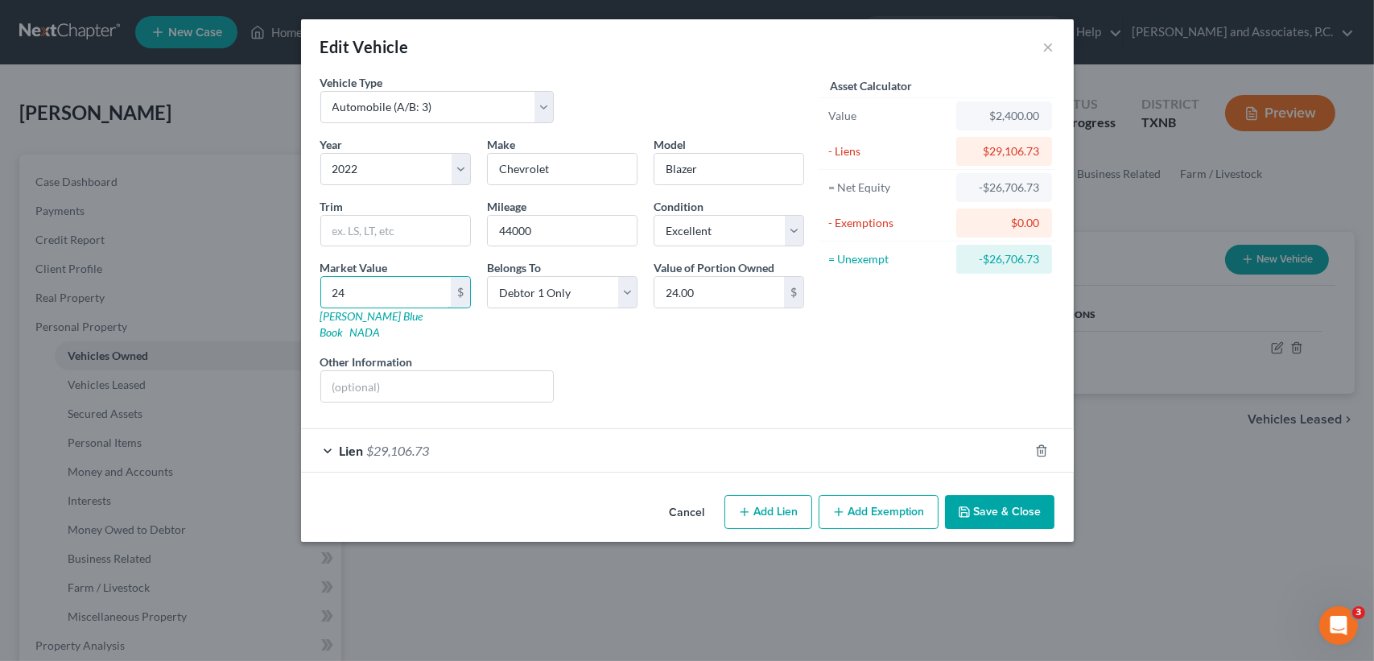
type input "240"
type input "240.00"
type input "2400"
type input "2,400.00"
type input "2,4000"
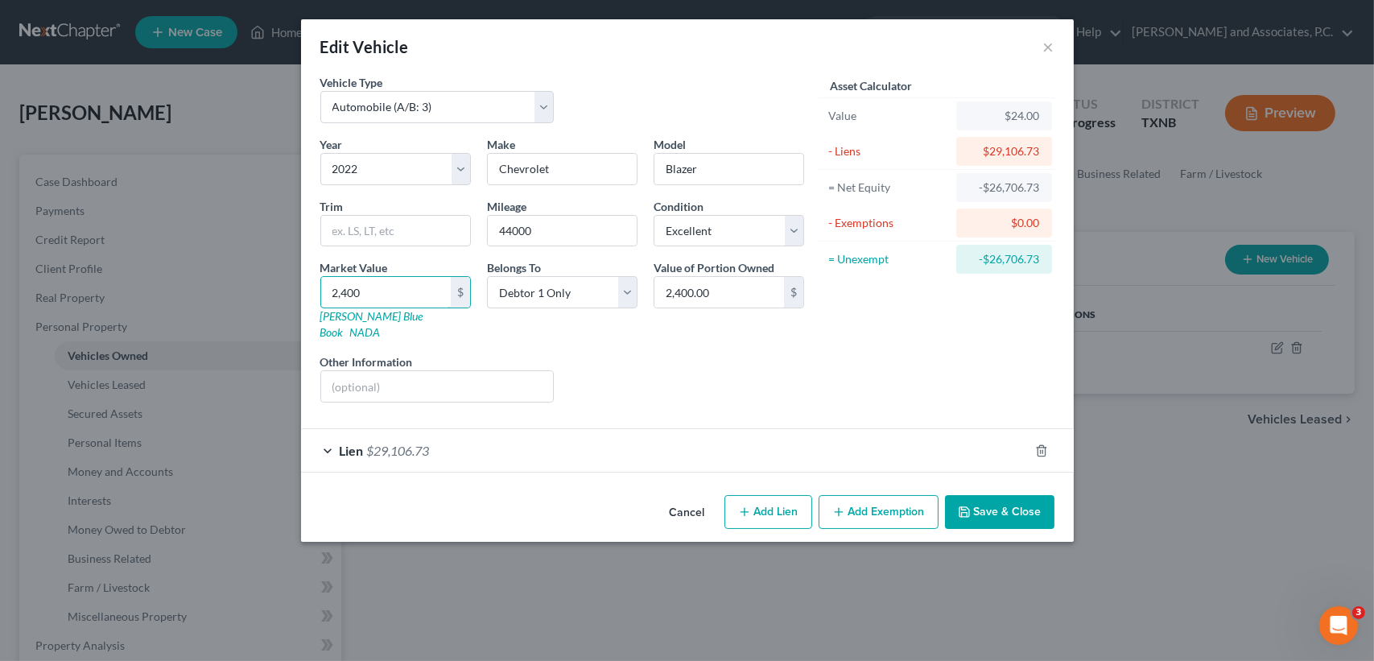
type input "24,000.00"
drag, startPoint x: 1017, startPoint y: 497, endPoint x: 1005, endPoint y: 458, distance: 41.2
click at [1018, 497] on button "Save & Close" at bounding box center [999, 512] width 109 height 34
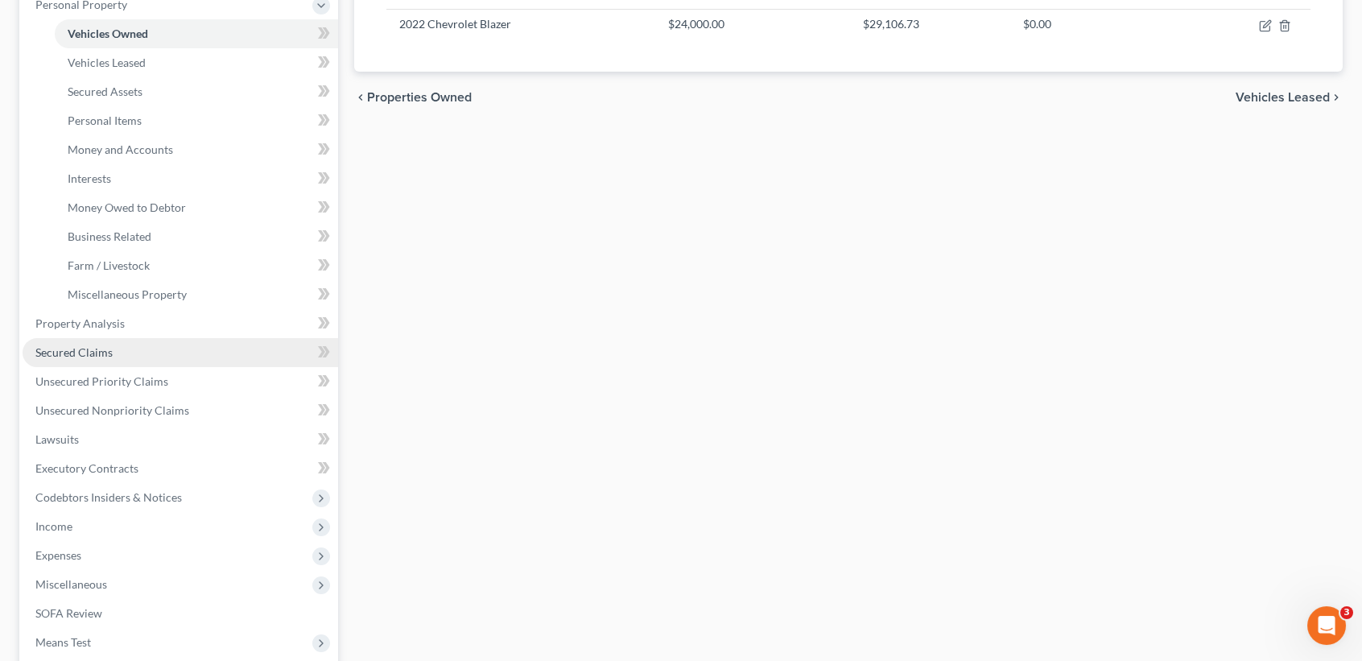
click at [73, 355] on span "Secured Claims" at bounding box center [73, 352] width 77 height 14
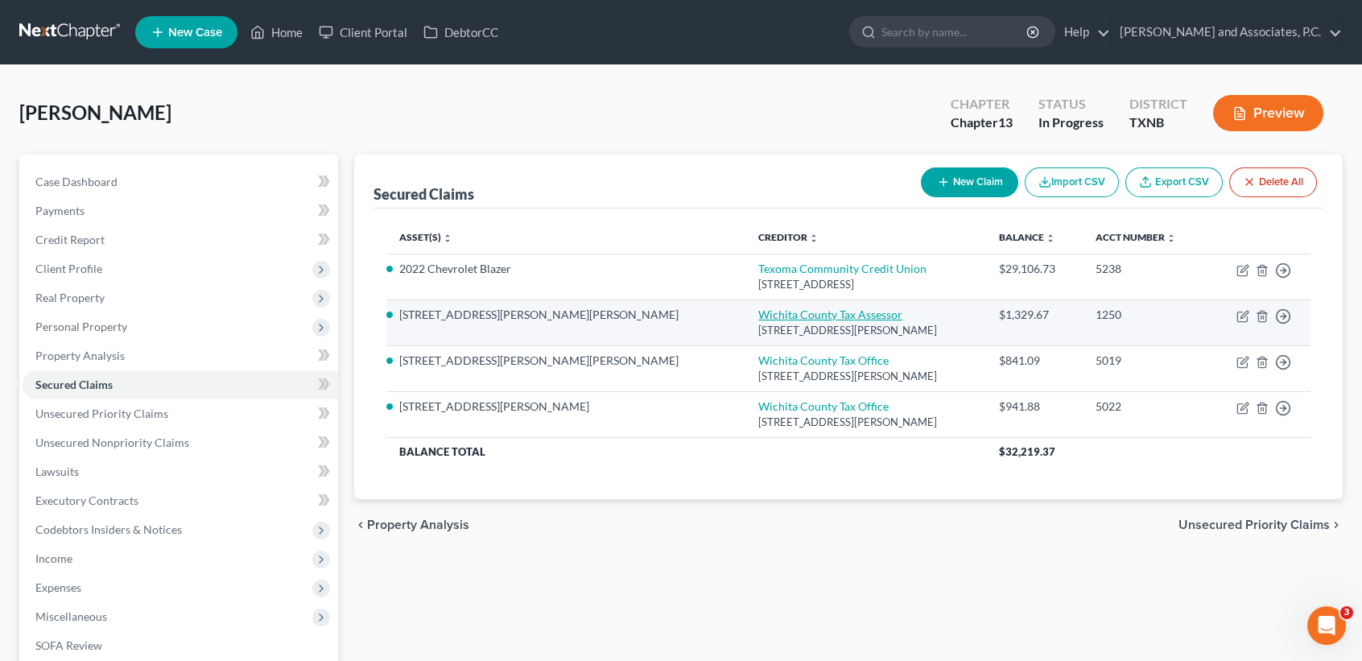
click at [745, 307] on td "Wichita County Tax Assessor [STREET_ADDRESS][PERSON_NAME]" at bounding box center [865, 322] width 241 height 46
click at [758, 324] on div "[STREET_ADDRESS][PERSON_NAME]" at bounding box center [865, 330] width 215 height 15
click at [758, 314] on link "Wichita County Tax Assessor" at bounding box center [830, 314] width 144 height 14
select select "45"
select select "0"
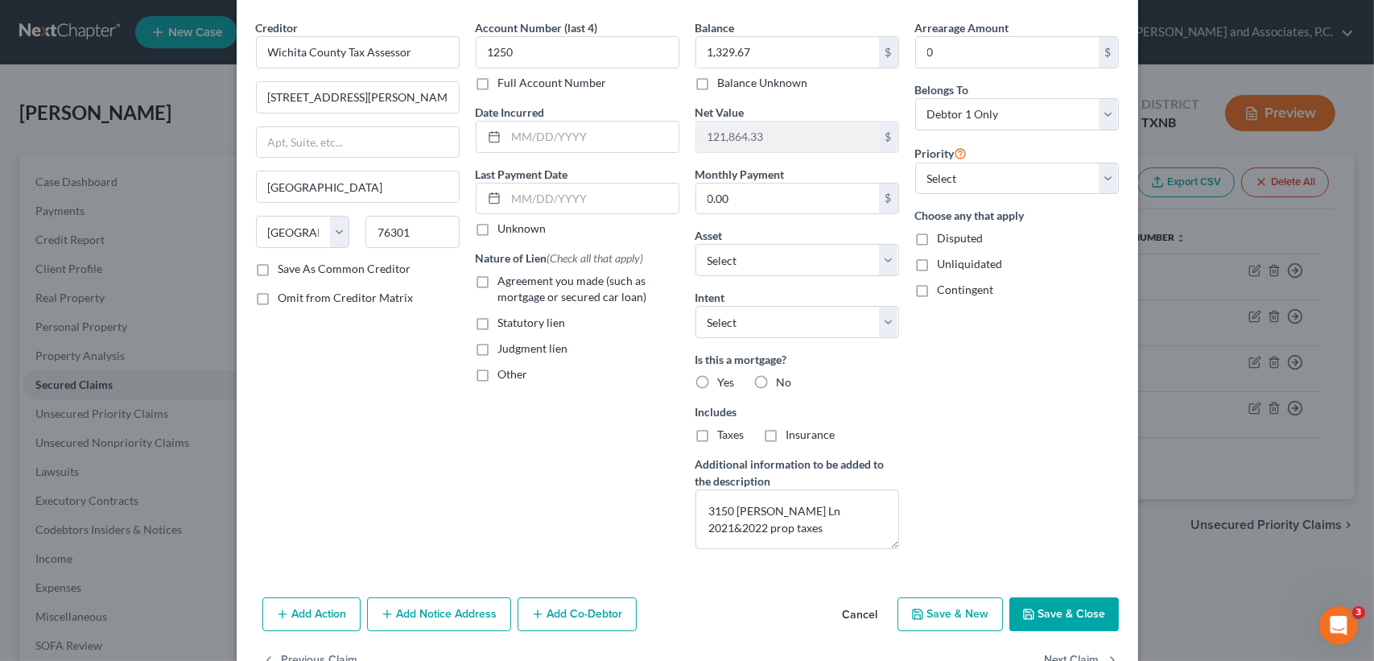
scroll to position [101, 0]
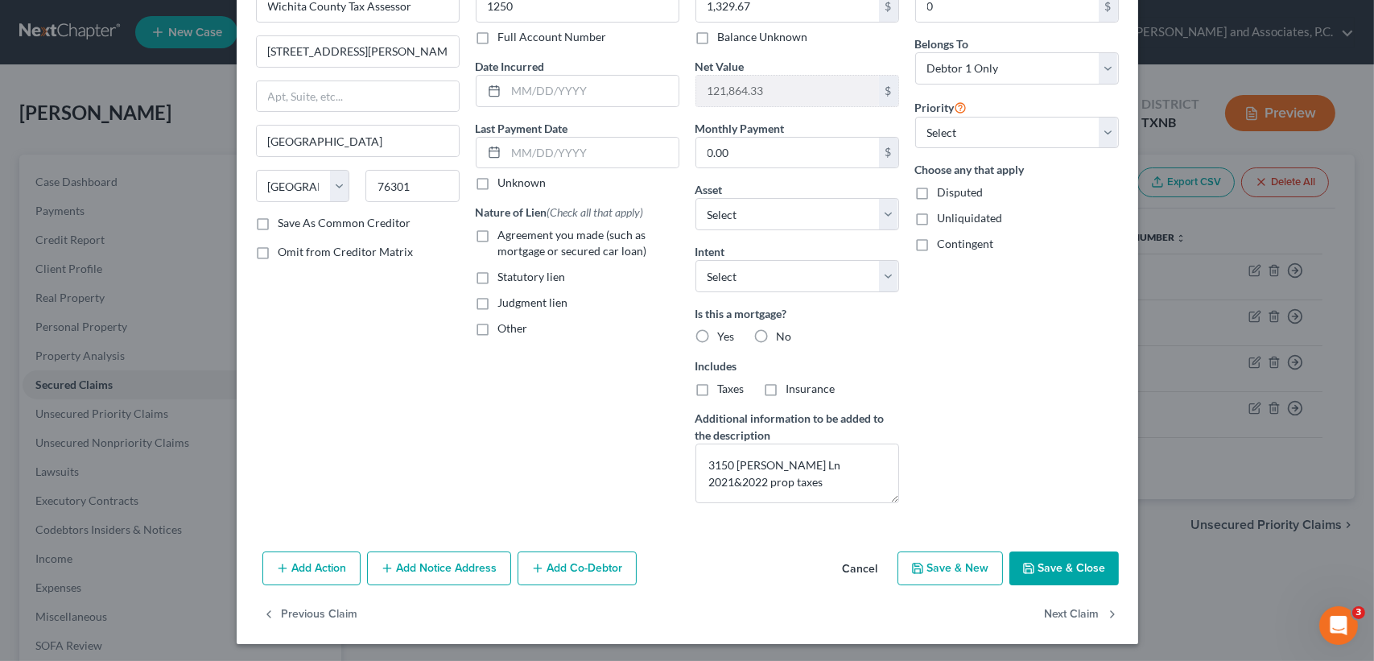
click at [1083, 560] on button "Save & Close" at bounding box center [1063, 568] width 109 height 34
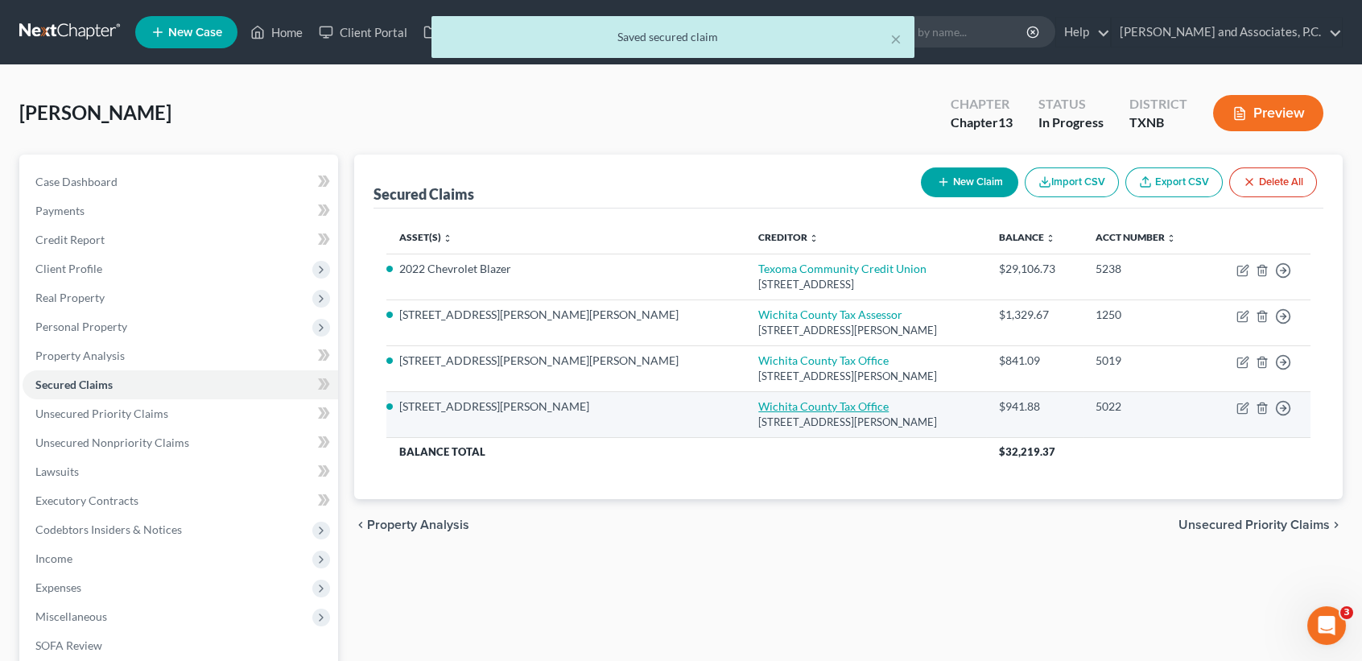
click at [758, 401] on link "Wichita County Tax Office" at bounding box center [823, 406] width 130 height 14
select select "45"
select select "3"
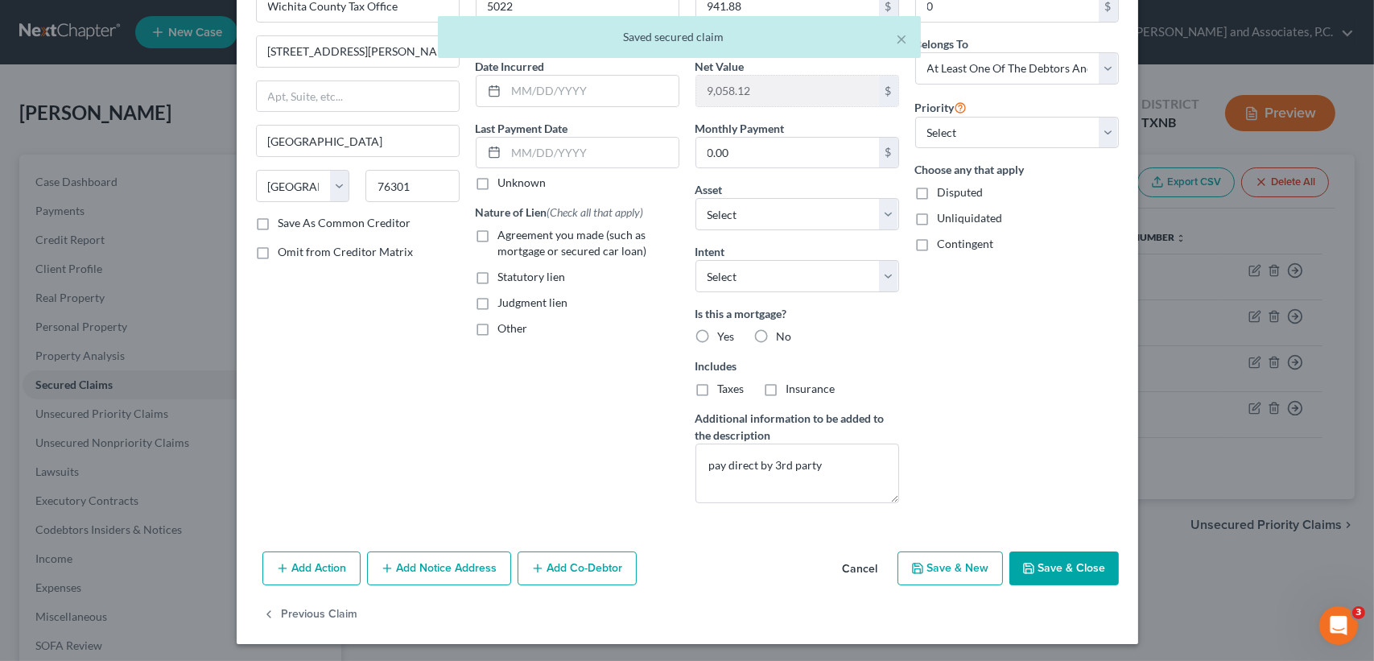
click at [1060, 559] on button "Save & Close" at bounding box center [1063, 568] width 109 height 34
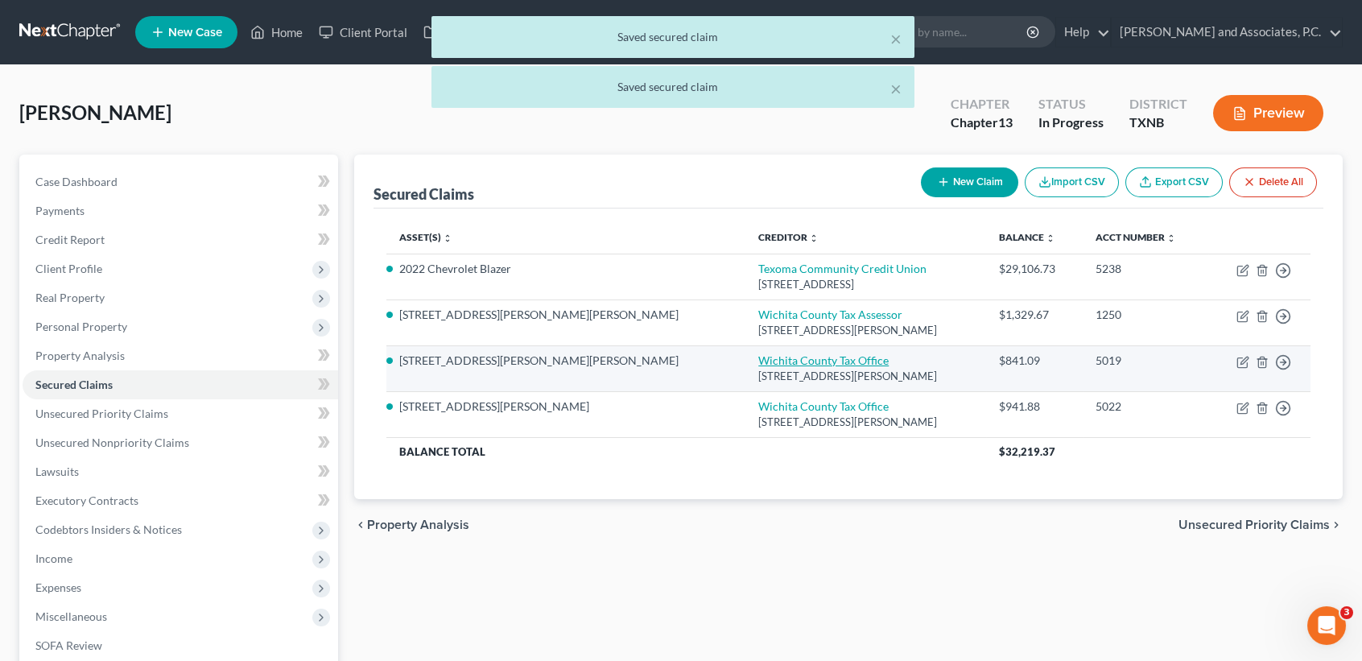
click at [758, 361] on link "Wichita County Tax Office" at bounding box center [823, 360] width 130 height 14
select select "45"
select select "0"
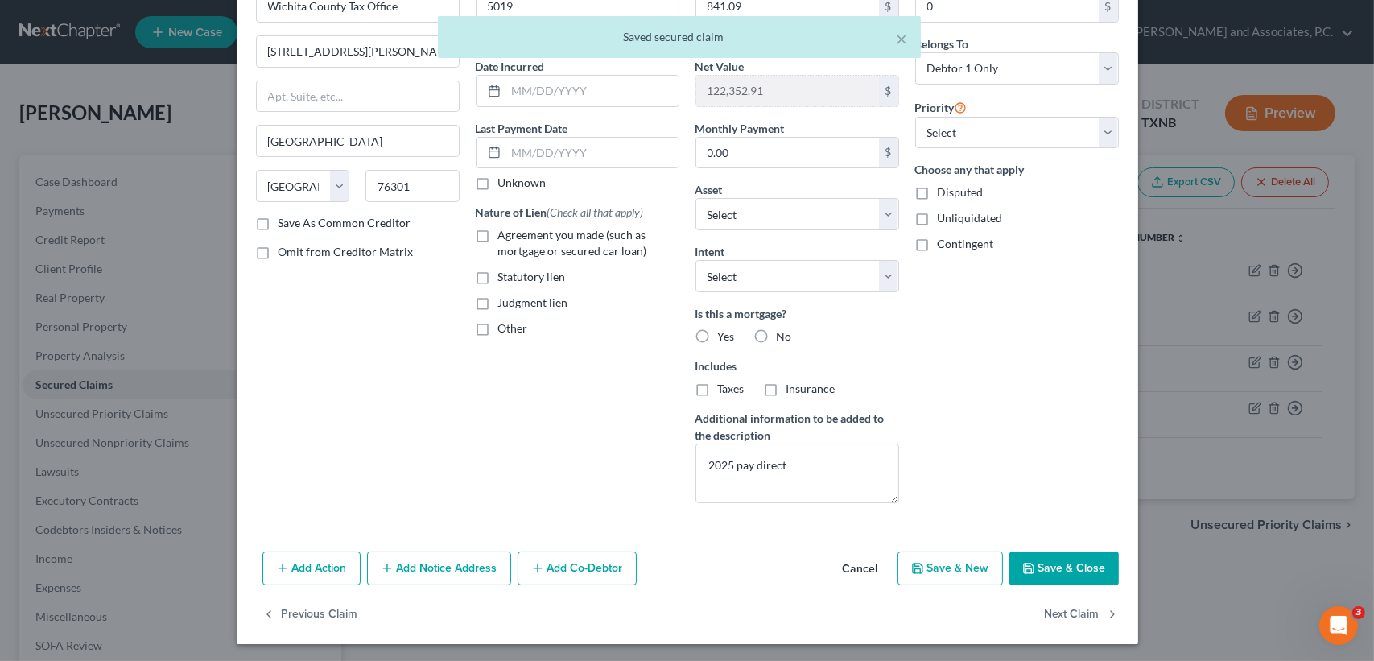
click at [1044, 559] on button "Save & Close" at bounding box center [1063, 568] width 109 height 34
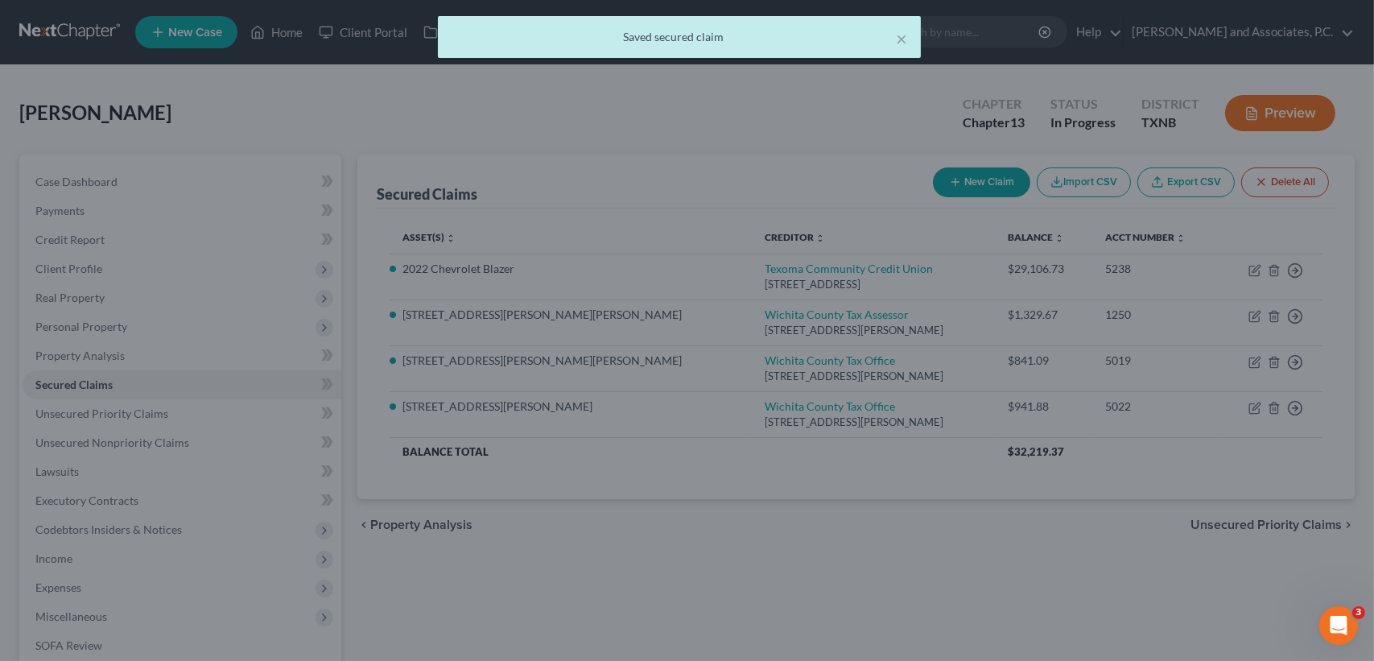
select select "12"
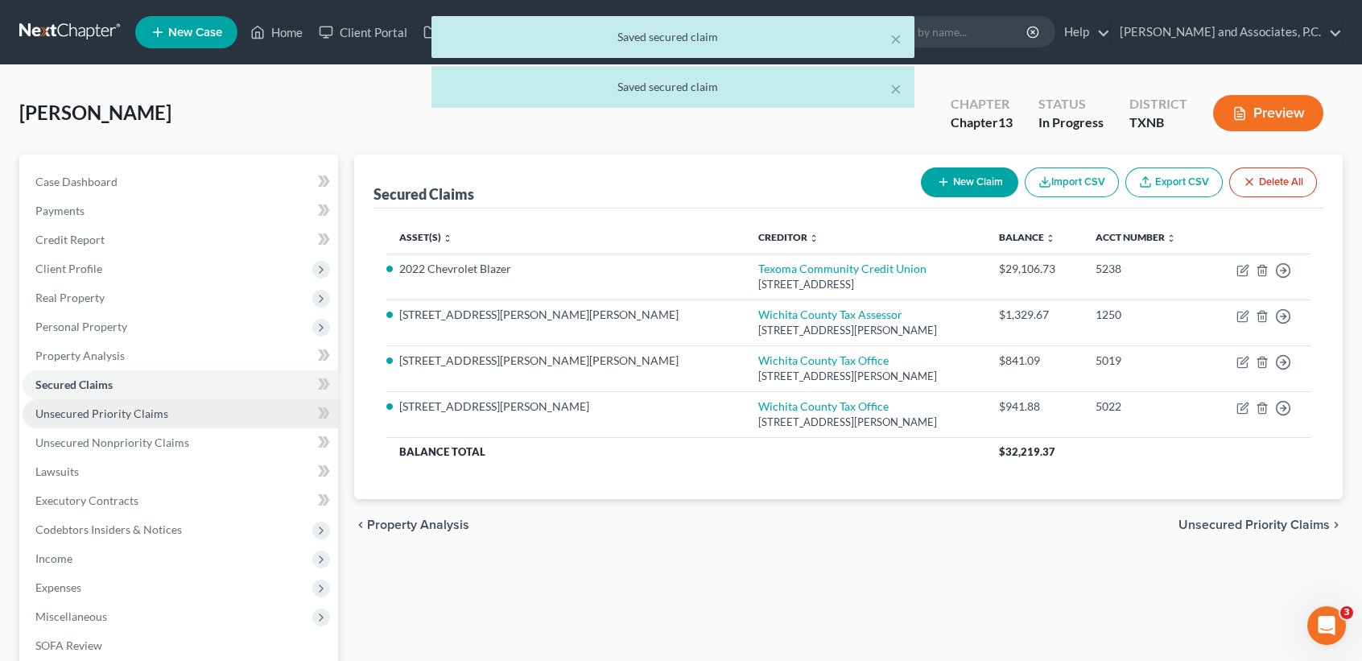
click at [138, 408] on span "Unsecured Priority Claims" at bounding box center [101, 413] width 133 height 14
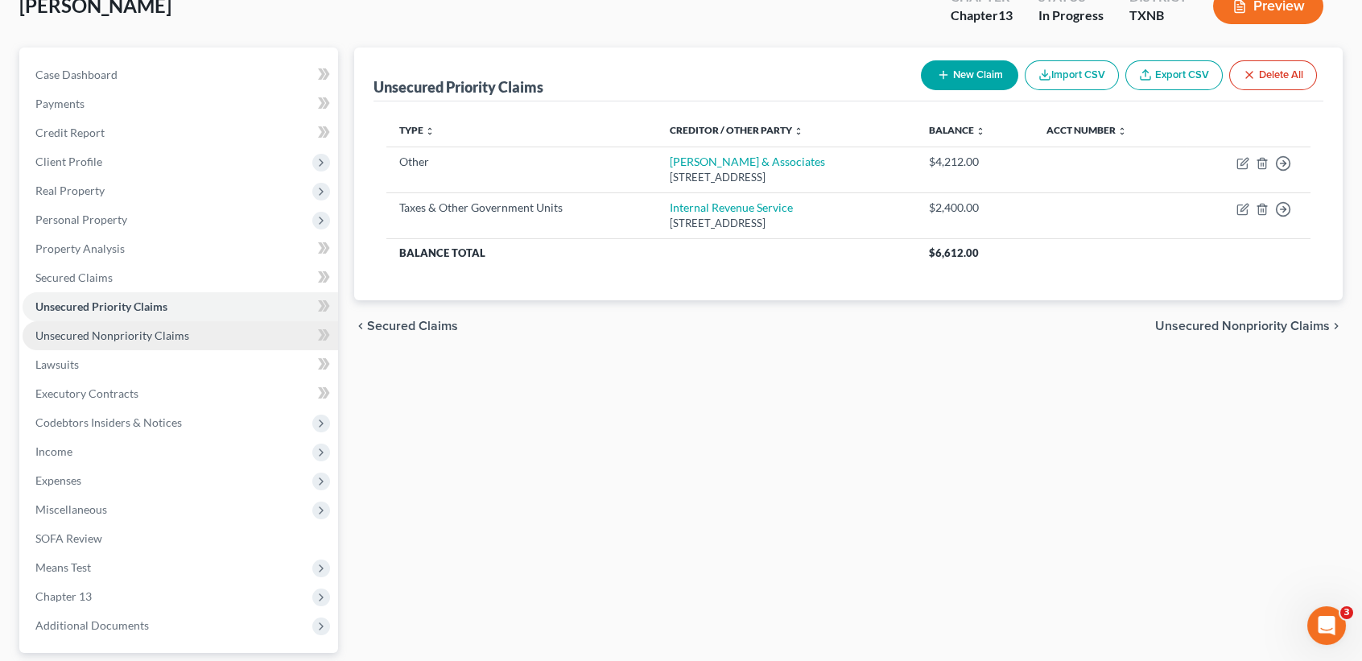
click at [121, 326] on link "Unsecured Nonpriority Claims" at bounding box center [181, 335] width 316 height 29
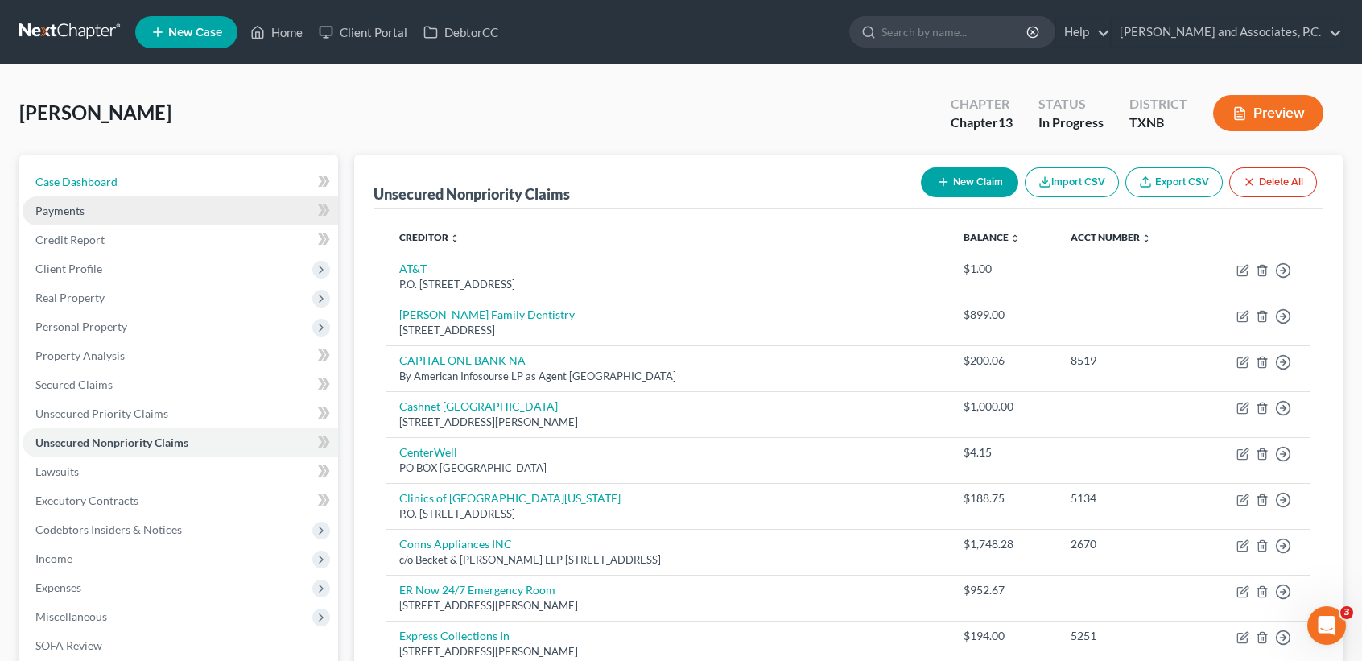
drag, startPoint x: 110, startPoint y: 171, endPoint x: 104, endPoint y: 199, distance: 28.9
click at [110, 171] on link "Case Dashboard" at bounding box center [181, 181] width 316 height 29
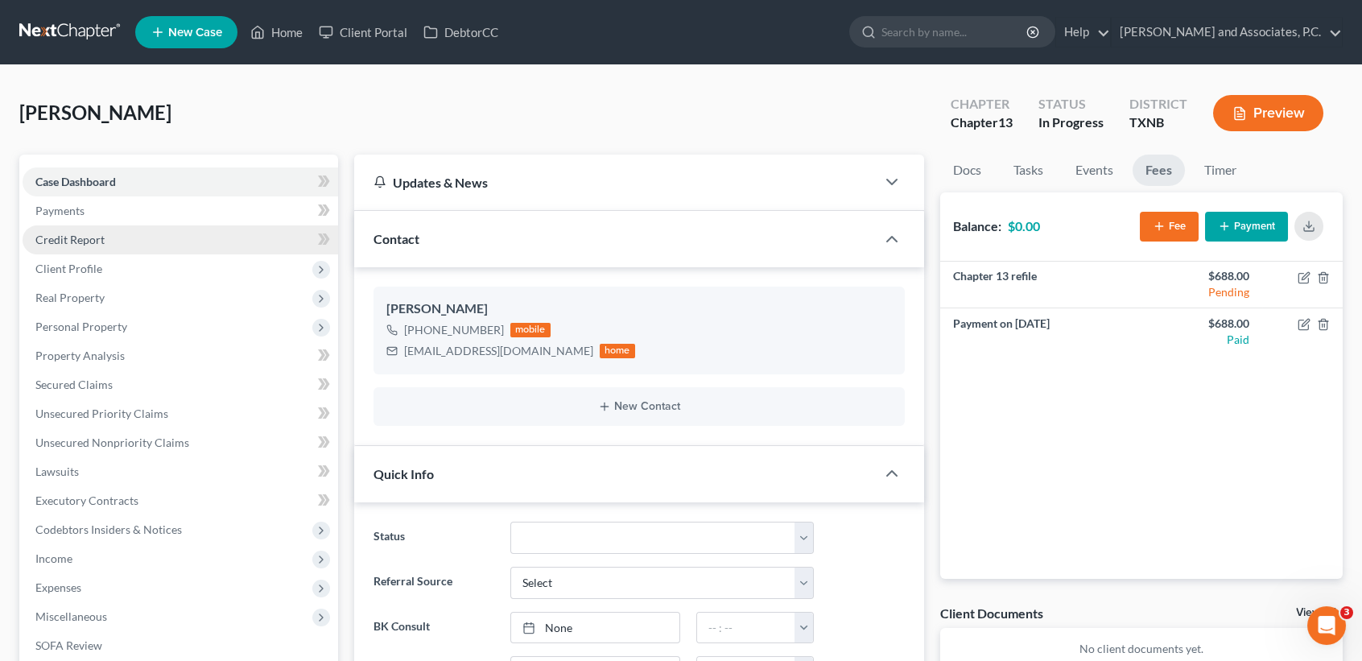
scroll to position [5369, 0]
click at [282, 35] on link "Home" at bounding box center [276, 32] width 68 height 29
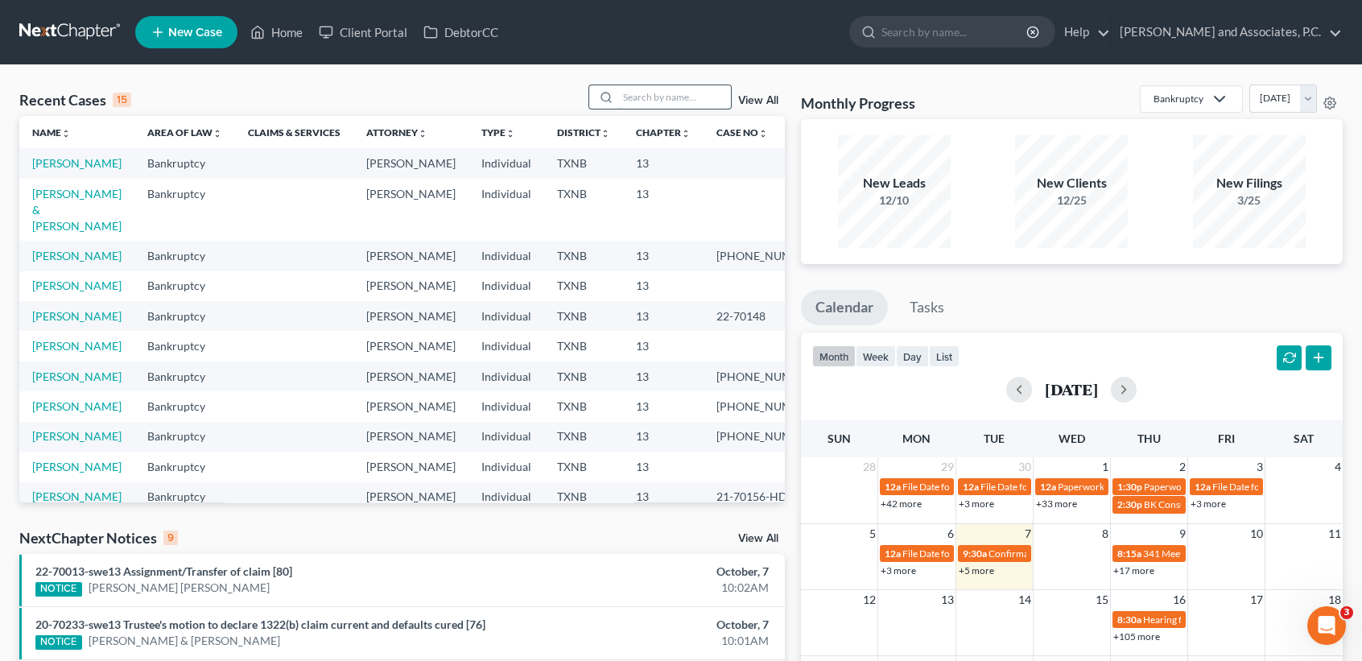
click at [660, 97] on input "search" at bounding box center [674, 96] width 113 height 23
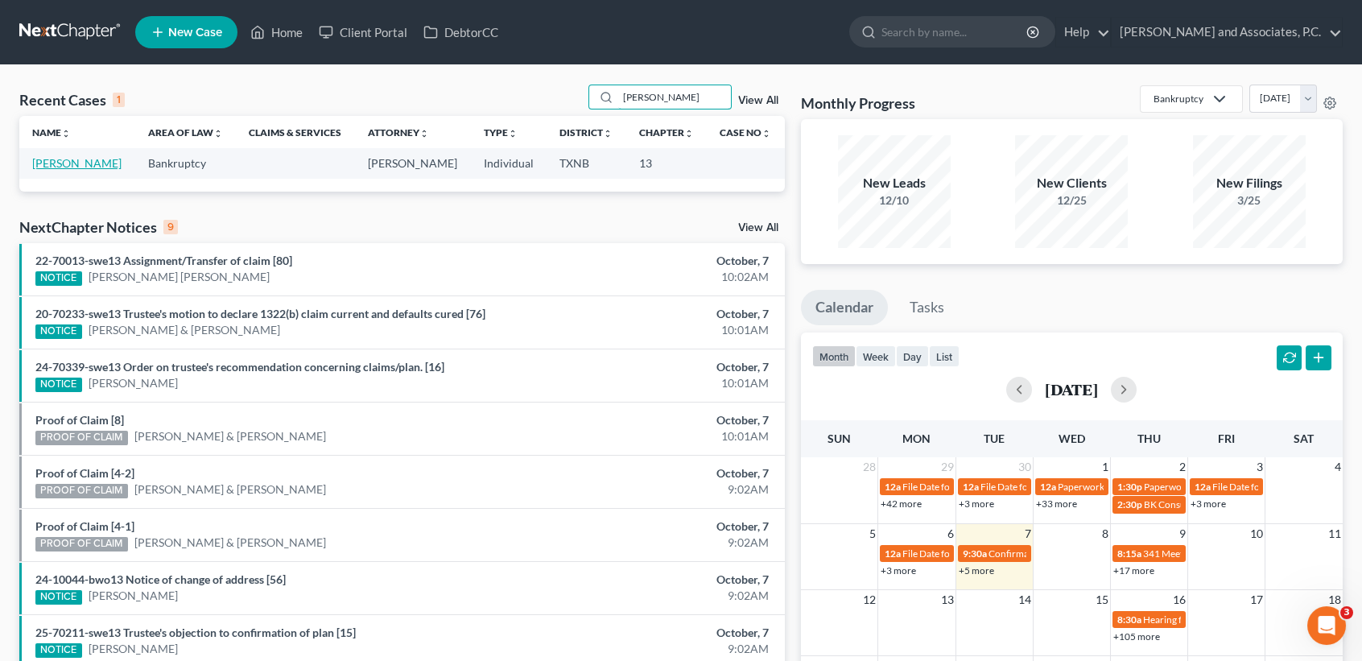
type input "rodgers"
click at [54, 170] on link "Rodgers, Kenneth" at bounding box center [76, 163] width 89 height 14
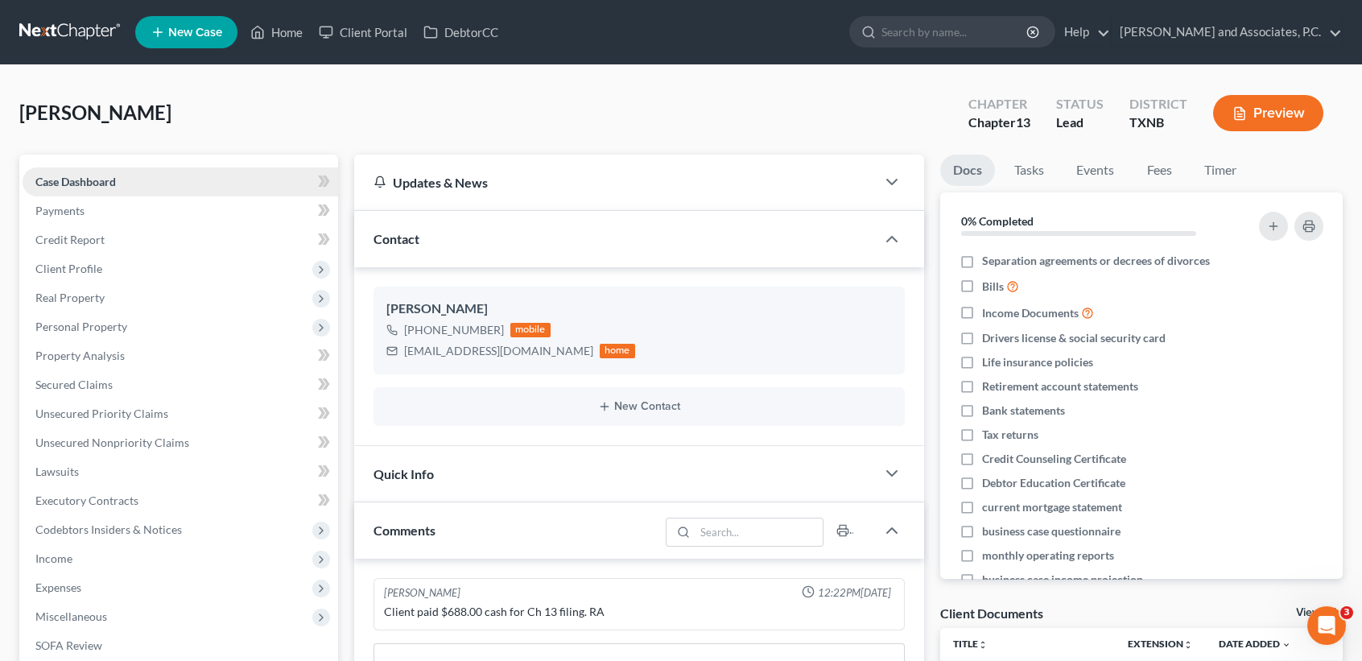
scroll to position [85, 0]
click at [1161, 172] on link "Fees" at bounding box center [1159, 170] width 52 height 31
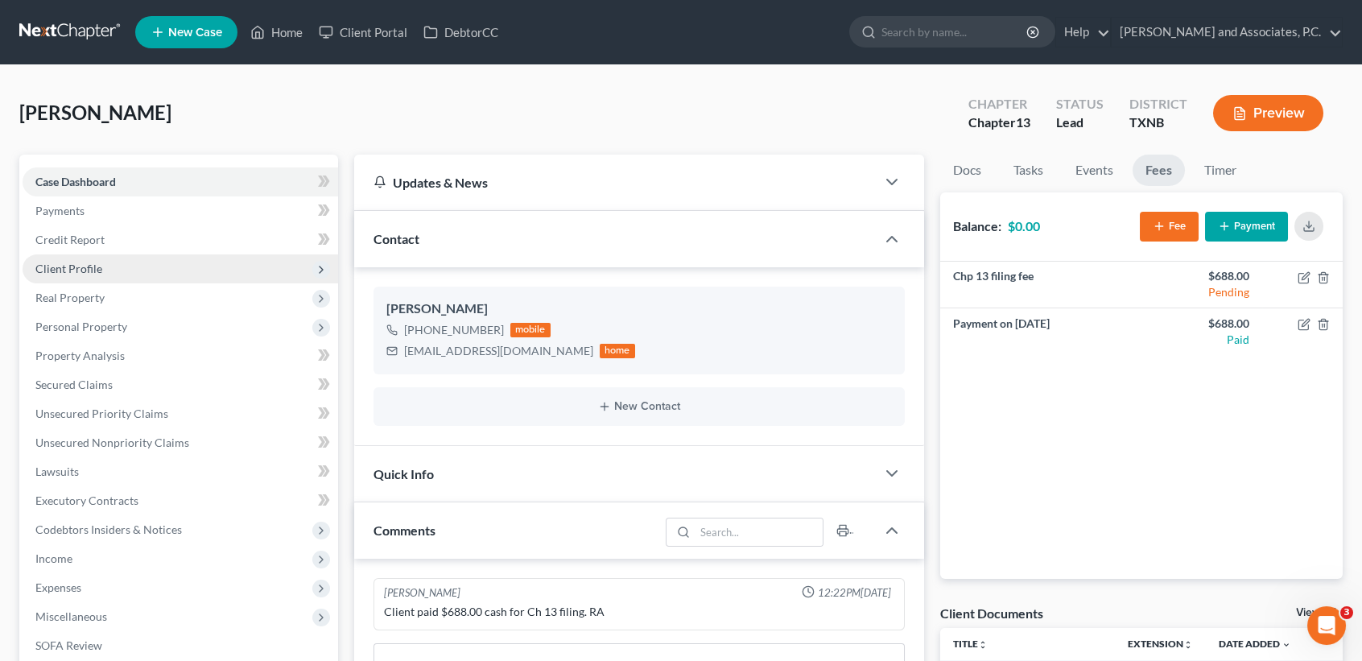
click at [62, 275] on span "Client Profile" at bounding box center [181, 268] width 316 height 29
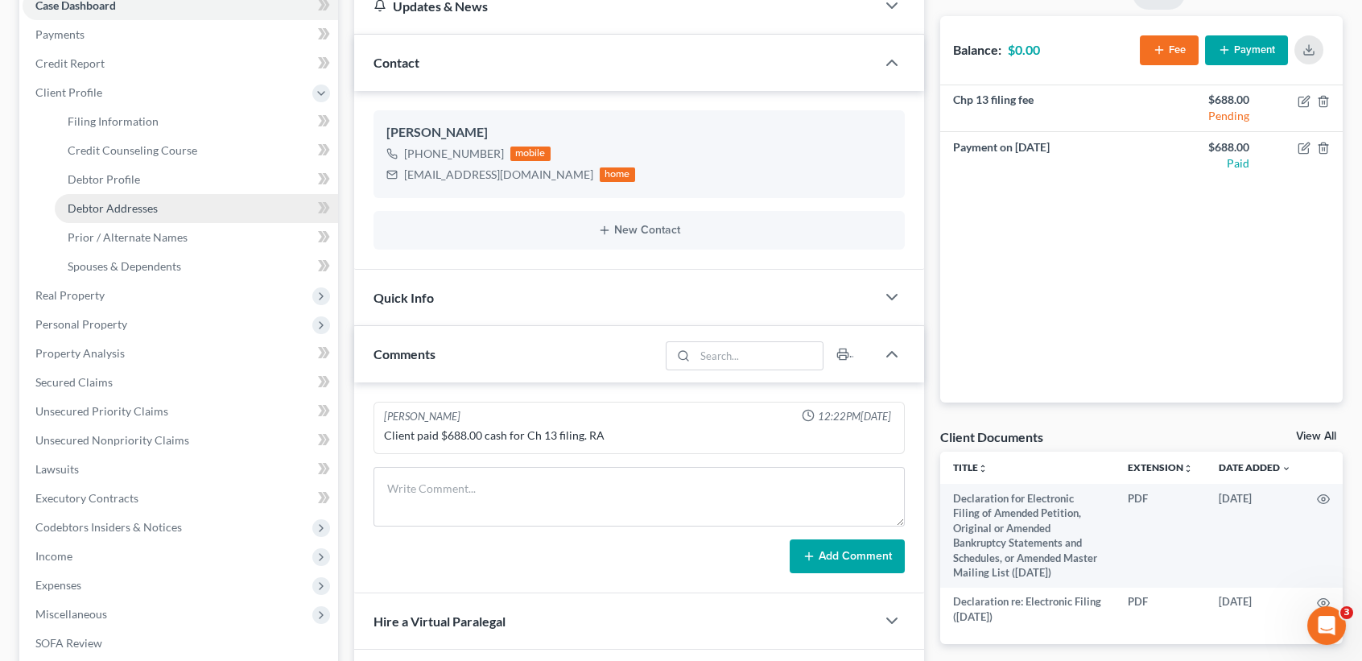
scroll to position [0, 0]
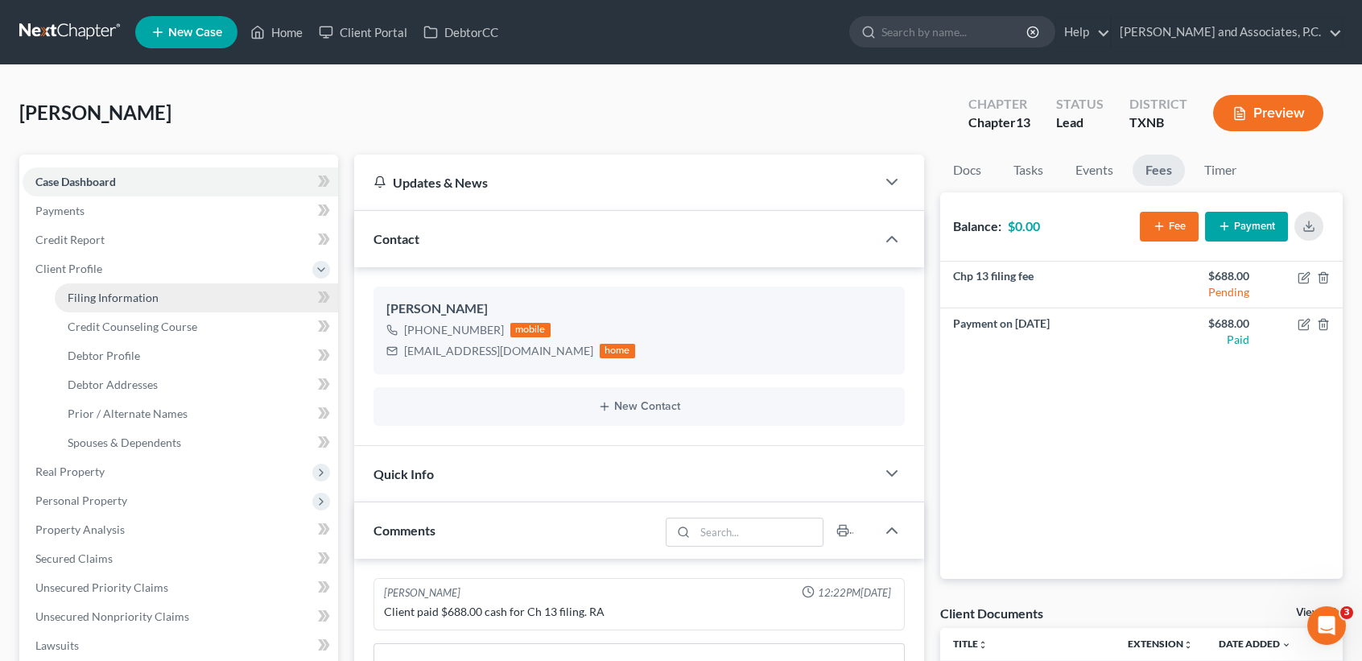
click at [109, 289] on link "Filing Information" at bounding box center [196, 297] width 283 height 29
select select "1"
select select "0"
select select "3"
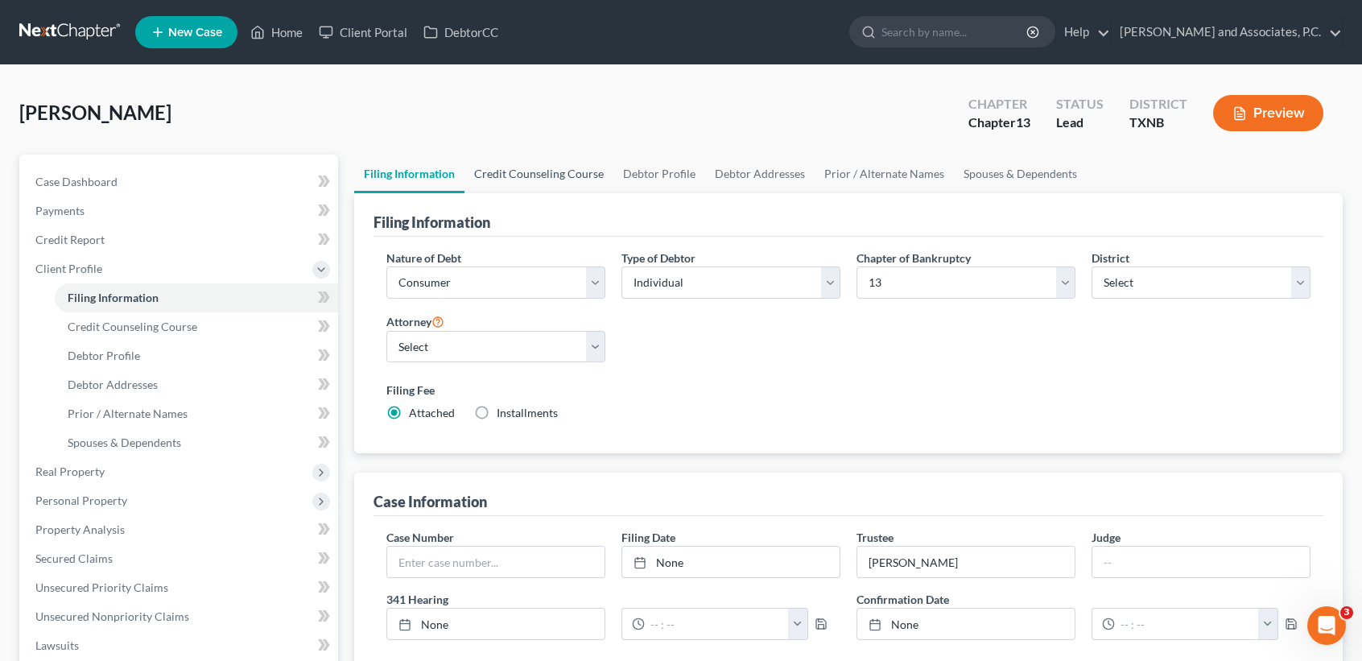
click at [580, 178] on link "Credit Counseling Course" at bounding box center [538, 174] width 149 height 39
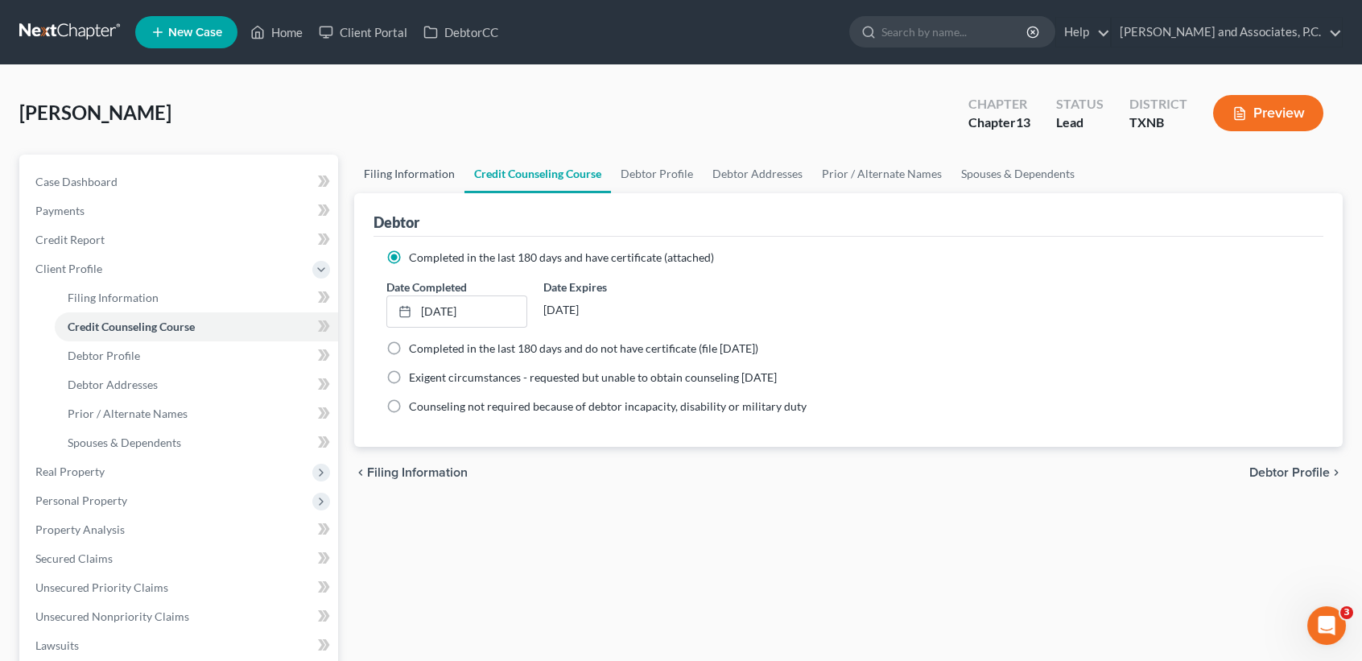
click at [449, 171] on link "Filing Information" at bounding box center [409, 174] width 110 height 39
select select "1"
select select "0"
select select "3"
select select "78"
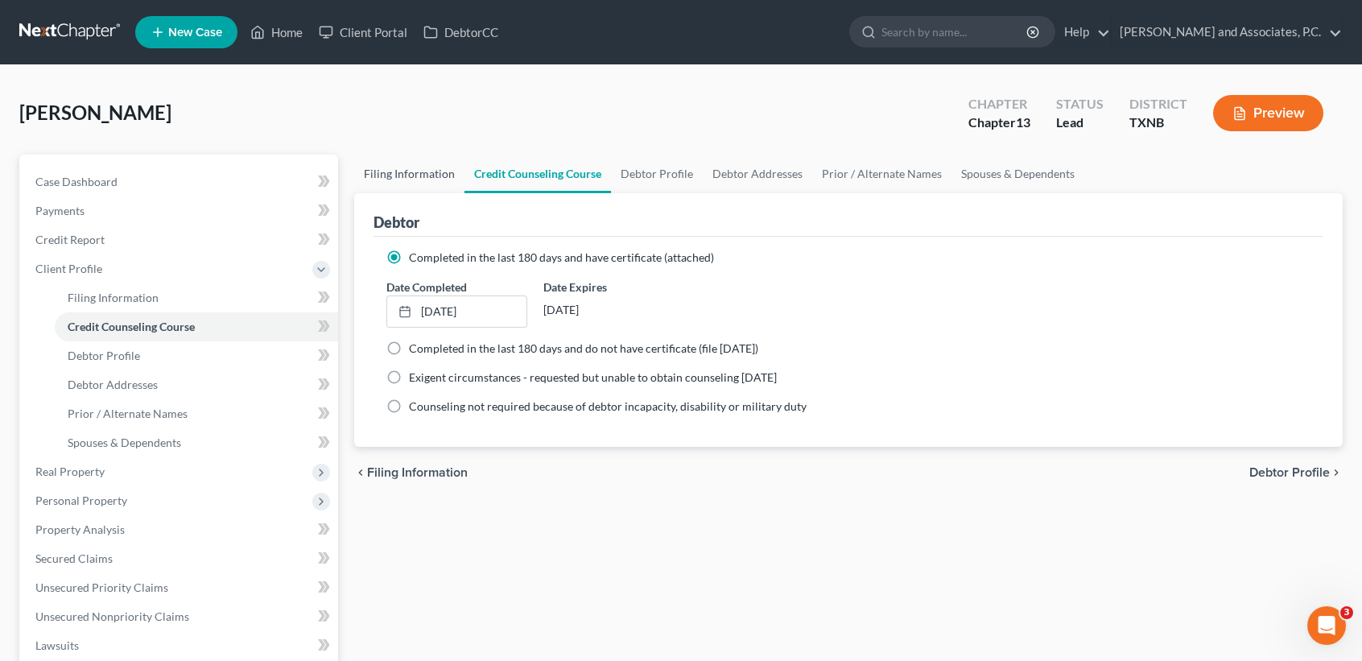
select select "0"
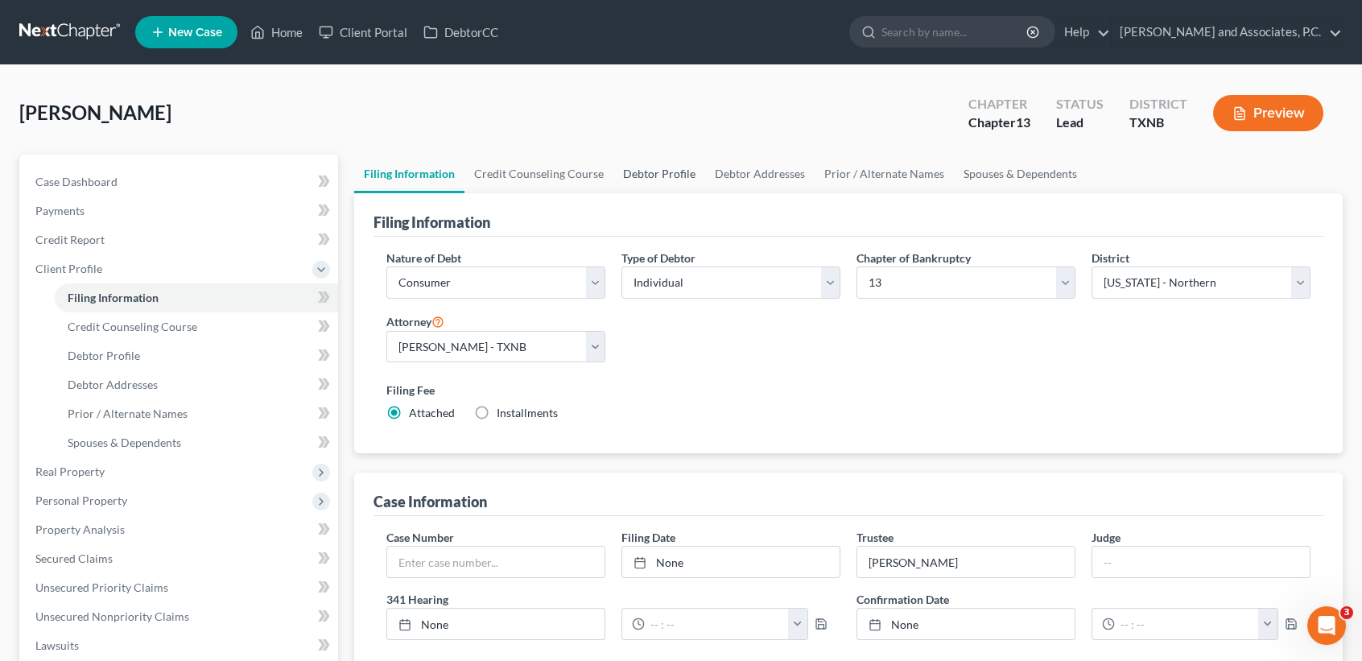
click at [634, 167] on link "Debtor Profile" at bounding box center [659, 174] width 92 height 39
select select "2"
select select "0"
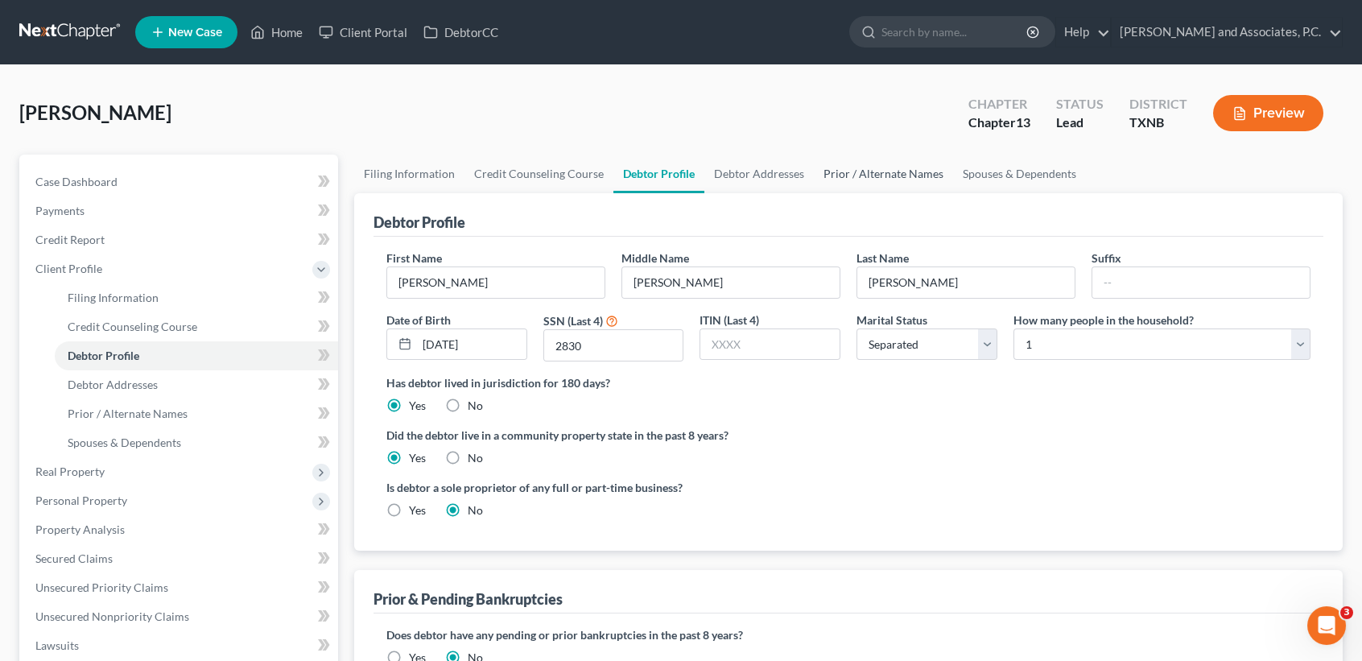
click at [874, 191] on link "Prior / Alternate Names" at bounding box center [883, 174] width 139 height 39
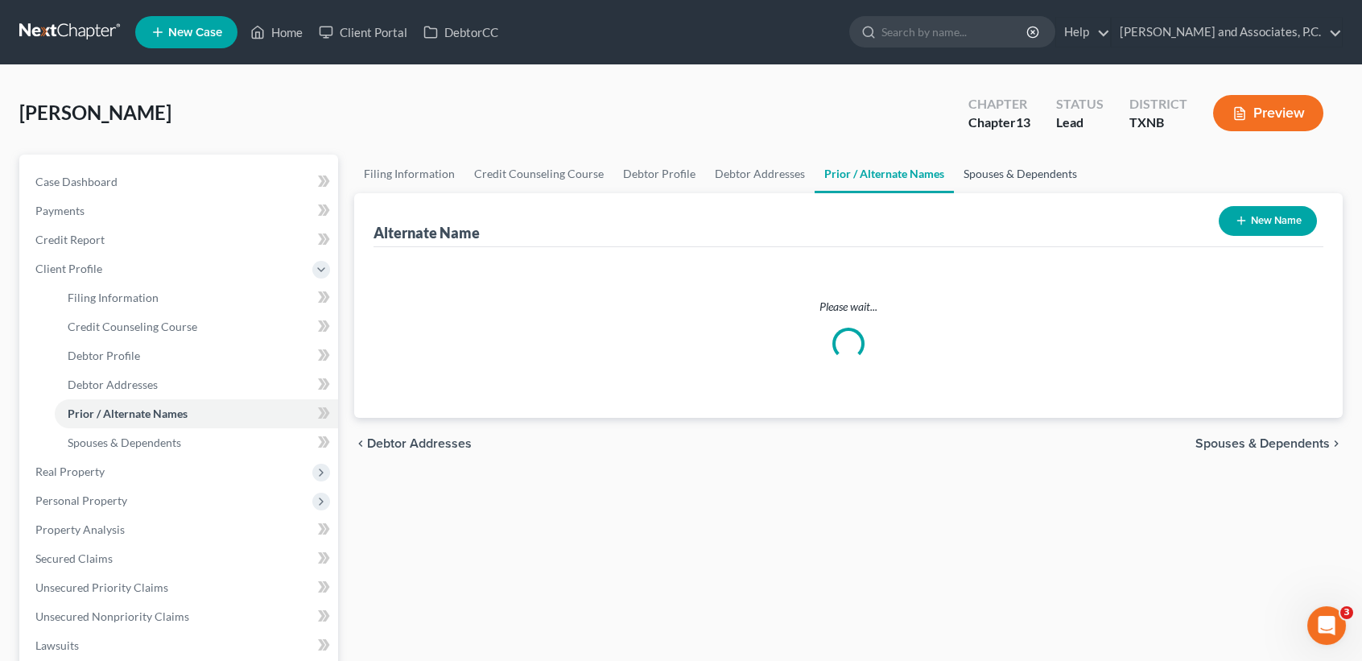
click at [983, 162] on link "Spouses & Dependents" at bounding box center [1020, 174] width 133 height 39
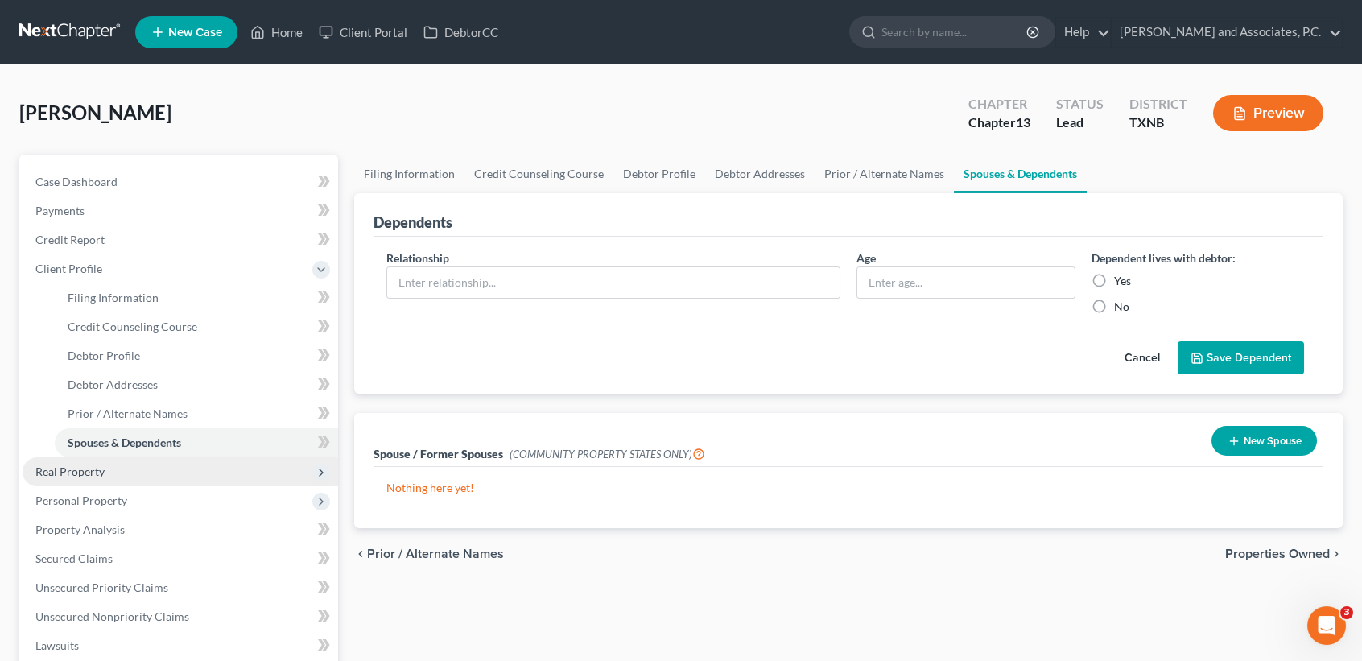
click at [105, 473] on span "Real Property" at bounding box center [181, 471] width 316 height 29
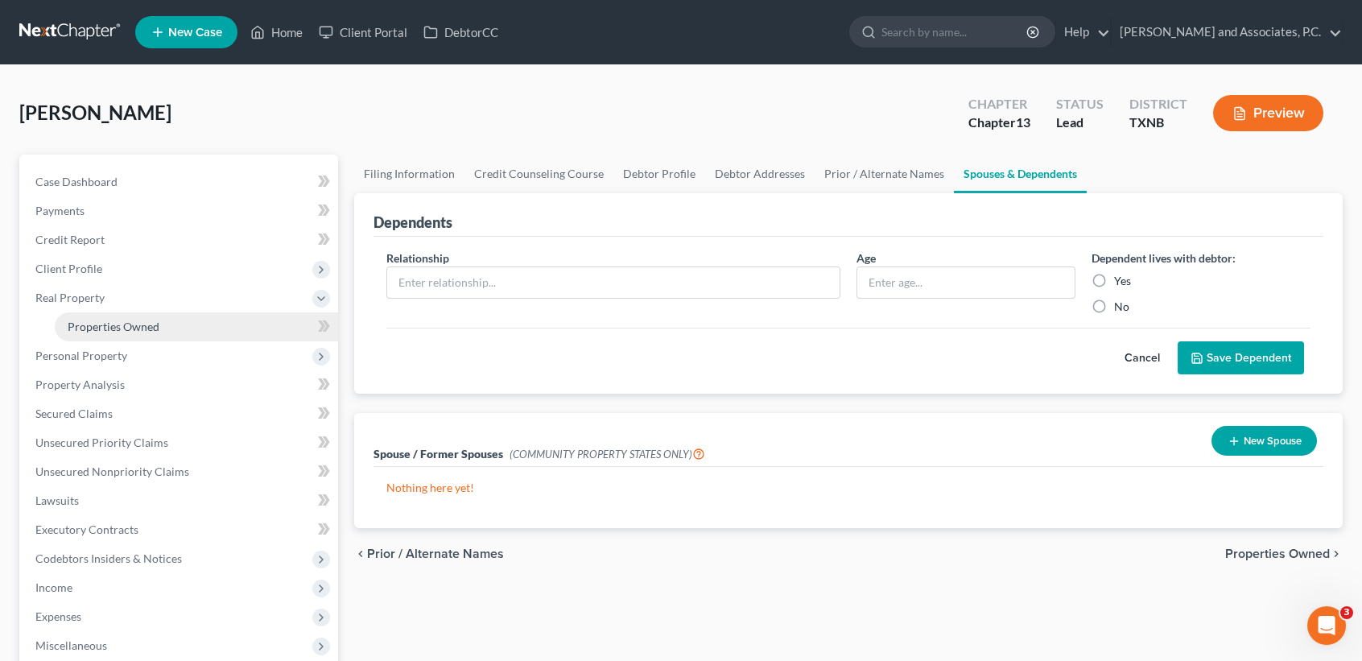
click at [130, 312] on link "Properties Owned" at bounding box center [196, 326] width 283 height 29
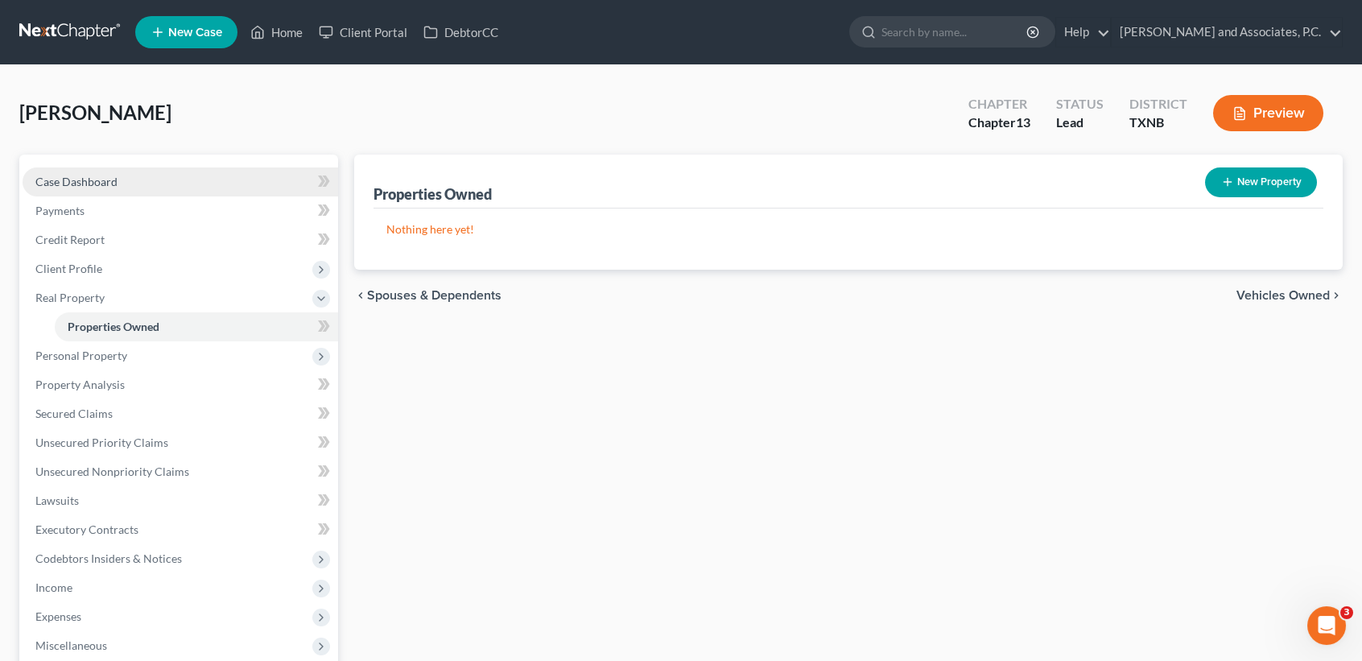
click at [64, 178] on span "Case Dashboard" at bounding box center [76, 182] width 82 height 14
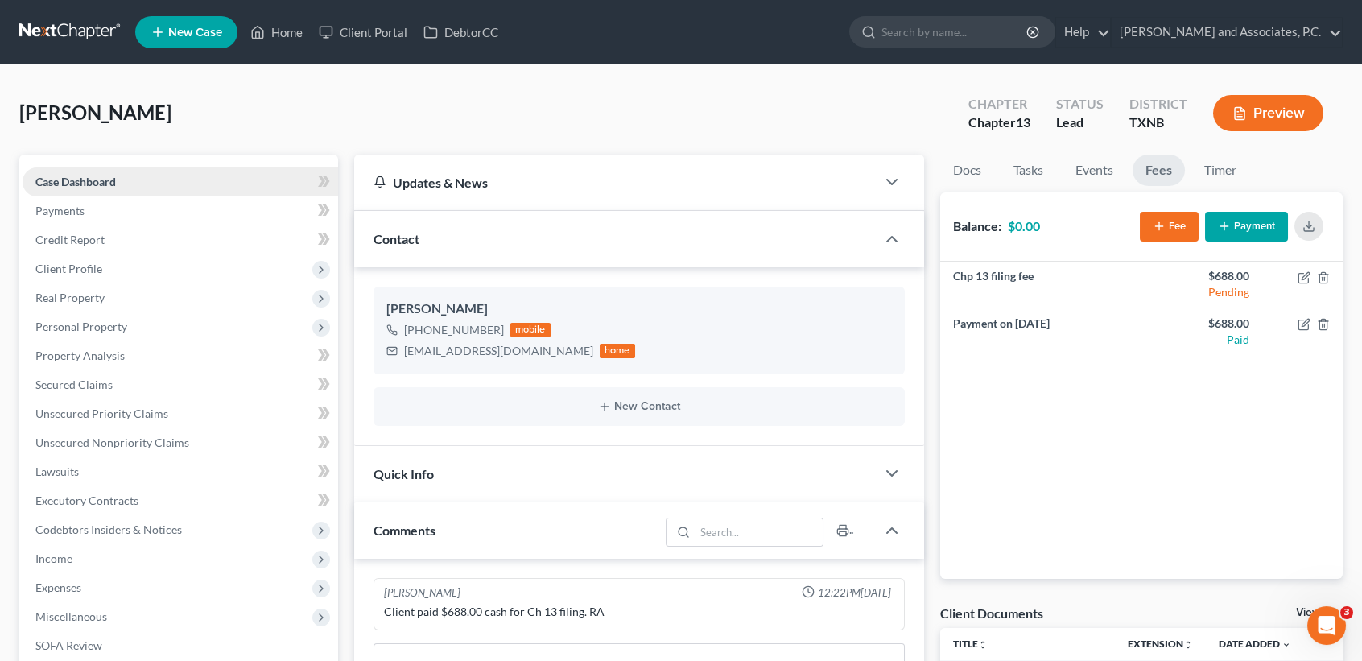
scroll to position [85, 0]
click at [85, 552] on span "Income" at bounding box center [181, 558] width 316 height 29
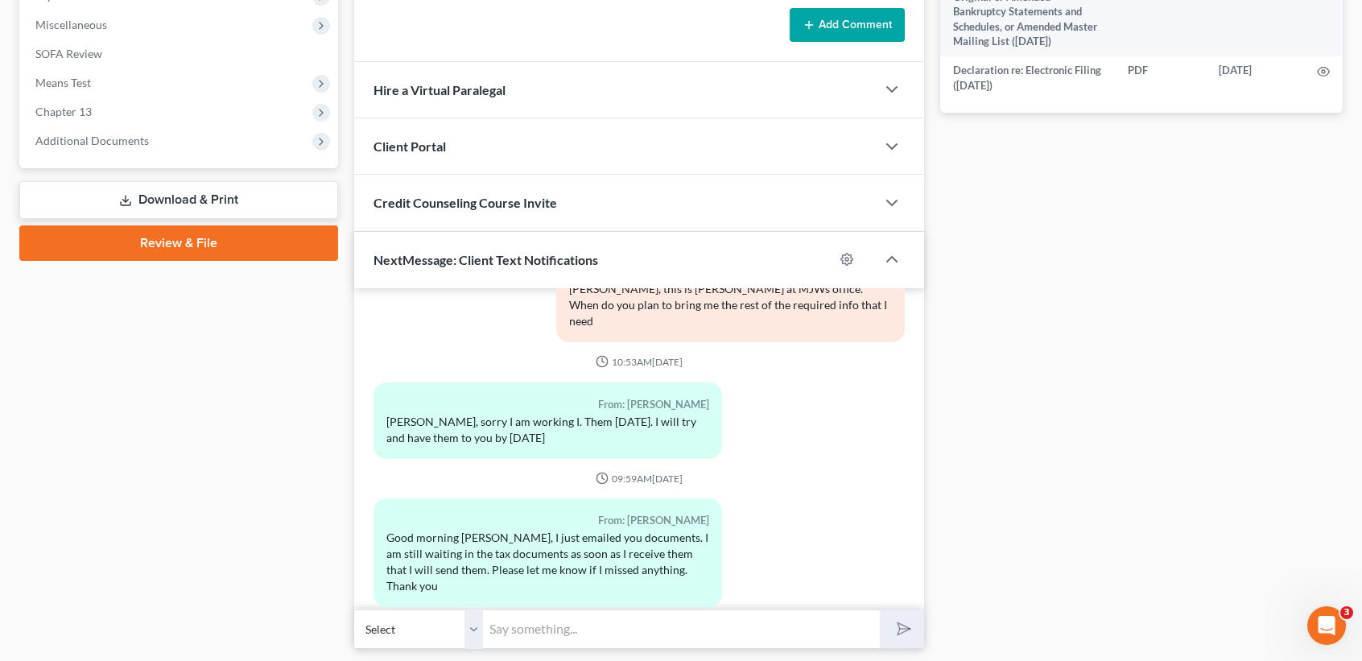
scroll to position [753, 0]
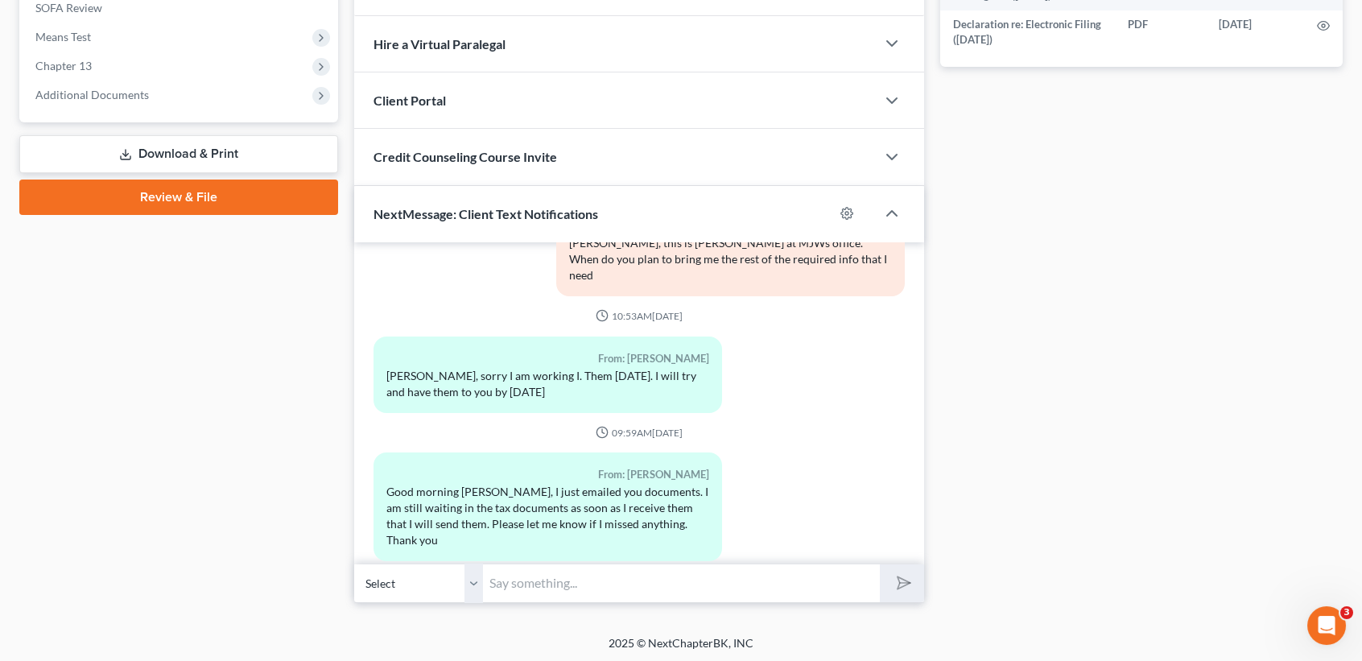
drag, startPoint x: 615, startPoint y: 580, endPoint x: 622, endPoint y: 574, distance: 9.7
click at [620, 578] on input "text" at bounding box center [681, 582] width 397 height 39
click at [618, 592] on input "text" at bounding box center [681, 582] width 397 height 39
type input "The only thing I dont see if a copy of your divorce decree?"
drag, startPoint x: 840, startPoint y: 570, endPoint x: 281, endPoint y: 618, distance: 561.5
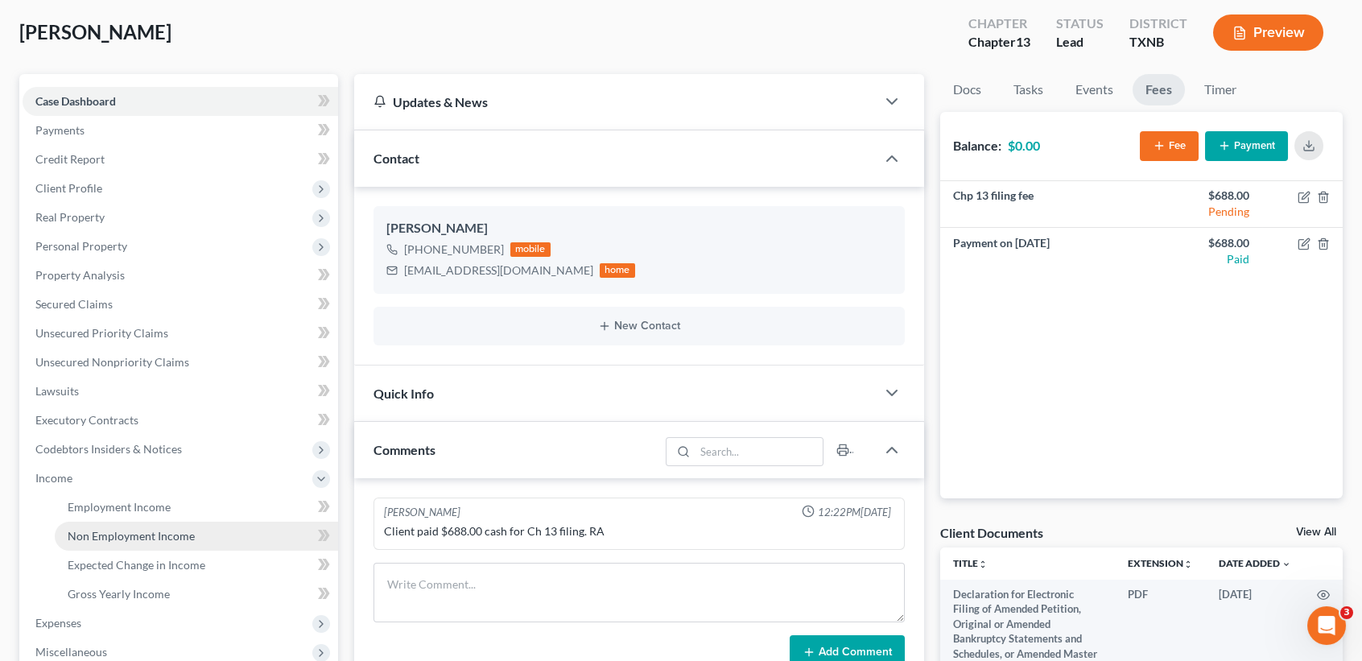
scroll to position [0, 0]
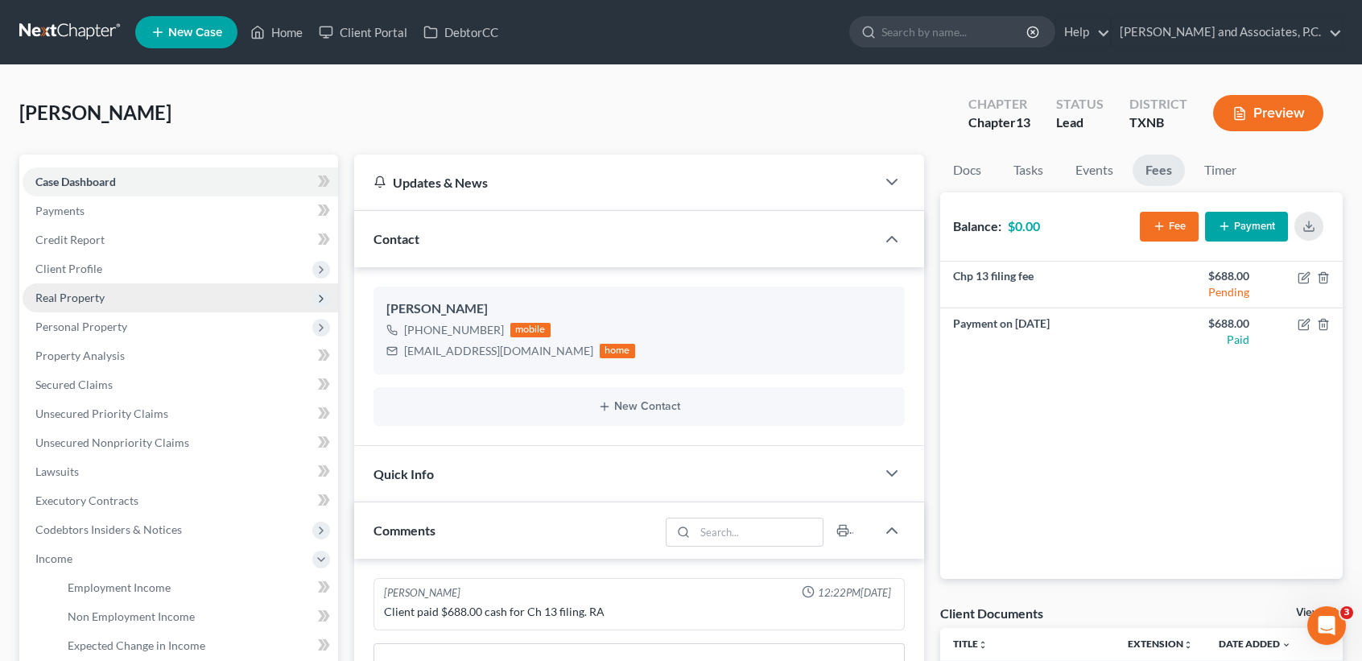
click at [170, 284] on span "Real Property" at bounding box center [181, 297] width 316 height 29
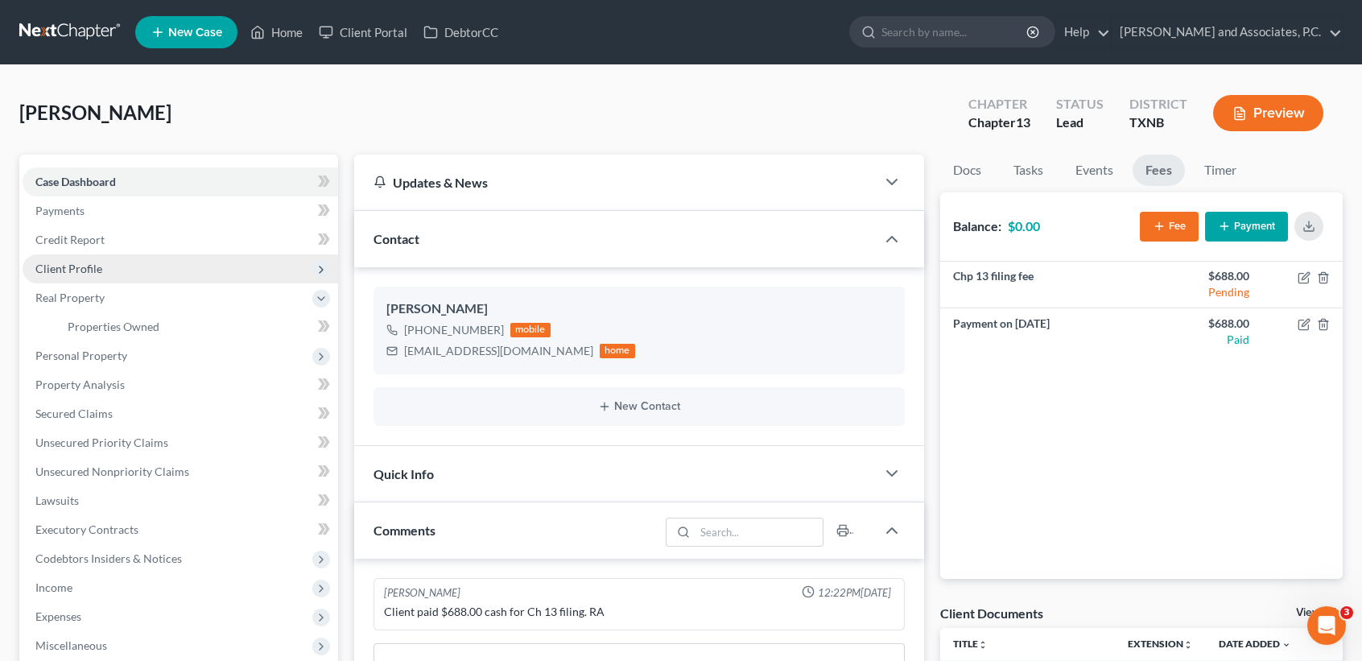
click at [184, 254] on span "Client Profile" at bounding box center [181, 268] width 316 height 29
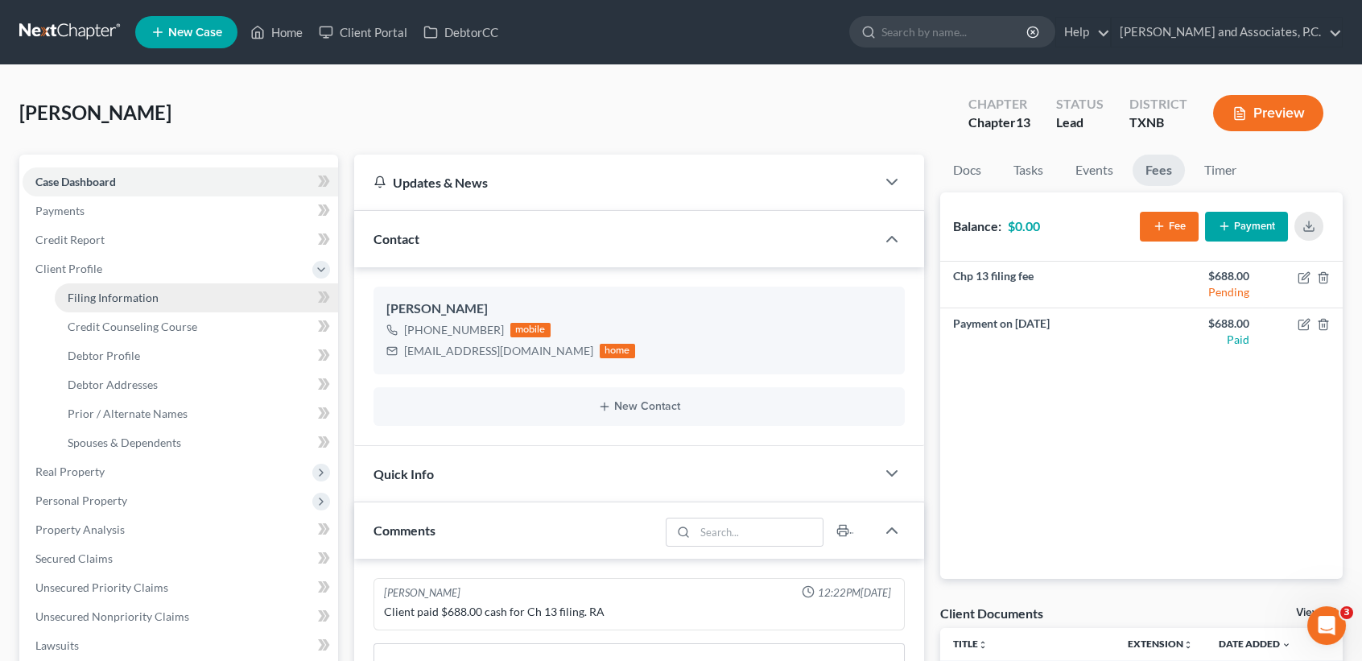
click at [156, 304] on link "Filing Information" at bounding box center [196, 297] width 283 height 29
select select "1"
select select "0"
select select "3"
select select "78"
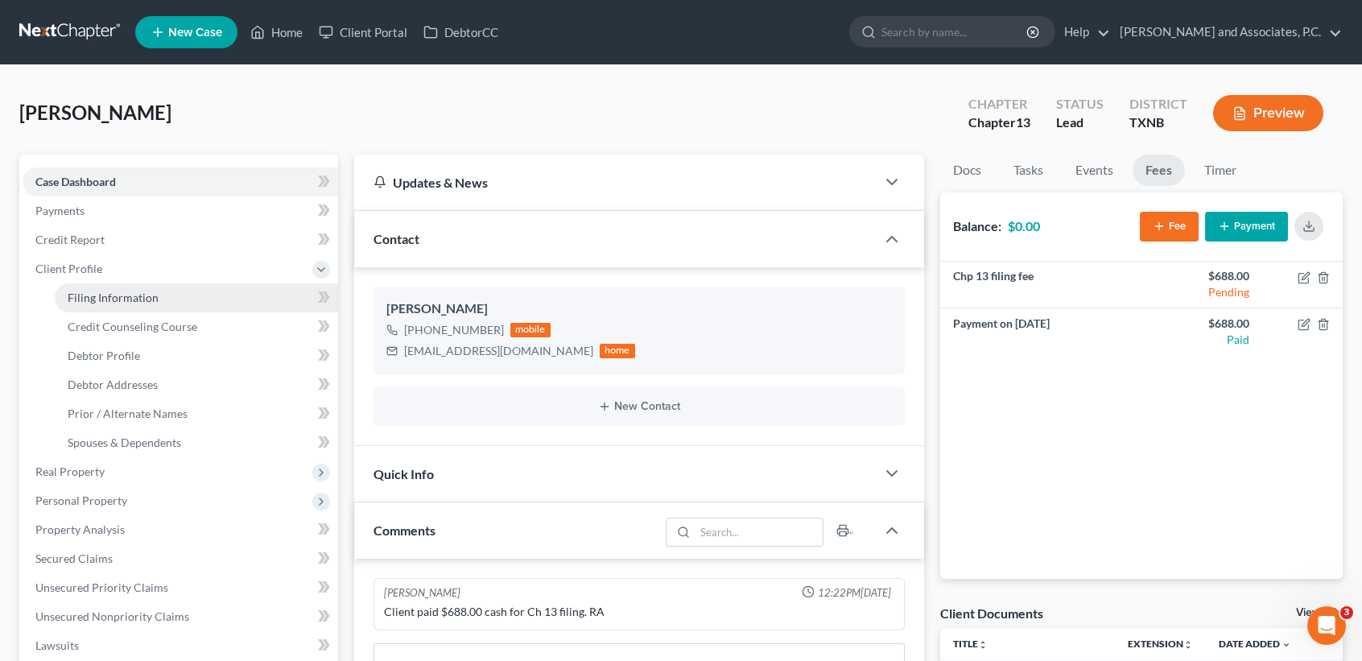
select select "0"
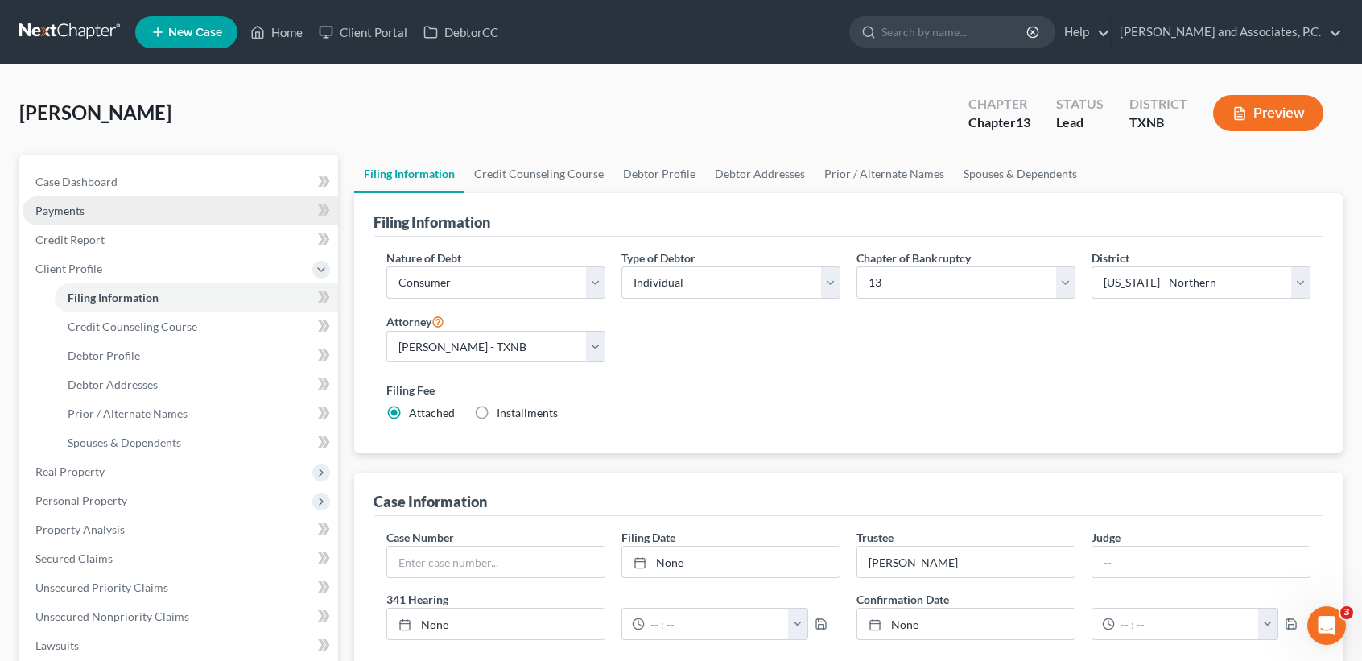
click at [114, 196] on link "Payments" at bounding box center [181, 210] width 316 height 29
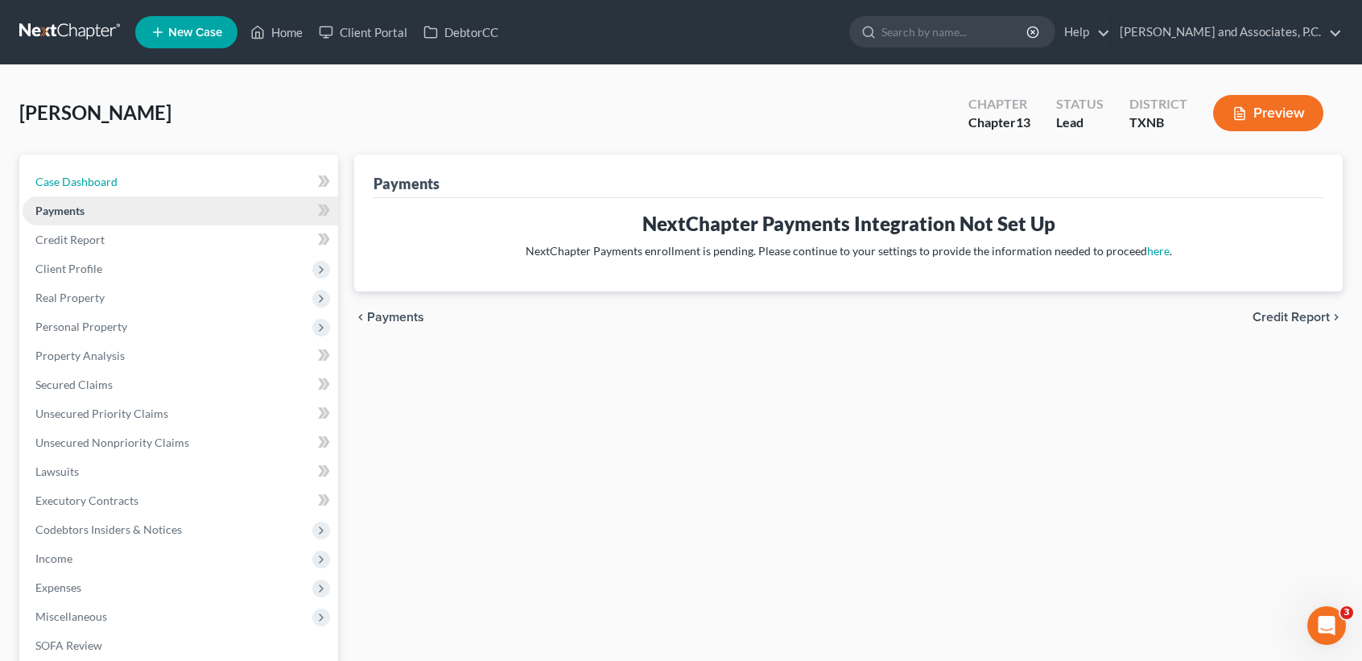
drag, startPoint x: 122, startPoint y: 189, endPoint x: 135, endPoint y: 212, distance: 26.7
click at [122, 188] on link "Case Dashboard" at bounding box center [181, 181] width 316 height 29
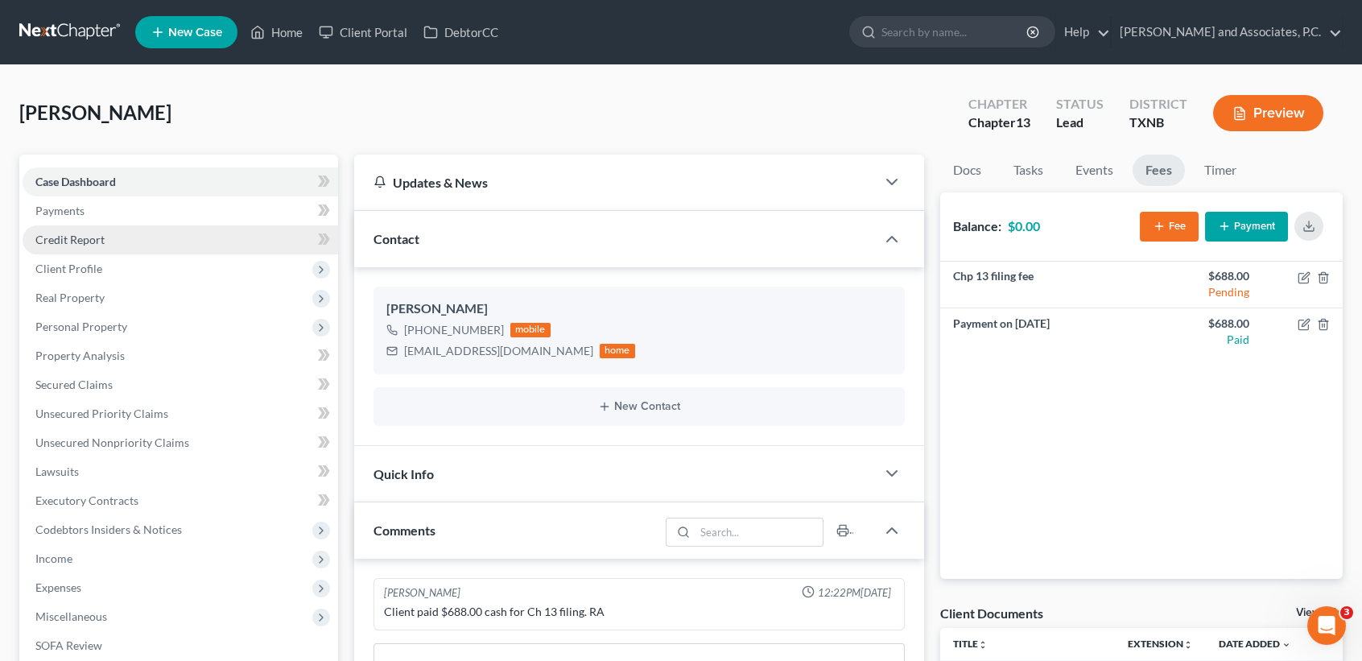
scroll to position [85, 0]
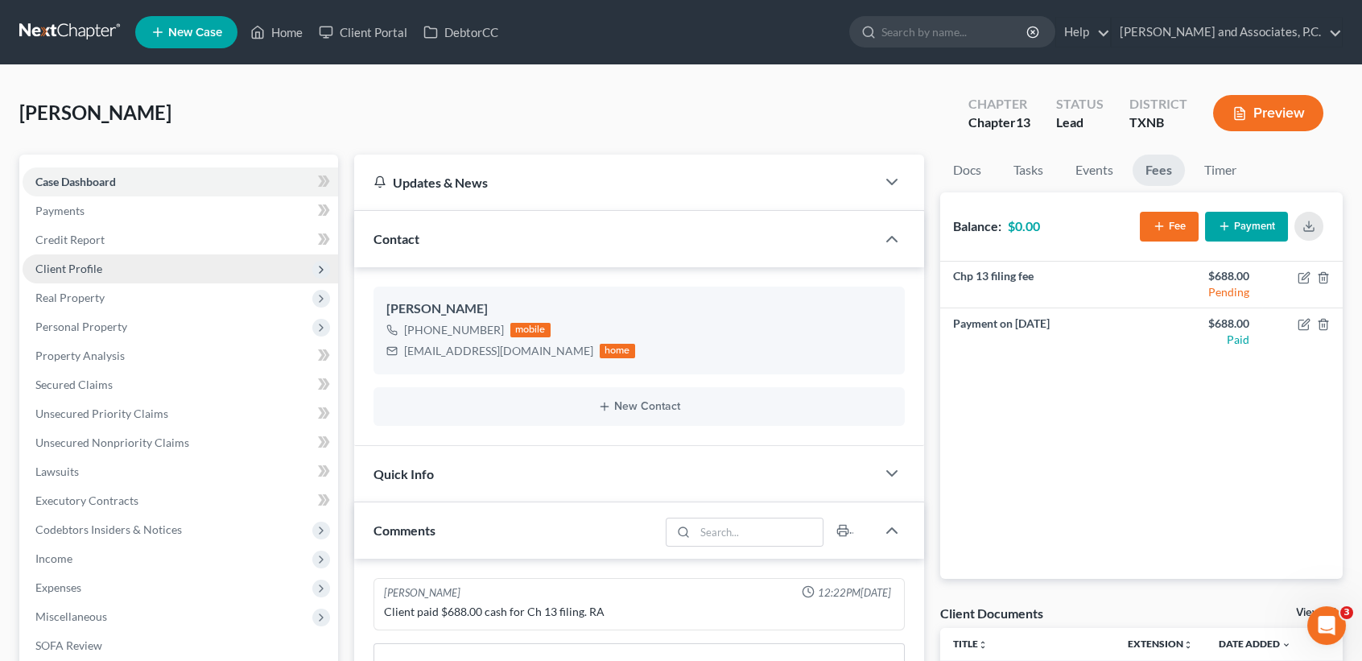
click at [77, 281] on span "Client Profile" at bounding box center [181, 268] width 316 height 29
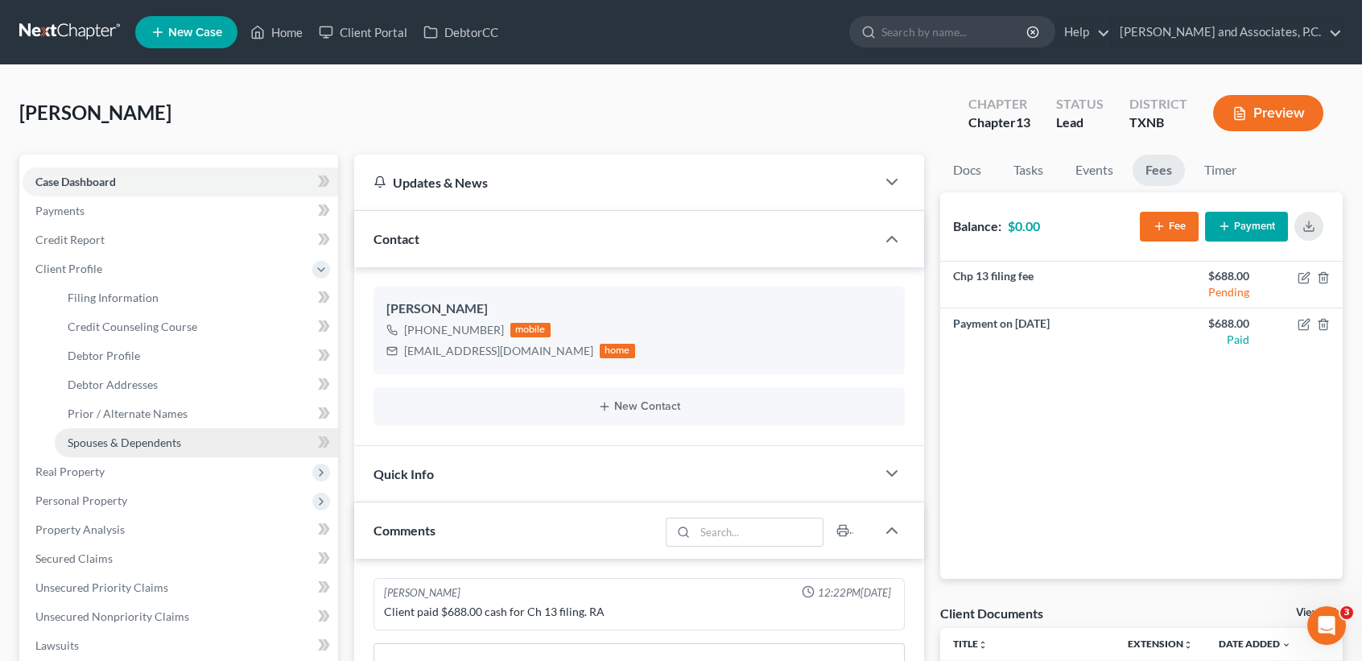
click at [130, 436] on span "Spouses & Dependents" at bounding box center [124, 442] width 113 height 14
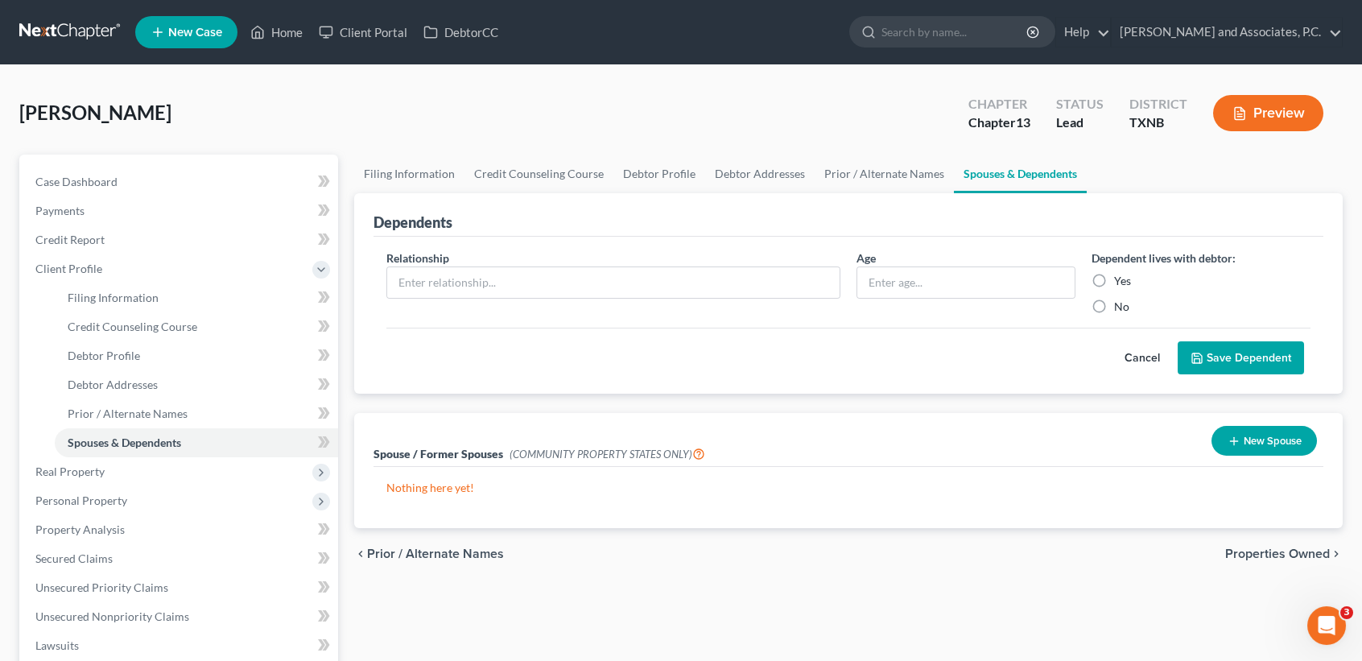
click at [1256, 442] on button "New Spouse" at bounding box center [1263, 441] width 105 height 30
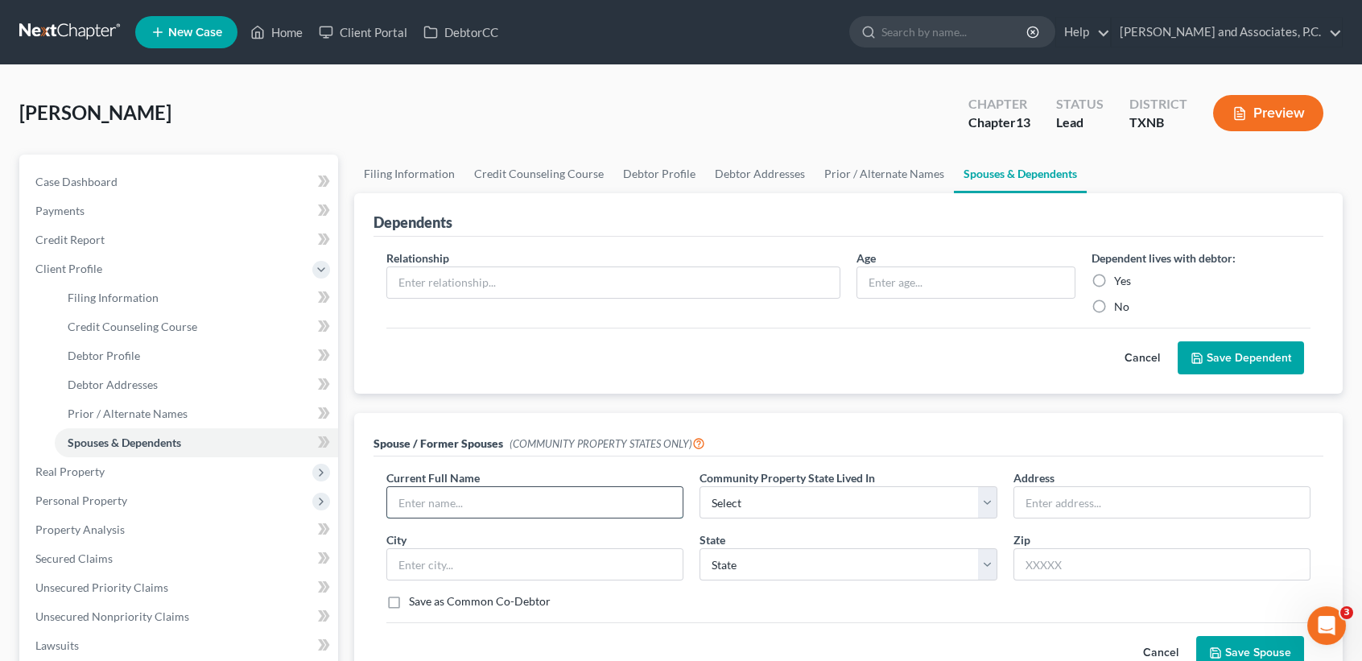
click at [560, 497] on input "text" at bounding box center [534, 502] width 295 height 31
type input "Mary J. Rodgers"
select select "8"
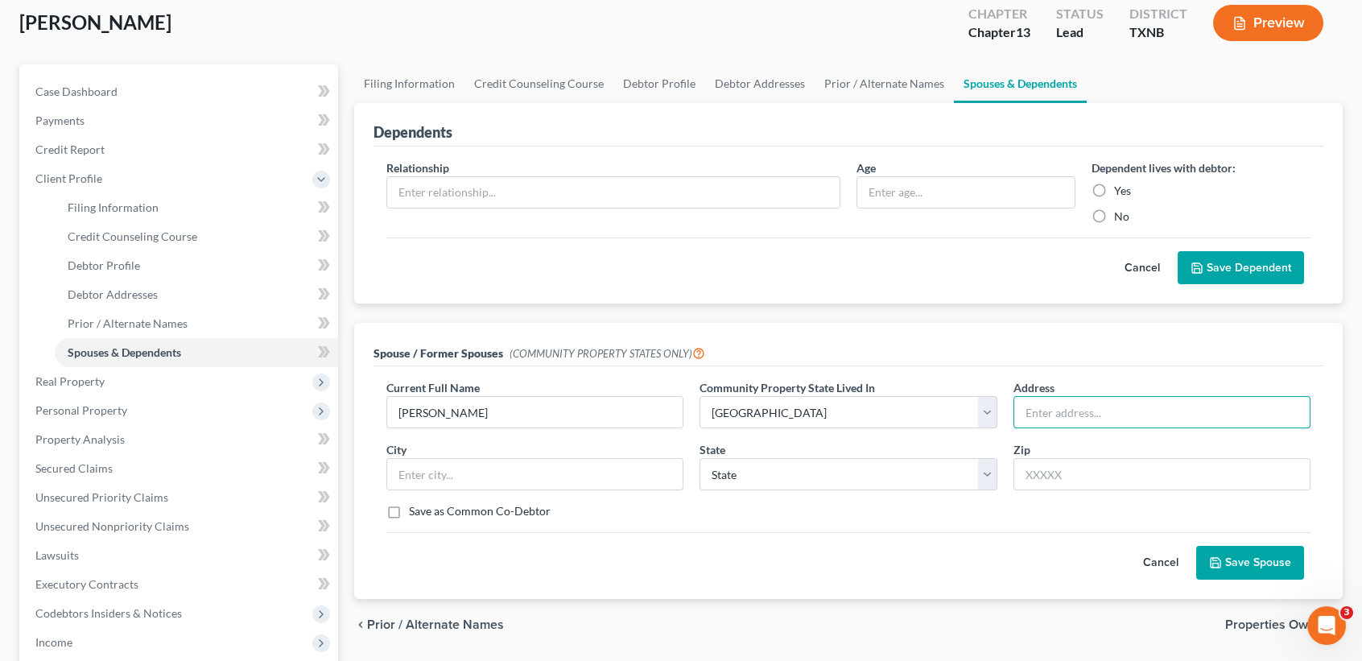
scroll to position [214, 0]
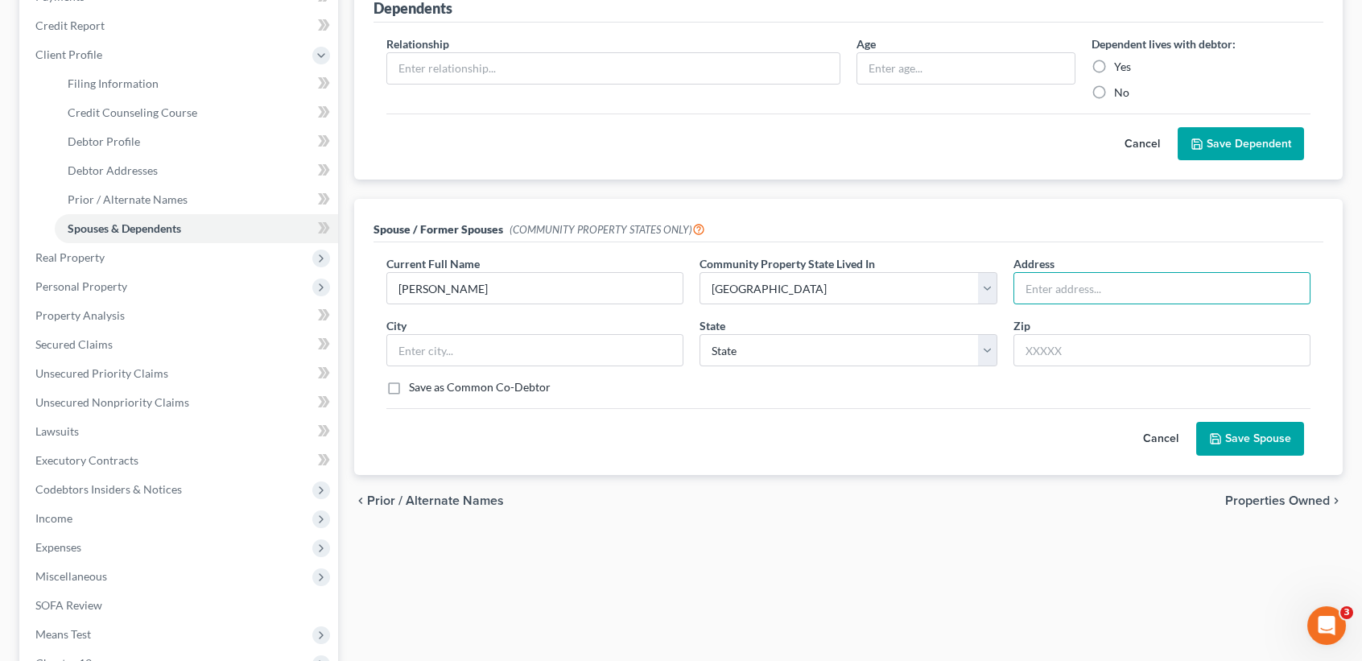
click at [1165, 439] on button "Cancel" at bounding box center [1160, 439] width 71 height 32
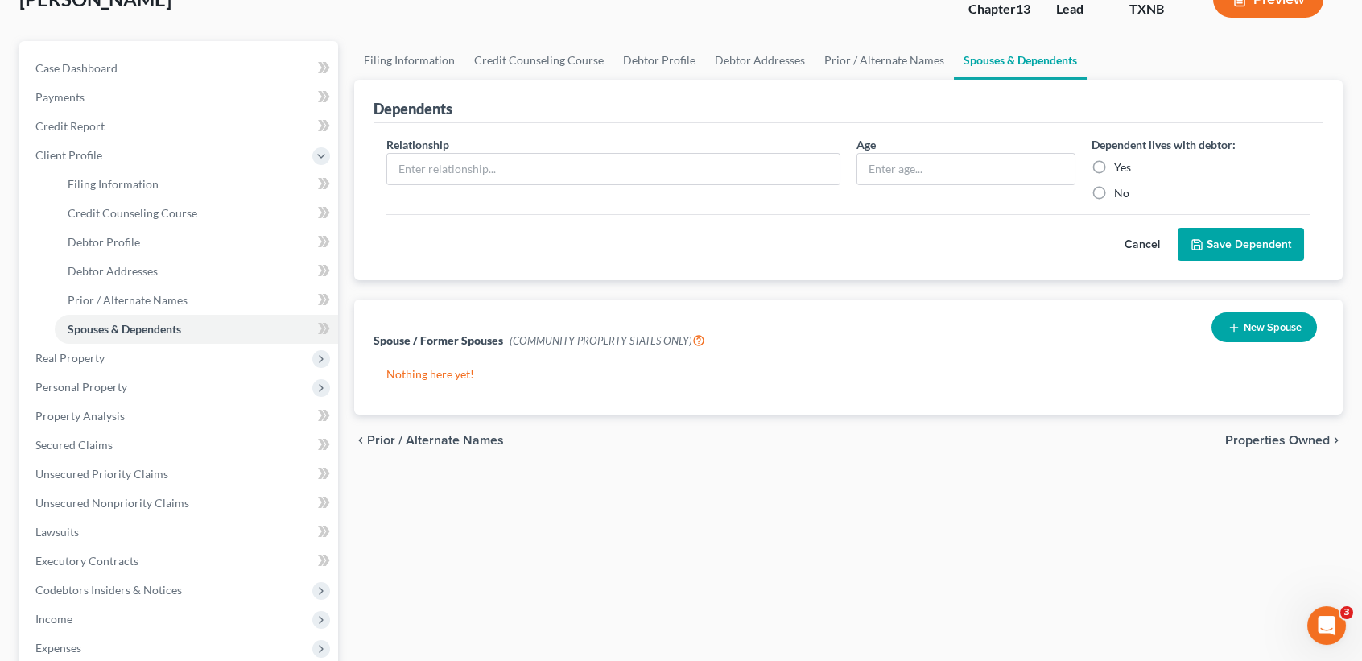
scroll to position [0, 0]
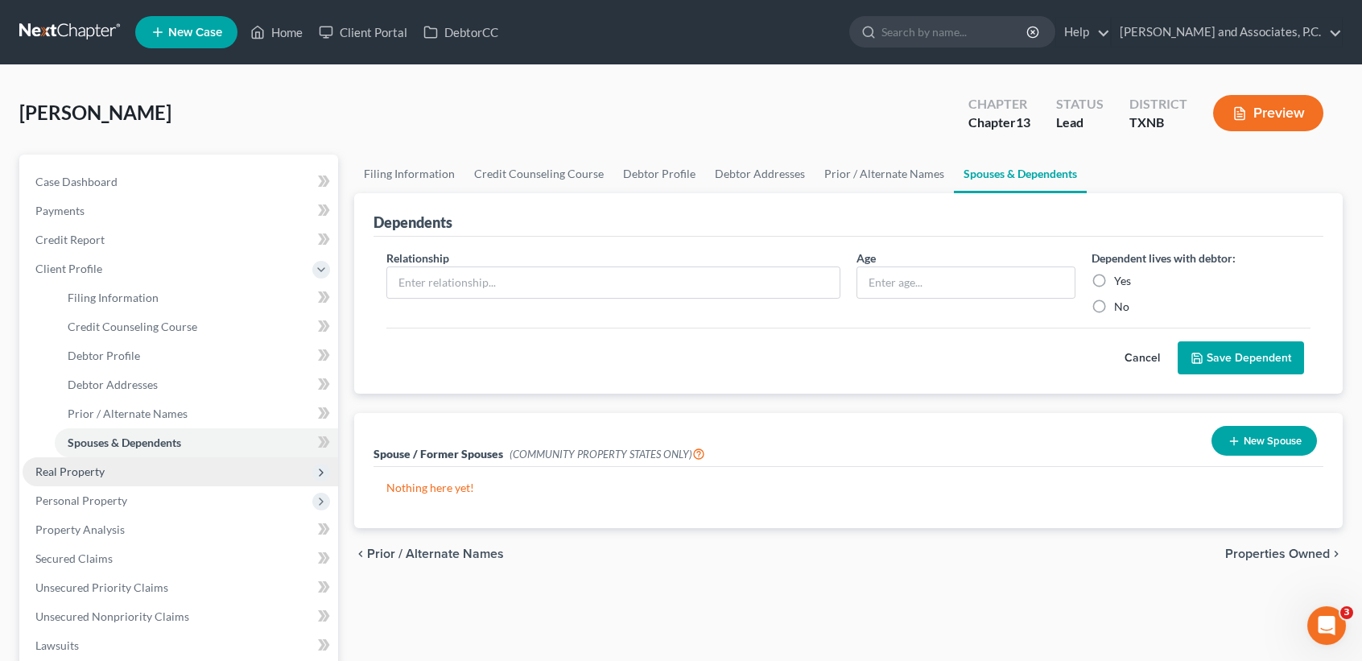
click at [95, 477] on span "Real Property" at bounding box center [181, 471] width 316 height 29
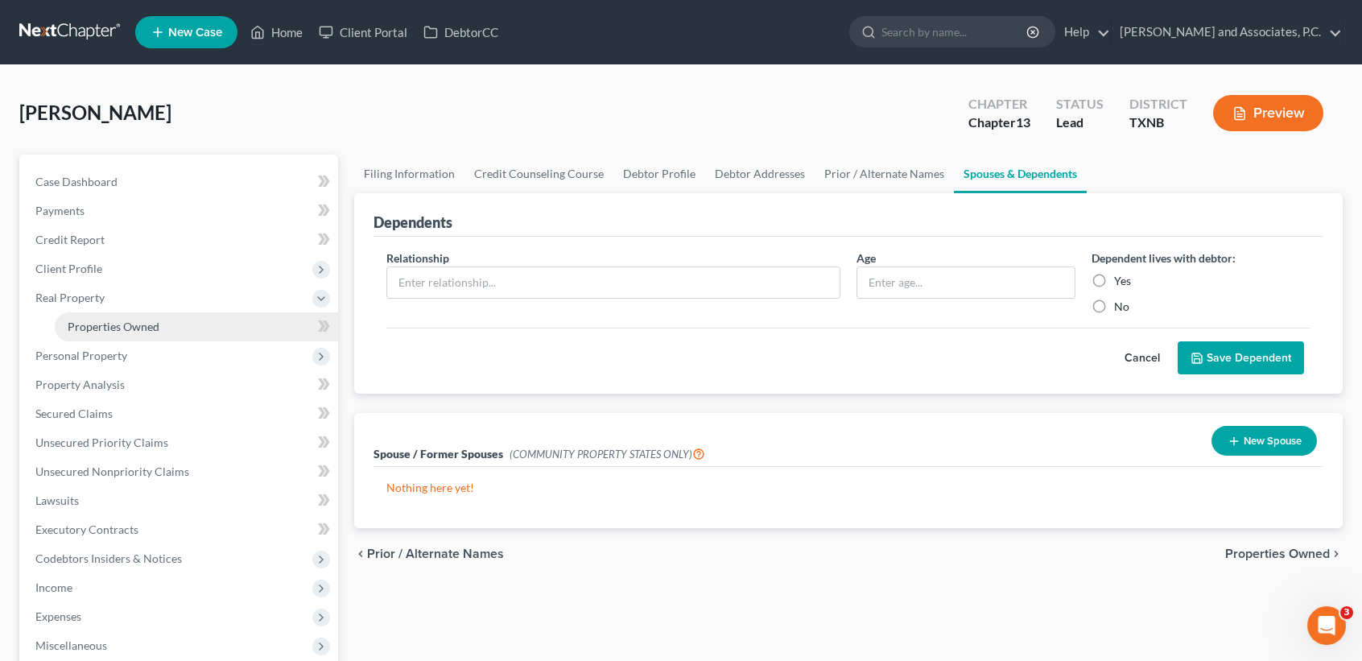
click at [154, 326] on span "Properties Owned" at bounding box center [114, 327] width 92 height 14
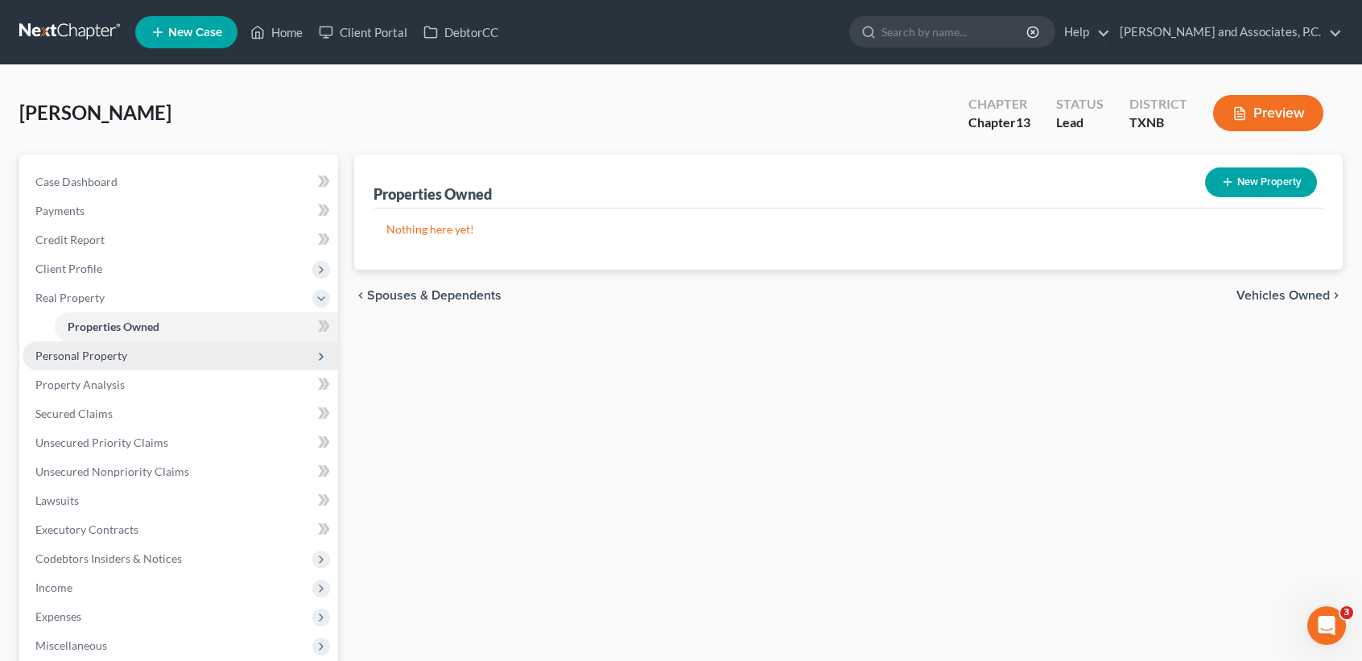
click at [68, 363] on span "Personal Property" at bounding box center [181, 355] width 316 height 29
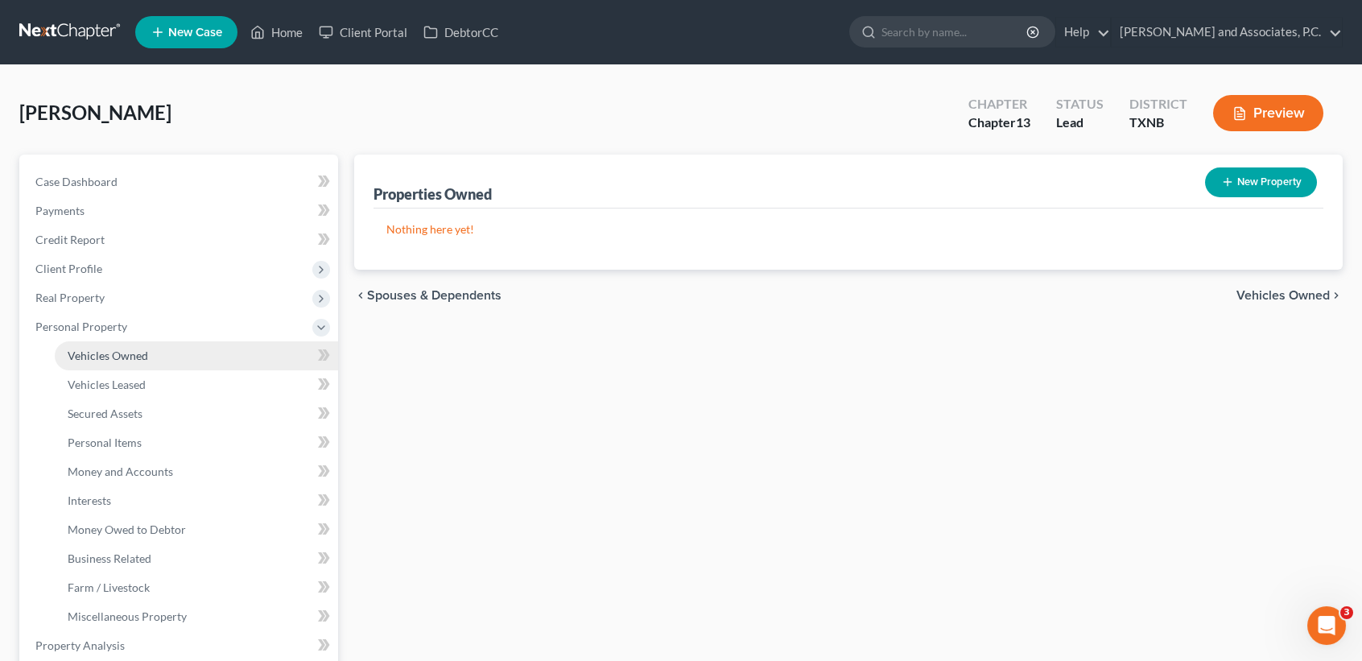
click at [84, 361] on link "Vehicles Owned" at bounding box center [196, 355] width 283 height 29
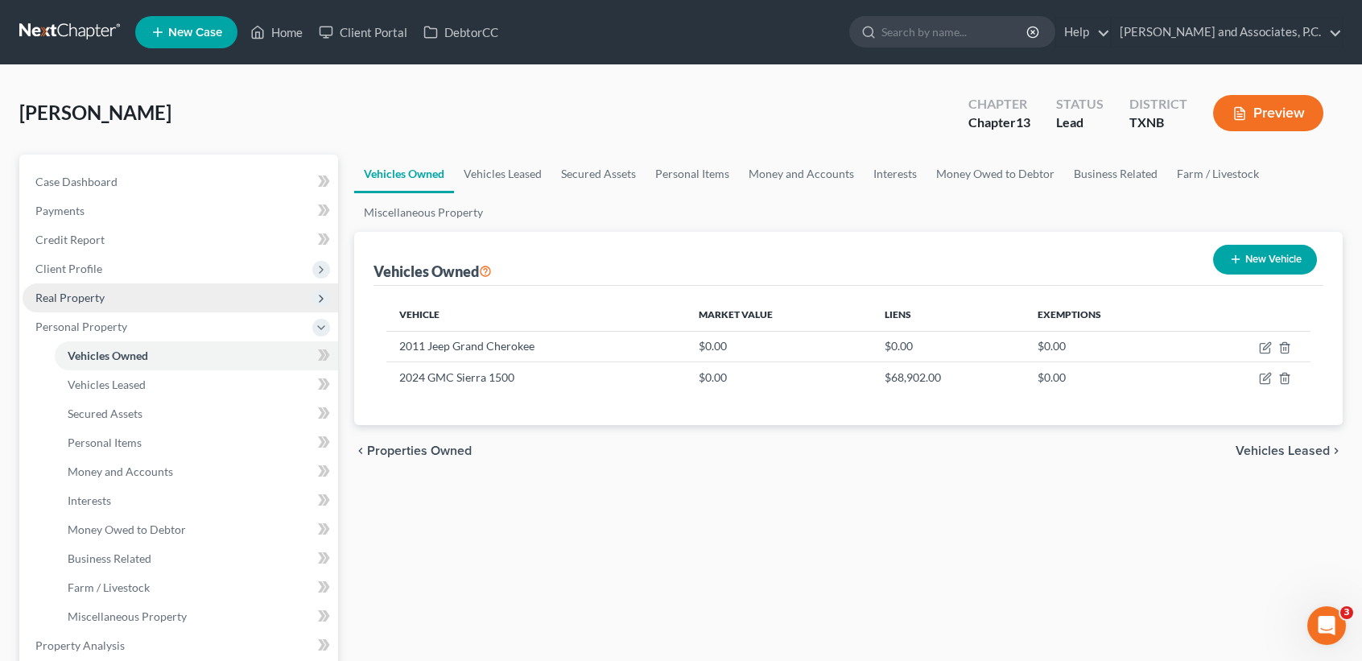
click at [92, 298] on span "Real Property" at bounding box center [69, 298] width 69 height 14
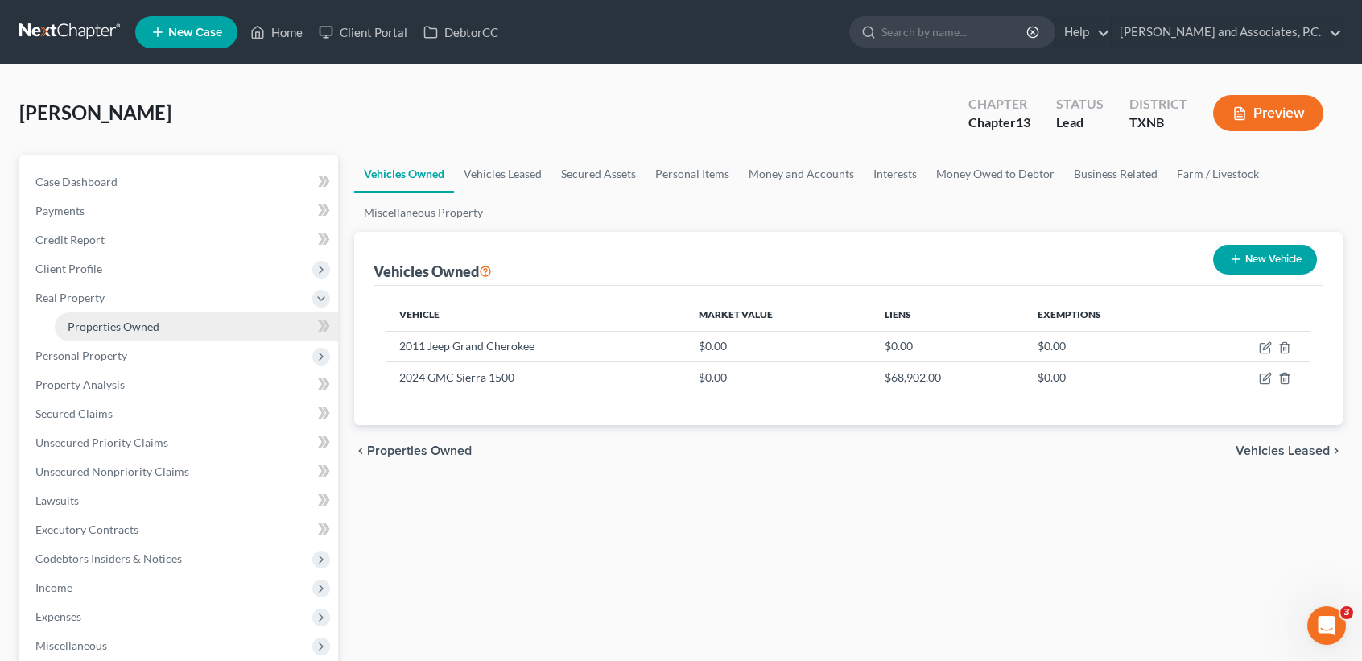
click at [98, 324] on span "Properties Owned" at bounding box center [114, 327] width 92 height 14
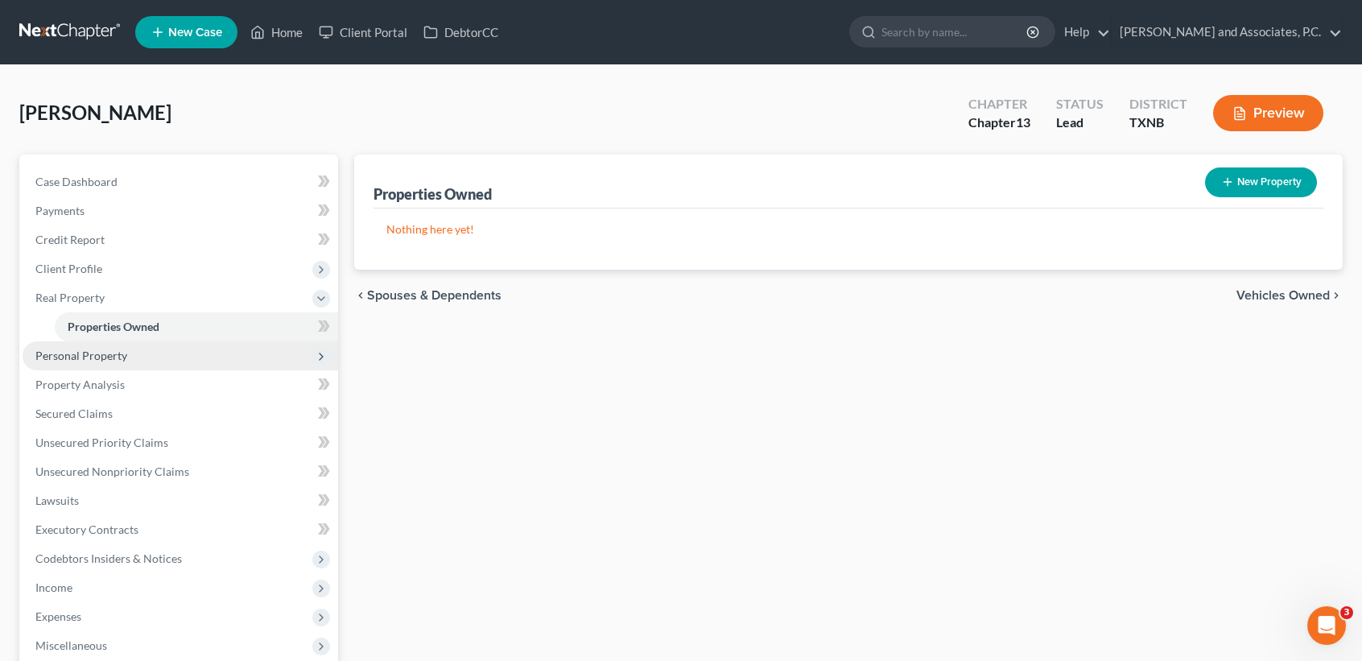
click at [107, 345] on span "Personal Property" at bounding box center [181, 355] width 316 height 29
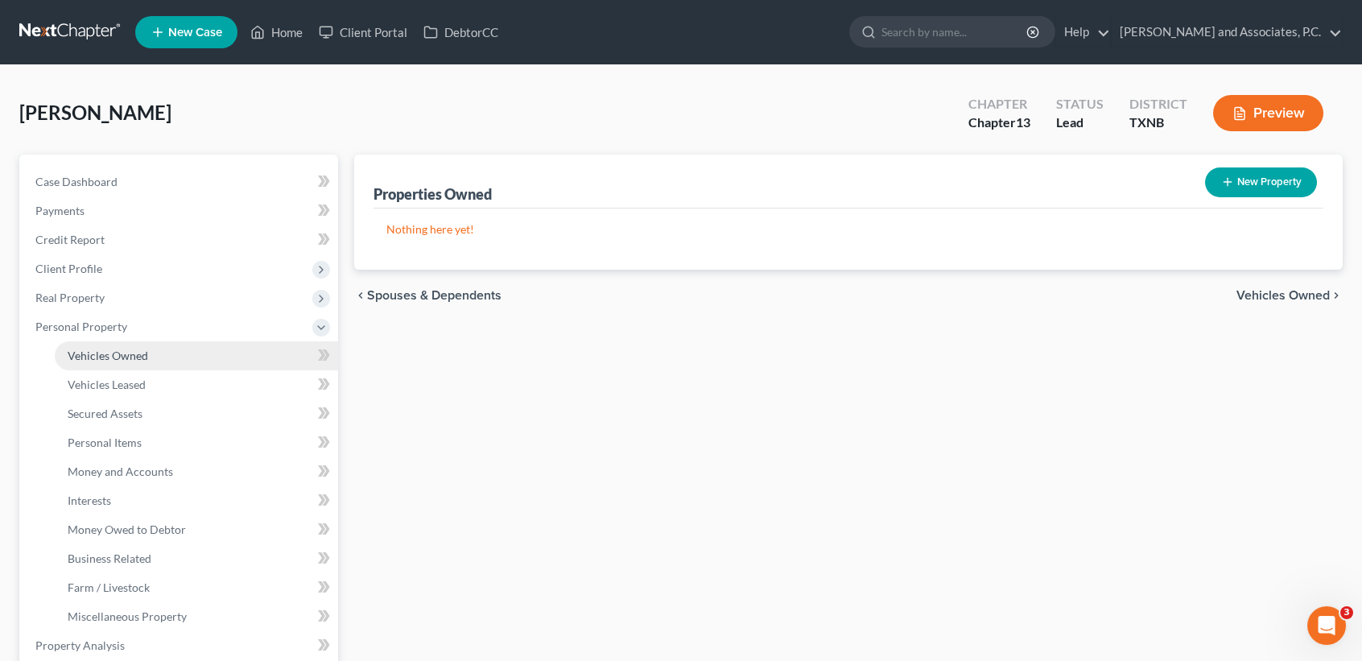
click at [98, 367] on link "Vehicles Owned" at bounding box center [196, 355] width 283 height 29
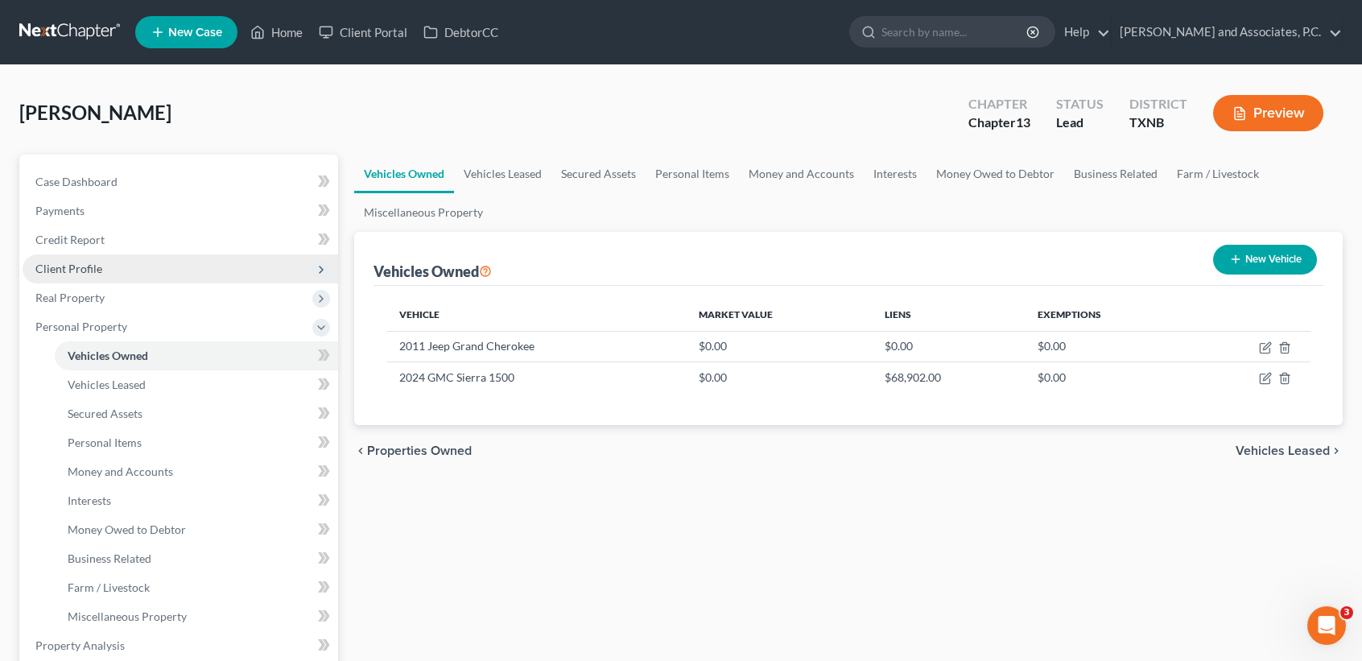
click at [83, 273] on span "Client Profile" at bounding box center [68, 269] width 67 height 14
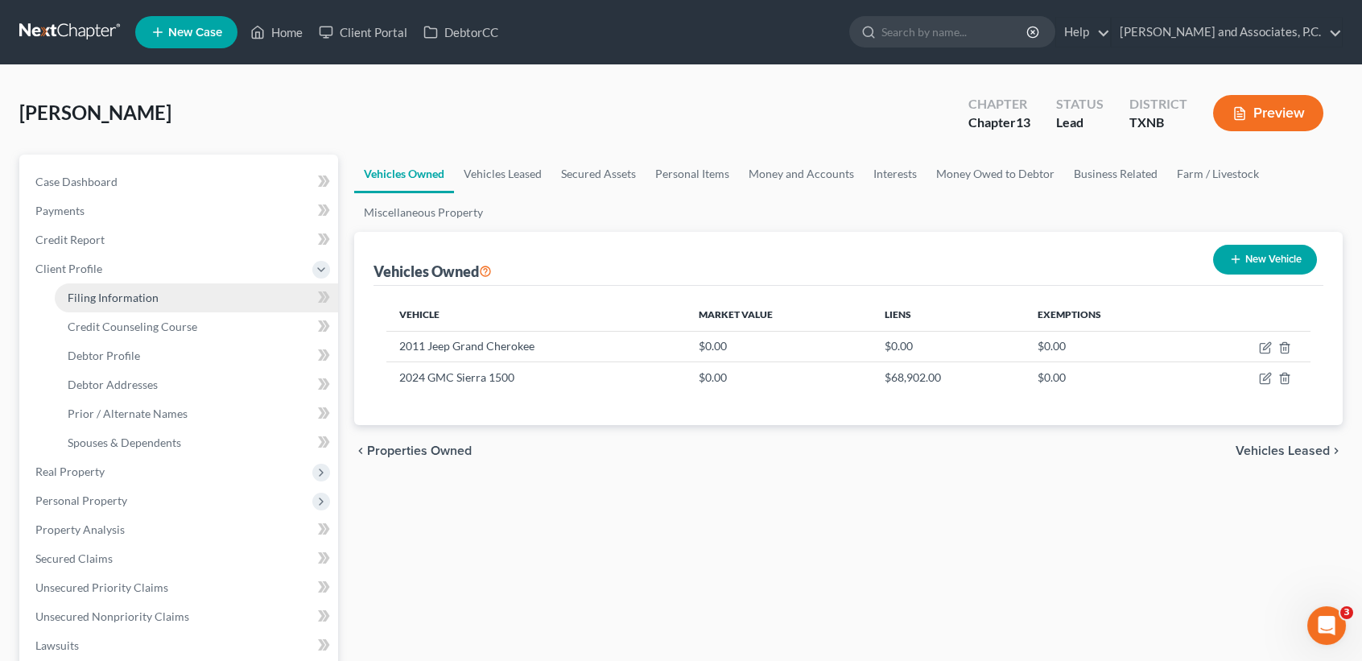
click at [84, 296] on span "Filing Information" at bounding box center [113, 298] width 91 height 14
select select "1"
select select "0"
select select "3"
select select "78"
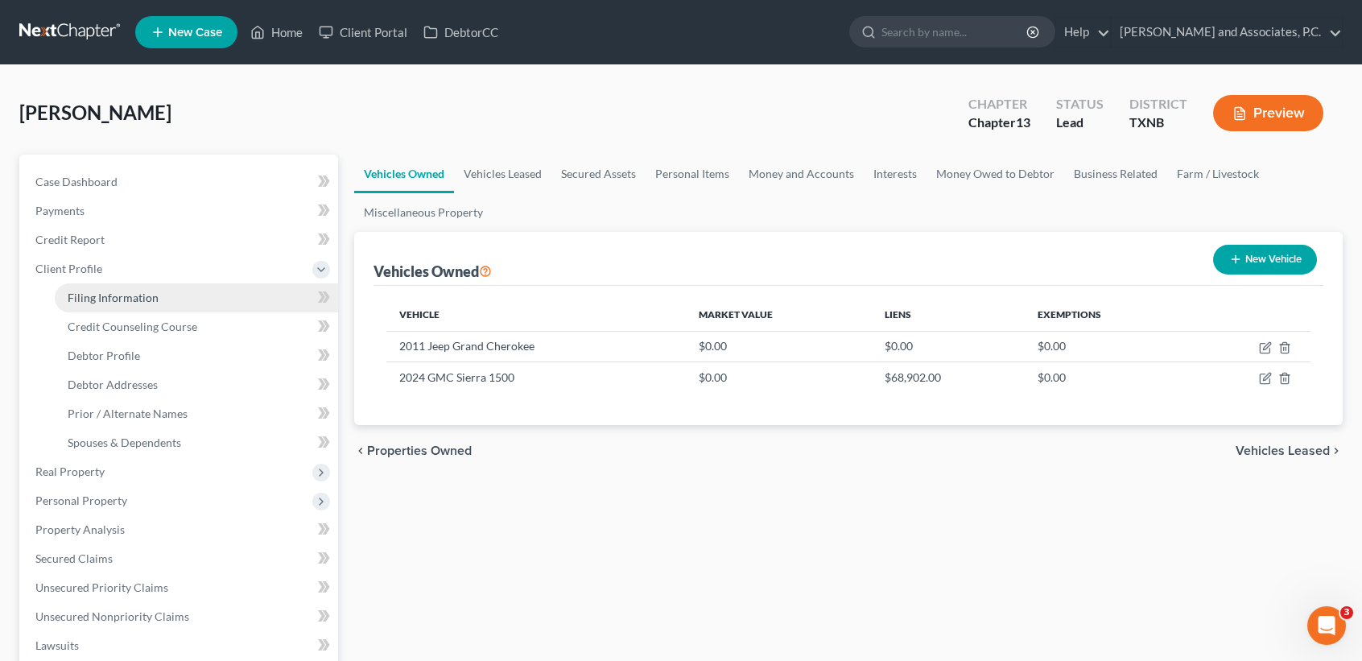
select select "0"
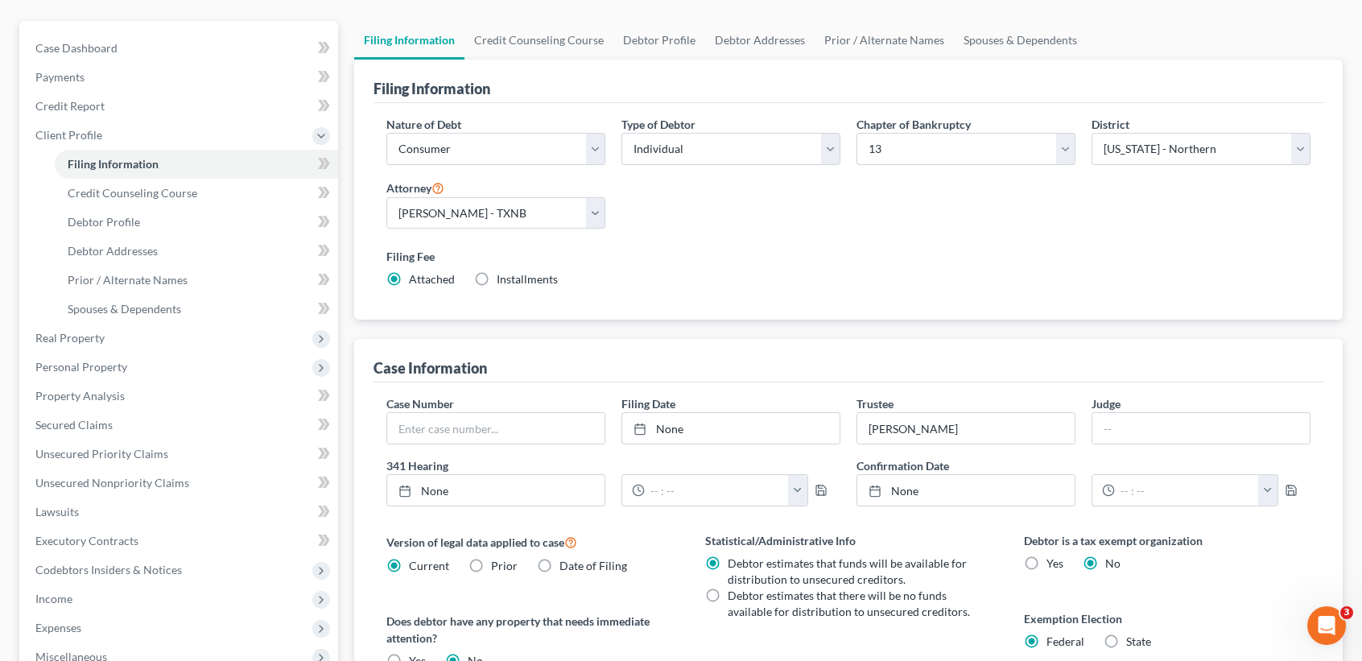
scroll to position [424, 0]
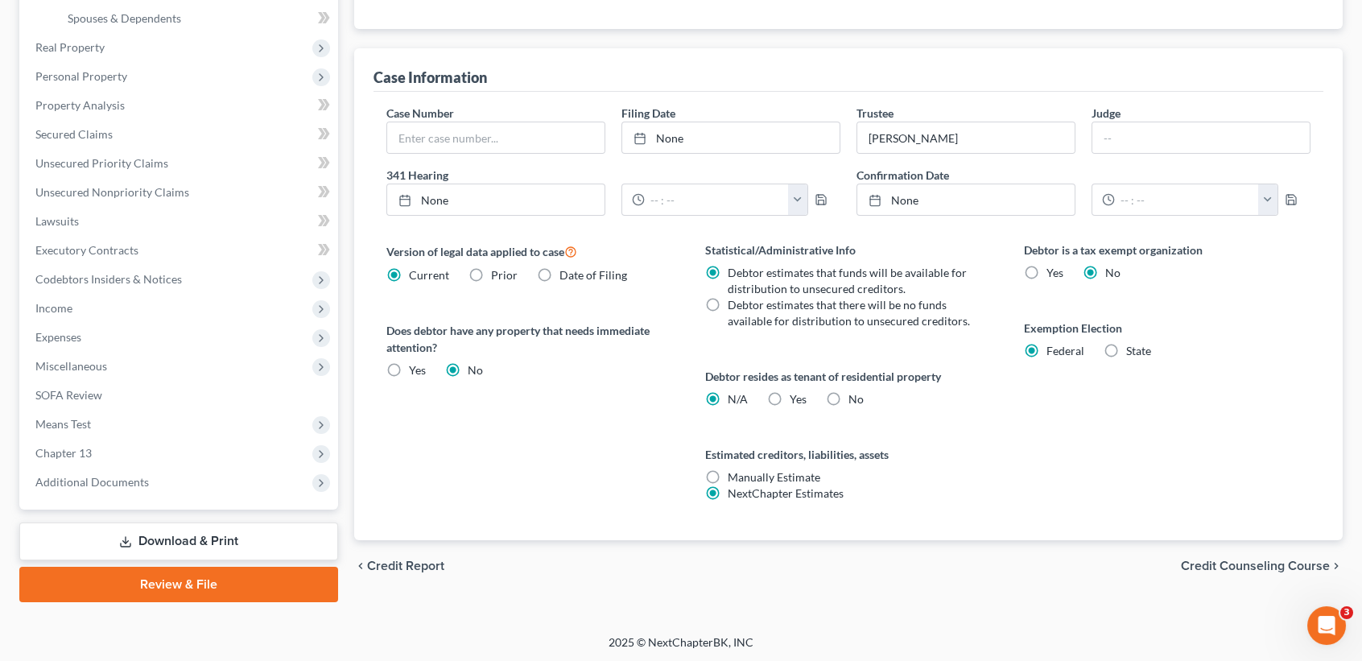
click at [1126, 343] on label "State" at bounding box center [1138, 351] width 25 height 16
click at [1133, 343] on input "State" at bounding box center [1138, 348] width 10 height 10
radio input "true"
radio input "false"
click at [1078, 401] on select "State [US_STATE] AK AR AZ CA CO CT DE DC [GEOGRAPHIC_DATA] [GEOGRAPHIC_DATA] GU…" at bounding box center [1167, 405] width 287 height 32
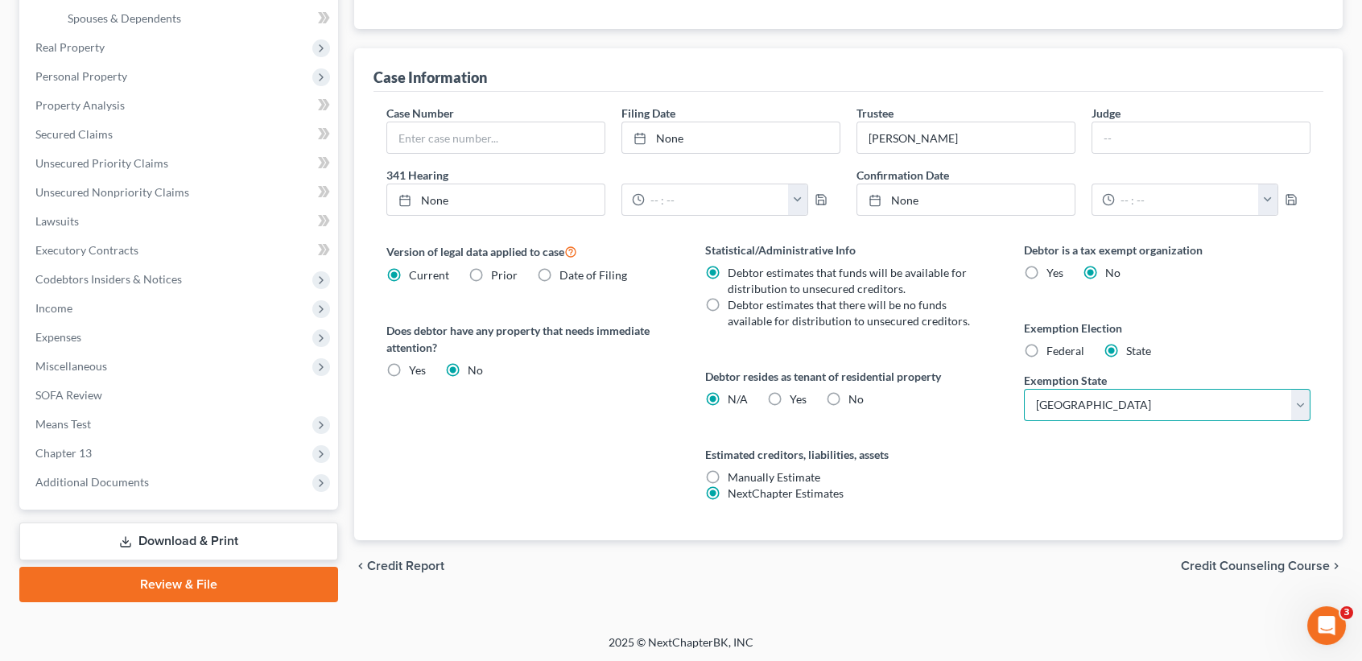
select select "28"
click at [1024, 389] on select "State [US_STATE] AK AR AZ CA CO CT DE DC [GEOGRAPHIC_DATA] [GEOGRAPHIC_DATA] GU…" at bounding box center [1167, 405] width 287 height 32
click at [1164, 472] on div "Debtor is a tax exempt organization Yes No Exemption Election Federal State Exe…" at bounding box center [1167, 390] width 319 height 299
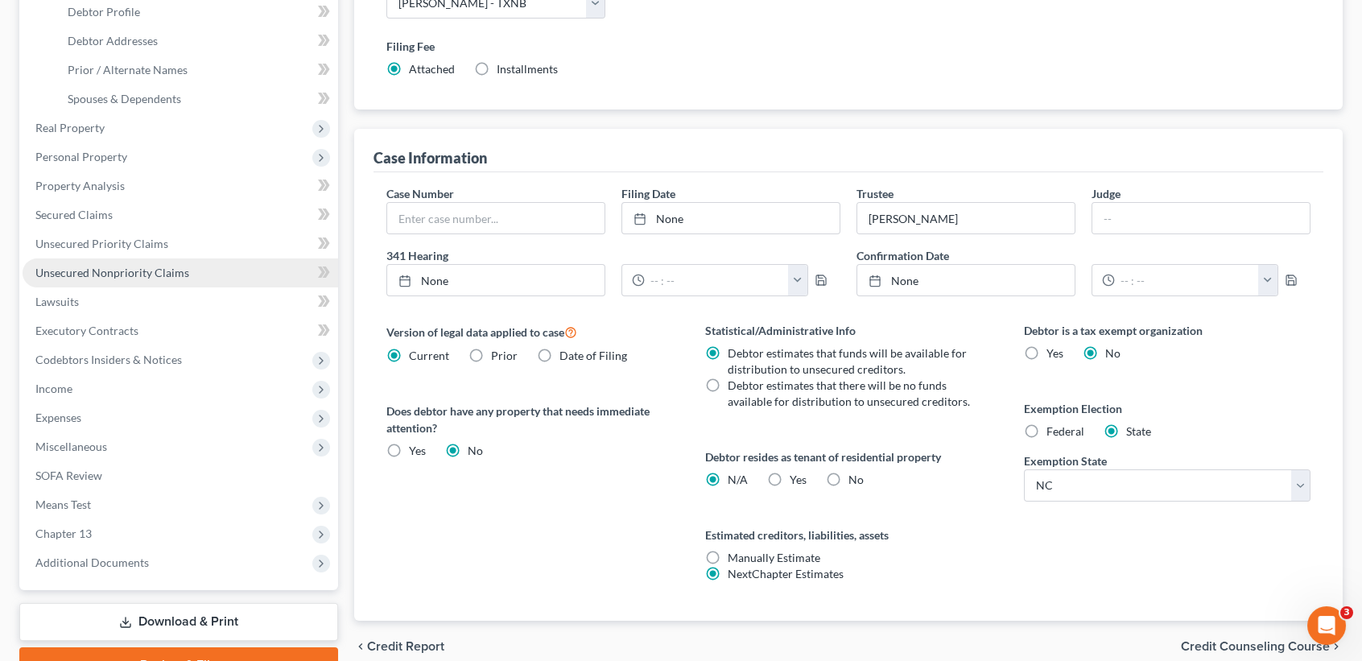
scroll to position [209, 0]
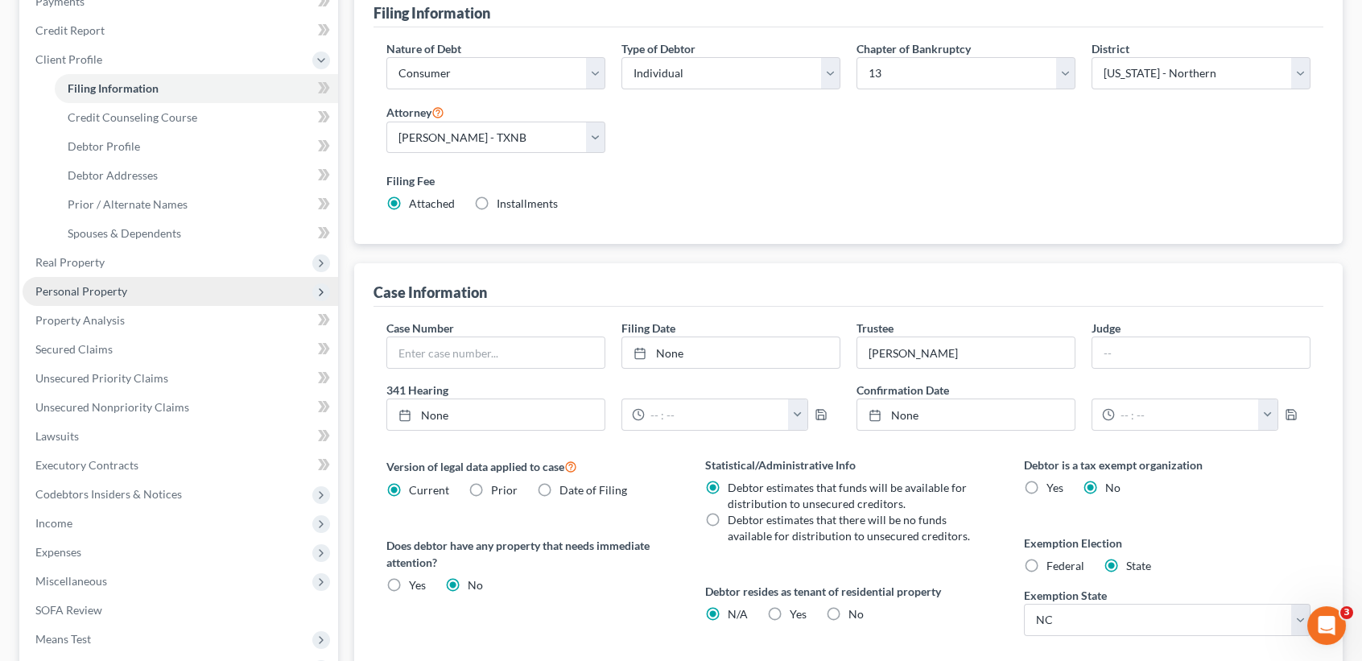
click at [114, 287] on span "Personal Property" at bounding box center [81, 291] width 92 height 14
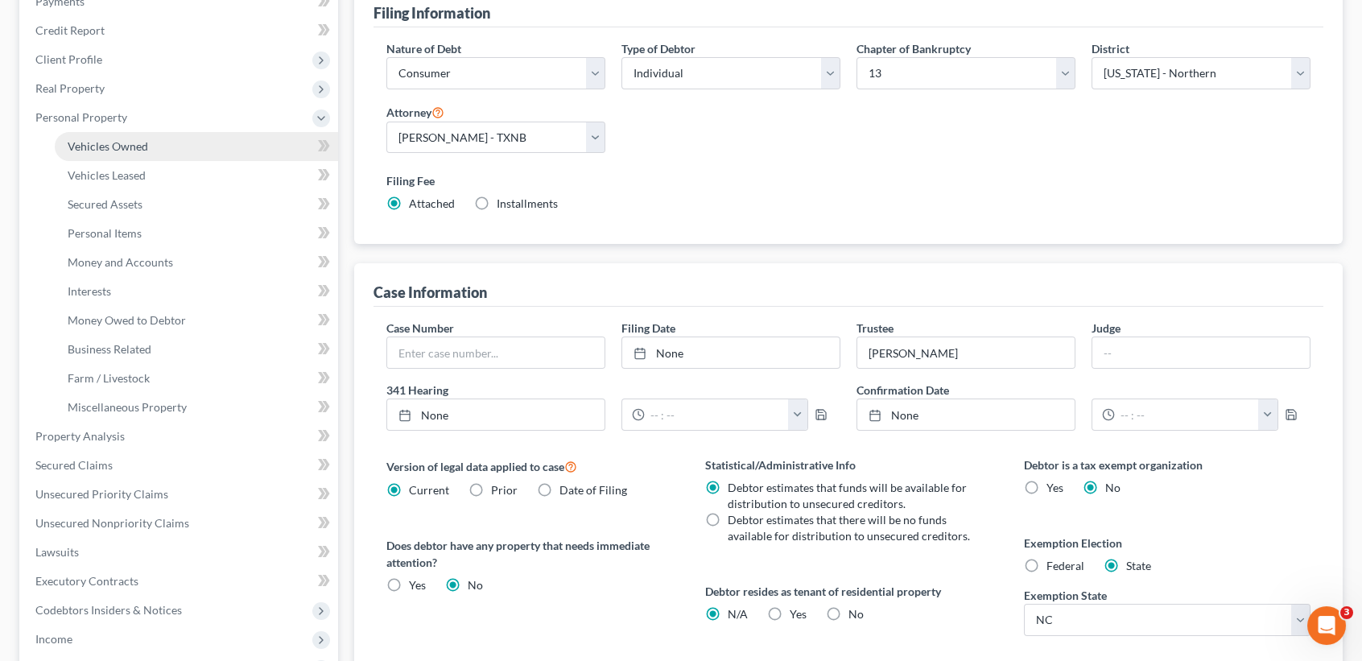
click at [124, 144] on span "Vehicles Owned" at bounding box center [108, 146] width 80 height 14
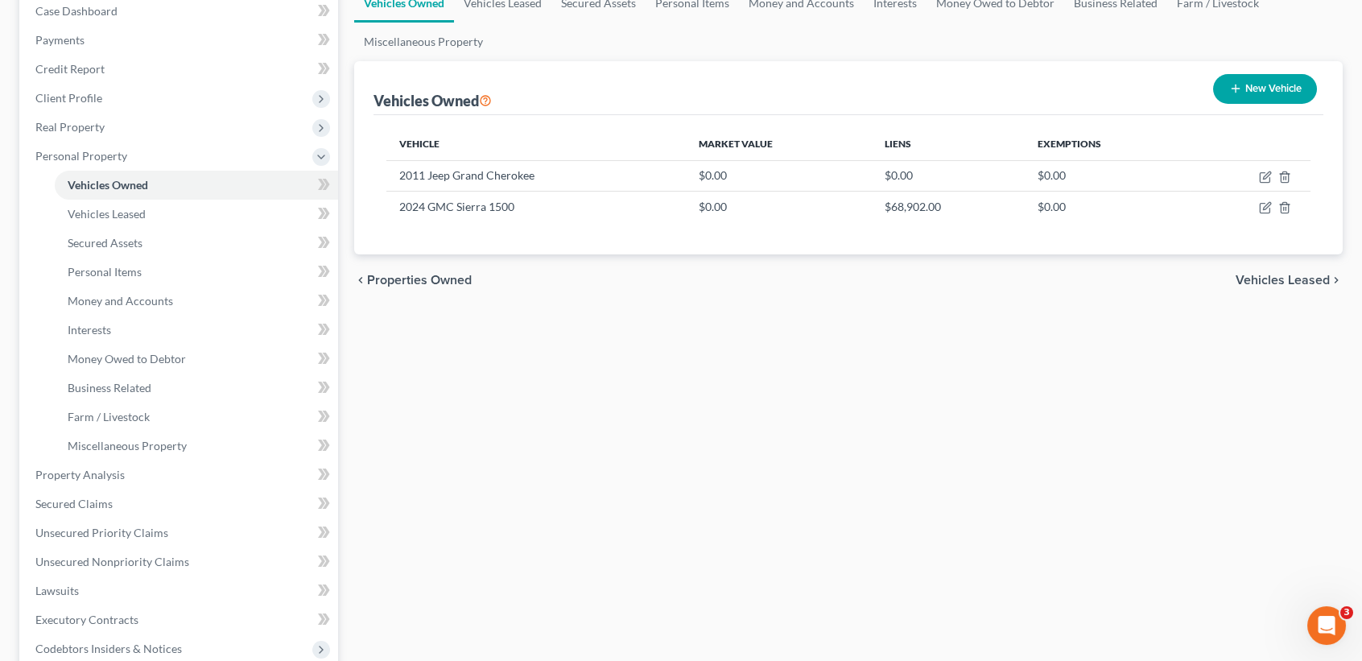
scroll to position [429, 0]
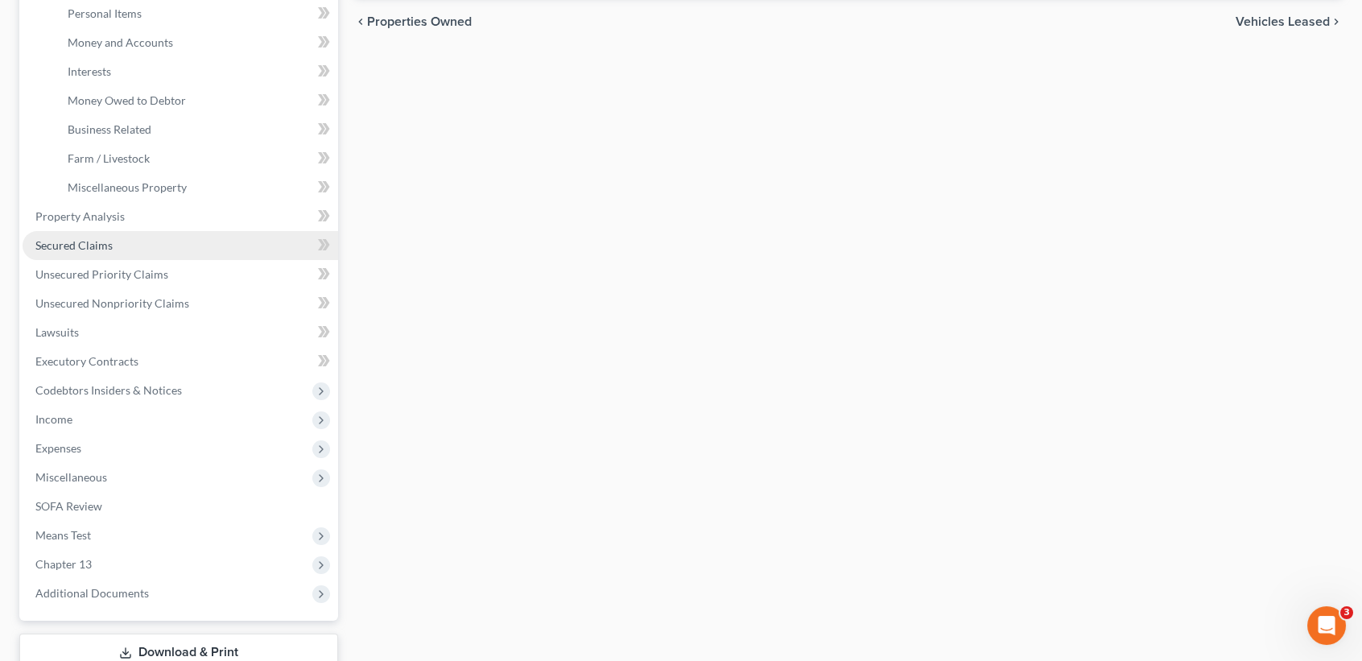
drag, startPoint x: 69, startPoint y: 233, endPoint x: 83, endPoint y: 237, distance: 14.1
click at [70, 233] on link "Secured Claims" at bounding box center [181, 245] width 316 height 29
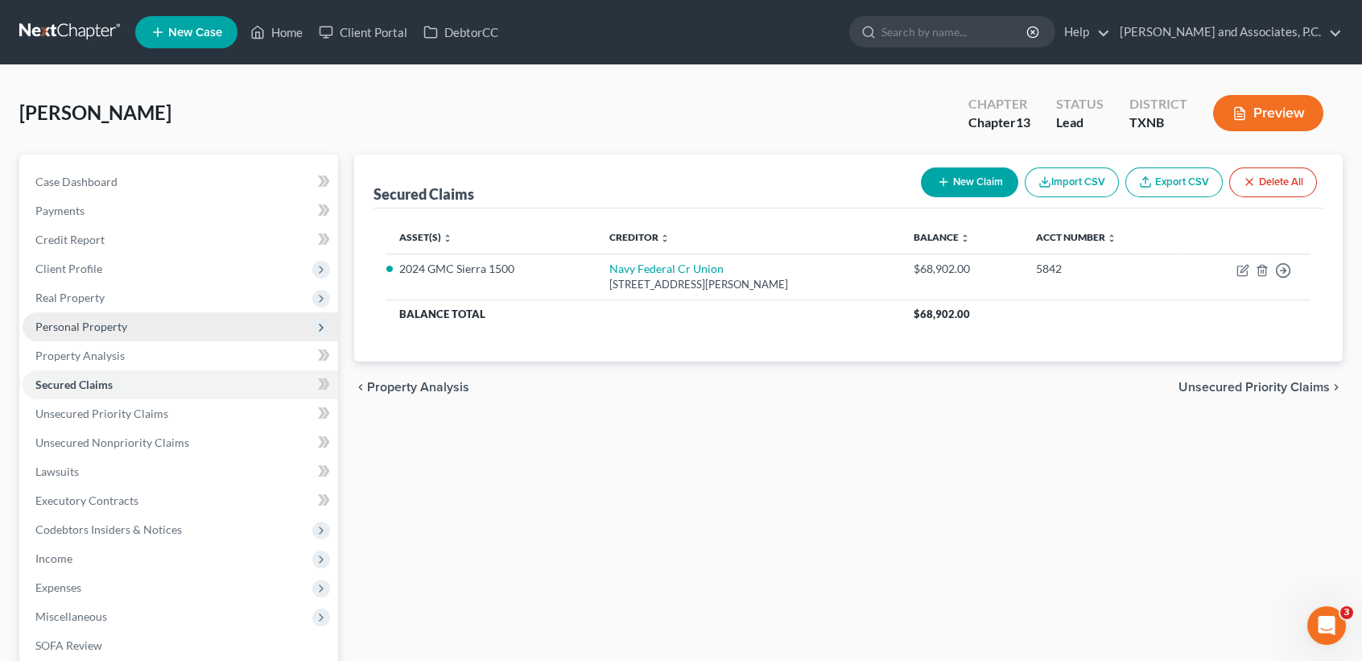
click at [104, 323] on span "Personal Property" at bounding box center [81, 327] width 92 height 14
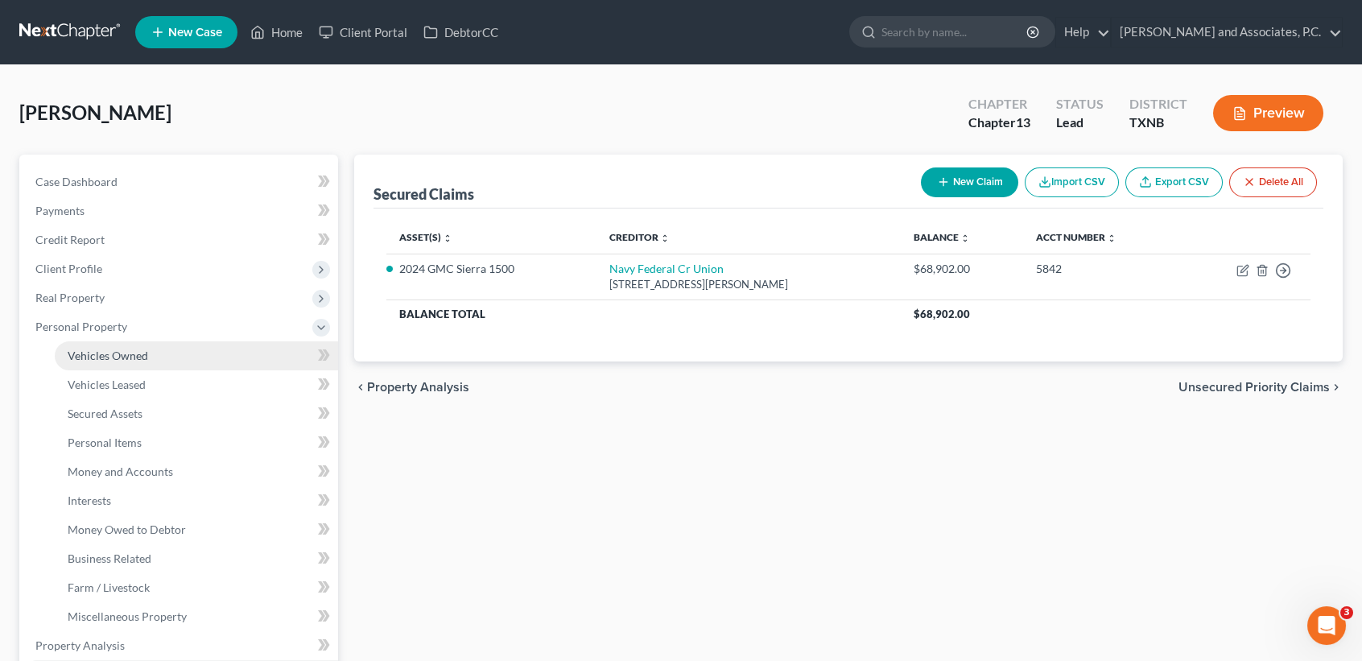
click at [104, 349] on span "Vehicles Owned" at bounding box center [108, 356] width 80 height 14
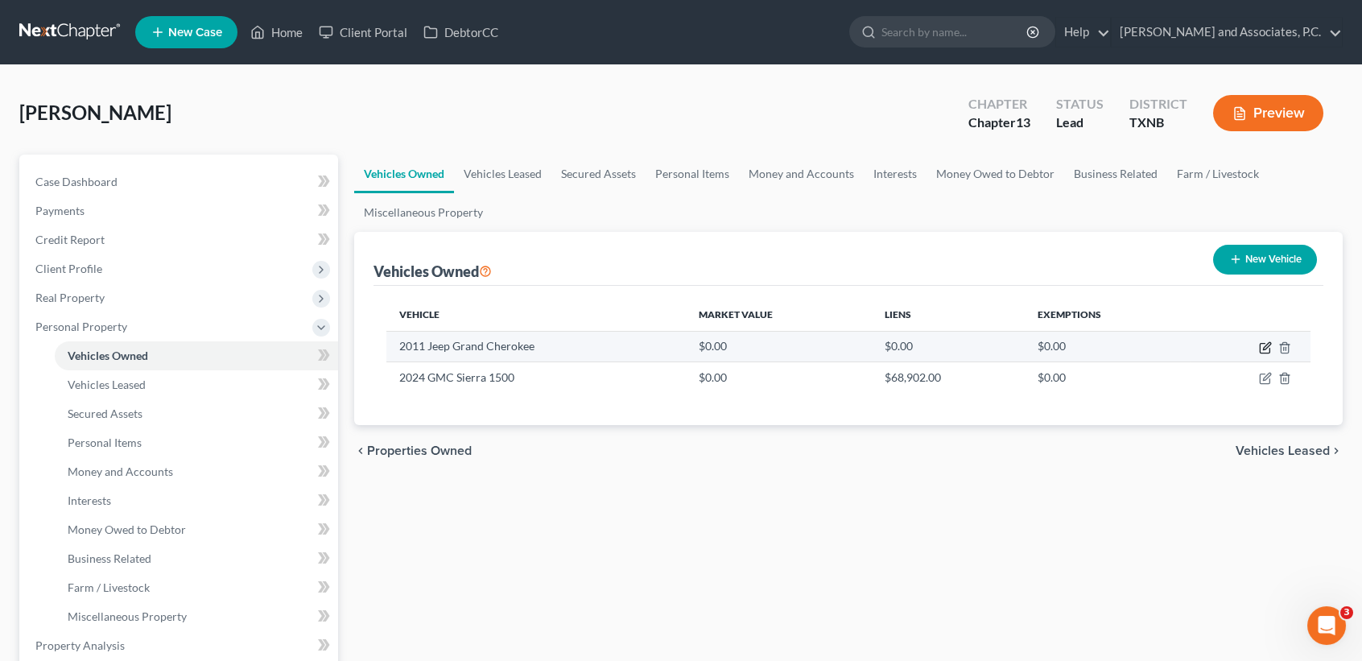
click at [1260, 344] on icon "button" at bounding box center [1265, 349] width 10 height 10
select select "0"
select select "15"
select select "2"
select select "0"
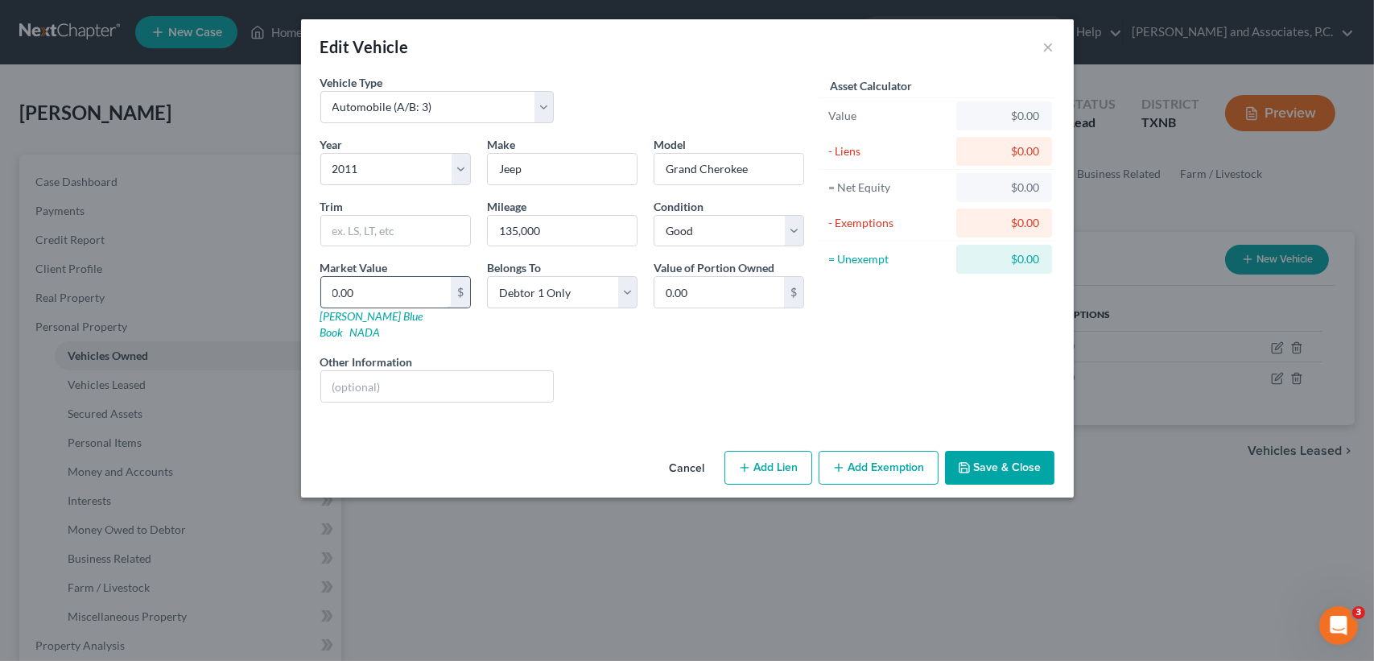
click at [420, 294] on input "0.00" at bounding box center [386, 292] width 130 height 31
type input "7"
type input "7.00"
type input "70"
type input "70.00"
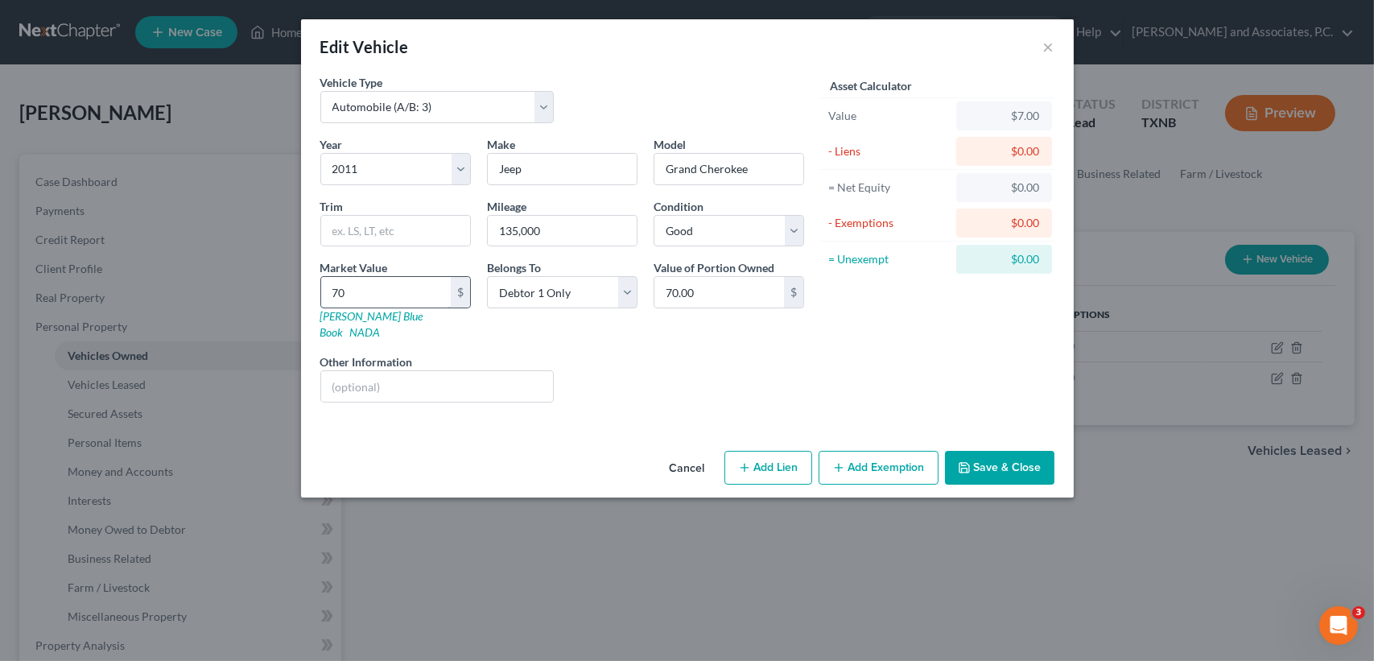
type input "700"
type input "700.00"
type input "7000"
type input "7,000.00"
type input "7,00"
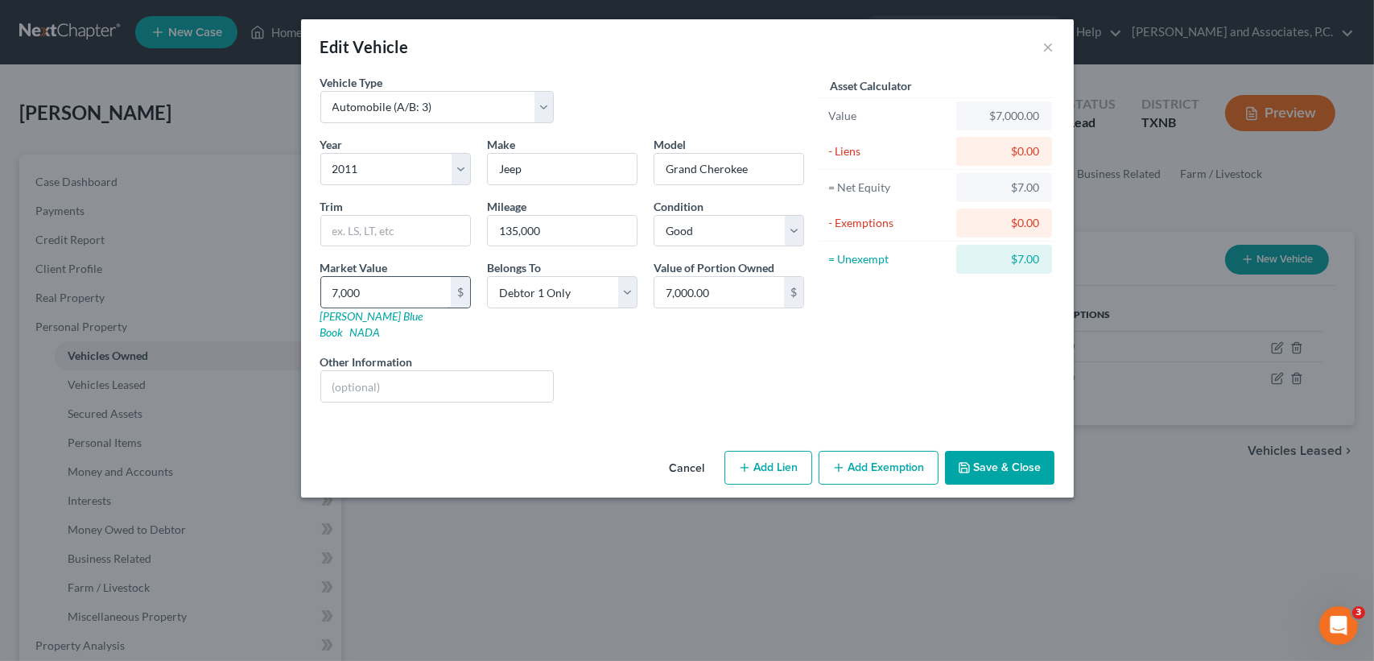
type input "700.00"
type input "70"
type input "70.00"
type input "7"
type input "7.00"
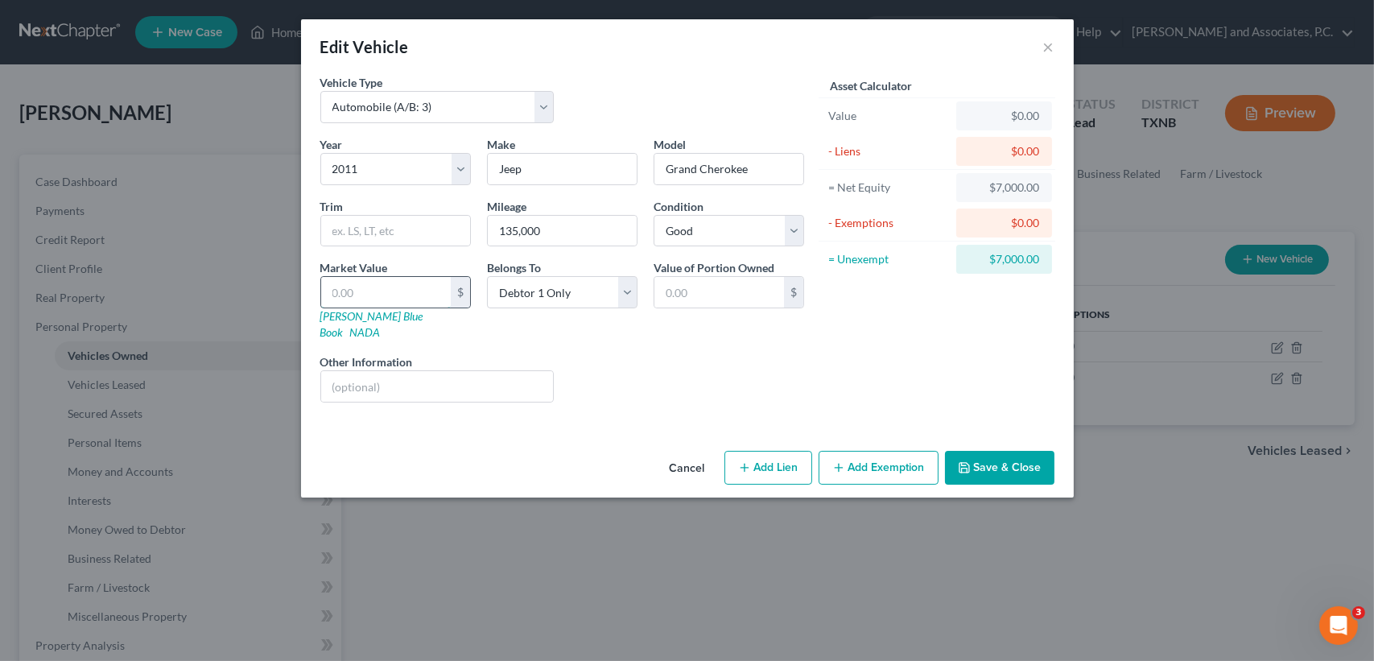
type input "8"
type input "8.00"
type input "80"
type input "80.00"
type input "800"
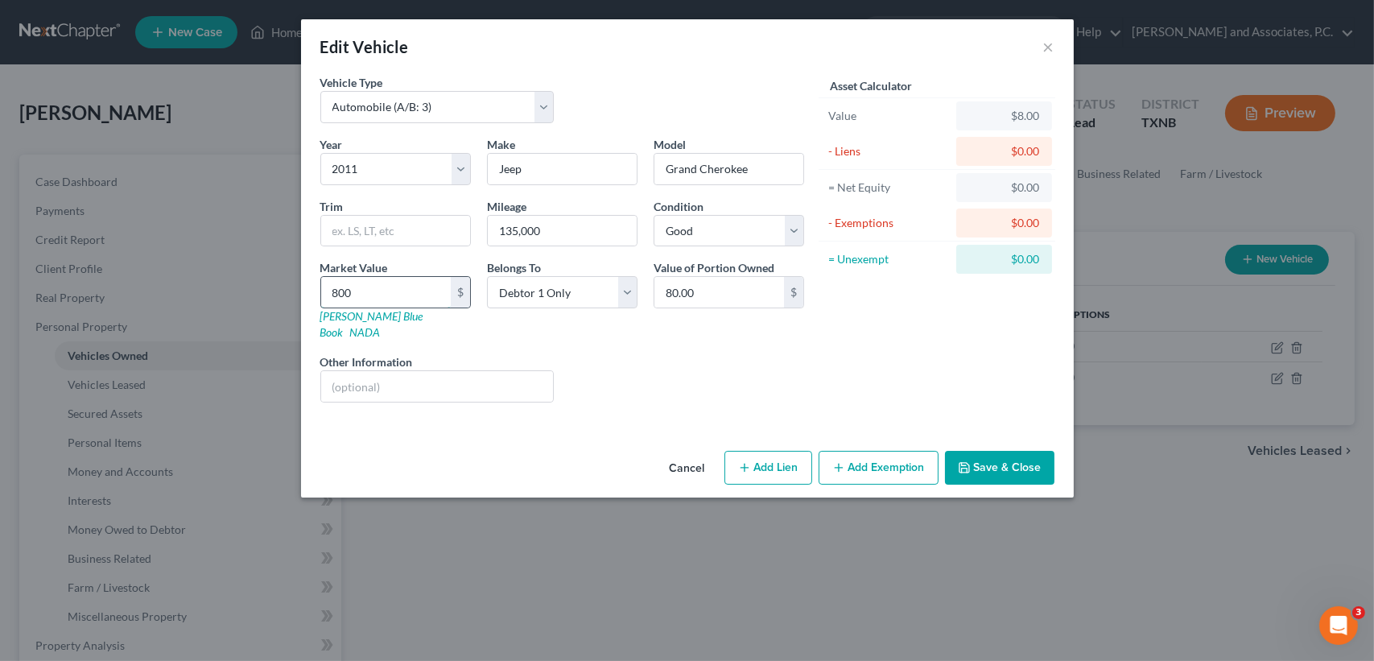
type input "800.00"
type input "8000"
type input "8,000.00"
click at [988, 451] on button "Save & Close" at bounding box center [999, 468] width 109 height 34
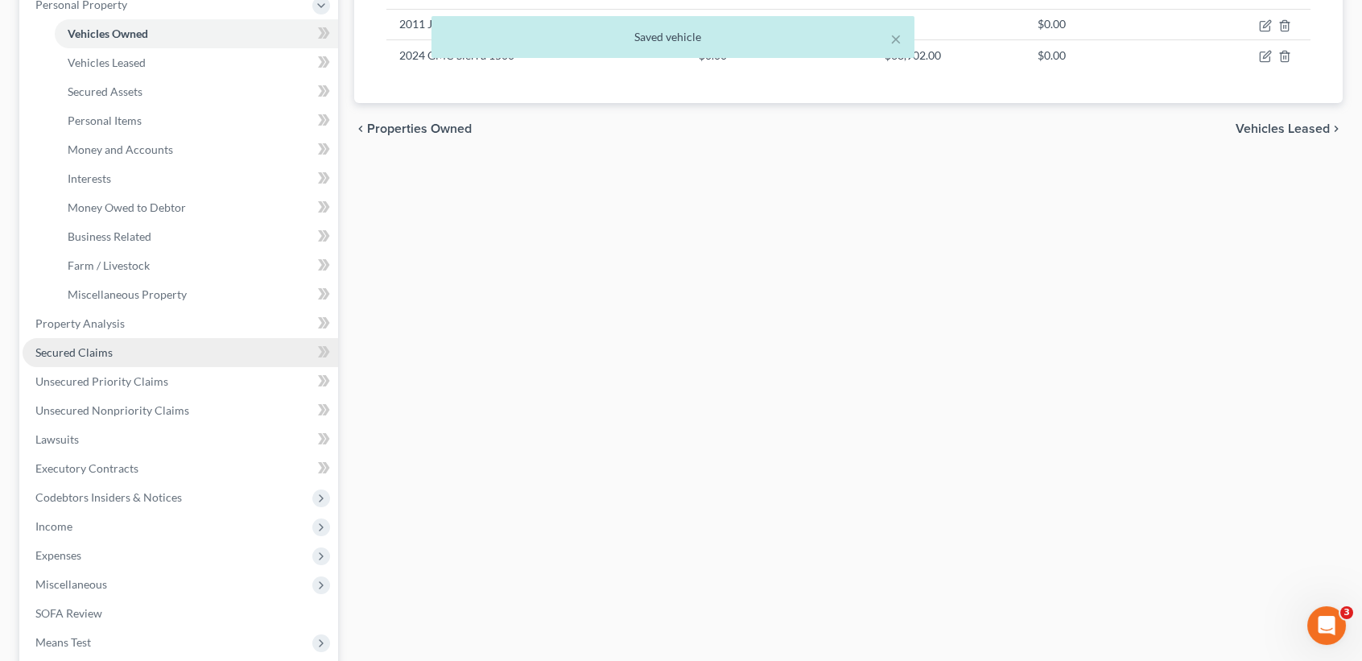
click at [104, 345] on span "Secured Claims" at bounding box center [73, 352] width 77 height 14
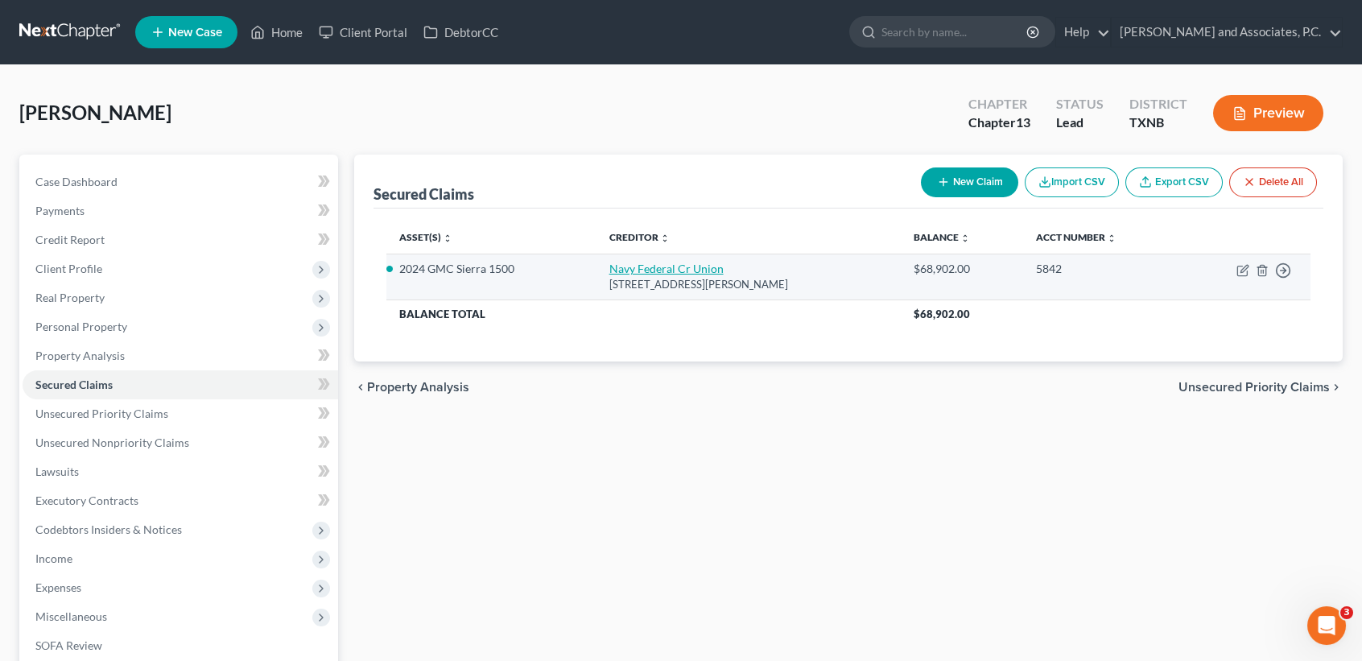
click at [653, 265] on link "Navy Federal Cr Union" at bounding box center [666, 269] width 114 height 14
select select "48"
select select "0"
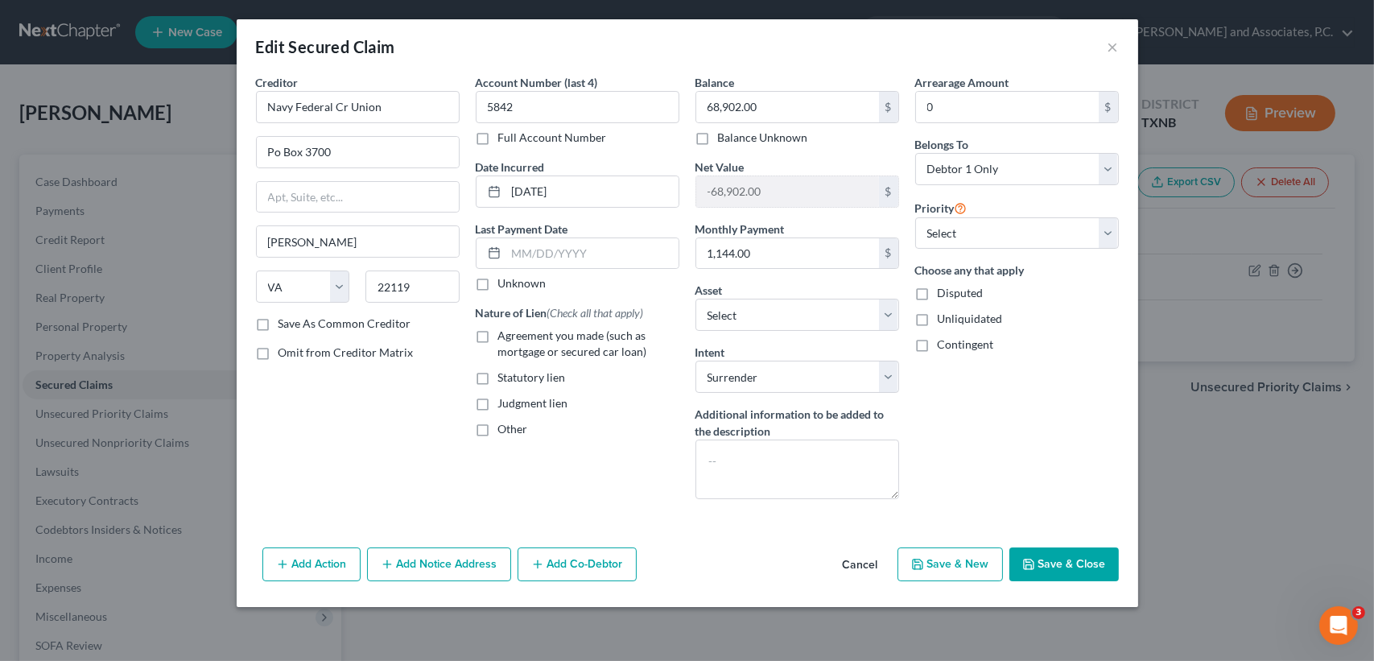
drag, startPoint x: 1062, startPoint y: 567, endPoint x: 548, endPoint y: 430, distance: 532.4
click at [1061, 567] on button "Save & Close" at bounding box center [1063, 564] width 109 height 34
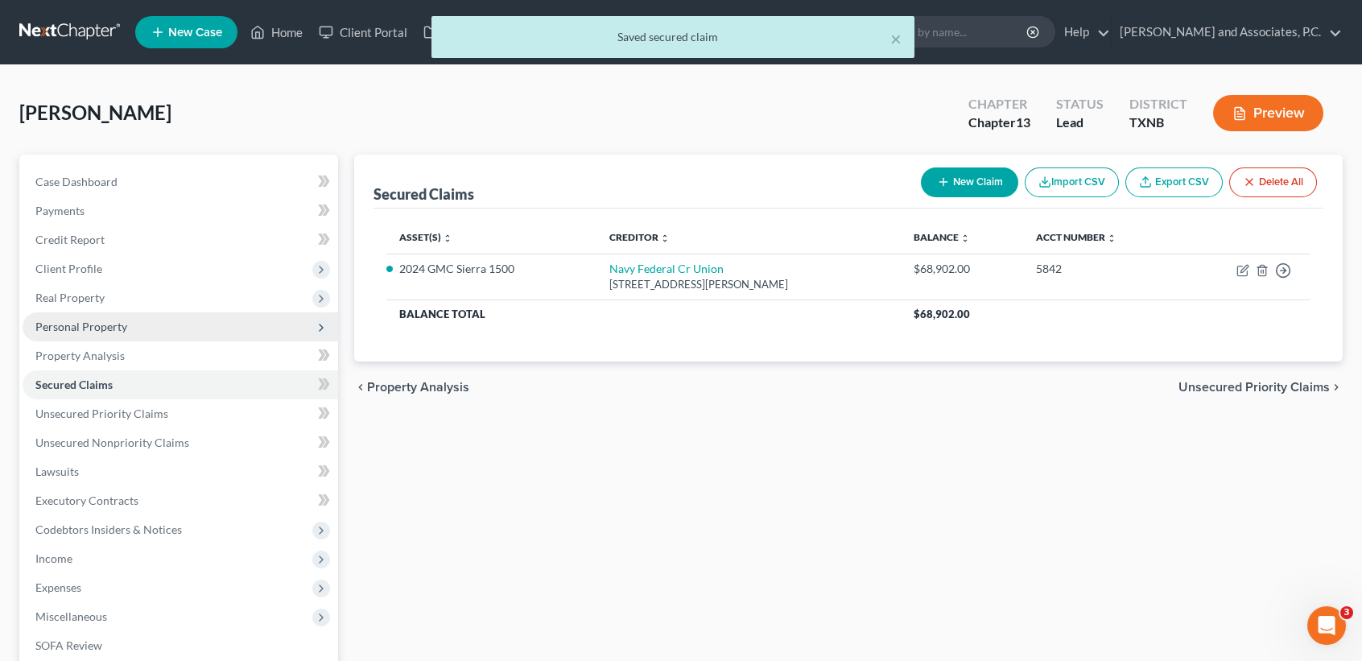
click at [85, 315] on span "Personal Property" at bounding box center [181, 326] width 316 height 29
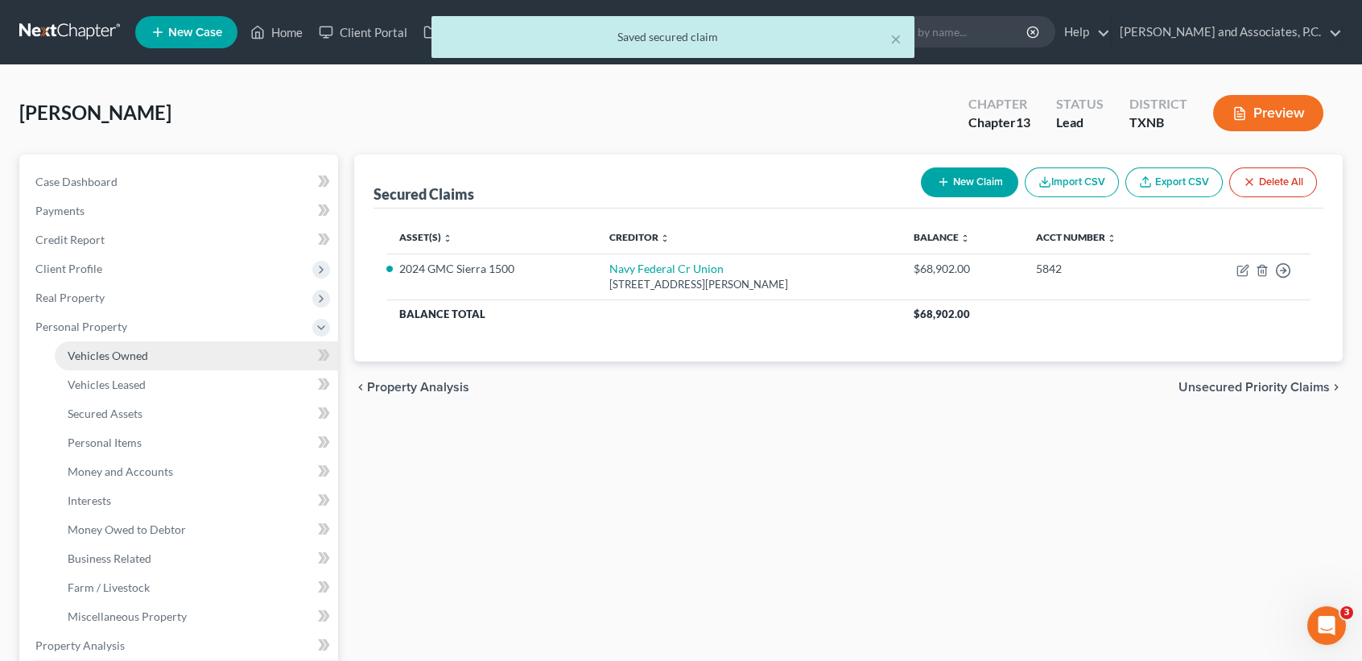
click at [105, 346] on link "Vehicles Owned" at bounding box center [196, 355] width 283 height 29
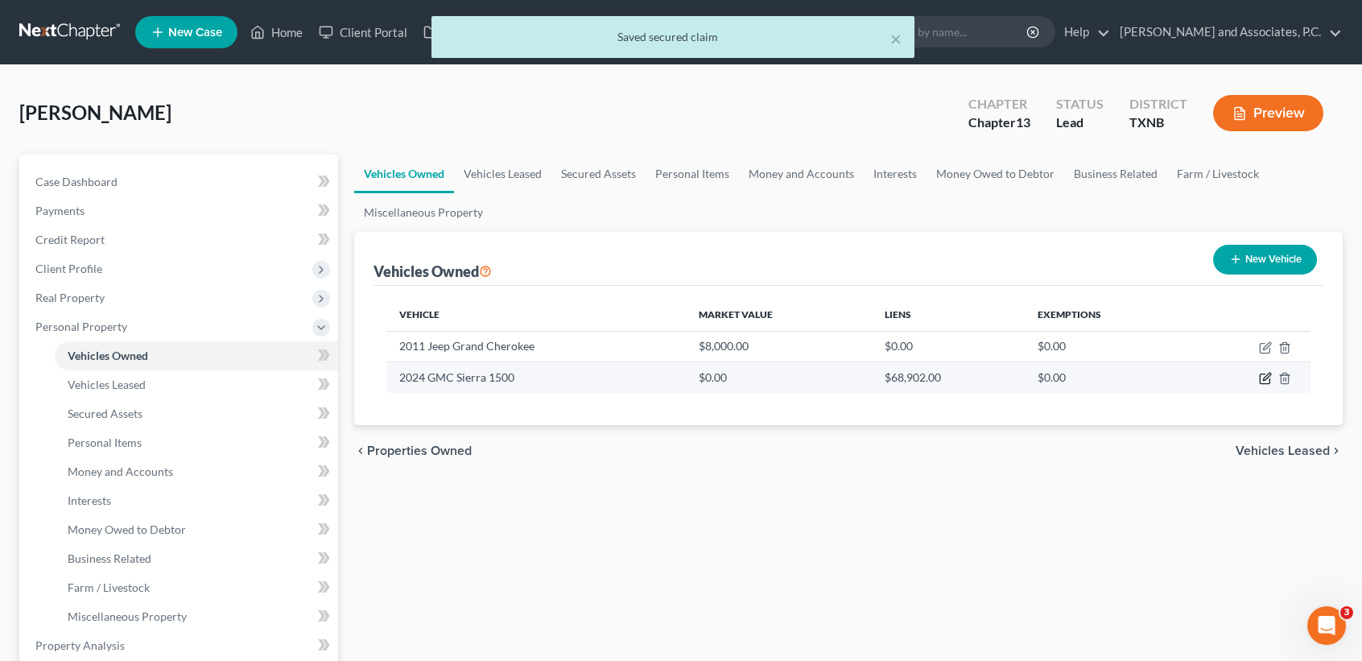
click at [1264, 378] on icon "button" at bounding box center [1265, 378] width 13 height 13
select select "0"
select select "2"
select select "0"
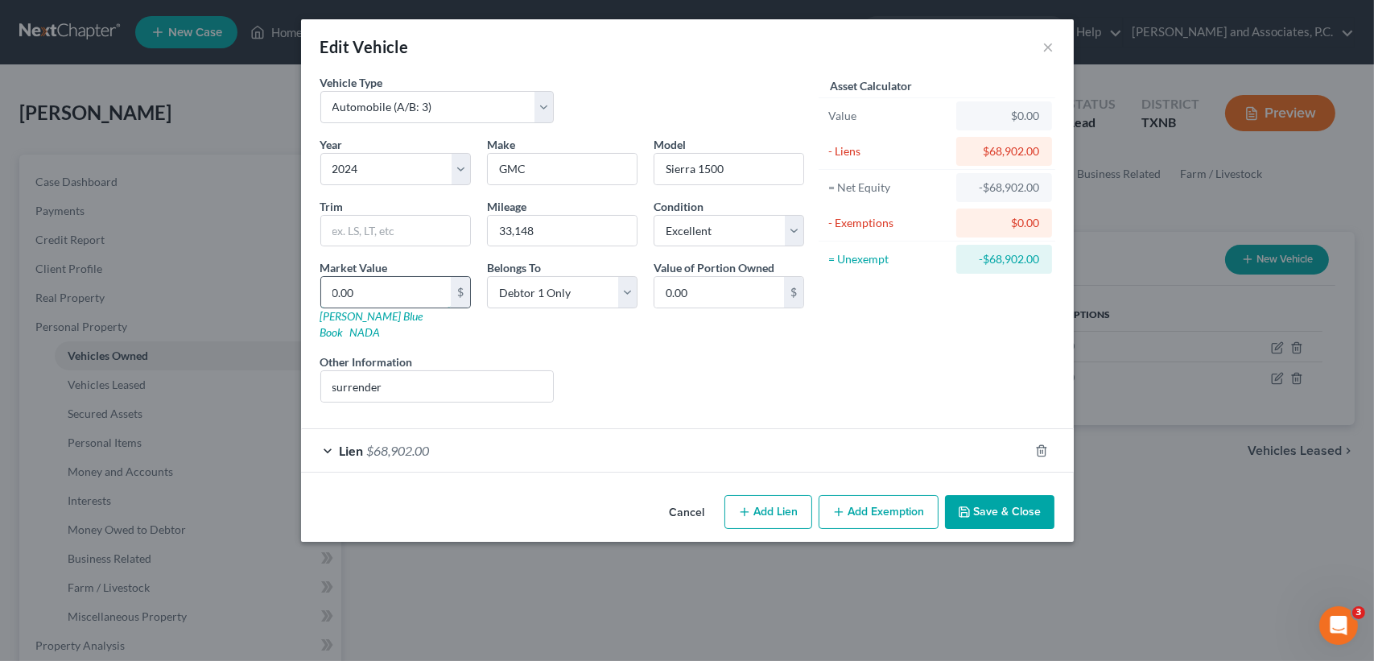
click at [431, 291] on input "0.00" at bounding box center [386, 292] width 130 height 31
type input "6"
type input "6.00"
type input "68"
type input "68.00"
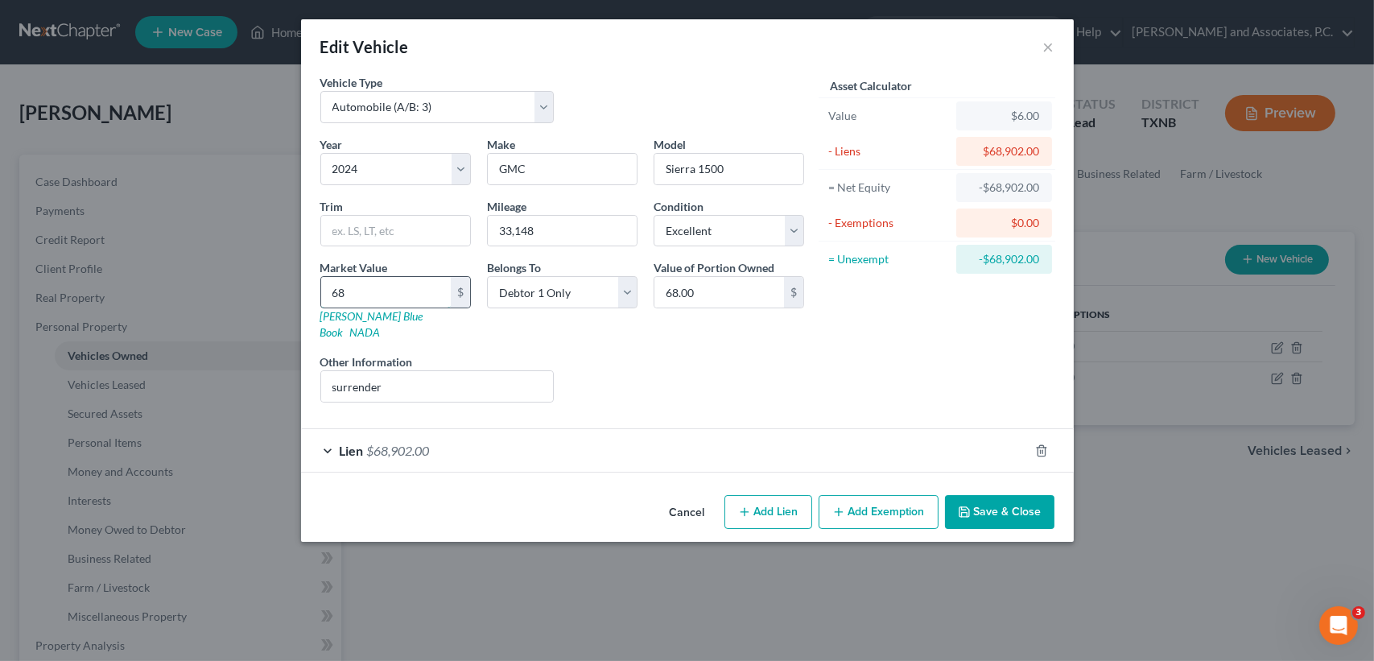
type input "689"
type input "689.00"
type input "6890"
type input "6,890.00"
type input "6,8902"
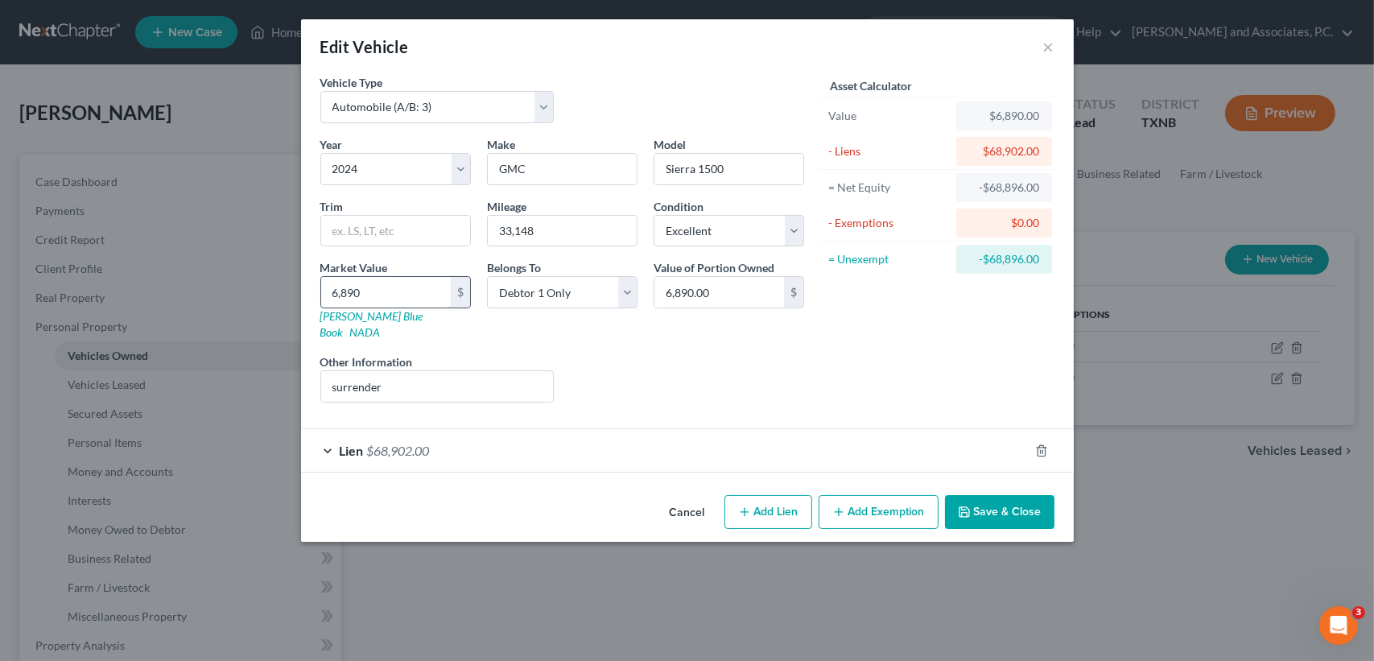
type input "68,902.00"
click at [992, 500] on button "Save & Close" at bounding box center [999, 512] width 109 height 34
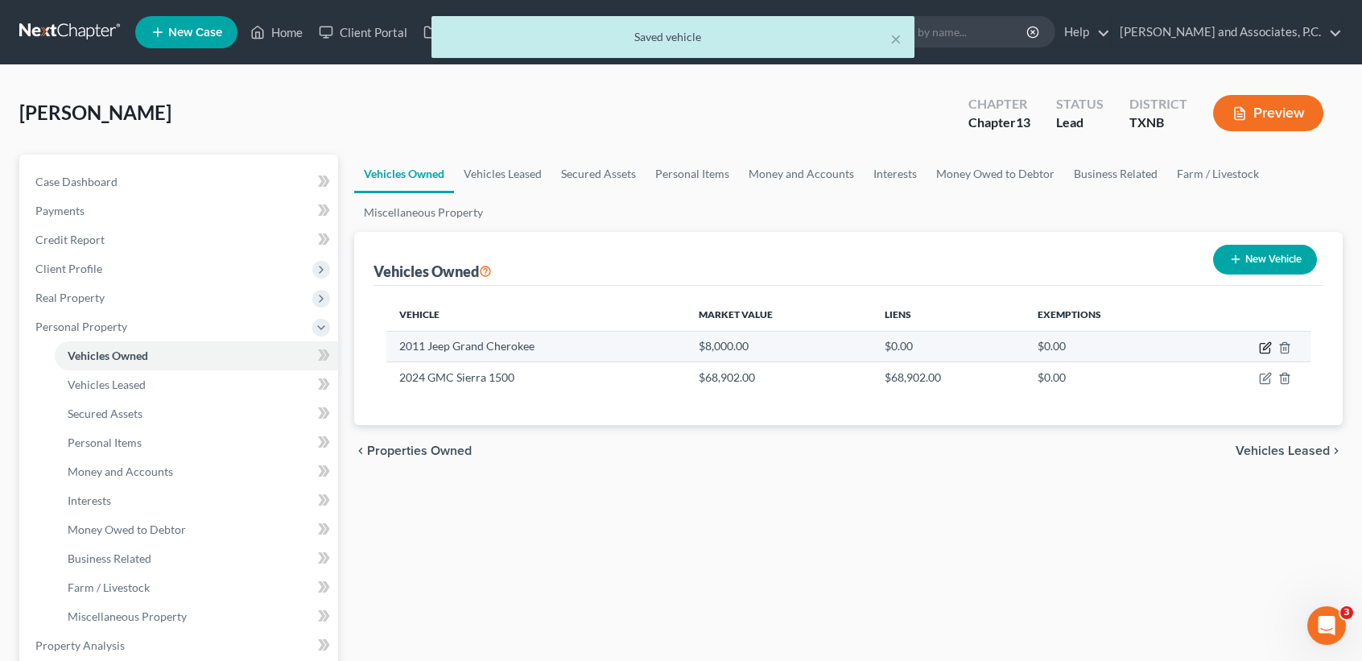
click at [1262, 347] on icon "button" at bounding box center [1265, 347] width 13 height 13
select select "0"
select select "15"
select select "2"
select select "0"
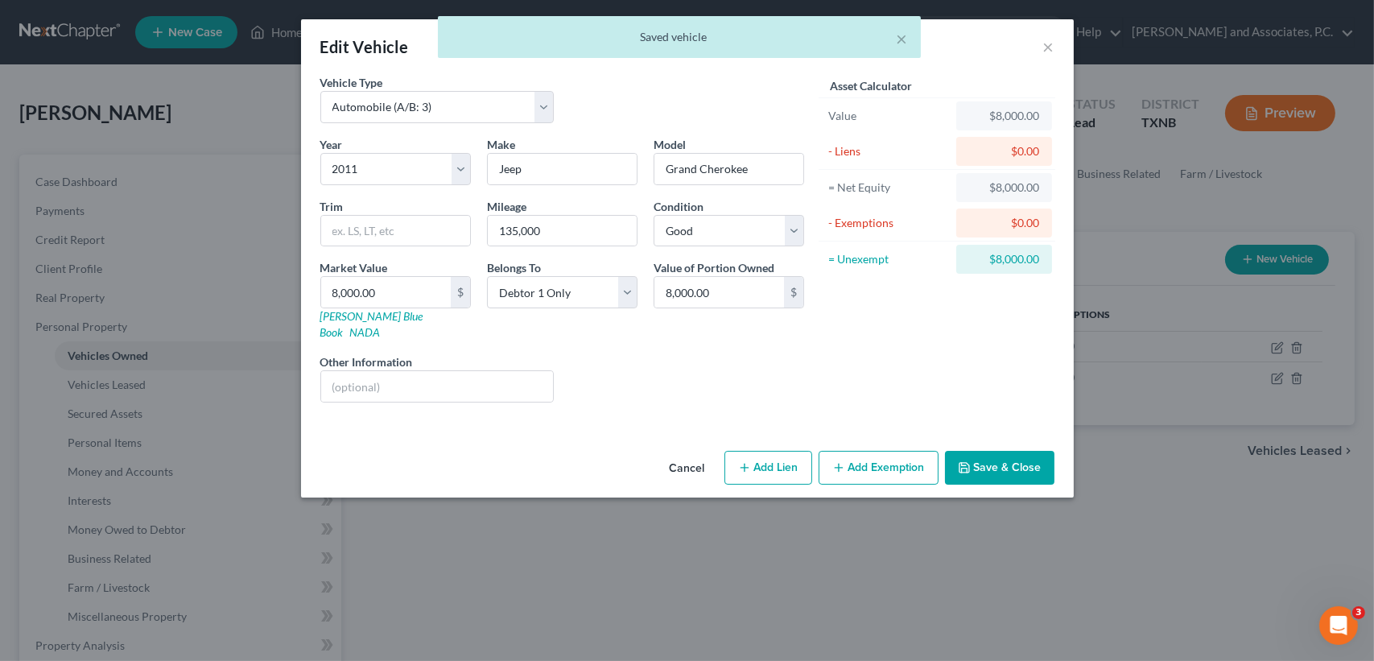
drag, startPoint x: 988, startPoint y: 469, endPoint x: 526, endPoint y: 449, distance: 461.7
click at [988, 467] on div "Cancel Add Lien Add Lease Add Exemption Save & Close" at bounding box center [687, 470] width 773 height 53
drag, startPoint x: 1061, startPoint y: 449, endPoint x: 1001, endPoint y: 452, distance: 59.7
click at [1044, 452] on div "Cancel Add Lien Add Lease Add Exemption Save & Close" at bounding box center [687, 470] width 773 height 53
click at [1001, 452] on button "Save & Close" at bounding box center [999, 468] width 109 height 34
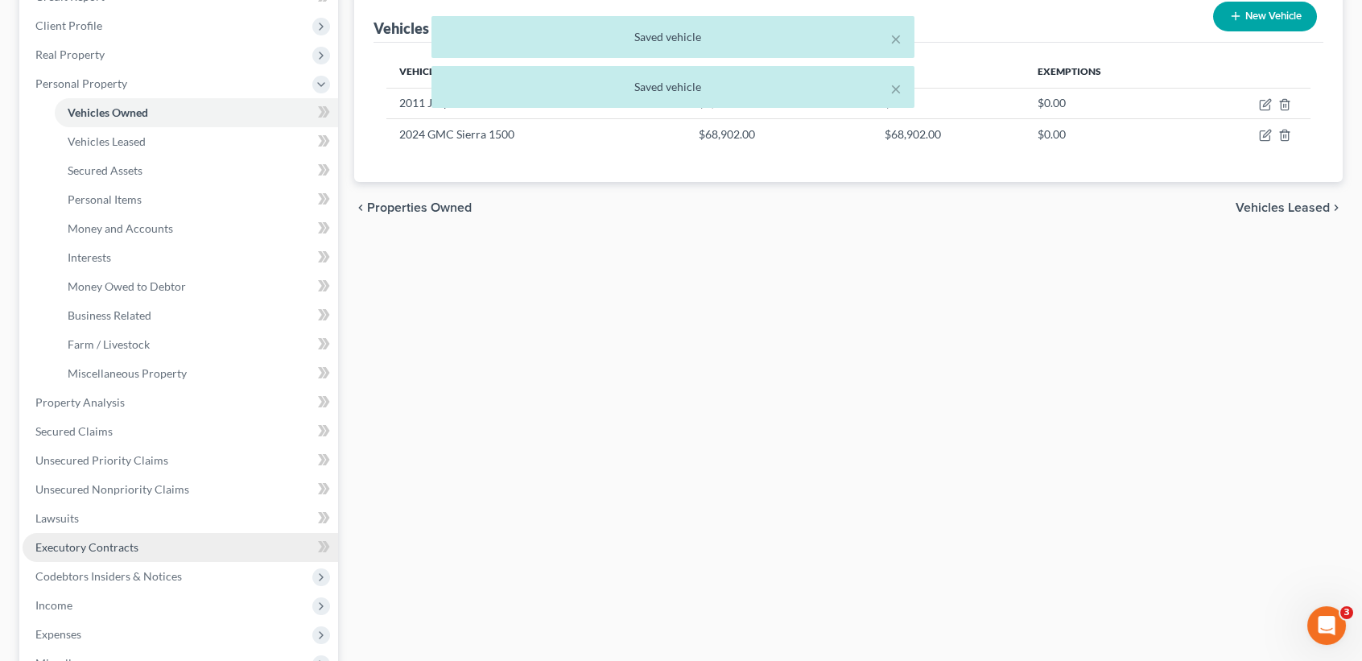
scroll to position [322, 0]
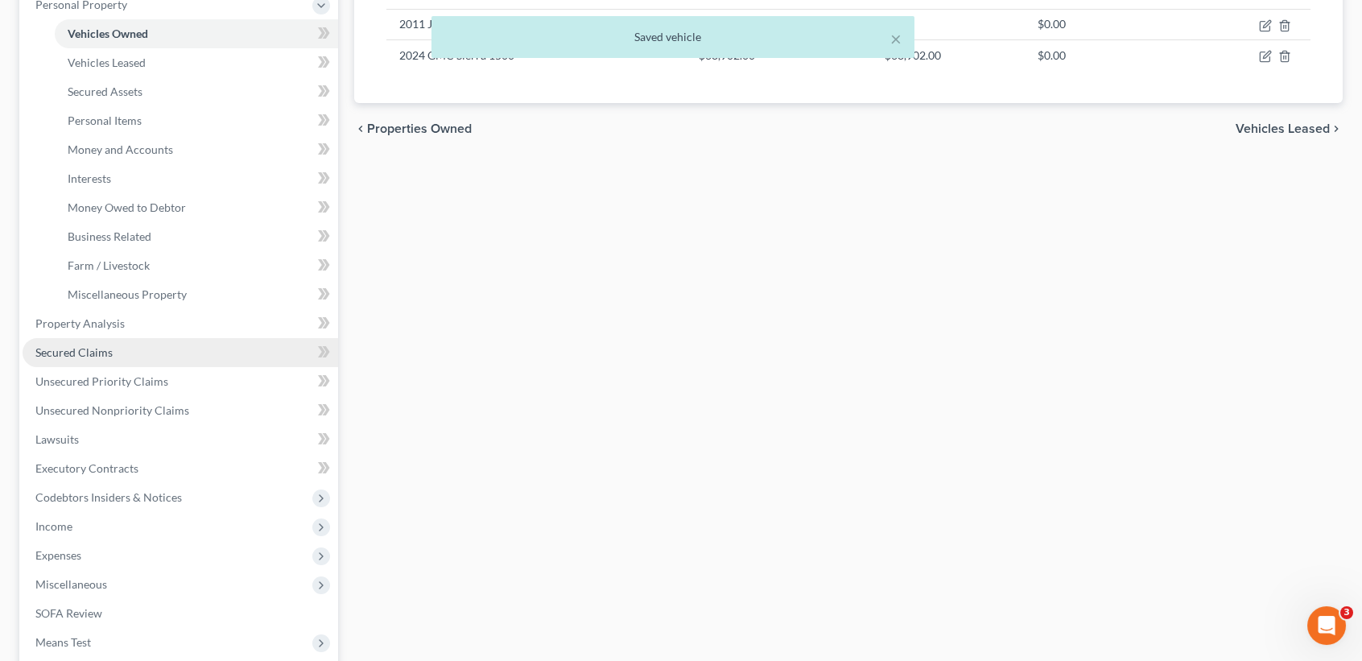
click at [105, 362] on link "Secured Claims" at bounding box center [181, 352] width 316 height 29
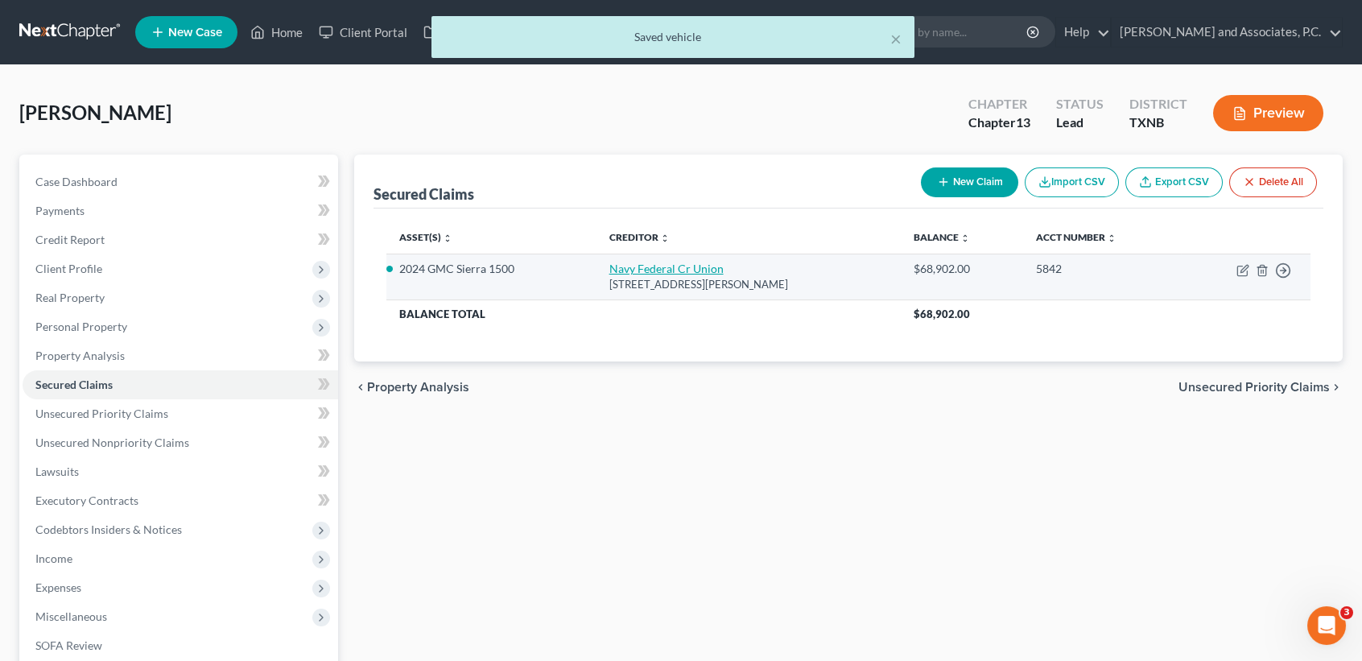
click at [717, 273] on link "Navy Federal Cr Union" at bounding box center [666, 269] width 114 height 14
select select "48"
select select "0"
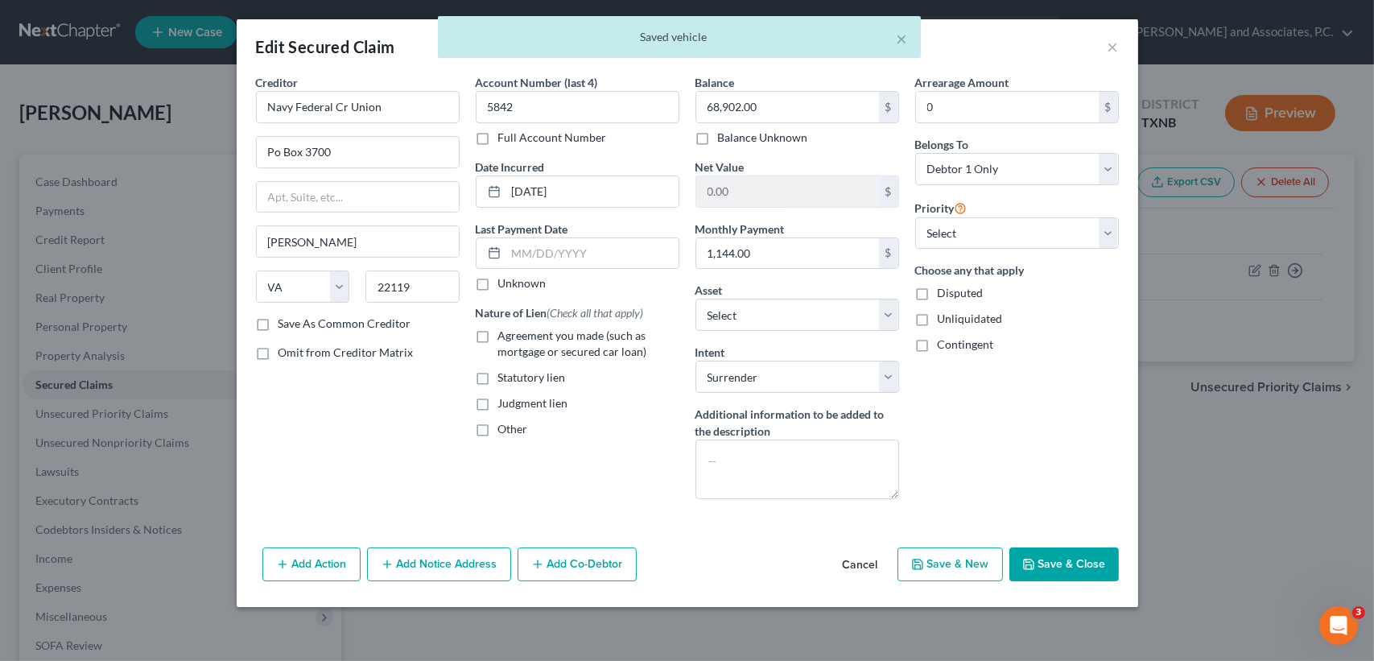
click at [1078, 571] on button "Save & Close" at bounding box center [1063, 564] width 109 height 34
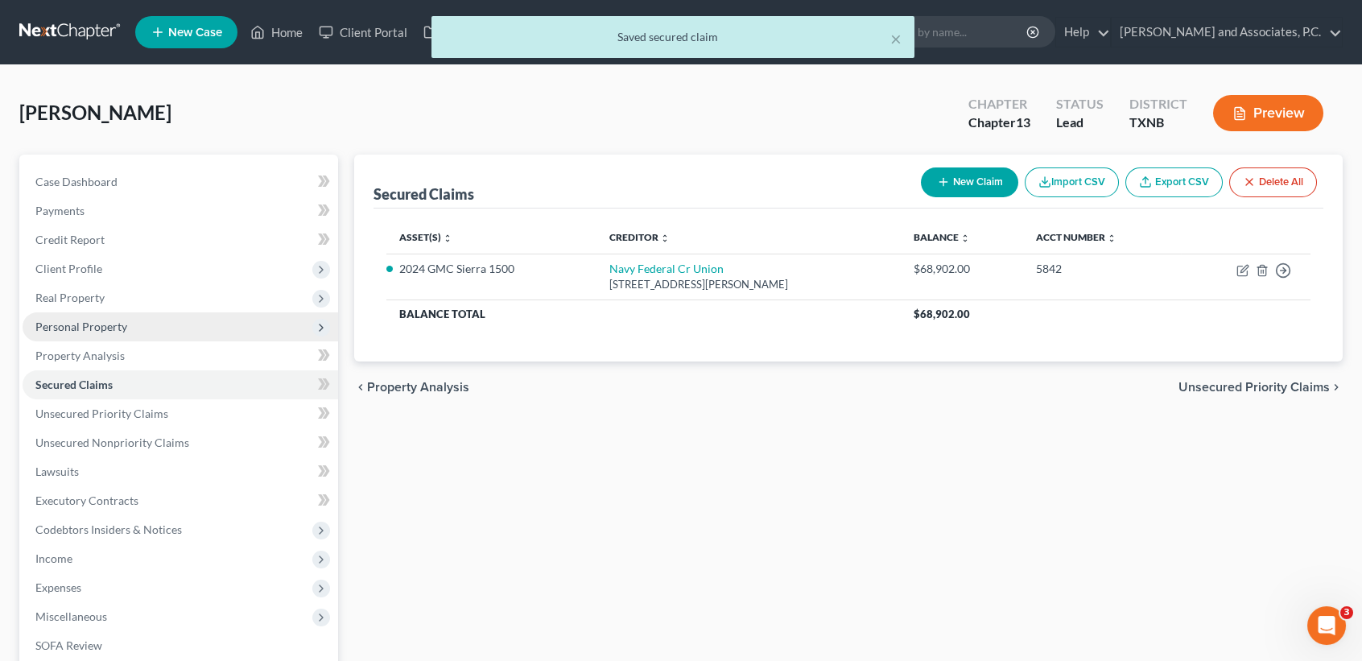
click at [105, 329] on span "Personal Property" at bounding box center [81, 327] width 92 height 14
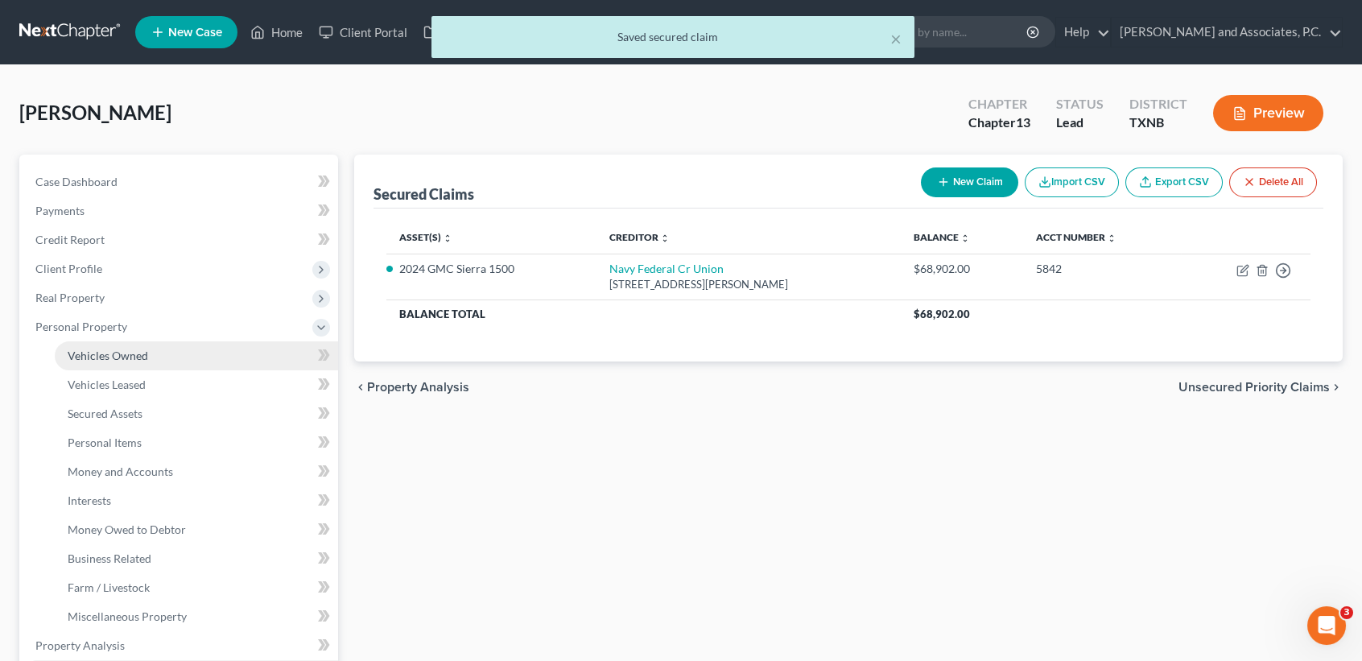
click at [101, 349] on span "Vehicles Owned" at bounding box center [108, 356] width 80 height 14
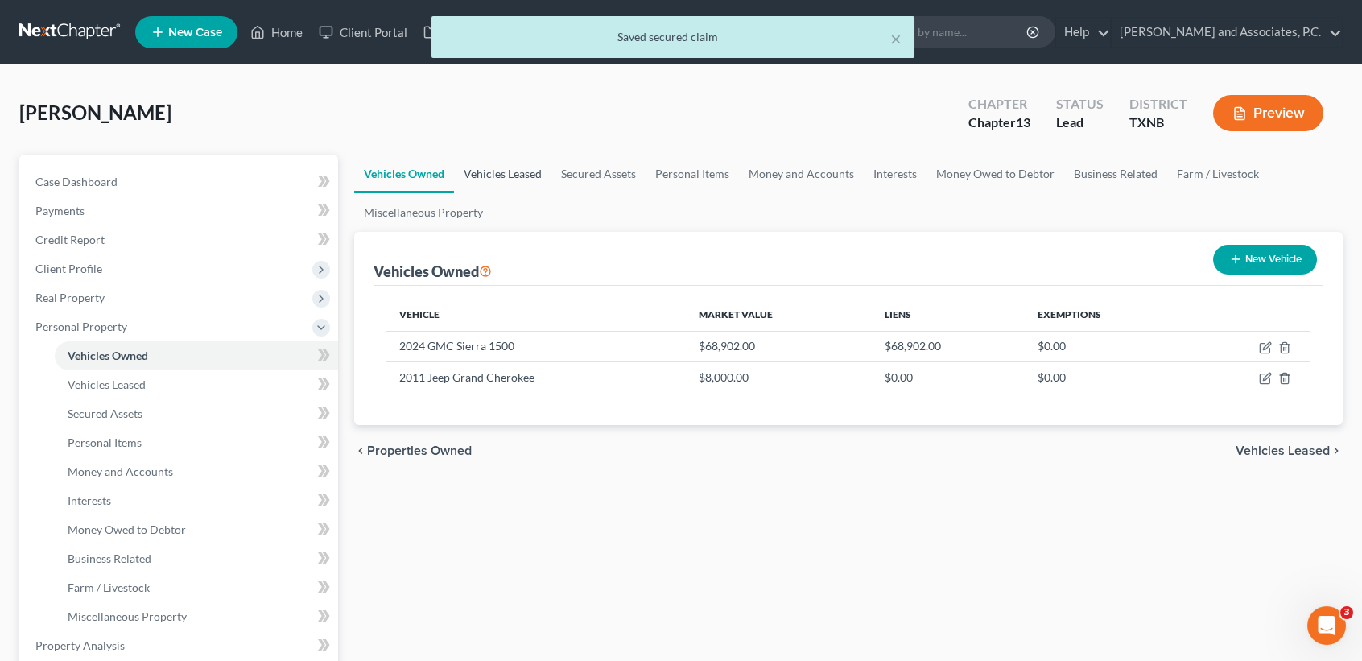
click at [504, 168] on link "Vehicles Leased" at bounding box center [502, 174] width 97 height 39
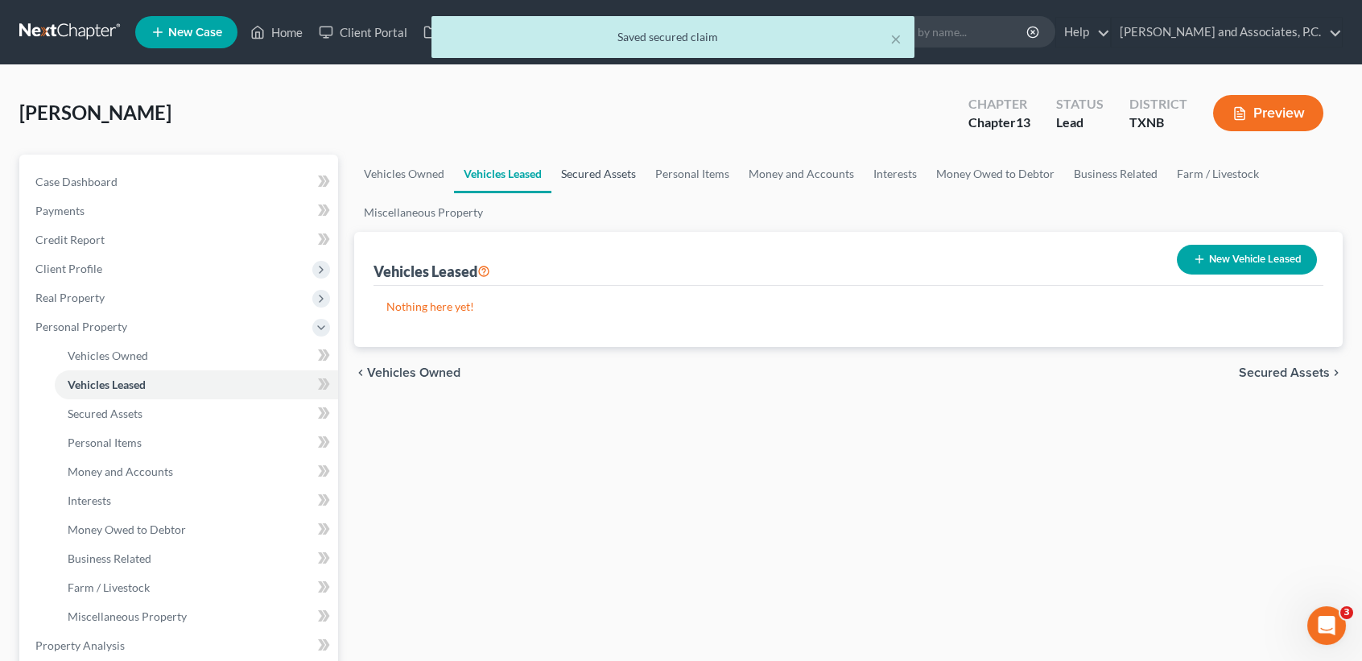
click at [567, 162] on link "Secured Assets" at bounding box center [598, 174] width 94 height 39
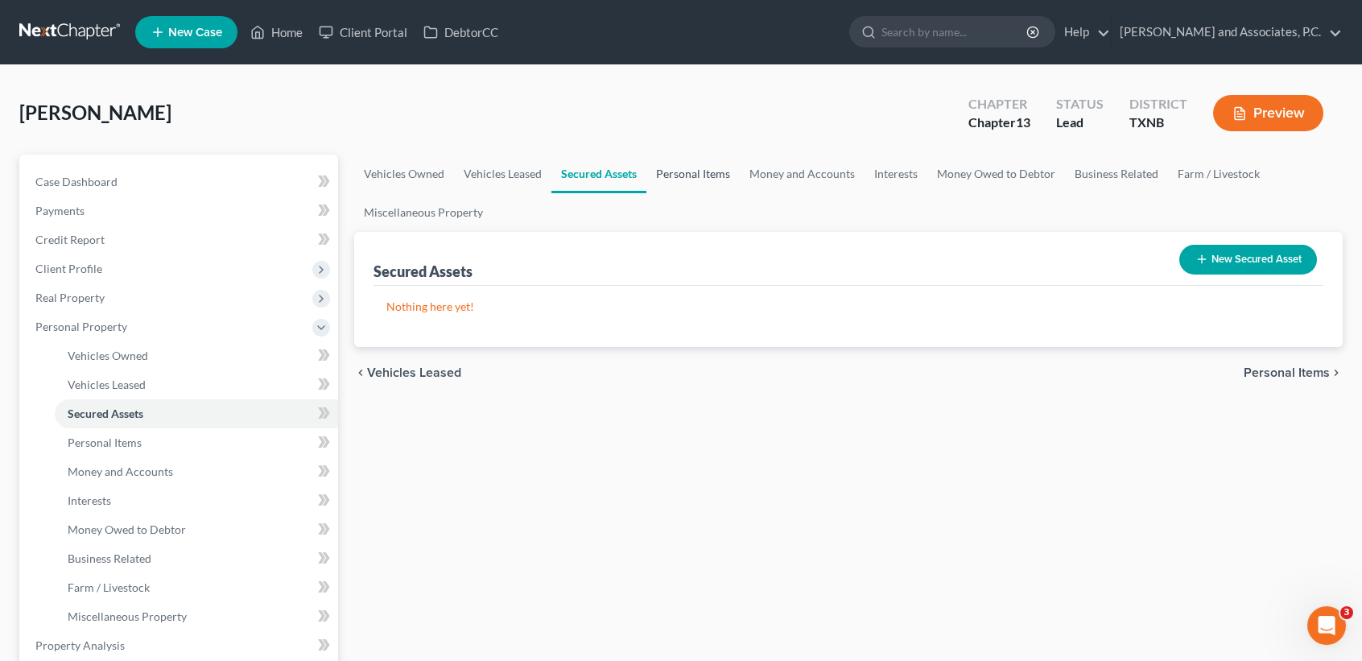
click at [701, 168] on link "Personal Items" at bounding box center [692, 174] width 93 height 39
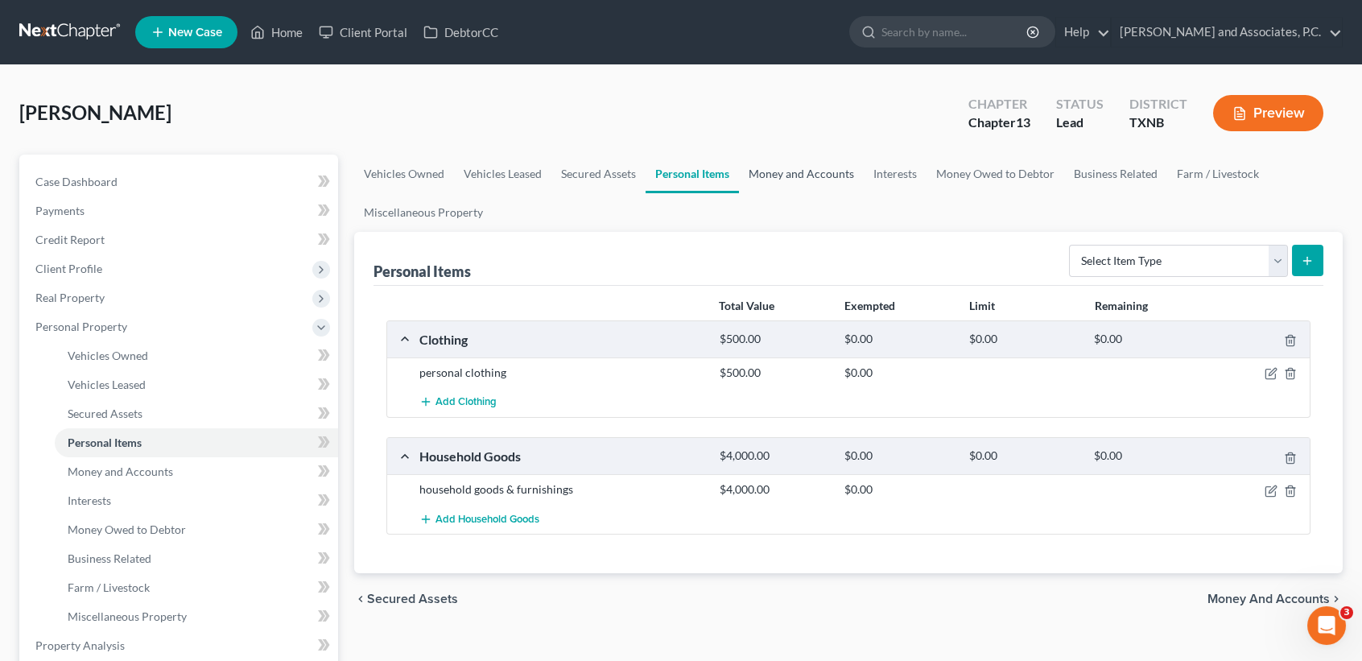
click at [782, 178] on link "Money and Accounts" at bounding box center [801, 174] width 125 height 39
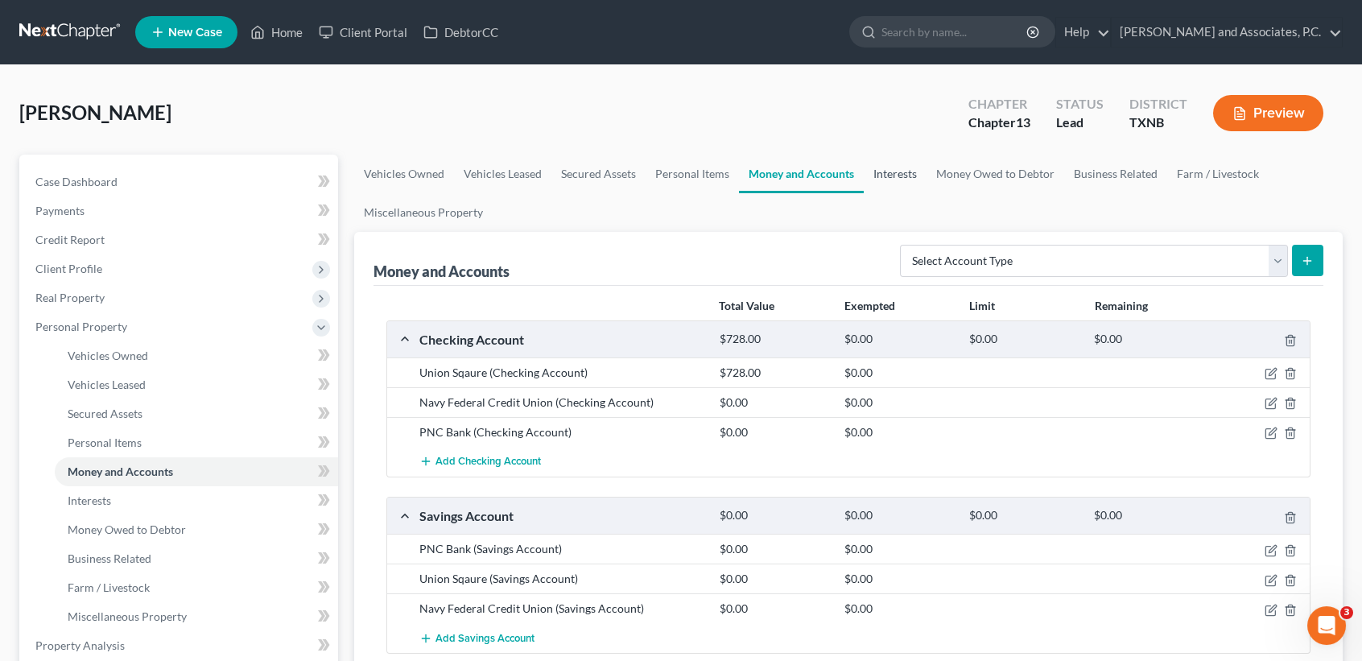
click at [893, 171] on link "Interests" at bounding box center [895, 174] width 63 height 39
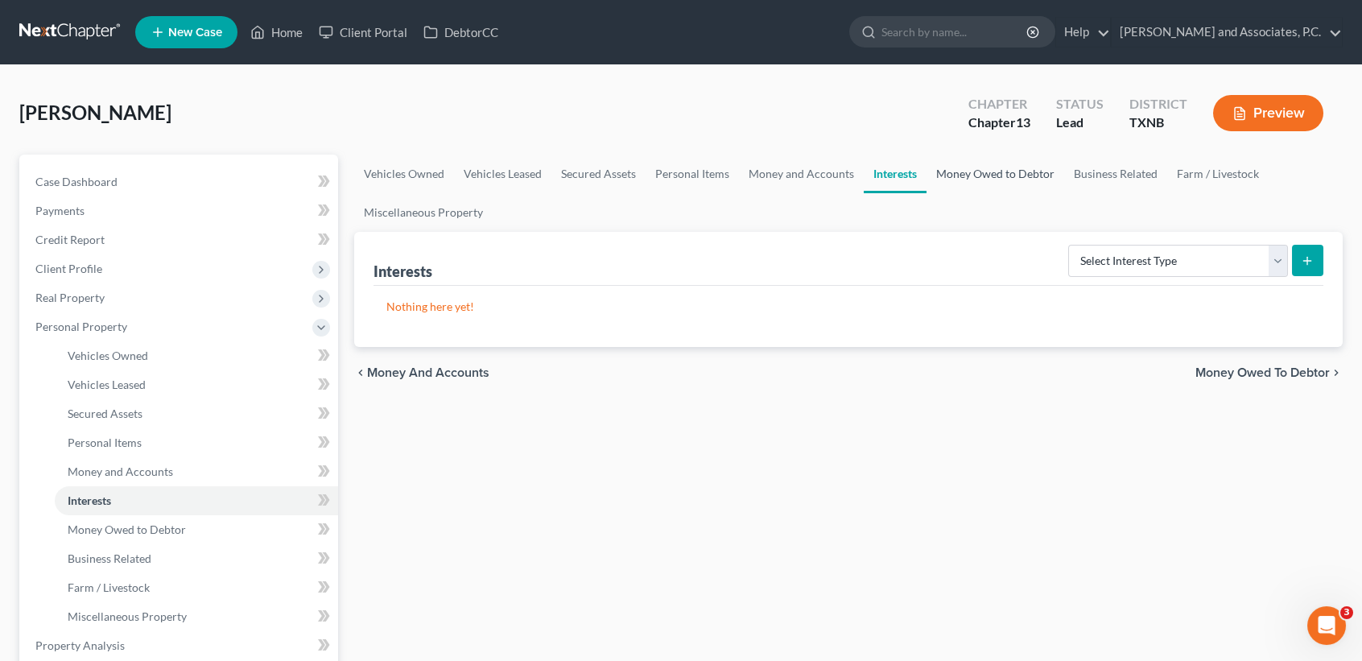
click at [955, 170] on link "Money Owed to Debtor" at bounding box center [995, 174] width 138 height 39
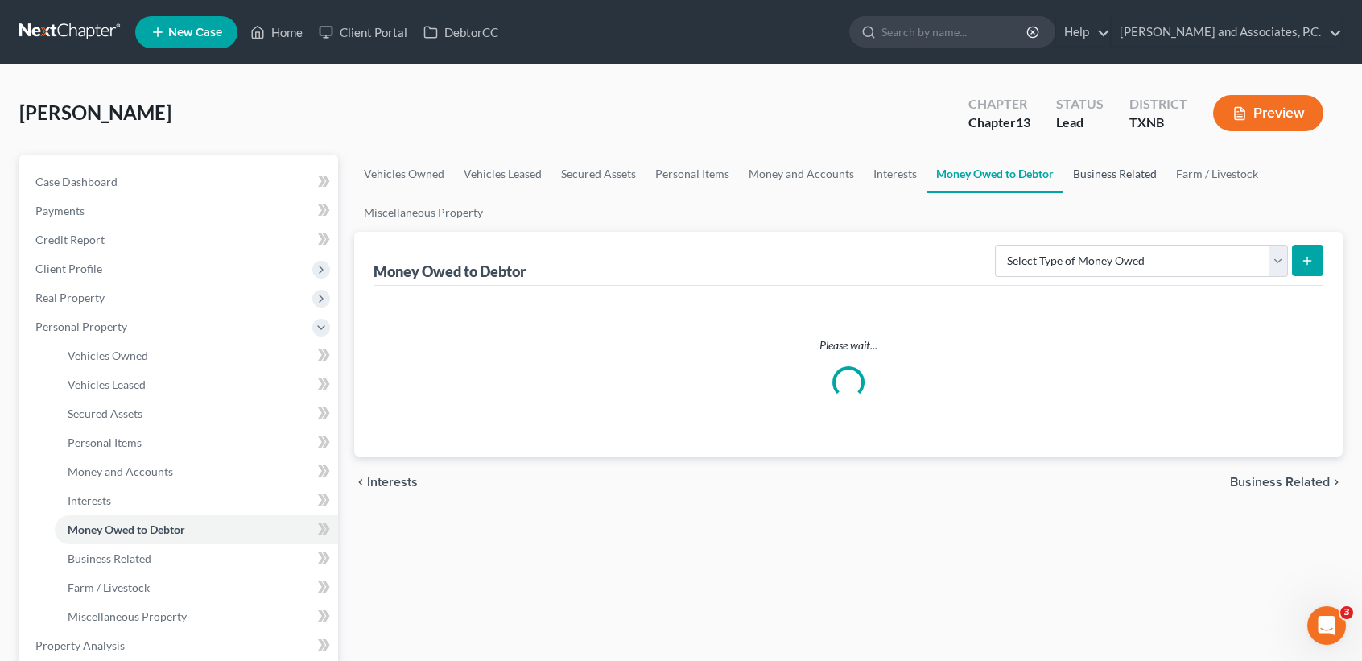
click at [1133, 179] on link "Business Related" at bounding box center [1114, 174] width 103 height 39
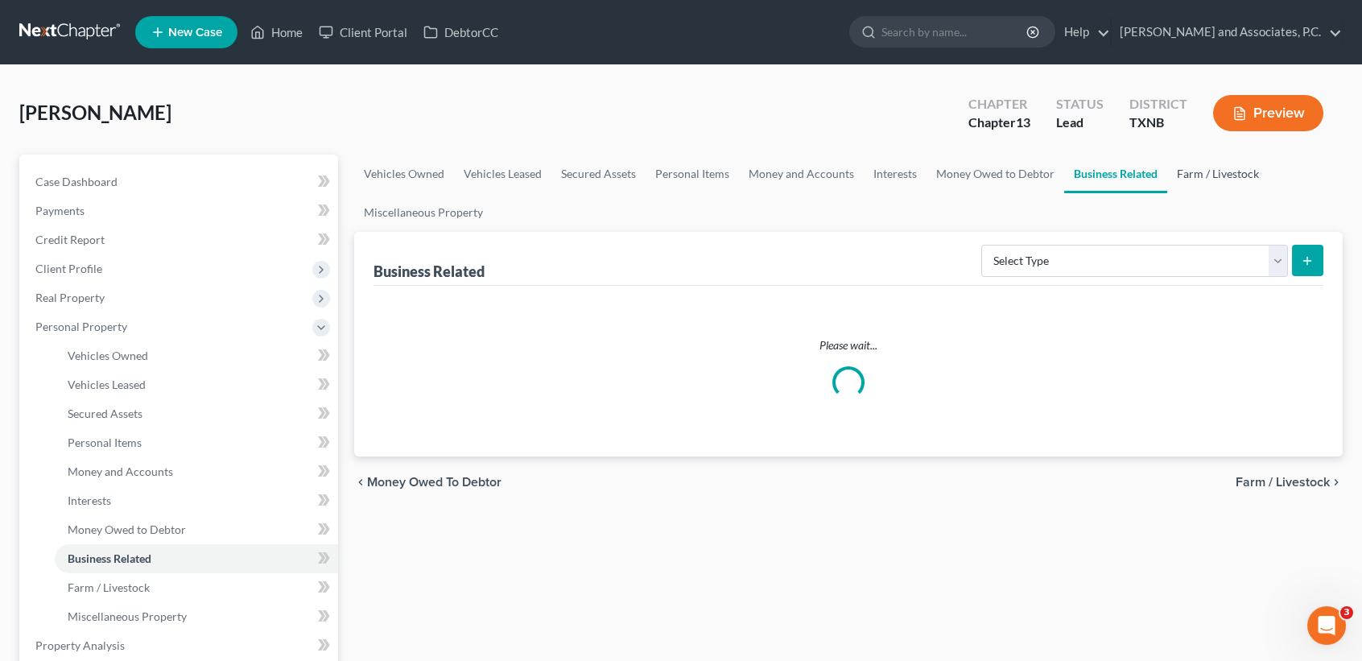
click at [1201, 174] on link "Farm / Livestock" at bounding box center [1217, 174] width 101 height 39
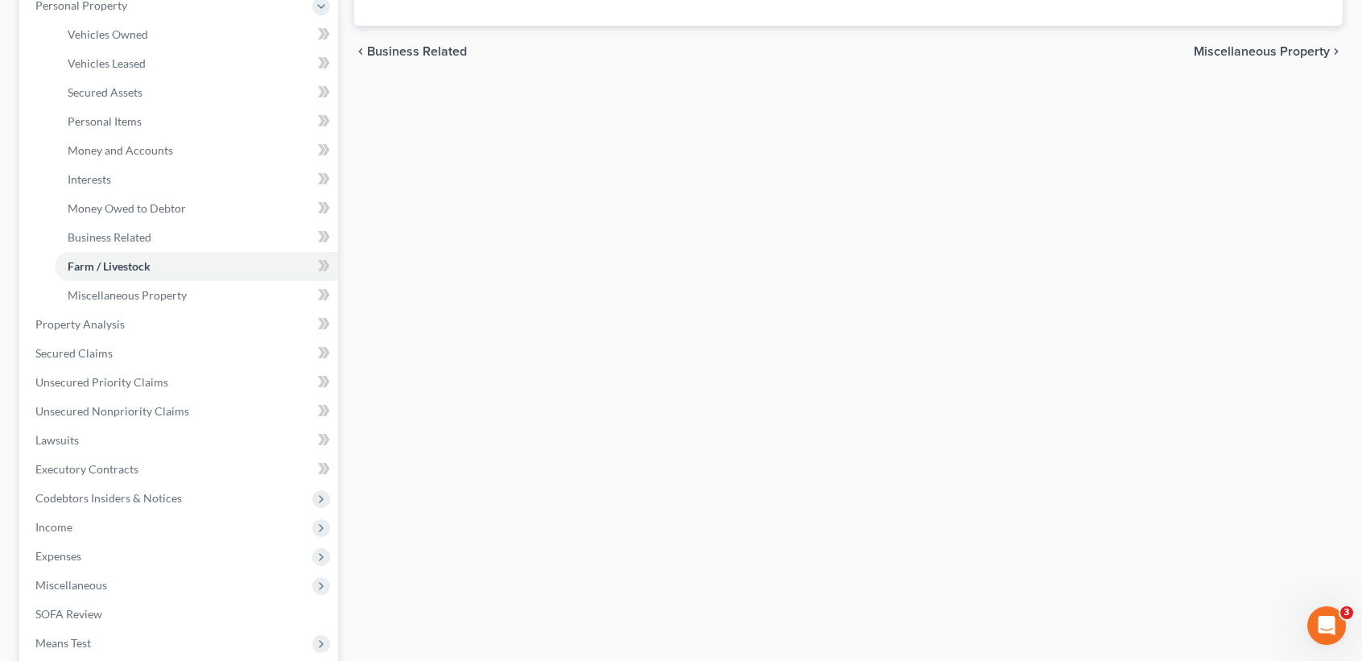
scroll to position [322, 0]
click at [77, 332] on link "Property Analysis" at bounding box center [181, 323] width 316 height 29
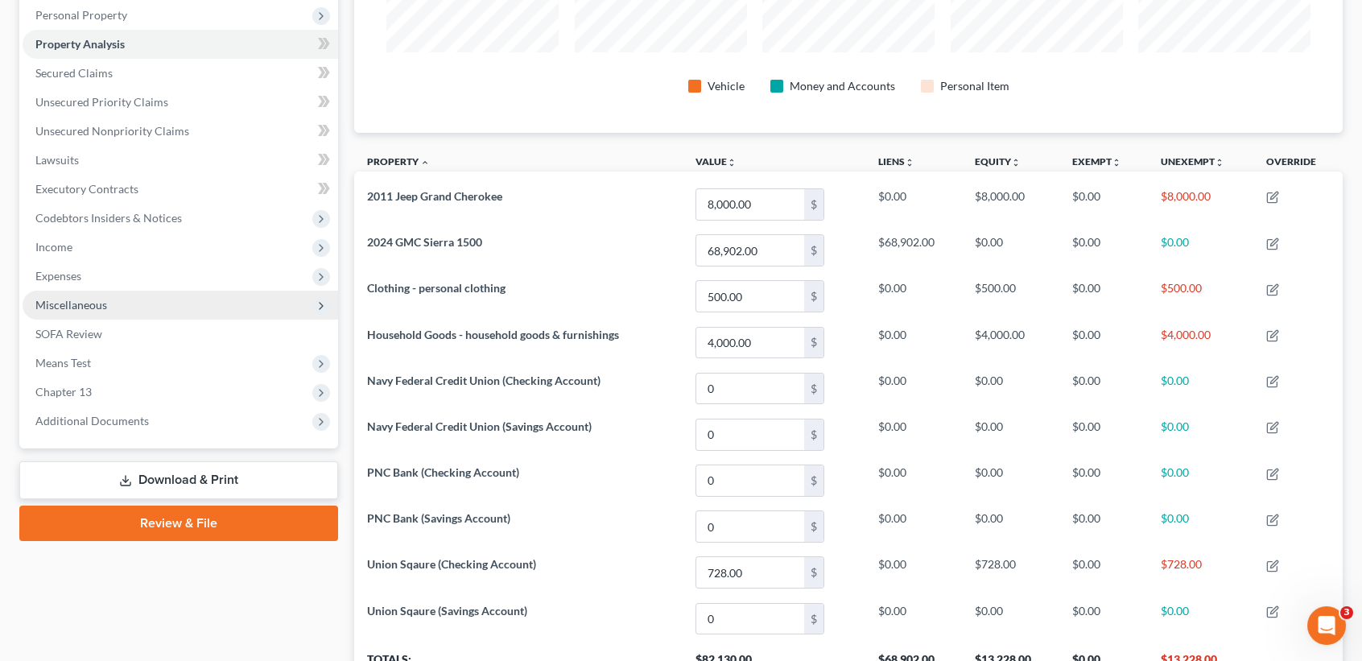
scroll to position [322, 0]
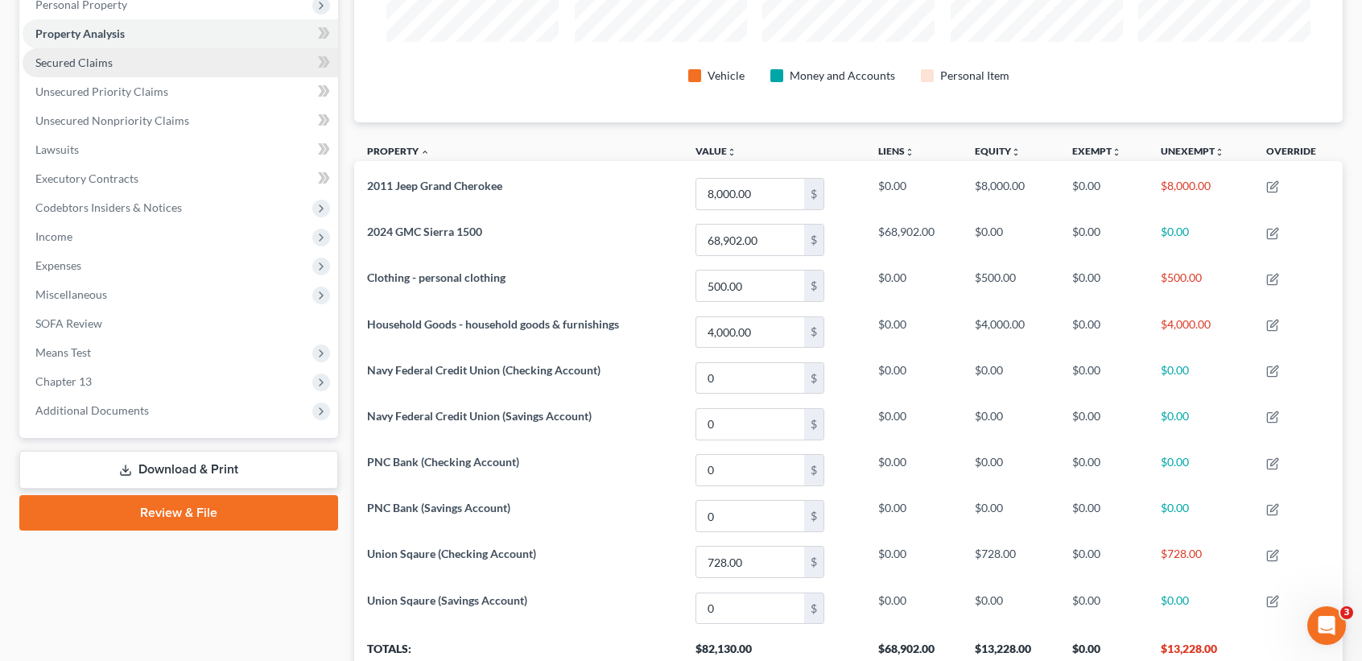
click at [93, 73] on link "Secured Claims" at bounding box center [181, 62] width 316 height 29
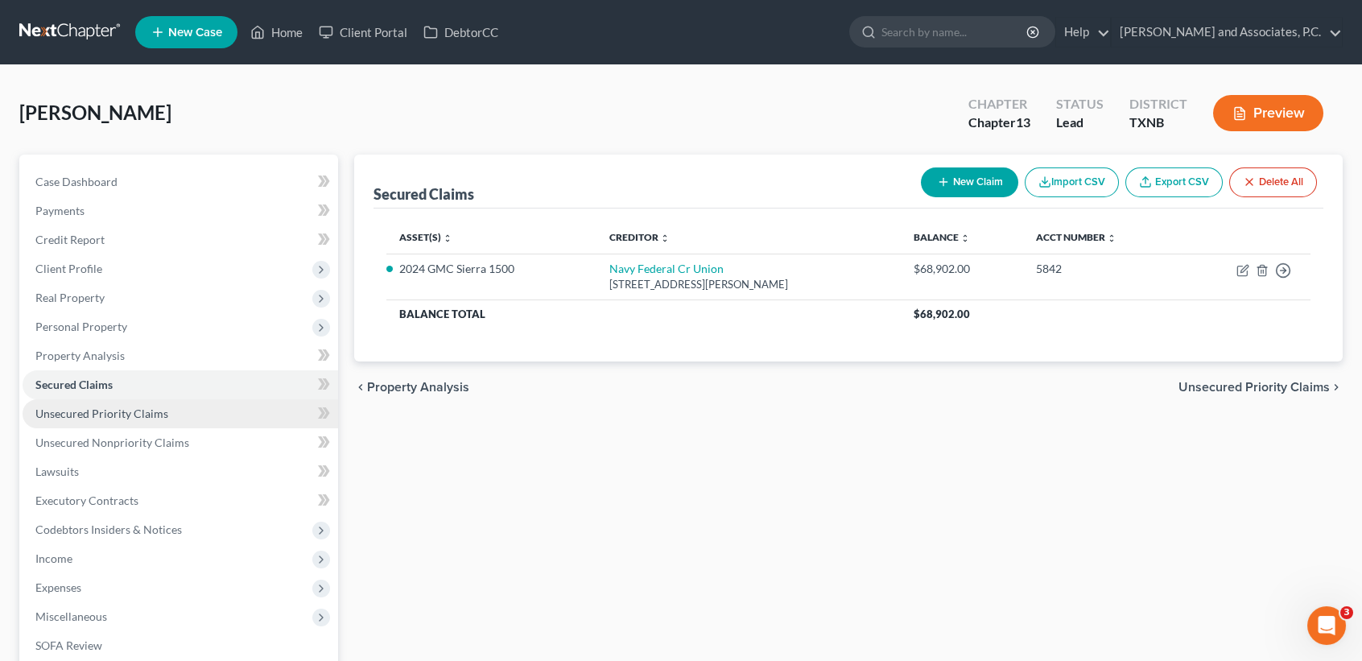
click at [59, 419] on link "Unsecured Priority Claims" at bounding box center [181, 413] width 316 height 29
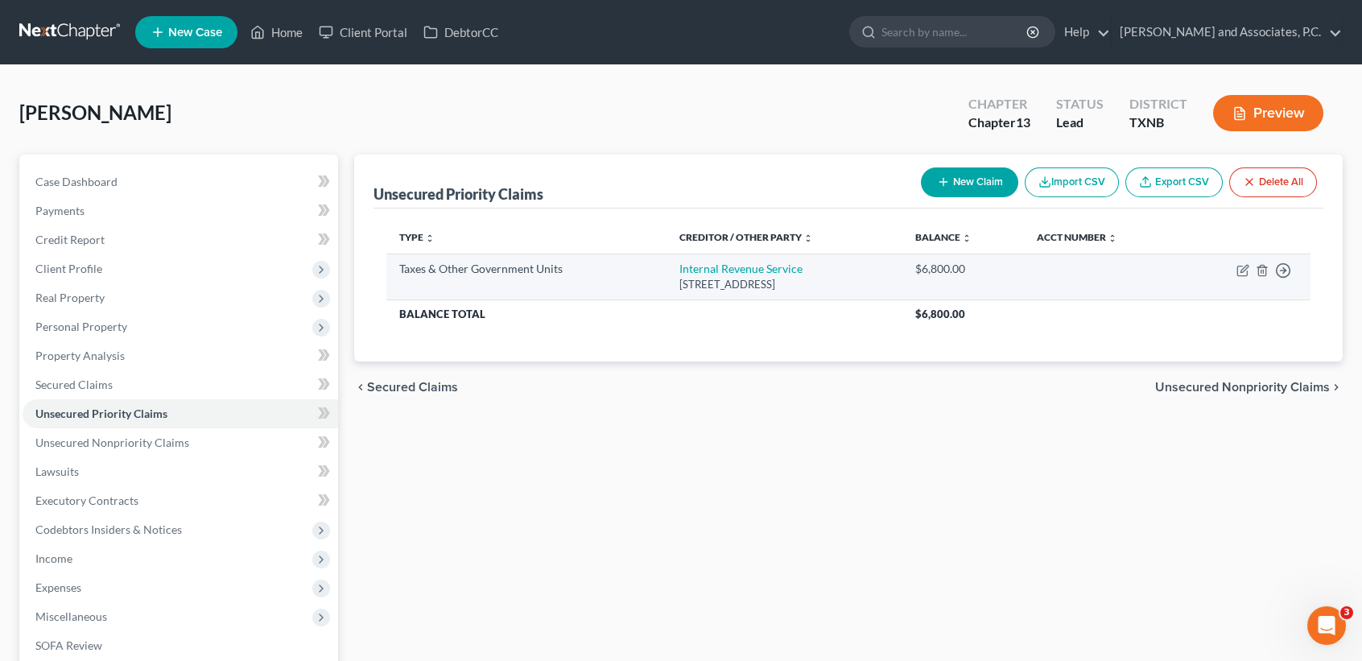
click at [761, 258] on td "Internal Revenue Service Po Box 7317, Philadelphia, PA 19101" at bounding box center [784, 277] width 236 height 46
click at [754, 263] on link "Internal Revenue Service" at bounding box center [740, 269] width 123 height 14
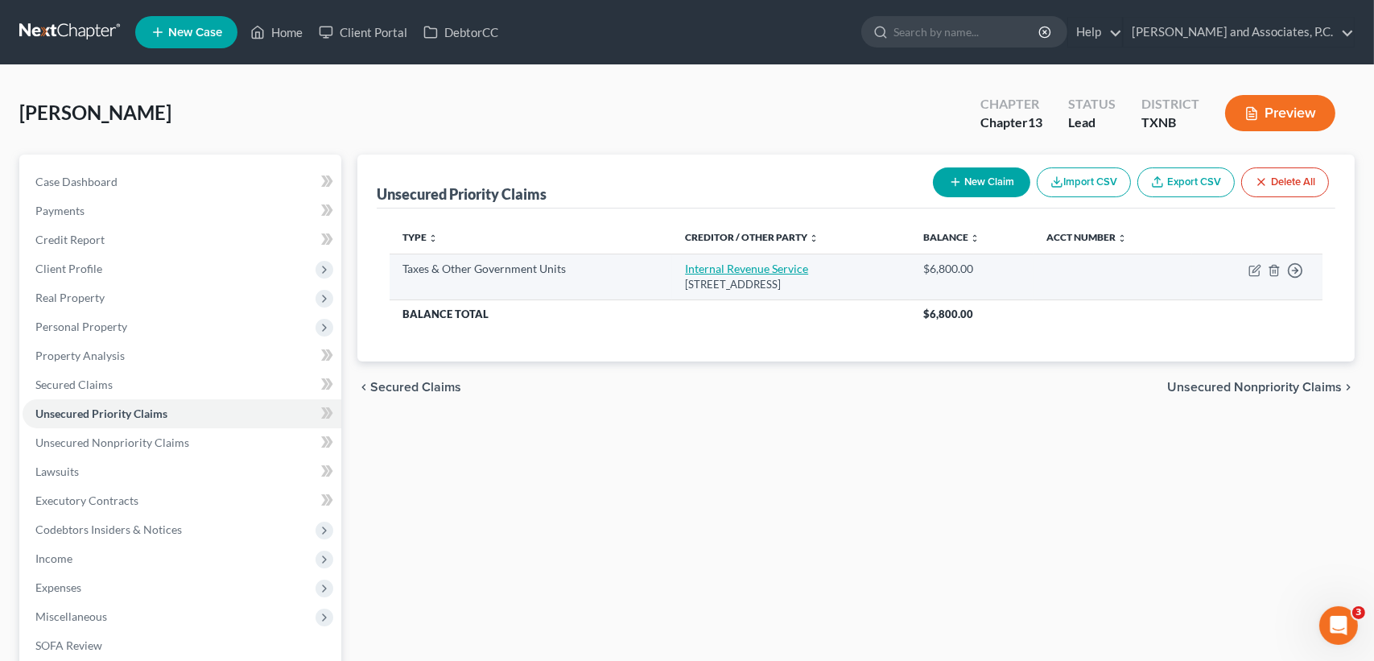
select select "0"
select select "39"
select select "0"
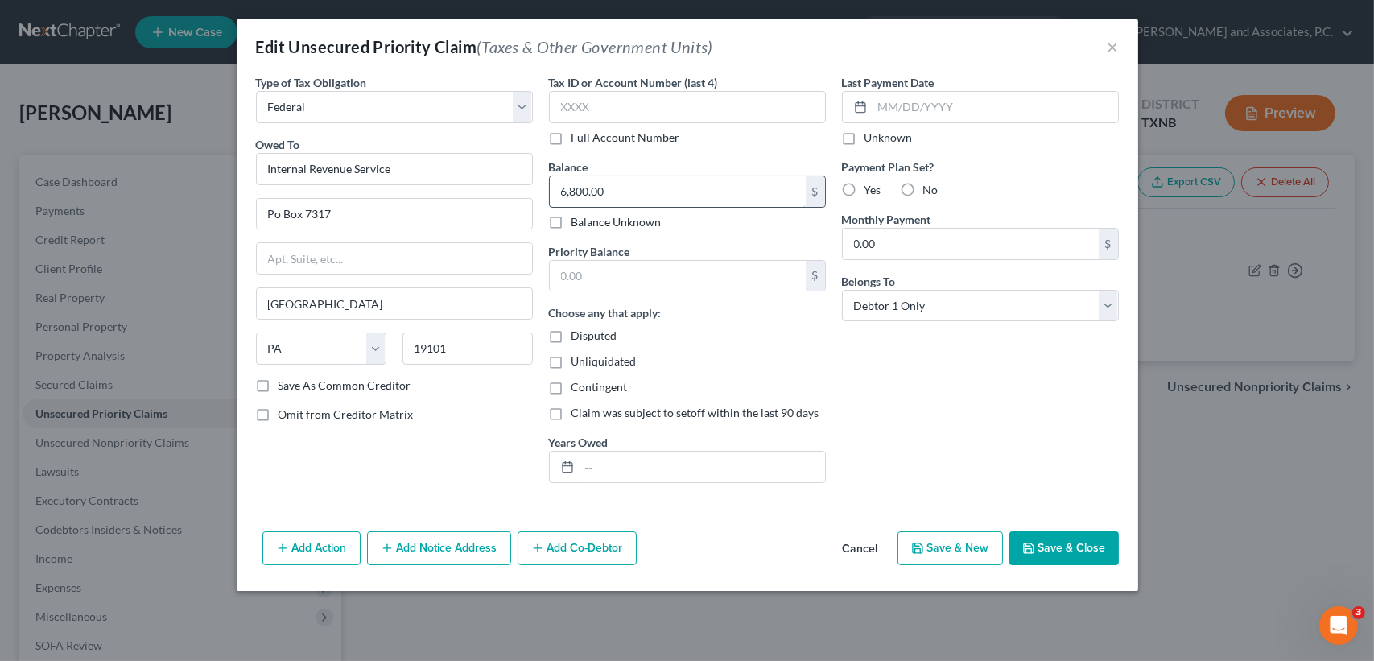
click at [658, 194] on input "6,800.00" at bounding box center [678, 191] width 256 height 31
type input "6,600.00"
click at [1071, 534] on button "Save & Close" at bounding box center [1063, 548] width 109 height 34
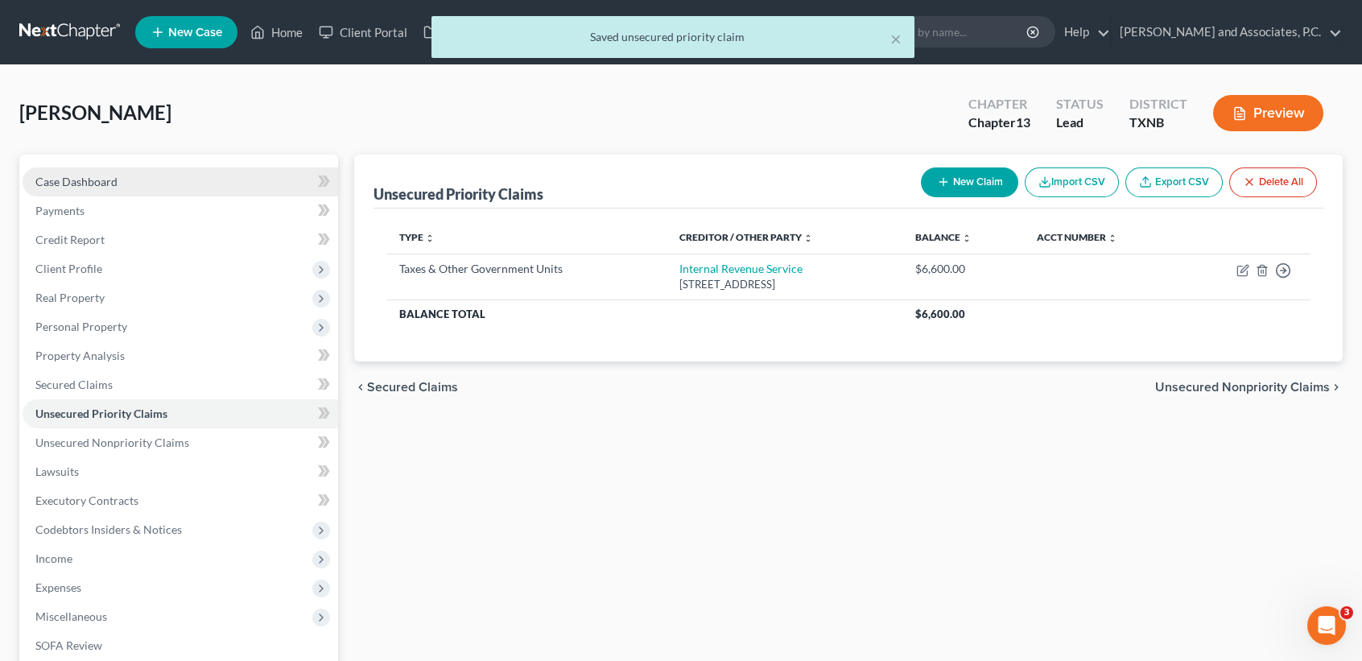
click at [52, 176] on span "Case Dashboard" at bounding box center [76, 182] width 82 height 14
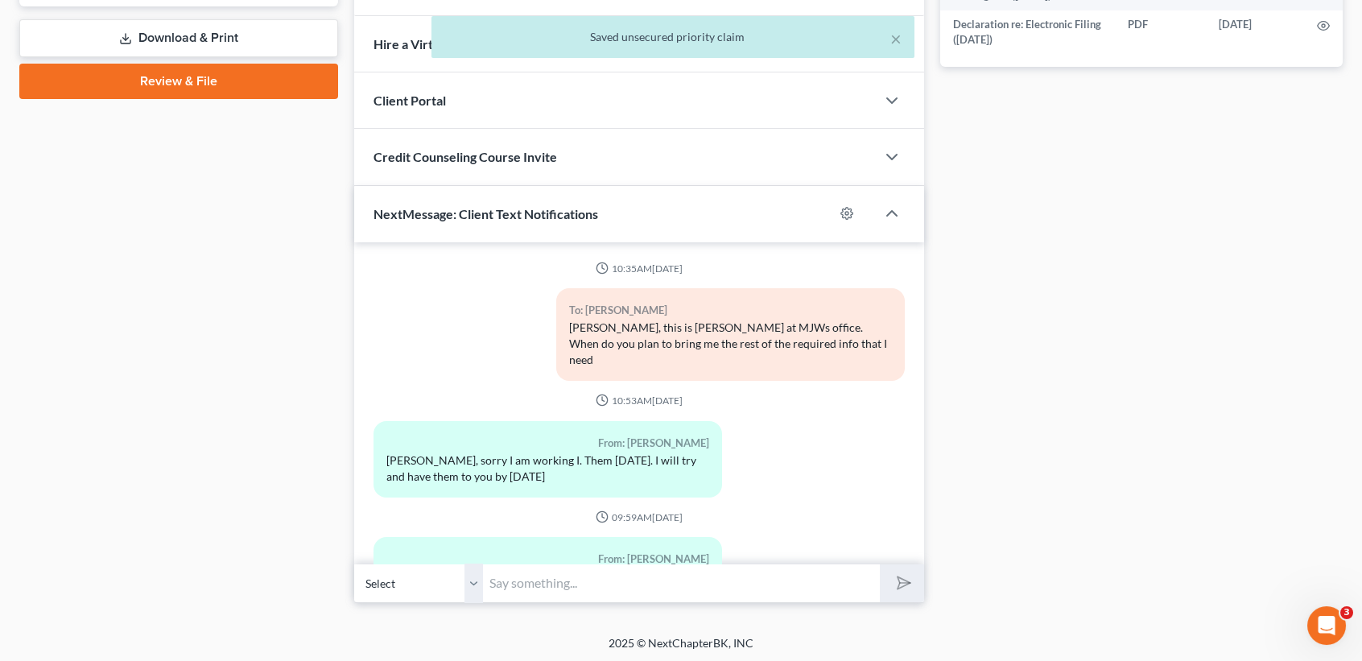
scroll to position [85, 0]
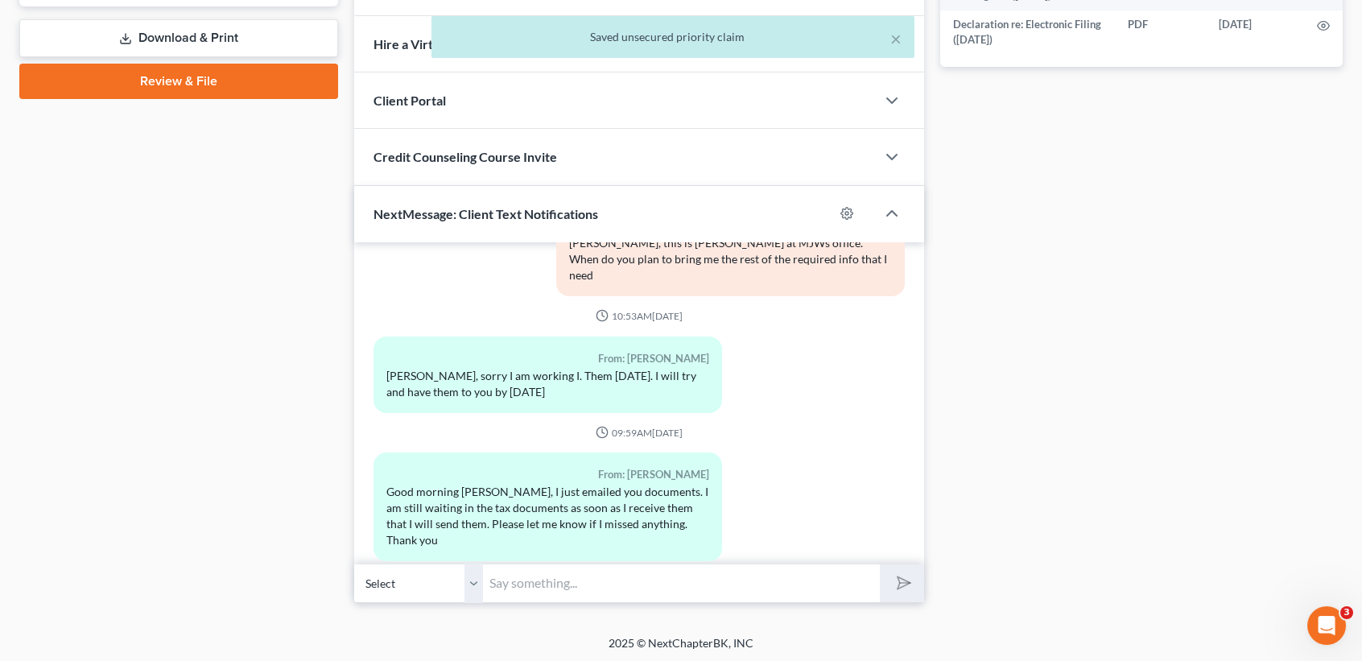
click at [518, 576] on input "text" at bounding box center [681, 582] width 397 height 39
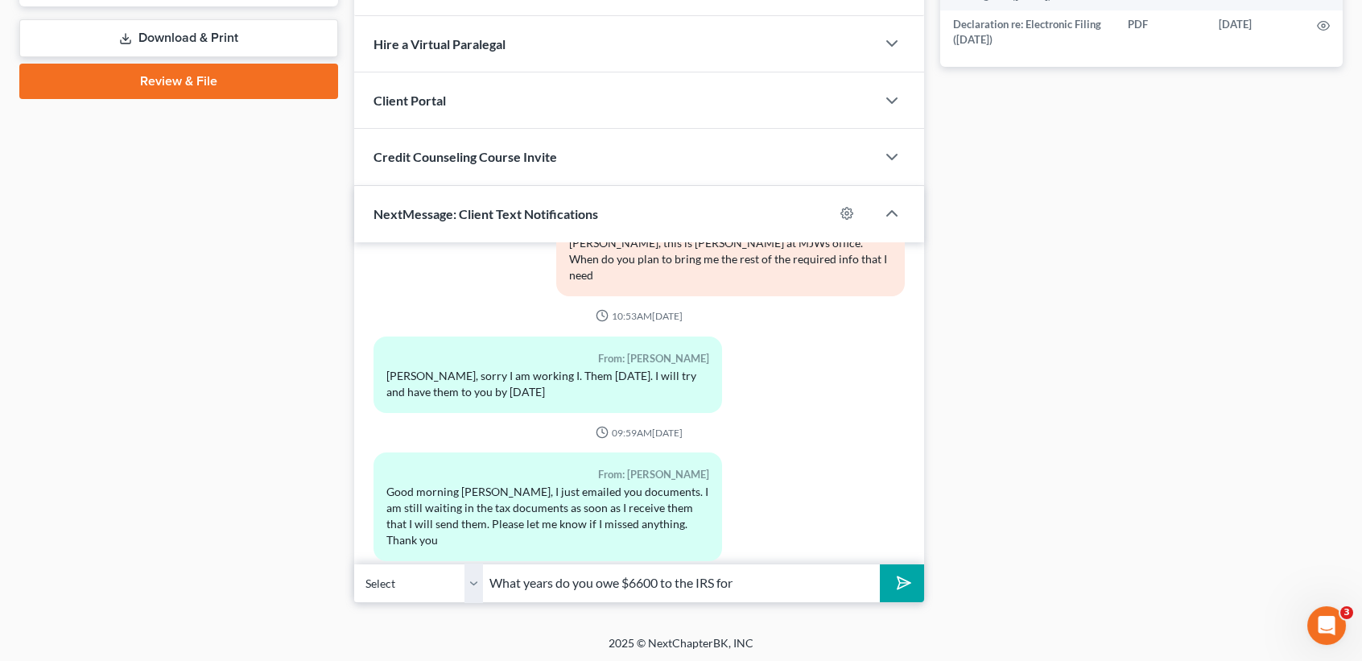
type input "What years do you owe $6600 to the IRS for"
click at [880, 564] on button "submit" at bounding box center [902, 583] width 44 height 38
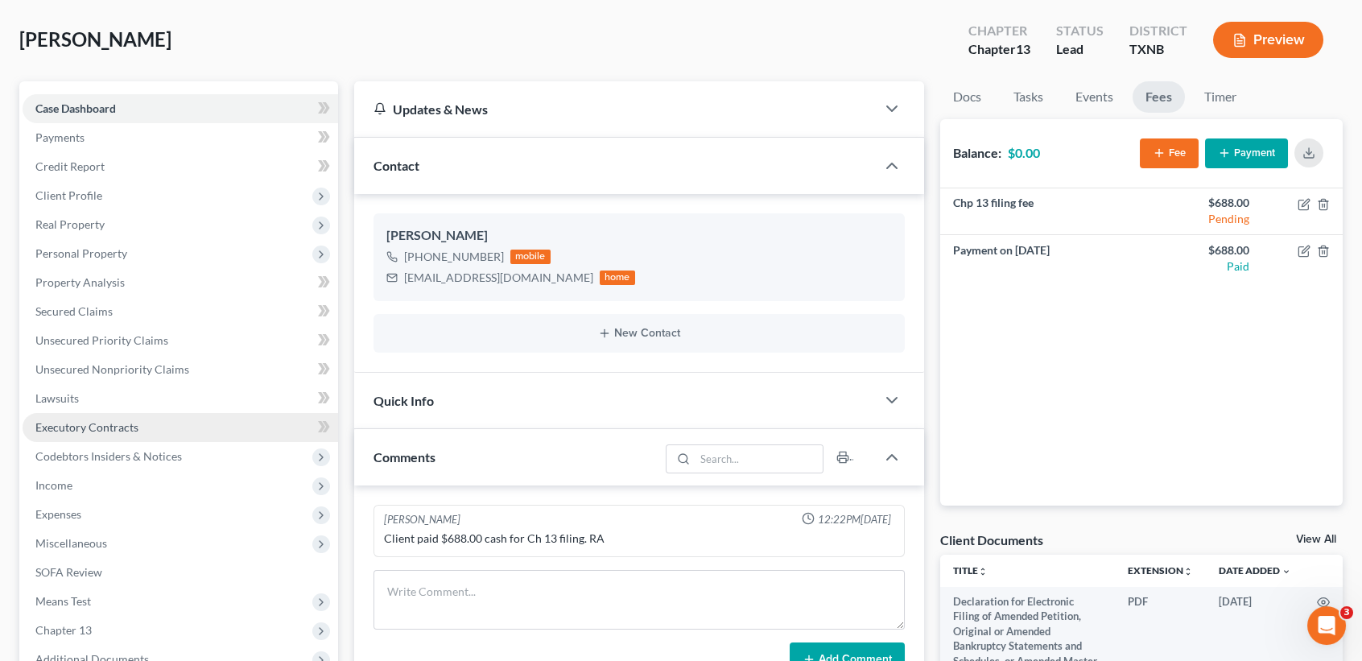
scroll to position [107, 0]
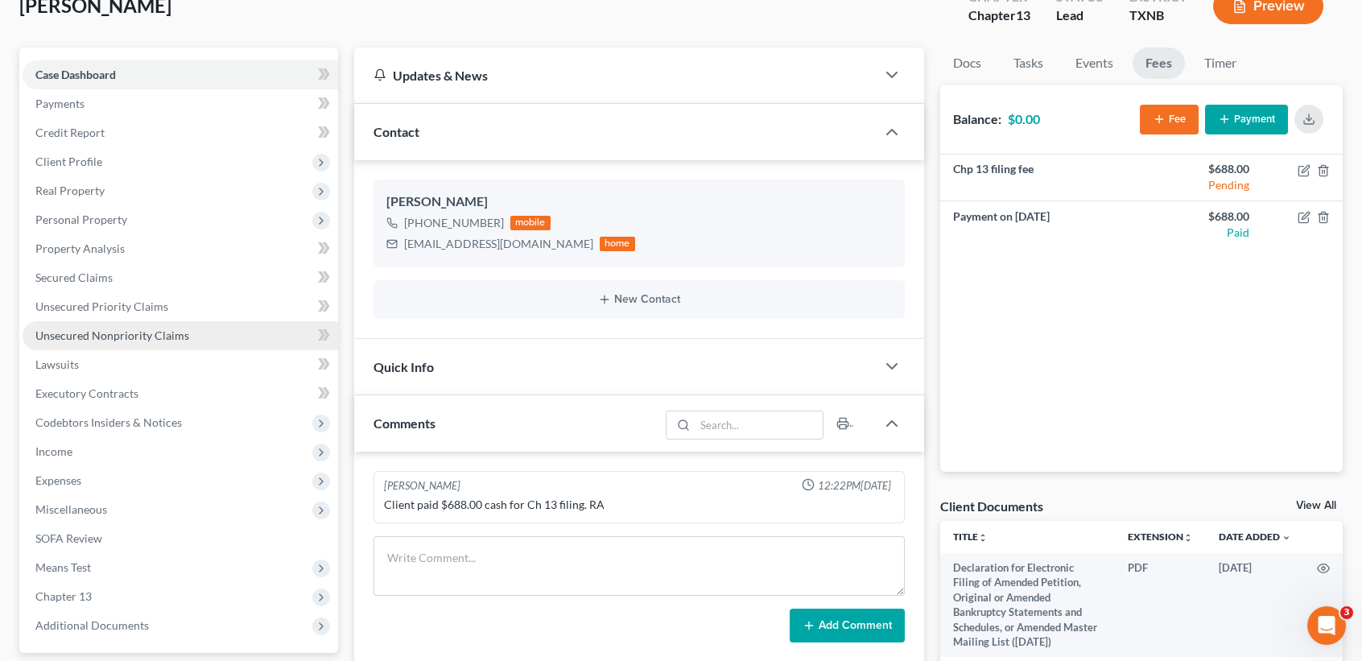
click at [122, 340] on link "Unsecured Nonpriority Claims" at bounding box center [181, 335] width 316 height 29
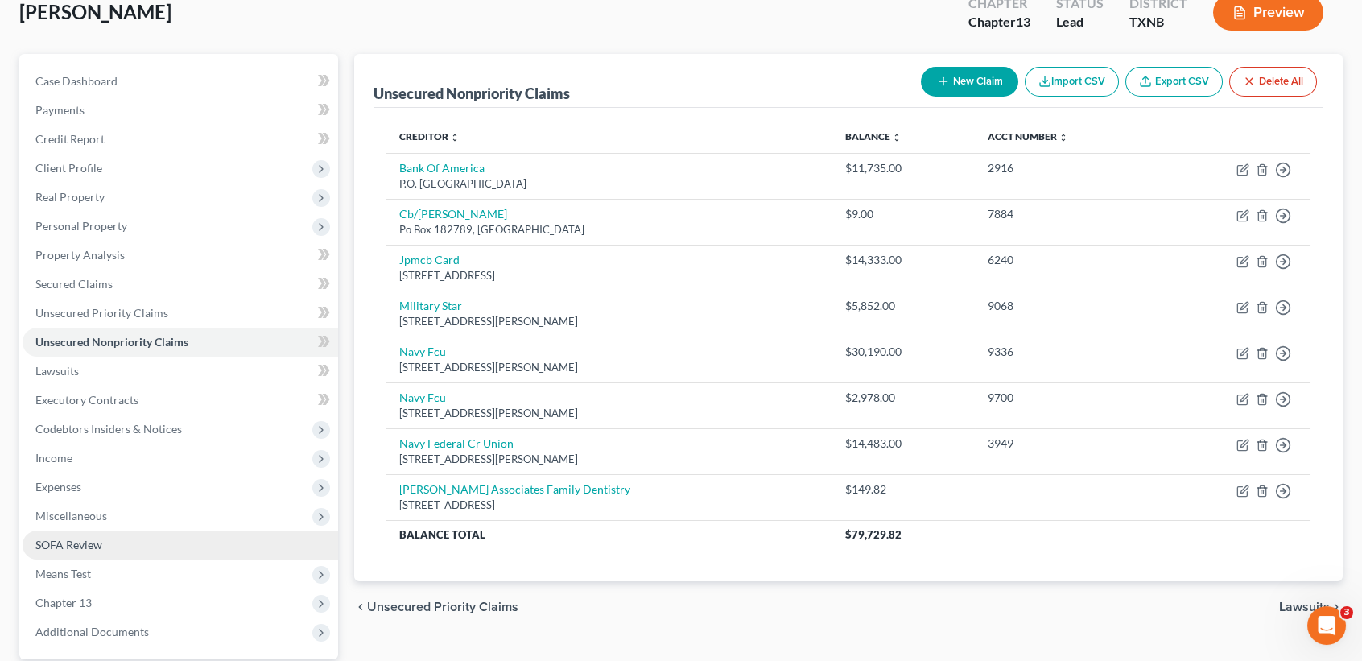
scroll to position [250, 0]
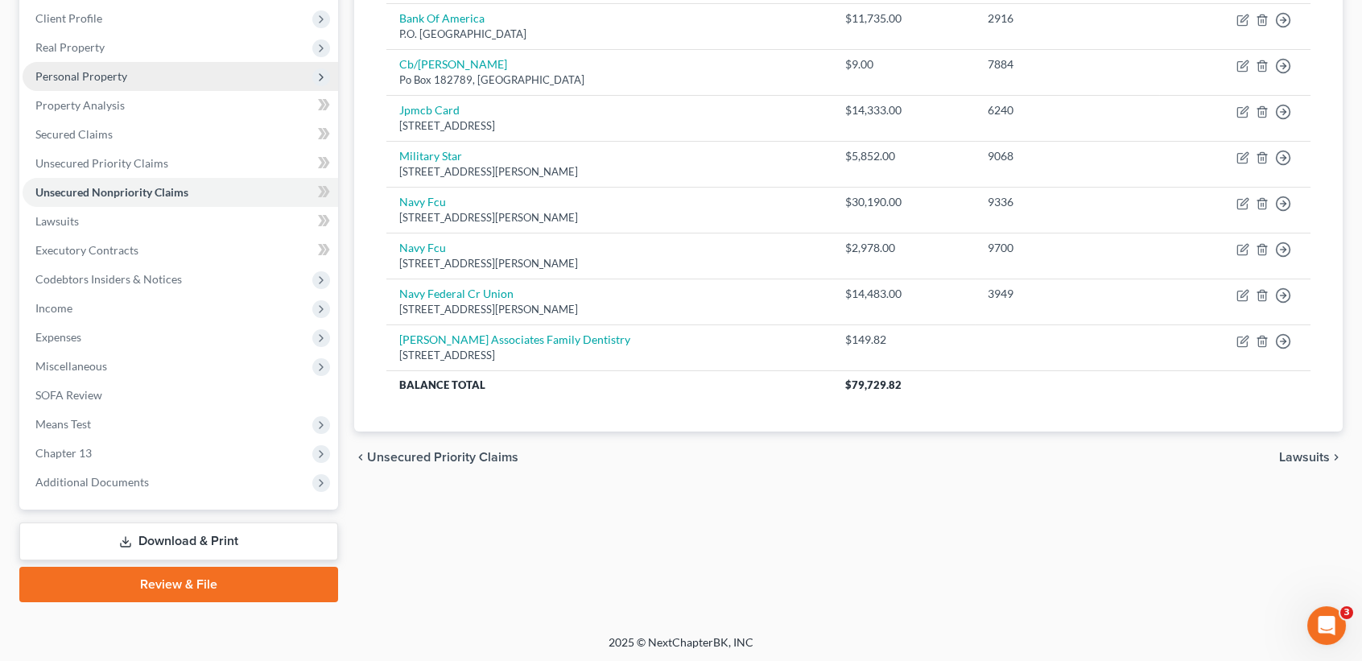
click at [109, 69] on span "Personal Property" at bounding box center [81, 76] width 92 height 14
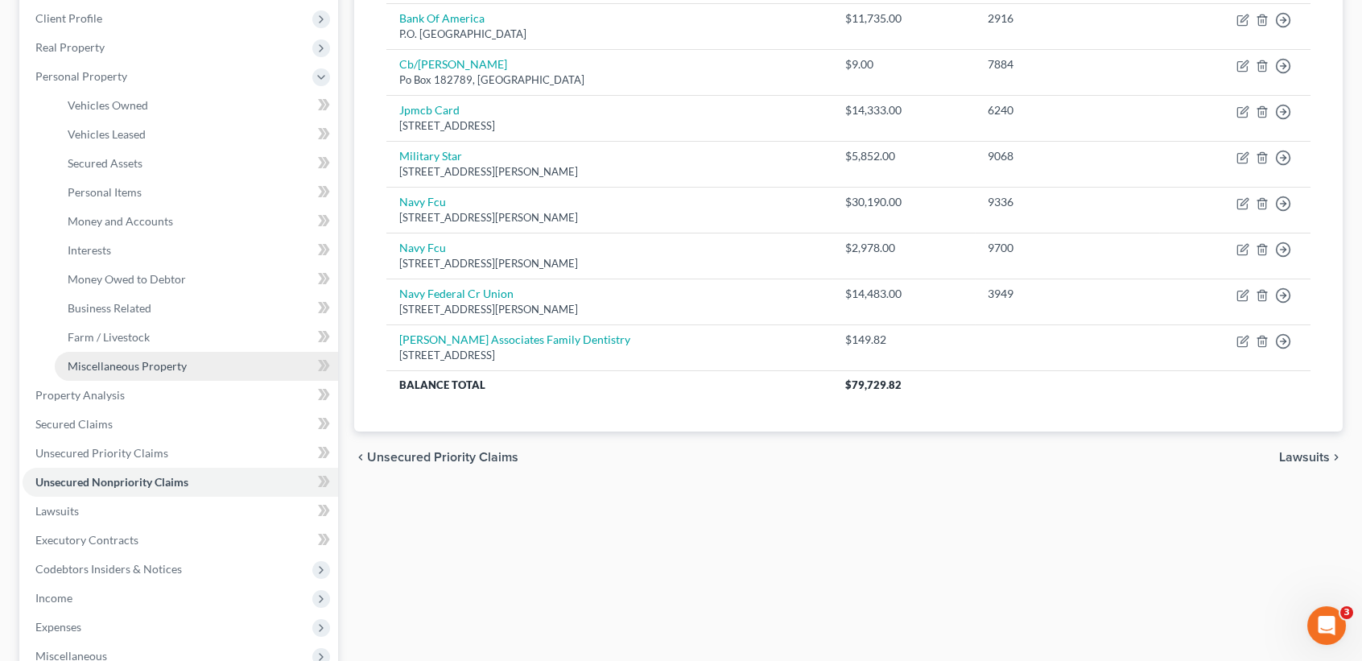
click at [135, 353] on link "Miscellaneous Property" at bounding box center [196, 366] width 283 height 29
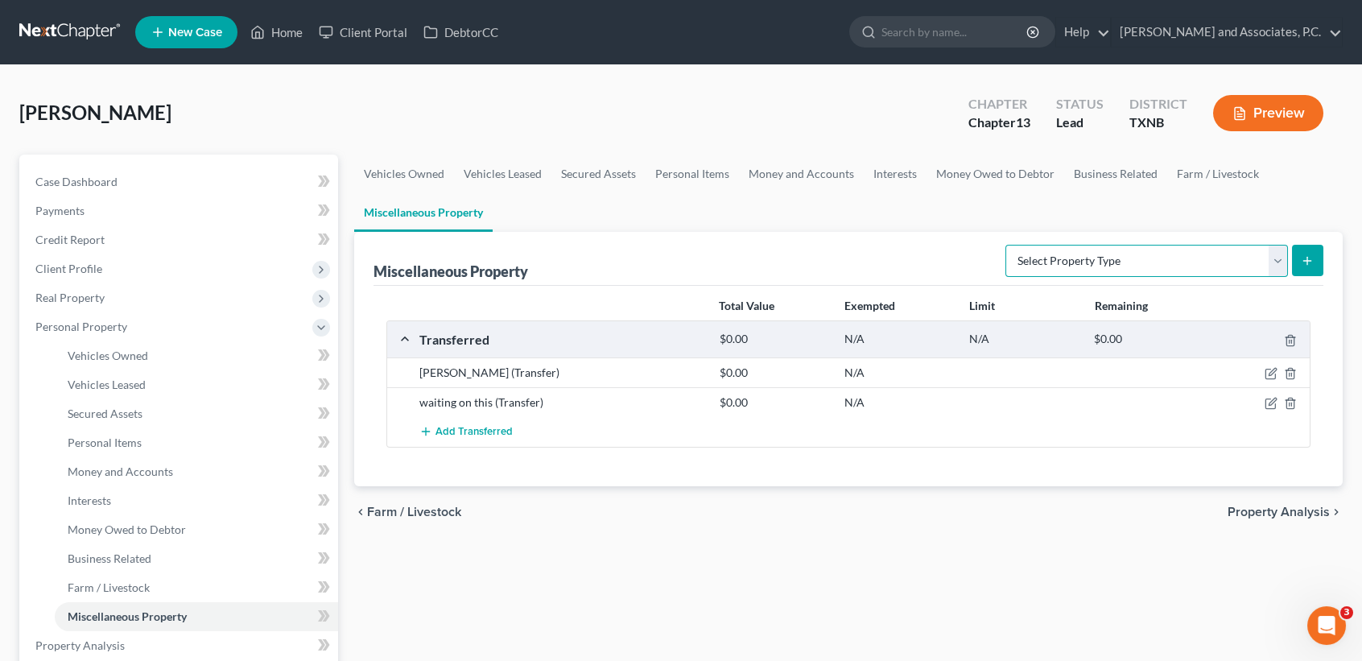
drag, startPoint x: 1139, startPoint y: 273, endPoint x: 1118, endPoint y: 278, distance: 21.5
click at [1139, 273] on select "Select Property Type Assigned for Creditor Benefit Within 1 Year (SOFA: 12) Hol…" at bounding box center [1146, 261] width 283 height 32
click at [609, 497] on div "chevron_left Farm / Livestock Property Analysis chevron_right" at bounding box center [848, 512] width 988 height 52
click at [1271, 369] on icon "button" at bounding box center [1271, 373] width 13 height 13
select select "Ordinary (within 2 years)"
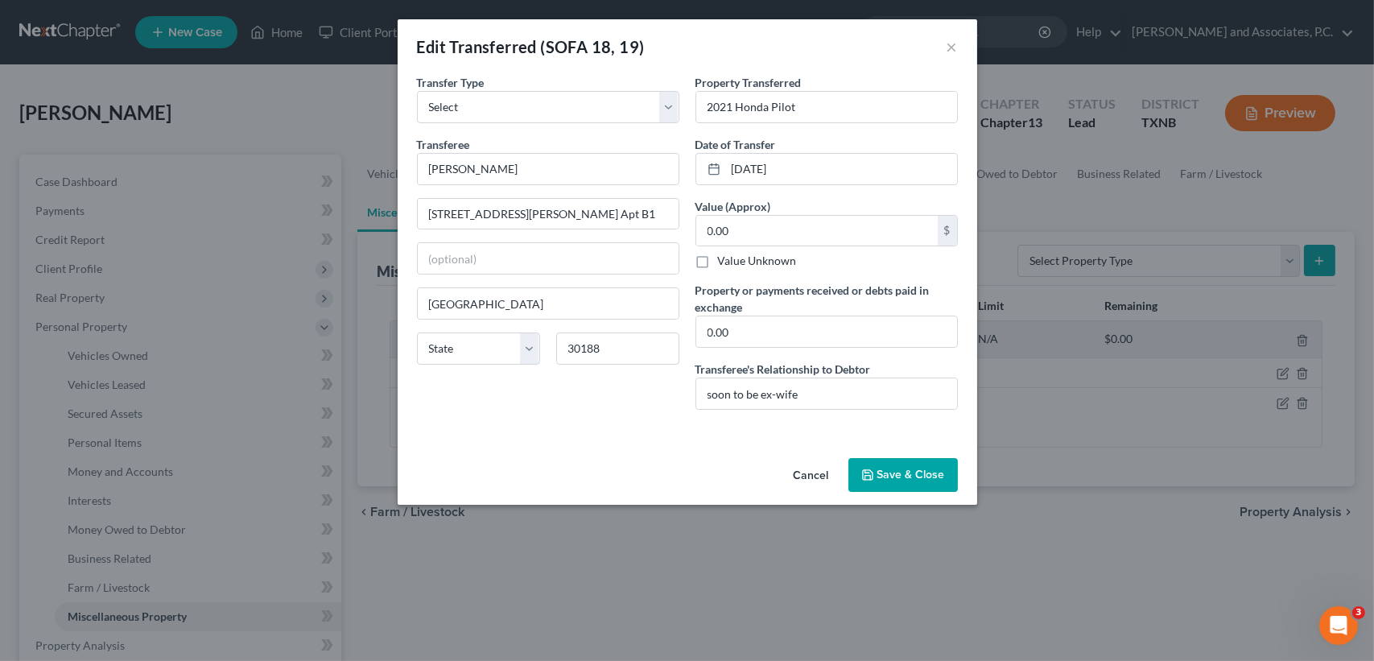
click at [603, 456] on div "Cancel Save & Close" at bounding box center [688, 478] width 580 height 53
click at [869, 392] on input "soon to be ex-wife" at bounding box center [826, 393] width 261 height 31
click at [595, 442] on div "An exemption set must first be selected from the Filing Information section. Tr…" at bounding box center [688, 263] width 580 height 378
click at [864, 499] on div "Cancel Save & Close" at bounding box center [688, 478] width 580 height 53
click at [885, 475] on button "Save & Close" at bounding box center [902, 475] width 109 height 34
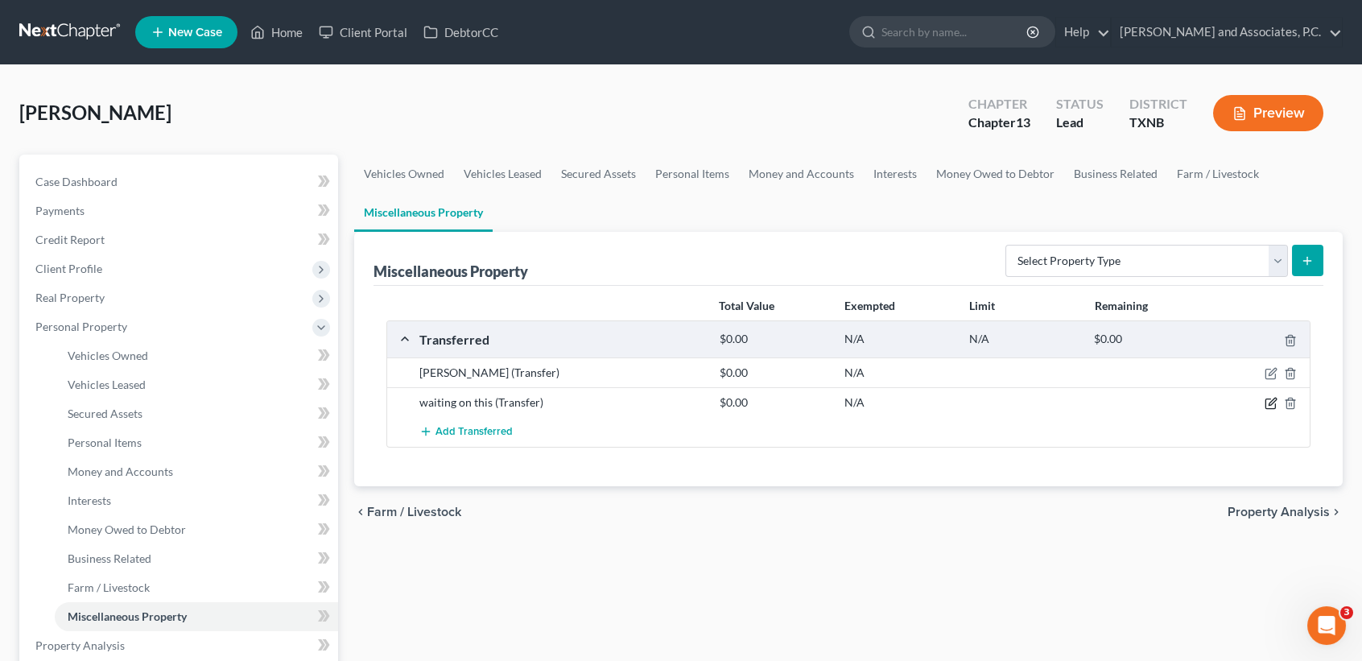
click at [1272, 401] on icon "button" at bounding box center [1271, 403] width 13 height 13
select select "Ordinary (within 2 years)"
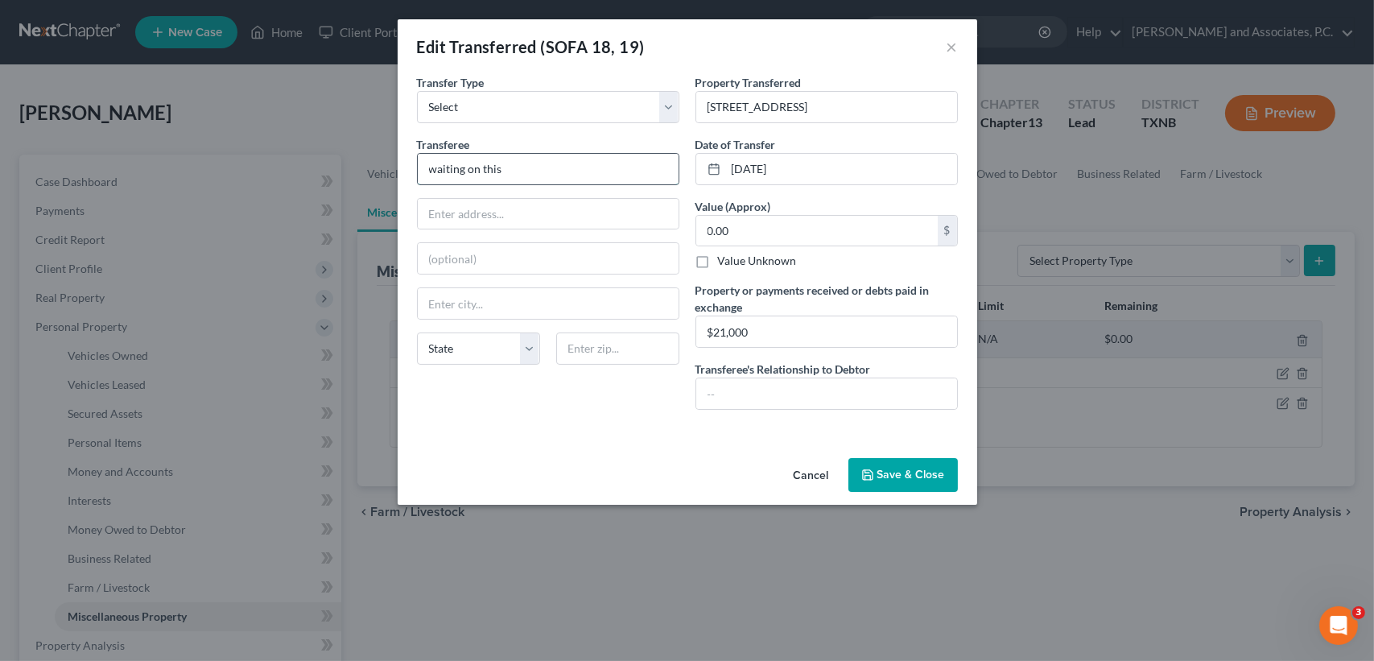
click at [559, 164] on input "waiting on this" at bounding box center [548, 169] width 261 height 31
drag, startPoint x: 518, startPoint y: 183, endPoint x: 339, endPoint y: 177, distance: 179.6
click at [361, 184] on div "Edit Transferred (SOFA 18, 19) × An exemption set must first be selected from t…" at bounding box center [687, 330] width 1374 height 661
type input "Jennifer Jones and spouse, Joey Petway"
drag, startPoint x: 506, startPoint y: 223, endPoint x: 514, endPoint y: 216, distance: 10.2
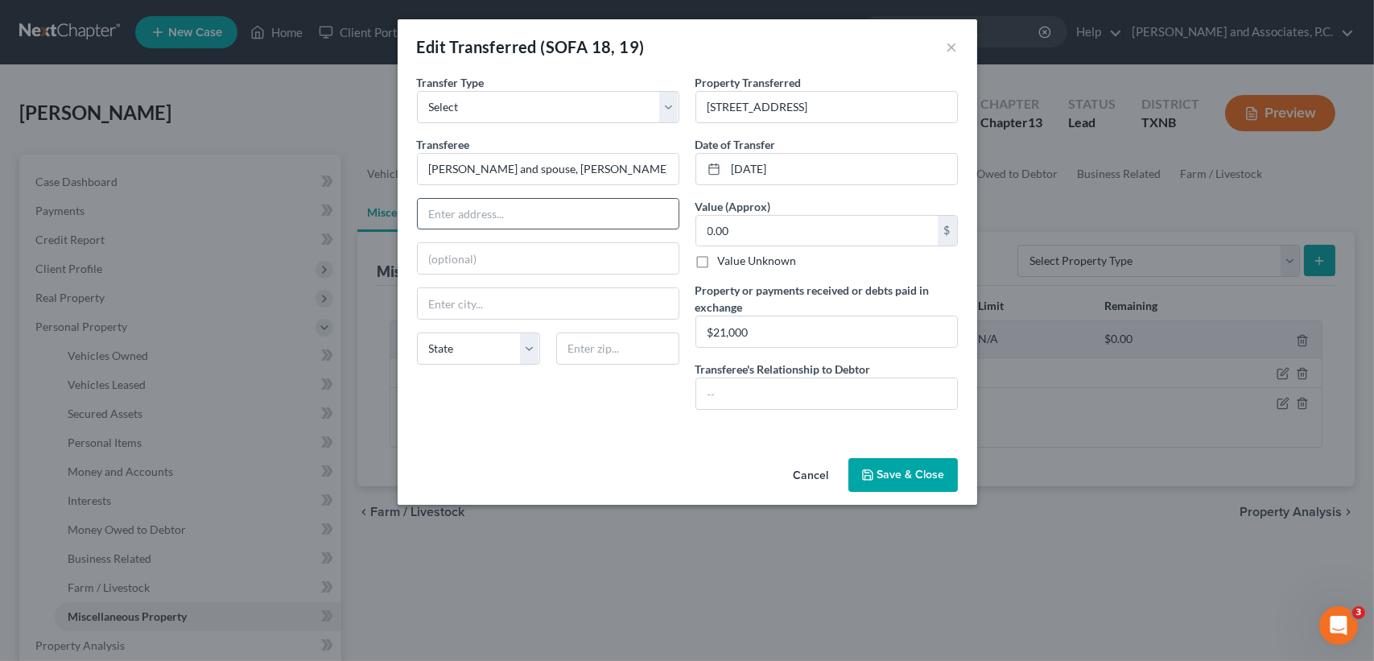
click at [506, 222] on input "text" at bounding box center [548, 214] width 261 height 31
type input "3540"
click at [721, 100] on input "3840 Chelsea Dr, Rocky Mount, NC 27803" at bounding box center [826, 107] width 261 height 31
click at [895, 471] on button "Save & Close" at bounding box center [902, 475] width 109 height 34
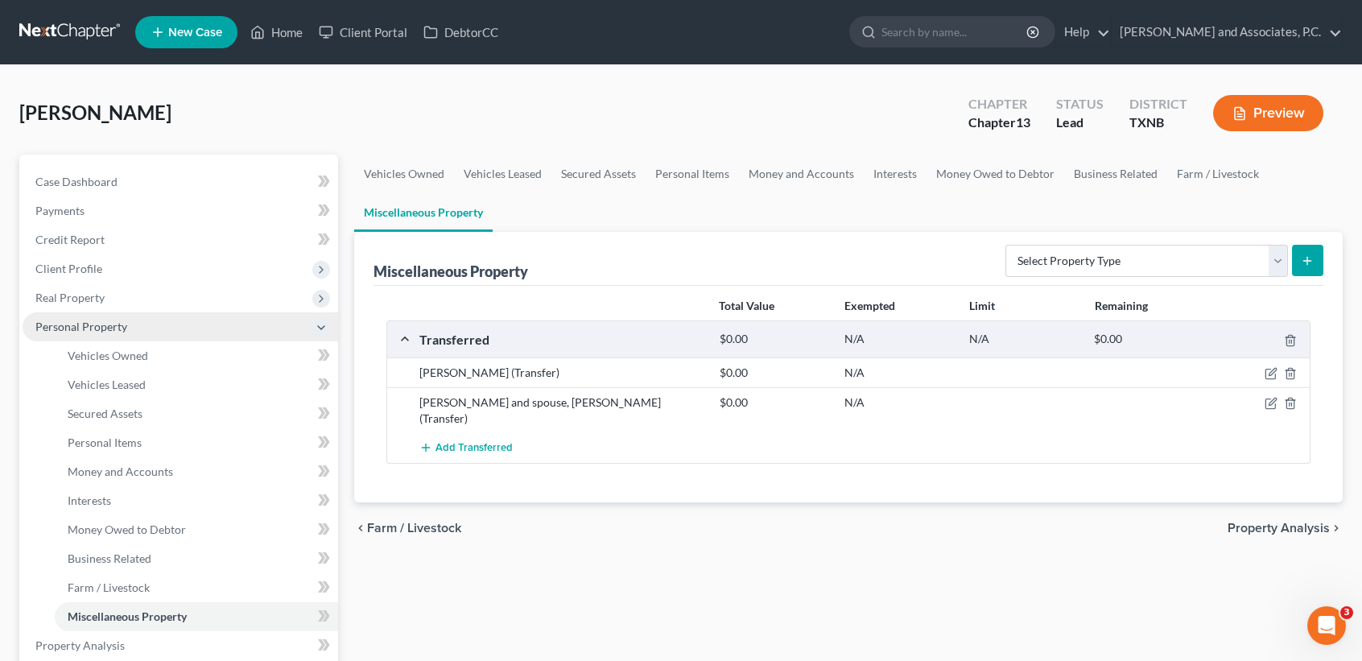
click at [94, 331] on span "Personal Property" at bounding box center [81, 327] width 92 height 14
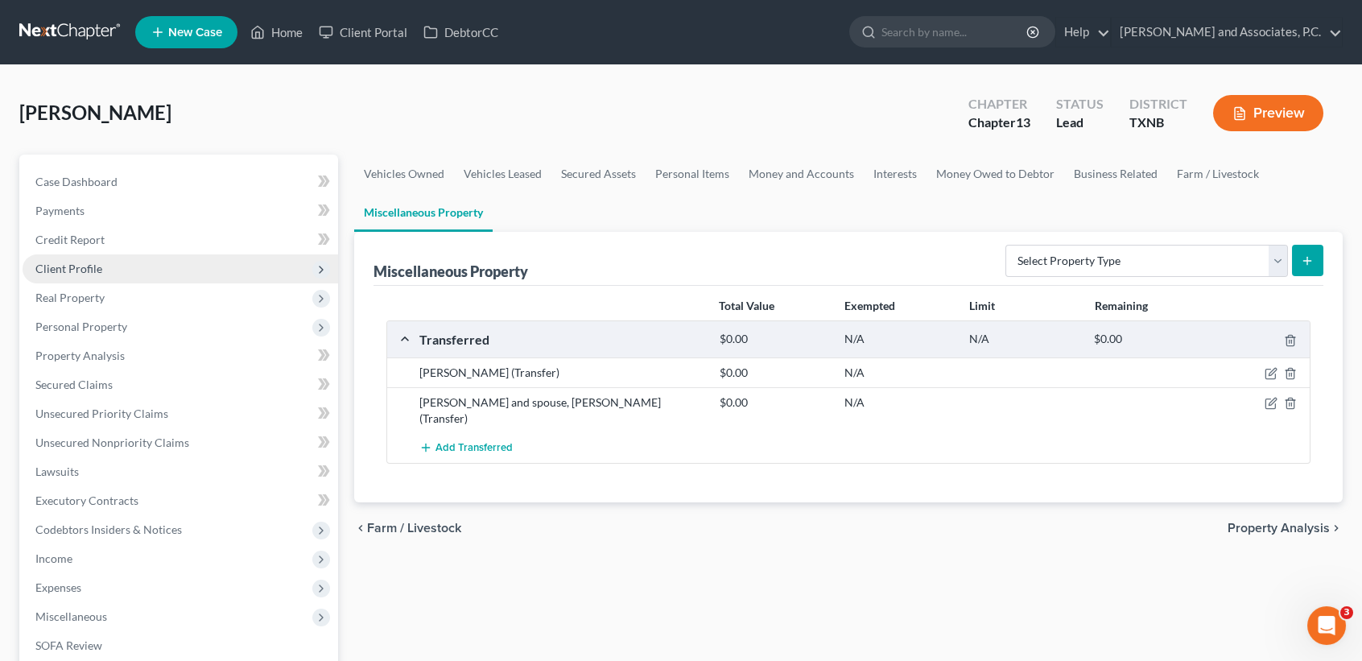
click at [78, 267] on span "Client Profile" at bounding box center [68, 269] width 67 height 14
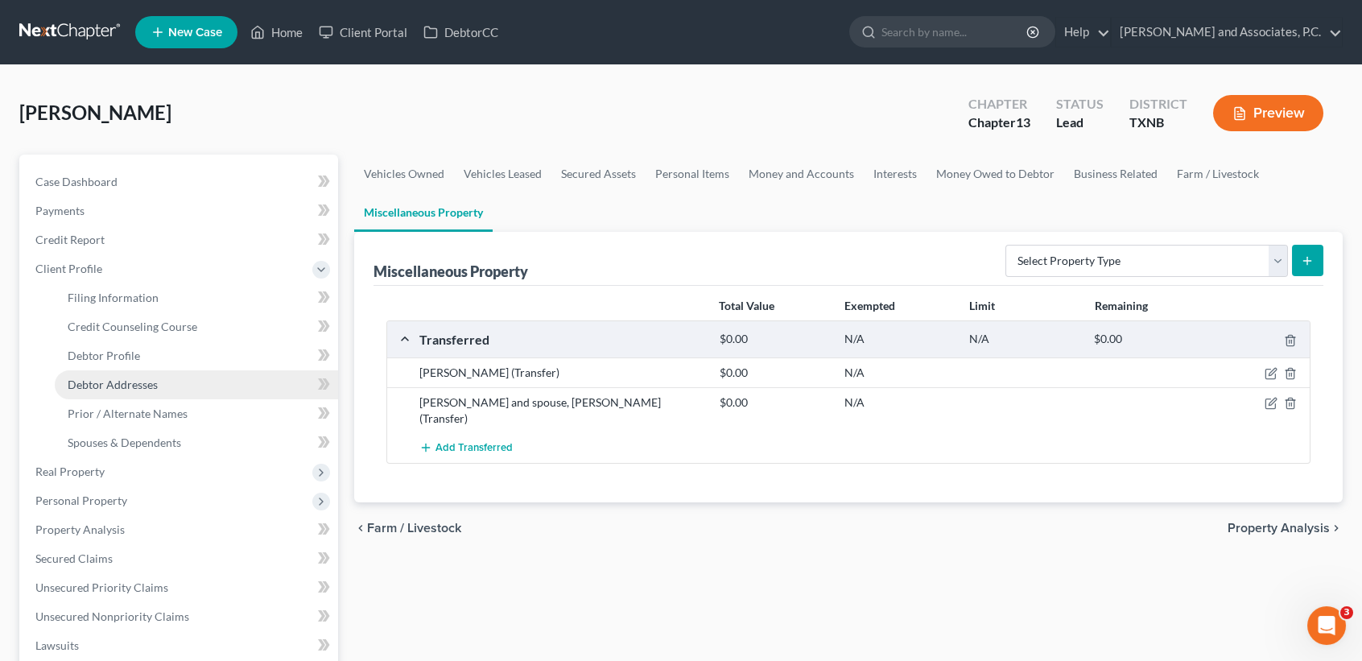
click at [123, 386] on span "Debtor Addresses" at bounding box center [113, 385] width 90 height 14
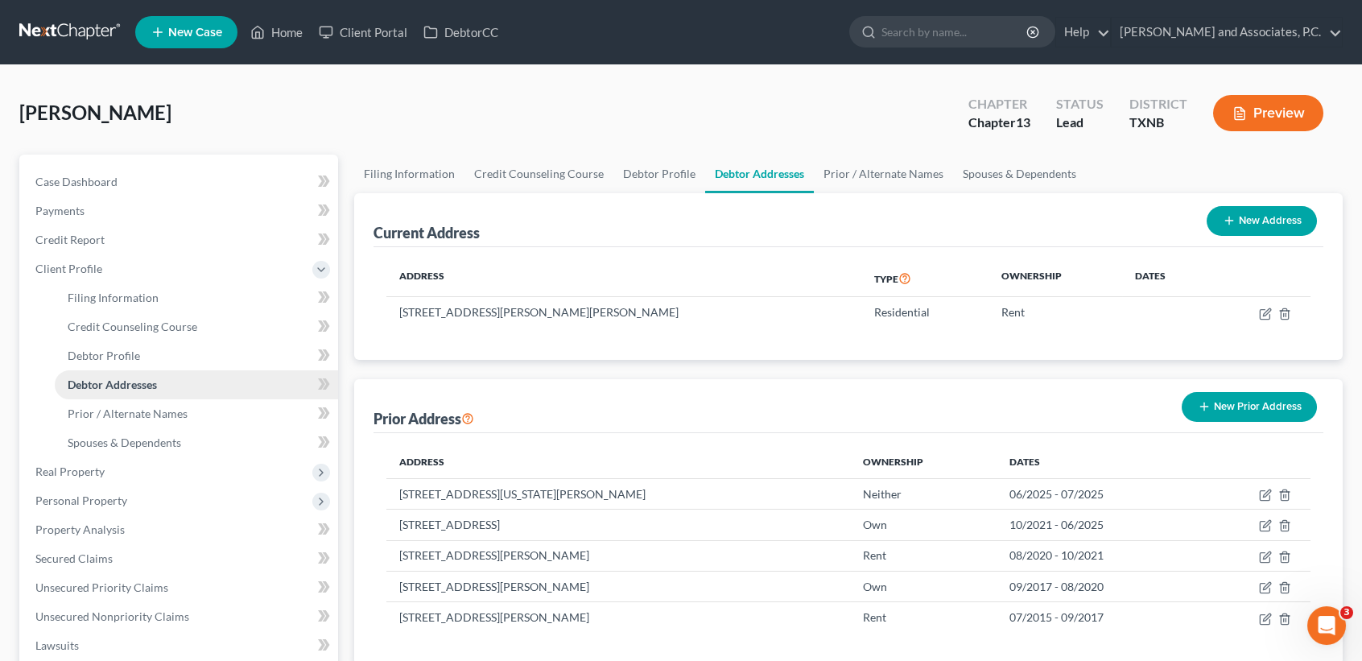
scroll to position [107, 0]
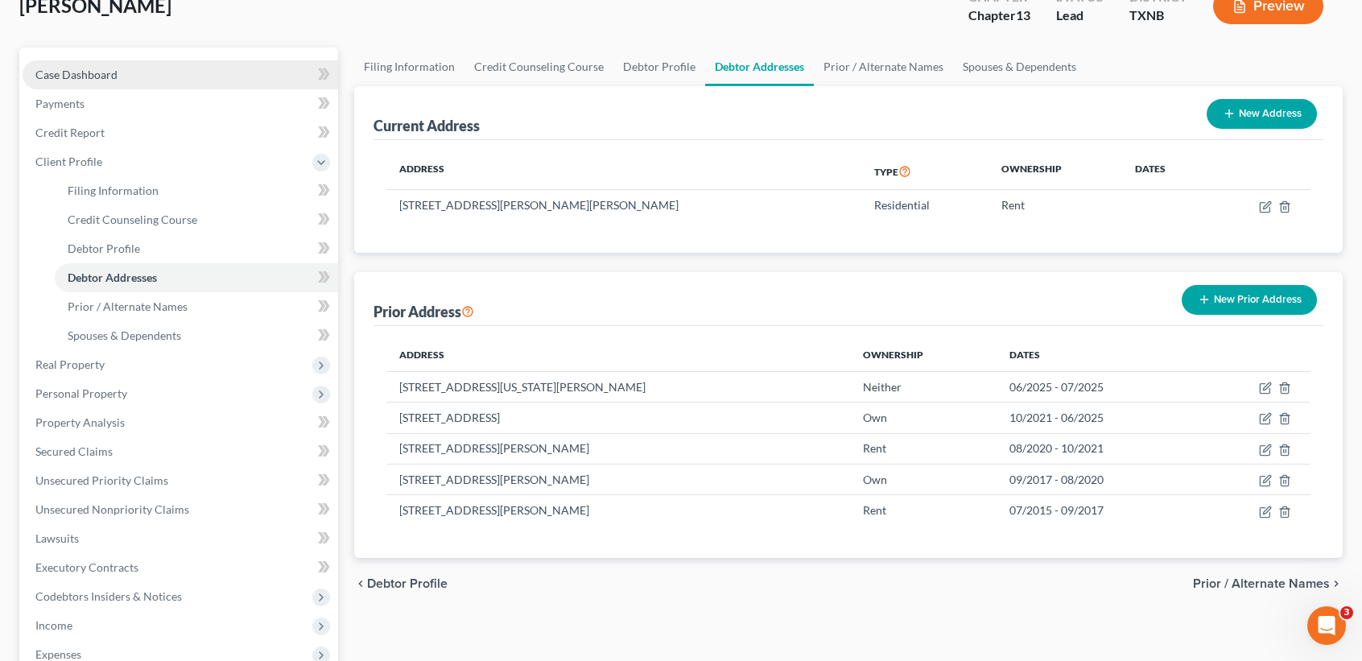
click at [106, 72] on span "Case Dashboard" at bounding box center [76, 75] width 82 height 14
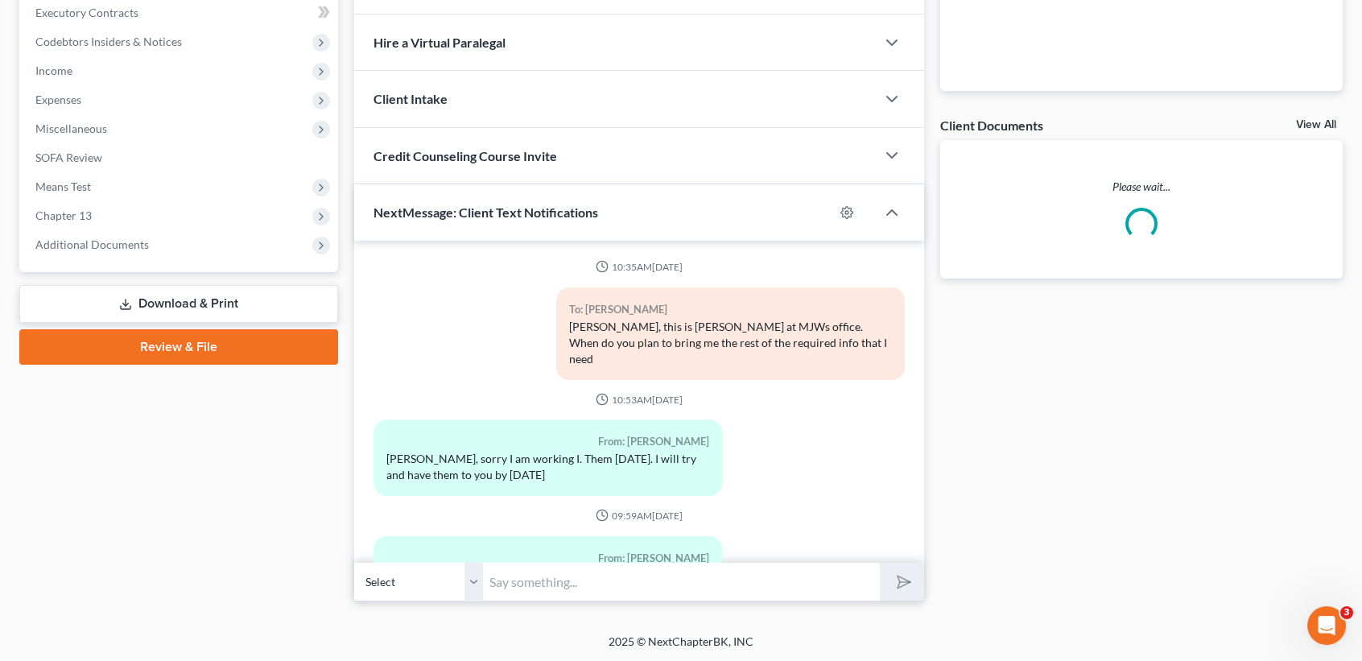
scroll to position [260, 0]
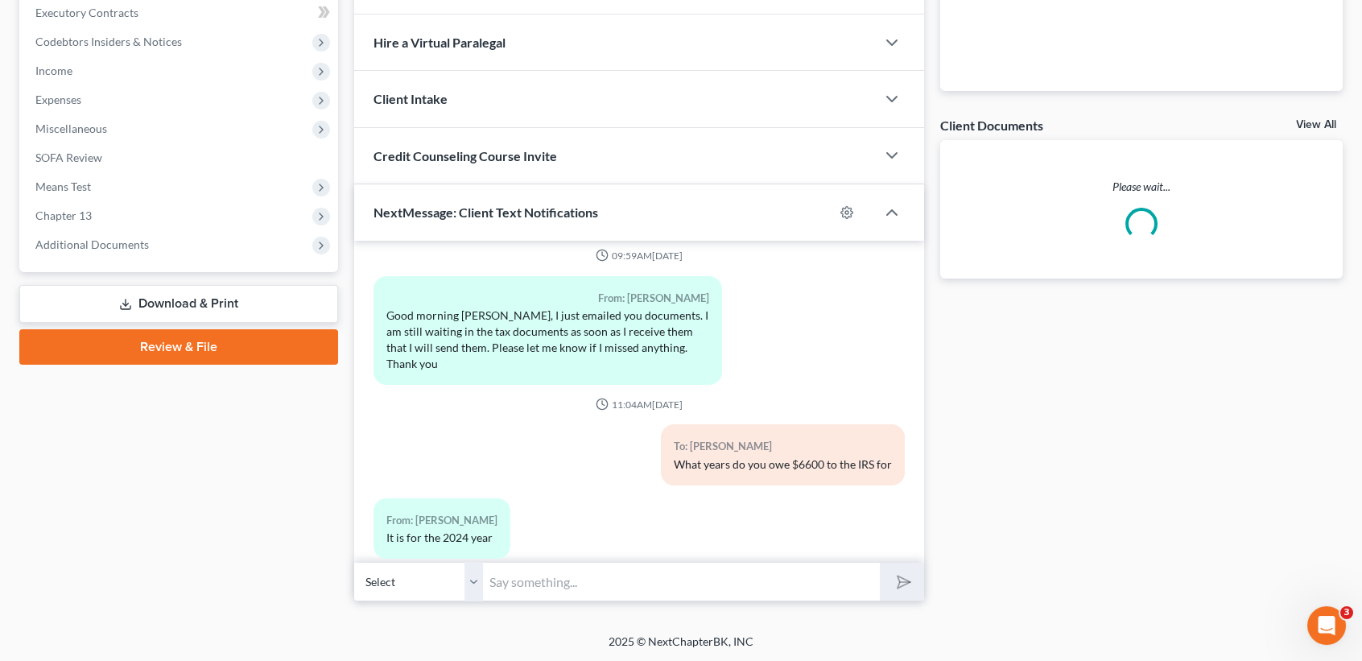
click at [709, 597] on input "text" at bounding box center [681, 581] width 397 height 39
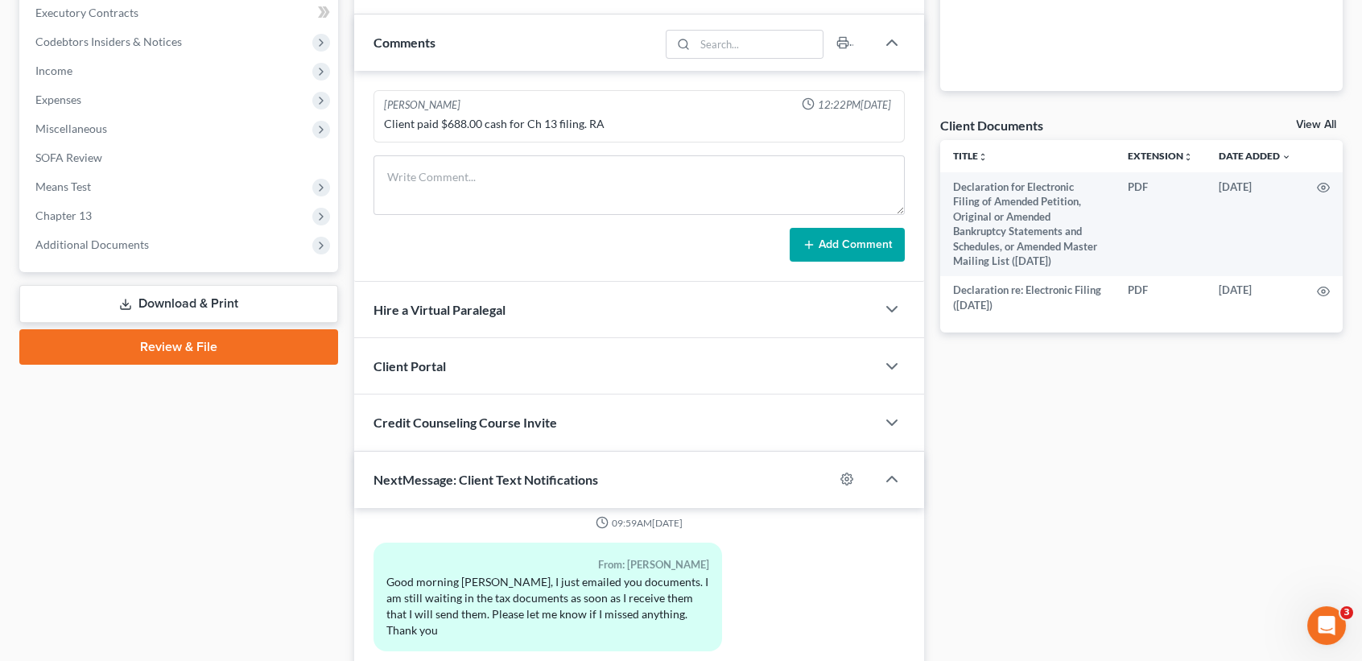
scroll to position [680, 0]
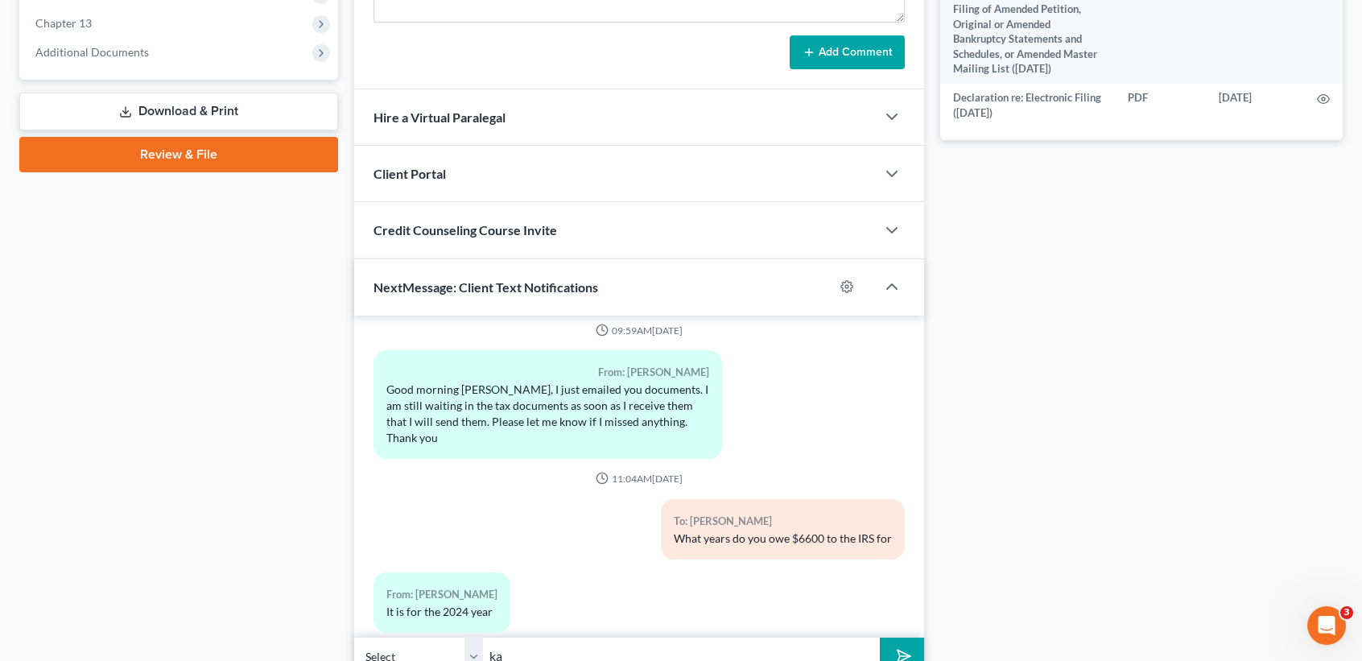
type input "k"
type input "Okay."
click at [880, 637] on button "submit" at bounding box center [902, 656] width 44 height 38
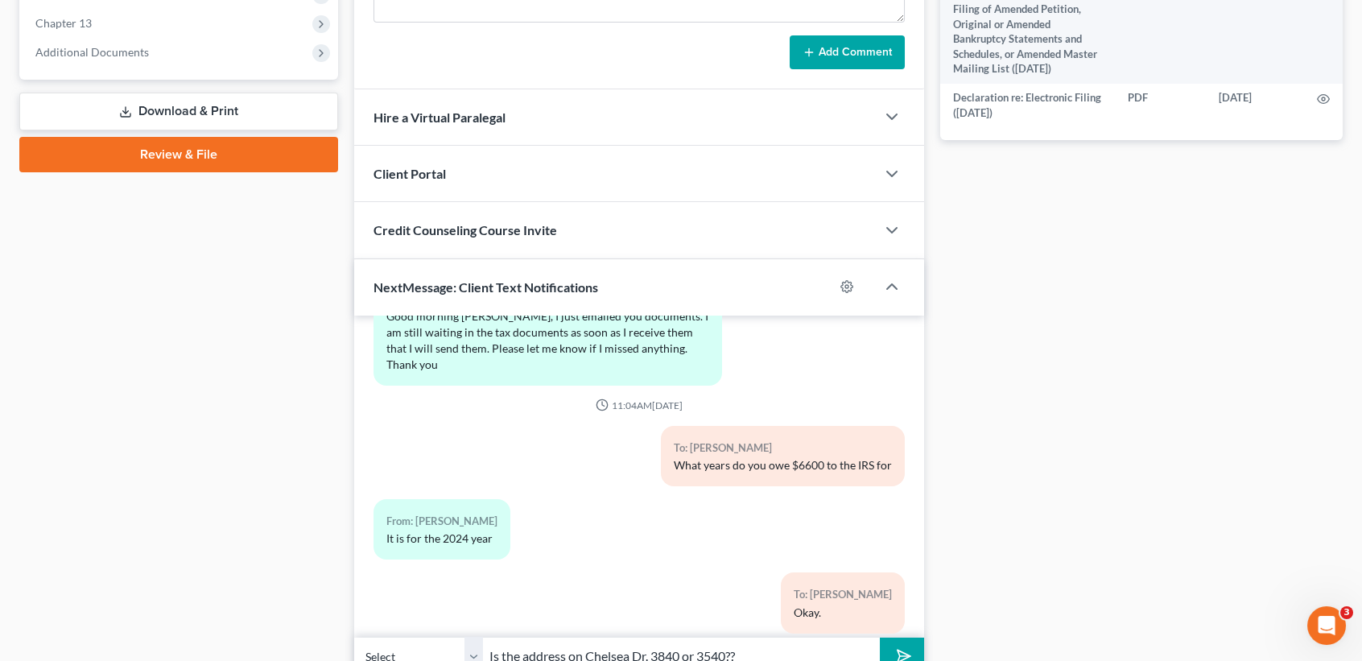
type input "Is the address on Chelsea Dr. 3840 or 3540??"
click at [880, 637] on button "submit" at bounding box center [902, 656] width 44 height 38
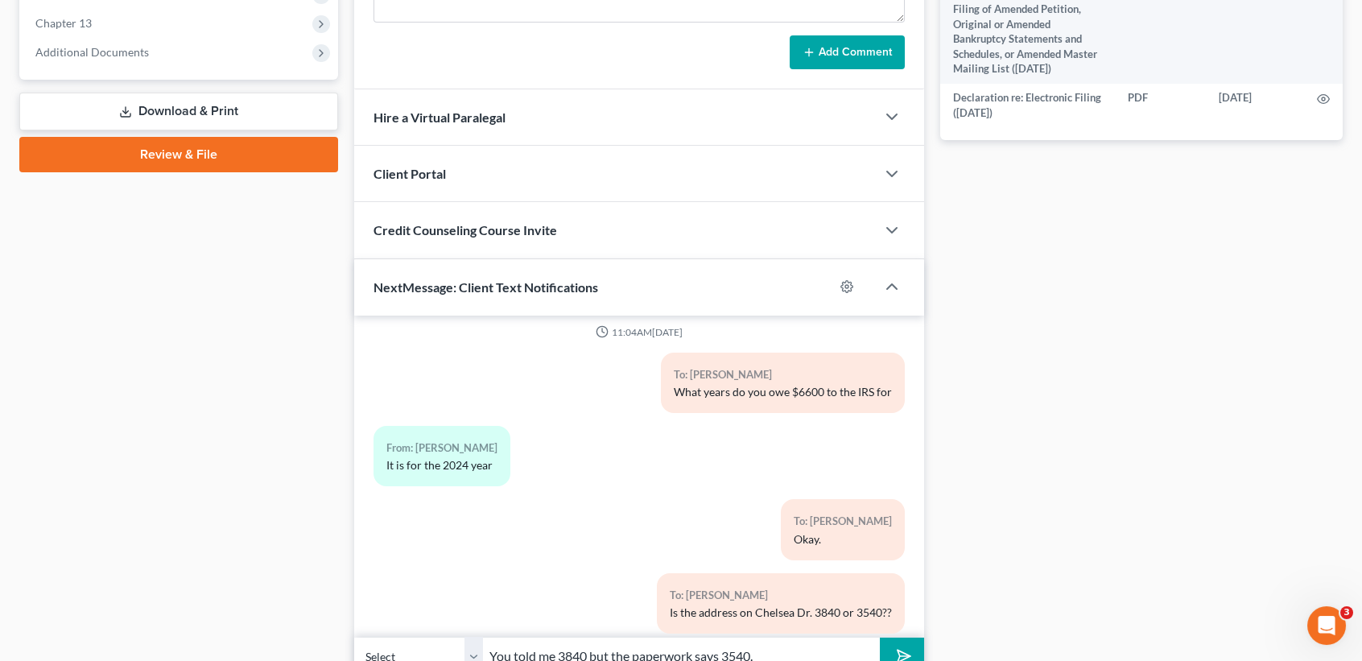
type input "You told me 3840 but the paperwork says 3540."
click at [880, 637] on button "submit" at bounding box center [902, 656] width 44 height 38
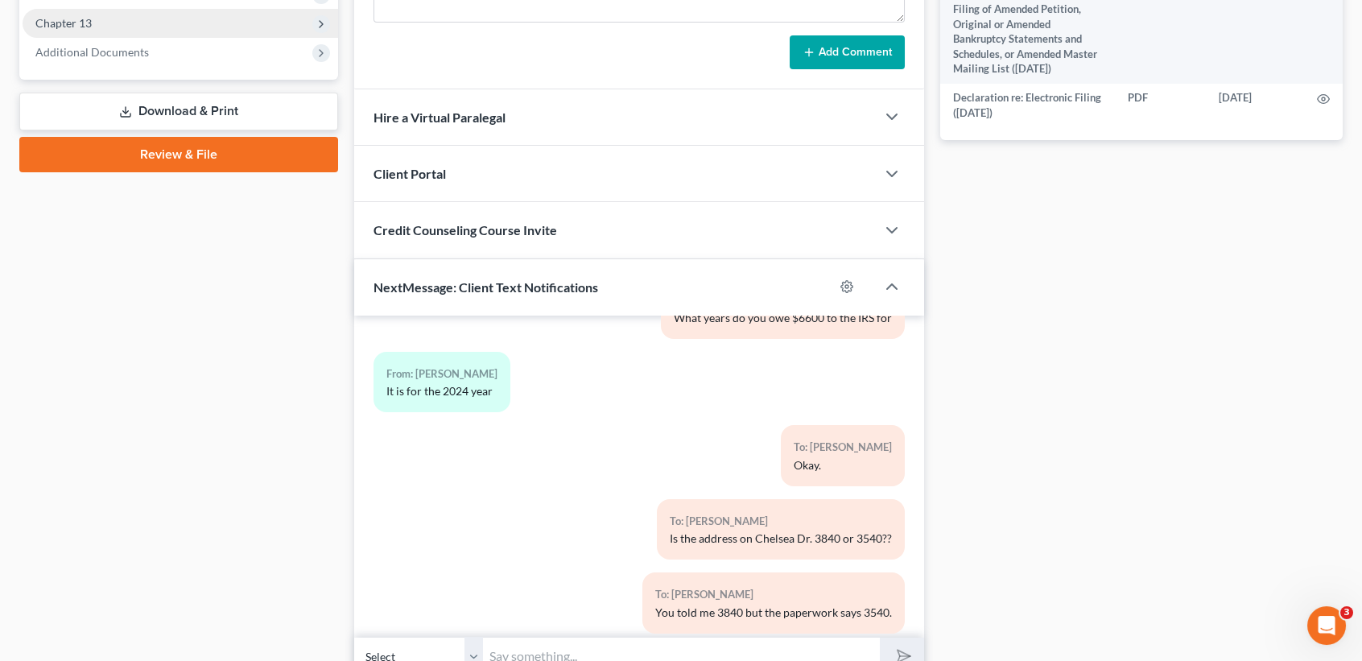
scroll to position [251, 0]
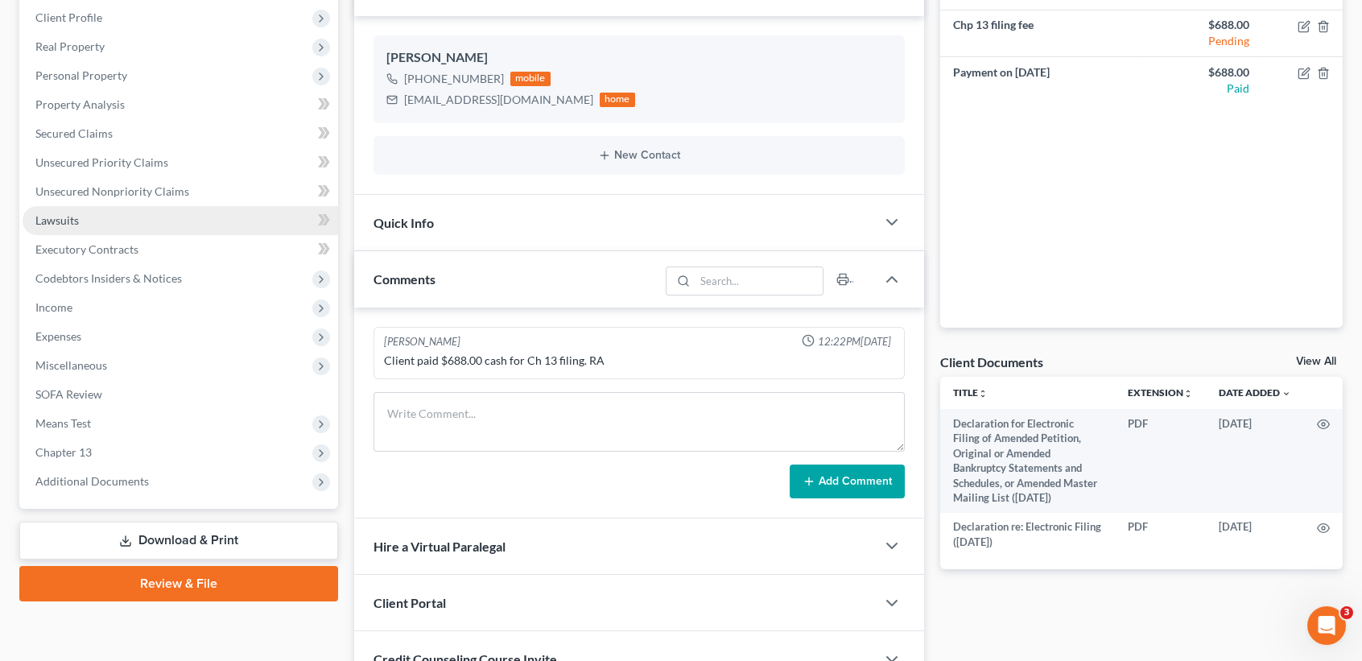
drag, startPoint x: 113, startPoint y: 72, endPoint x: 116, endPoint y: 220, distance: 147.3
click at [113, 72] on span "Personal Property" at bounding box center [81, 75] width 92 height 14
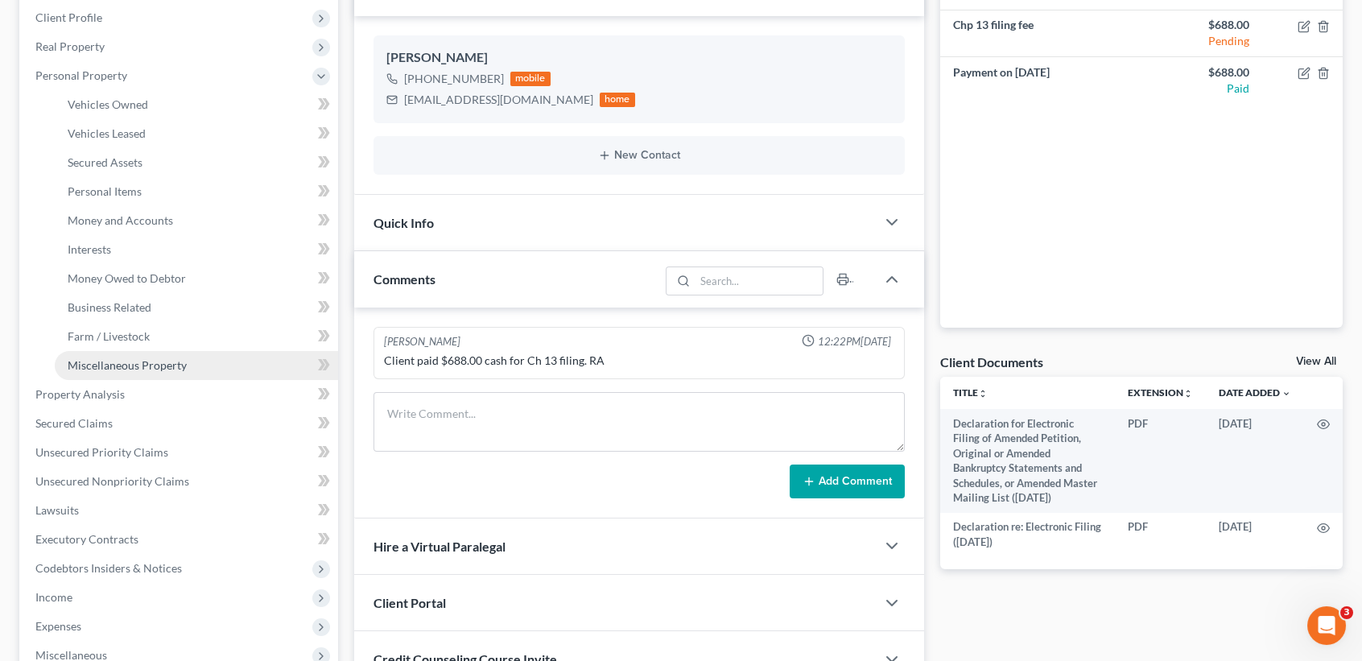
click at [87, 375] on link "Miscellaneous Property" at bounding box center [196, 365] width 283 height 29
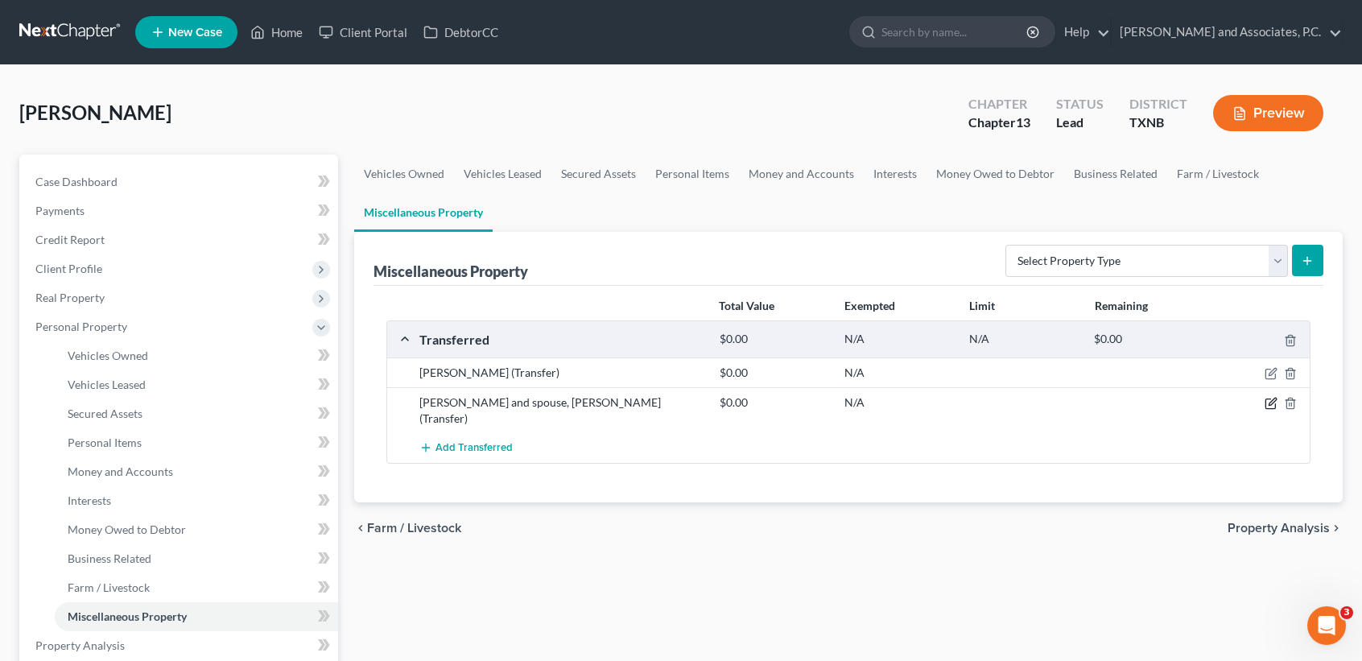
click at [1270, 404] on icon "button" at bounding box center [1272, 401] width 7 height 7
select select "Ordinary (within 2 years)"
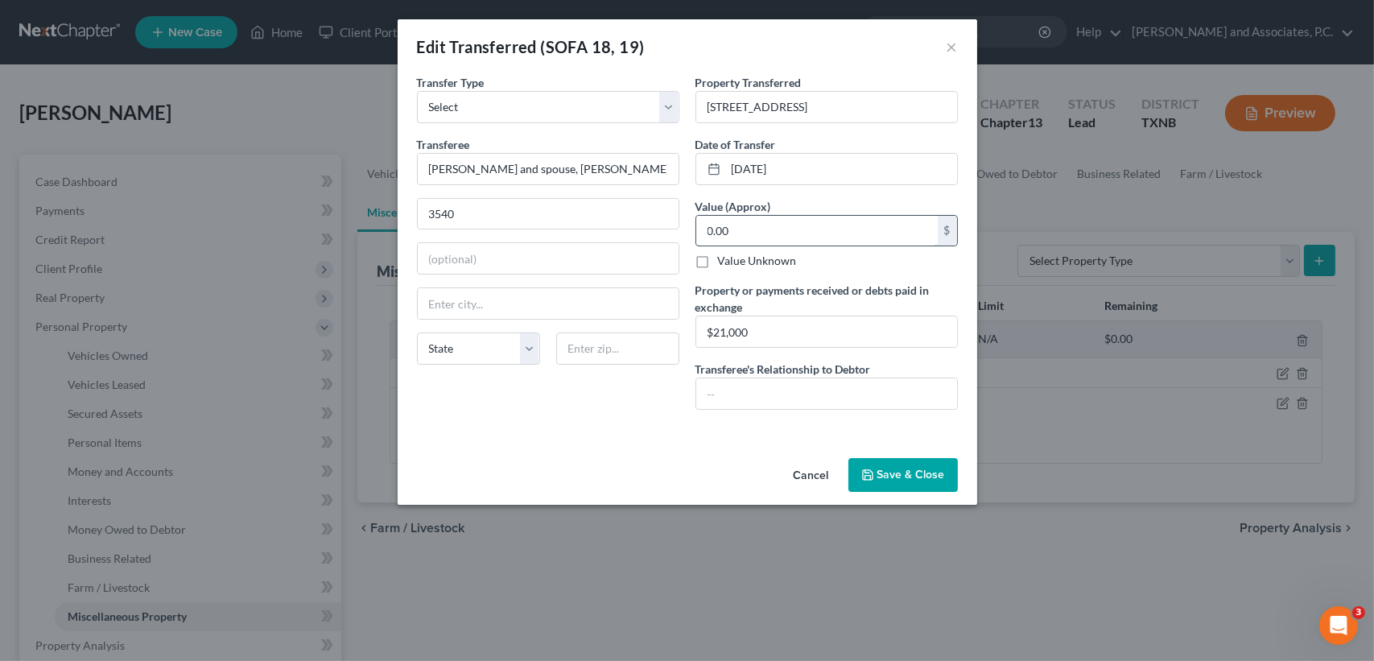
click at [753, 235] on input "0.00" at bounding box center [816, 231] width 241 height 31
click at [769, 381] on input "text" at bounding box center [826, 393] width 261 height 31
drag, startPoint x: 613, startPoint y: 352, endPoint x: 587, endPoint y: 265, distance: 90.9
click at [613, 352] on input "text" at bounding box center [617, 348] width 123 height 32
click at [589, 218] on input "3540" at bounding box center [548, 214] width 261 height 31
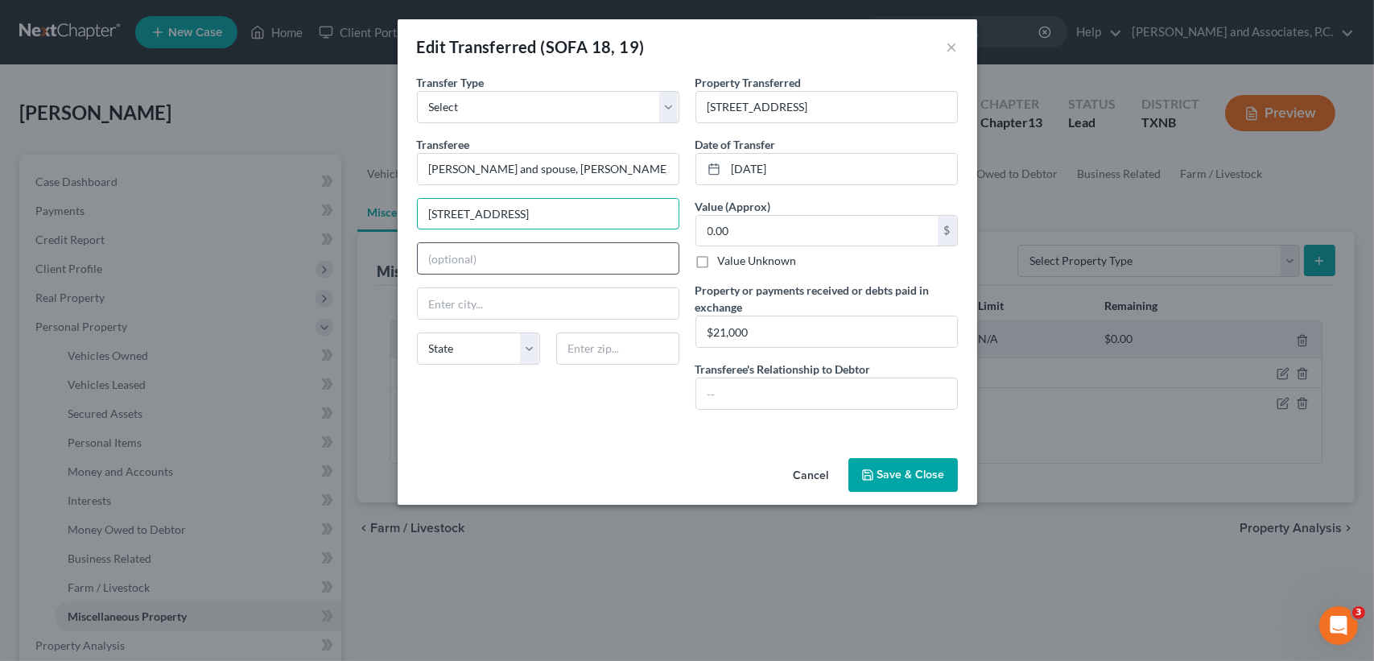
type input "3540 Chelsea Dr"
type input "27803"
type input "Rocky Mount"
click at [616, 312] on input "Rocky Mount" at bounding box center [548, 303] width 261 height 31
click at [389, 488] on div "Edit Transferred (SOFA 18, 19) × An exemption set must first be selected from t…" at bounding box center [687, 330] width 1374 height 661
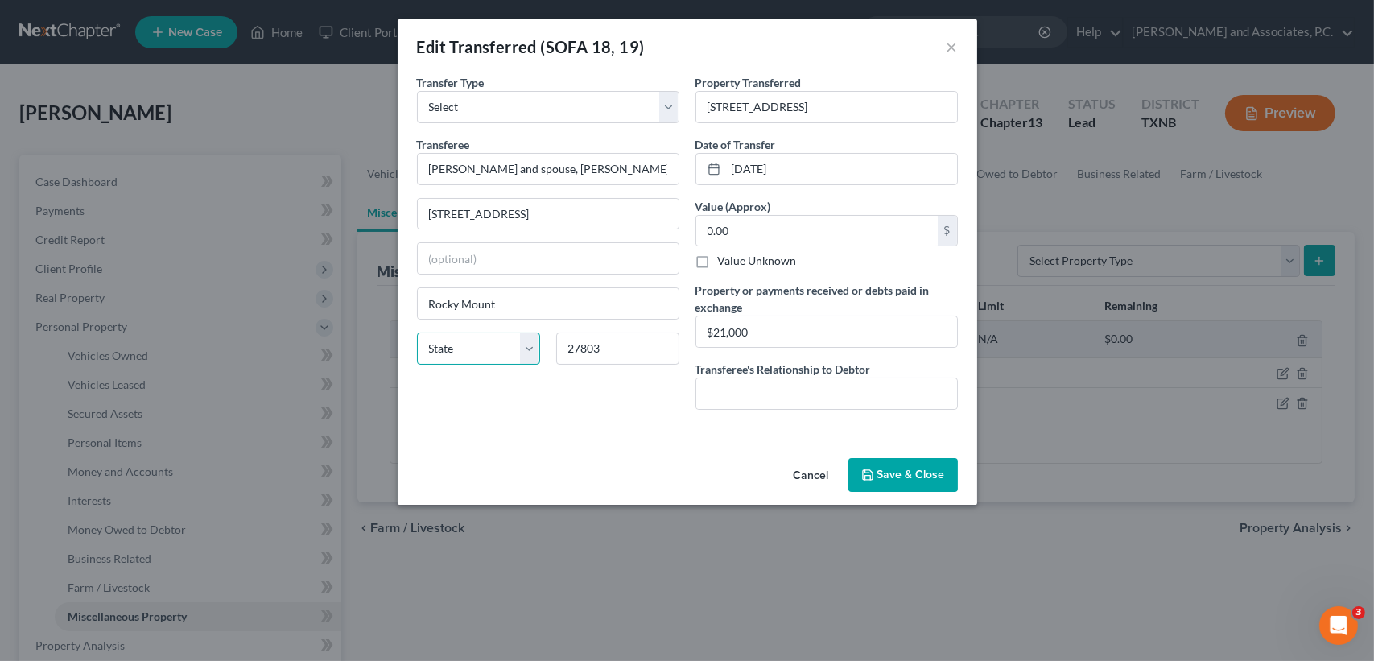
click at [479, 361] on select "State [US_STATE] AK AR AZ CA CO CT DE DC [GEOGRAPHIC_DATA] [GEOGRAPHIC_DATA] GU…" at bounding box center [478, 348] width 123 height 32
select select "28"
click at [417, 332] on select "State [US_STATE] AK AR AZ CA CO CT DE DC [GEOGRAPHIC_DATA] [GEOGRAPHIC_DATA] GU…" at bounding box center [478, 348] width 123 height 32
click at [518, 386] on div "Transfer Type * Select Ordinary (within 2 years) Within 10 Years Transferee * J…" at bounding box center [548, 248] width 279 height 349
click at [914, 461] on button "Save & Close" at bounding box center [902, 475] width 109 height 34
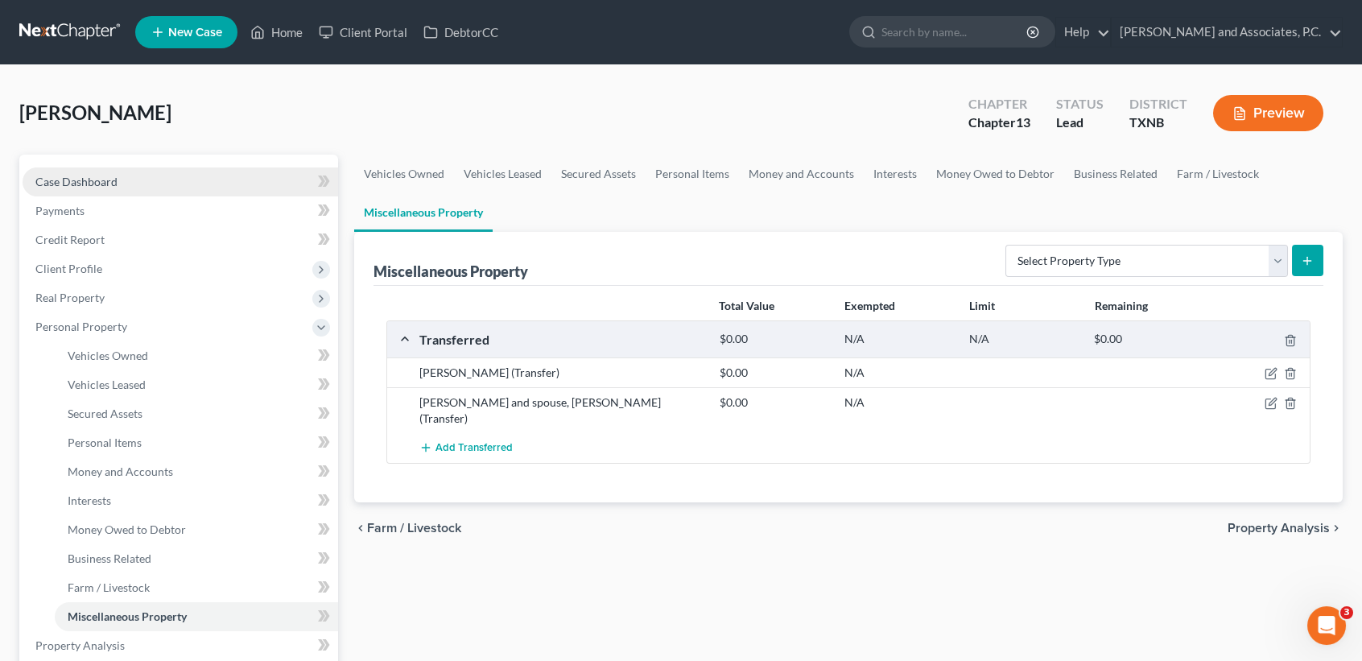
click at [142, 184] on link "Case Dashboard" at bounding box center [181, 181] width 316 height 29
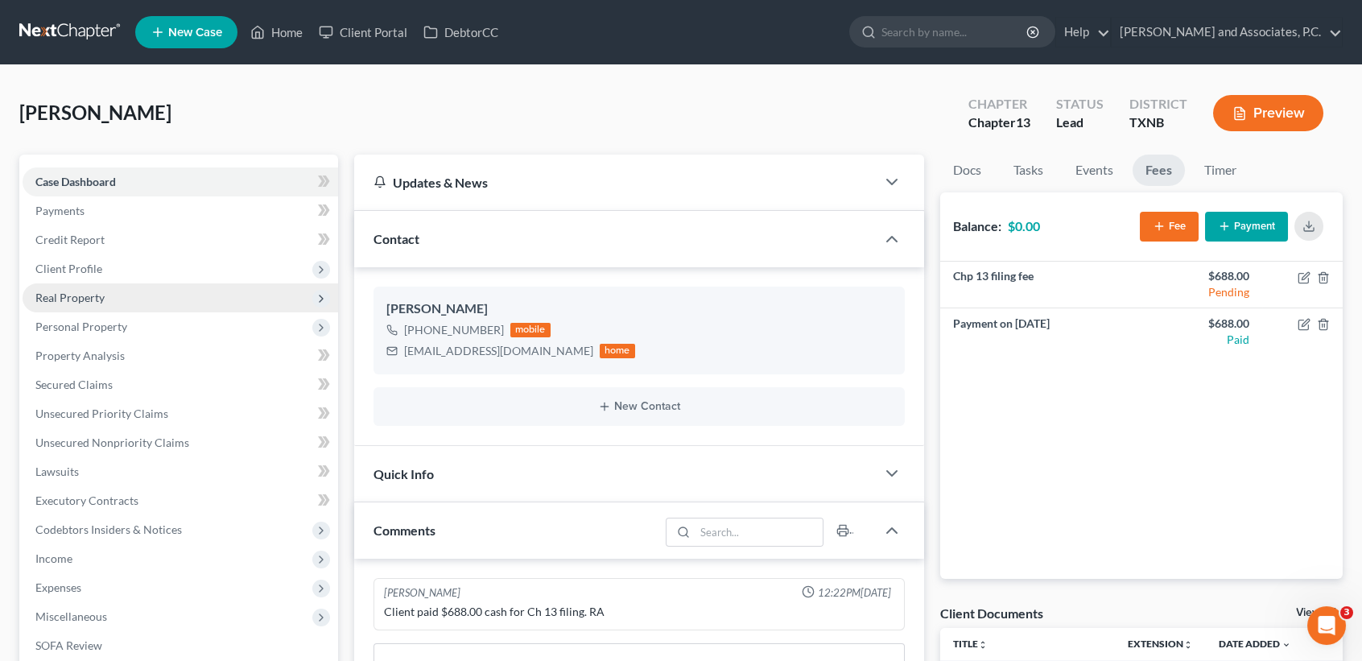
drag, startPoint x: 97, startPoint y: 266, endPoint x: 124, endPoint y: 310, distance: 52.0
click at [97, 265] on span "Client Profile" at bounding box center [68, 269] width 67 height 14
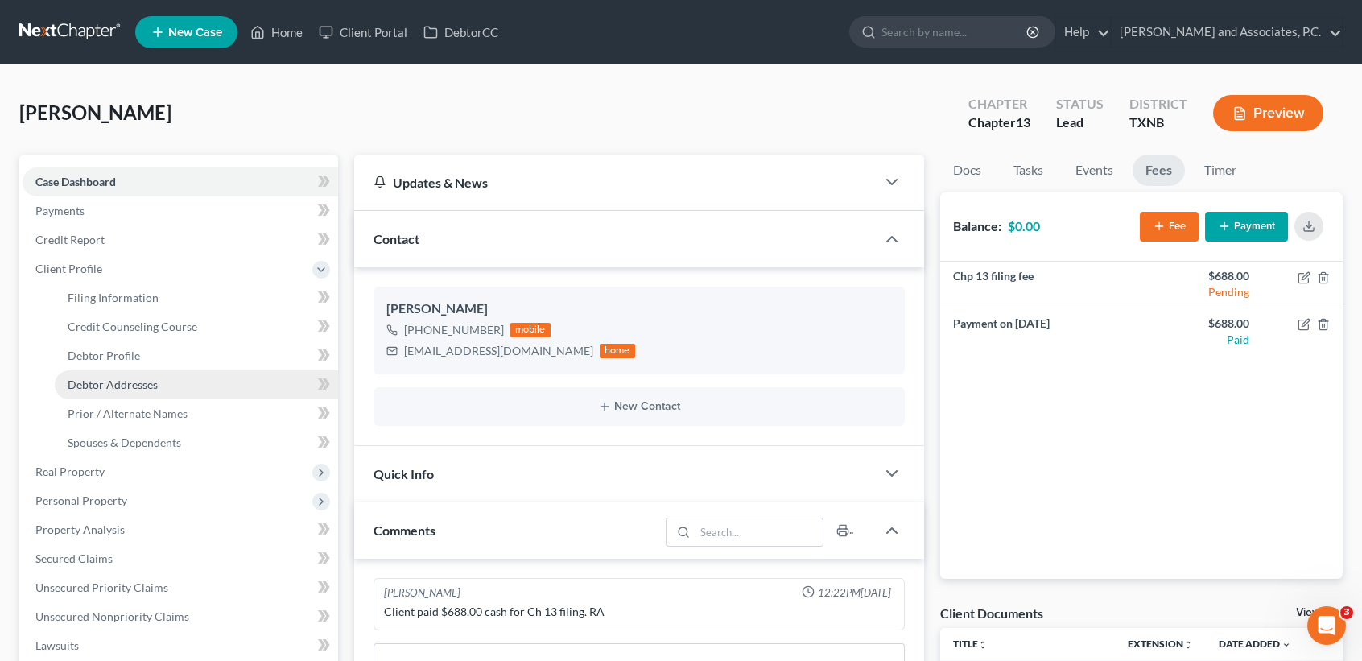
click at [132, 379] on span "Debtor Addresses" at bounding box center [113, 385] width 90 height 14
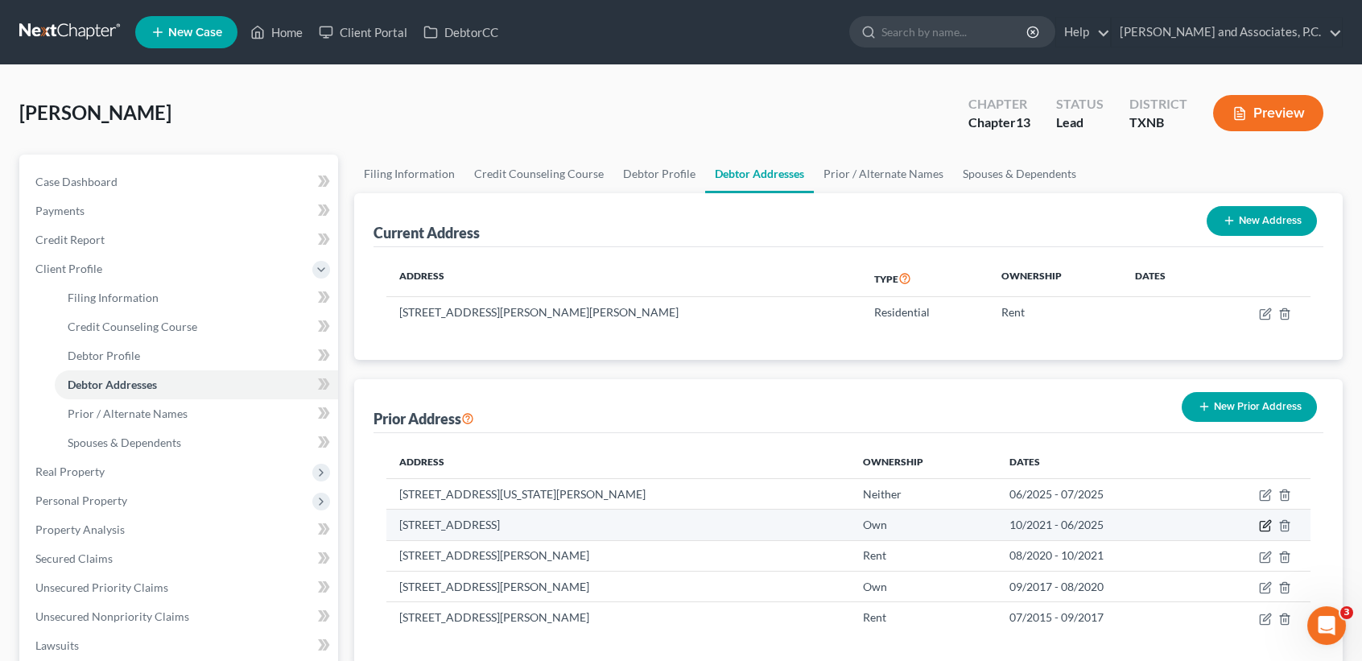
click at [1261, 523] on icon "button" at bounding box center [1265, 525] width 13 height 13
select select "28"
select select "63"
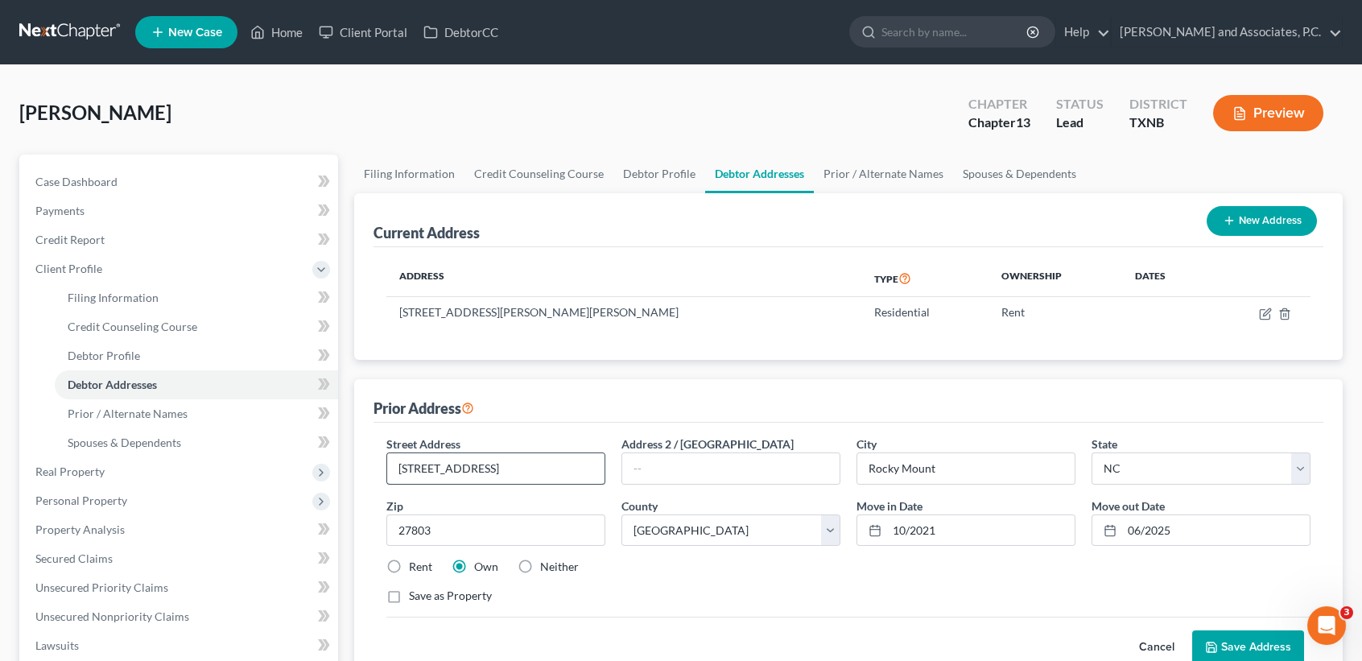
drag, startPoint x: 411, startPoint y: 472, endPoint x: 486, endPoint y: 466, distance: 75.1
click at [411, 471] on input "3840 Chelsea Dr" at bounding box center [495, 468] width 217 height 31
type input "3540 Chelsea Dr"
click at [1236, 647] on button "Save Address" at bounding box center [1248, 647] width 112 height 34
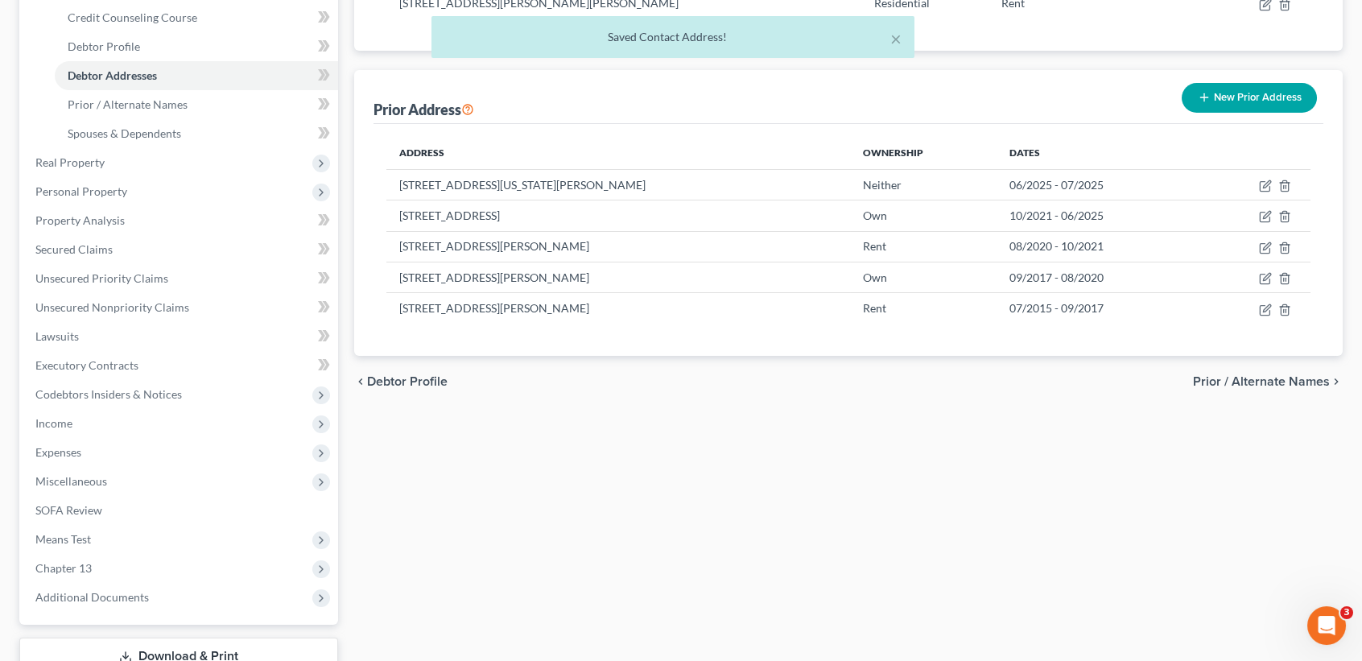
scroll to position [424, 0]
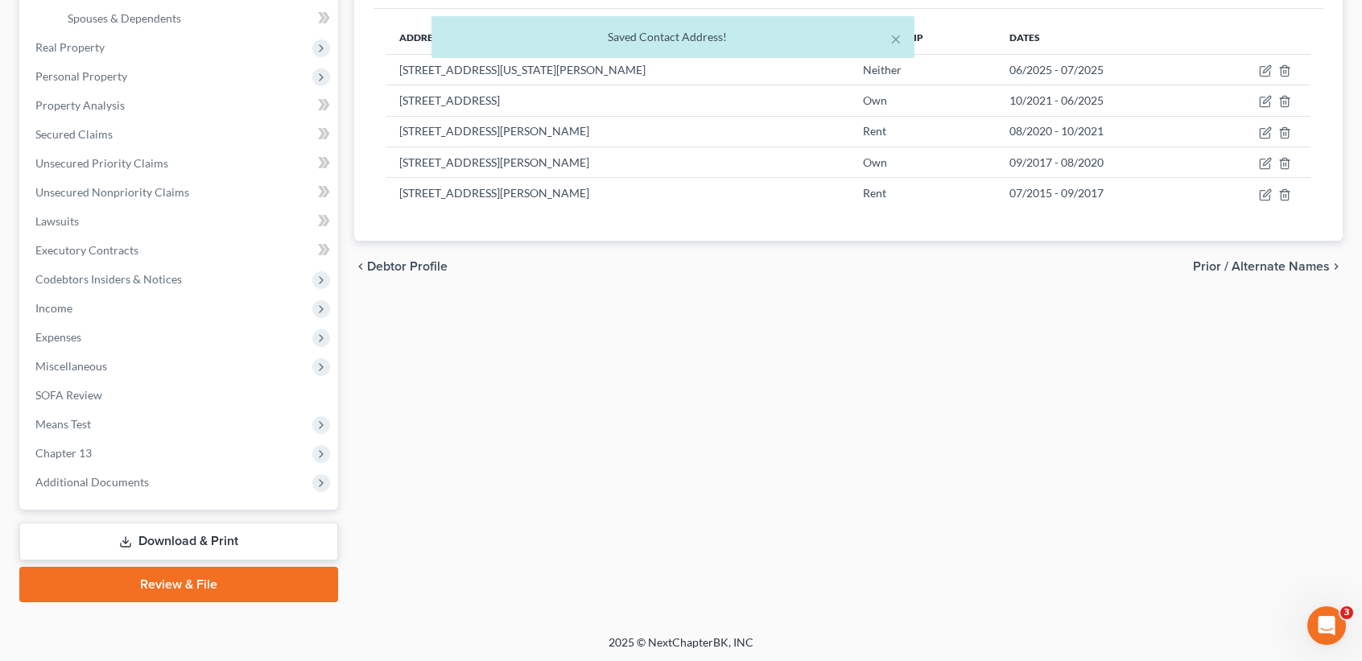
click at [102, 45] on div "× Saved Contact Address!" at bounding box center [673, 41] width 1362 height 50
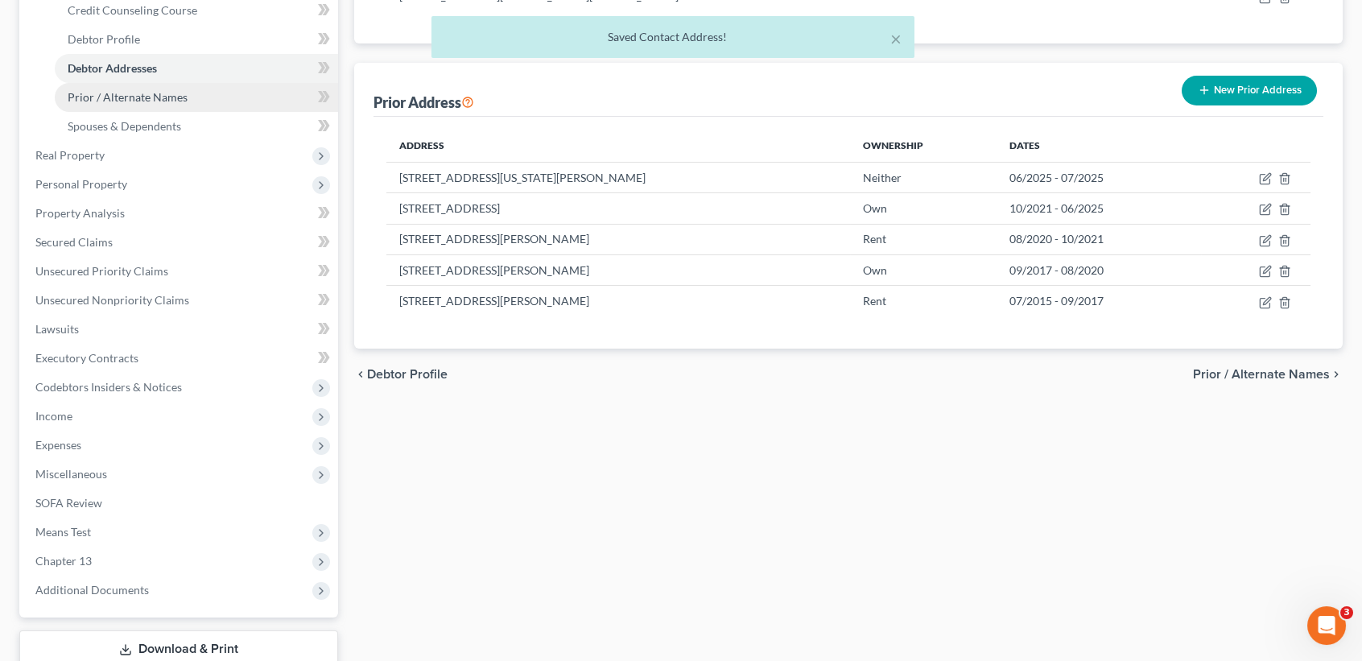
scroll to position [209, 0]
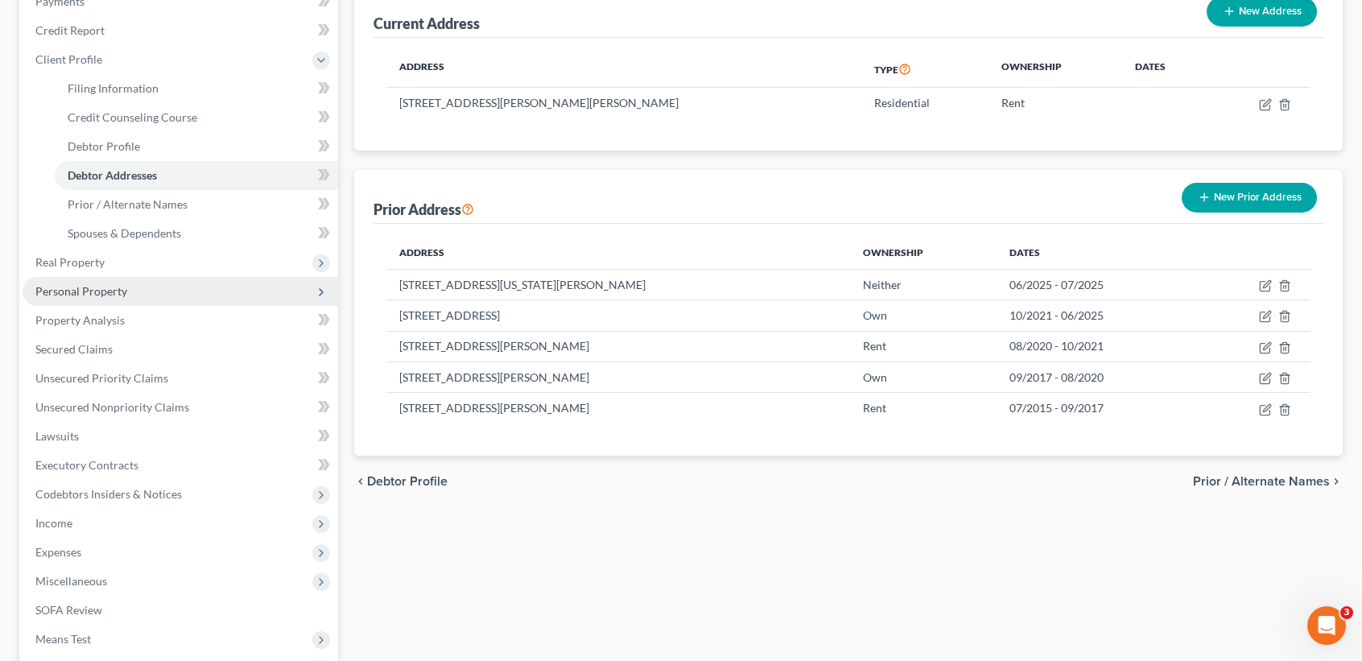
click at [84, 287] on span "Personal Property" at bounding box center [81, 291] width 92 height 14
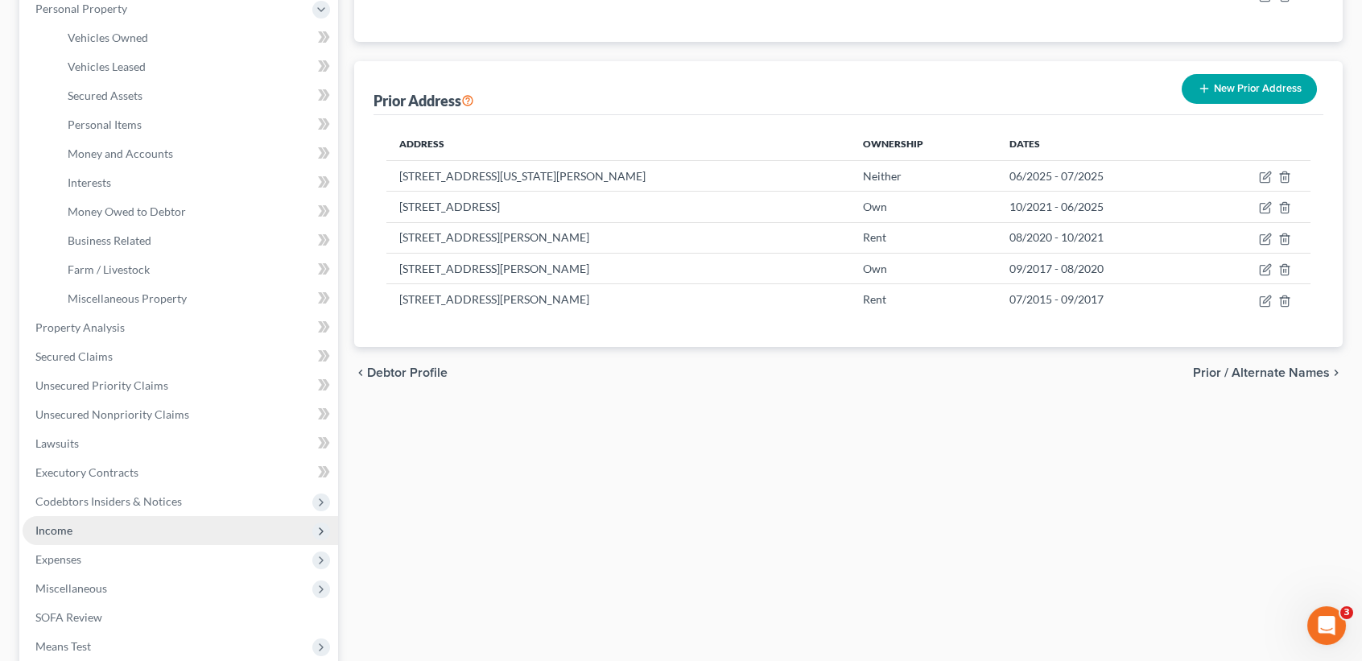
scroll to position [424, 0]
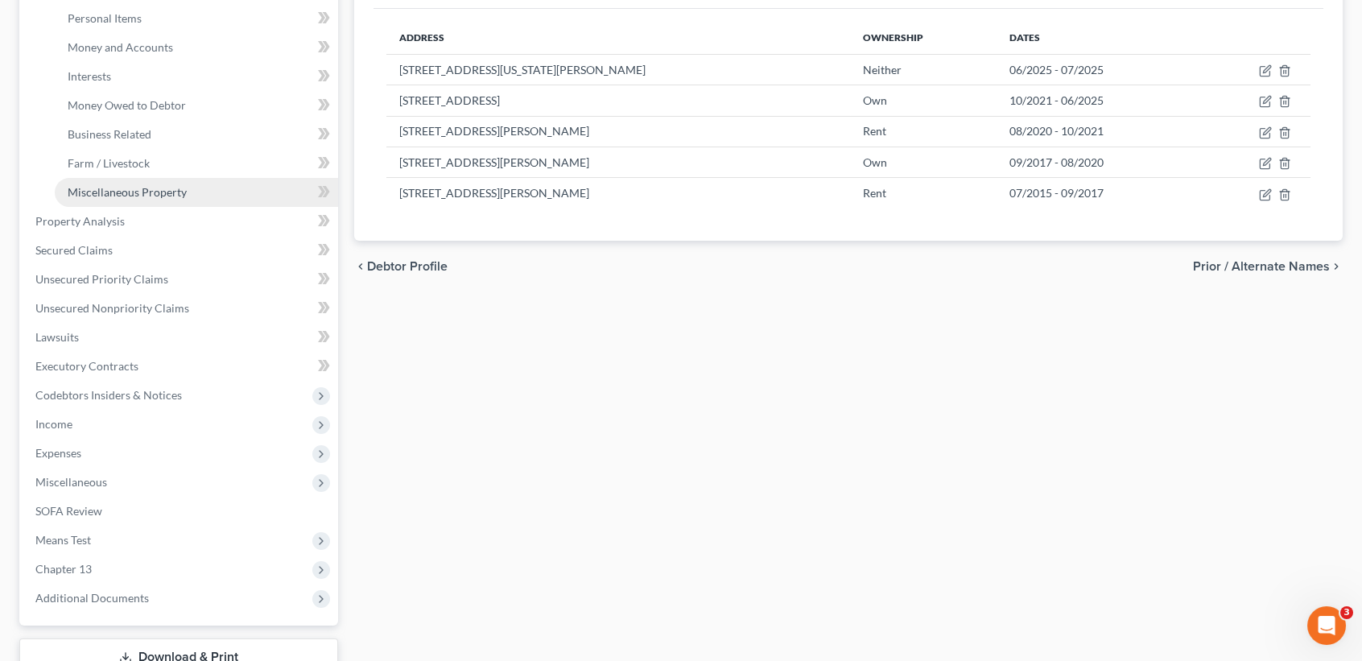
click at [138, 192] on span "Miscellaneous Property" at bounding box center [127, 192] width 119 height 14
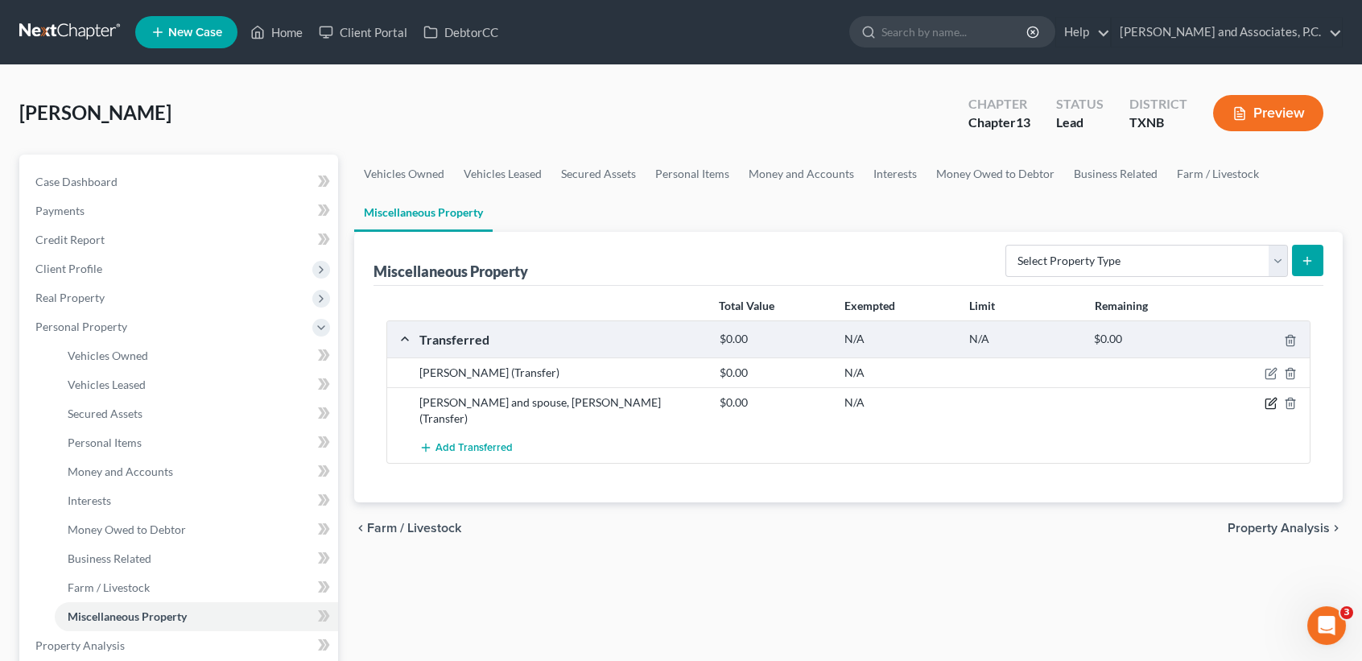
click at [1270, 403] on icon "button" at bounding box center [1271, 403] width 13 height 13
select select "Ordinary (within 2 years)"
select select "28"
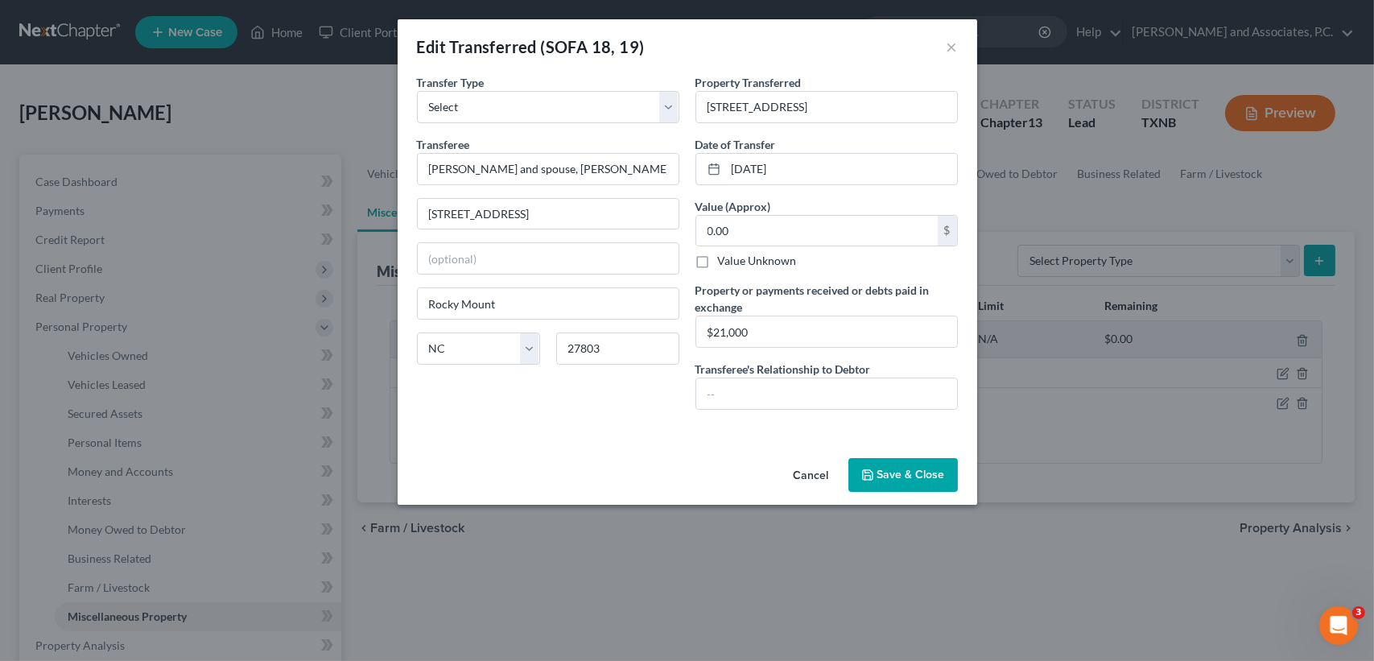
click at [941, 480] on button "Save & Close" at bounding box center [902, 475] width 109 height 34
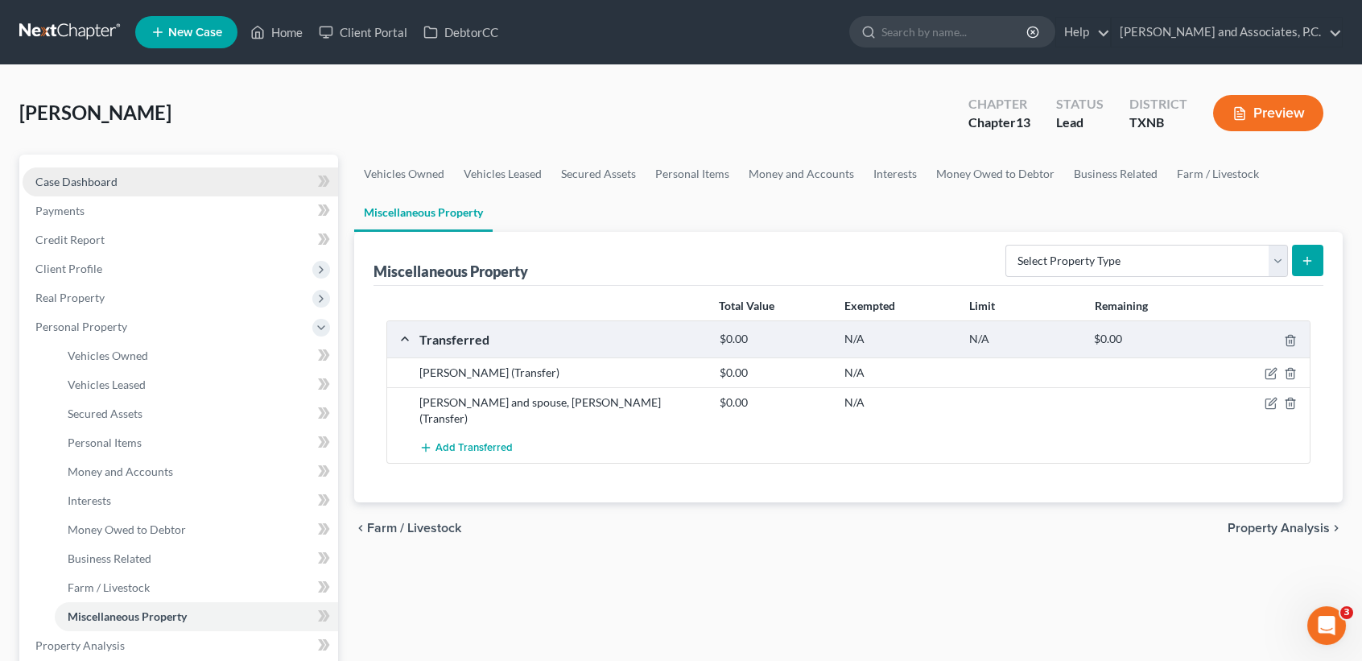
click at [104, 171] on link "Case Dashboard" at bounding box center [181, 181] width 316 height 29
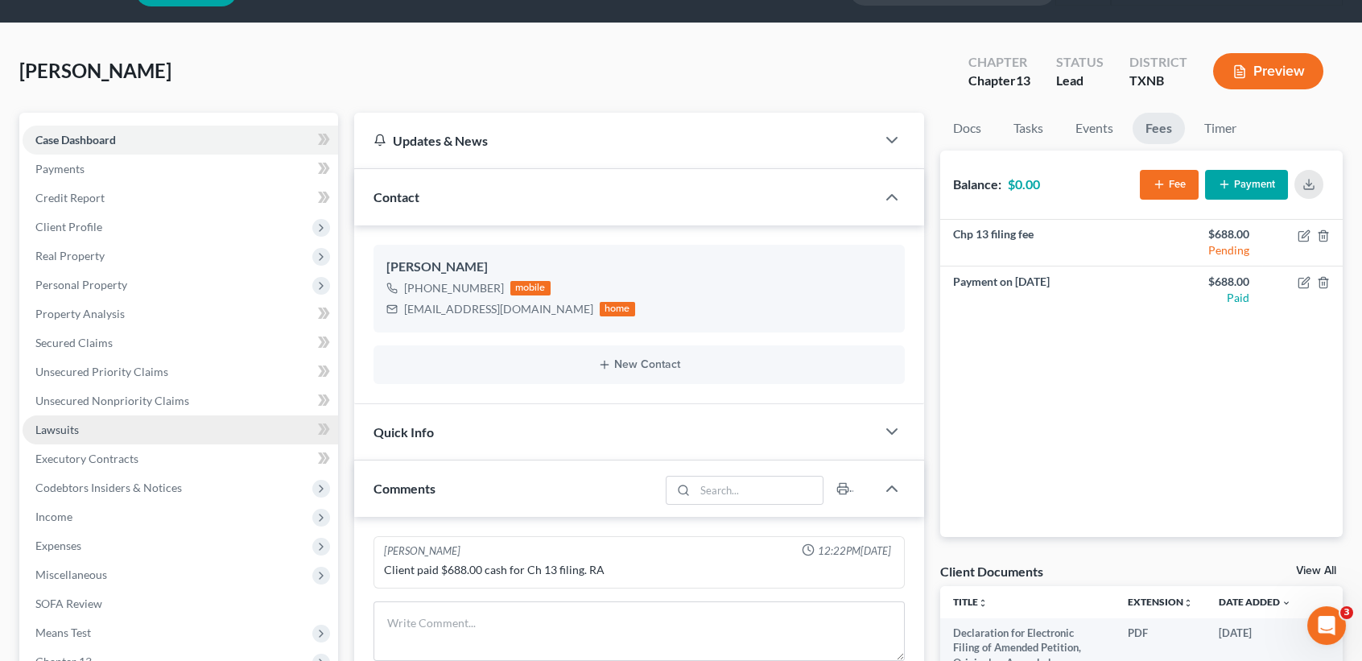
scroll to position [107, 0]
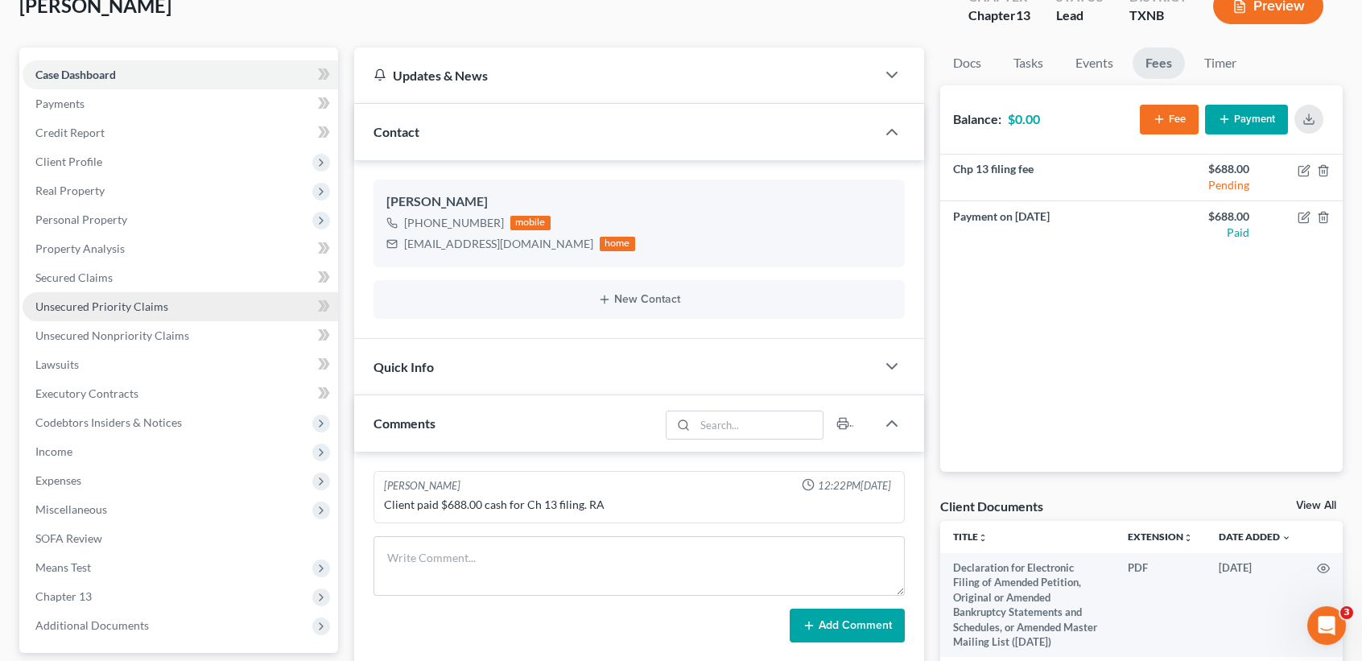
click at [108, 299] on span "Unsecured Priority Claims" at bounding box center [101, 306] width 133 height 14
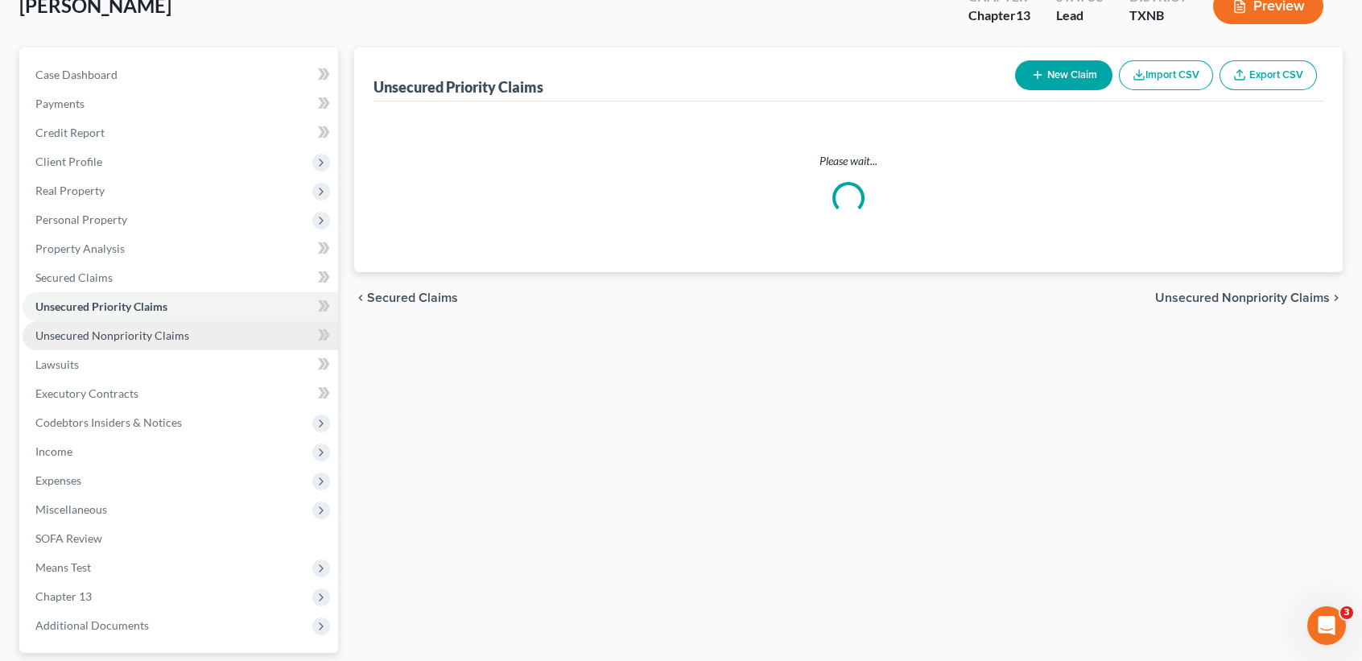
scroll to position [40, 0]
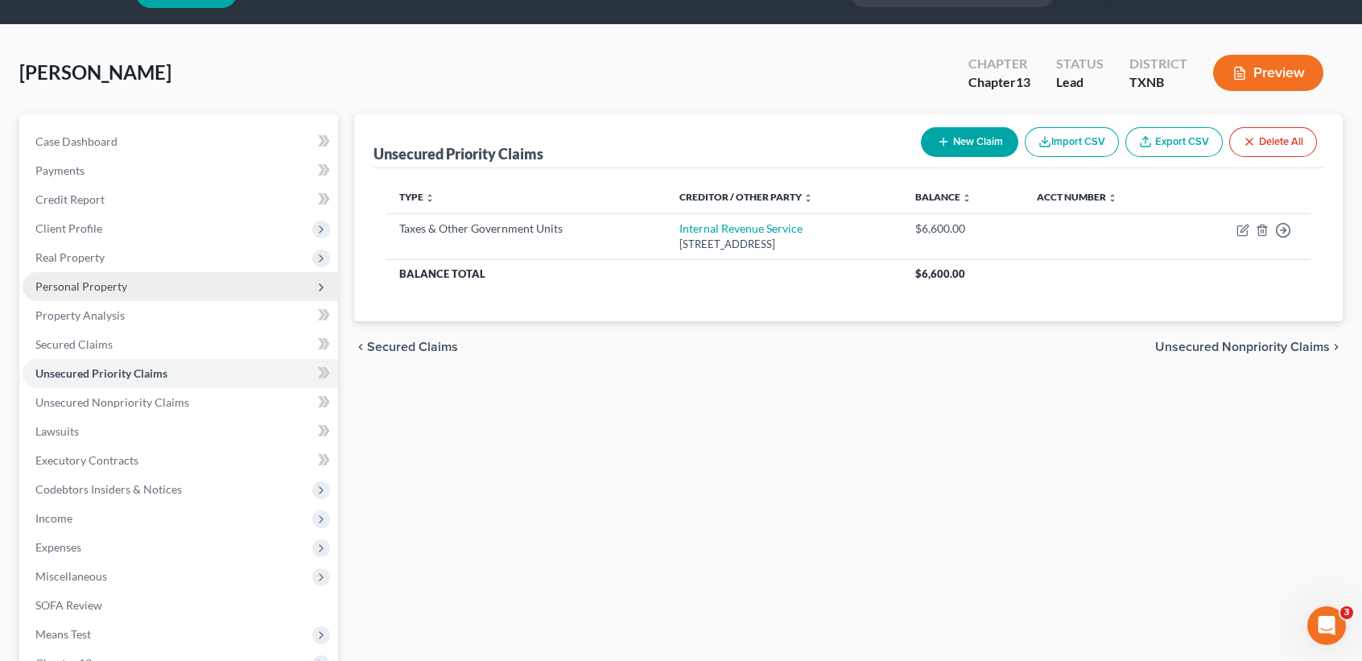
click at [131, 336] on ul "Case Dashboard Payments Invoices Payments Payments Credit Report Client Profile" at bounding box center [181, 417] width 316 height 580
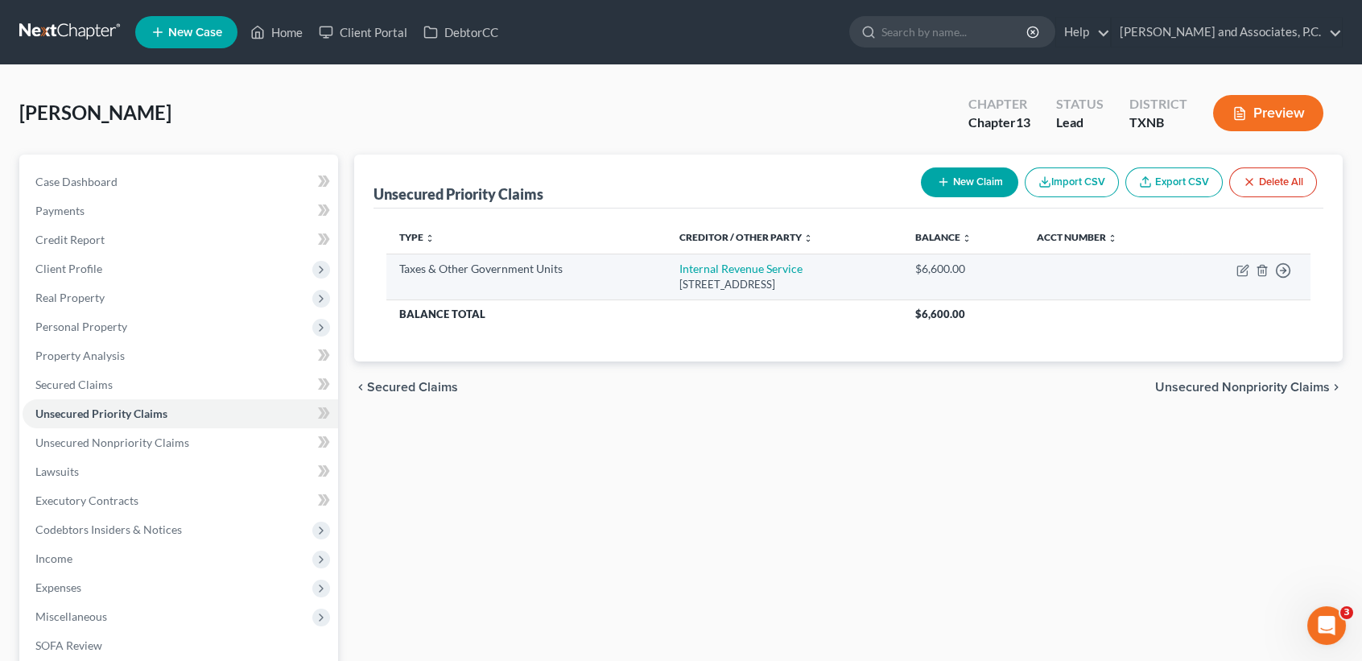
click at [754, 276] on td "Internal Revenue Service Po Box 7317, Philadelphia, PA 19101" at bounding box center [784, 277] width 236 height 46
click at [754, 269] on link "Internal Revenue Service" at bounding box center [740, 269] width 123 height 14
select select "0"
select select "39"
select select "0"
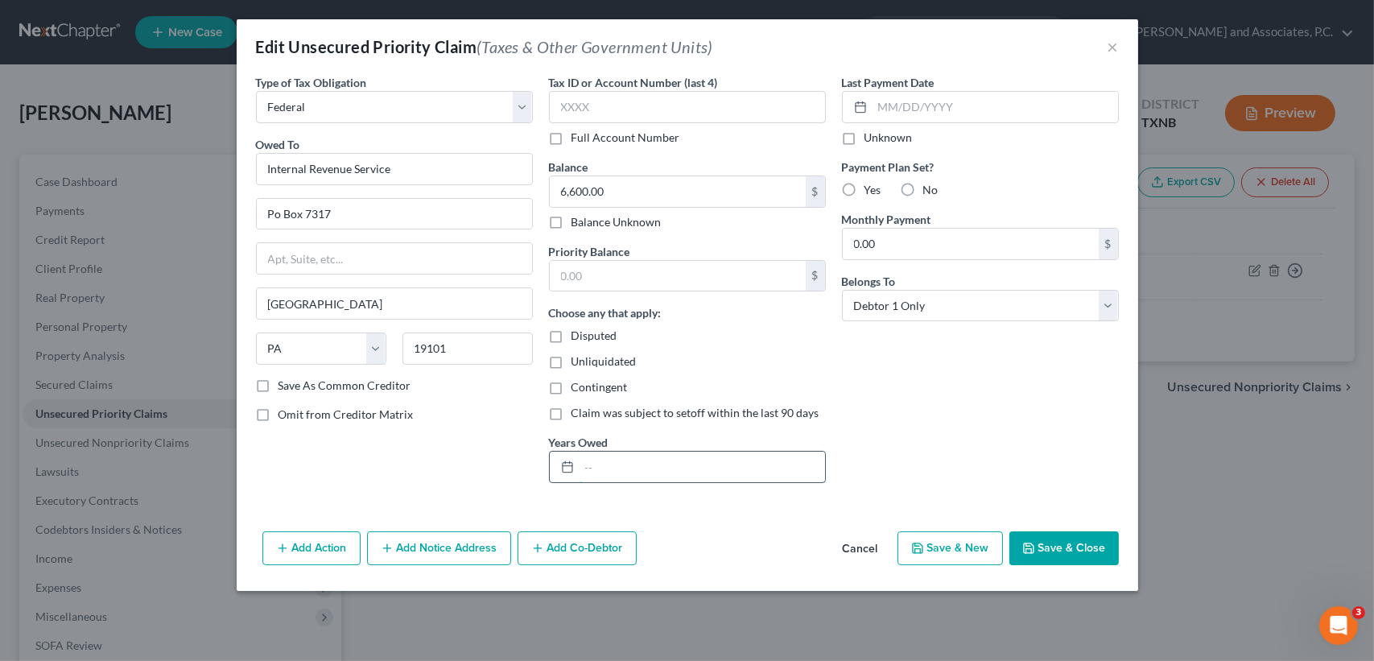
drag, startPoint x: 743, startPoint y: 464, endPoint x: 721, endPoint y: 460, distance: 22.0
click at [742, 464] on input "text" at bounding box center [703, 467] width 246 height 31
type input "2024"
click at [1109, 551] on button "Save & Close" at bounding box center [1063, 548] width 109 height 34
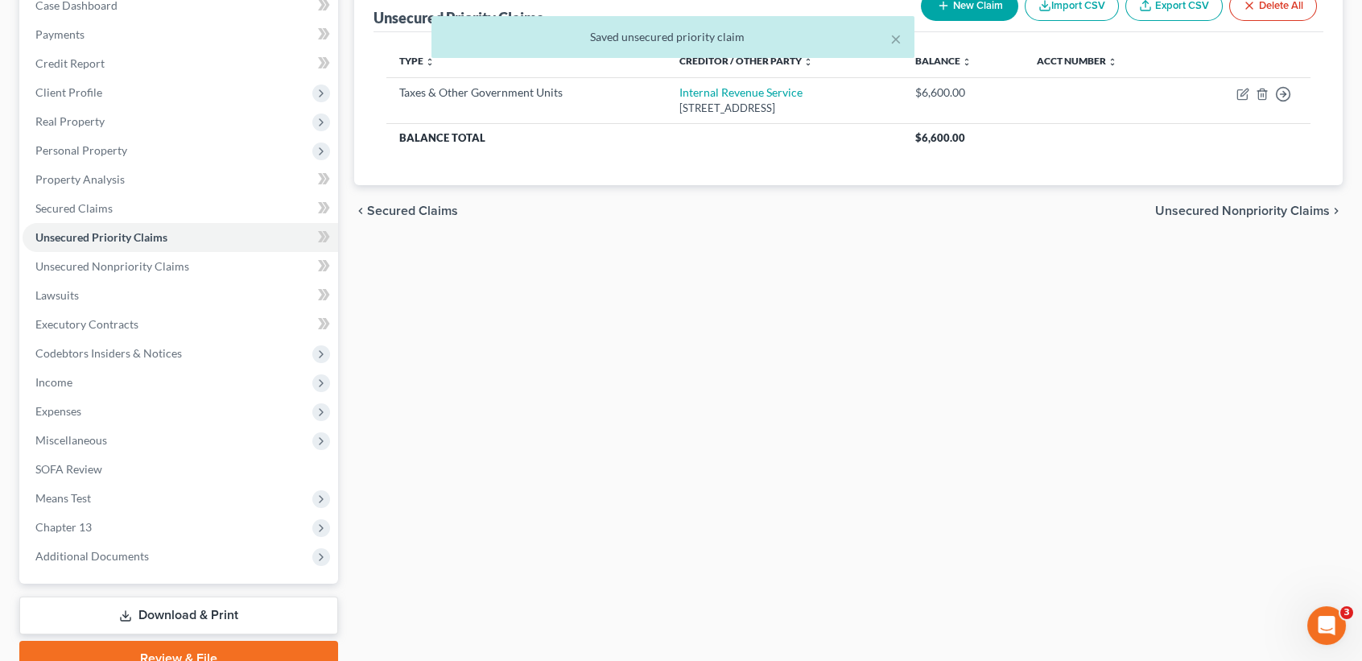
scroll to position [214, 0]
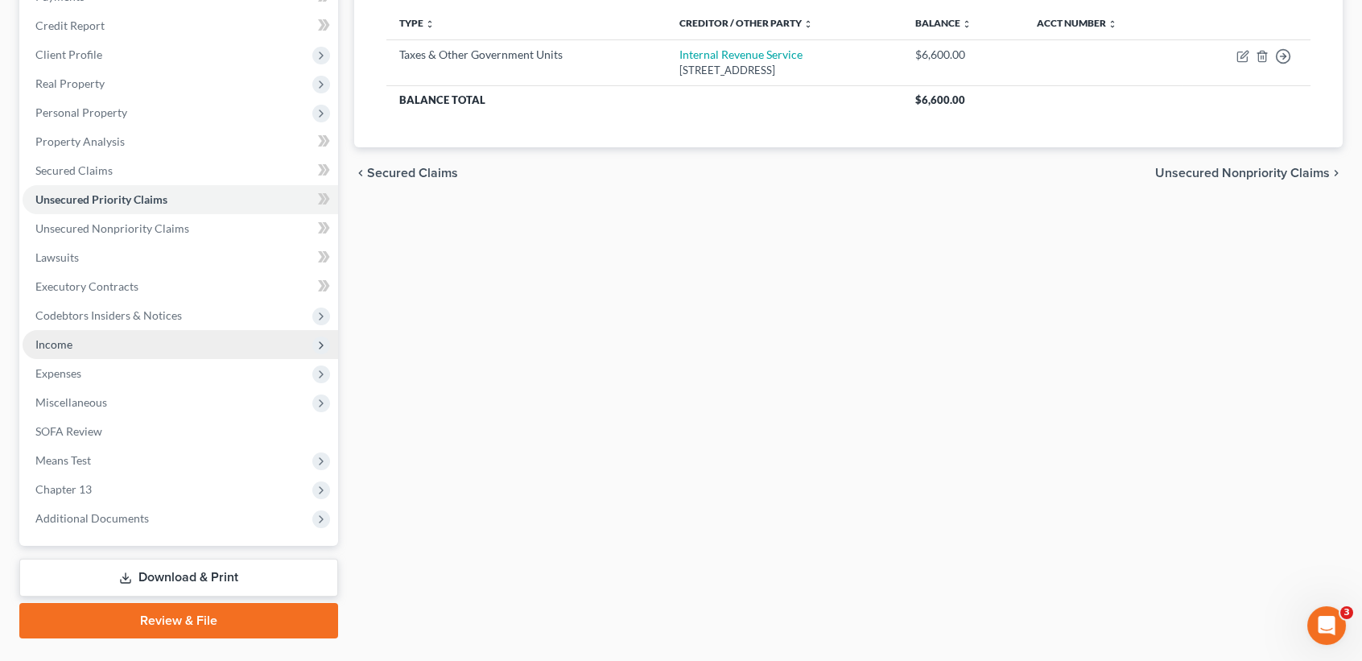
click at [38, 349] on span "Income" at bounding box center [53, 344] width 37 height 14
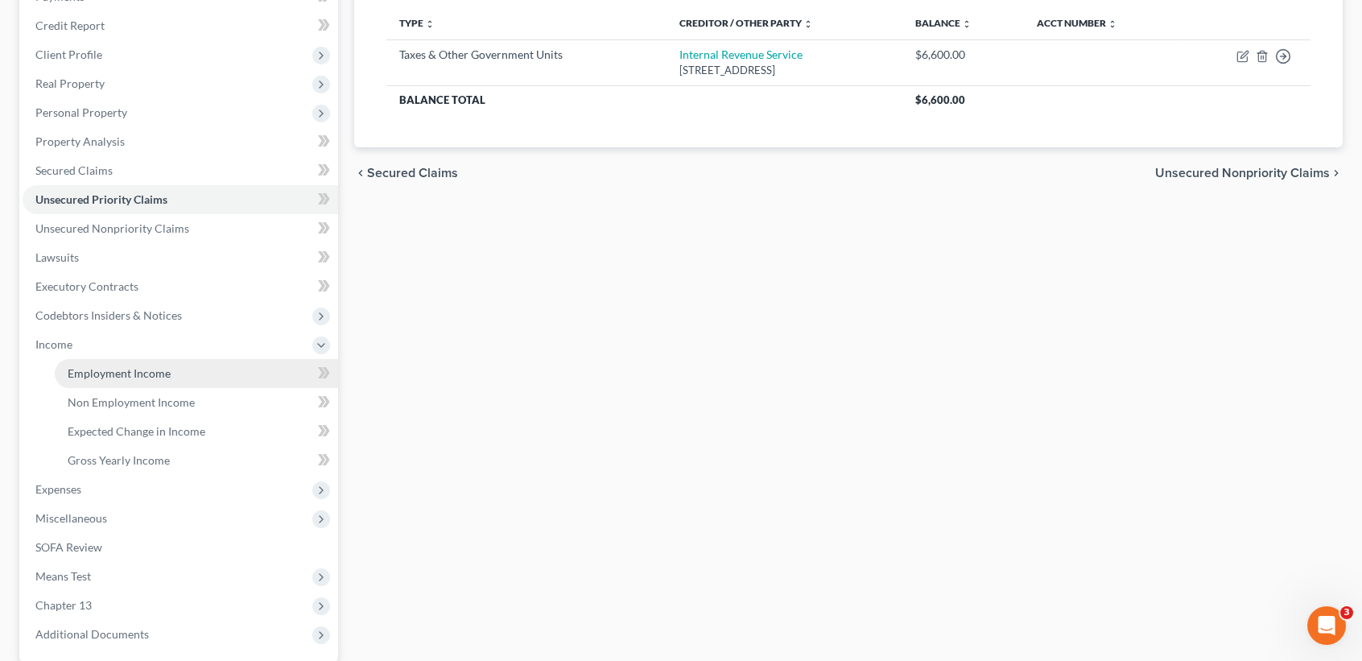
click at [57, 374] on link "Employment Income" at bounding box center [196, 373] width 283 height 29
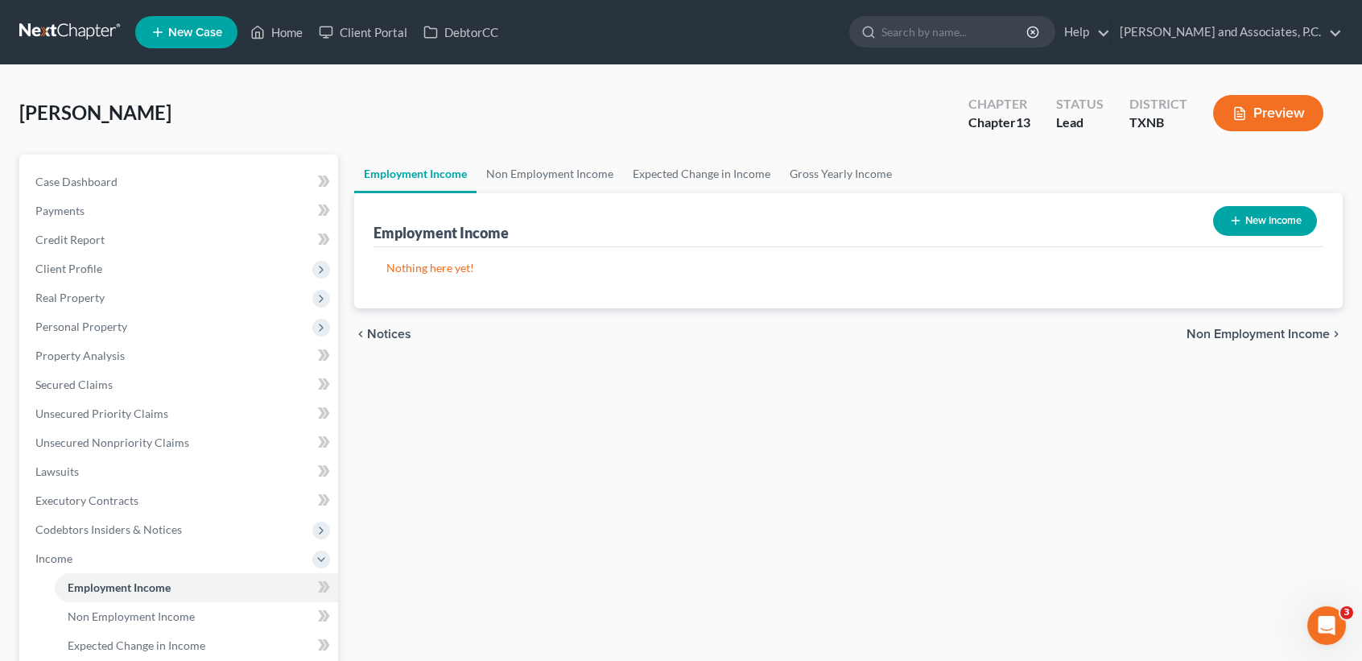
click at [1251, 220] on button "New Income" at bounding box center [1265, 221] width 104 height 30
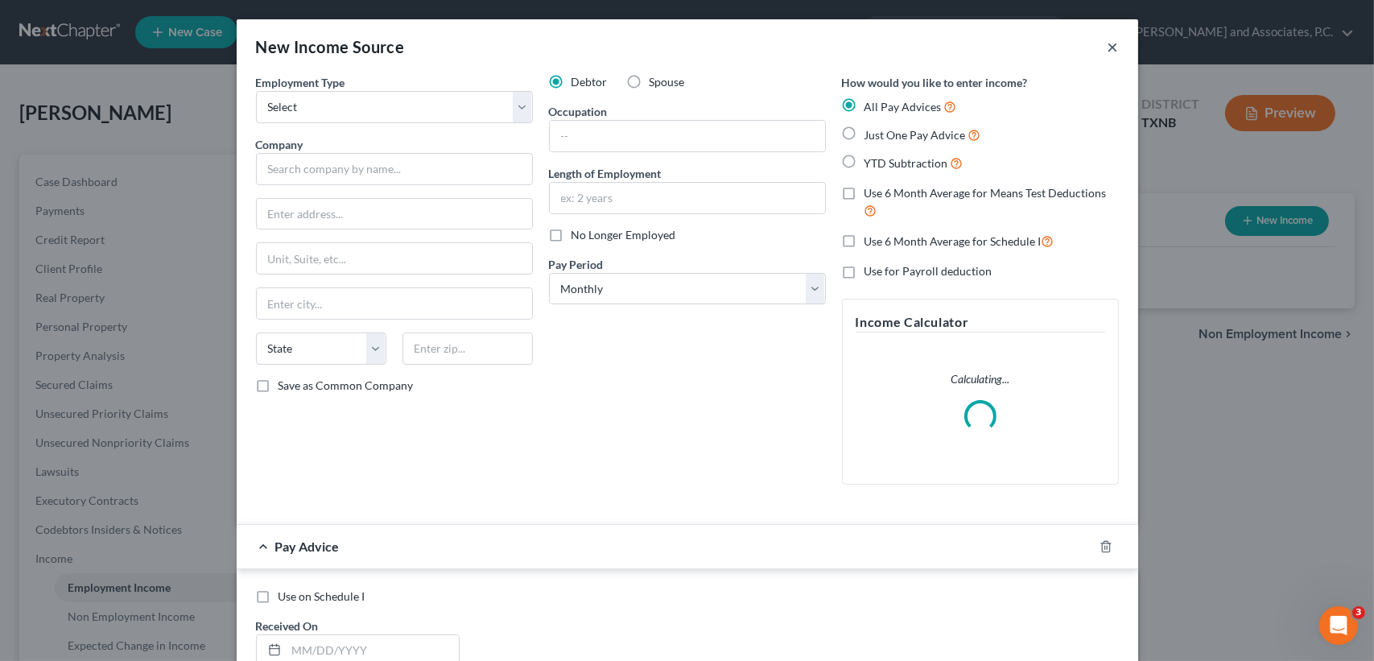
click at [1108, 45] on button "×" at bounding box center [1113, 46] width 11 height 19
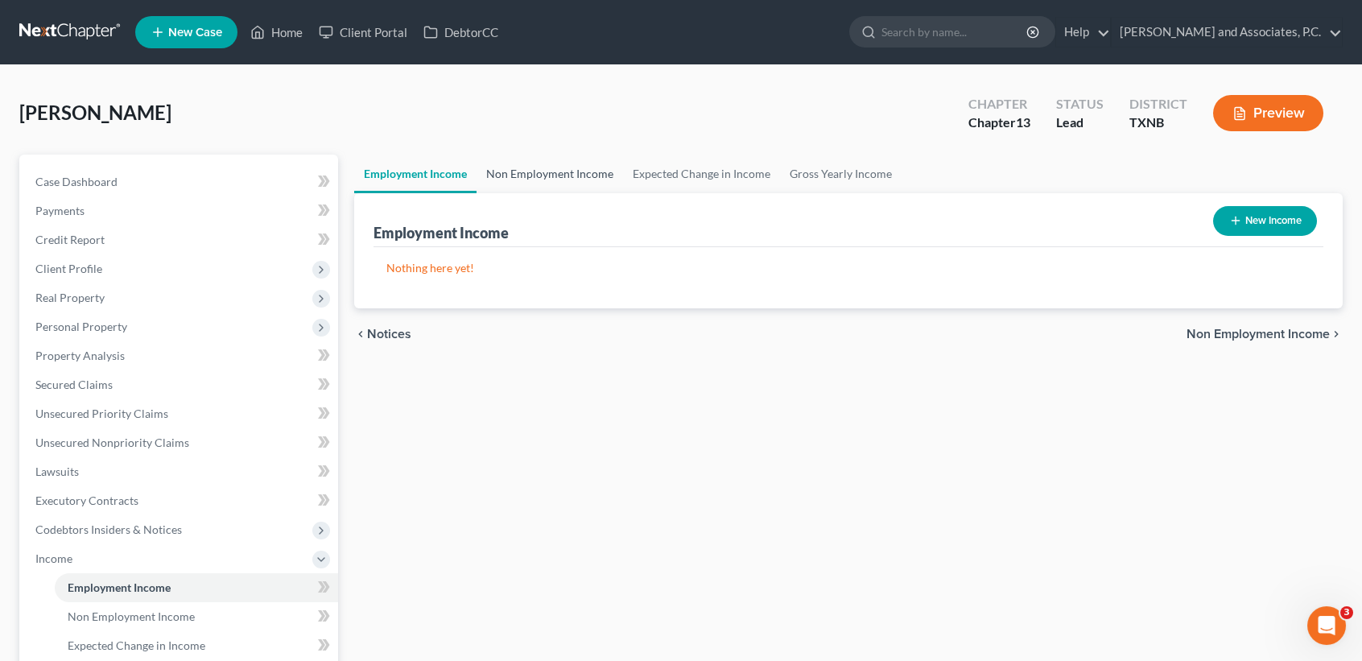
click at [574, 151] on div "Rodgers, Kenneth Upgraded Chapter Chapter 13 Status Lead District TXNB Preview" at bounding box center [680, 120] width 1323 height 70
click at [567, 166] on link "Non Employment Income" at bounding box center [550, 174] width 146 height 39
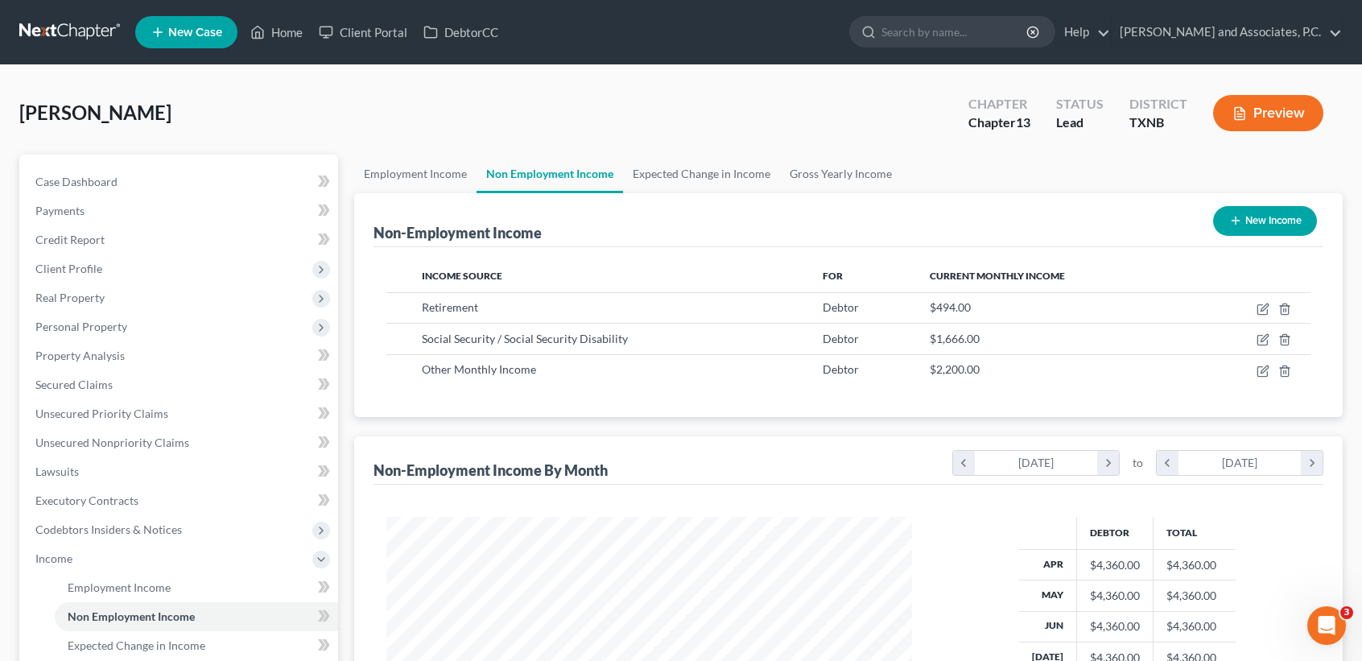
scroll to position [288, 557]
click at [835, 168] on link "Gross Yearly Income" at bounding box center [841, 174] width 122 height 39
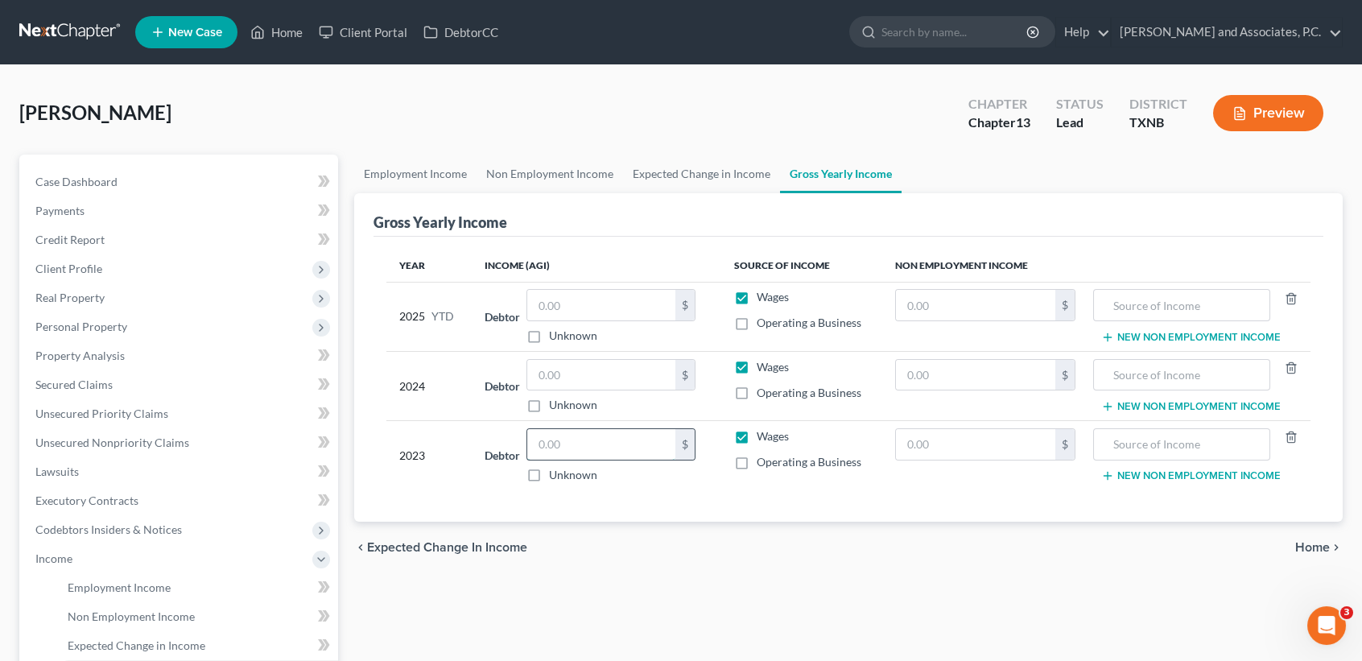
click at [590, 447] on input "text" at bounding box center [601, 444] width 148 height 31
drag, startPoint x: 969, startPoint y: 431, endPoint x: 977, endPoint y: 427, distance: 9.0
click at [974, 430] on input "text" at bounding box center [975, 444] width 159 height 31
click at [1148, 438] on input "text" at bounding box center [1181, 444] width 159 height 31
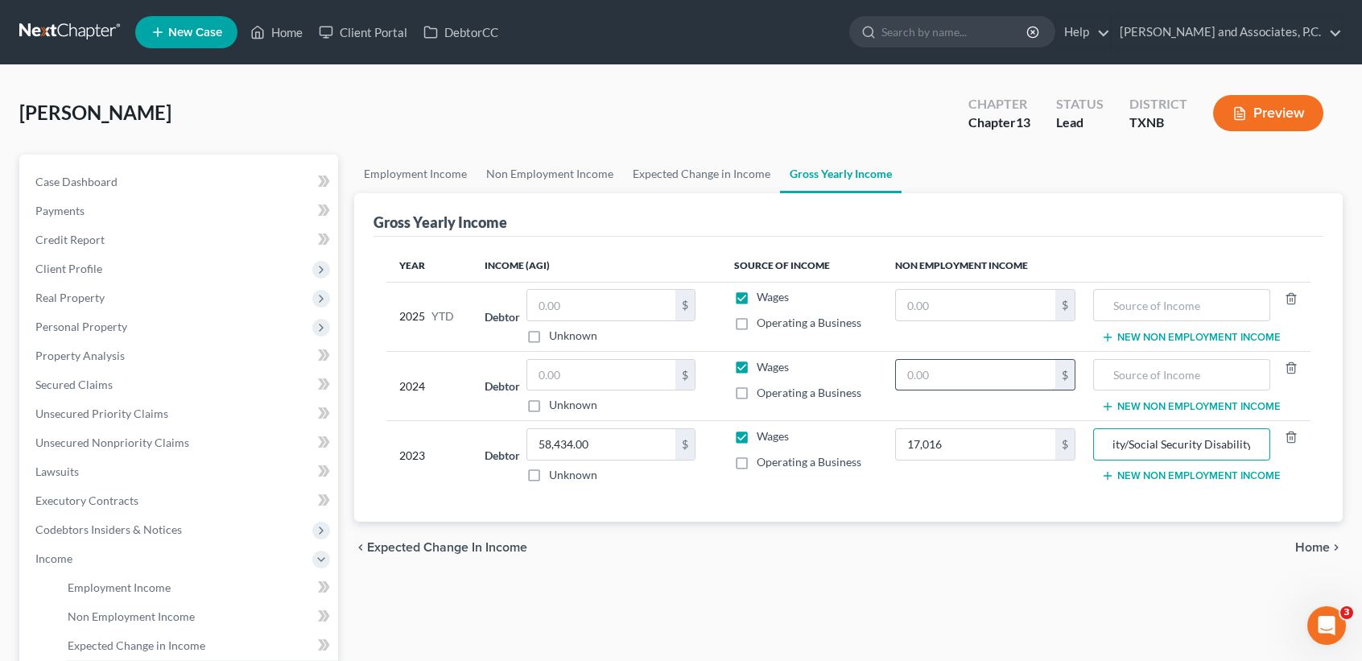
click at [994, 389] on input "text" at bounding box center [975, 375] width 159 height 31
click at [993, 381] on input "text" at bounding box center [975, 375] width 159 height 31
click at [528, 175] on link "Non Employment Income" at bounding box center [550, 174] width 146 height 39
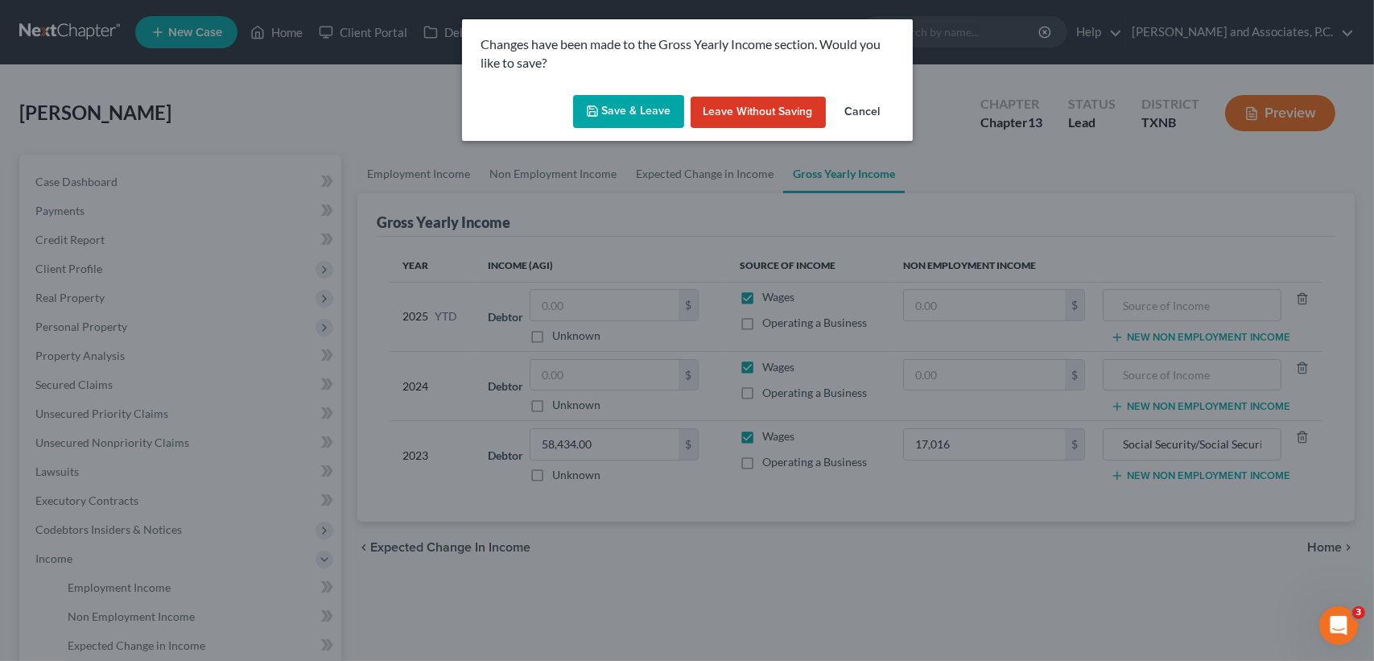
click at [633, 120] on button "Save & Leave" at bounding box center [628, 112] width 111 height 34
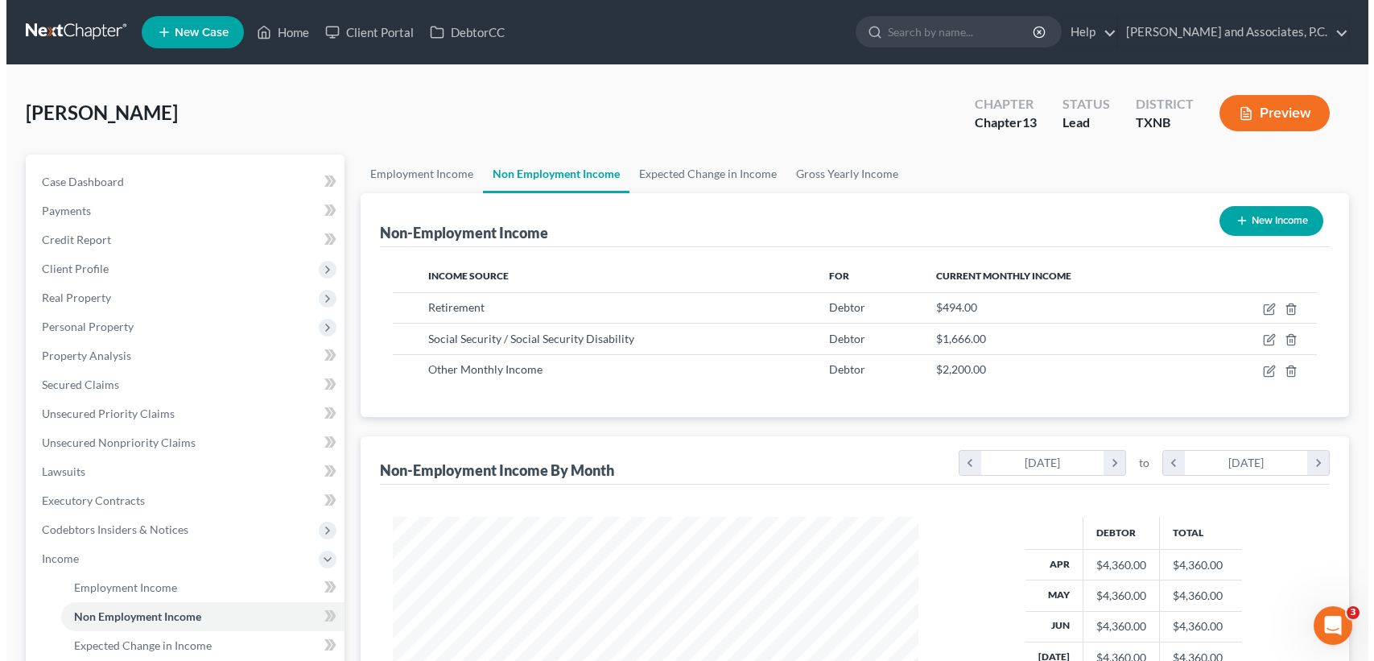
scroll to position [288, 557]
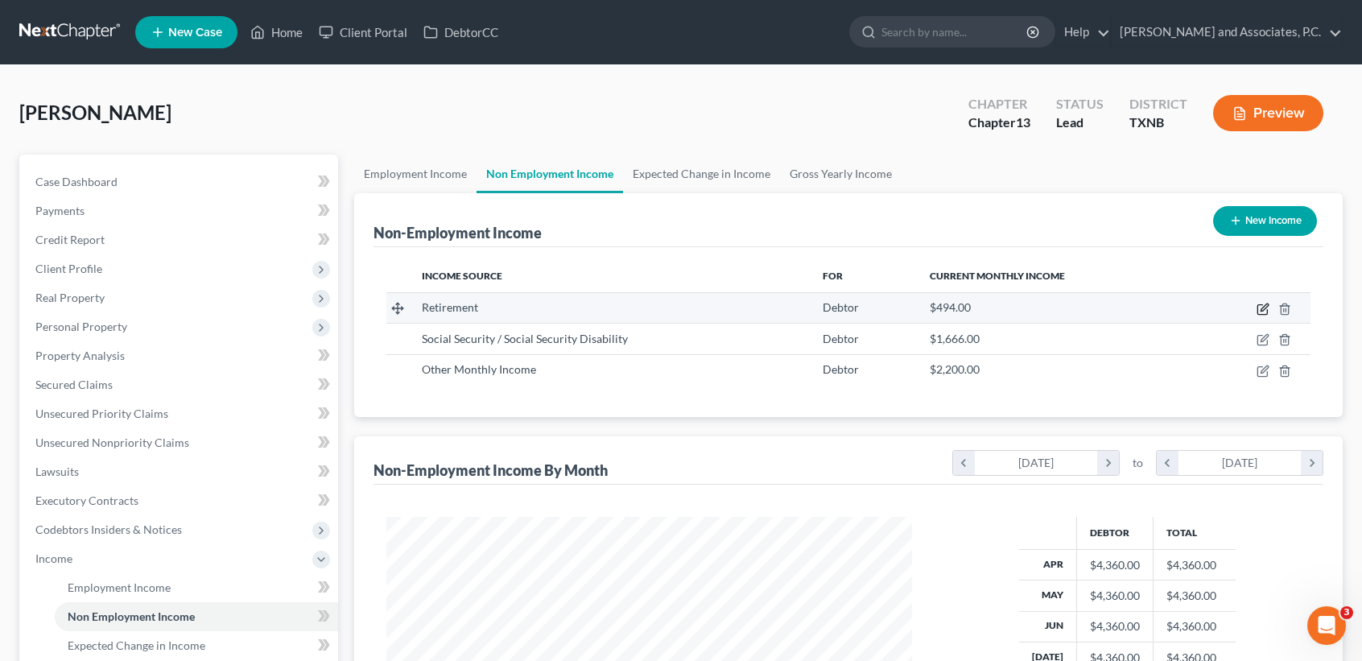
click at [1265, 310] on icon "button" at bounding box center [1264, 306] width 7 height 7
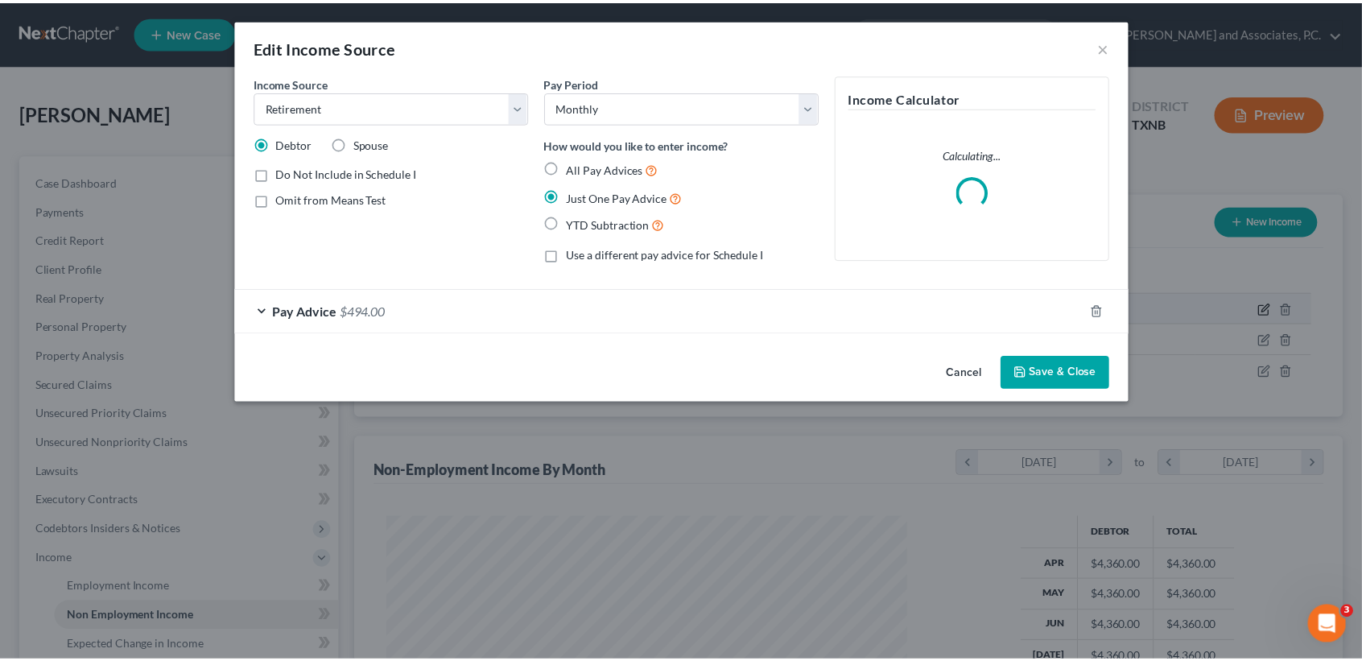
scroll to position [288, 563]
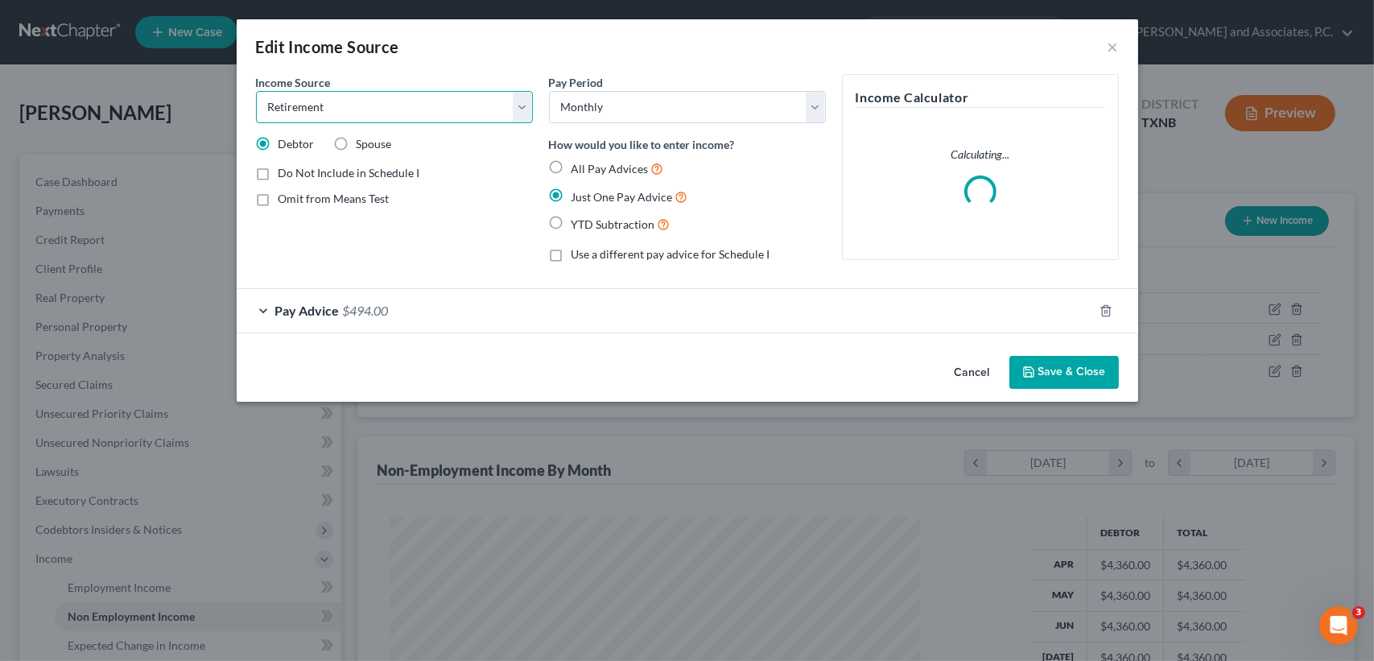
click at [405, 120] on select "Select Unemployment Disability (from employer) Pension Retirement Social Securi…" at bounding box center [394, 107] width 277 height 32
click at [256, 91] on select "Select Unemployment Disability (from employer) Pension Retirement Social Securi…" at bounding box center [394, 107] width 277 height 32
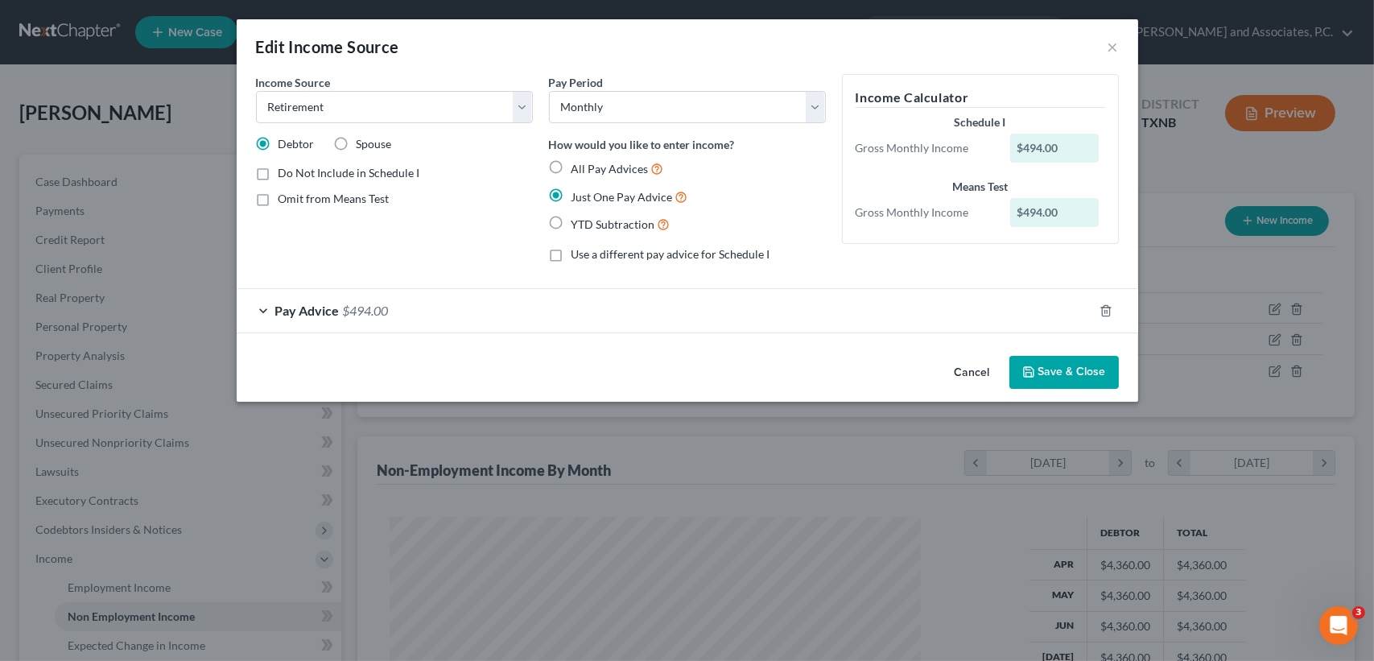
click at [378, 241] on div "Income Source * Select Unemployment Disability (from employer) Pension Retireme…" at bounding box center [394, 174] width 293 height 201
drag, startPoint x: 379, startPoint y: 111, endPoint x: 372, endPoint y: 124, distance: 14.8
click at [379, 111] on select "Select Unemployment Disability (from employer) Pension Retirement Social Securi…" at bounding box center [394, 107] width 277 height 32
click at [256, 91] on select "Select Unemployment Disability (from employer) Pension Retirement Social Securi…" at bounding box center [394, 107] width 277 height 32
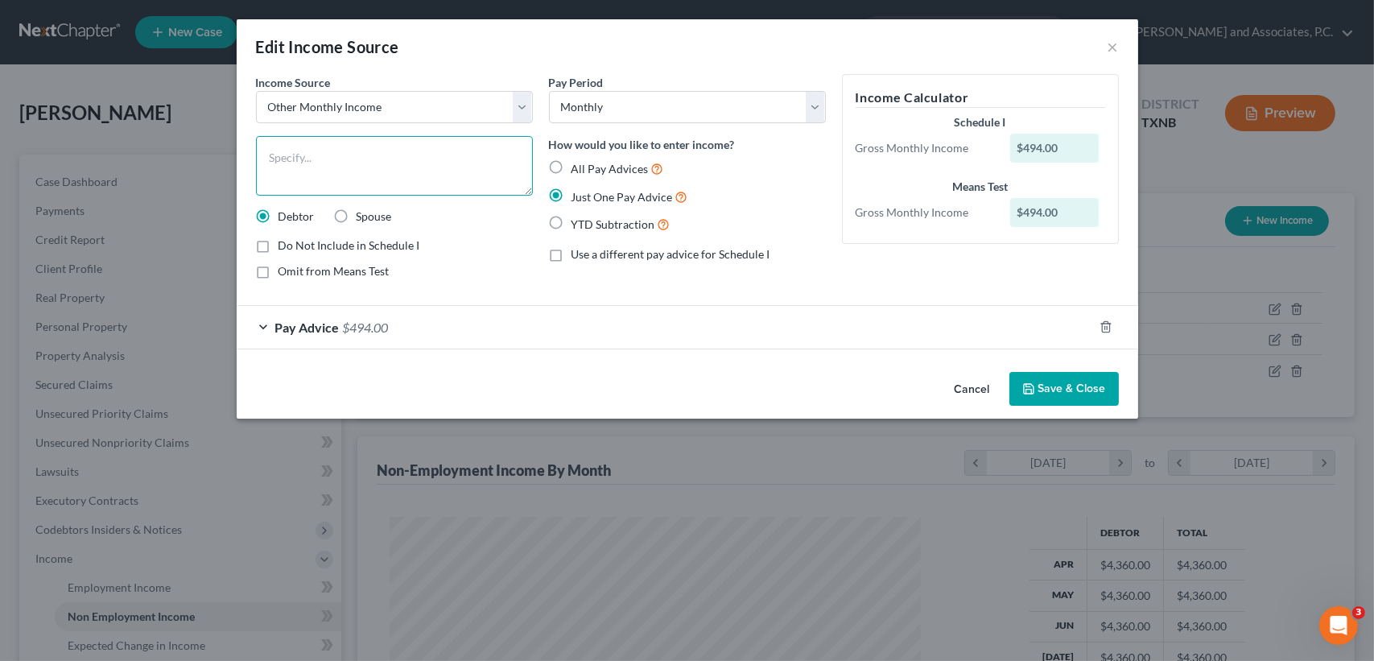
click at [343, 158] on textarea at bounding box center [394, 166] width 277 height 60
click at [359, 271] on span "Omit from Means Test" at bounding box center [334, 271] width 111 height 14
click at [295, 271] on input "Omit from Means Test" at bounding box center [290, 268] width 10 height 10
click at [1061, 390] on button "Save & Close" at bounding box center [1063, 389] width 109 height 34
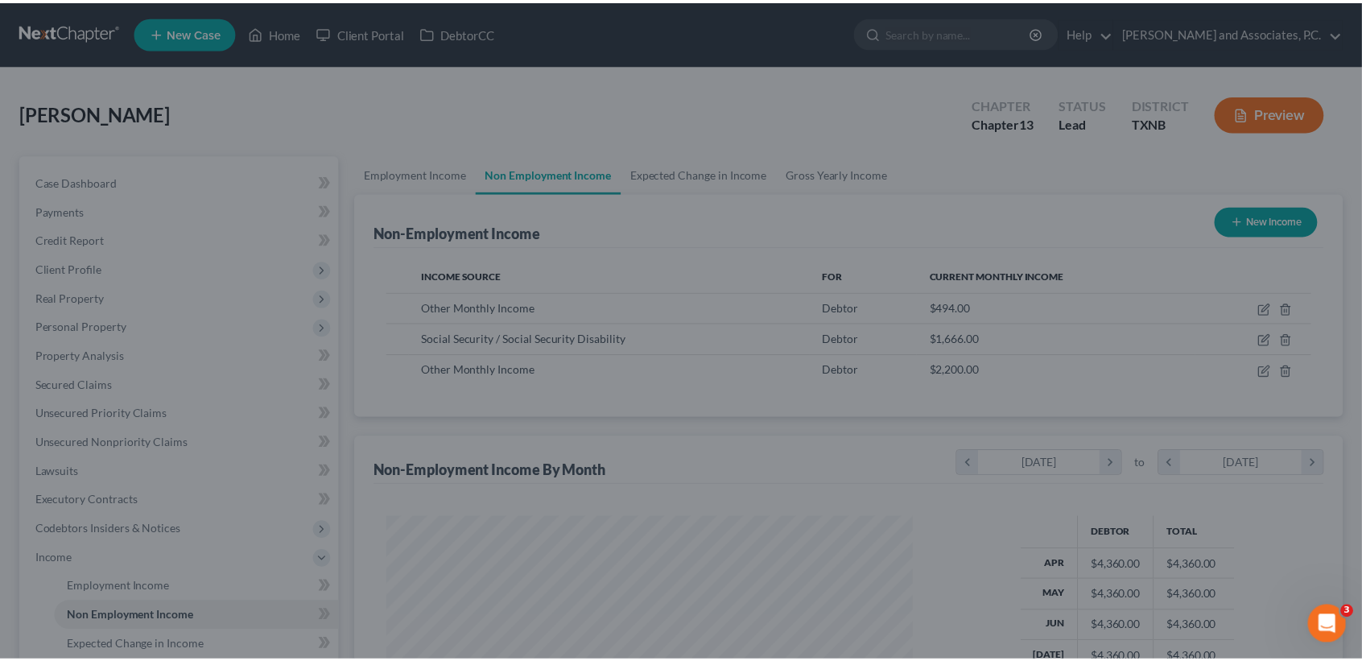
scroll to position [804630, 804361]
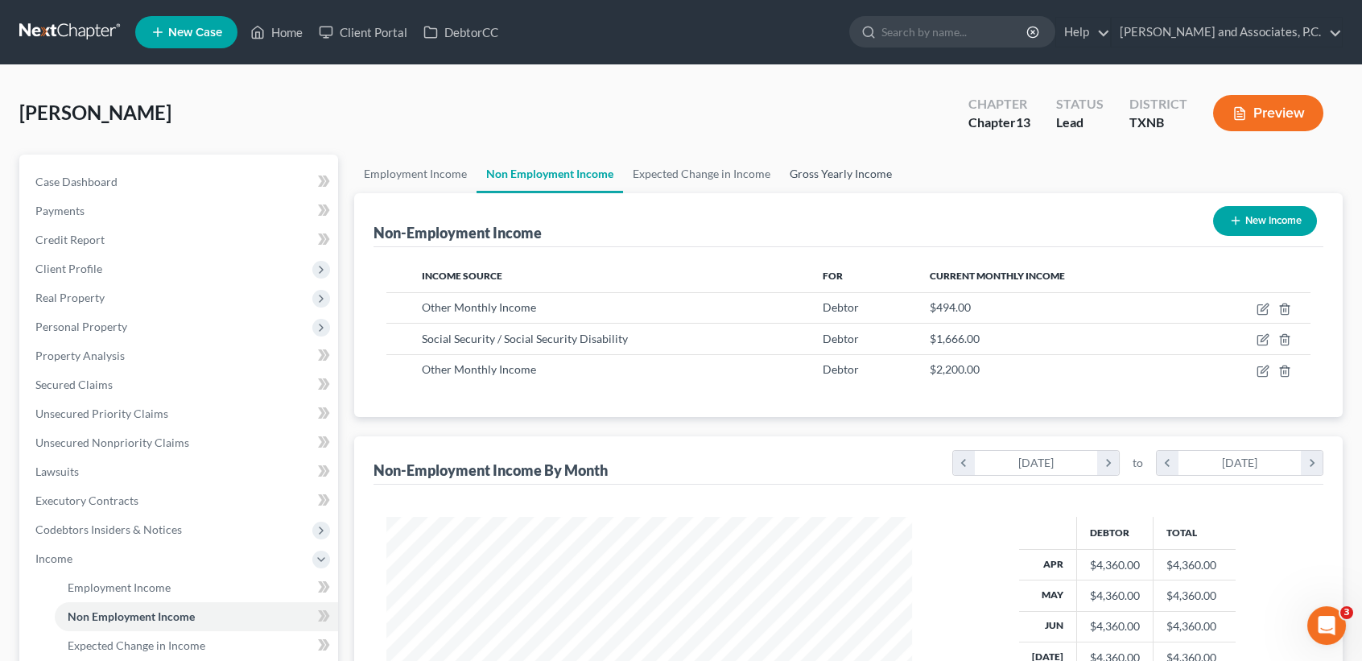
click at [787, 168] on link "Gross Yearly Income" at bounding box center [841, 174] width 122 height 39
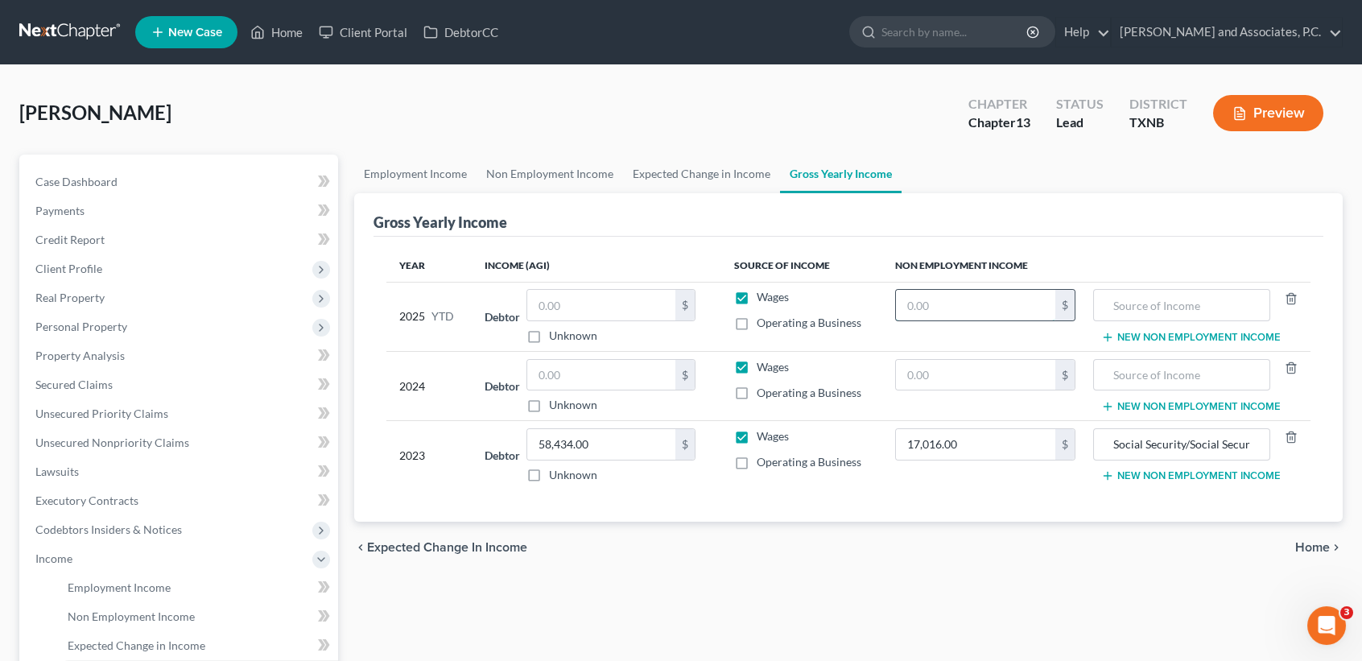
drag, startPoint x: 943, startPoint y: 305, endPoint x: 955, endPoint y: 312, distance: 13.7
click at [947, 304] on input "text" at bounding box center [975, 305] width 159 height 31
click at [1138, 287] on td "New Non Employment Income" at bounding box center [1199, 316] width 222 height 69
drag, startPoint x: 1153, startPoint y: 322, endPoint x: 1157, endPoint y: 312, distance: 11.2
click at [1153, 322] on td "New Non Employment Income" at bounding box center [1199, 316] width 222 height 69
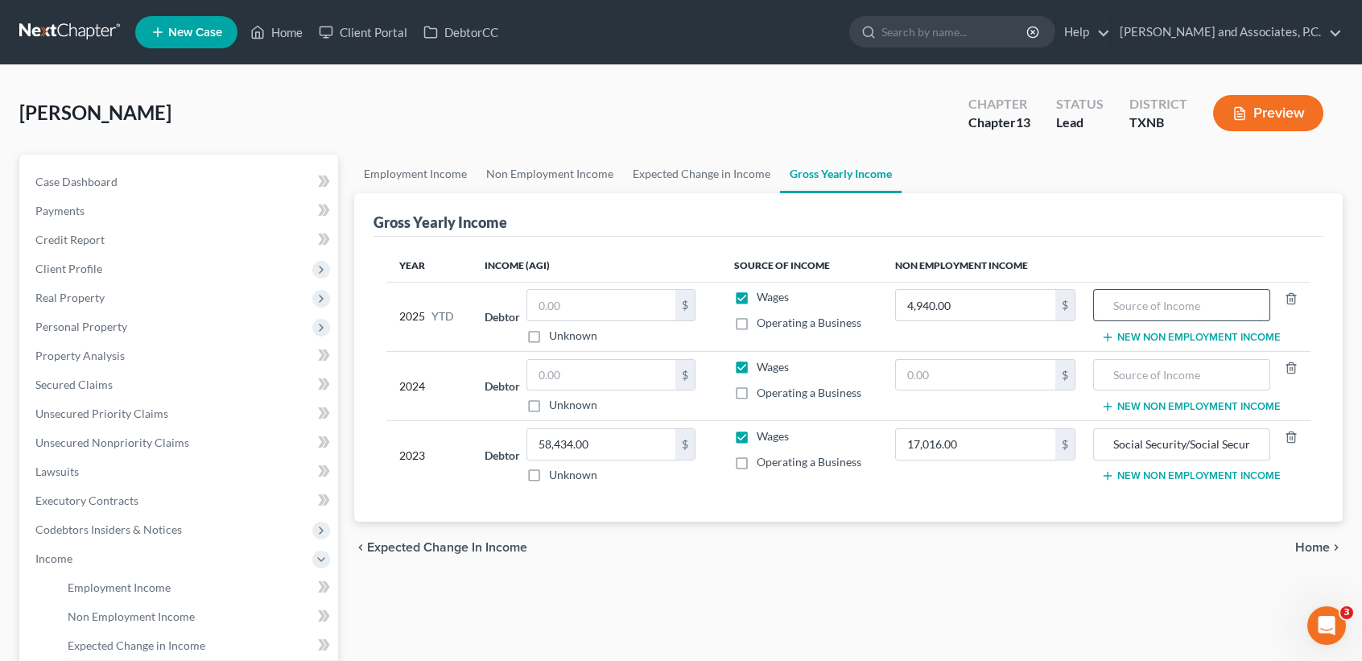
click at [1157, 308] on input "text" at bounding box center [1181, 305] width 159 height 31
click at [533, 176] on link "Non Employment Income" at bounding box center [550, 174] width 146 height 39
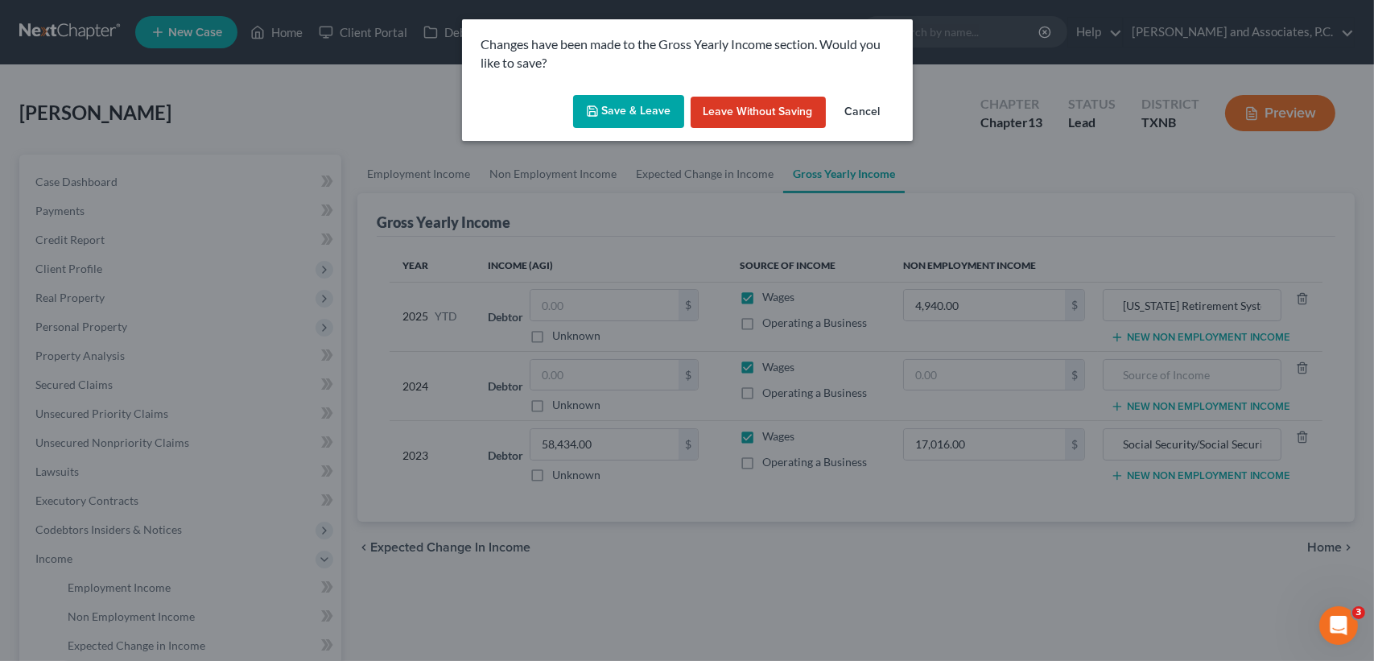
click at [649, 110] on button "Save & Leave" at bounding box center [628, 112] width 111 height 34
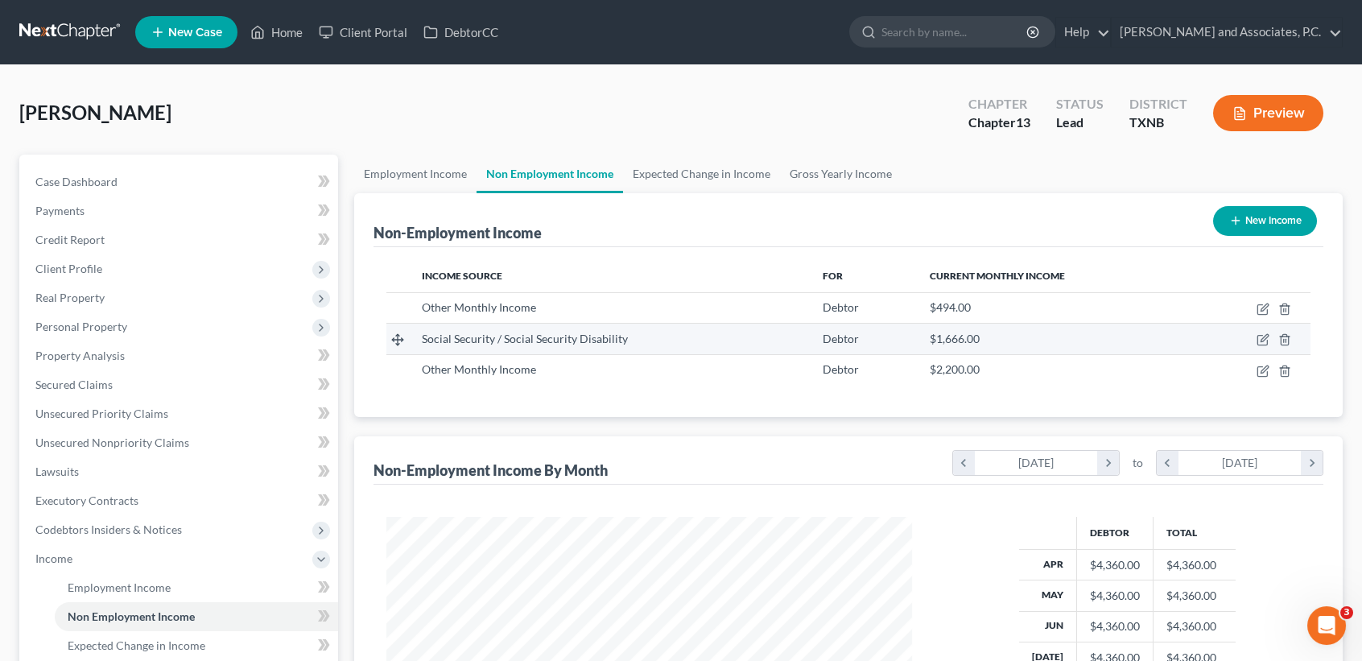
scroll to position [288, 557]
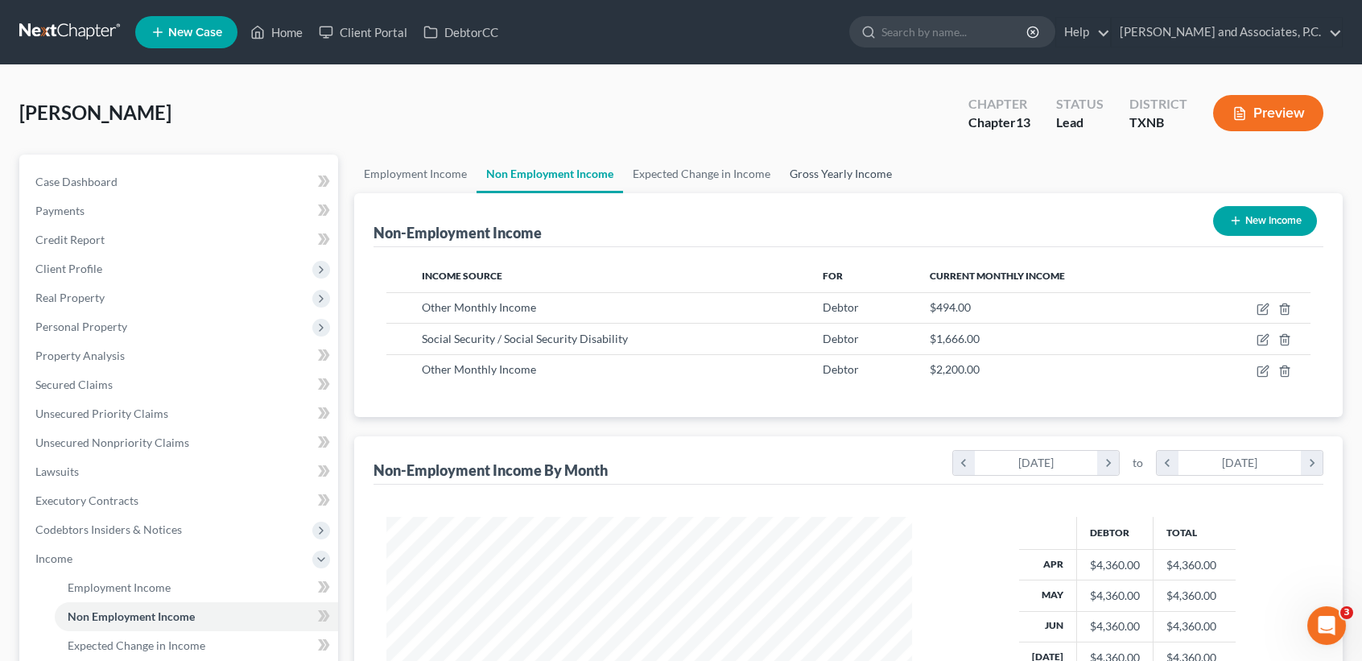
click at [843, 174] on link "Gross Yearly Income" at bounding box center [841, 174] width 122 height 39
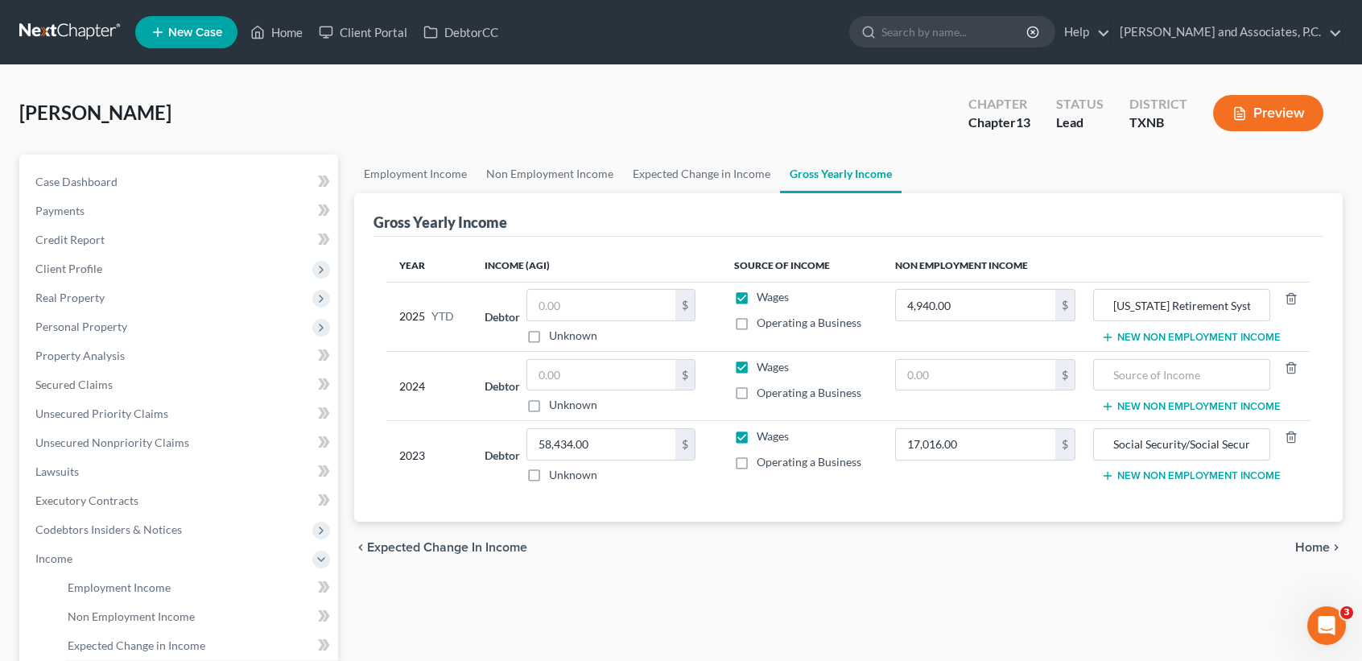
click at [1257, 333] on button "New Non Employment Income" at bounding box center [1190, 337] width 179 height 13
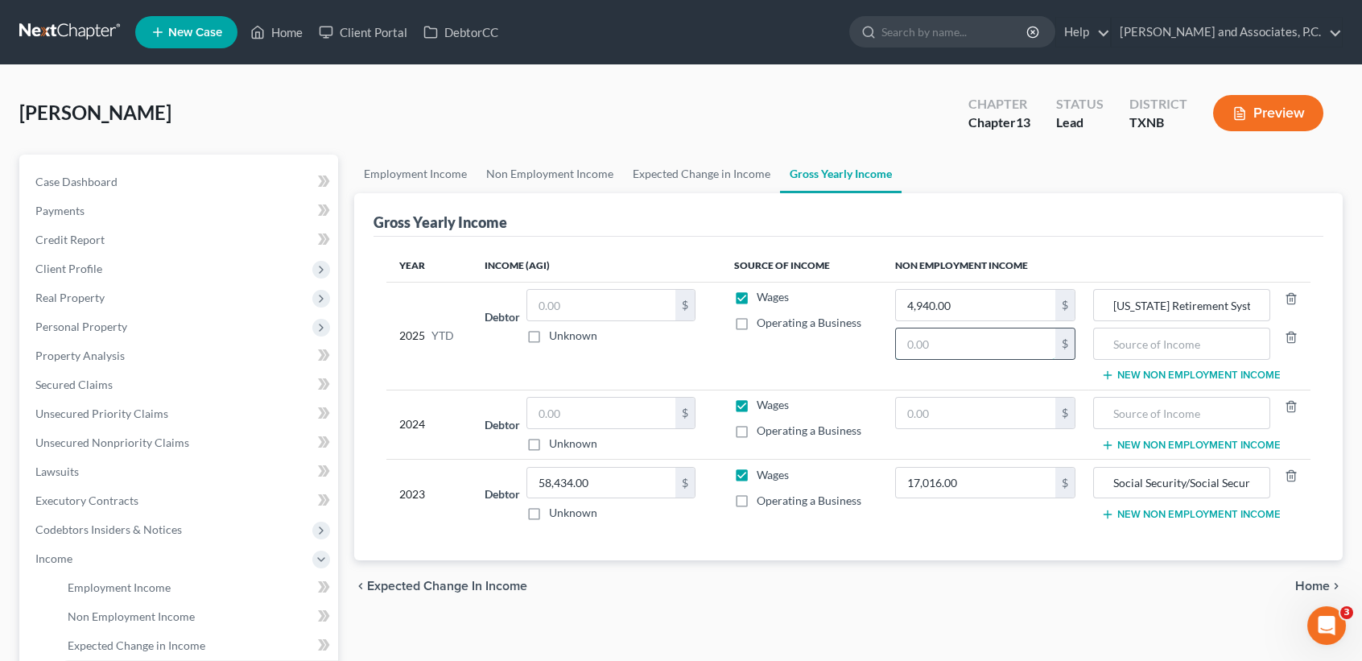
click at [960, 354] on input "text" at bounding box center [975, 343] width 159 height 31
drag, startPoint x: 1106, startPoint y: 480, endPoint x: 1318, endPoint y: 466, distance: 212.1
click at [1318, 466] on div "Year Income (AGI) Source of Income Non Employment Income 2025 YTD Debtor $ Unkn…" at bounding box center [848, 399] width 950 height 324
click at [1166, 339] on input "text" at bounding box center [1181, 343] width 159 height 31
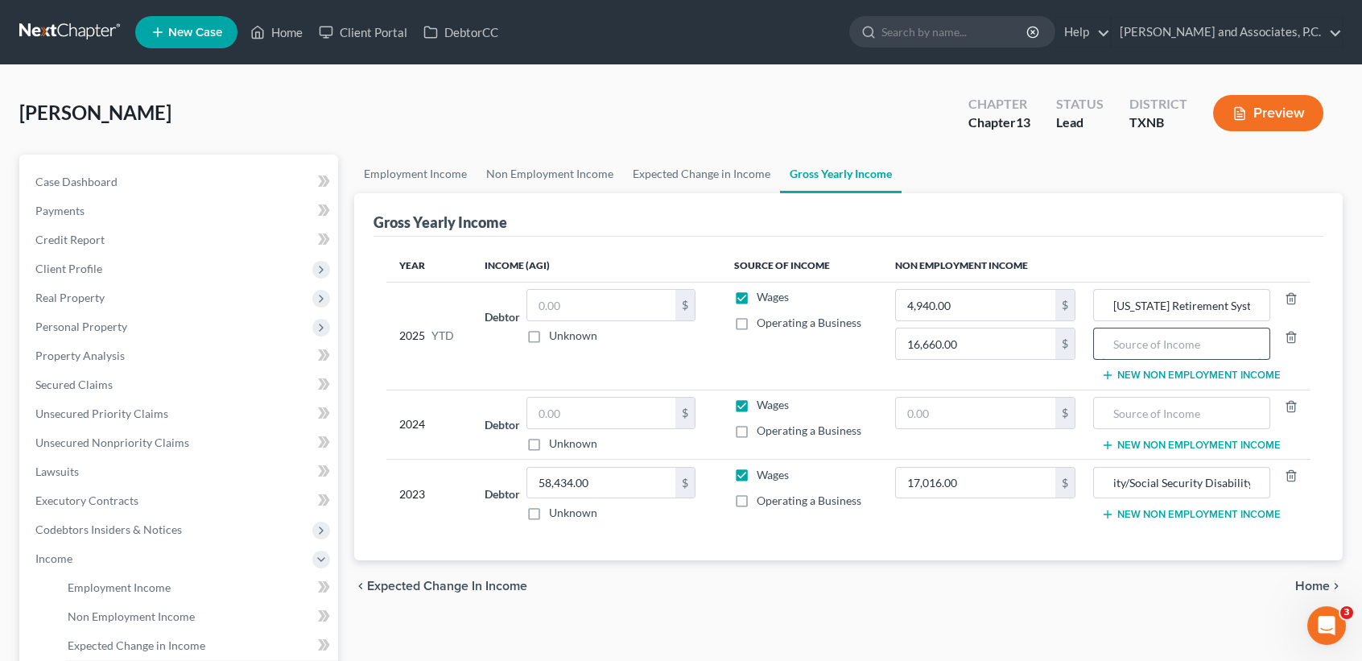
scroll to position [0, 0]
paste input "Social Security/Social Security Disability"
click at [1158, 378] on button "New Non Employment Income" at bounding box center [1190, 375] width 179 height 13
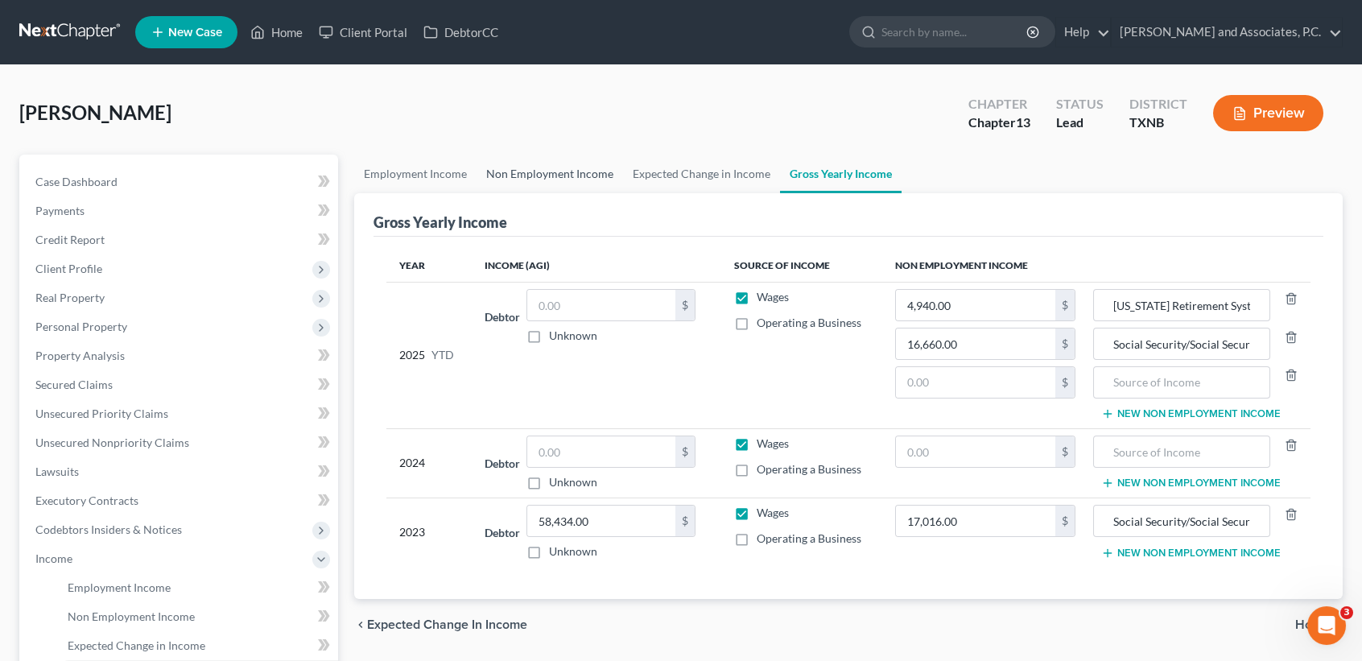
click at [535, 159] on link "Non Employment Income" at bounding box center [550, 174] width 146 height 39
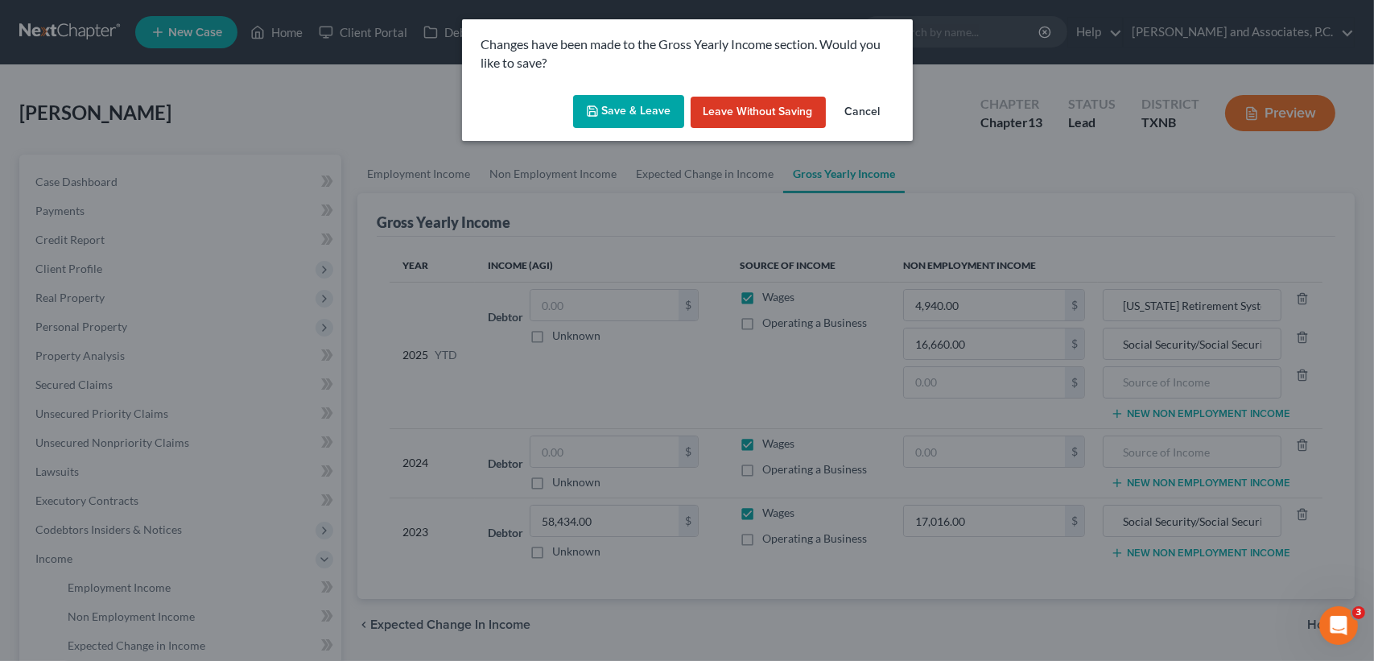
click at [584, 113] on button "Save & Leave" at bounding box center [628, 112] width 111 height 34
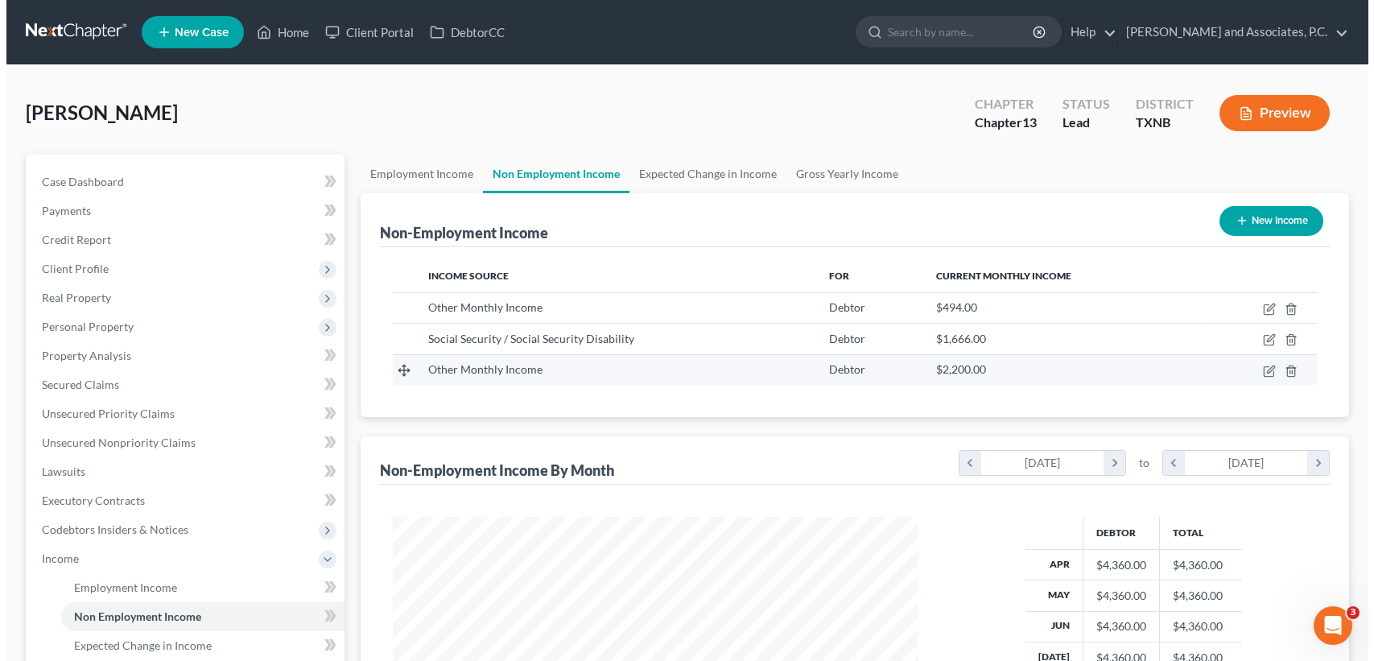
scroll to position [288, 557]
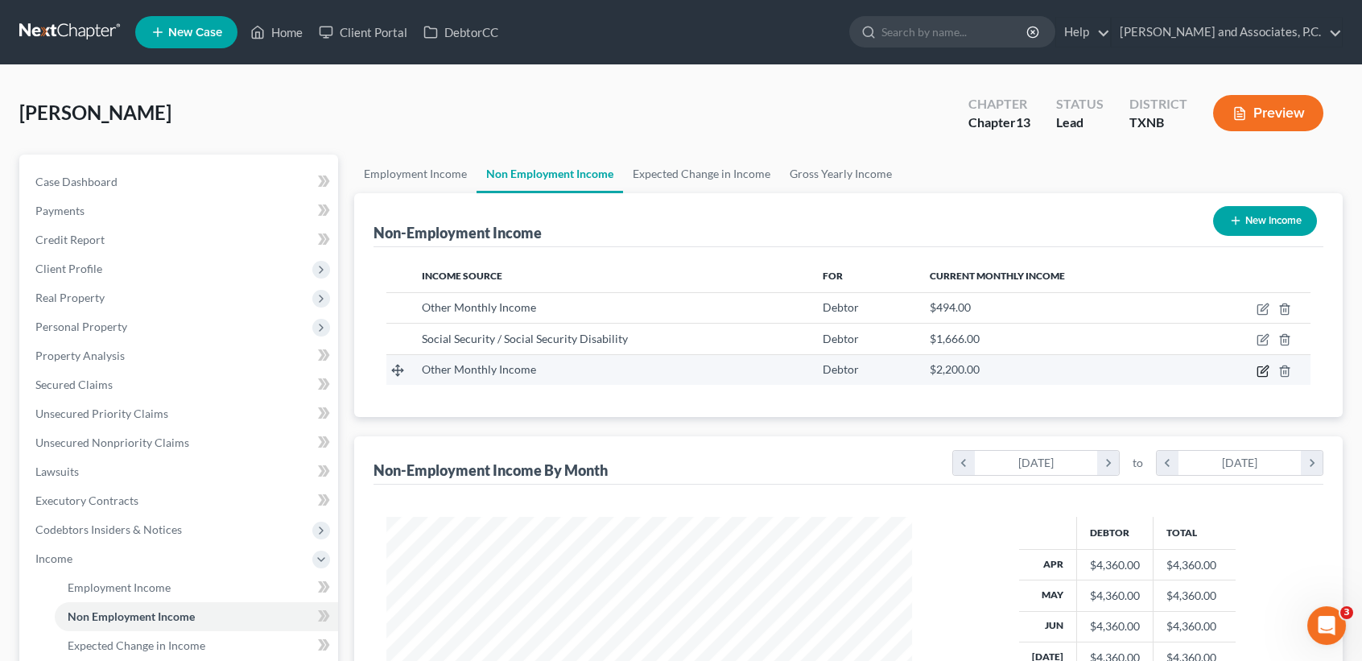
click at [1261, 365] on icon "button" at bounding box center [1262, 371] width 13 height 13
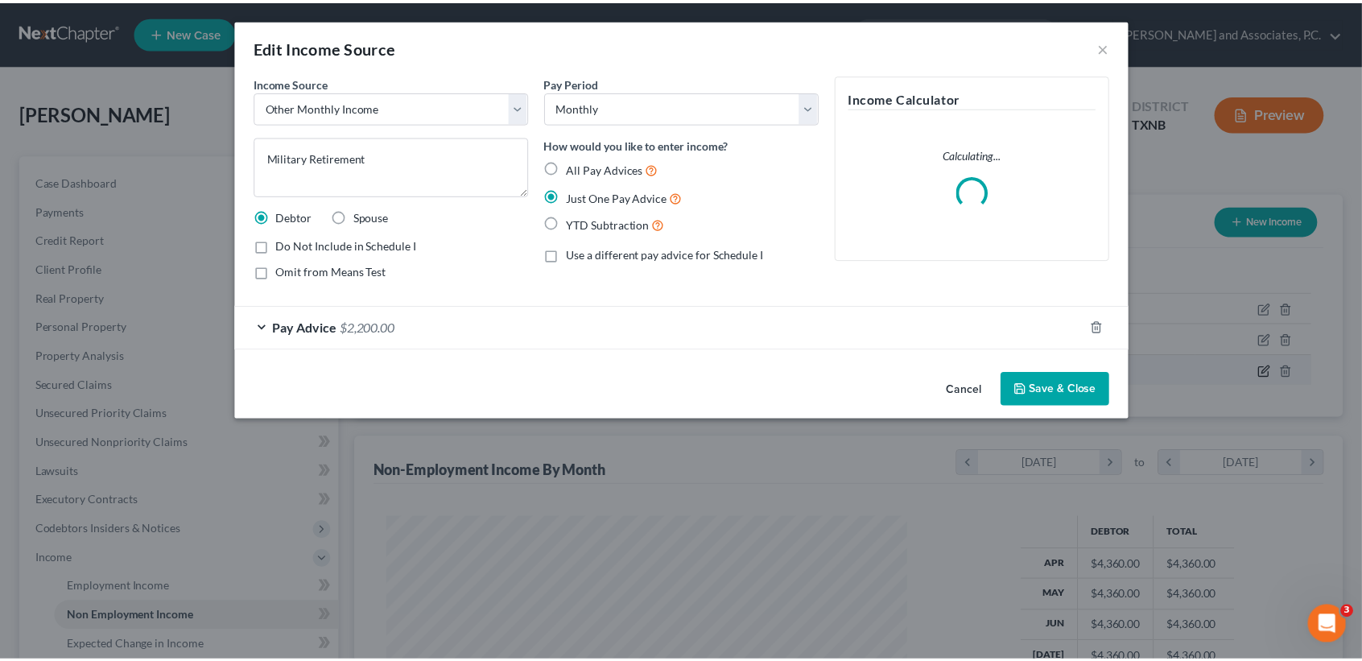
scroll to position [288, 563]
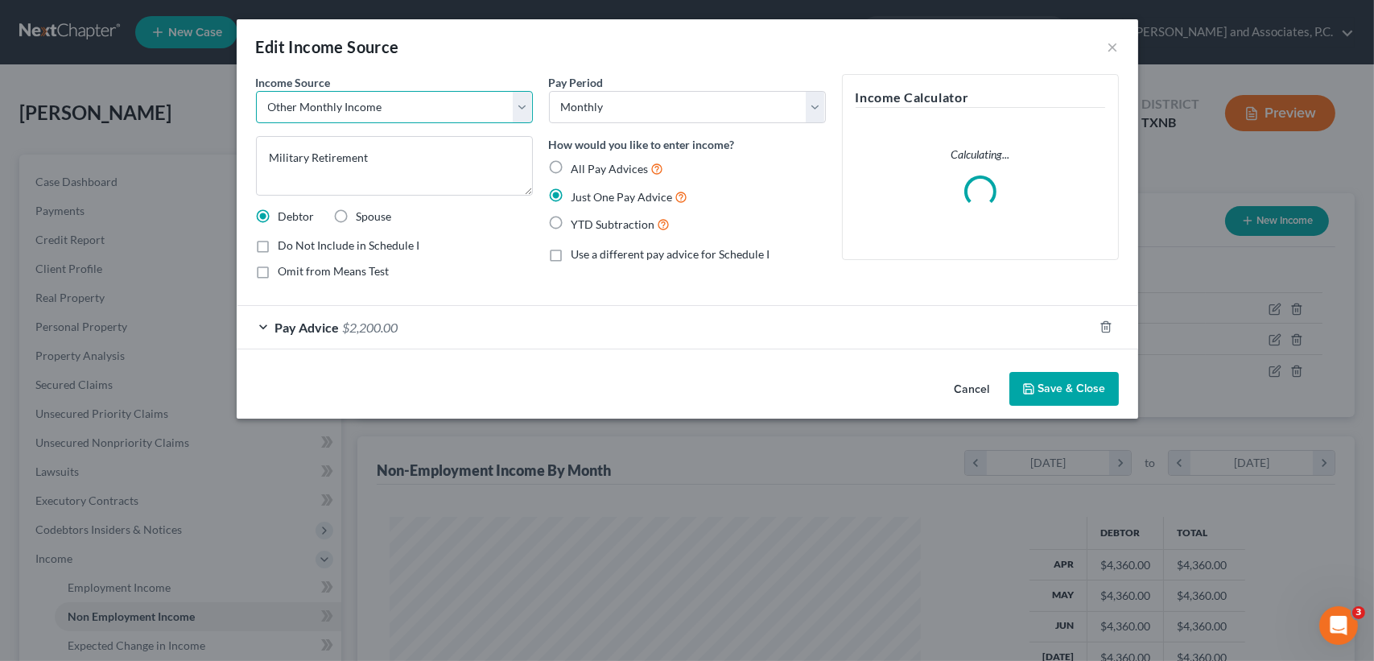
click at [452, 105] on select "Select Unemployment Disability (from employer) Pension Retirement Social Securi…" at bounding box center [394, 107] width 277 height 32
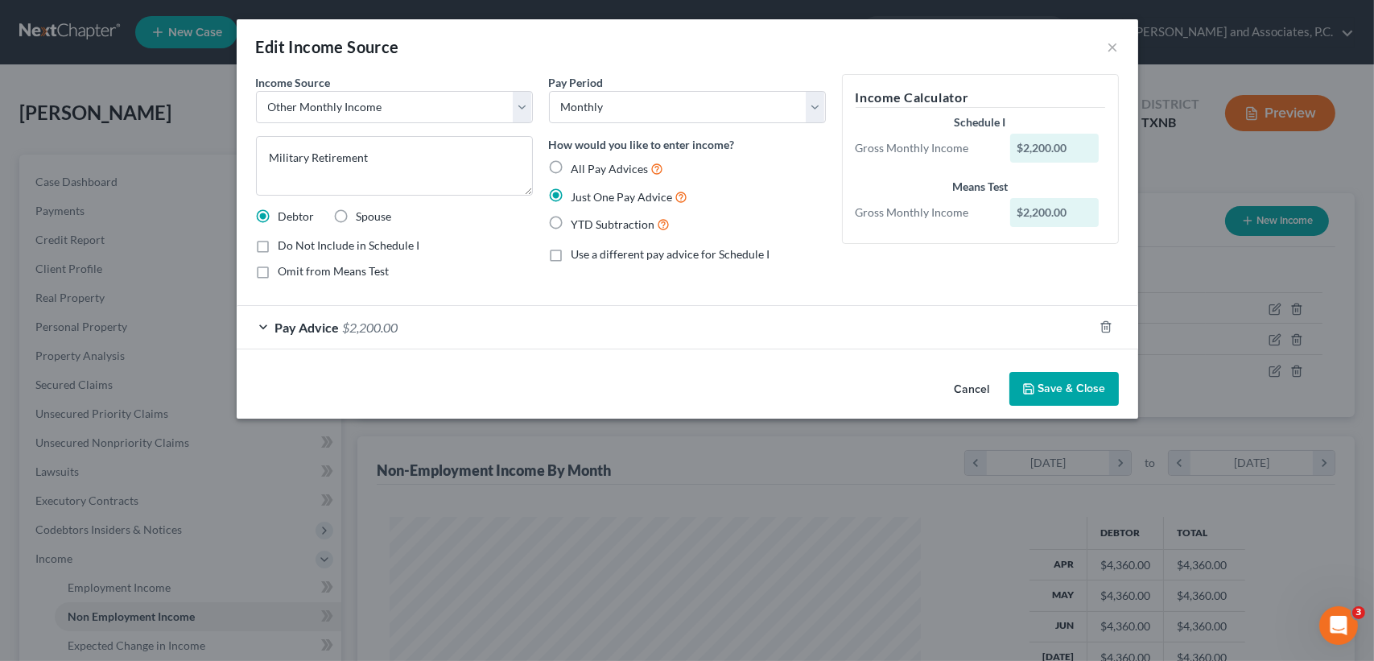
click at [712, 273] on div "Pay Period Select Monthly Twice Monthly Every Other Week Weekly How would you l…" at bounding box center [687, 183] width 293 height 218
drag, startPoint x: 1029, startPoint y: 373, endPoint x: 940, endPoint y: 301, distance: 115.0
click at [1030, 373] on button "Save & Close" at bounding box center [1063, 389] width 109 height 34
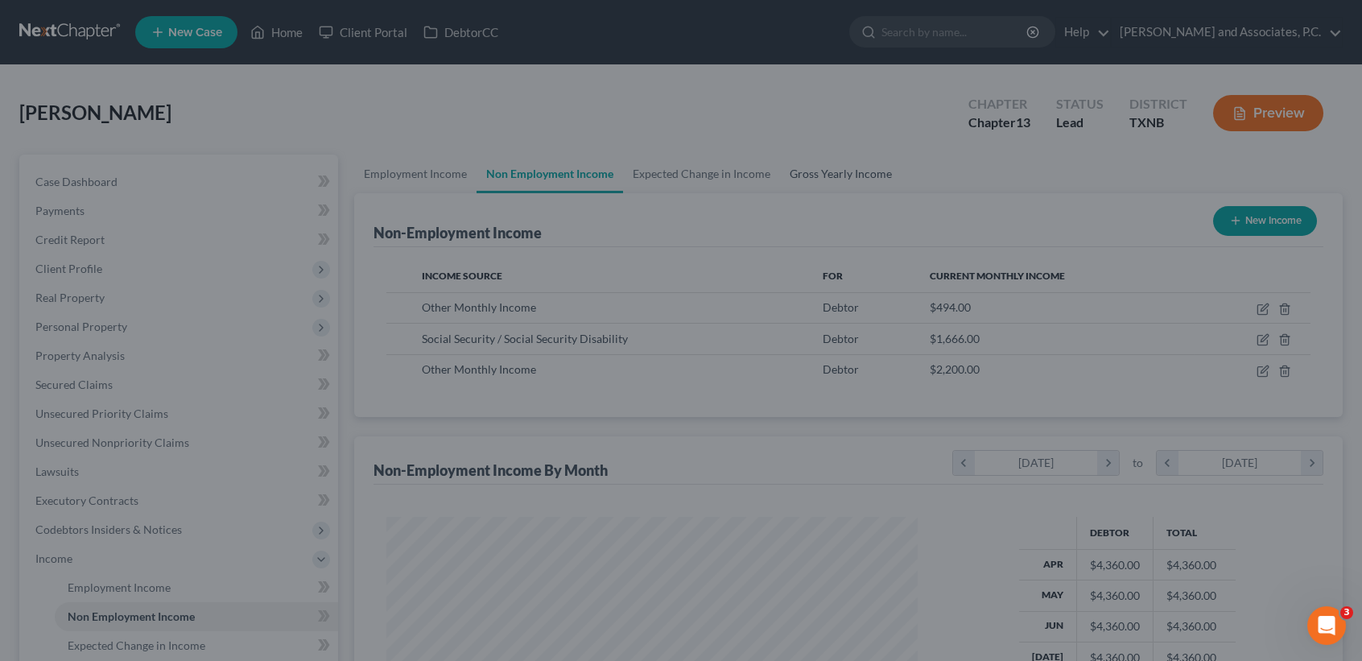
scroll to position [804630, 804361]
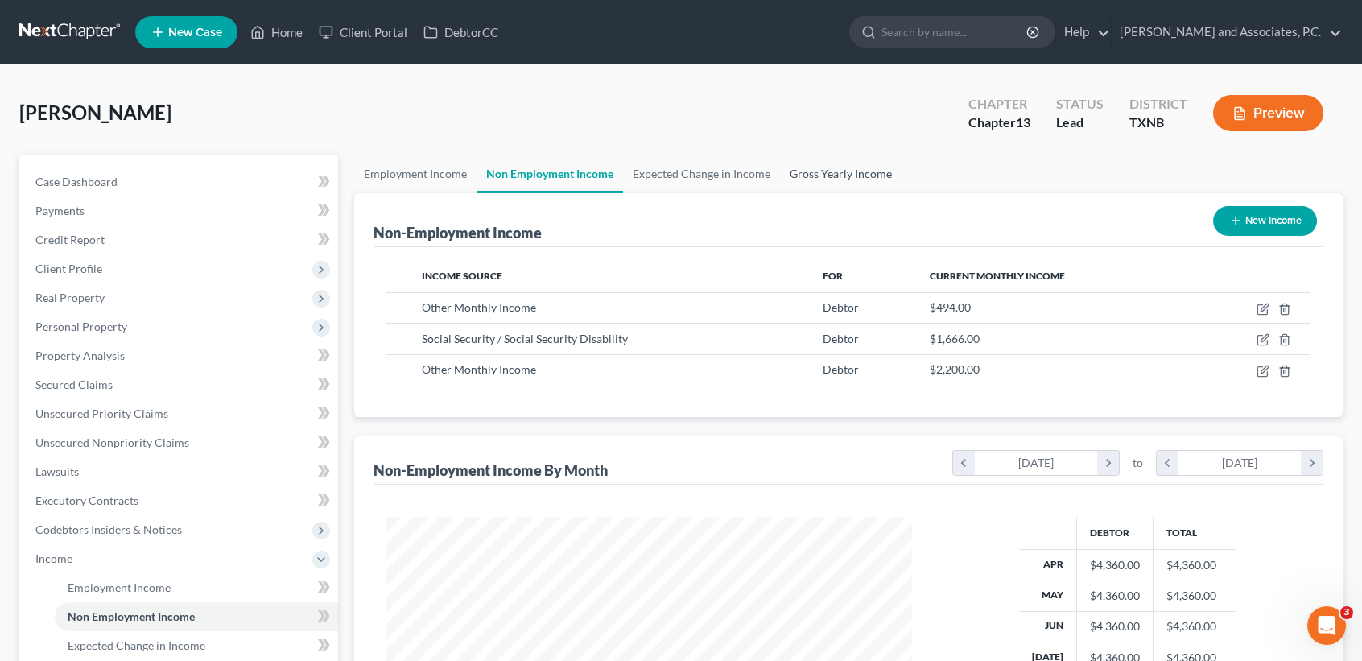
click at [856, 172] on link "Gross Yearly Income" at bounding box center [841, 174] width 122 height 39
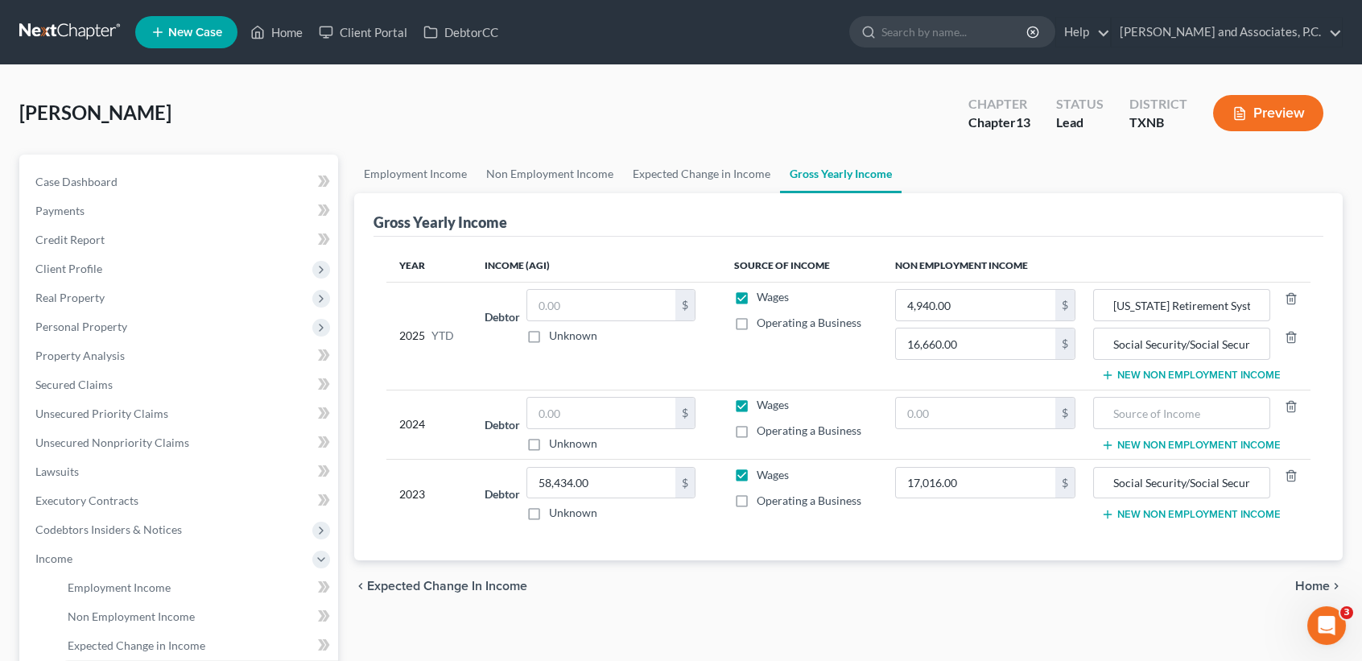
click at [1130, 372] on button "New Non Employment Income" at bounding box center [1190, 375] width 179 height 13
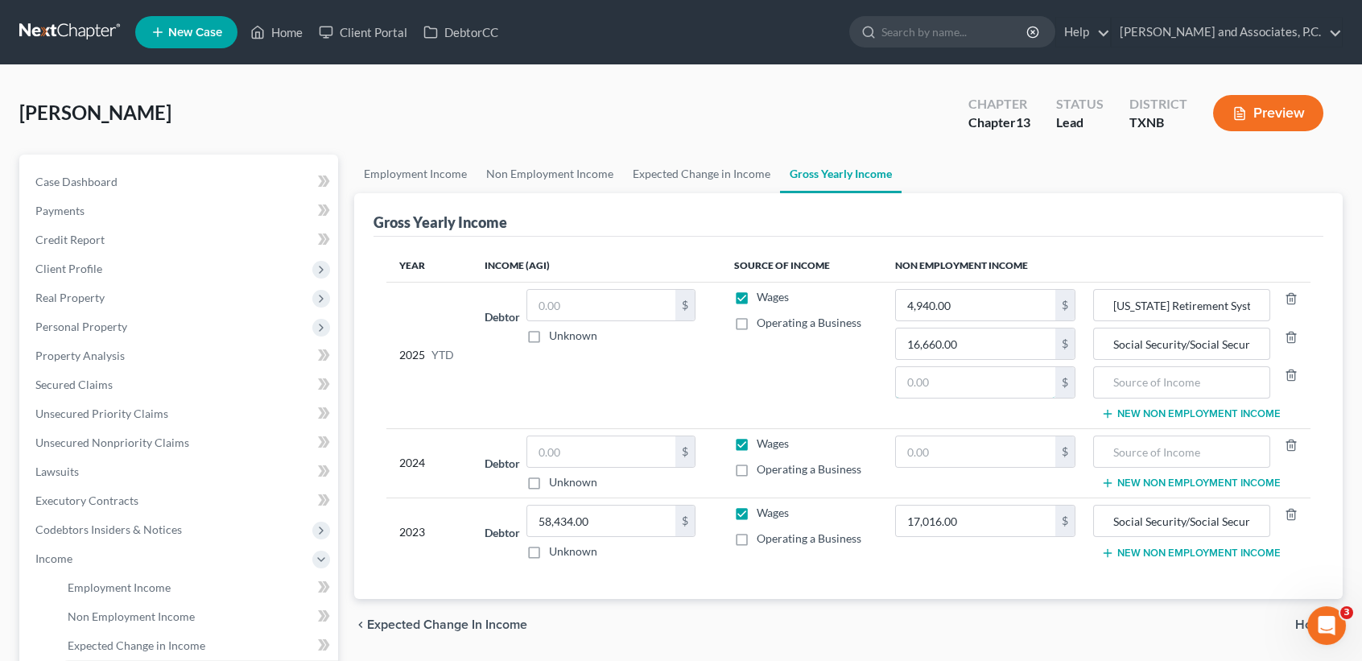
click at [1013, 377] on input "text" at bounding box center [975, 382] width 159 height 31
click at [1197, 378] on input "text" at bounding box center [1181, 382] width 159 height 31
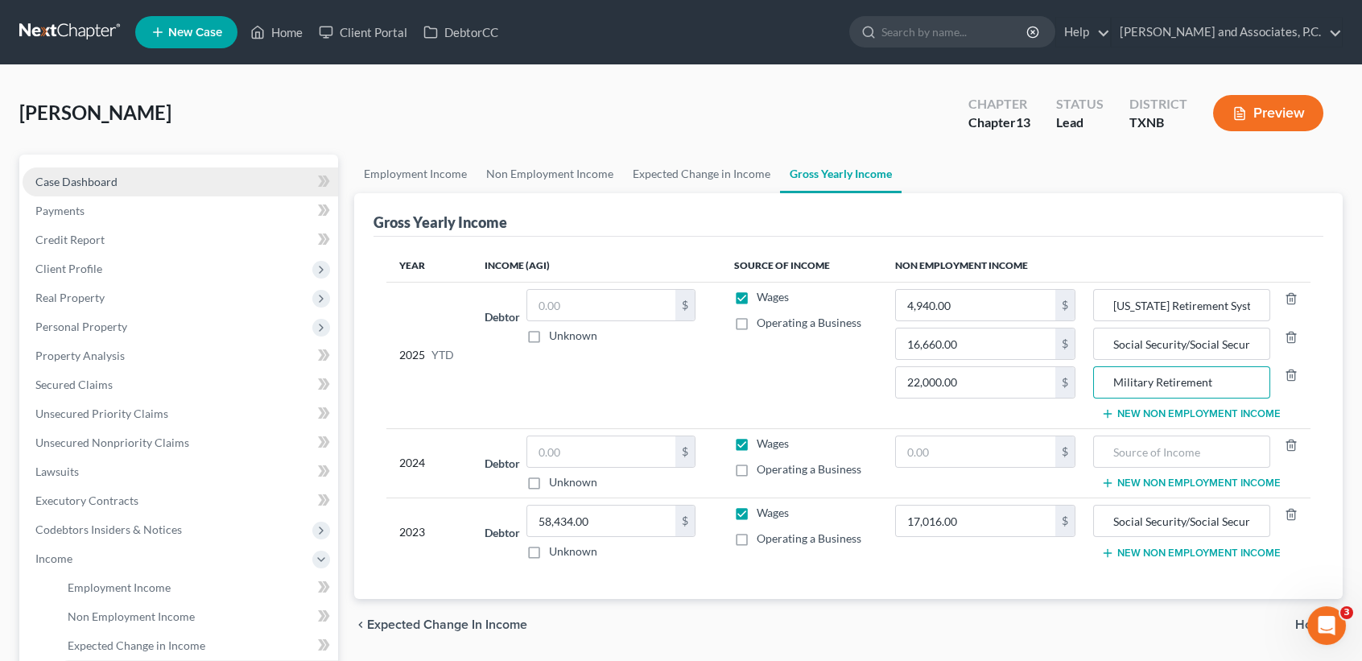
click at [139, 184] on link "Case Dashboard" at bounding box center [181, 181] width 316 height 29
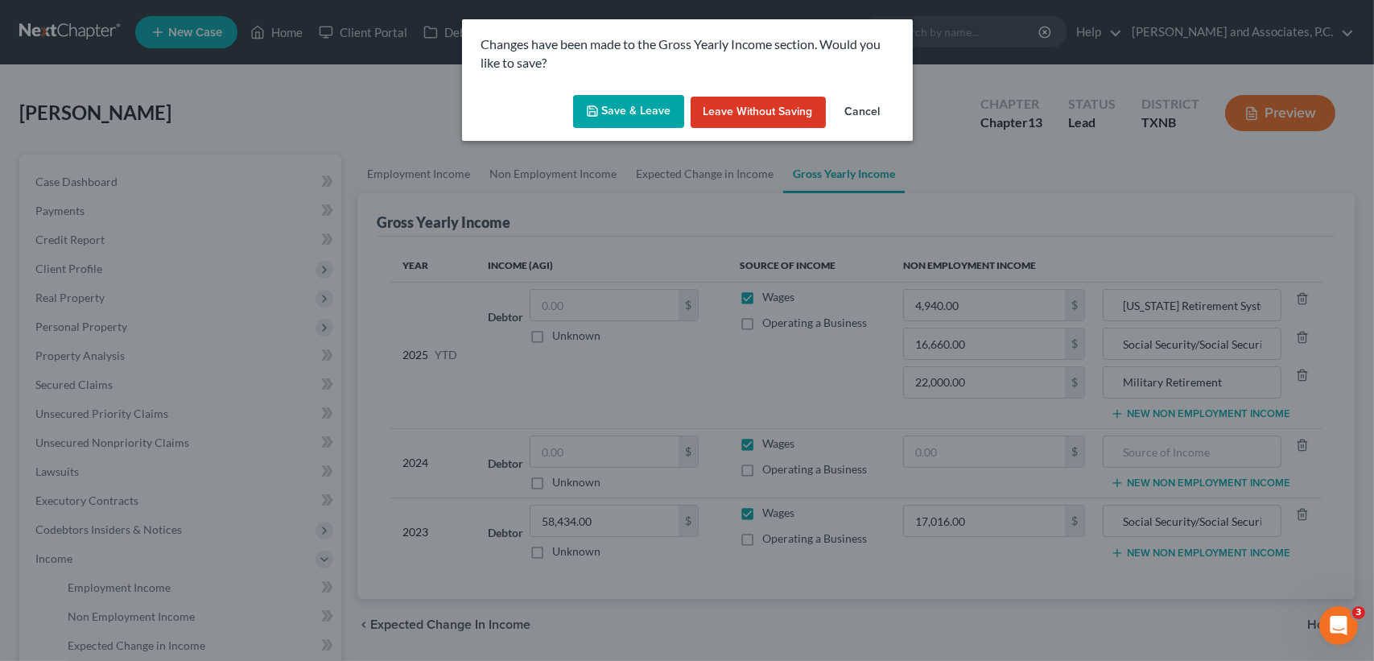
click at [667, 118] on button "Save & Leave" at bounding box center [628, 112] width 111 height 34
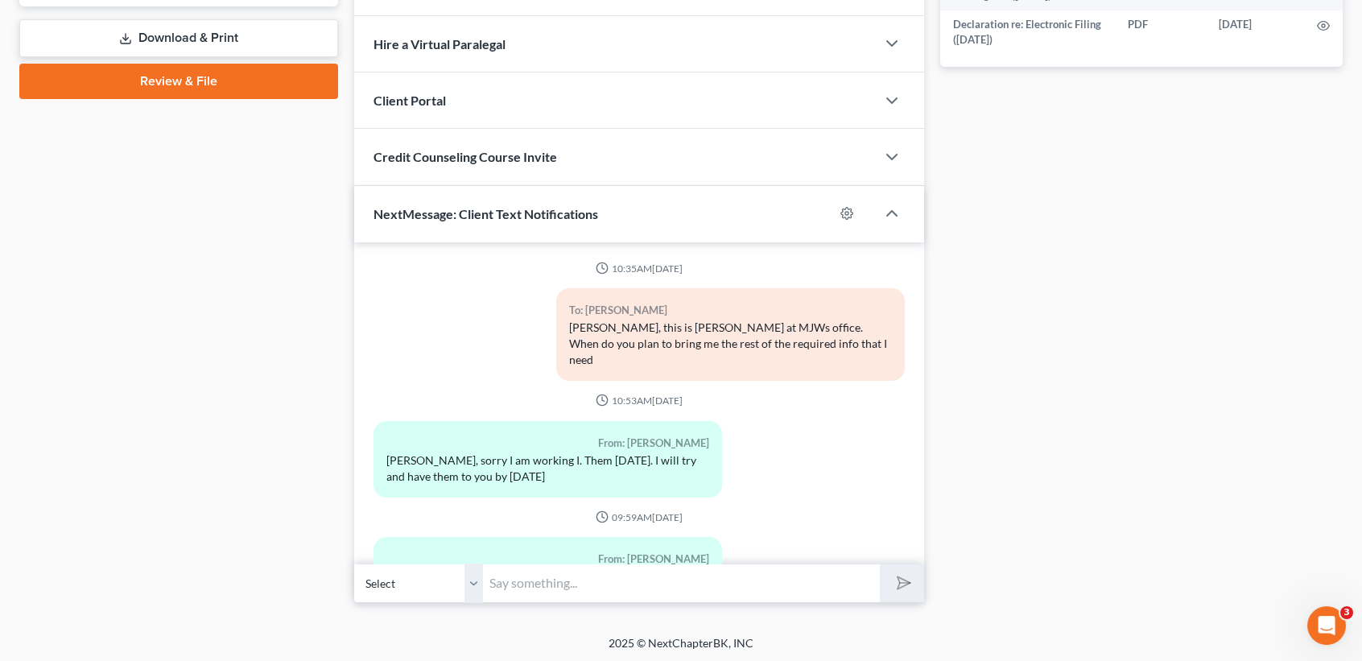
scroll to position [627, 0]
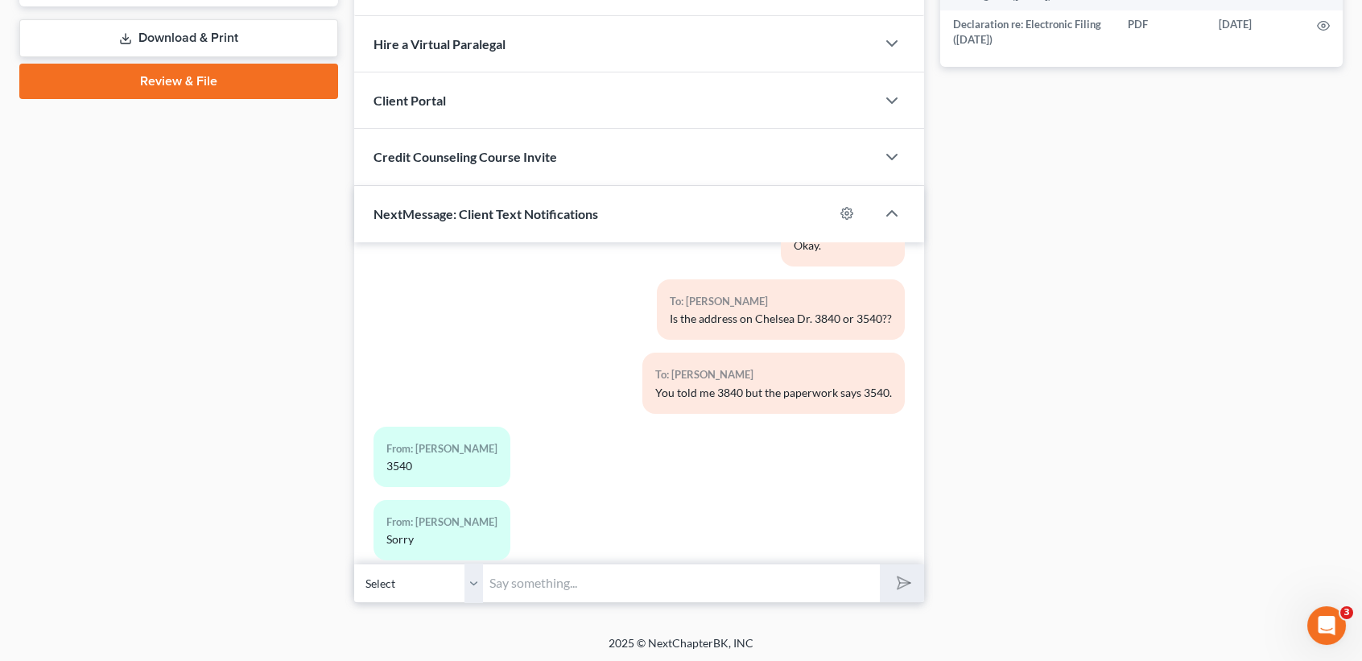
drag, startPoint x: 553, startPoint y: 577, endPoint x: 621, endPoint y: 613, distance: 76.7
click at [555, 579] on input "text" at bounding box center [681, 582] width 397 height 39
click at [880, 564] on button "submit" at bounding box center [902, 583] width 44 height 38
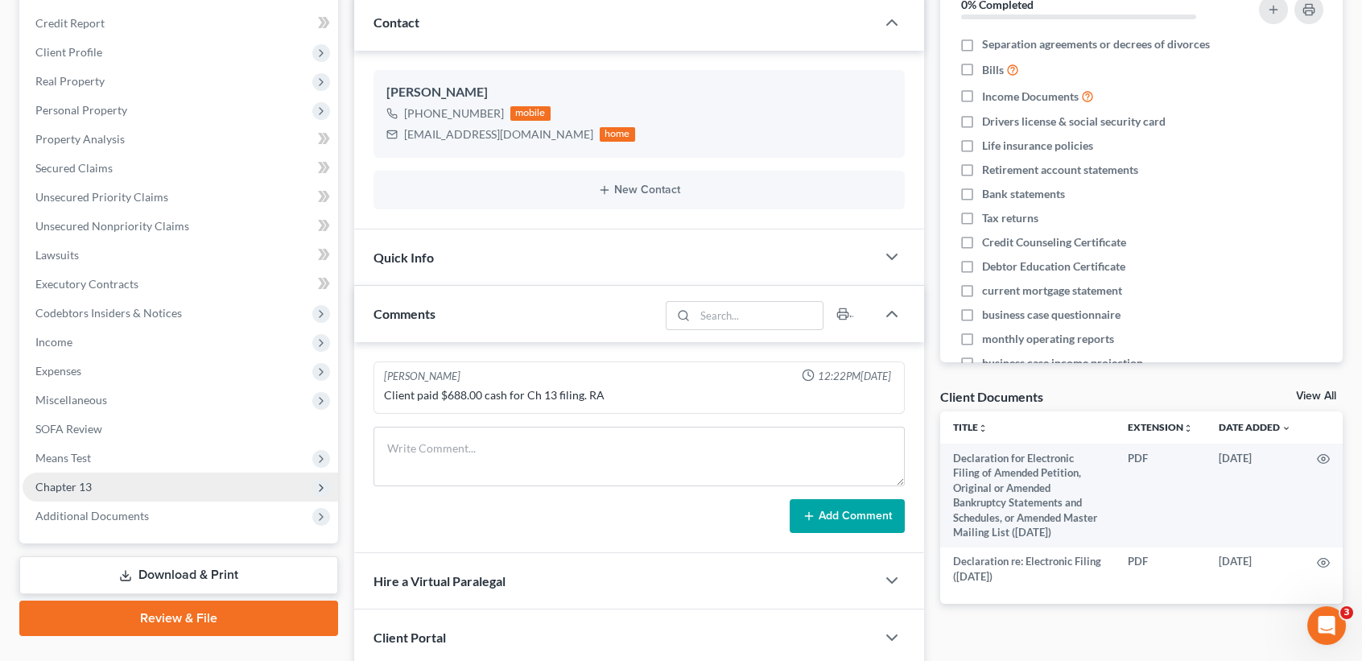
scroll to position [109, 0]
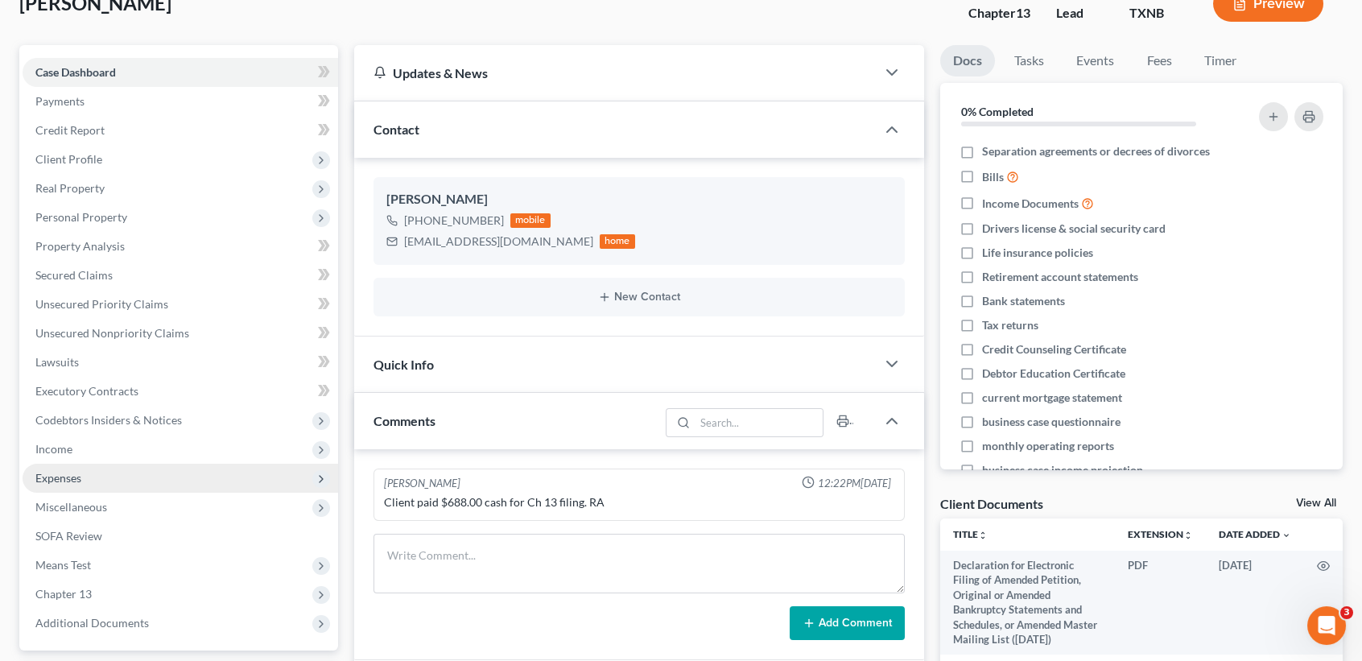
click at [104, 475] on span "Expenses" at bounding box center [181, 478] width 316 height 29
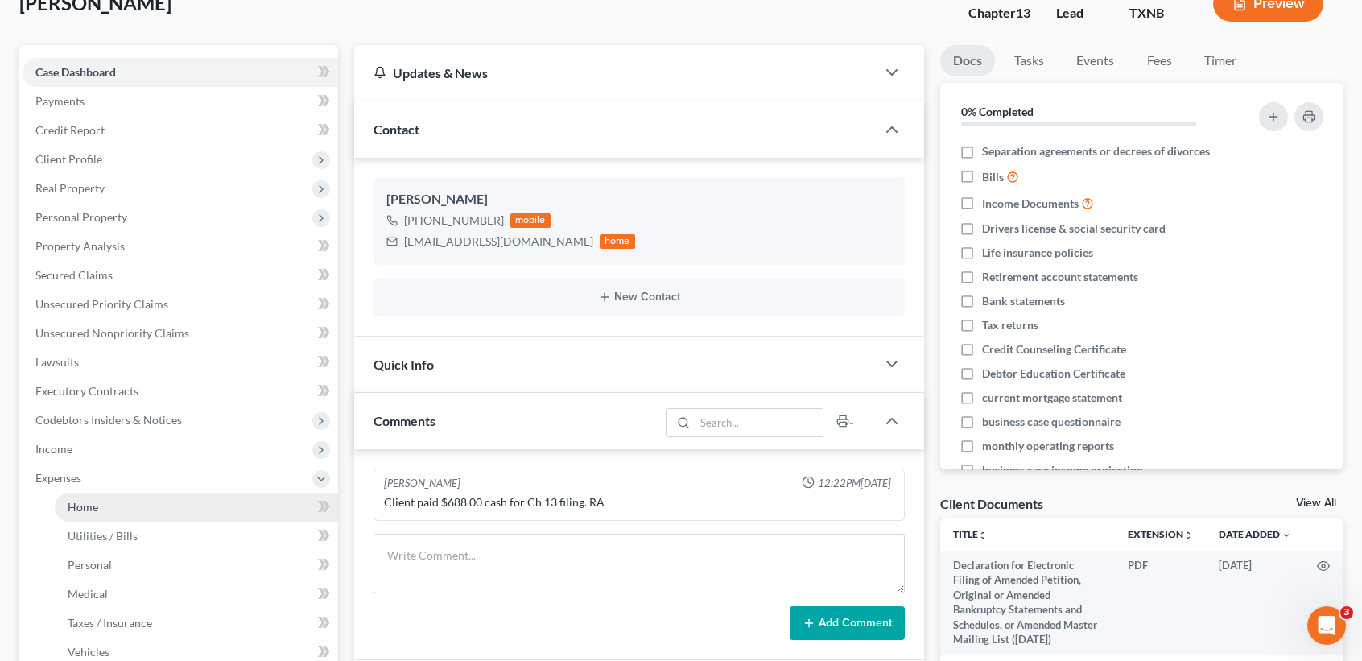
click at [118, 507] on link "Home" at bounding box center [196, 507] width 283 height 29
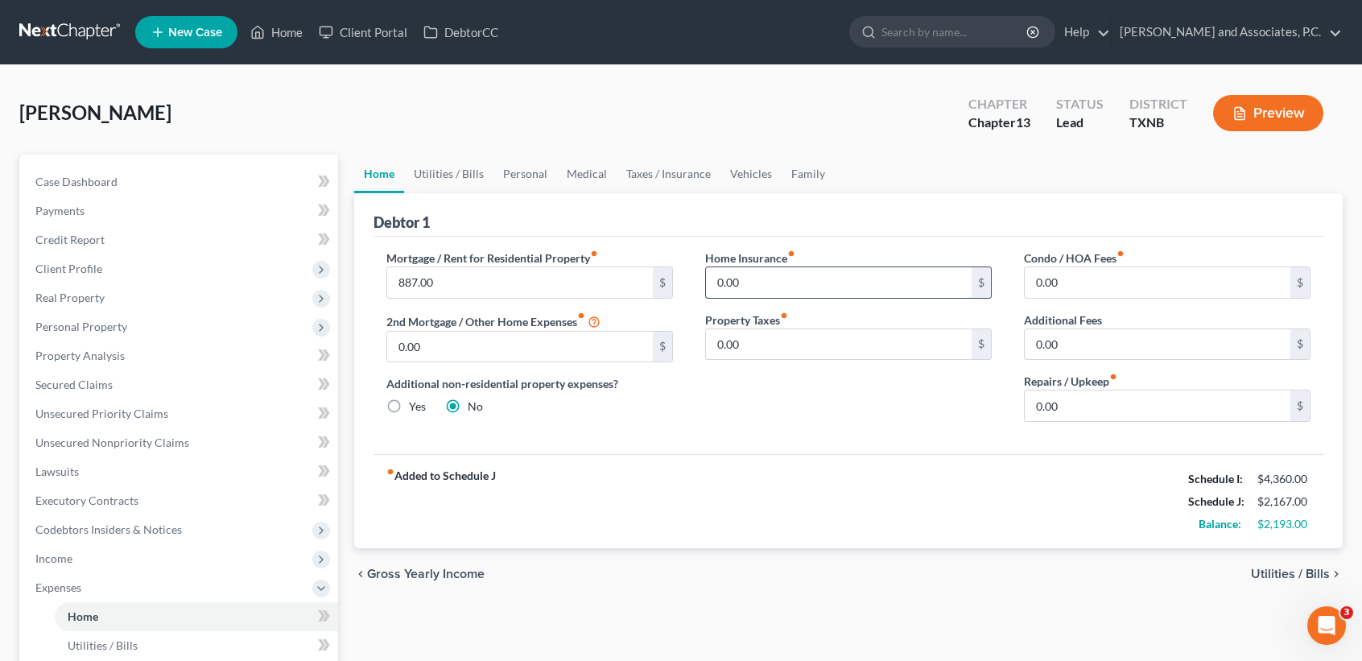
click at [822, 286] on input "0.00" at bounding box center [839, 282] width 266 height 31
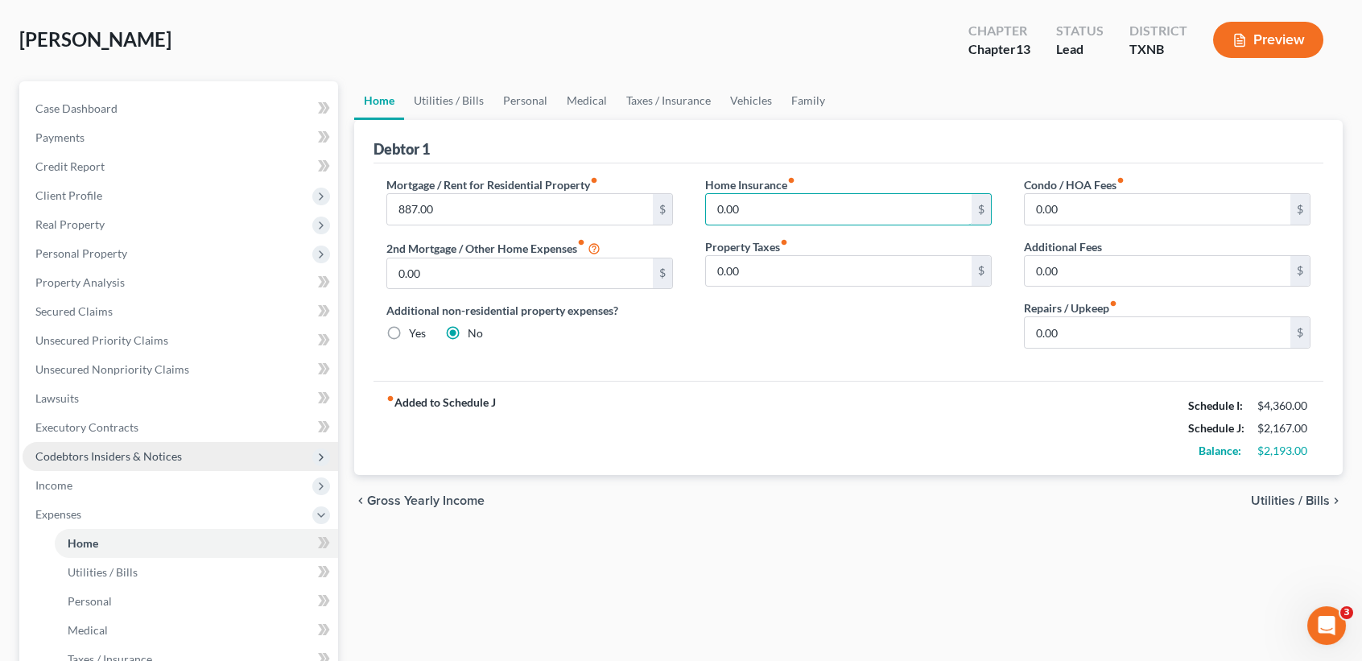
scroll to position [107, 0]
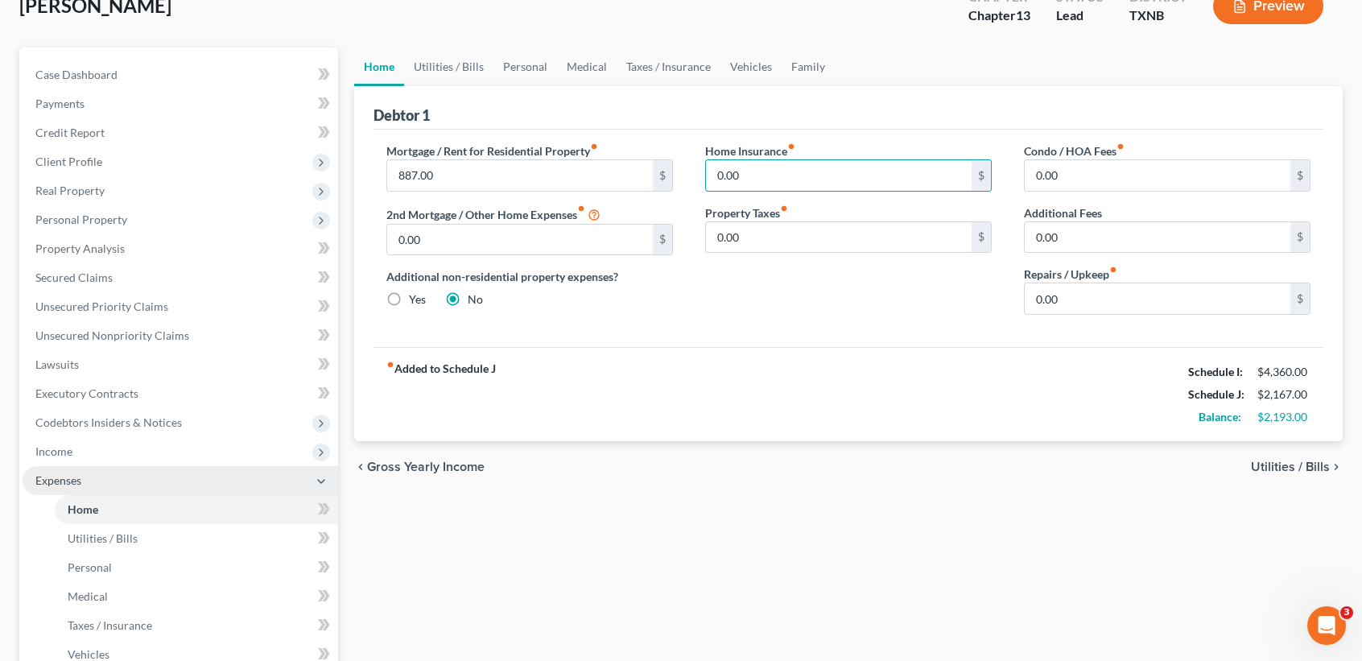
drag, startPoint x: 81, startPoint y: 458, endPoint x: 85, endPoint y: 480, distance: 22.1
click at [81, 458] on span "Income" at bounding box center [181, 451] width 316 height 29
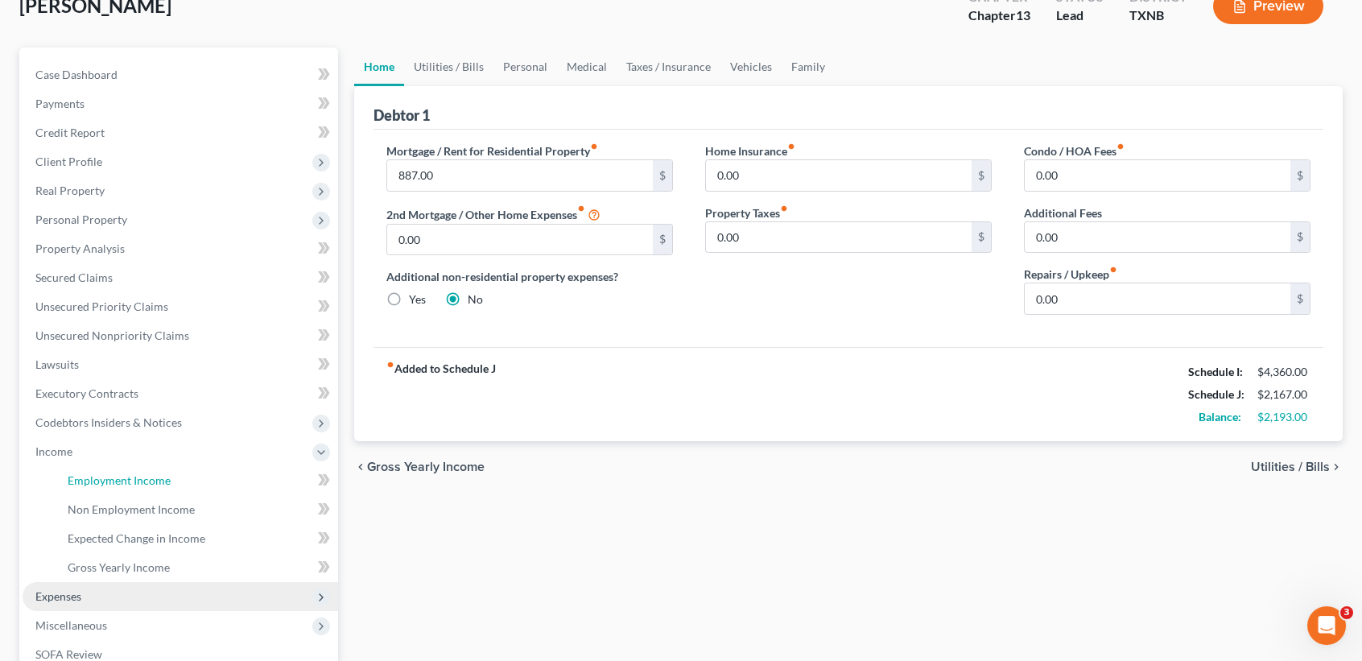
click at [85, 480] on span "Employment Income" at bounding box center [119, 480] width 103 height 14
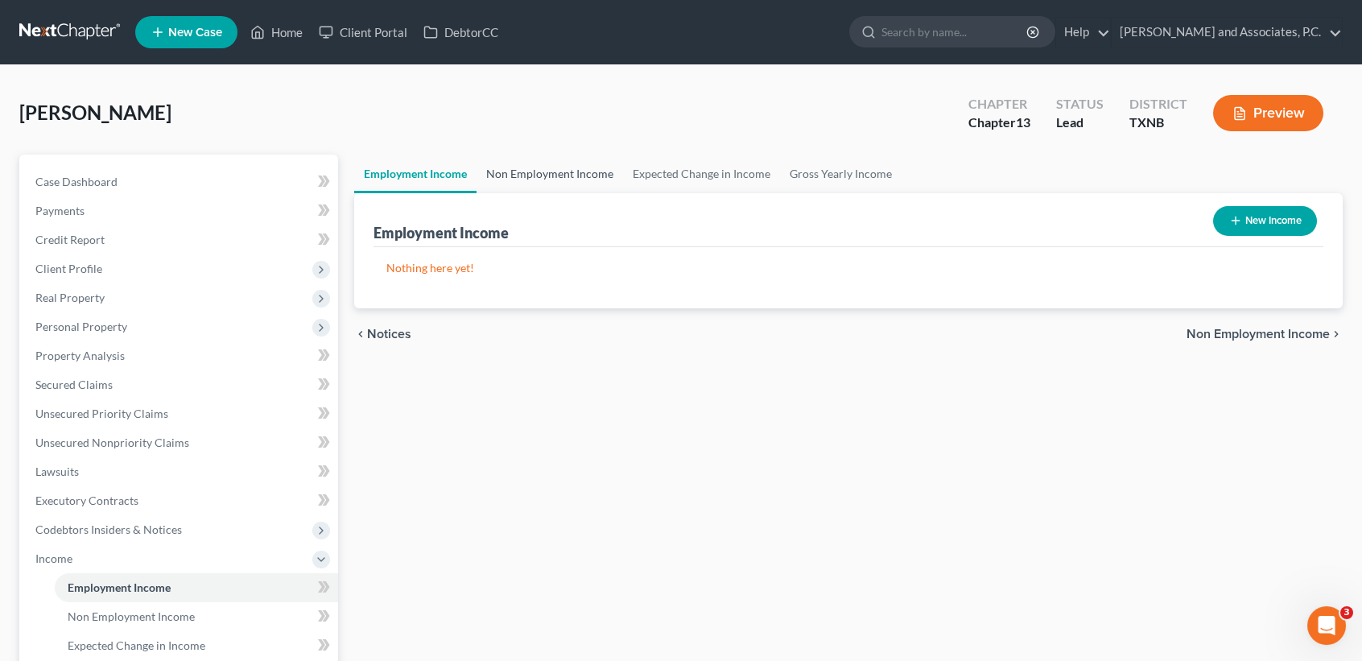
click at [582, 177] on link "Non Employment Income" at bounding box center [550, 174] width 146 height 39
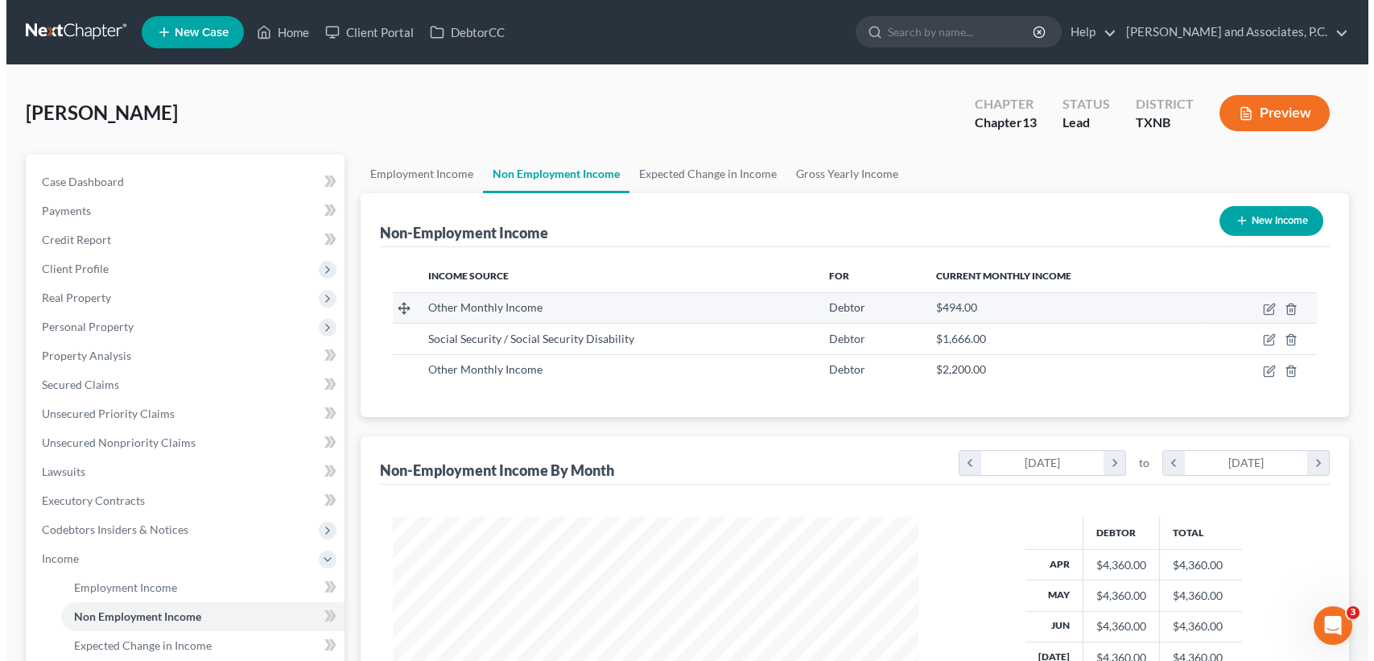
scroll to position [288, 557]
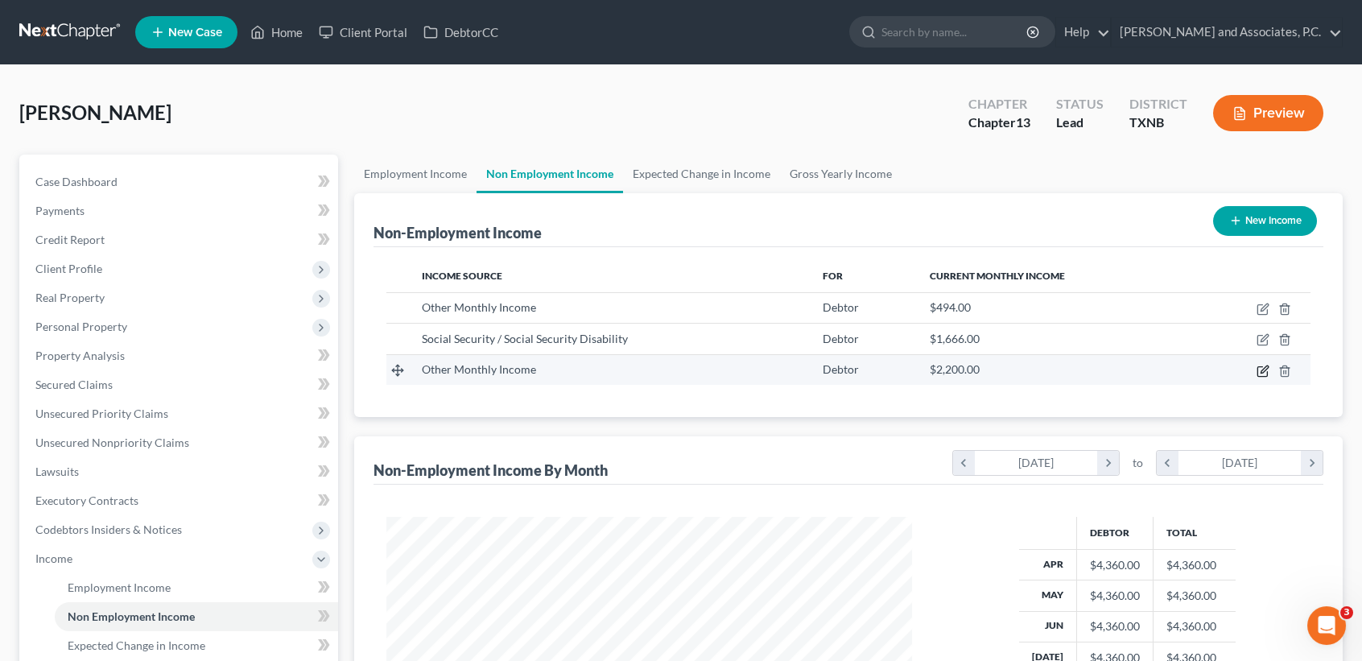
click at [1265, 368] on icon "button" at bounding box center [1264, 368] width 7 height 7
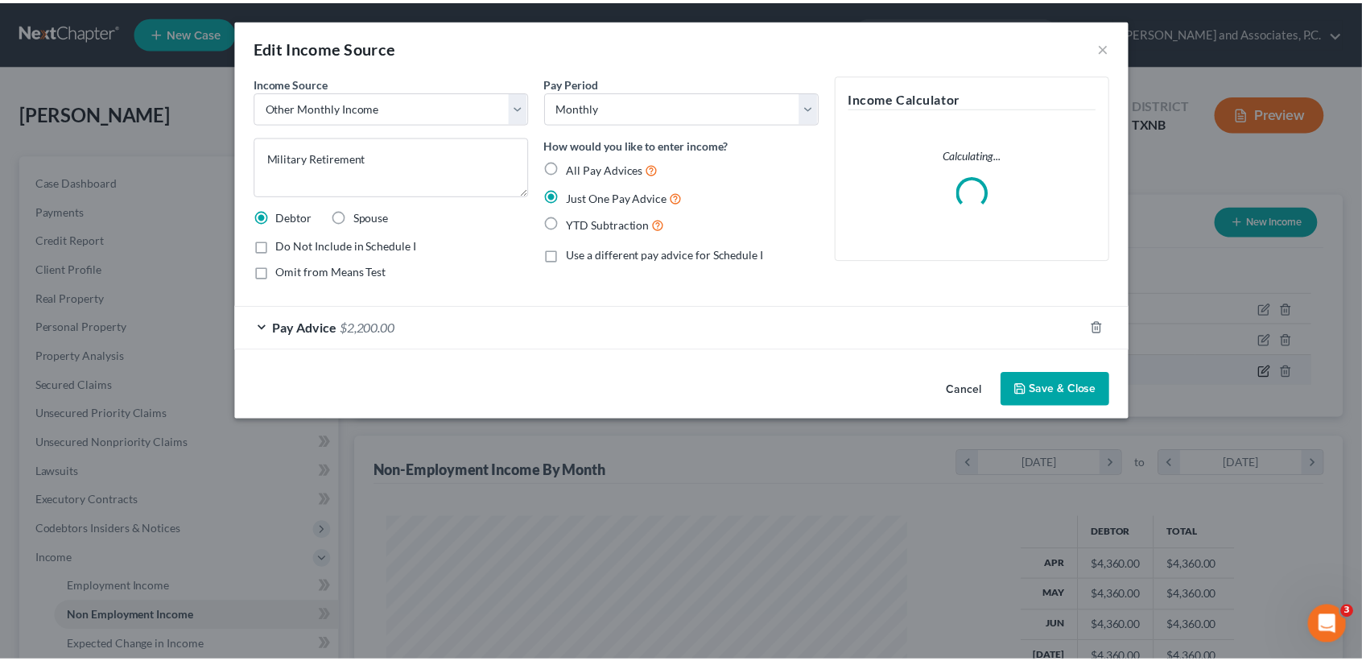
scroll to position [288, 563]
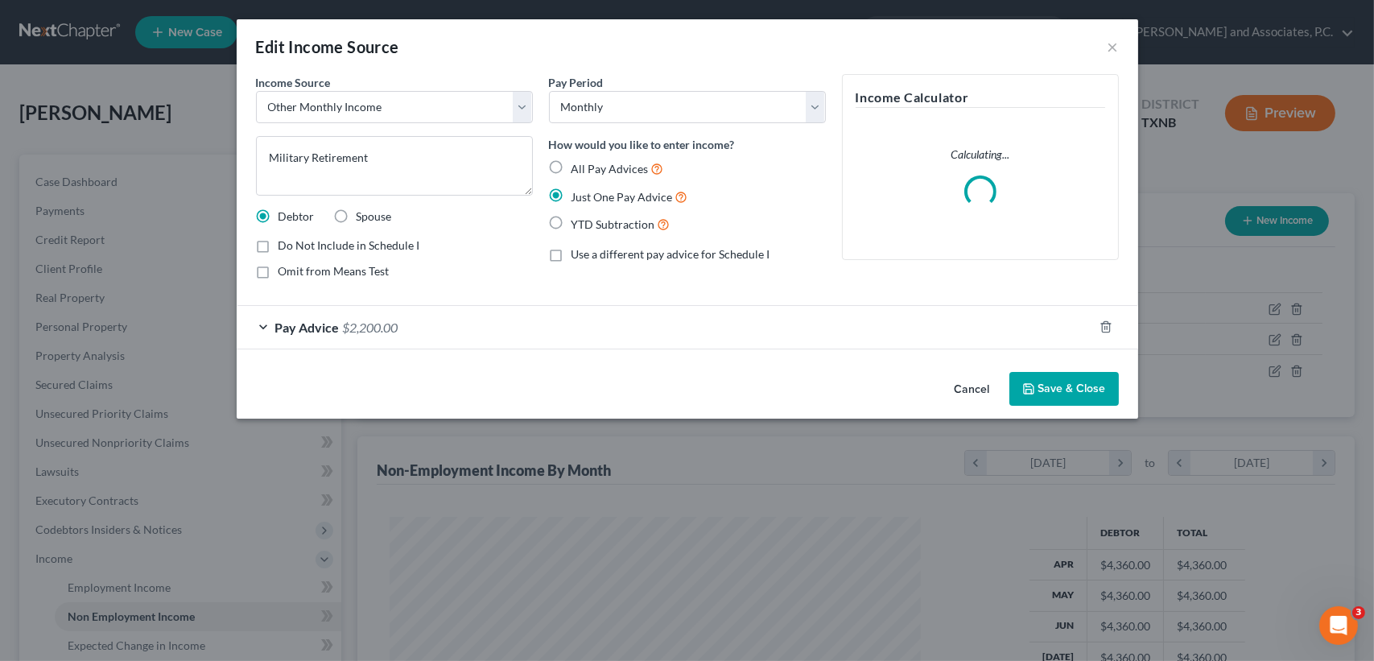
click at [279, 245] on label "Do Not Include in Schedule I" at bounding box center [350, 245] width 142 height 16
click at [285, 245] on input "Do Not Include in Schedule I" at bounding box center [290, 242] width 10 height 10
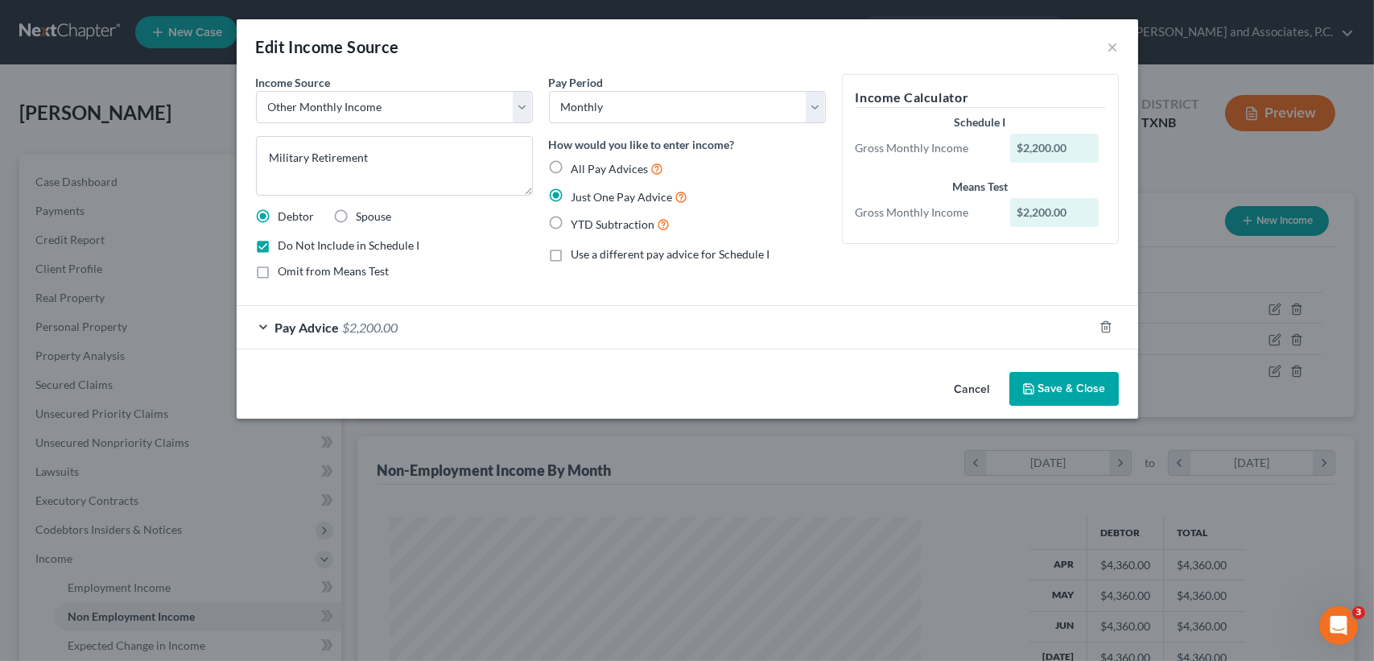
click at [1059, 394] on button "Save & Close" at bounding box center [1063, 389] width 109 height 34
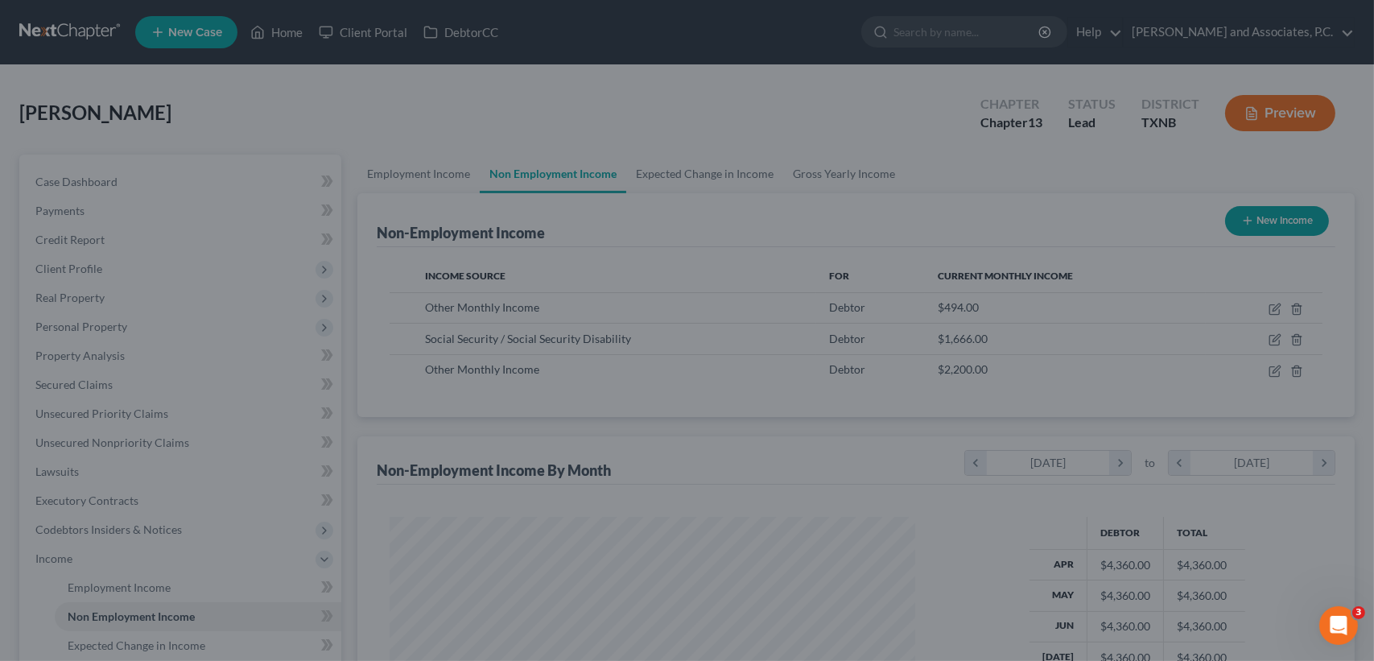
scroll to position [804630, 804361]
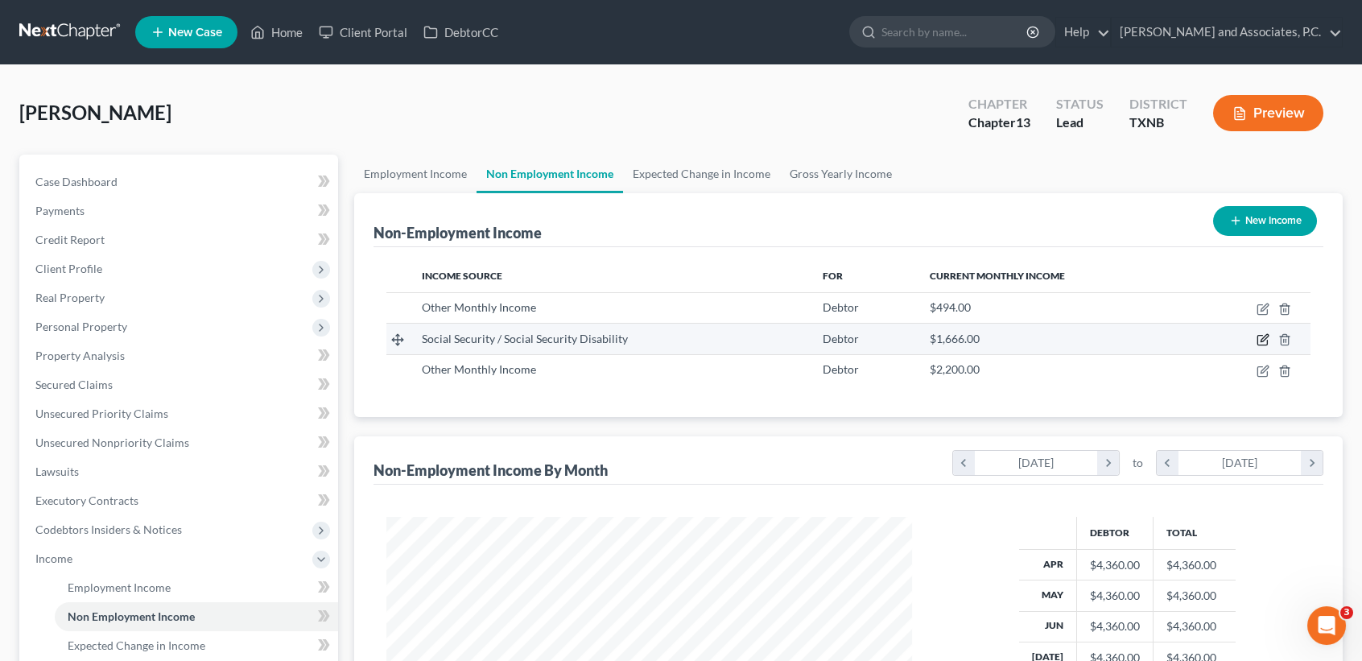
click at [1256, 340] on icon "button" at bounding box center [1262, 339] width 13 height 13
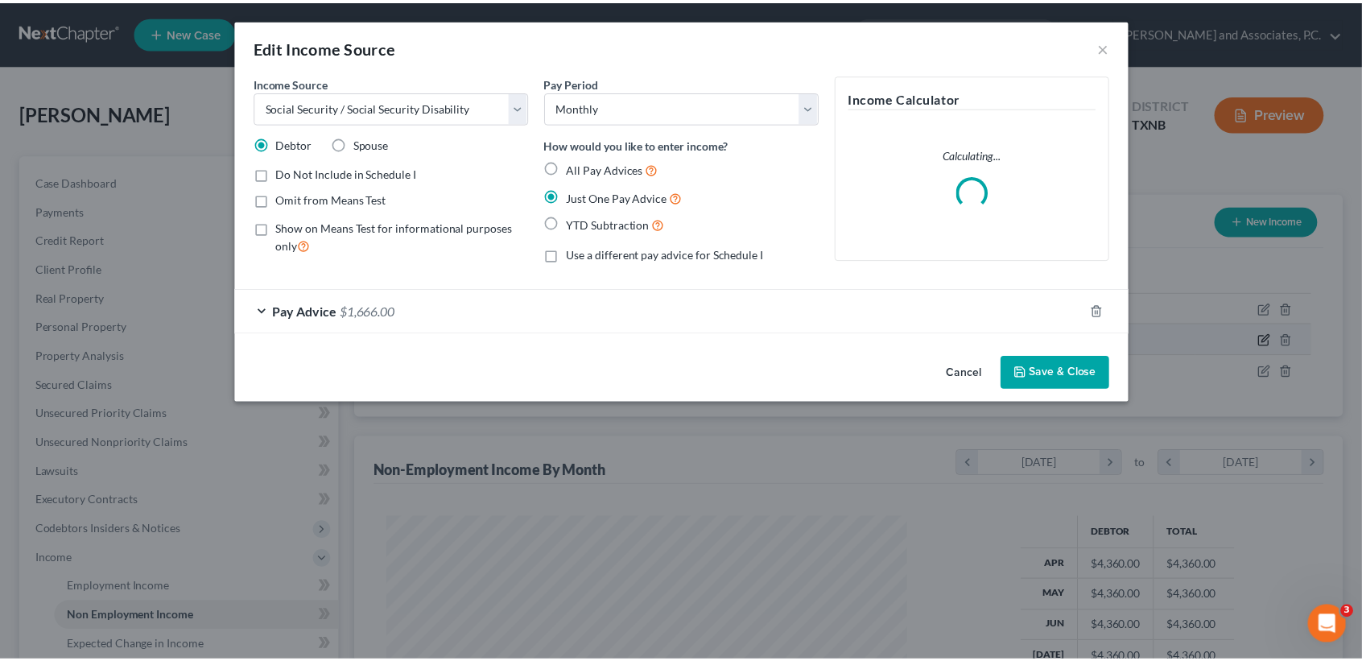
scroll to position [288, 563]
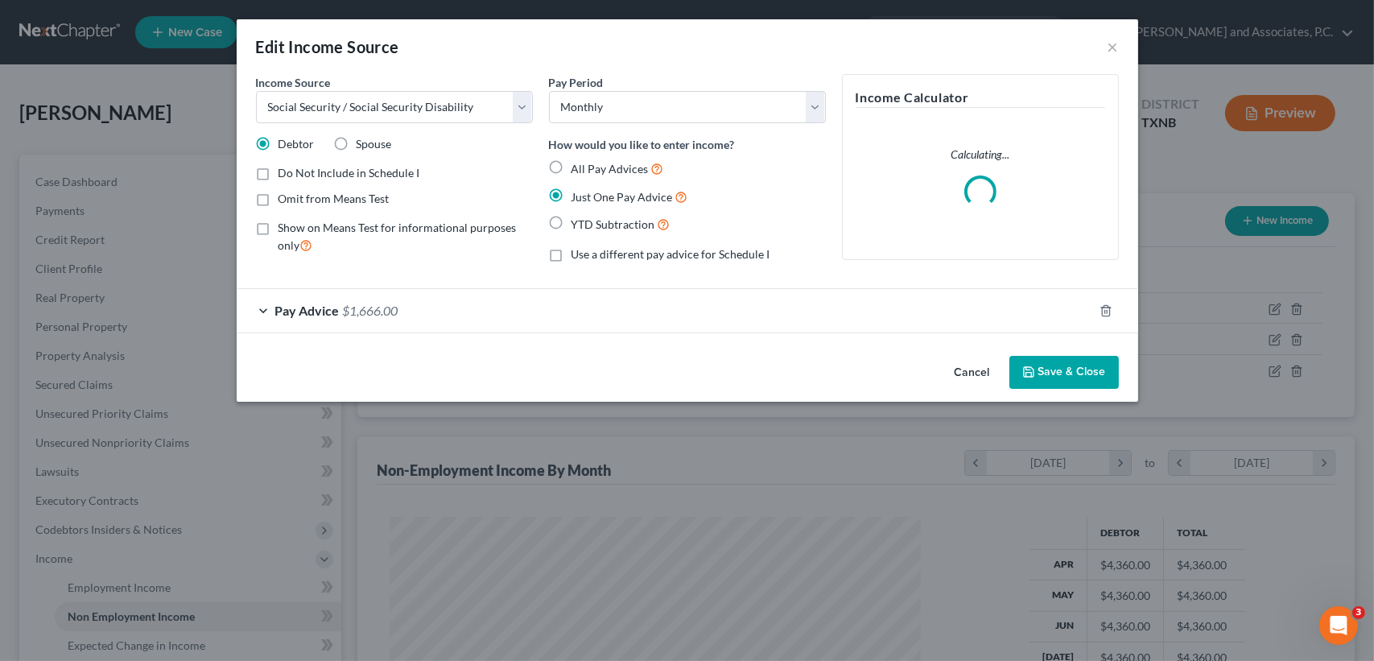
drag, startPoint x: 1039, startPoint y: 369, endPoint x: 19, endPoint y: 390, distance: 1020.1
click at [1041, 369] on button "Save & Close" at bounding box center [1063, 373] width 109 height 34
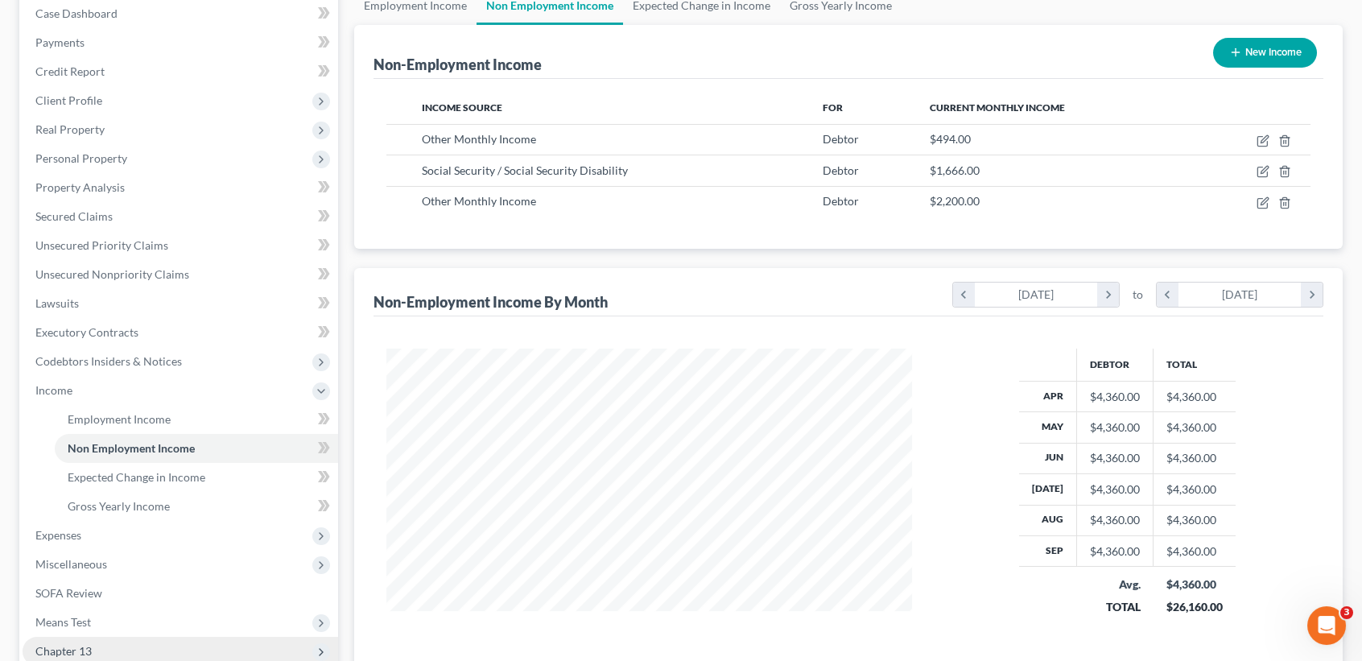
scroll to position [322, 0]
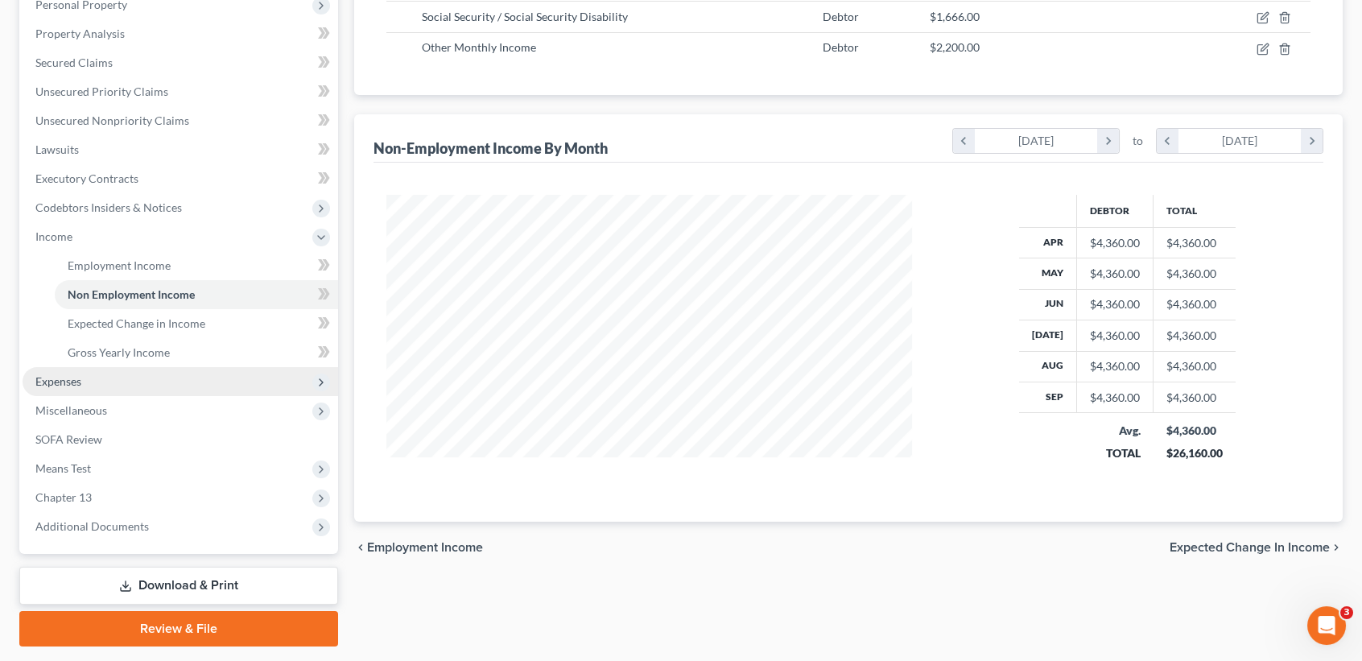
click at [85, 382] on span "Expenses" at bounding box center [181, 381] width 316 height 29
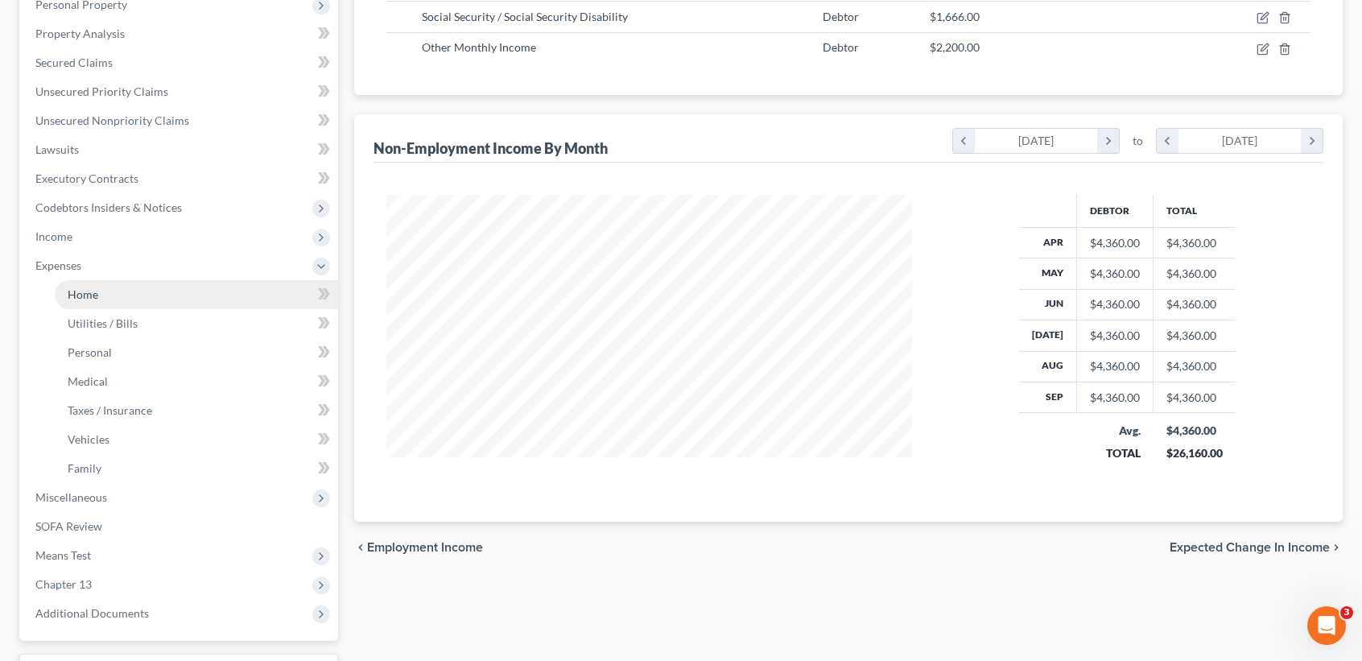
click at [89, 301] on link "Home" at bounding box center [196, 294] width 283 height 29
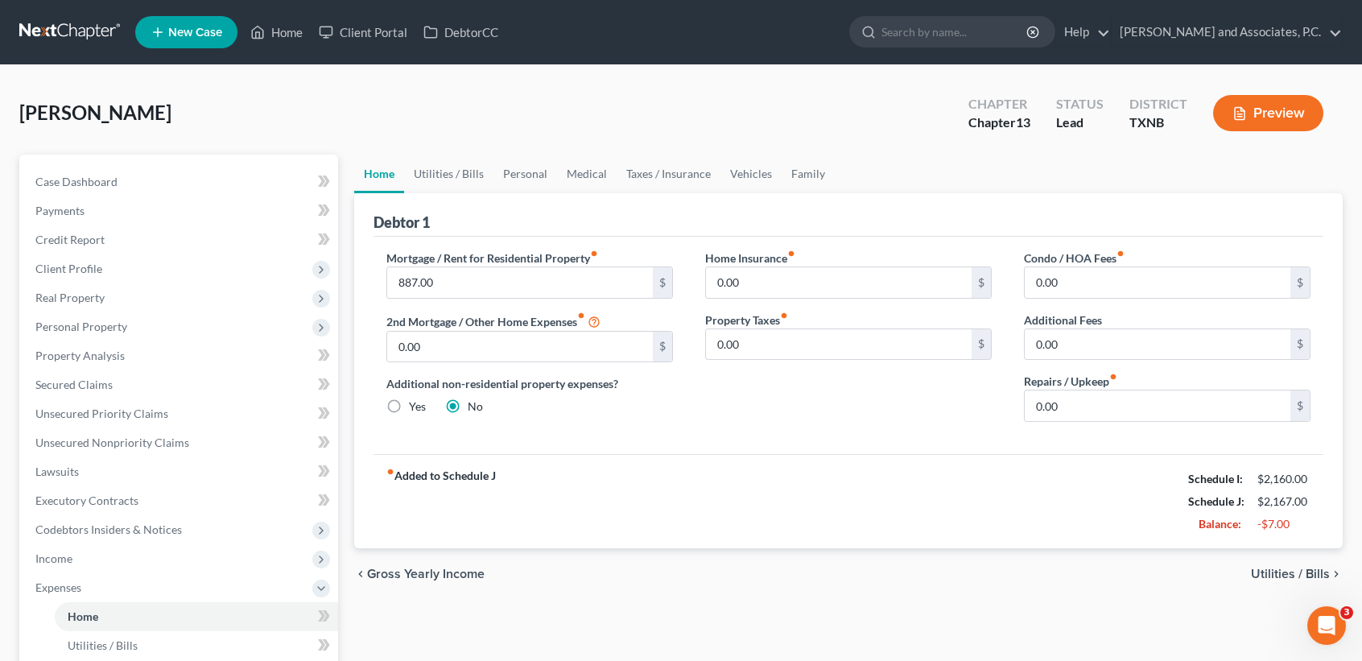
click at [868, 654] on div "Home Utilities / Bills Personal Medical Taxes / Insurance Vehicles Family Debto…" at bounding box center [848, 605] width 1005 height 901
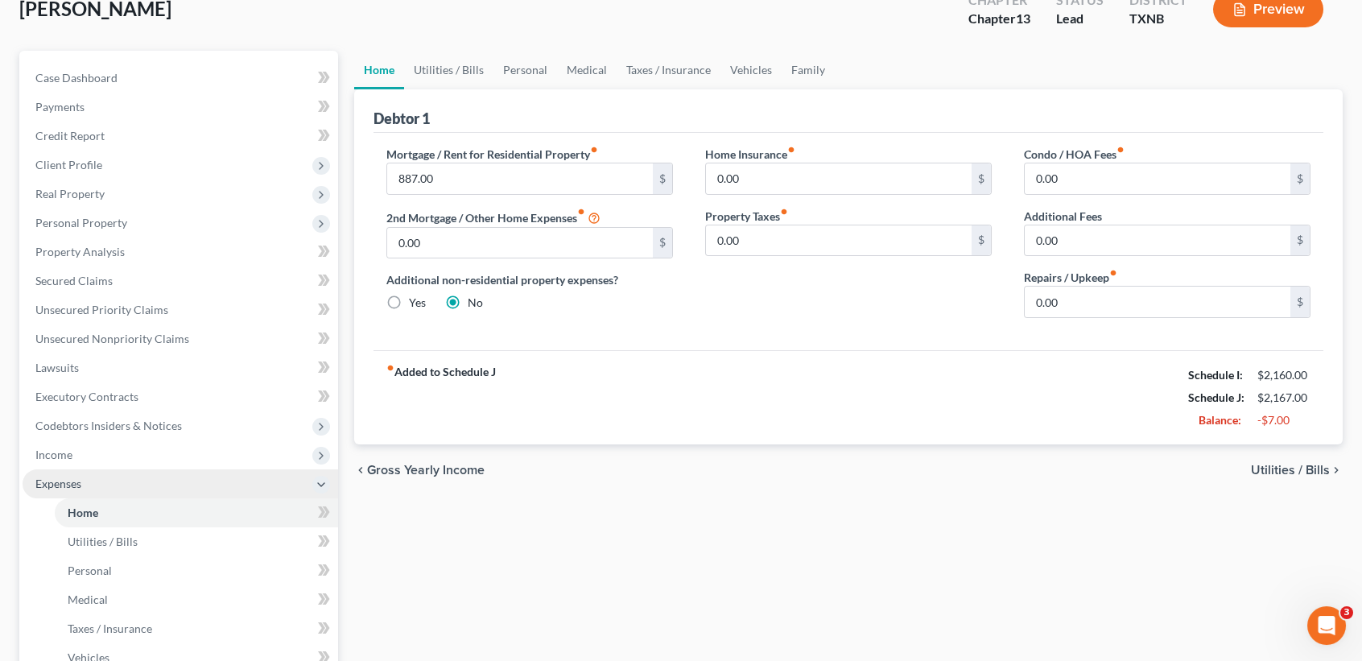
scroll to position [107, 0]
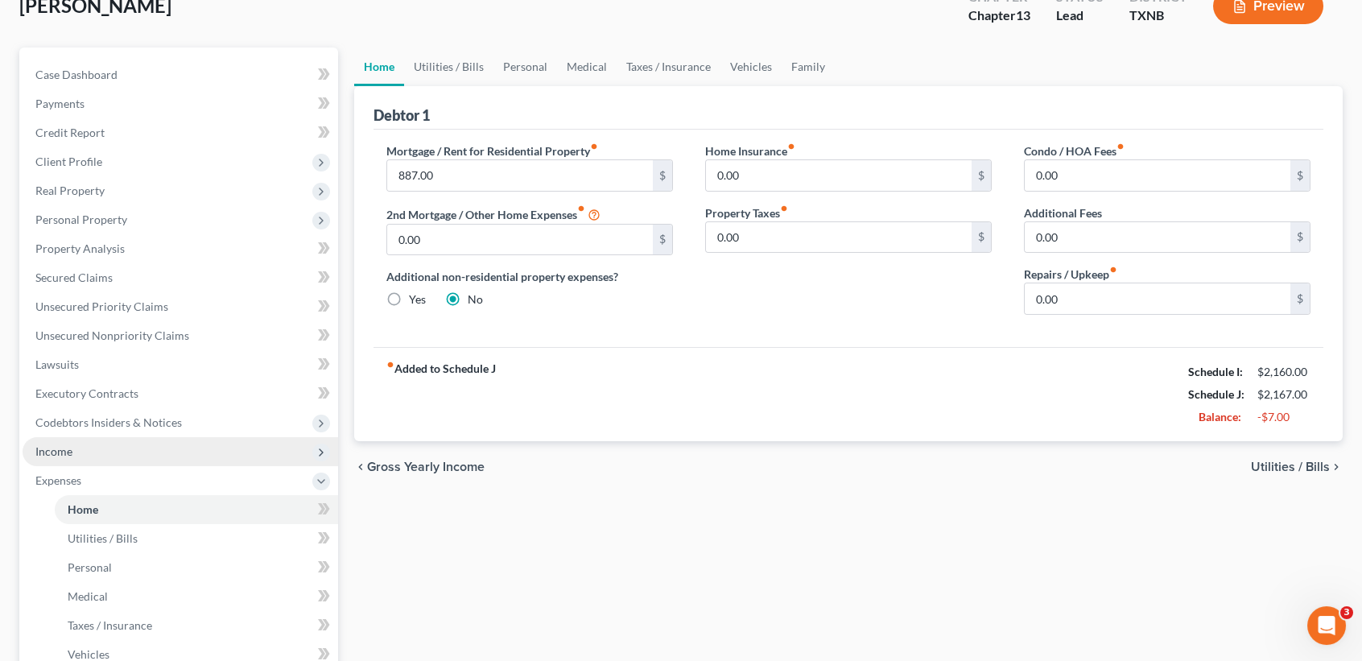
click at [63, 451] on span "Income" at bounding box center [53, 451] width 37 height 14
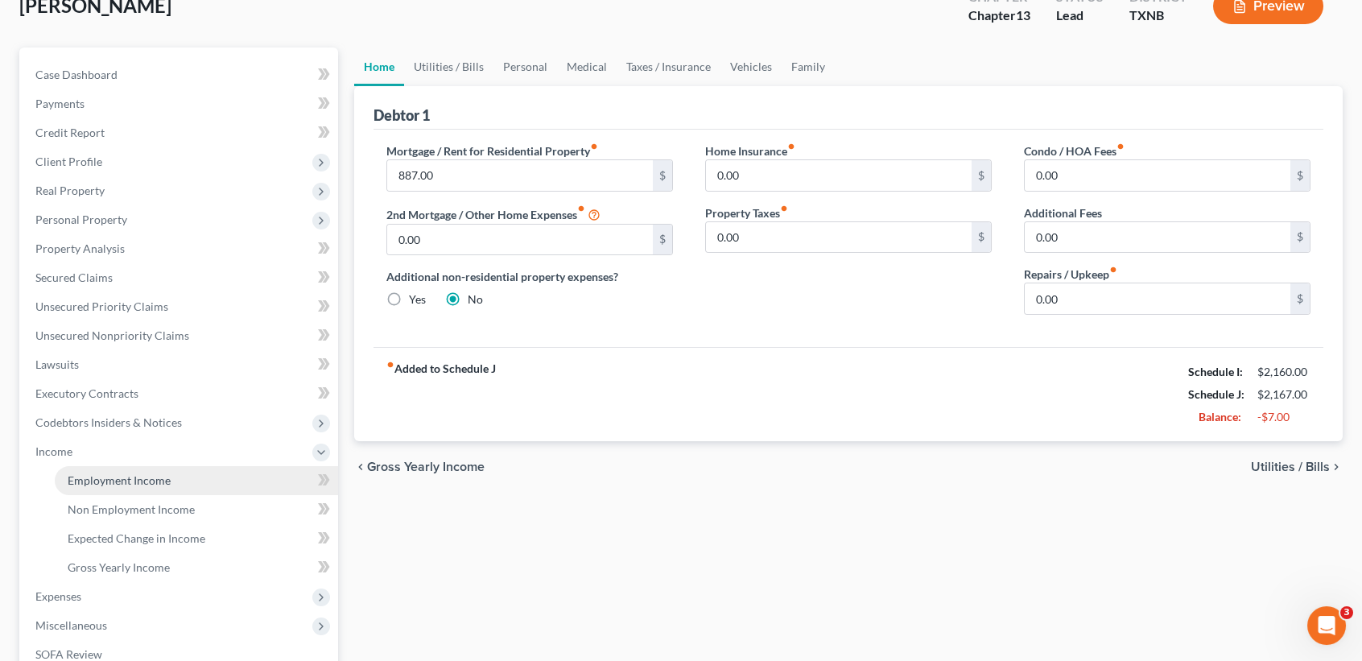
click at [90, 481] on span "Employment Income" at bounding box center [119, 480] width 103 height 14
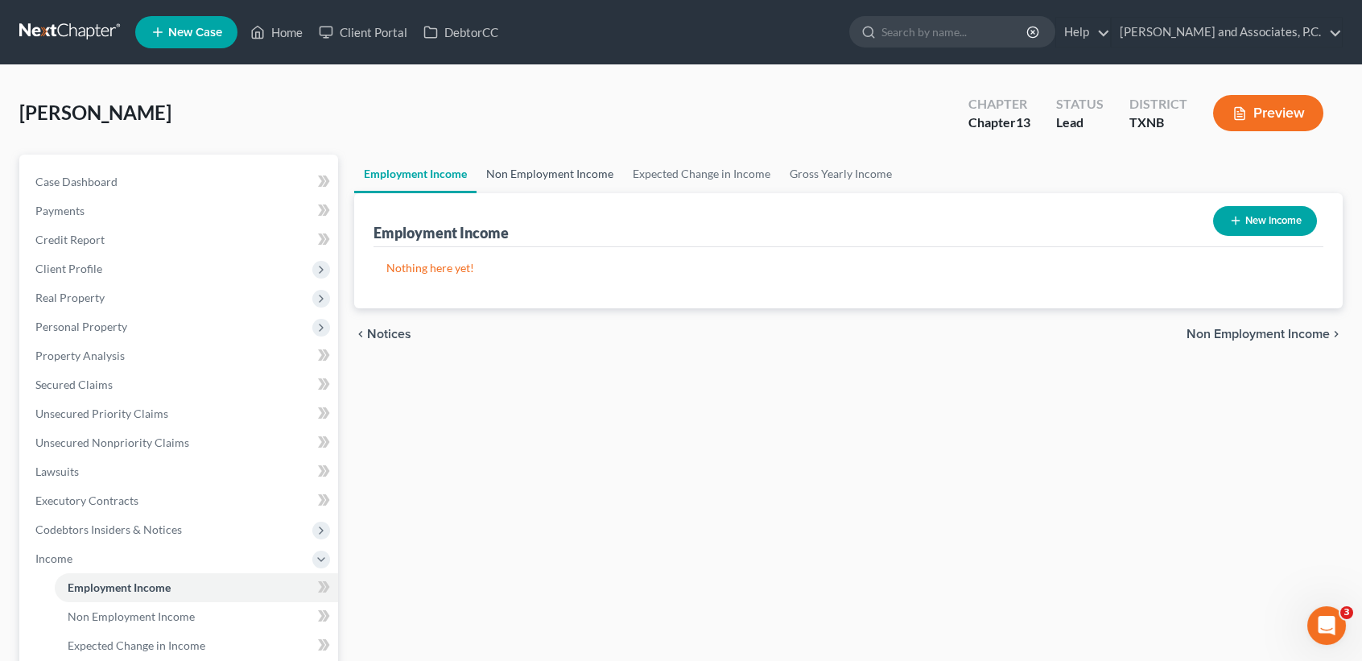
click at [526, 164] on link "Non Employment Income" at bounding box center [550, 174] width 146 height 39
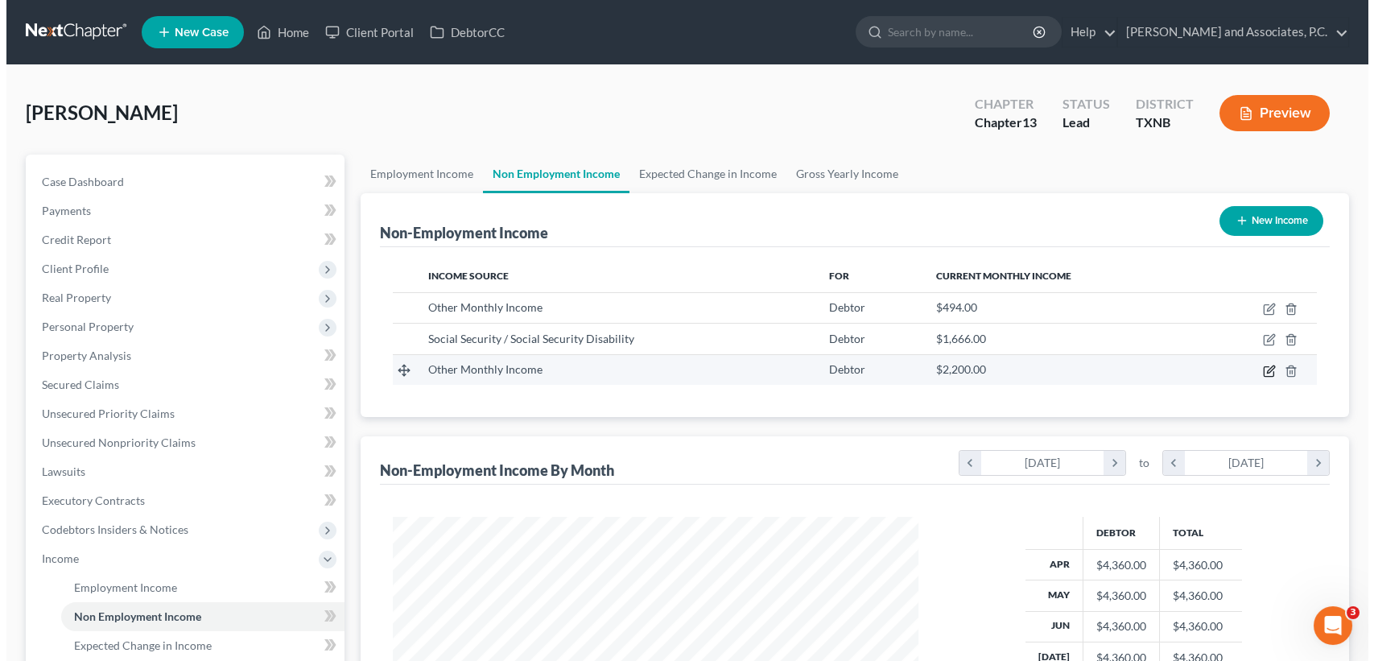
scroll to position [288, 557]
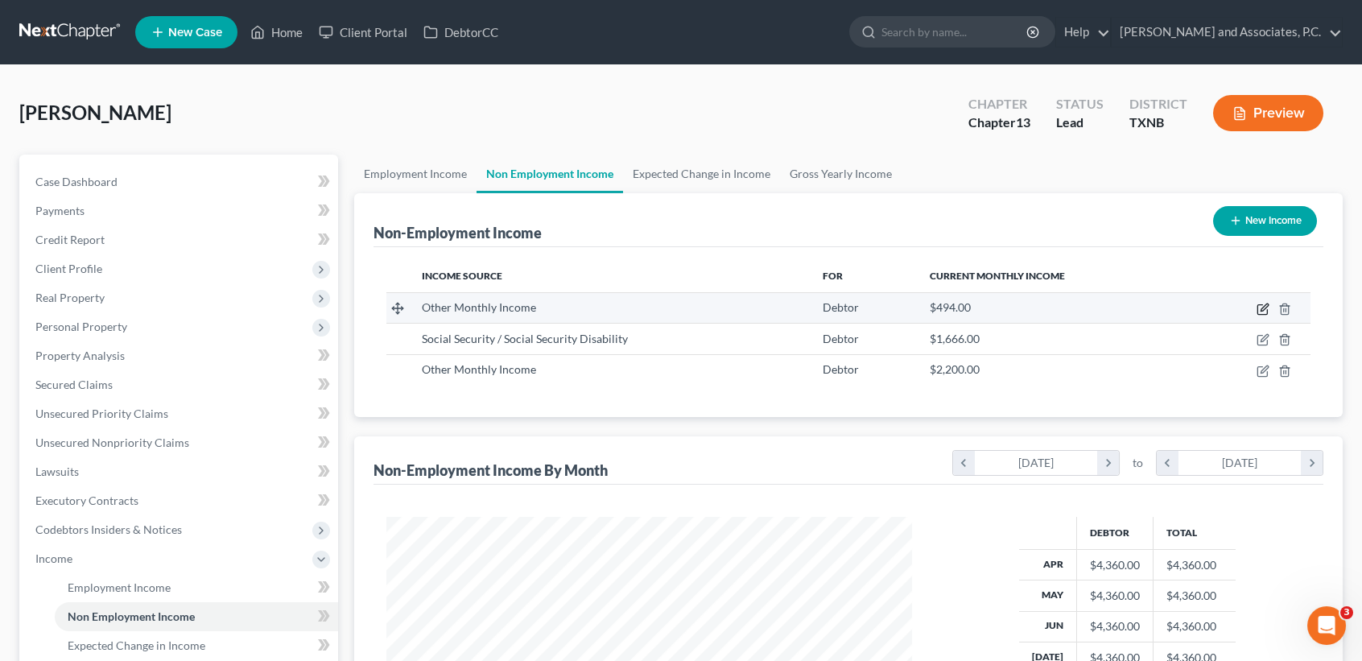
click at [1264, 306] on icon "button" at bounding box center [1264, 306] width 7 height 7
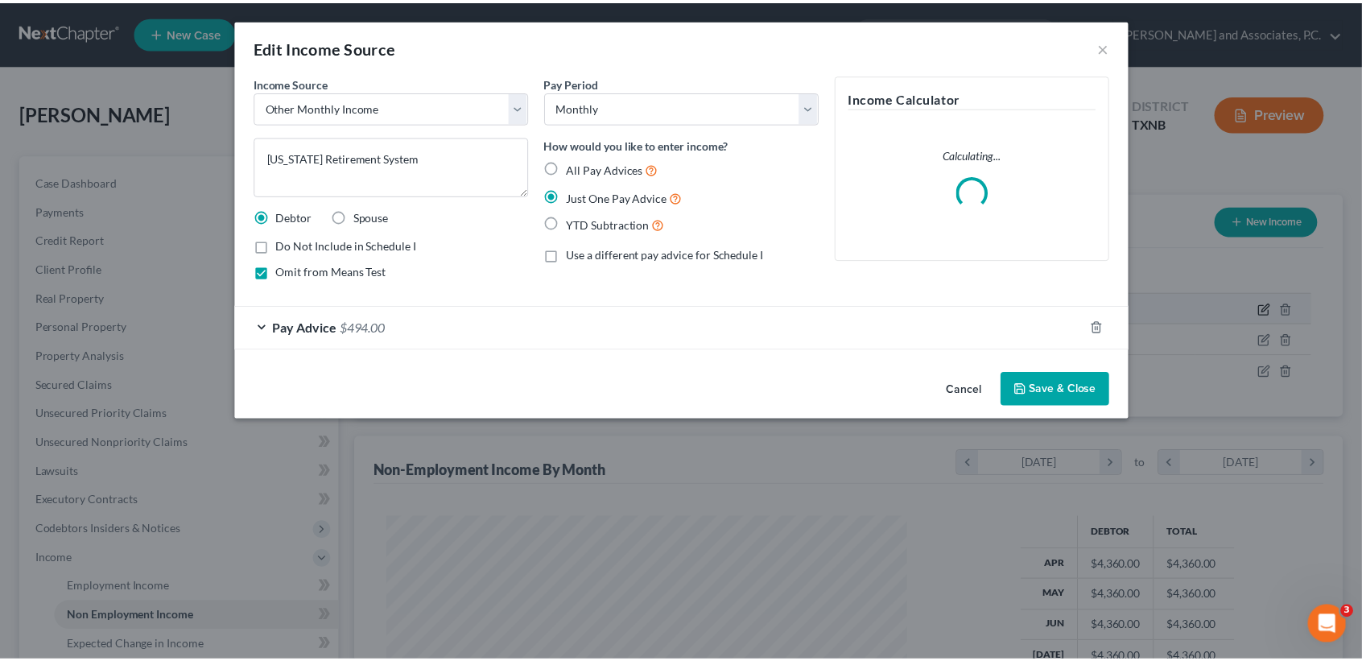
scroll to position [288, 563]
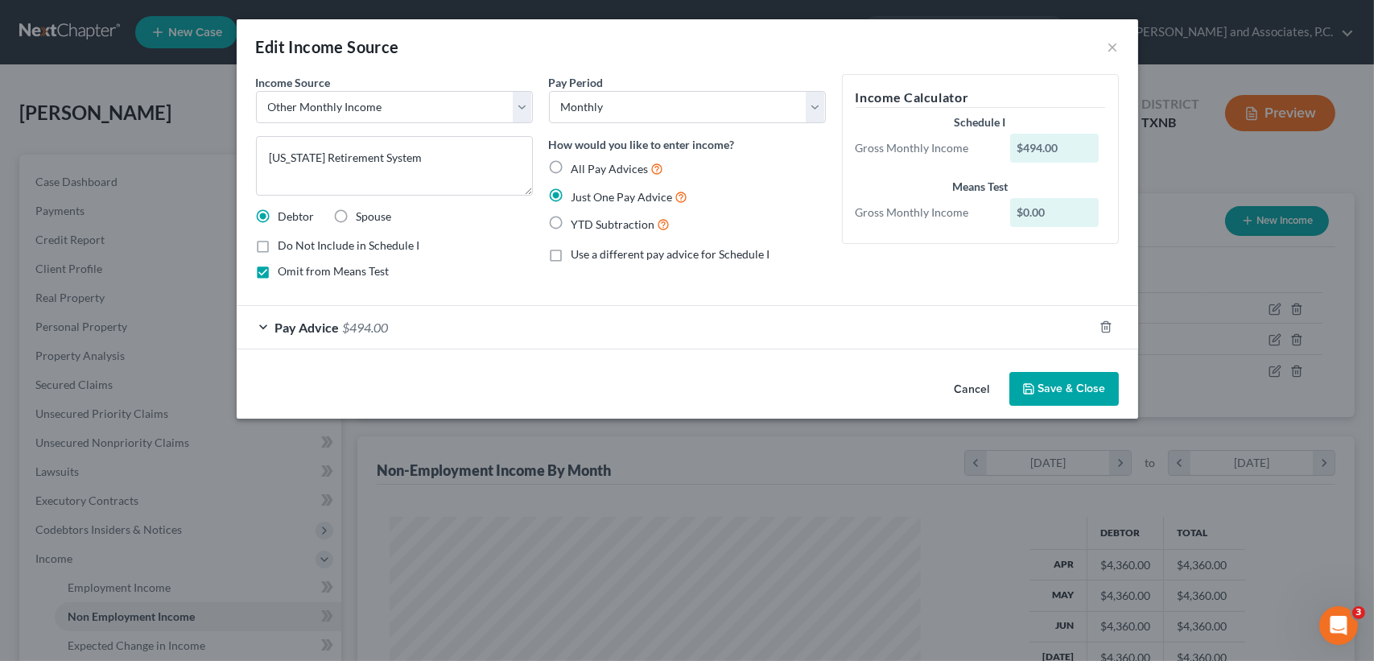
click at [1045, 390] on button "Save & Close" at bounding box center [1063, 389] width 109 height 34
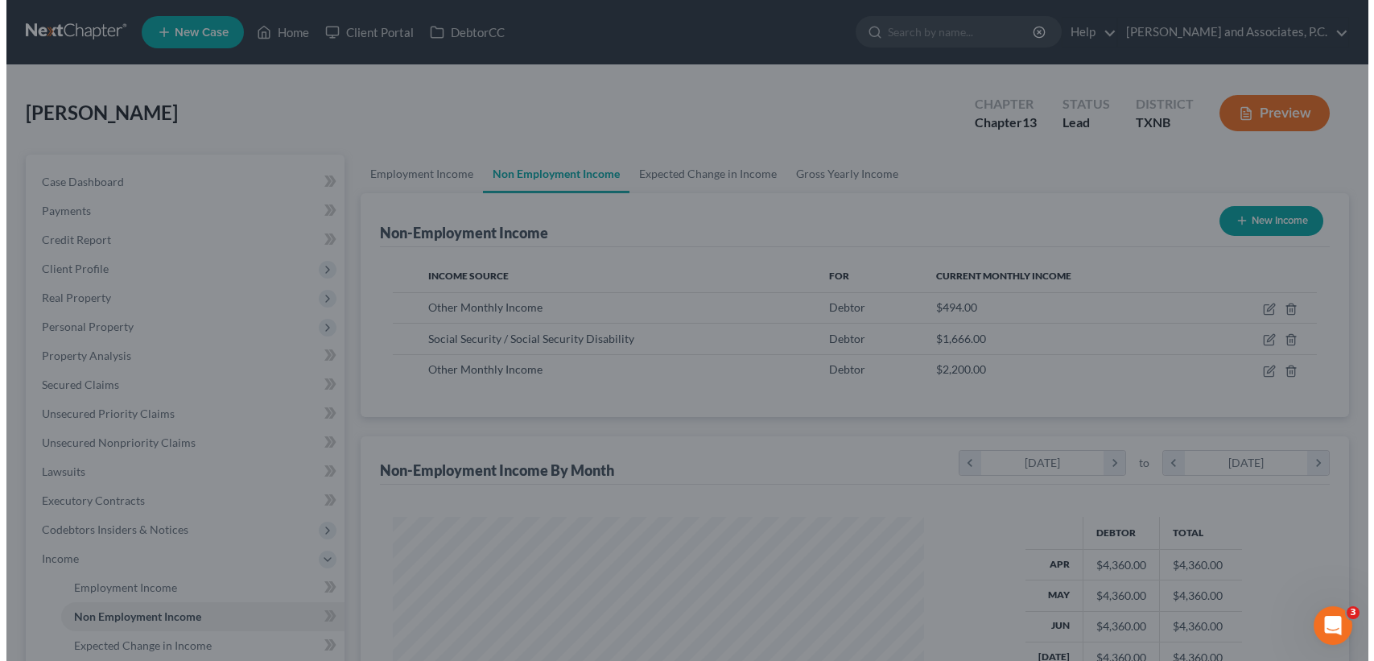
scroll to position [804630, 804361]
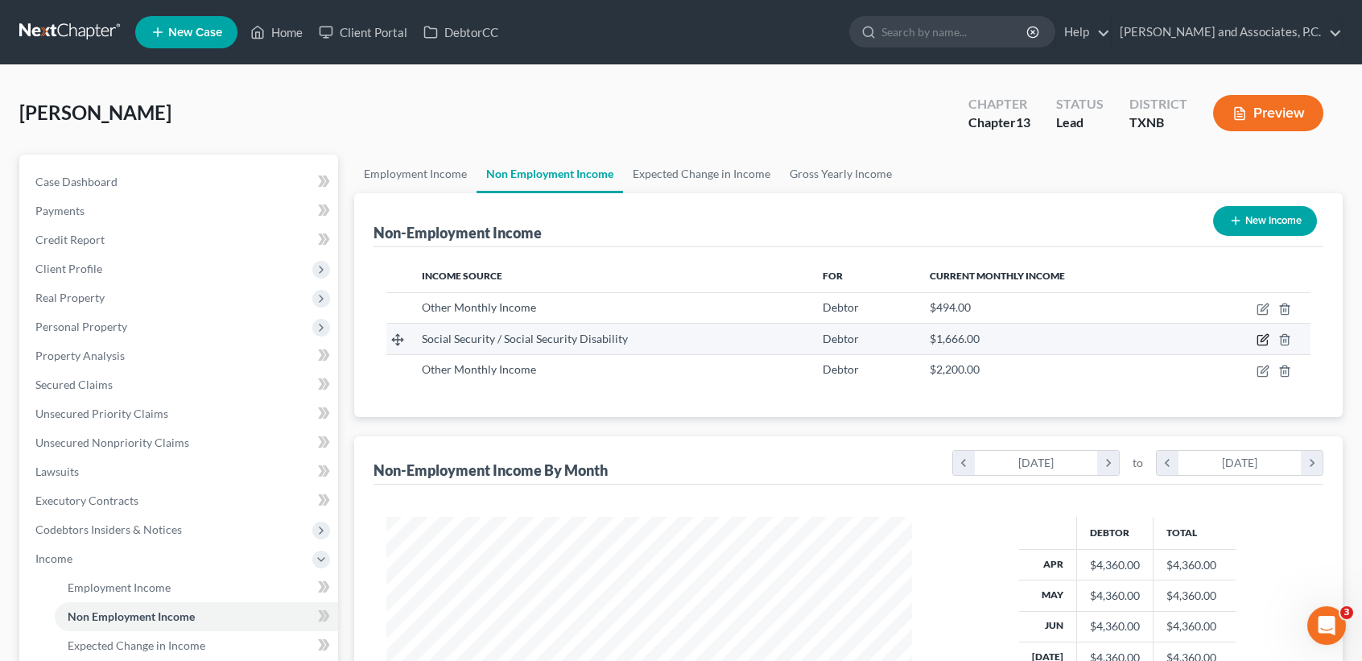
click at [1261, 336] on icon "button" at bounding box center [1262, 341] width 10 height 10
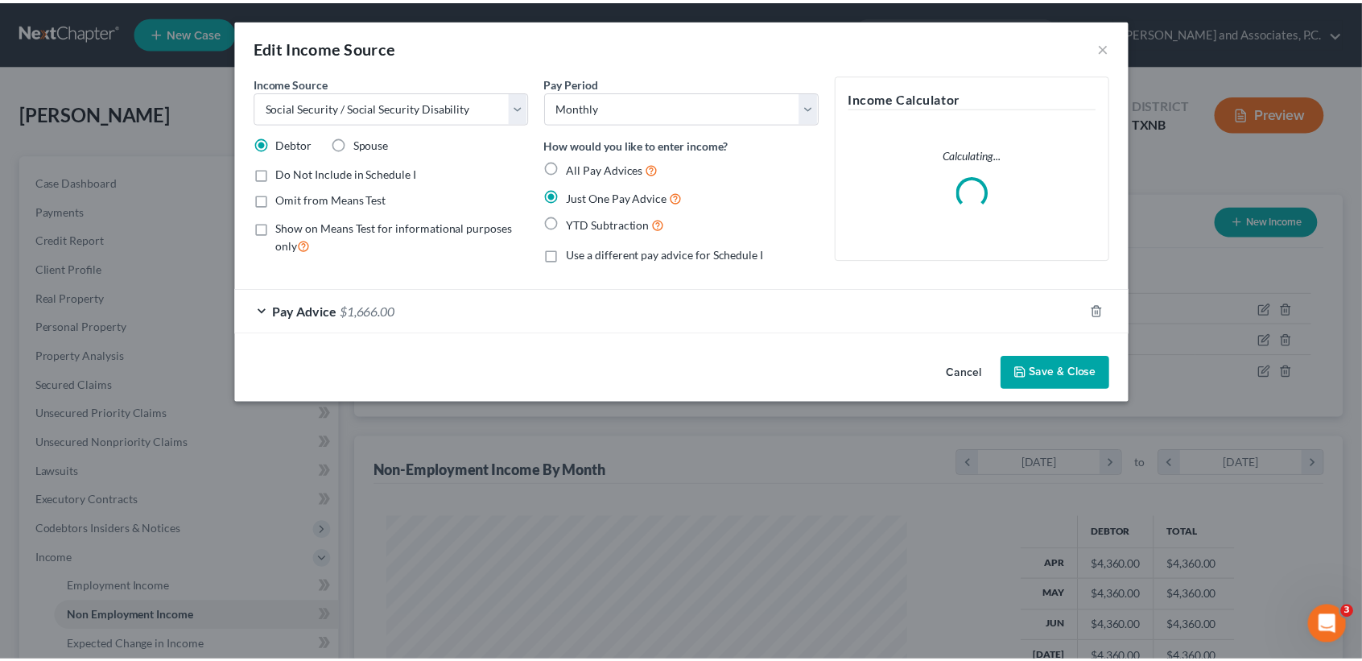
scroll to position [288, 563]
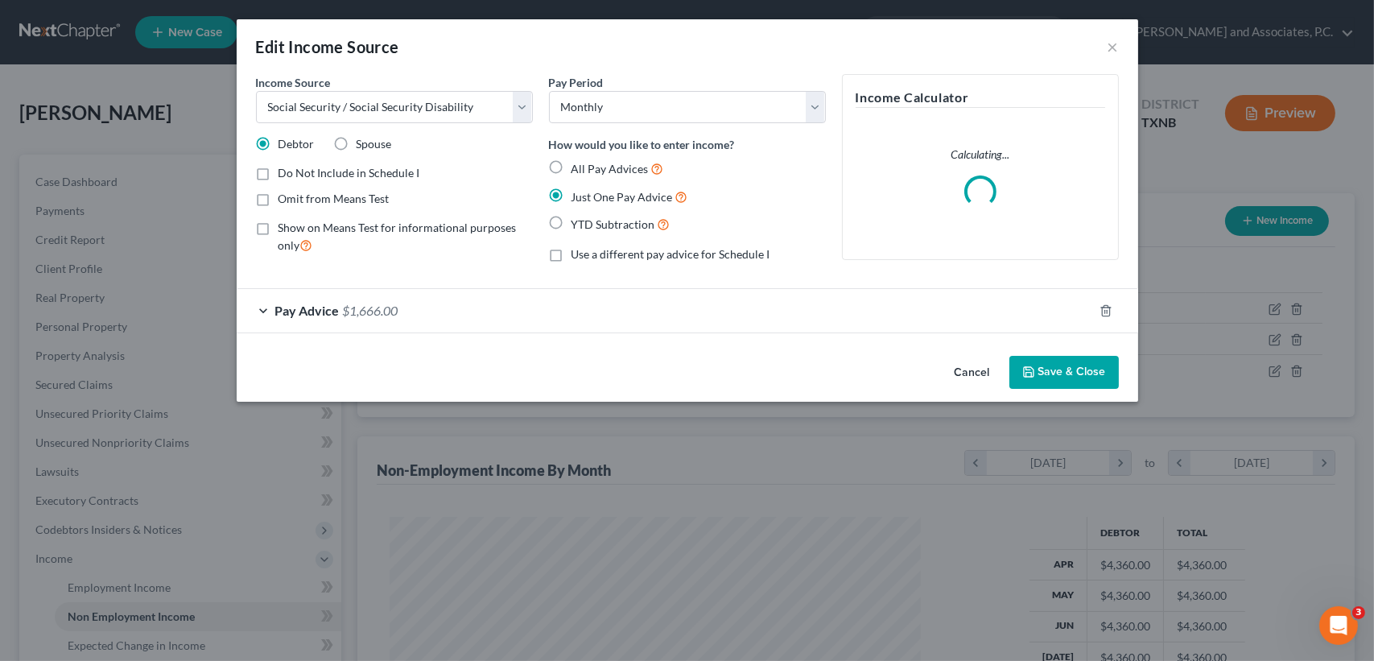
click at [345, 227] on span "Show on Means Test for informational purposes only" at bounding box center [398, 236] width 238 height 31
click at [295, 227] on input "Show on Means Test for informational purposes only" at bounding box center [290, 225] width 10 height 10
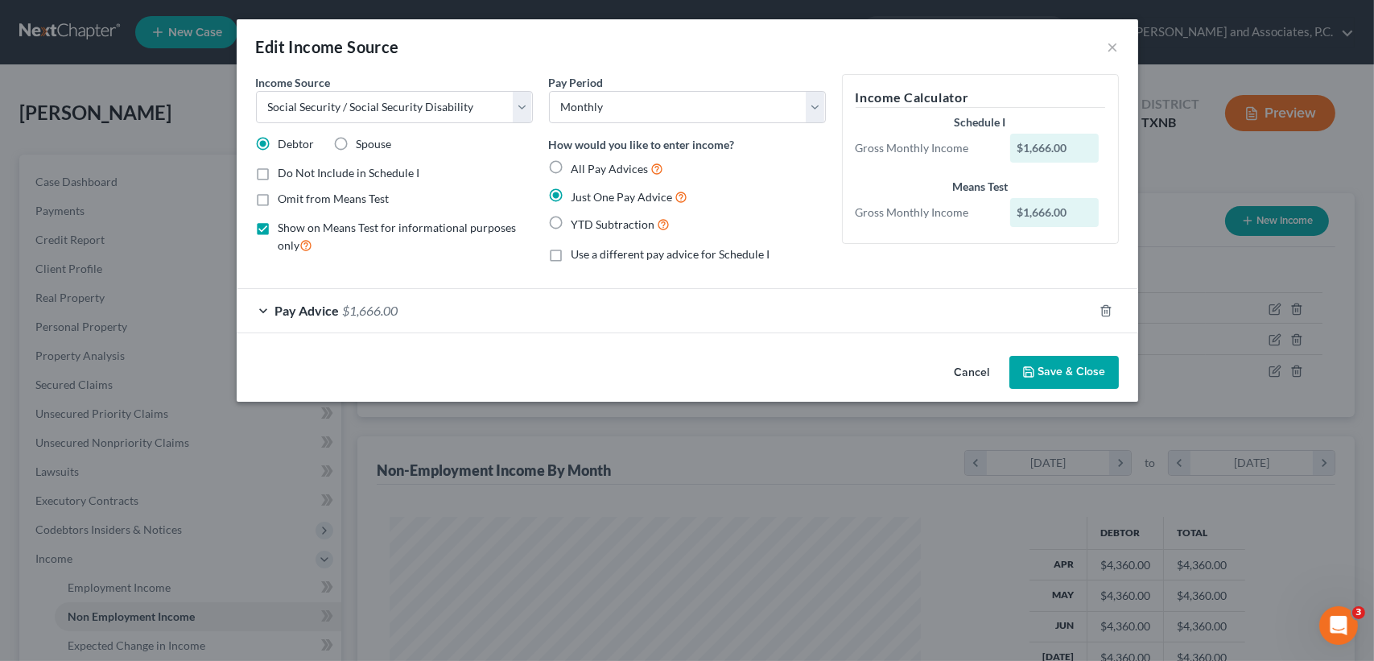
click at [1072, 375] on button "Save & Close" at bounding box center [1063, 373] width 109 height 34
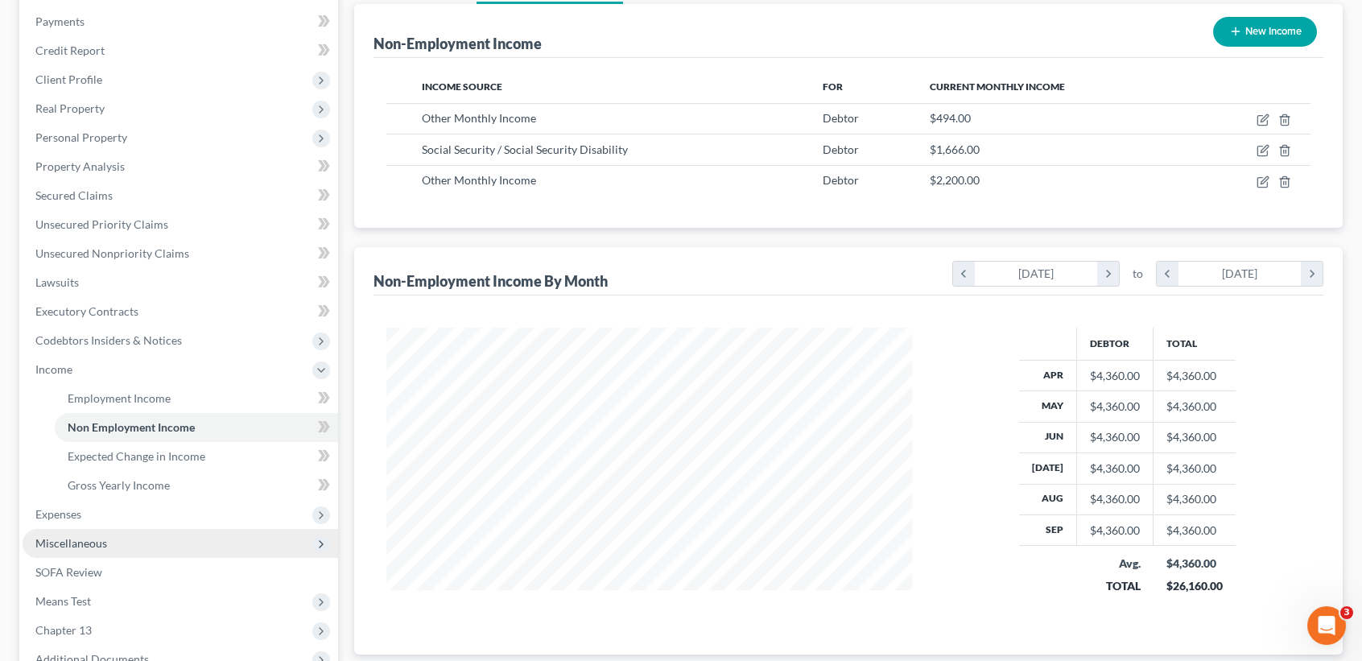
scroll to position [214, 0]
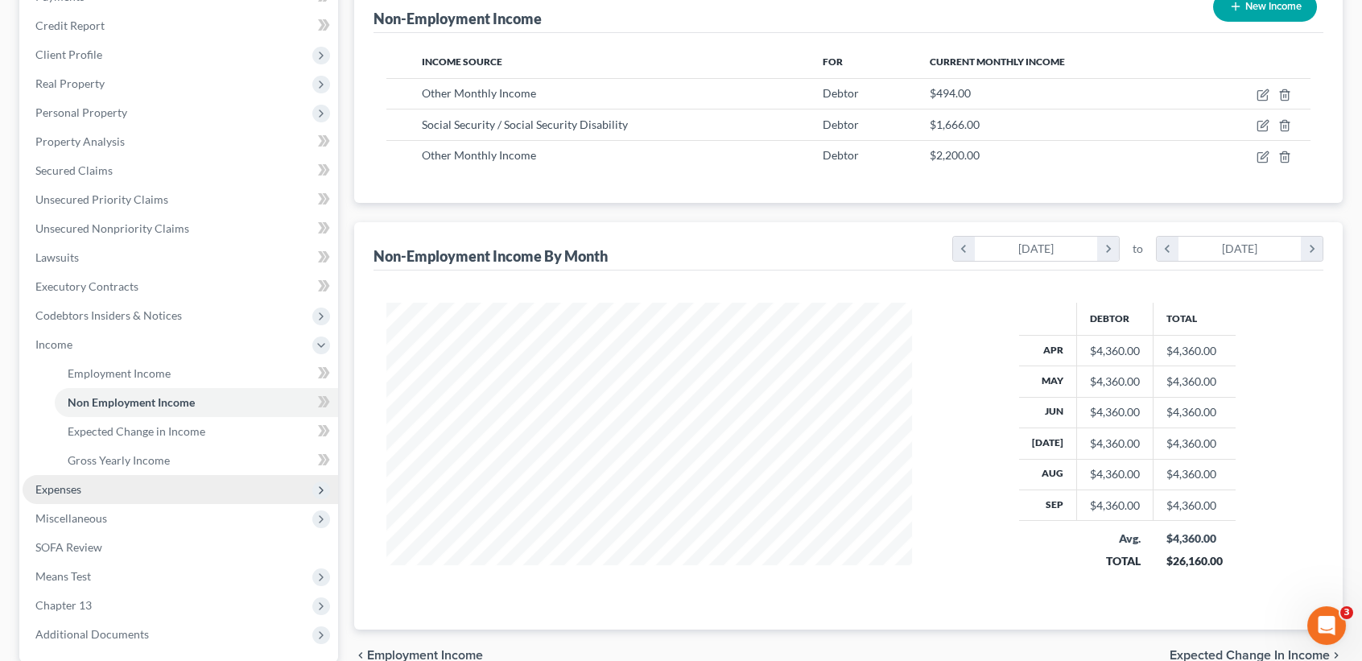
click at [82, 493] on span "Expenses" at bounding box center [181, 489] width 316 height 29
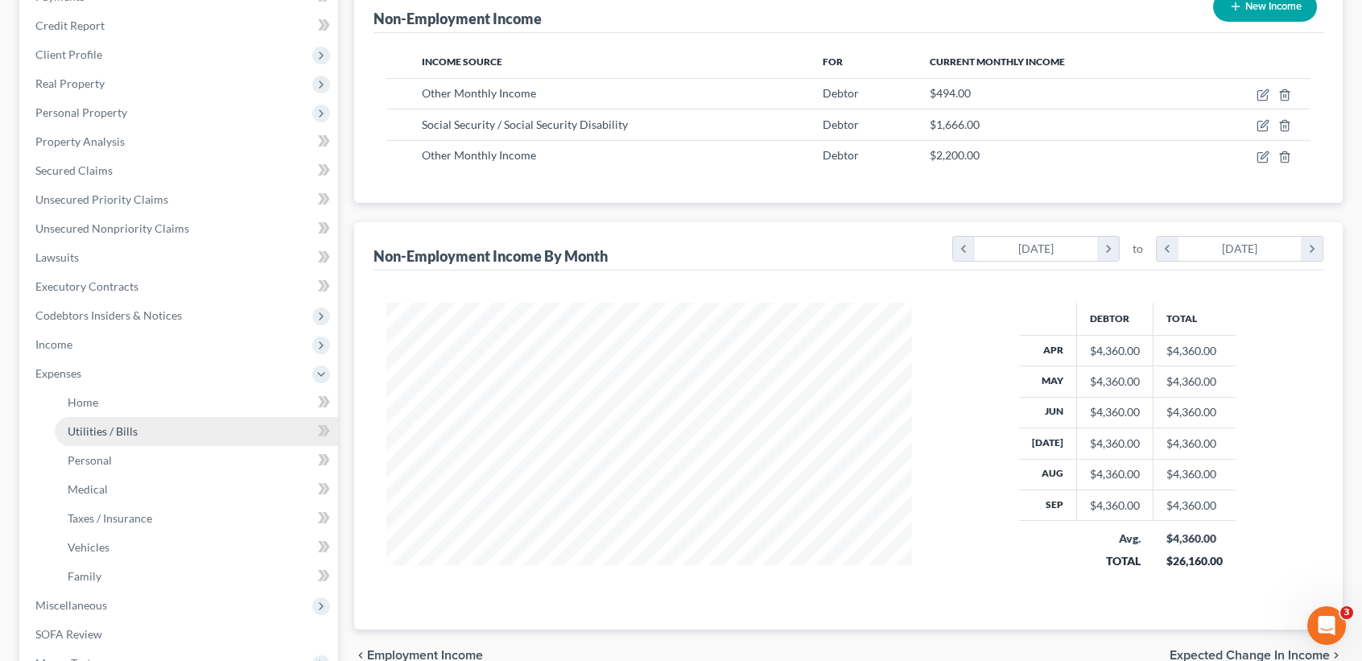
click at [110, 417] on link "Utilities / Bills" at bounding box center [196, 431] width 283 height 29
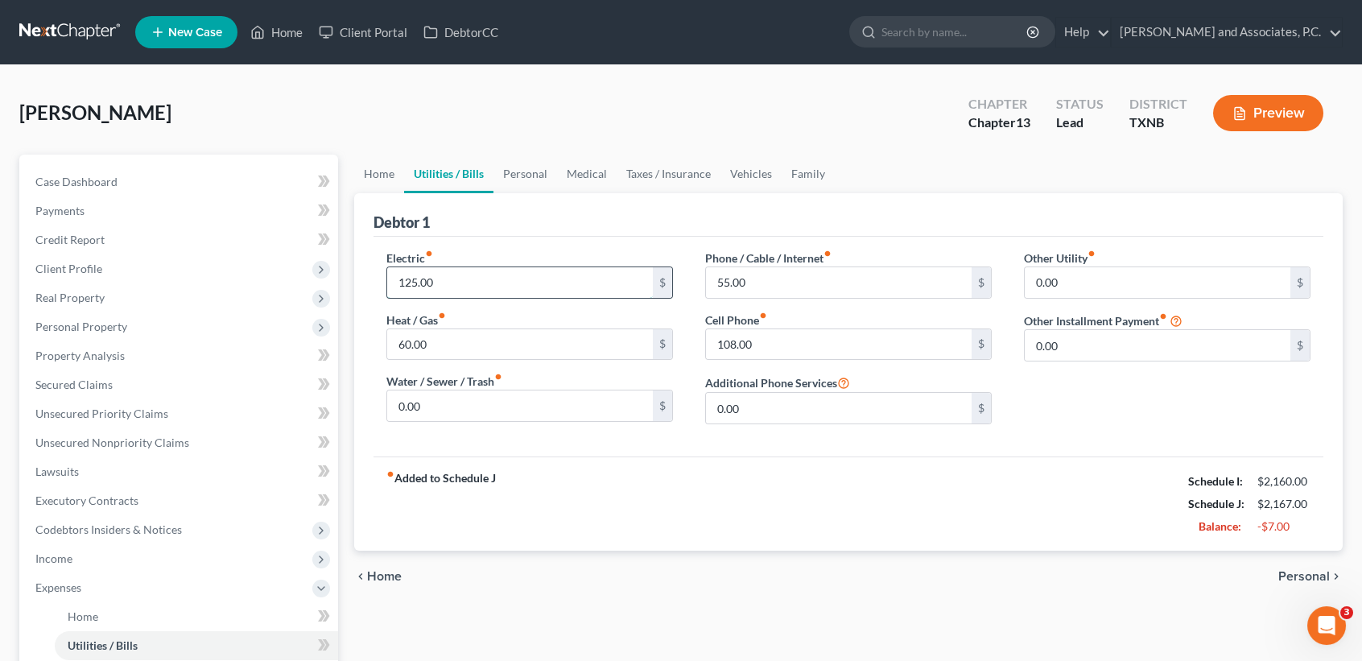
click at [525, 276] on input "125.00" at bounding box center [520, 282] width 266 height 31
click at [500, 175] on link "Personal" at bounding box center [525, 174] width 64 height 39
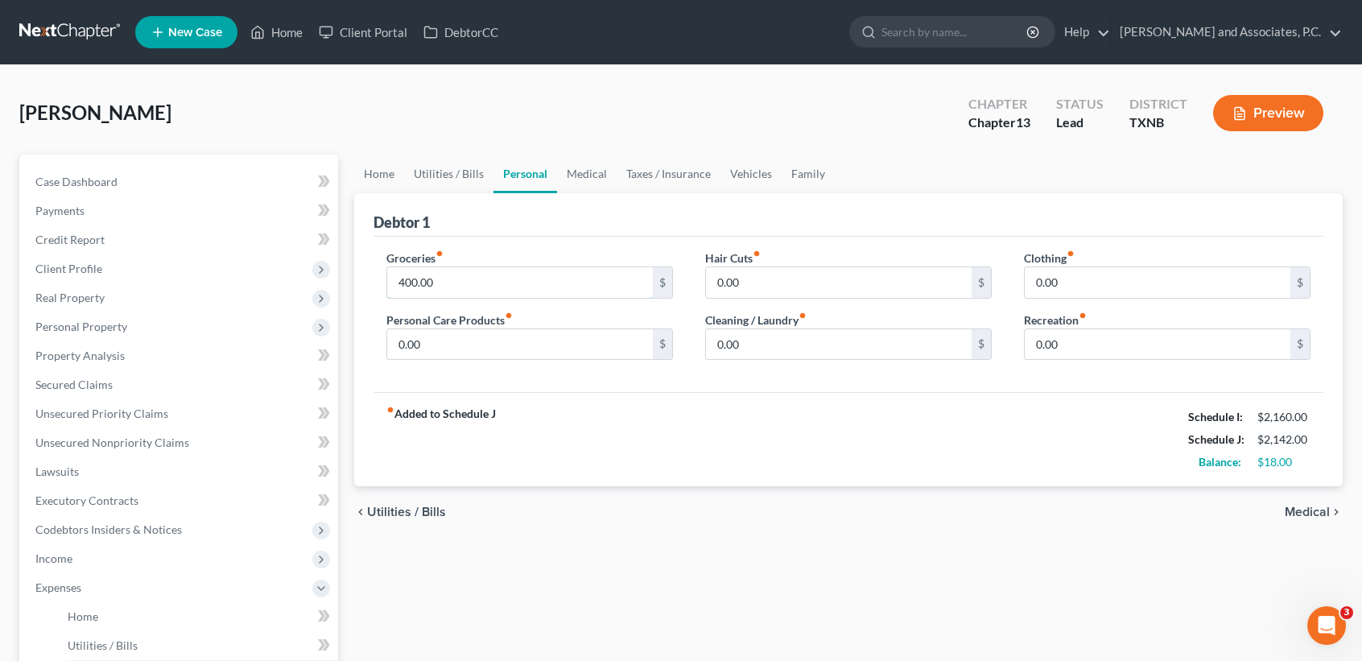
drag, startPoint x: 494, startPoint y: 274, endPoint x: 483, endPoint y: 258, distance: 19.0
click at [494, 274] on input "400.00" at bounding box center [520, 282] width 266 height 31
drag, startPoint x: 613, startPoint y: 171, endPoint x: 576, endPoint y: 184, distance: 40.2
click at [617, 171] on link "Taxes / Insurance" at bounding box center [669, 174] width 104 height 39
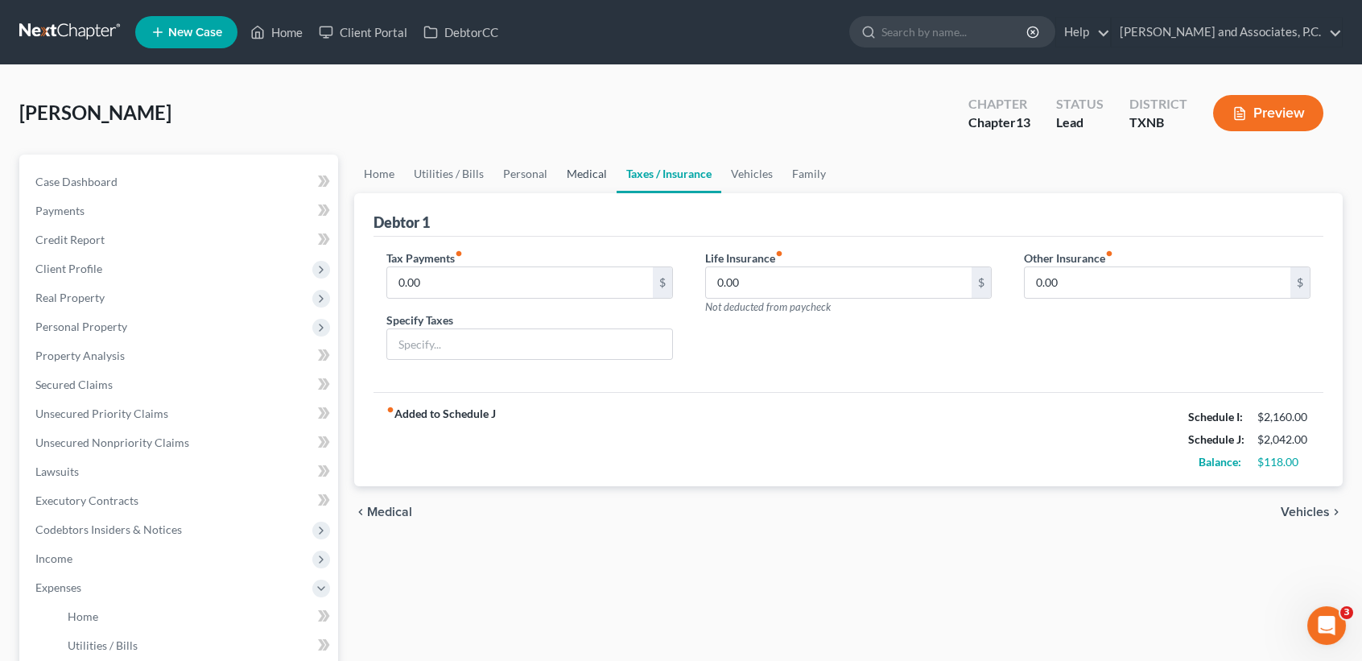
click at [576, 184] on link "Medical" at bounding box center [587, 174] width 60 height 39
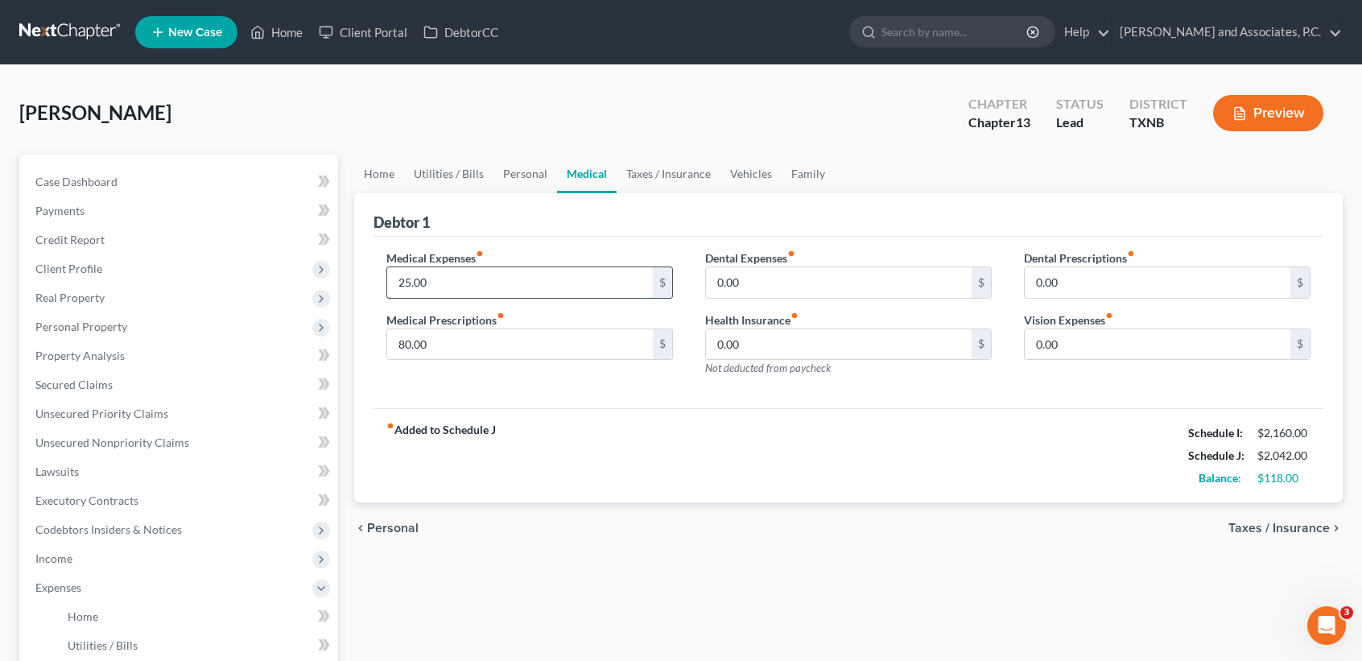
click at [520, 278] on input "25.00" at bounding box center [520, 282] width 266 height 31
click at [617, 345] on input "80.00" at bounding box center [520, 344] width 266 height 31
click at [661, 172] on link "Taxes / Insurance" at bounding box center [669, 174] width 104 height 39
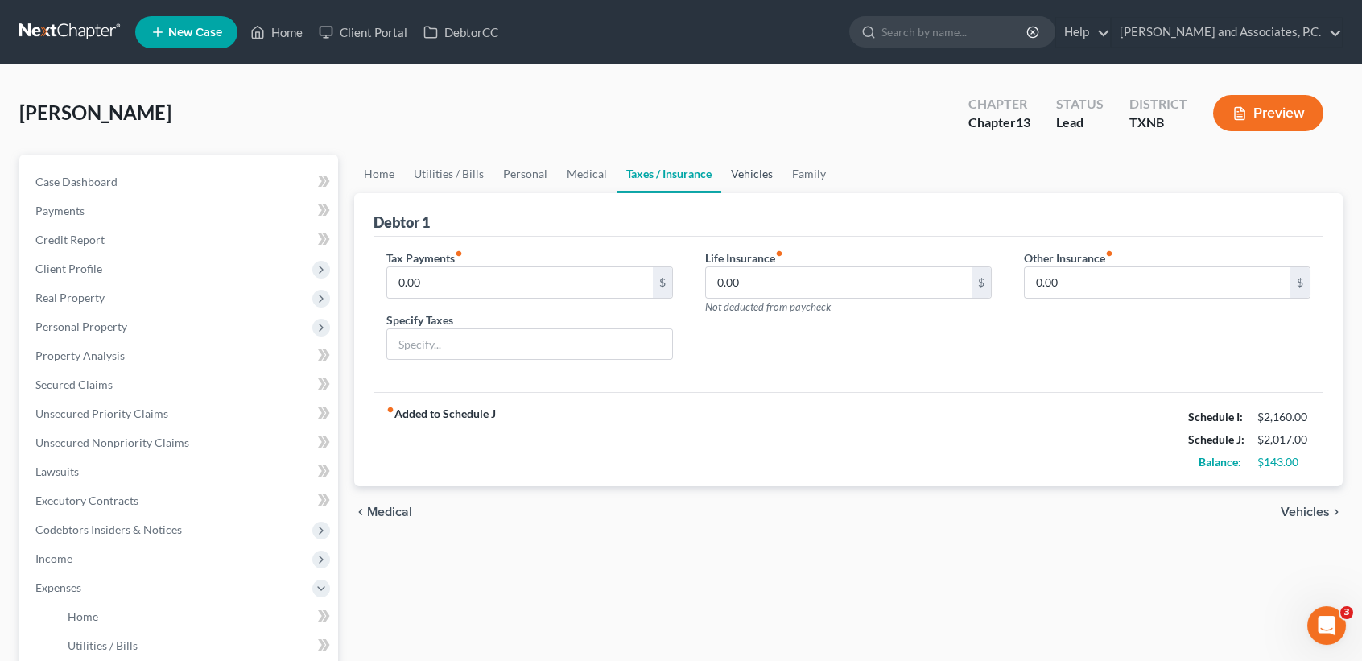
click at [753, 178] on link "Vehicles" at bounding box center [751, 174] width 61 height 39
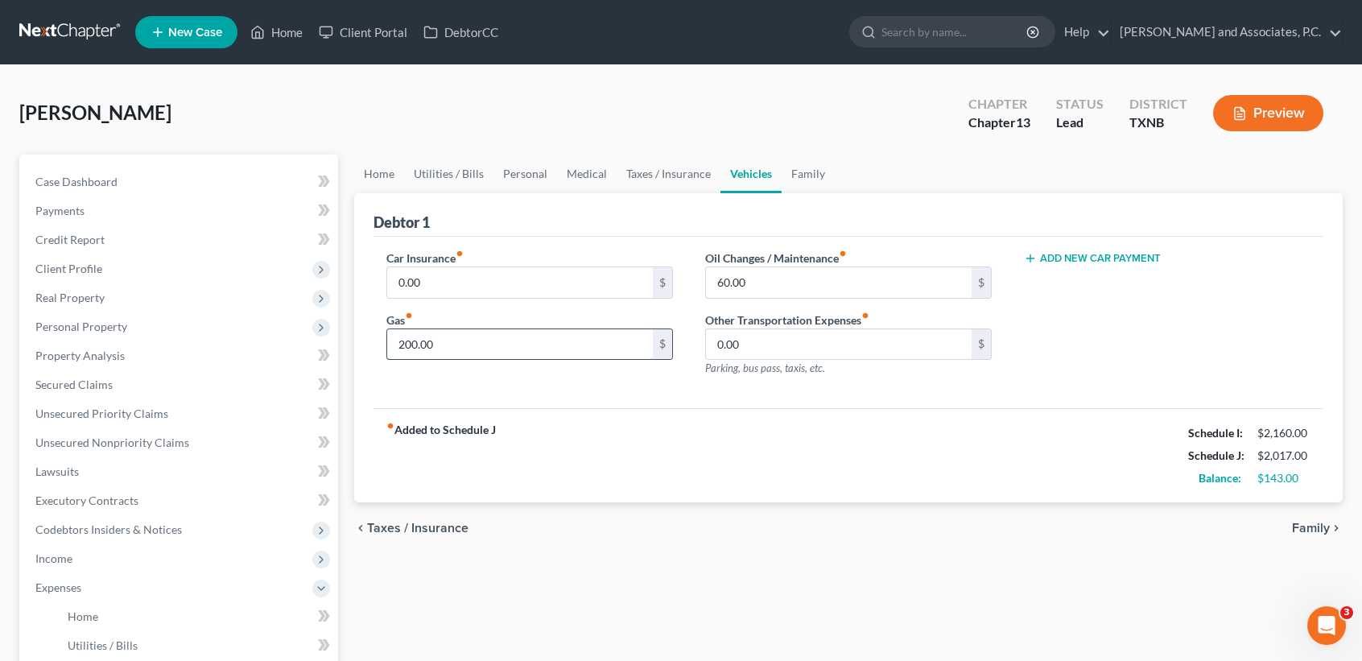
drag, startPoint x: 454, startPoint y: 337, endPoint x: 466, endPoint y: 325, distance: 17.1
click at [456, 337] on input "200.00" at bounding box center [520, 344] width 266 height 31
click at [811, 298] on div "Oil Changes / Maintenance fiber_manual_record 60.00 $ Other Transportation Expe…" at bounding box center [848, 320] width 319 height 140
click at [873, 288] on input "60.00" at bounding box center [839, 282] width 266 height 31
click at [873, 287] on input "60.00" at bounding box center [839, 282] width 266 height 31
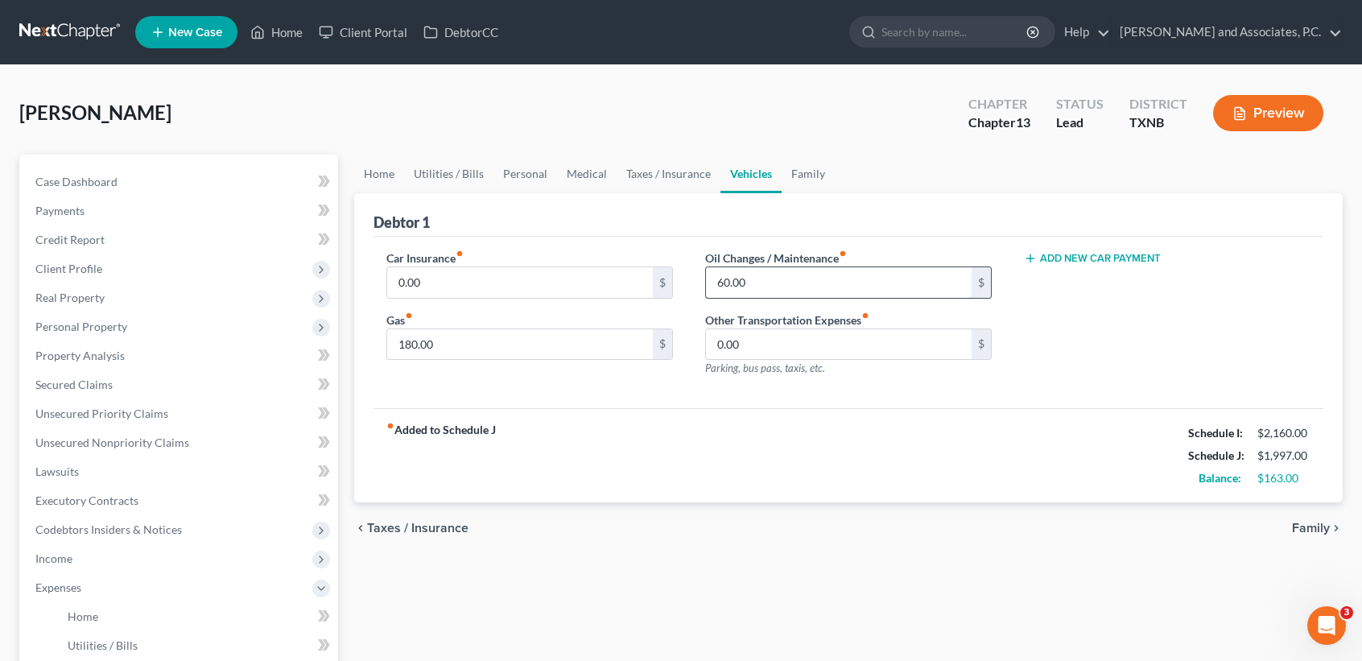
click at [877, 285] on input "60.00" at bounding box center [839, 282] width 266 height 31
drag, startPoint x: 765, startPoint y: 390, endPoint x: 798, endPoint y: 294, distance: 101.1
click at [766, 390] on div "Car Insurance fiber_manual_record 0.00 $ Gas fiber_manual_record 180.00 $ Oil C…" at bounding box center [848, 323] width 950 height 172
click at [802, 285] on input "60.00" at bounding box center [839, 282] width 266 height 31
click at [802, 160] on link "Family" at bounding box center [808, 174] width 53 height 39
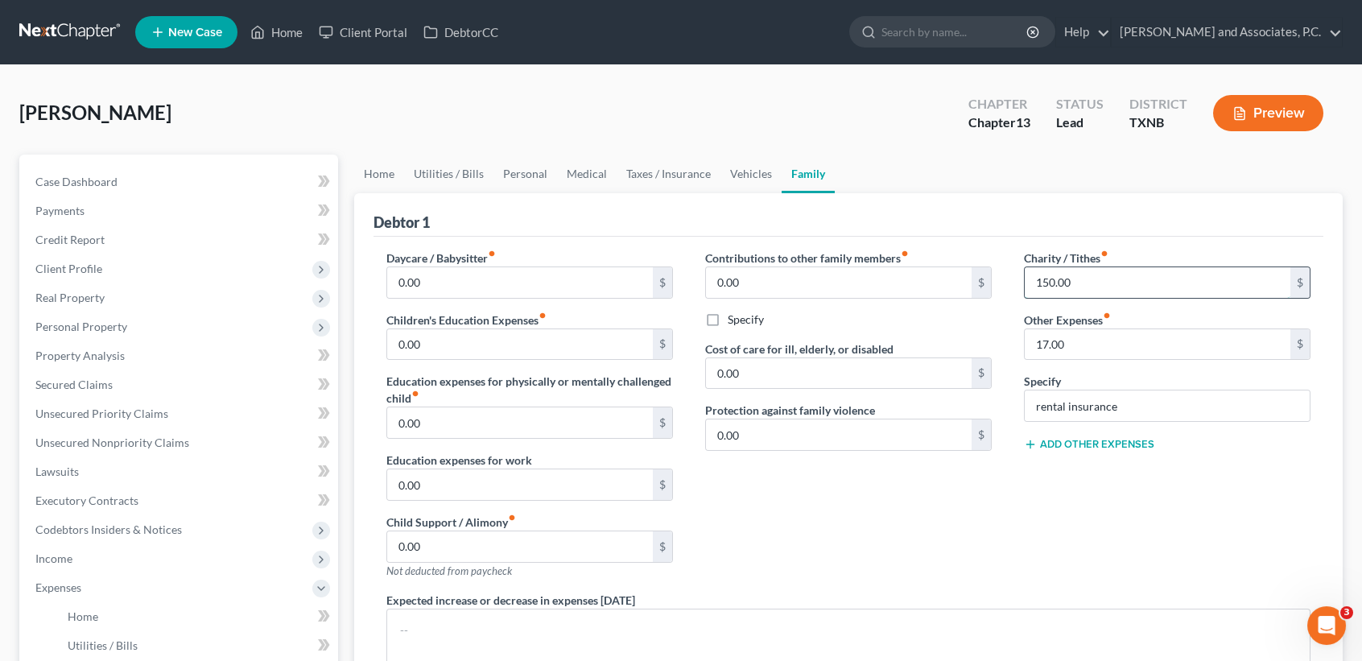
click at [1108, 284] on input "150.00" at bounding box center [1158, 282] width 266 height 31
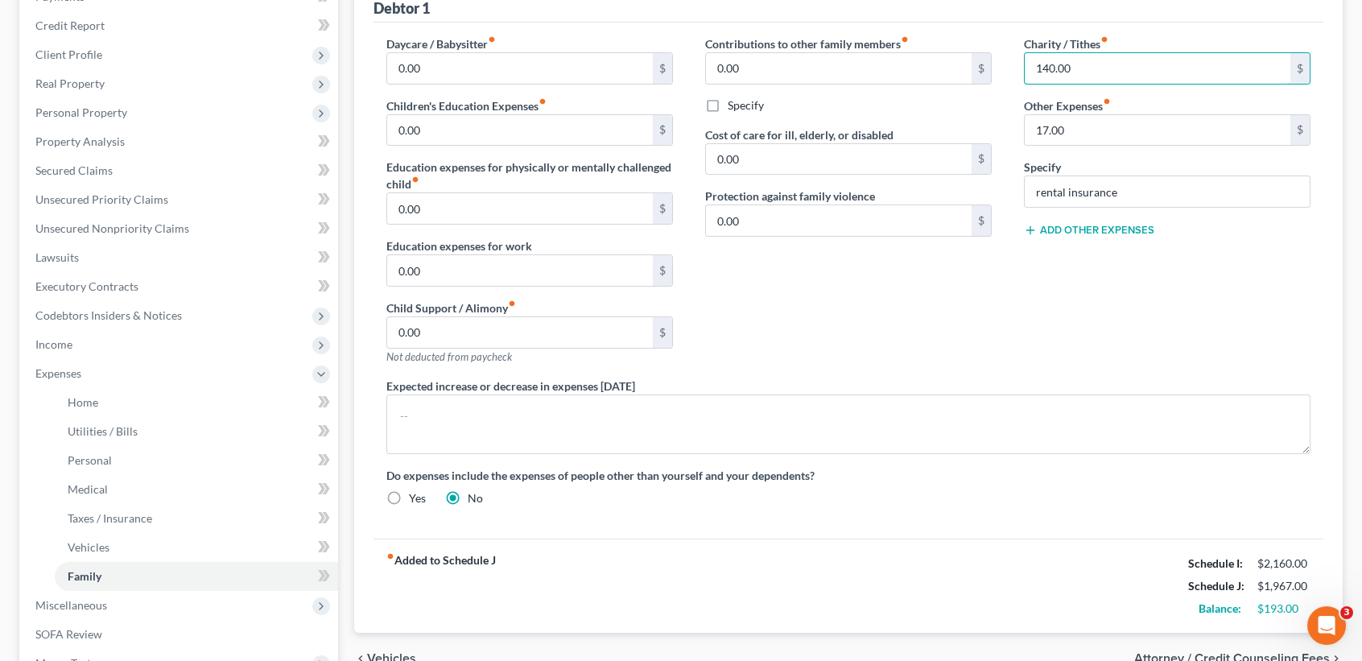
scroll to position [107, 0]
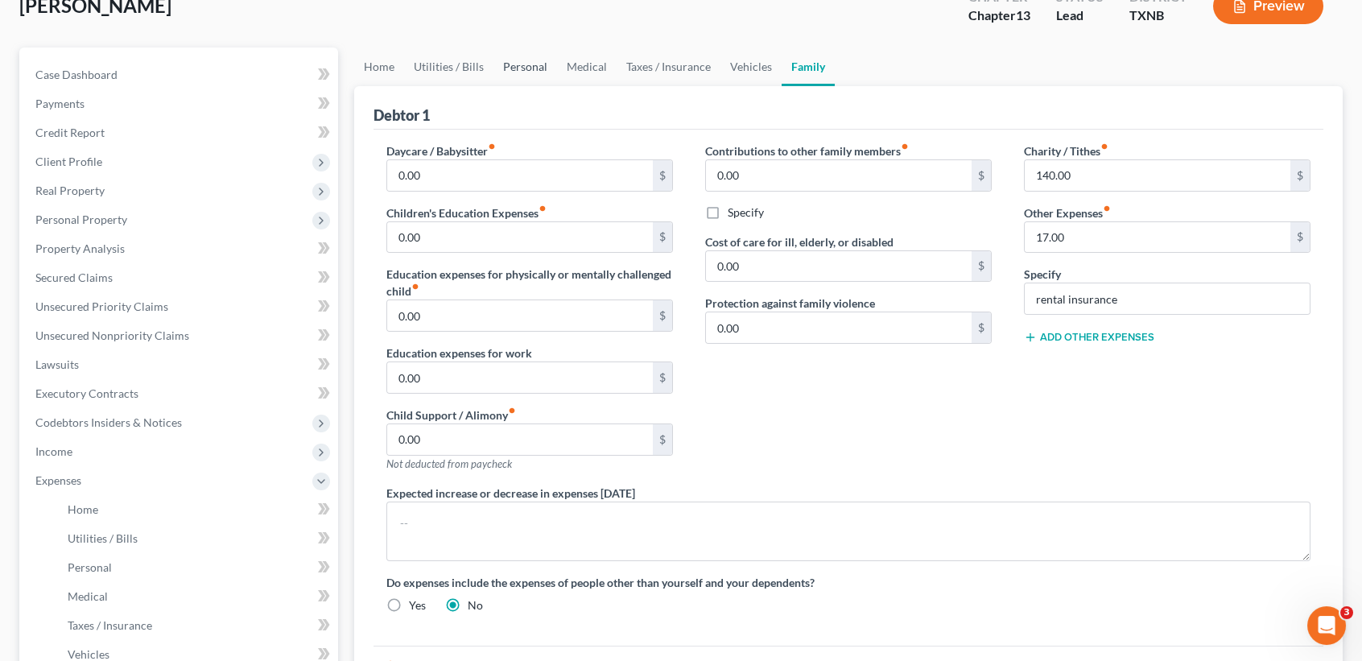
click at [529, 74] on link "Personal" at bounding box center [525, 66] width 64 height 39
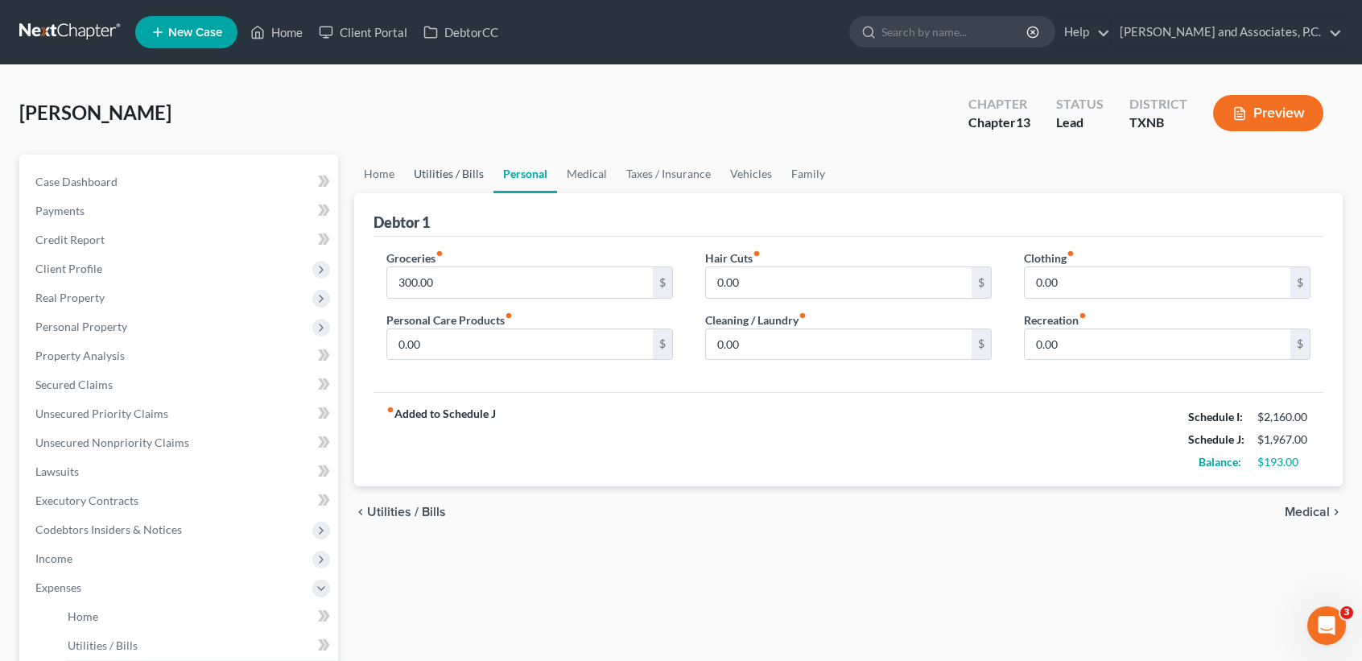
click at [447, 180] on link "Utilities / Bills" at bounding box center [448, 174] width 89 height 39
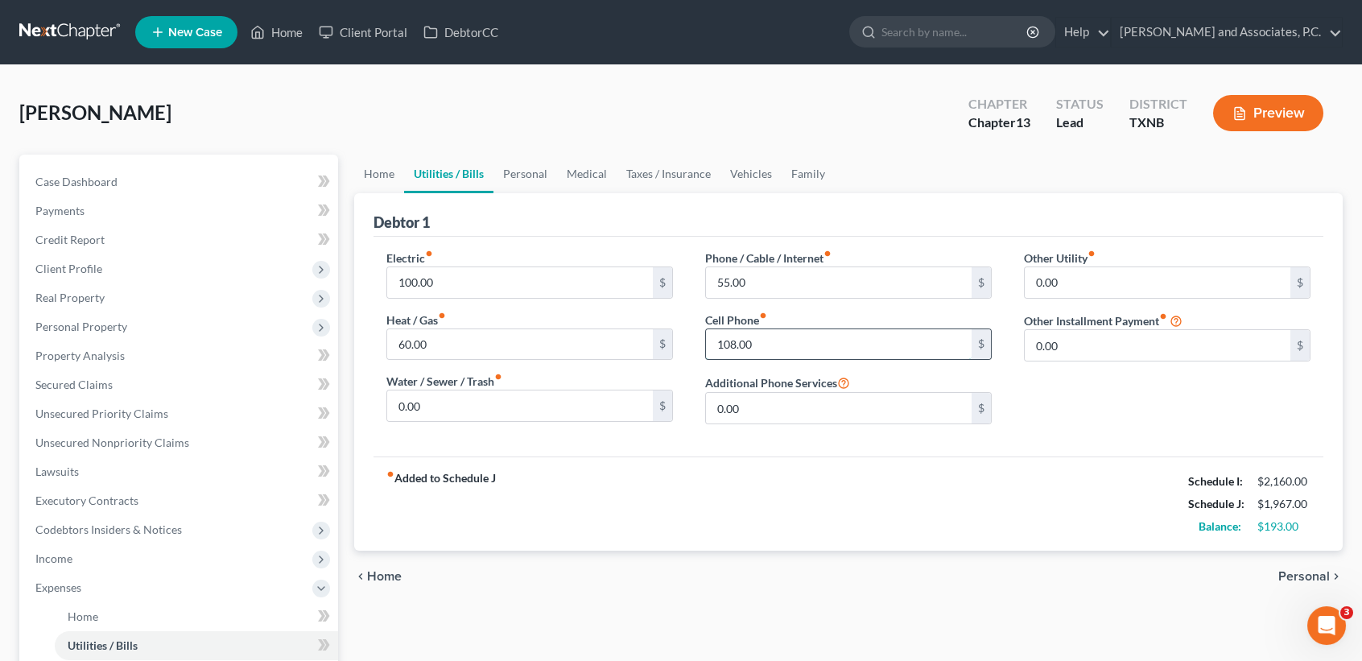
click at [808, 339] on input "108.00" at bounding box center [839, 344] width 266 height 31
drag, startPoint x: 126, startPoint y: 179, endPoint x: 295, endPoint y: 175, distance: 169.1
click at [126, 178] on link "Case Dashboard" at bounding box center [181, 181] width 316 height 29
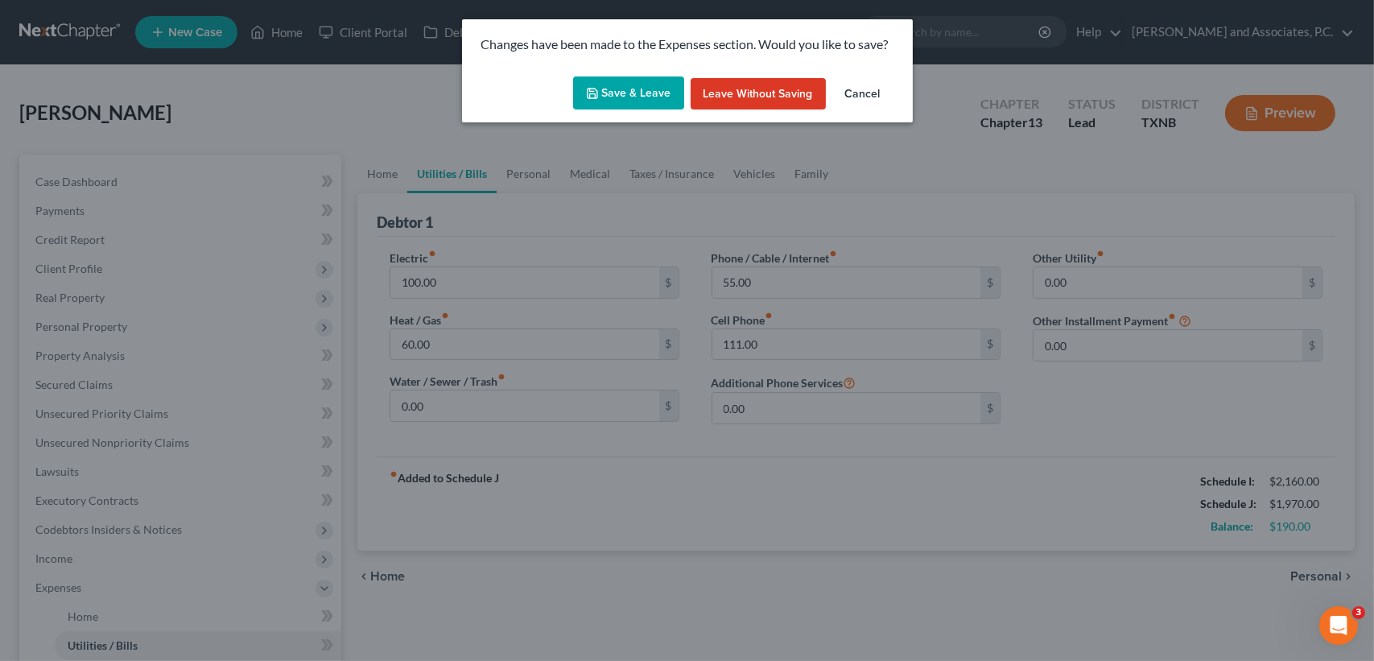
drag, startPoint x: 621, startPoint y: 119, endPoint x: 621, endPoint y: 109, distance: 10.5
click at [621, 118] on div "Save & Leave Leave without Saving Cancel" at bounding box center [687, 96] width 451 height 53
click at [621, 109] on button "Save & Leave" at bounding box center [628, 93] width 111 height 34
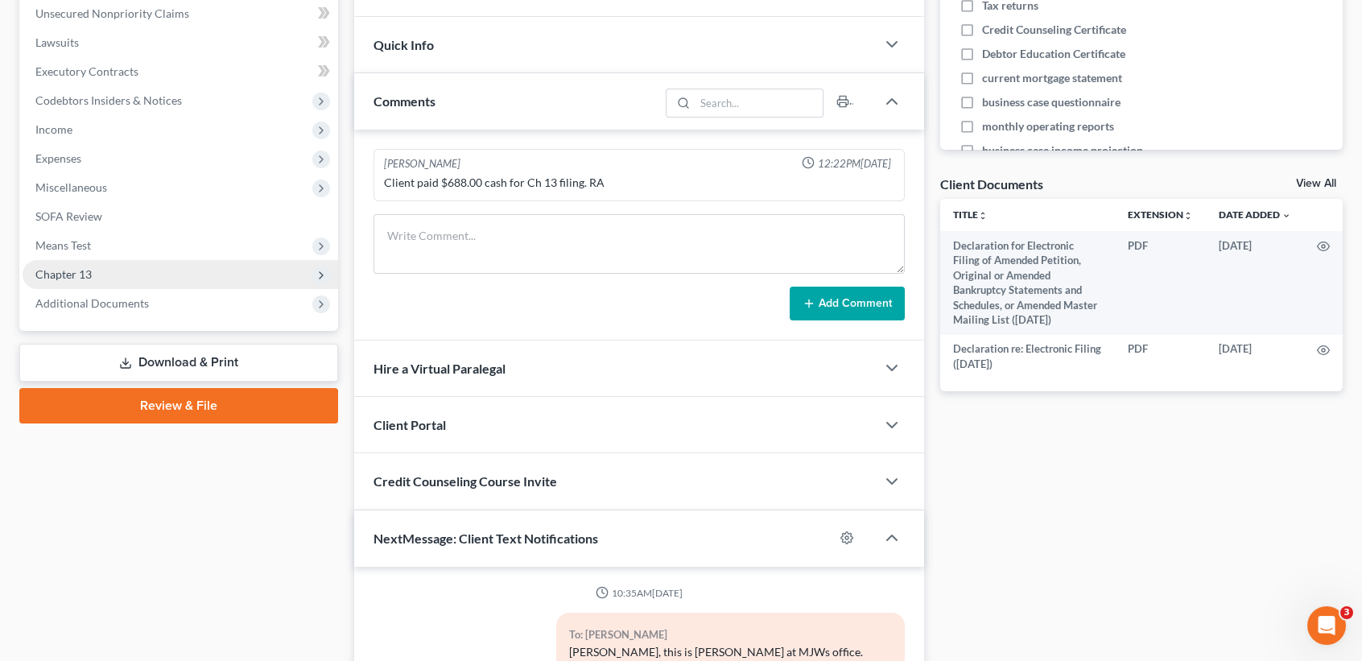
scroll to position [995, 0]
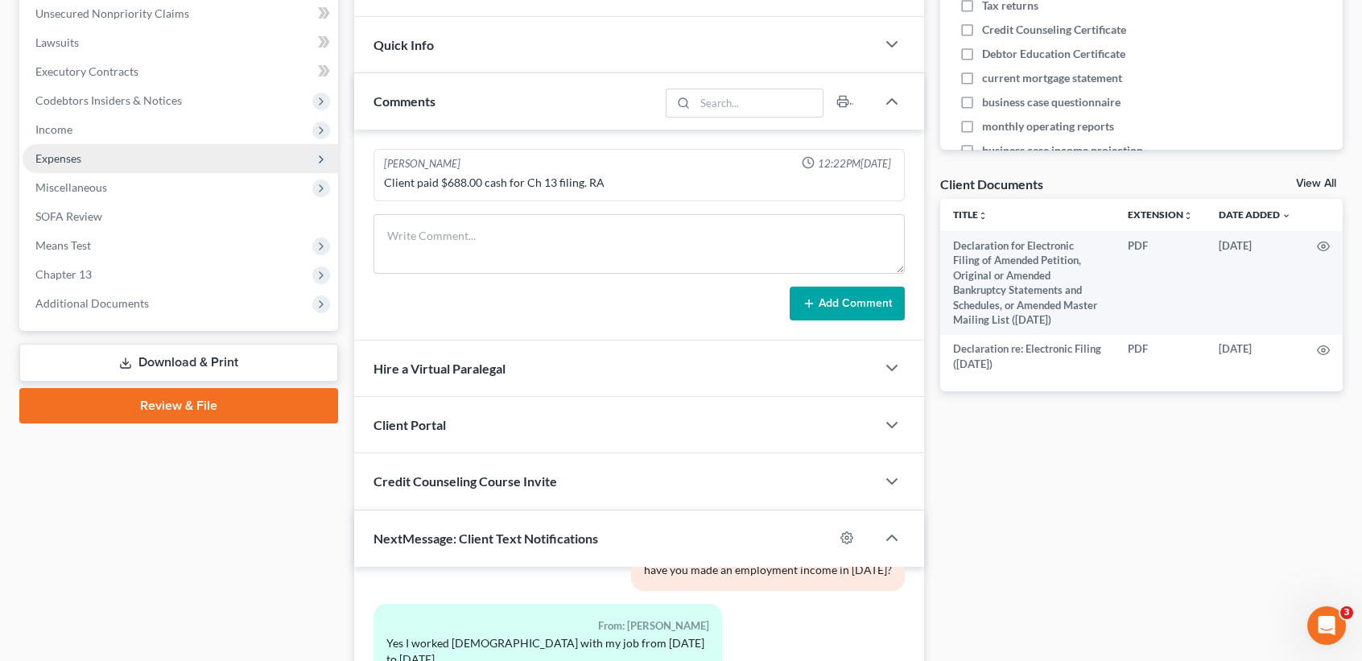
click at [97, 158] on span "Expenses" at bounding box center [181, 158] width 316 height 29
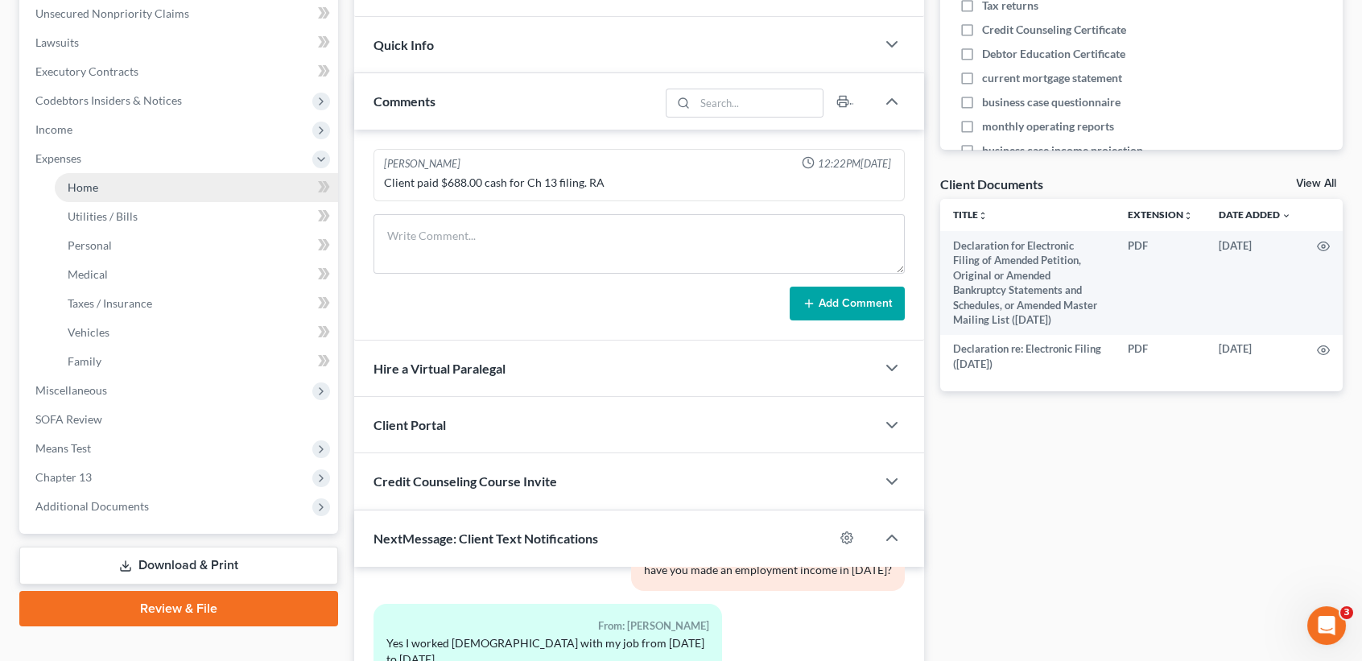
click at [97, 194] on link "Home" at bounding box center [196, 187] width 283 height 29
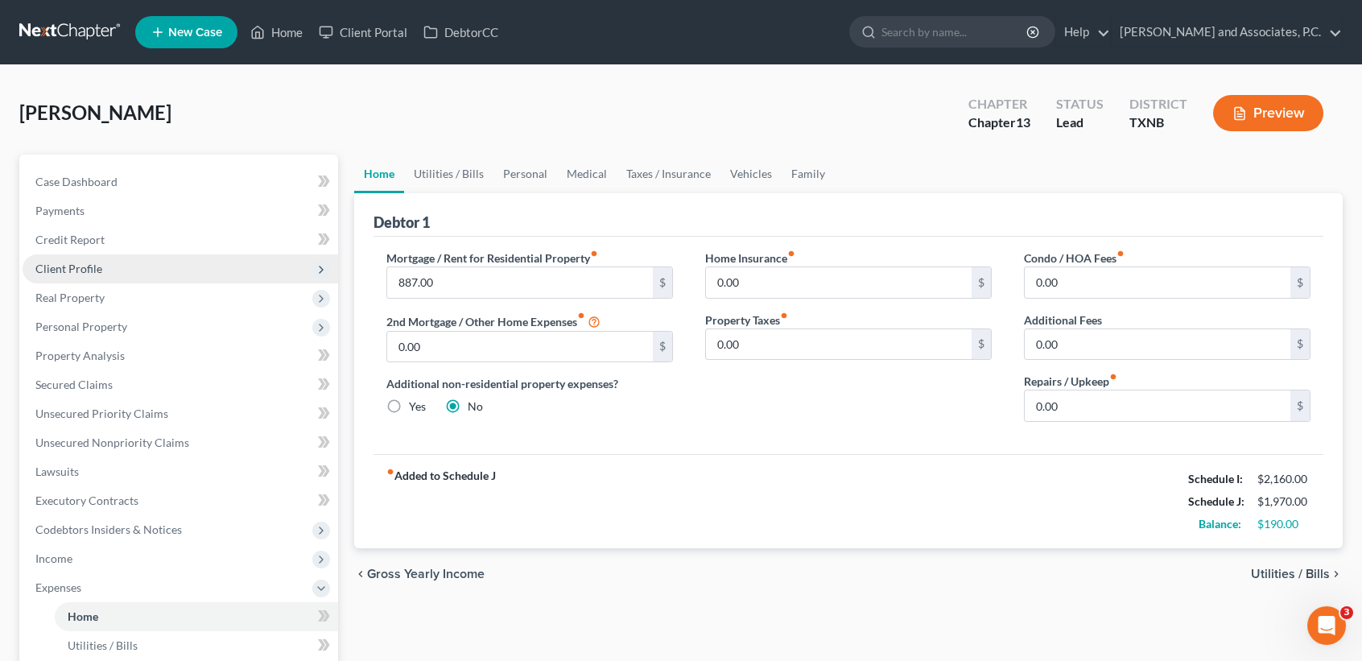
click at [77, 274] on span "Client Profile" at bounding box center [68, 269] width 67 height 14
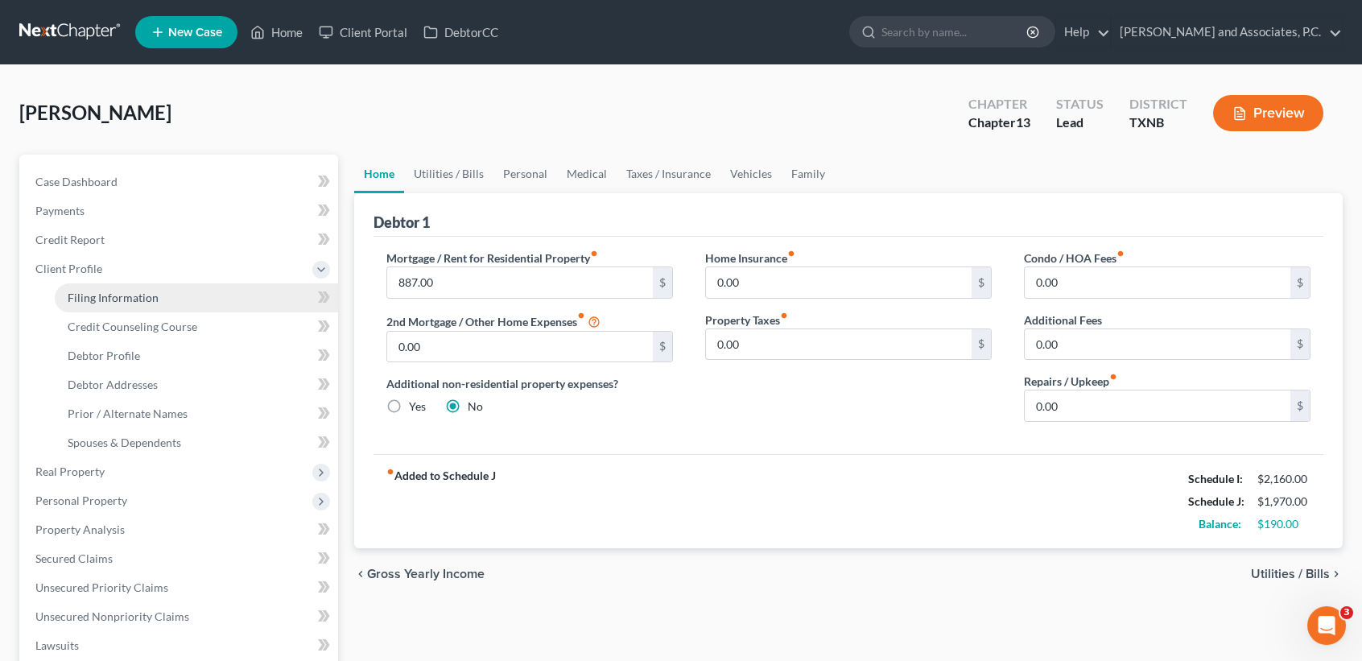
click at [90, 305] on link "Filing Information" at bounding box center [196, 297] width 283 height 29
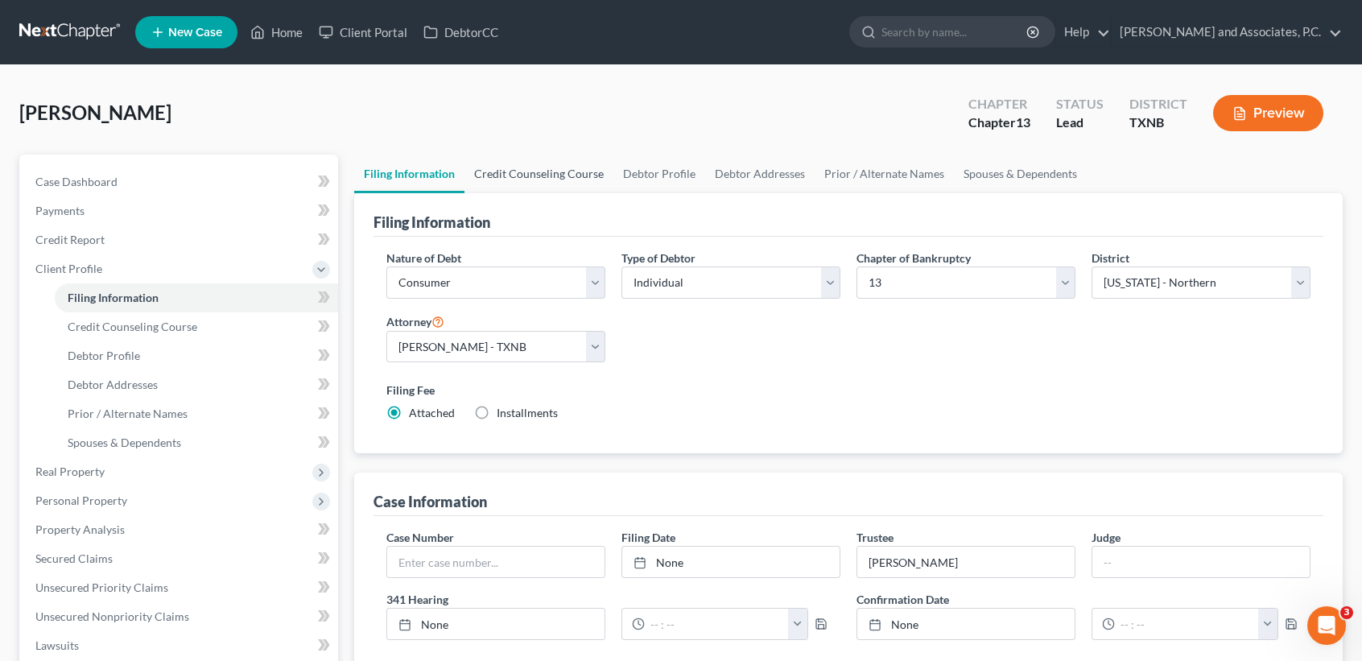
click at [544, 168] on link "Credit Counseling Course" at bounding box center [538, 174] width 149 height 39
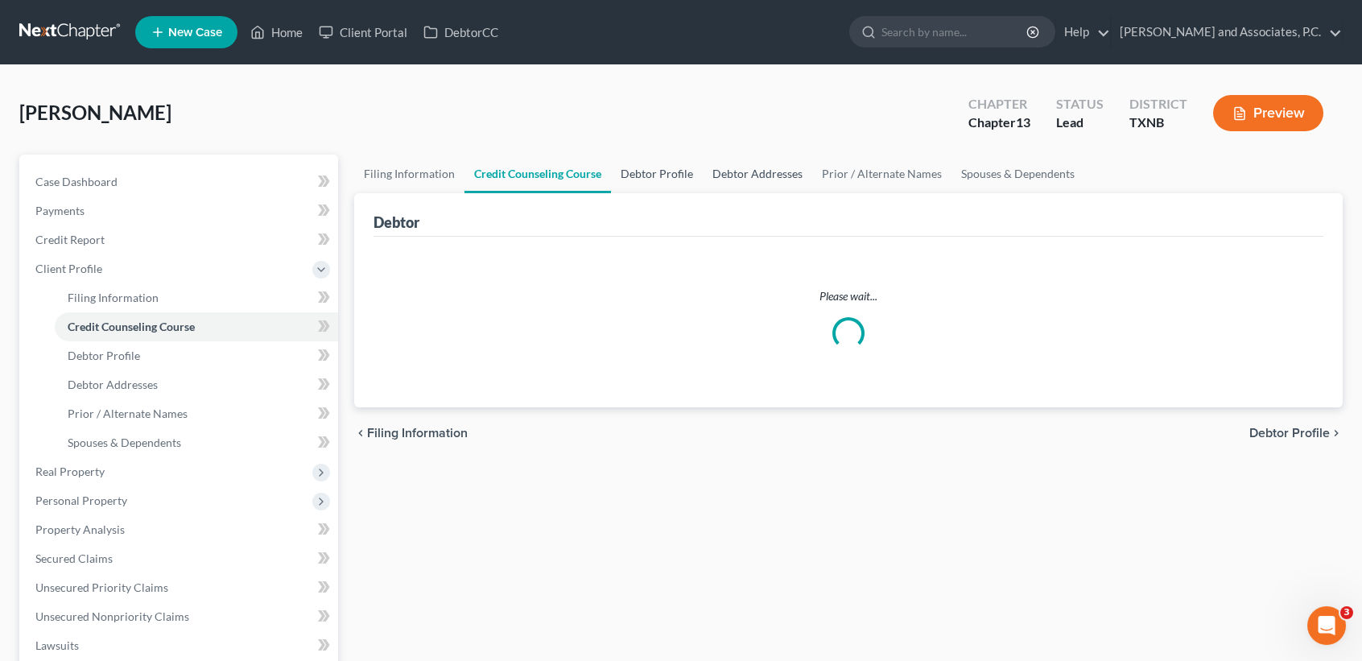
drag, startPoint x: 640, startPoint y: 173, endPoint x: 764, endPoint y: 170, distance: 124.0
click at [641, 173] on link "Debtor Profile" at bounding box center [657, 174] width 92 height 39
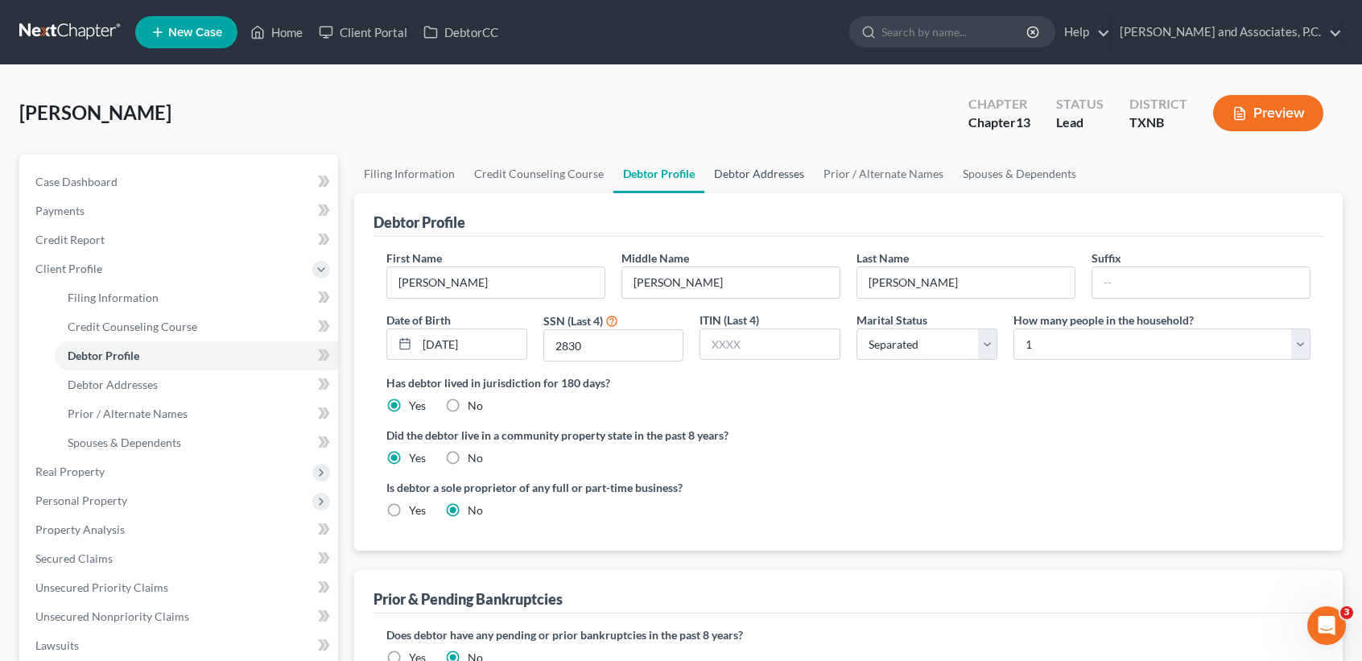
click at [764, 170] on link "Debtor Addresses" at bounding box center [758, 174] width 109 height 39
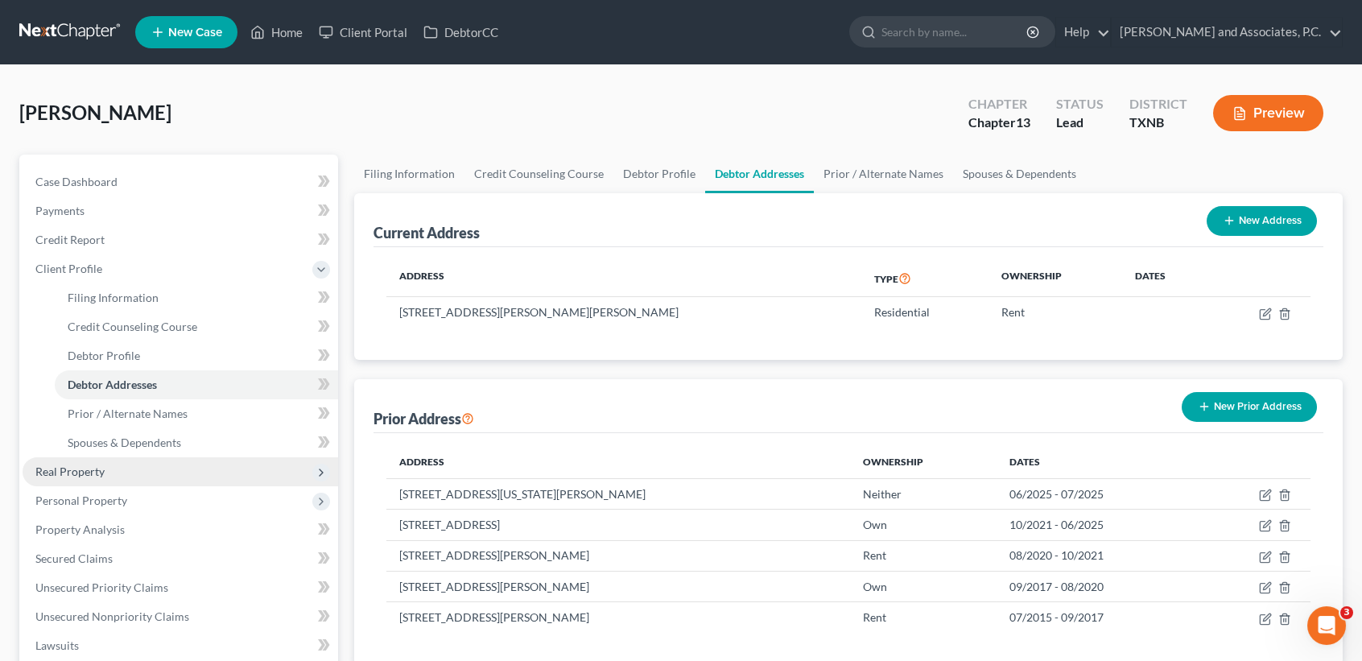
click at [75, 465] on span "Real Property" at bounding box center [69, 471] width 69 height 14
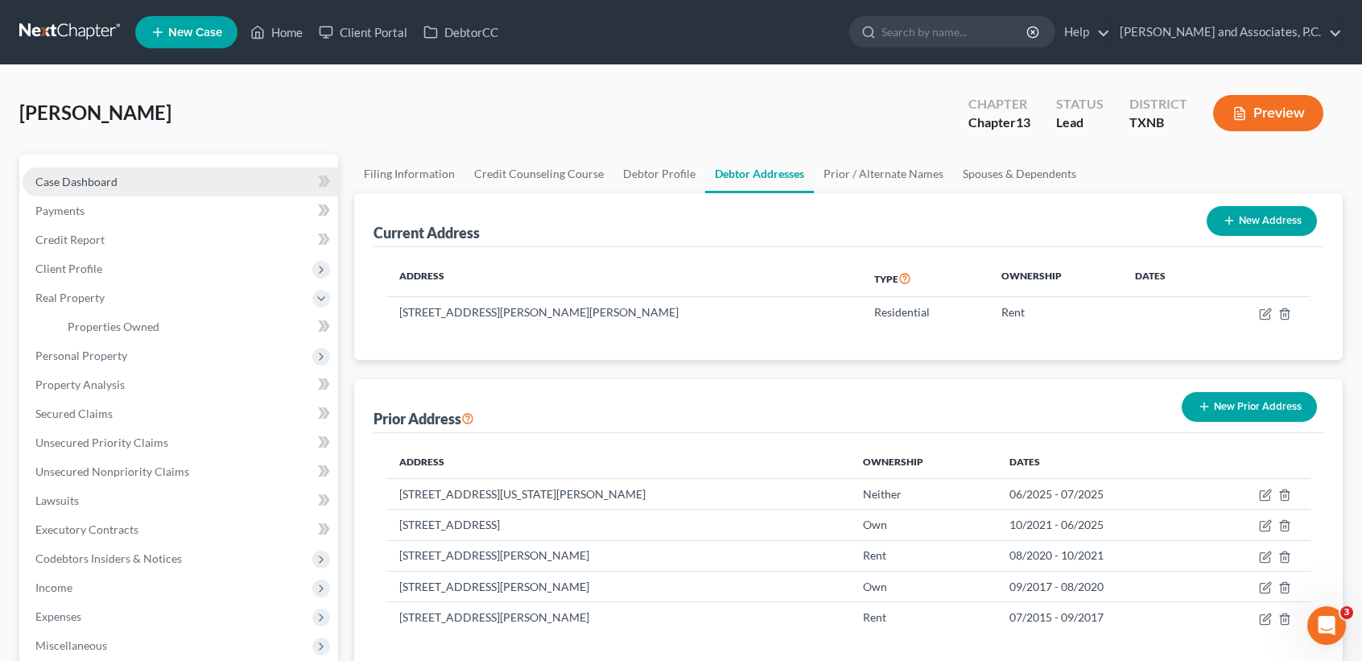
click at [90, 182] on span "Case Dashboard" at bounding box center [76, 182] width 82 height 14
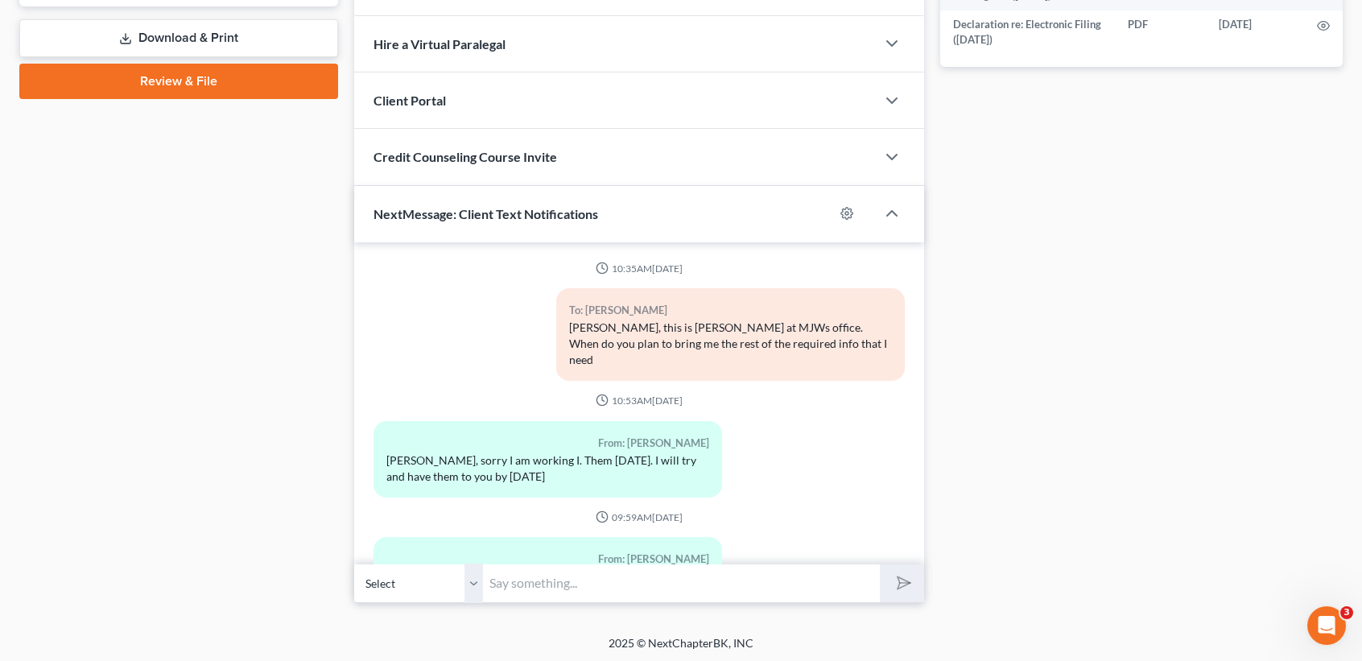
scroll to position [995, 0]
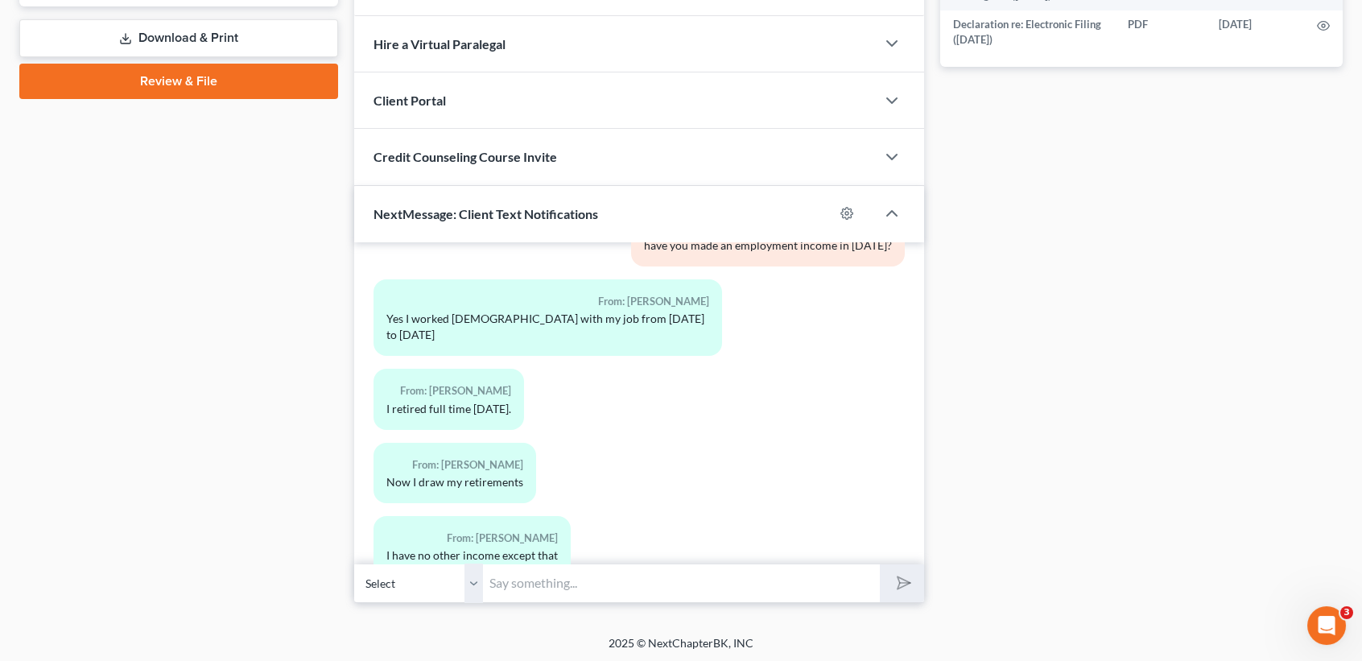
click at [594, 593] on input "text" at bounding box center [681, 582] width 397 height 39
click at [739, 580] on input "How much would you say your gross employment income was for 2024?" at bounding box center [681, 582] width 397 height 39
click at [788, 576] on input "How much would you say your gross employment income was for 2024?" at bounding box center [681, 582] width 397 height 39
click at [893, 582] on icon "submit" at bounding box center [900, 582] width 23 height 23
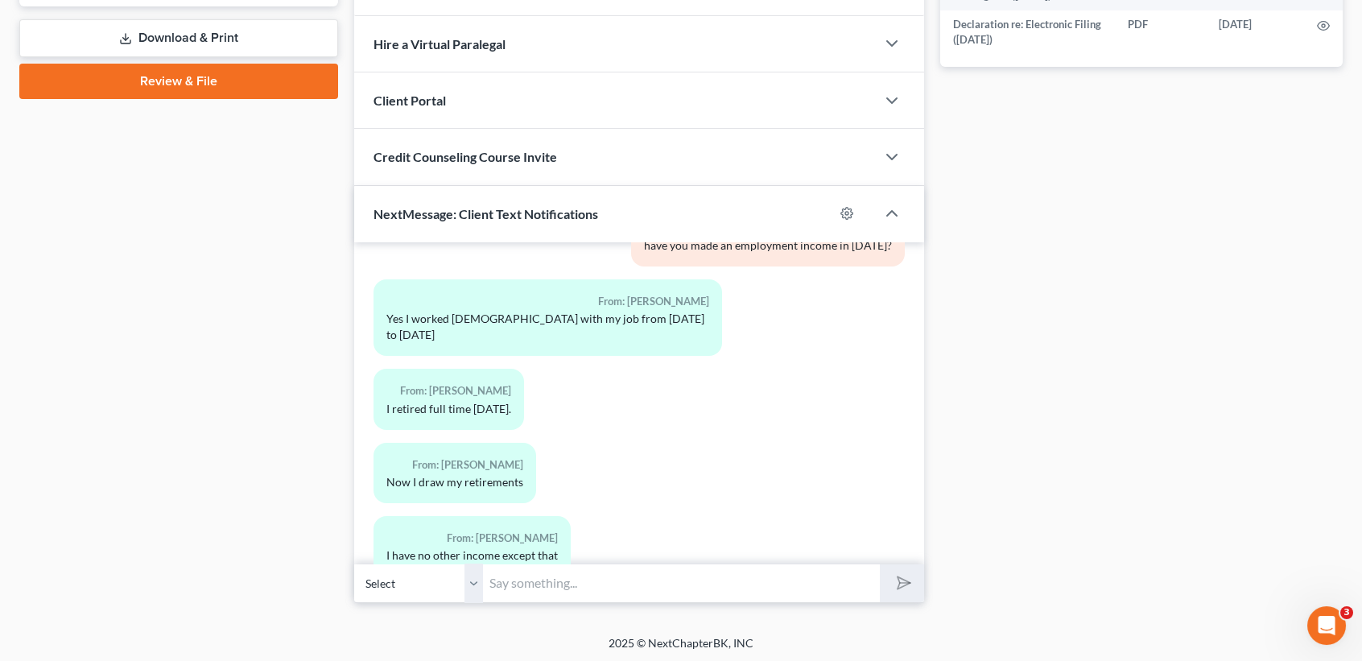
scroll to position [1085, 0]
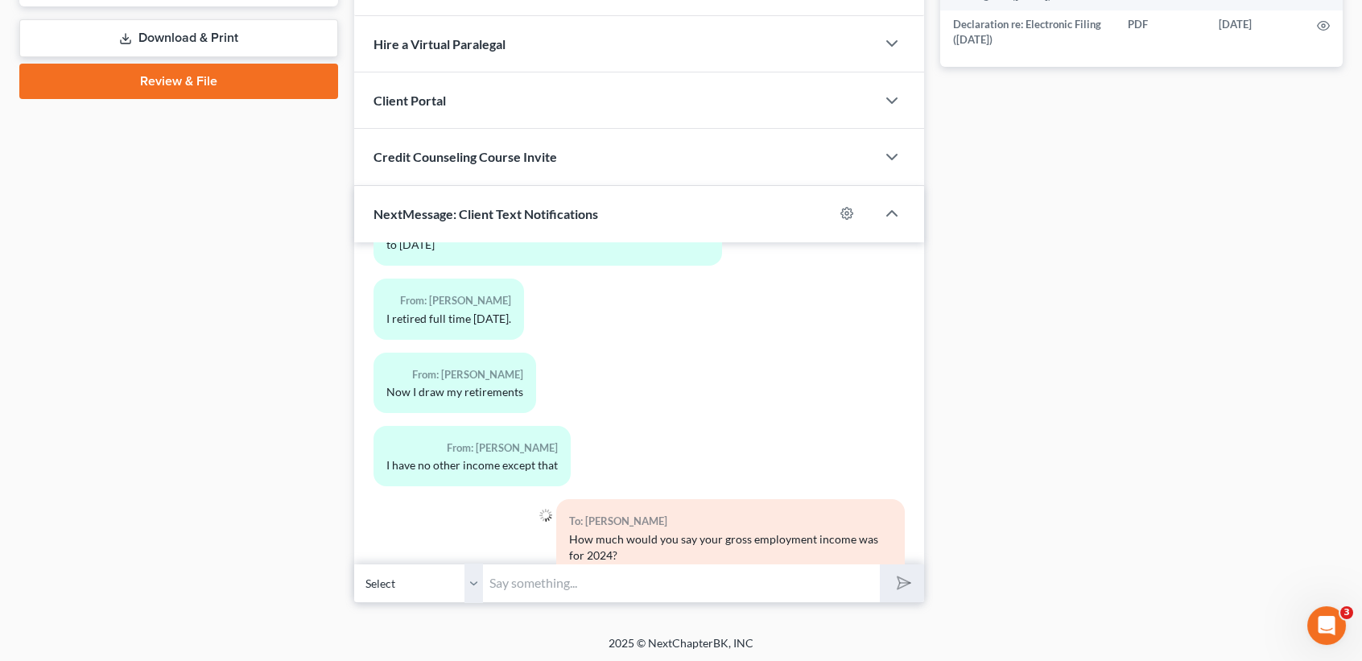
click at [824, 580] on input "text" at bounding box center [681, 582] width 397 height 39
click at [880, 564] on button "submit" at bounding box center [902, 583] width 44 height 38
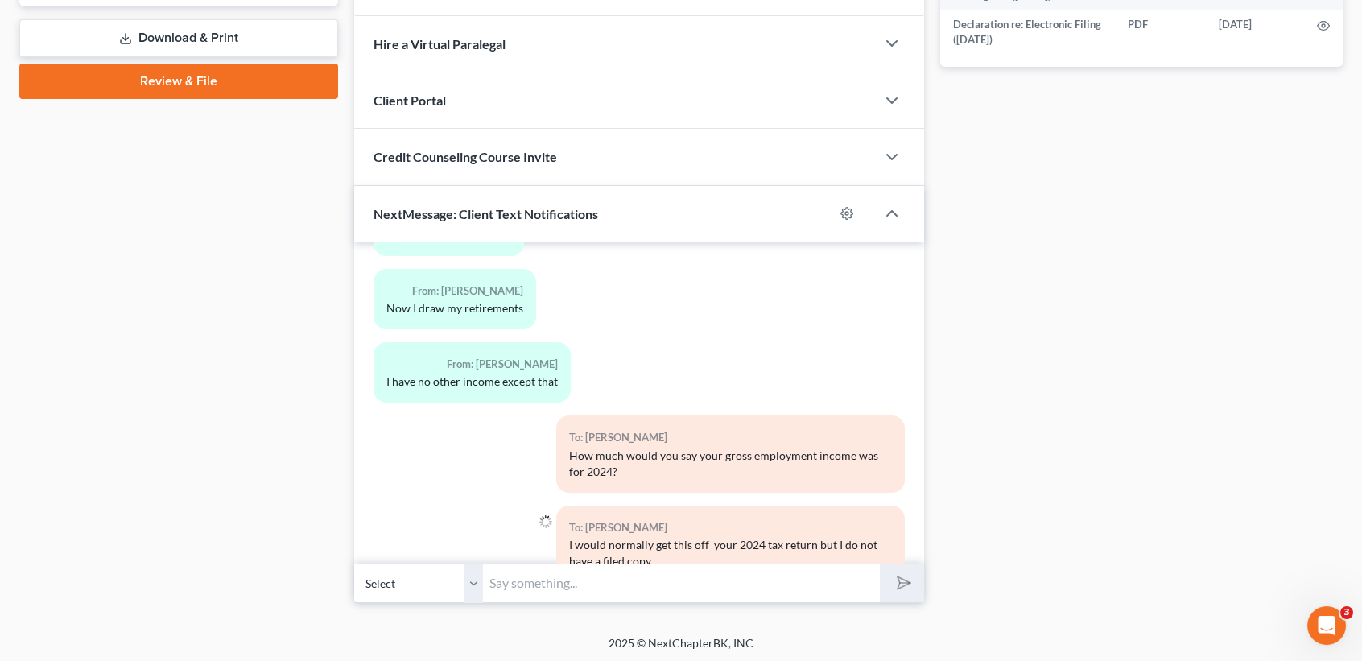
scroll to position [1174, 0]
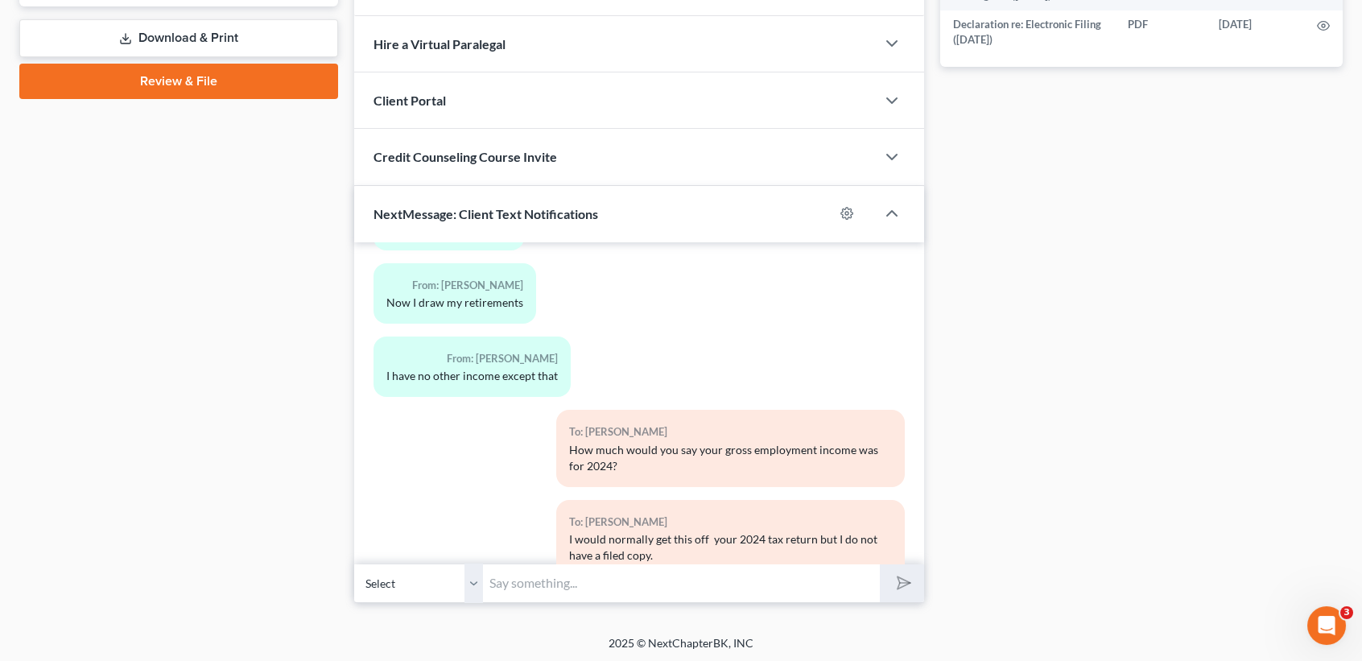
click at [532, 580] on input "text" at bounding box center [681, 582] width 397 height 39
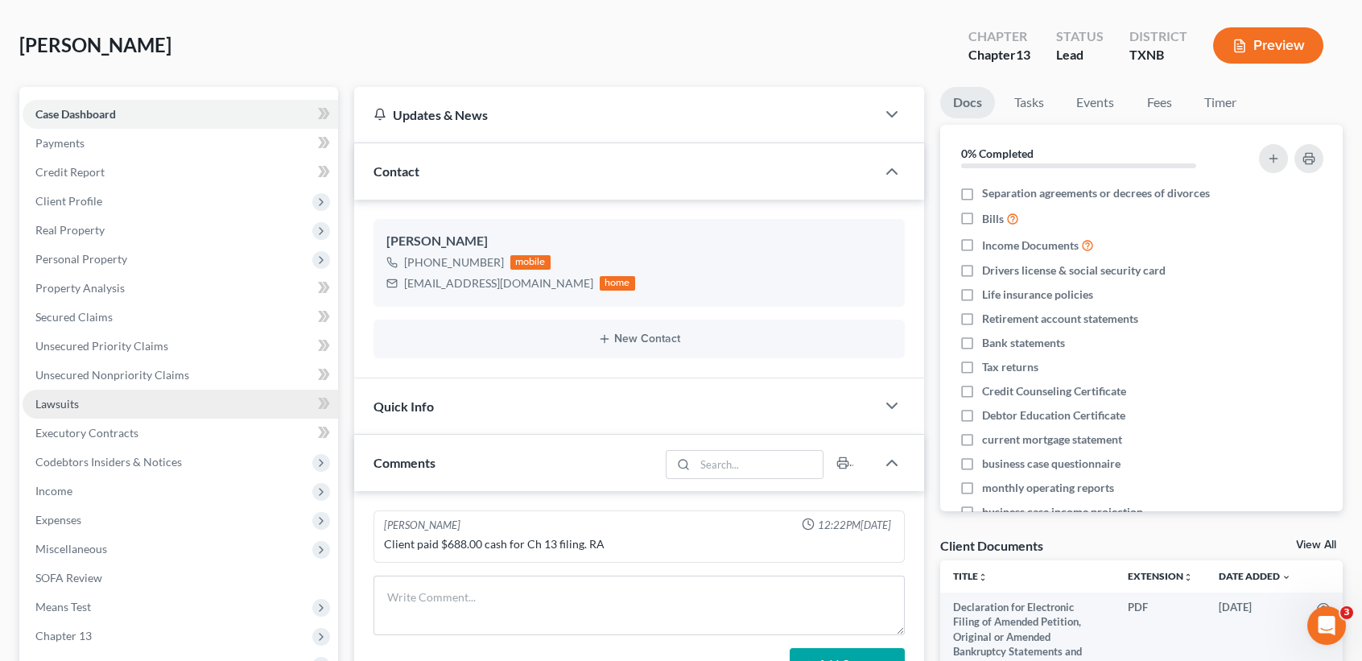
scroll to position [2, 0]
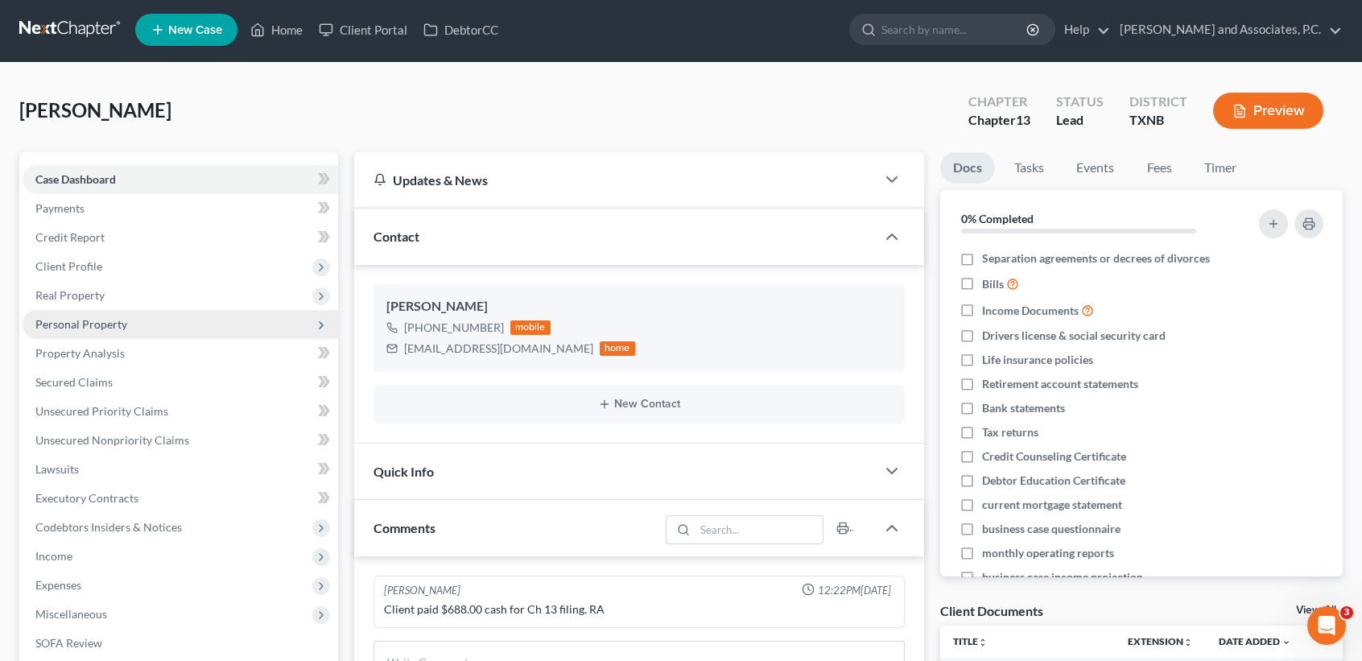
click at [110, 319] on span "Personal Property" at bounding box center [81, 324] width 92 height 14
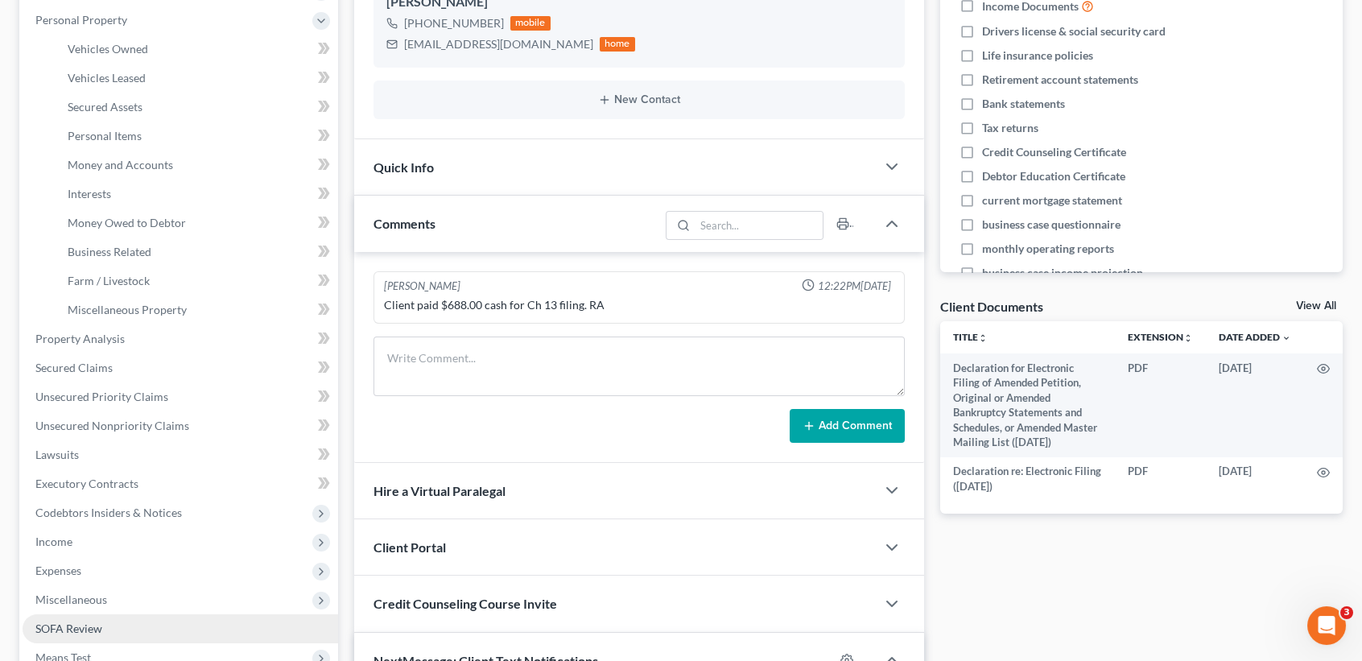
scroll to position [431, 0]
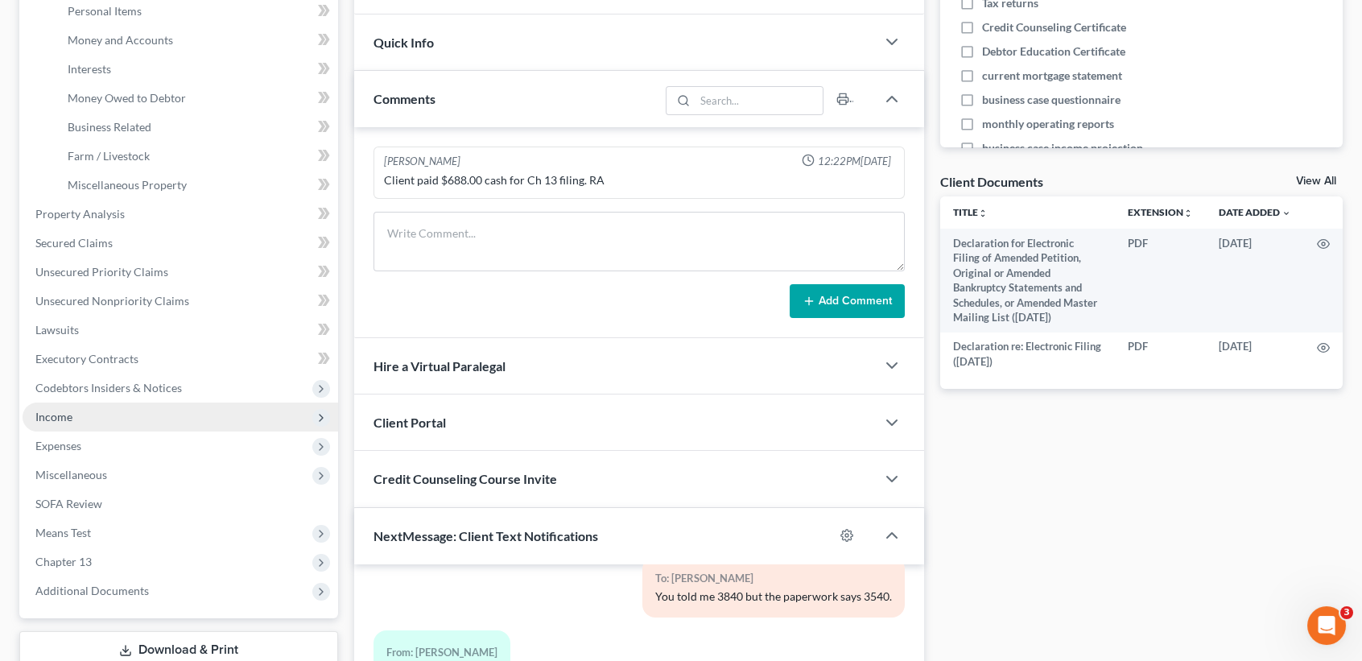
click at [72, 415] on span "Income" at bounding box center [181, 416] width 316 height 29
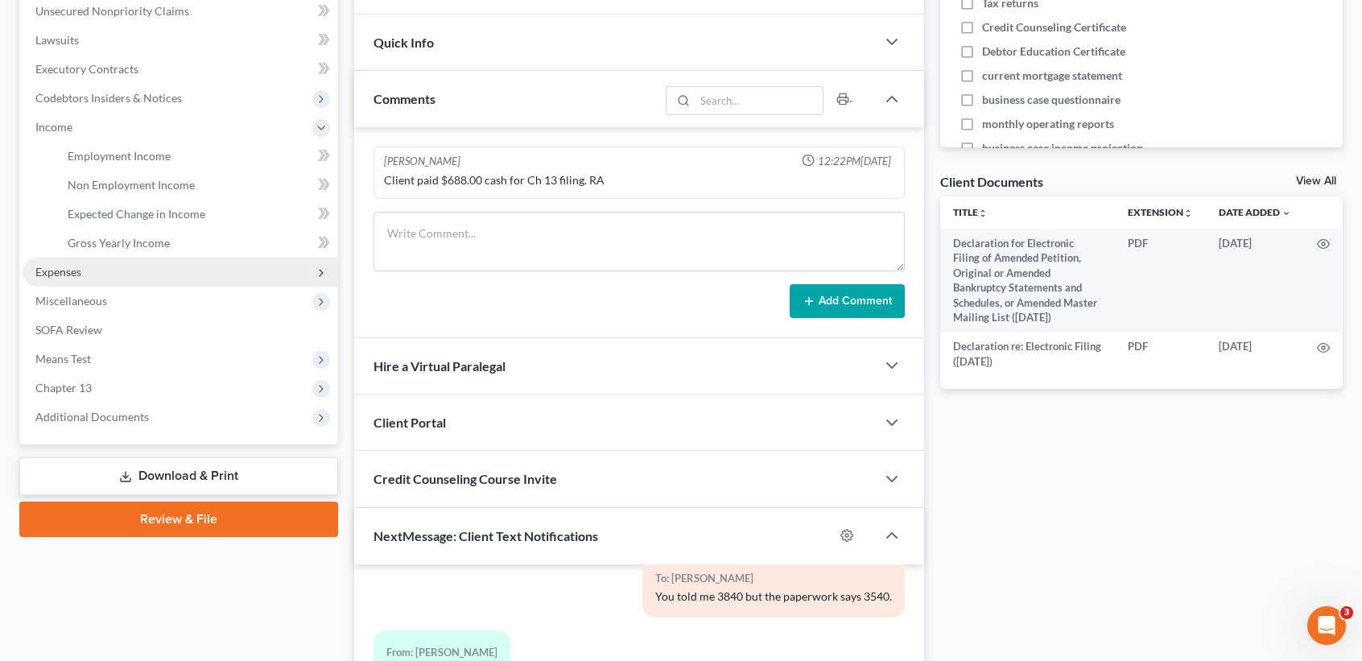
scroll to position [1248, 0]
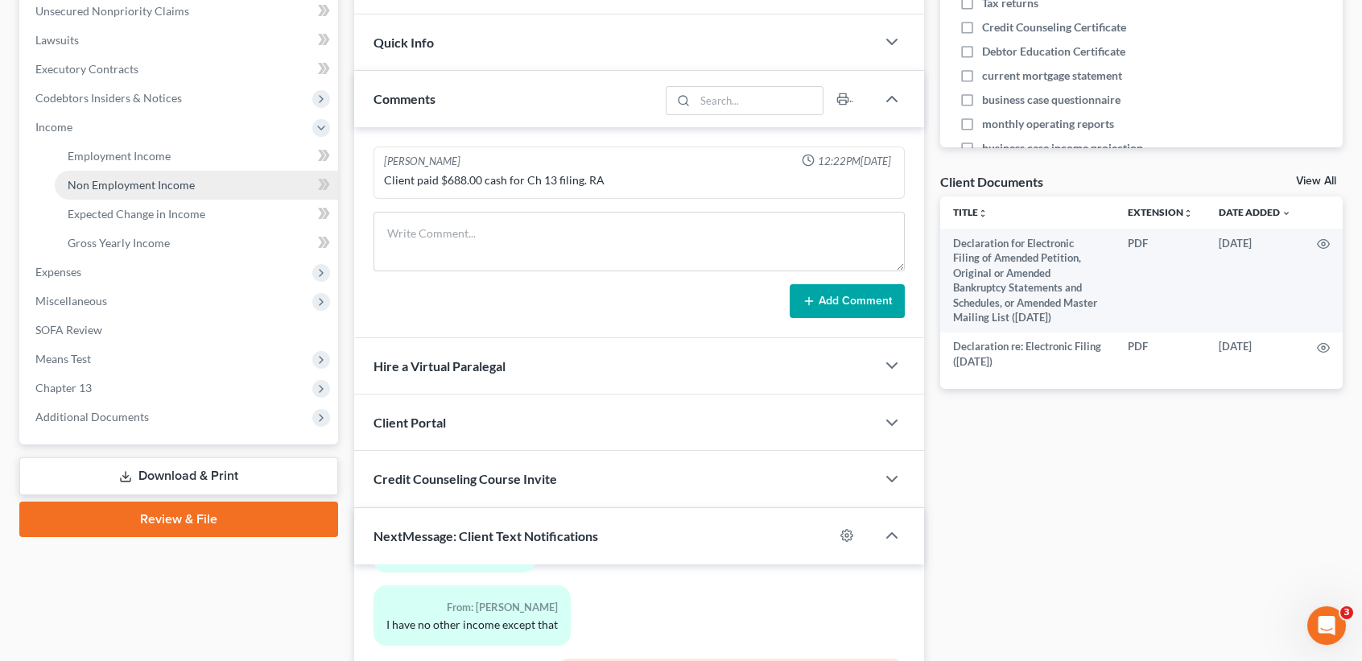
click at [110, 186] on span "Non Employment Income" at bounding box center [131, 185] width 127 height 14
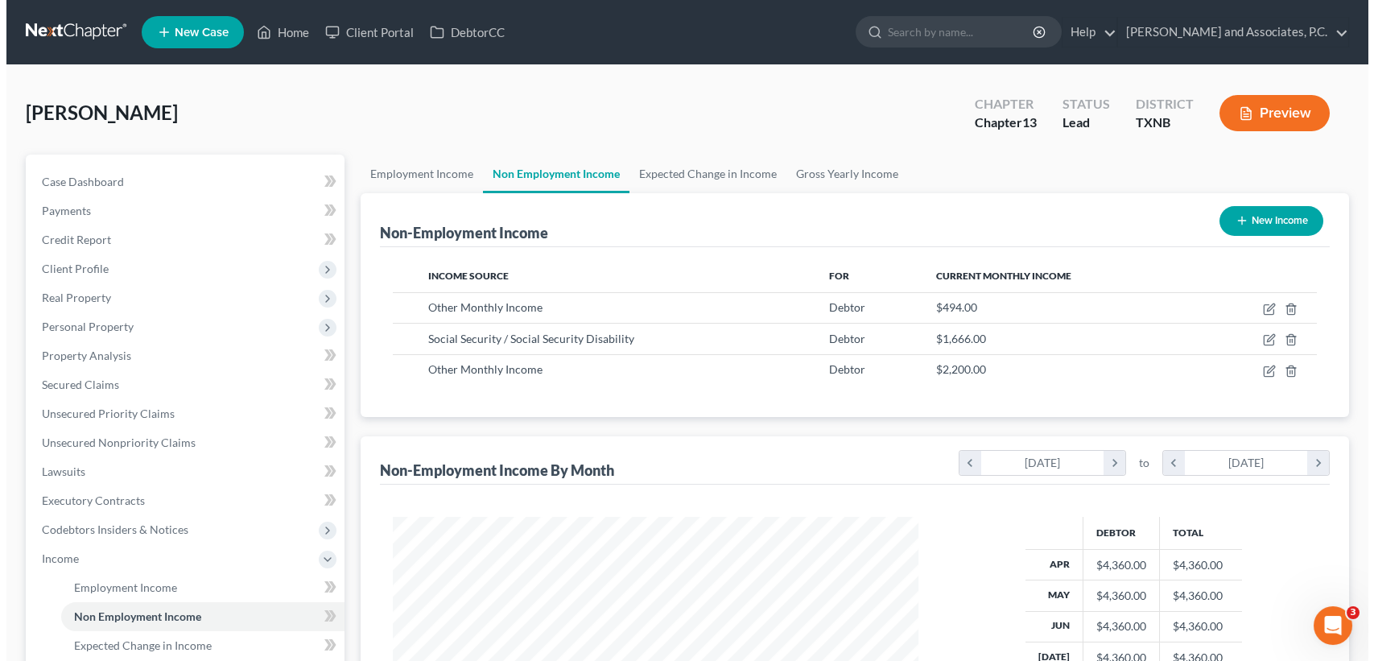
scroll to position [288, 557]
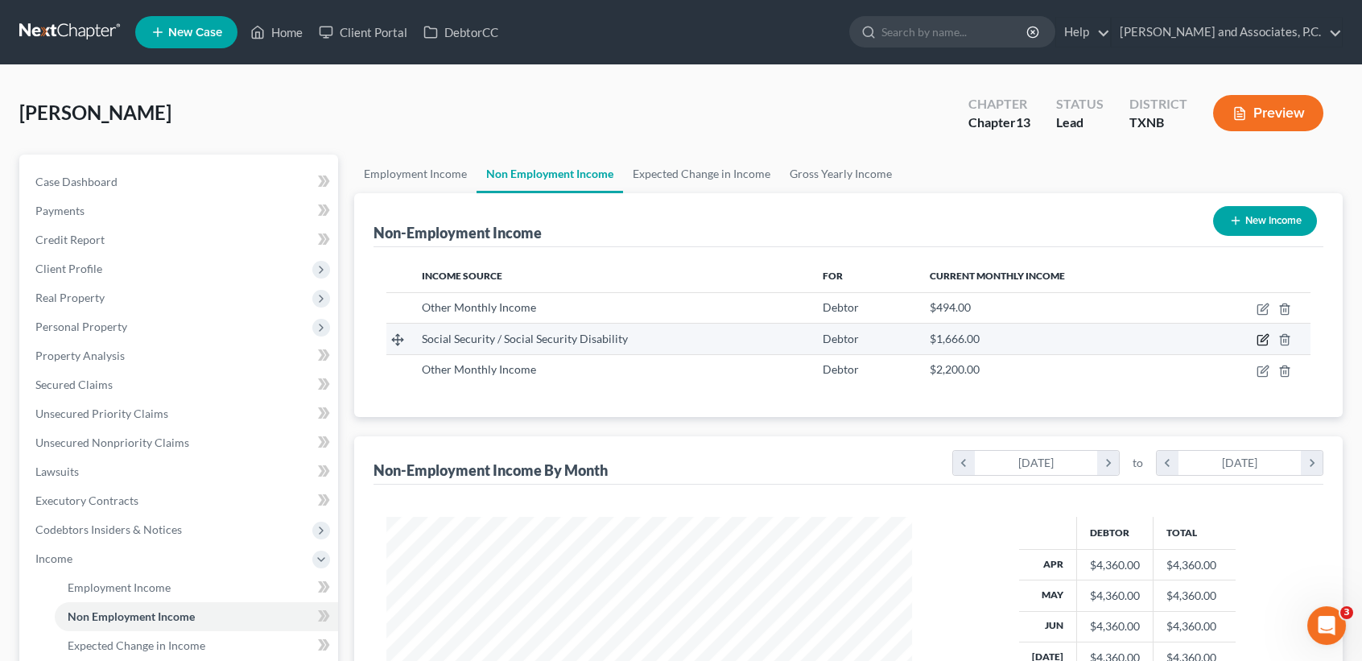
click at [1259, 336] on icon "button" at bounding box center [1262, 339] width 13 height 13
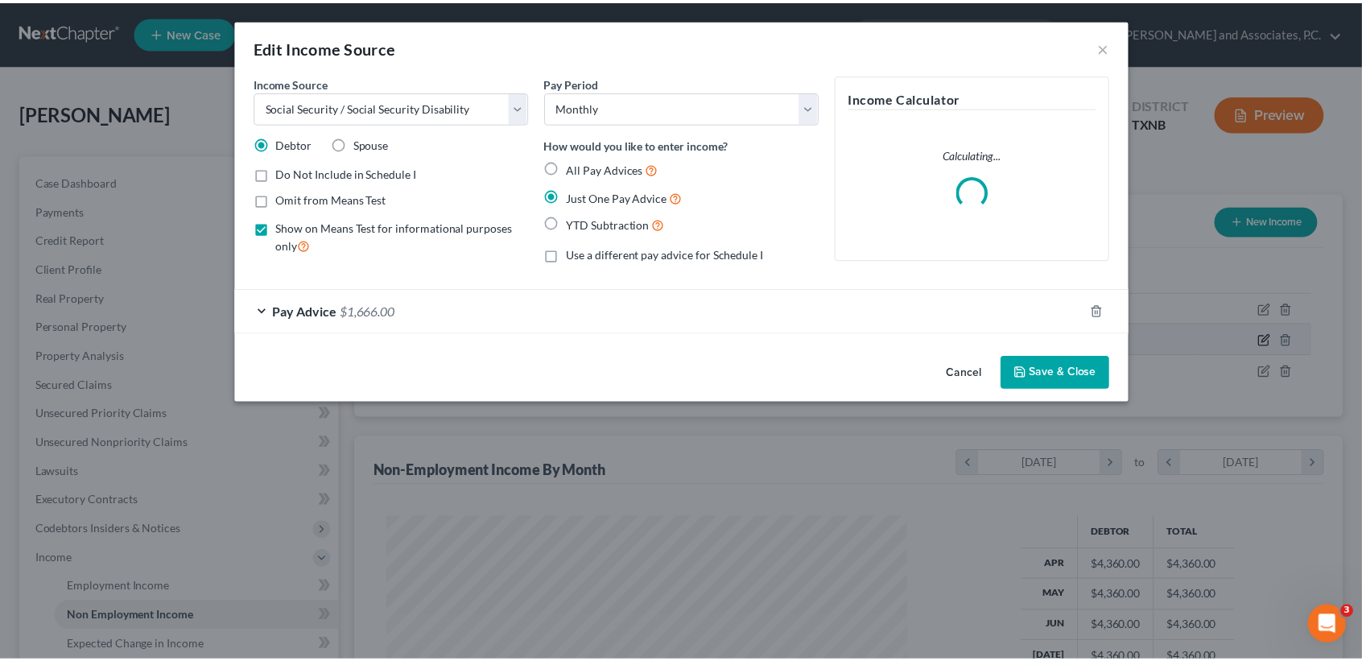
scroll to position [288, 563]
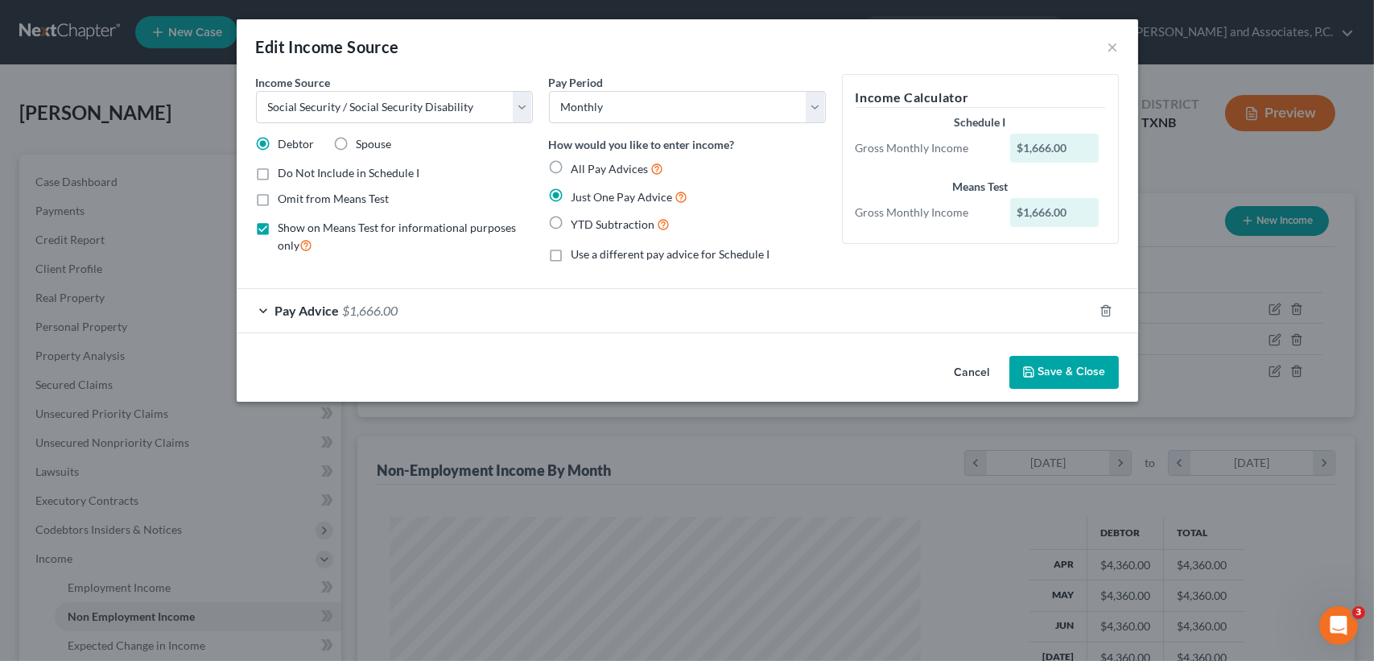
click at [996, 382] on button "Cancel" at bounding box center [972, 373] width 61 height 32
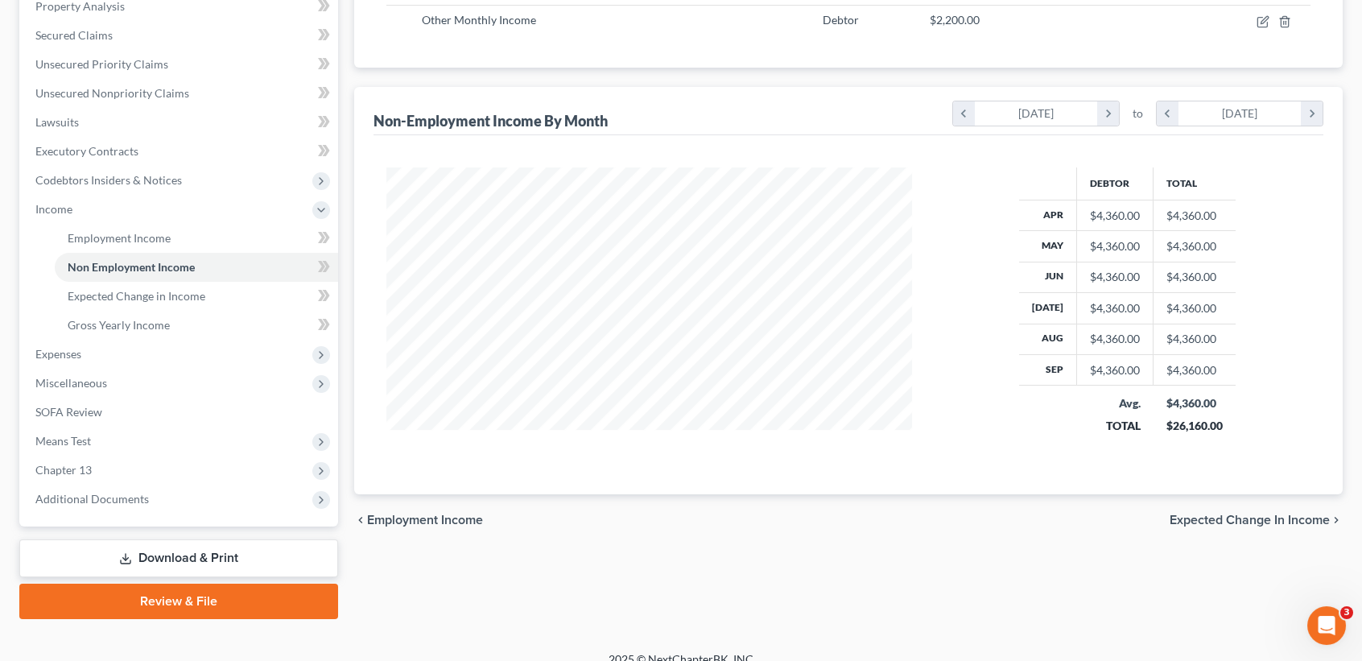
scroll to position [366, 0]
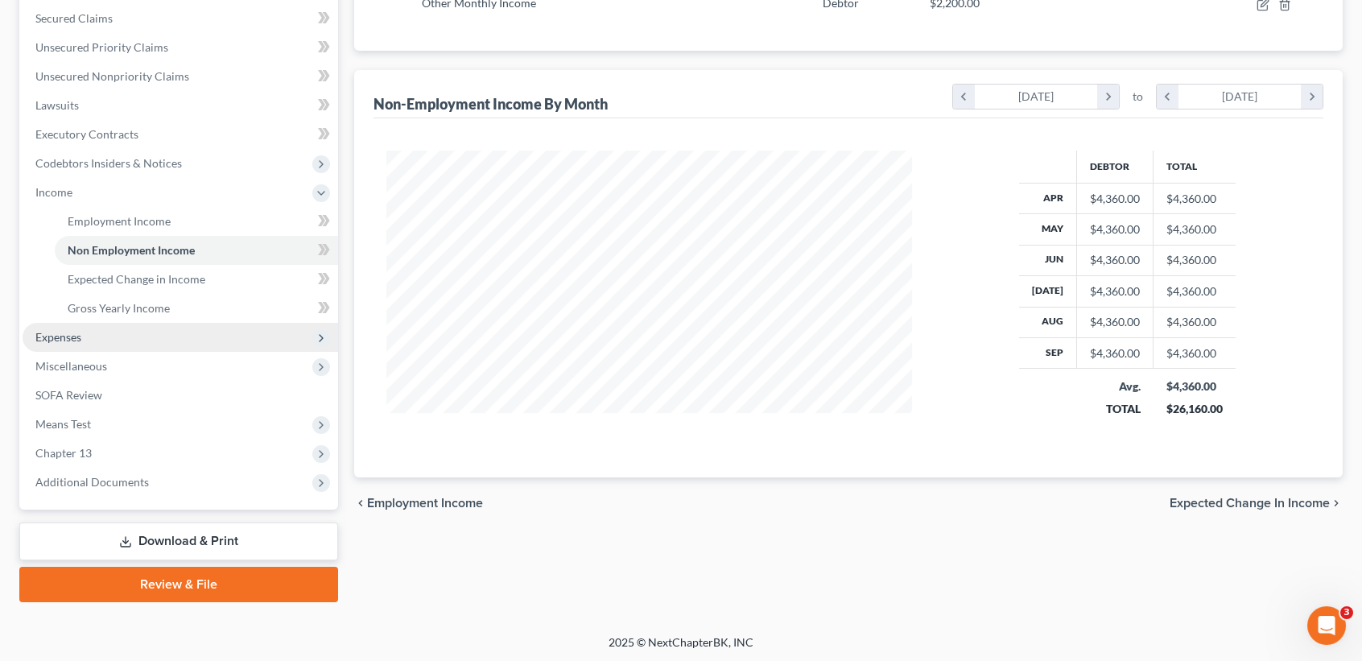
click at [43, 325] on span "Expenses" at bounding box center [181, 337] width 316 height 29
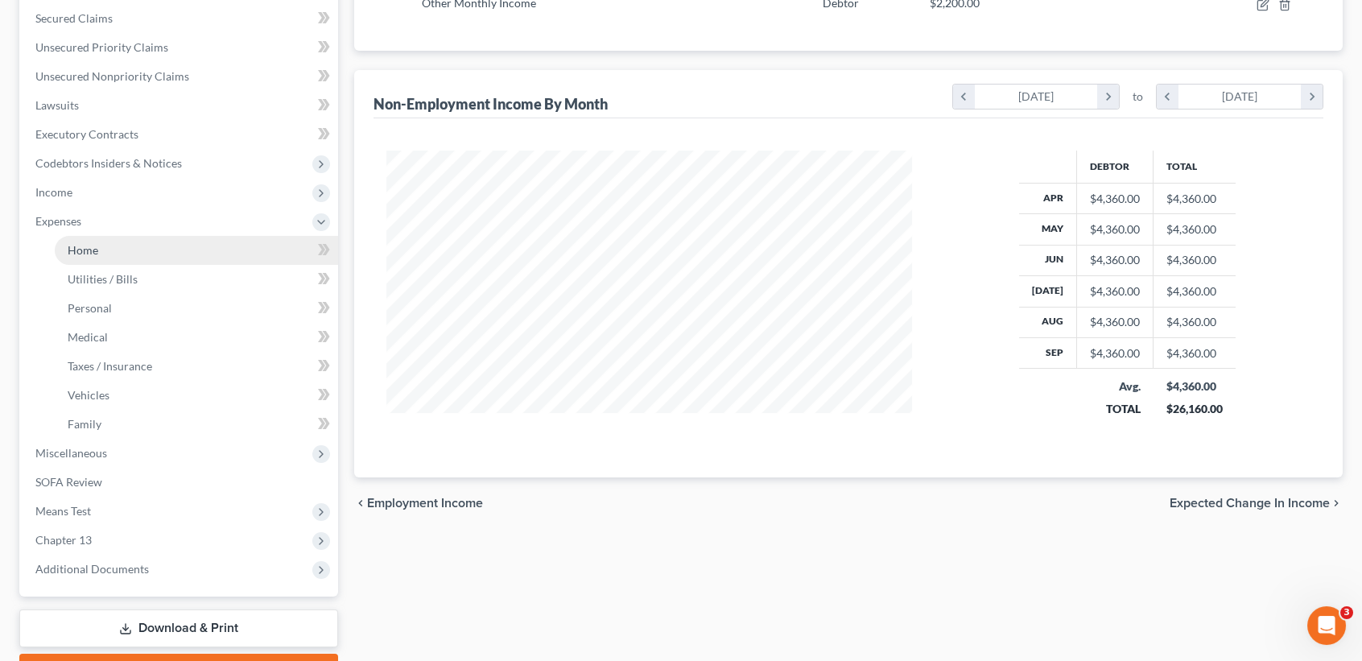
click at [86, 257] on link "Home" at bounding box center [196, 250] width 283 height 29
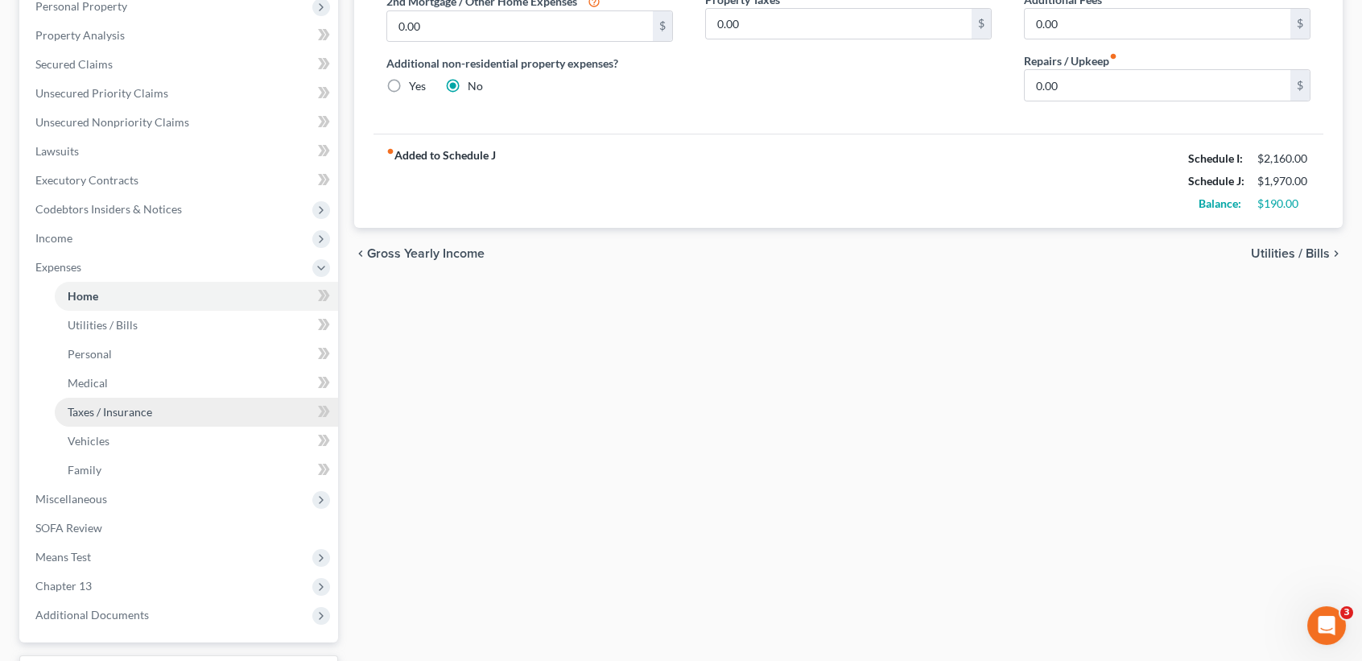
scroll to position [322, 0]
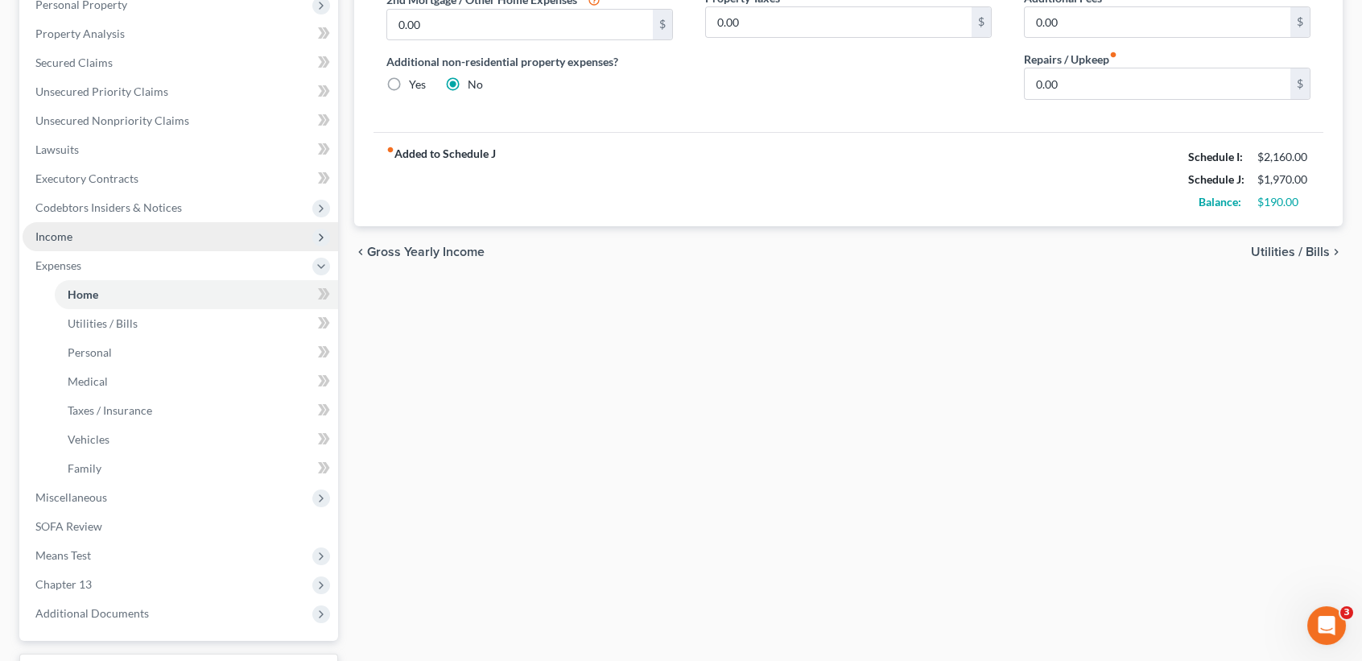
click at [76, 243] on span "Income" at bounding box center [181, 236] width 316 height 29
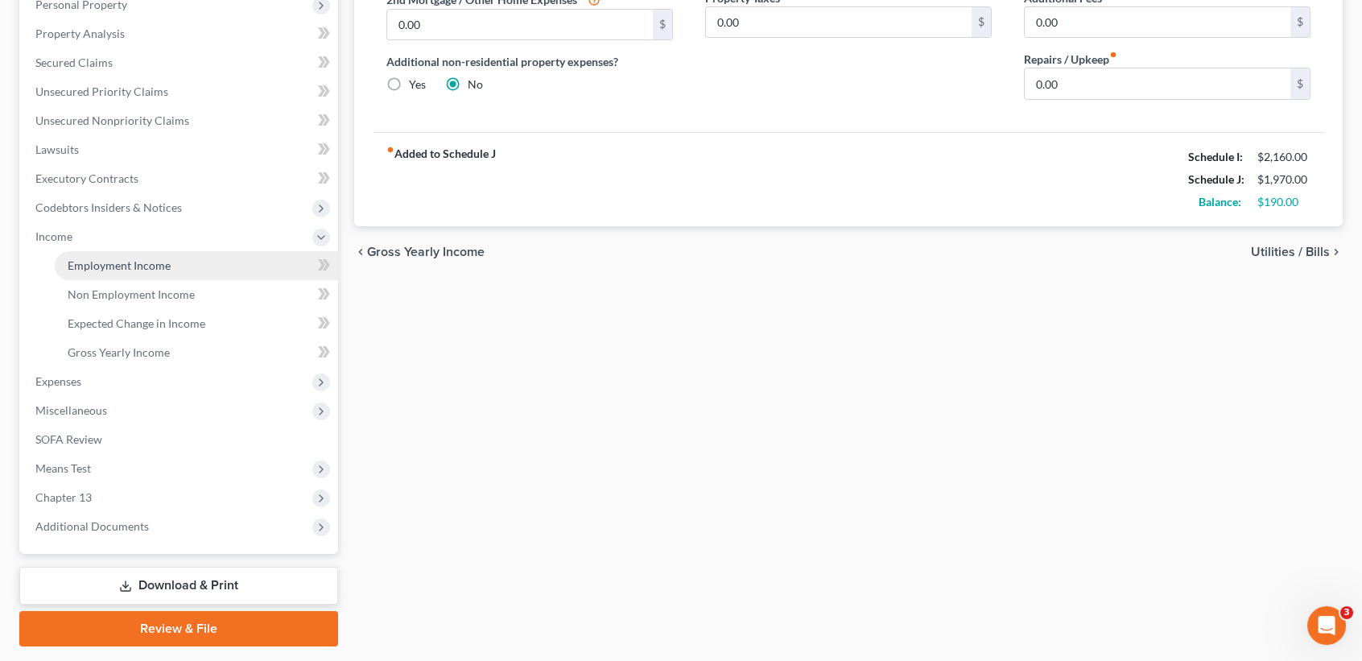
click at [85, 266] on span "Employment Income" at bounding box center [119, 265] width 103 height 14
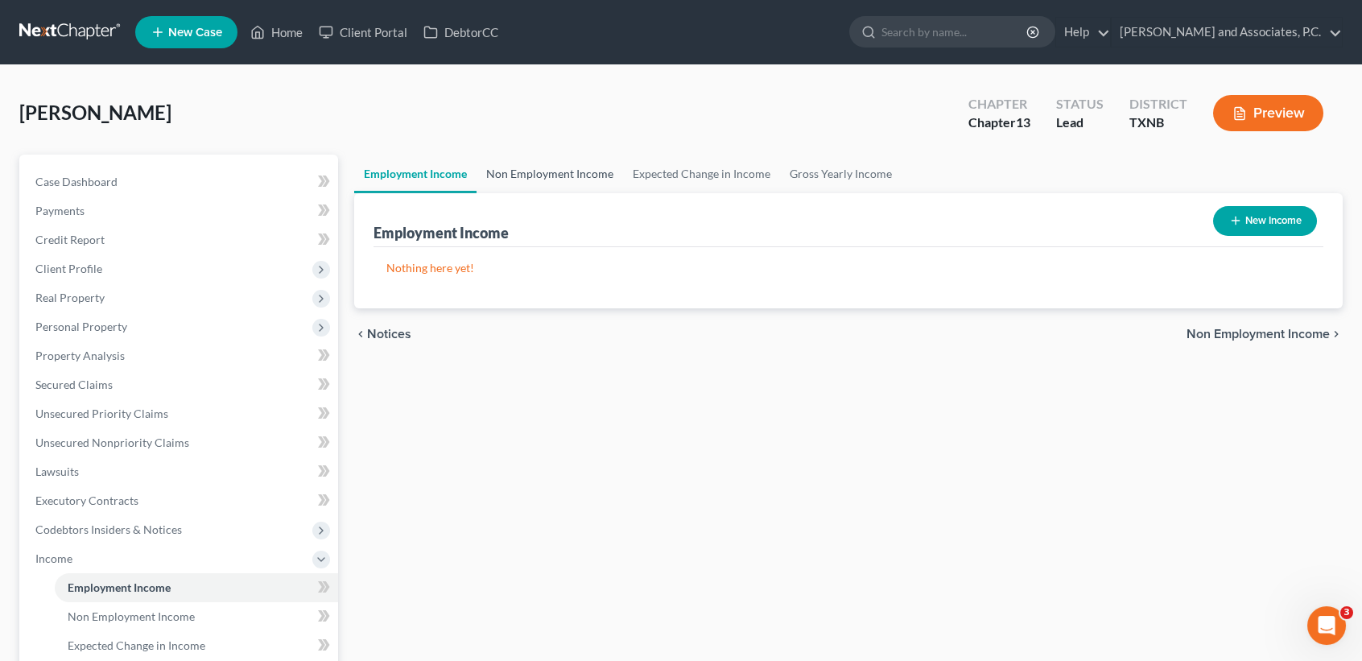
click at [566, 171] on link "Non Employment Income" at bounding box center [550, 174] width 146 height 39
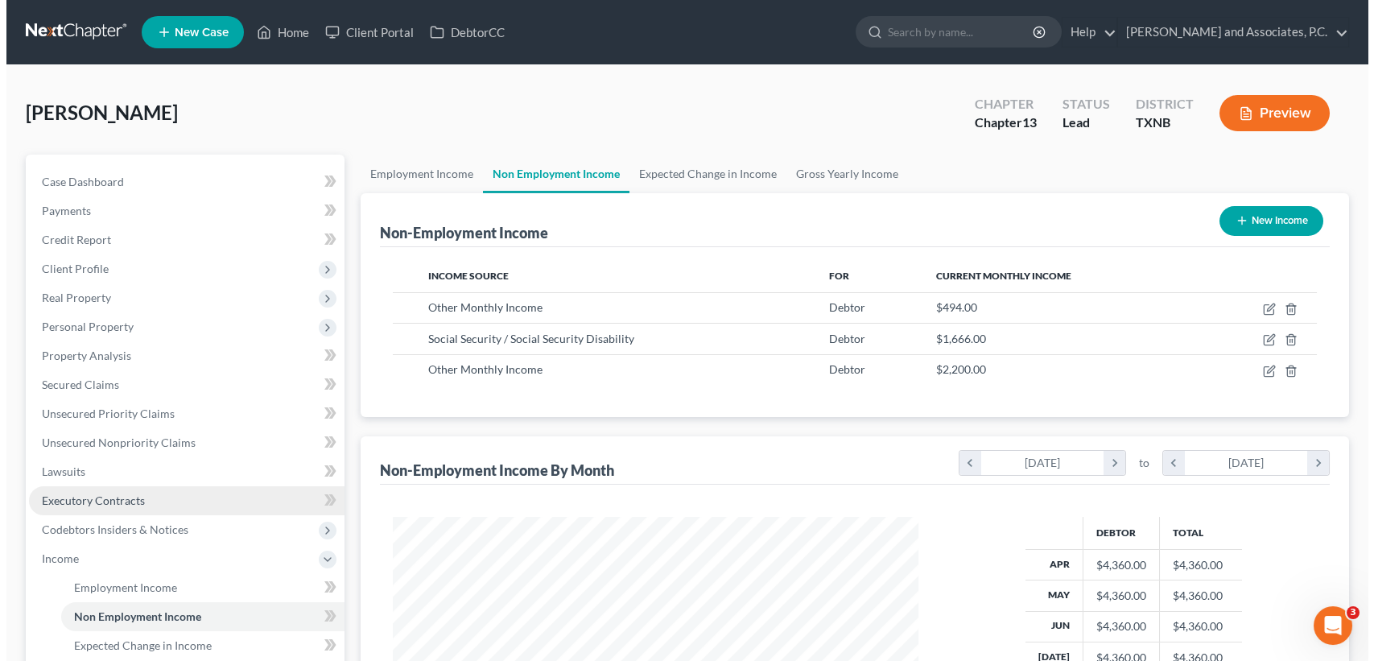
scroll to position [288, 557]
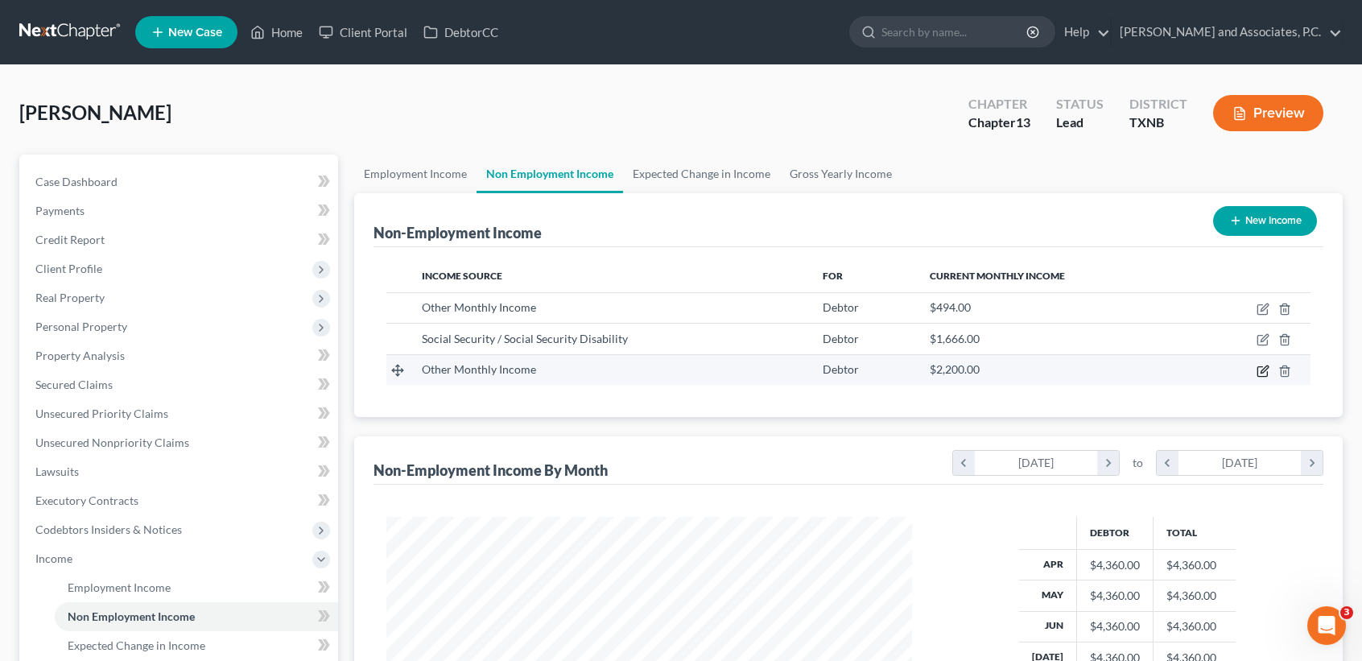
click at [1265, 372] on icon "button" at bounding box center [1262, 371] width 13 height 13
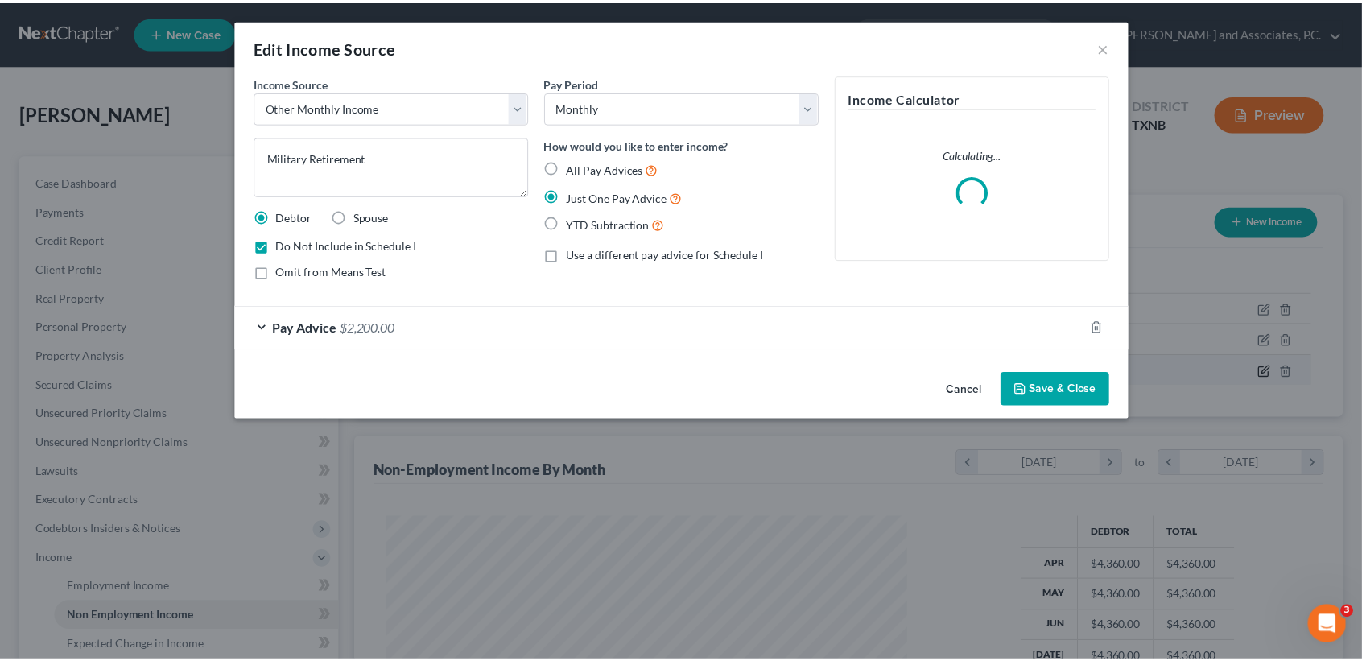
scroll to position [288, 563]
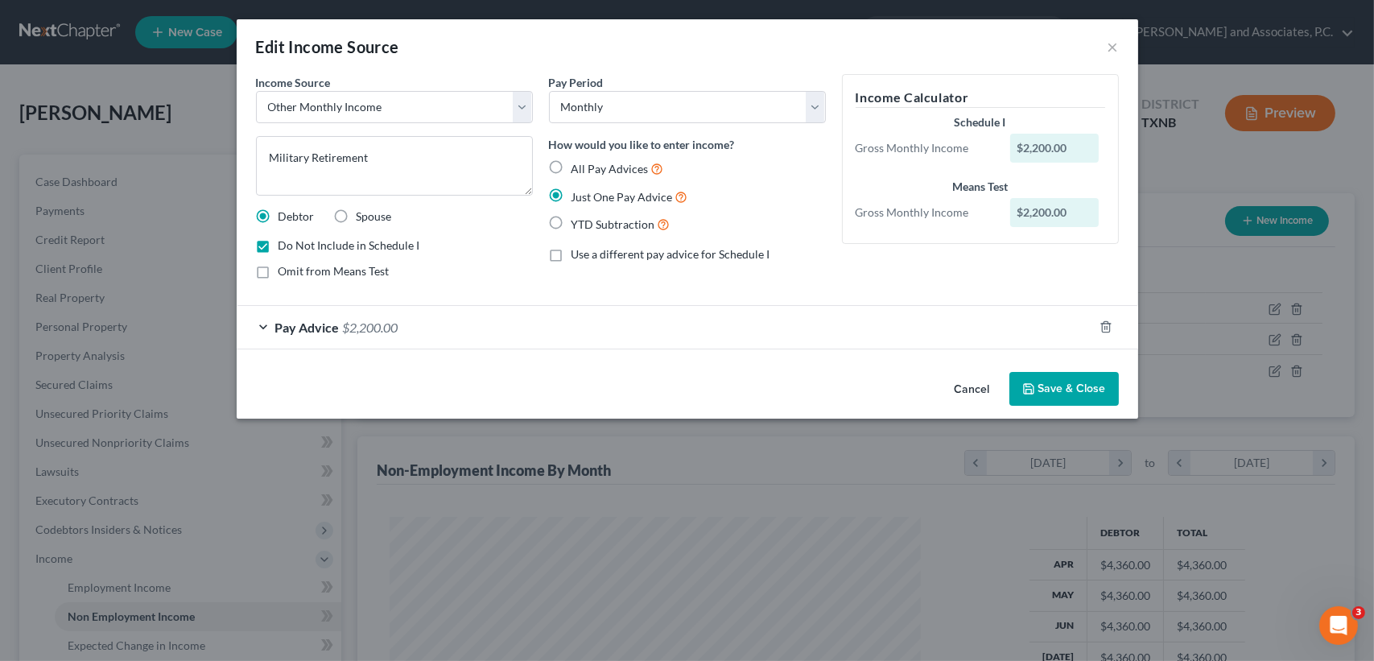
click at [359, 269] on span "Omit from Means Test" at bounding box center [334, 271] width 111 height 14
click at [295, 269] on input "Omit from Means Test" at bounding box center [290, 268] width 10 height 10
click at [1073, 400] on button "Save & Close" at bounding box center [1063, 389] width 109 height 34
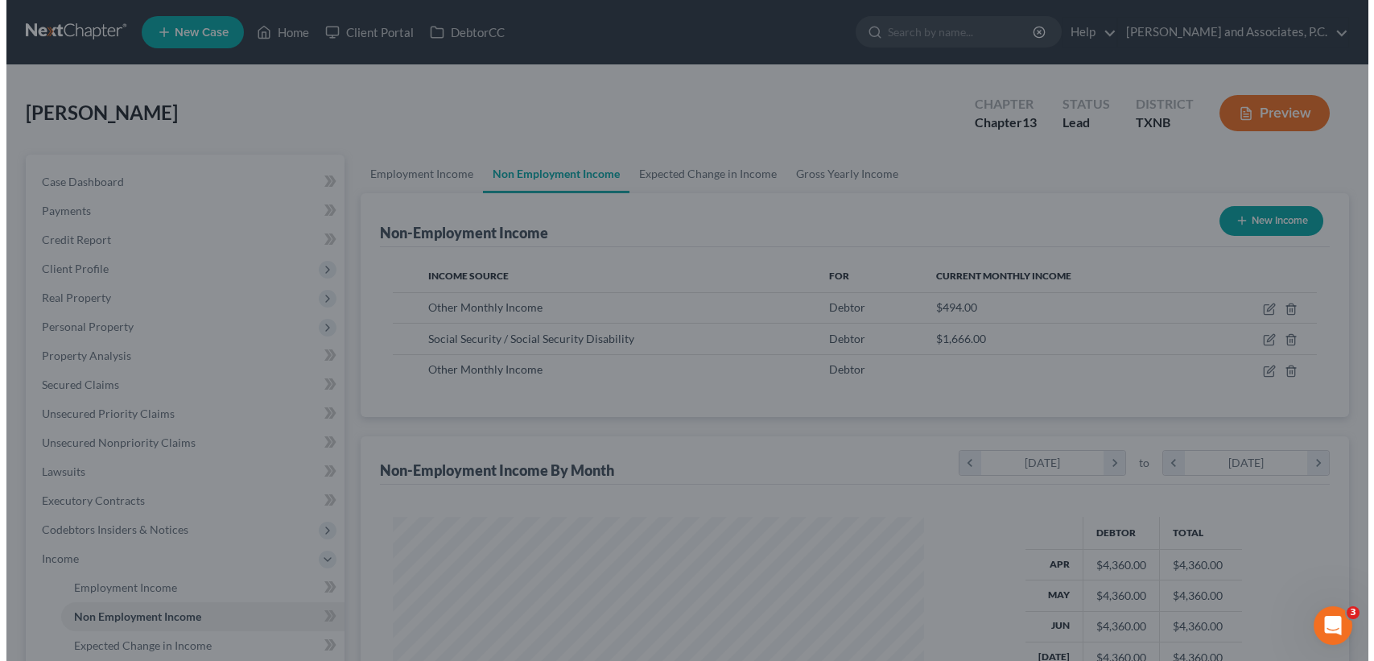
scroll to position [804630, 804361]
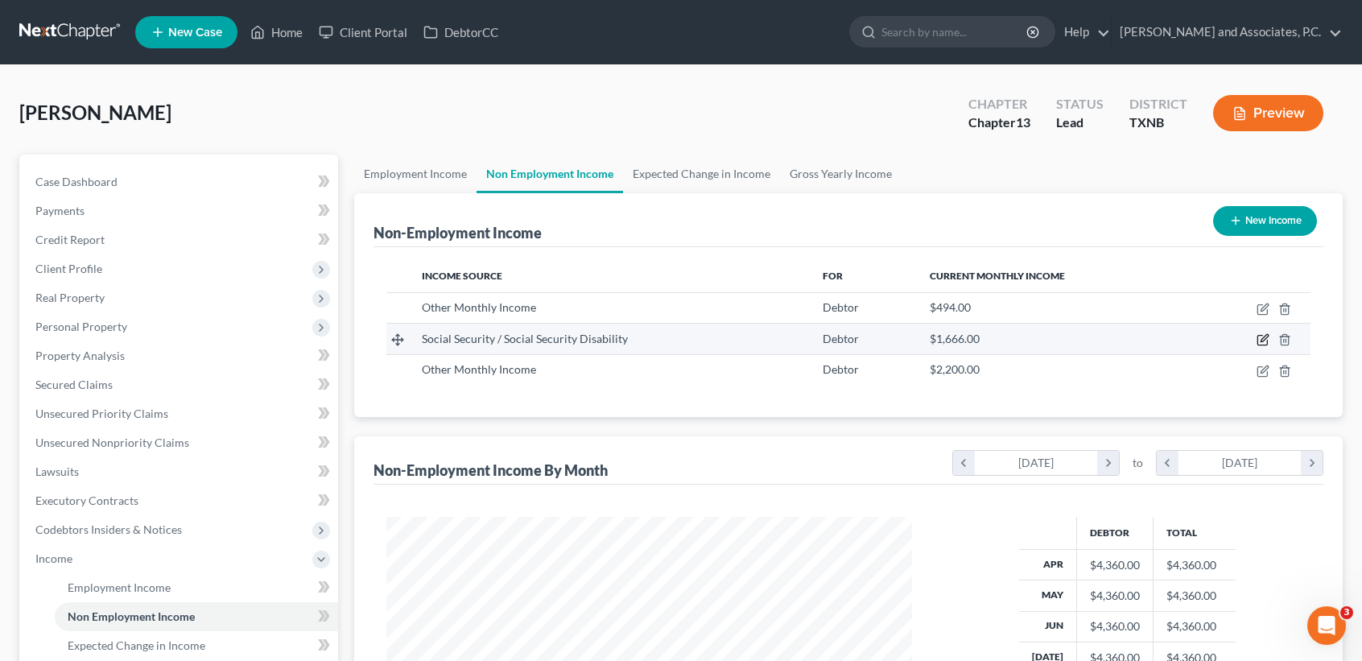
click at [1260, 341] on icon "button" at bounding box center [1262, 339] width 13 height 13
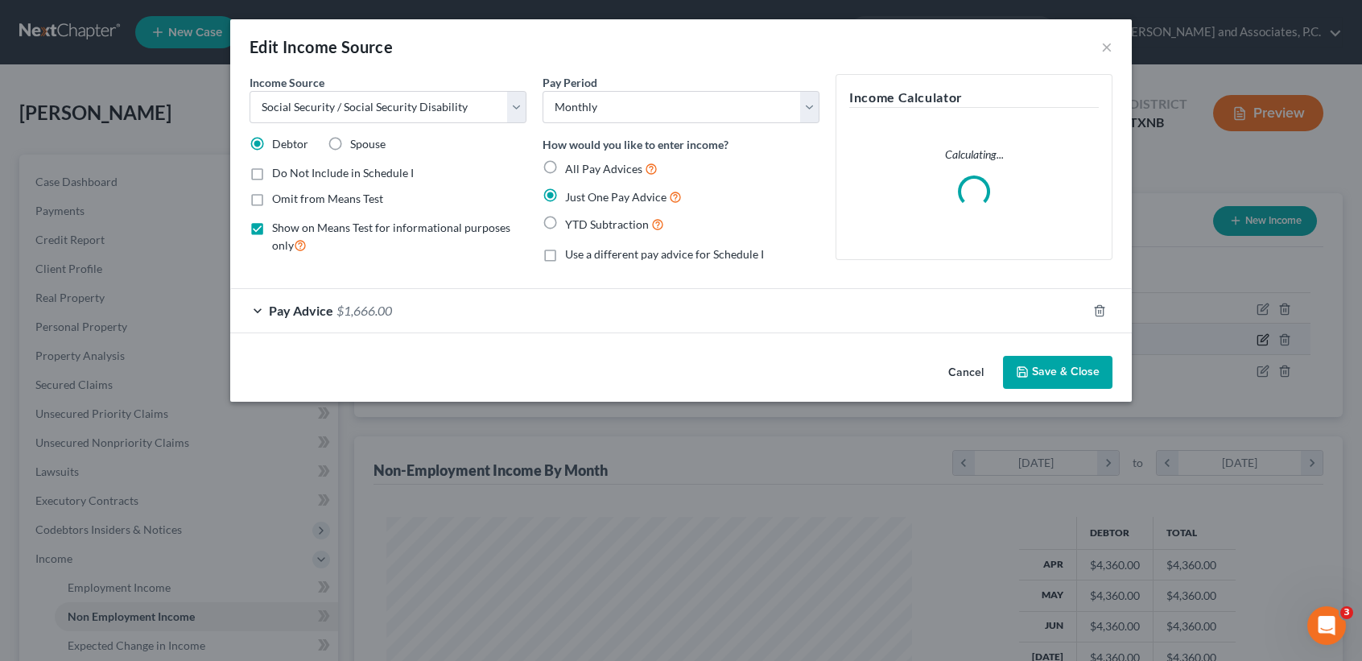
scroll to position [288, 563]
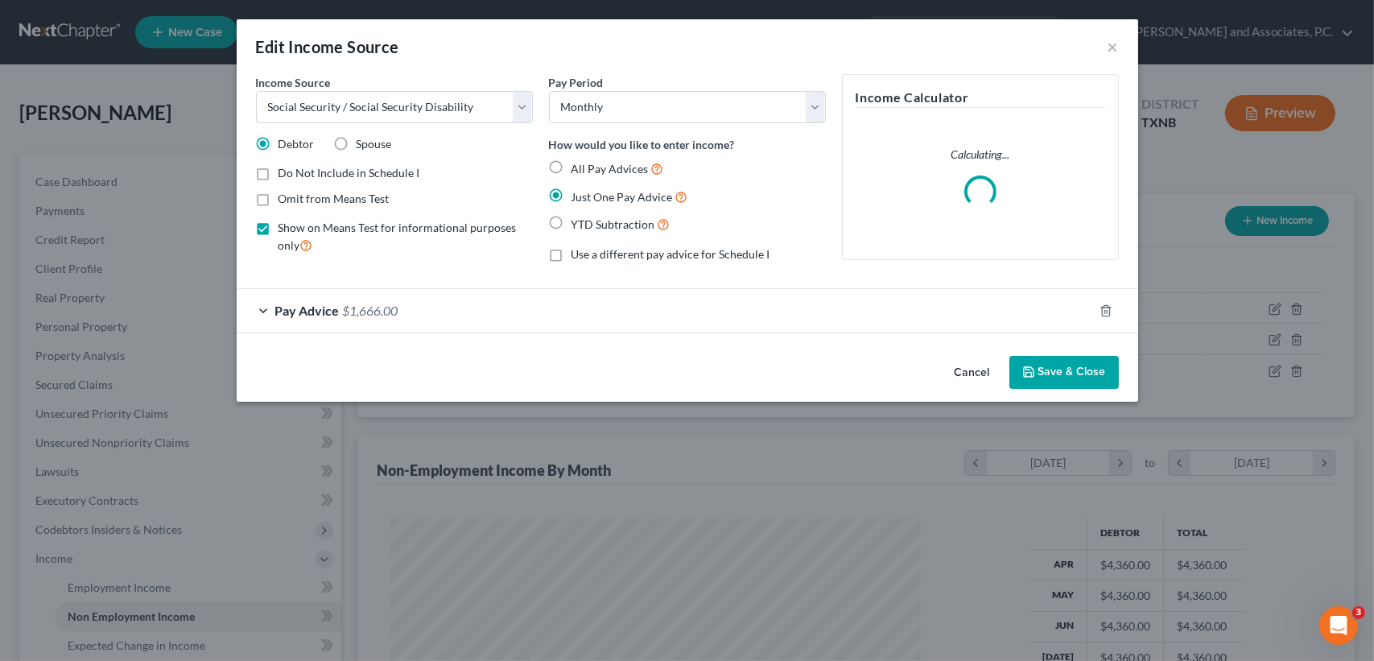
click at [1042, 368] on button "Save & Close" at bounding box center [1063, 373] width 109 height 34
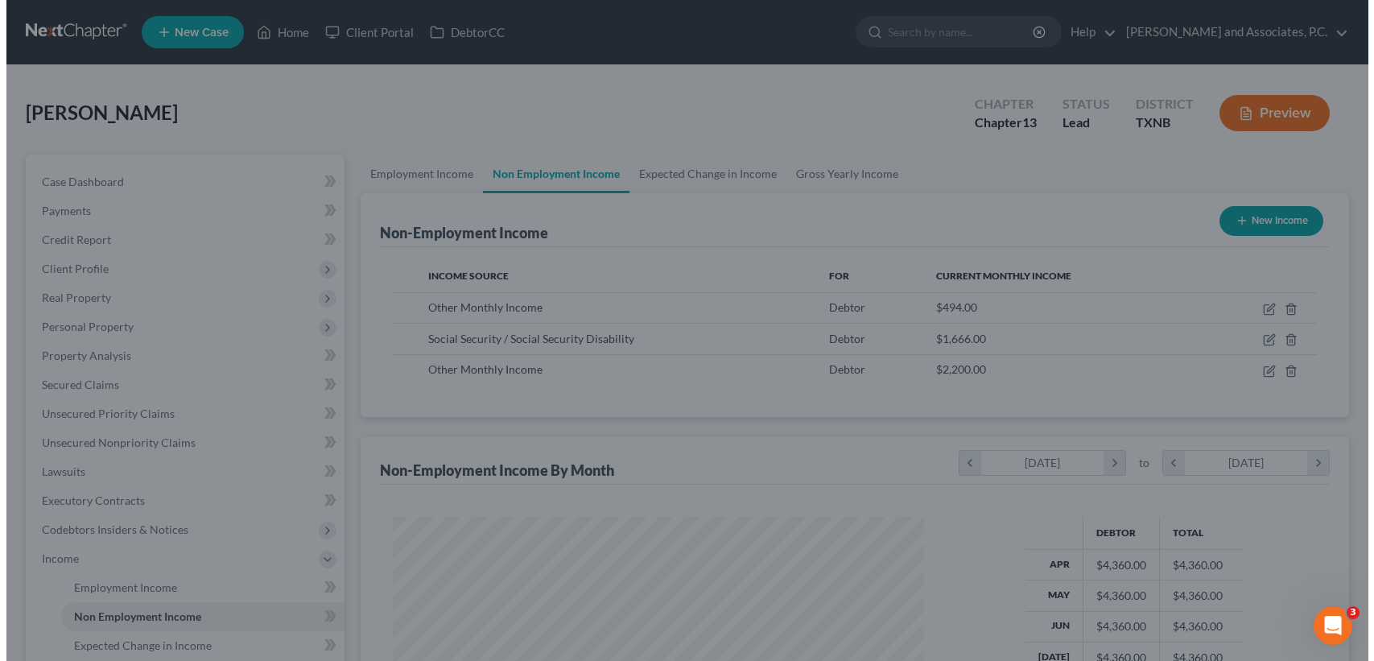
scroll to position [804630, 804361]
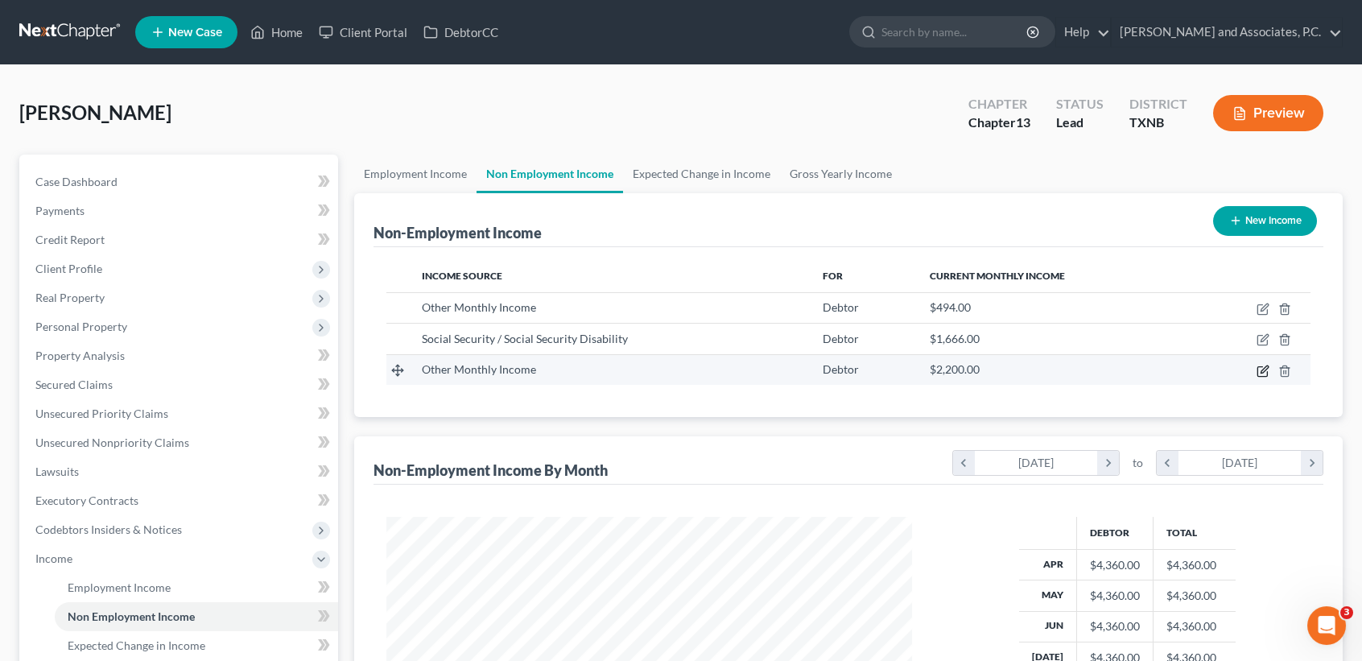
click at [1259, 368] on icon "button" at bounding box center [1262, 371] width 13 height 13
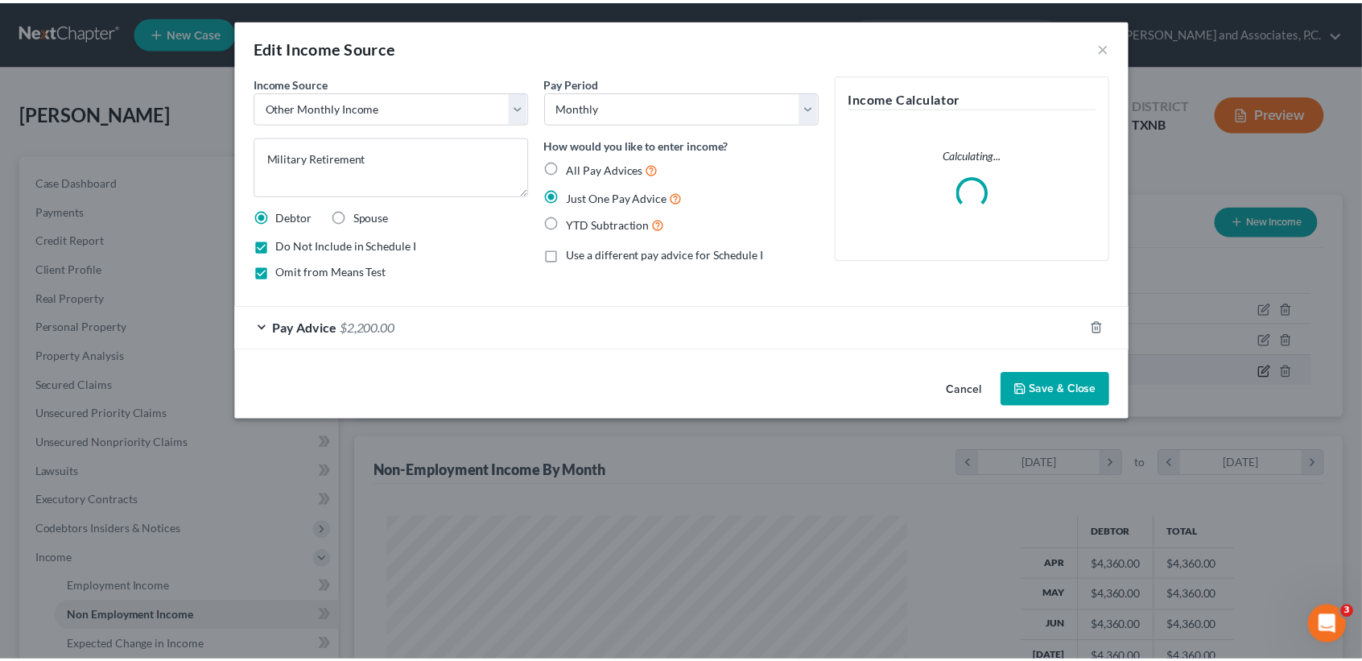
scroll to position [288, 563]
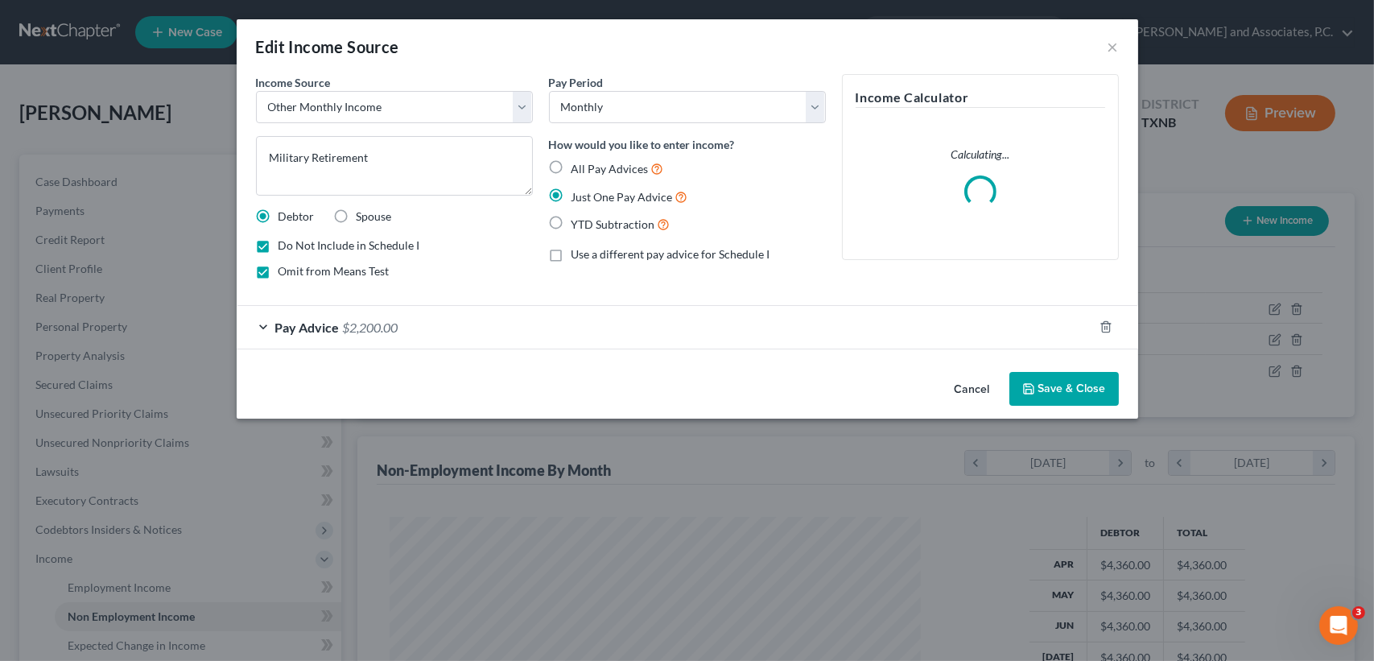
click at [1101, 382] on button "Save & Close" at bounding box center [1063, 389] width 109 height 34
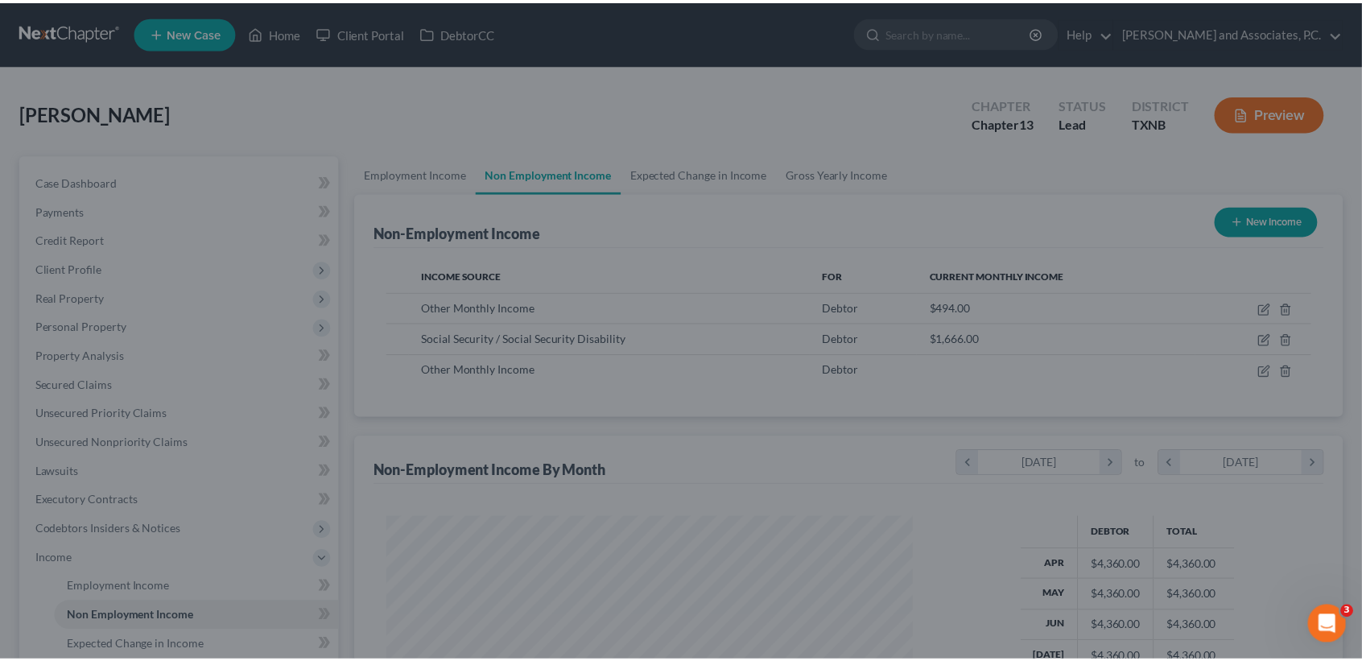
scroll to position [288, 557]
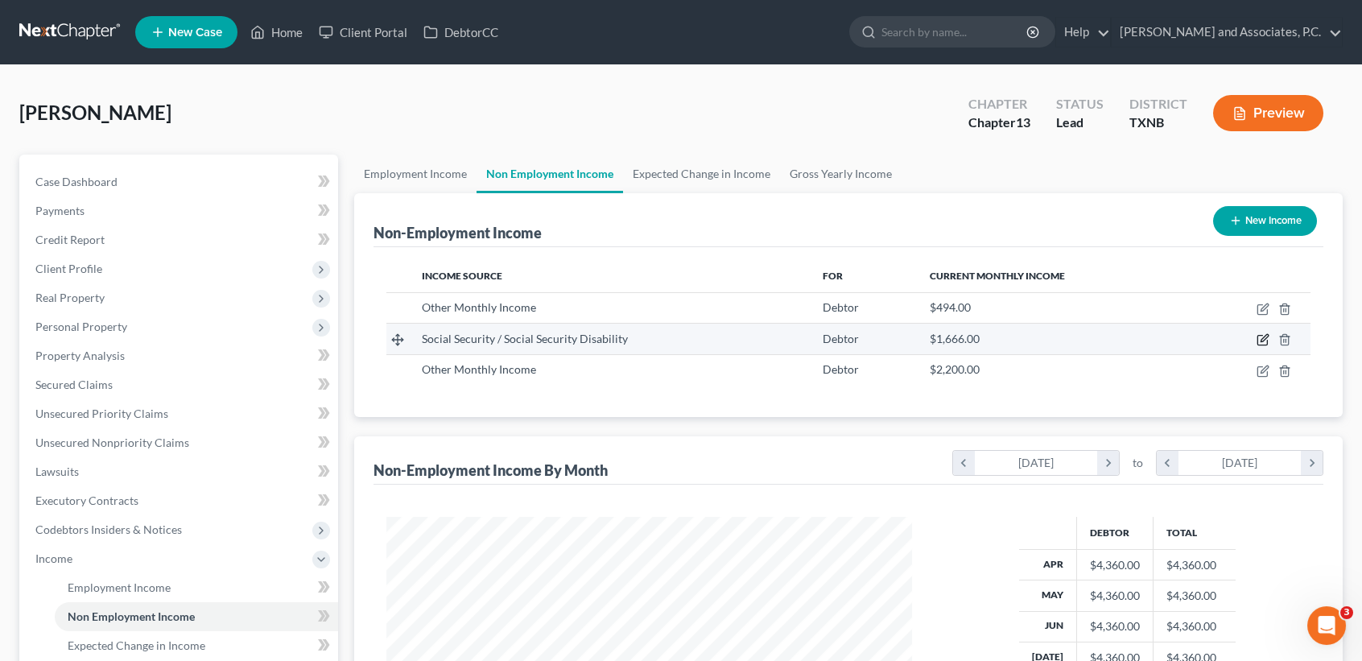
click at [1262, 333] on icon "button" at bounding box center [1262, 339] width 13 height 13
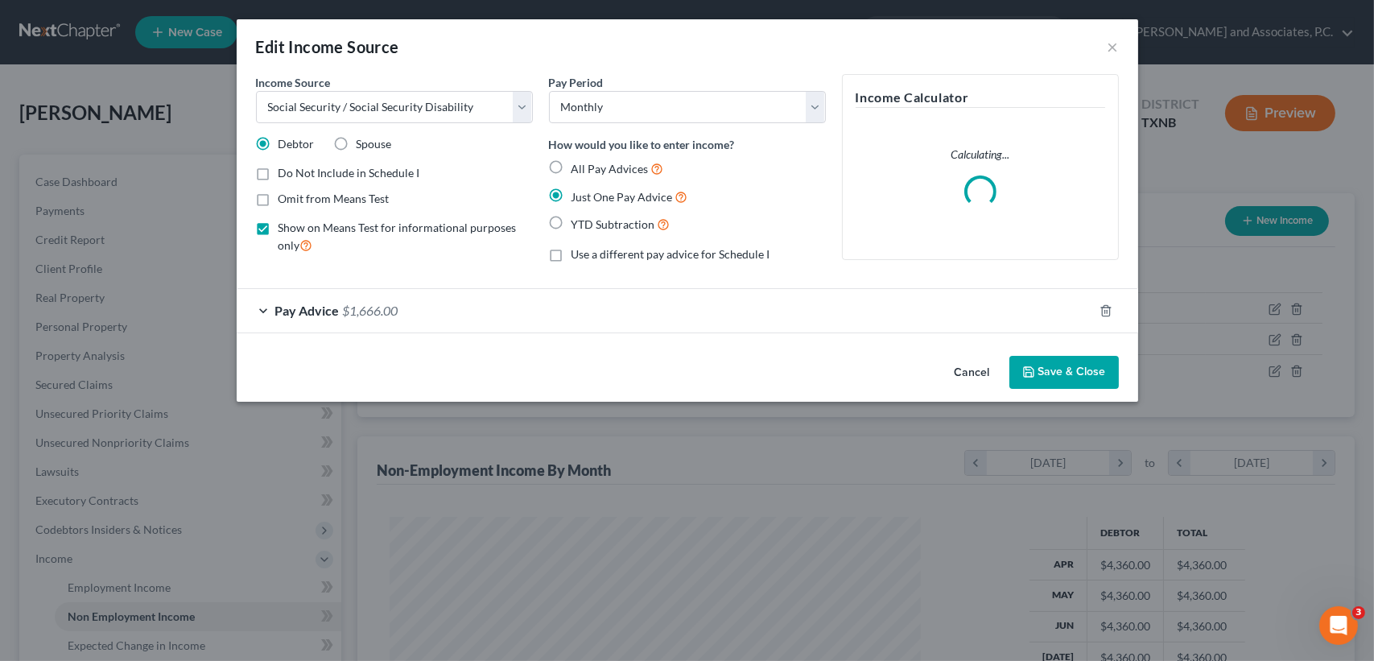
drag, startPoint x: 1073, startPoint y: 386, endPoint x: 1257, endPoint y: 329, distance: 192.7
click at [1074, 386] on button "Save & Close" at bounding box center [1063, 373] width 109 height 34
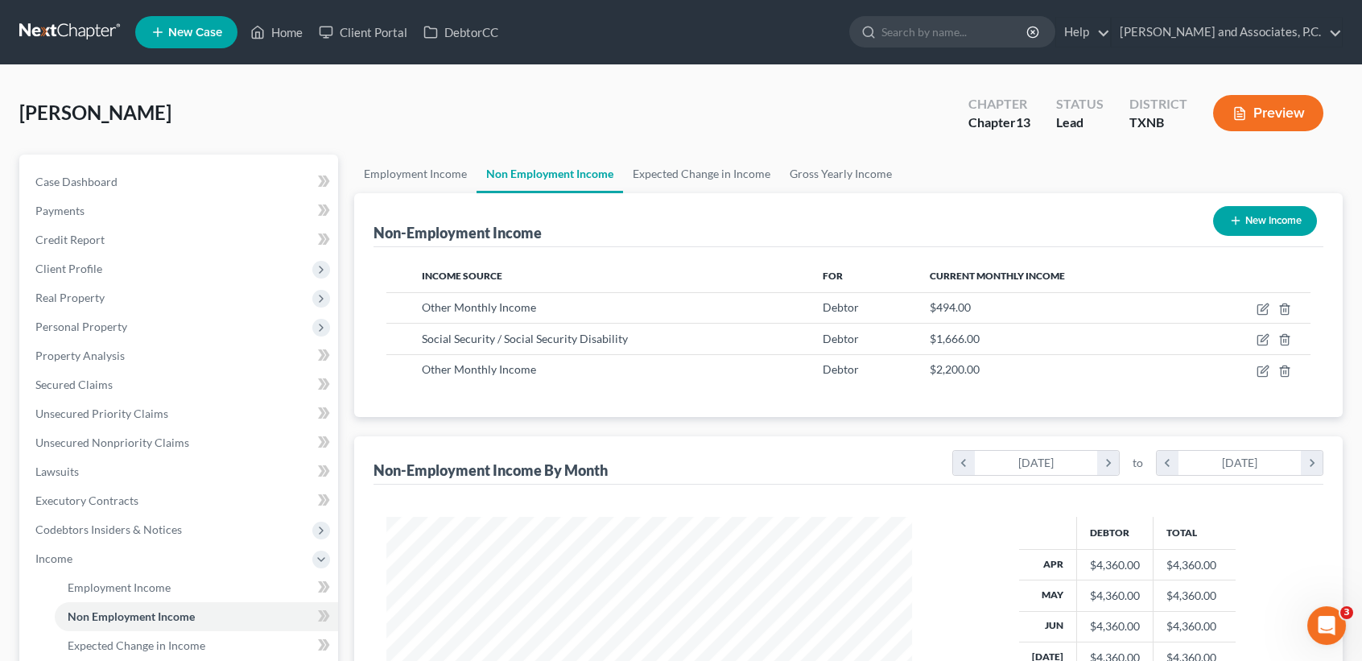
click at [1270, 309] on td at bounding box center [1252, 307] width 116 height 31
click at [1268, 309] on icon "button" at bounding box center [1262, 309] width 13 height 13
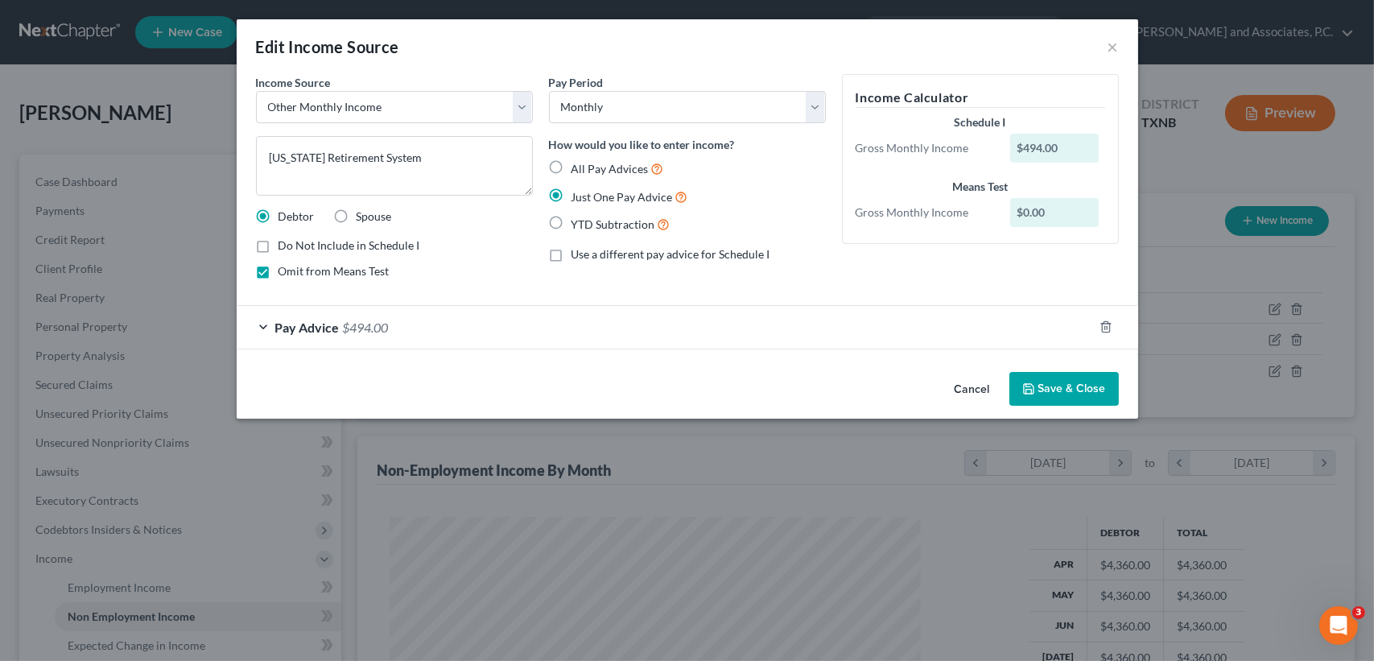
click at [279, 269] on label "Omit from Means Test" at bounding box center [334, 271] width 111 height 16
click at [285, 269] on input "Omit from Means Test" at bounding box center [290, 268] width 10 height 10
click at [1092, 392] on button "Save & Close" at bounding box center [1063, 389] width 109 height 34
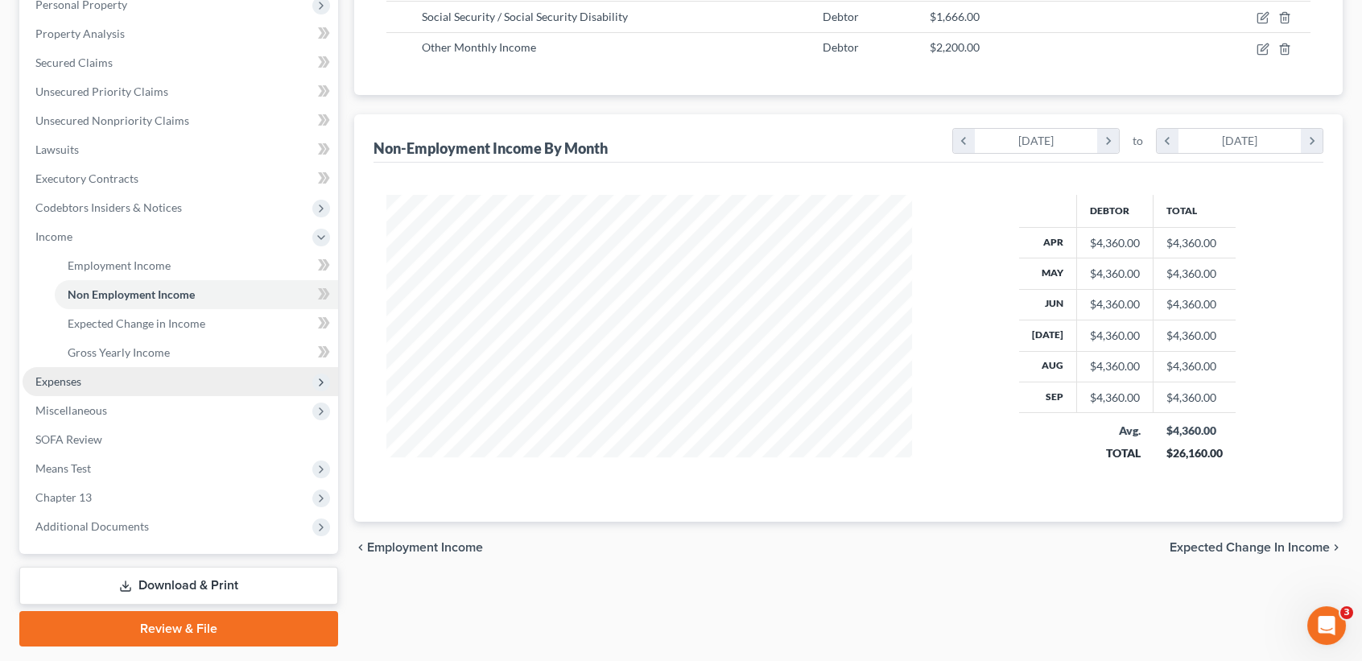
click at [149, 374] on span "Expenses" at bounding box center [181, 381] width 316 height 29
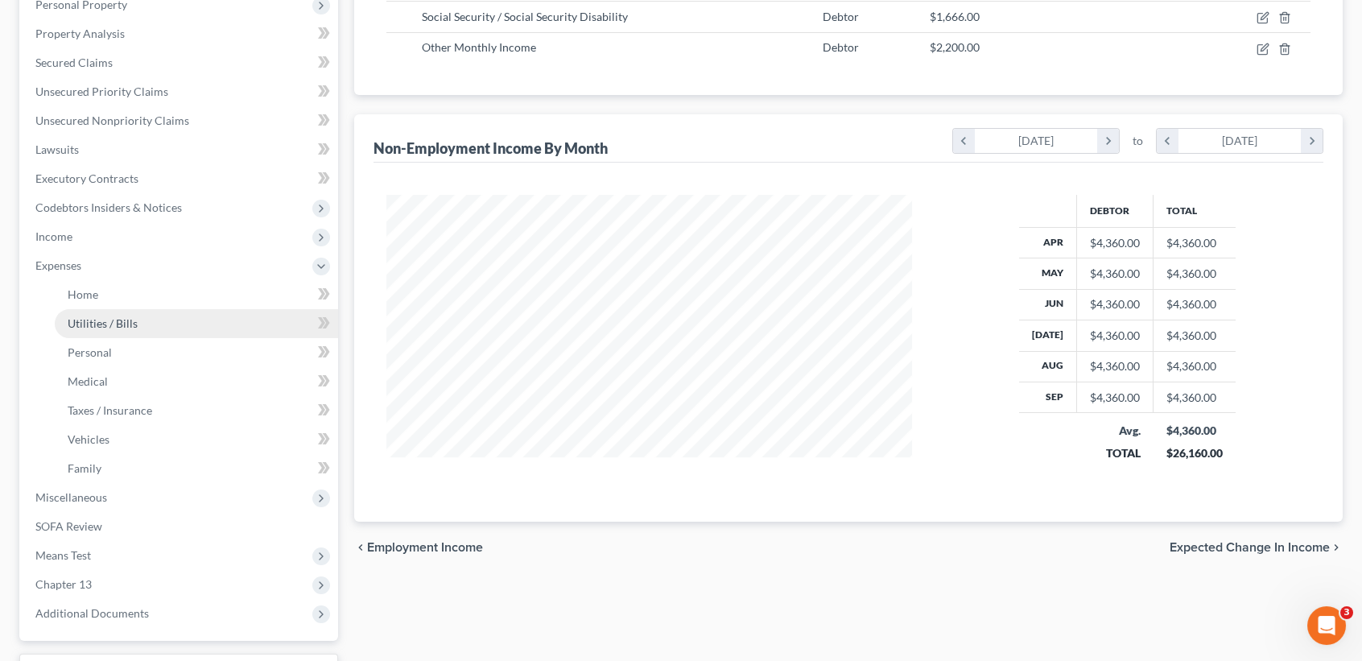
click at [87, 316] on span "Utilities / Bills" at bounding box center [103, 323] width 70 height 14
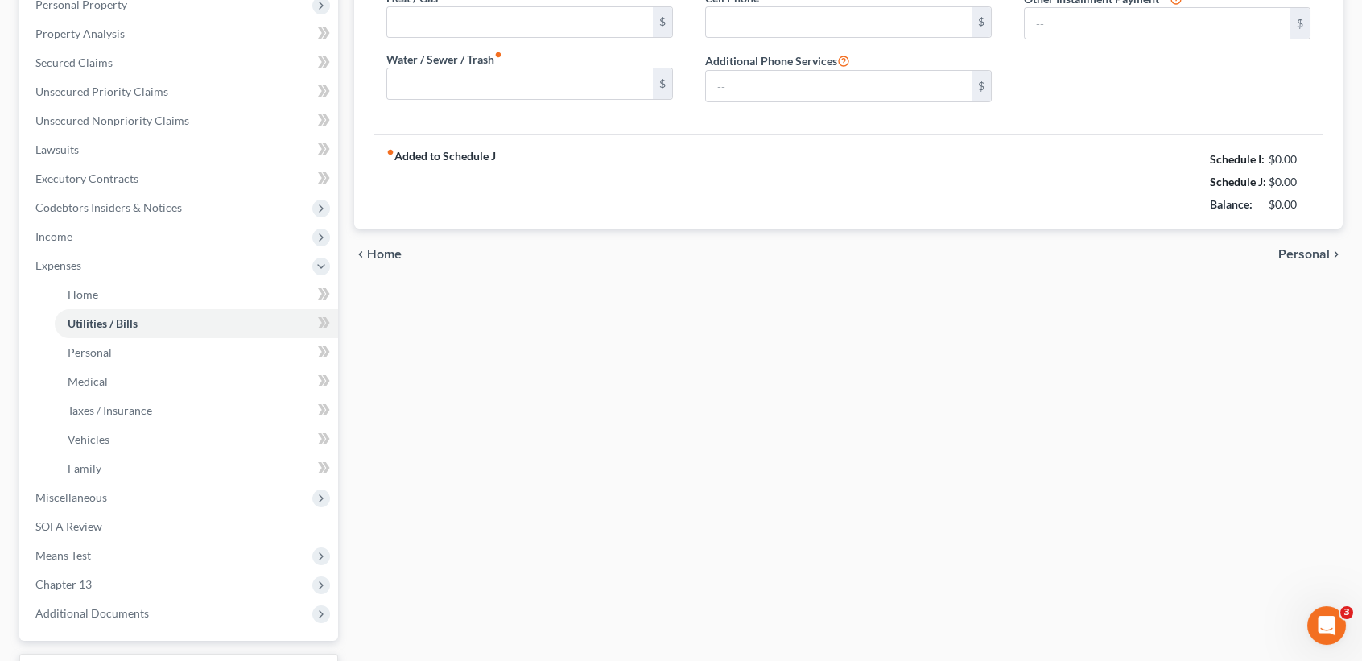
scroll to position [76, 0]
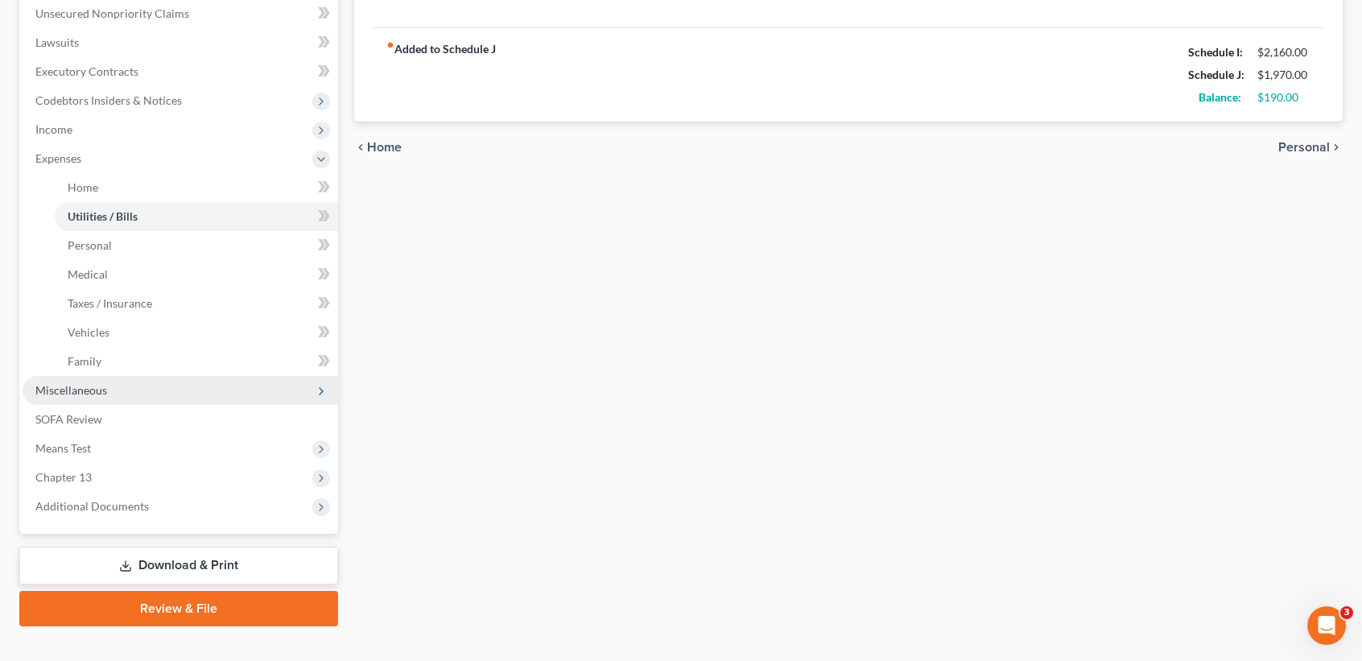
click at [97, 390] on span "Miscellaneous" at bounding box center [71, 390] width 72 height 14
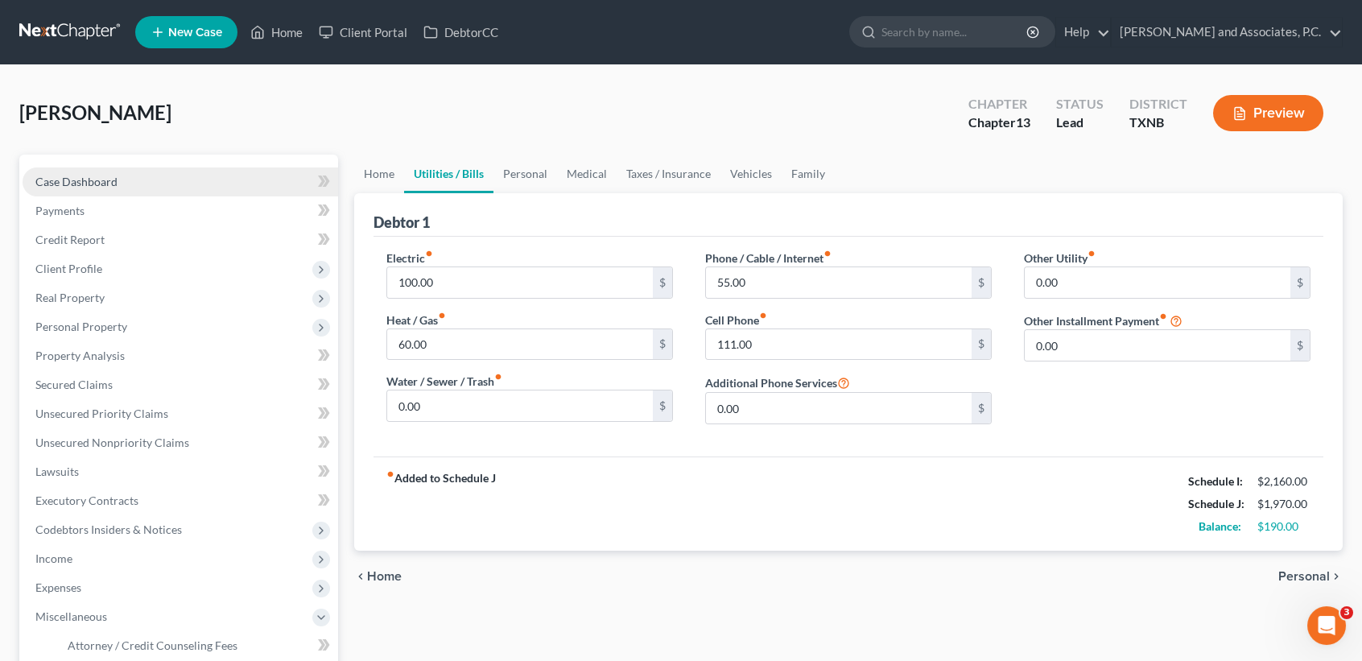
click at [126, 182] on link "Case Dashboard" at bounding box center [181, 181] width 316 height 29
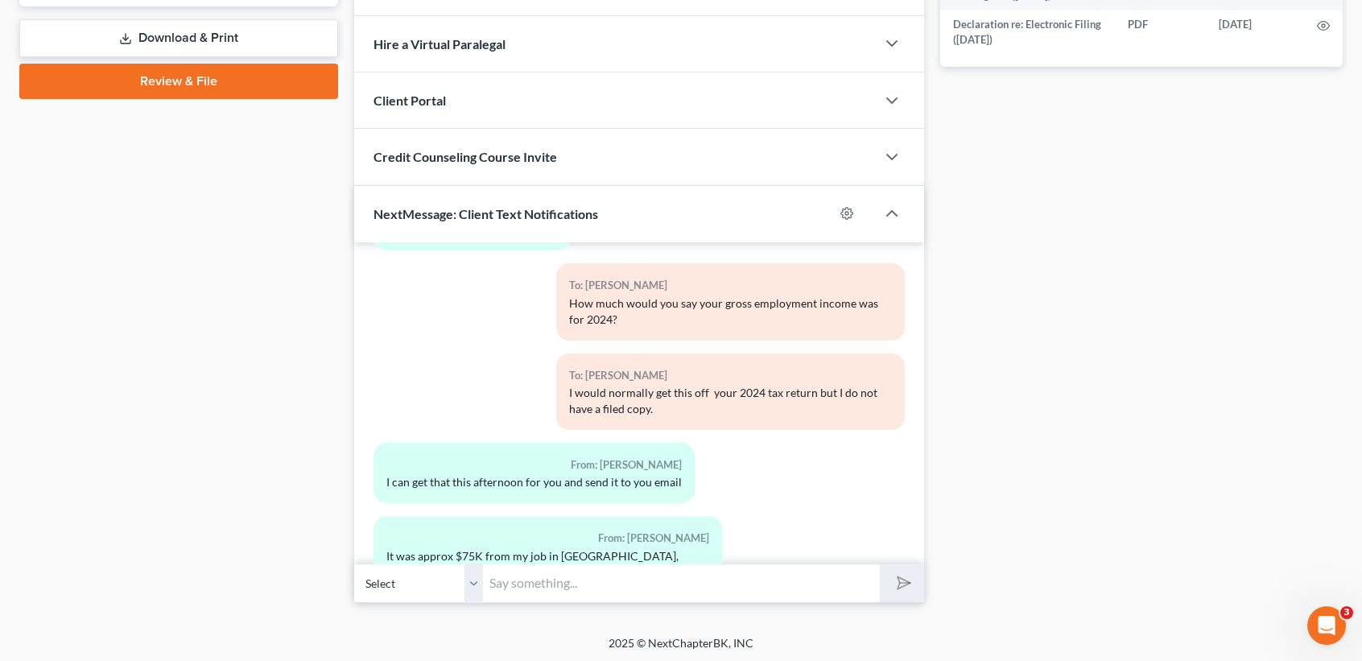
click at [741, 573] on input "text" at bounding box center [681, 582] width 397 height 39
click at [880, 564] on button "submit" at bounding box center [902, 583] width 44 height 38
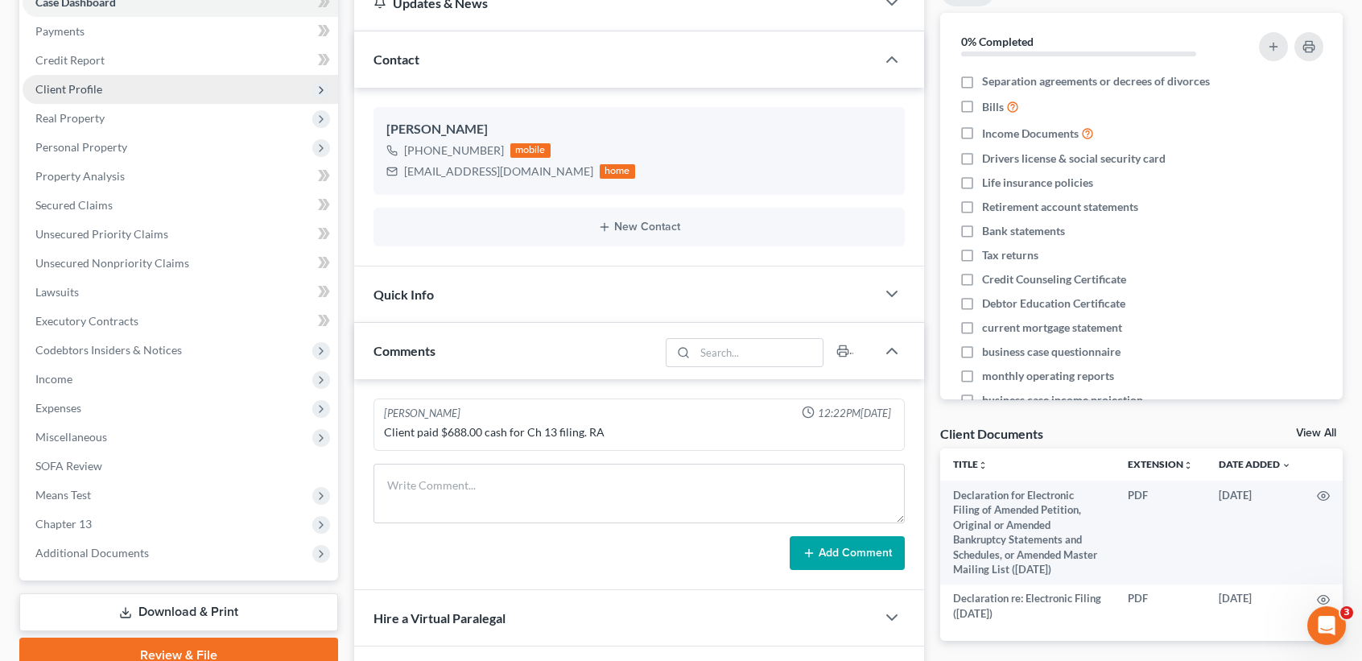
scroll to position [109, 0]
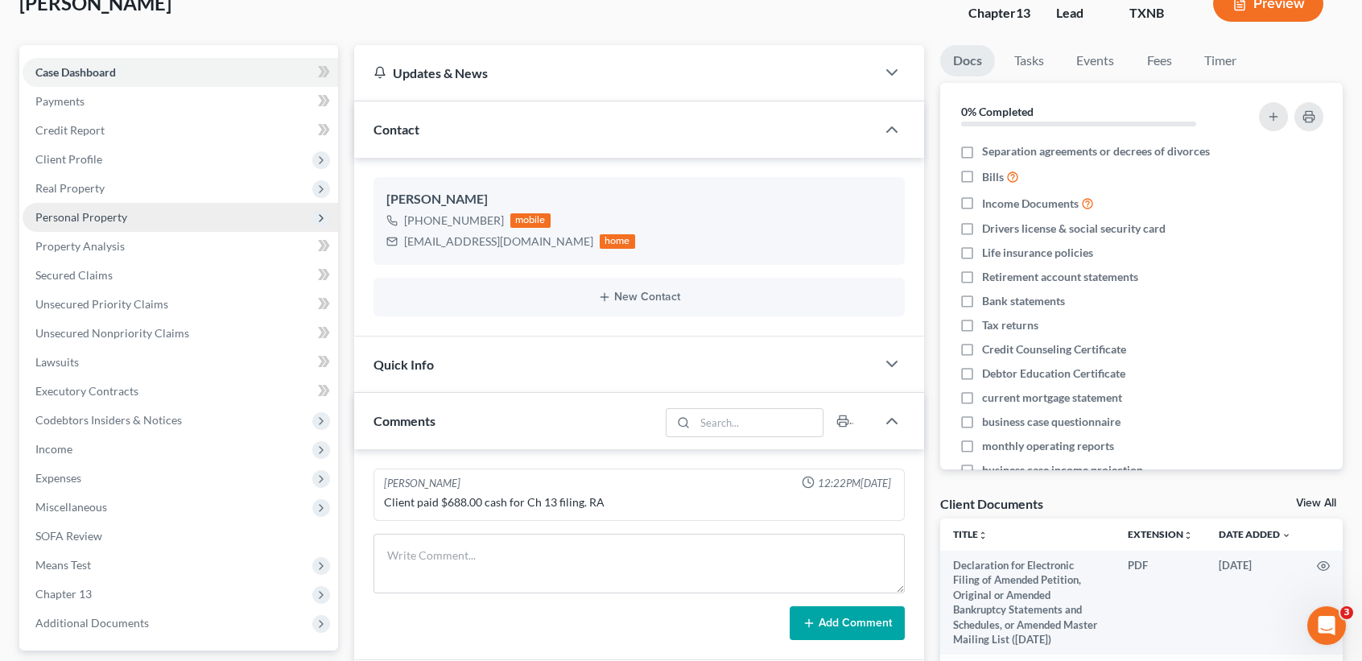
click at [98, 221] on span "Personal Property" at bounding box center [181, 217] width 316 height 29
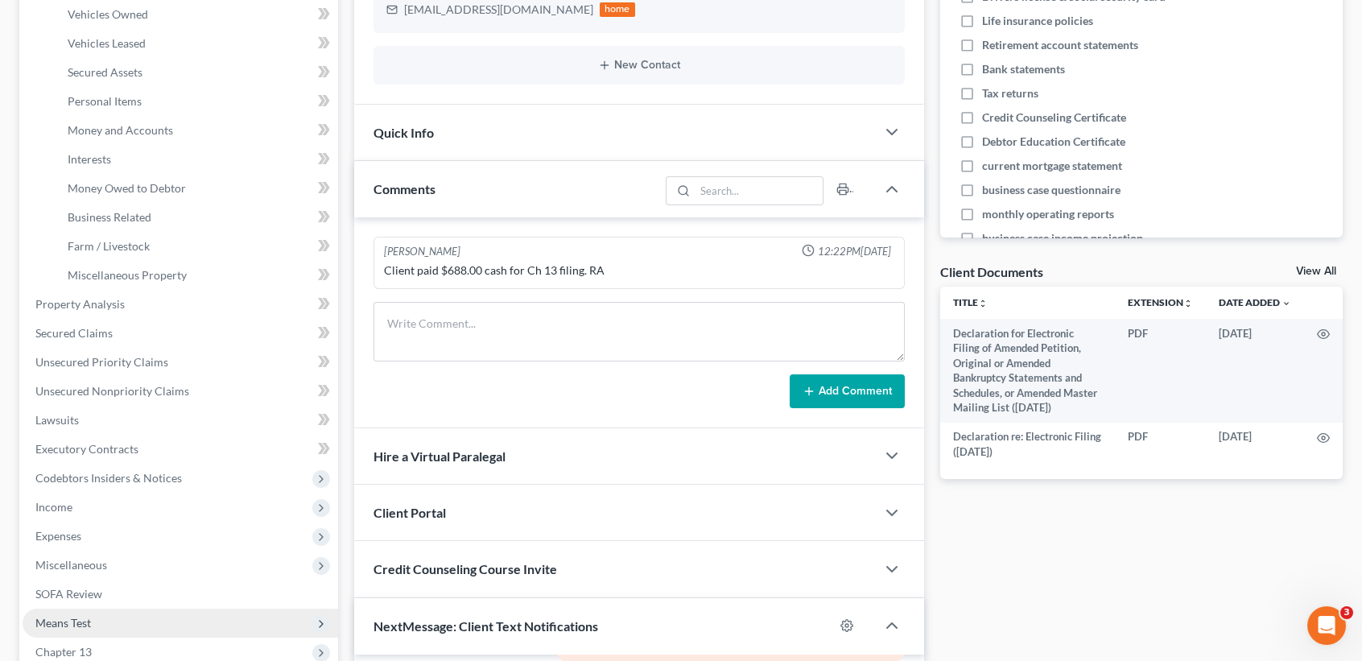
scroll to position [431, 0]
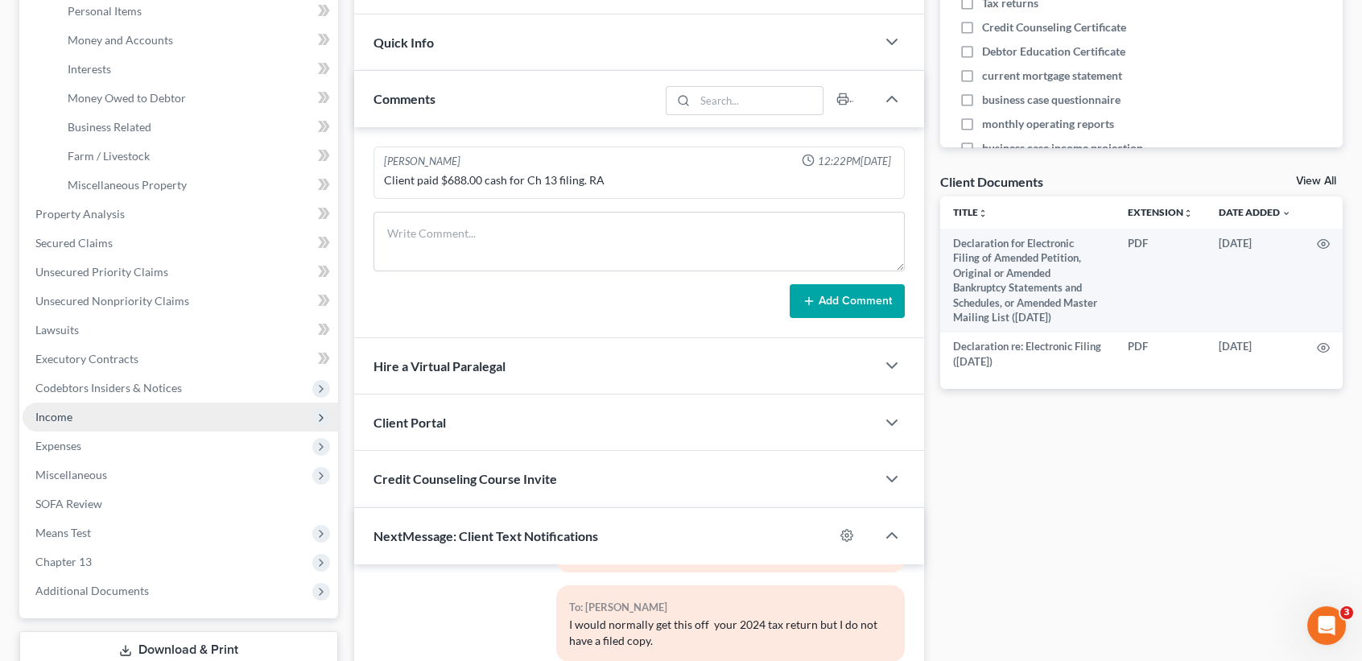
click at [85, 412] on span "Income" at bounding box center [181, 416] width 316 height 29
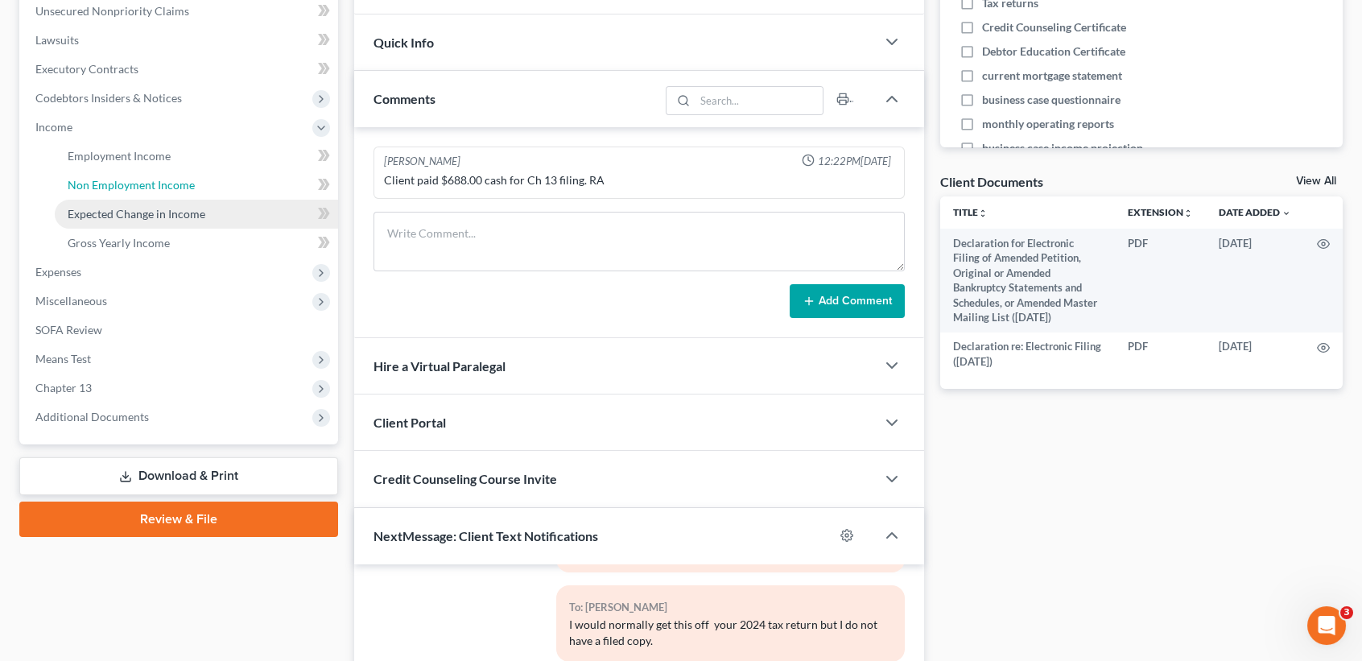
drag, startPoint x: 91, startPoint y: 196, endPoint x: 197, endPoint y: 265, distance: 126.8
click at [93, 196] on link "Non Employment Income" at bounding box center [196, 185] width 283 height 29
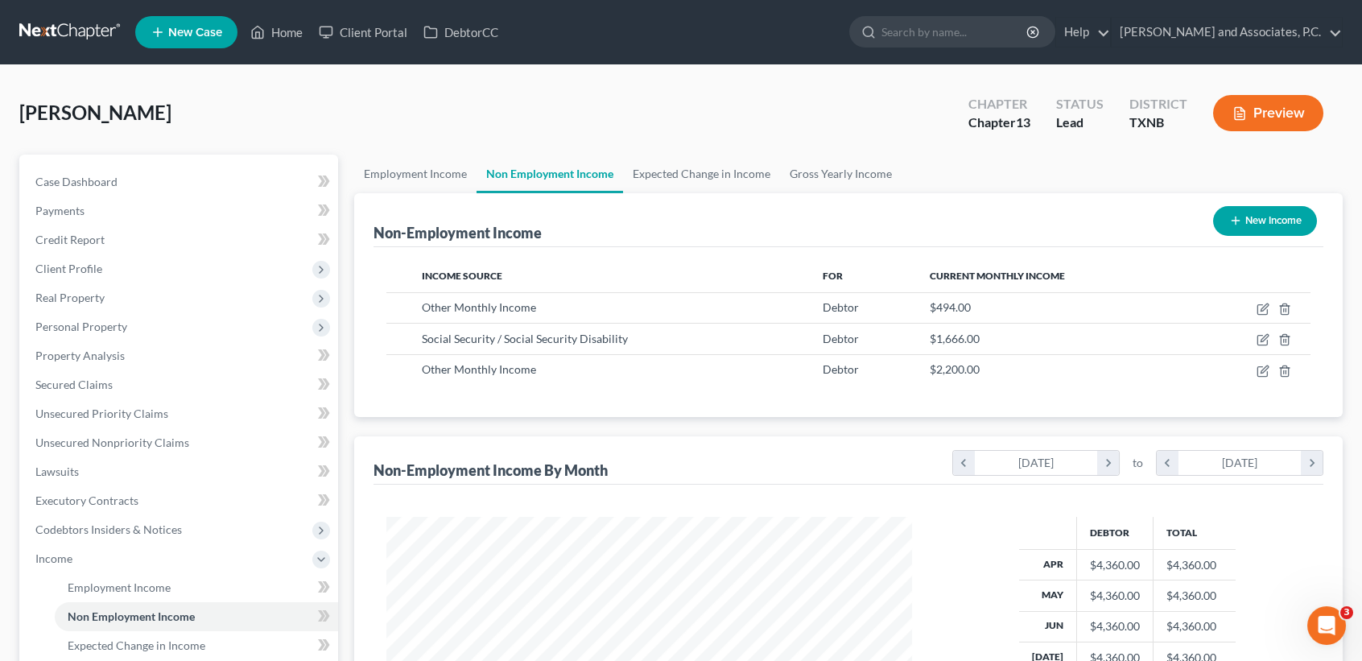
scroll to position [288, 557]
click at [58, 172] on link "Case Dashboard" at bounding box center [181, 181] width 316 height 29
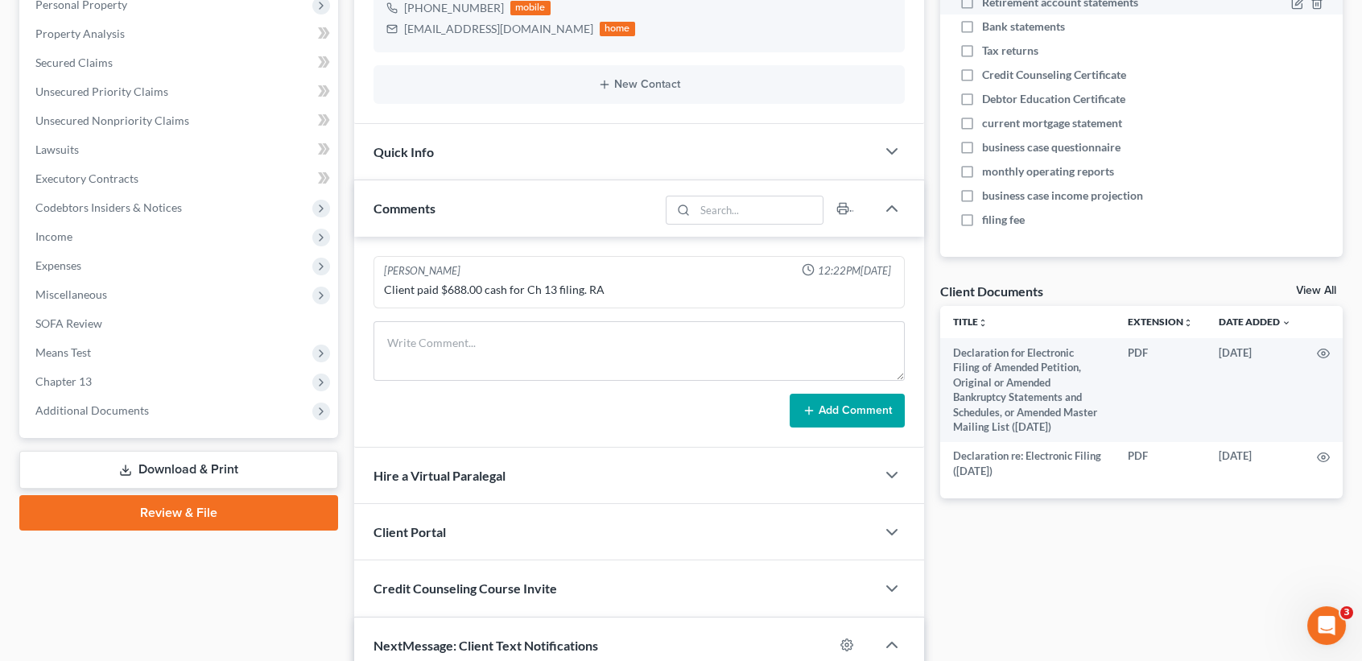
scroll to position [1549, 0]
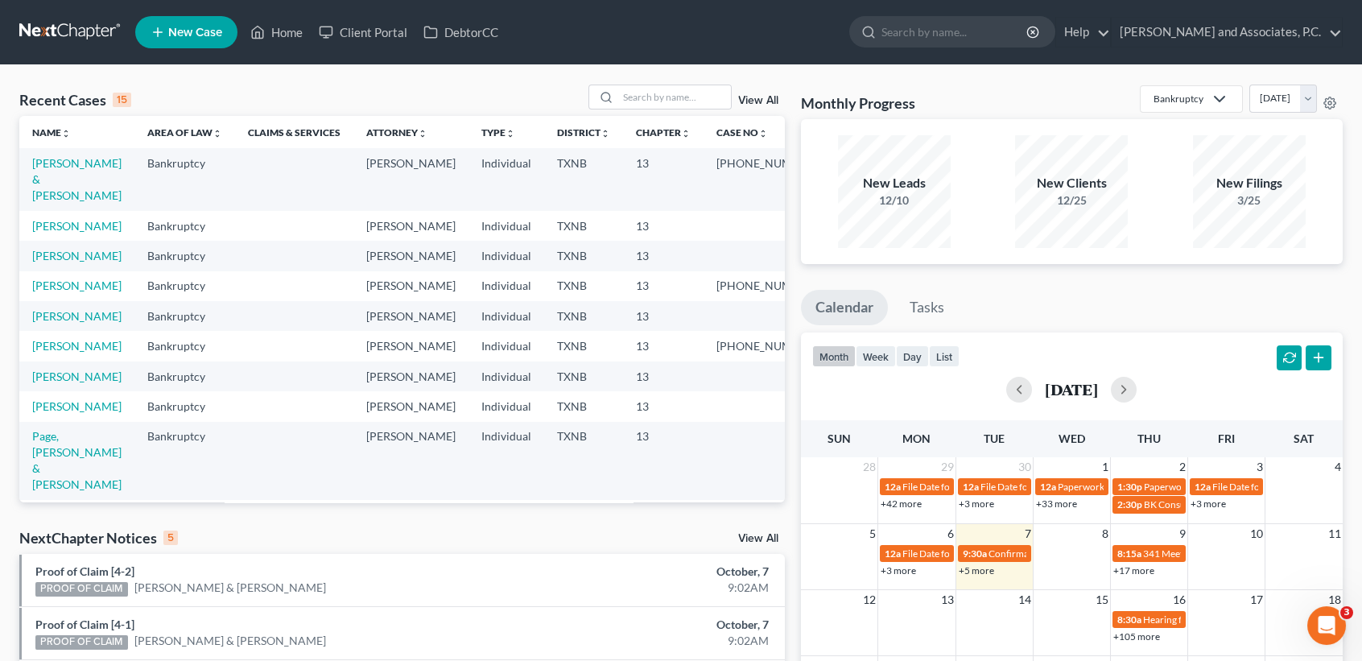
click at [57, 270] on td "[PERSON_NAME]" at bounding box center [76, 256] width 115 height 30
click at [58, 266] on td "[PERSON_NAME]" at bounding box center [76, 256] width 115 height 30
click at [59, 262] on link "[PERSON_NAME]" at bounding box center [76, 256] width 89 height 14
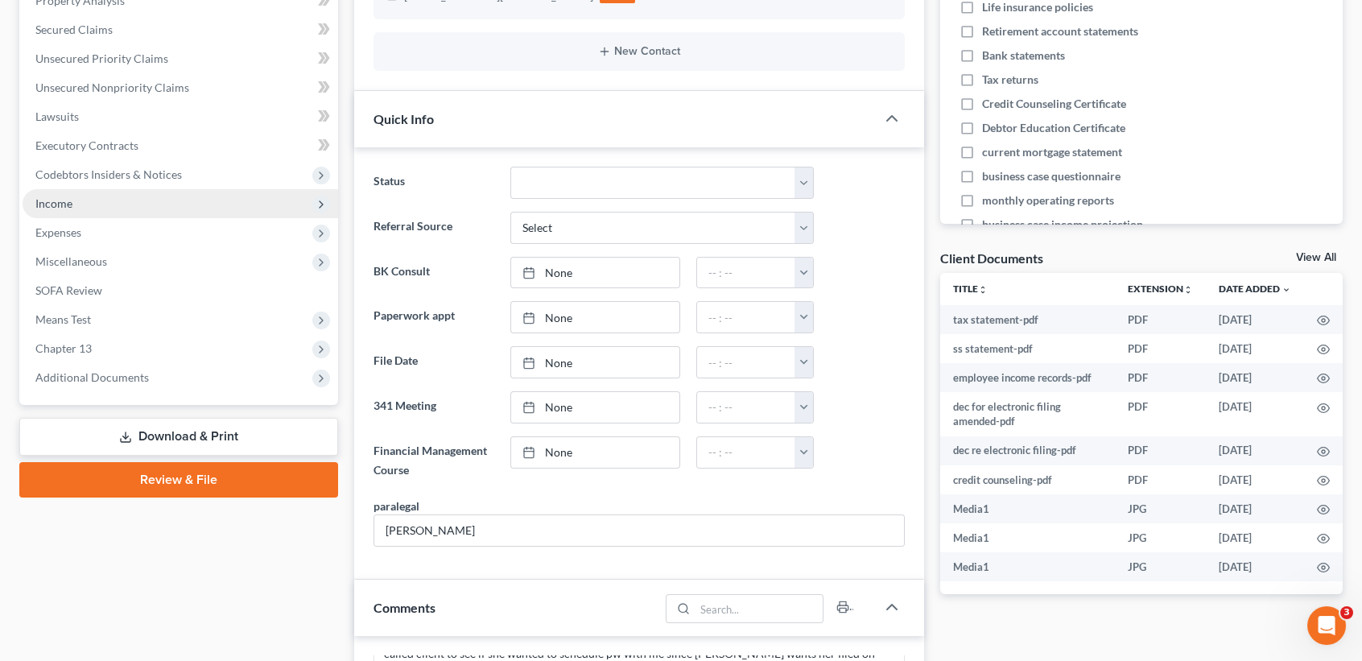
scroll to position [322, 0]
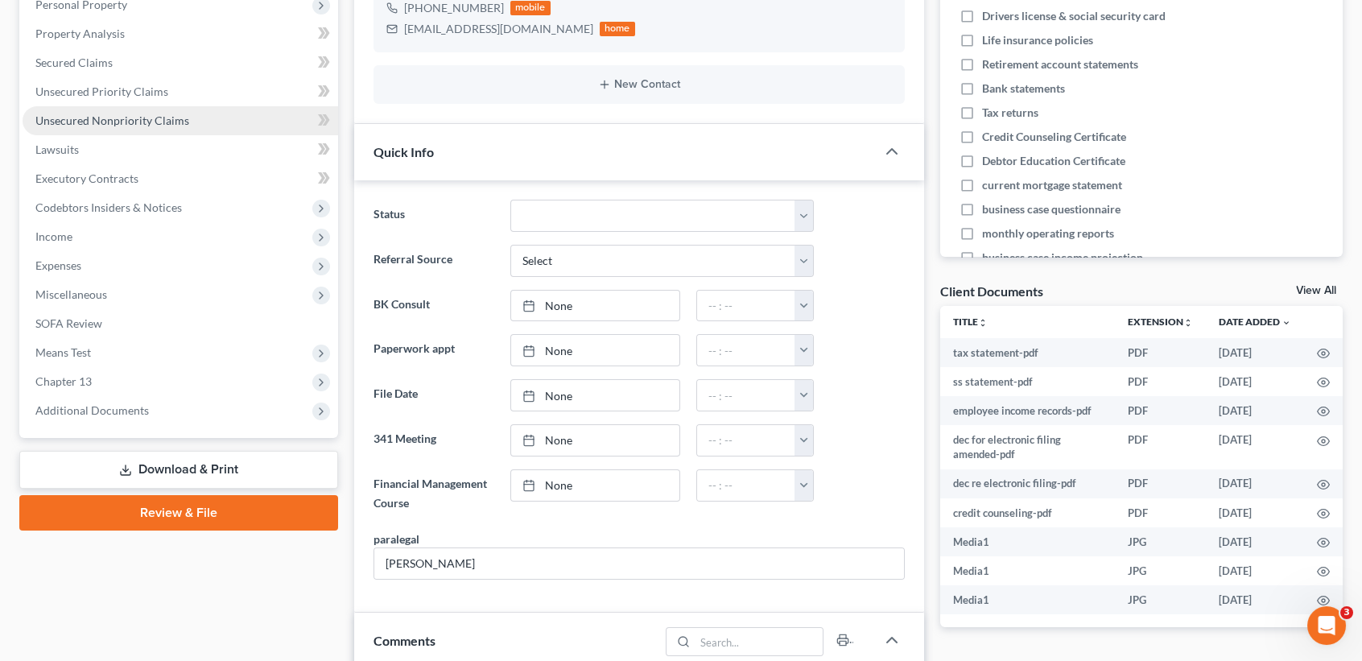
click at [94, 128] on link "Unsecured Nonpriority Claims" at bounding box center [181, 120] width 316 height 29
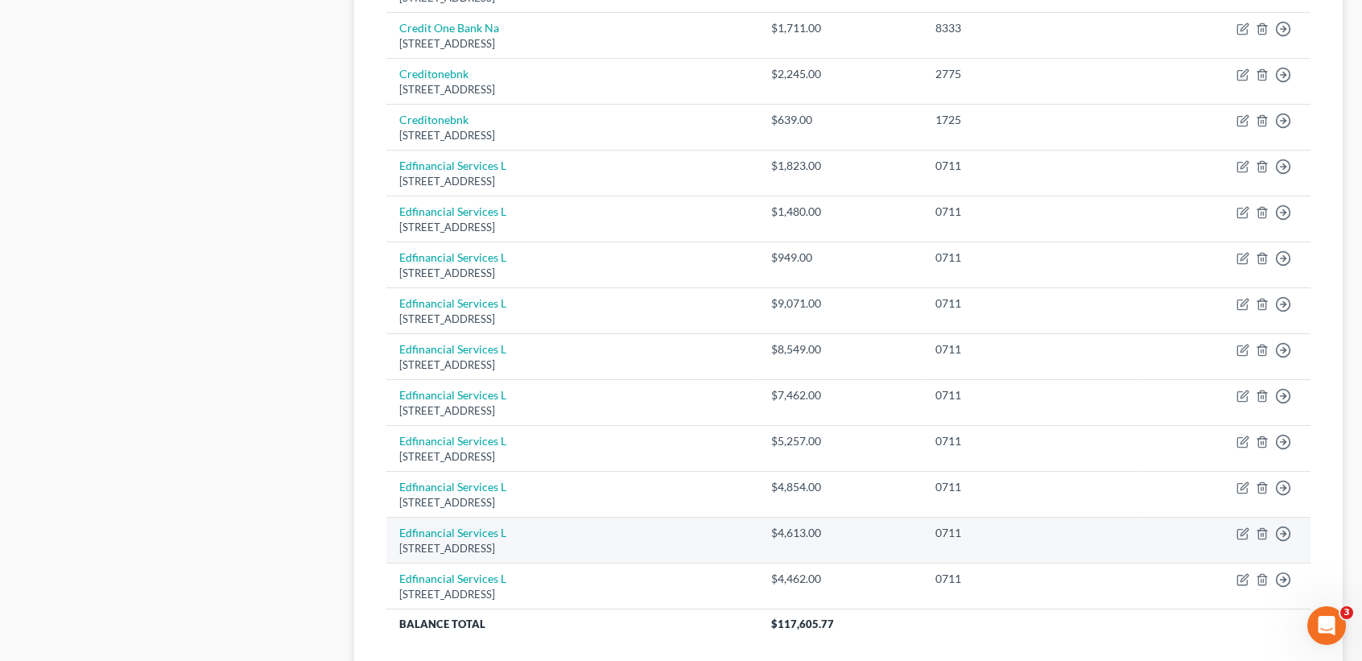
scroll to position [1194, 0]
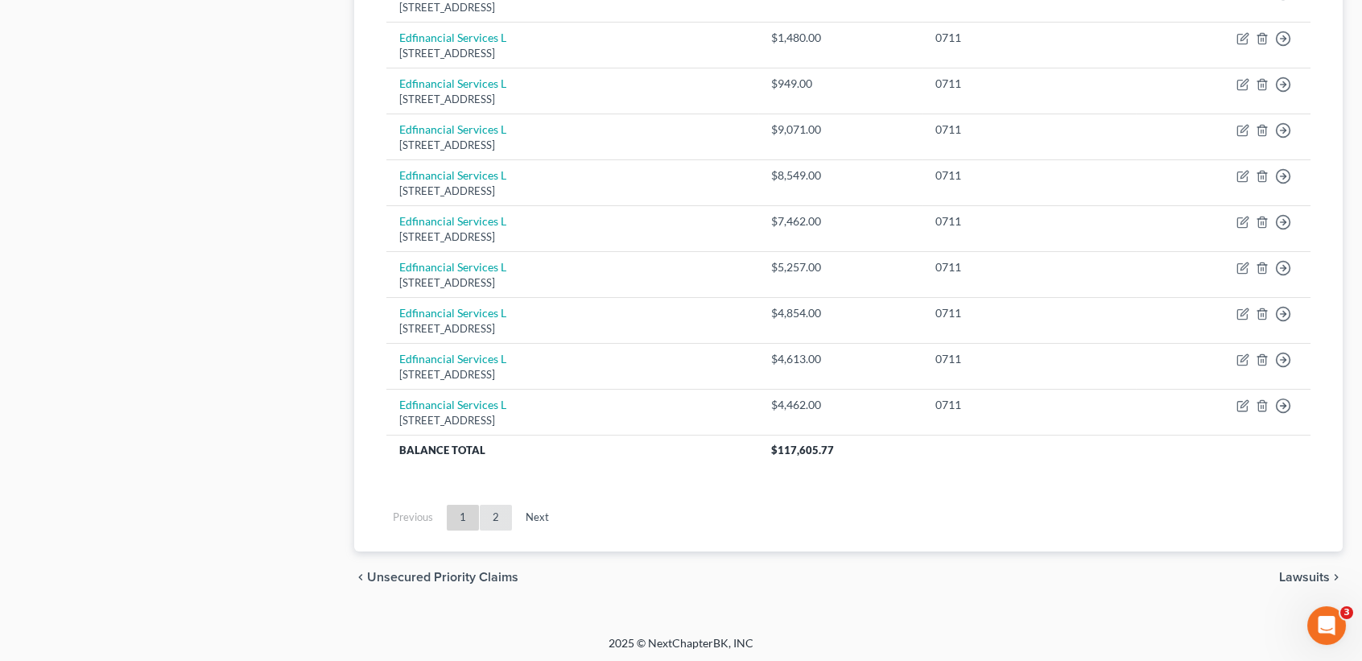
click at [486, 518] on link "2" at bounding box center [496, 518] width 32 height 26
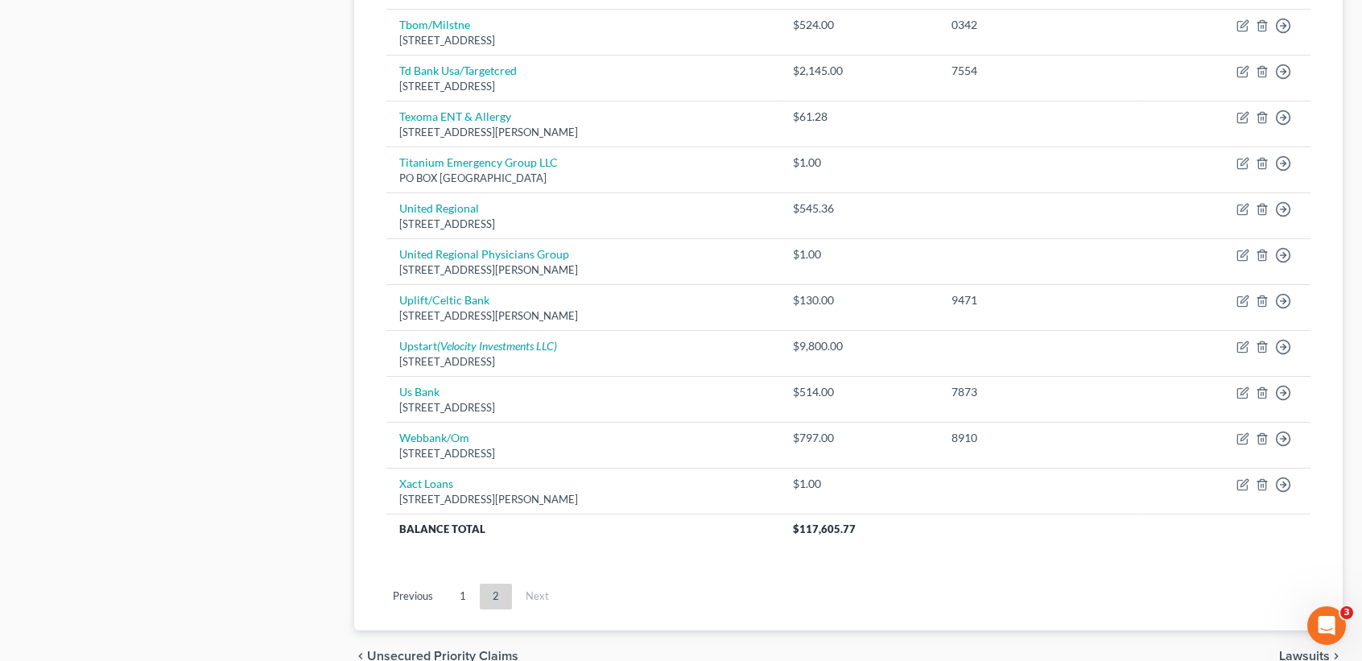
scroll to position [966, 0]
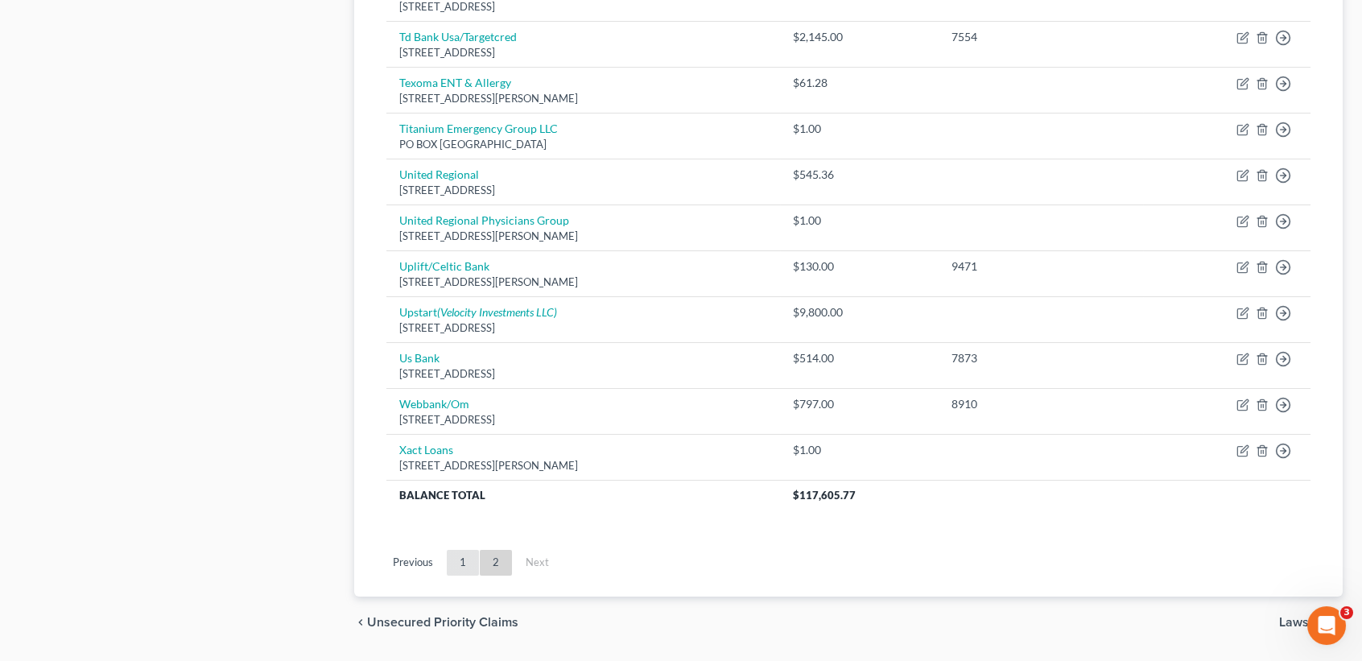
click at [462, 563] on link "1" at bounding box center [463, 563] width 32 height 26
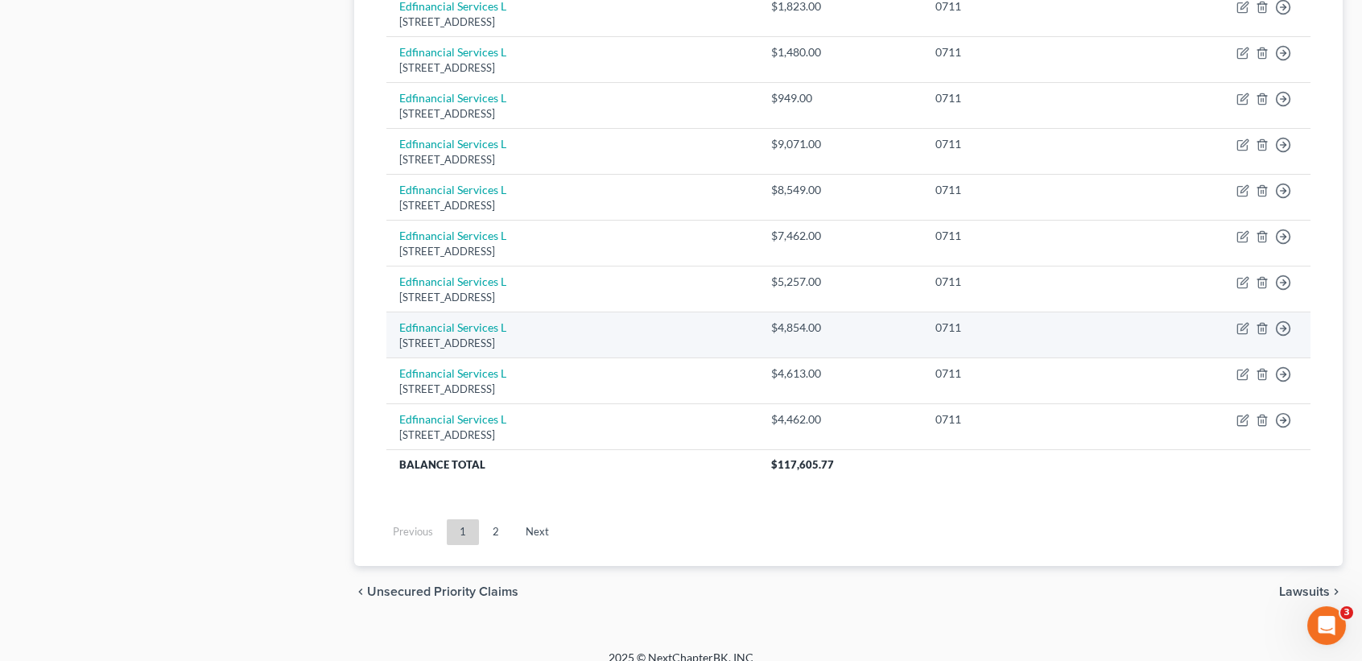
scroll to position [1194, 0]
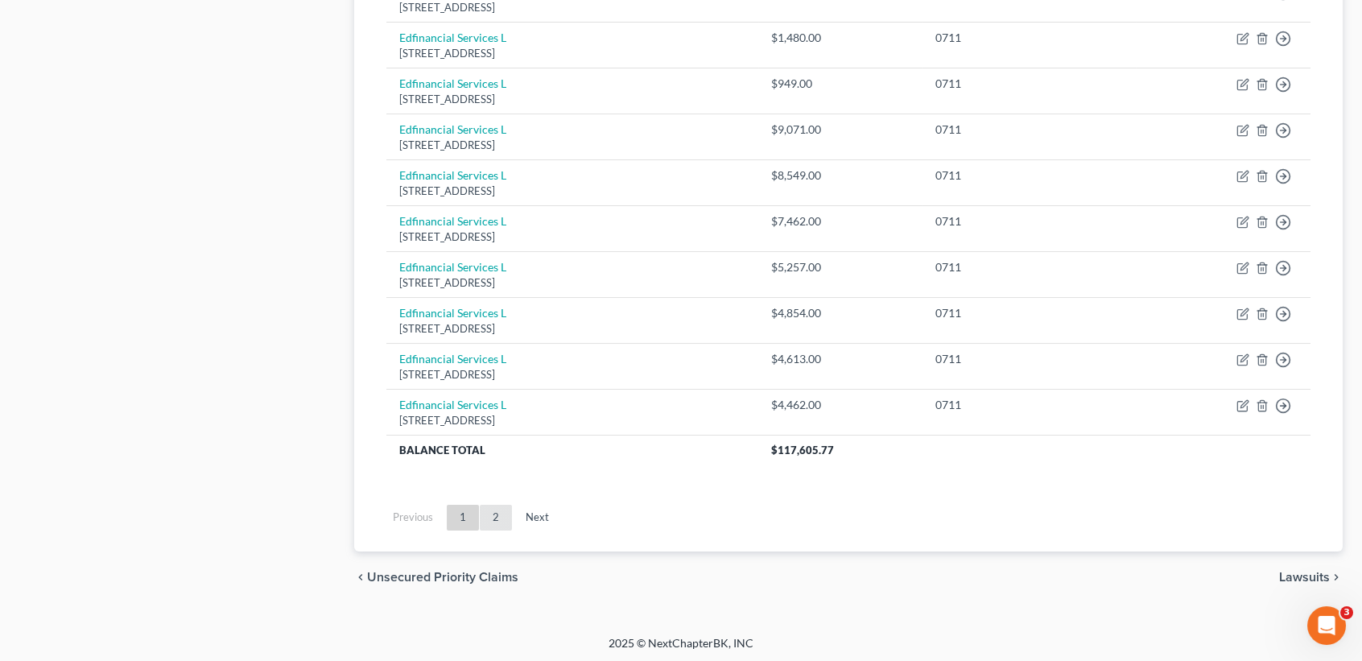
click at [501, 515] on link "2" at bounding box center [496, 518] width 32 height 26
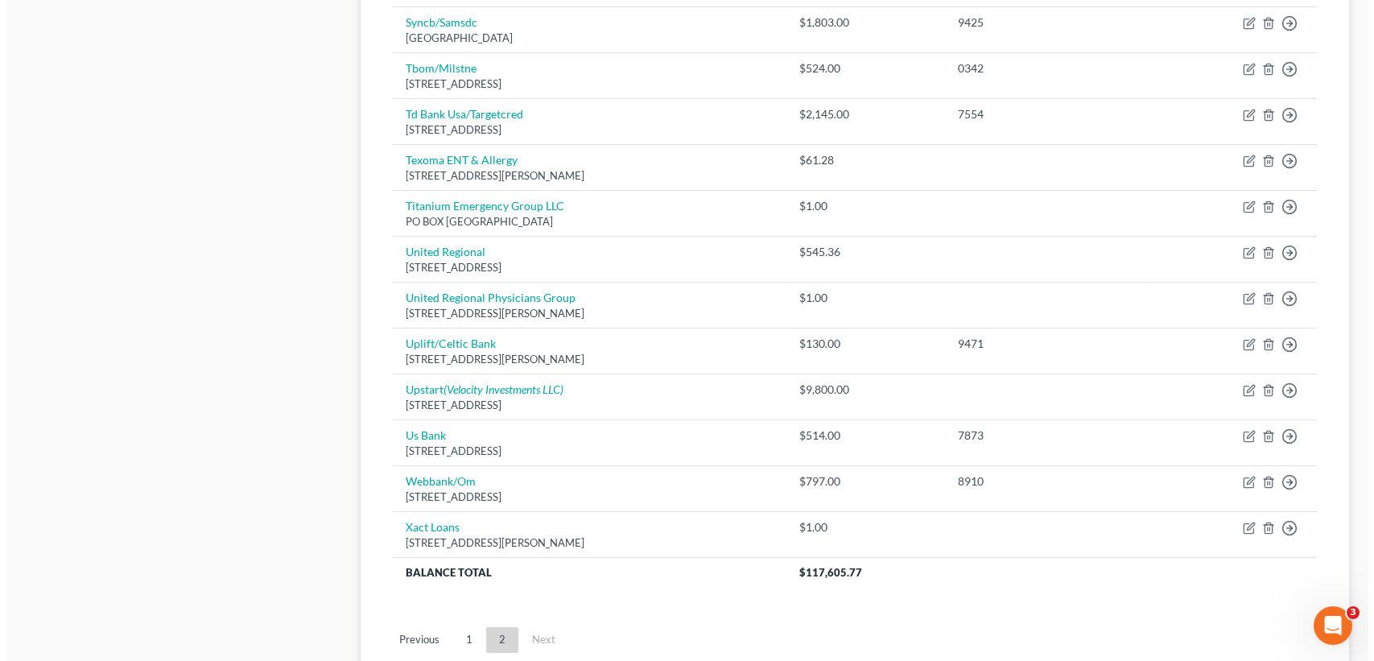
scroll to position [905, 0]
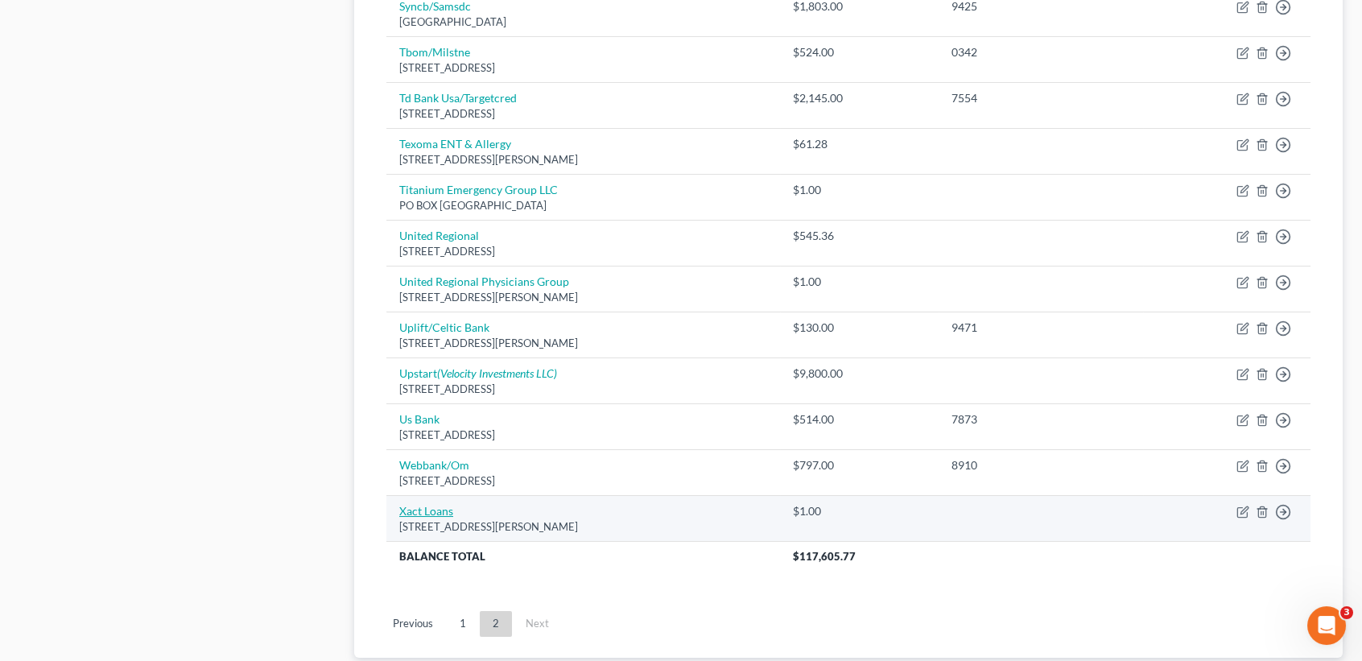
click at [426, 514] on link "Xact Loans" at bounding box center [426, 511] width 54 height 14
select select "36"
select select "0"
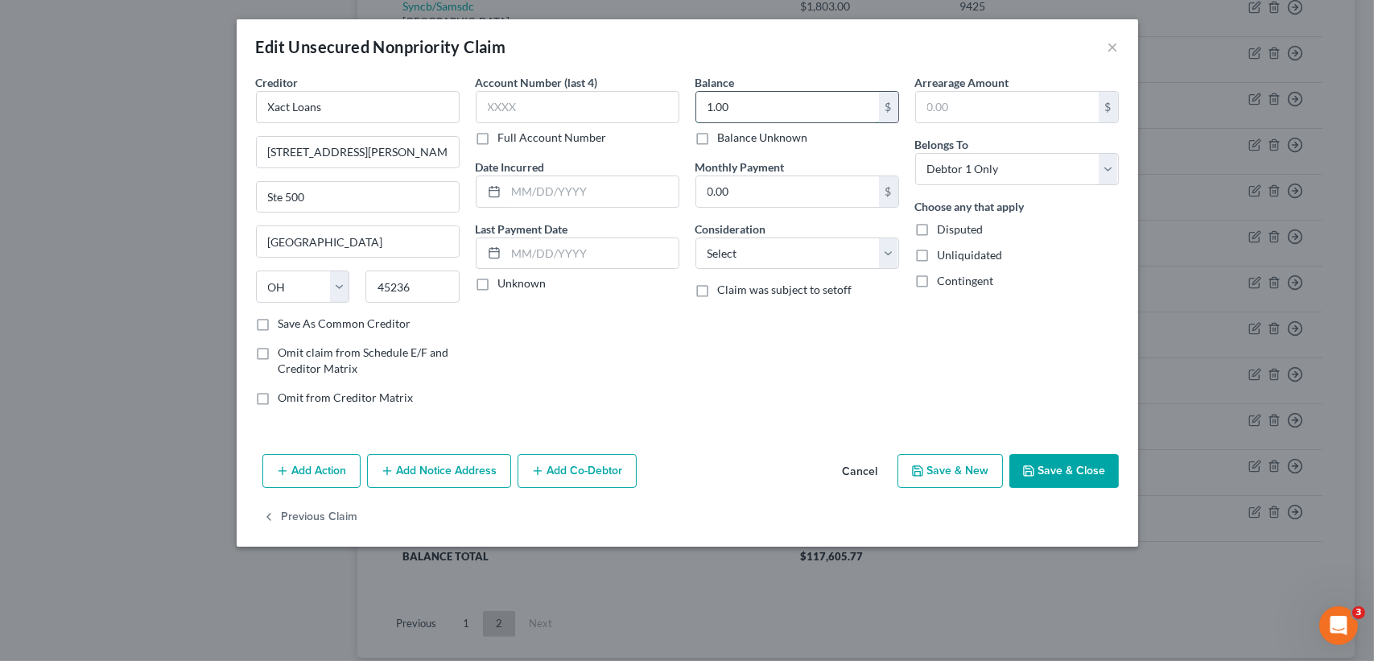
click at [803, 100] on input "1.00" at bounding box center [787, 107] width 183 height 31
click at [483, 469] on button "Add Notice Address" at bounding box center [439, 471] width 144 height 34
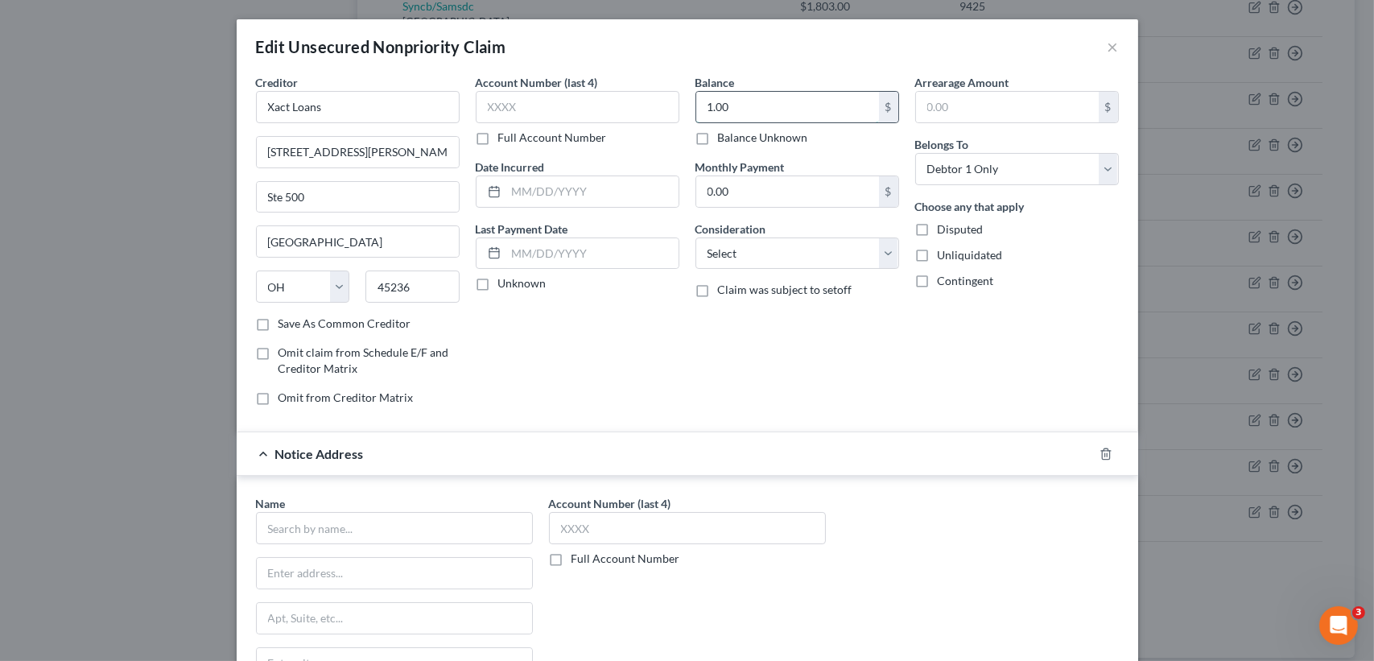
click at [823, 96] on input "1.00" at bounding box center [787, 107] width 183 height 31
type input "6,242.09"
click at [338, 552] on div "Name * State [US_STATE] AK AR AZ CA CO CT DE DC [GEOGRAPHIC_DATA] [GEOGRAPHIC_D…" at bounding box center [394, 624] width 277 height 258
click at [343, 536] on input "text" at bounding box center [394, 528] width 277 height 32
type input "Capital Community Bank"
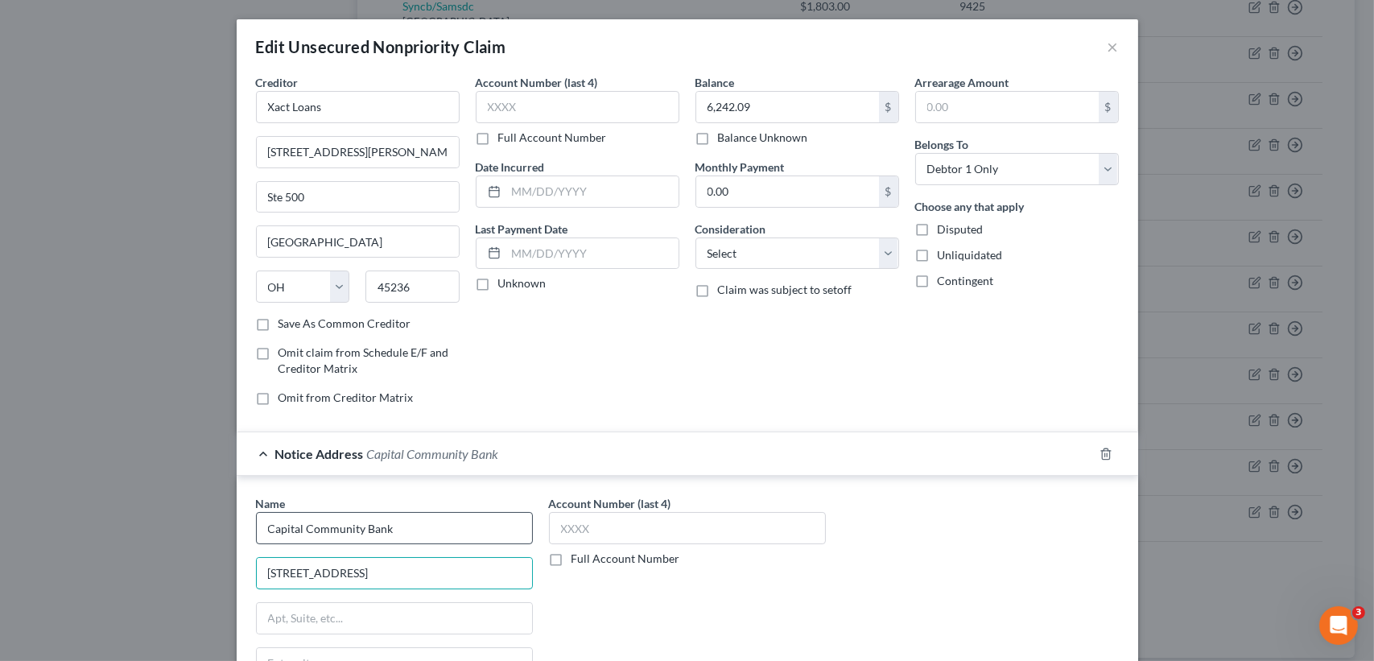
type input "[STREET_ADDRESS]"
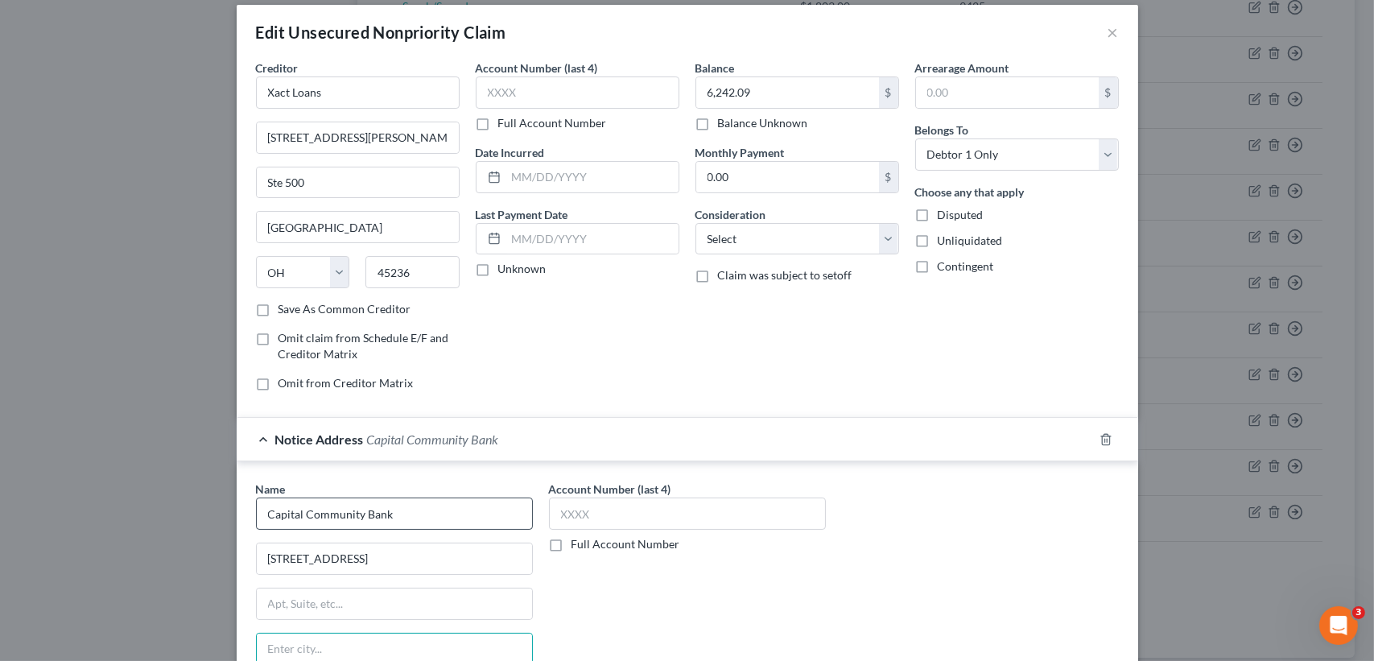
scroll to position [250, 0]
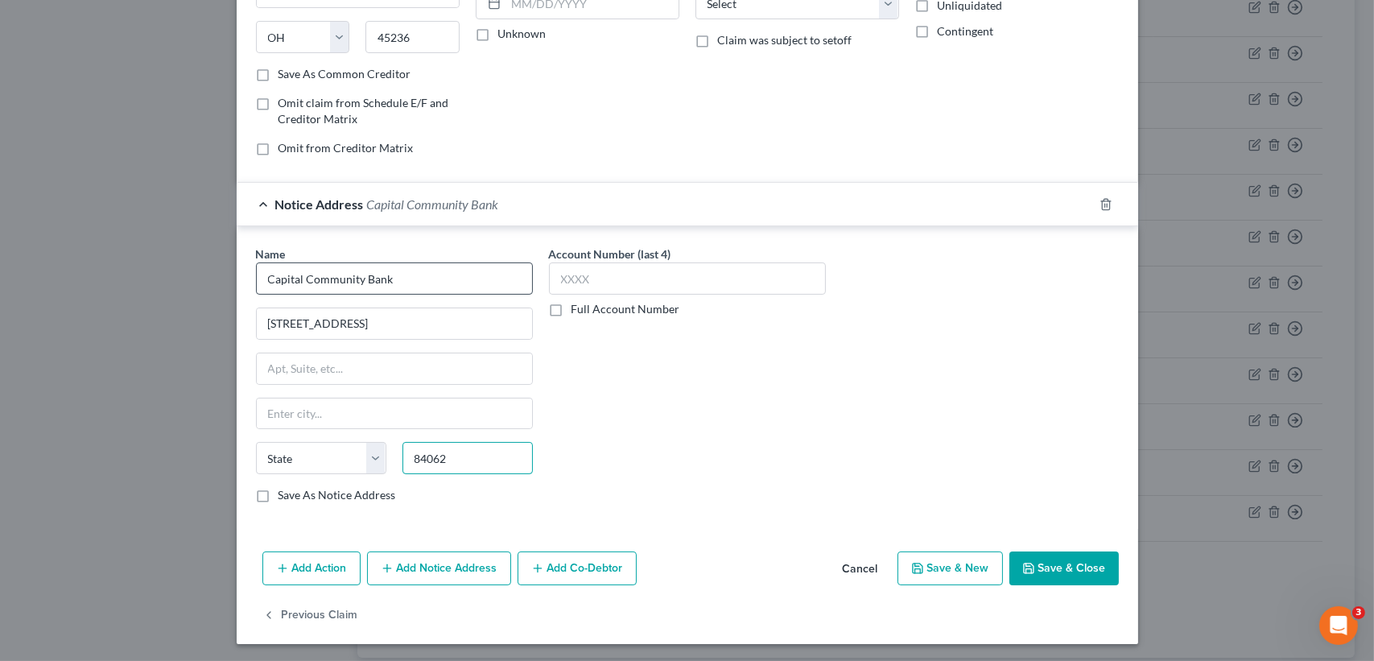
type input "84062"
type input "[GEOGRAPHIC_DATA]"
select select "46"
click at [366, 489] on label "Save As Notice Address" at bounding box center [338, 495] width 118 height 16
click at [295, 489] on input "Save As Notice Address" at bounding box center [290, 492] width 10 height 10
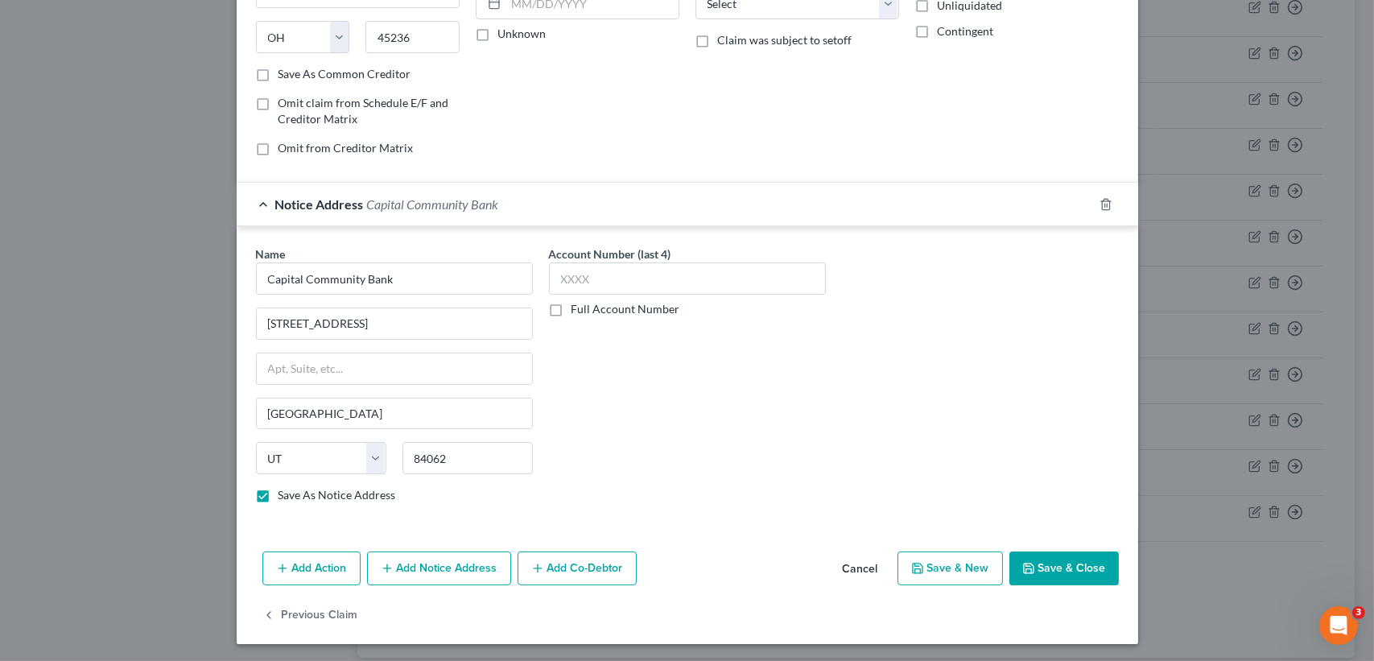
click at [1074, 573] on button "Save & Close" at bounding box center [1063, 568] width 109 height 34
checkbox input "false"
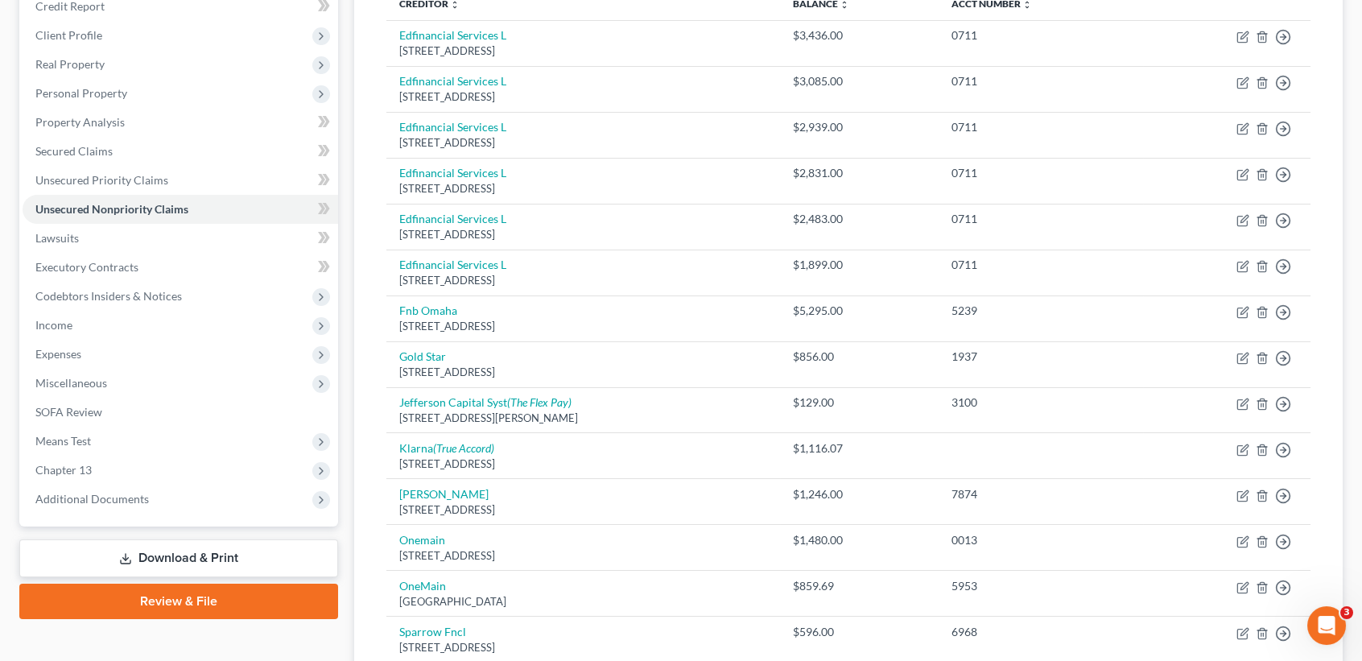
scroll to position [368, 0]
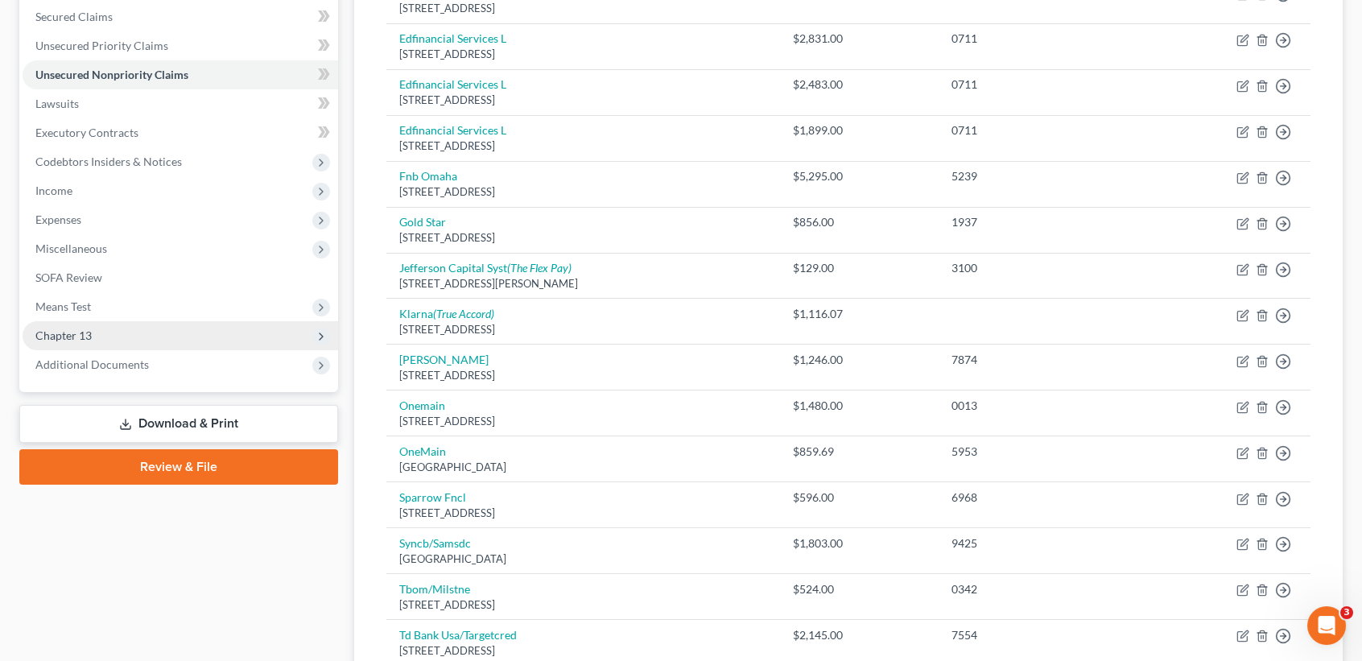
click at [77, 345] on span "Chapter 13" at bounding box center [181, 335] width 316 height 29
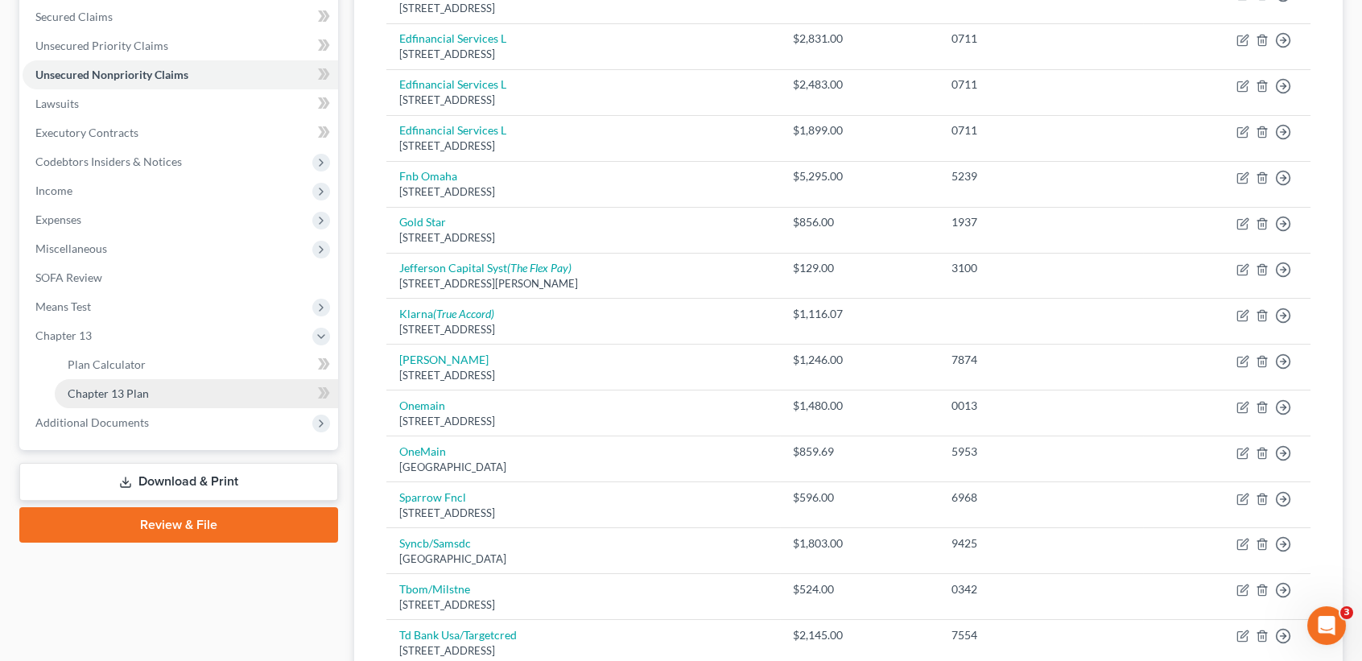
click at [84, 401] on link "Chapter 13 Plan" at bounding box center [196, 393] width 283 height 29
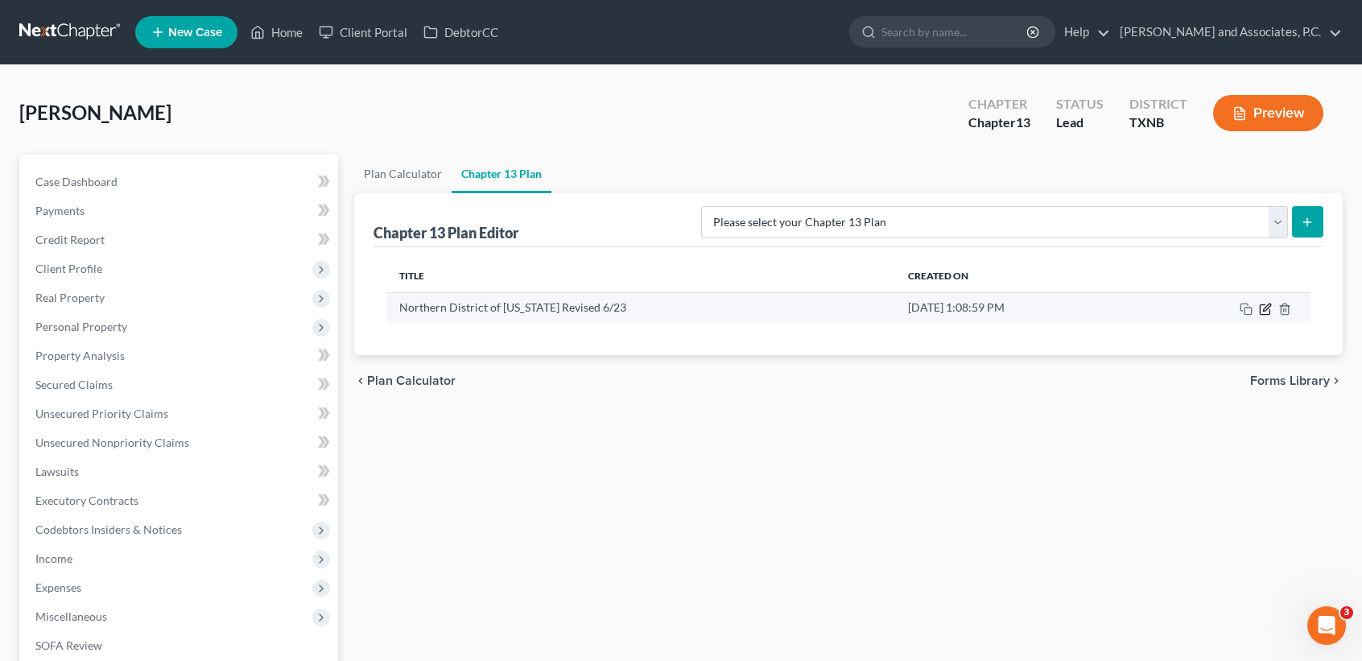
click at [1269, 312] on icon "button" at bounding box center [1265, 309] width 13 height 13
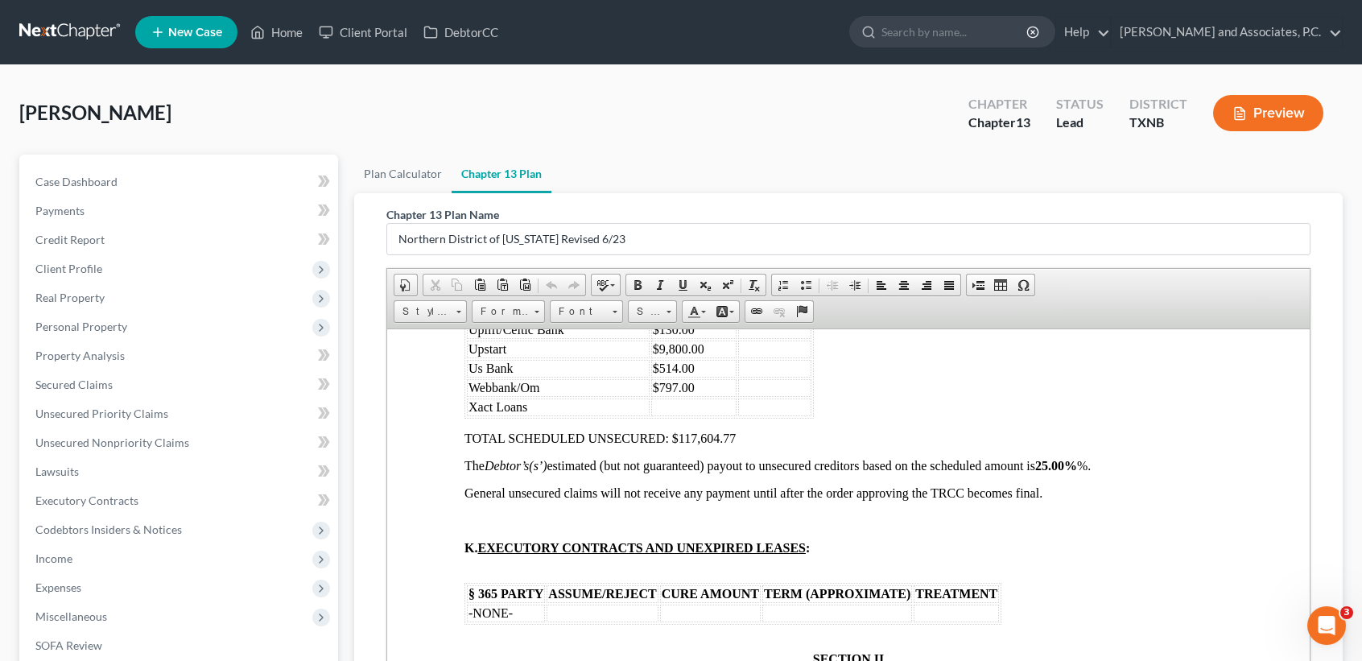
scroll to position [4293, 0]
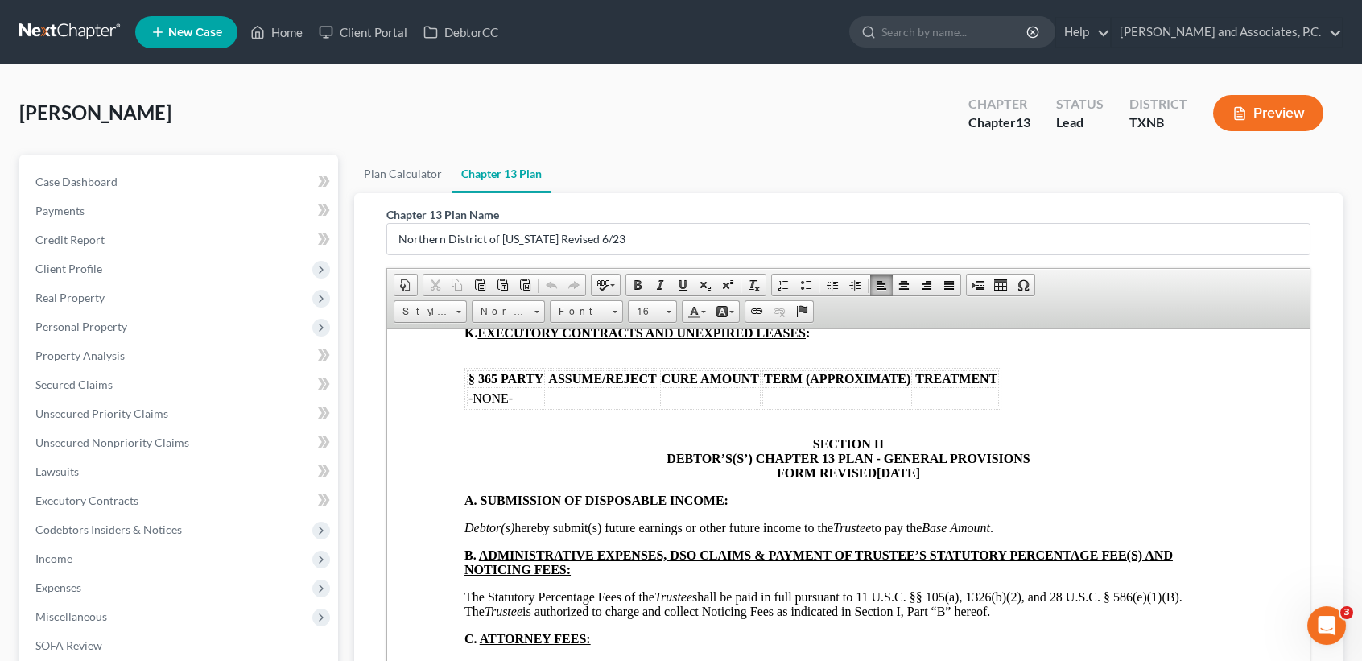
drag, startPoint x: 465, startPoint y: 431, endPoint x: 760, endPoint y: 426, distance: 294.6
click at [590, 307] on span "Font" at bounding box center [579, 311] width 56 height 21
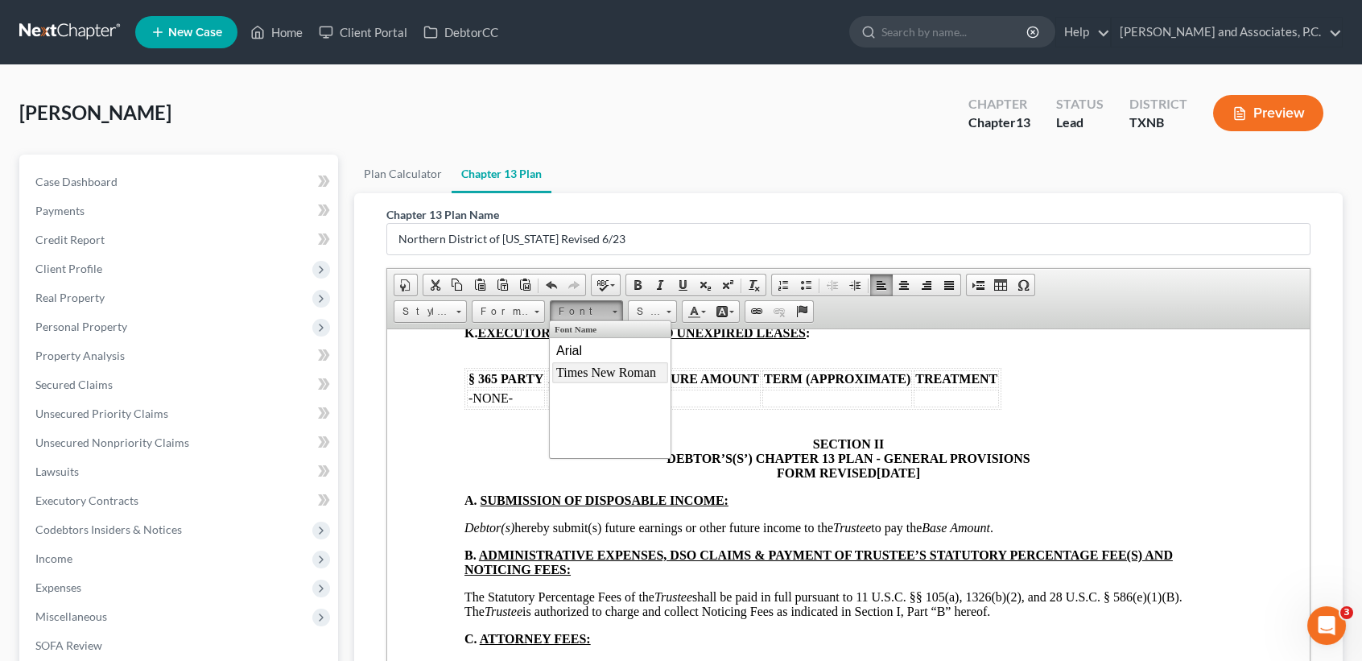
click at [595, 369] on link "Times New Roman" at bounding box center [610, 372] width 116 height 21
click at [775, 230] on p "TOTAL SCHEDULED UNSECURED: $117,604.77" at bounding box center [848, 223] width 768 height 14
click at [547, 279] on span at bounding box center [551, 285] width 13 height 13
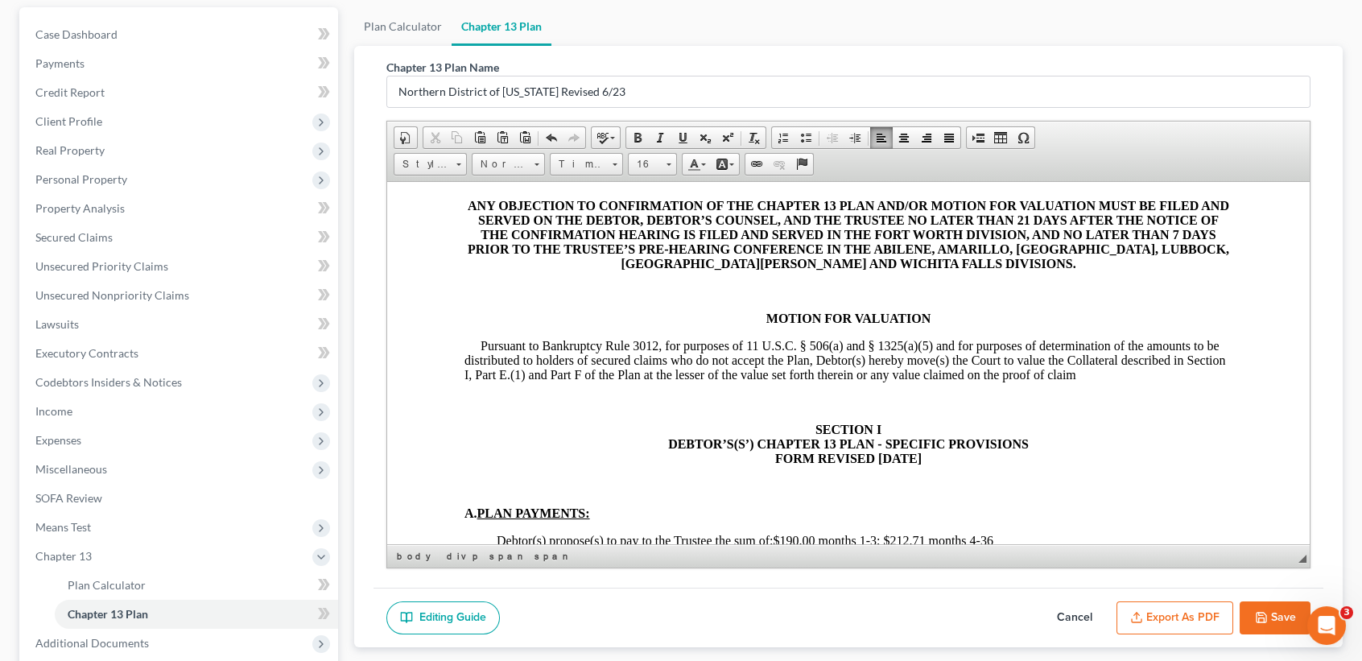
scroll to position [308, 0]
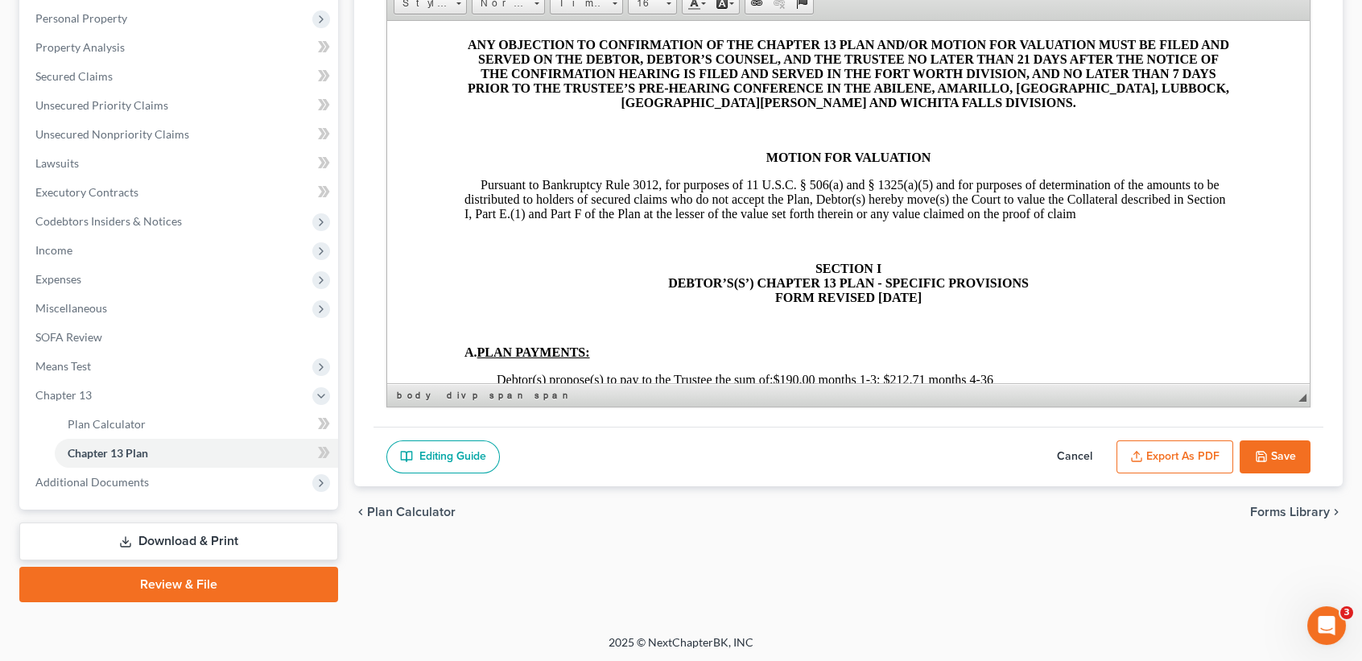
click at [1284, 464] on button "Save" at bounding box center [1275, 457] width 71 height 34
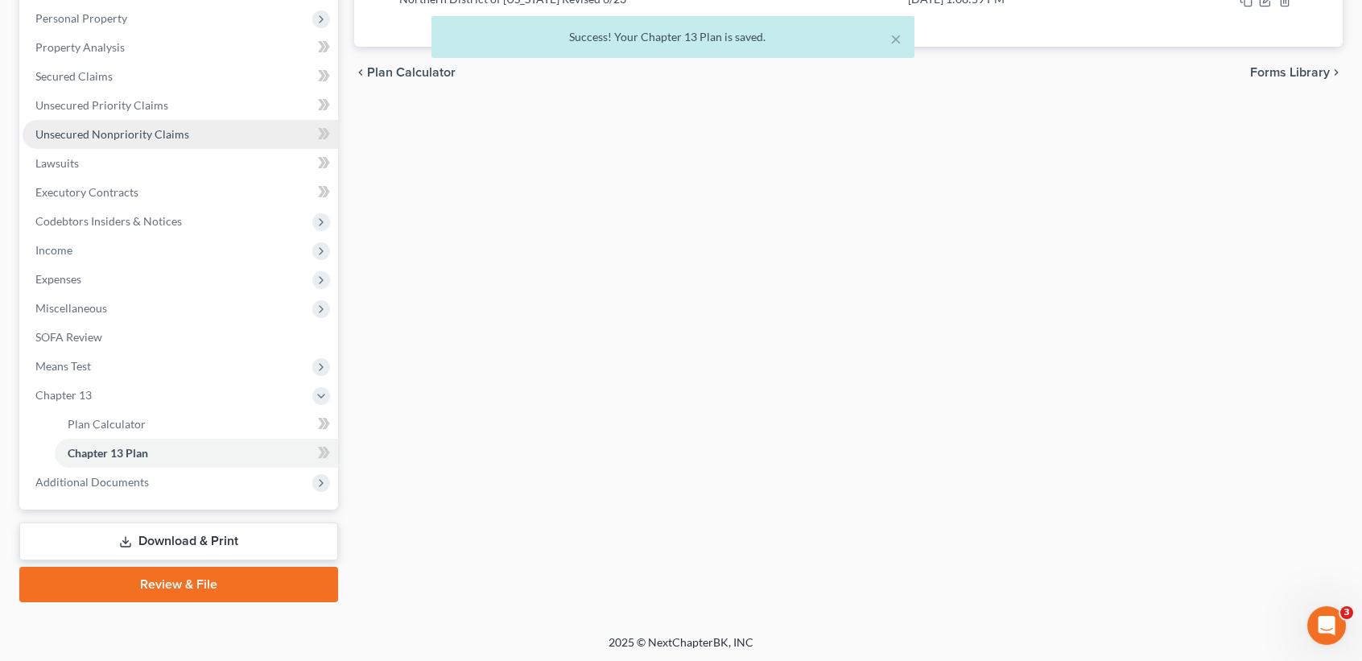
click at [89, 127] on span "Unsecured Nonpriority Claims" at bounding box center [112, 134] width 154 height 14
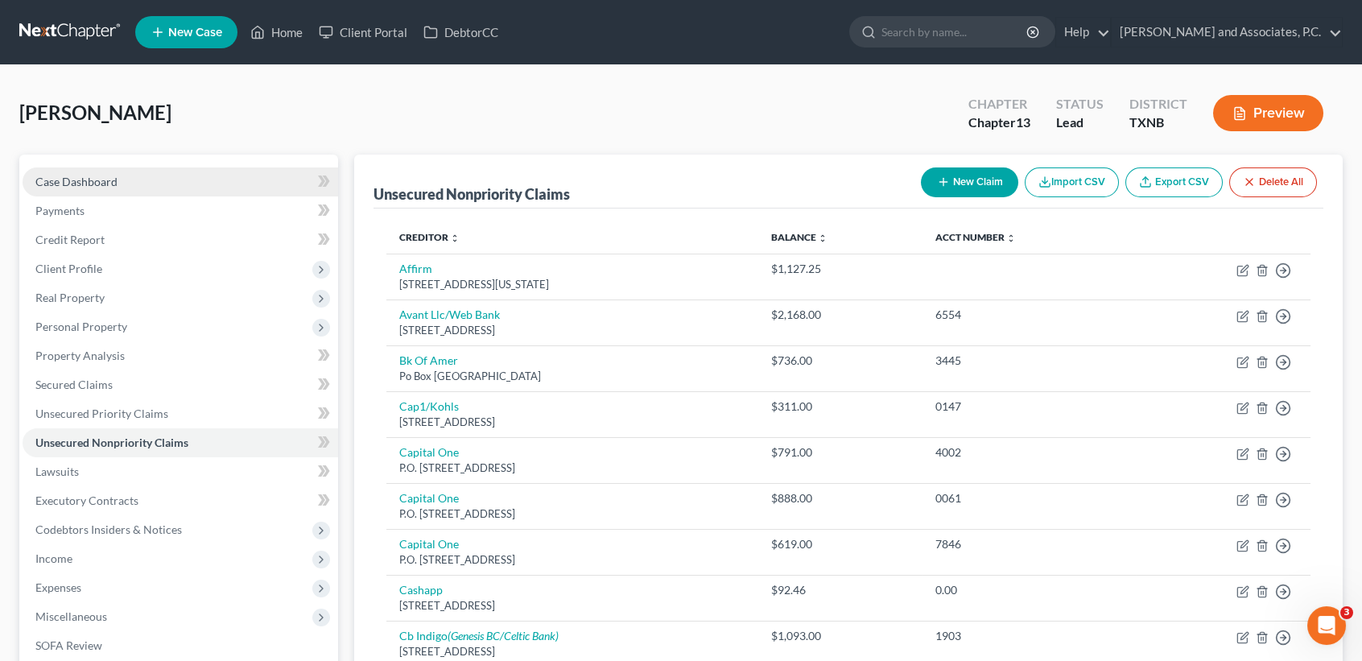
click at [70, 175] on span "Case Dashboard" at bounding box center [76, 182] width 82 height 14
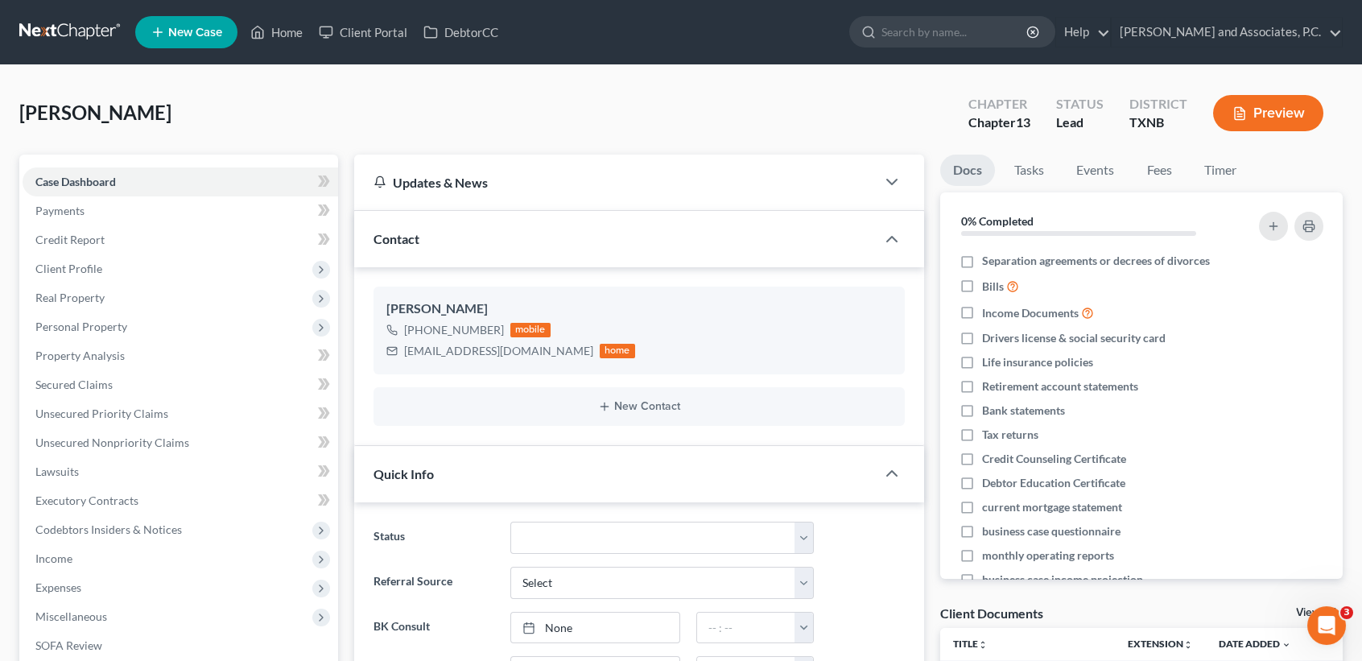
scroll to position [3658, 0]
